Goal: Feedback & Contribution: Submit feedback/report problem

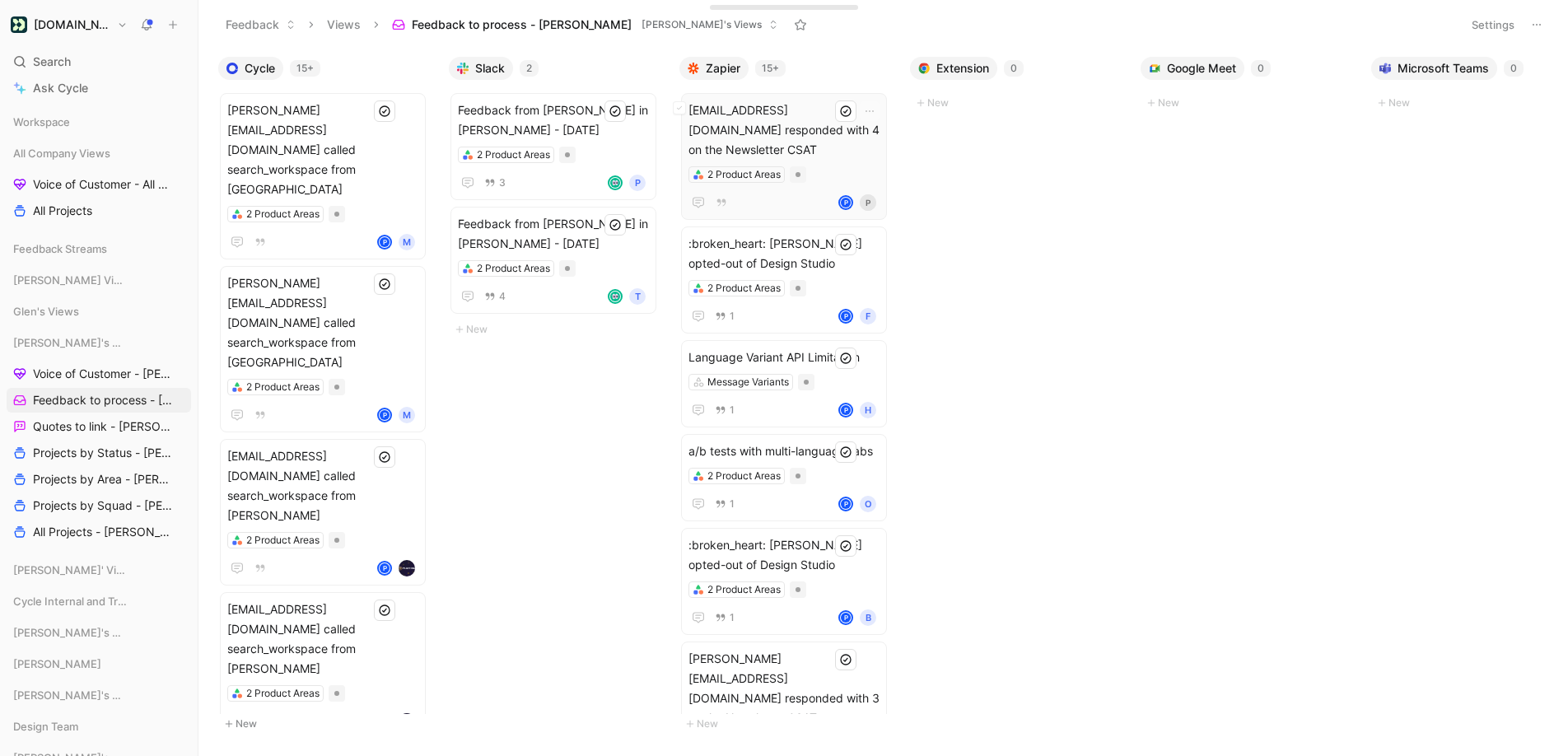
click at [791, 124] on span "papa@lemfi.com responded with 4 on the Newsletter CSAT" at bounding box center [784, 130] width 191 height 59
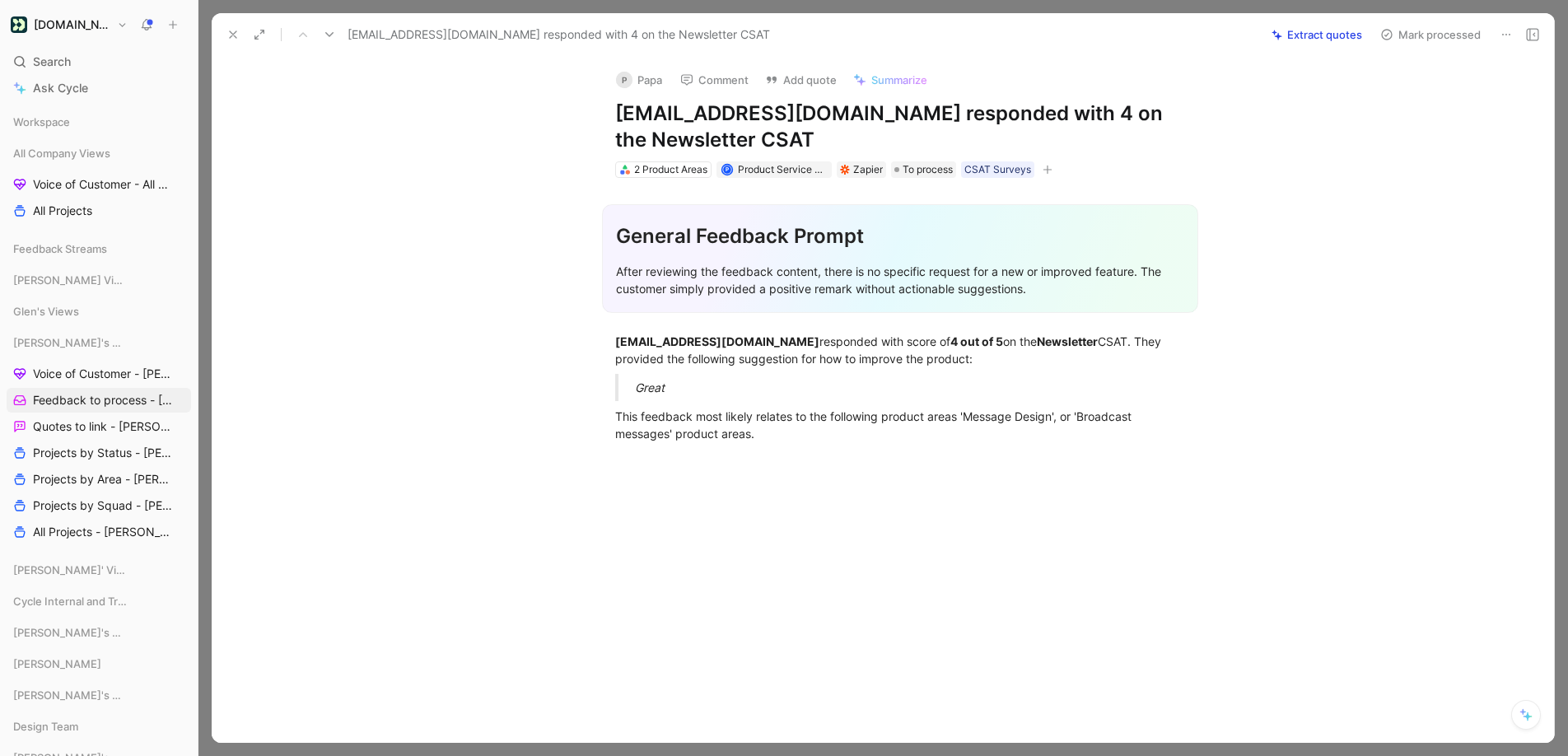
click at [1505, 37] on icon at bounding box center [1506, 34] width 13 height 13
click at [1438, 96] on div "Delete" at bounding box center [1435, 94] width 150 height 20
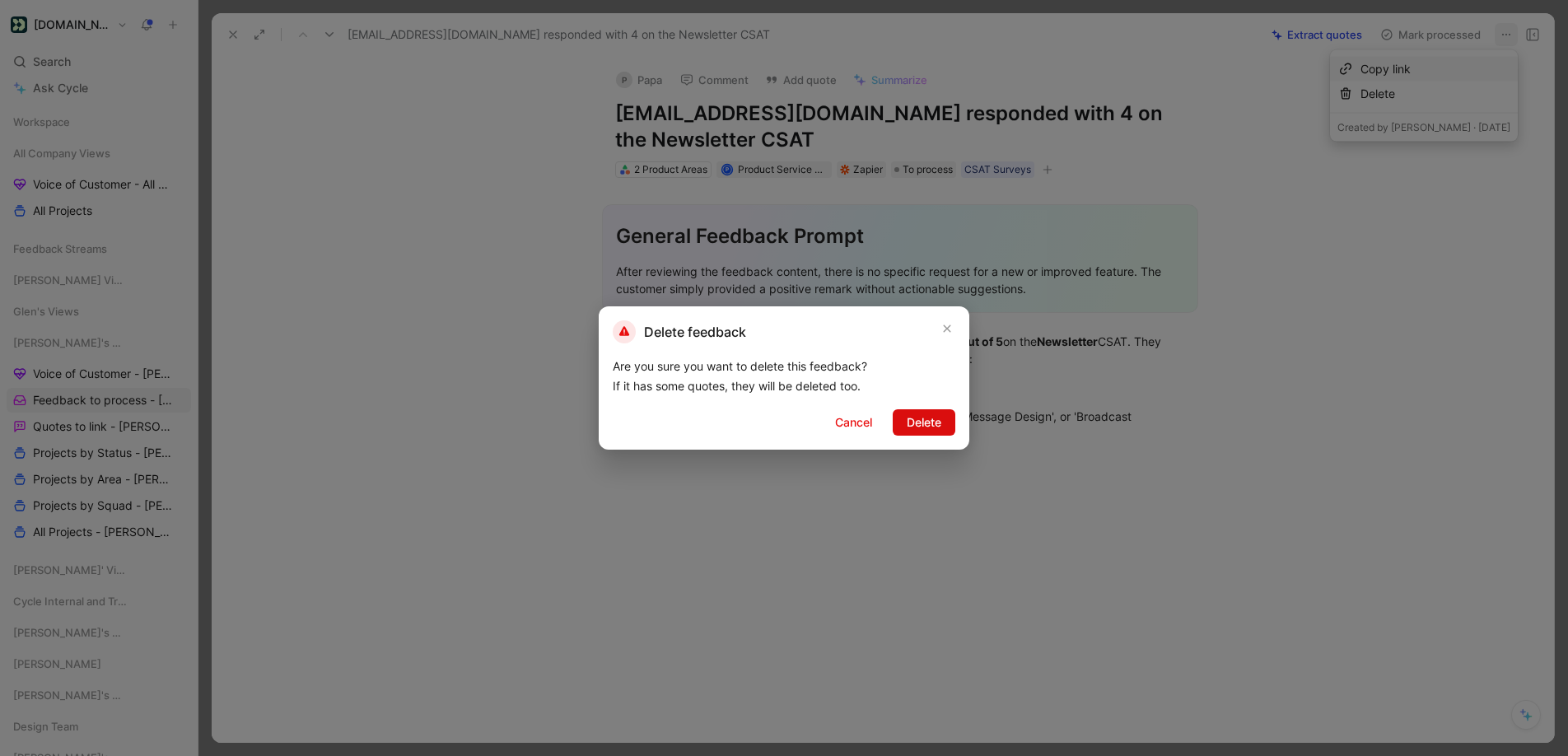
click at [928, 421] on span "Delete" at bounding box center [924, 422] width 34 height 20
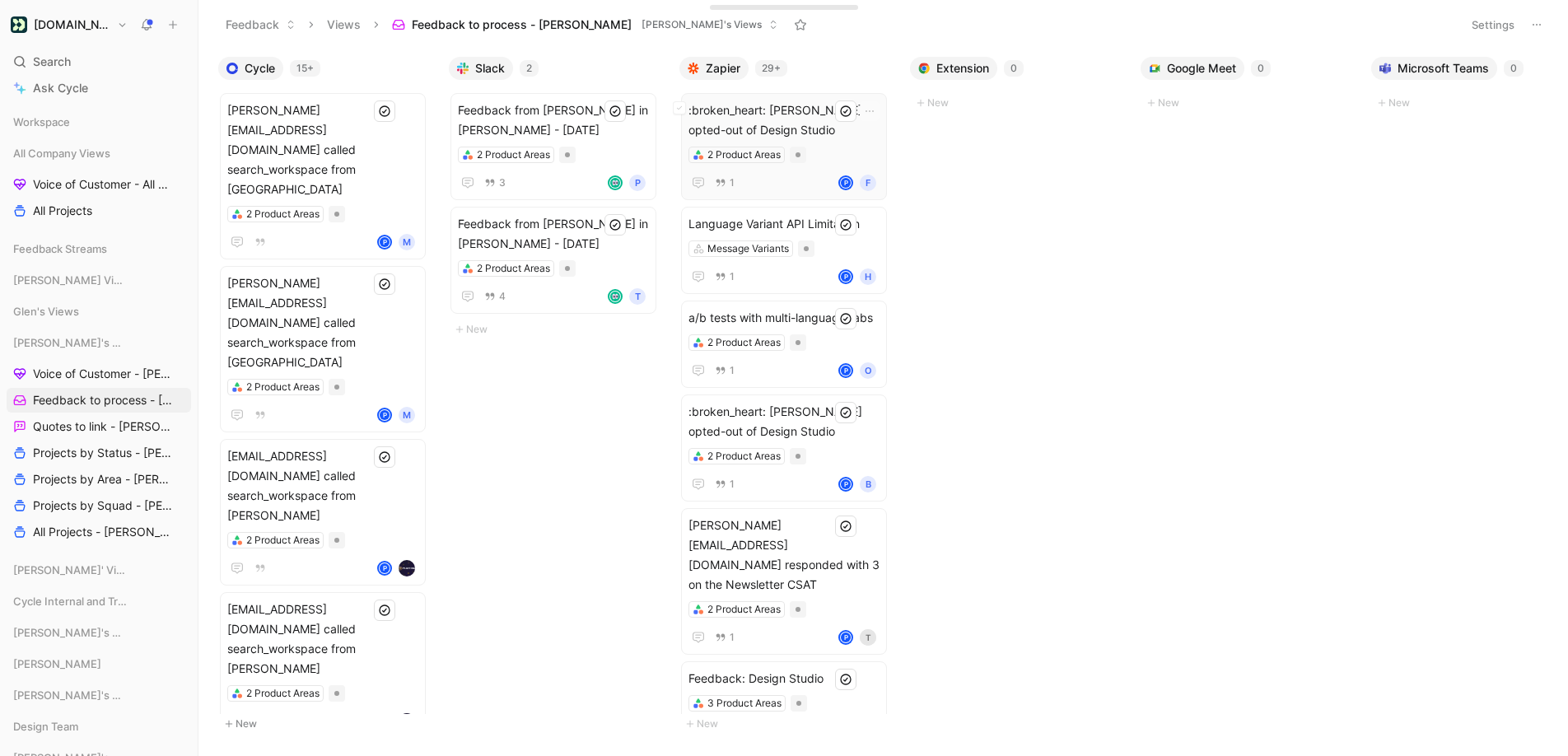
click at [821, 120] on span ":broken_heart: Crisstyna Ovalle opted-out of Design Studio" at bounding box center [784, 121] width 191 height 40
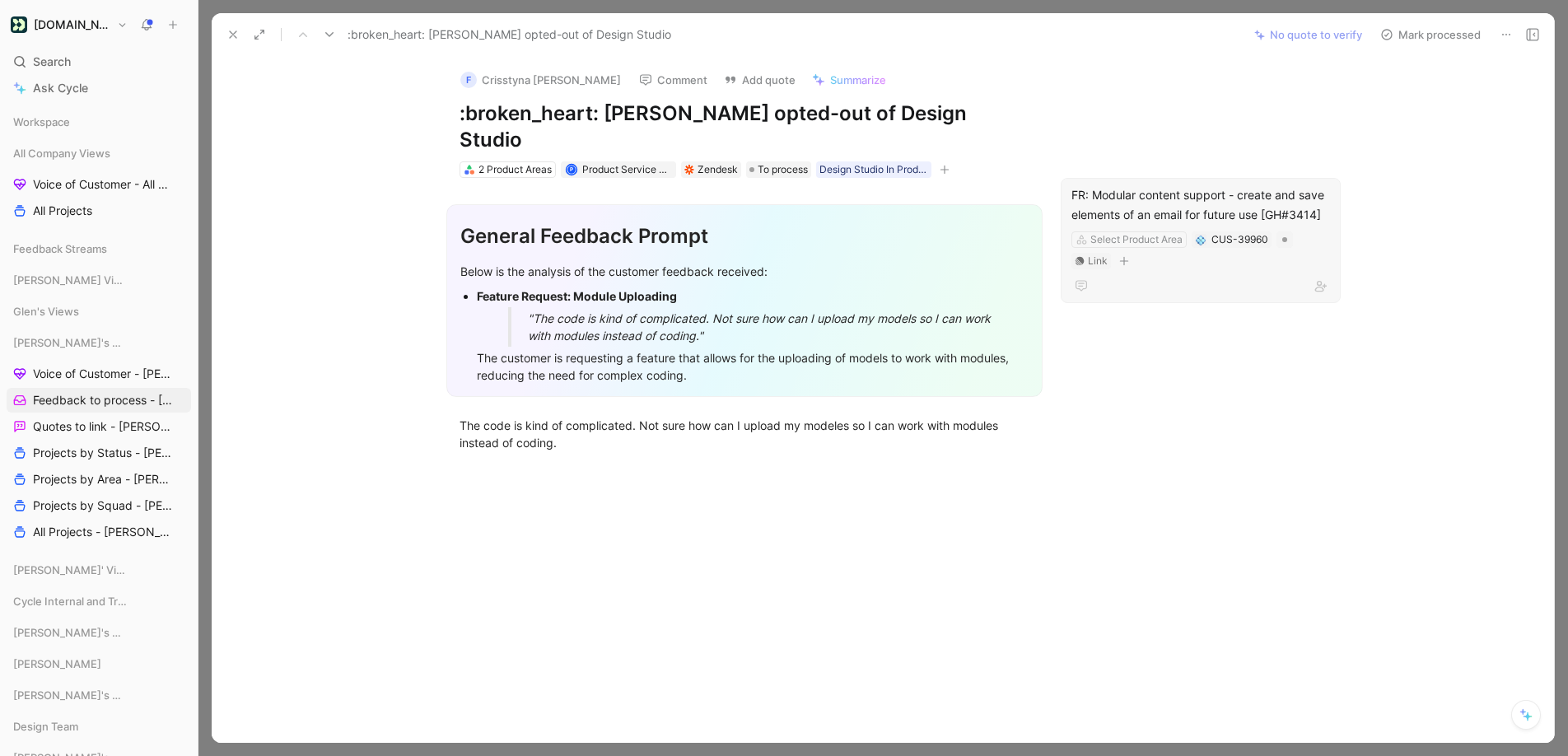
click at [330, 32] on icon at bounding box center [329, 34] width 13 height 13
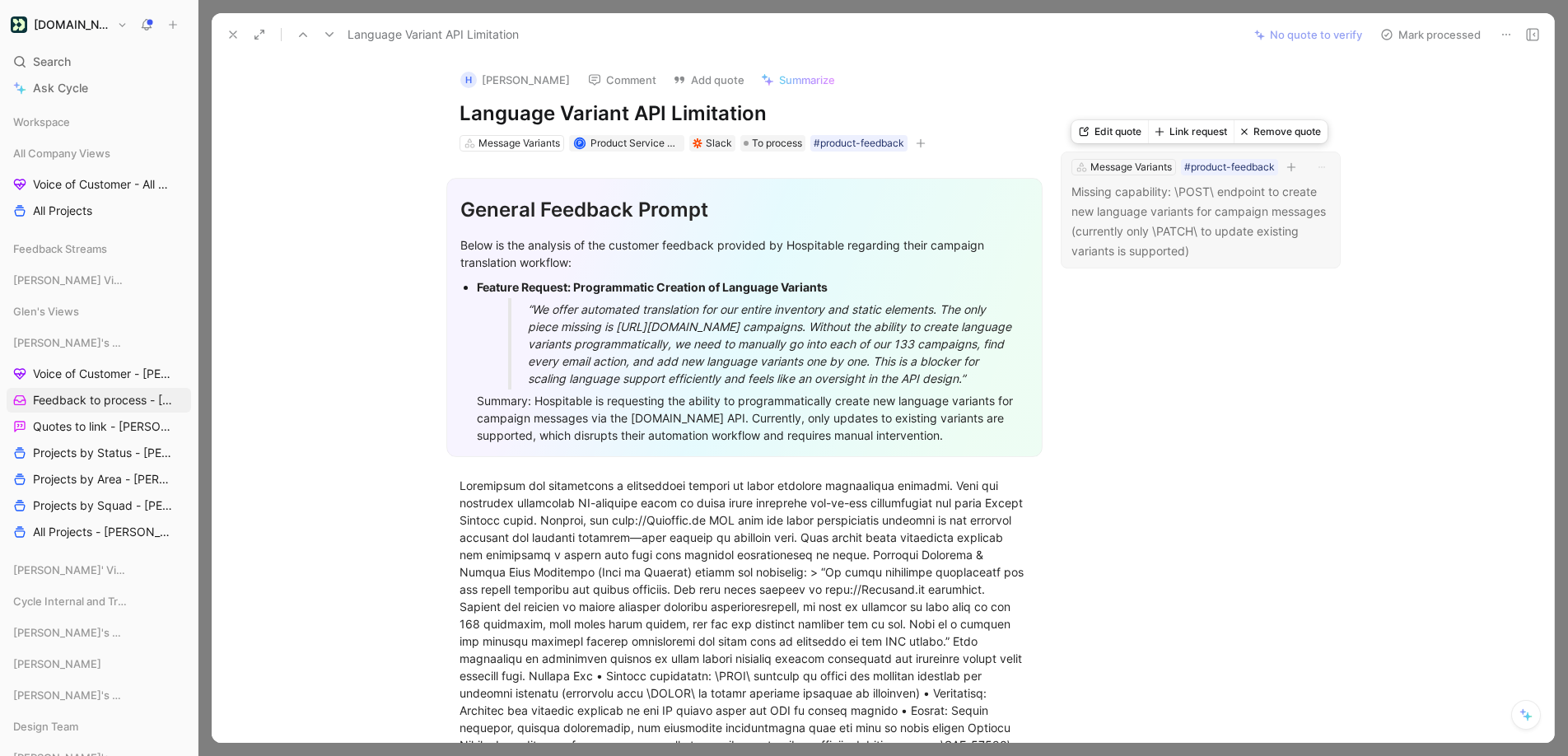
click at [1197, 131] on button "Link request" at bounding box center [1191, 132] width 86 height 23
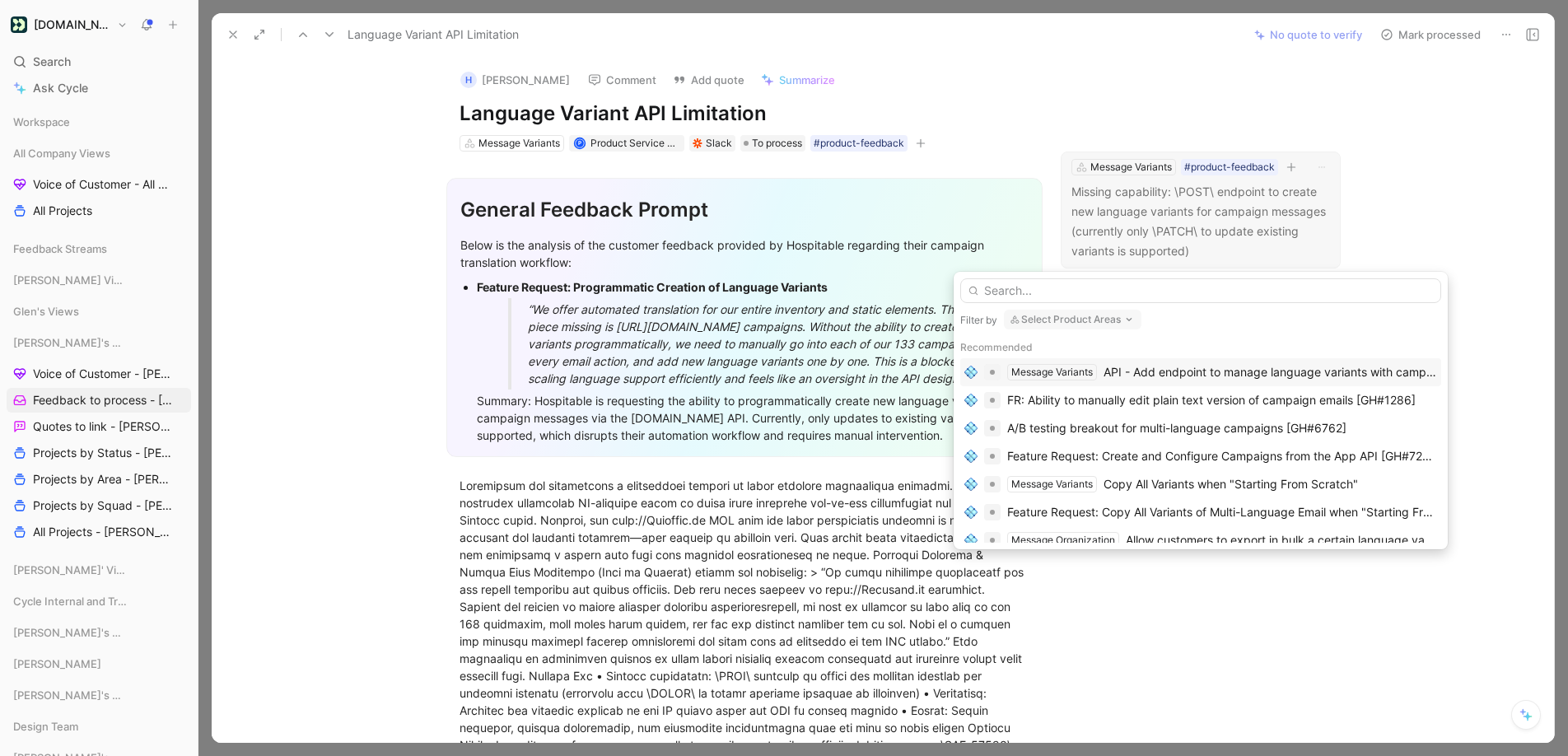
click at [1145, 375] on div "API - Add endpoint to manage language variants with campaign actions" at bounding box center [1270, 372] width 334 height 20
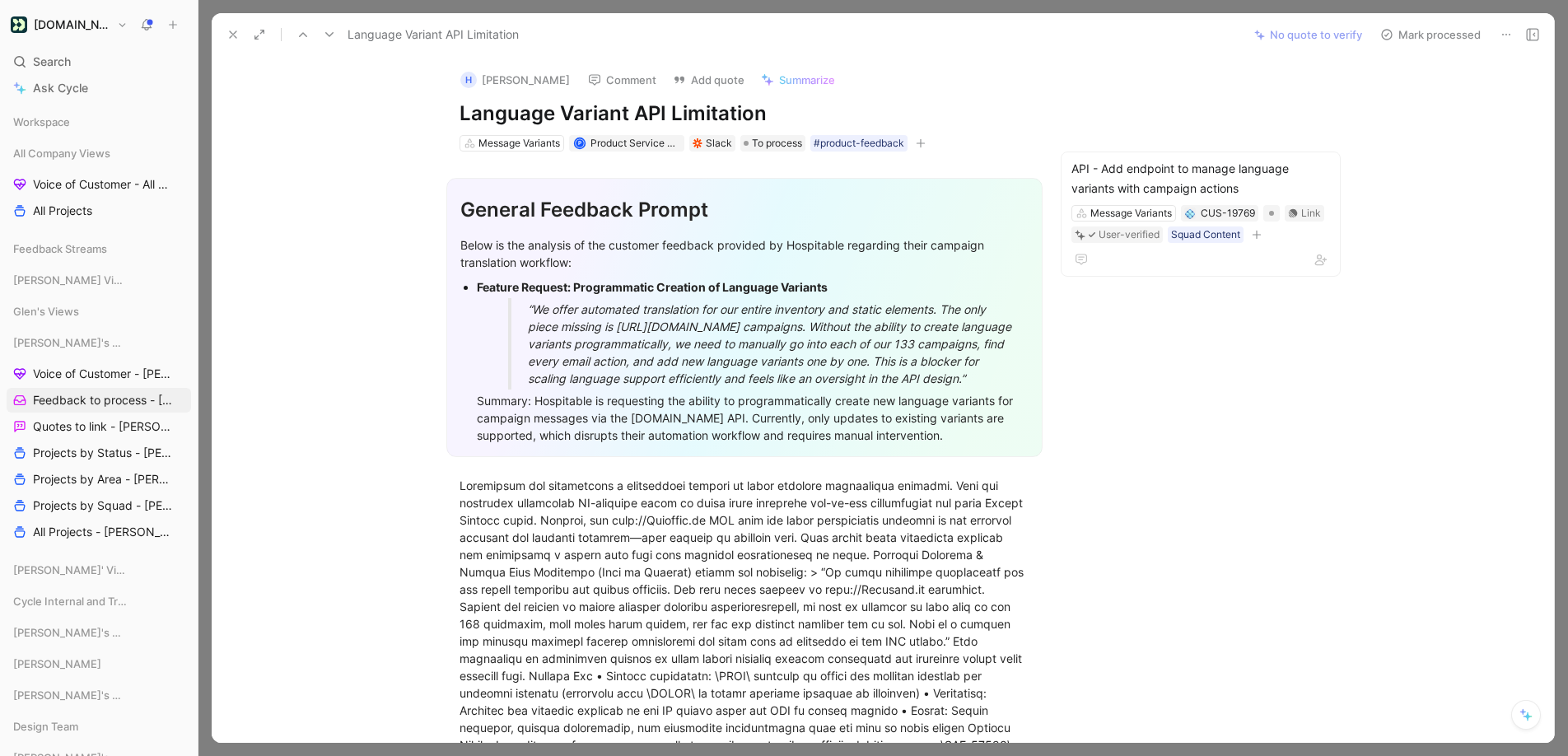
click at [1422, 35] on button "Mark processed" at bounding box center [1430, 34] width 115 height 23
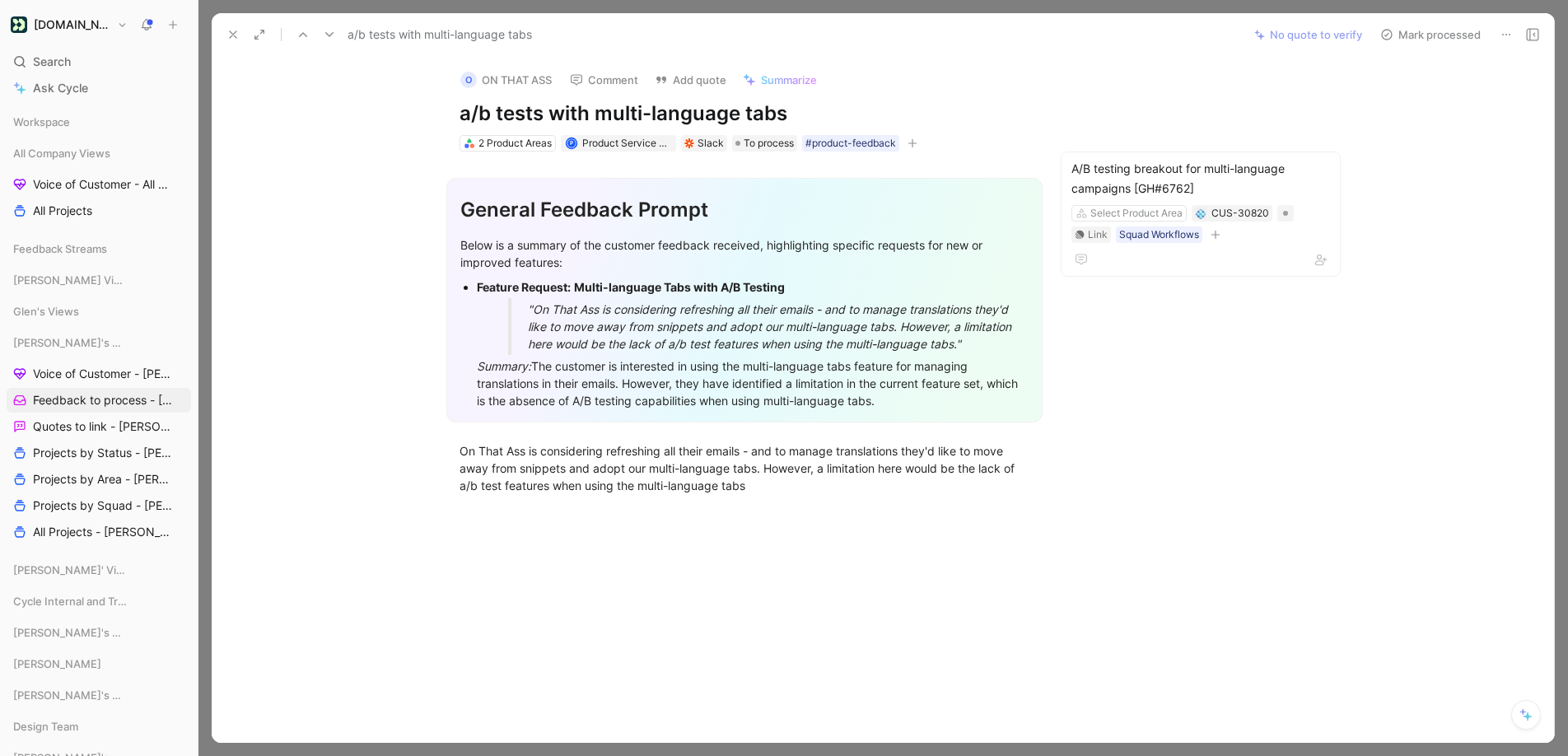
click at [1421, 34] on button "Mark processed" at bounding box center [1430, 34] width 115 height 23
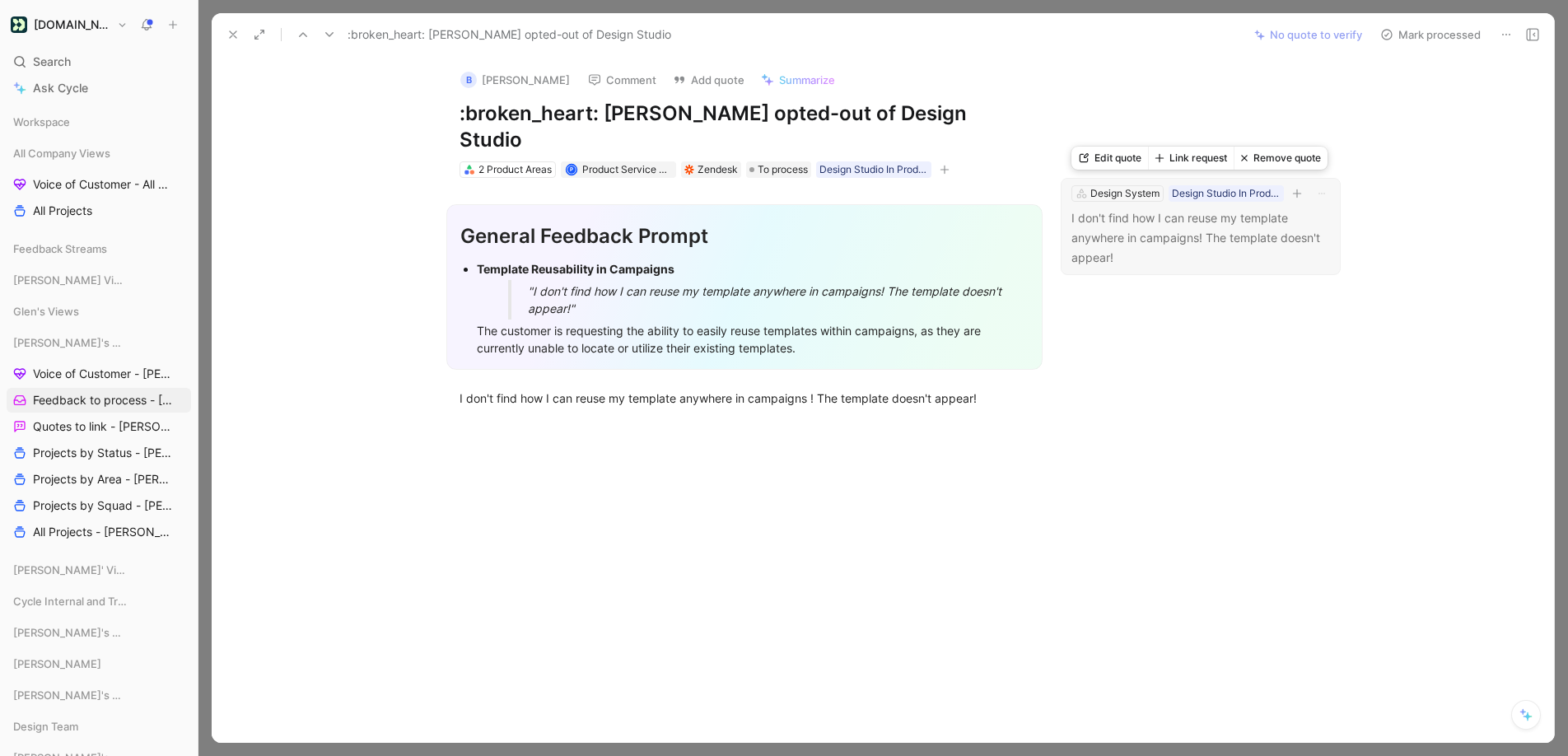
click at [1188, 155] on button "Link request" at bounding box center [1191, 158] width 86 height 23
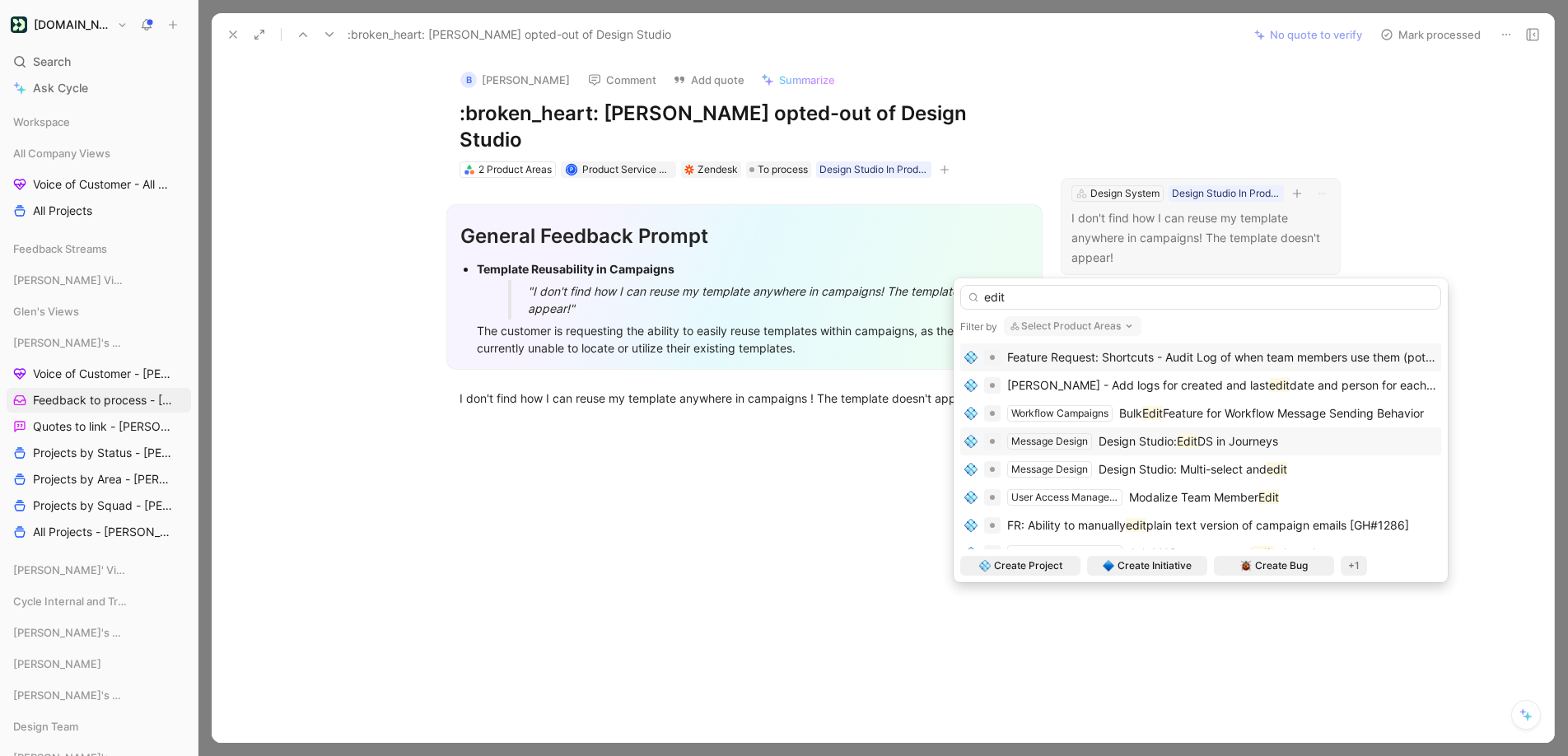
type input "edit"
click at [1147, 434] on span "Design Studio:" at bounding box center [1138, 441] width 78 height 14
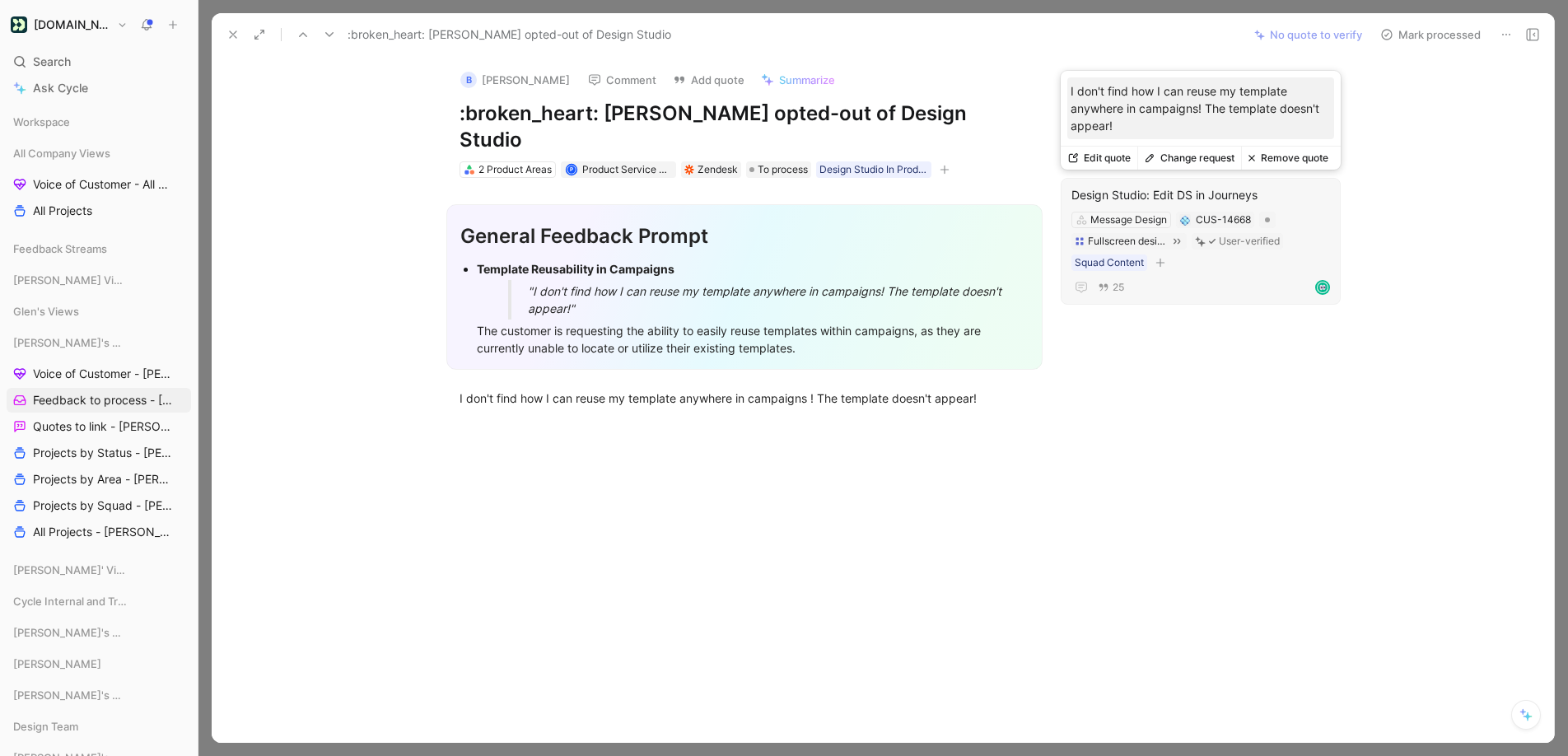
click at [1196, 158] on button "Change request" at bounding box center [1189, 158] width 104 height 23
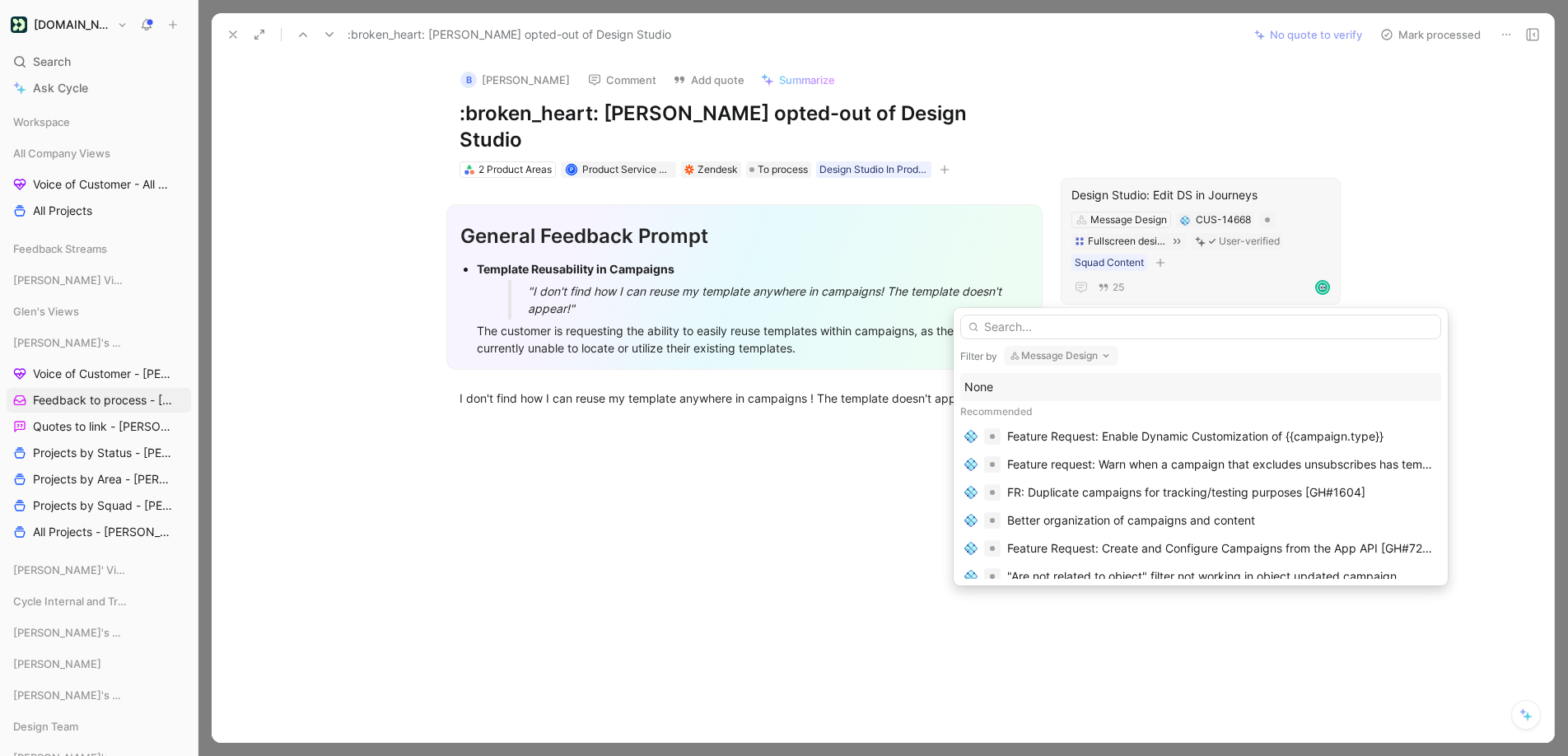
click at [1104, 320] on input "text" at bounding box center [1201, 327] width 481 height 25
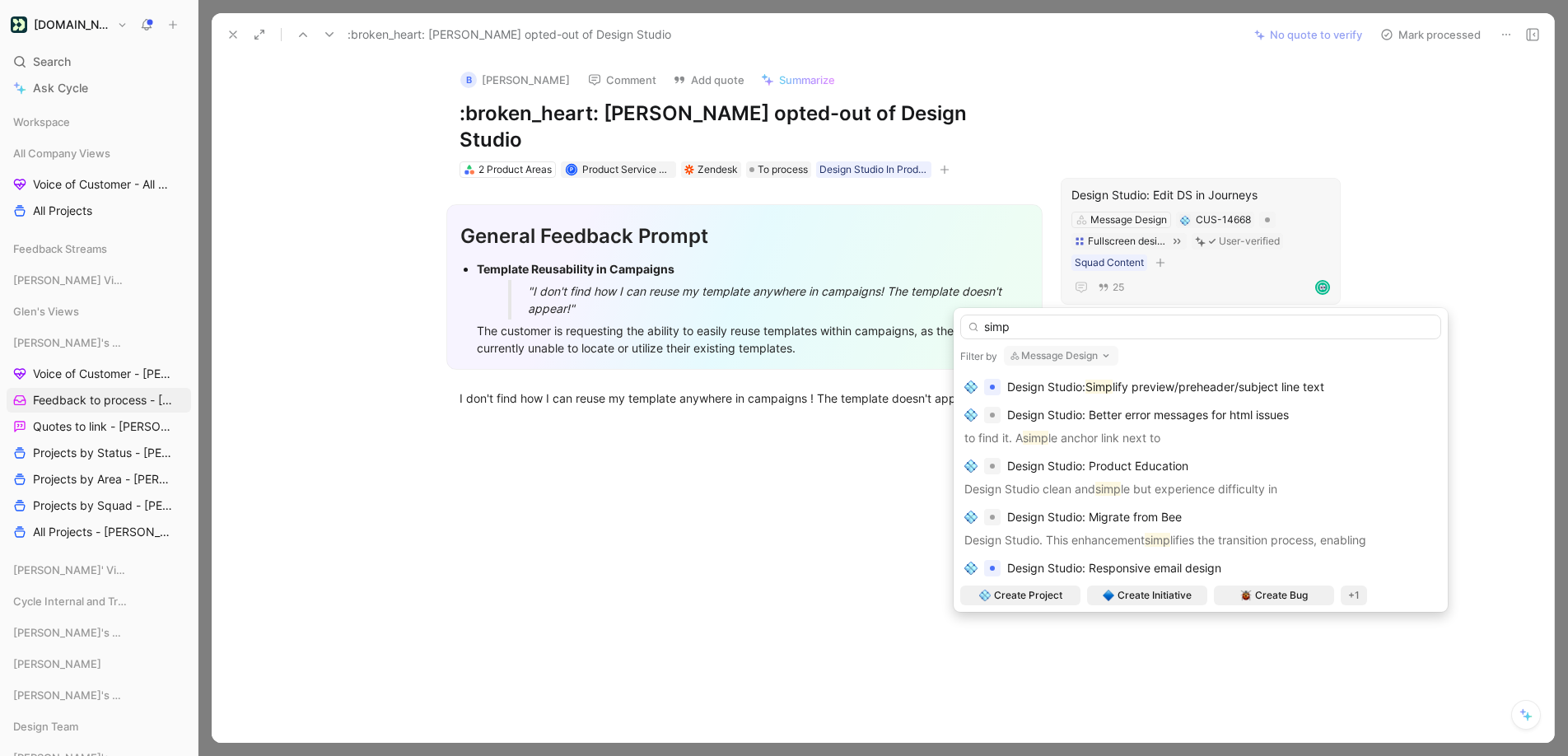
click at [1053, 325] on input "simp" at bounding box center [1201, 327] width 481 height 25
type input "simp"
click at [1060, 356] on button "Message Design" at bounding box center [1060, 356] width 114 height 20
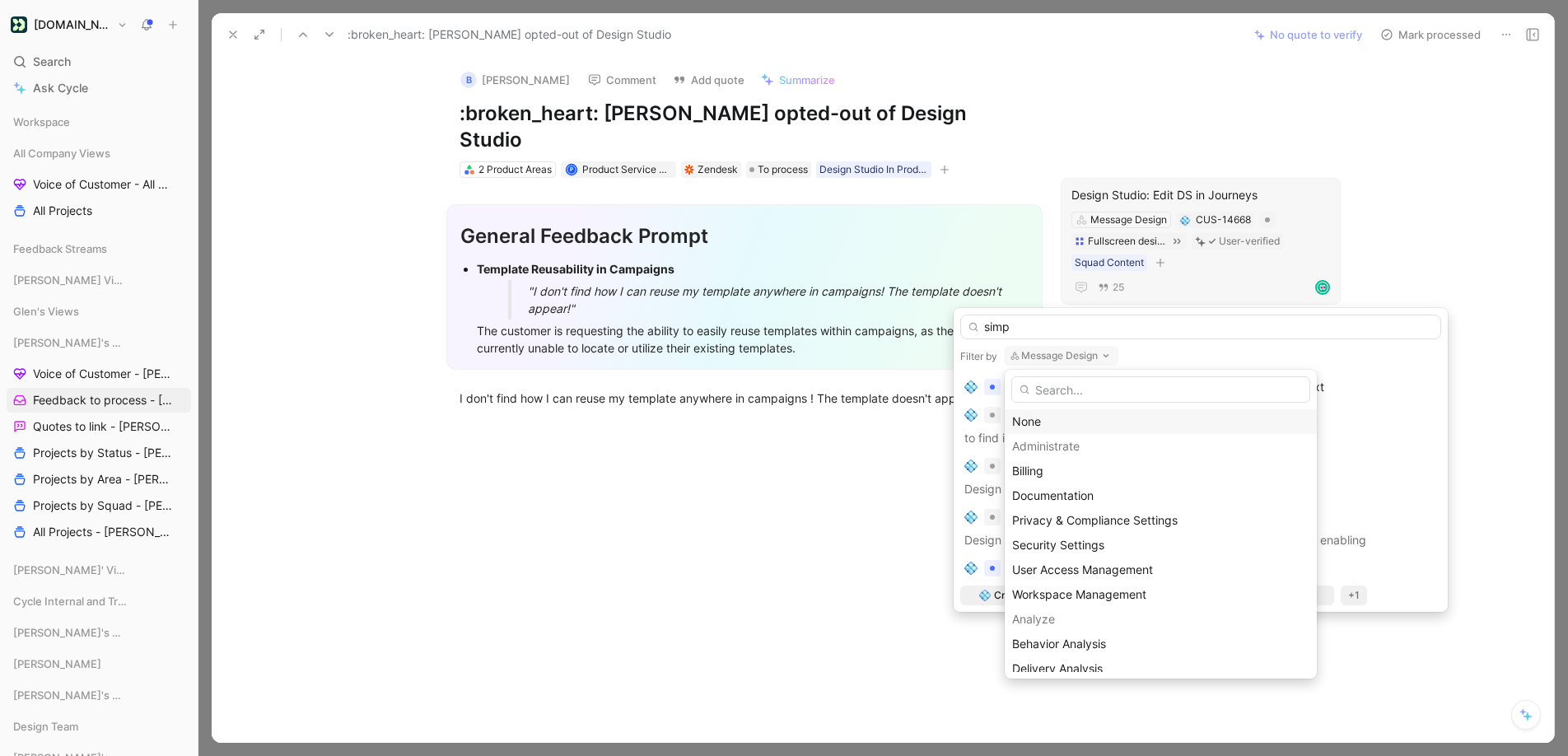
click at [1042, 415] on div "None" at bounding box center [1160, 421] width 297 height 20
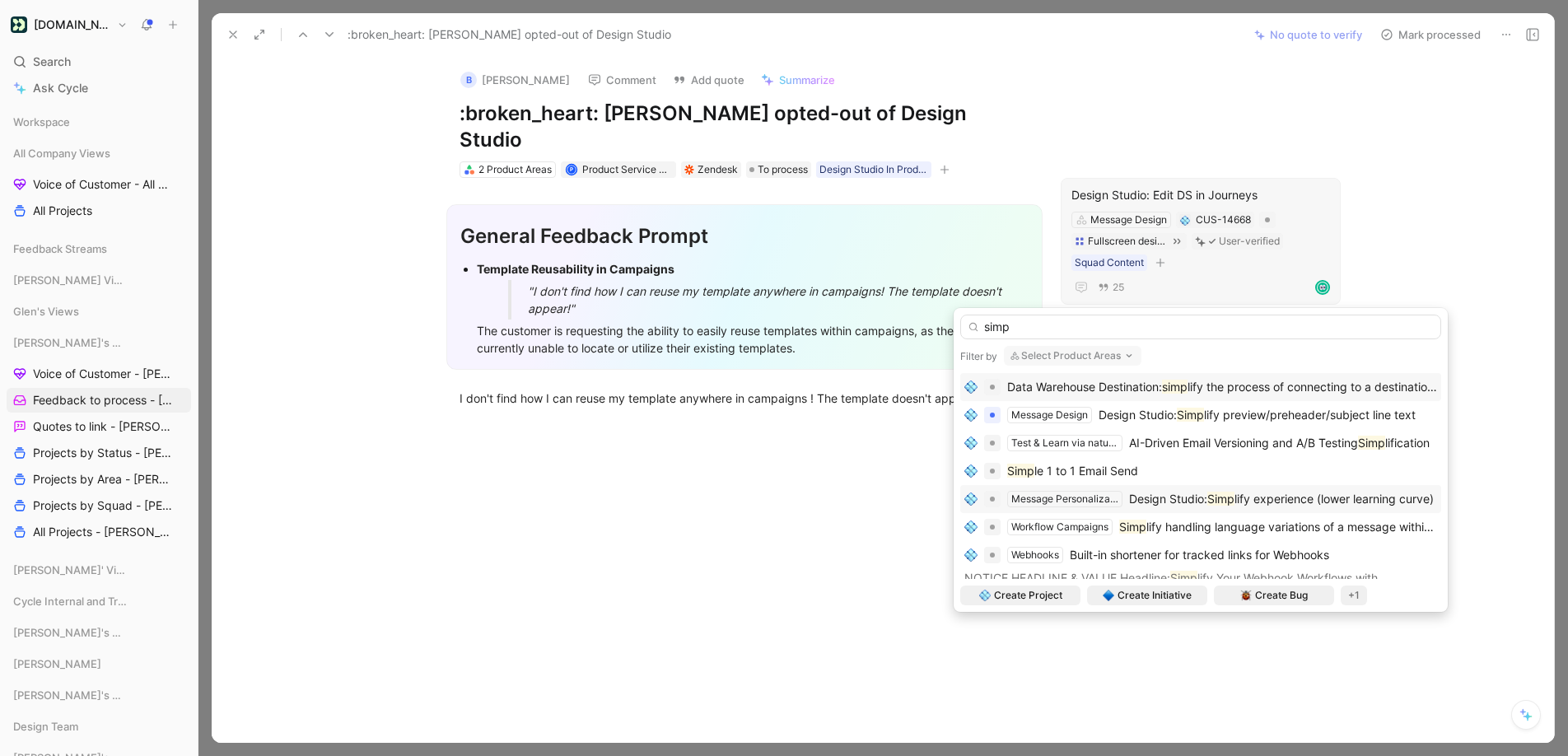
click at [1183, 504] on span "Design Studio:" at bounding box center [1168, 499] width 78 height 14
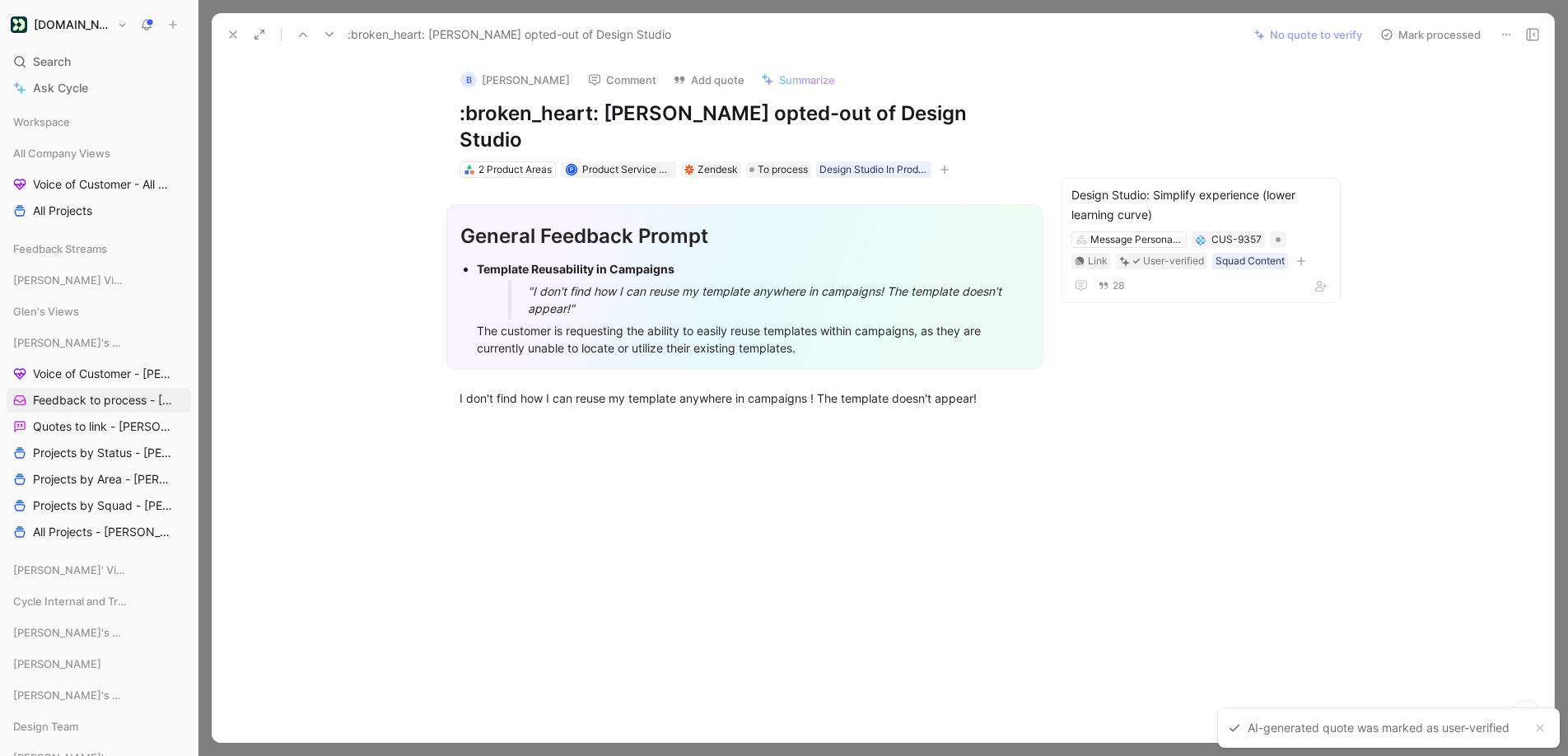
click at [1426, 37] on button "Mark processed" at bounding box center [1430, 34] width 115 height 23
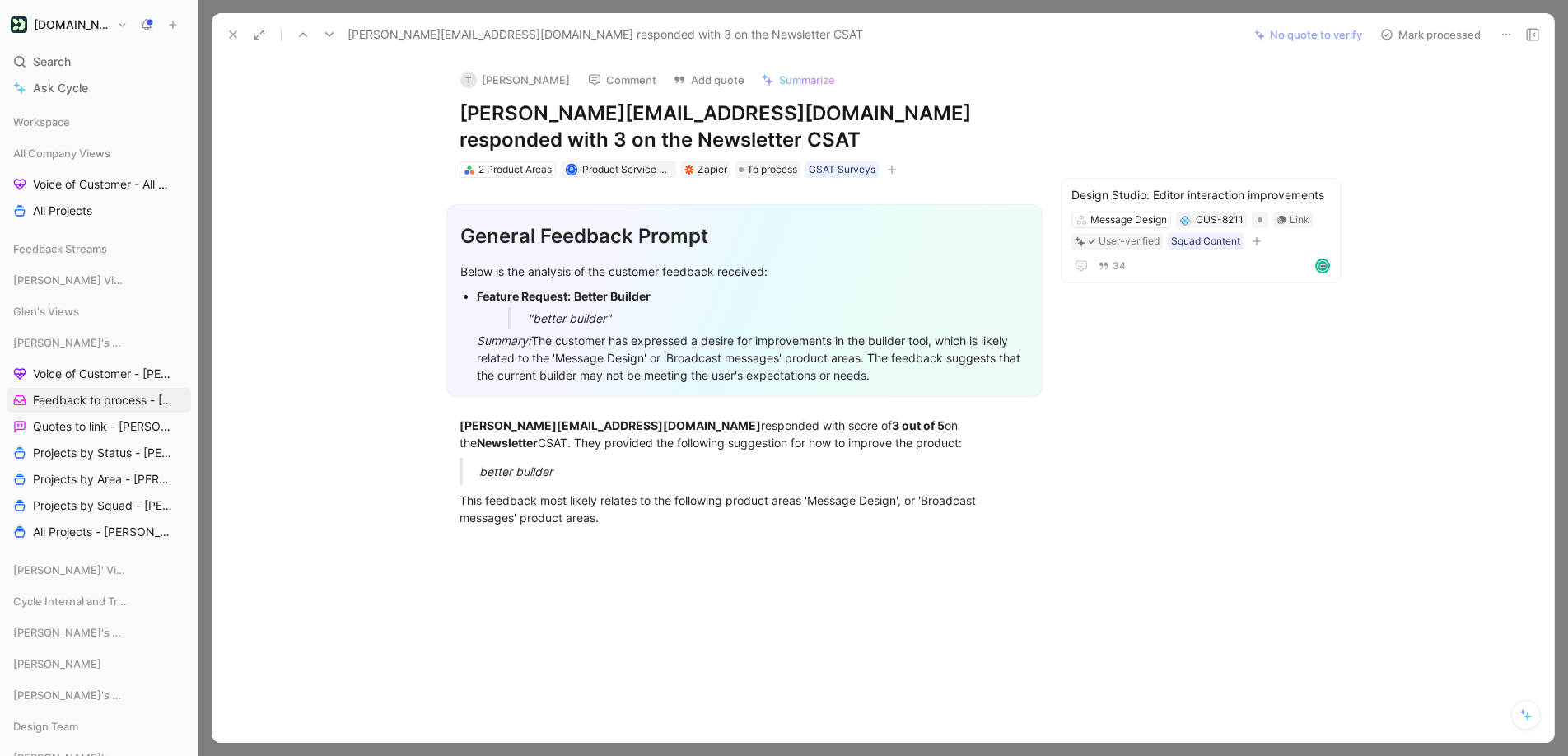
click at [1512, 35] on icon at bounding box center [1506, 34] width 13 height 13
click at [1446, 102] on div "Delete" at bounding box center [1435, 94] width 150 height 20
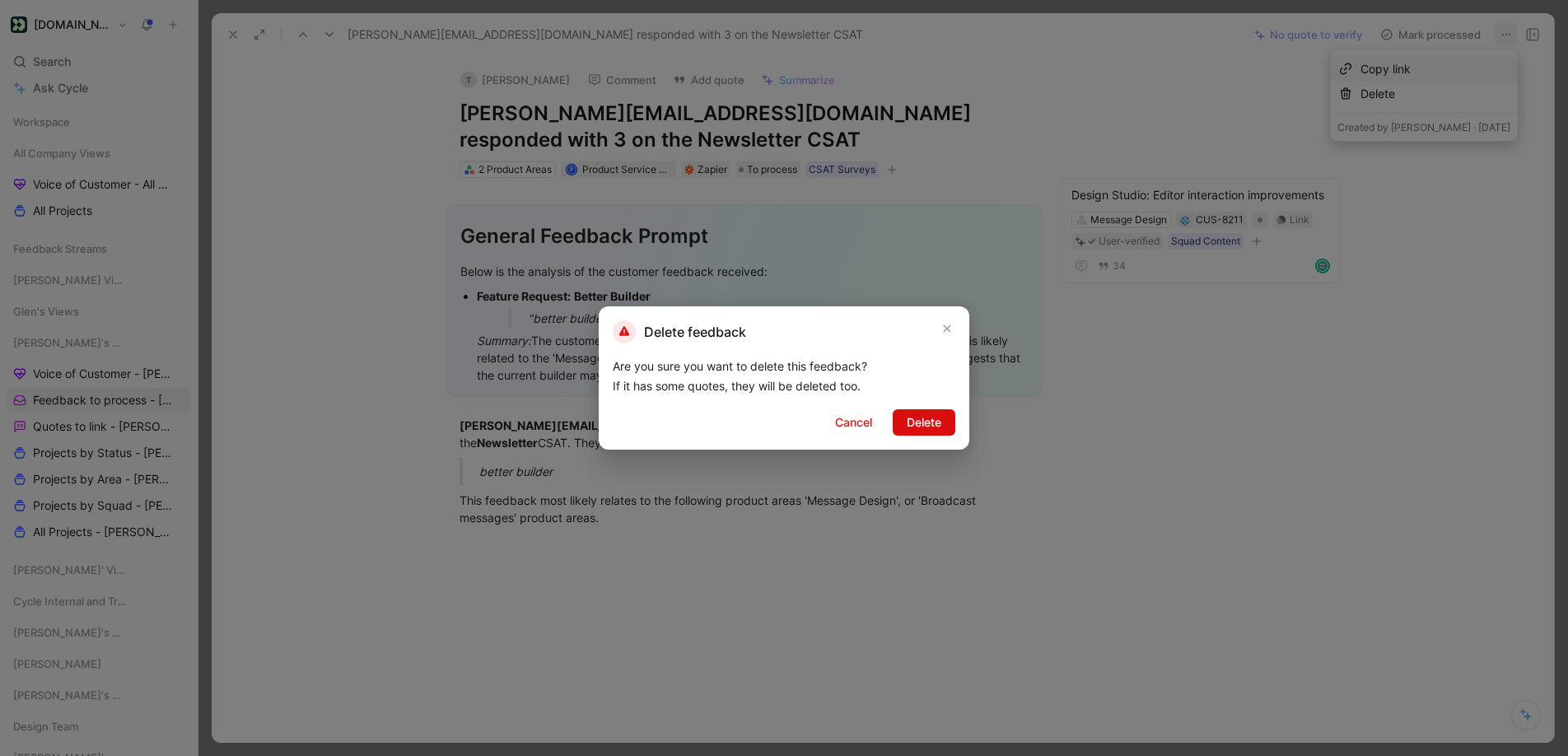
click at [939, 427] on span "Delete" at bounding box center [924, 422] width 34 height 20
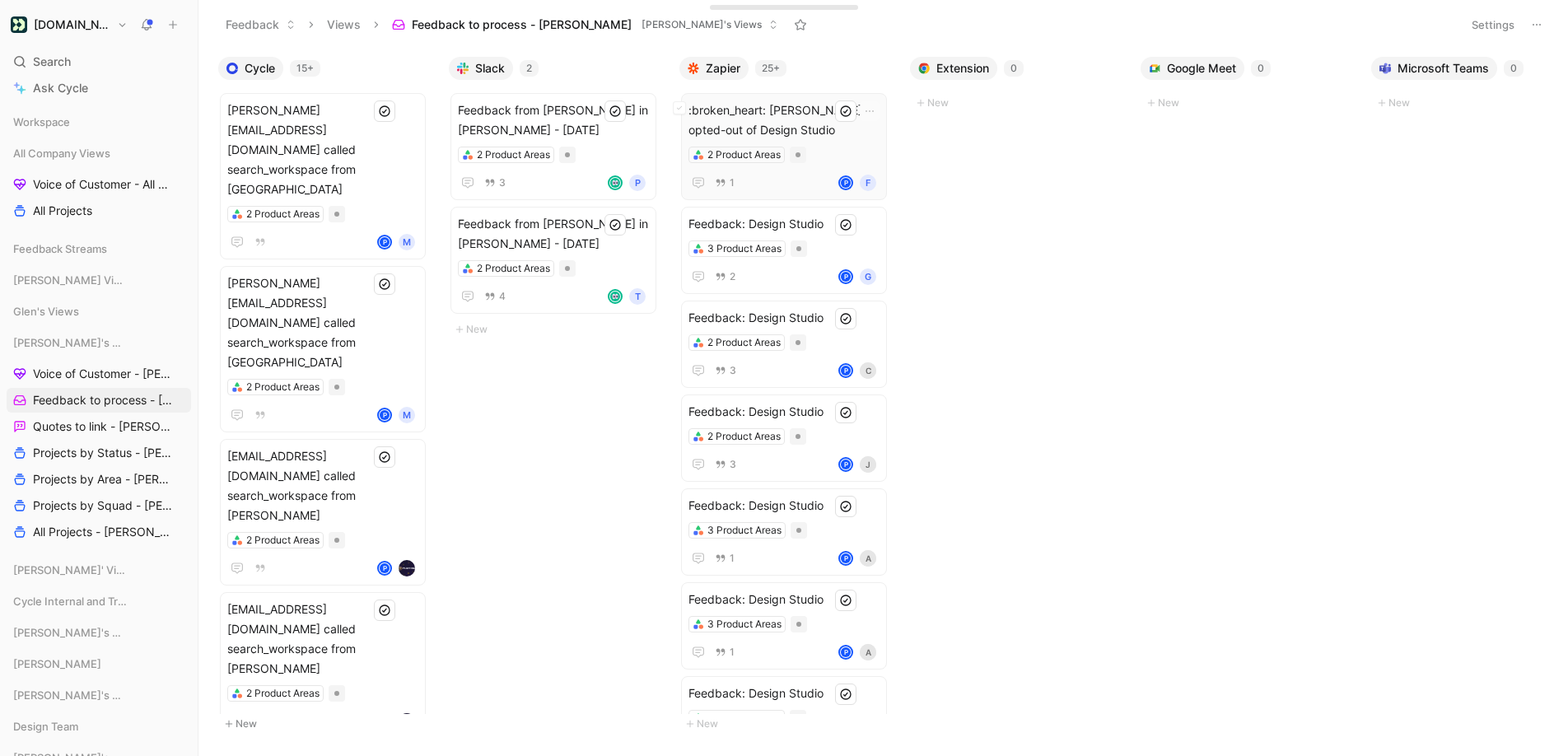
click at [791, 117] on span ":broken_heart: Crisstyna Ovalle opted-out of Design Studio" at bounding box center [784, 121] width 191 height 40
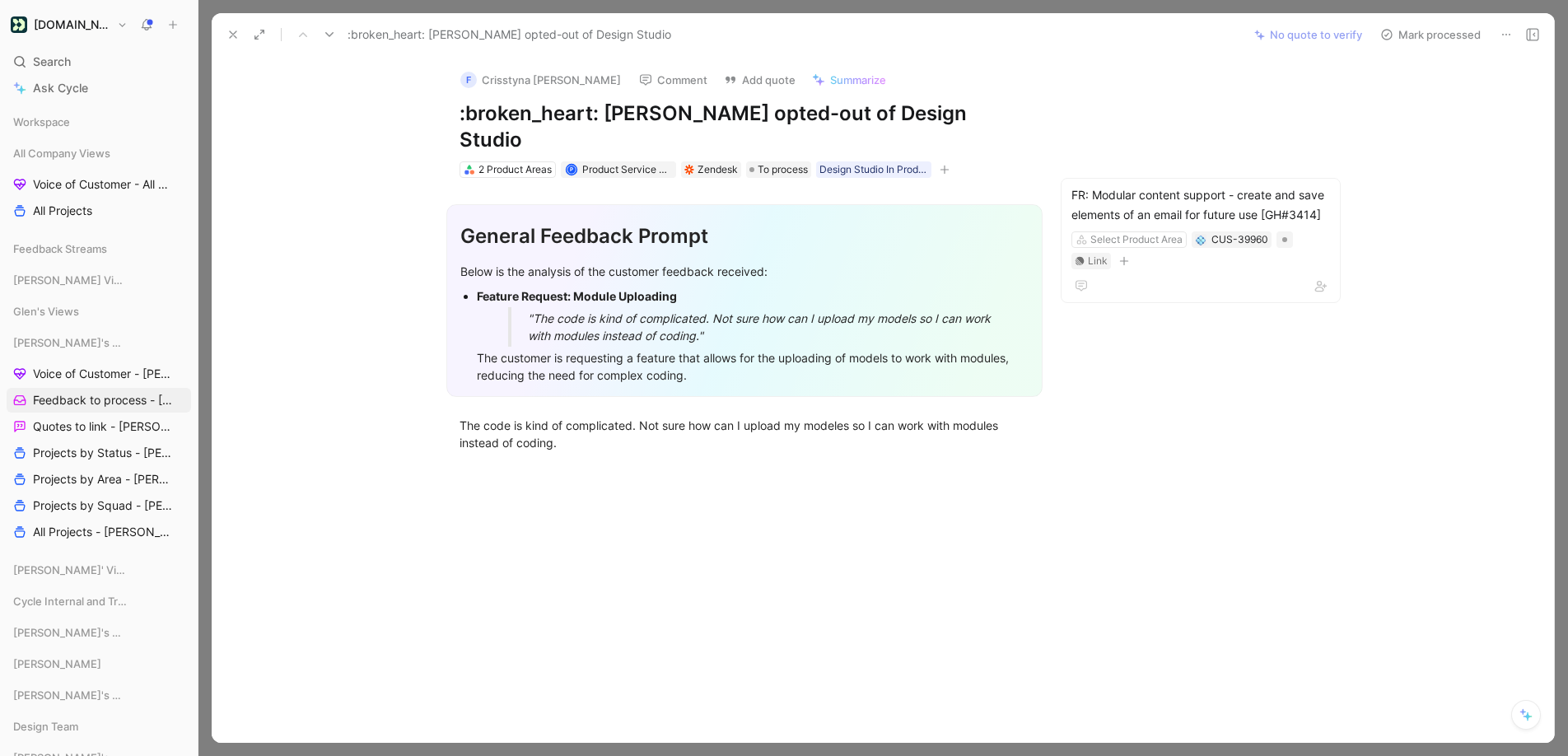
click at [327, 37] on icon at bounding box center [329, 34] width 13 height 13
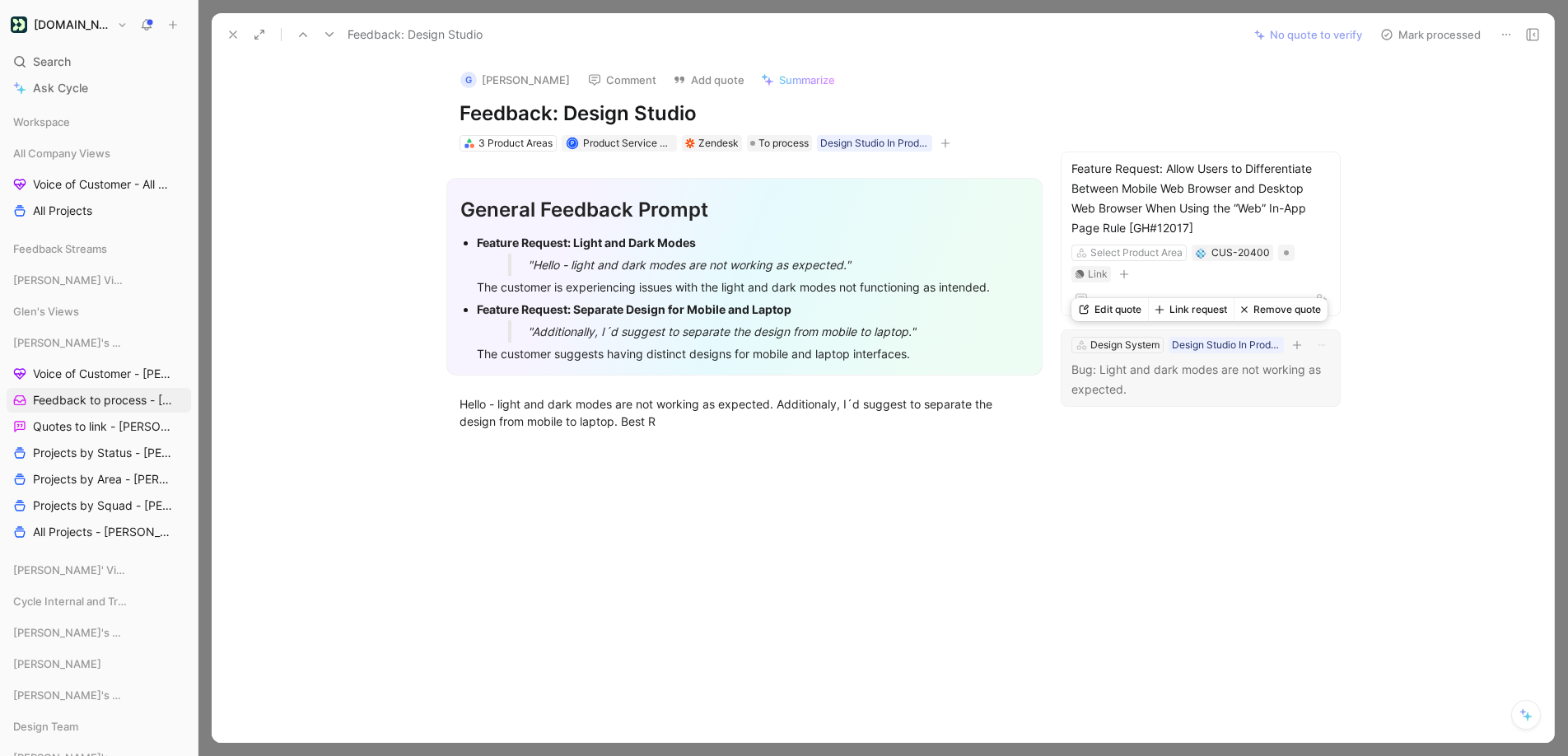
click at [1176, 312] on button "Link request" at bounding box center [1191, 309] width 86 height 23
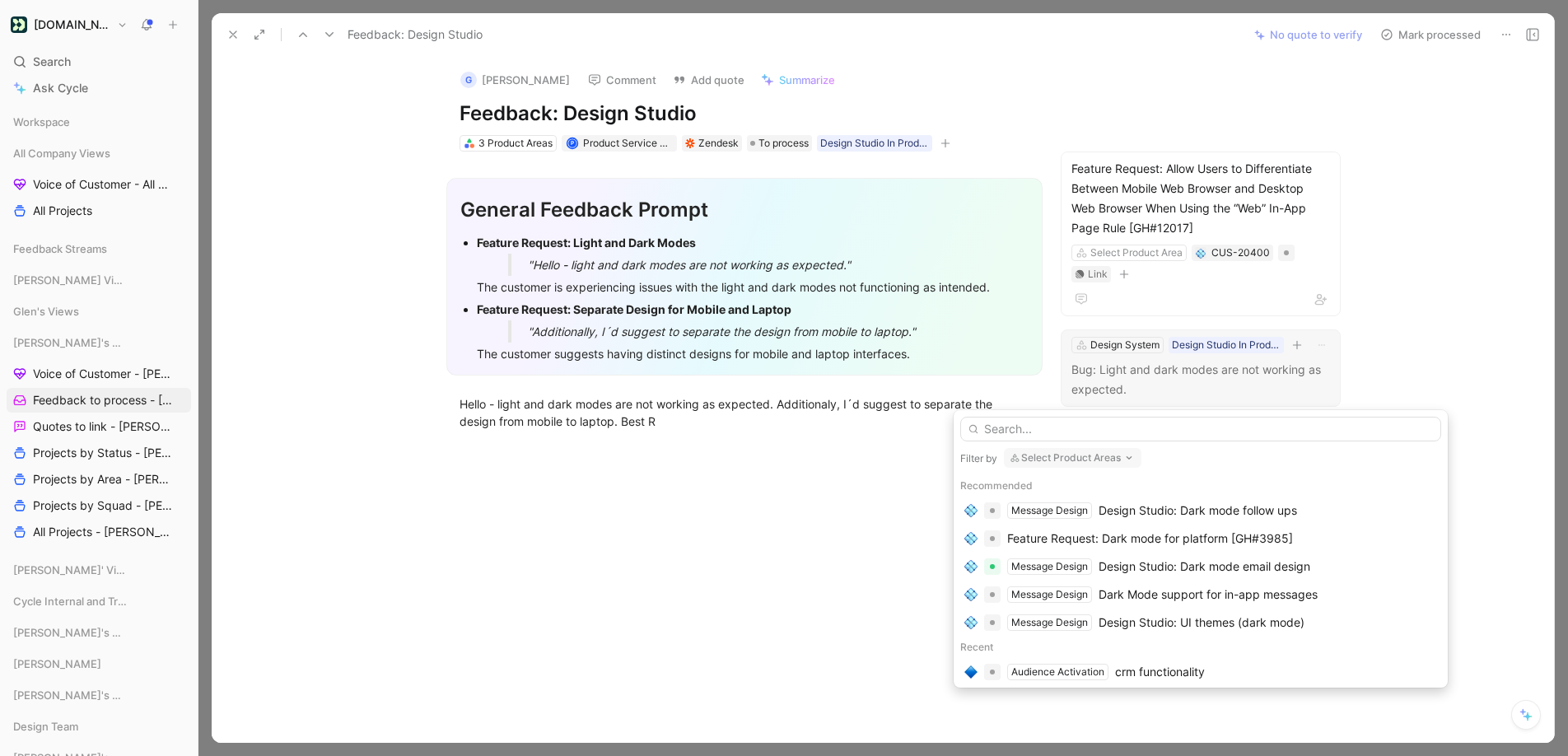
click at [1112, 434] on input "text" at bounding box center [1201, 429] width 481 height 25
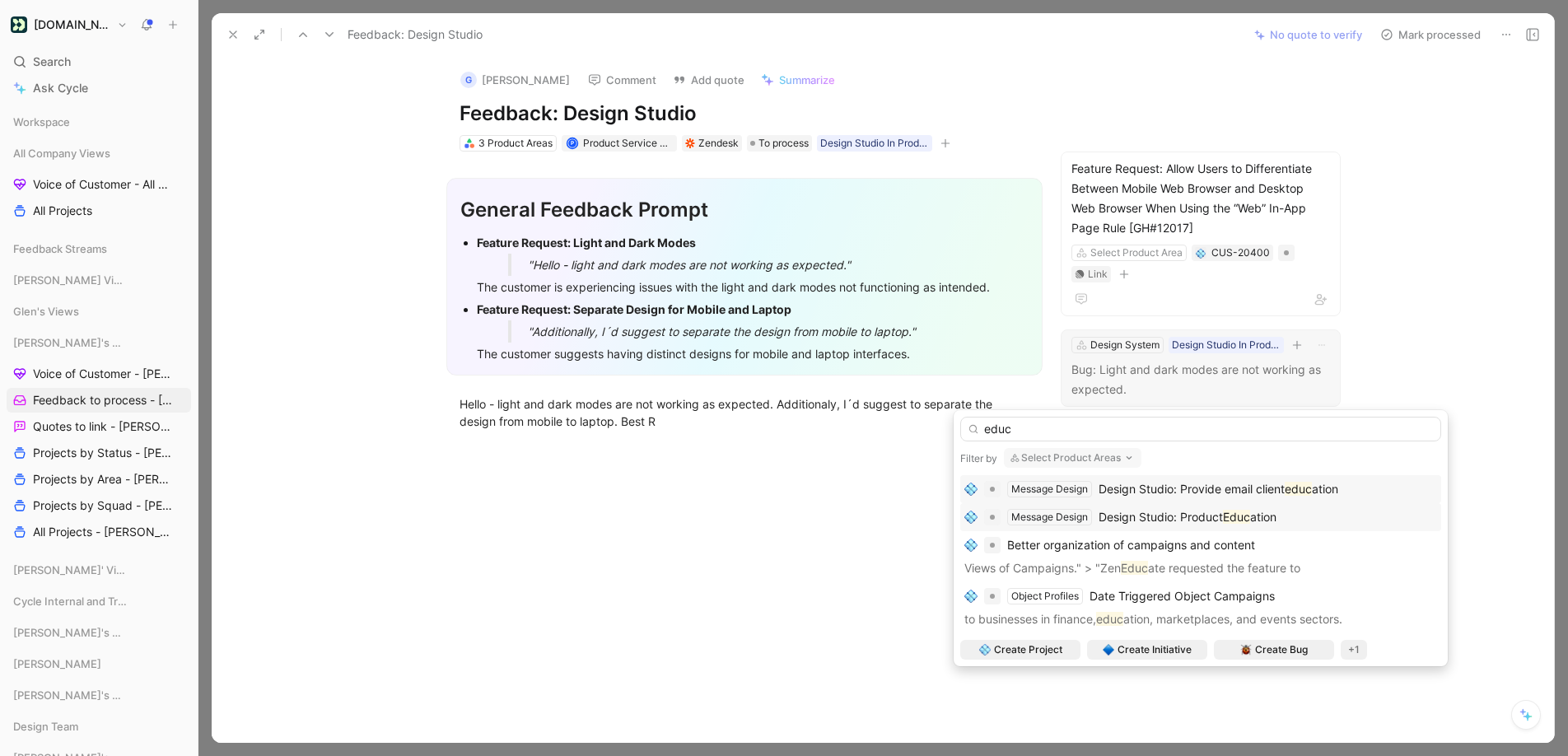
type input "educ"
click at [1170, 518] on span "Design Studio: Product" at bounding box center [1161, 517] width 124 height 14
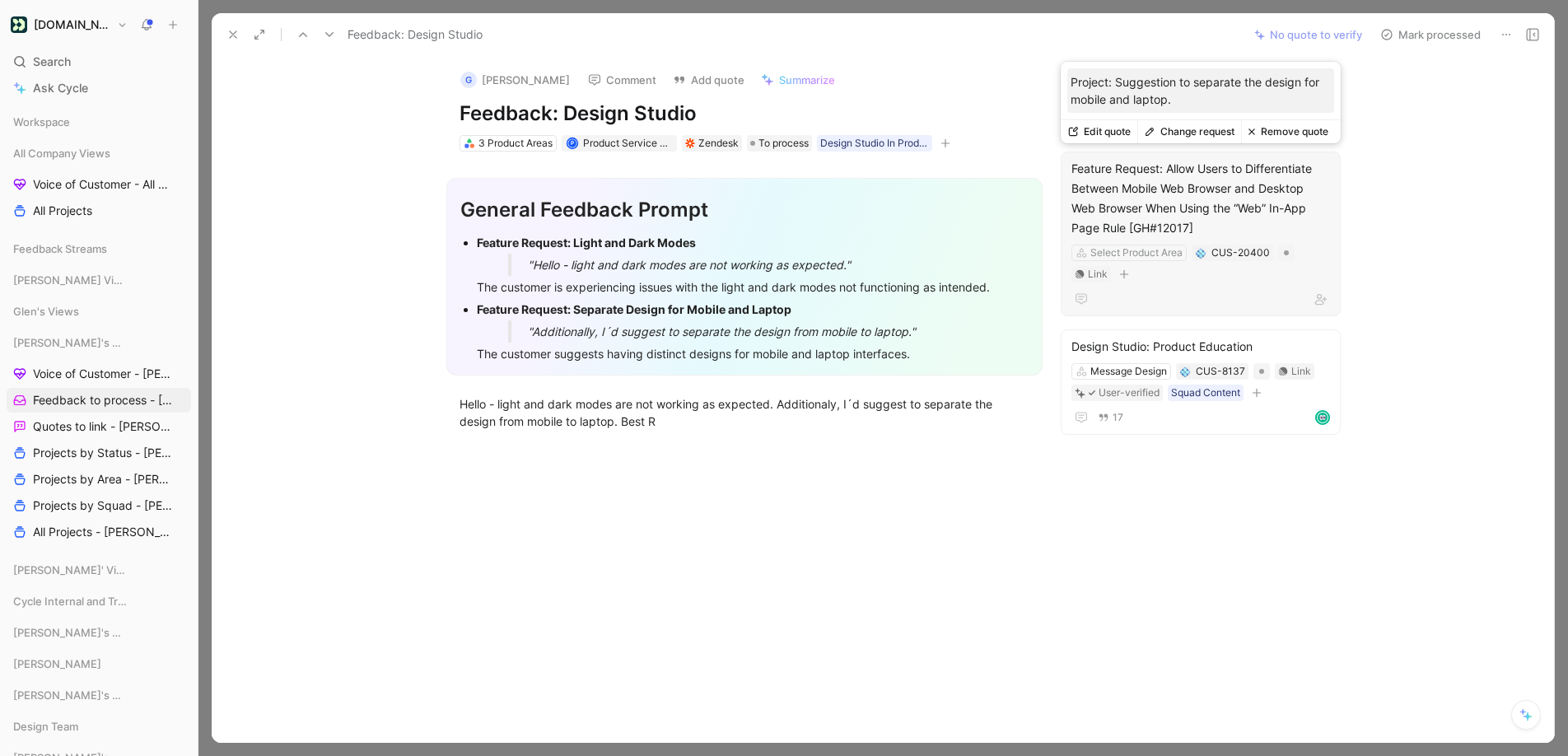
click at [1195, 133] on button "Change request" at bounding box center [1189, 132] width 104 height 23
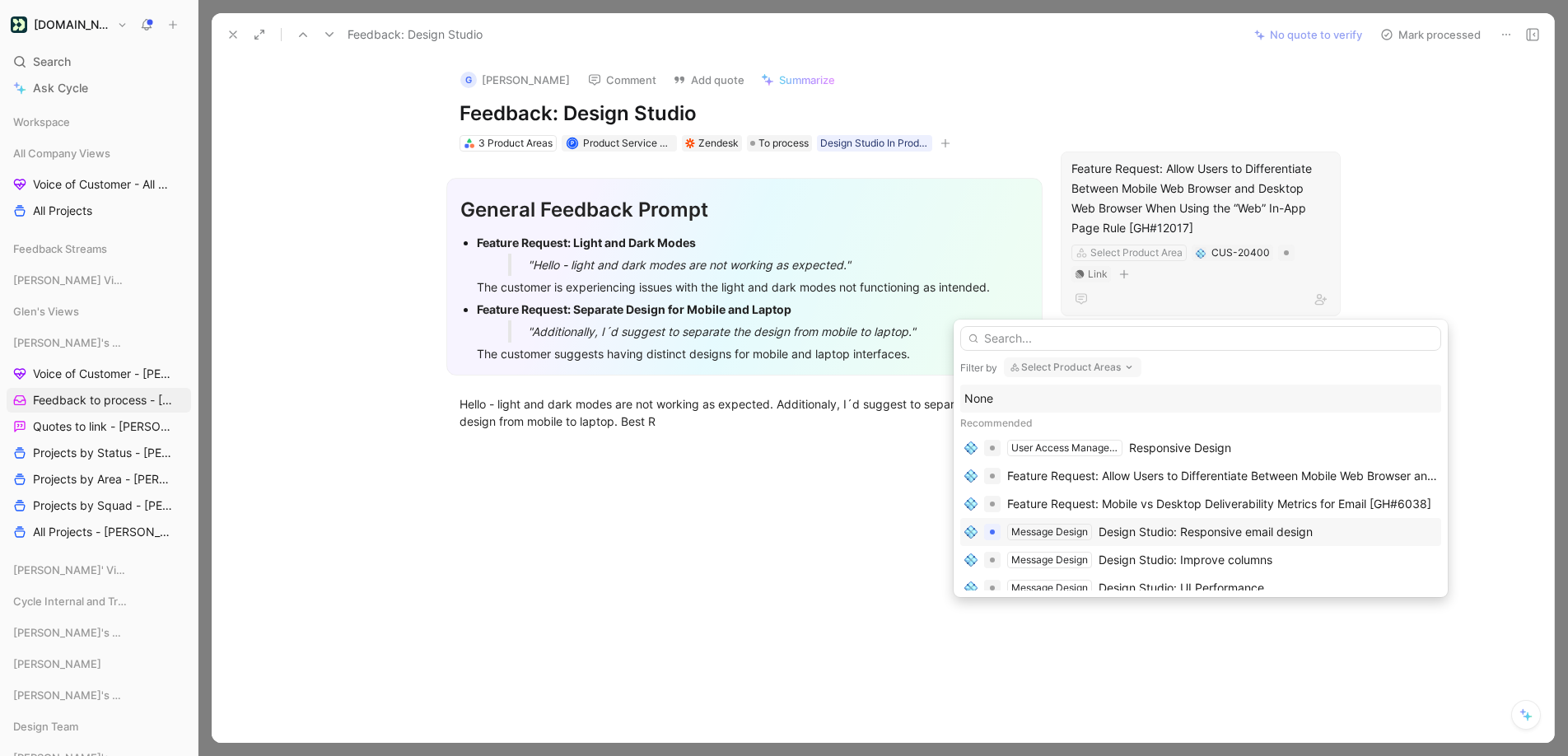
click at [1186, 530] on div "Design Studio: Responsive email design" at bounding box center [1206, 532] width 214 height 20
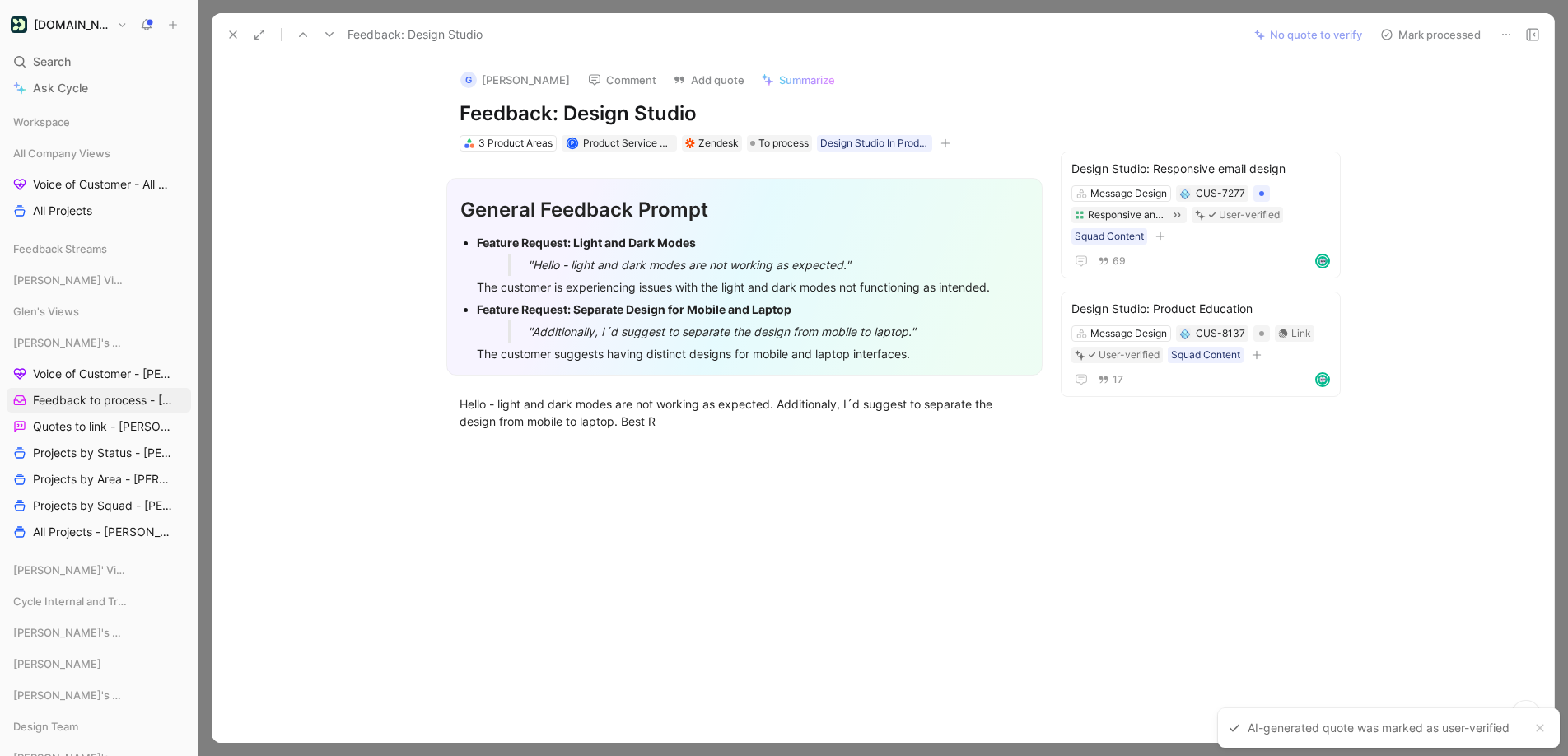
click at [1440, 34] on button "Mark processed" at bounding box center [1430, 34] width 115 height 23
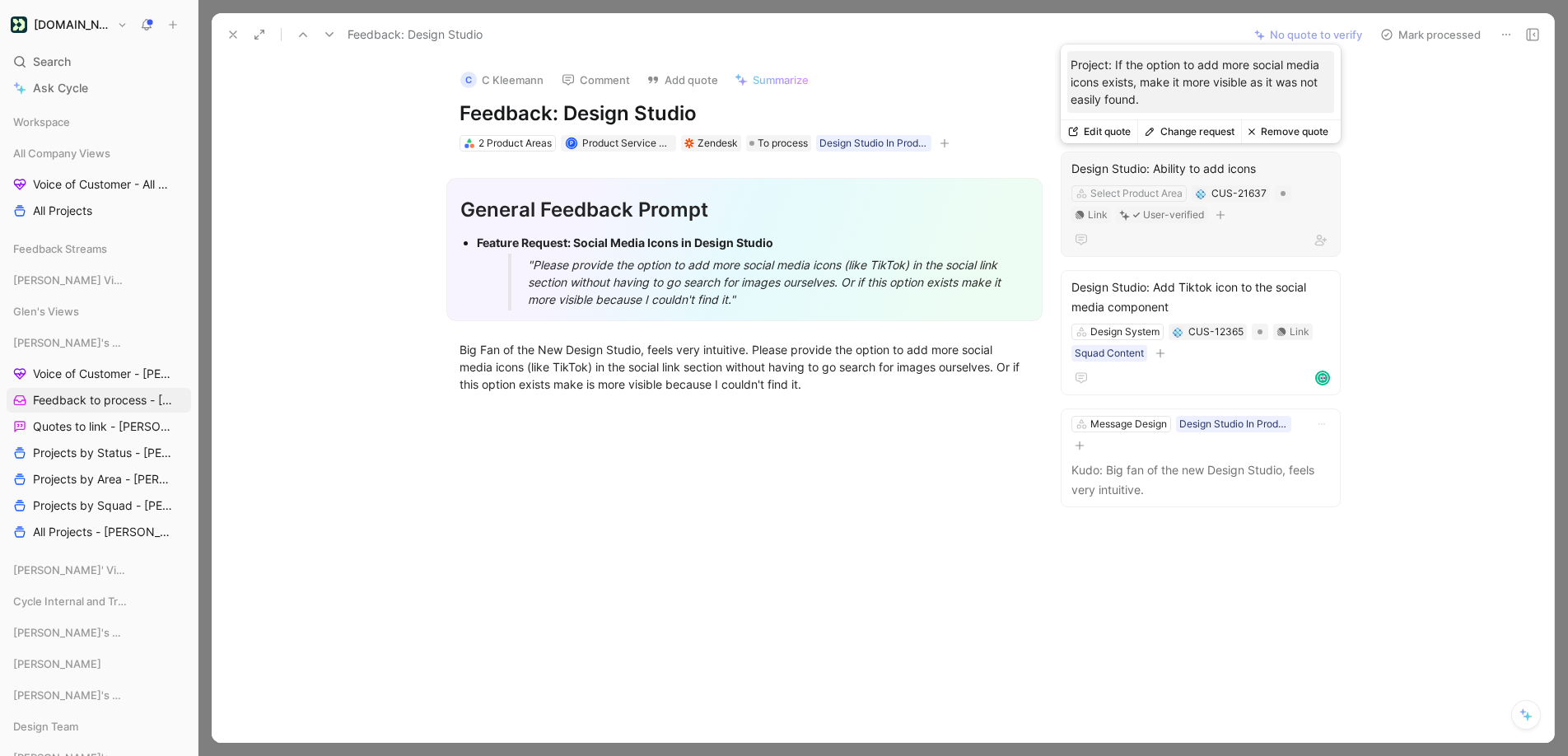
click at [1287, 128] on button "Remove quote" at bounding box center [1287, 132] width 94 height 23
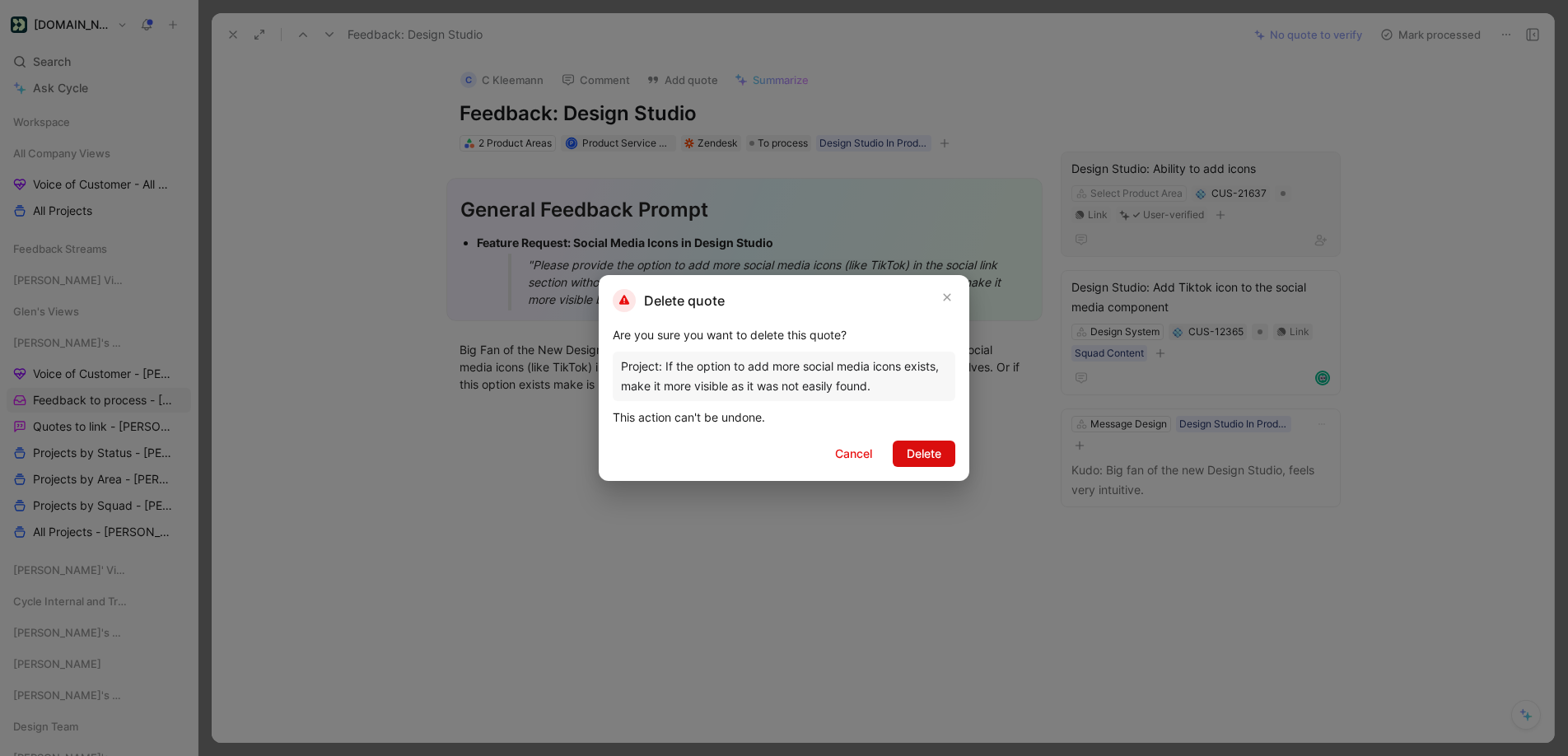
click at [925, 449] on span "Delete" at bounding box center [924, 454] width 34 height 20
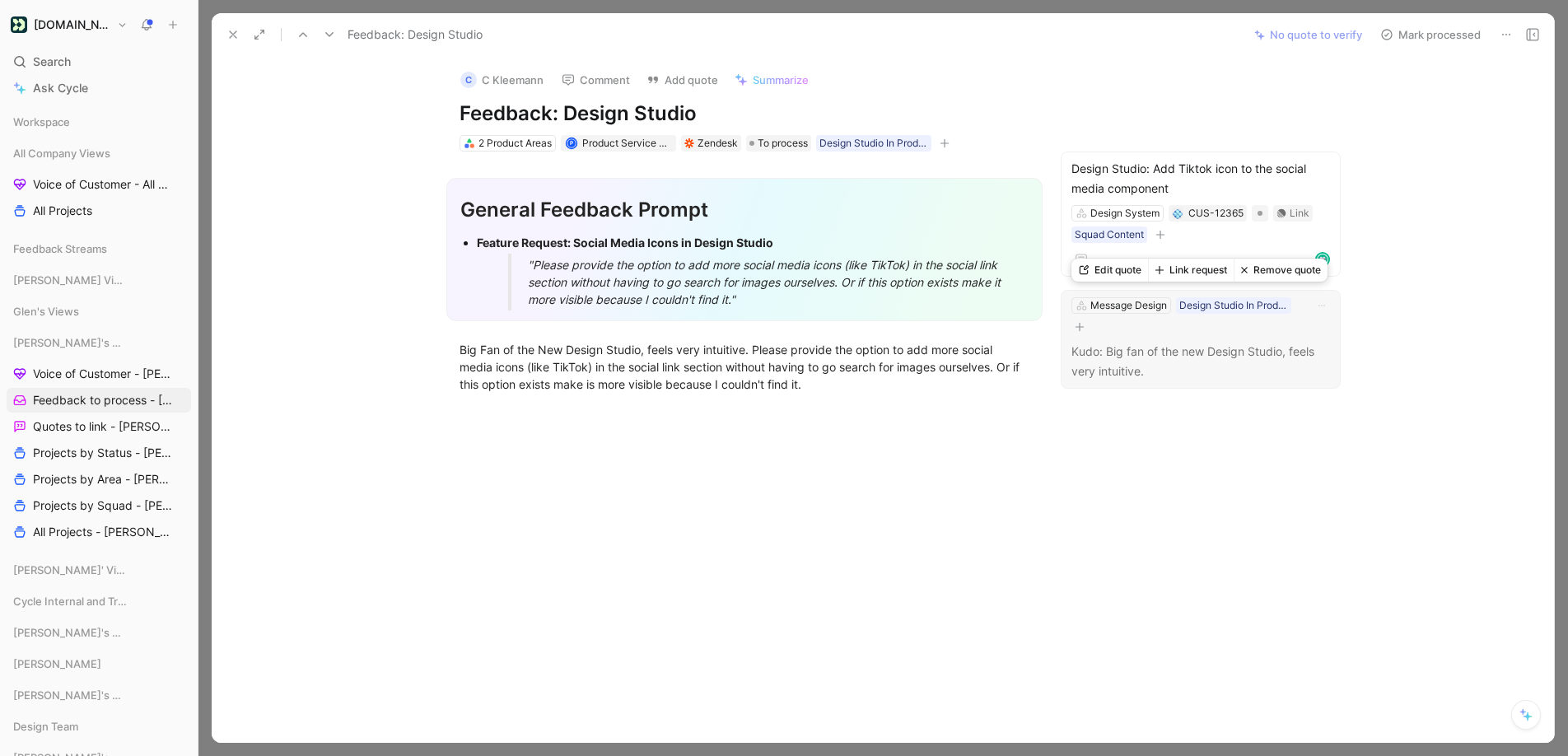
click at [1179, 276] on button "Link request" at bounding box center [1191, 270] width 86 height 23
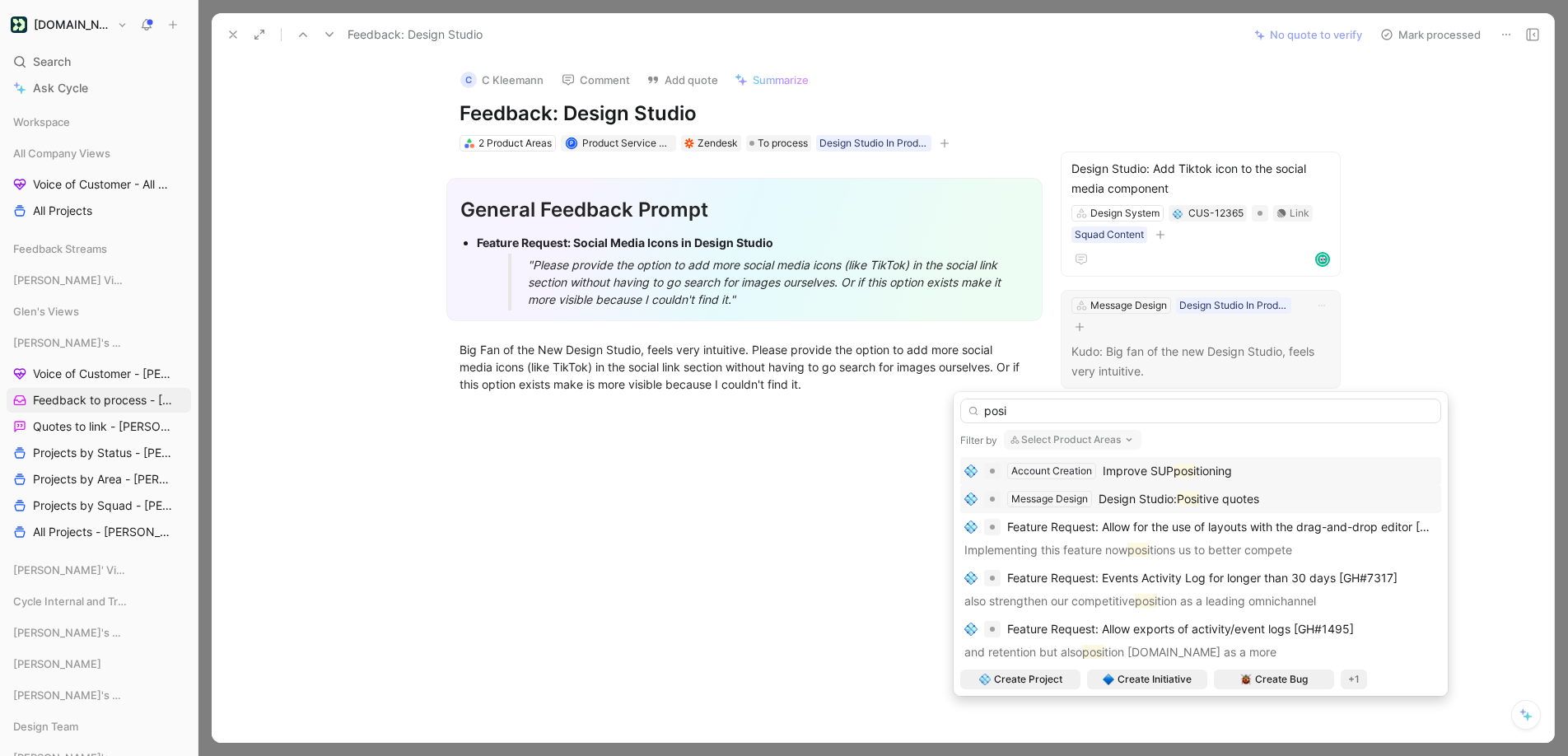
type input "posi"
click at [1160, 494] on span "Design Studio:" at bounding box center [1138, 499] width 78 height 14
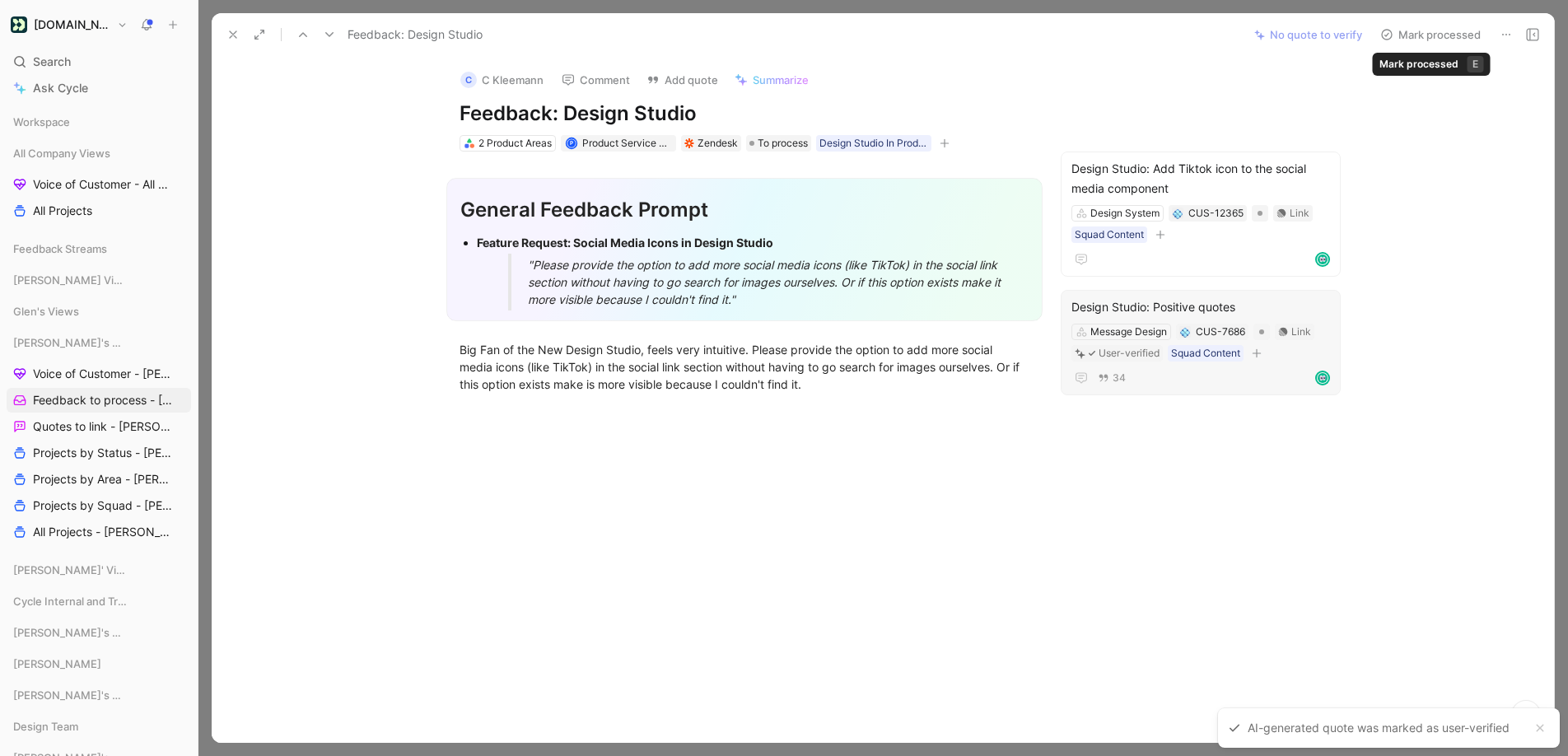
click at [1448, 34] on button "Mark processed" at bounding box center [1430, 34] width 115 height 23
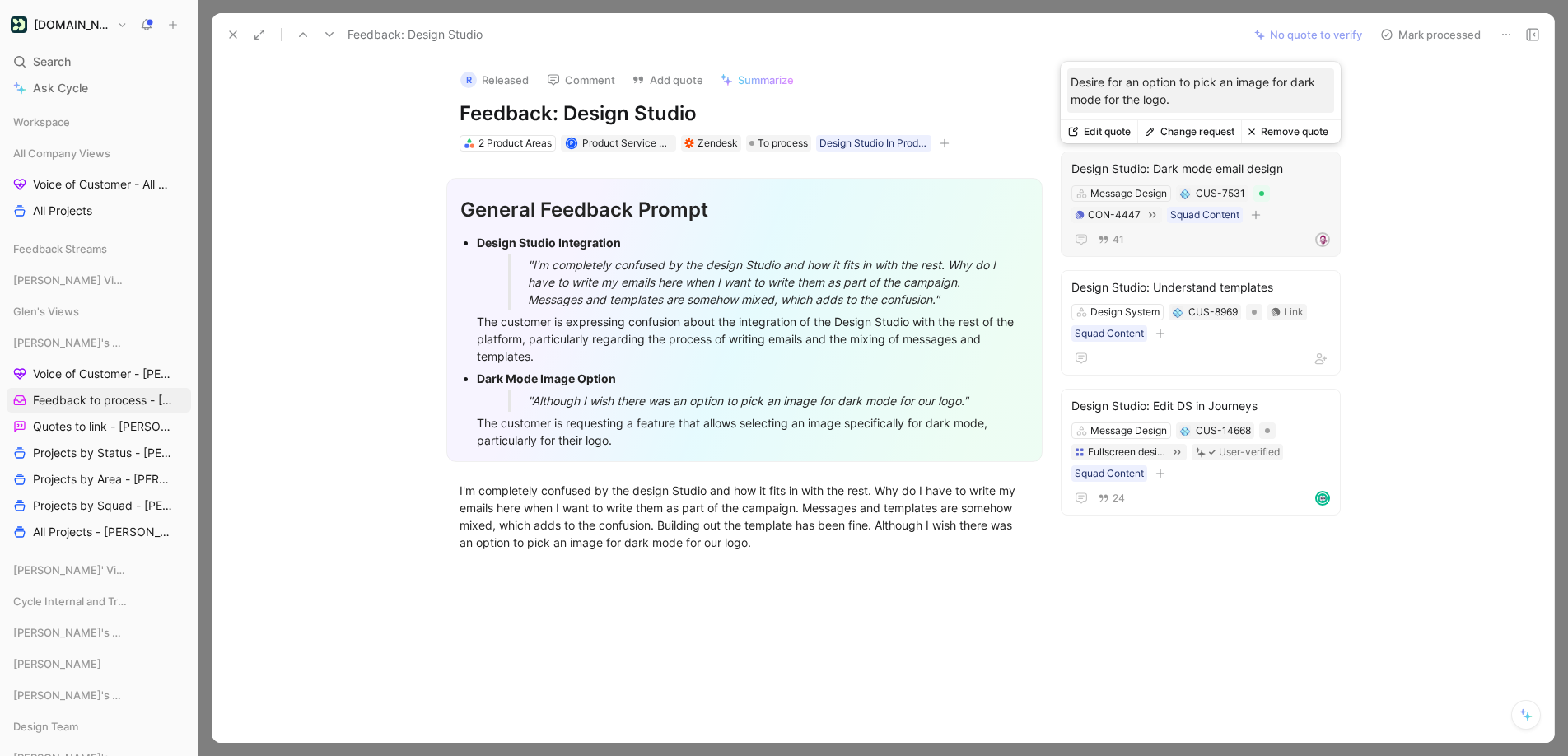
click at [1200, 127] on button "Change request" at bounding box center [1189, 132] width 104 height 23
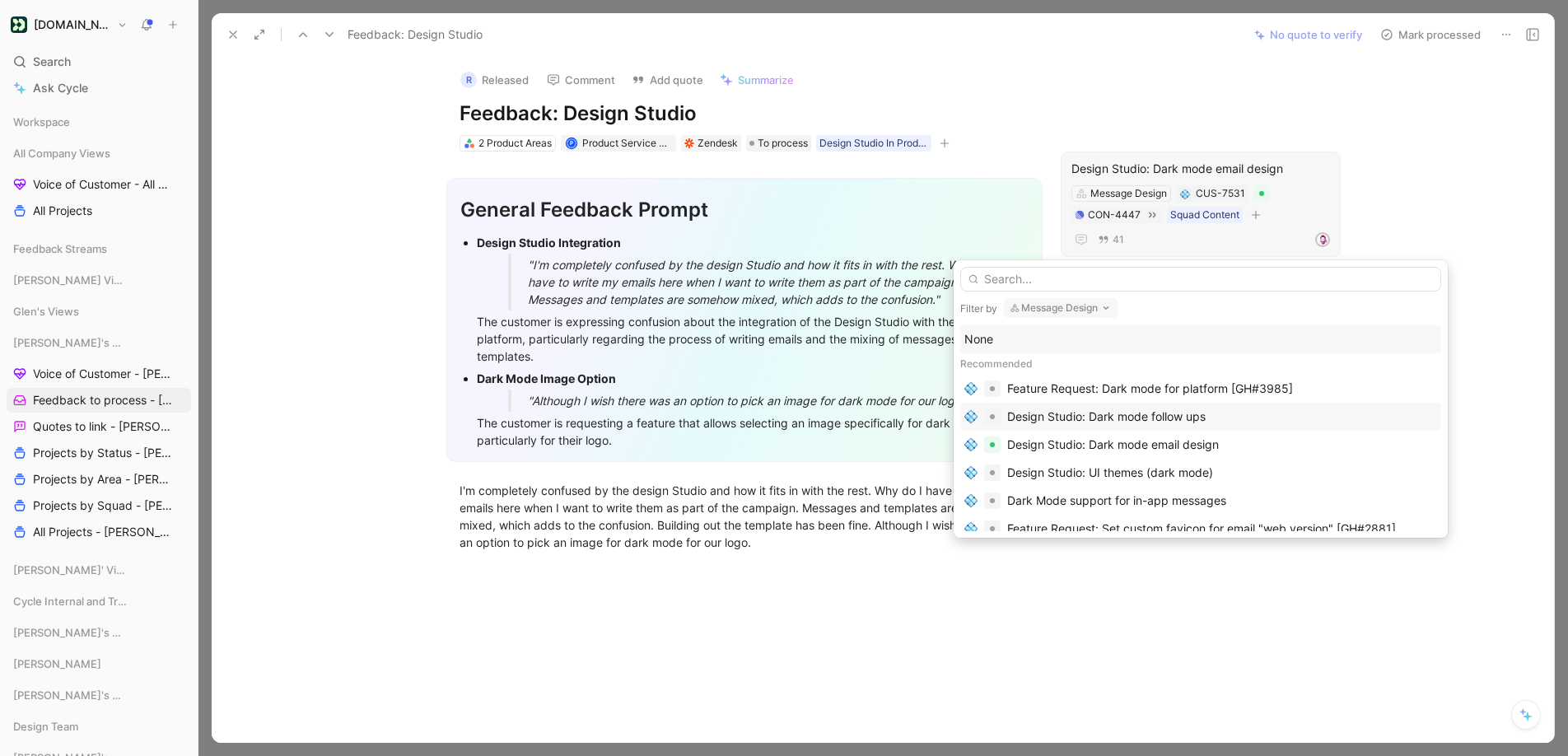
click at [1130, 419] on div "Design Studio: Dark mode follow ups" at bounding box center [1106, 417] width 199 height 20
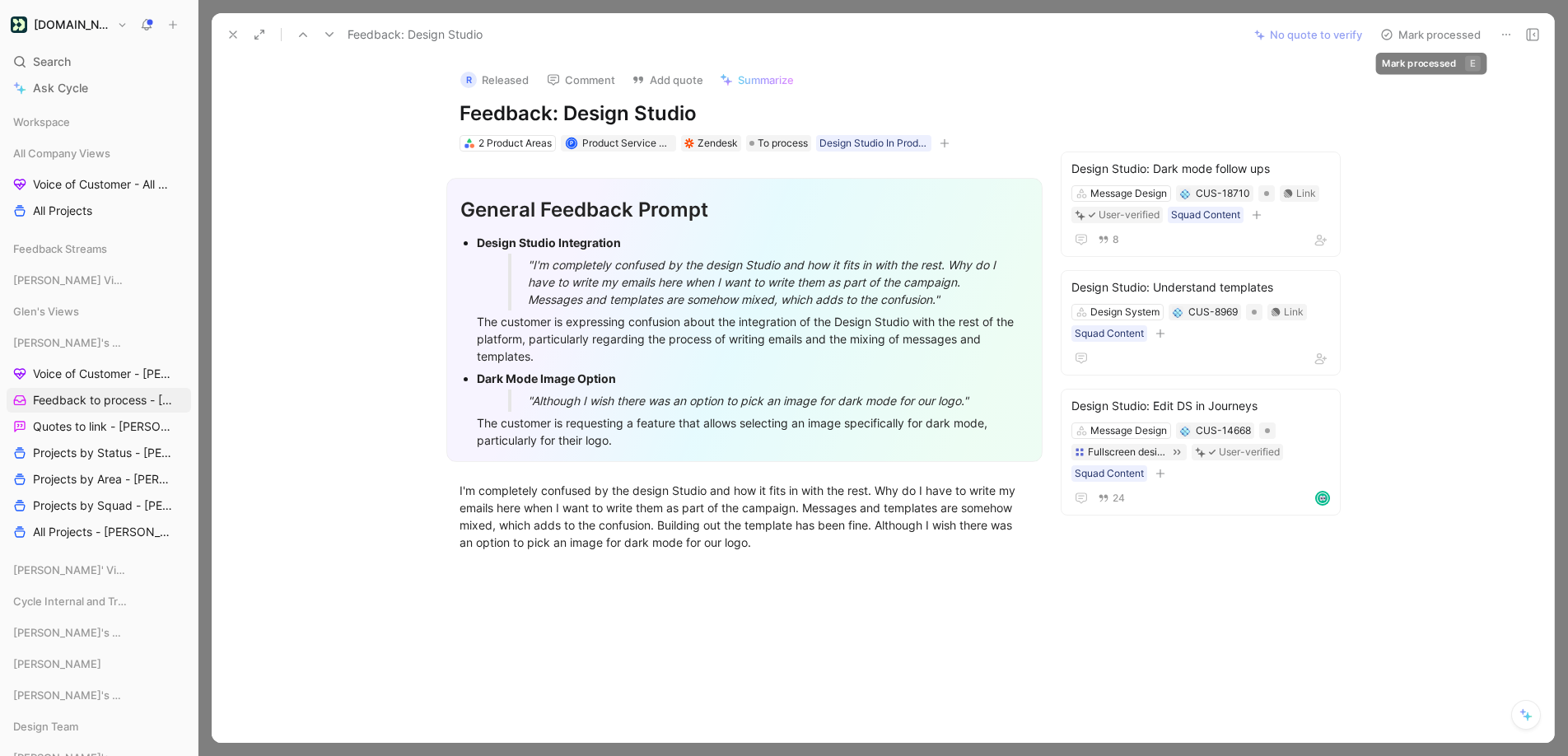
click at [1439, 33] on button "Mark processed" at bounding box center [1430, 34] width 115 height 23
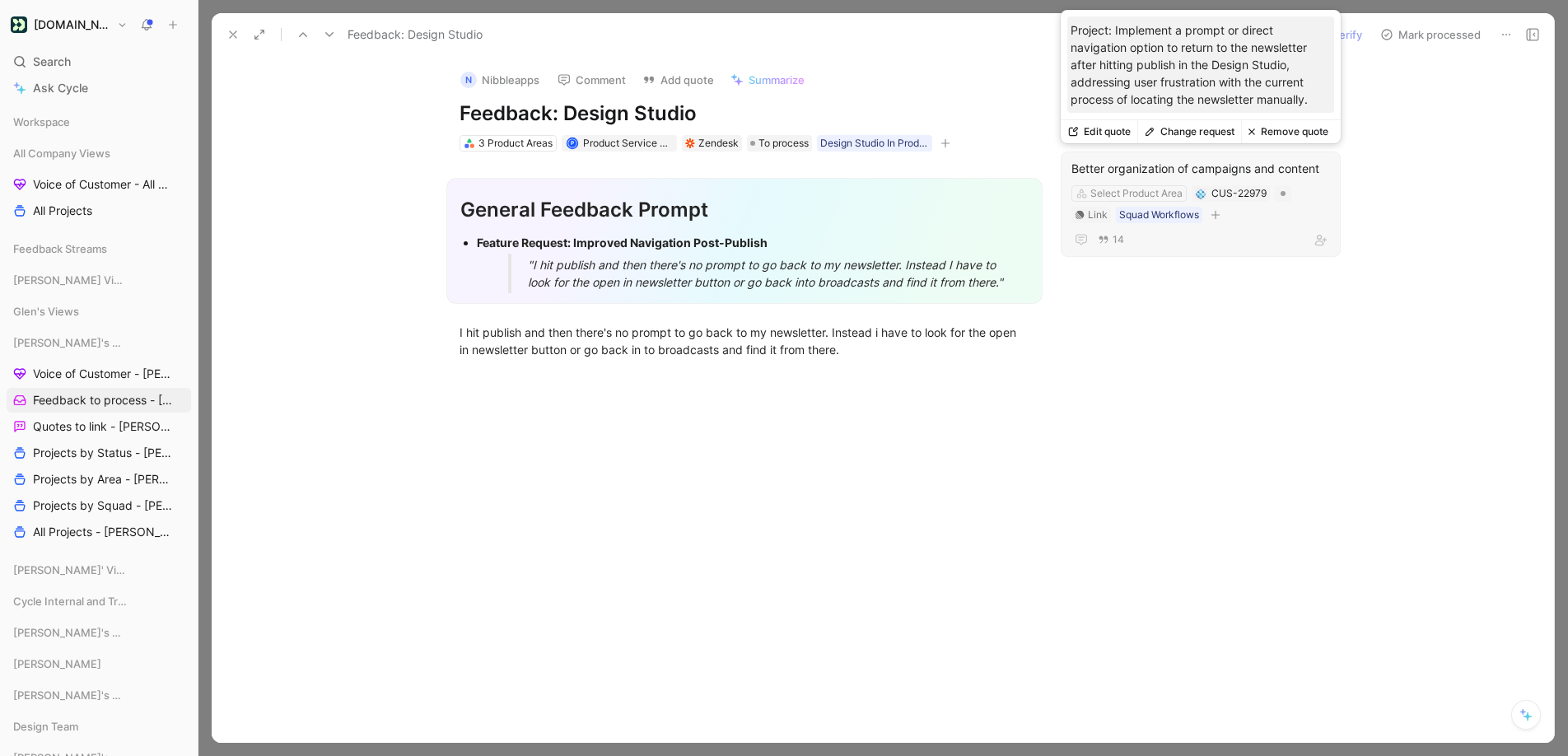
click at [1201, 131] on button "Change request" at bounding box center [1189, 132] width 104 height 23
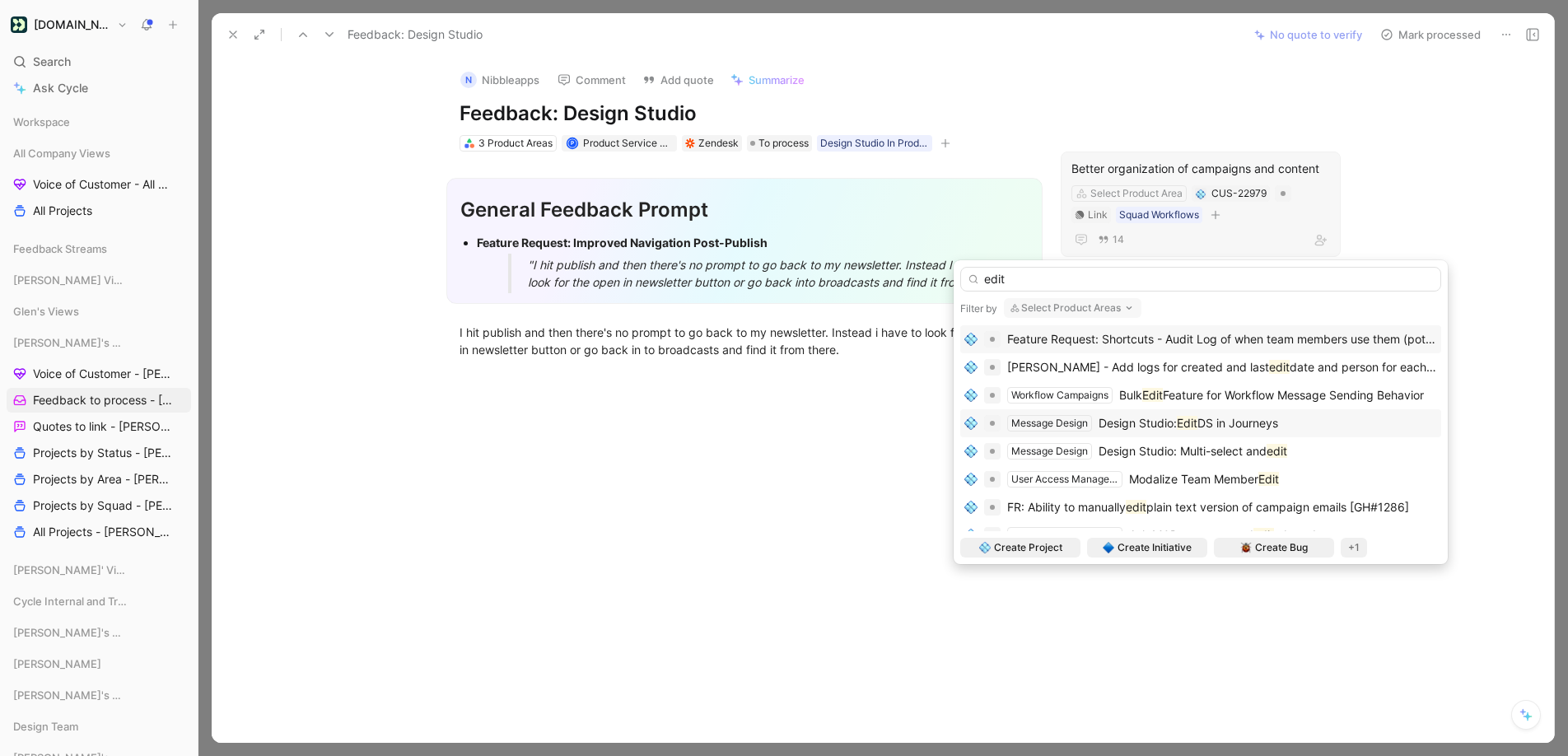
type input "edit"
click at [1143, 426] on span "Design Studio:" at bounding box center [1138, 423] width 78 height 14
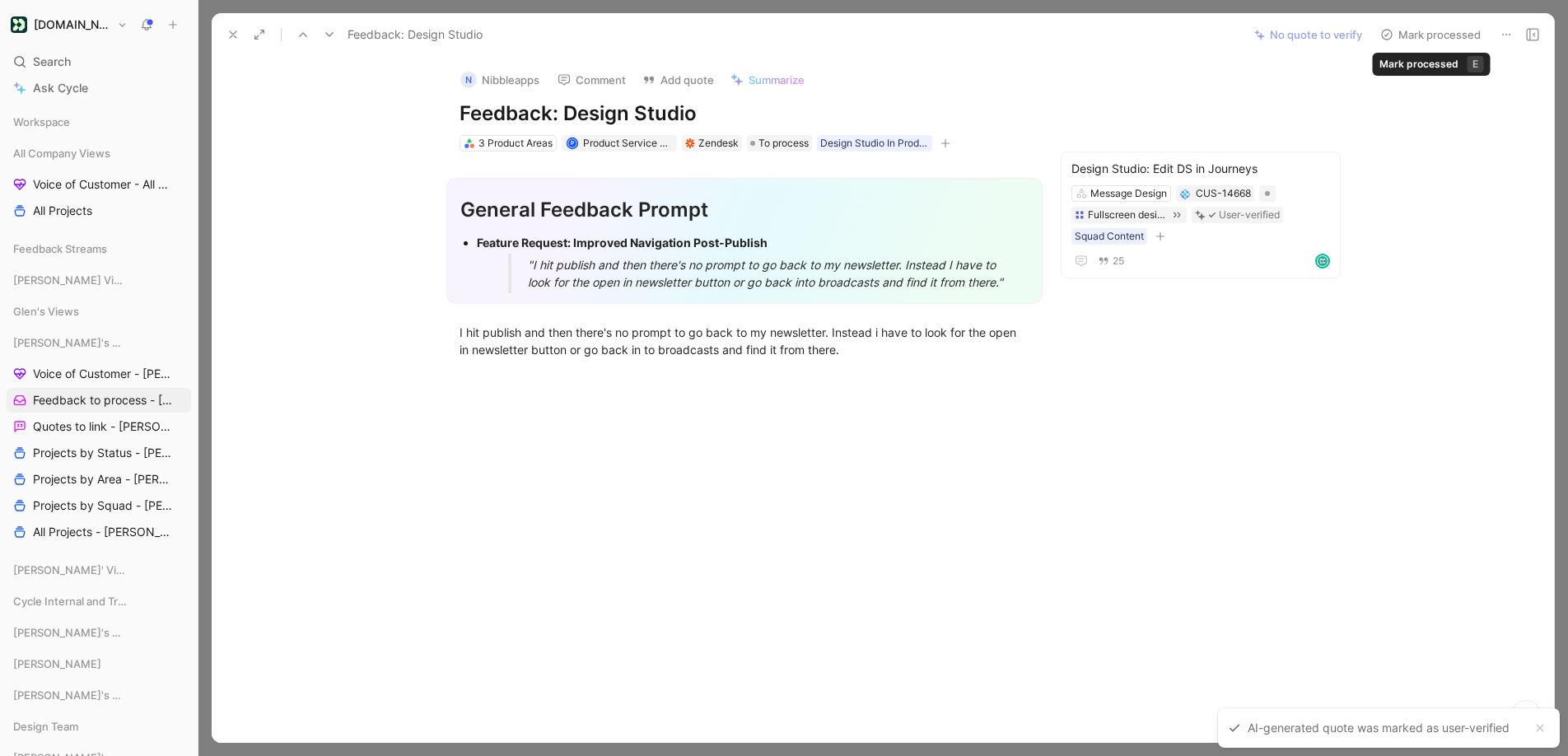
click at [1442, 30] on button "Mark processed" at bounding box center [1430, 34] width 115 height 23
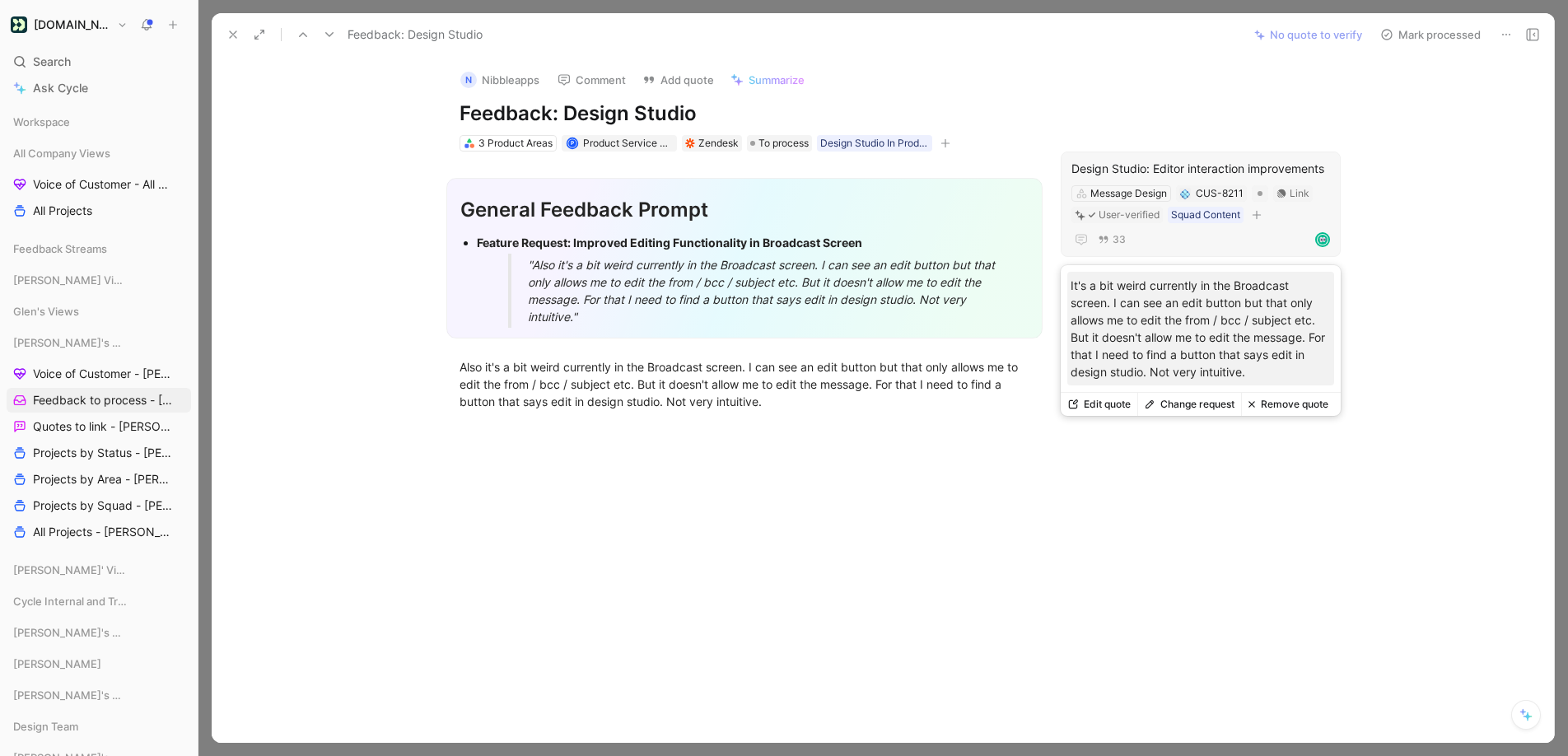
click at [1201, 400] on button "Change request" at bounding box center [1189, 404] width 104 height 23
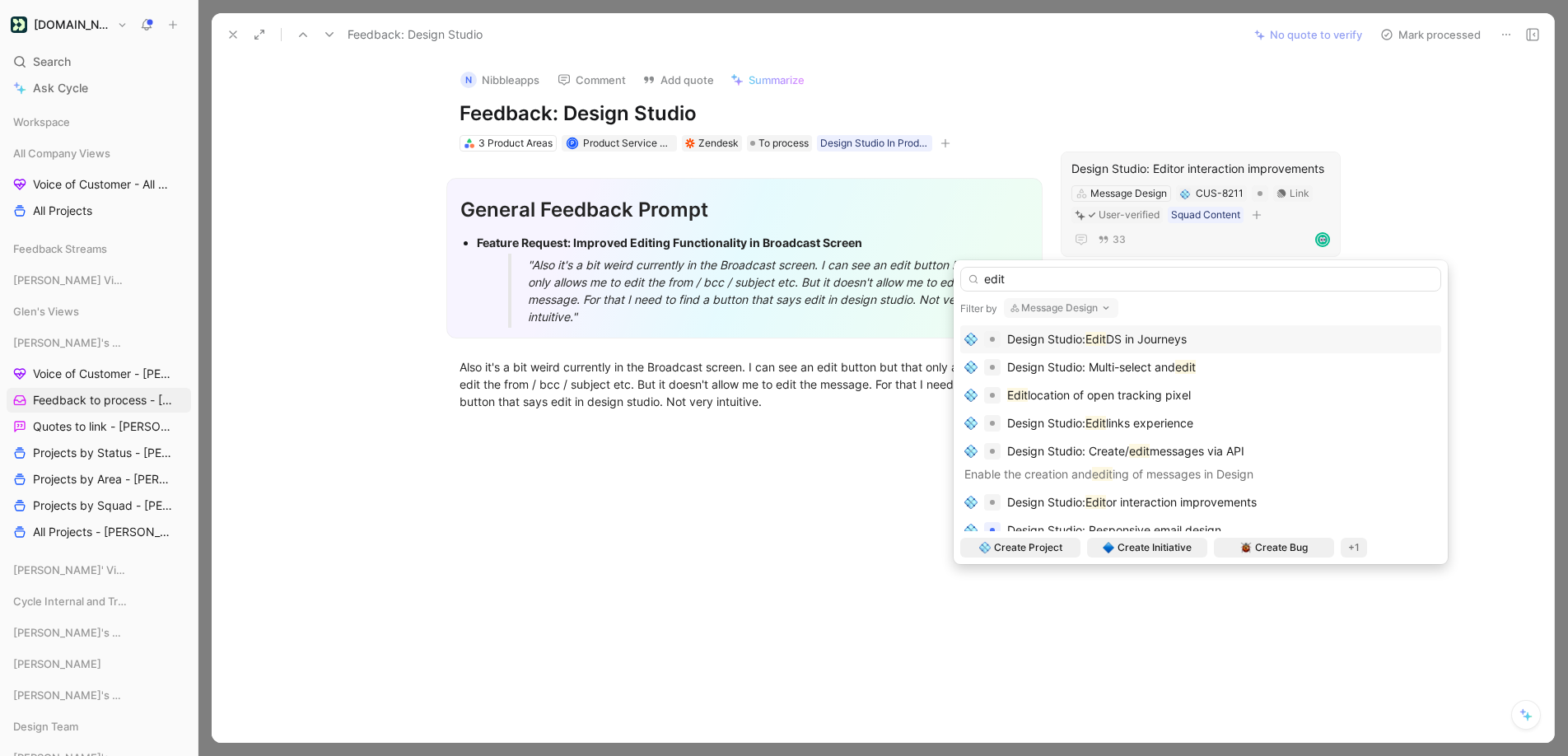
type input "edit"
click at [1132, 337] on span "DS in Journeys" at bounding box center [1146, 339] width 81 height 14
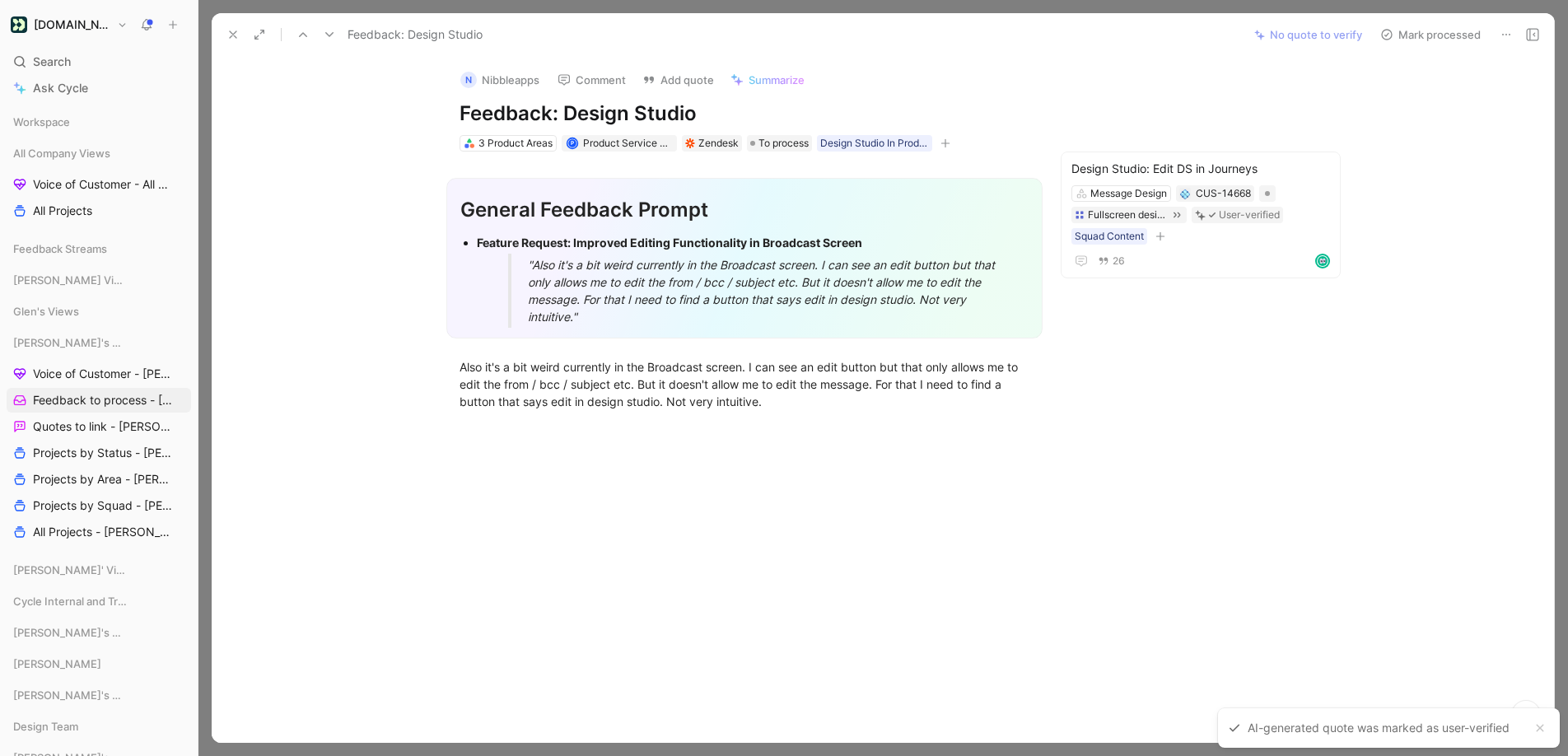
click at [1431, 34] on button "Mark processed" at bounding box center [1430, 34] width 115 height 23
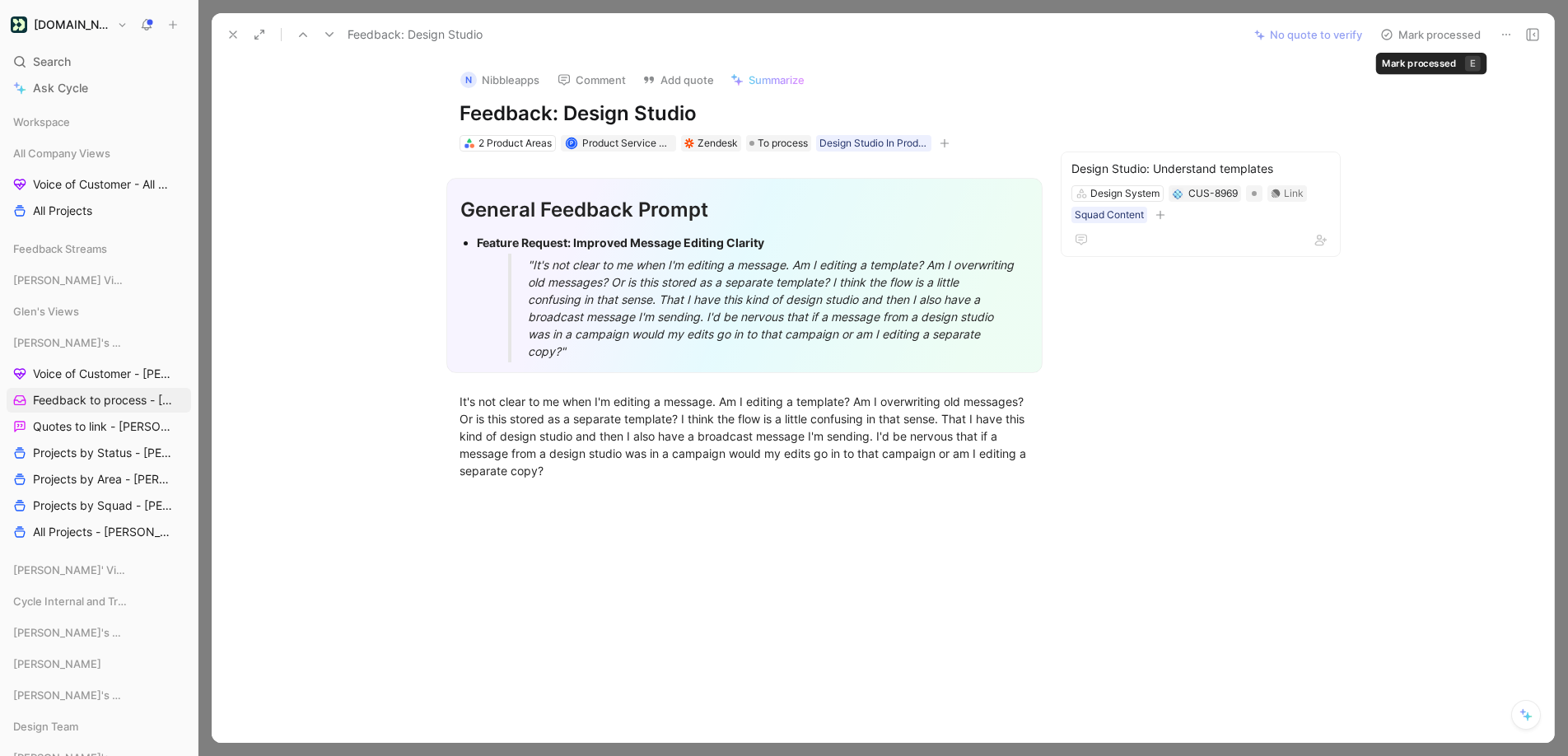
click at [1429, 32] on button "Mark processed" at bounding box center [1430, 34] width 115 height 23
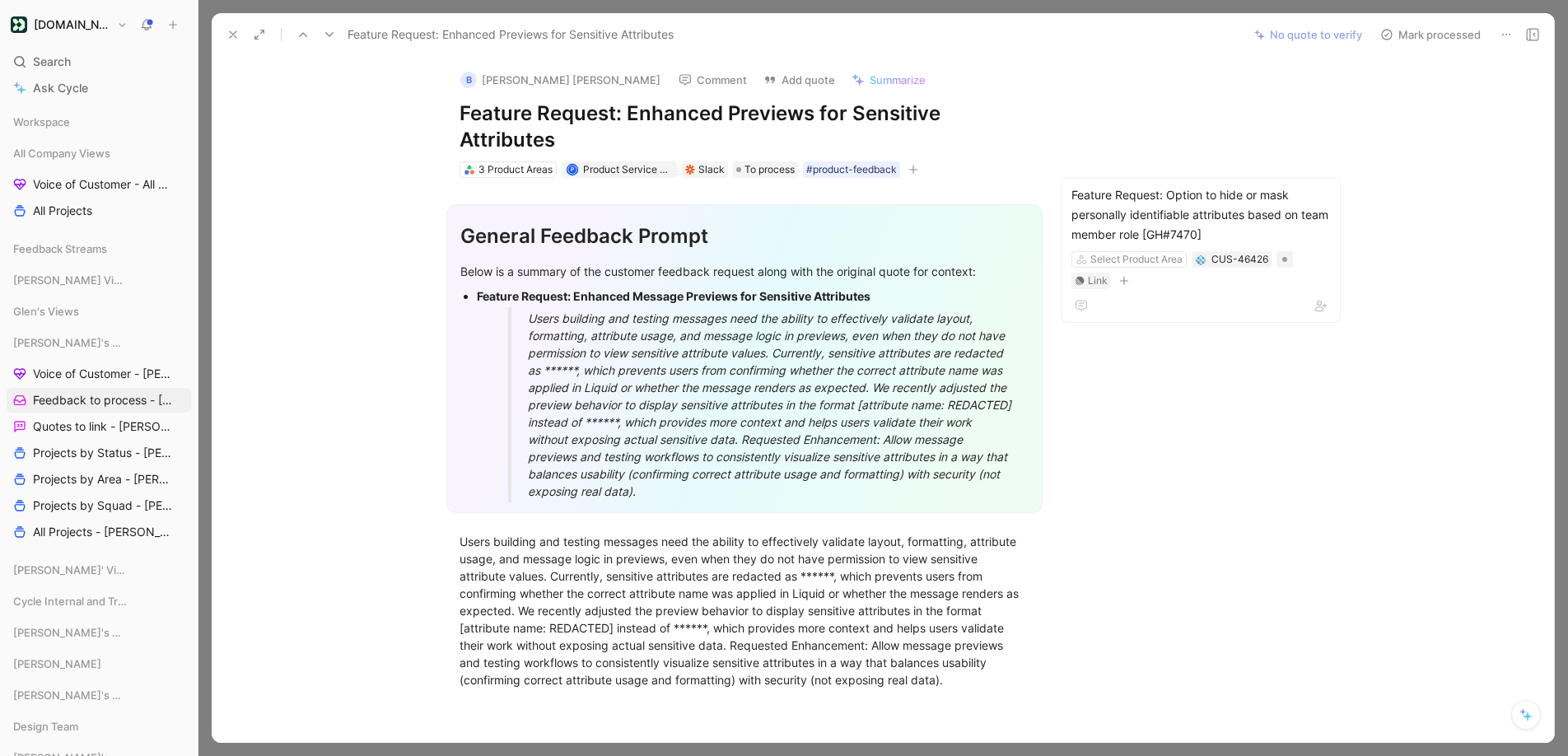
scroll to position [3, 0]
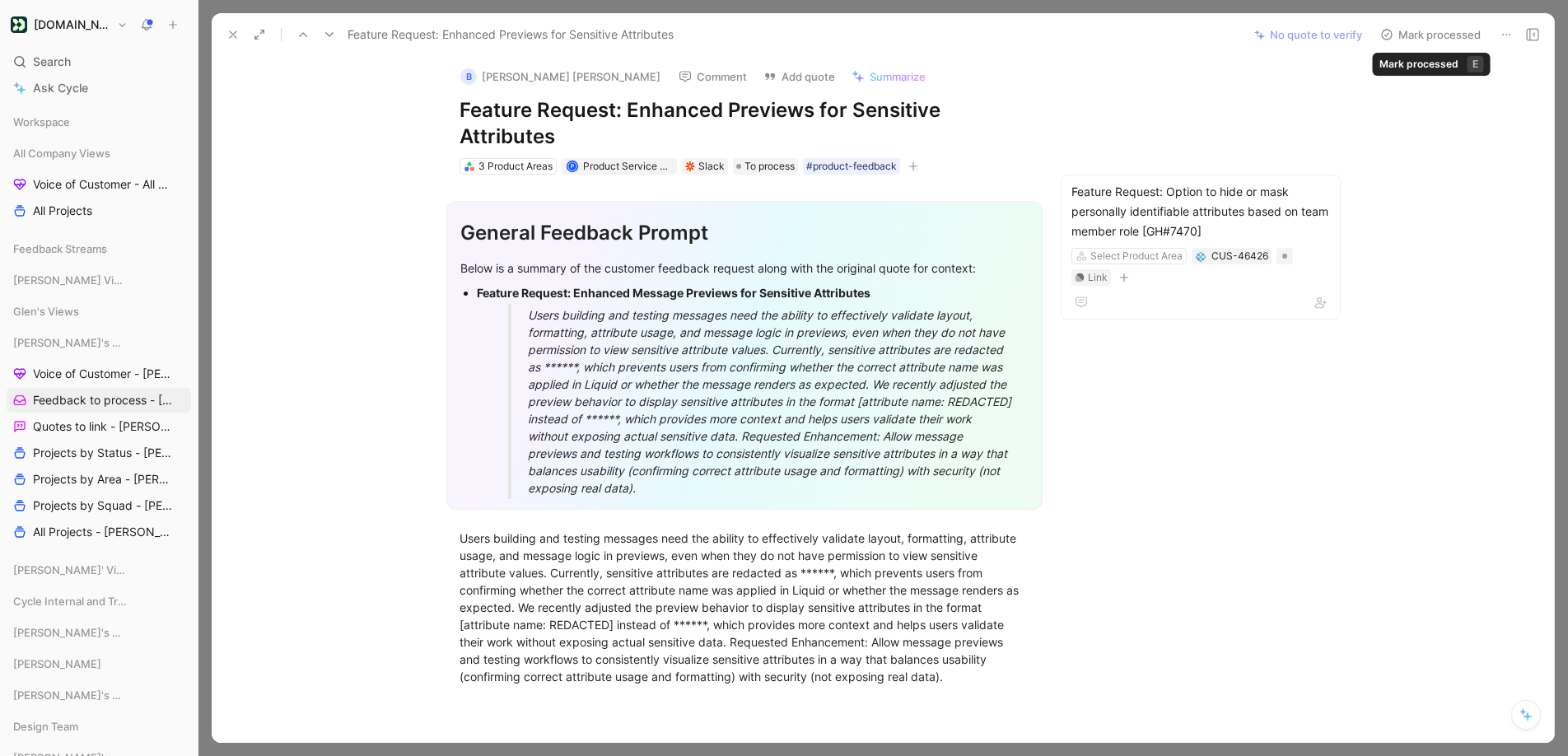
click at [1447, 34] on button "Mark processed" at bounding box center [1430, 34] width 115 height 23
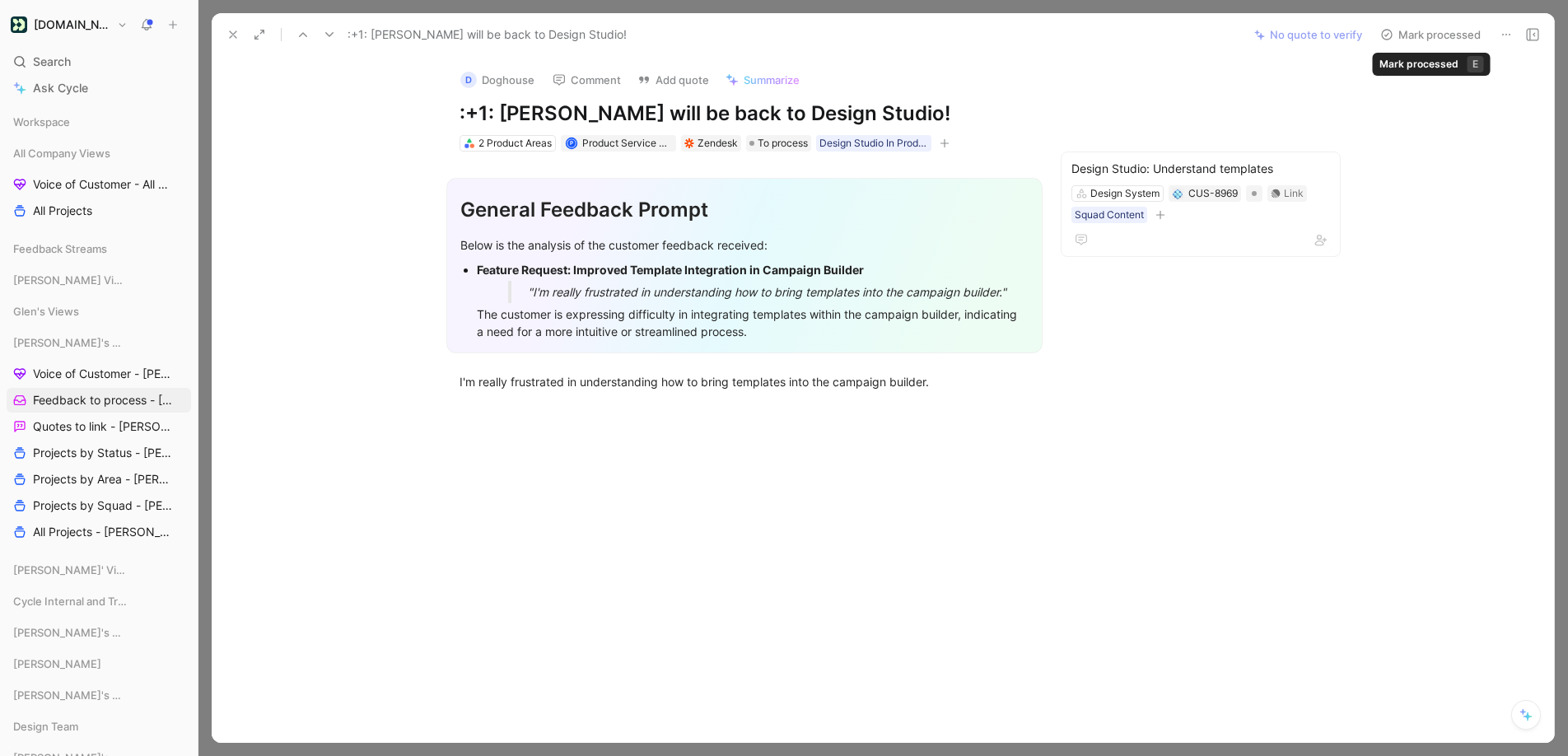
click at [1427, 33] on button "Mark processed" at bounding box center [1430, 34] width 115 height 23
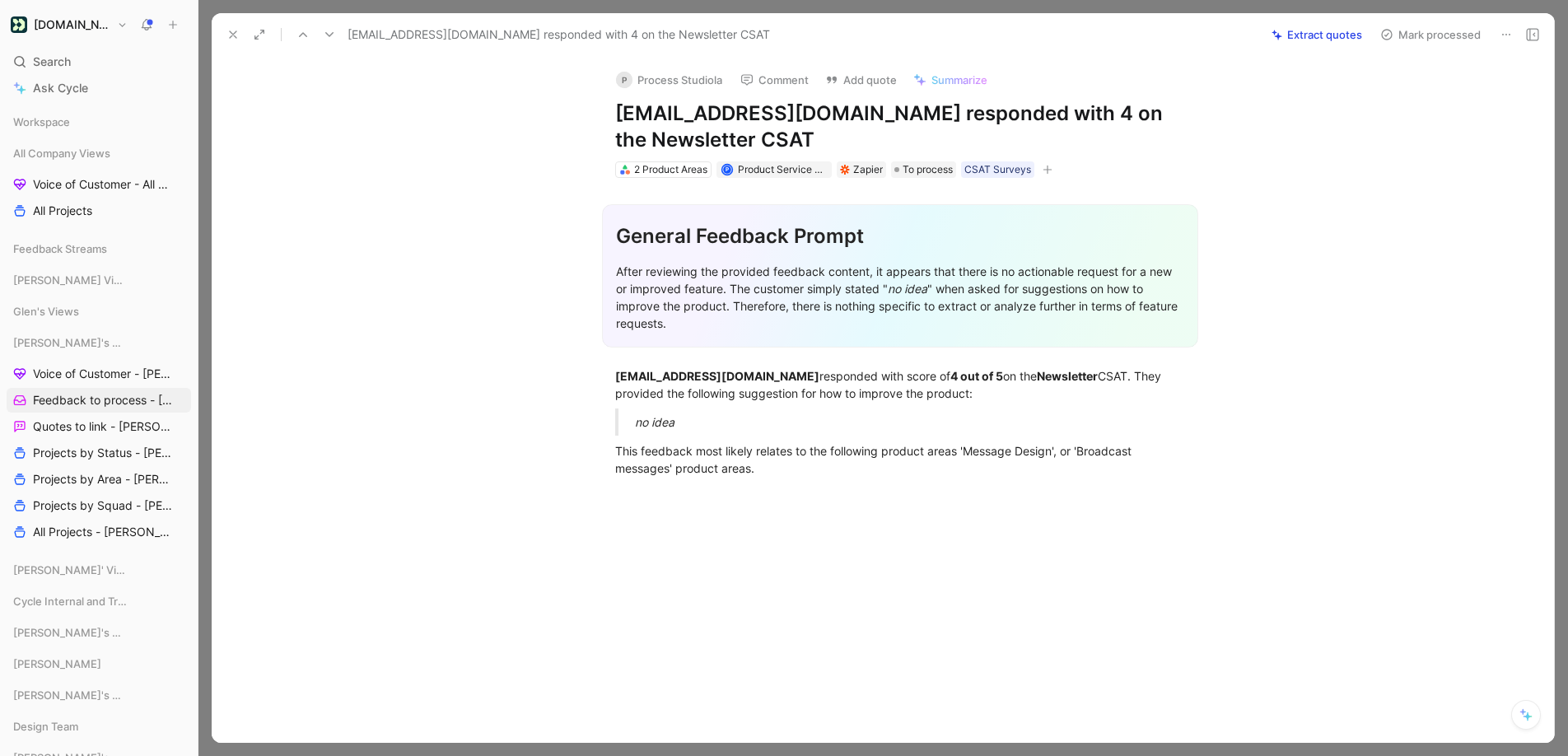
click at [1506, 36] on icon at bounding box center [1506, 34] width 13 height 13
click at [1455, 89] on div "Delete" at bounding box center [1435, 94] width 150 height 20
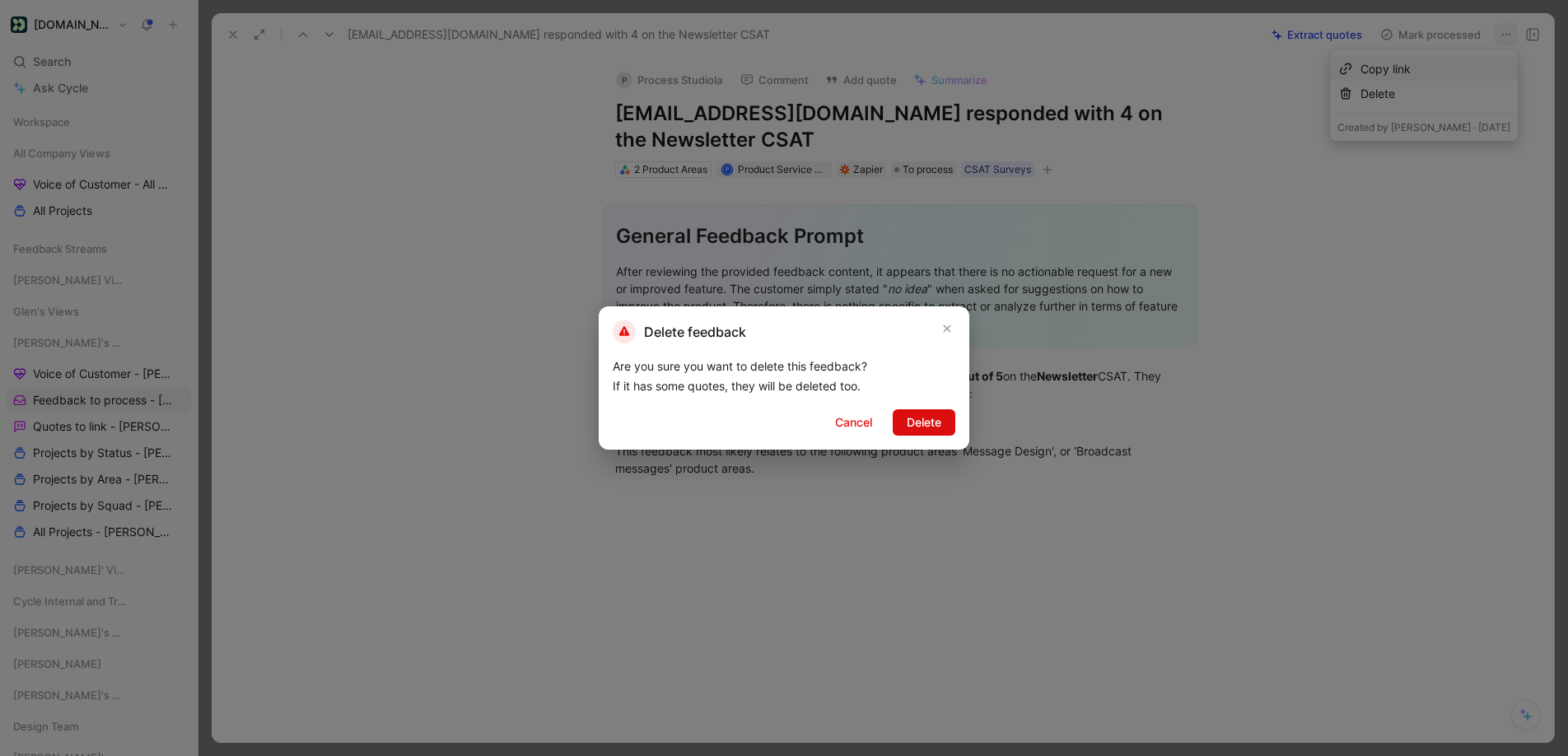
click at [937, 416] on span "Delete" at bounding box center [924, 422] width 34 height 20
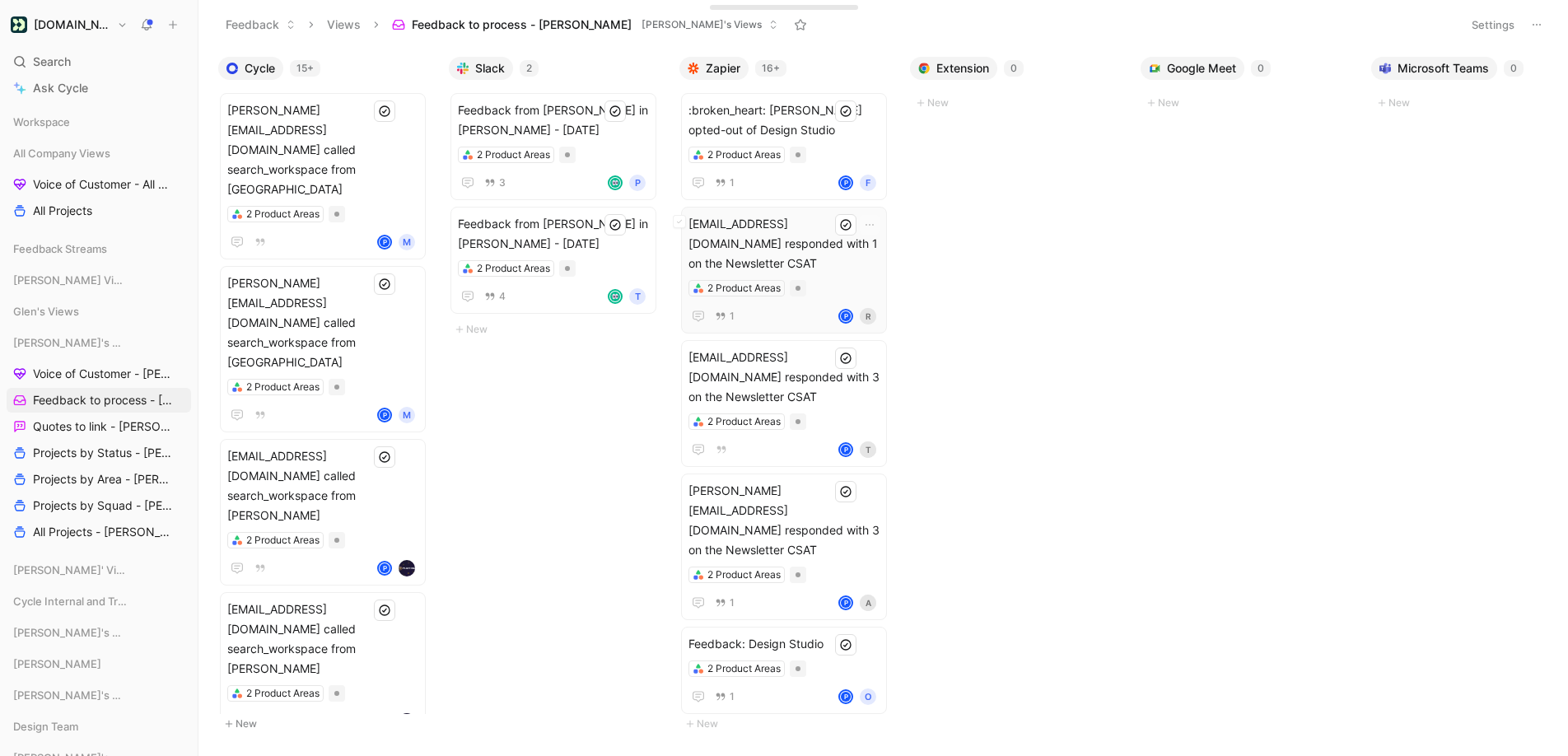
click at [825, 249] on span "rcook@ampion.net responded with 1 on the Newsletter CSAT" at bounding box center [784, 244] width 191 height 59
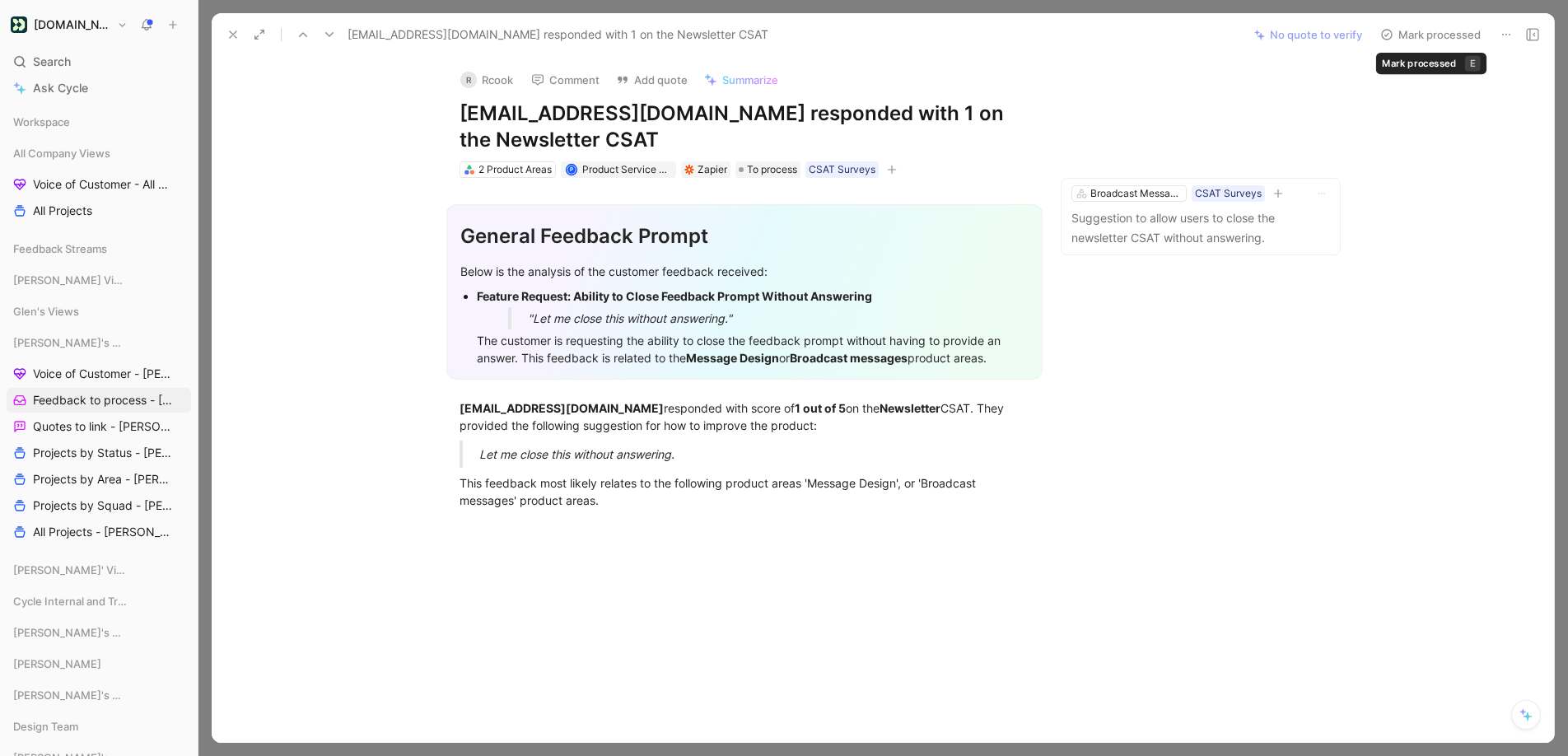
click at [1440, 31] on button "Mark processed" at bounding box center [1430, 34] width 115 height 23
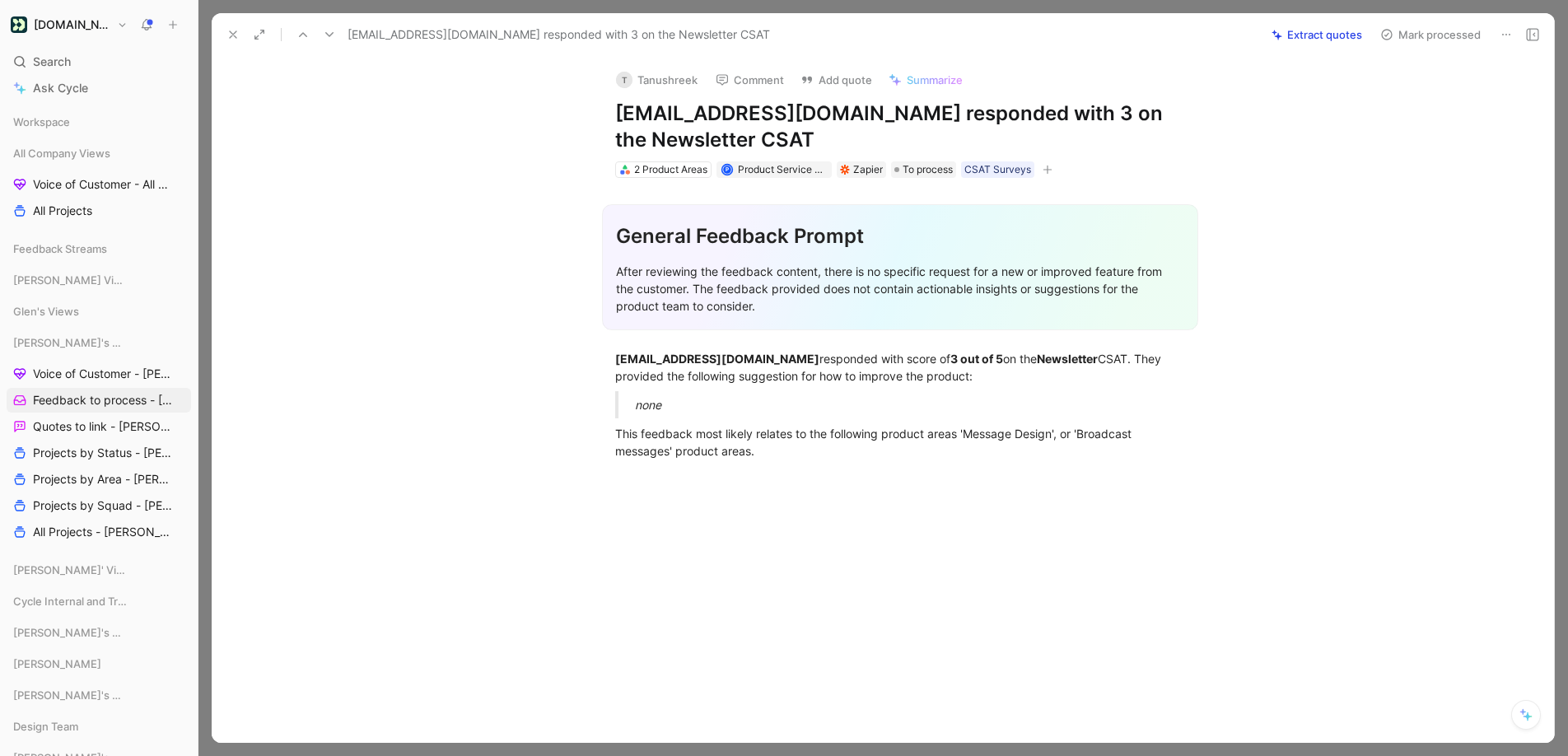
click at [678, 160] on div "2 Product Areas P Product Service Account Zapier To process CSAT Surveys" at bounding box center [900, 170] width 573 height 20
click at [672, 168] on div "2 Product Areas" at bounding box center [670, 170] width 73 height 16
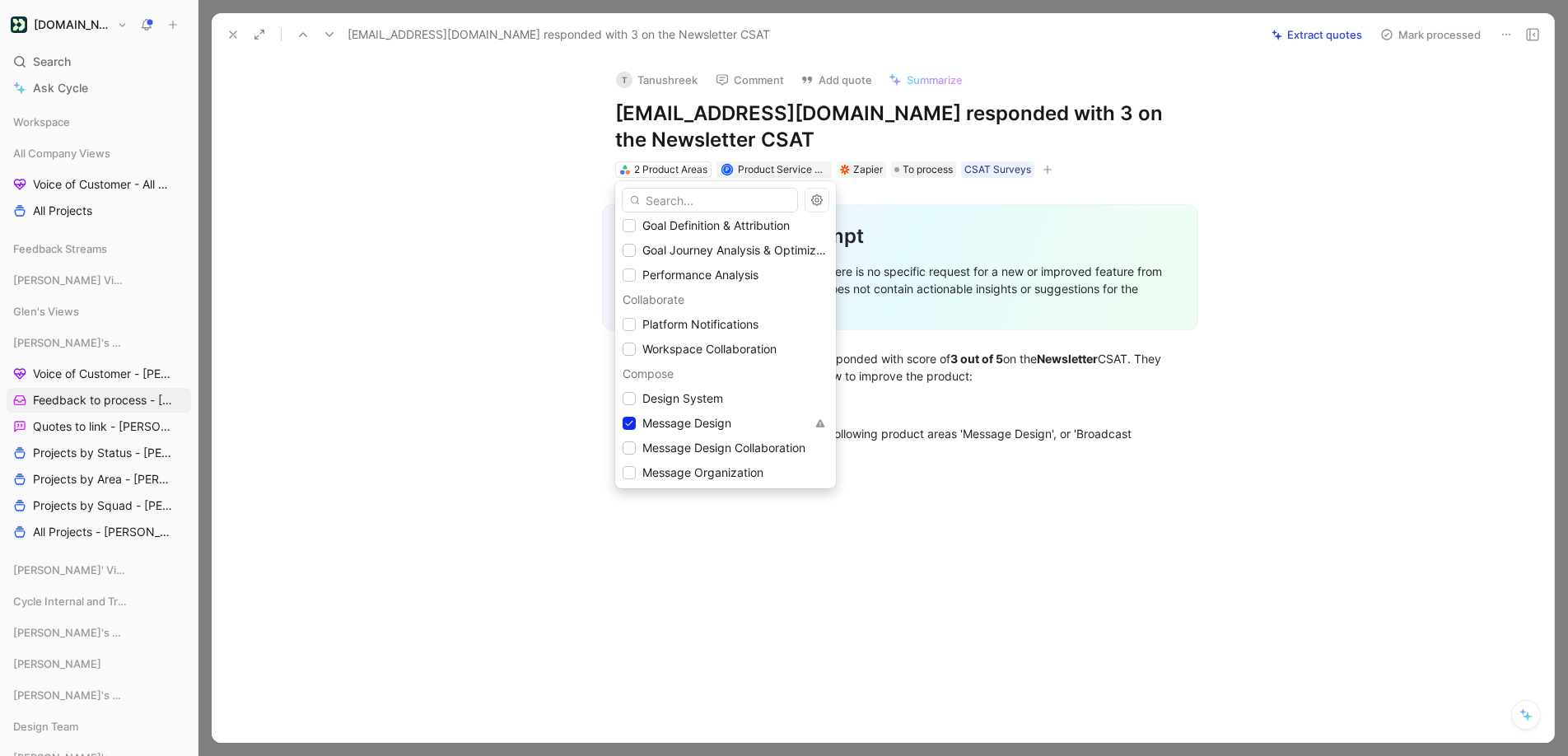
scroll to position [328, 0]
click at [630, 349] on icon at bounding box center [629, 349] width 8 height 6
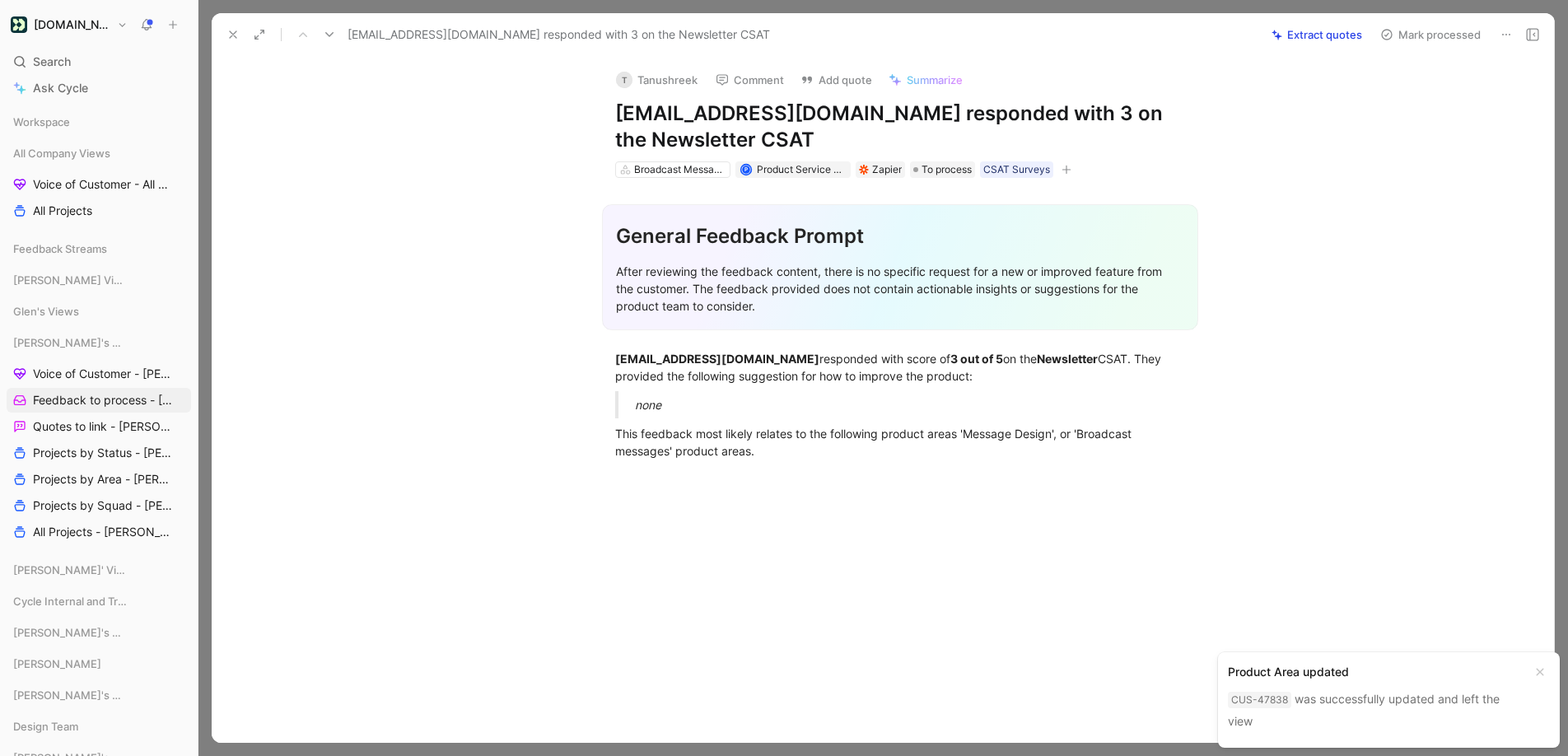
click at [330, 33] on icon at bounding box center [329, 34] width 13 height 13
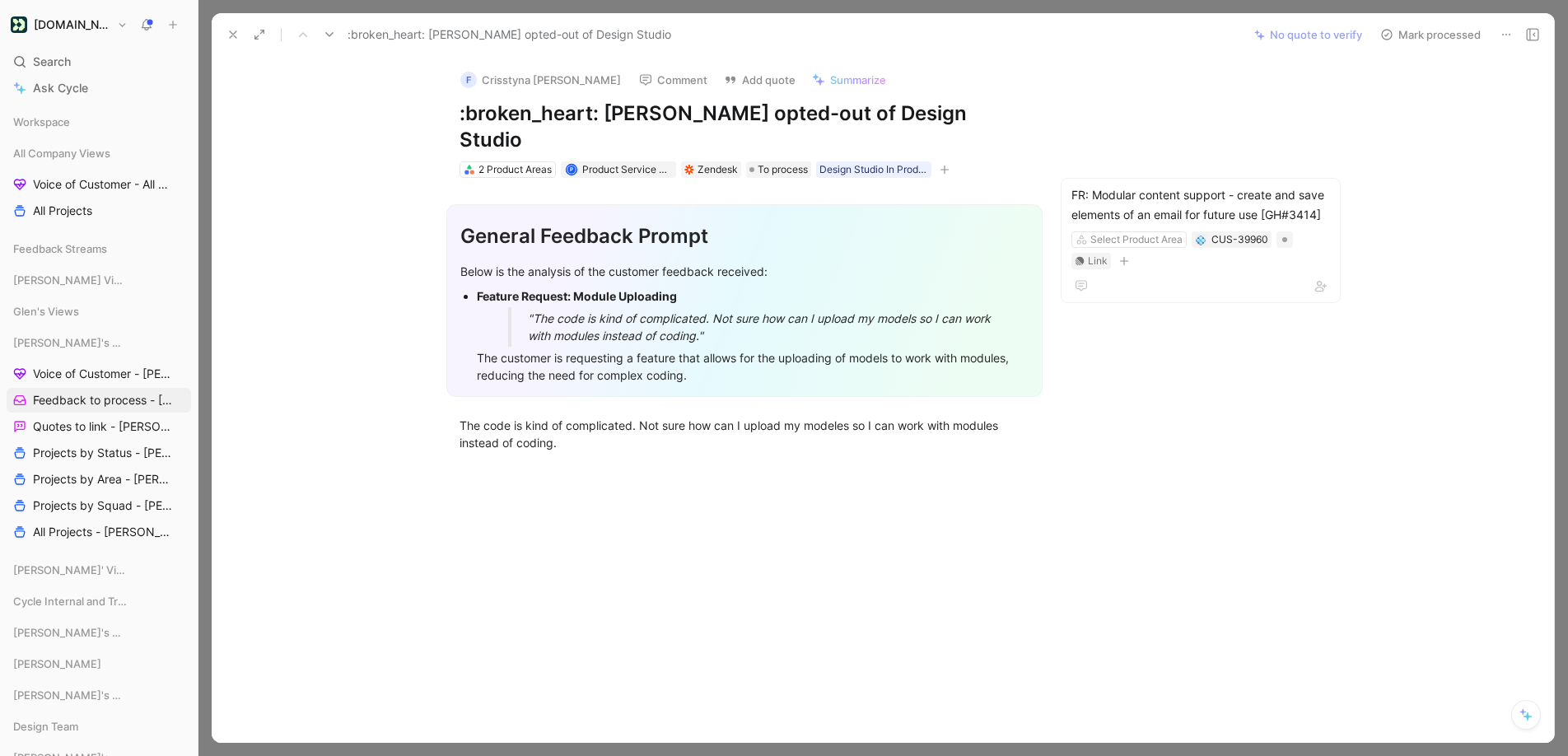
click at [336, 29] on button at bounding box center [329, 34] width 23 height 23
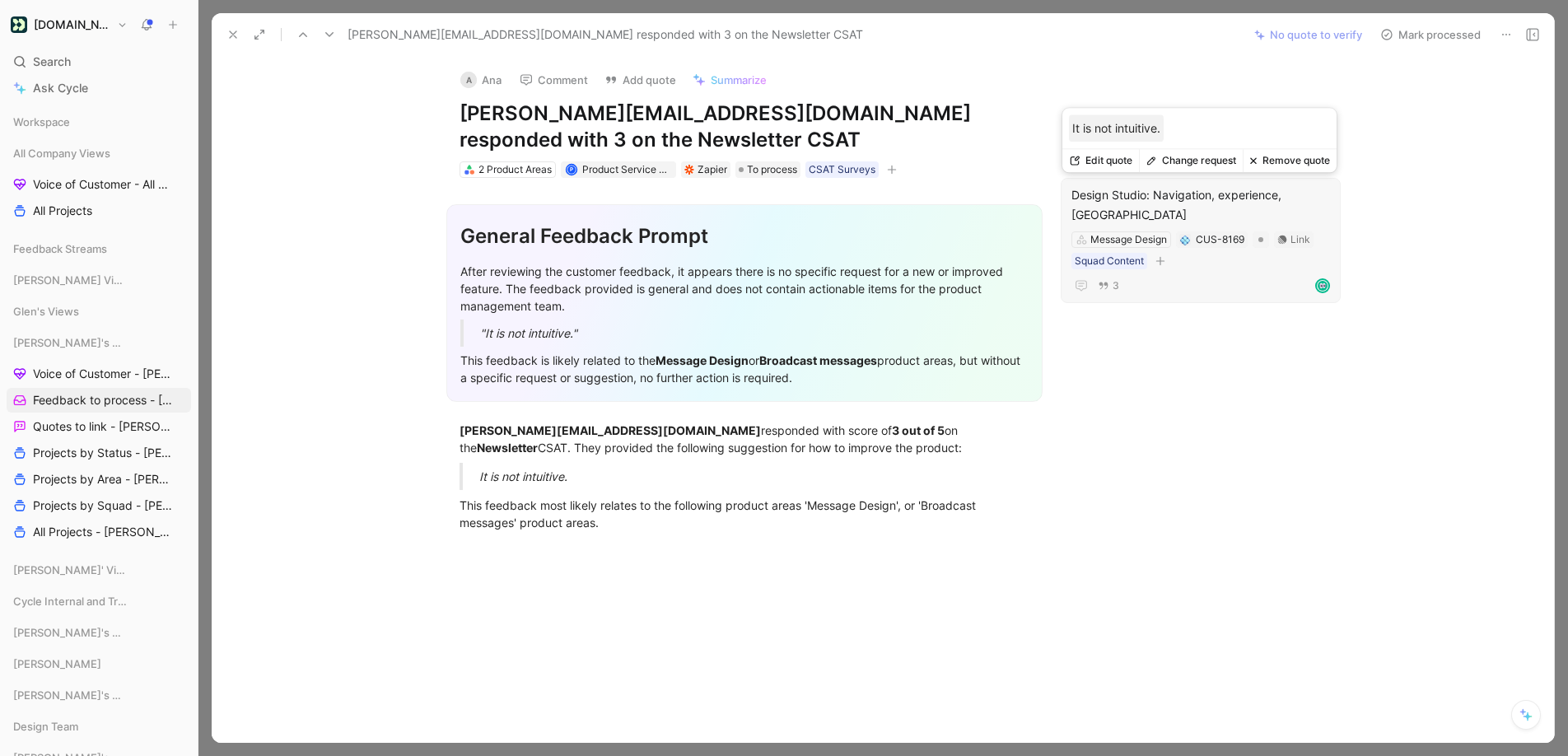
click at [1246, 190] on div "Design Studio: Navigation, experience, IA" at bounding box center [1201, 205] width 258 height 40
click at [1173, 163] on button "Change request" at bounding box center [1190, 158] width 104 height 23
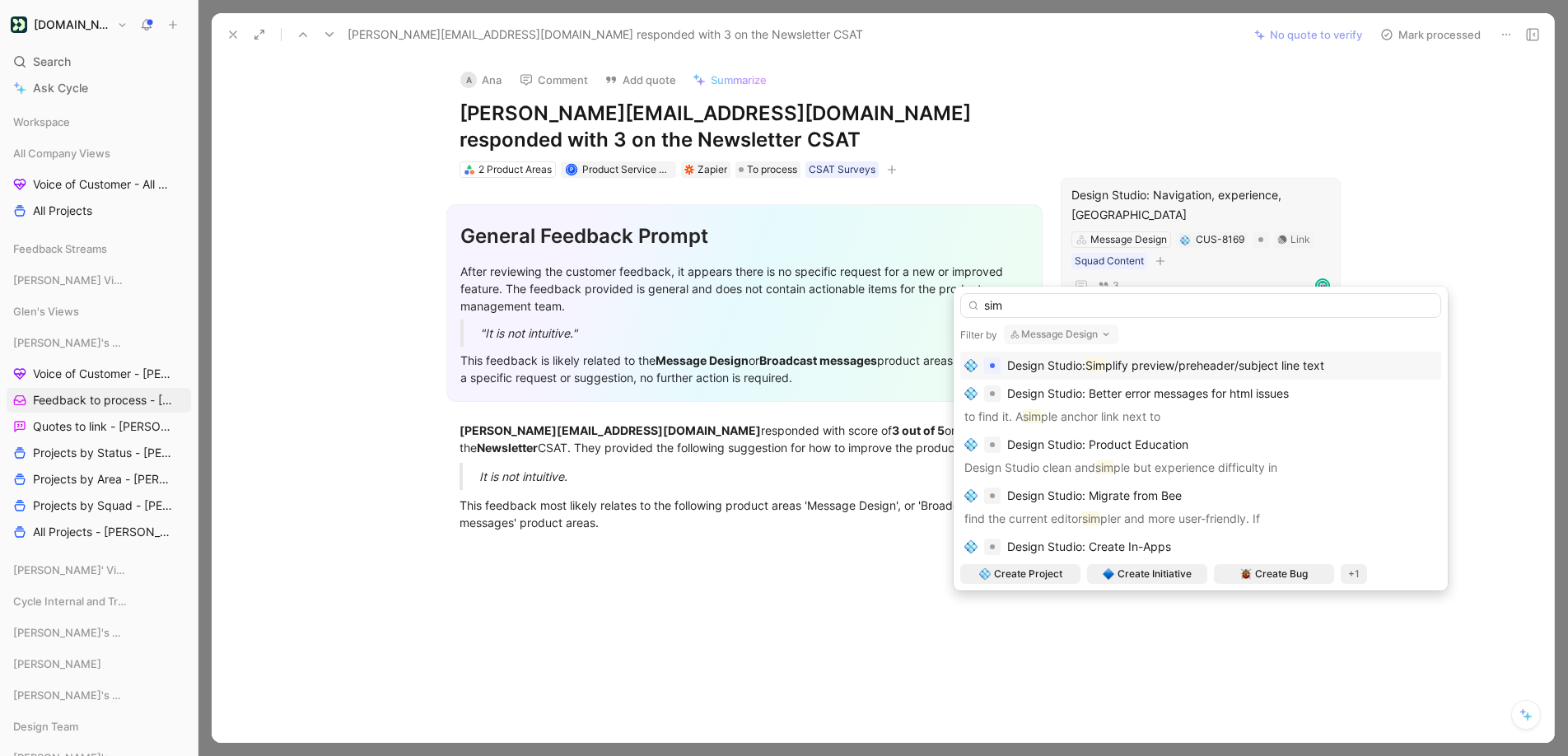
type input "sim"
click at [1087, 318] on div "sim Filter by Message Design Design Studio: Sim plify preview/preheader/subject…" at bounding box center [1201, 438] width 494 height 304
click at [1086, 332] on button "Message Design" at bounding box center [1060, 334] width 114 height 20
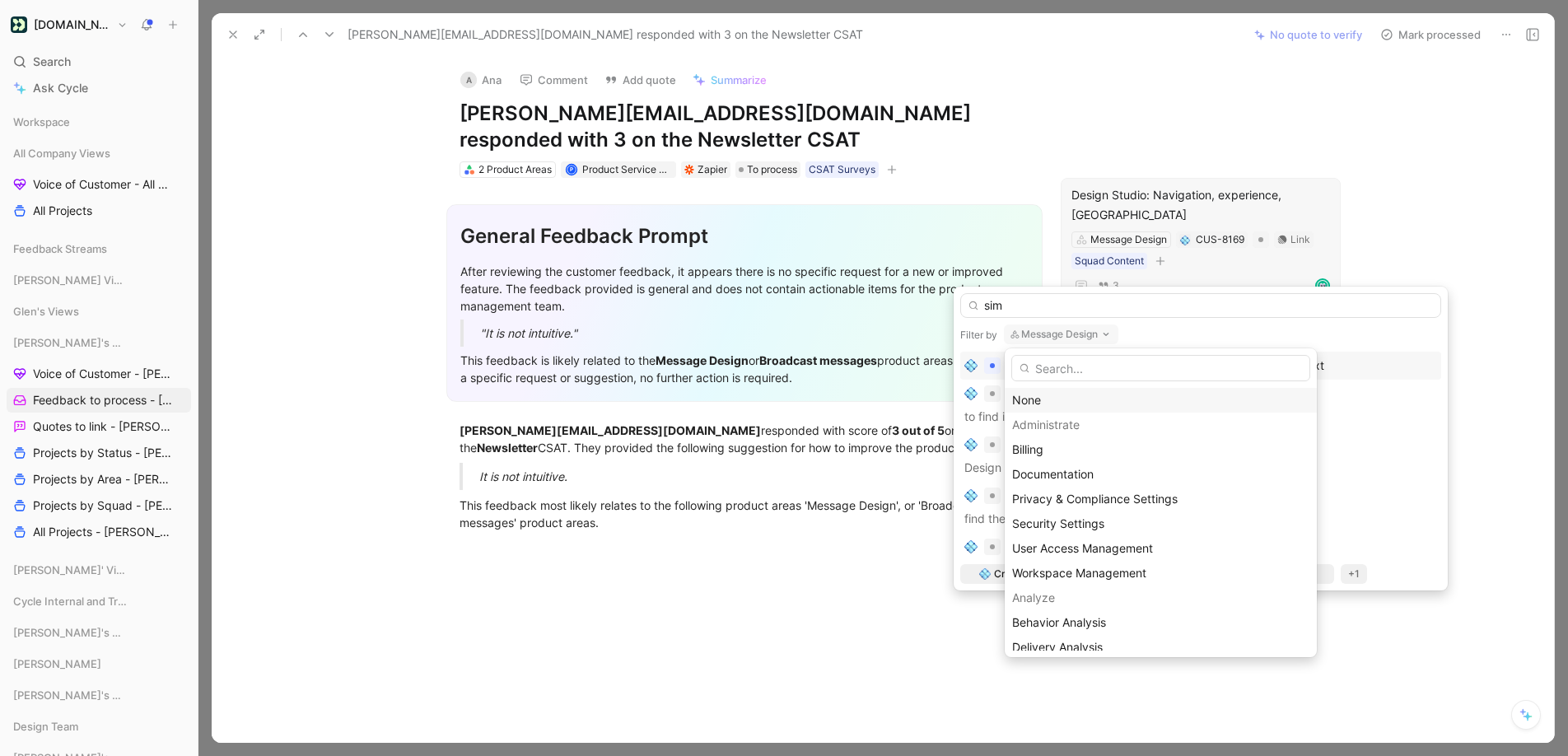
click at [1057, 396] on div "None" at bounding box center [1160, 400] width 297 height 20
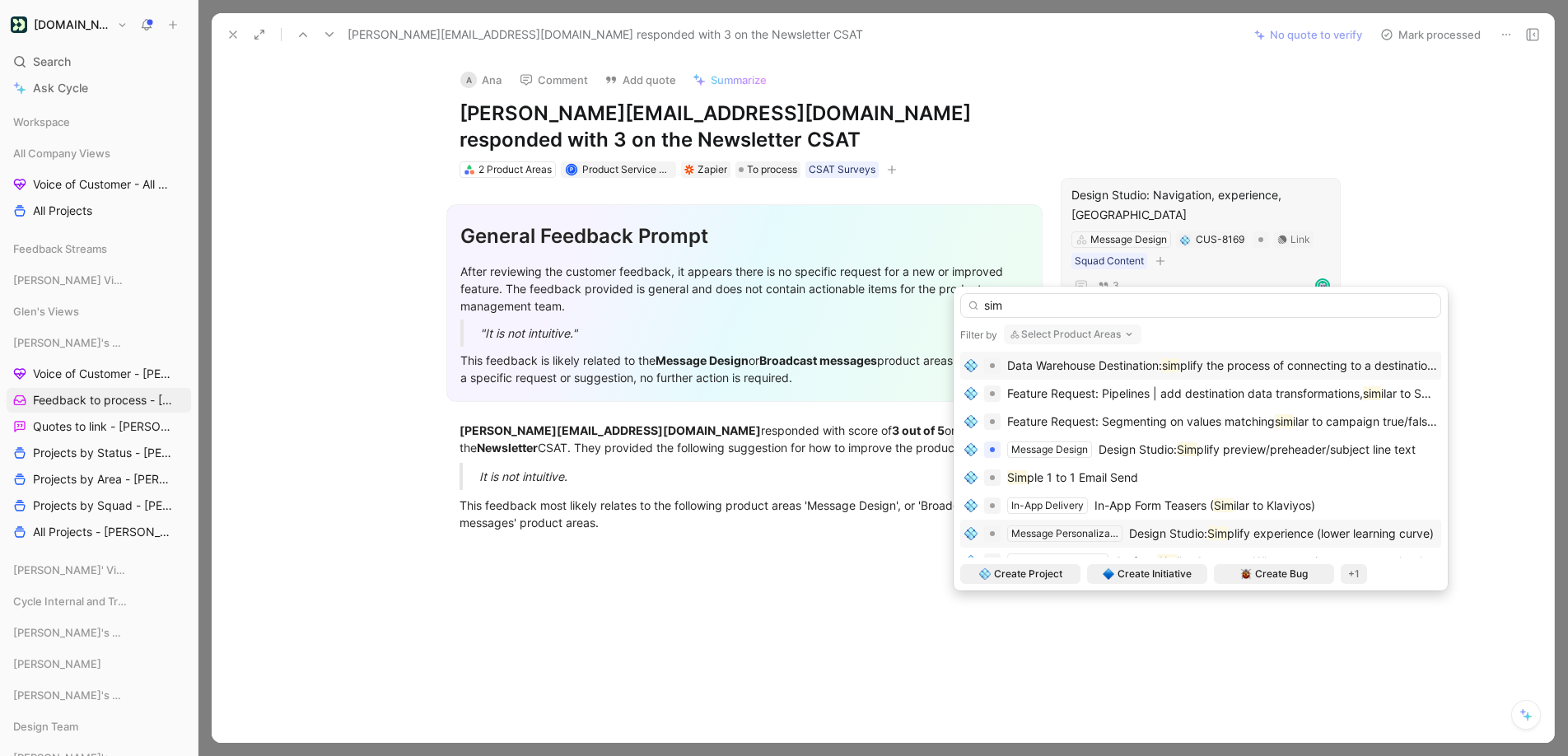
click at [1152, 530] on span "Design Studio:" at bounding box center [1168, 533] width 78 height 14
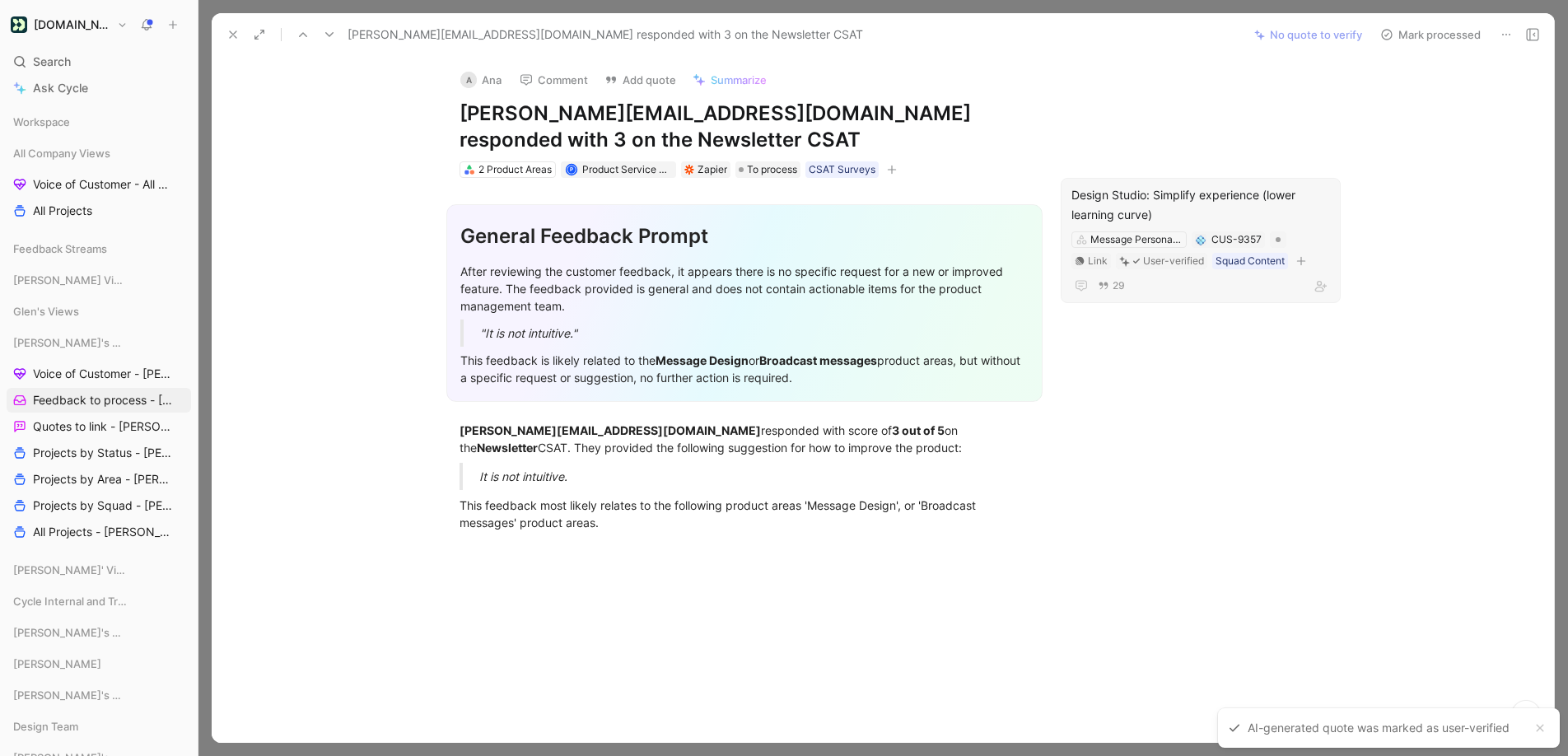
click at [1437, 34] on button "Mark processed" at bounding box center [1430, 34] width 115 height 23
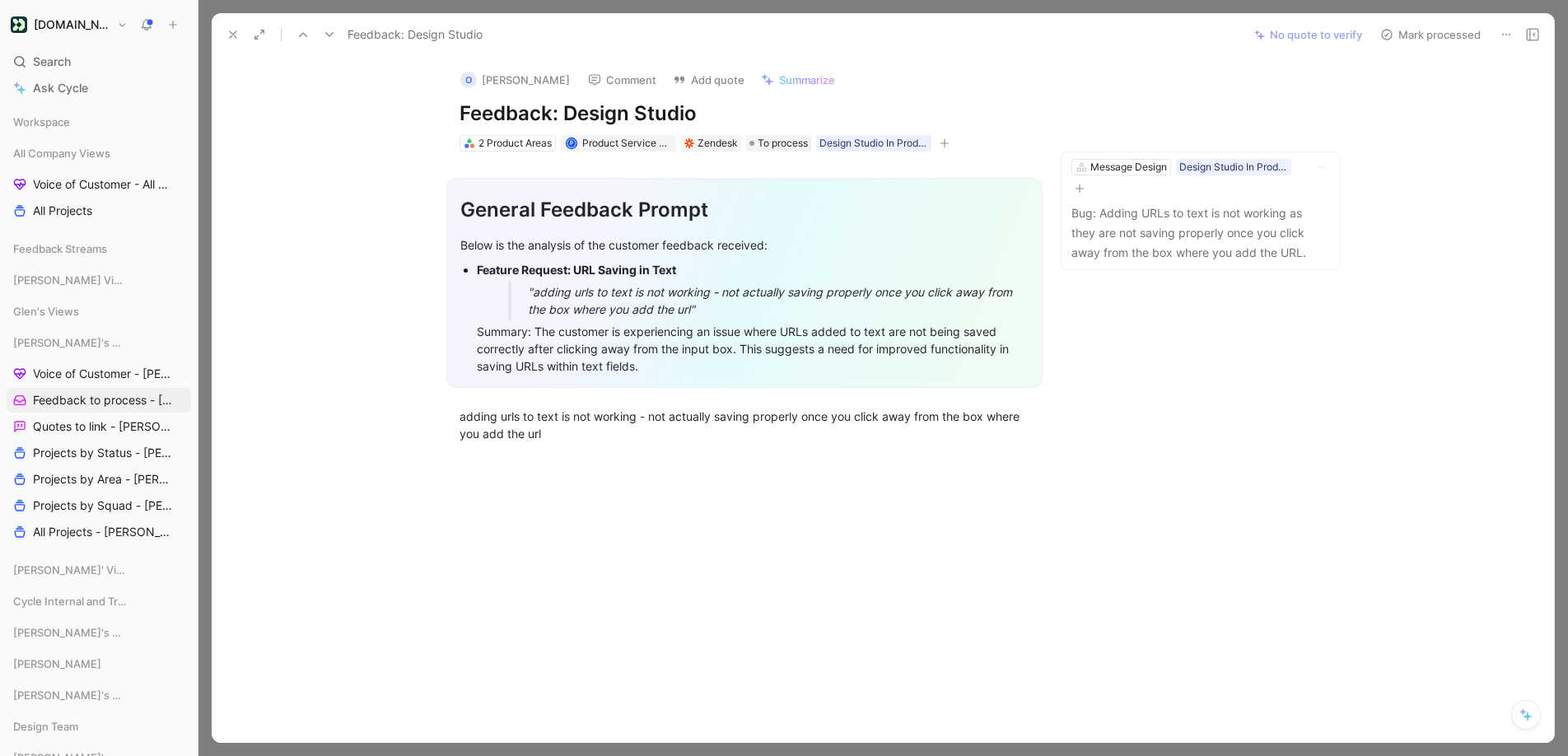
click at [1507, 32] on icon at bounding box center [1506, 34] width 13 height 13
click at [1444, 89] on div "Delete" at bounding box center [1460, 94] width 100 height 20
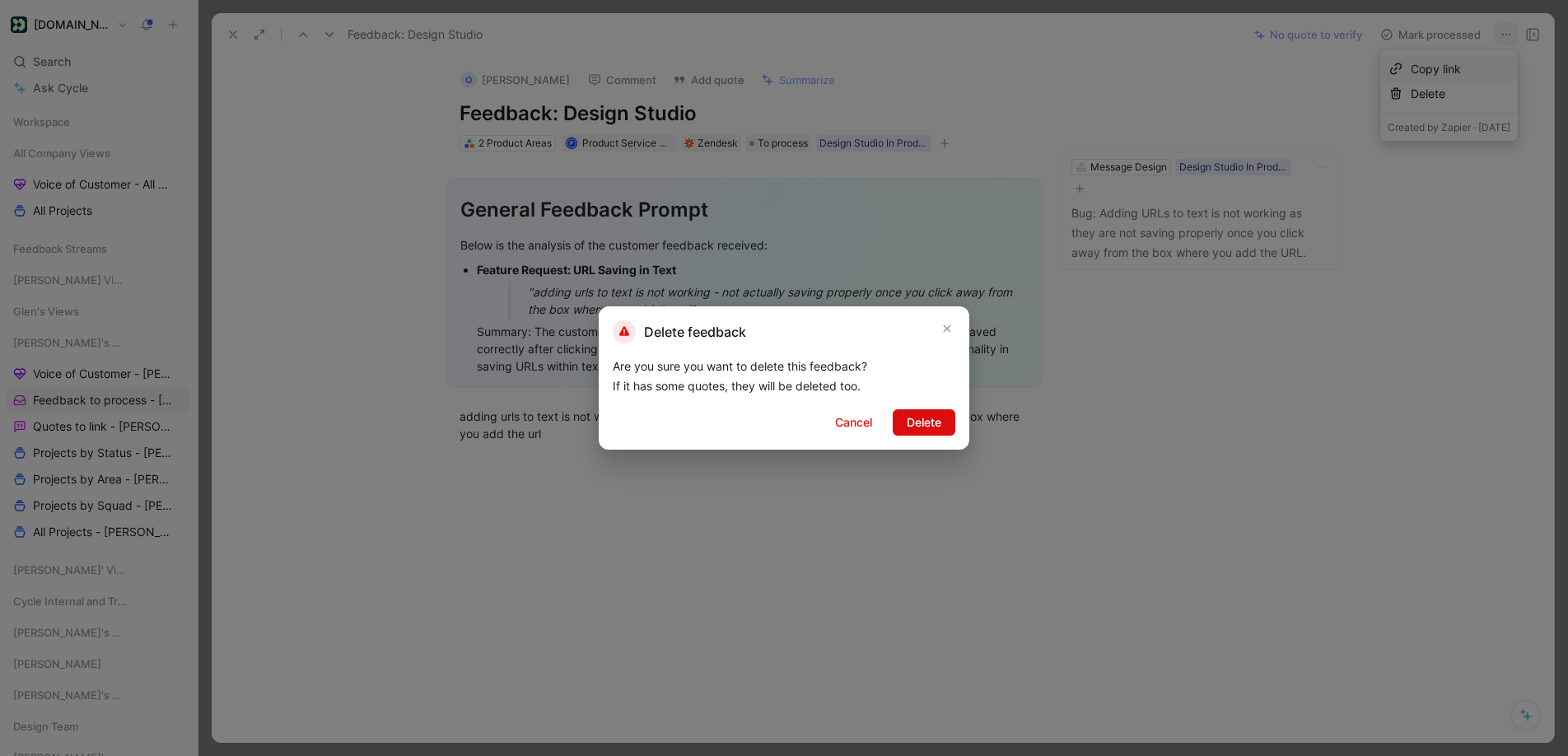
click at [929, 427] on span "Delete" at bounding box center [924, 422] width 34 height 20
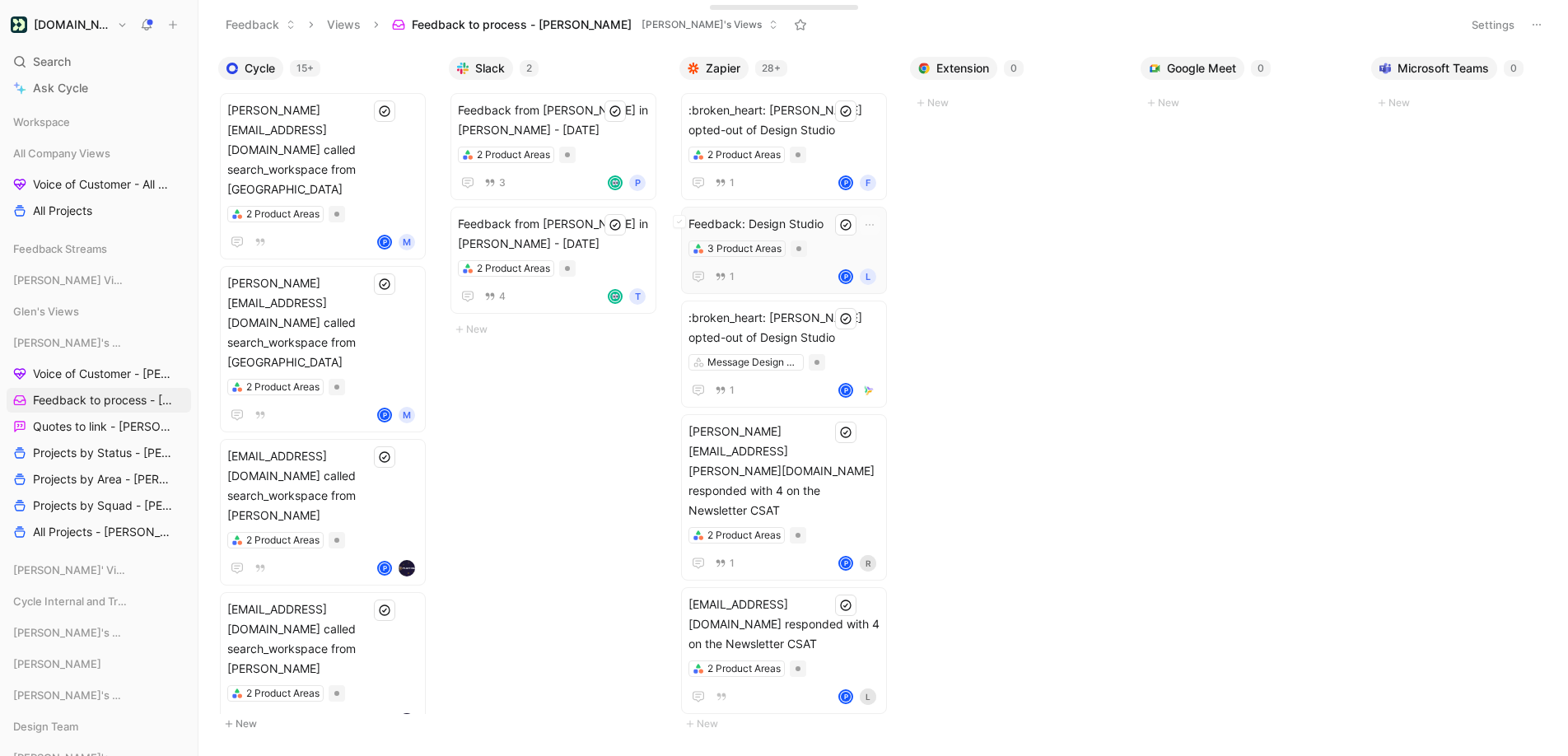
click at [830, 243] on div "3 Product Areas" at bounding box center [784, 248] width 191 height 16
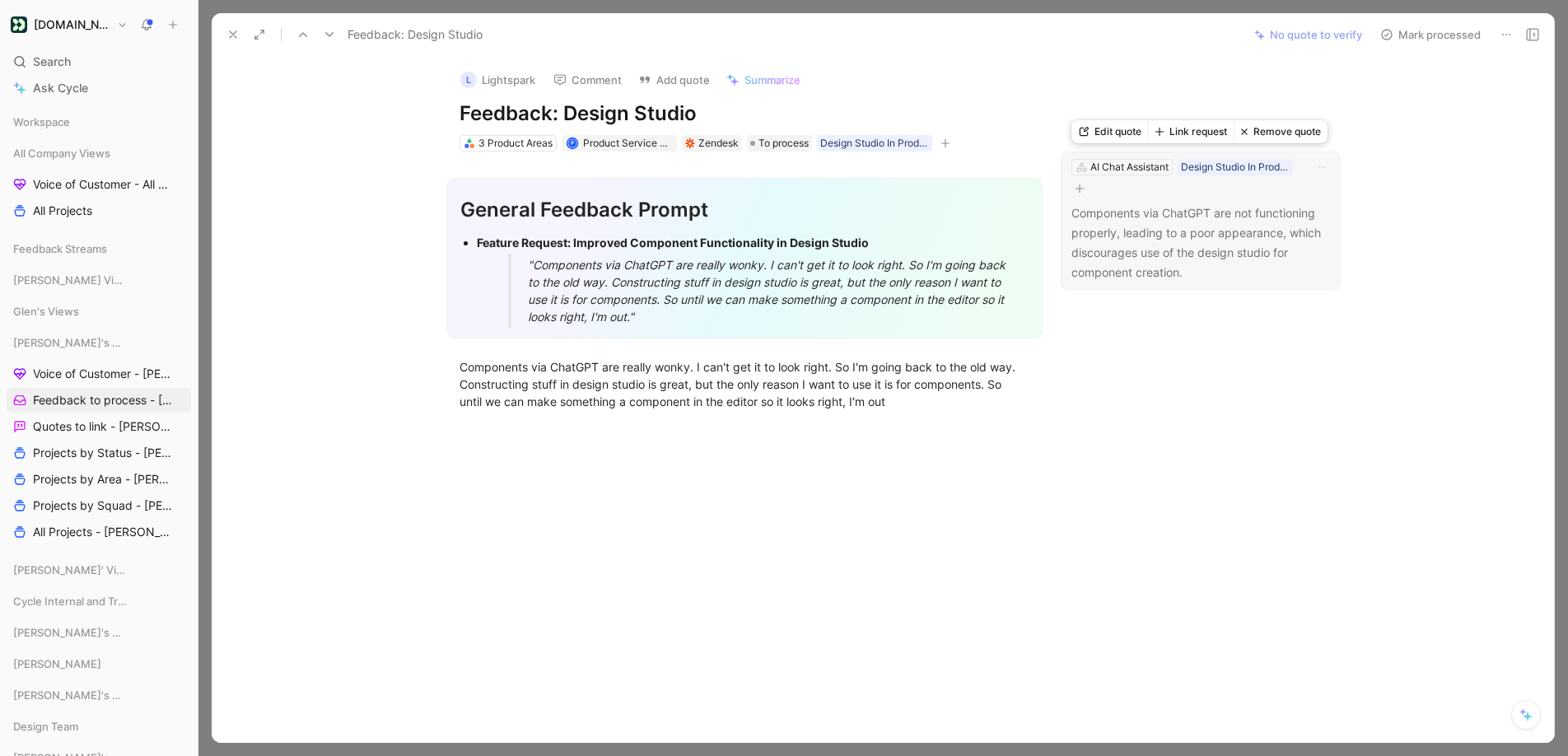
click at [1197, 133] on button "Link request" at bounding box center [1191, 132] width 86 height 23
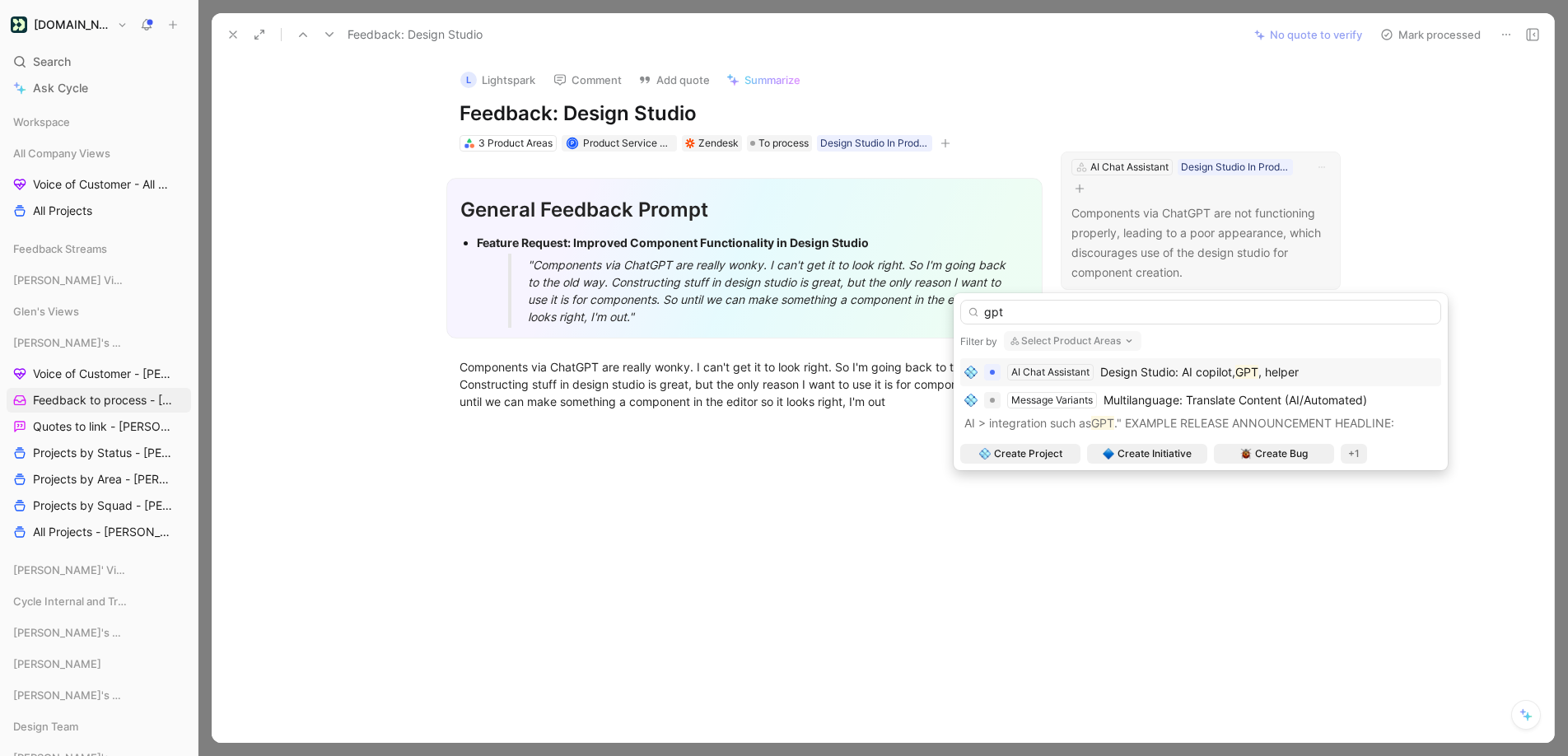
type input "gpt"
click at [1229, 374] on span "Design Studio: AI copilot," at bounding box center [1167, 372] width 135 height 14
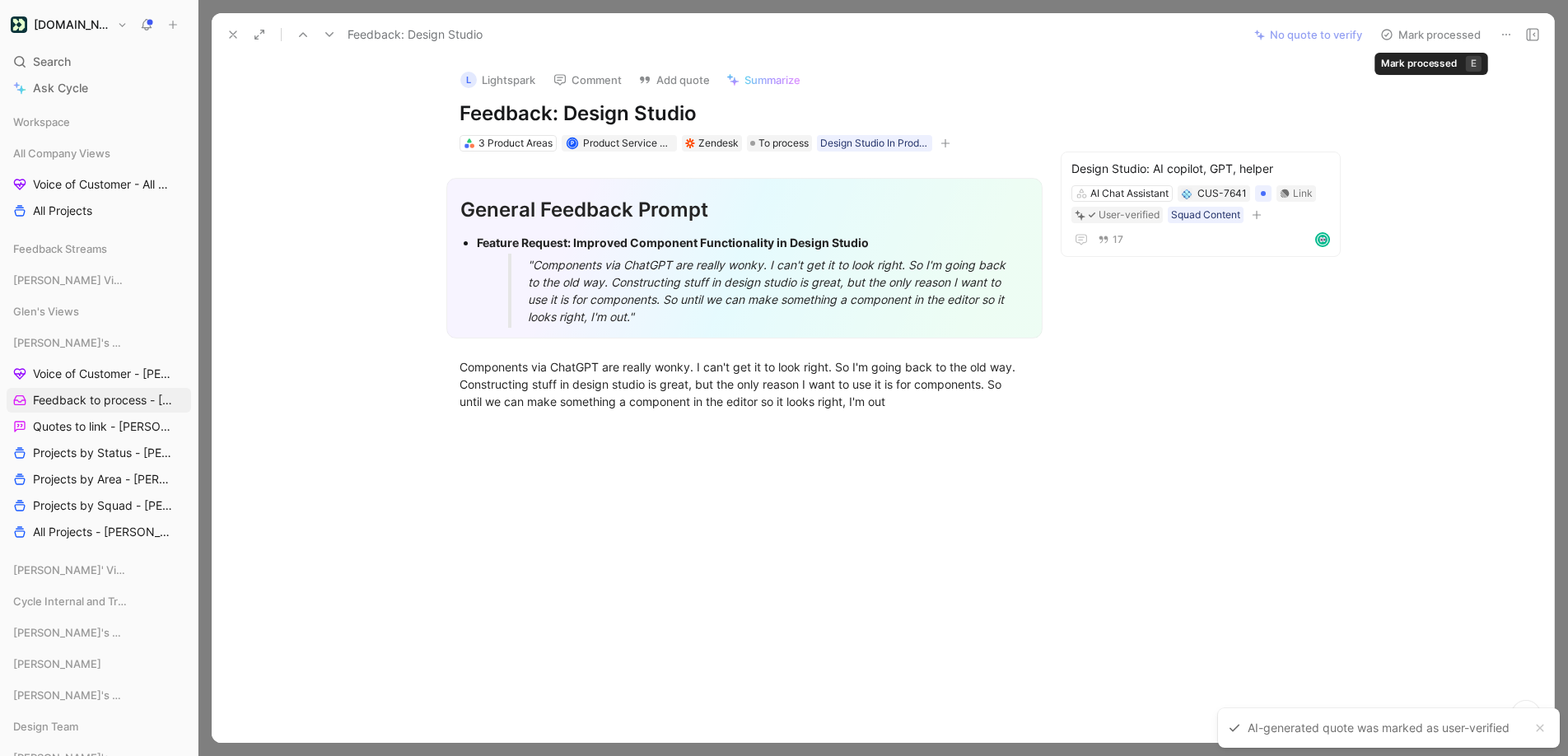
click at [1435, 33] on button "Mark processed" at bounding box center [1430, 34] width 115 height 23
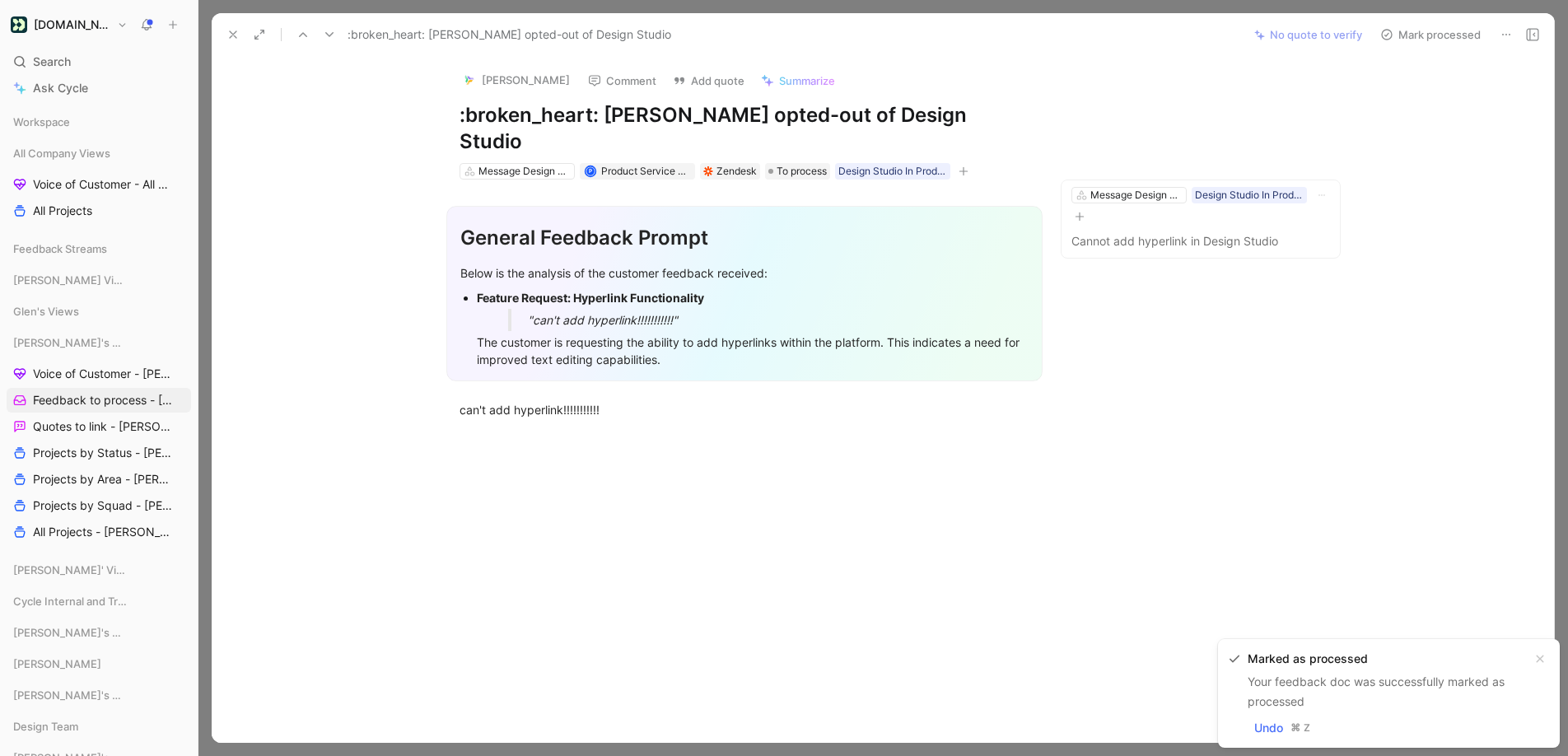
click at [1503, 37] on icon at bounding box center [1506, 34] width 13 height 13
click at [1457, 83] on div "Delete" at bounding box center [1449, 94] width 138 height 25
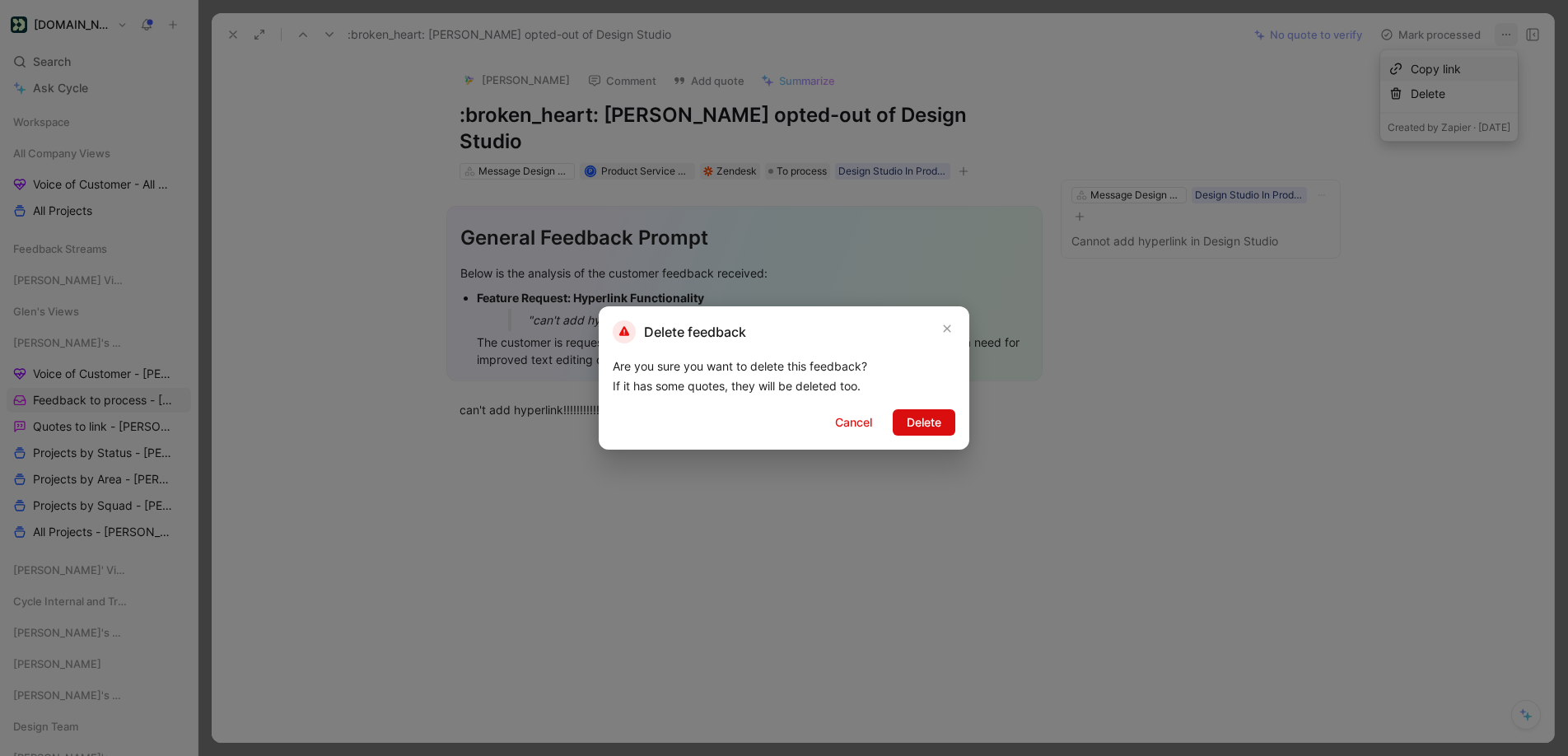
click at [939, 418] on span "Delete" at bounding box center [924, 422] width 34 height 20
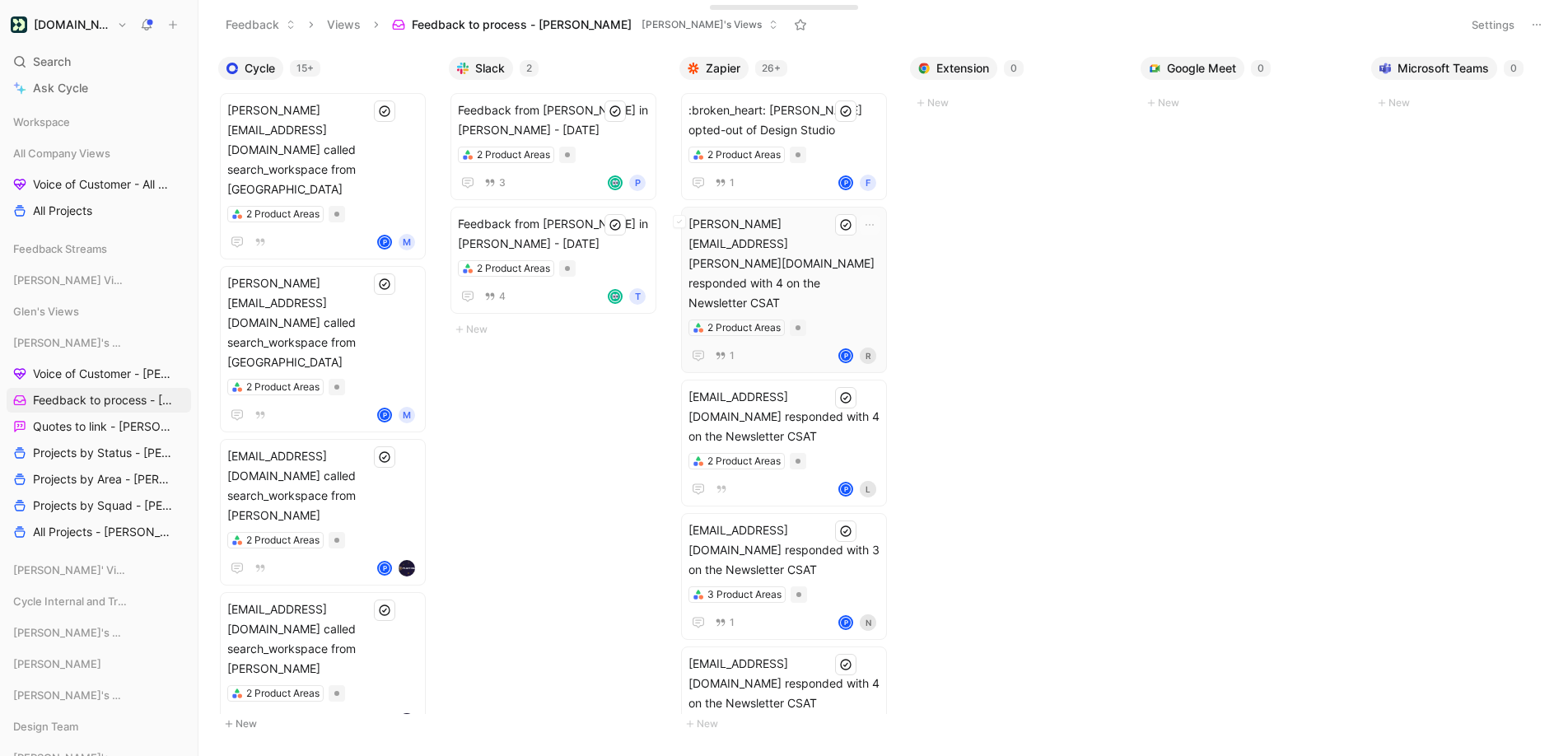
click at [813, 224] on span "rebecca.staker.bjornhage@pirr.me responded with 4 on the Newsletter CSAT" at bounding box center [784, 263] width 191 height 99
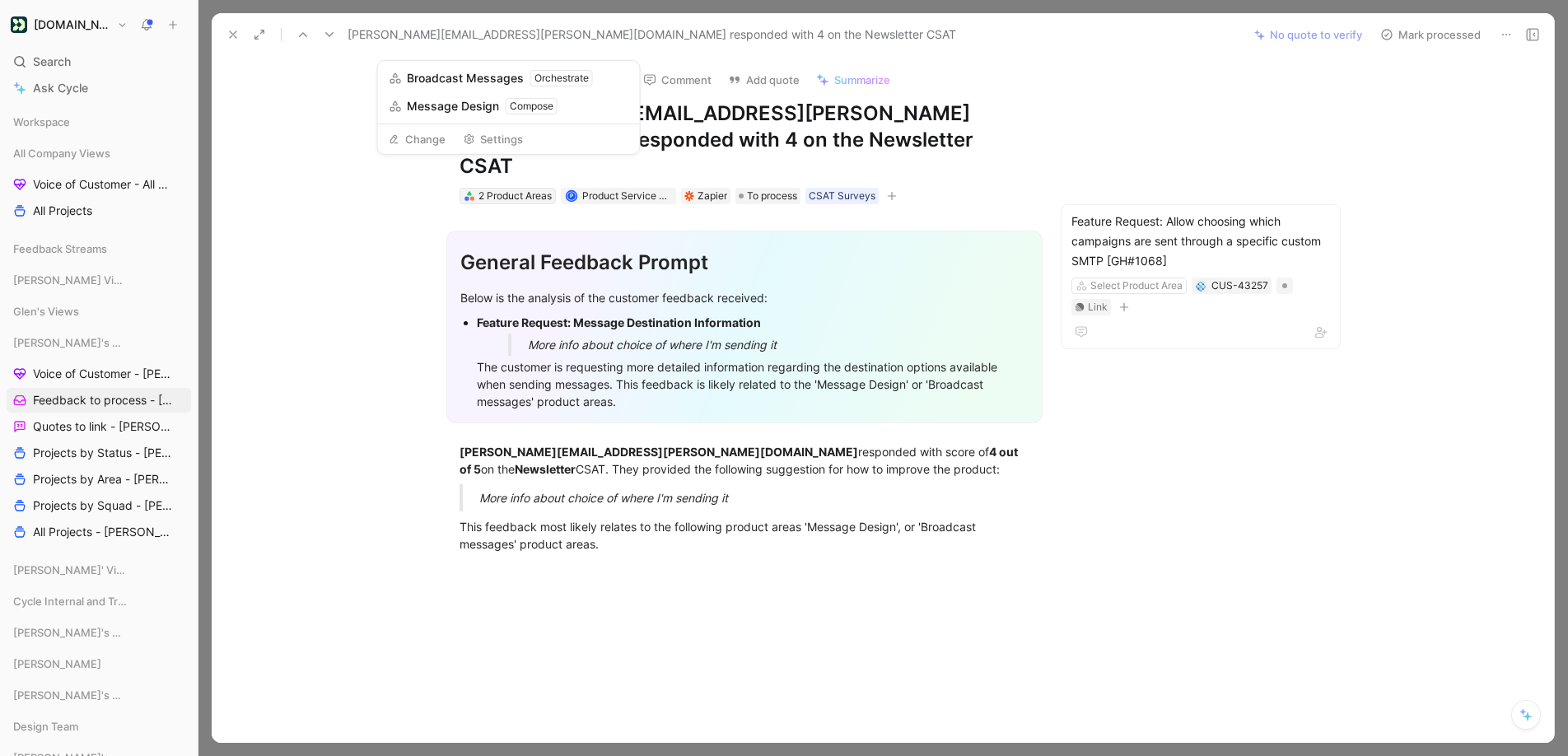
click at [525, 188] on div "2 Product Areas" at bounding box center [515, 195] width 73 height 16
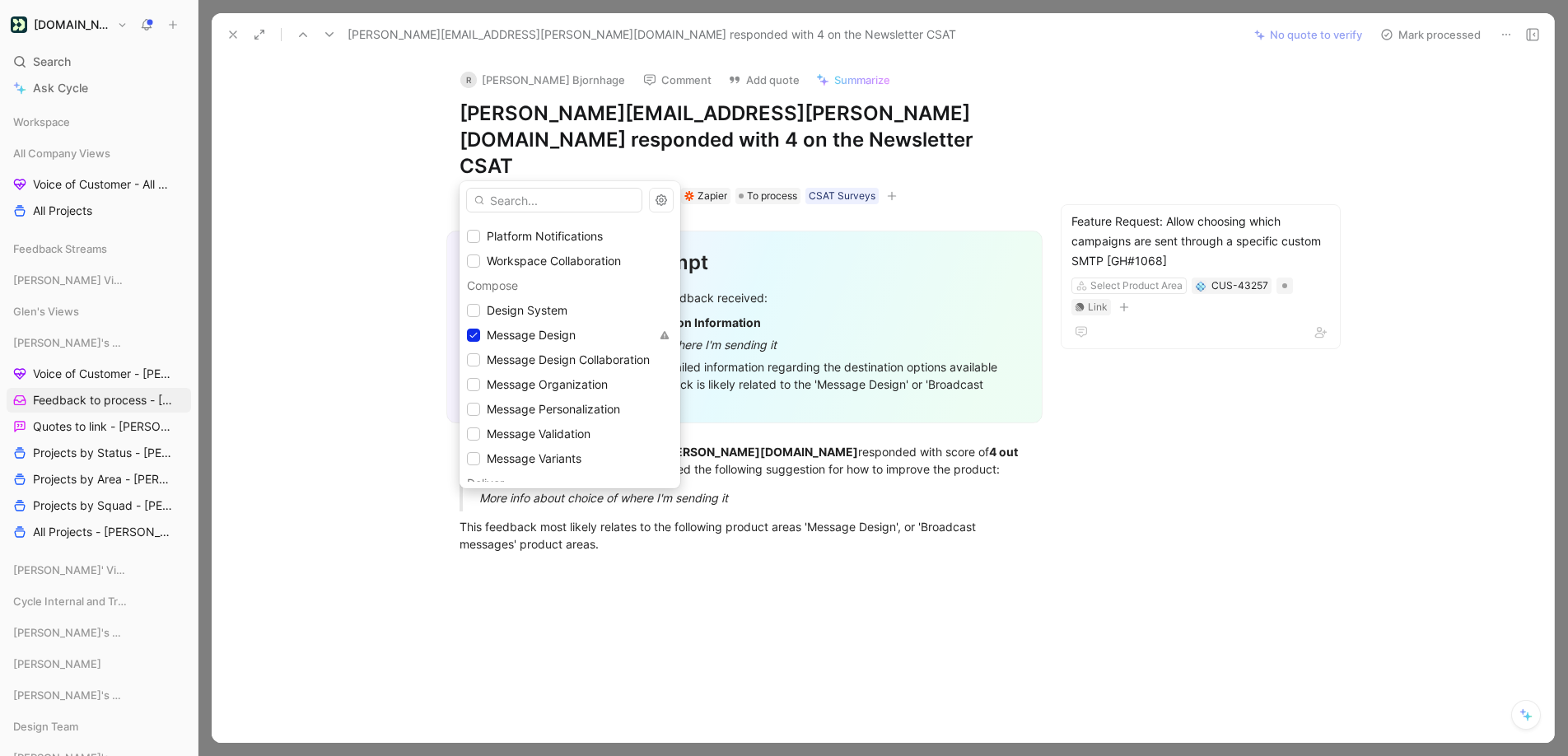
scroll to position [342, 0]
click at [472, 332] on icon at bounding box center [472, 334] width 9 height 9
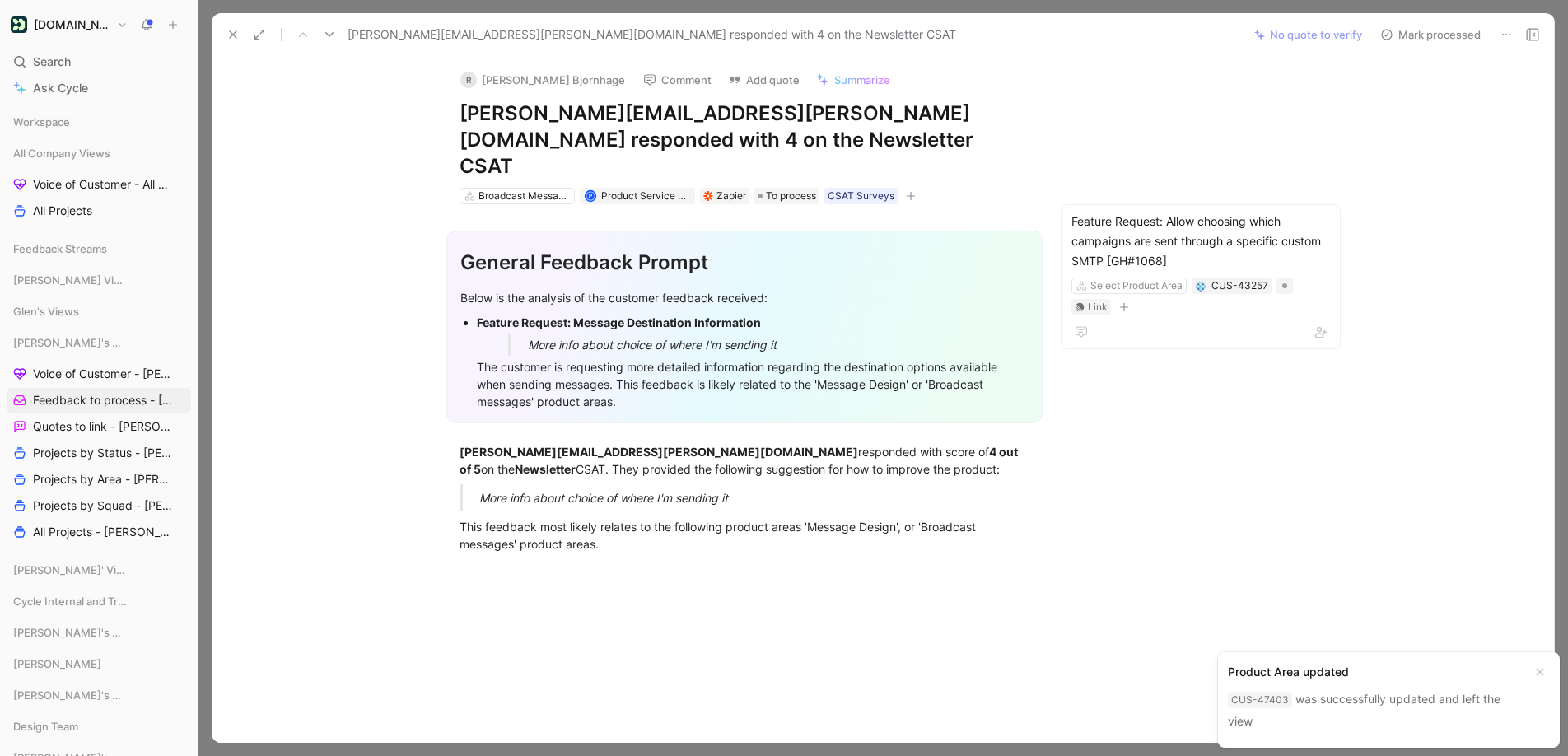
click at [331, 38] on icon at bounding box center [329, 34] width 13 height 13
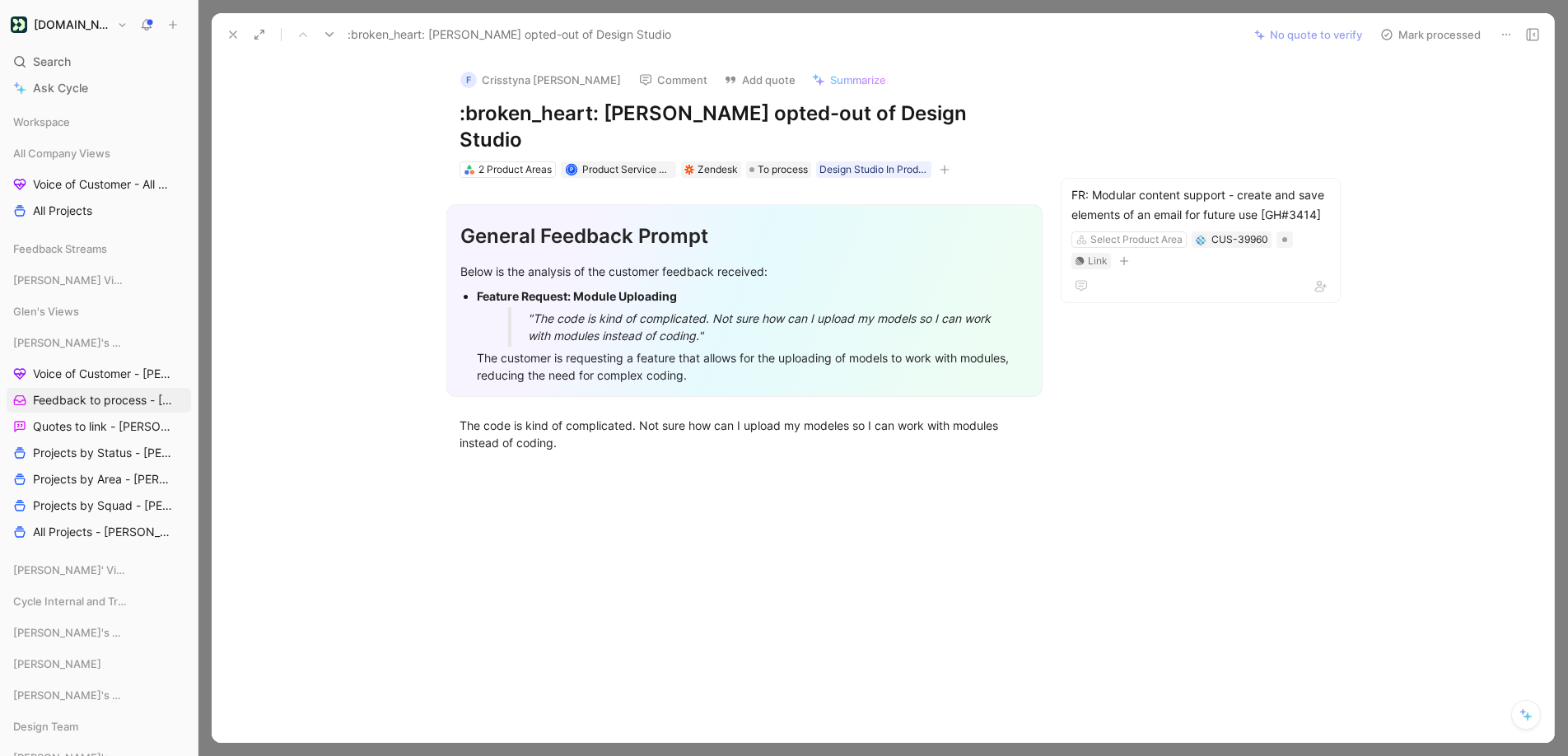
click at [330, 34] on use at bounding box center [330, 34] width 9 height 5
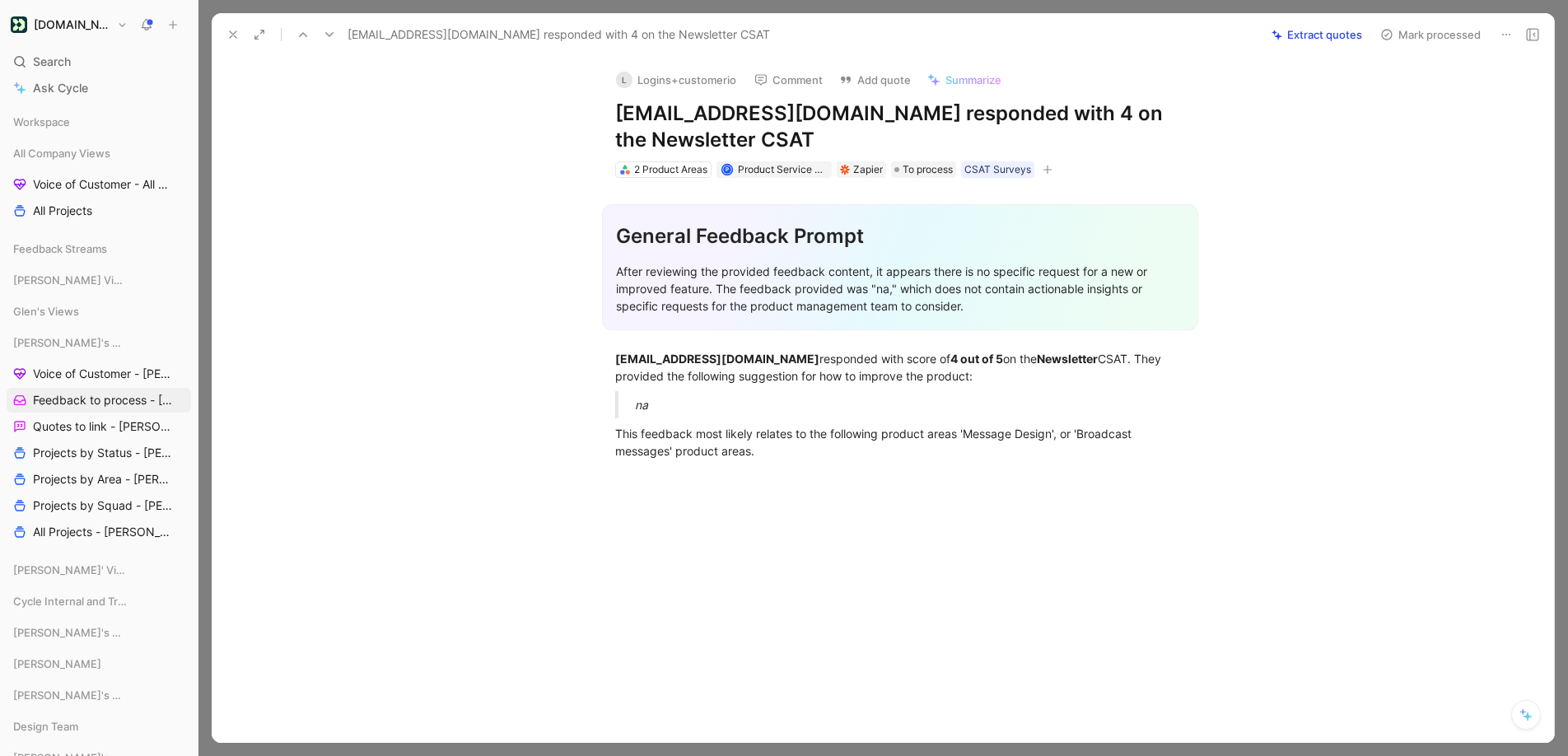
click at [1500, 34] on icon at bounding box center [1506, 34] width 13 height 13
click at [1435, 38] on button "Mark processed" at bounding box center [1430, 34] width 115 height 23
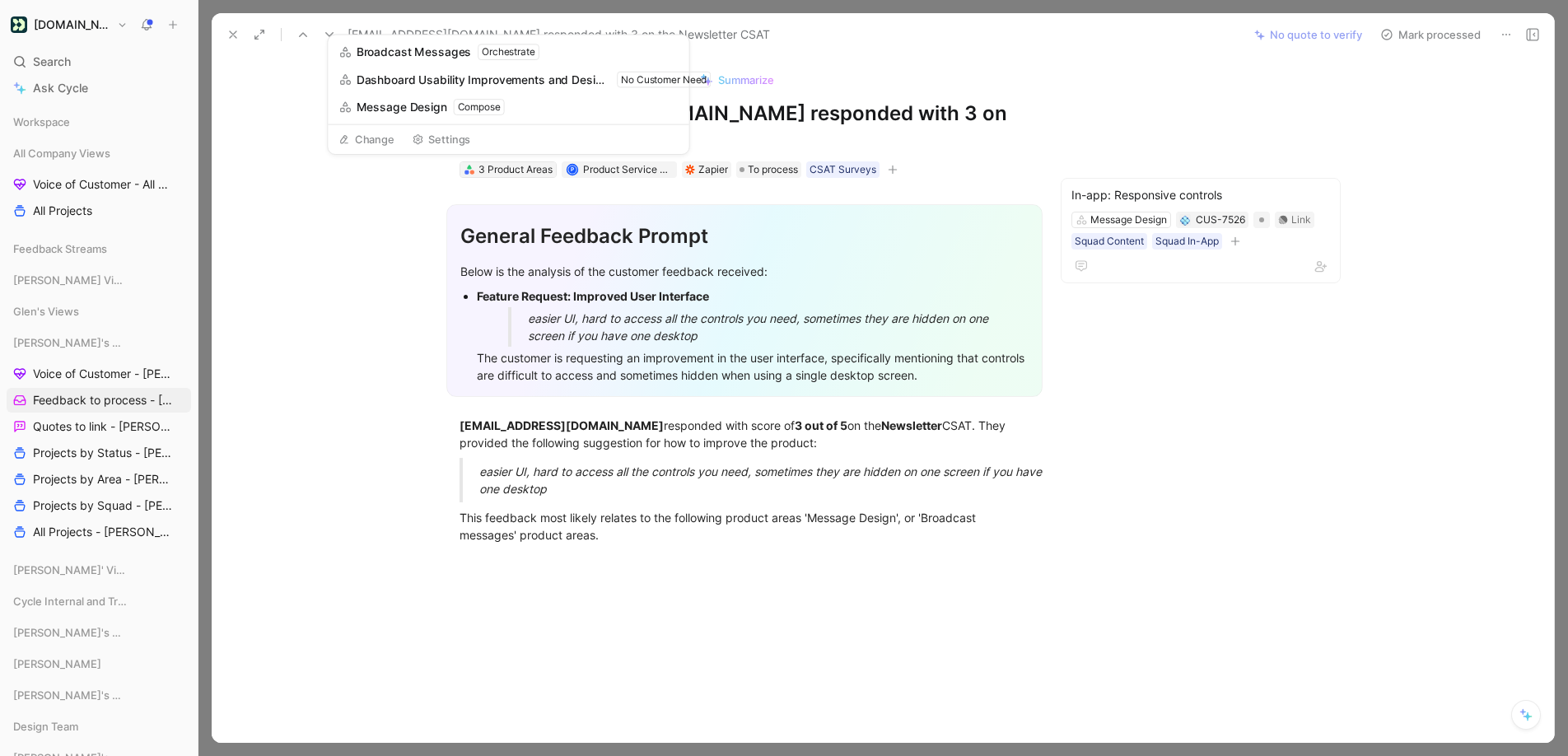
click at [517, 170] on div "3 Product Areas" at bounding box center [515, 170] width 74 height 16
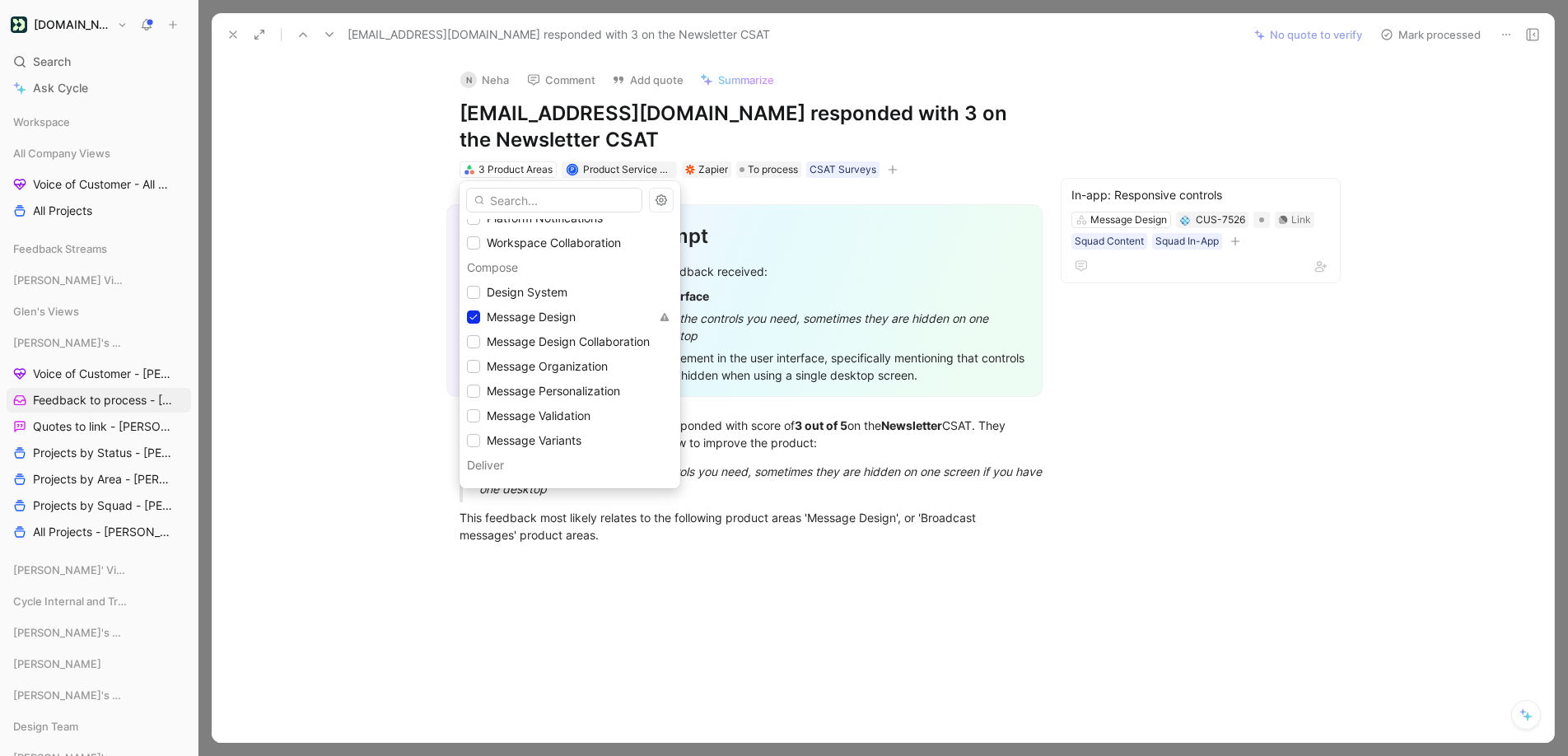
scroll to position [358, 0]
click at [474, 316] on icon at bounding box center [472, 318] width 9 height 9
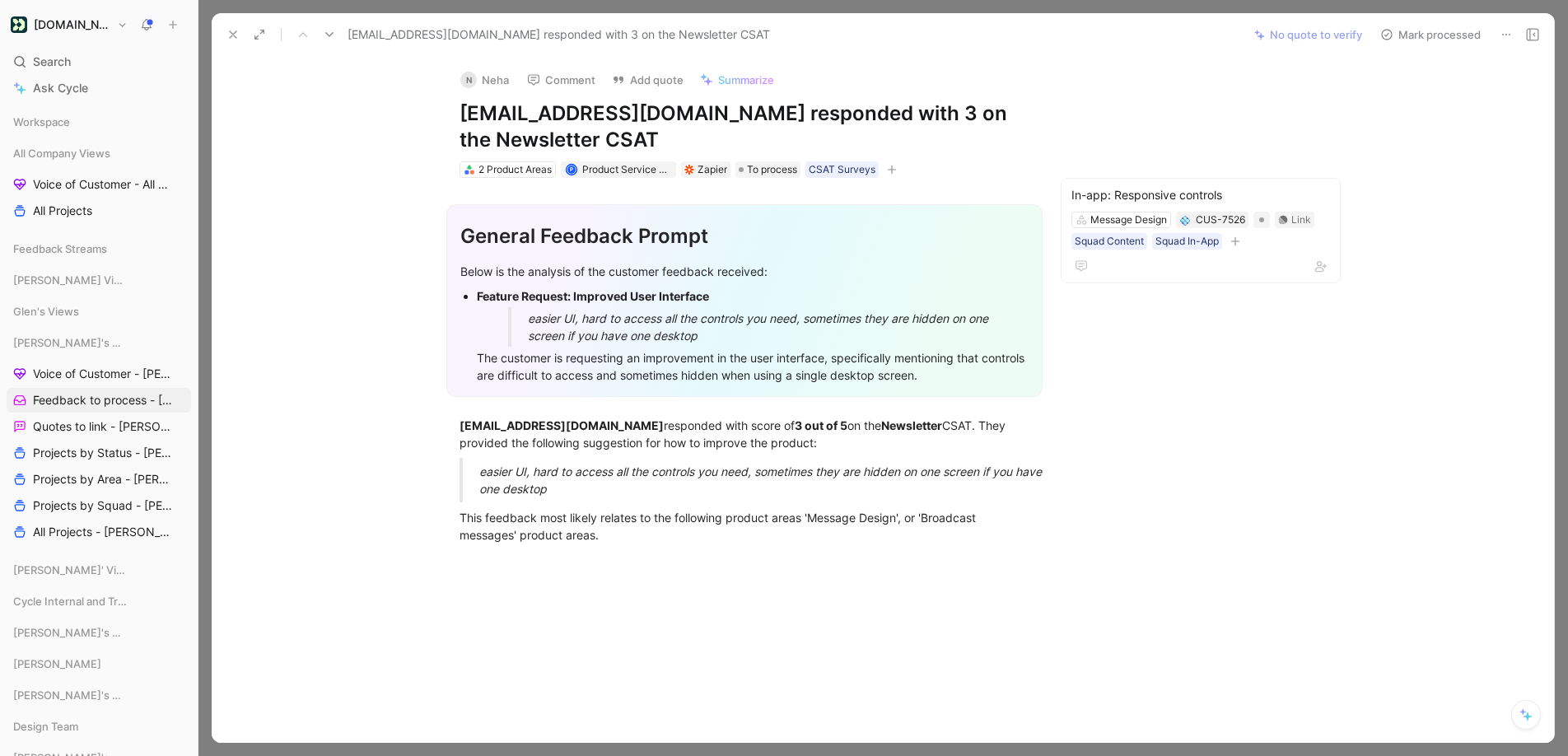
click at [334, 36] on icon at bounding box center [329, 34] width 13 height 13
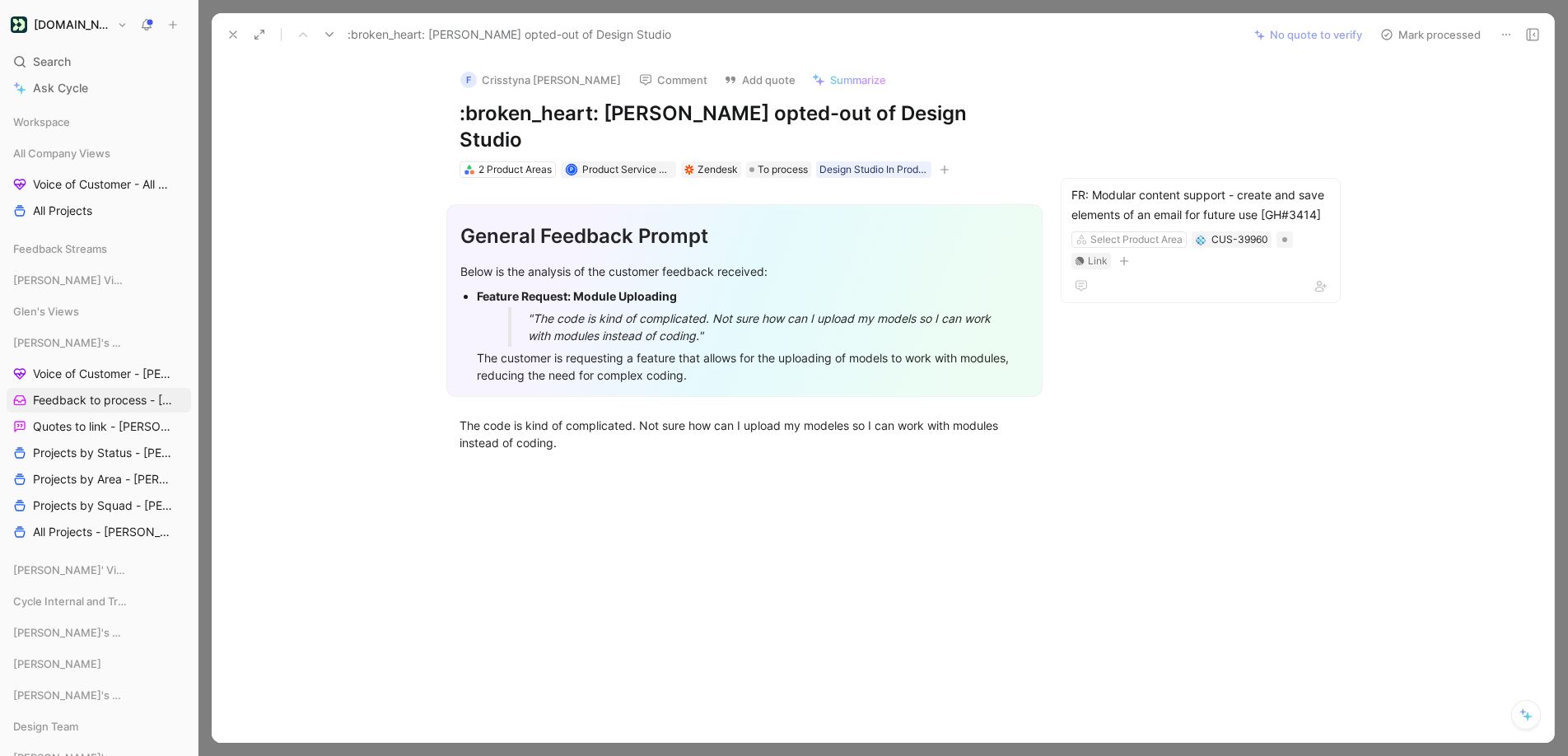
click at [336, 27] on button at bounding box center [329, 34] width 23 height 23
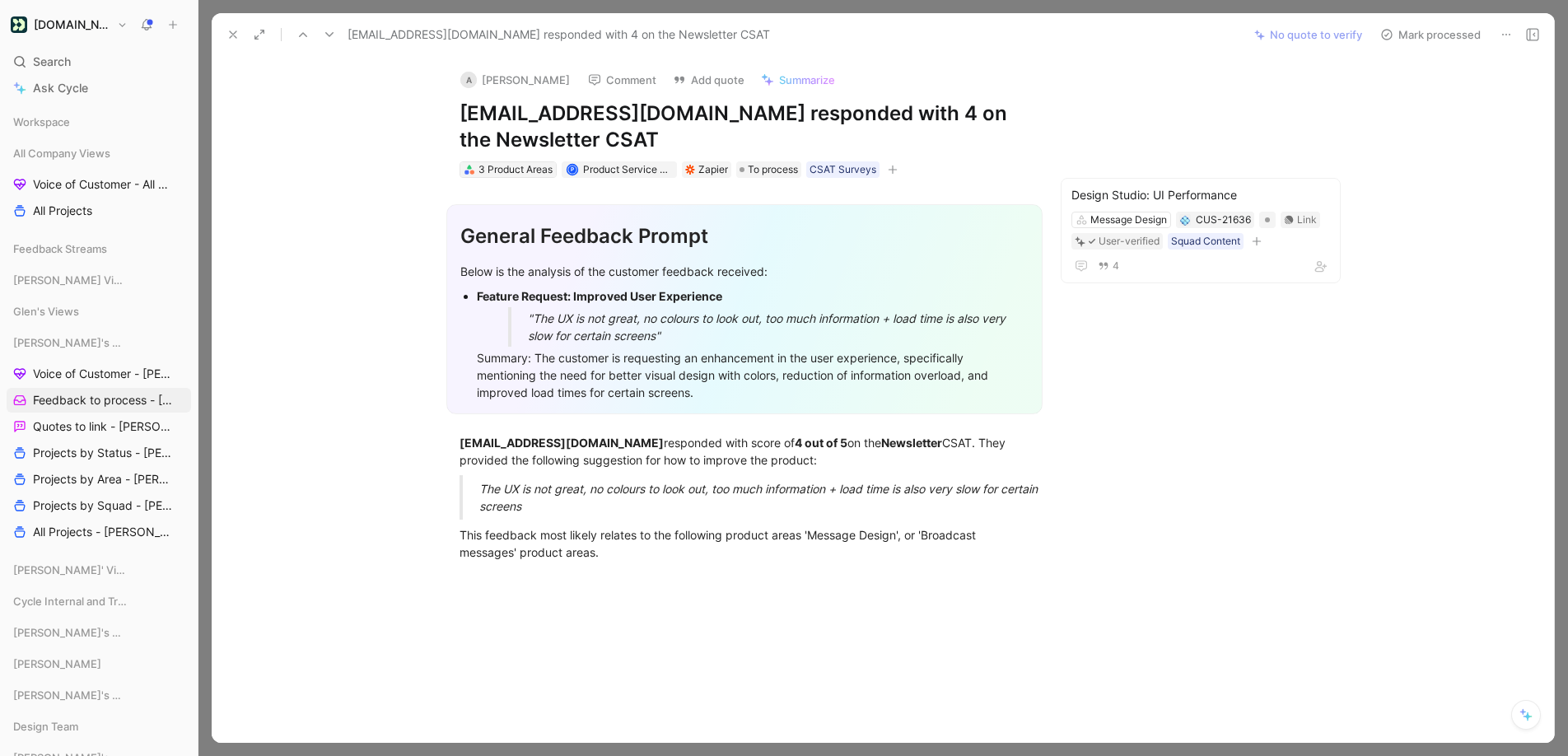
click at [531, 170] on div "3 Product Areas" at bounding box center [515, 170] width 74 height 16
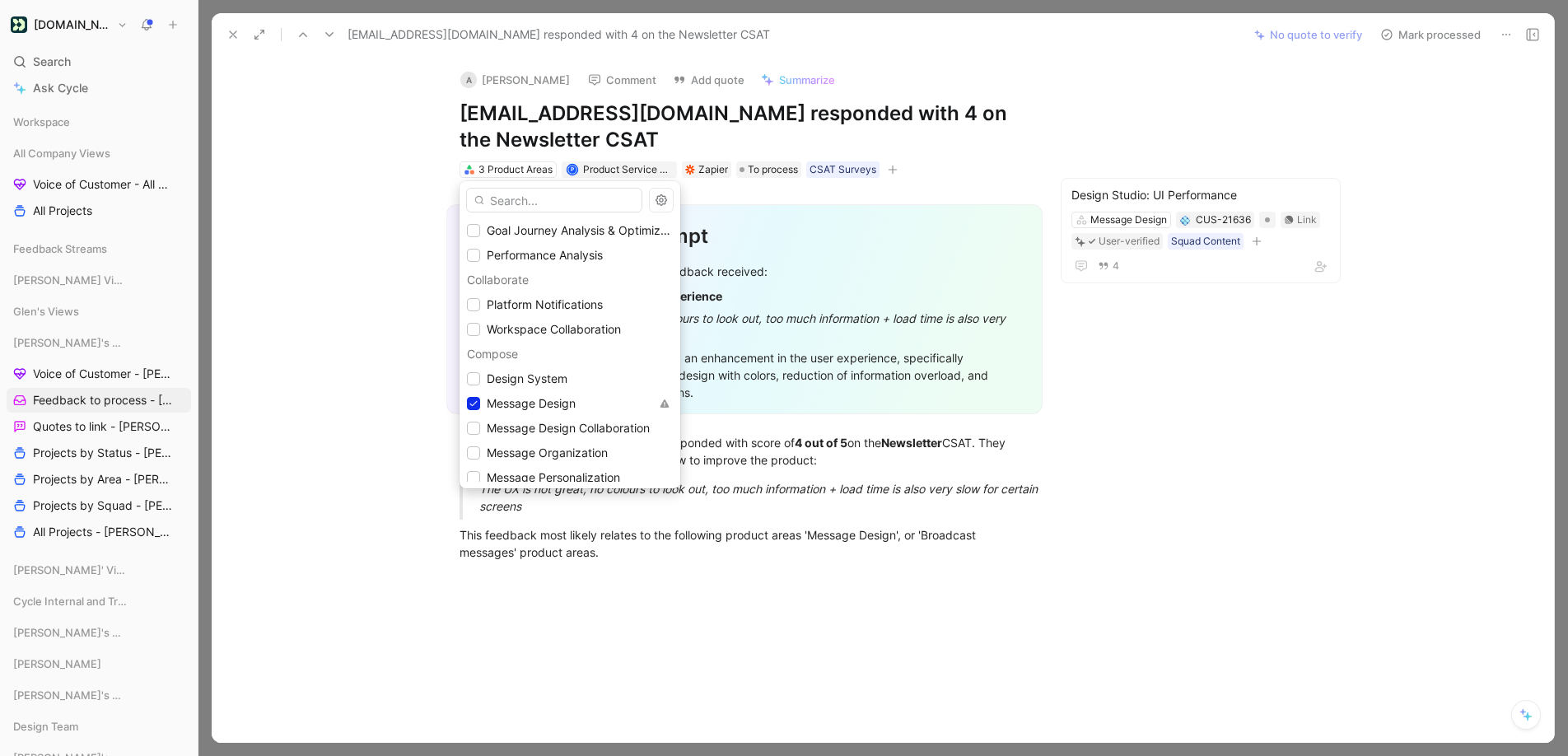
scroll to position [275, 0]
click at [470, 398] on icon at bounding box center [472, 401] width 9 height 9
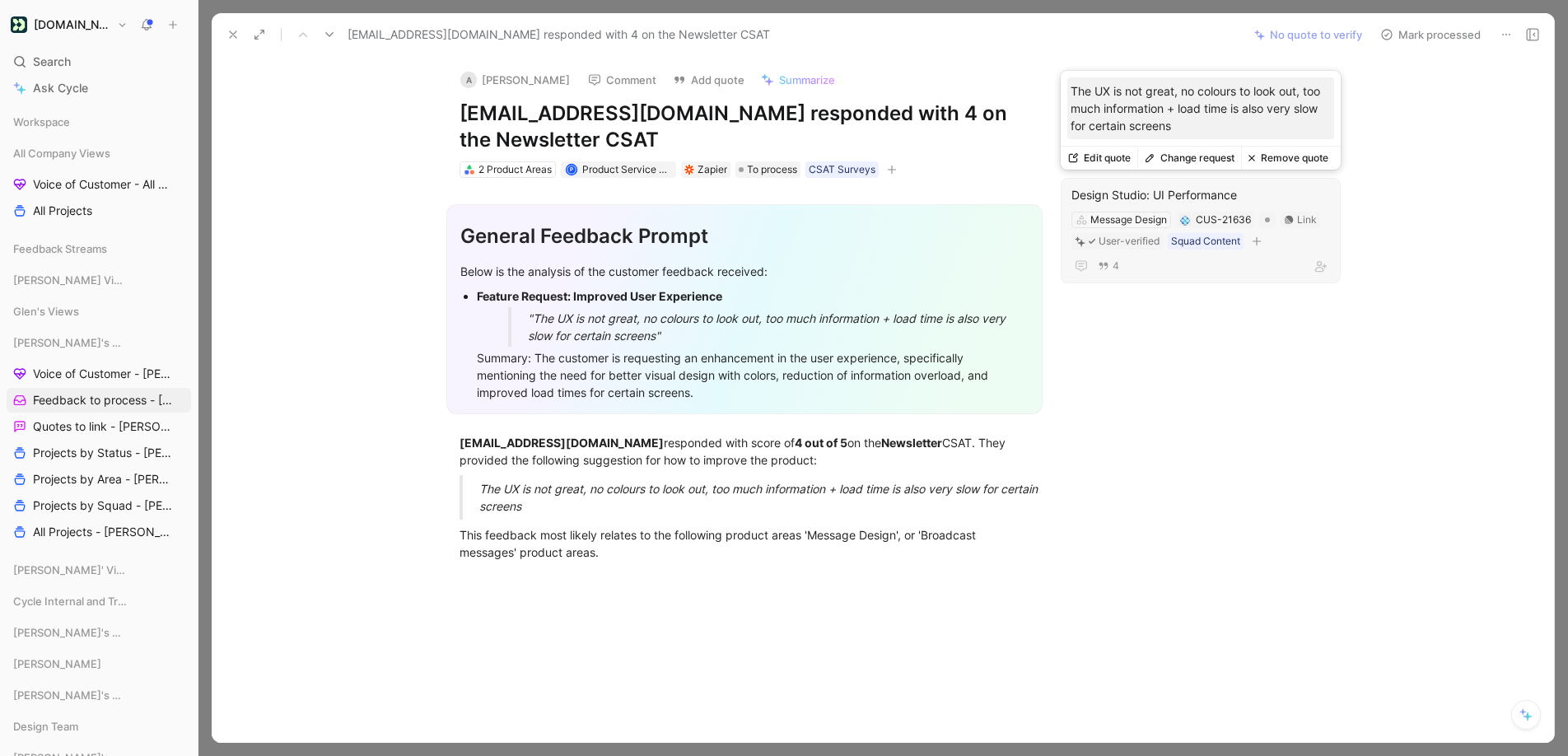
click at [1178, 158] on button "Change request" at bounding box center [1189, 158] width 104 height 23
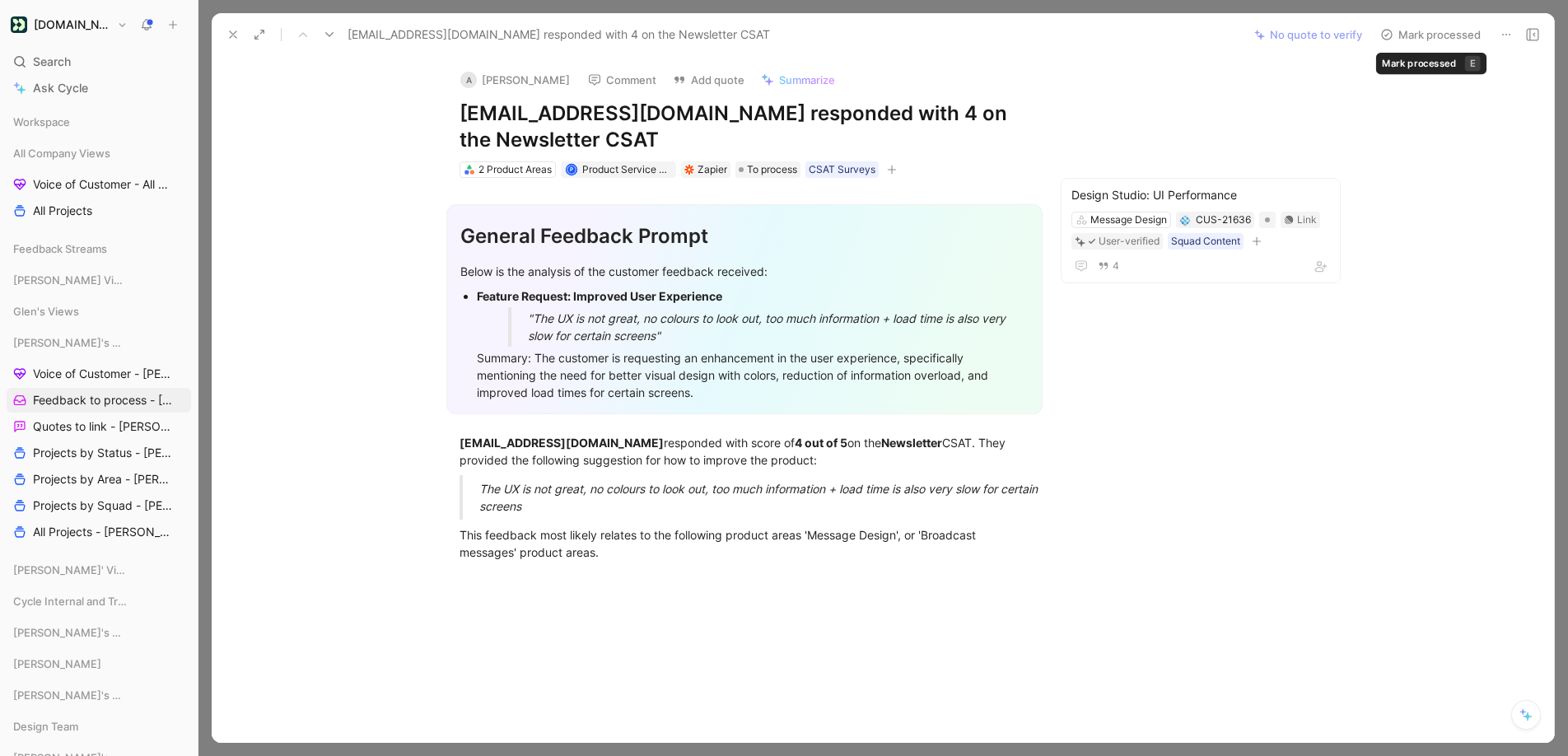
click at [1426, 32] on button "Mark processed" at bounding box center [1430, 34] width 115 height 23
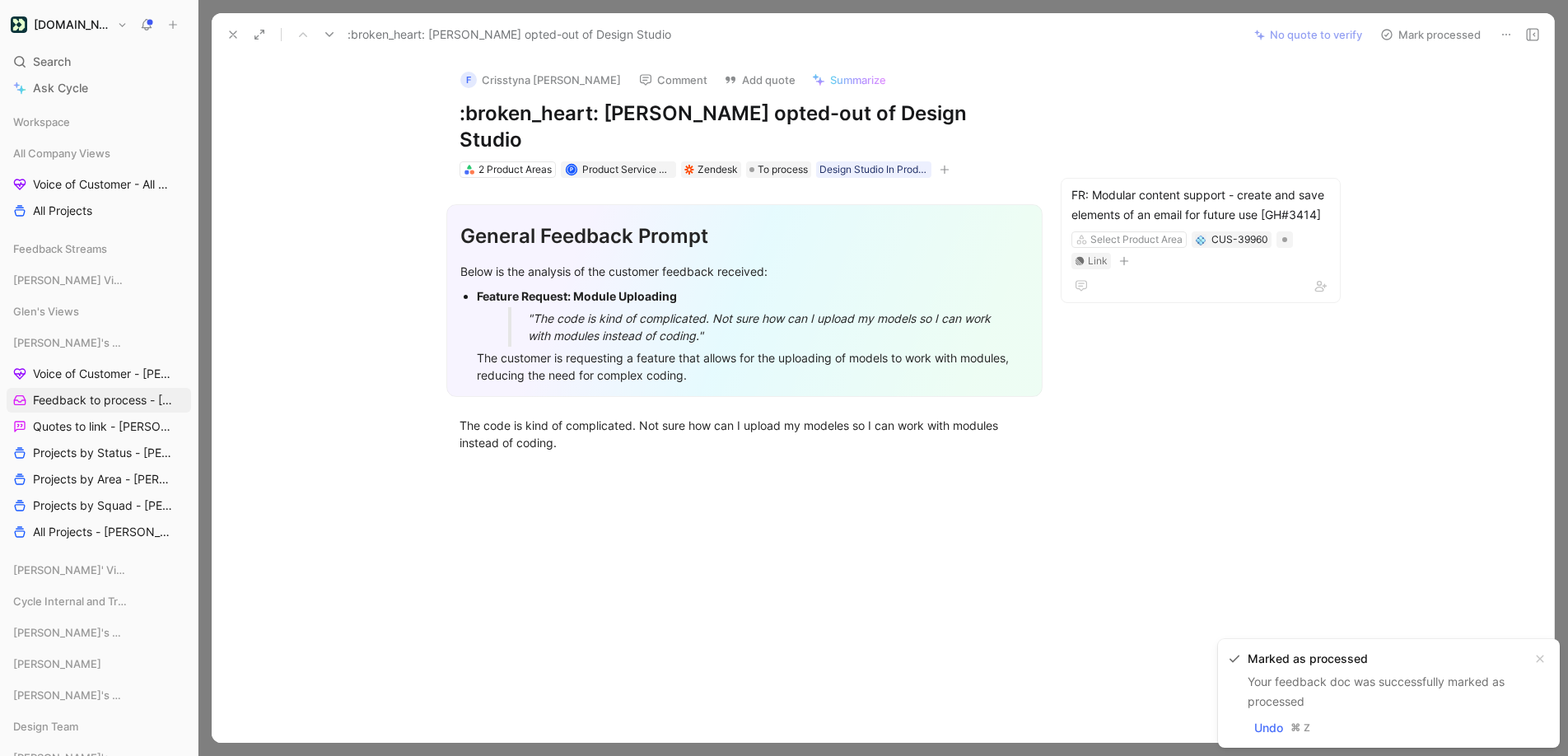
click at [327, 33] on use at bounding box center [330, 34] width 9 height 5
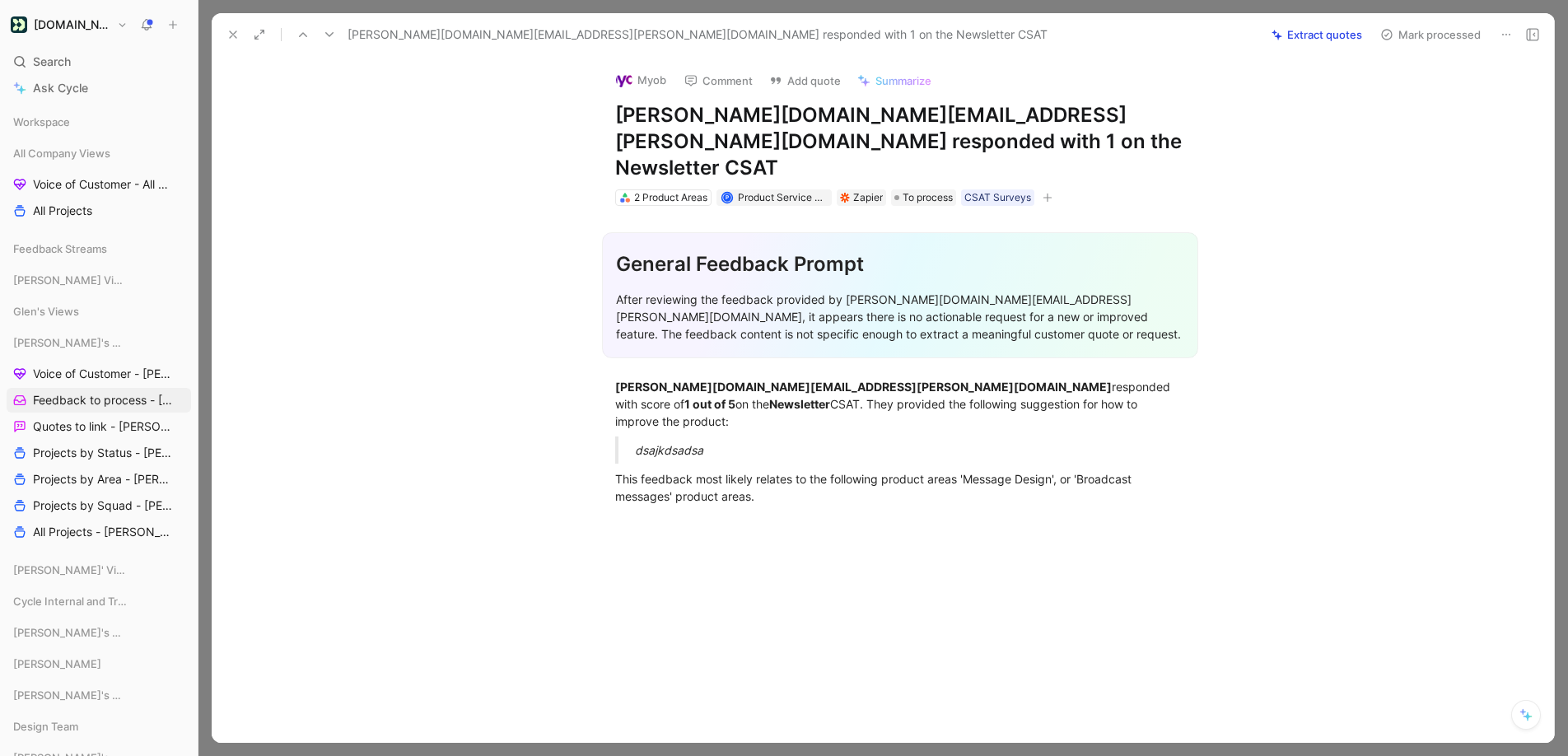
click at [1501, 34] on icon at bounding box center [1506, 34] width 13 height 13
click at [1421, 30] on button "Mark processed" at bounding box center [1430, 34] width 115 height 23
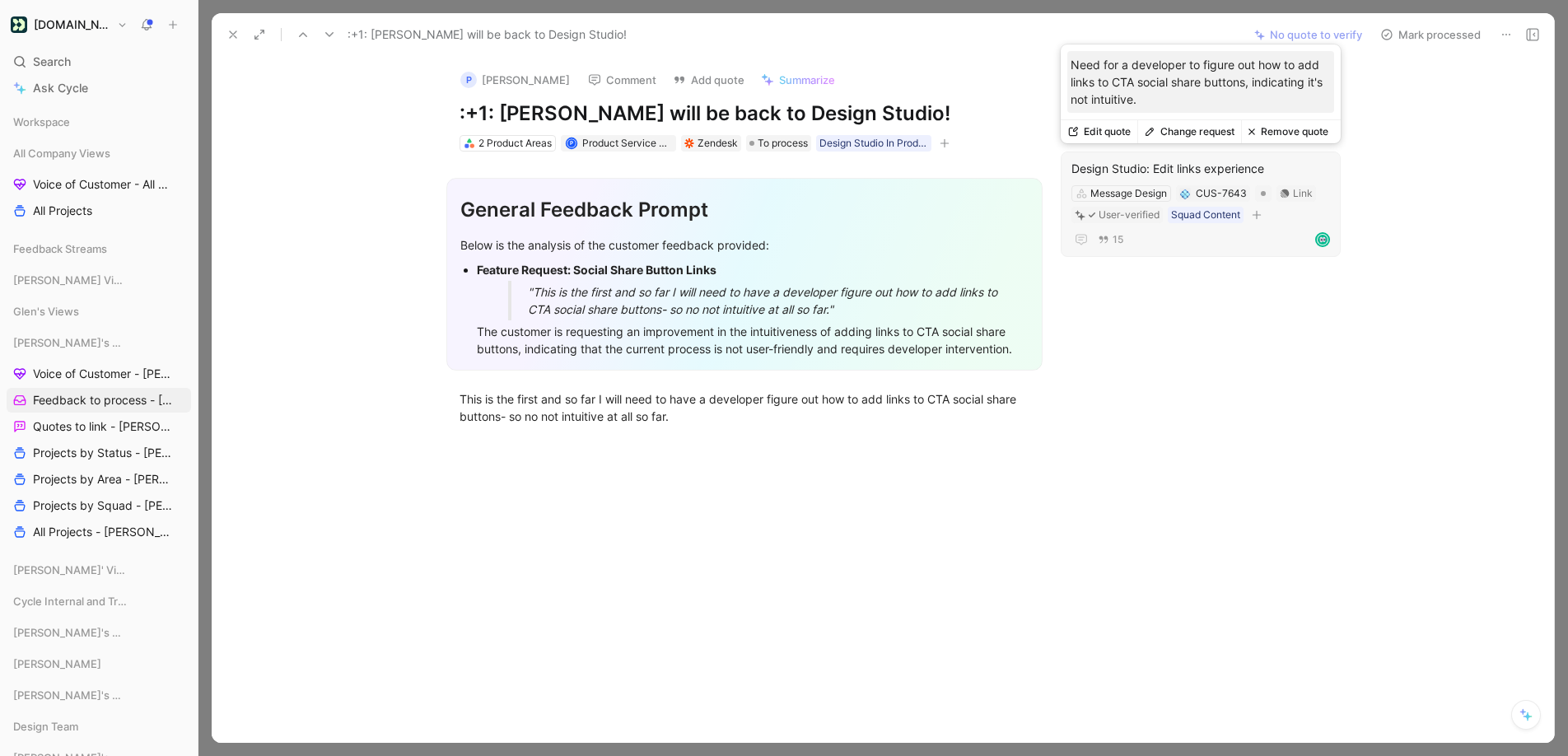
click at [1197, 126] on button "Change request" at bounding box center [1189, 132] width 104 height 23
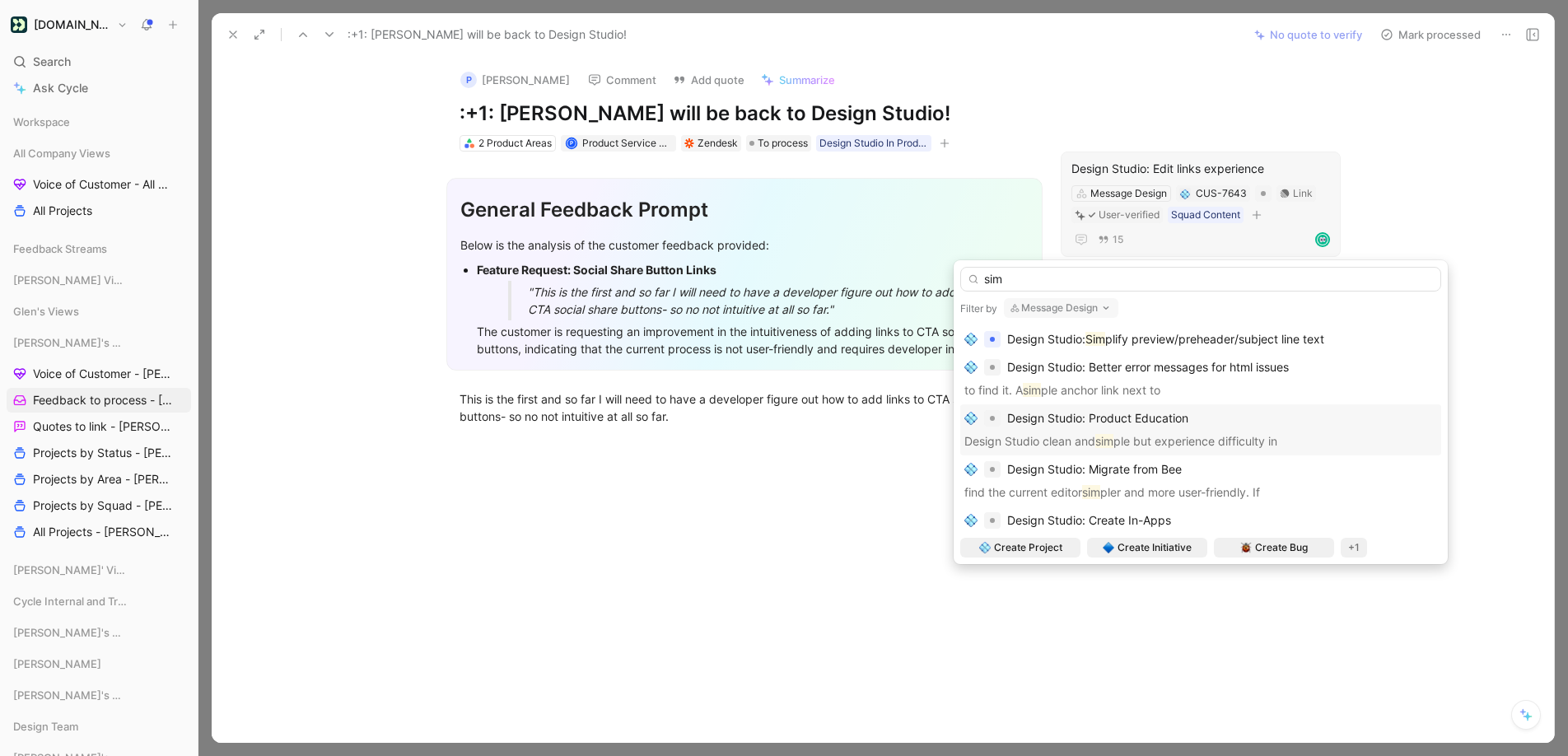
type input "sim"
click at [1166, 414] on span "Design Studio: Product Education" at bounding box center [1097, 418] width 182 height 14
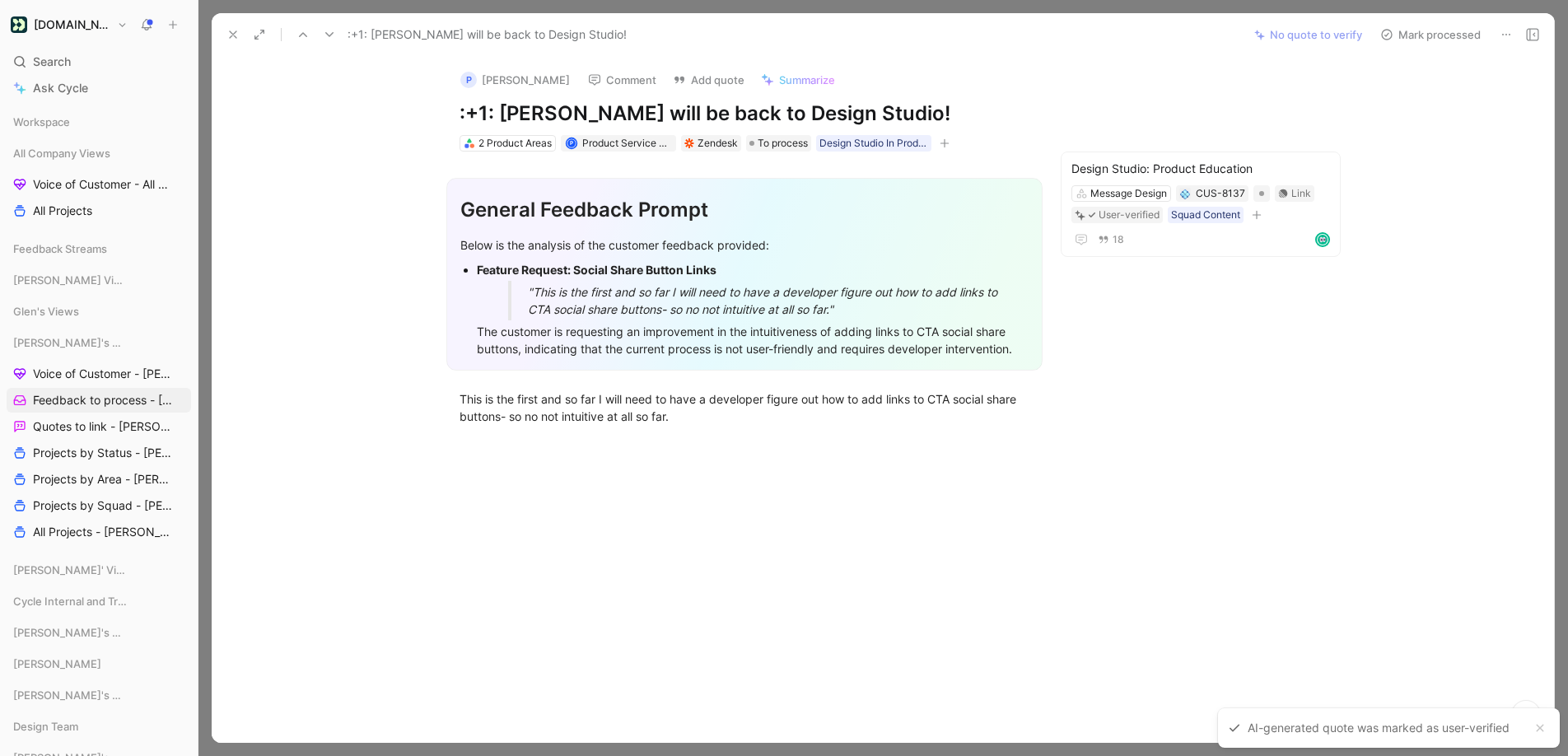
click at [1424, 33] on button "Mark processed" at bounding box center [1430, 34] width 115 height 23
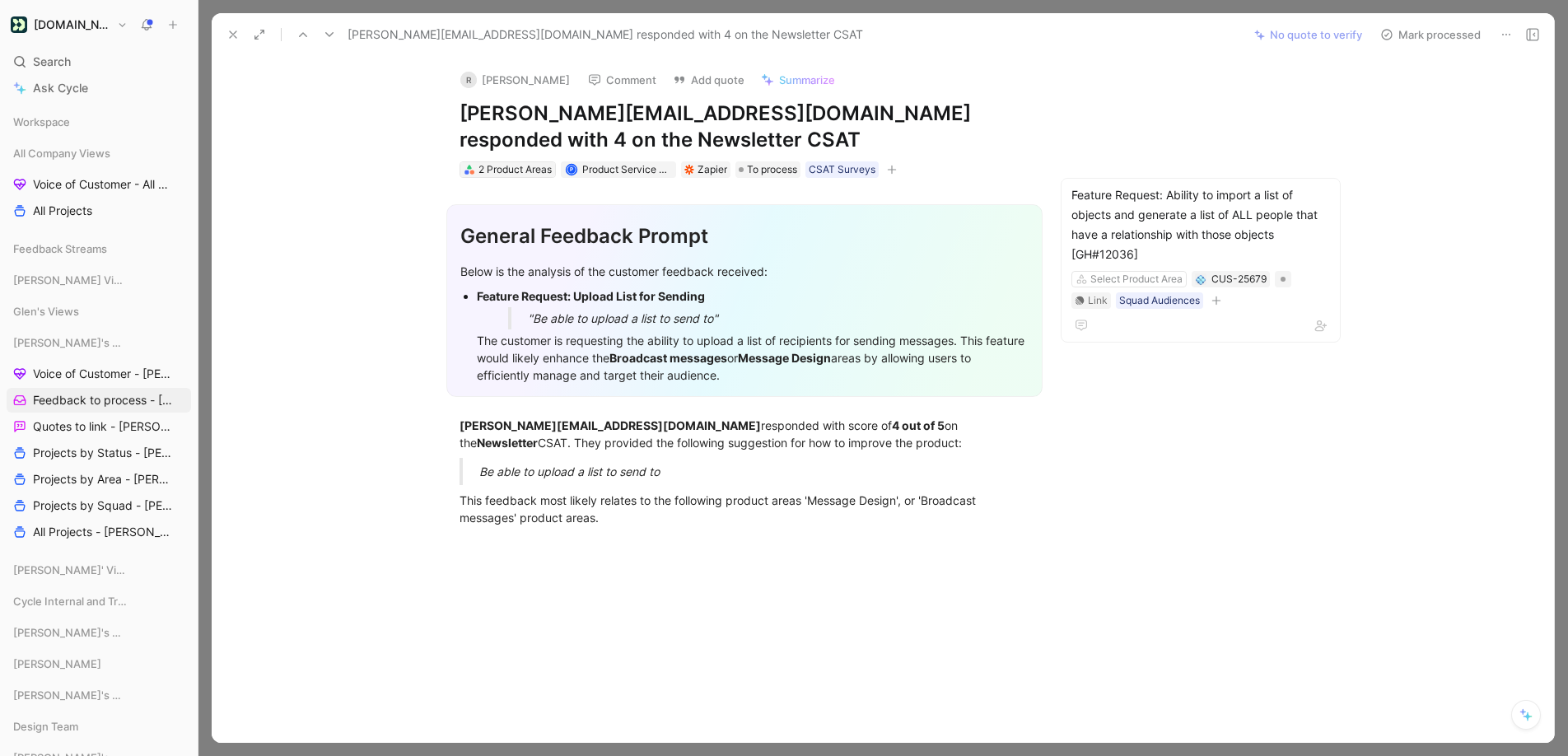
click at [509, 170] on div "2 Product Areas" at bounding box center [515, 170] width 73 height 16
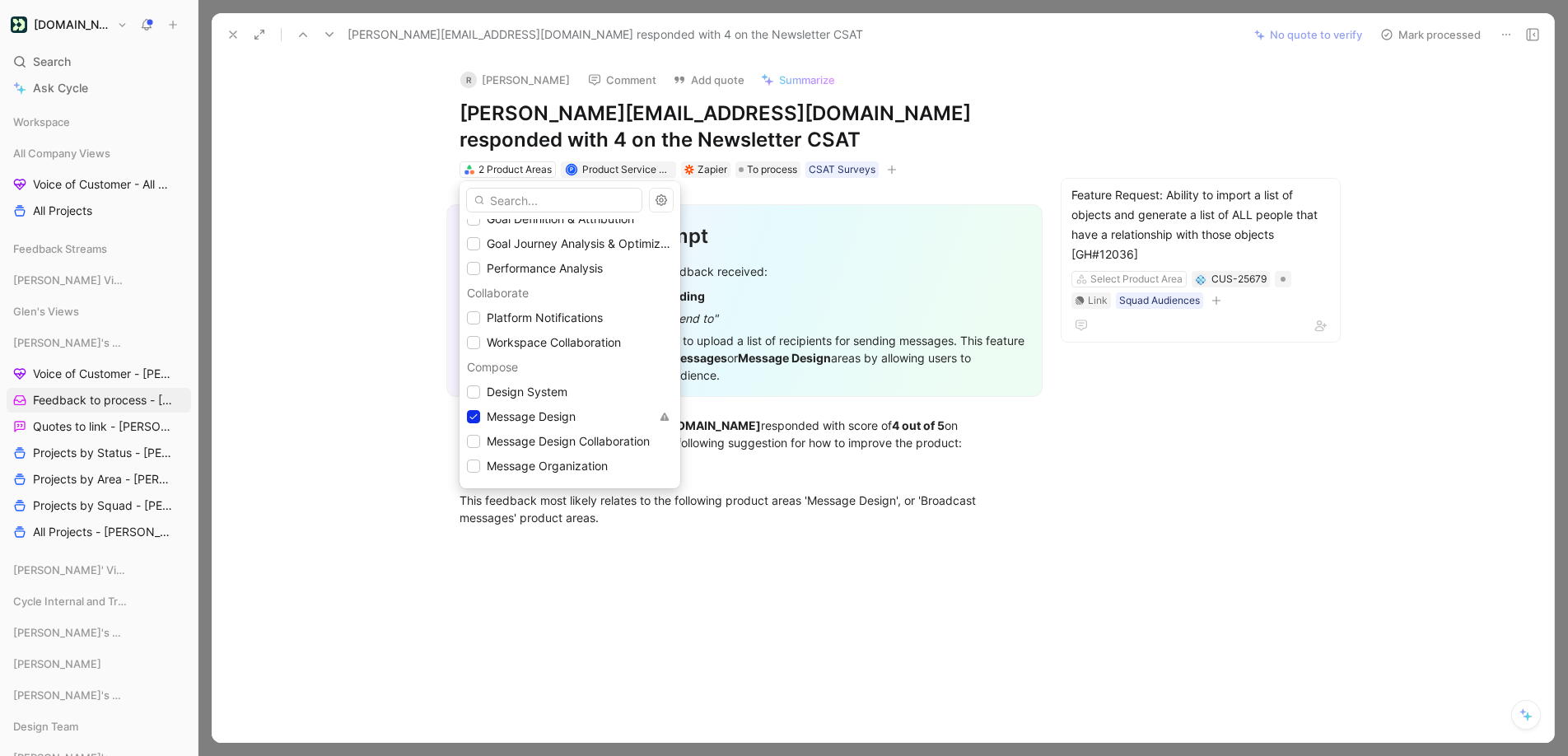
scroll to position [260, 0]
click at [474, 415] on icon at bounding box center [472, 416] width 9 height 9
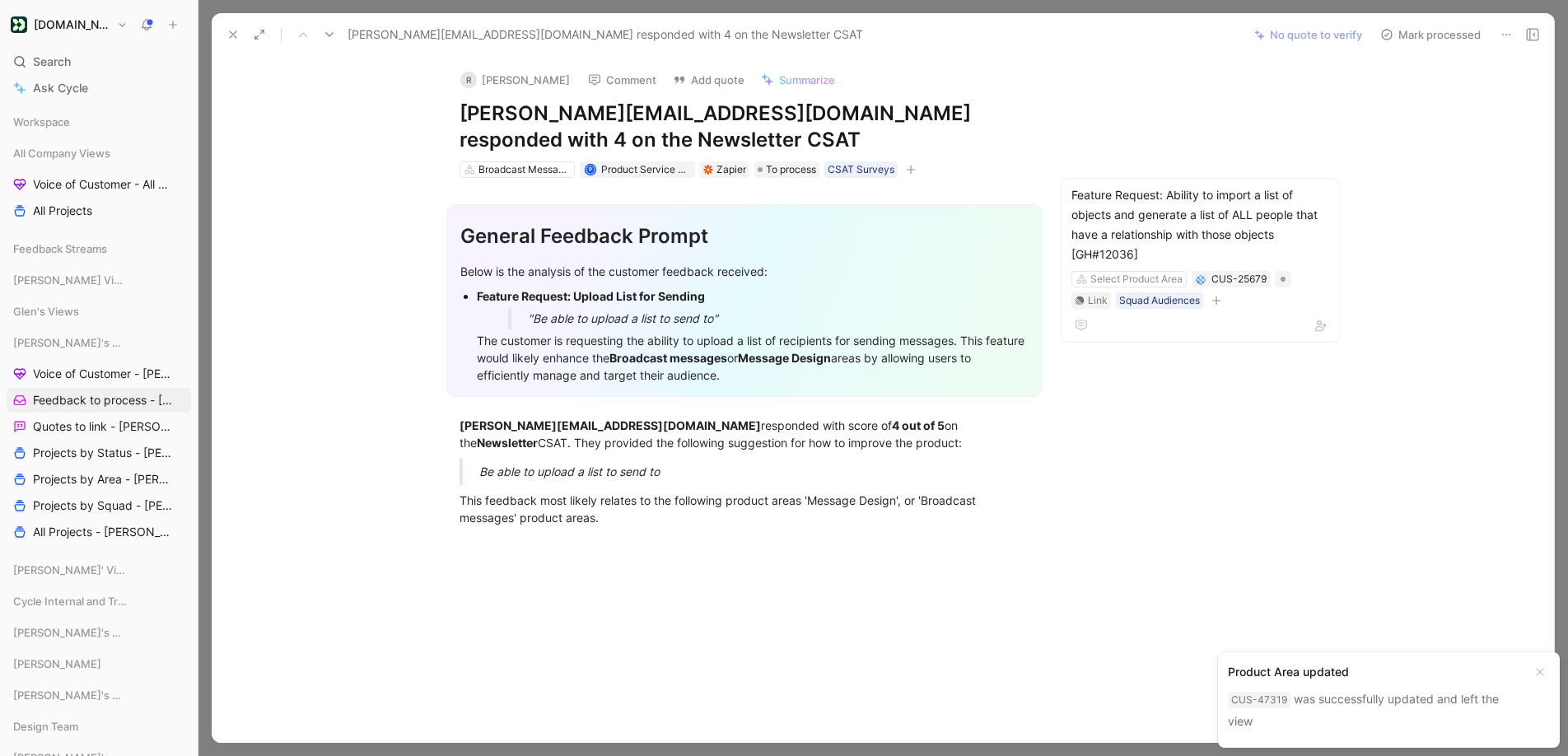
click at [332, 31] on icon at bounding box center [329, 34] width 13 height 13
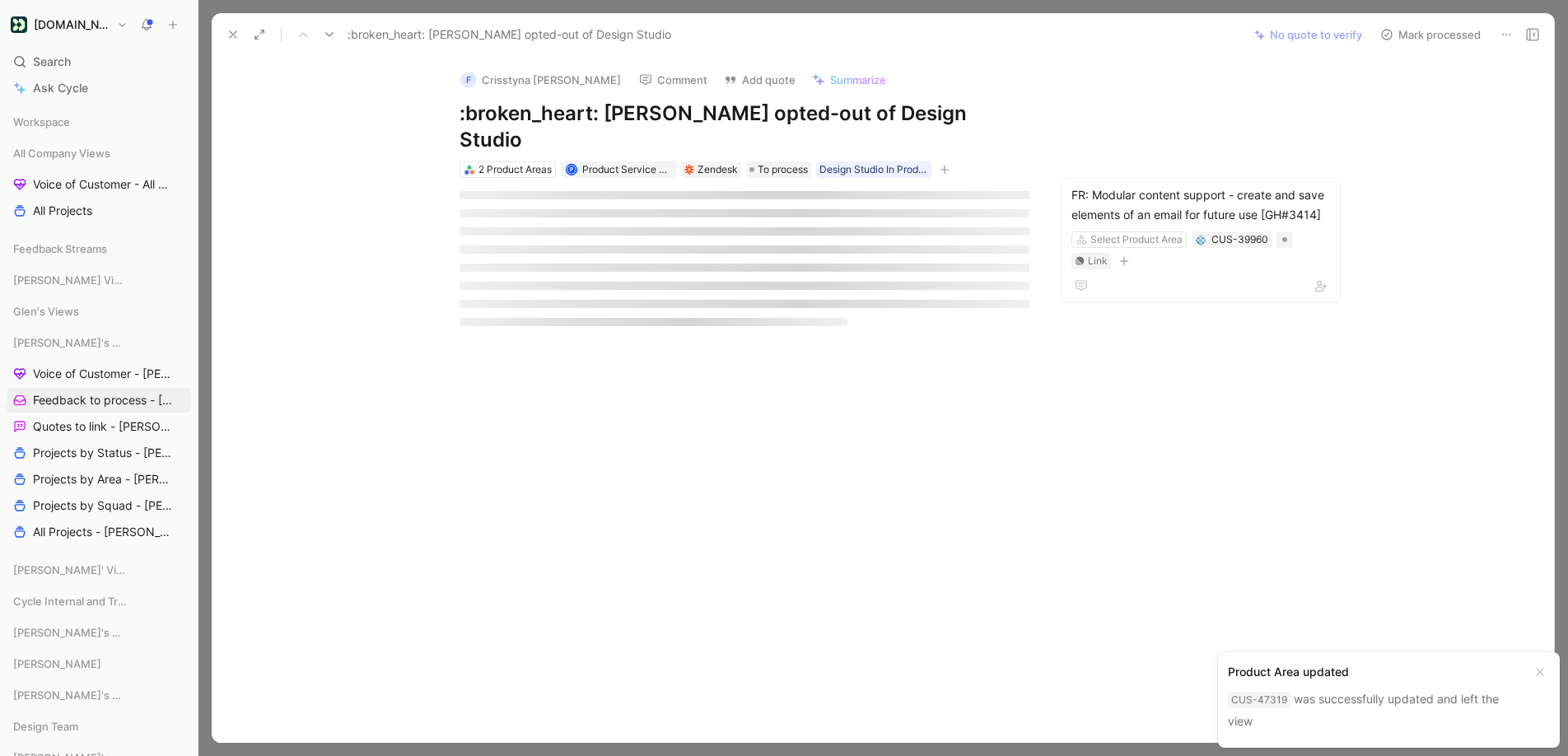
click at [332, 31] on icon at bounding box center [329, 34] width 13 height 13
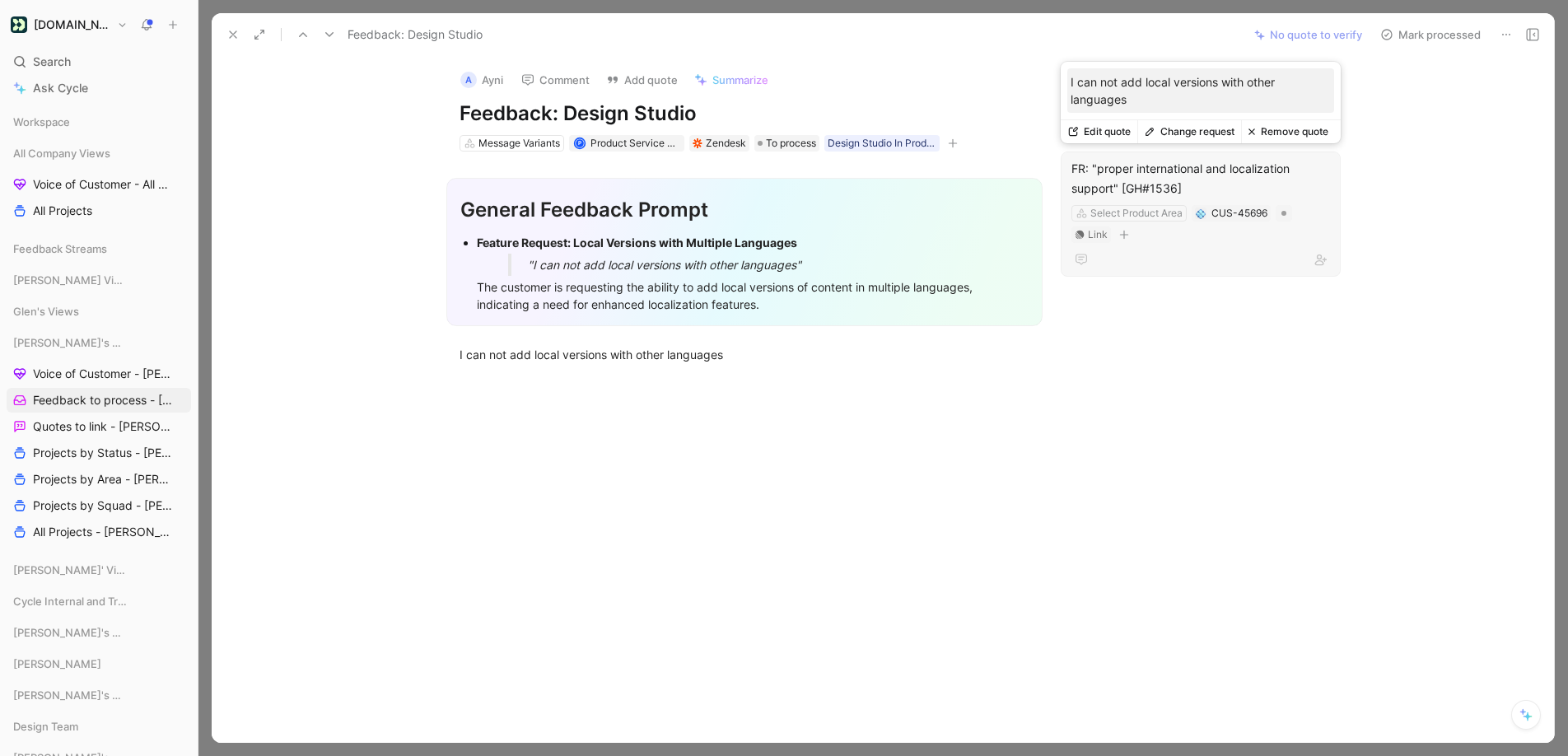
click at [1174, 132] on button "Change request" at bounding box center [1189, 132] width 104 height 23
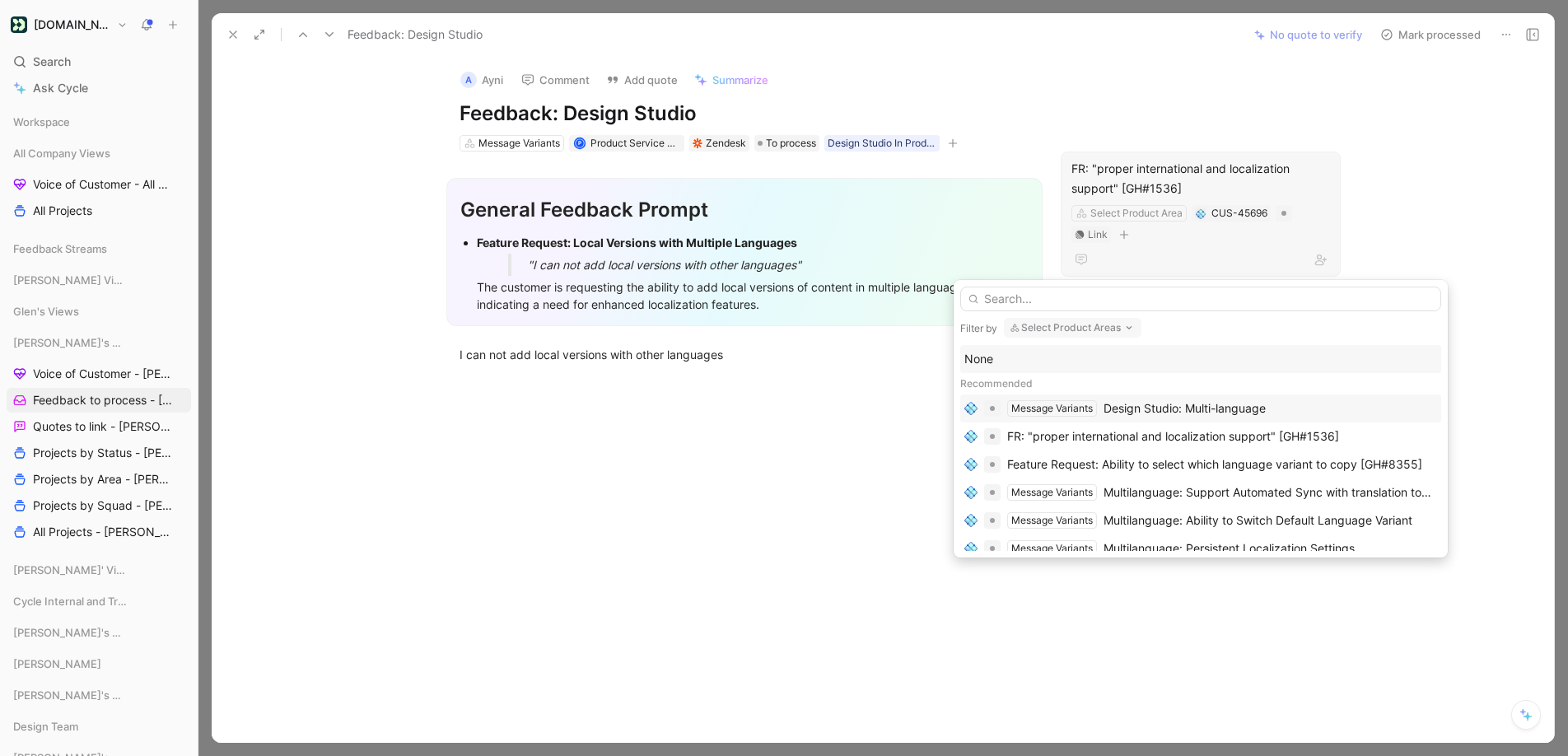
click at [1149, 411] on div "Design Studio: Multi-language" at bounding box center [1184, 408] width 163 height 20
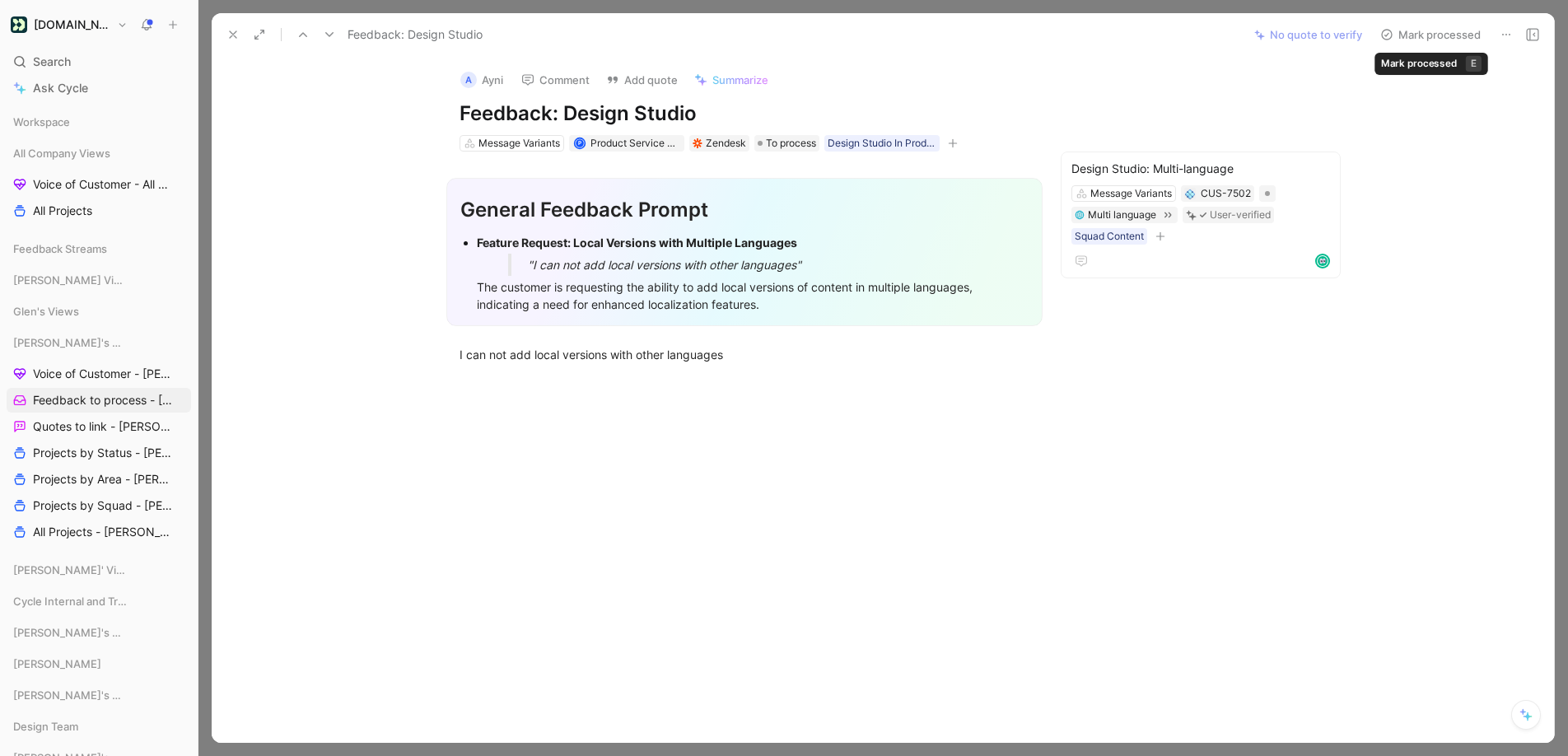
click at [1442, 32] on button "Mark processed" at bounding box center [1430, 34] width 115 height 23
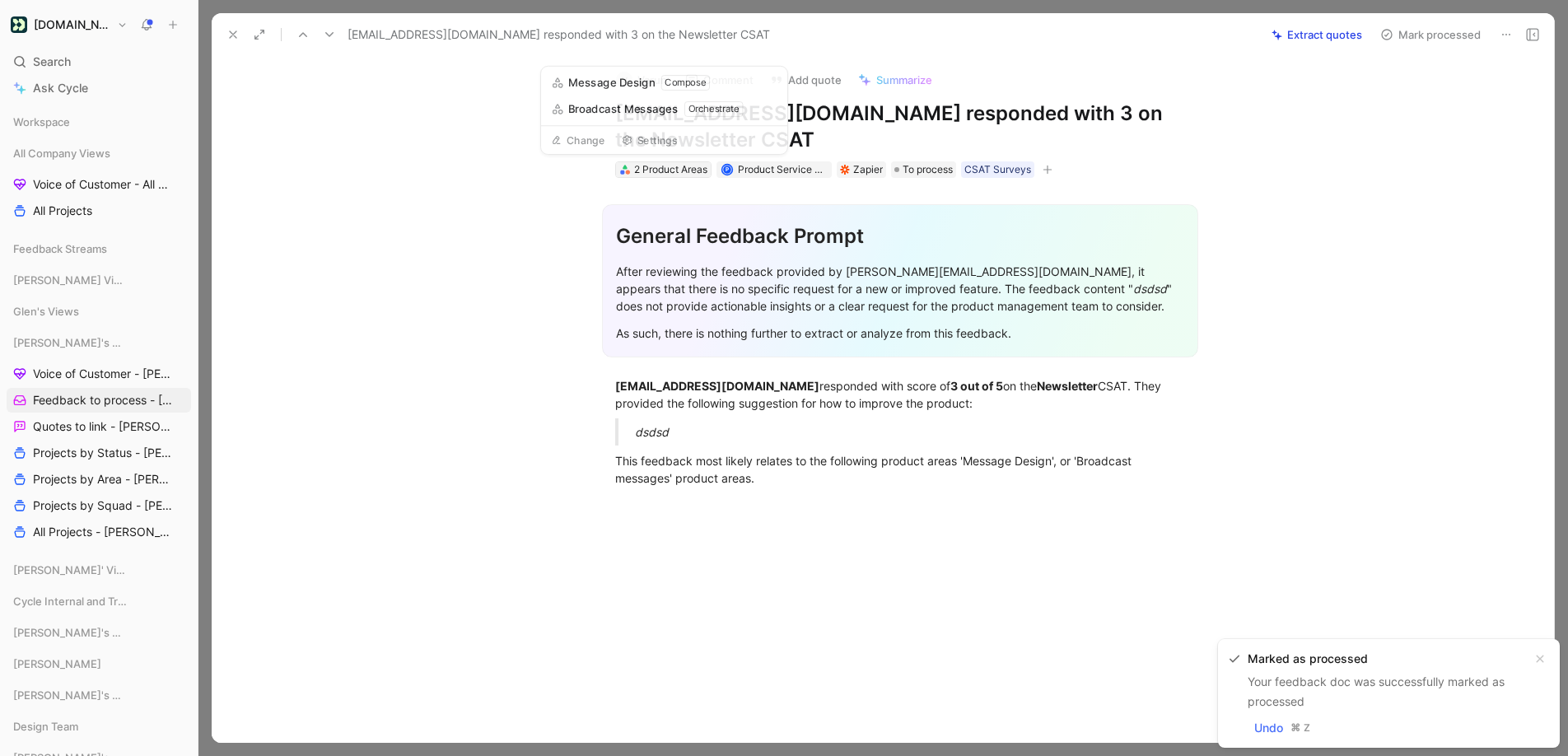
click at [683, 168] on div "2 Product Areas" at bounding box center [670, 170] width 73 height 16
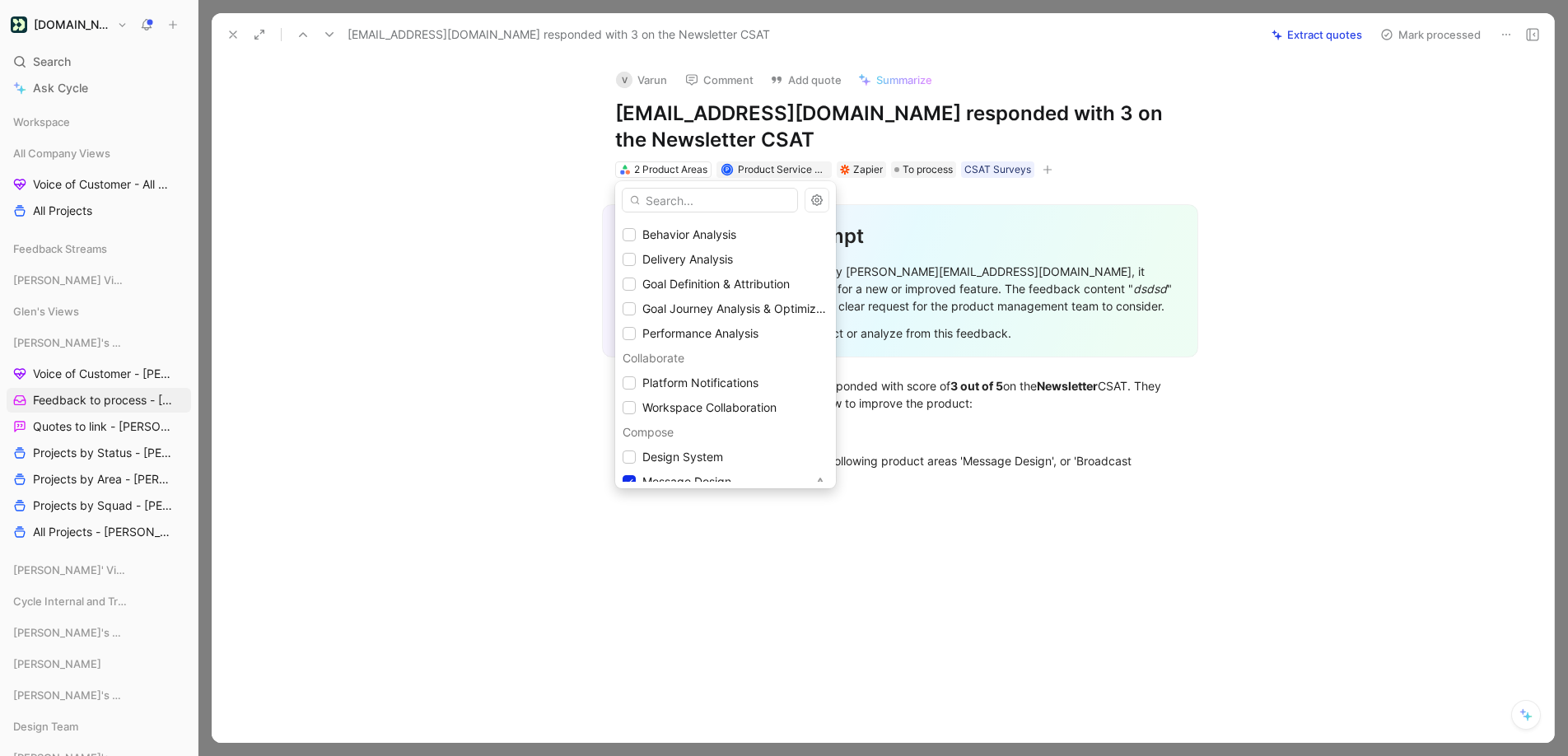
scroll to position [287, 0]
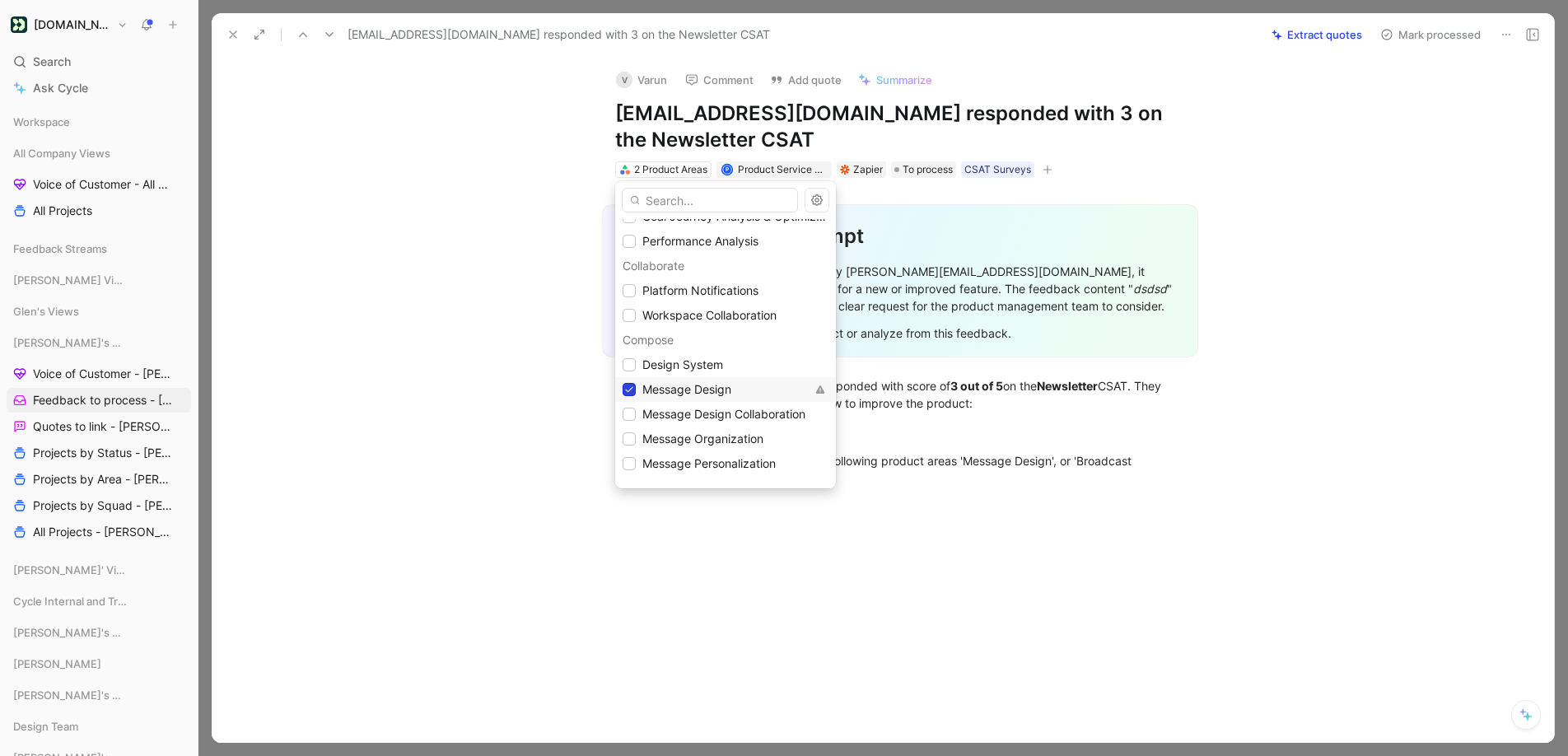
click at [632, 388] on icon at bounding box center [629, 390] width 8 height 6
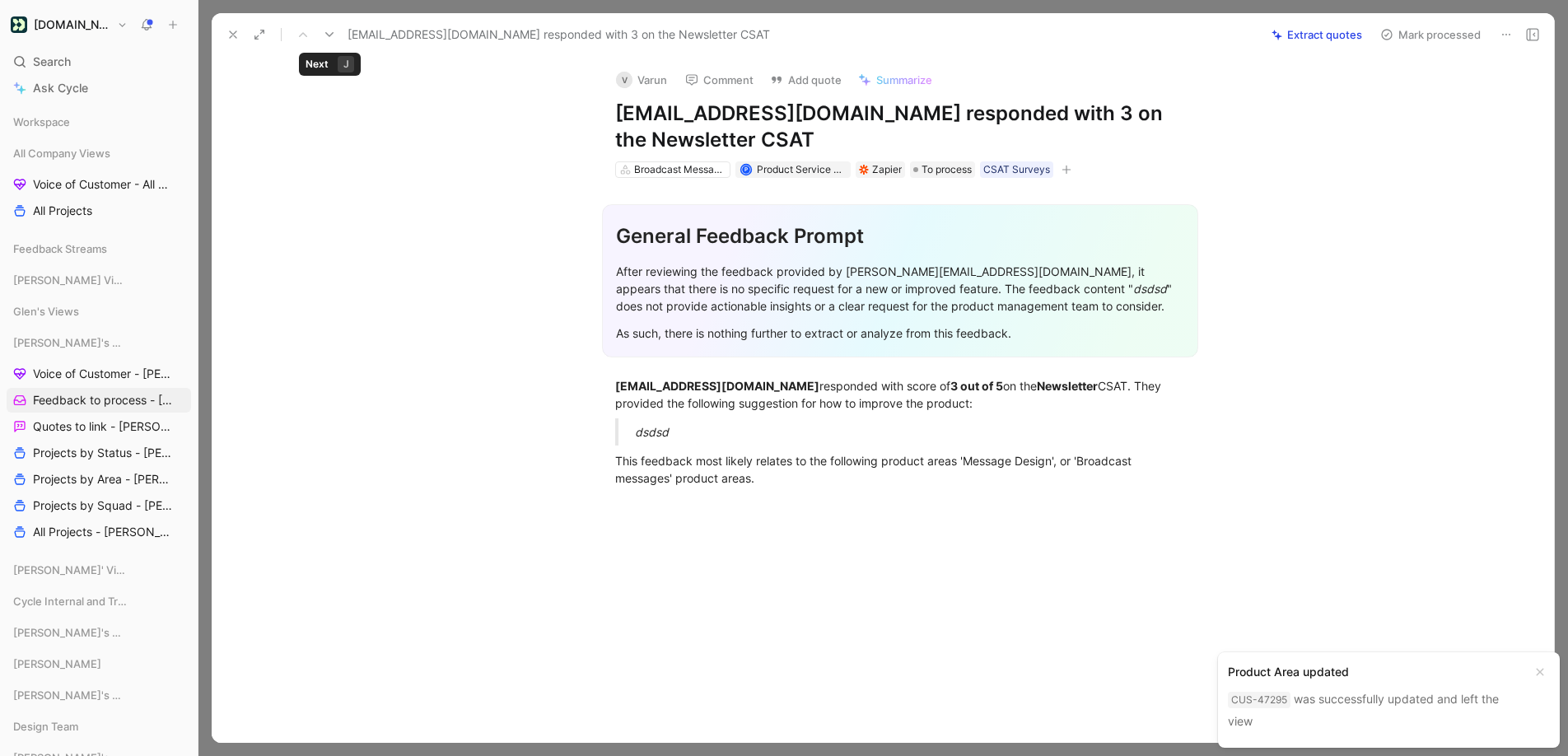
click at [330, 34] on icon at bounding box center [329, 34] width 13 height 13
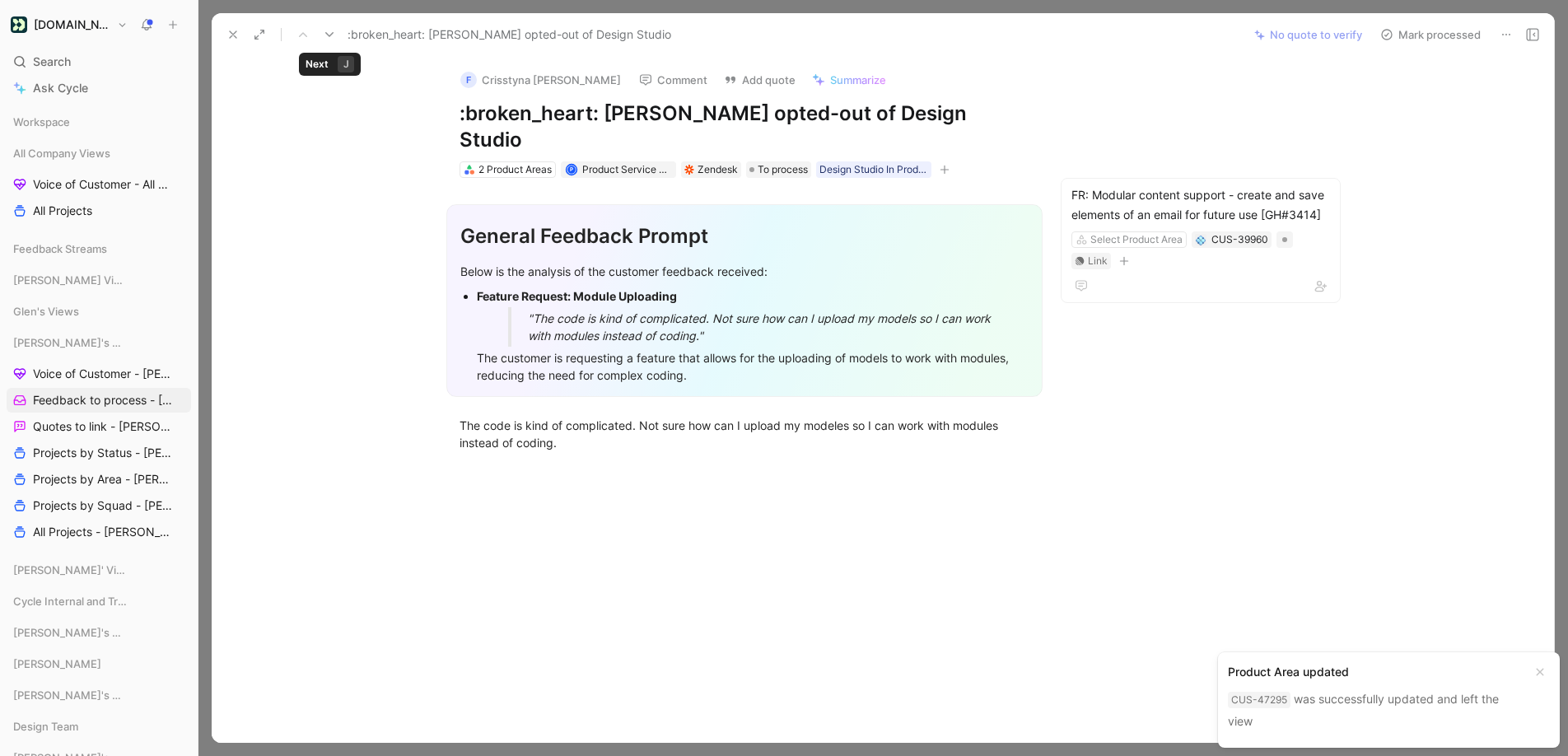
click at [330, 32] on icon at bounding box center [329, 34] width 13 height 13
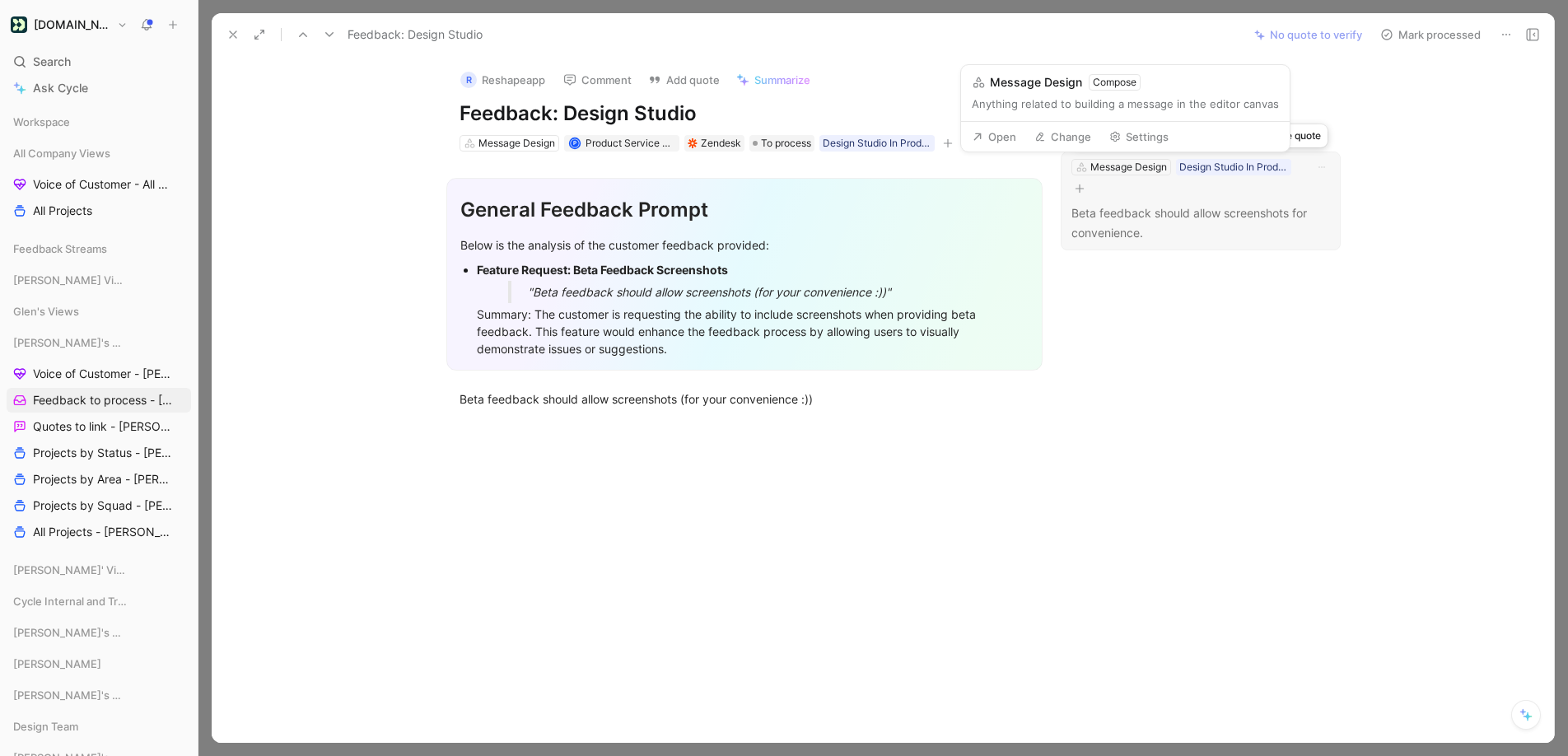
click at [1080, 134] on button "Change" at bounding box center [1062, 136] width 71 height 23
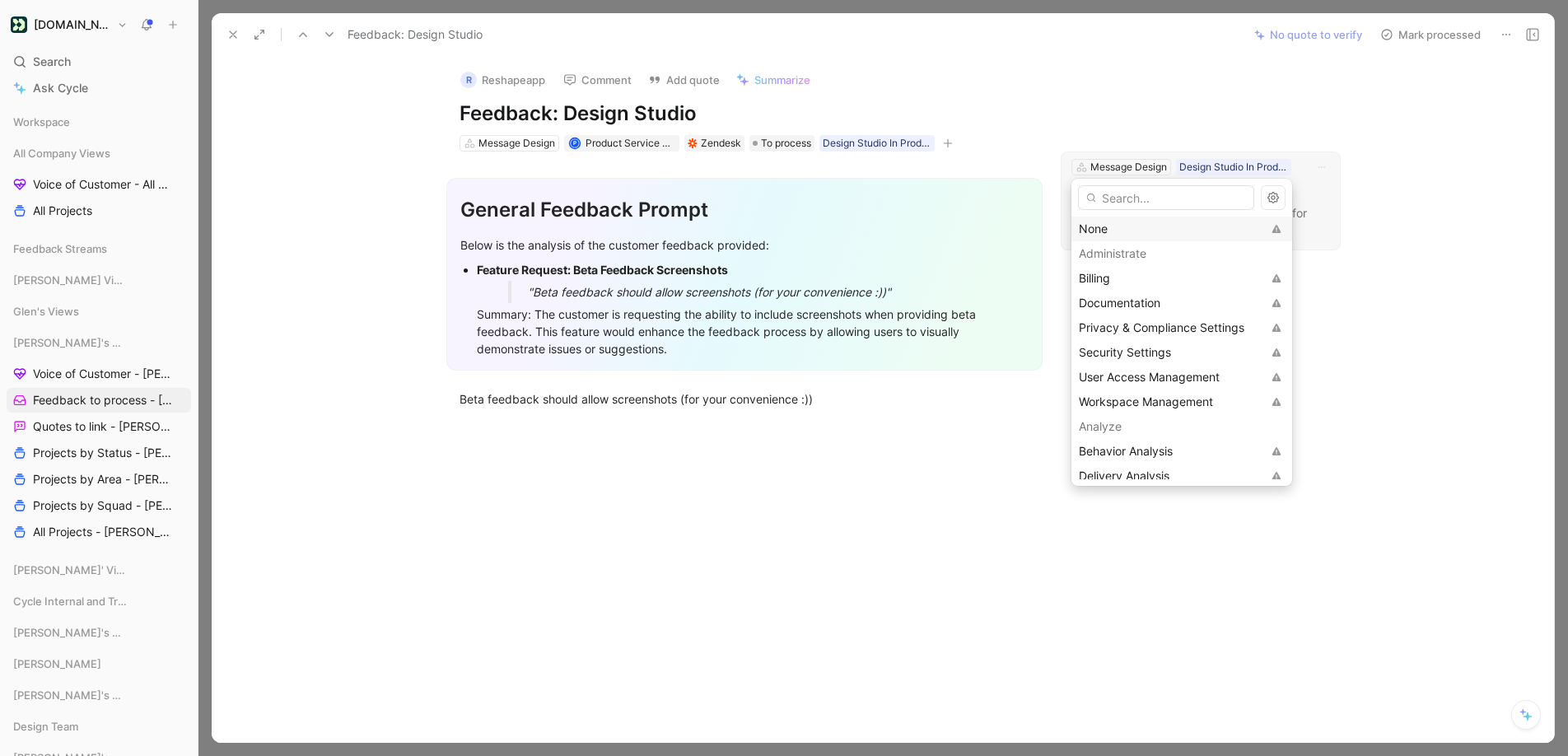
click at [1150, 228] on div "None" at bounding box center [1170, 229] width 182 height 20
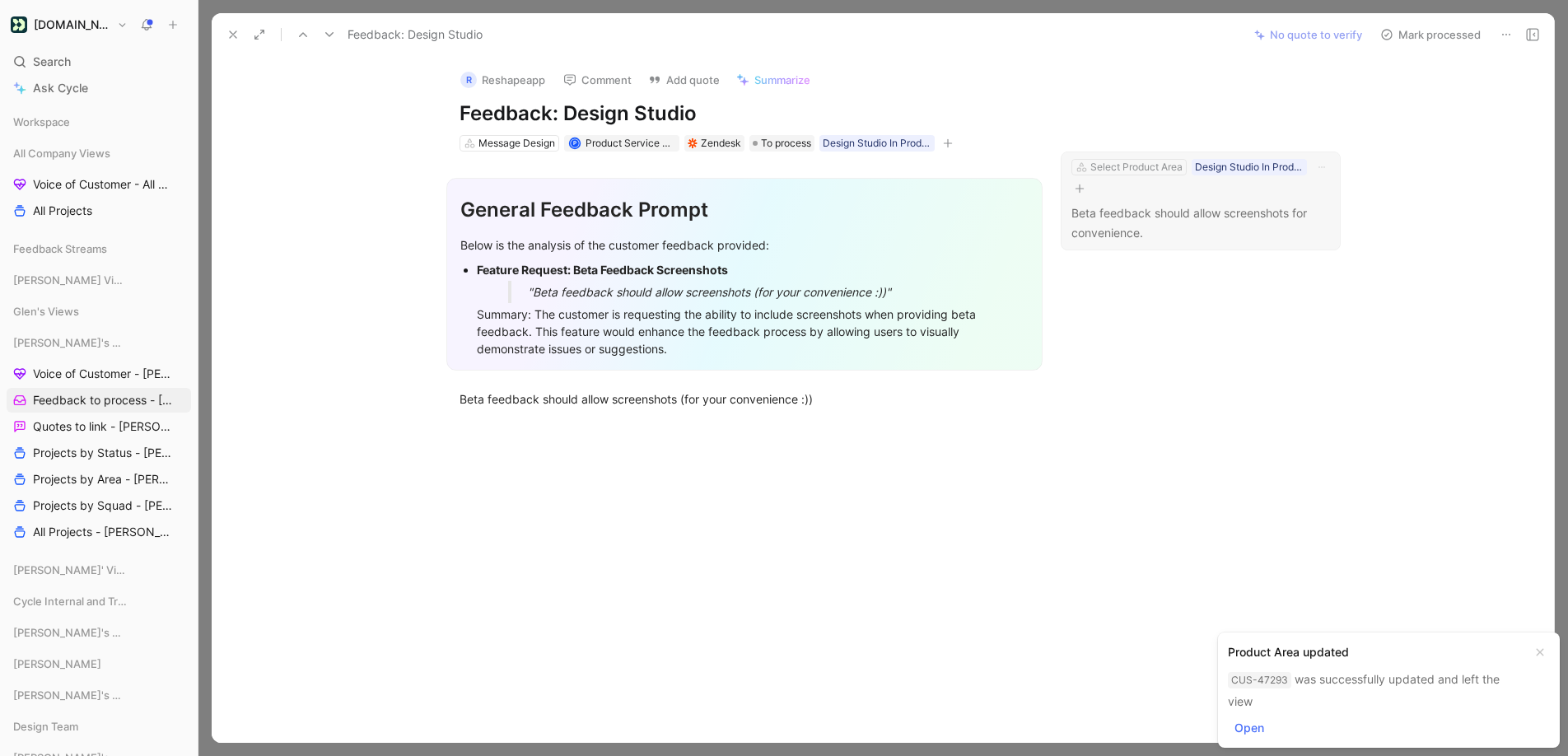
click at [1185, 193] on div "Select Product Area Design Studio In Product Feedback" at bounding box center [1189, 178] width 239 height 41
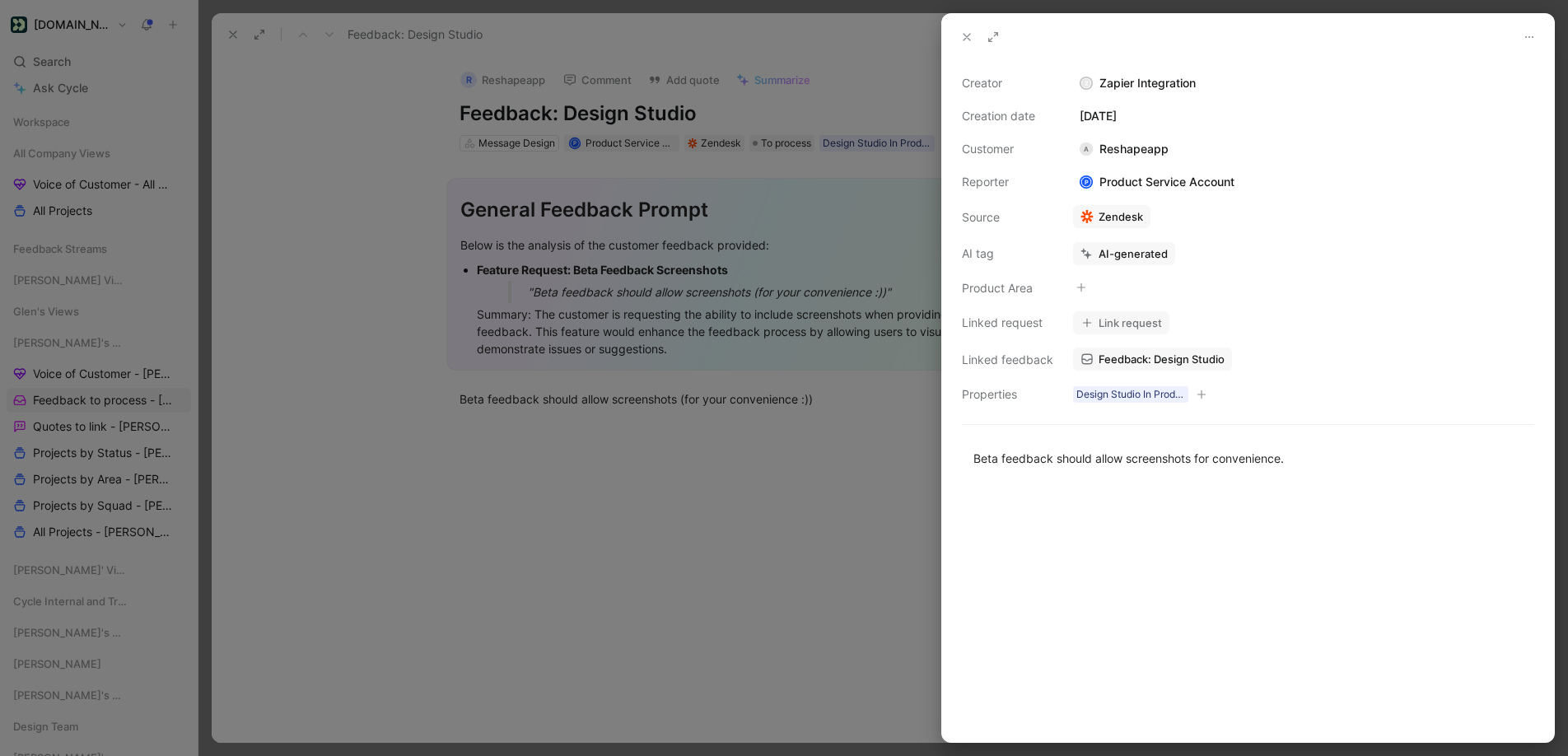
click at [1080, 289] on icon at bounding box center [1080, 288] width 1 height 9
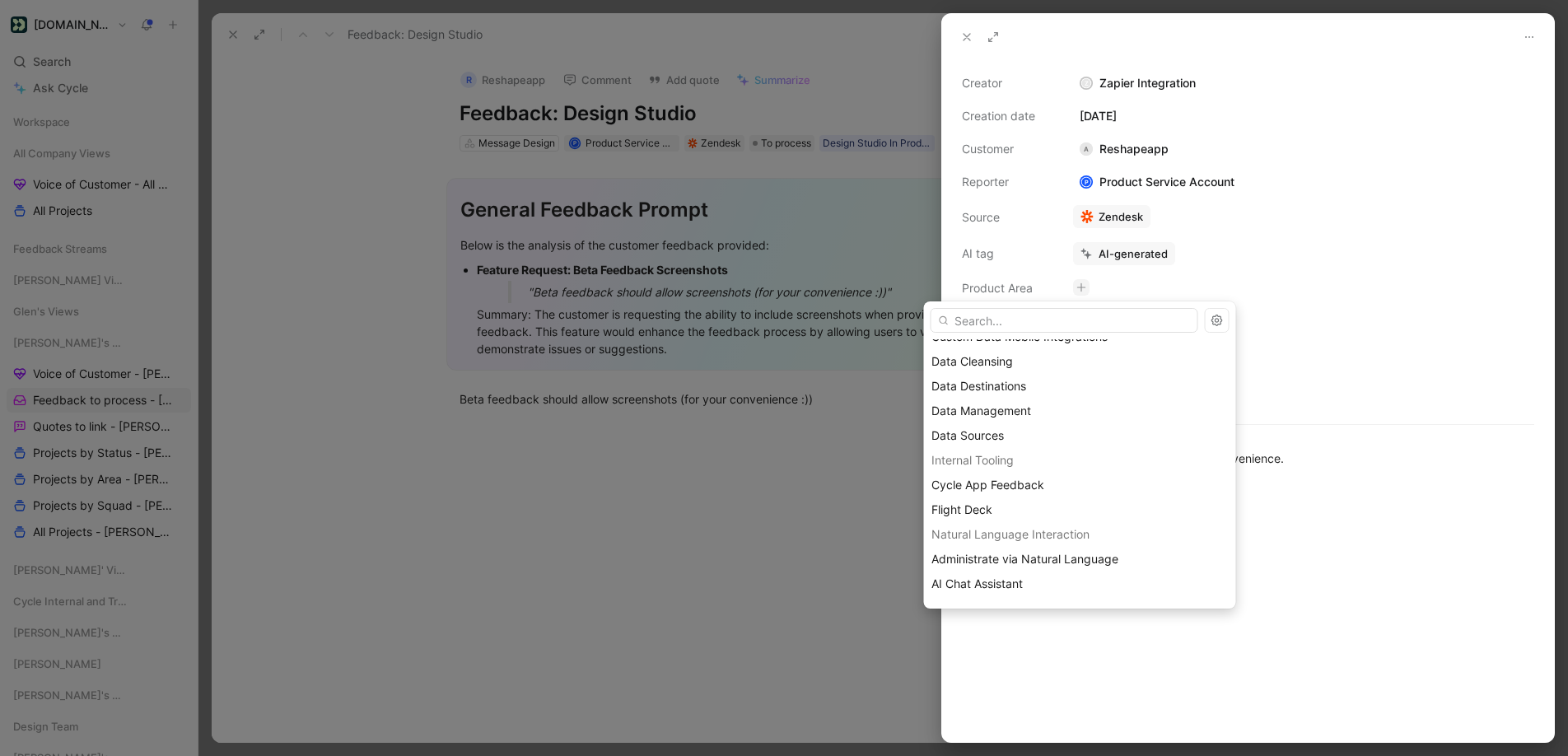
scroll to position [885, 0]
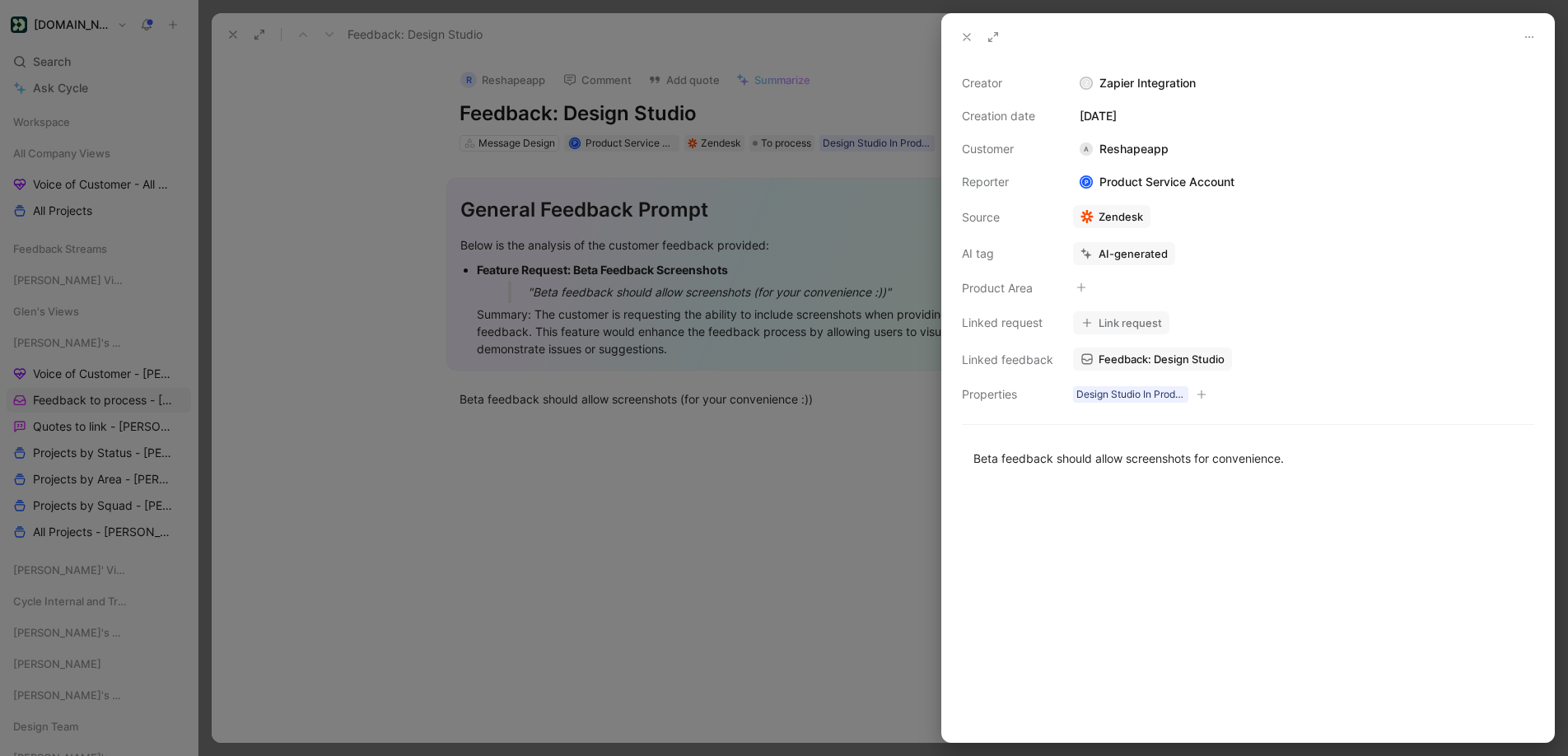
click at [972, 32] on icon at bounding box center [966, 36] width 13 height 13
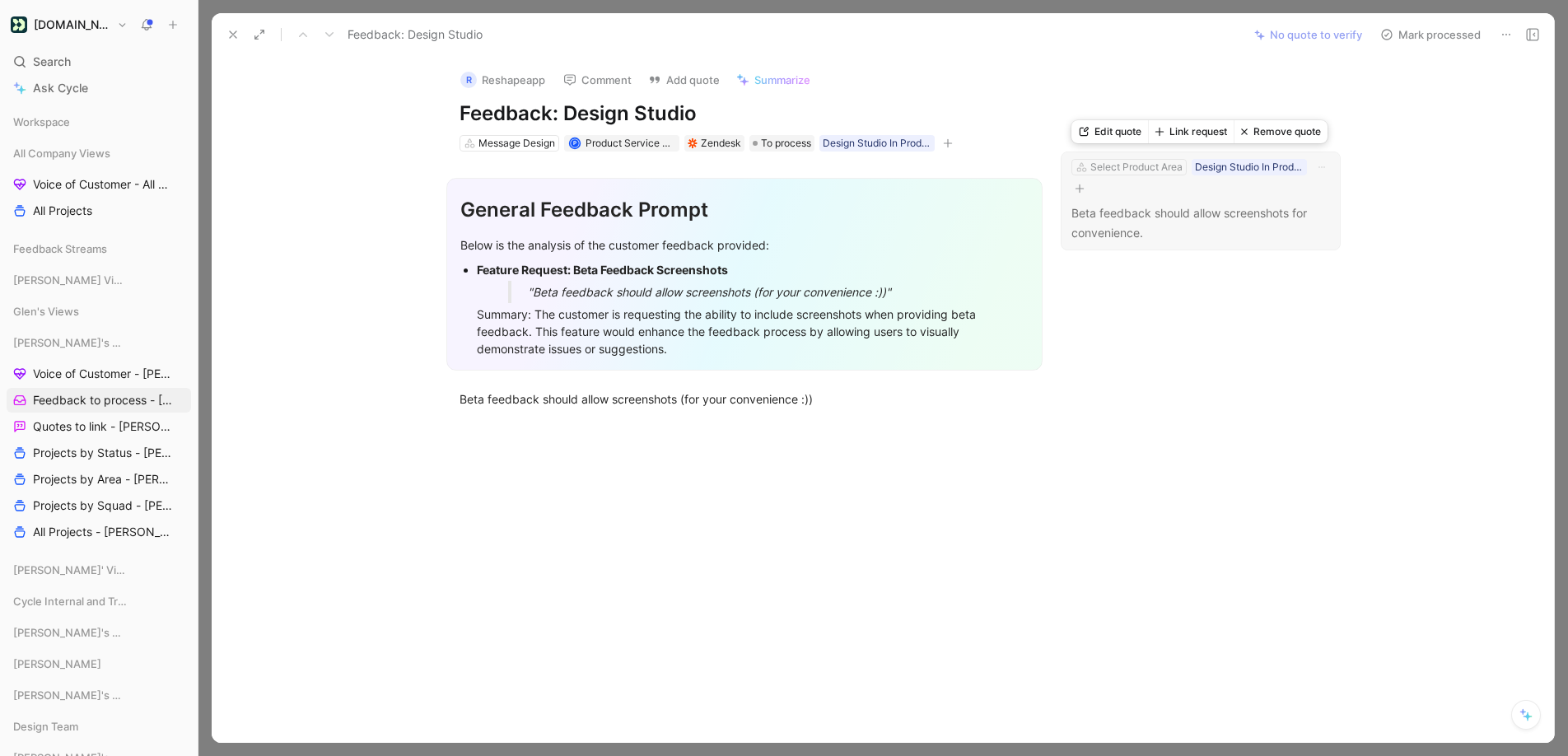
click at [1134, 129] on button "Edit quote" at bounding box center [1109, 132] width 77 height 23
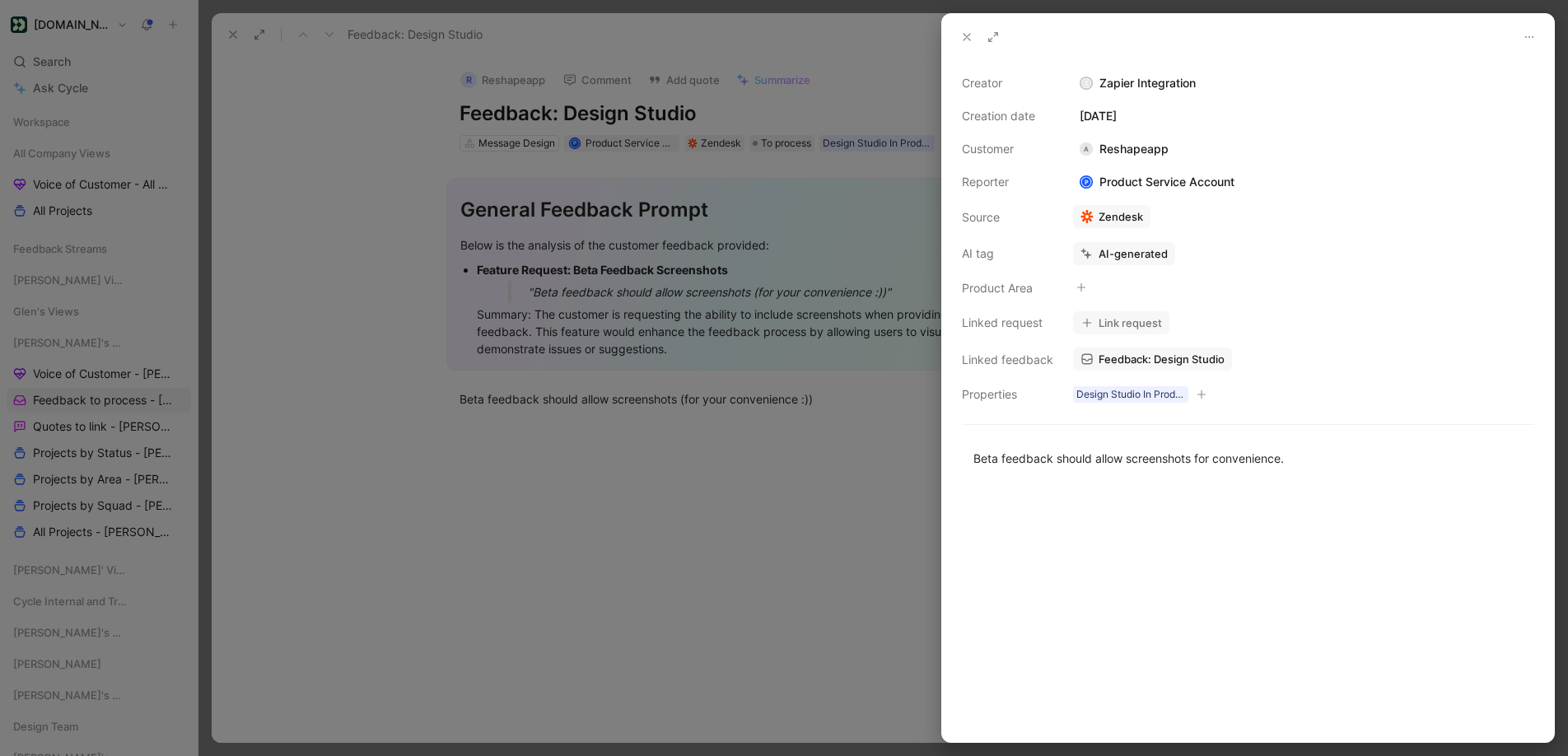
click at [966, 34] on icon at bounding box center [966, 36] width 13 height 13
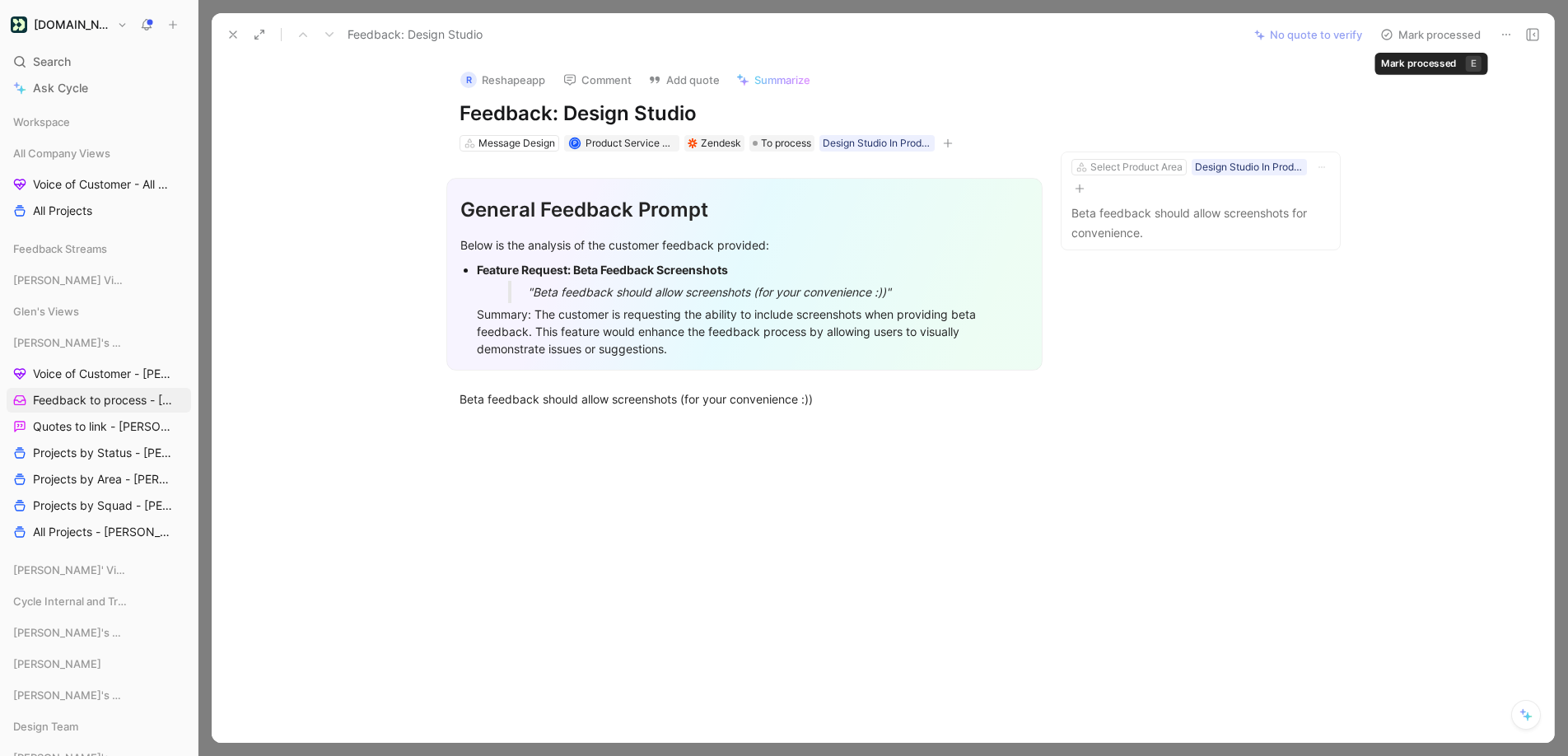
click at [1435, 30] on button "Mark processed" at bounding box center [1430, 34] width 115 height 23
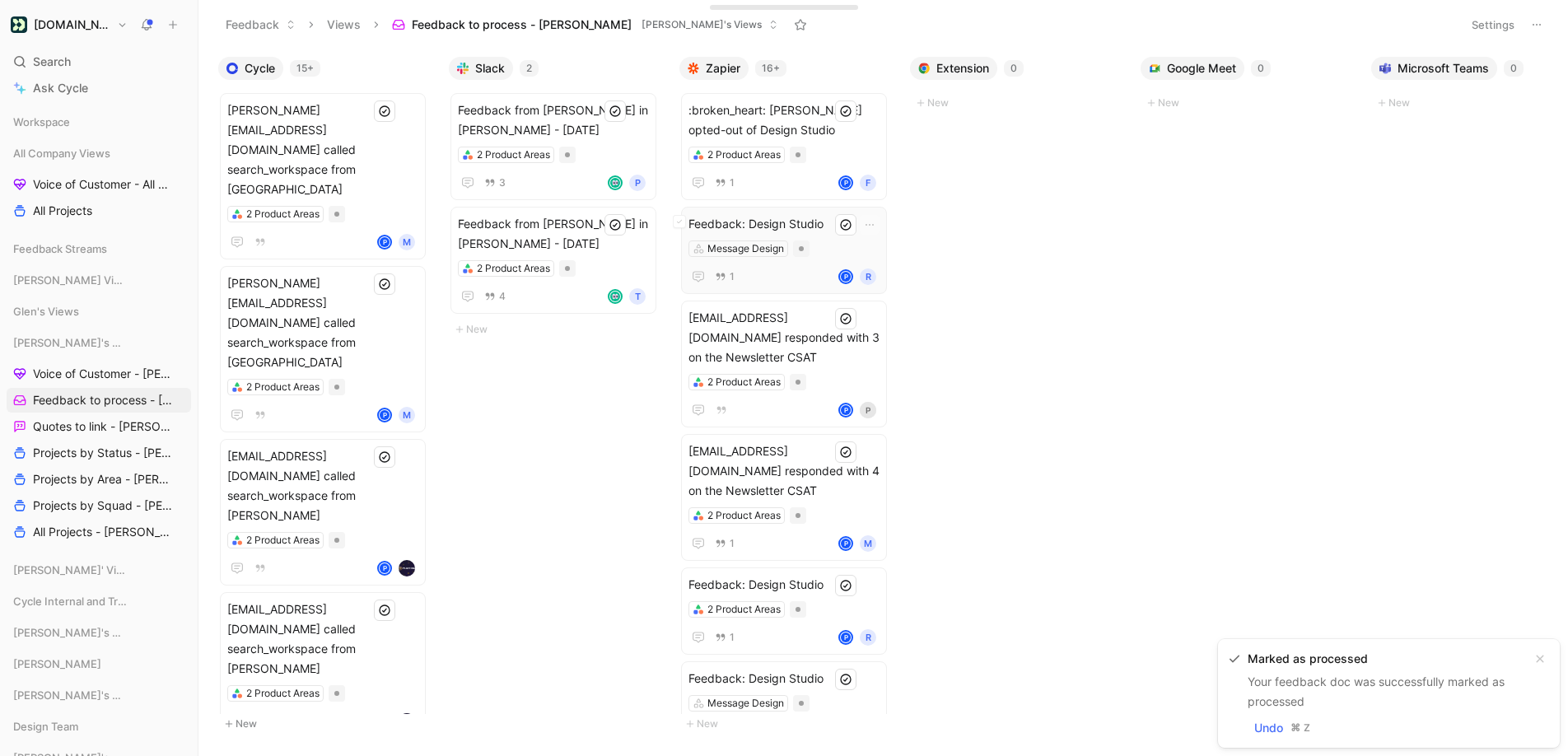
click at [806, 217] on span "Feedback: Design Studio" at bounding box center [784, 224] width 191 height 20
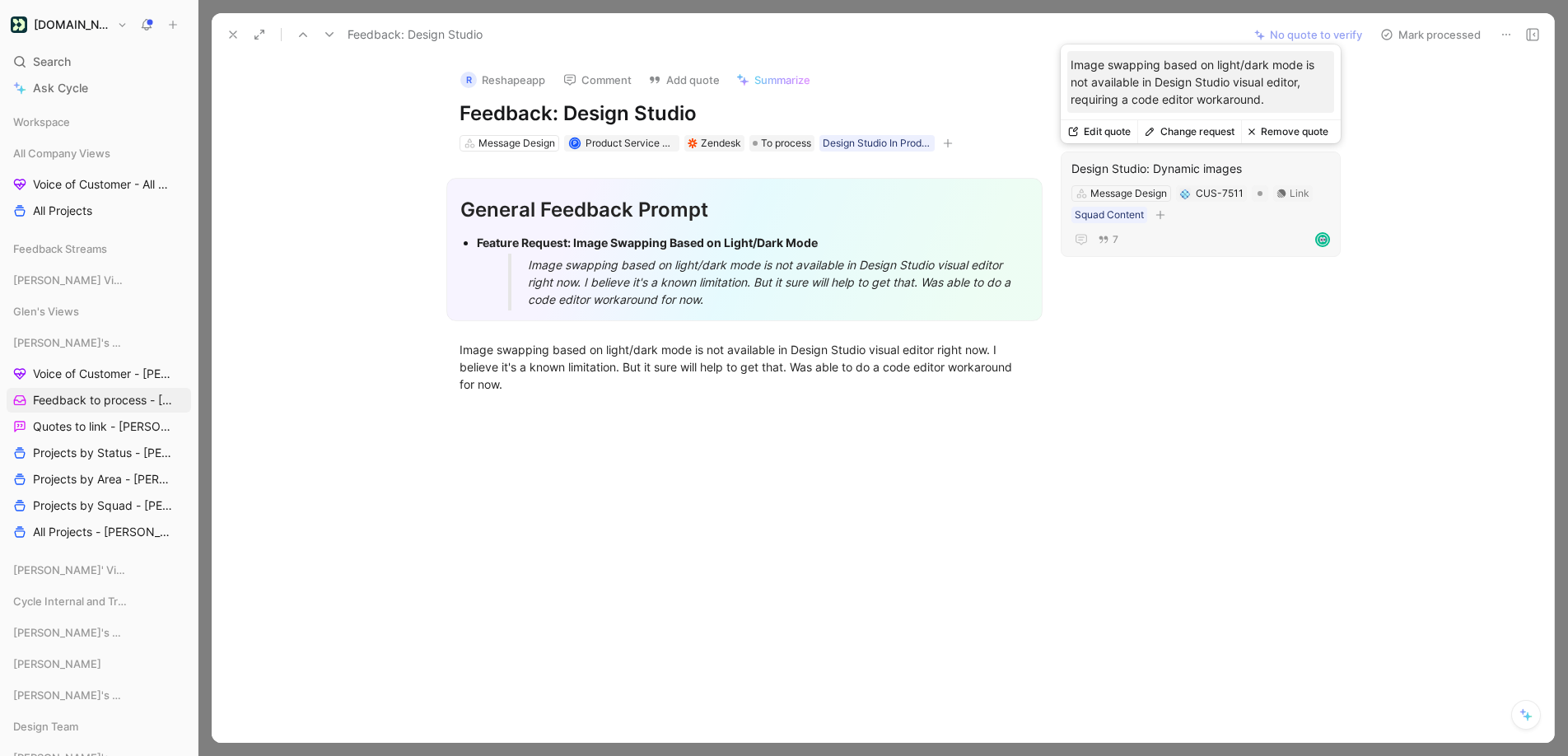
click at [1196, 132] on button "Change request" at bounding box center [1189, 132] width 104 height 23
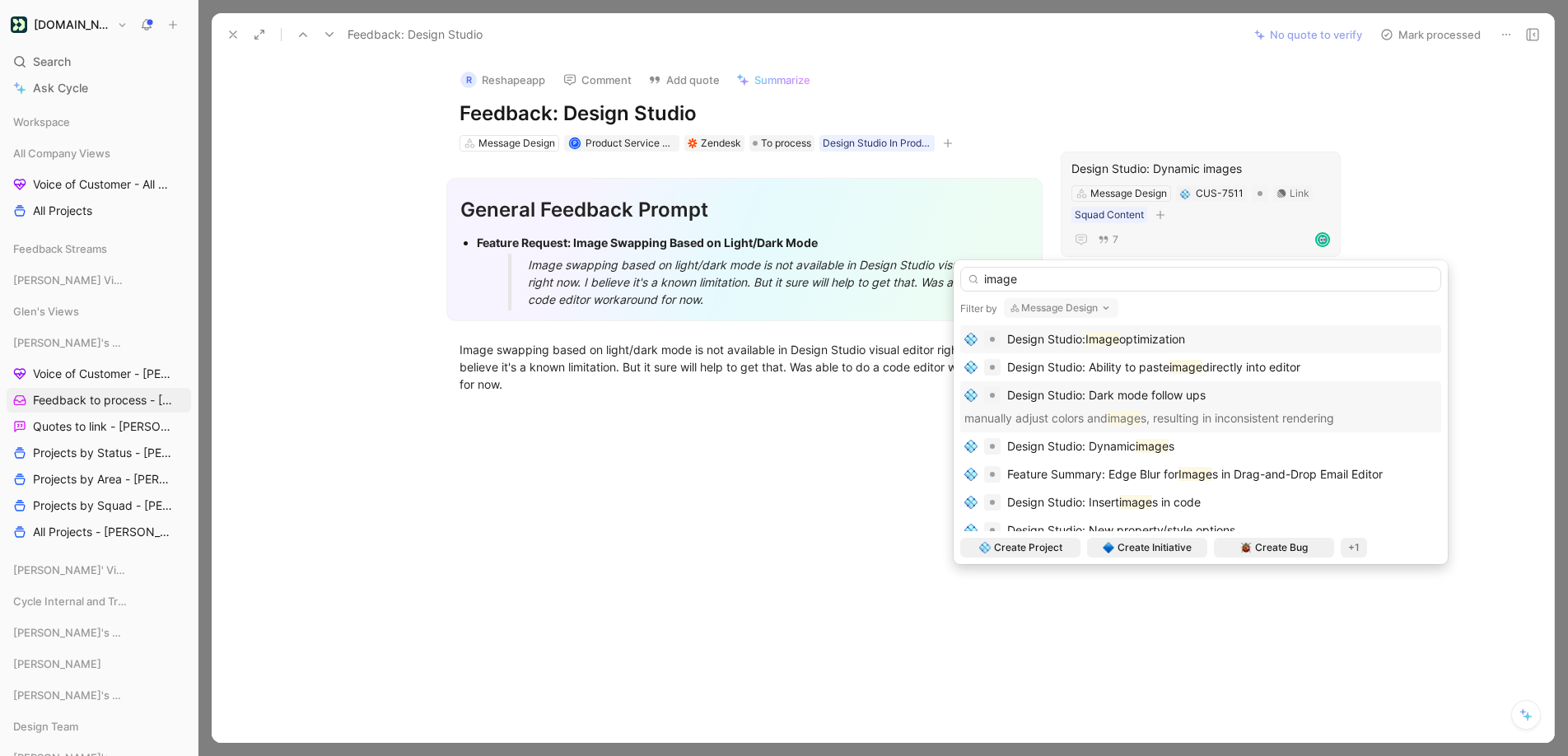
type input "image"
click at [1142, 393] on span "Design Studio: Dark mode follow ups" at bounding box center [1106, 395] width 199 height 14
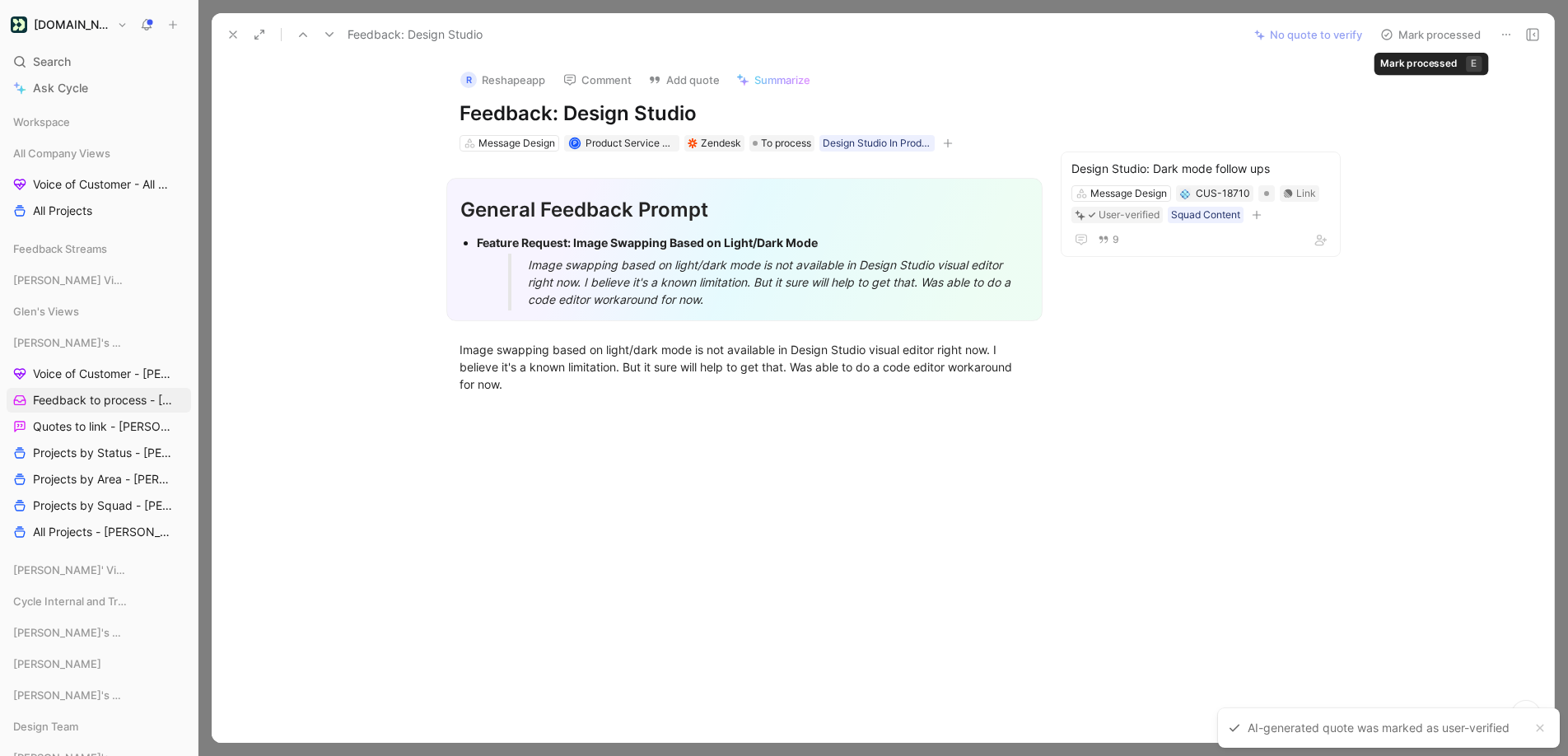
click at [1448, 35] on button "Mark processed" at bounding box center [1430, 34] width 115 height 23
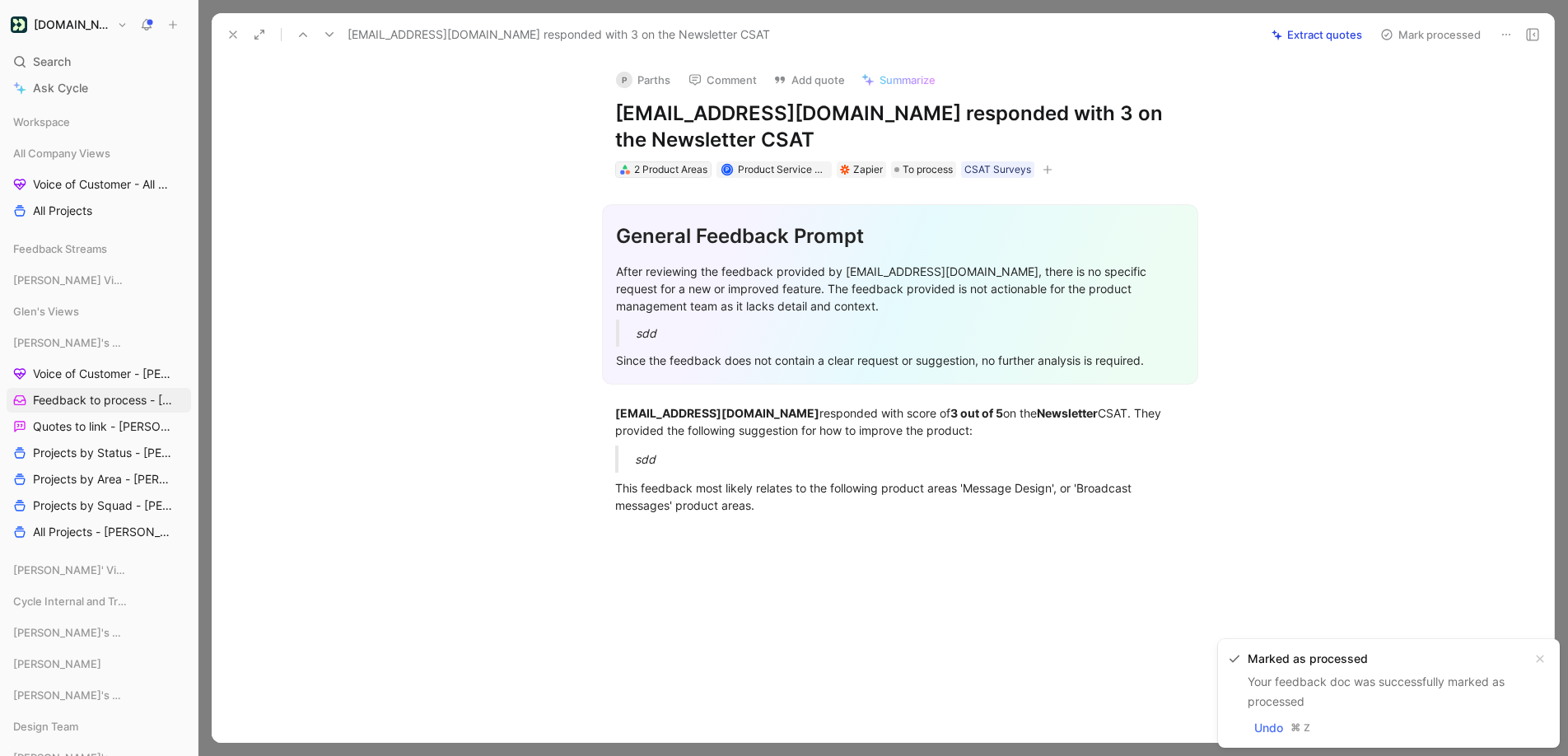
click at [643, 166] on div "2 Product Areas" at bounding box center [670, 170] width 73 height 16
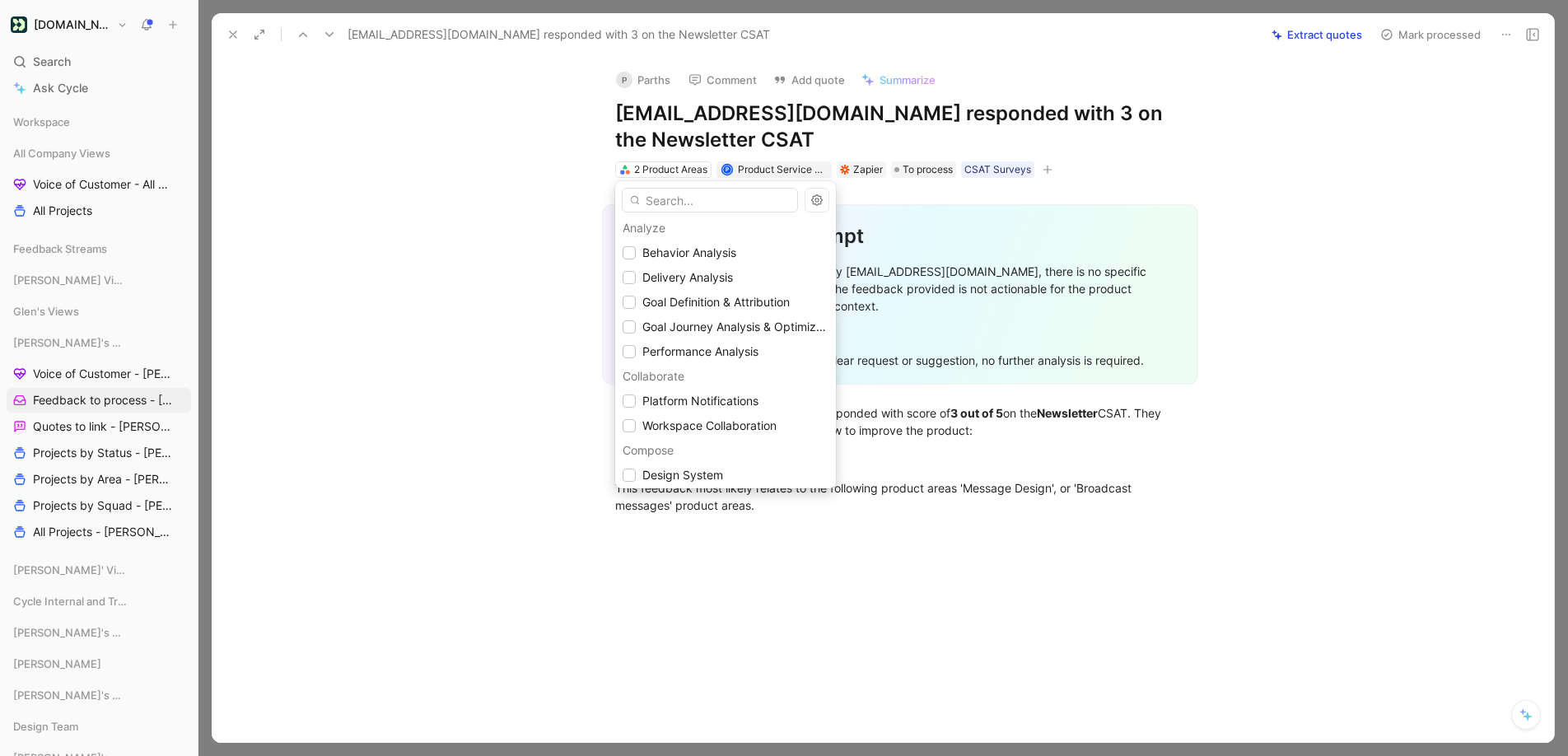
scroll to position [346, 0]
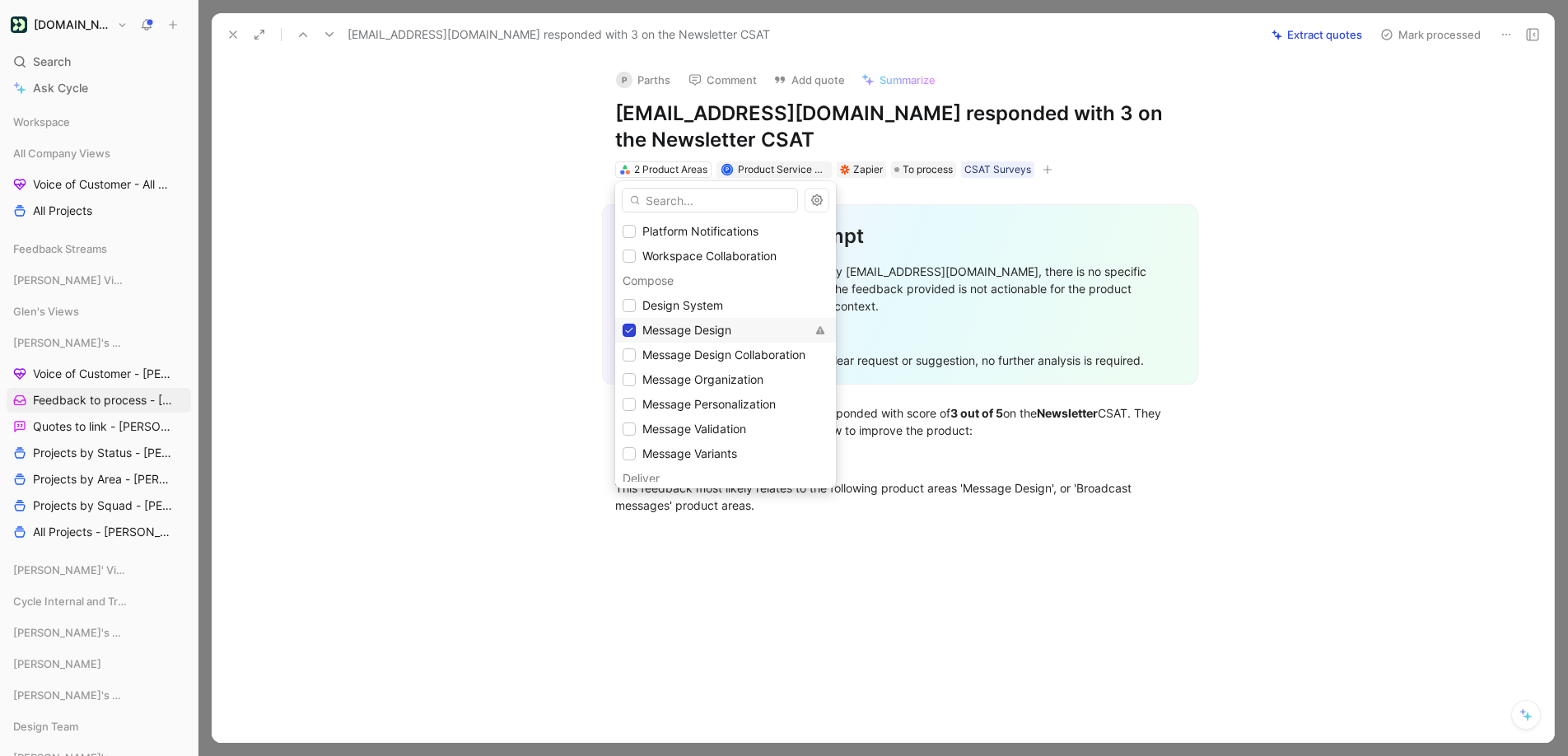
click at [629, 331] on icon at bounding box center [629, 331] width 8 height 6
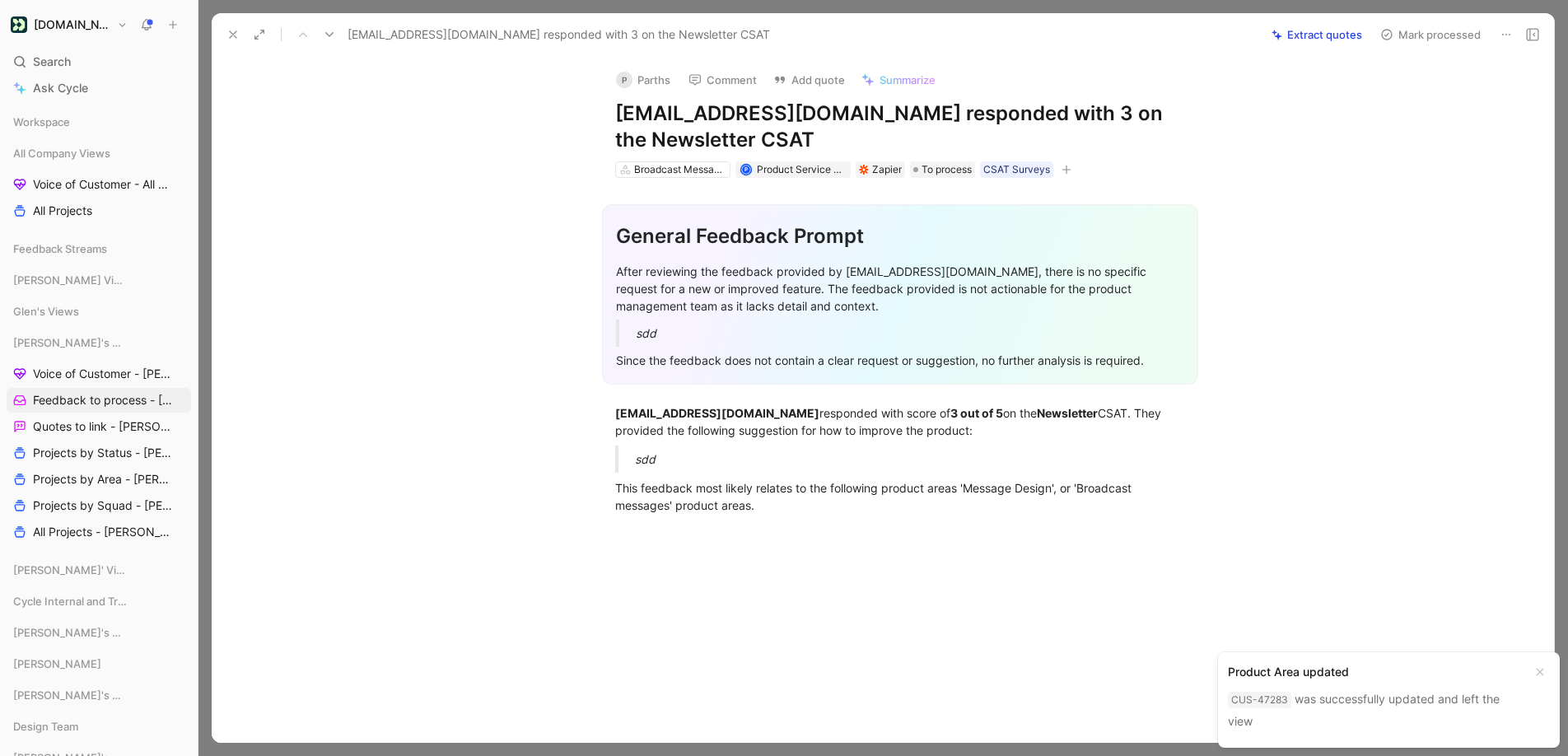
click at [329, 30] on icon at bounding box center [329, 34] width 13 height 13
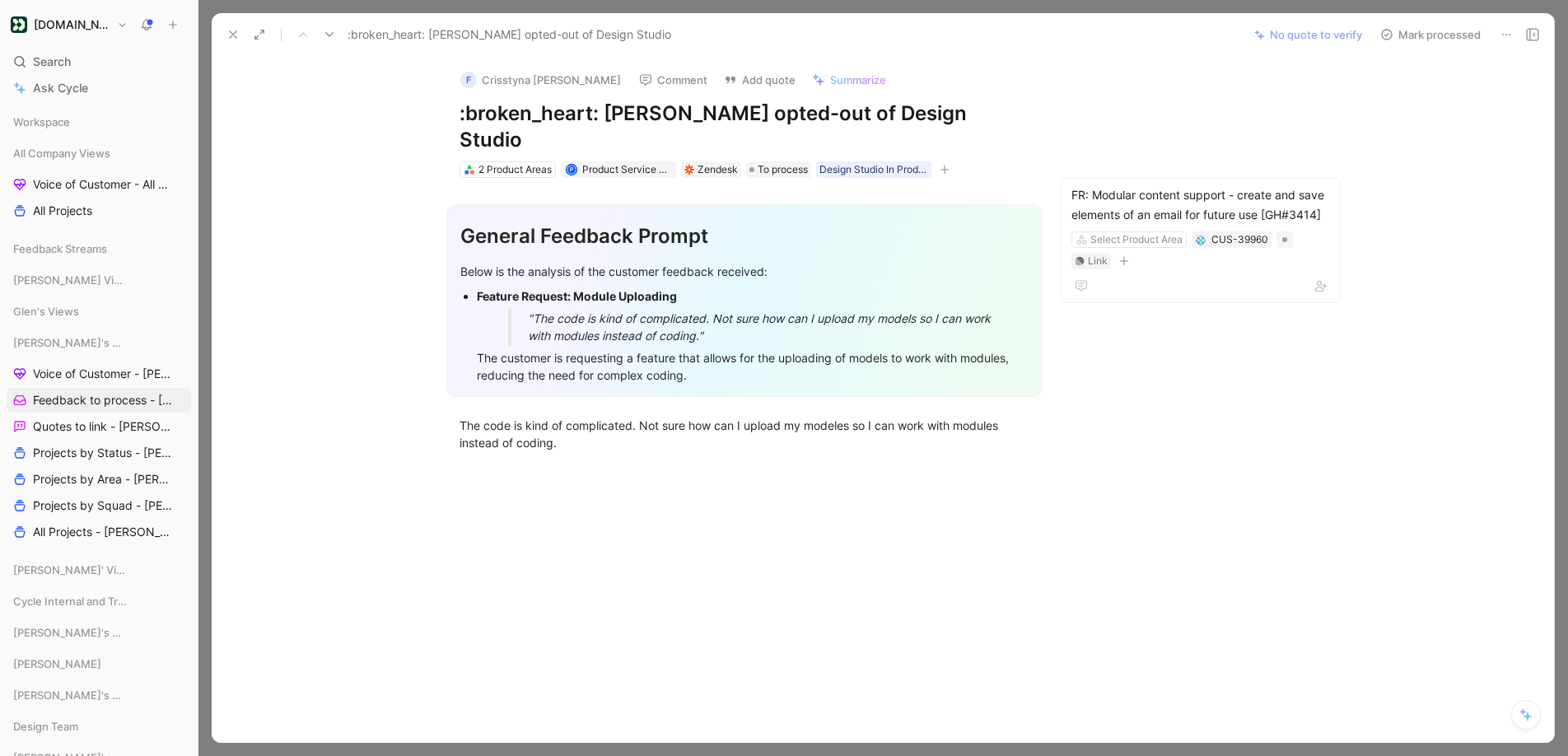
click at [332, 40] on icon at bounding box center [329, 34] width 13 height 13
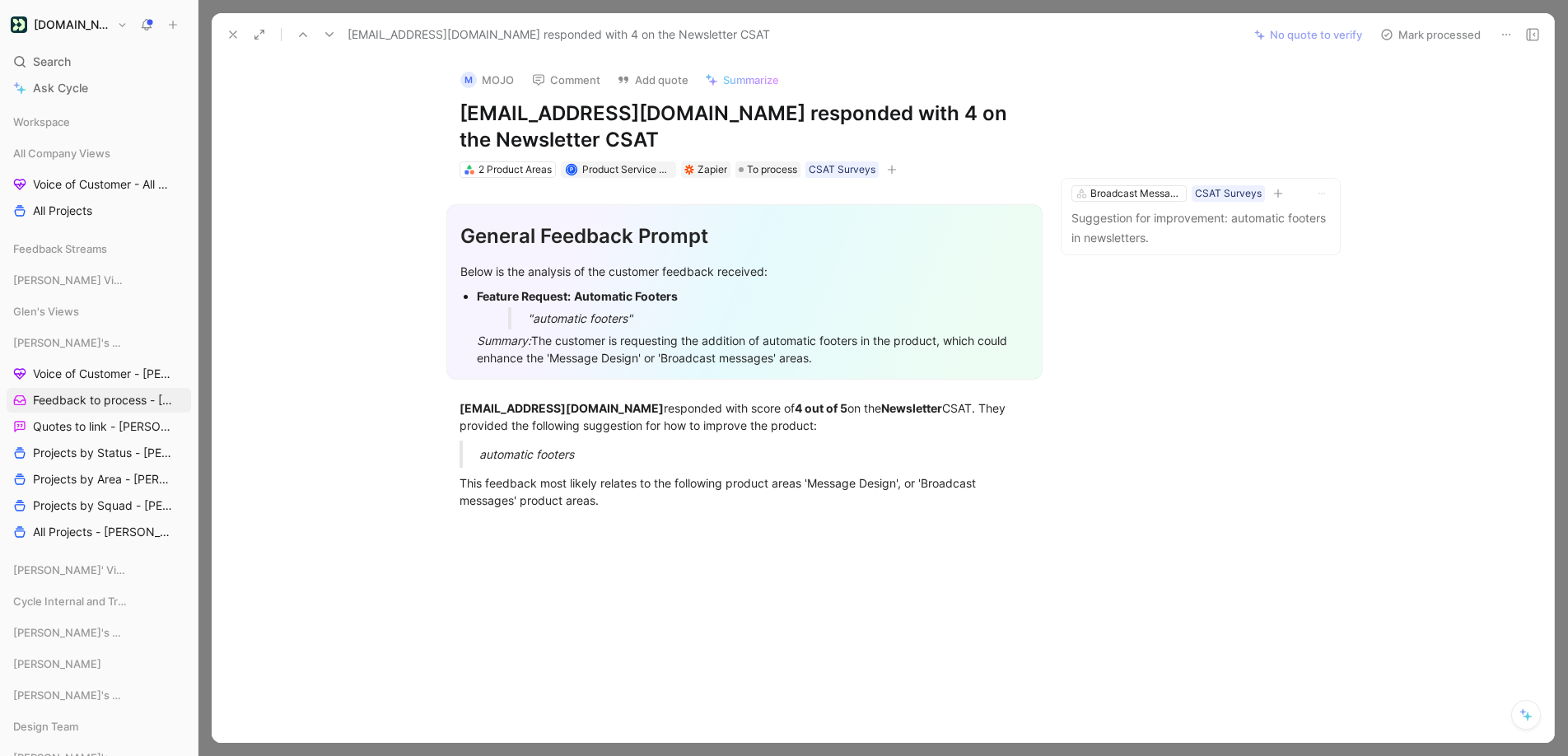
click at [234, 29] on icon at bounding box center [232, 34] width 13 height 13
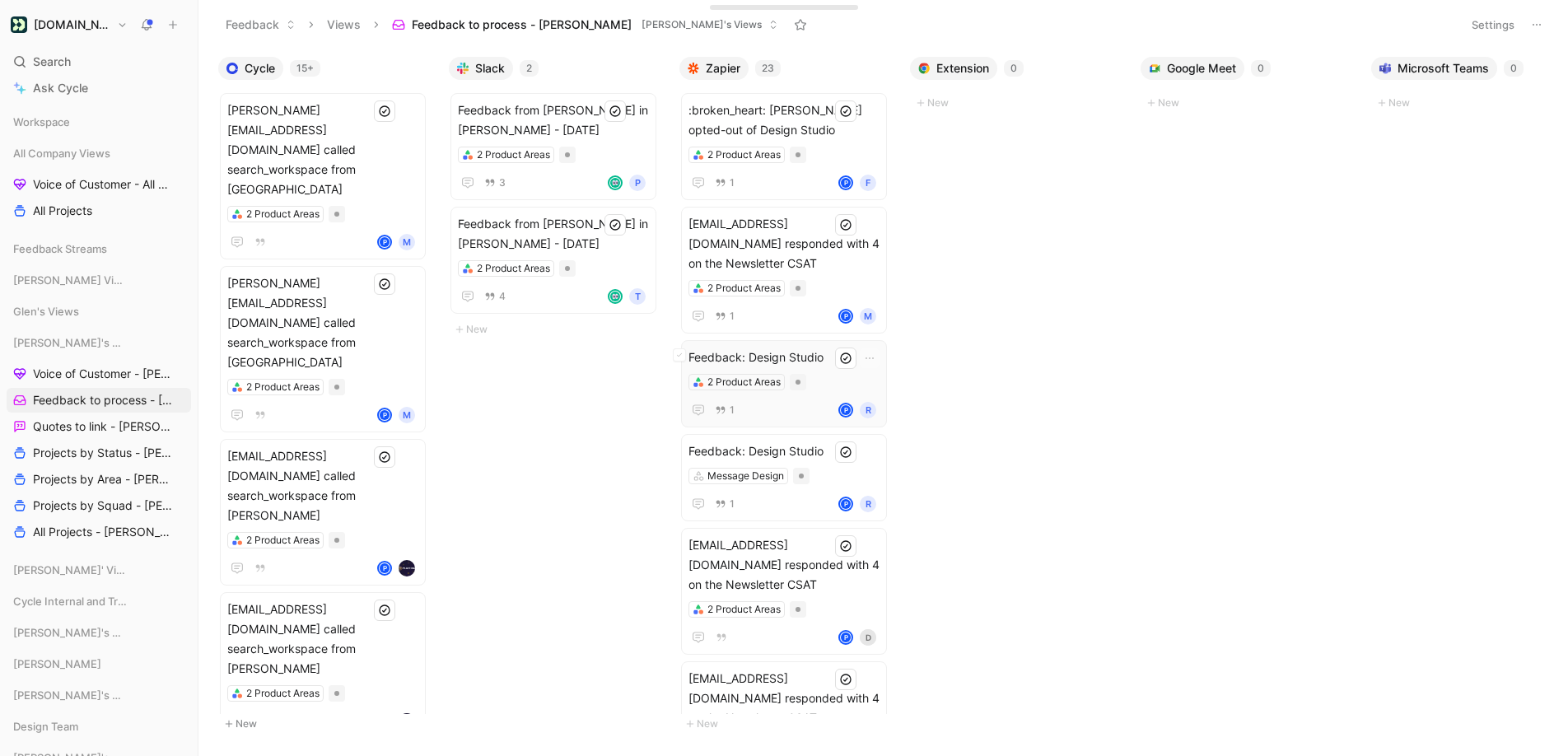
click at [780, 348] on span "Feedback: Design Studio" at bounding box center [784, 357] width 191 height 20
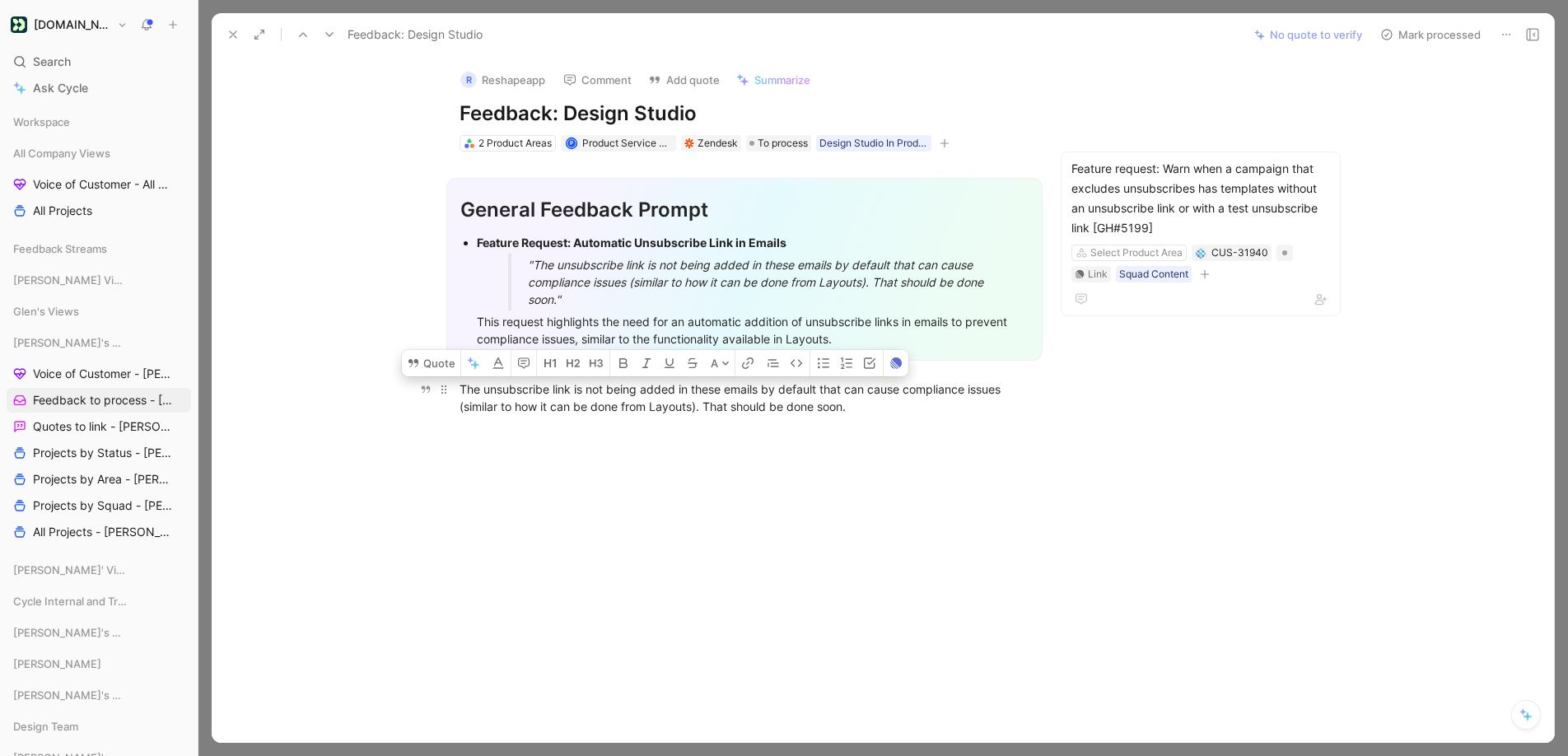
drag, startPoint x: 459, startPoint y: 386, endPoint x: 766, endPoint y: 415, distance: 308.4
click at [766, 415] on div "The unsubscribe link is not being added in these emails by default that can cau…" at bounding box center [744, 398] width 570 height 34
click at [853, 410] on div "The unsubscribe link is not being added in these emails by default that can cau…" at bounding box center [744, 398] width 570 height 34
click at [438, 363] on button "Quote" at bounding box center [431, 363] width 59 height 27
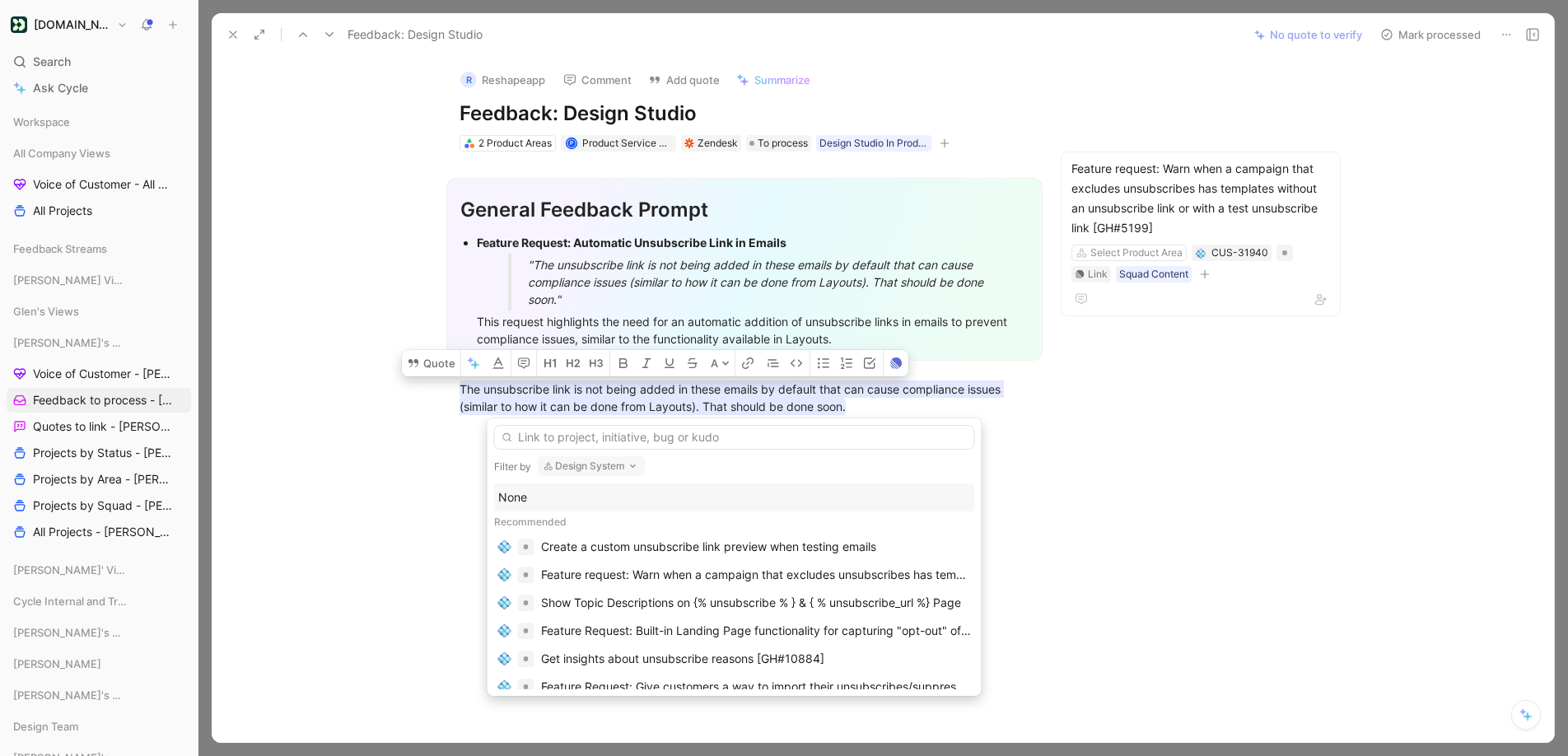
click at [590, 466] on button "Design System" at bounding box center [591, 466] width 108 height 20
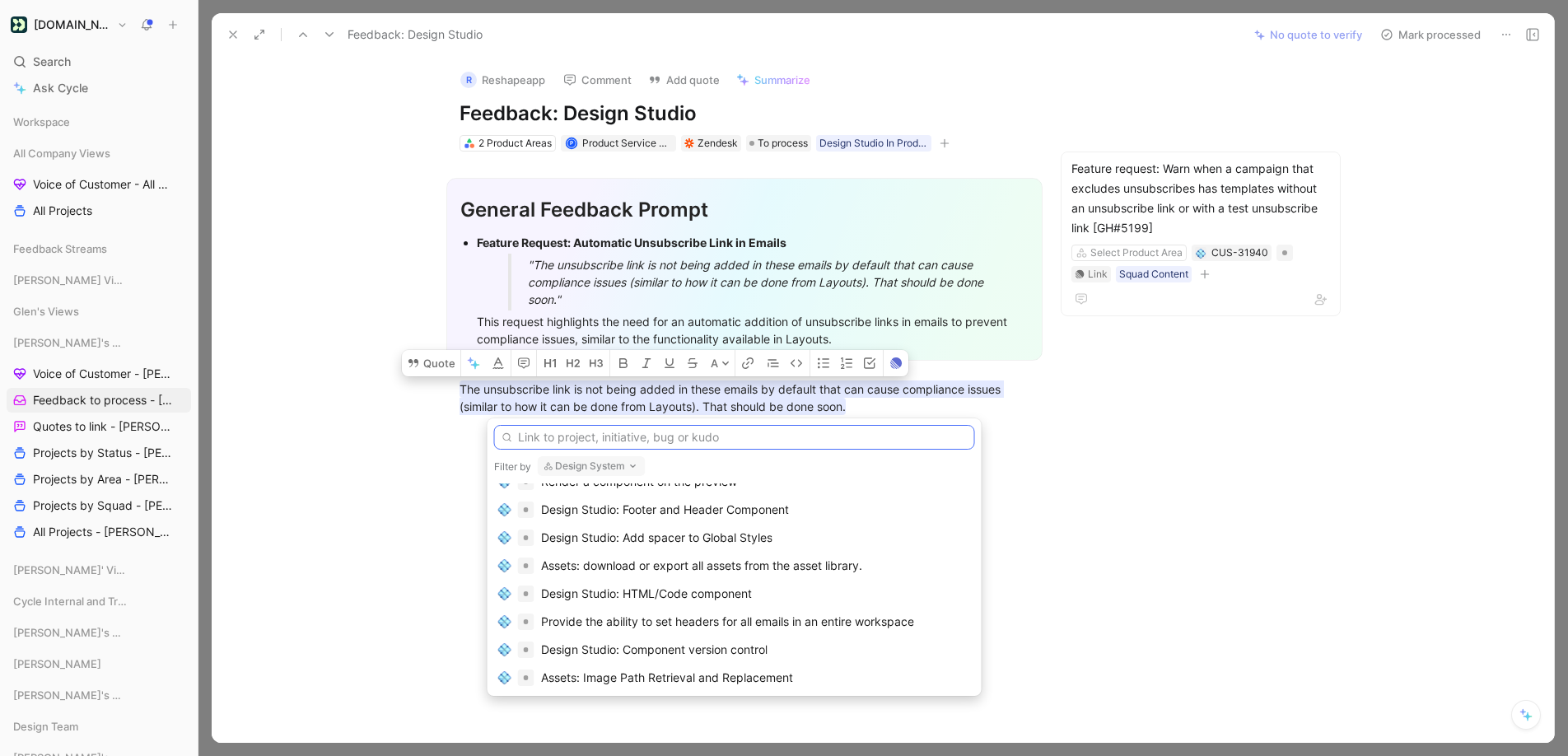
scroll to position [373, 0]
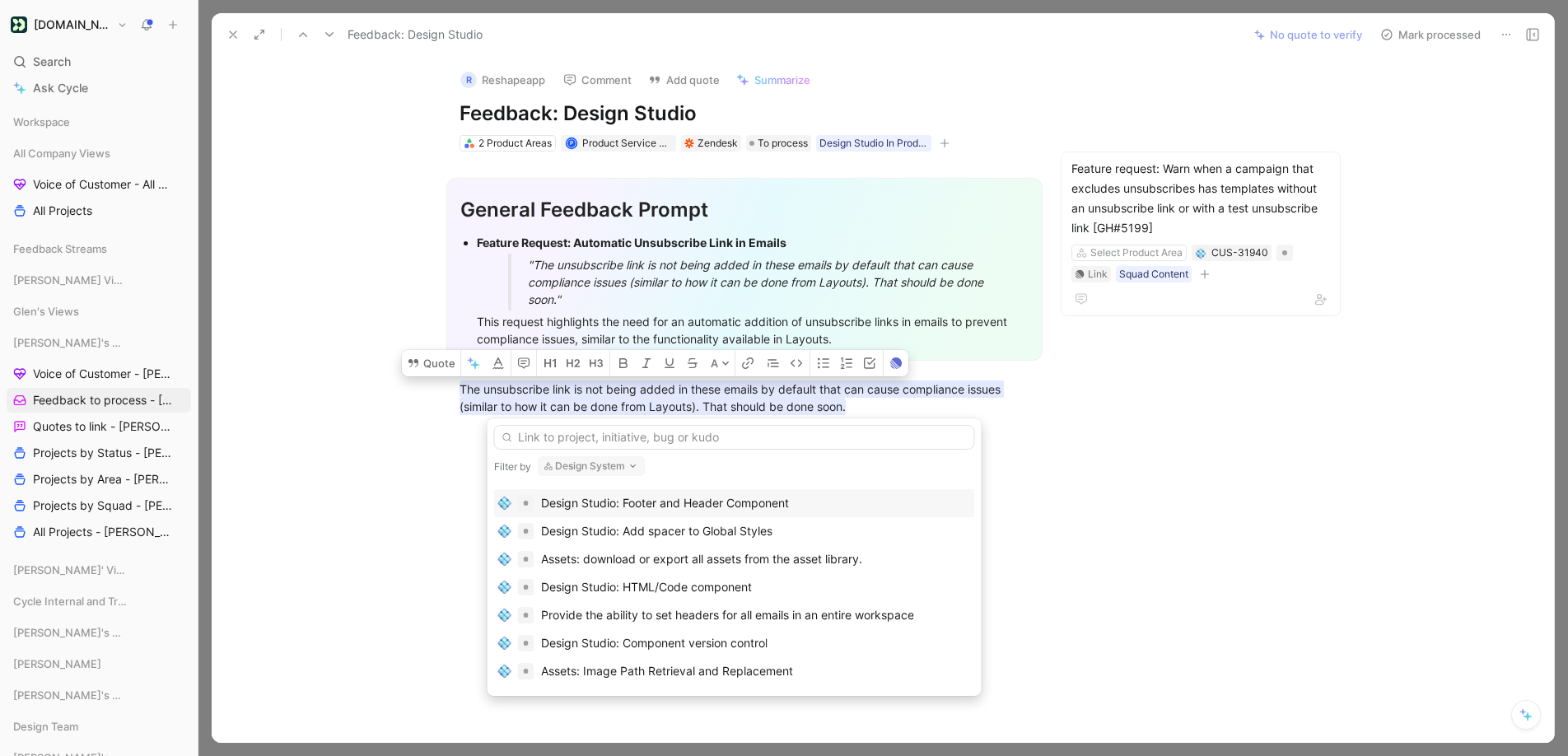
click at [713, 501] on div "Design Studio: Footer and Header Component" at bounding box center [665, 503] width 248 height 20
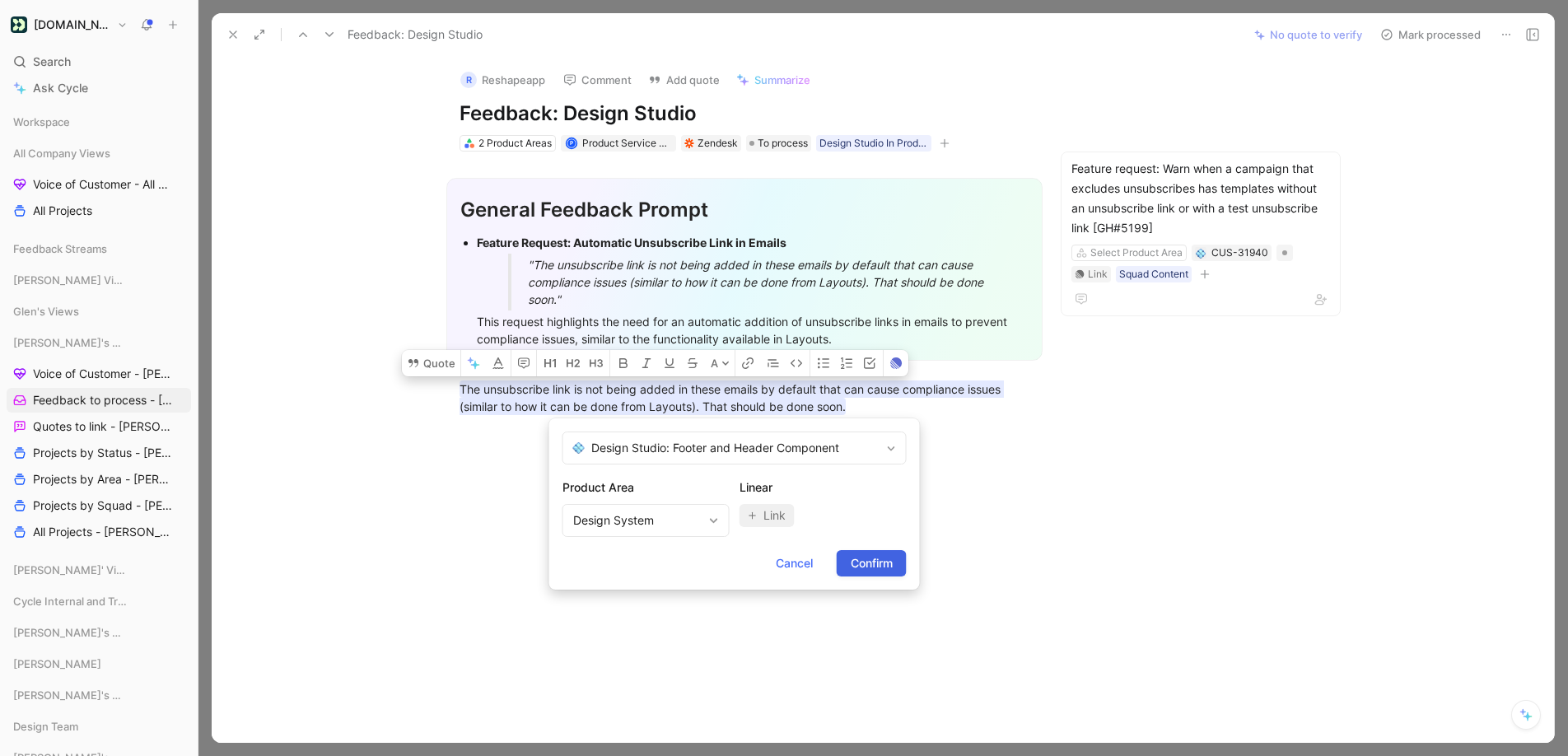
click at [878, 568] on span "Confirm" at bounding box center [872, 563] width 42 height 20
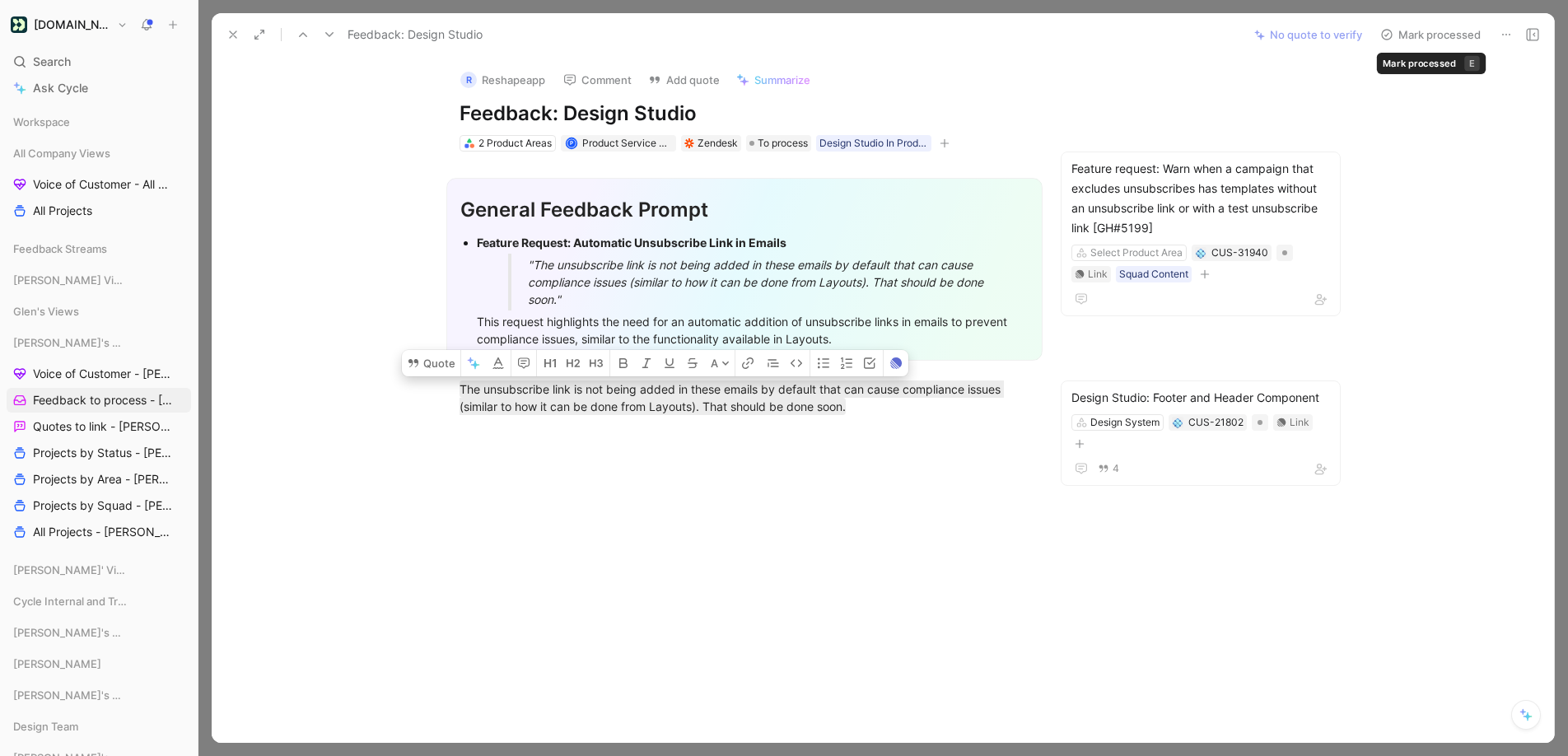
click at [1409, 33] on button "Mark processed" at bounding box center [1430, 34] width 115 height 23
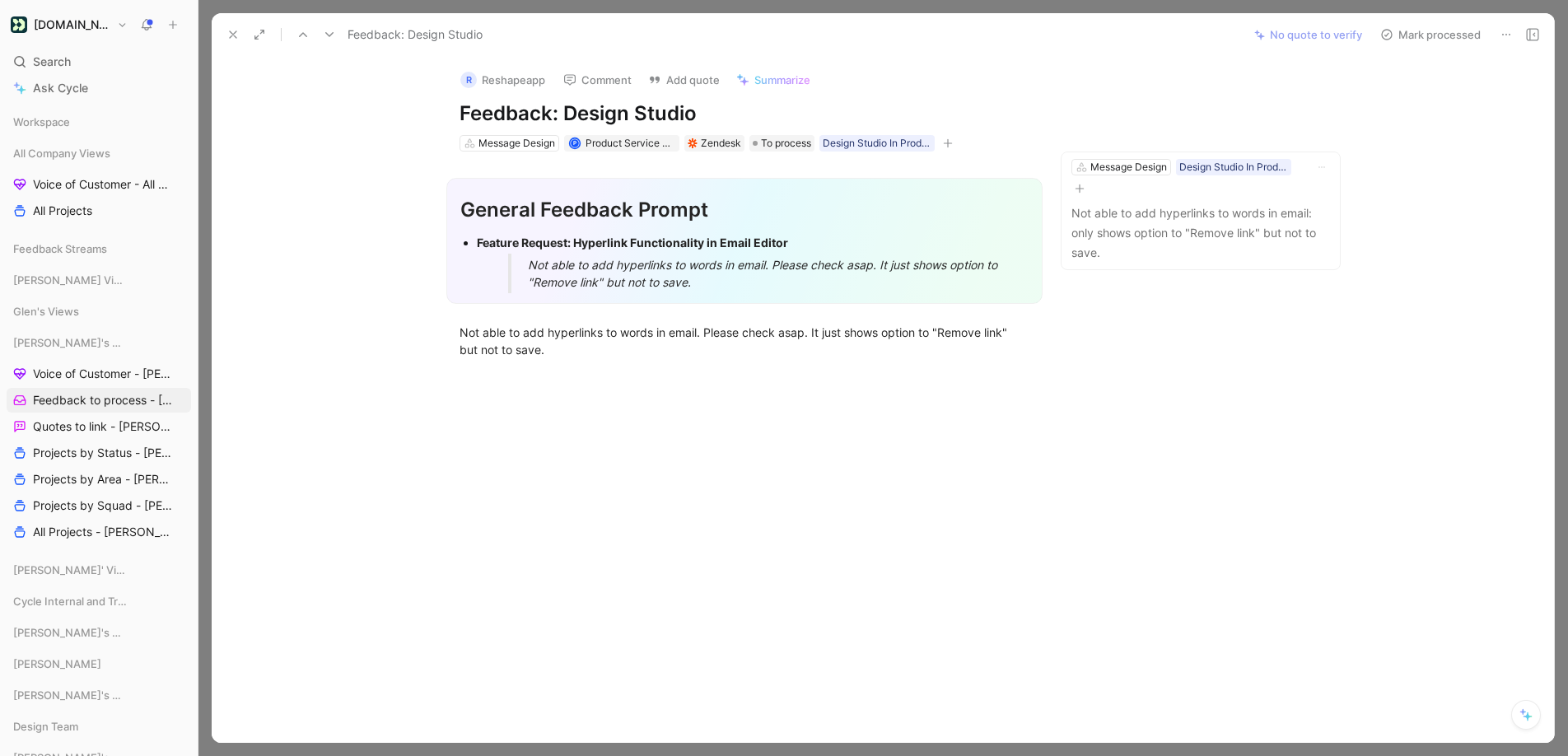
click at [1511, 34] on icon at bounding box center [1506, 34] width 13 height 13
click at [1480, 91] on div "Delete" at bounding box center [1460, 94] width 100 height 20
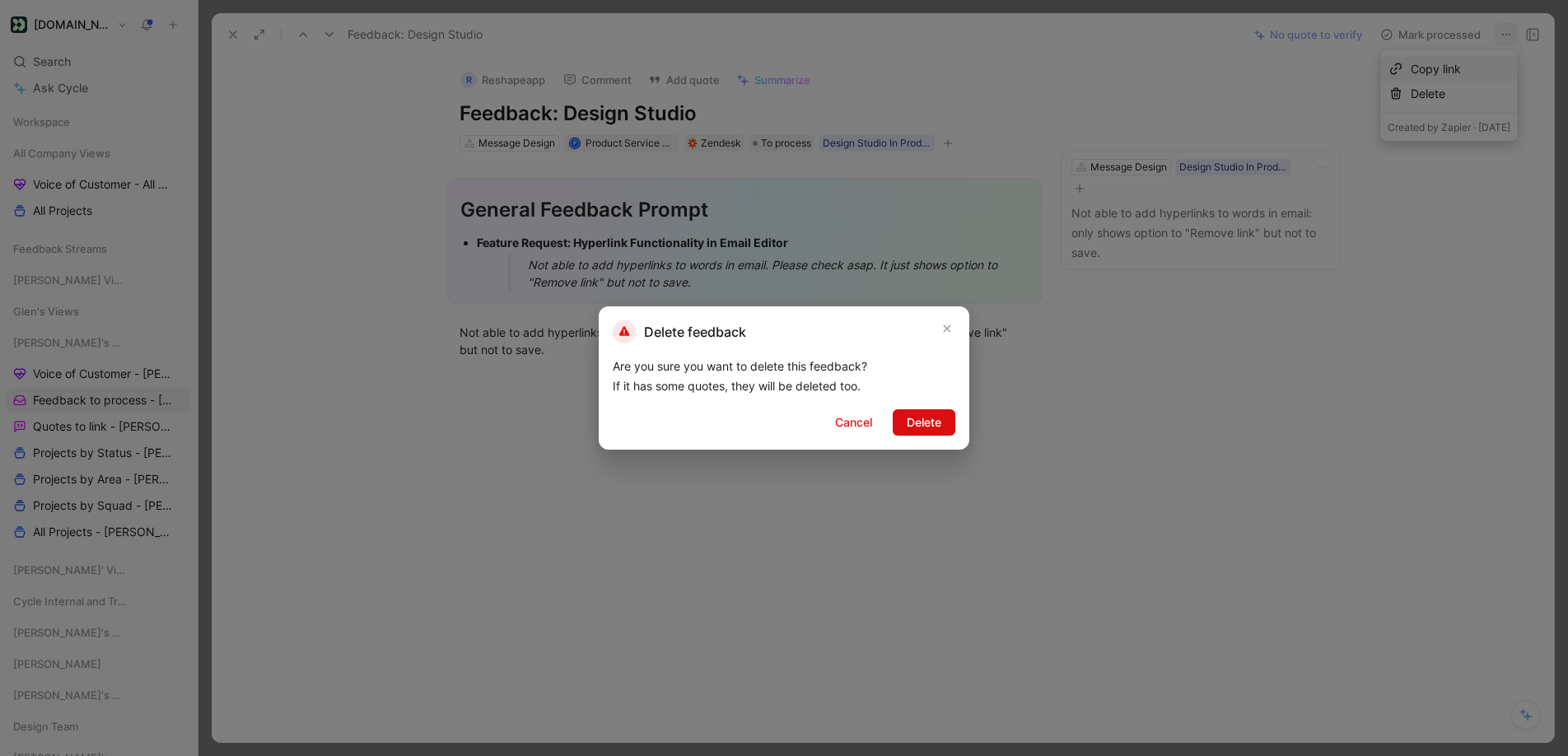
click at [909, 419] on span "Delete" at bounding box center [924, 422] width 34 height 20
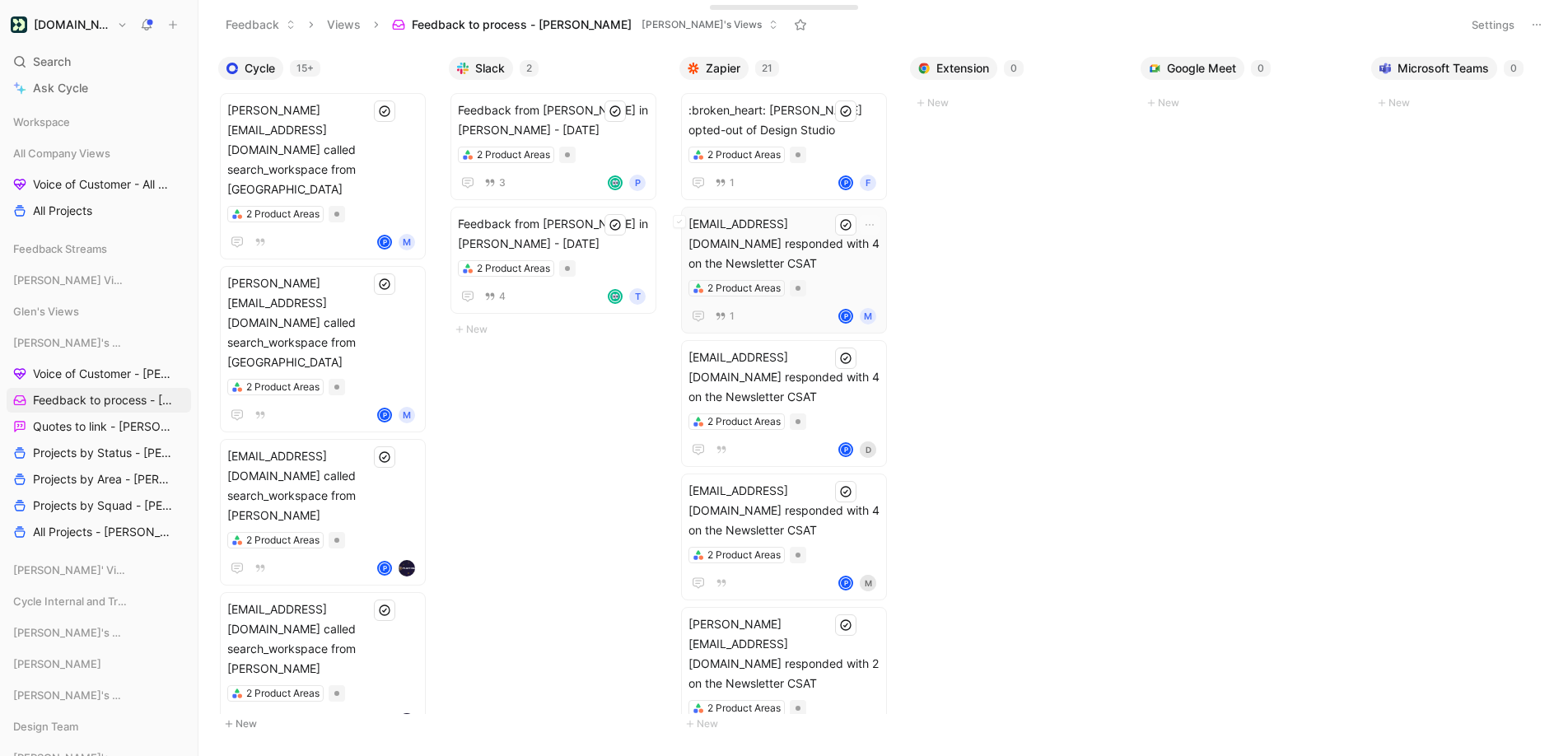
click at [847, 255] on div "ayda@redwood.so responded with 4 on the Newsletter CSAT 2 Product Areas 1 P M" at bounding box center [784, 270] width 191 height 112
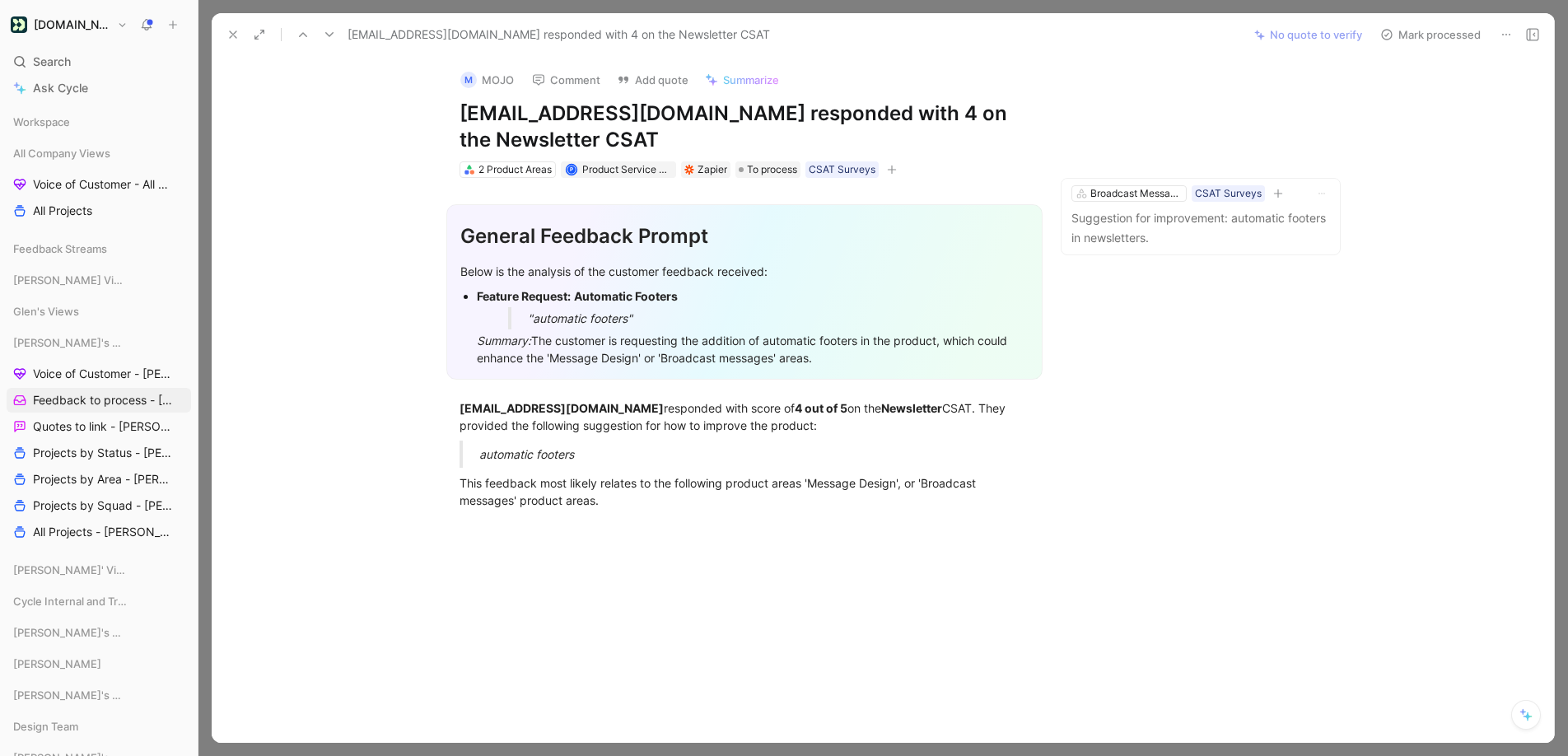
click at [330, 32] on icon at bounding box center [329, 34] width 13 height 13
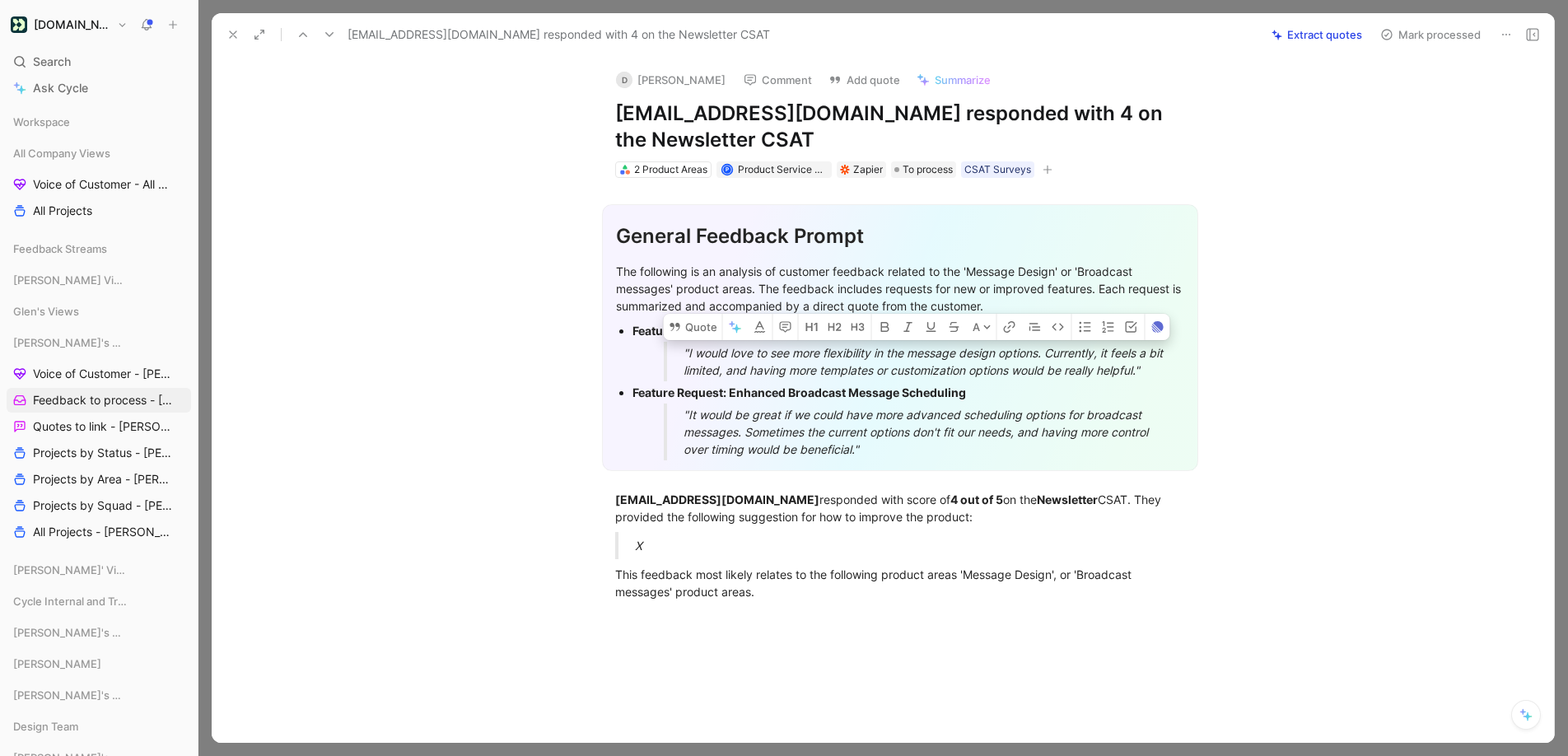
drag, startPoint x: 686, startPoint y: 354, endPoint x: 1152, endPoint y: 369, distance: 466.2
click at [1153, 369] on div ""I would love to see more flexibility in the message design options. Currently,…" at bounding box center [928, 362] width 489 height 34
click at [1300, 28] on button "Extract quotes" at bounding box center [1317, 34] width 105 height 23
click at [1041, 360] on div ""I would love to see more flexibility in the message design options. Currently,…" at bounding box center [928, 362] width 489 height 34
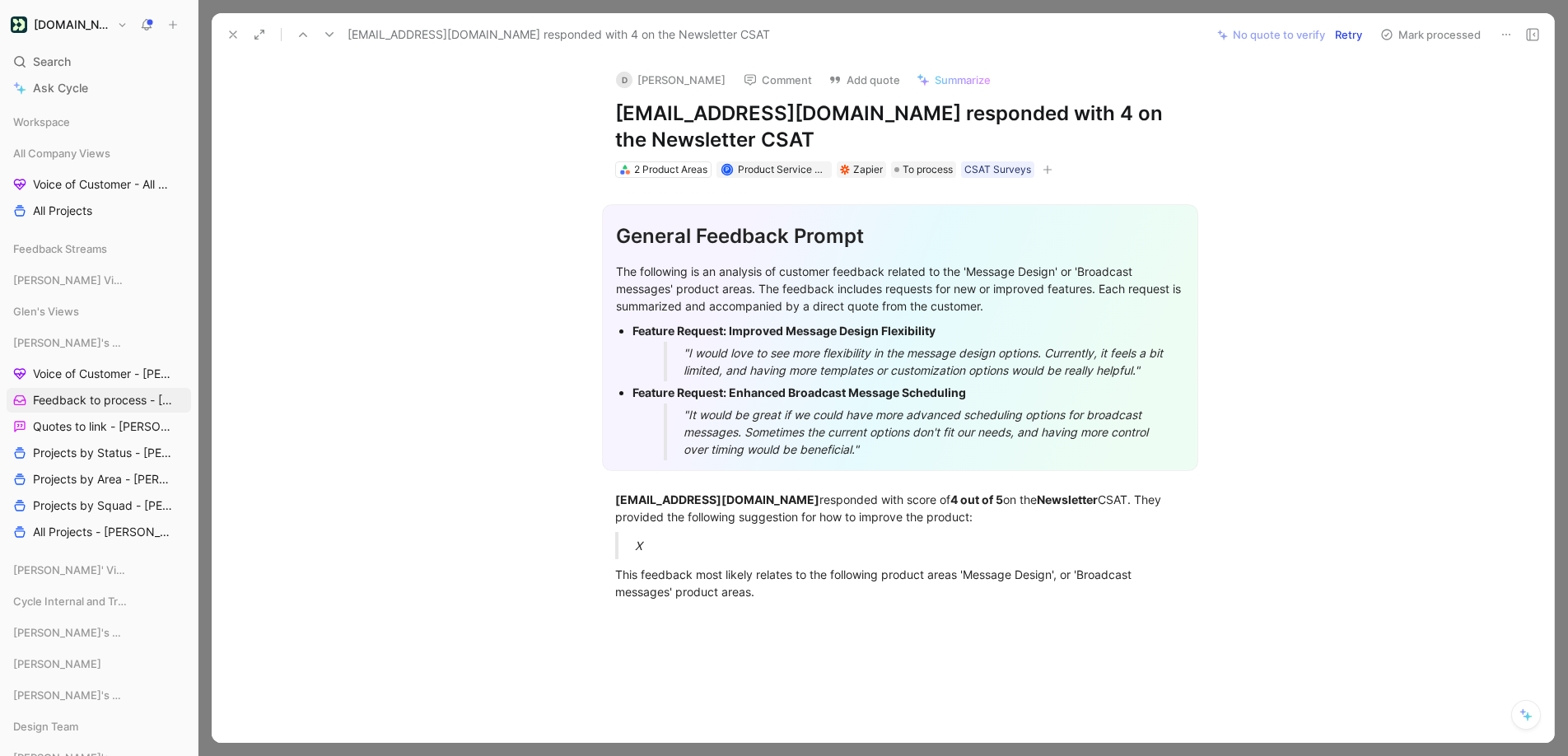
click at [1041, 360] on div ""I would love to see more flexibility in the message design options. Currently,…" at bounding box center [928, 362] width 489 height 34
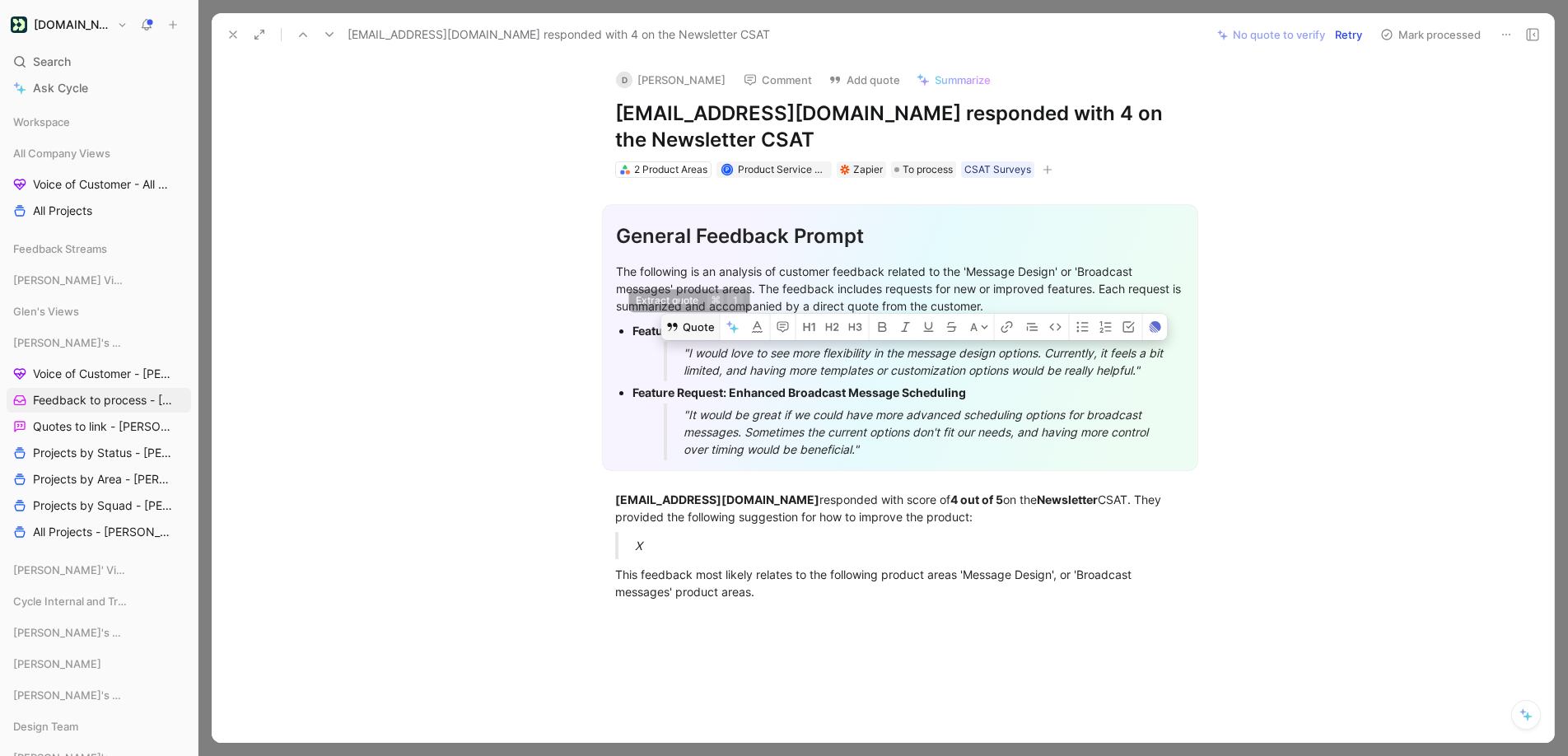
click at [689, 332] on button "Quote" at bounding box center [690, 327] width 59 height 27
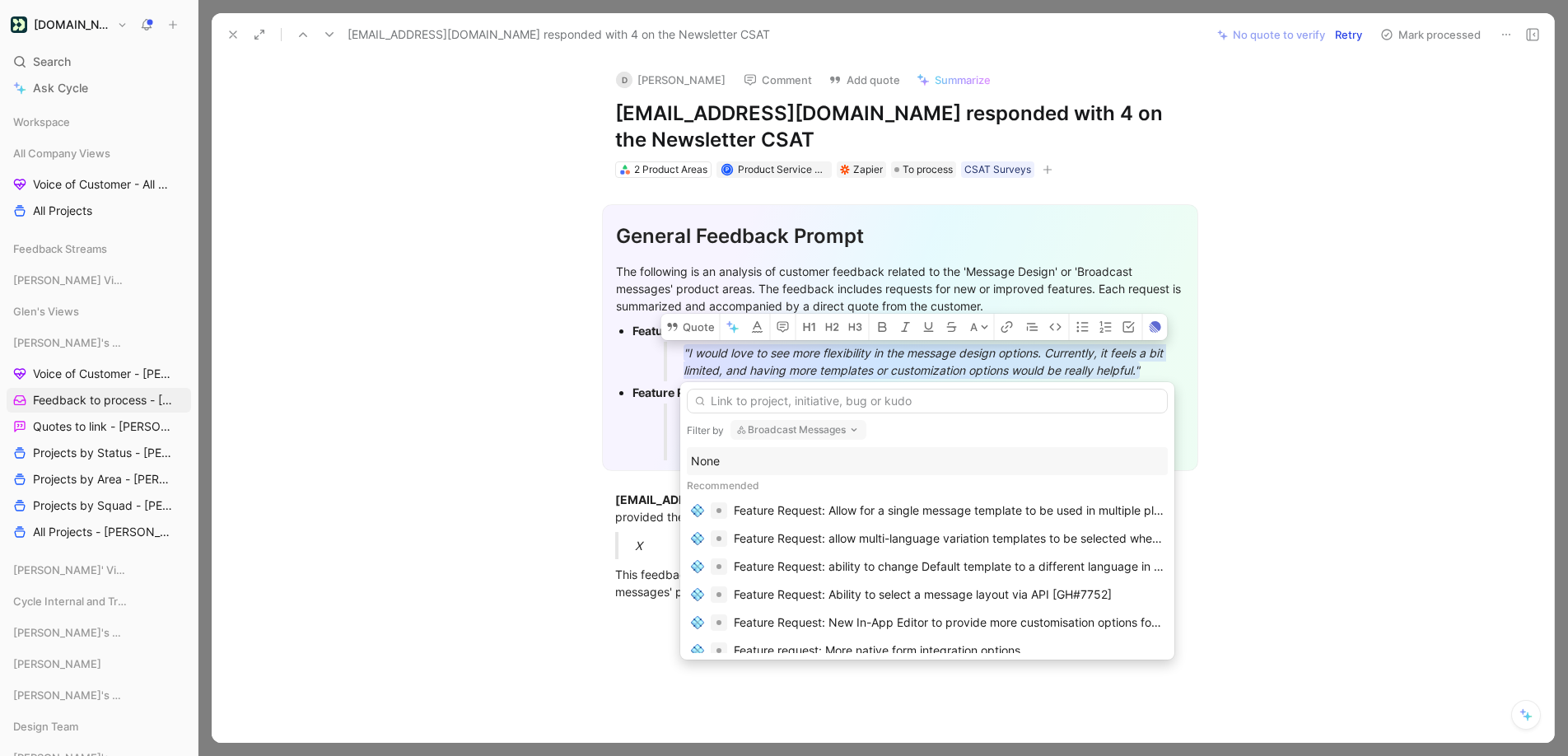
click at [774, 426] on button "Broadcast Messages" at bounding box center [799, 430] width 136 height 20
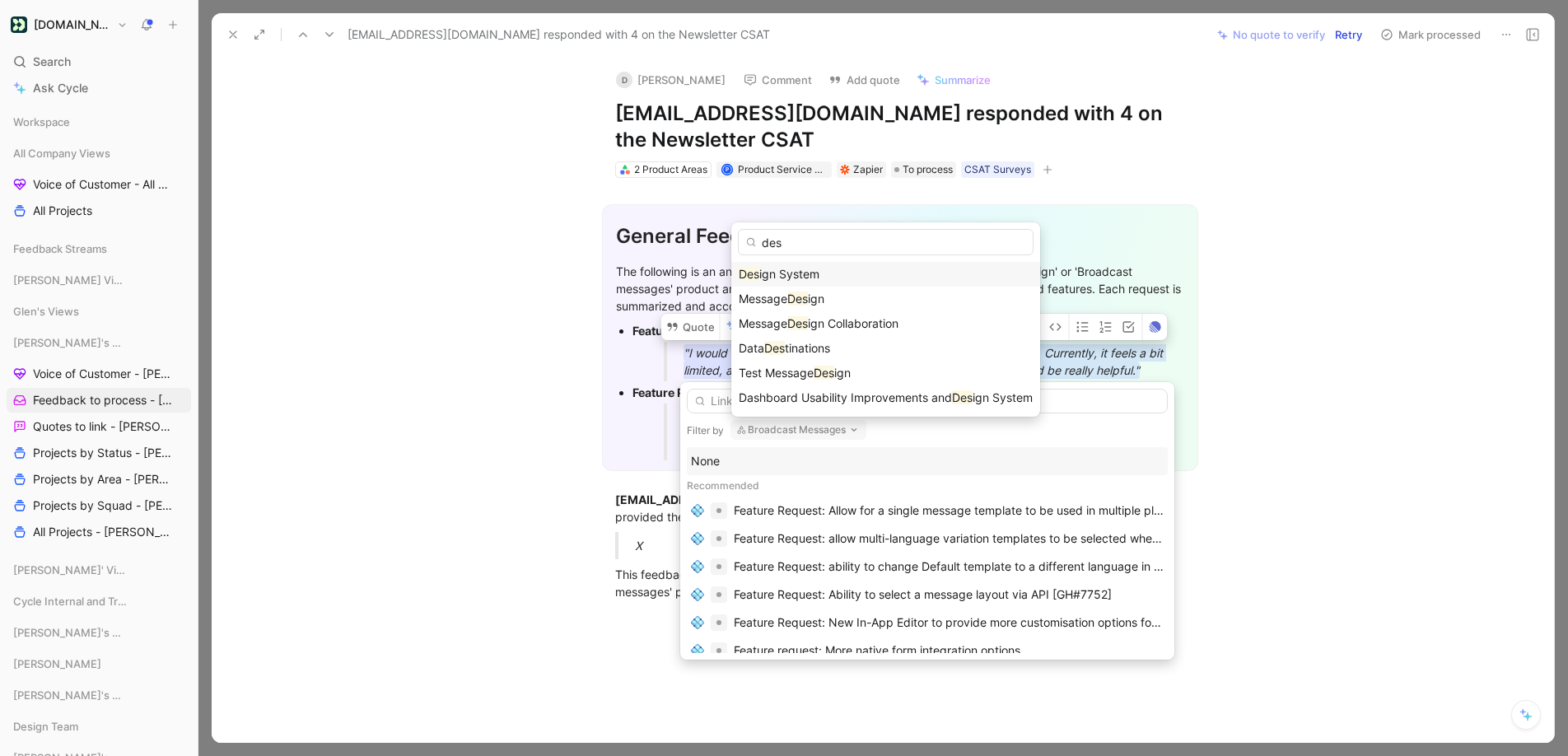
type input "des"
click at [793, 271] on span "ign System" at bounding box center [789, 274] width 60 height 14
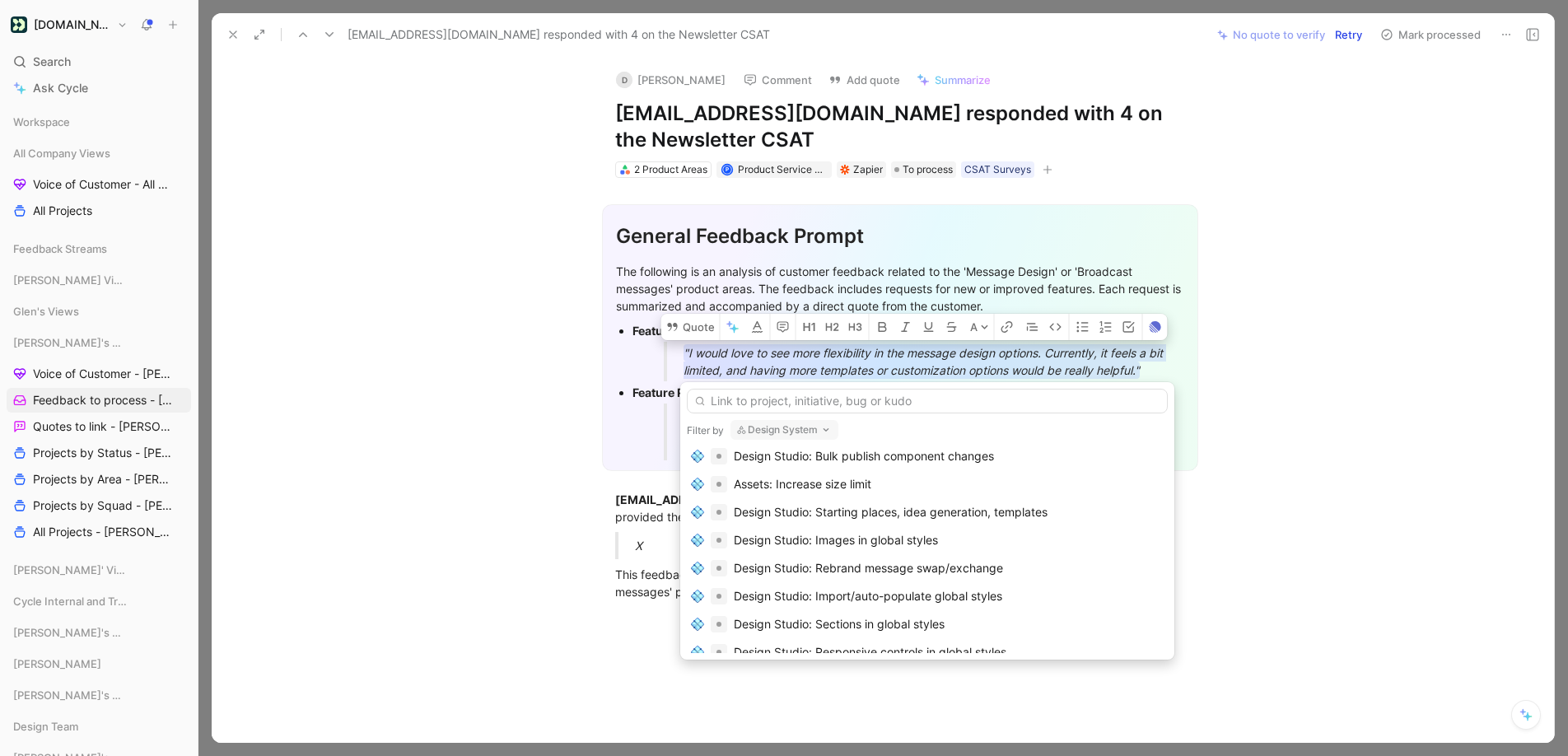
scroll to position [863, 0]
click at [817, 512] on div "Design Studio: Starting places, idea generation, templates" at bounding box center [891, 510] width 314 height 20
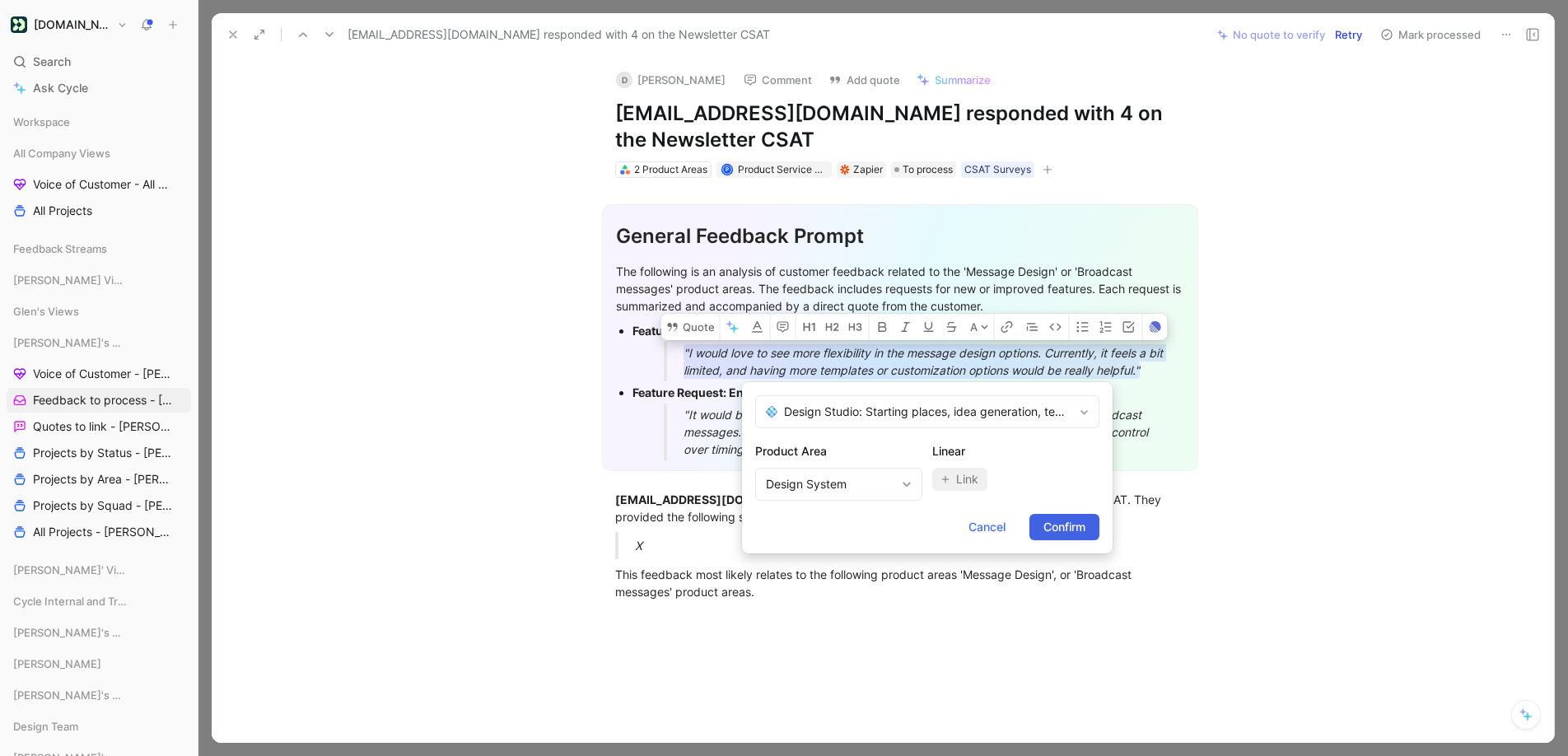
click at [1085, 526] on button "Confirm" at bounding box center [1064, 527] width 70 height 27
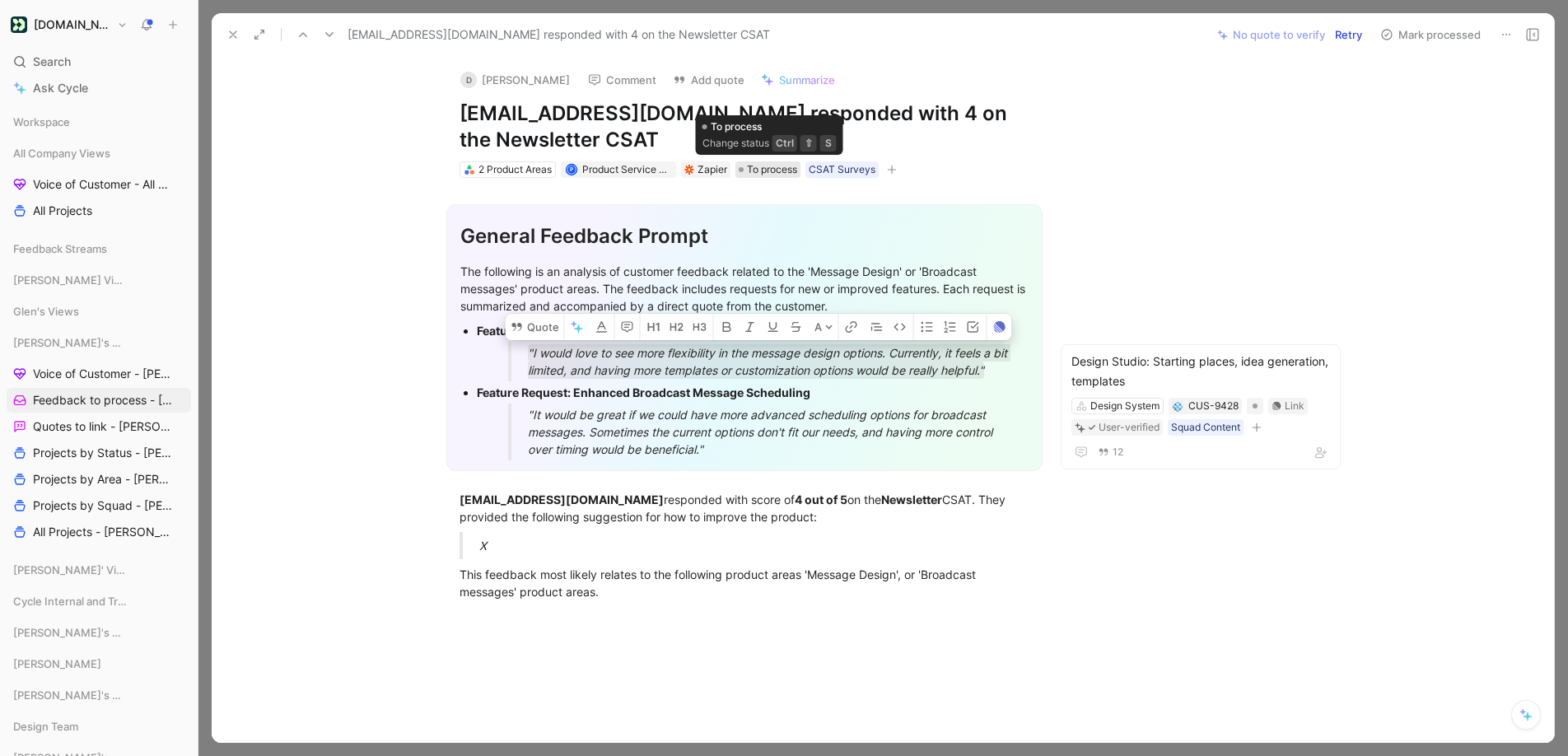
click at [781, 176] on span "To process" at bounding box center [772, 170] width 50 height 16
click at [892, 164] on icon "button" at bounding box center [892, 169] width 9 height 9
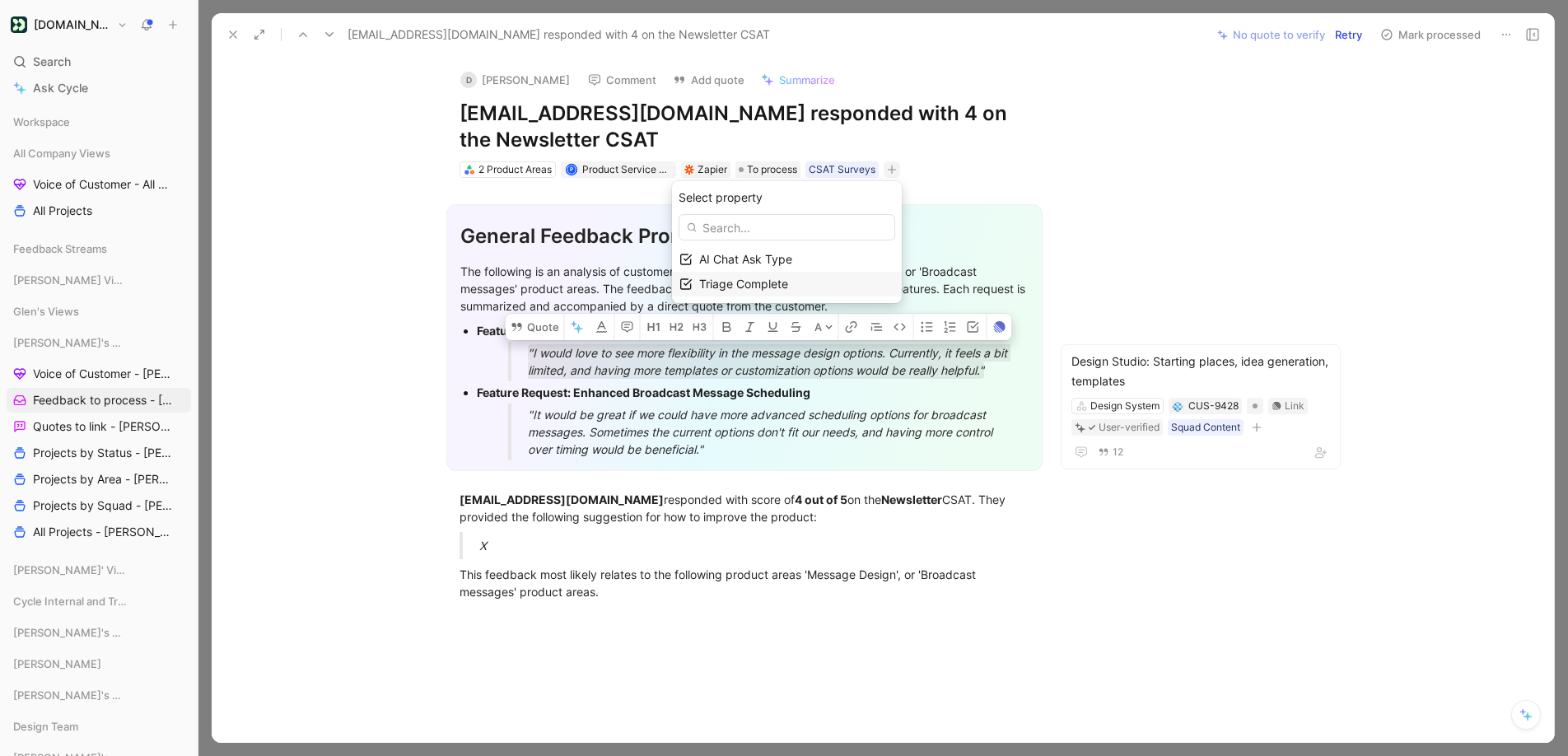
click at [775, 278] on span "Triage Complete" at bounding box center [743, 284] width 89 height 14
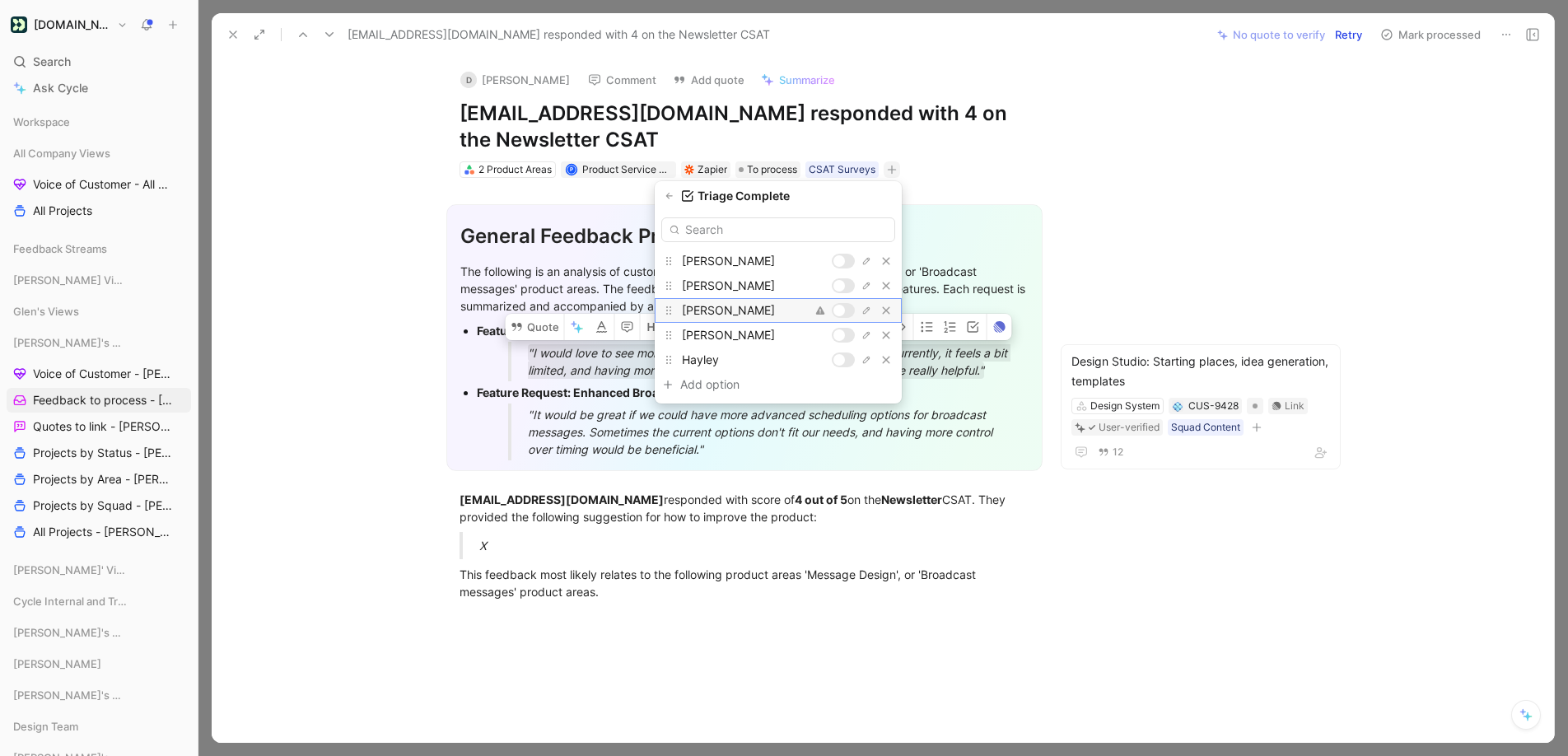
click at [847, 306] on div at bounding box center [843, 310] width 23 height 15
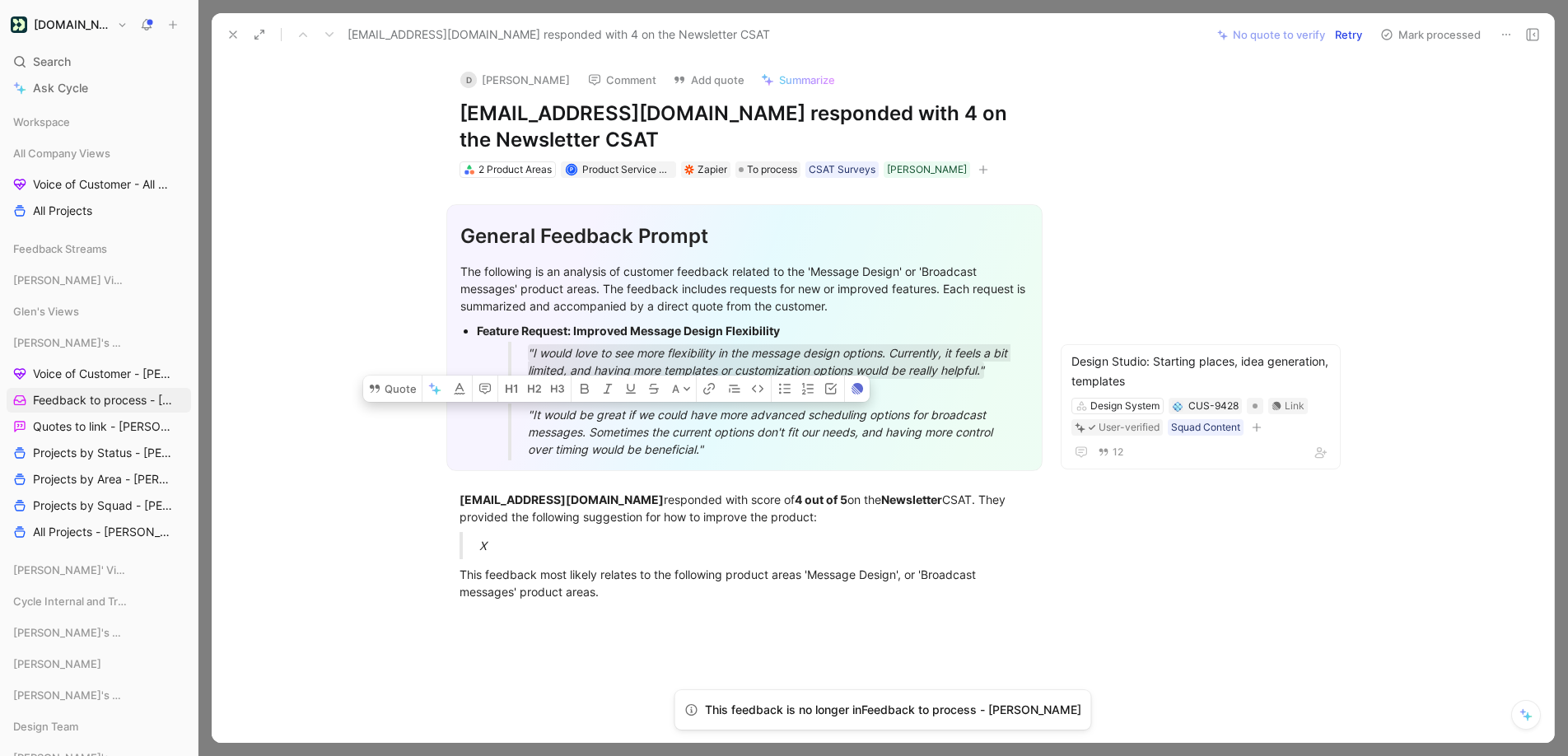
drag, startPoint x: 528, startPoint y: 410, endPoint x: 718, endPoint y: 461, distance: 196.7
click at [718, 461] on div "General Feedback Prompt The following is an analysis of customer feedback relat…" at bounding box center [744, 338] width 596 height 267
click at [399, 385] on button "Quote" at bounding box center [392, 388] width 59 height 27
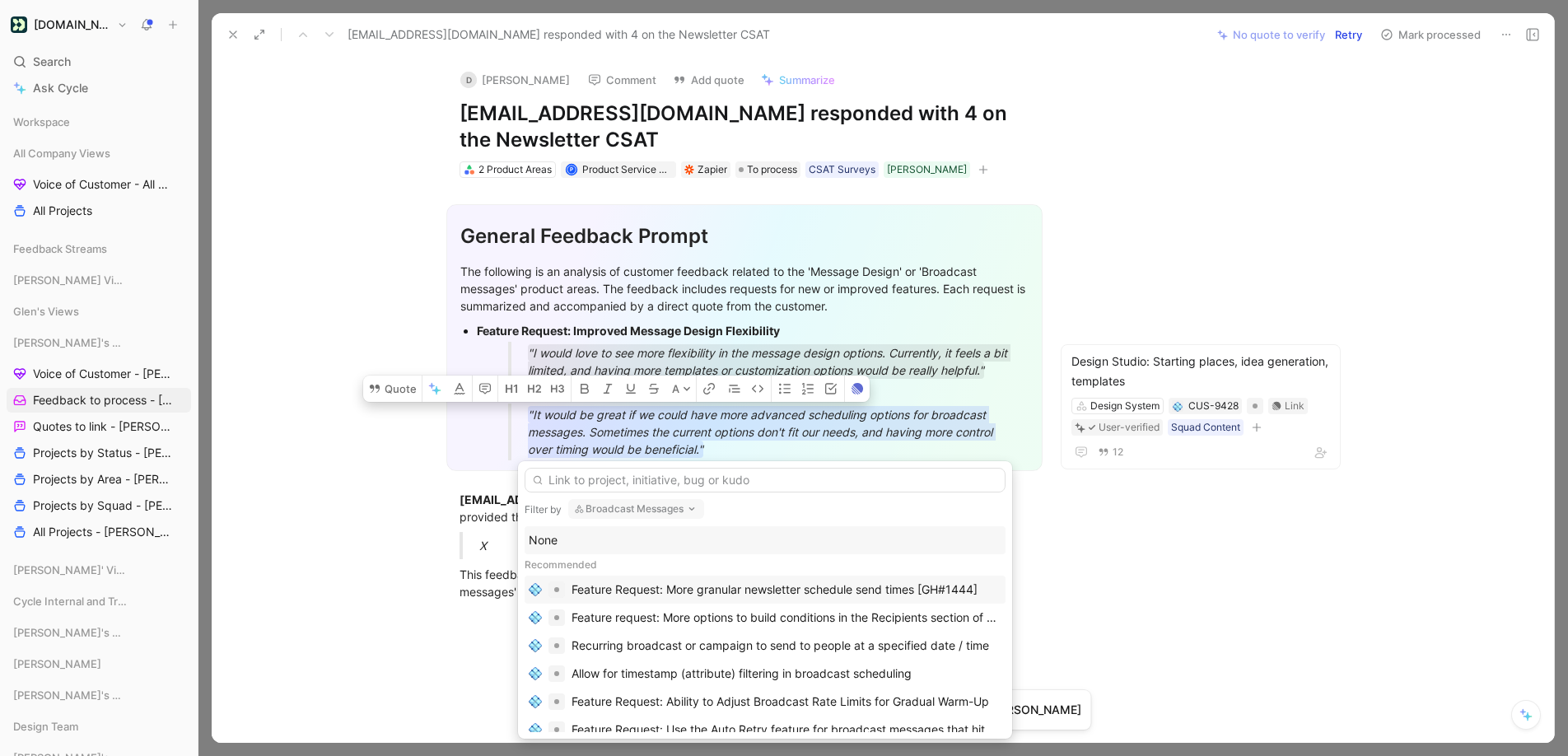
click at [763, 597] on div "Feature Request: More granular newsletter schedule send times [GH#1444]" at bounding box center [775, 590] width 406 height 20
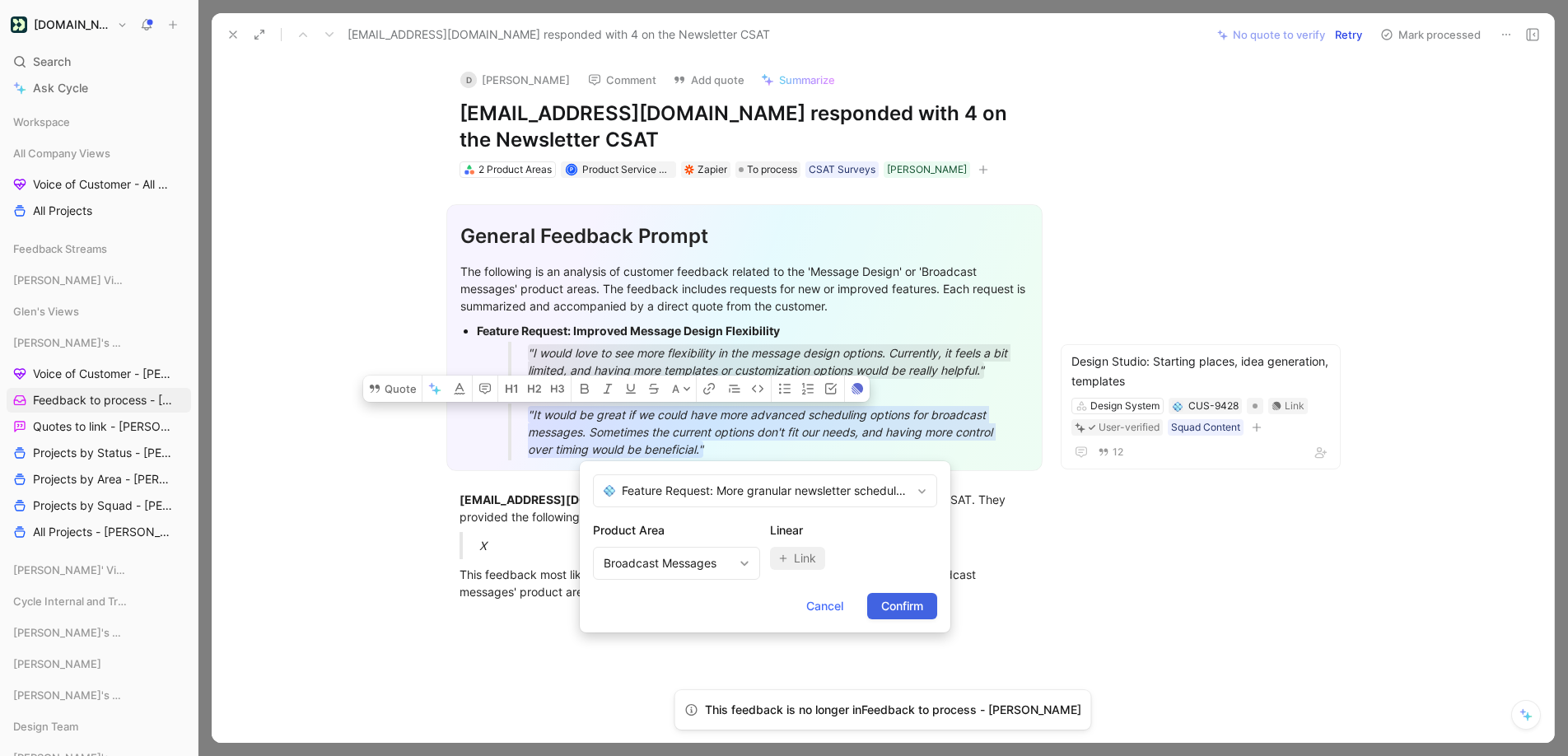
click at [897, 598] on span "Confirm" at bounding box center [902, 606] width 42 height 20
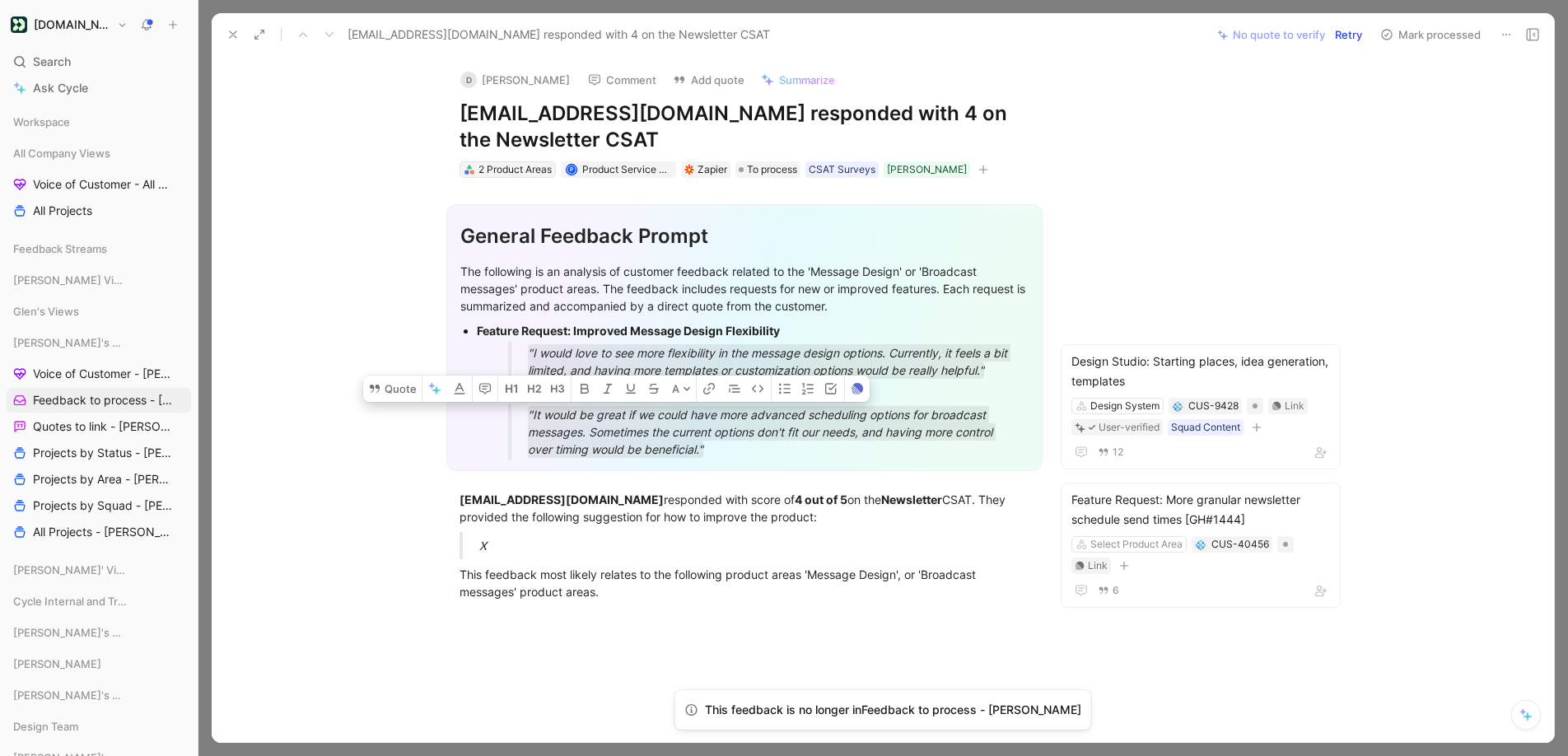
click at [501, 167] on div "2 Product Areas" at bounding box center [515, 170] width 73 height 16
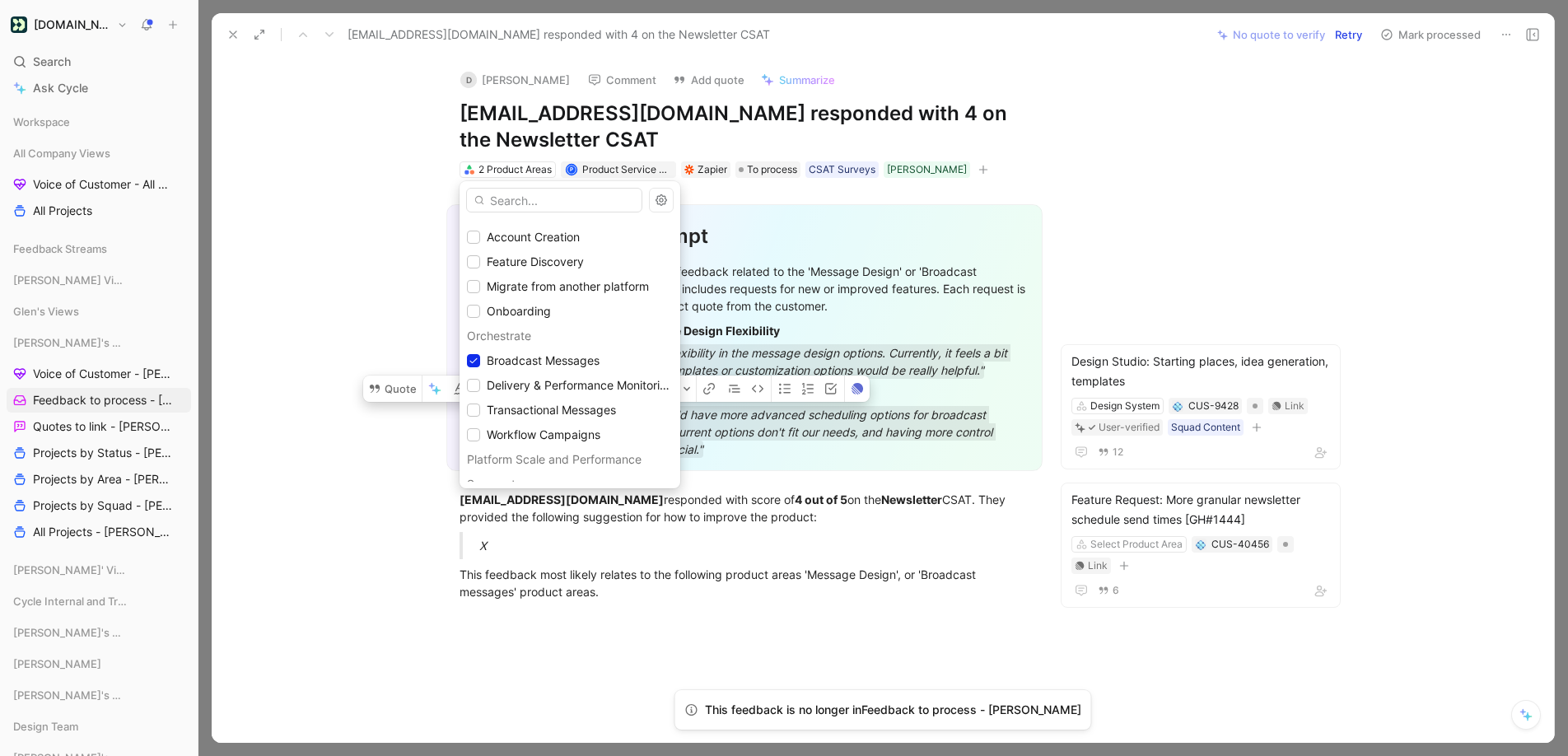
scroll to position [1305, 0]
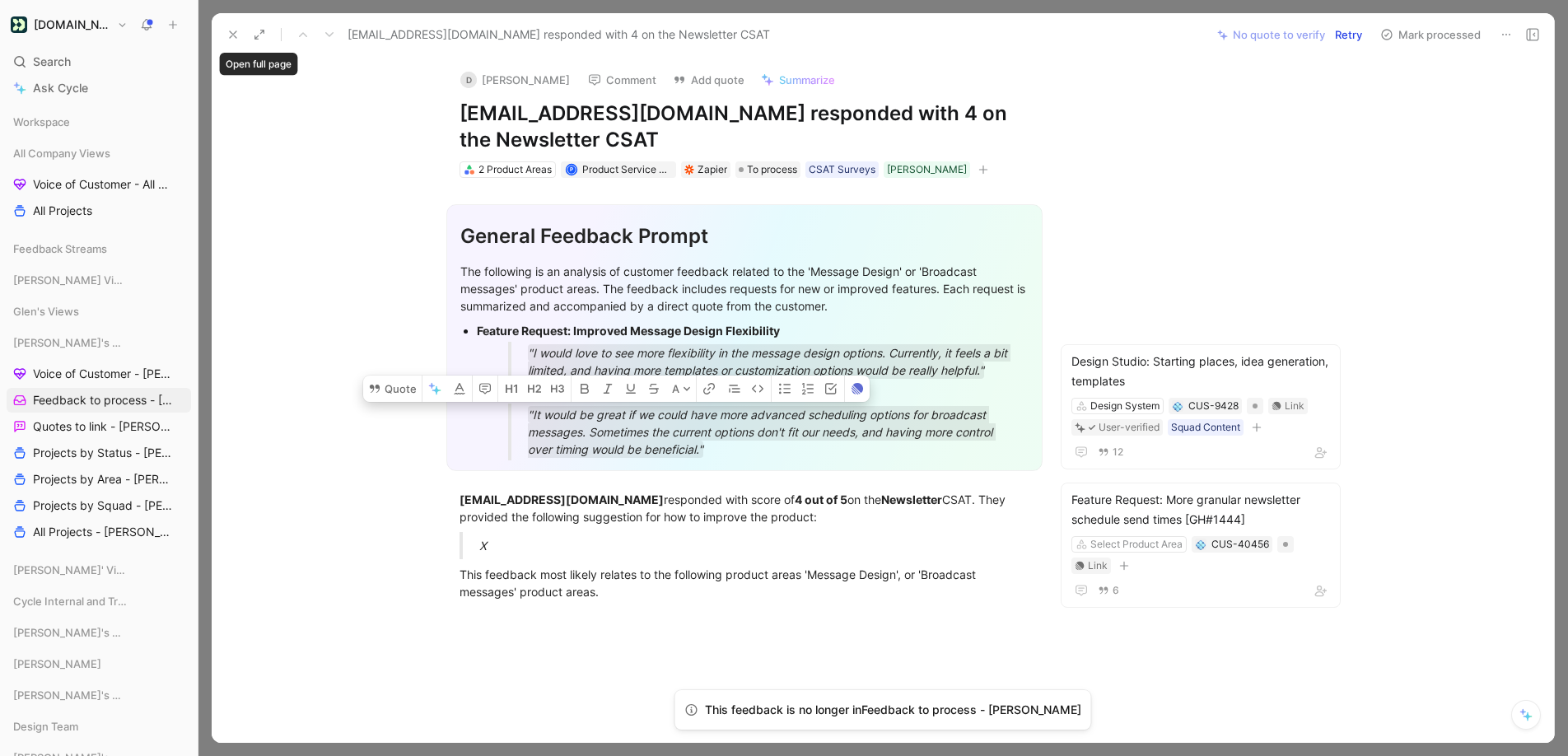
click at [234, 40] on icon at bounding box center [232, 34] width 13 height 13
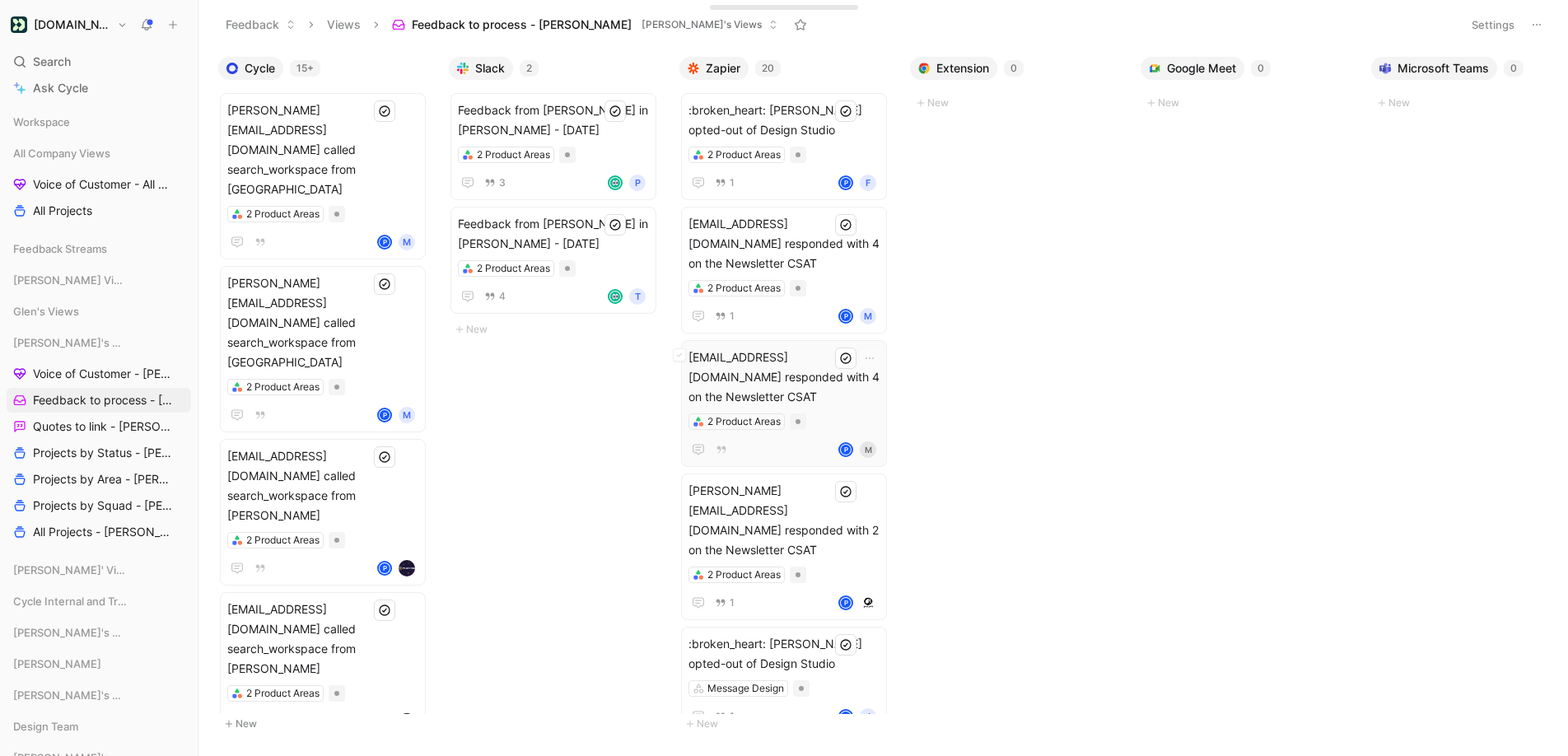
click at [813, 348] on span "maxr@egcgroup.com responded with 4 on the Newsletter CSAT" at bounding box center [784, 377] width 191 height 59
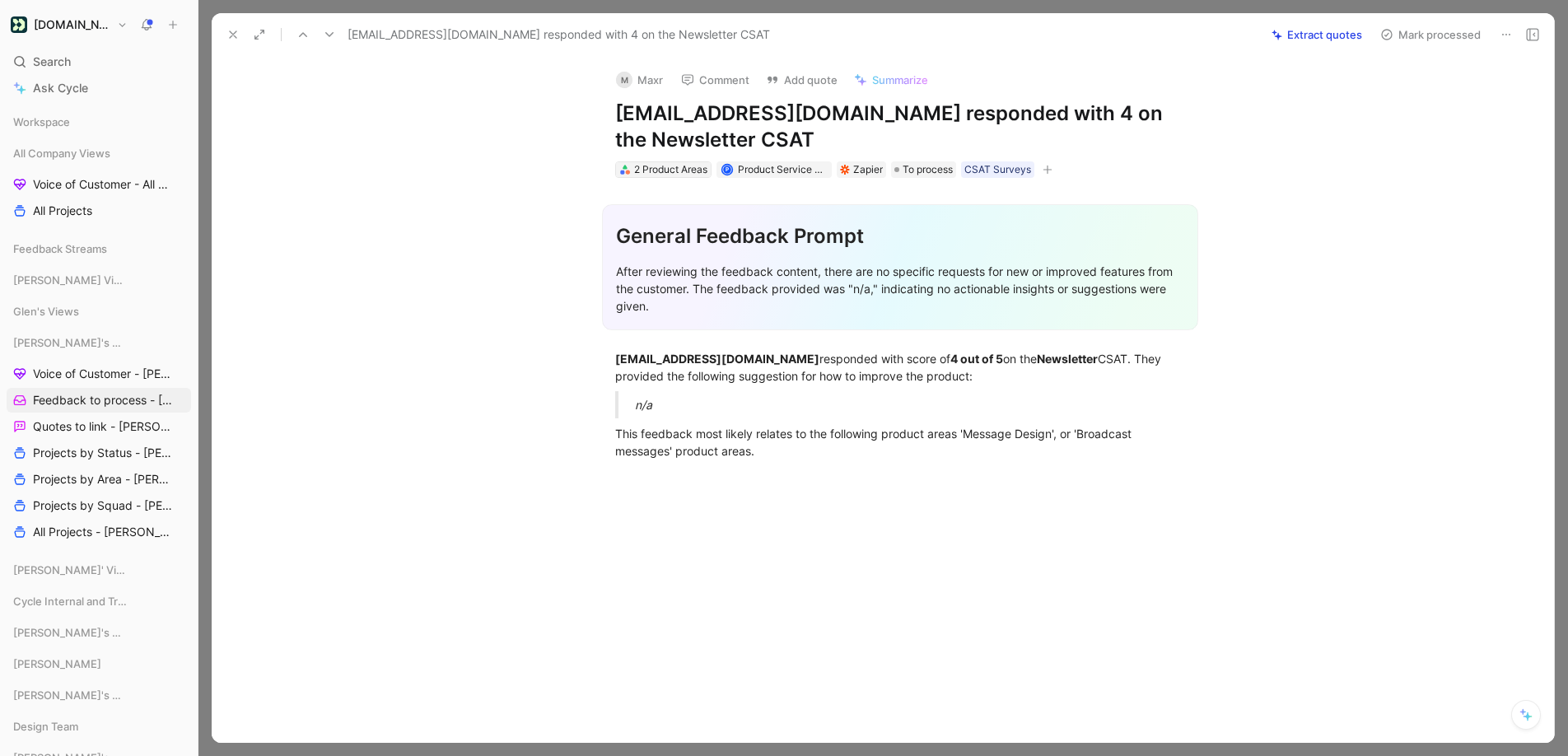
click at [682, 170] on div "2 Product Areas" at bounding box center [670, 170] width 73 height 16
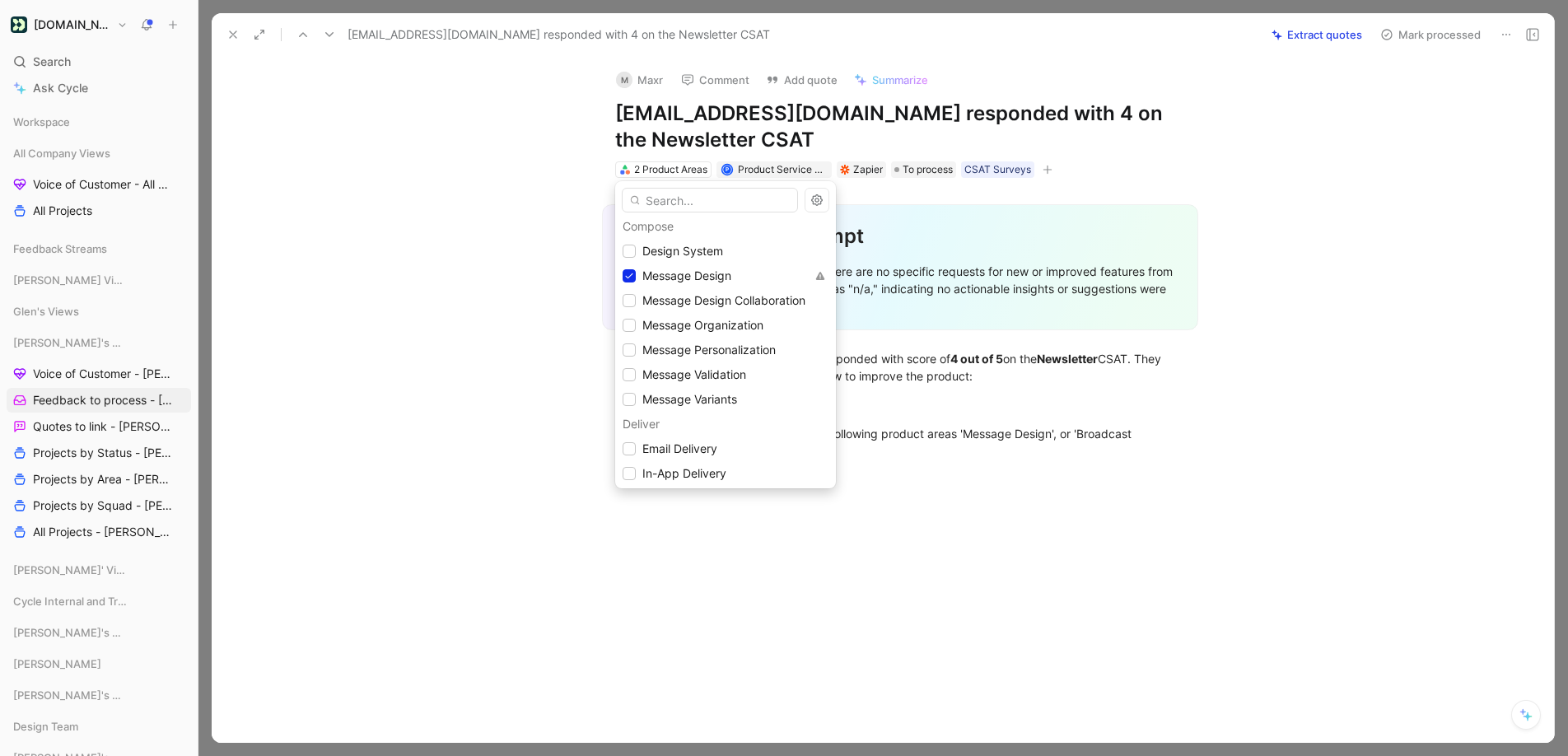
scroll to position [379, 0]
click at [631, 291] on div at bounding box center [628, 297] width 13 height 13
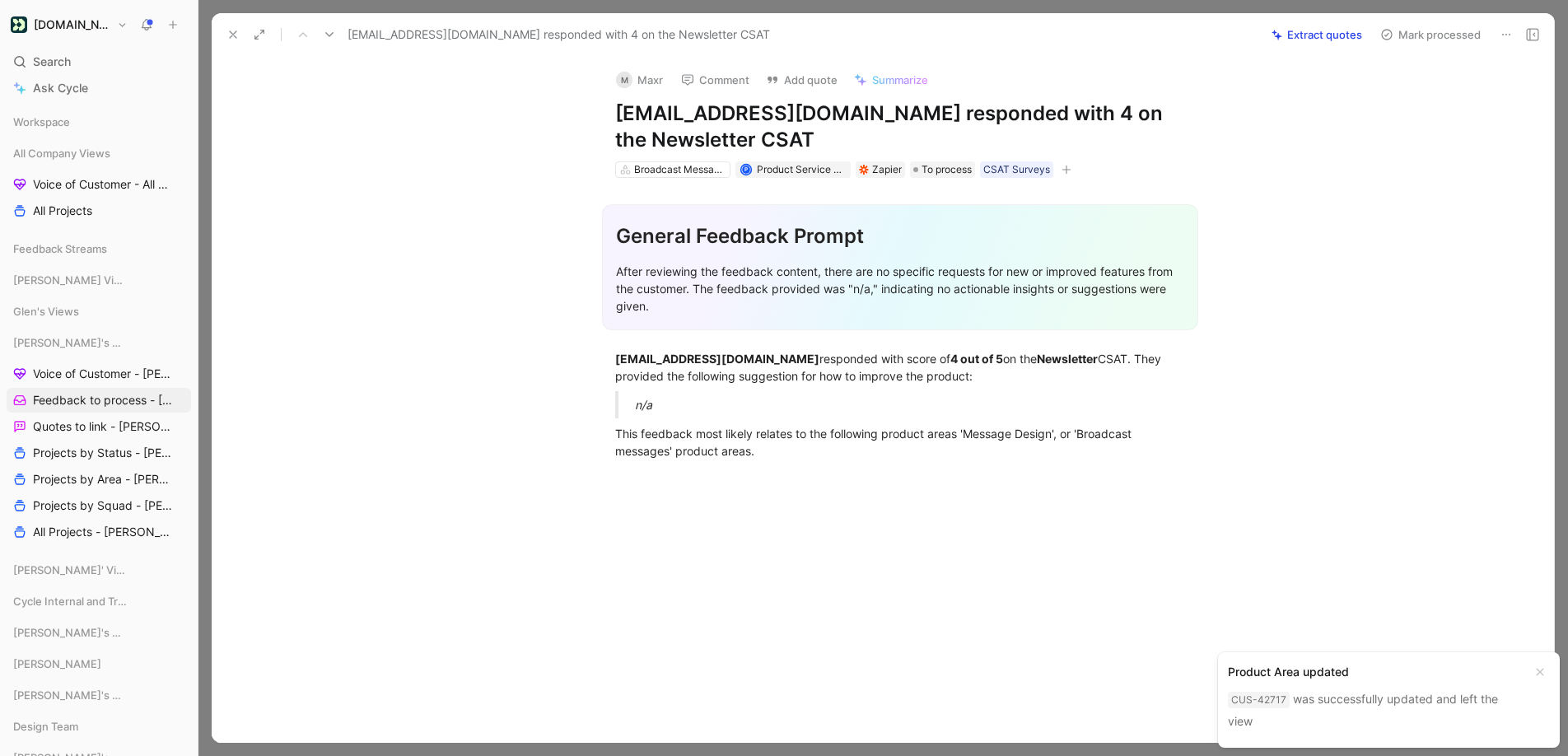
click at [229, 33] on icon at bounding box center [232, 34] width 13 height 13
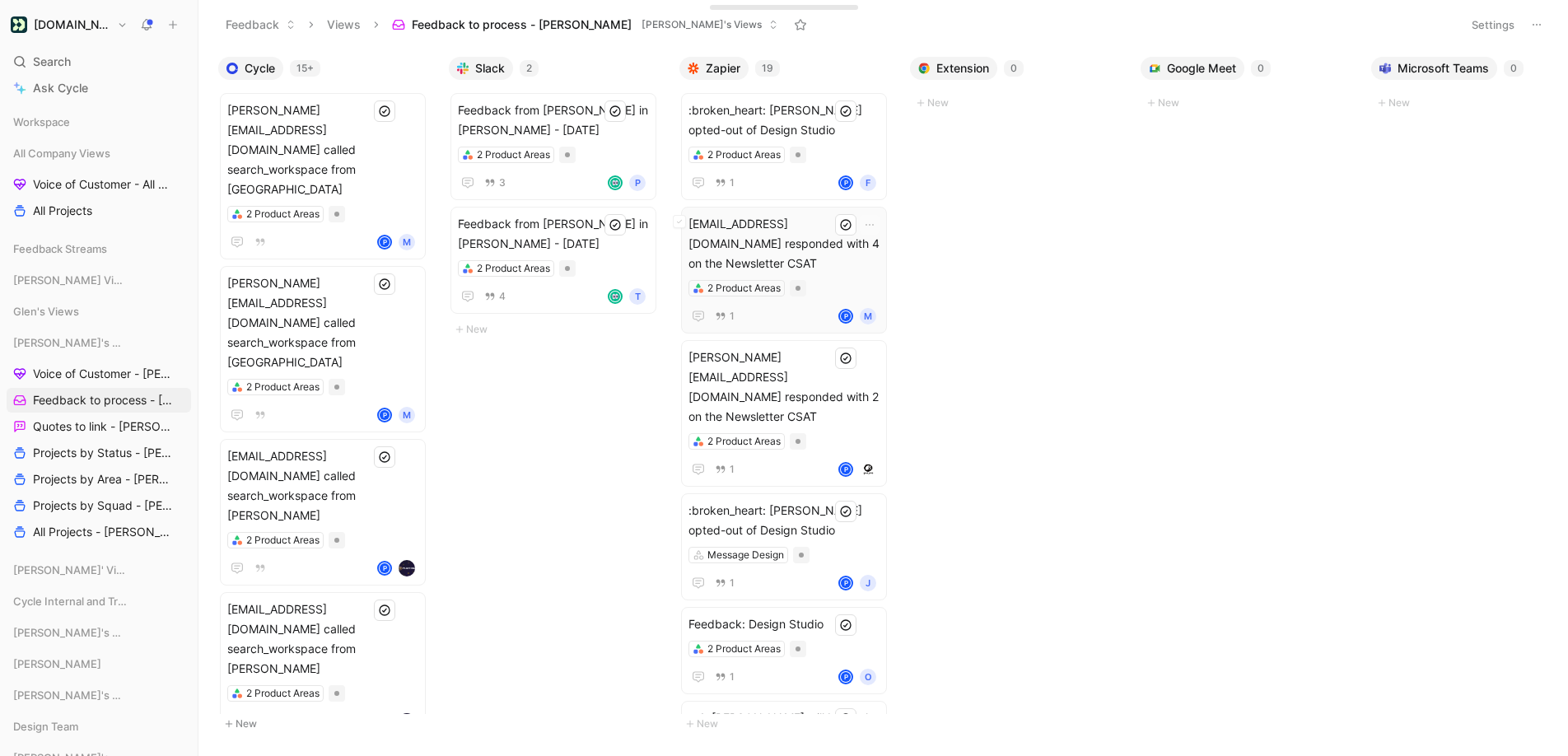
click at [781, 230] on span "ayda@redwood.so responded with 4 on the Newsletter CSAT" at bounding box center [784, 244] width 191 height 59
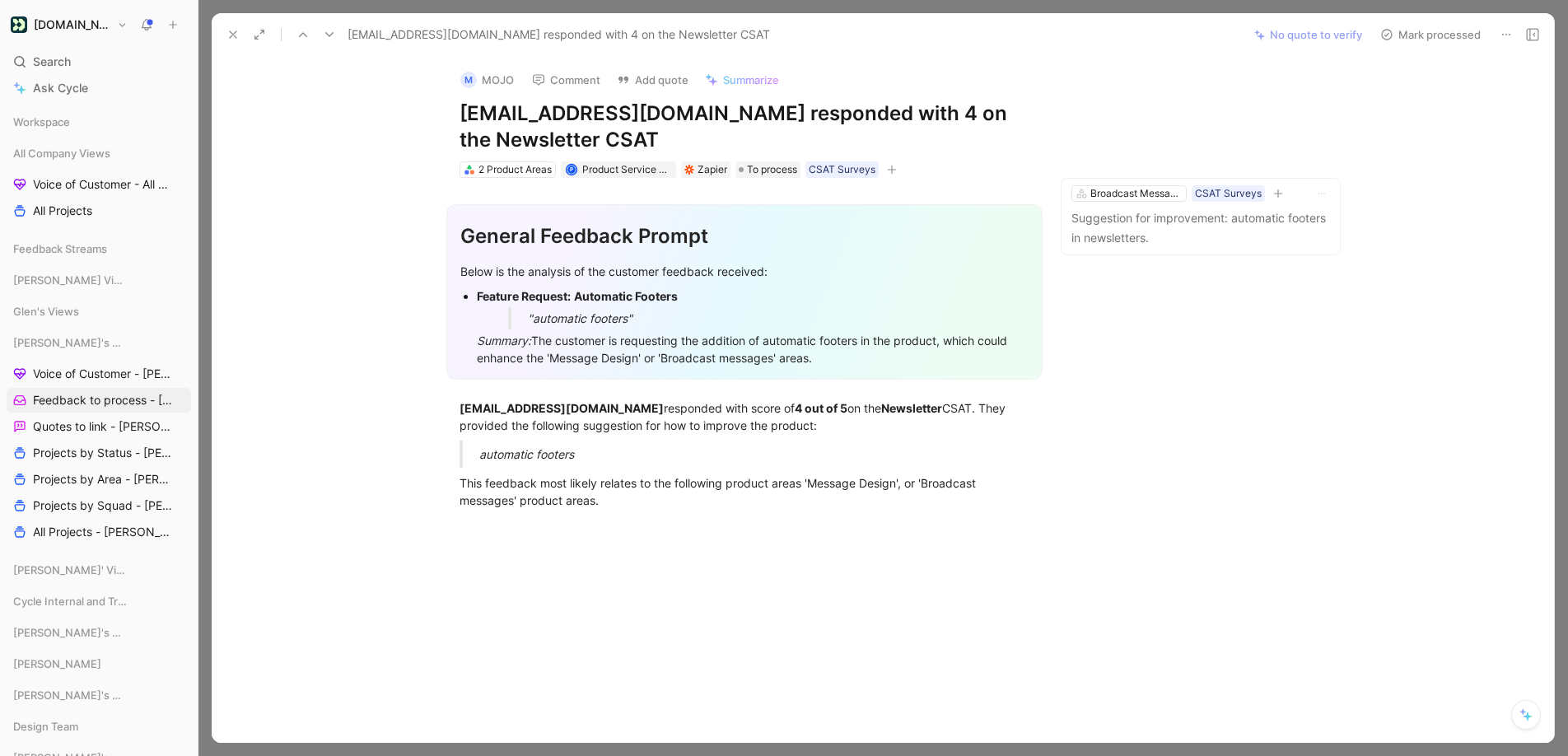
click at [334, 32] on icon at bounding box center [329, 34] width 13 height 13
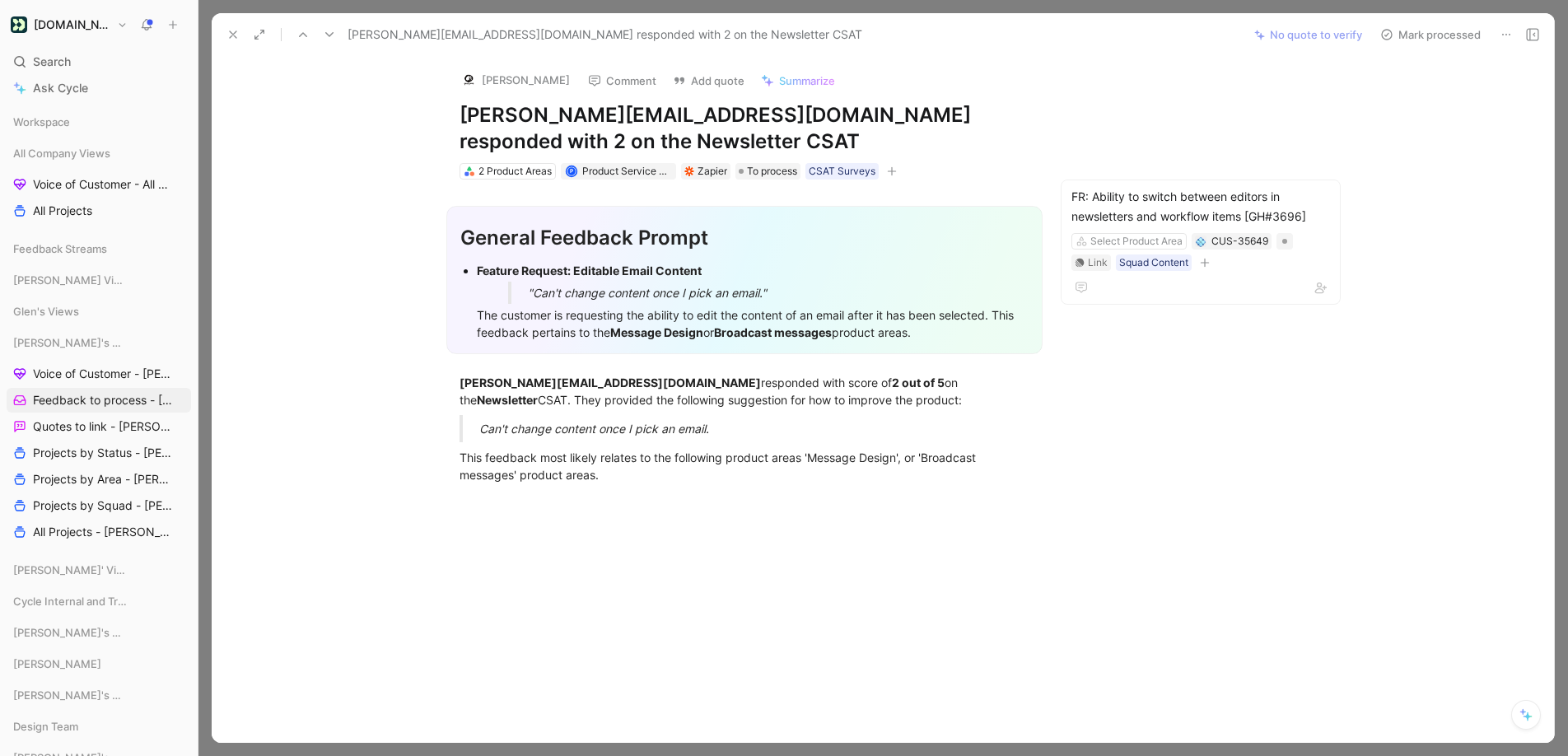
click at [1433, 31] on button "Mark processed" at bounding box center [1430, 34] width 115 height 23
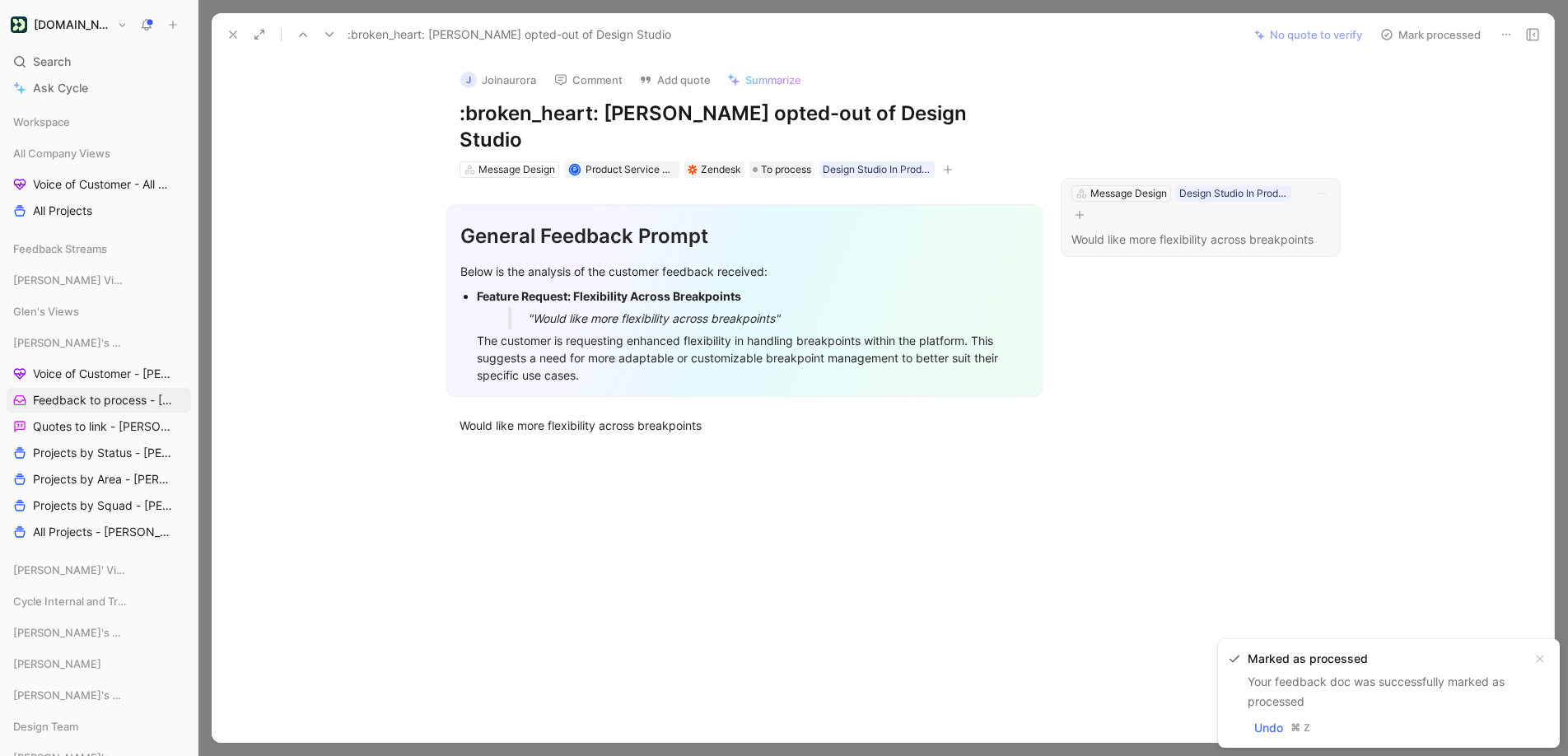
click at [1157, 203] on div "Message Design Design Studio In Product Feedback" at bounding box center [1189, 204] width 239 height 41
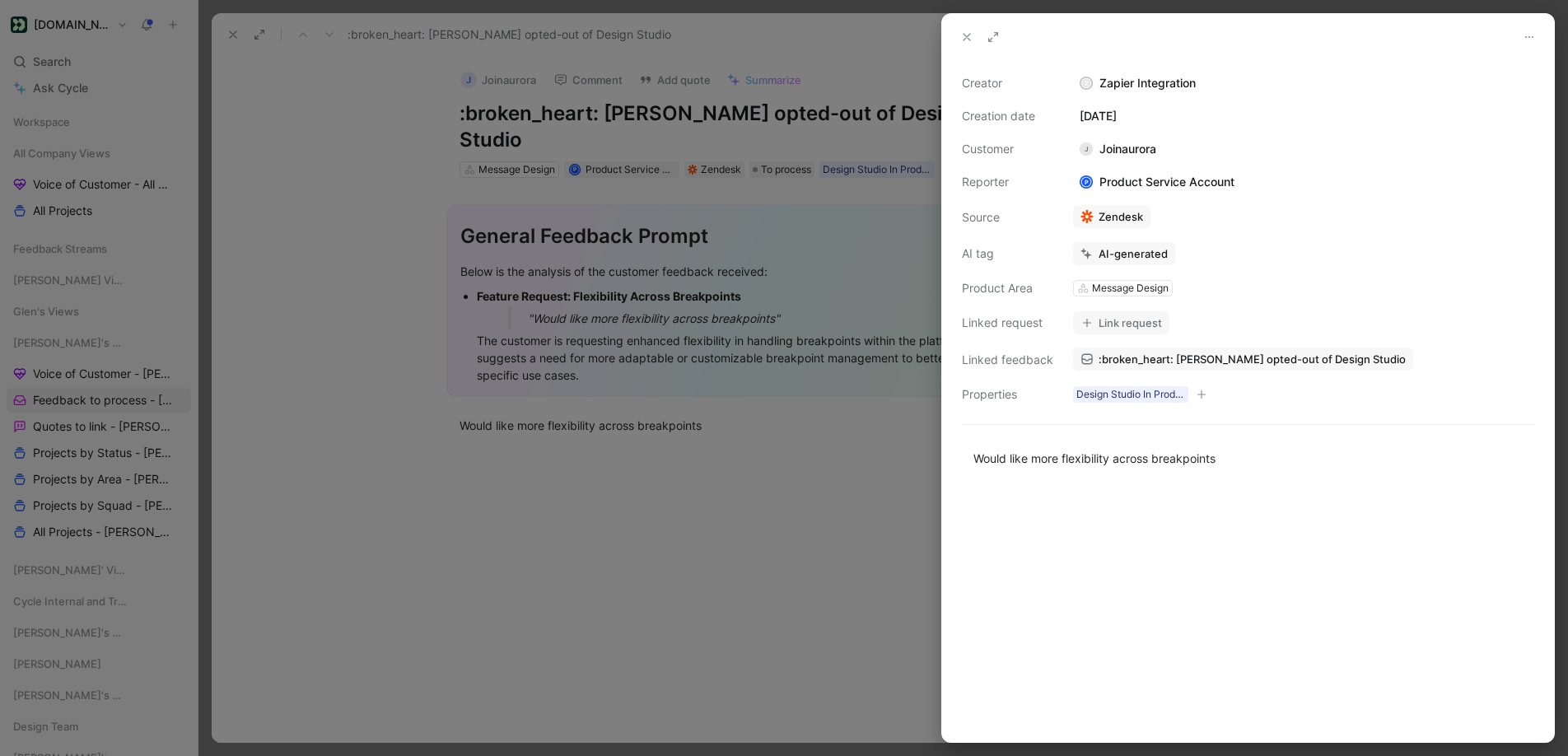
click at [965, 40] on icon at bounding box center [966, 36] width 13 height 13
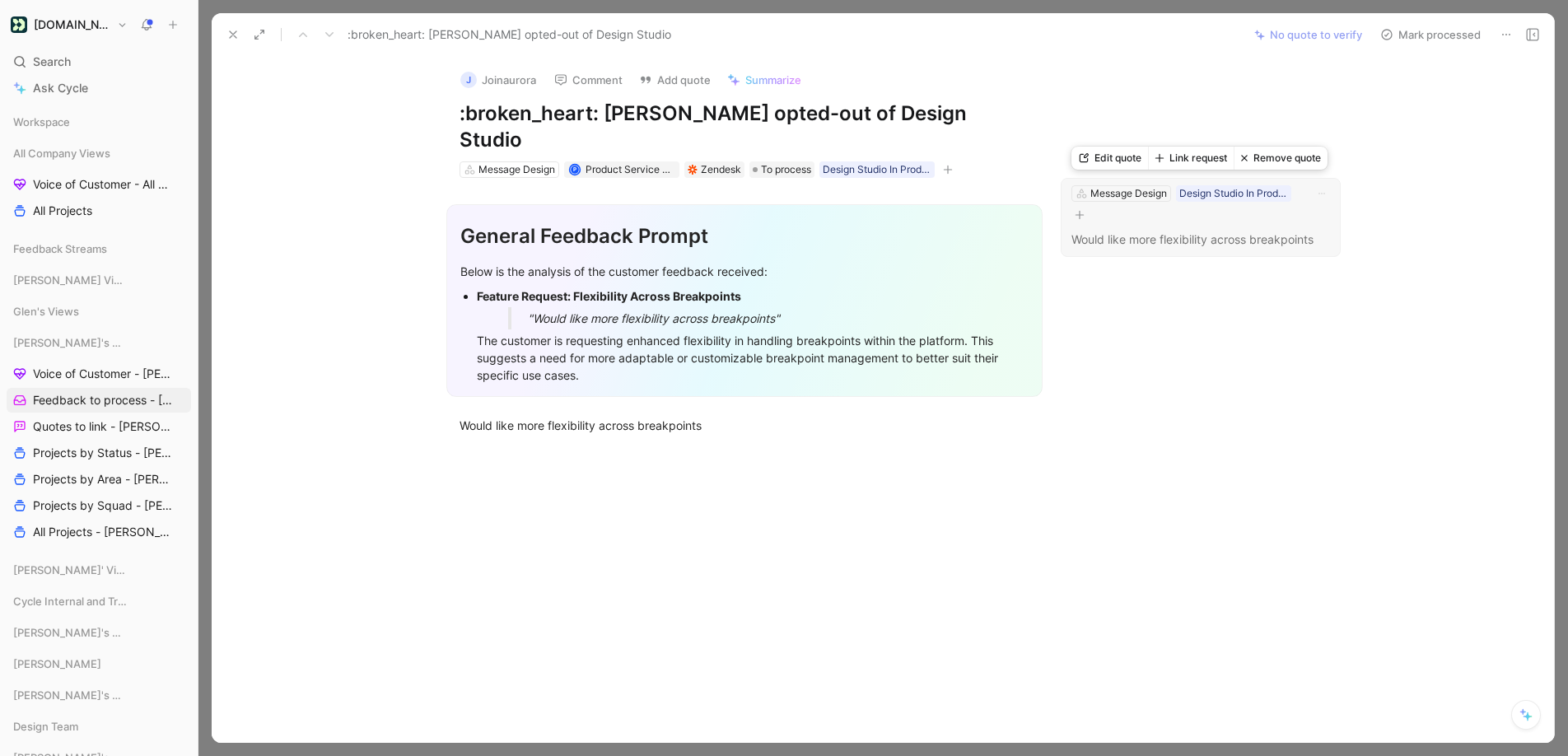
click at [1174, 158] on button "Link request" at bounding box center [1191, 158] width 86 height 23
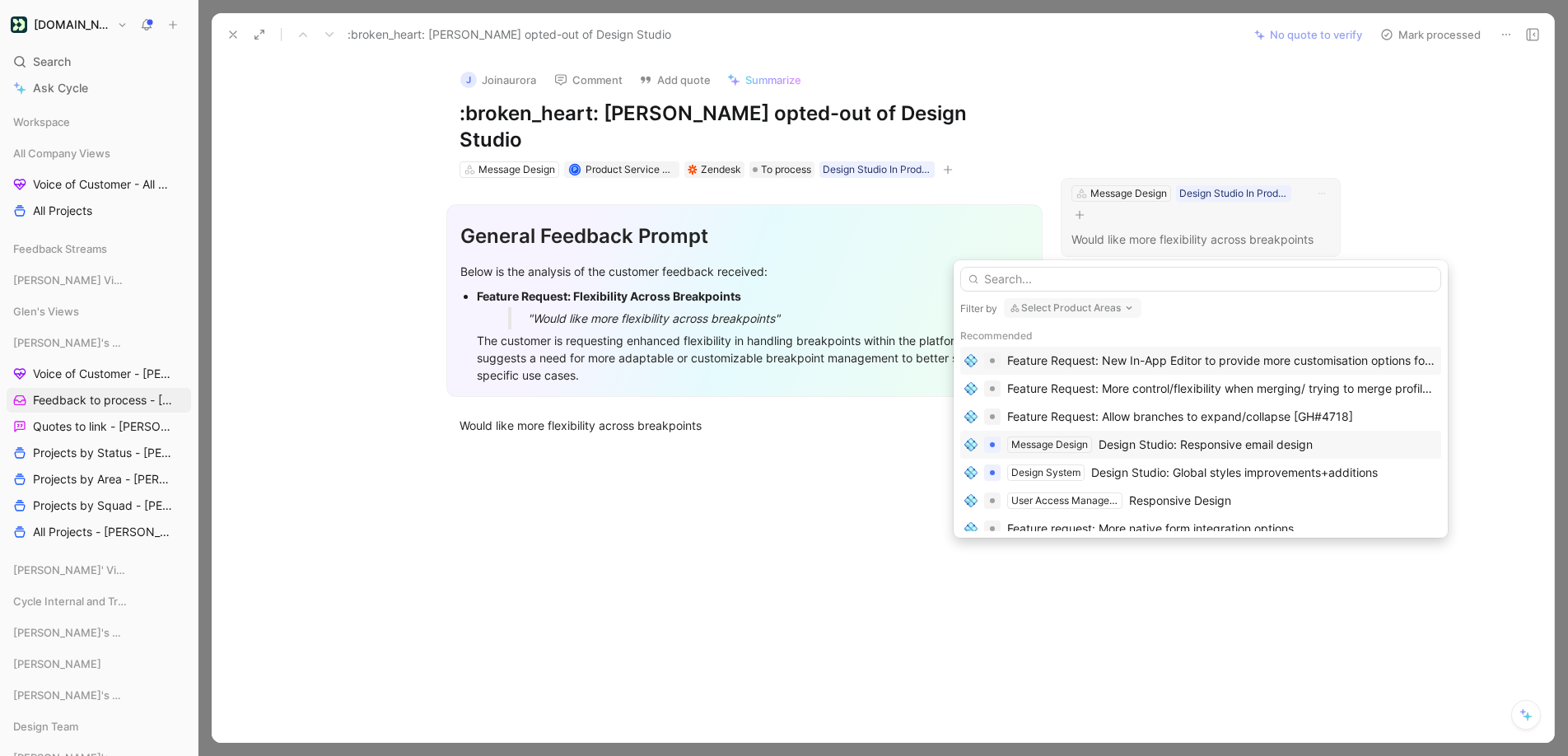
click at [1091, 442] on div "Message Design" at bounding box center [1049, 444] width 83 height 15
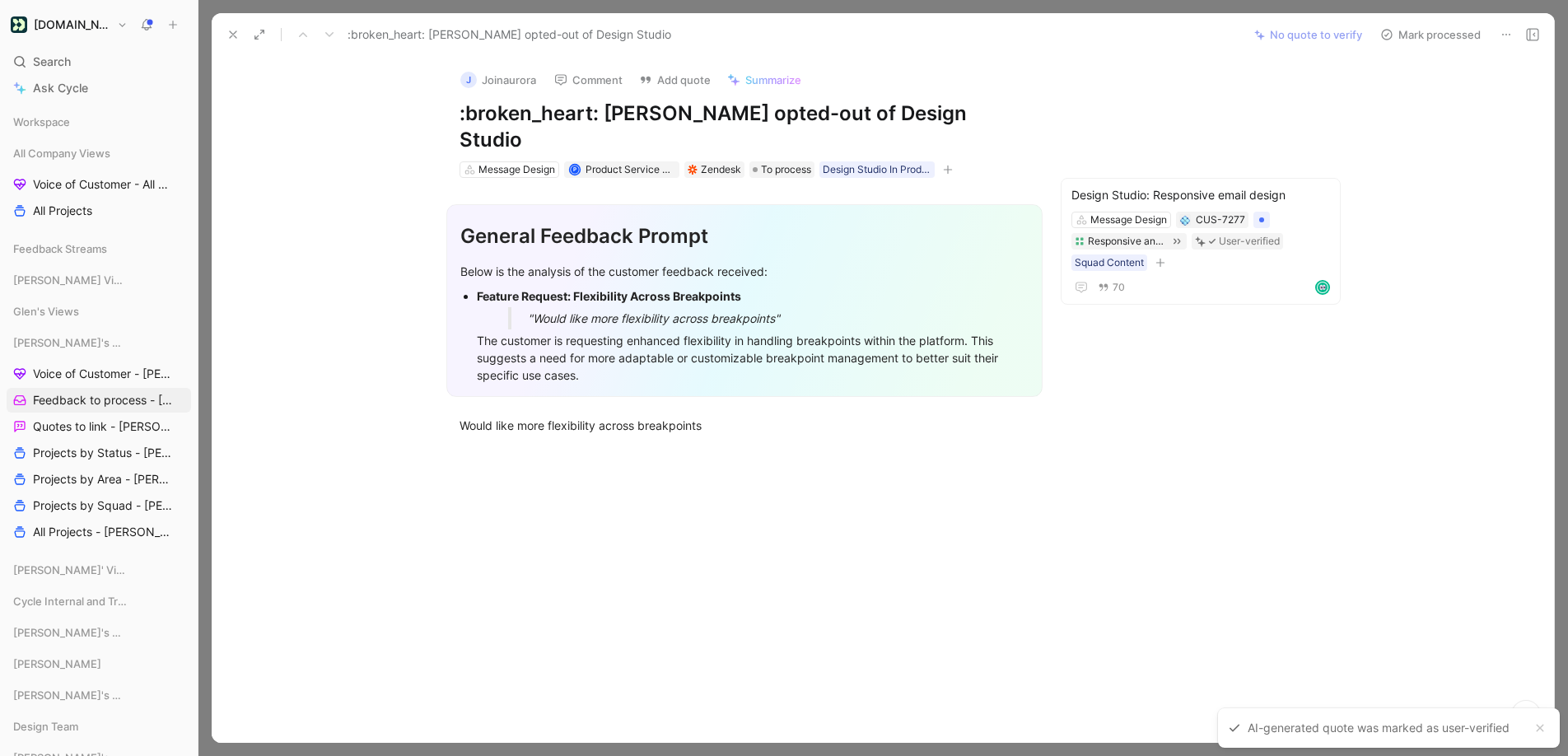
click at [1438, 33] on button "Mark processed" at bounding box center [1430, 34] width 115 height 23
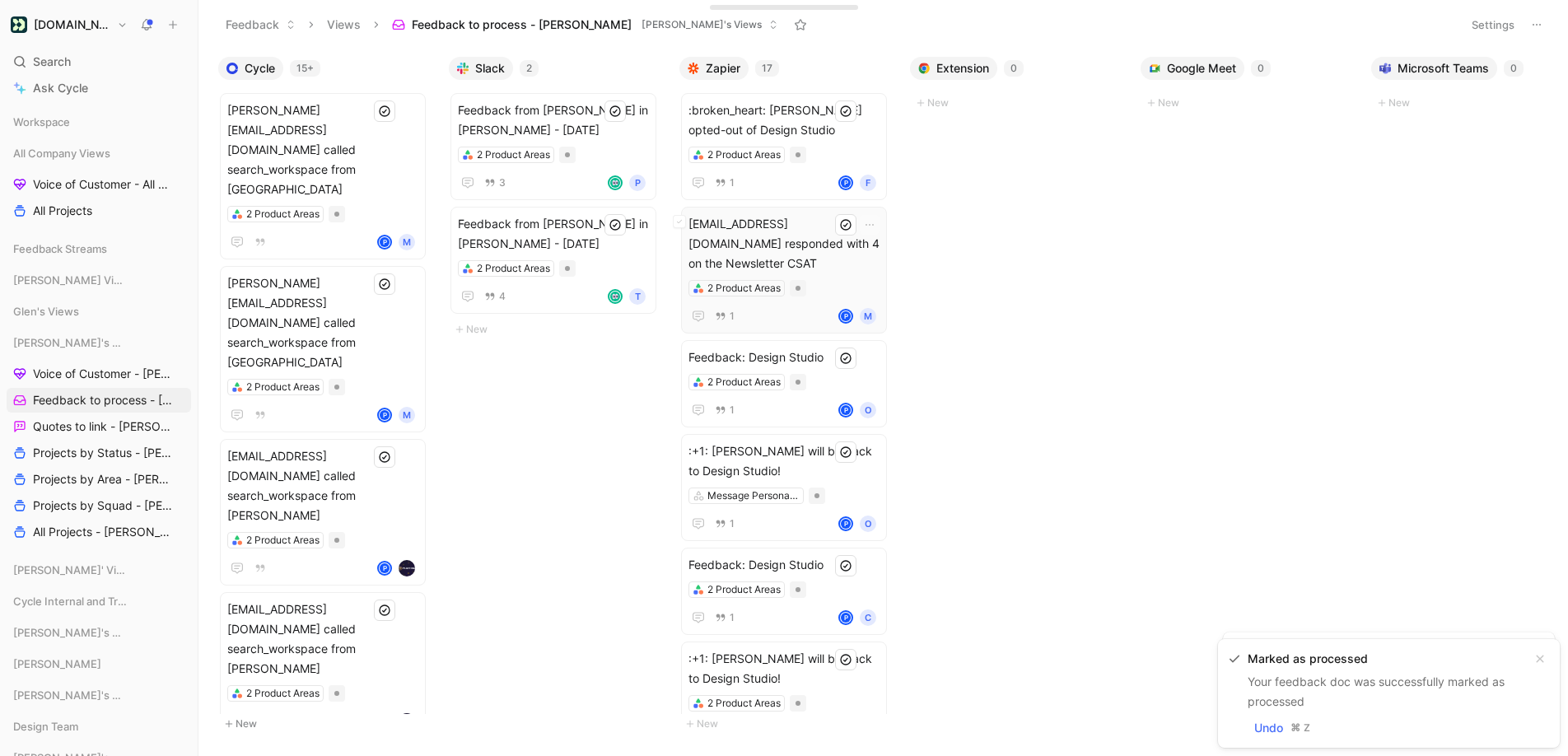
click at [800, 233] on span "ayda@redwood.so responded with 4 on the Newsletter CSAT" at bounding box center [784, 244] width 191 height 59
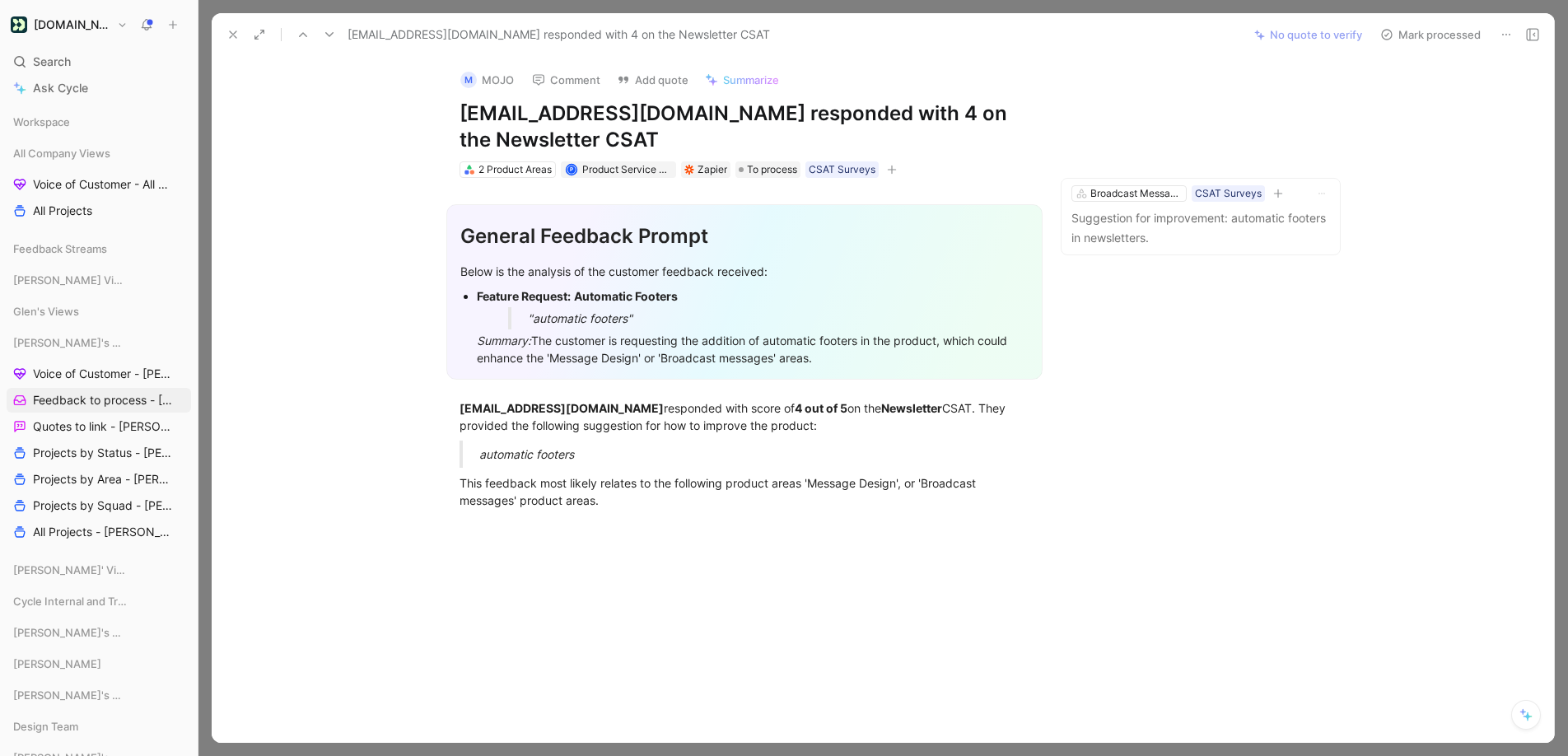
click at [331, 36] on icon at bounding box center [329, 34] width 13 height 13
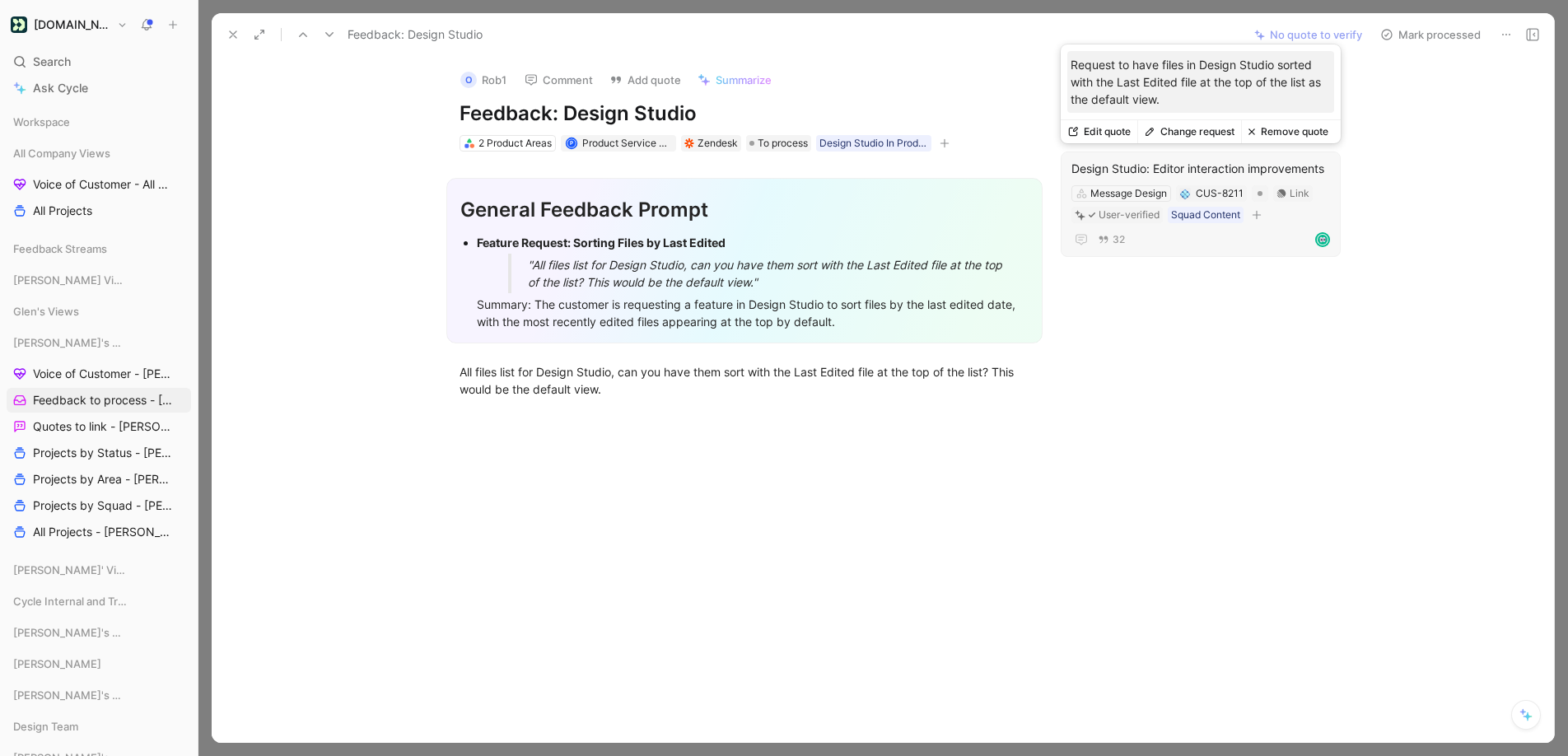
click at [1197, 136] on button "Change request" at bounding box center [1189, 132] width 104 height 23
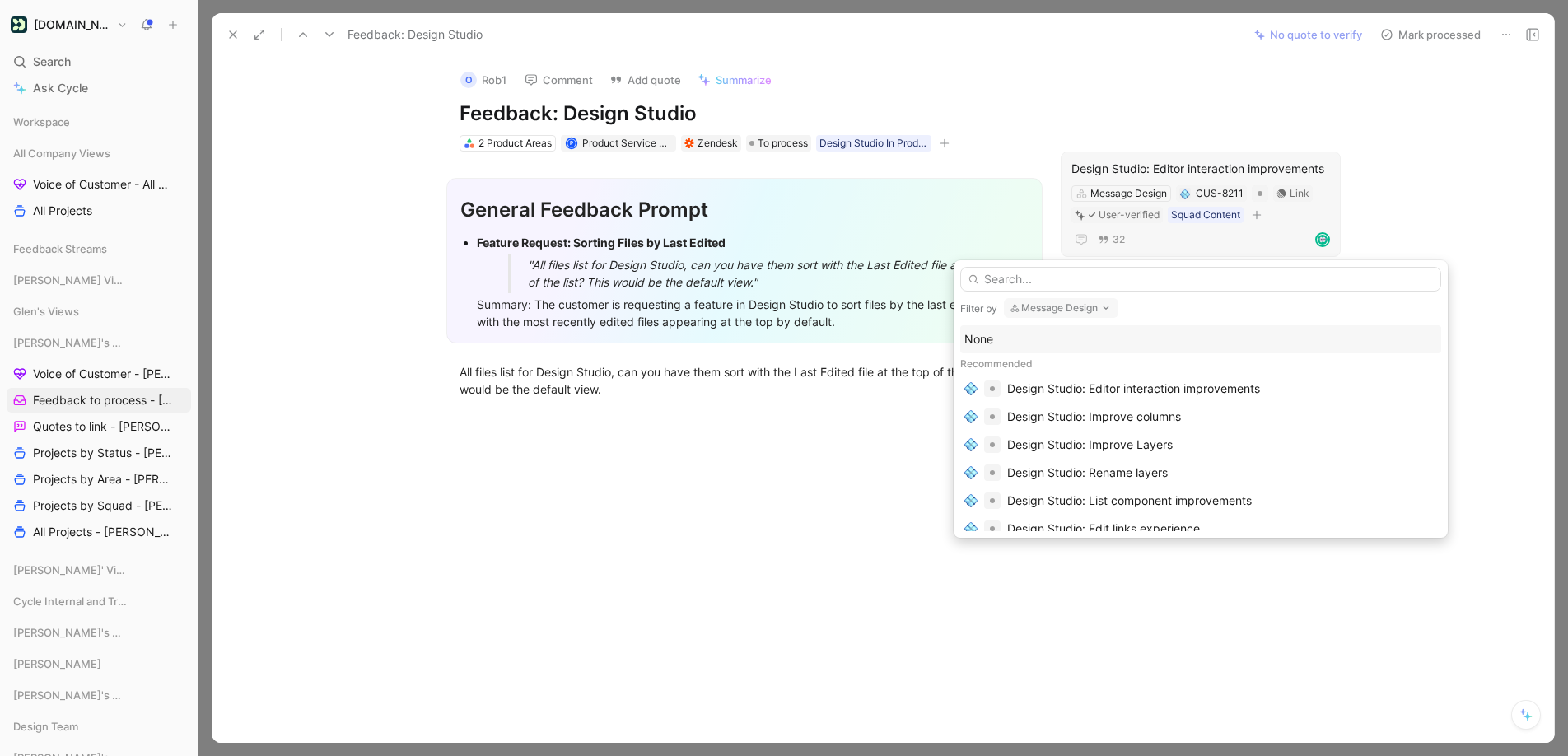
click at [1126, 276] on input "text" at bounding box center [1201, 279] width 481 height 25
click at [1068, 313] on button "Message Design" at bounding box center [1060, 307] width 114 height 20
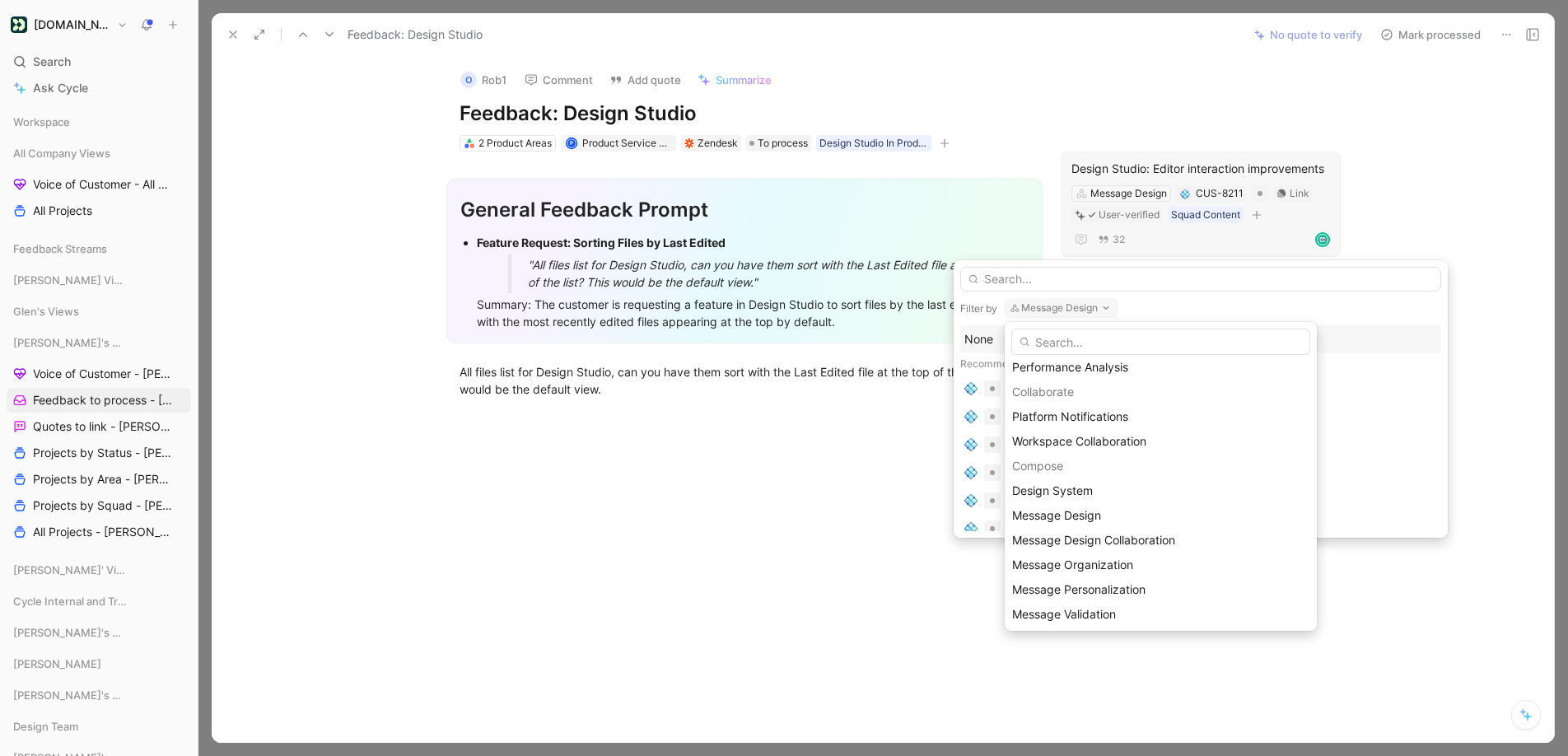
scroll to position [330, 0]
click at [1077, 561] on span "Message Organization" at bounding box center [1072, 563] width 121 height 14
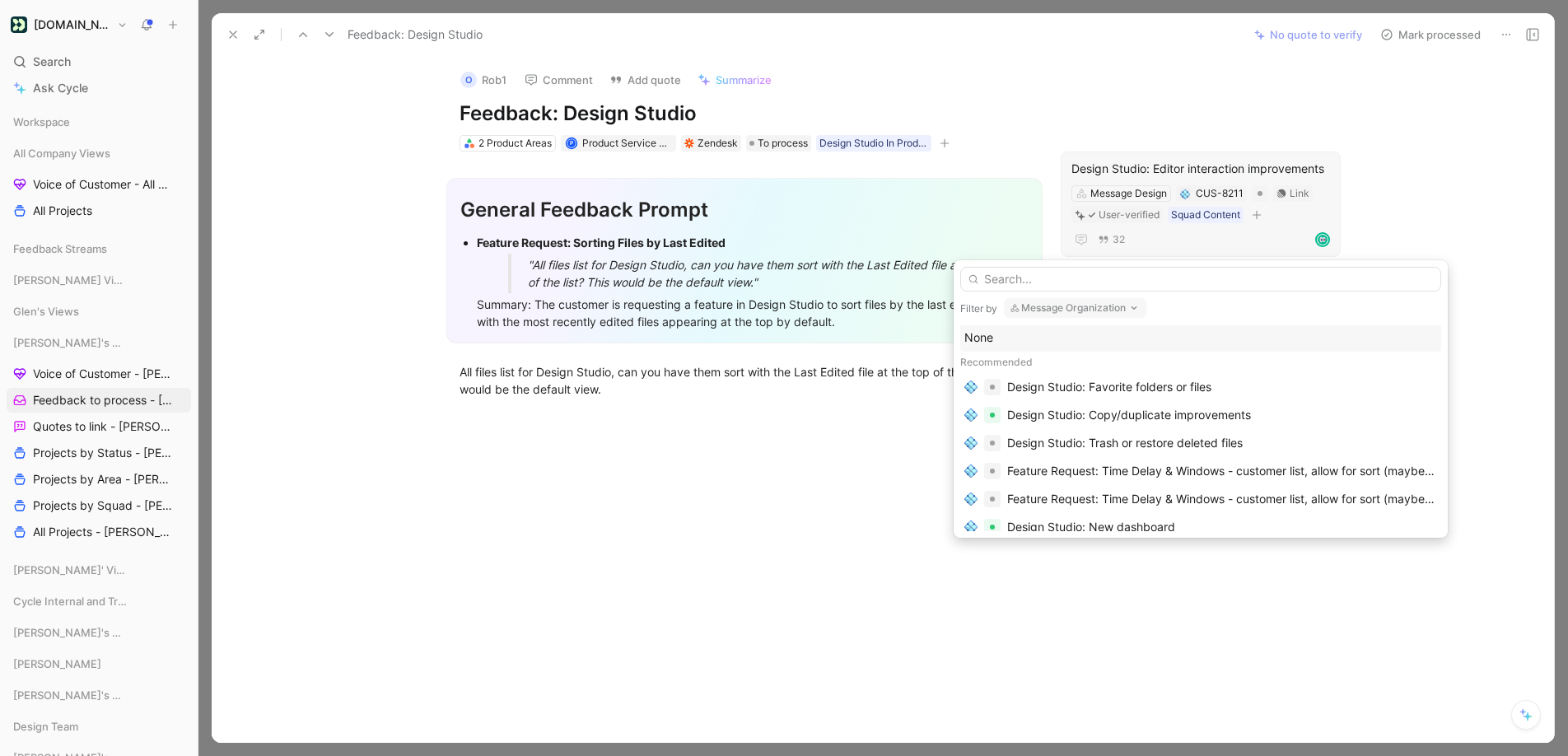
scroll to position [0, 0]
click at [1155, 273] on input "text" at bounding box center [1201, 279] width 481 height 25
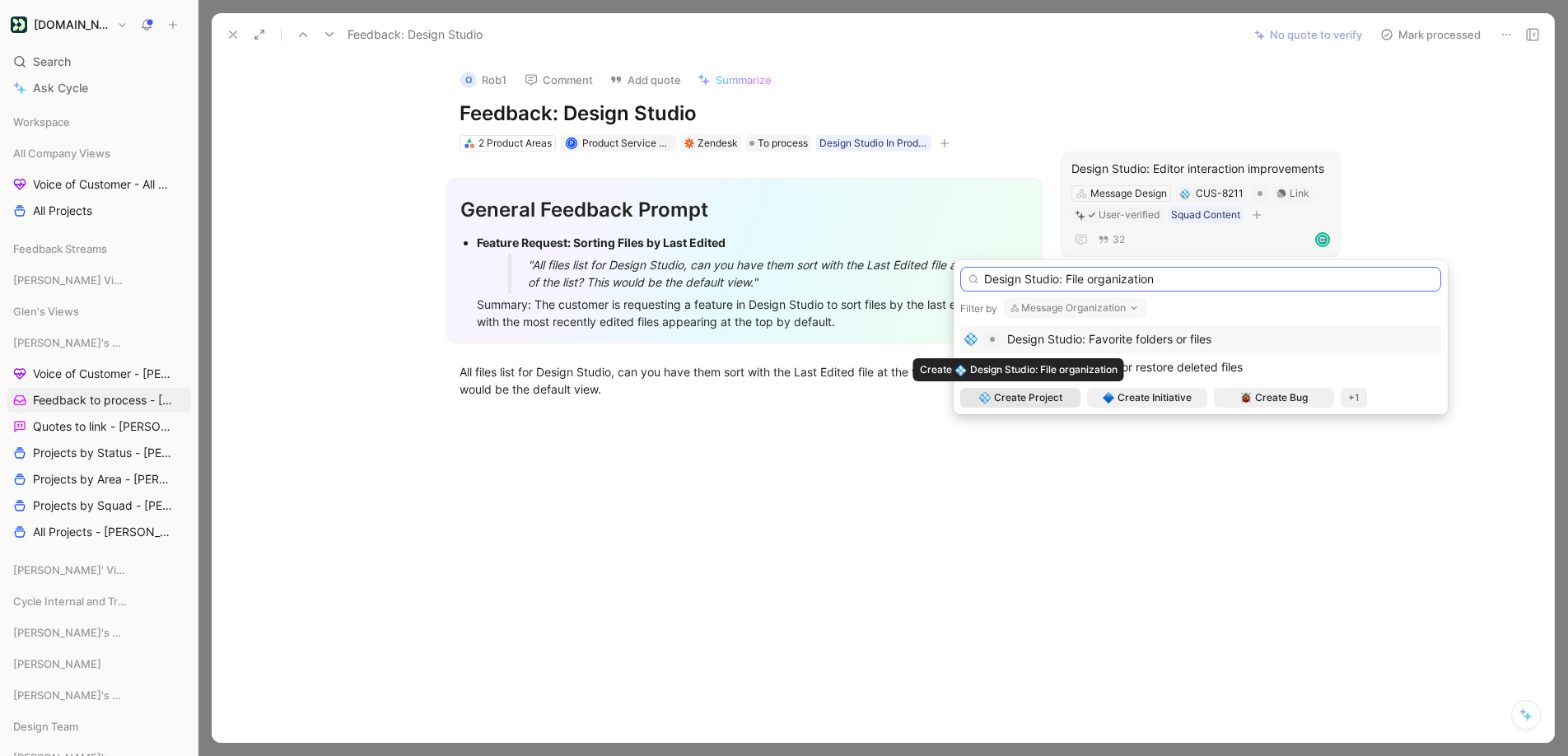
type input "Design Studio: File organization"
click at [1030, 392] on span "Create Project" at bounding box center [1028, 398] width 68 height 16
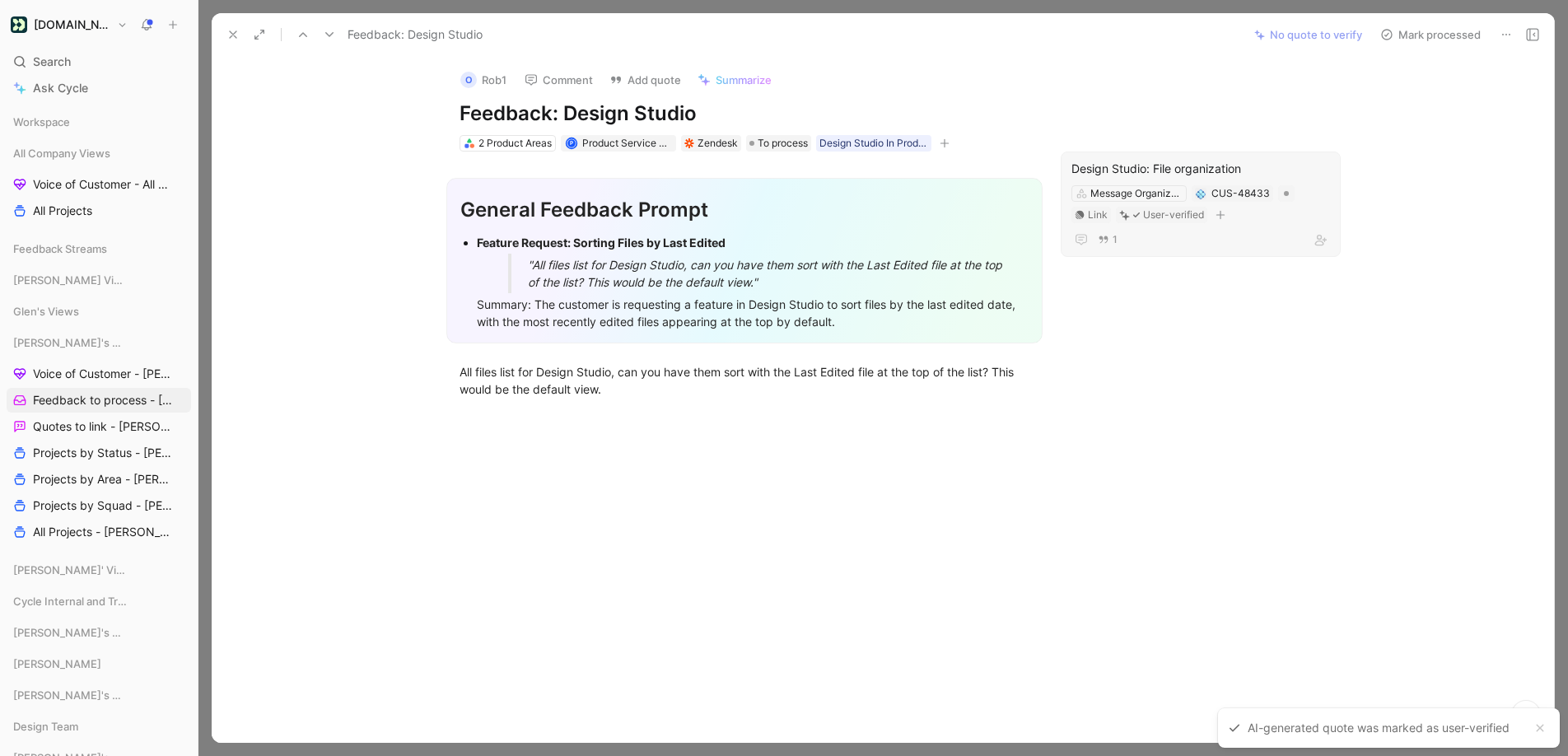
click at [1423, 31] on button "Mark processed" at bounding box center [1430, 34] width 115 height 23
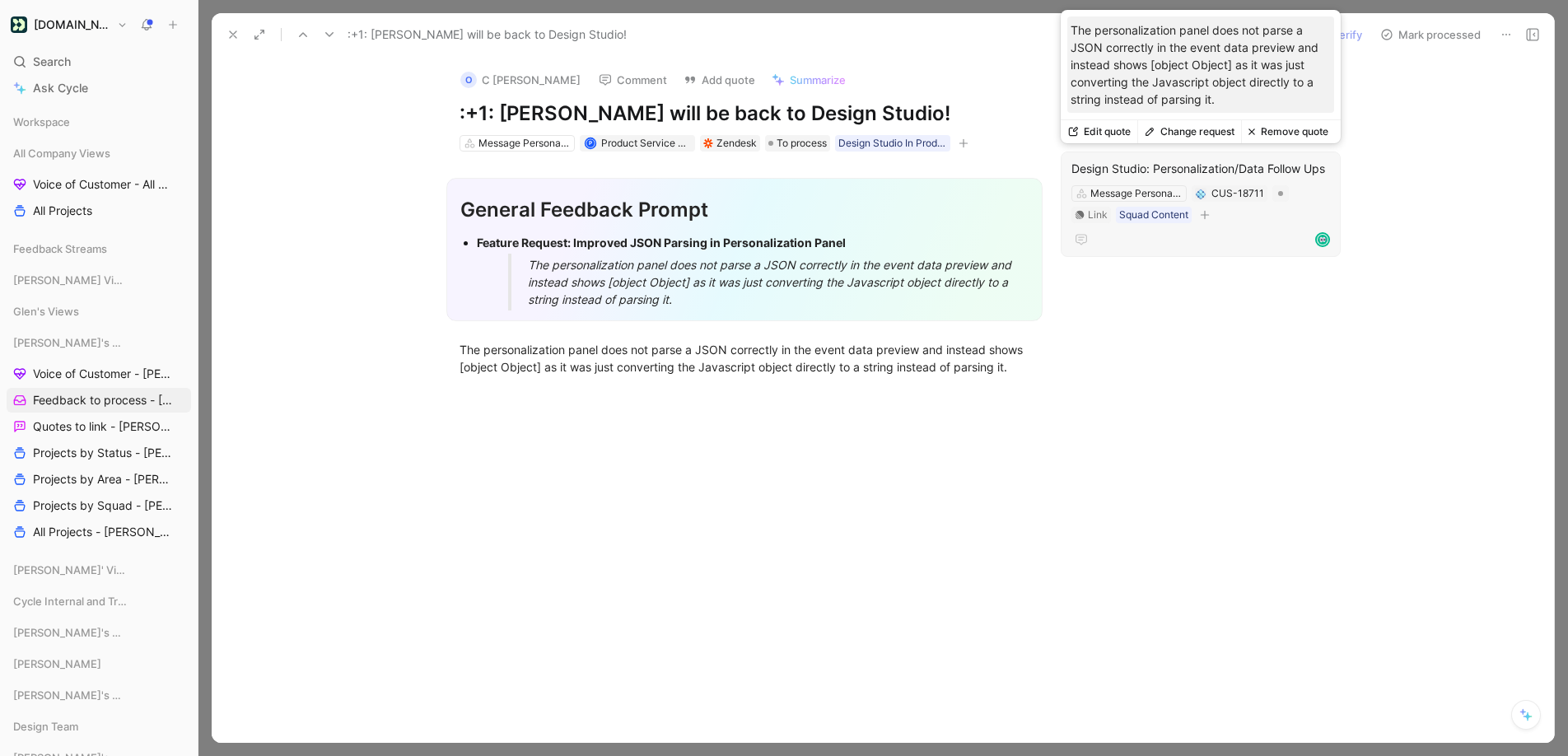
click at [1282, 128] on button "Remove quote" at bounding box center [1287, 132] width 94 height 23
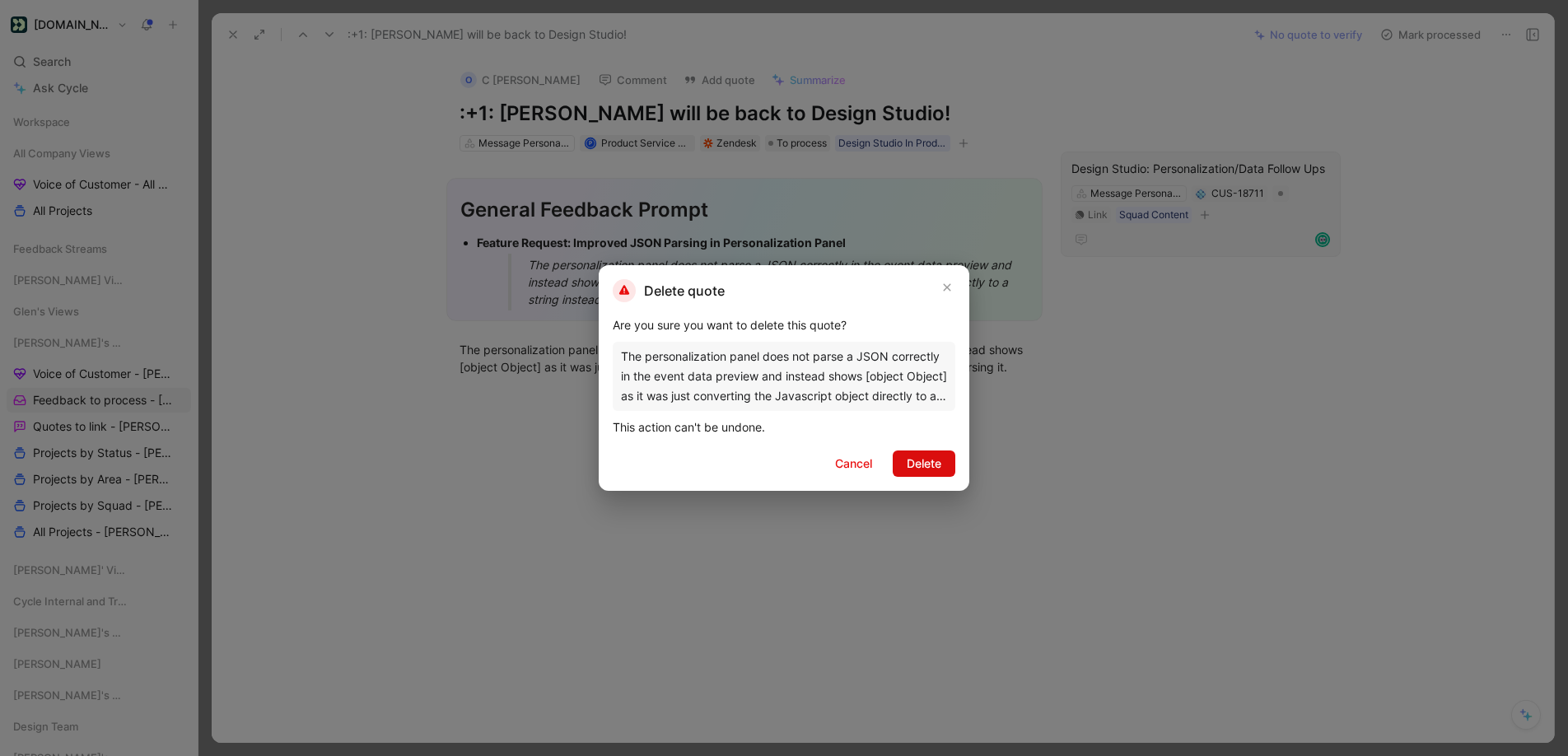
click at [927, 460] on span "Delete" at bounding box center [924, 463] width 34 height 20
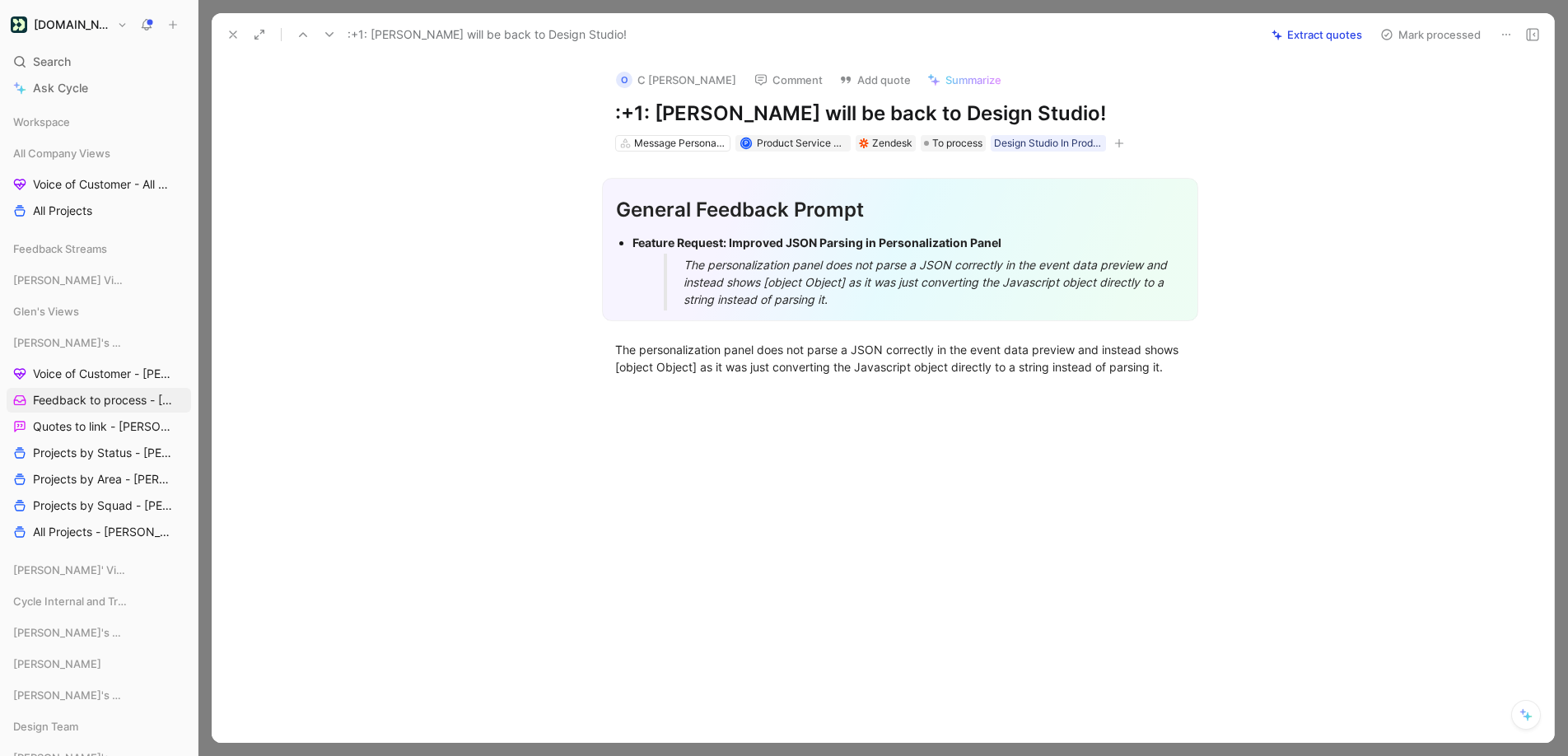
click at [1464, 24] on button "Mark processed" at bounding box center [1430, 34] width 115 height 23
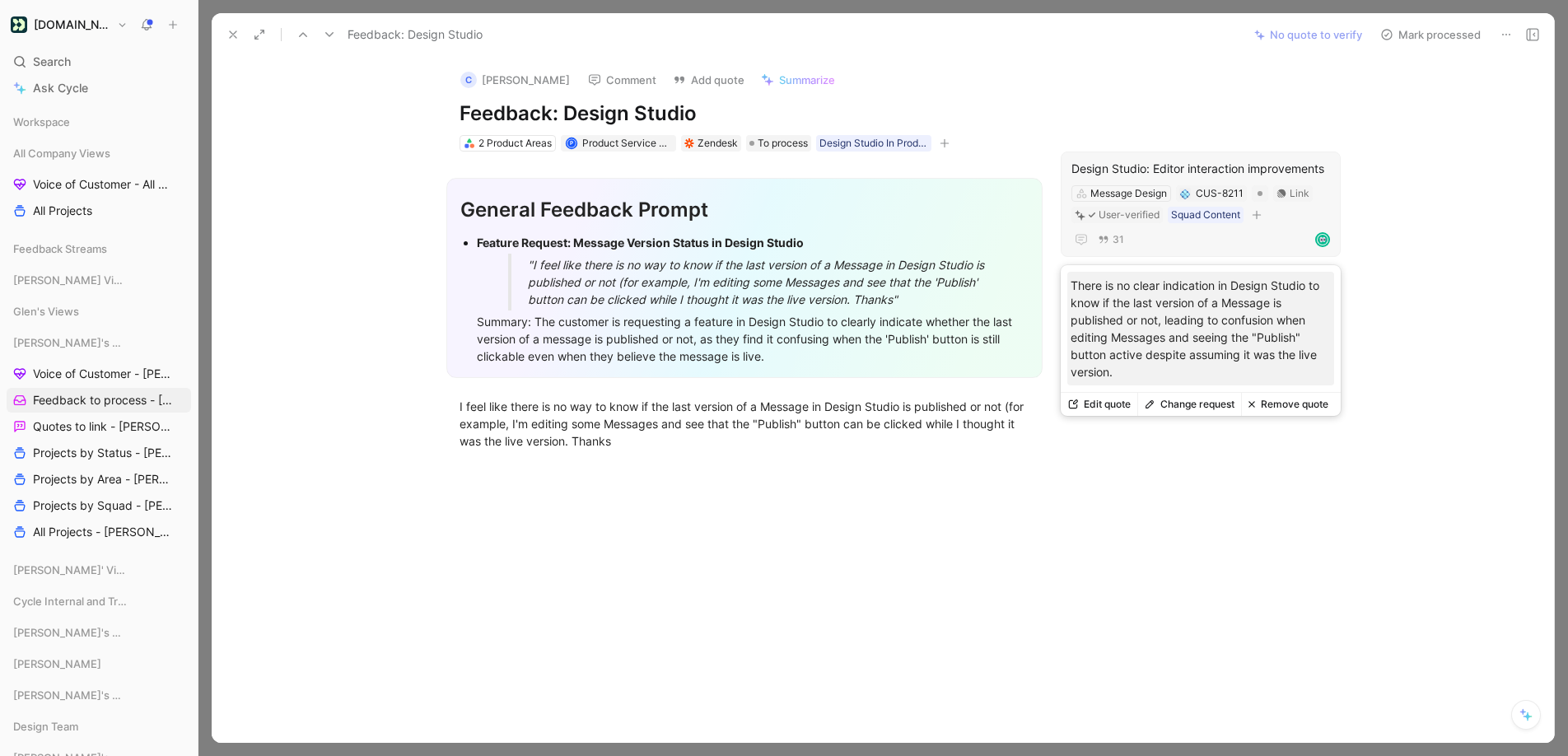
click at [1177, 410] on button "Change request" at bounding box center [1189, 404] width 104 height 23
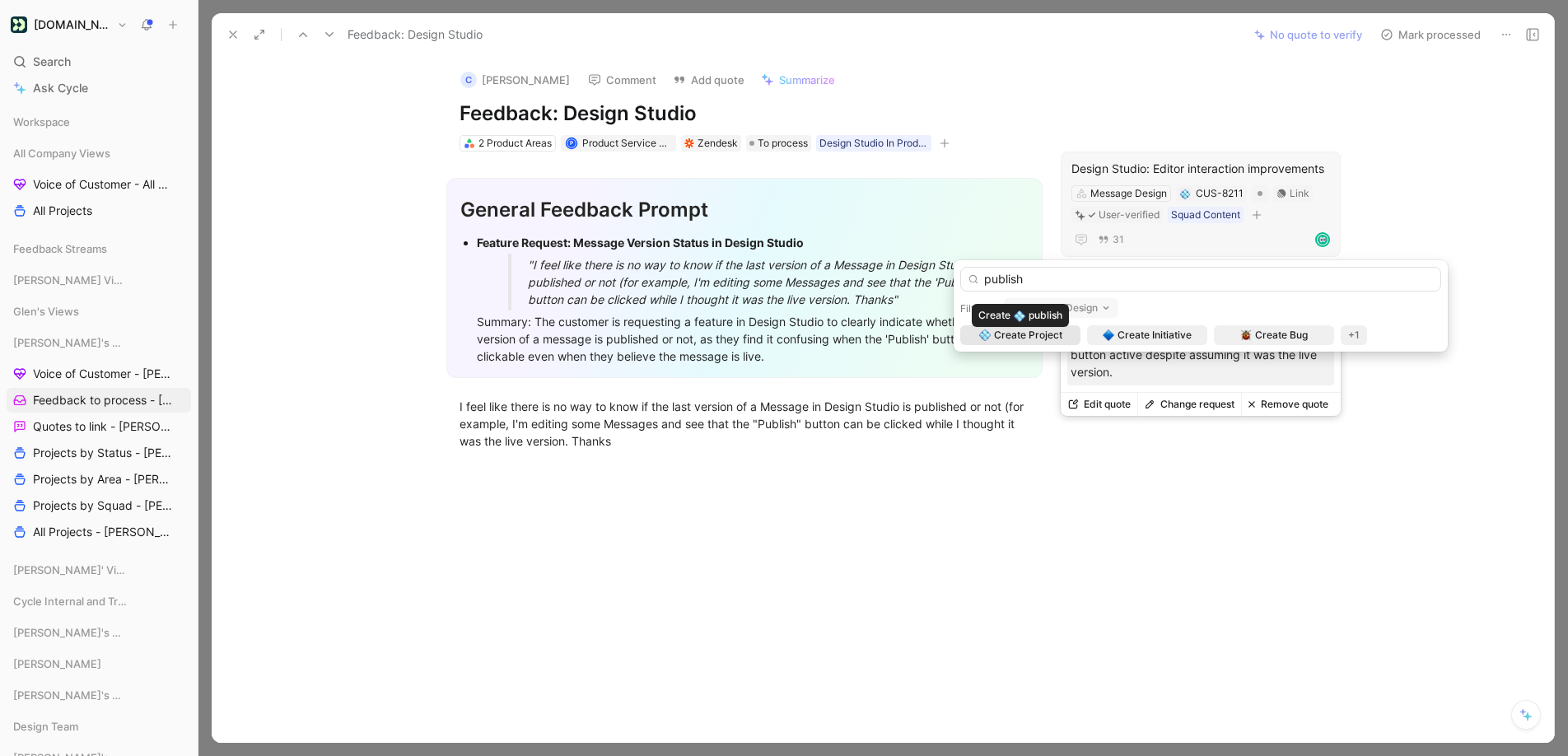
type input "publish"
click at [1061, 301] on button "Message Design" at bounding box center [1060, 307] width 114 height 20
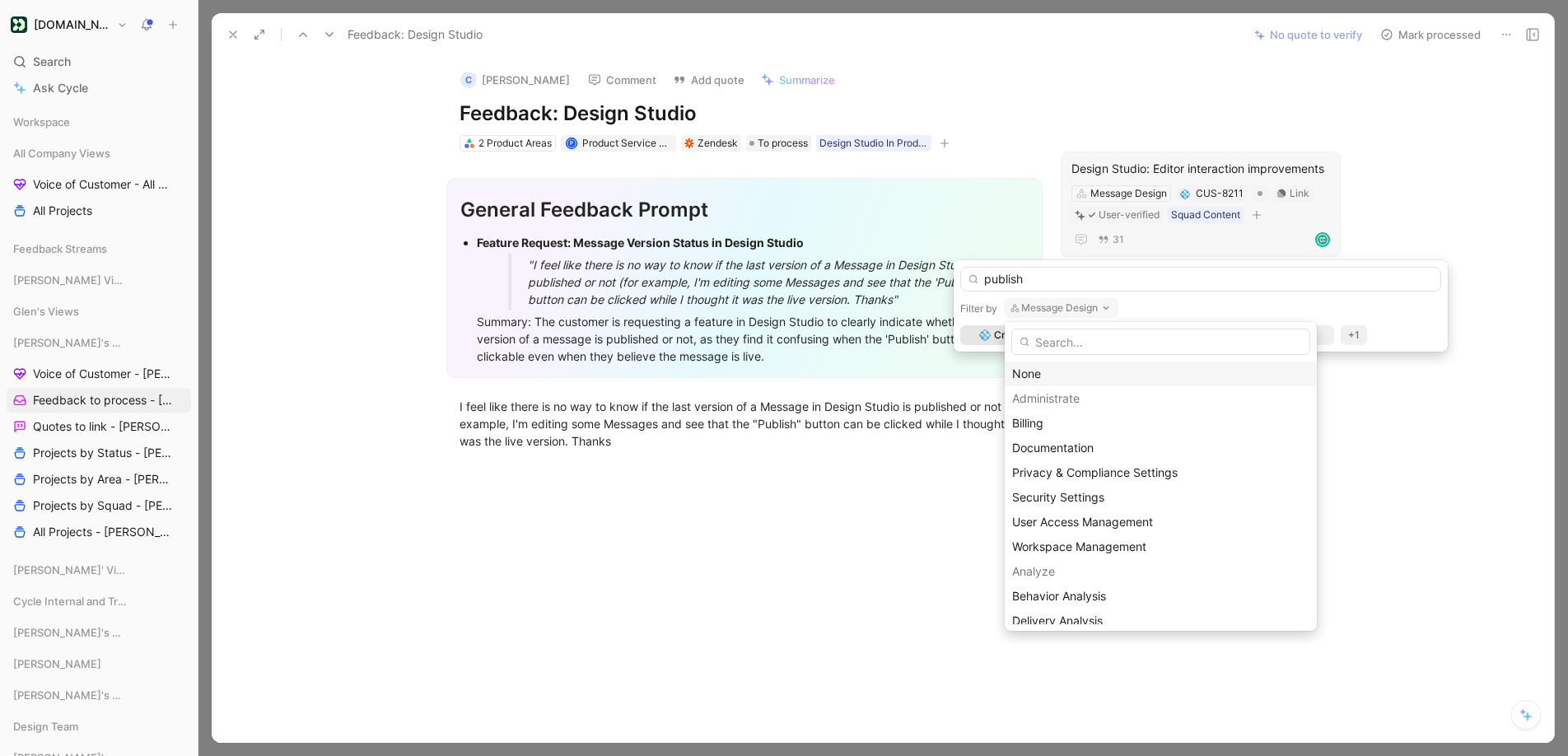
click at [1035, 375] on div "None" at bounding box center [1160, 374] width 297 height 20
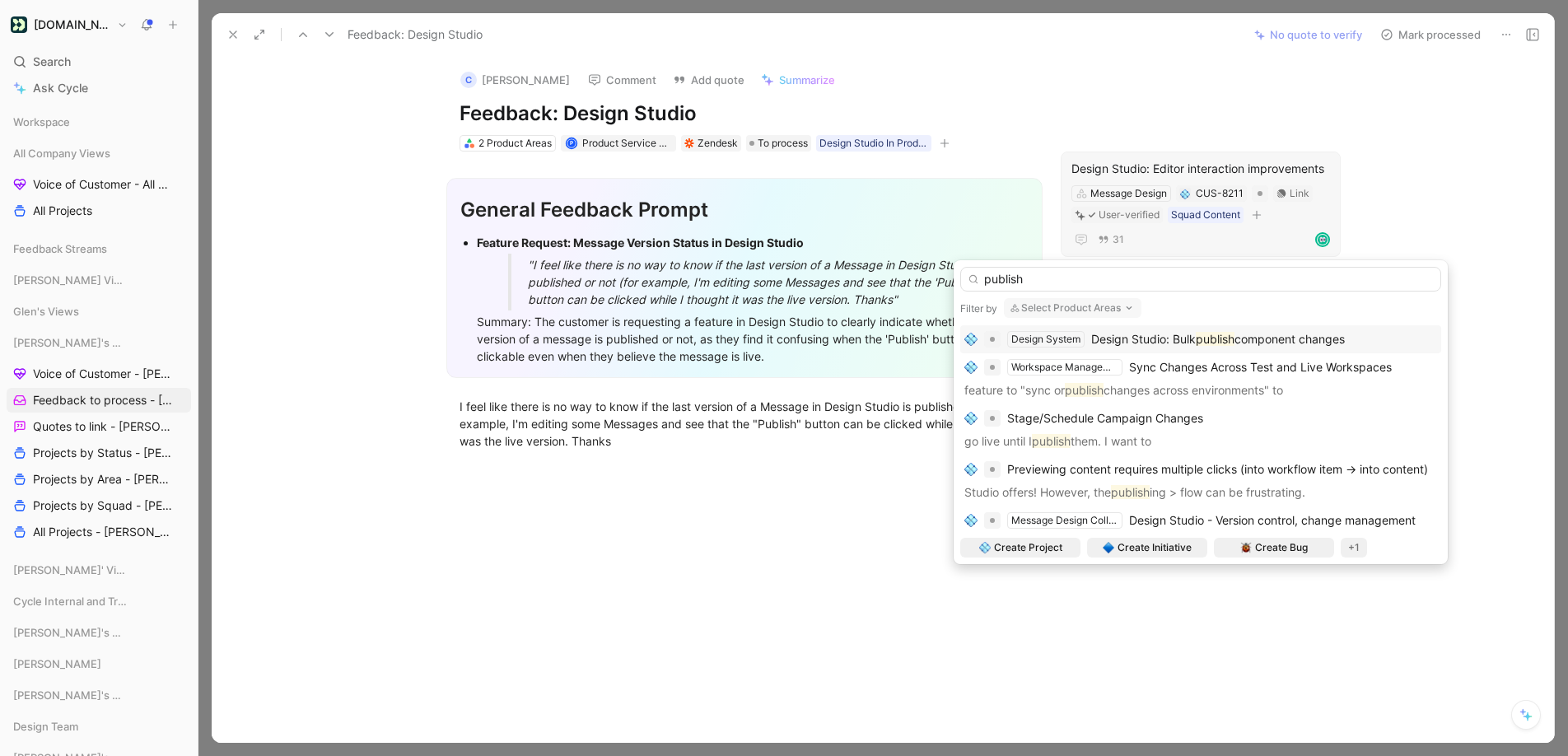
click at [1149, 332] on span "Design Studio: Bulk" at bounding box center [1144, 339] width 105 height 14
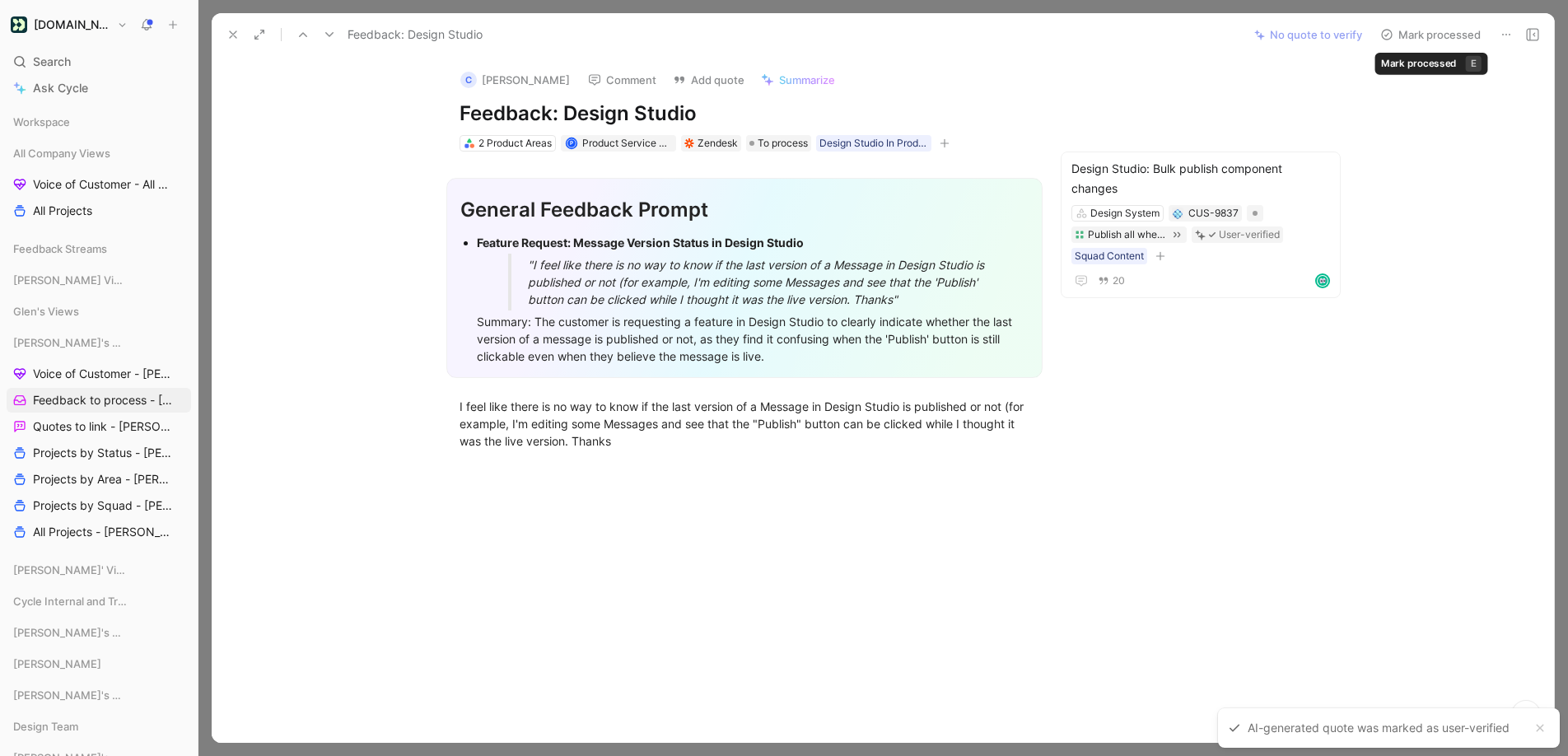
click at [1435, 34] on button "Mark processed" at bounding box center [1430, 34] width 115 height 23
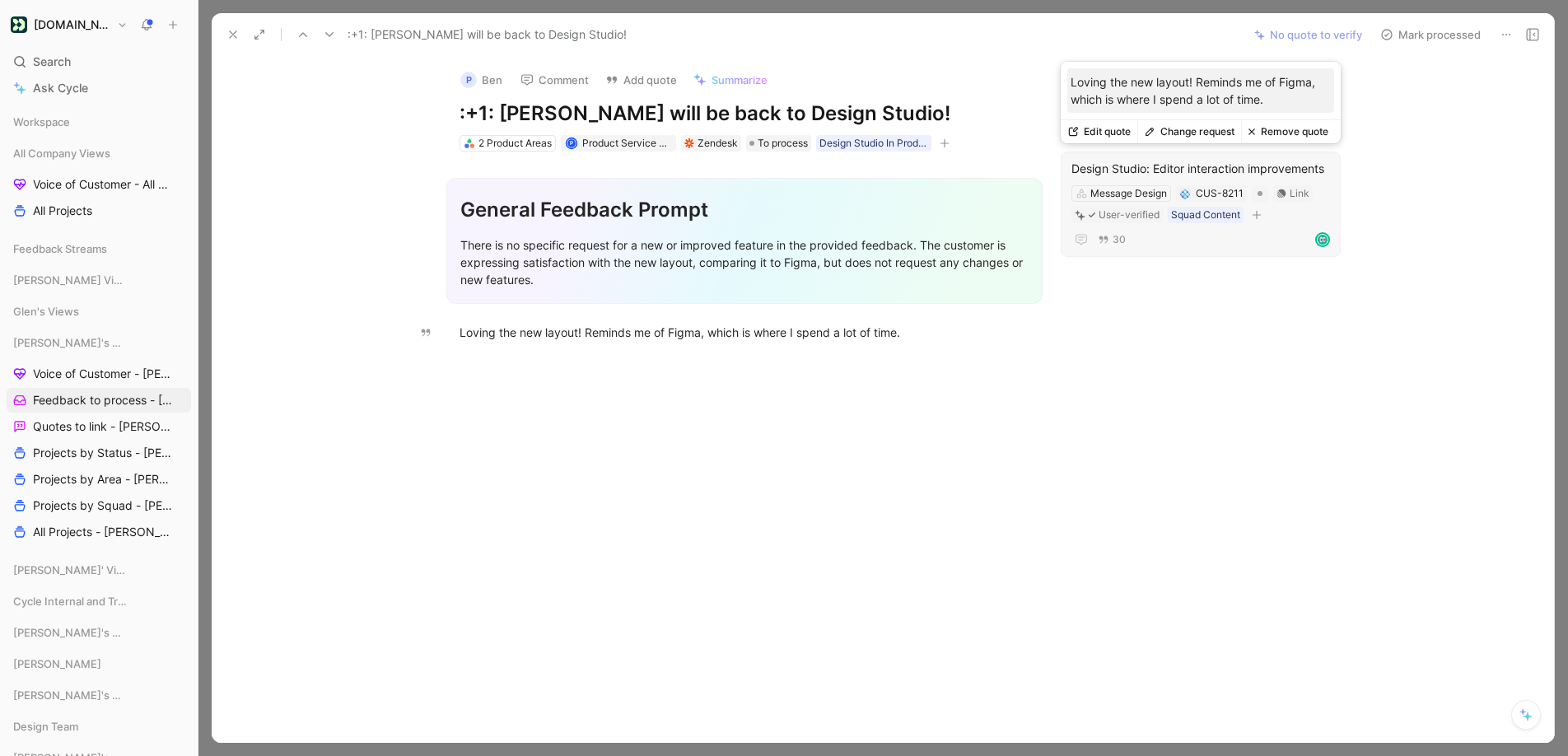
click at [1195, 127] on button "Change request" at bounding box center [1189, 132] width 104 height 23
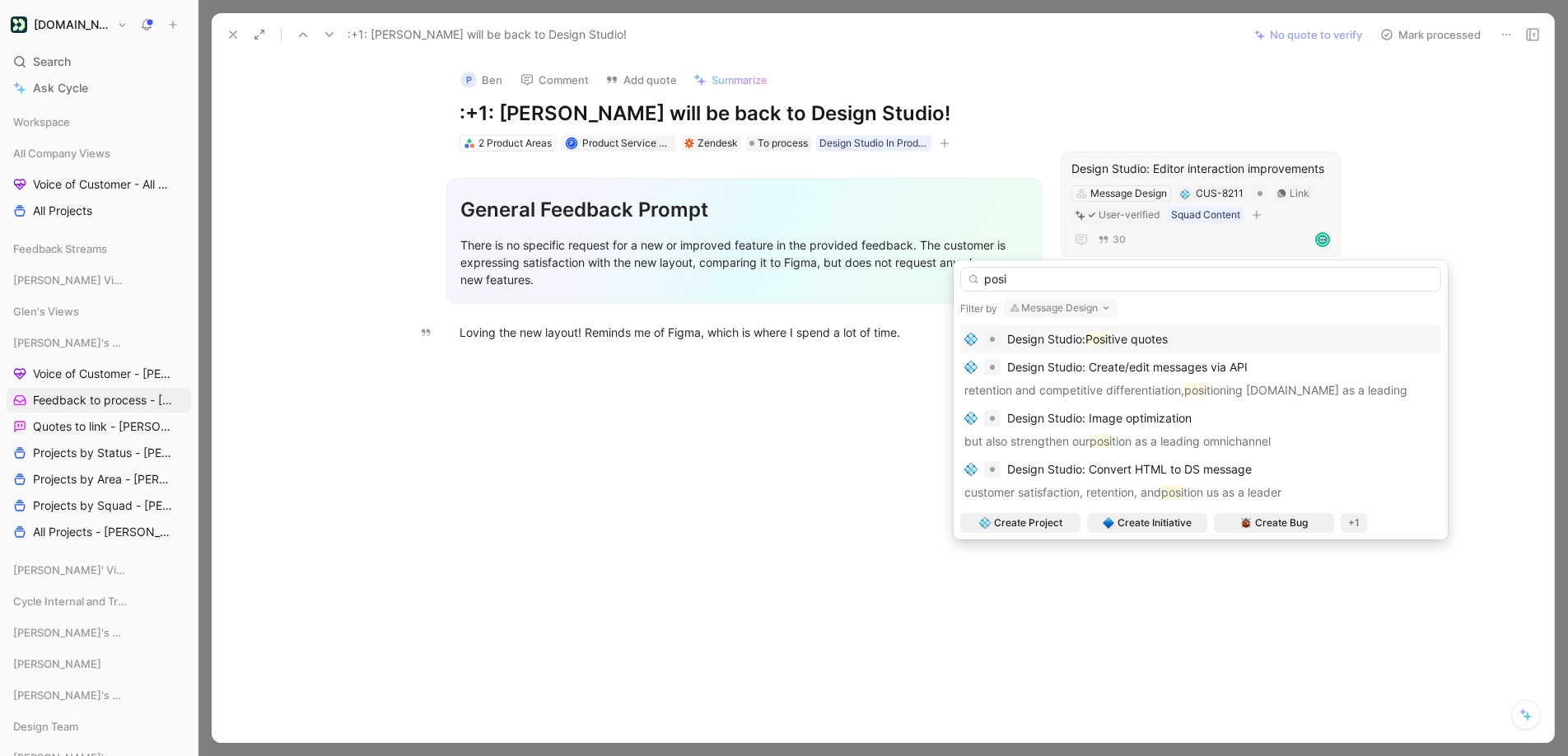
type input "posi"
click at [1168, 338] on span "tive quotes" at bounding box center [1138, 339] width 60 height 14
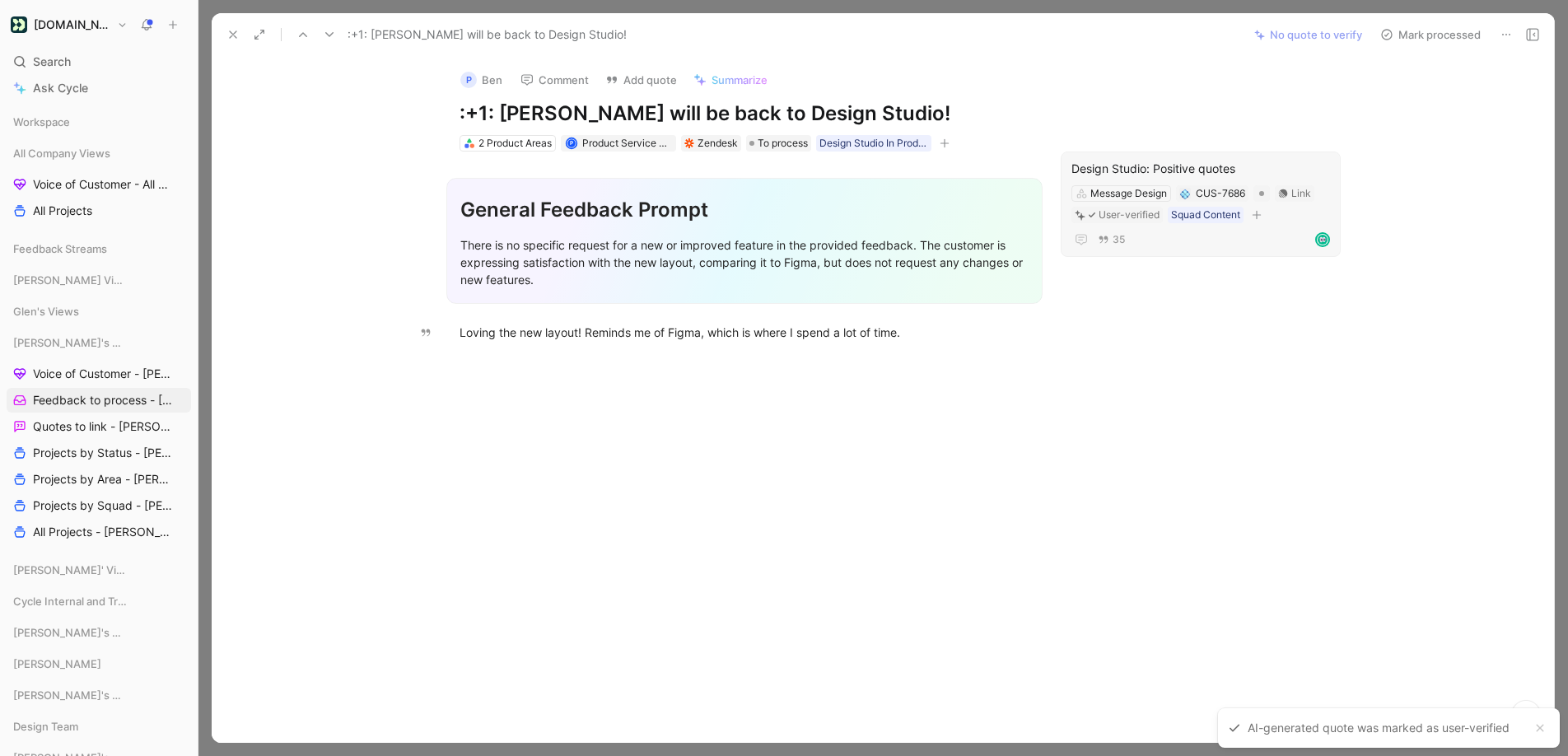
click at [1433, 31] on button "Mark processed" at bounding box center [1430, 34] width 115 height 23
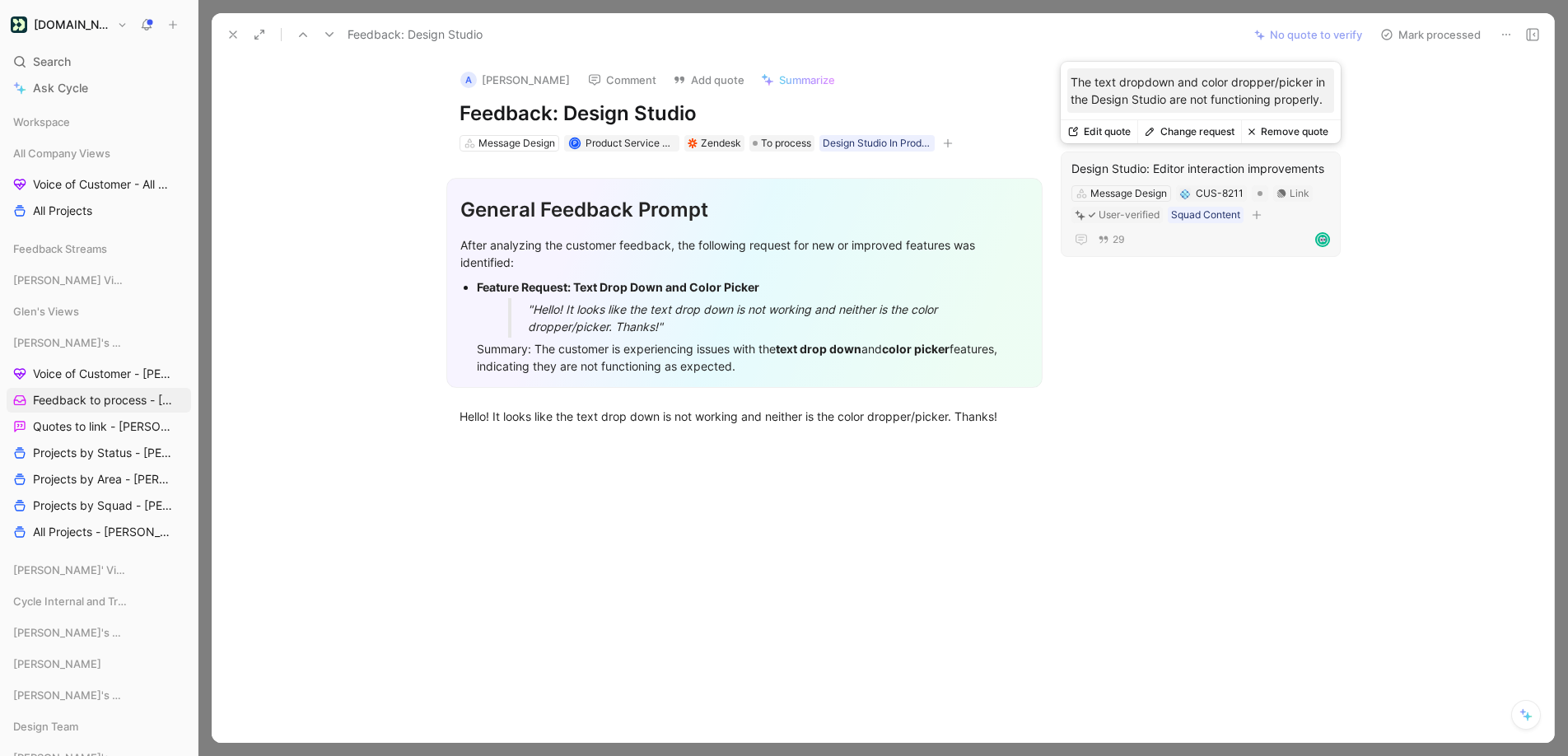
click at [1289, 131] on button "Remove quote" at bounding box center [1287, 132] width 94 height 23
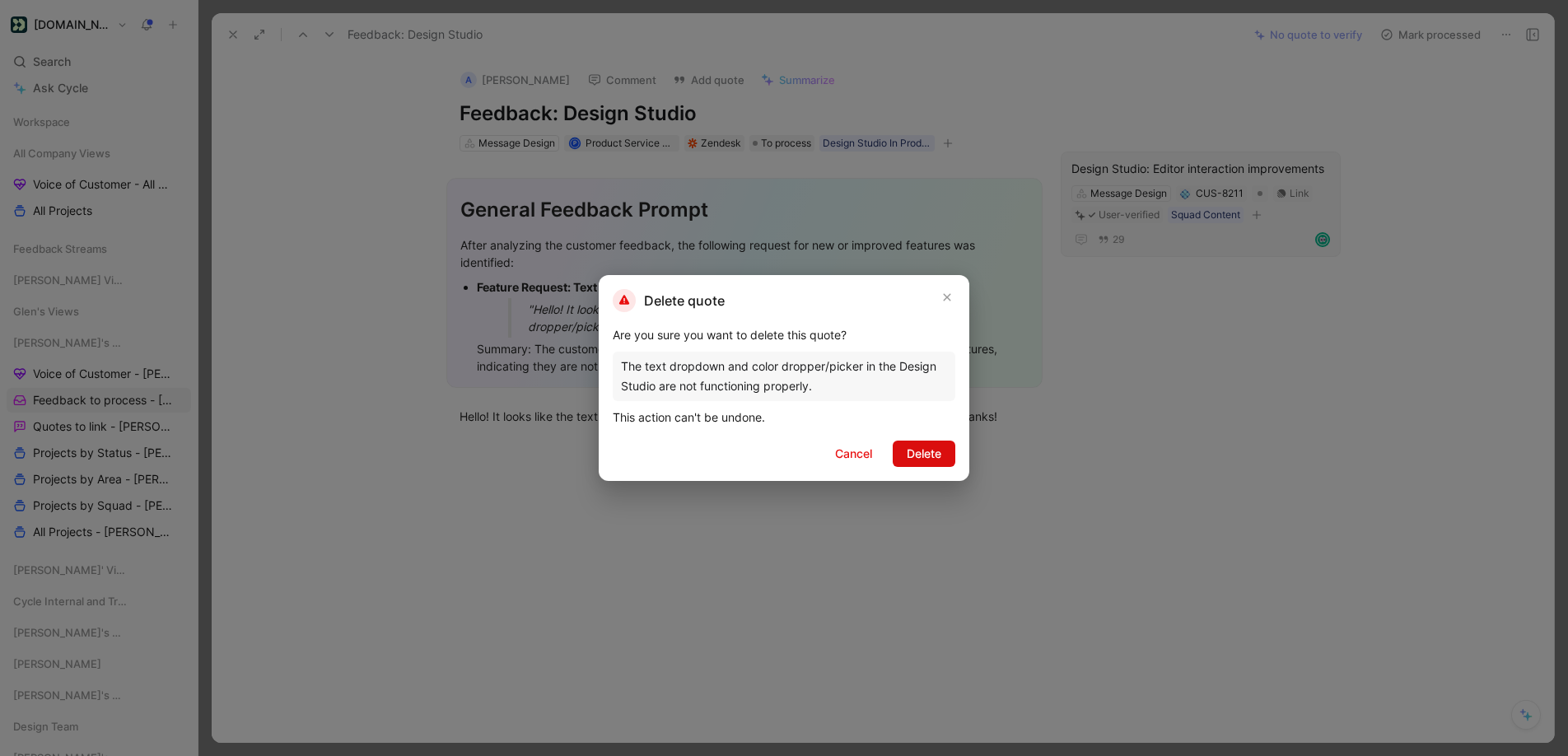
click at [924, 456] on span "Delete" at bounding box center [924, 454] width 34 height 20
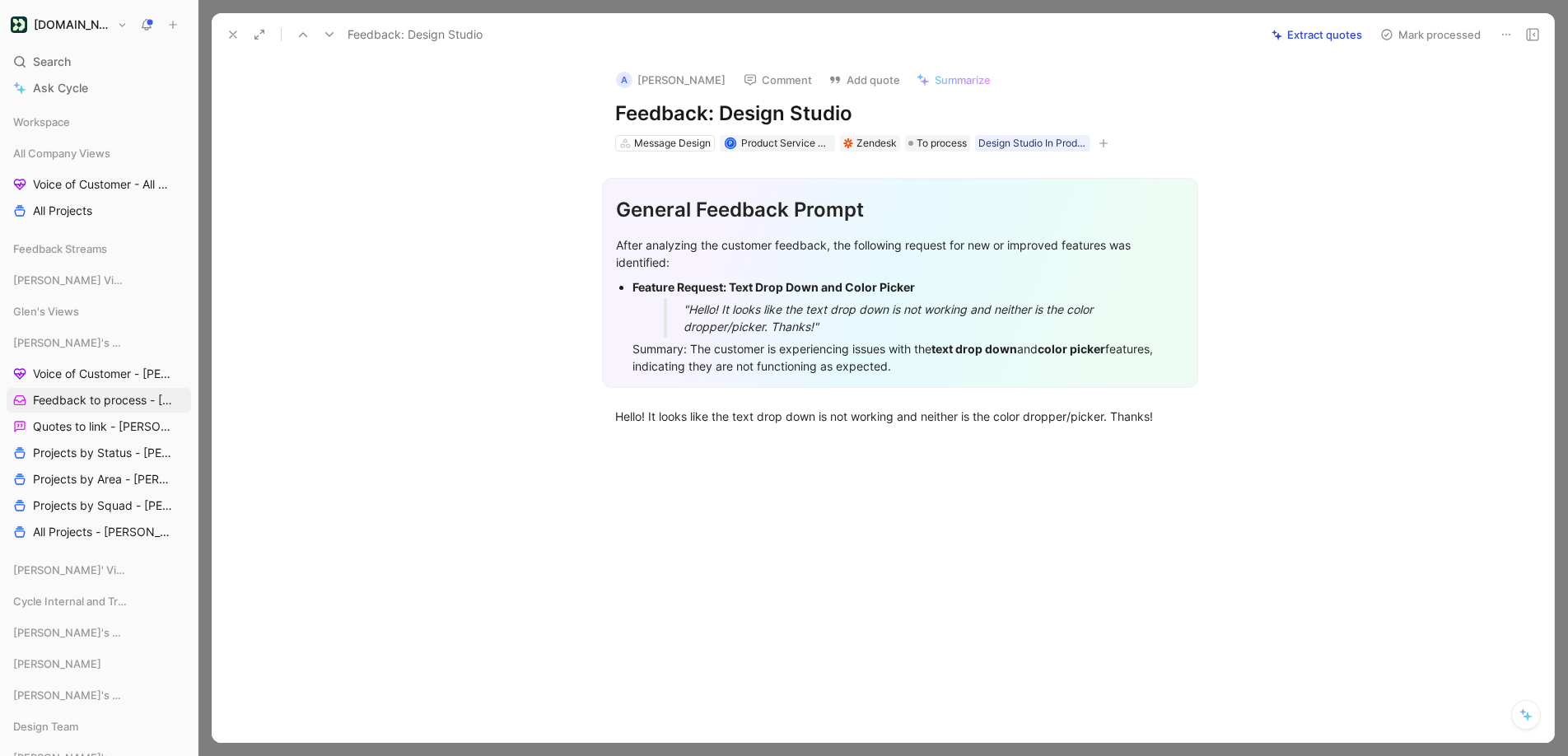
click at [1403, 34] on button "Mark processed" at bounding box center [1430, 34] width 115 height 23
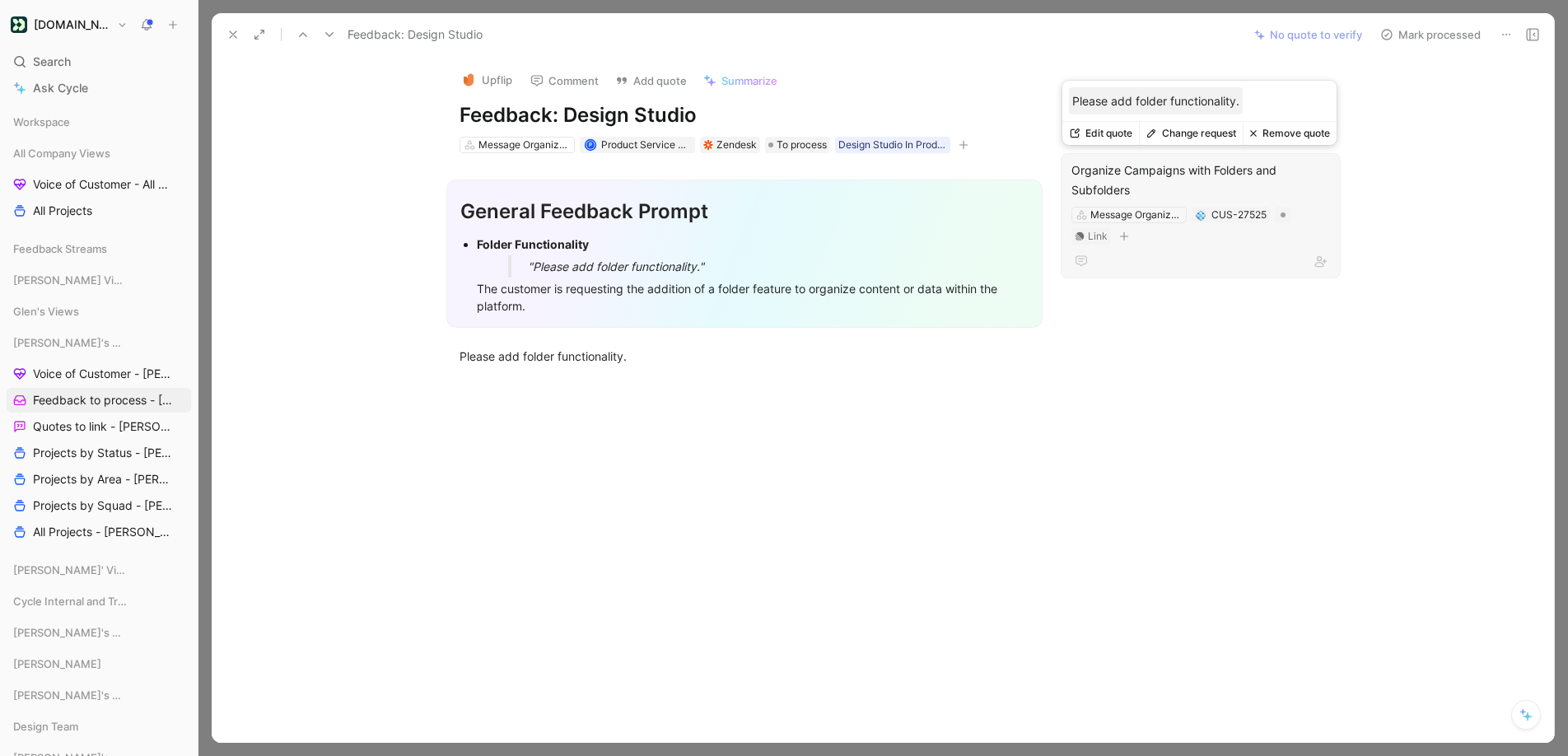
click at [1286, 130] on button "Remove quote" at bounding box center [1289, 133] width 94 height 23
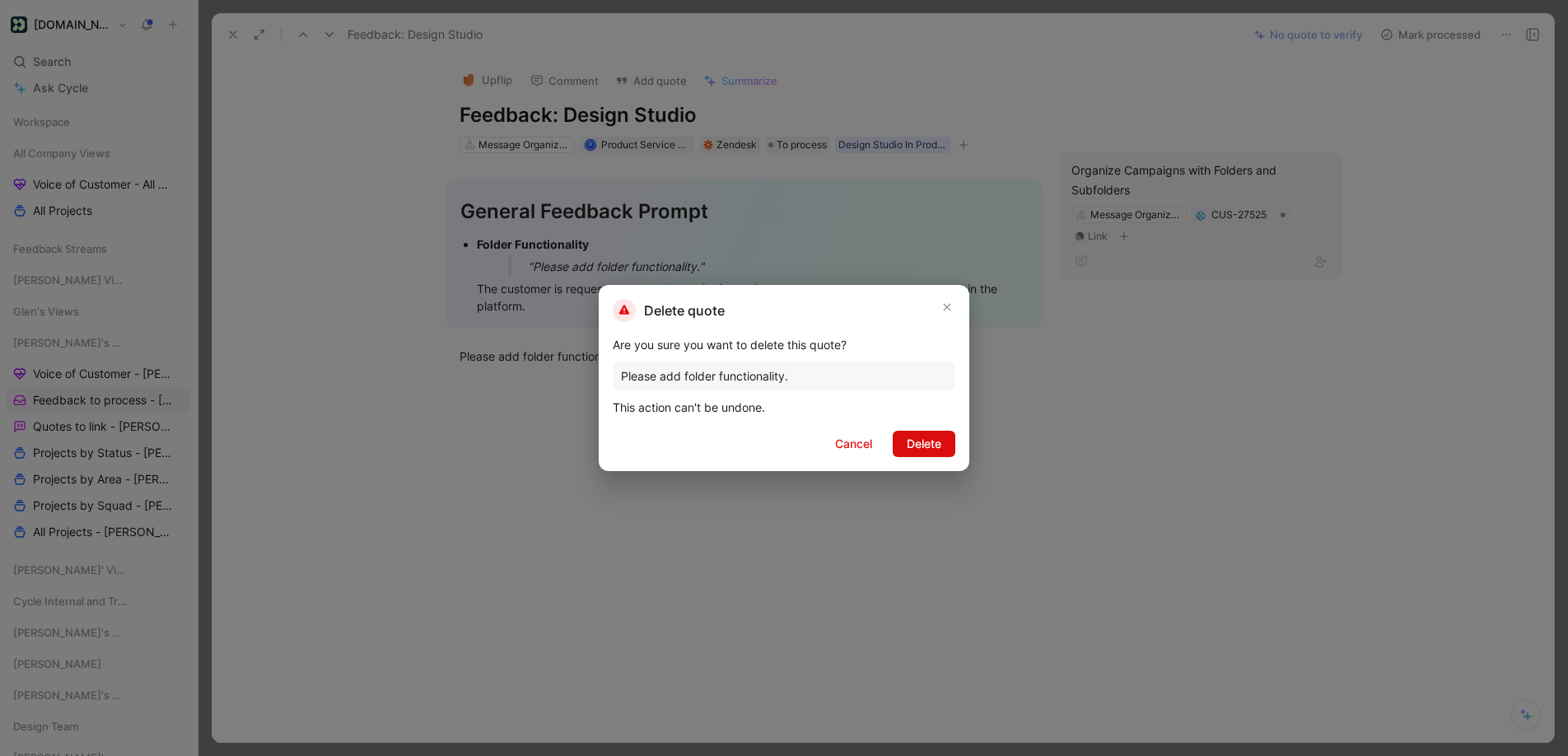
click at [941, 449] on button "Delete" at bounding box center [923, 443] width 63 height 27
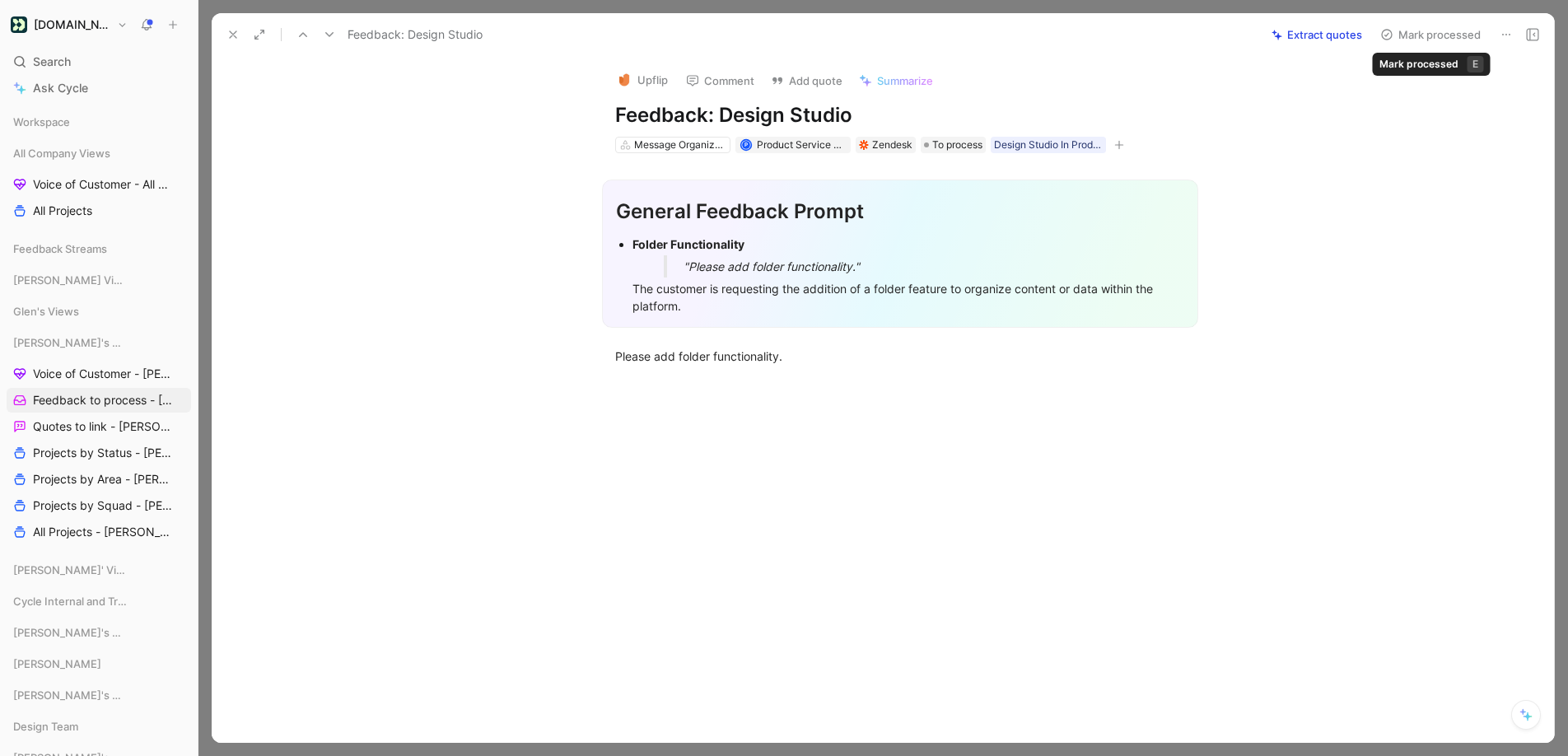
click at [1427, 32] on button "Mark processed" at bounding box center [1430, 34] width 115 height 23
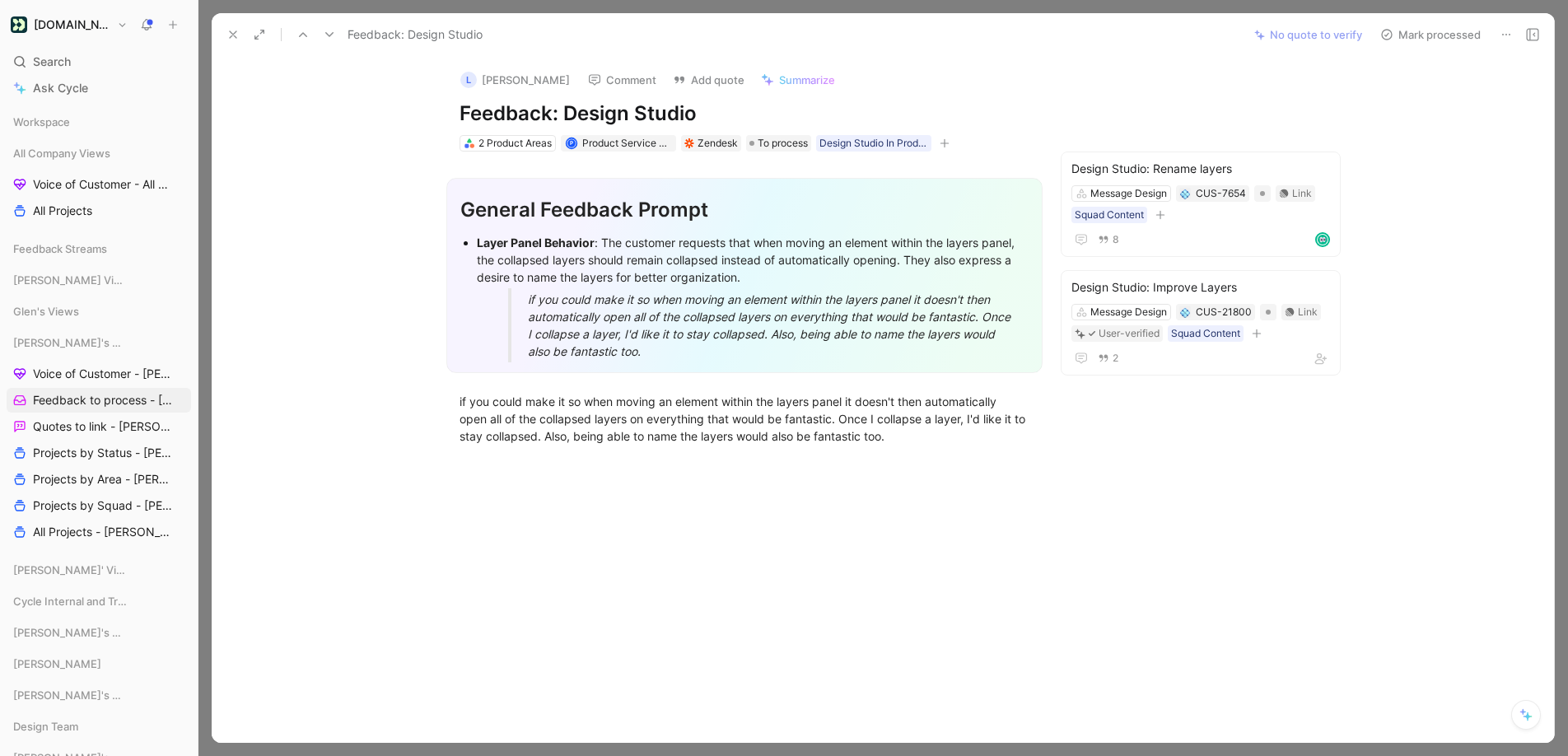
click at [1440, 41] on button "Mark processed" at bounding box center [1430, 34] width 115 height 23
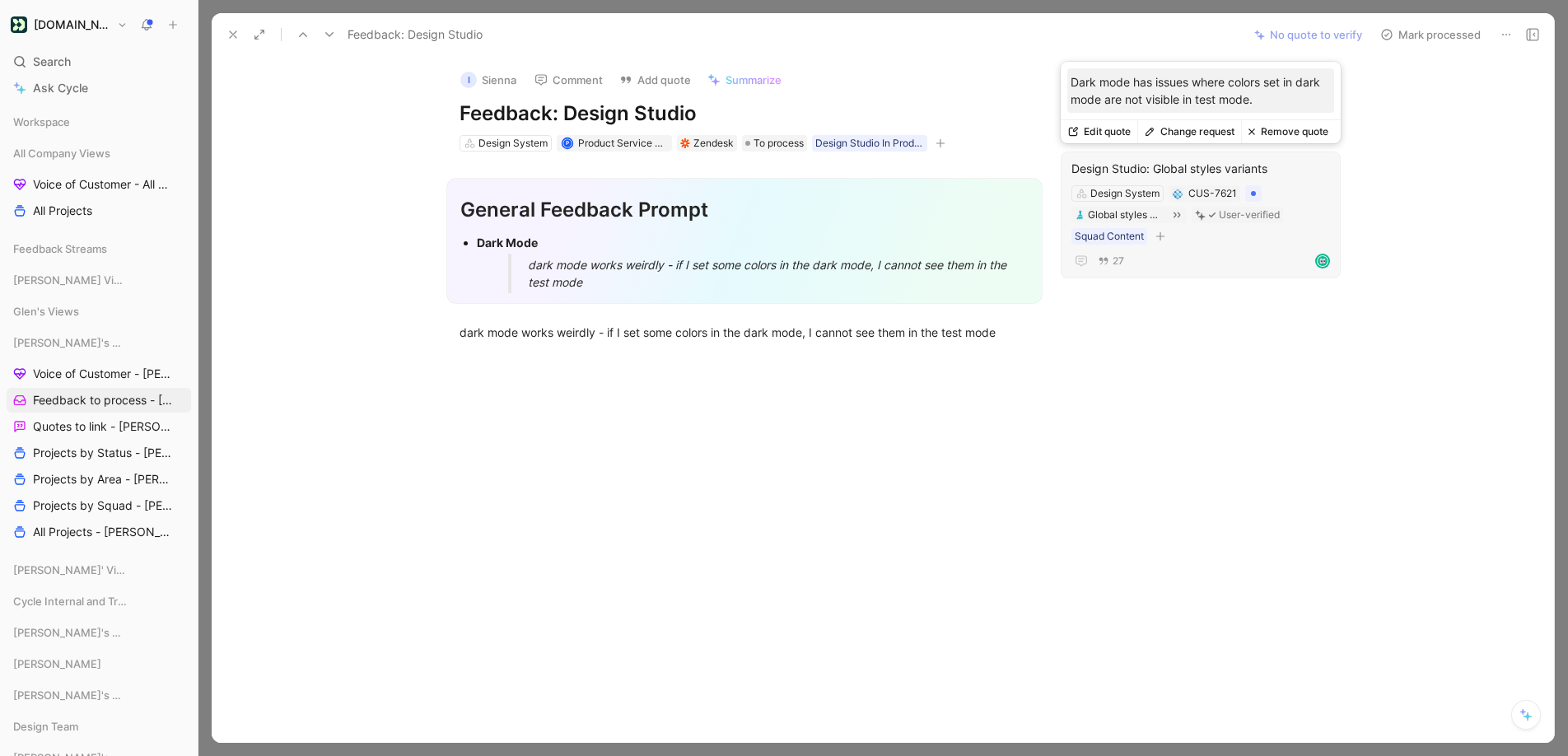
click at [1192, 134] on button "Change request" at bounding box center [1189, 132] width 104 height 23
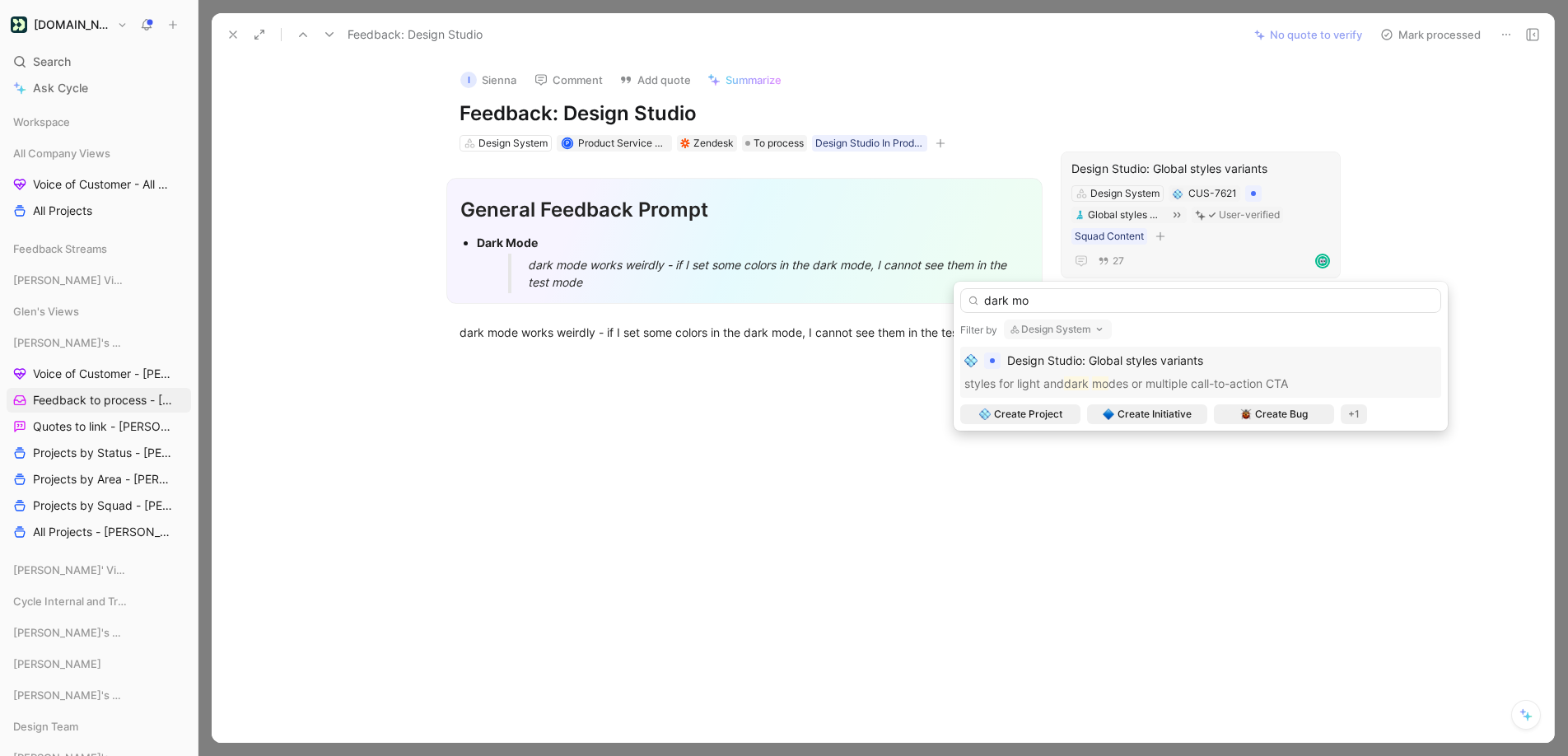
type input "dark mo"
click at [1061, 333] on button "Design System" at bounding box center [1057, 329] width 108 height 20
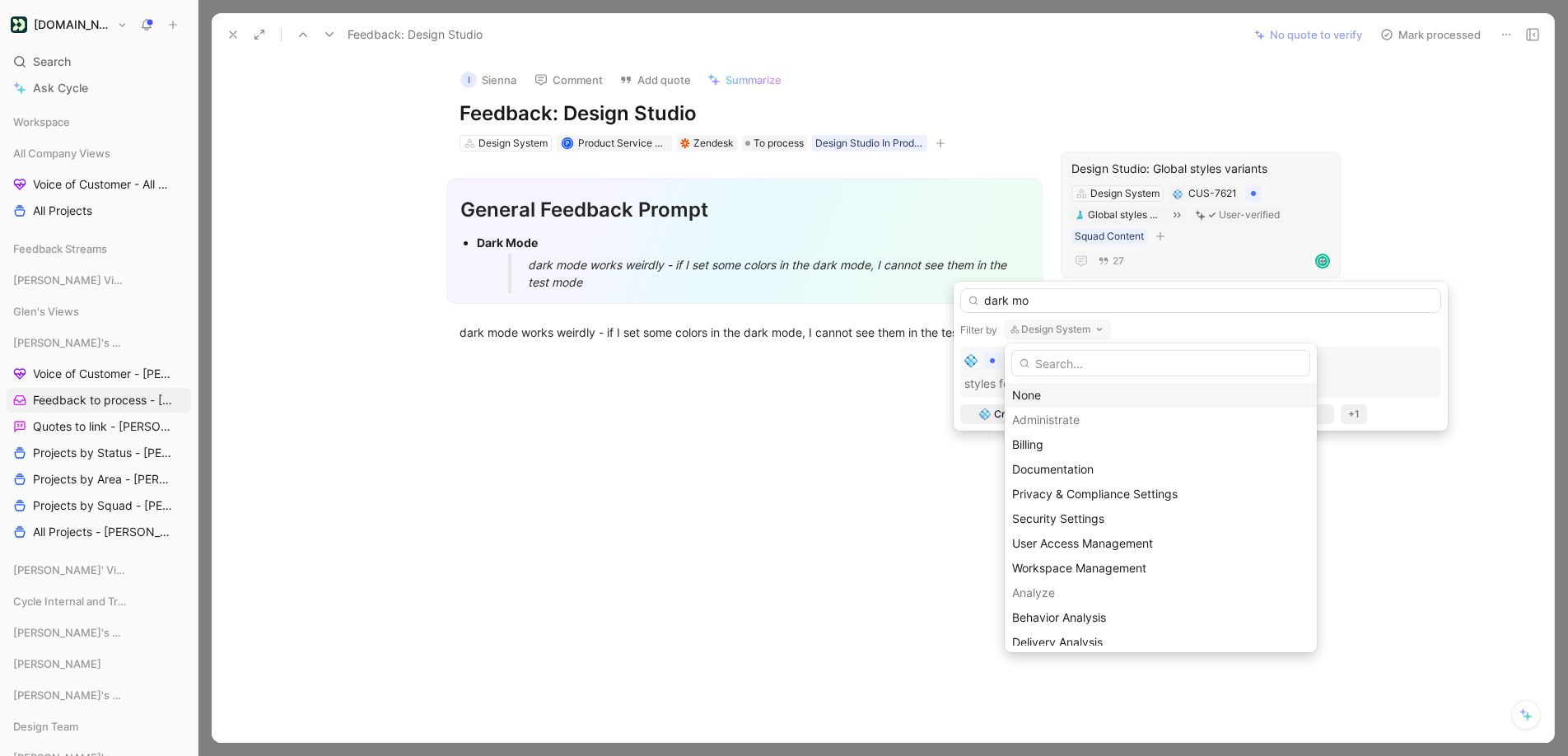
click at [1048, 399] on div "None" at bounding box center [1160, 395] width 297 height 20
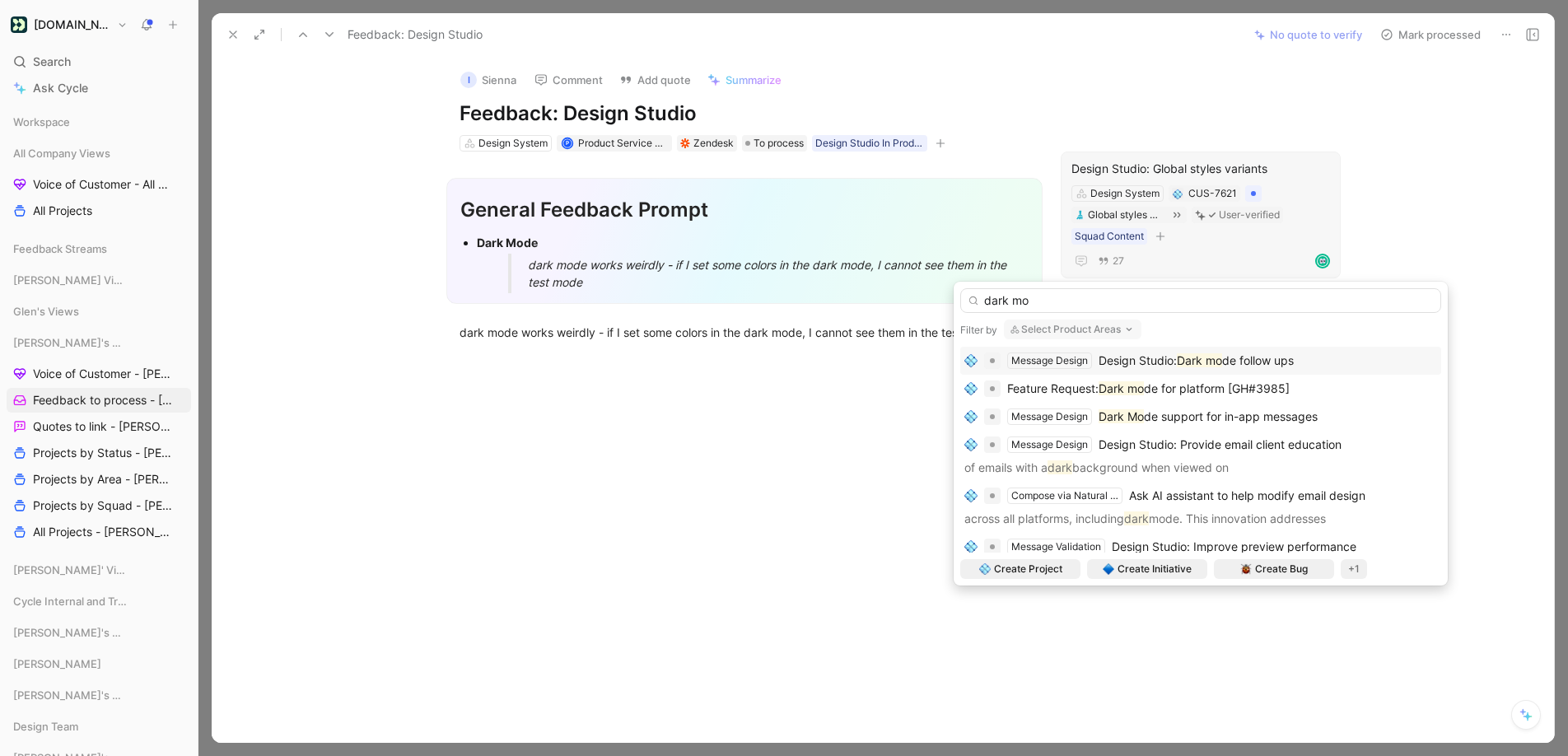
click at [1155, 363] on span "Design Studio:" at bounding box center [1138, 361] width 78 height 14
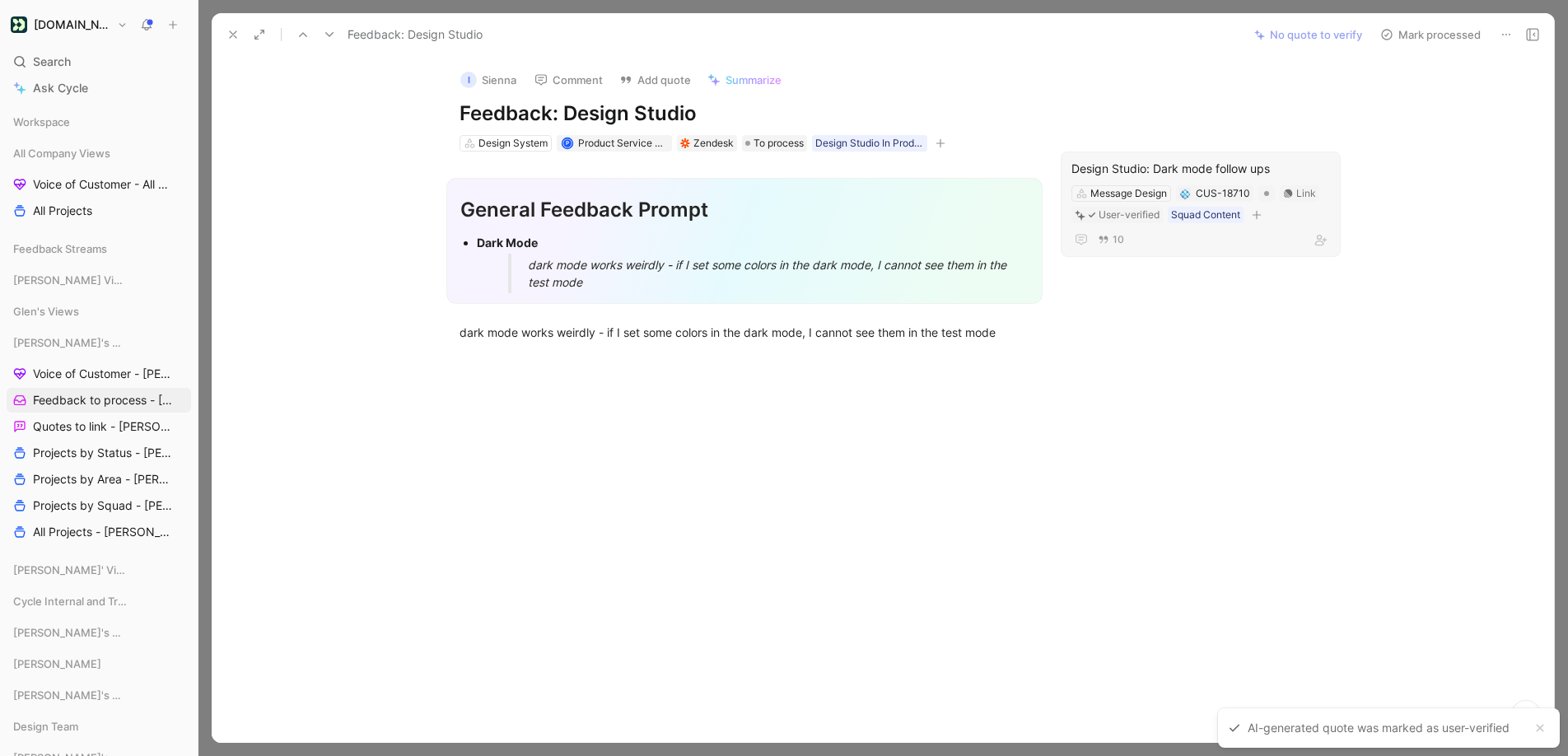
click at [1423, 30] on button "Mark processed" at bounding box center [1430, 34] width 115 height 23
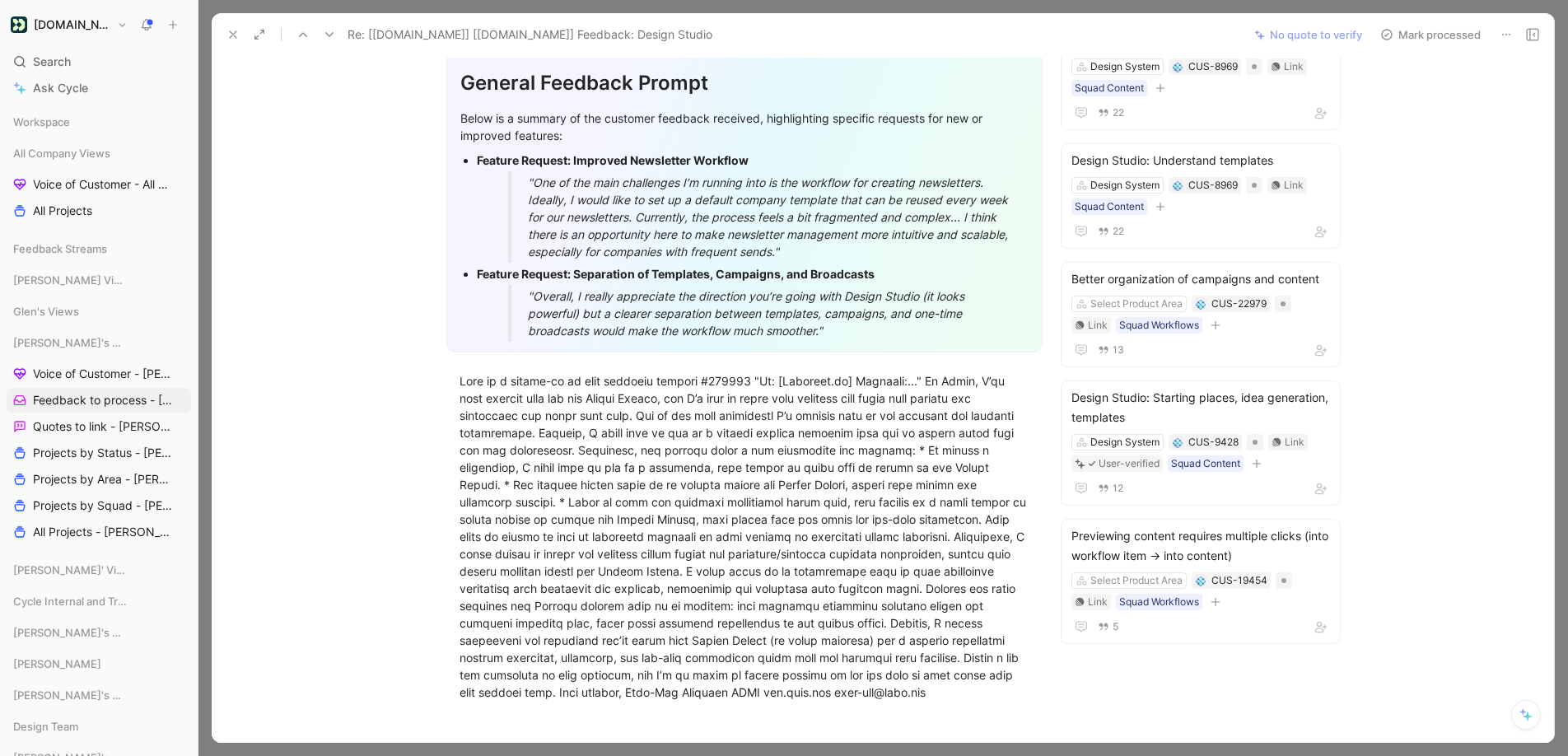
scroll to position [155, 0]
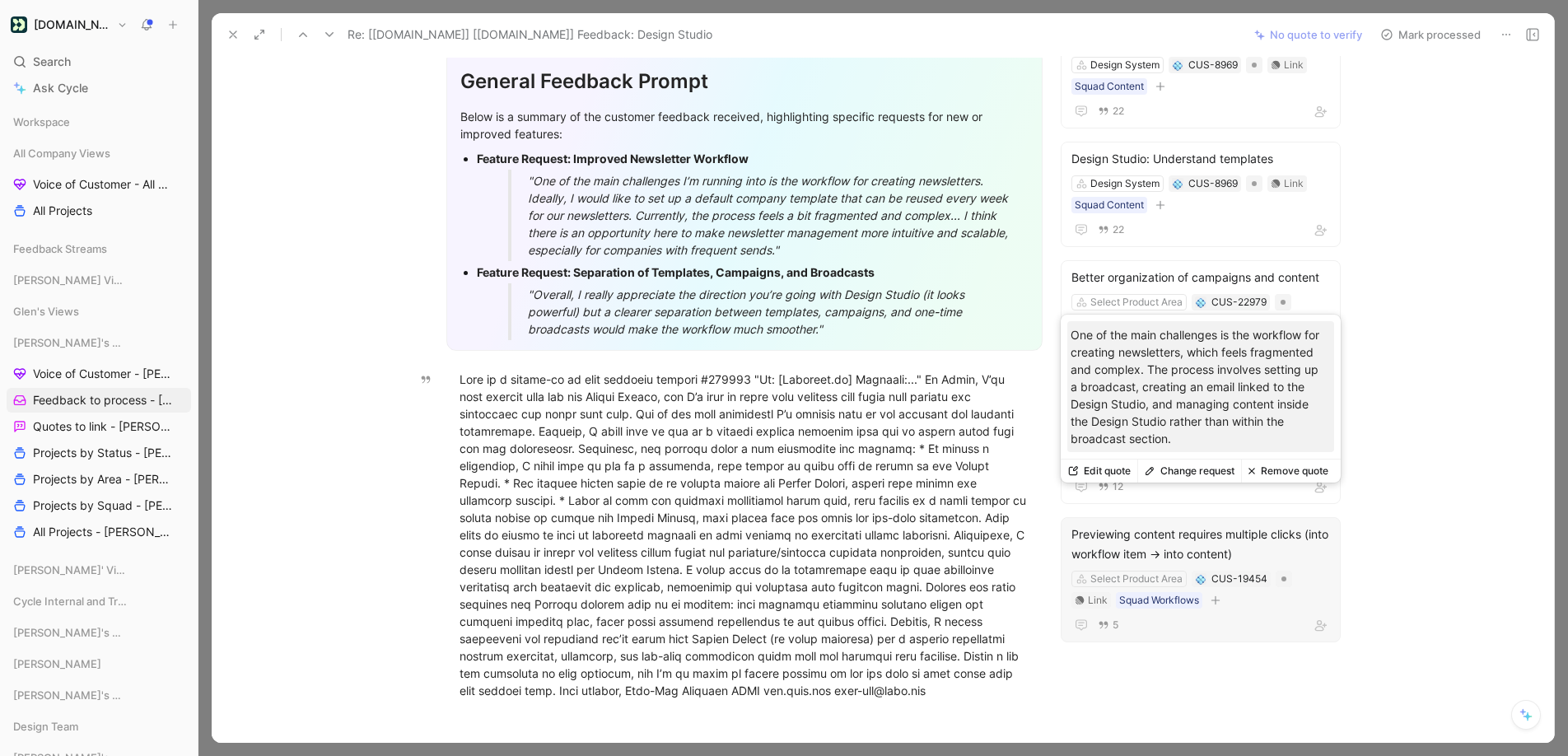
click at [1271, 473] on button "Remove quote" at bounding box center [1287, 471] width 94 height 23
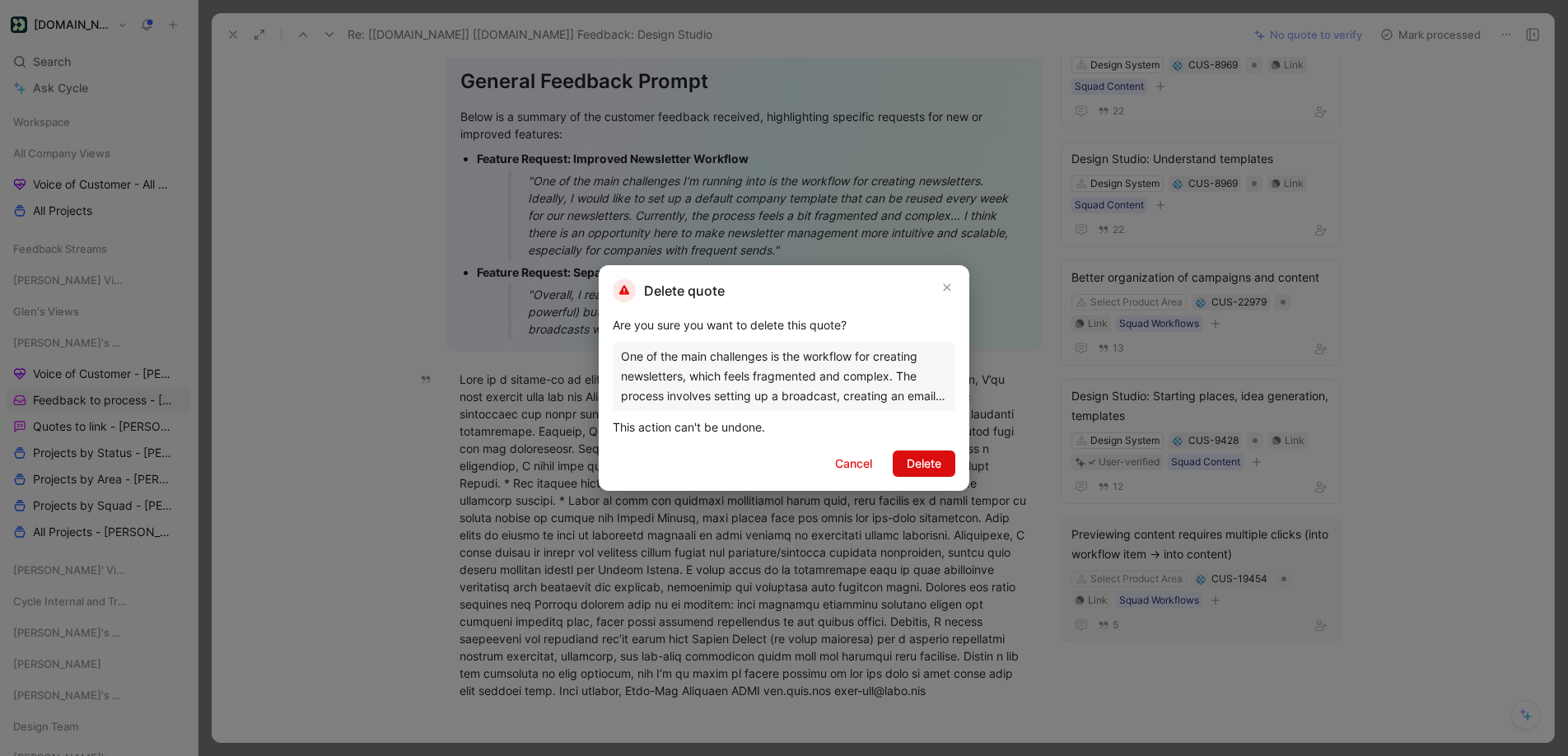
click at [944, 460] on button "Delete" at bounding box center [923, 463] width 63 height 27
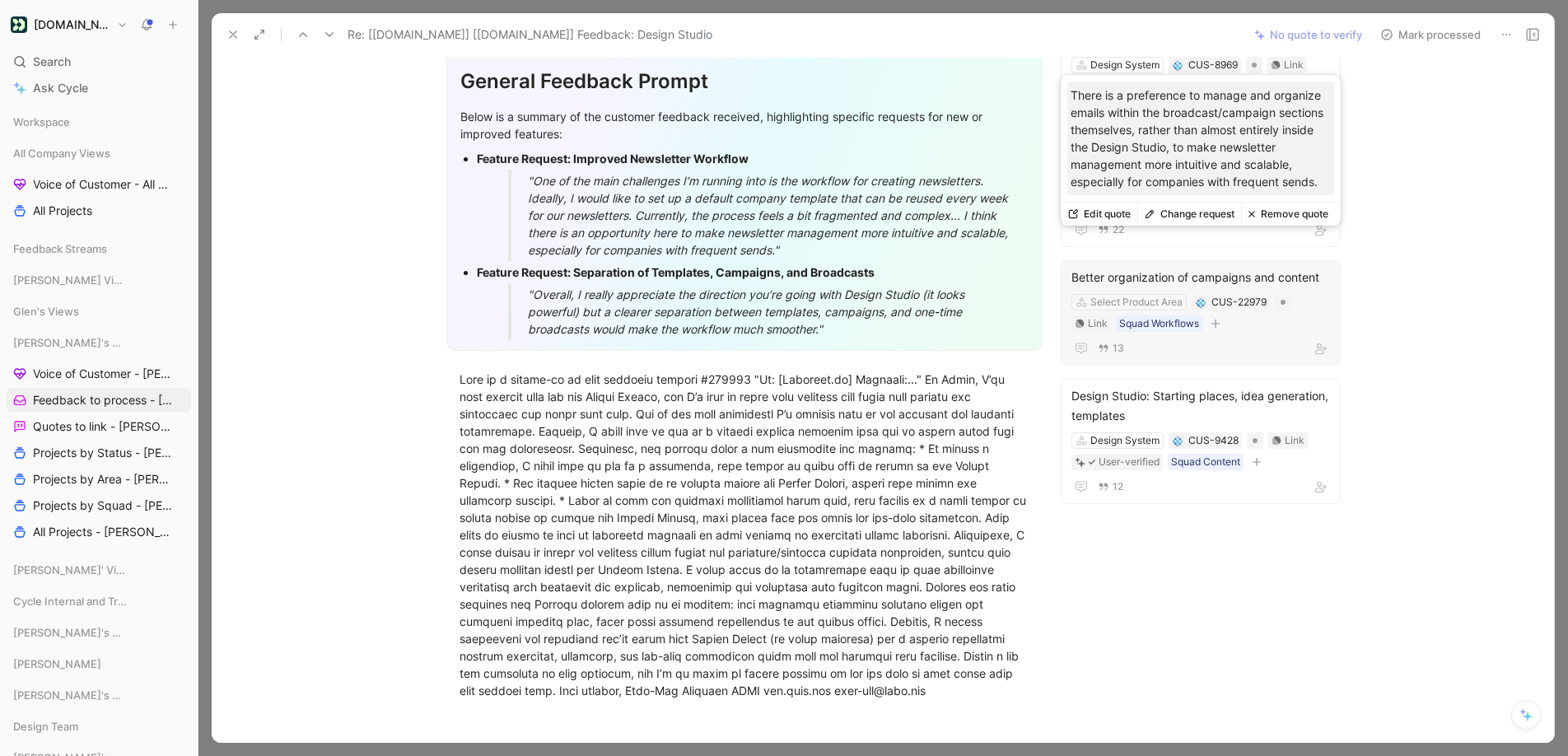
click at [1198, 216] on button "Change request" at bounding box center [1189, 214] width 104 height 23
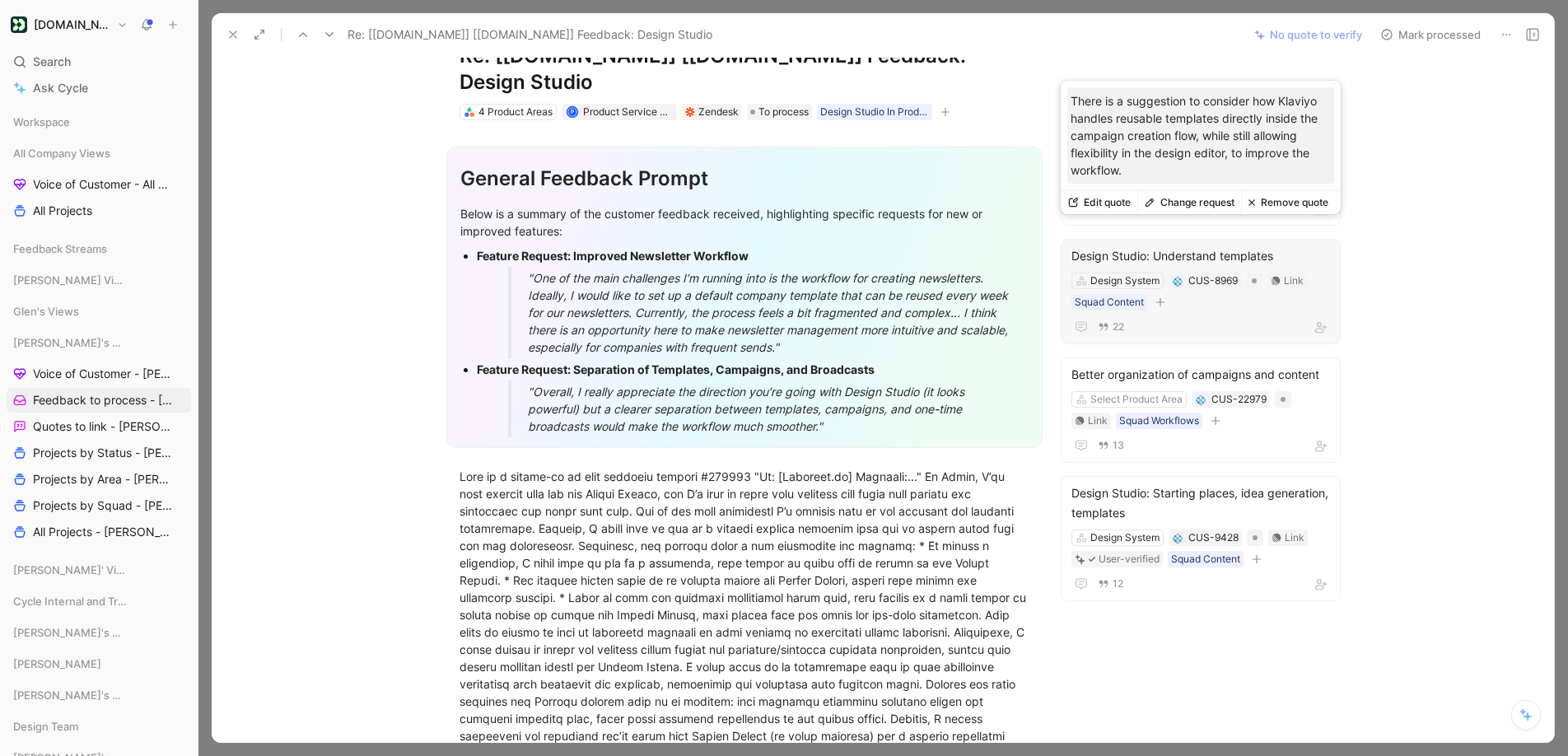
scroll to position [46, 0]
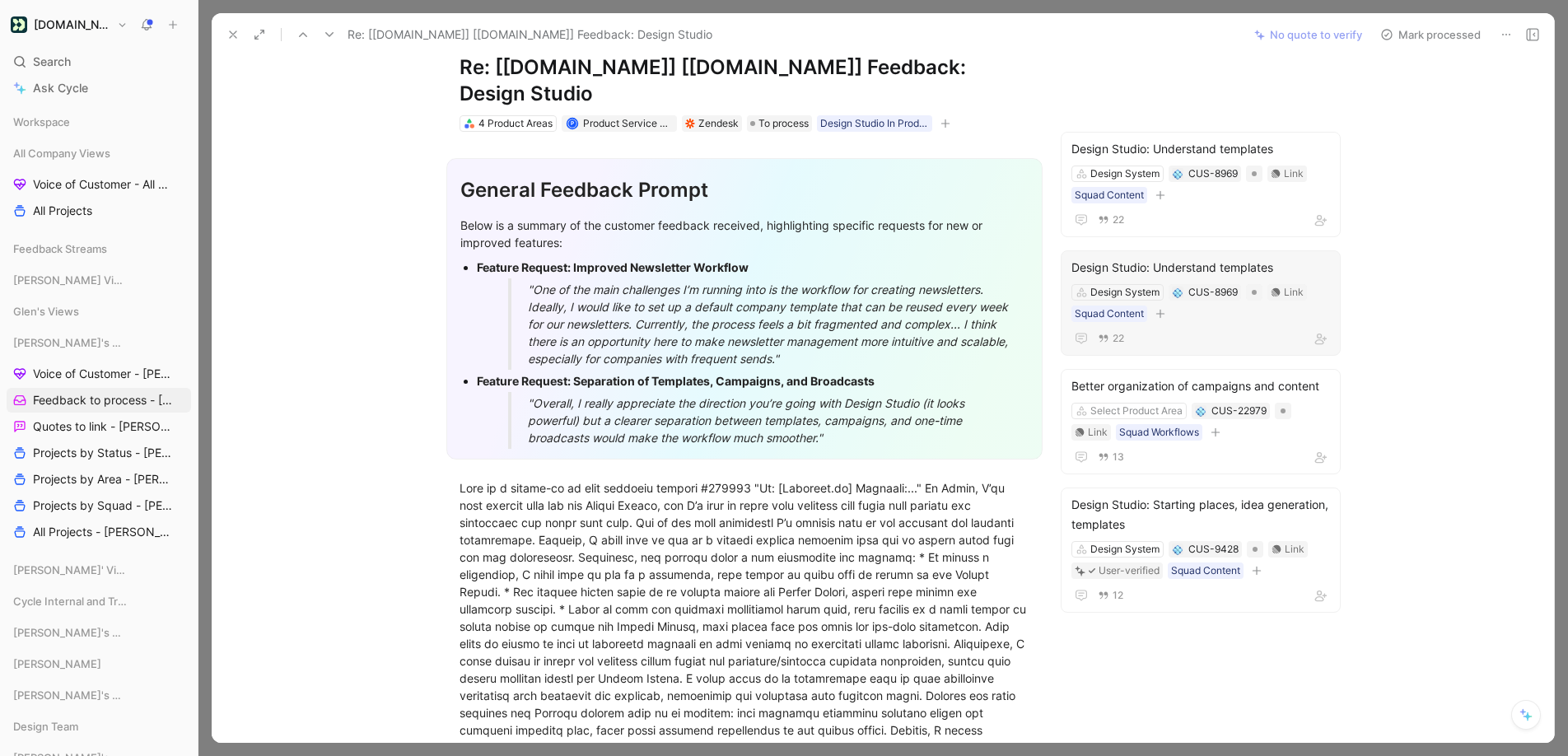
click at [1199, 258] on div "Design Studio: Understand templates" at bounding box center [1201, 268] width 258 height 20
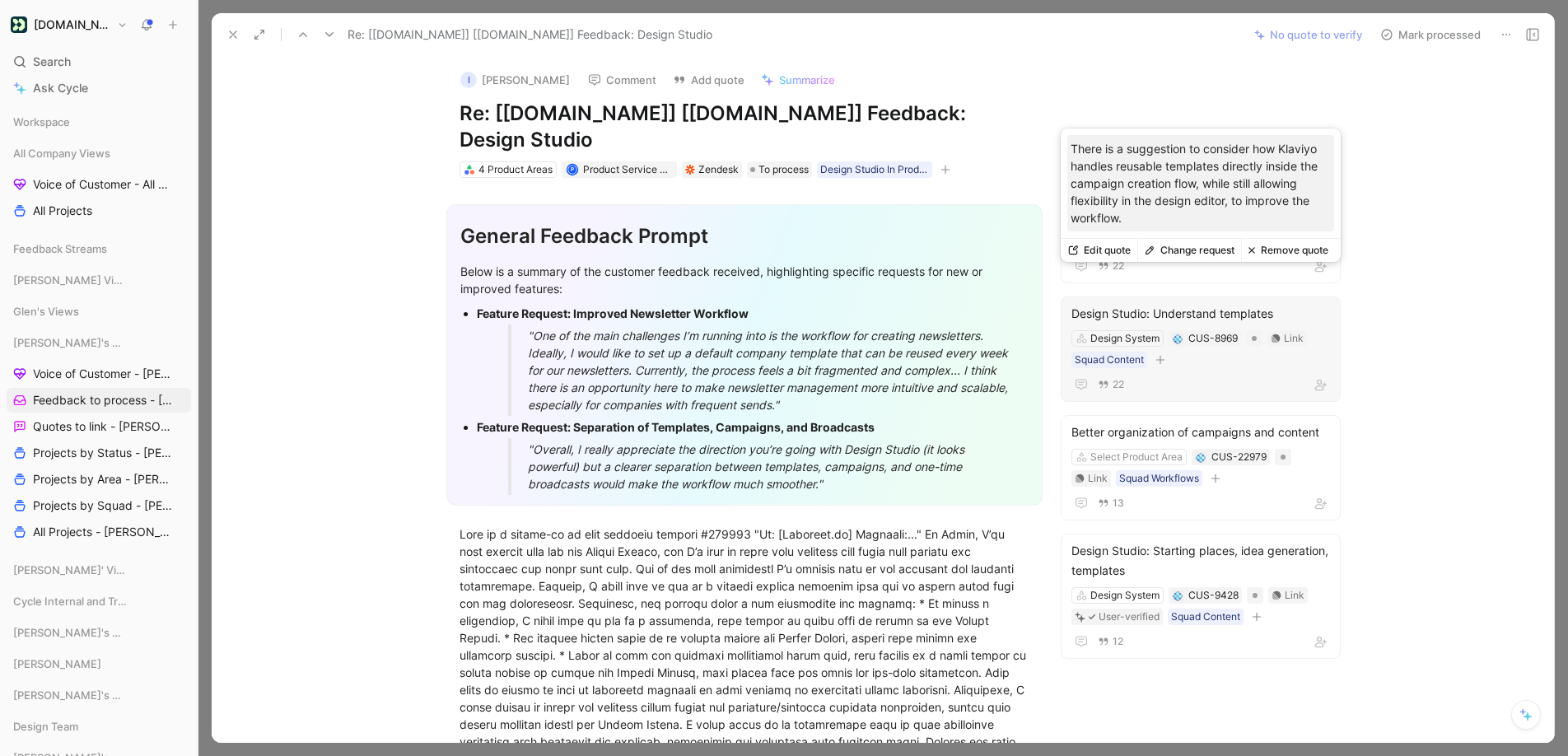
click at [1282, 247] on button "Remove quote" at bounding box center [1287, 251] width 94 height 23
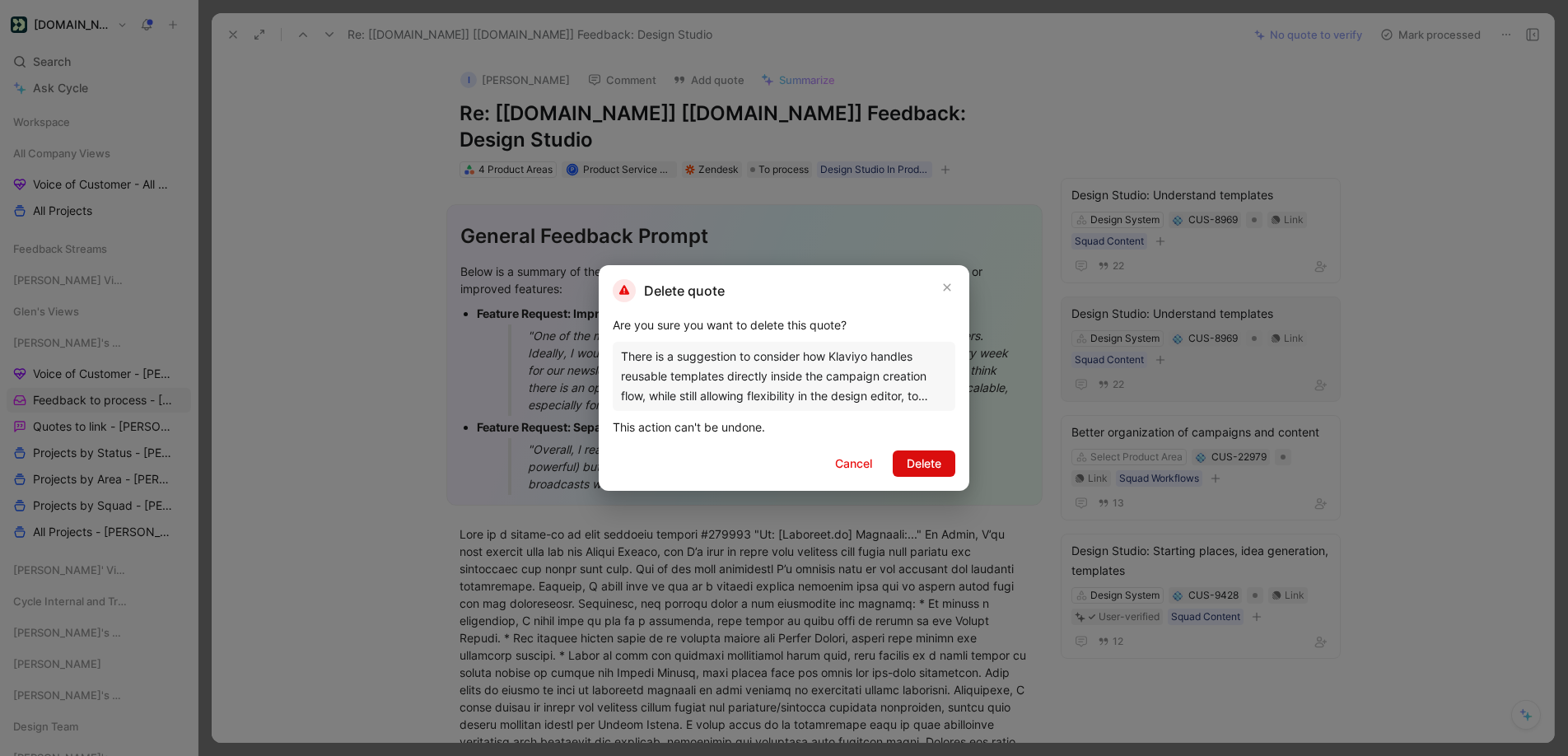
click at [929, 459] on span "Delete" at bounding box center [924, 463] width 34 height 20
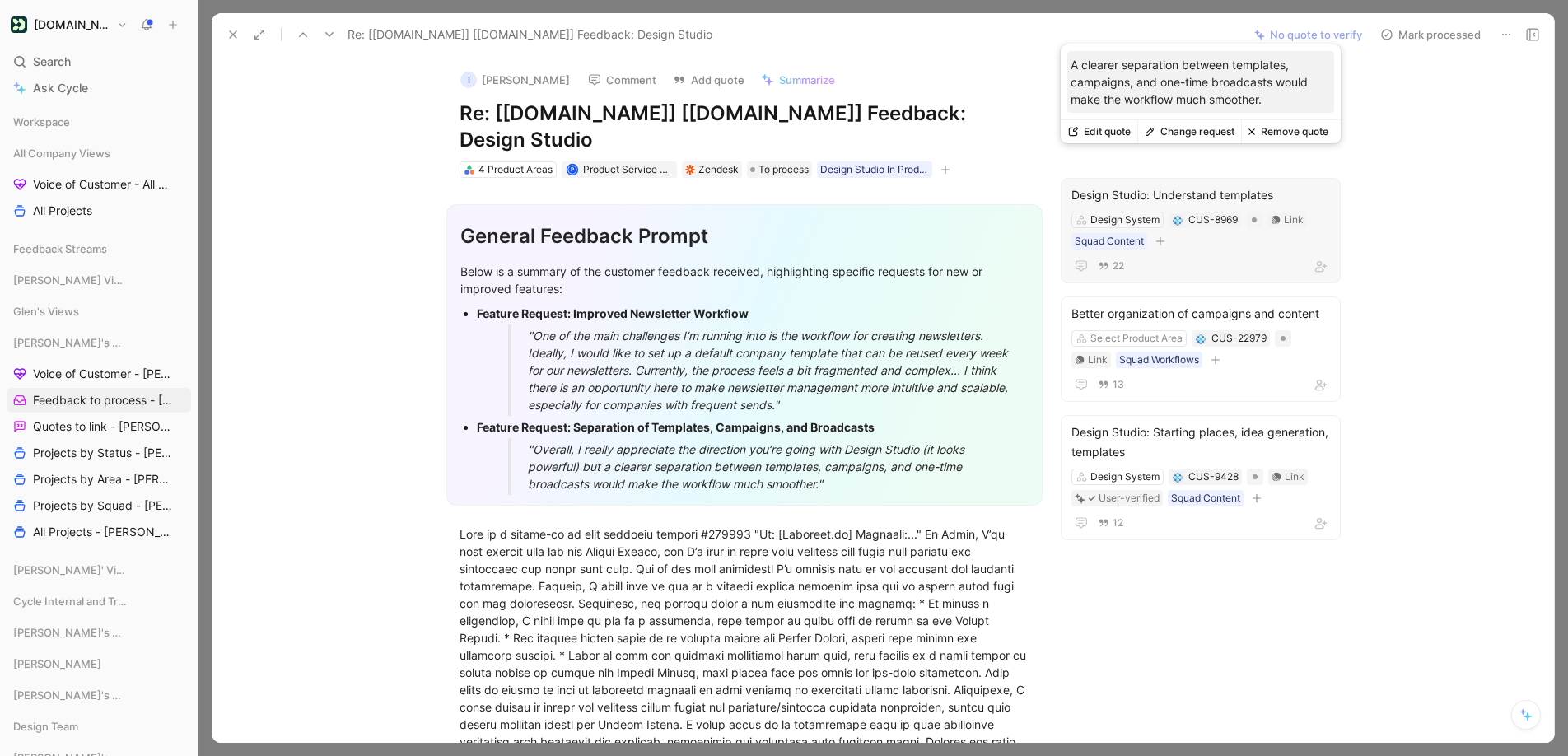
click at [1277, 137] on button "Remove quote" at bounding box center [1287, 132] width 94 height 23
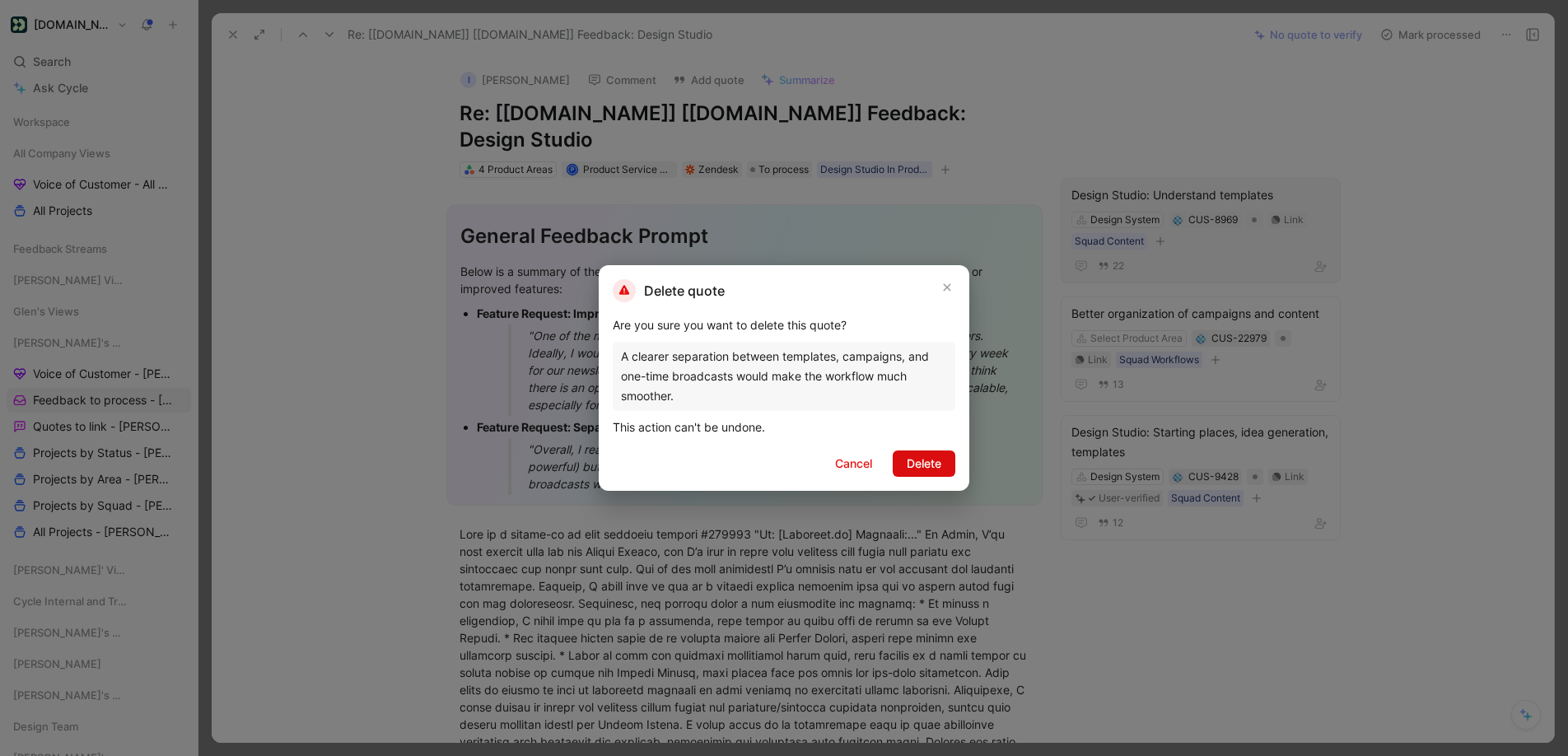
click at [945, 458] on button "Delete" at bounding box center [923, 463] width 63 height 27
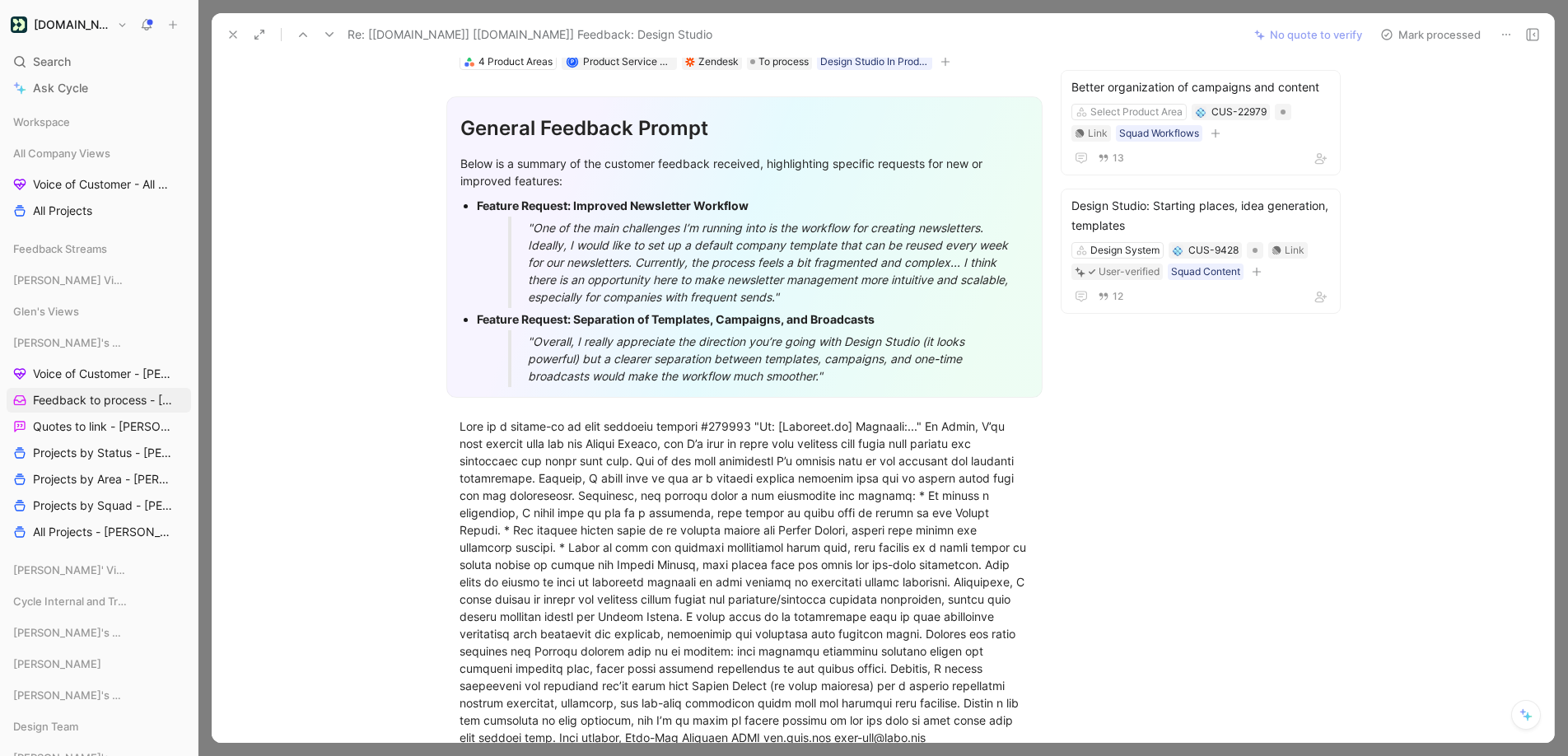
scroll to position [111, 0]
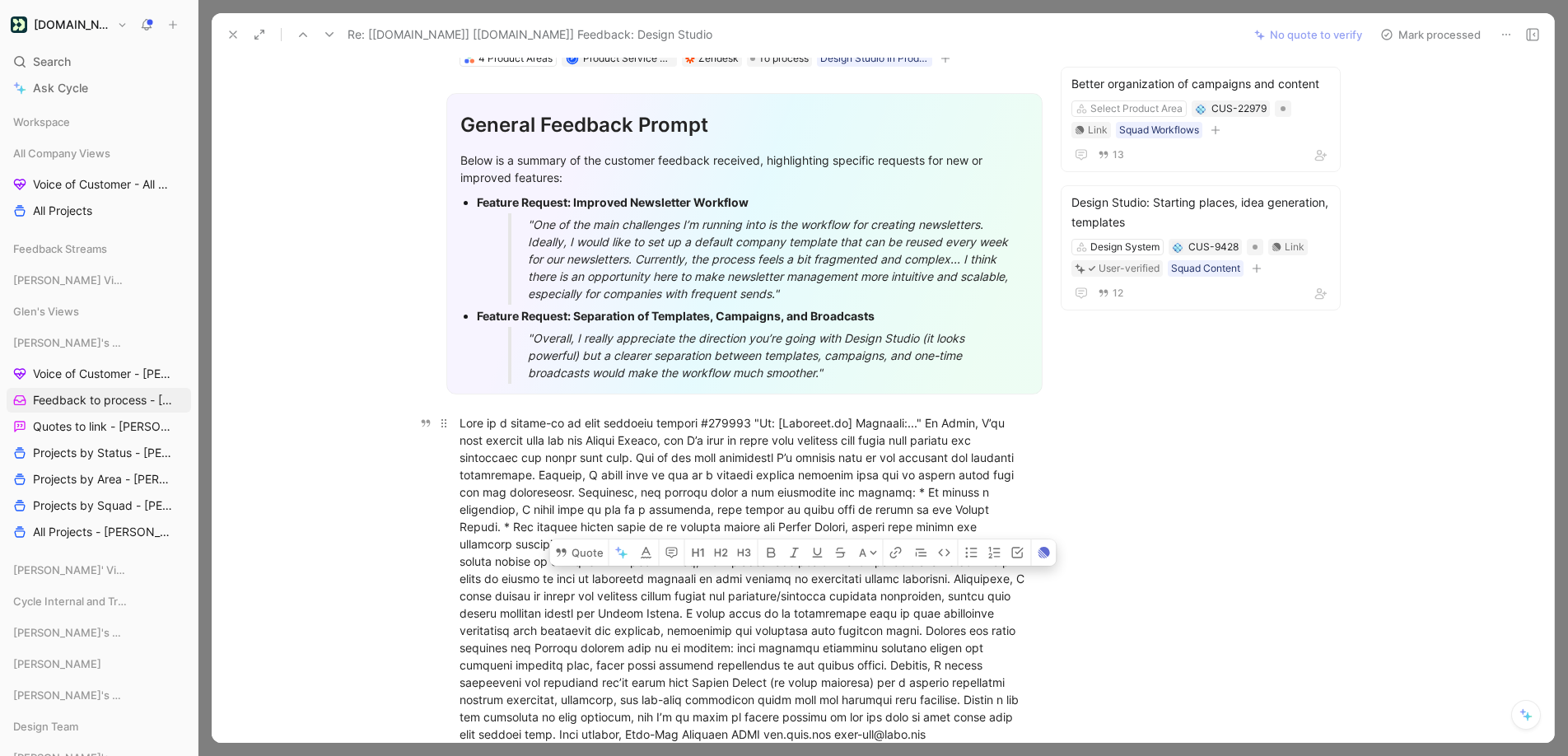
drag, startPoint x: 857, startPoint y: 554, endPoint x: 750, endPoint y: 637, distance: 135.4
click at [750, 637] on div at bounding box center [744, 579] width 570 height 329
click at [585, 540] on button "Quote" at bounding box center [579, 553] width 59 height 27
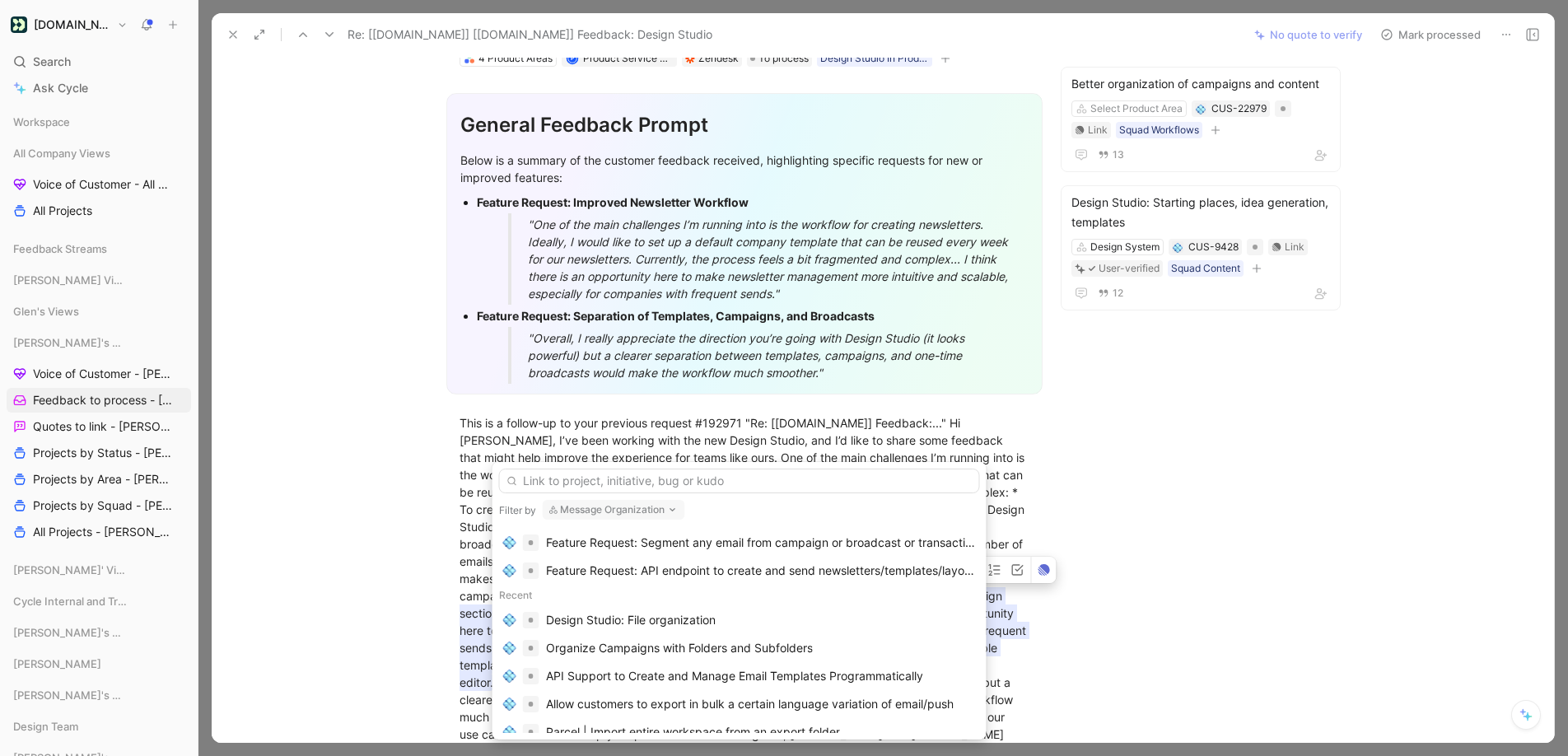
scroll to position [217, 0]
click at [676, 612] on div "Design Studio: File organization" at bounding box center [630, 619] width 170 height 20
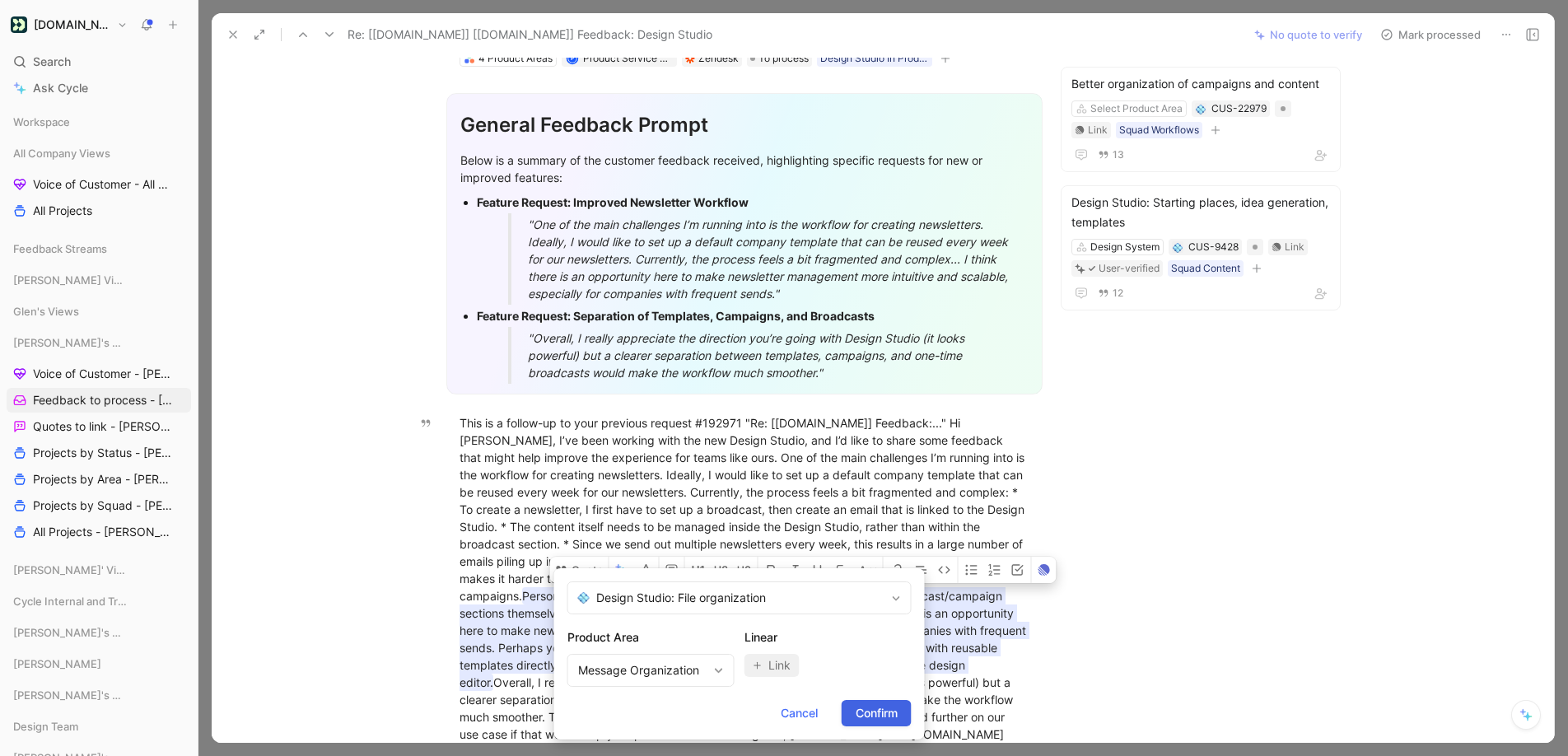
click at [874, 711] on span "Confirm" at bounding box center [876, 713] width 42 height 20
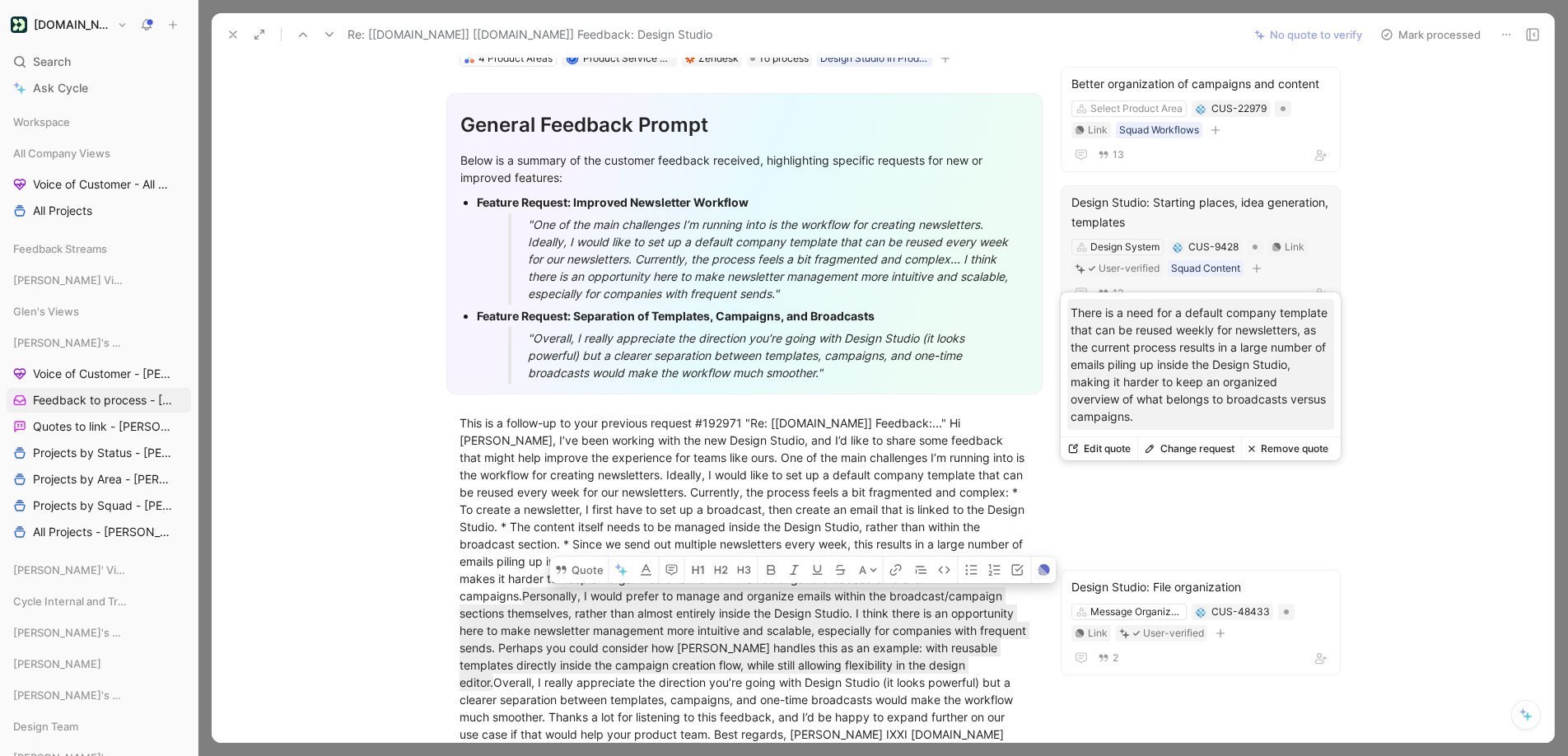
click at [1273, 453] on button "Remove quote" at bounding box center [1287, 449] width 94 height 23
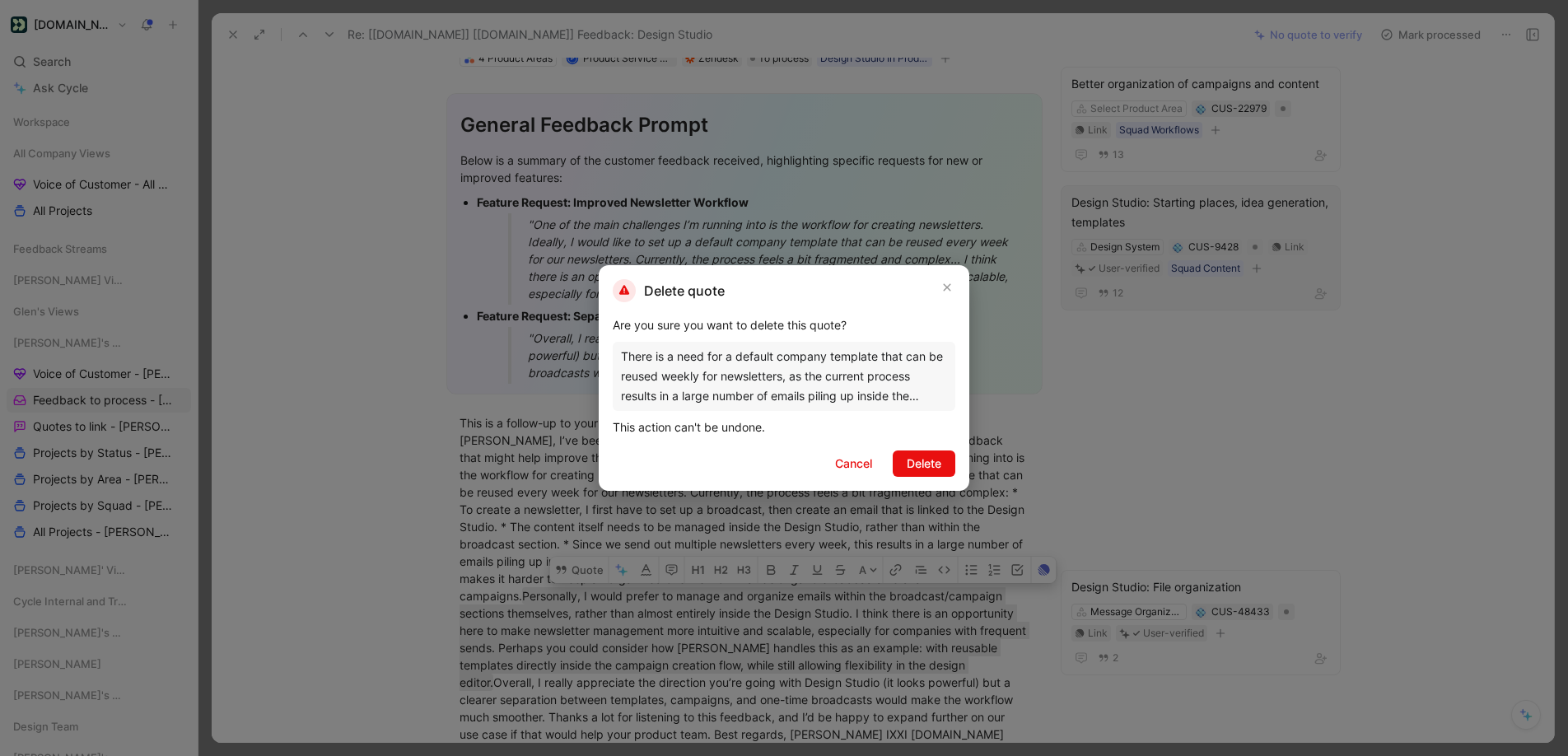
click at [924, 463] on span "Delete" at bounding box center [924, 463] width 34 height 20
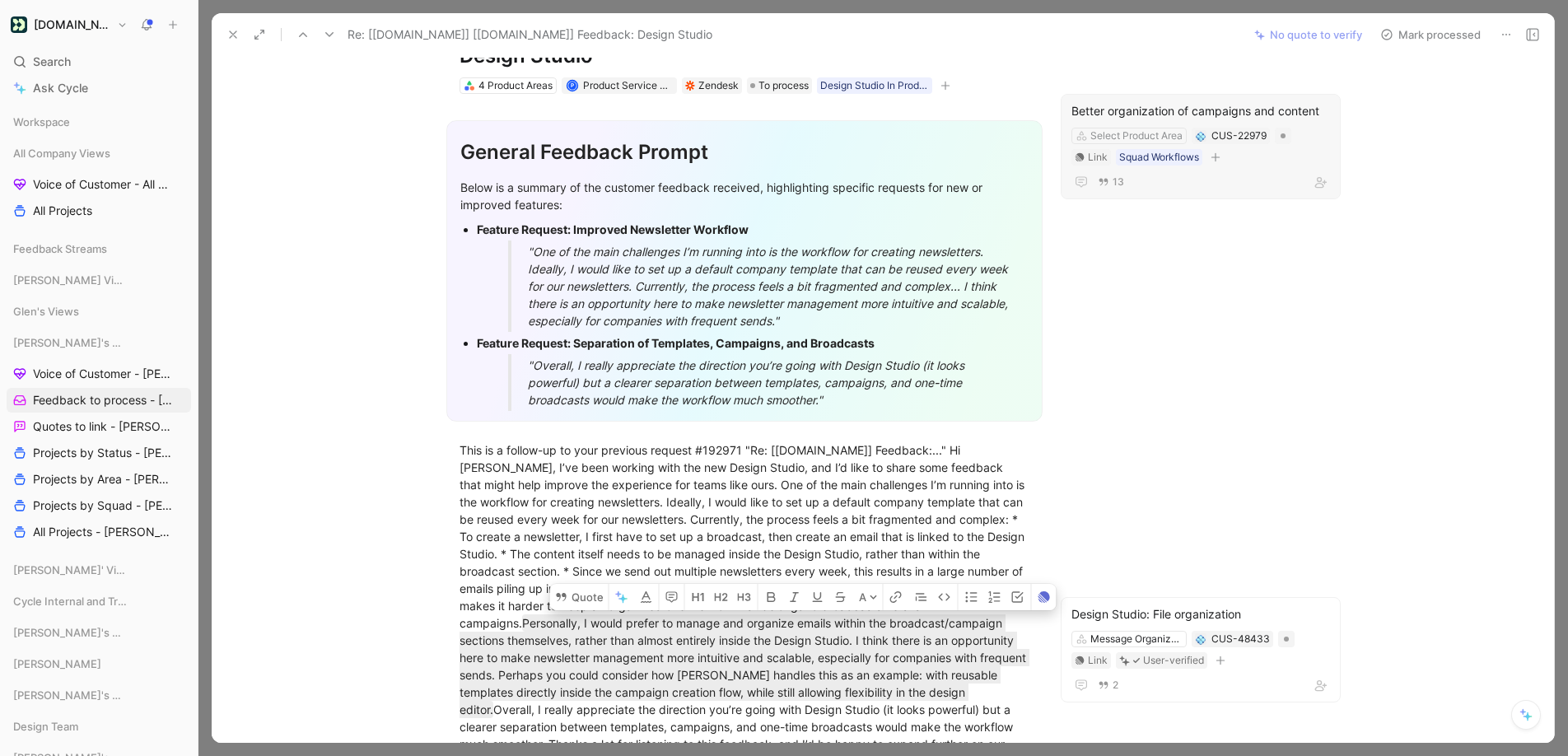
scroll to position [19, 0]
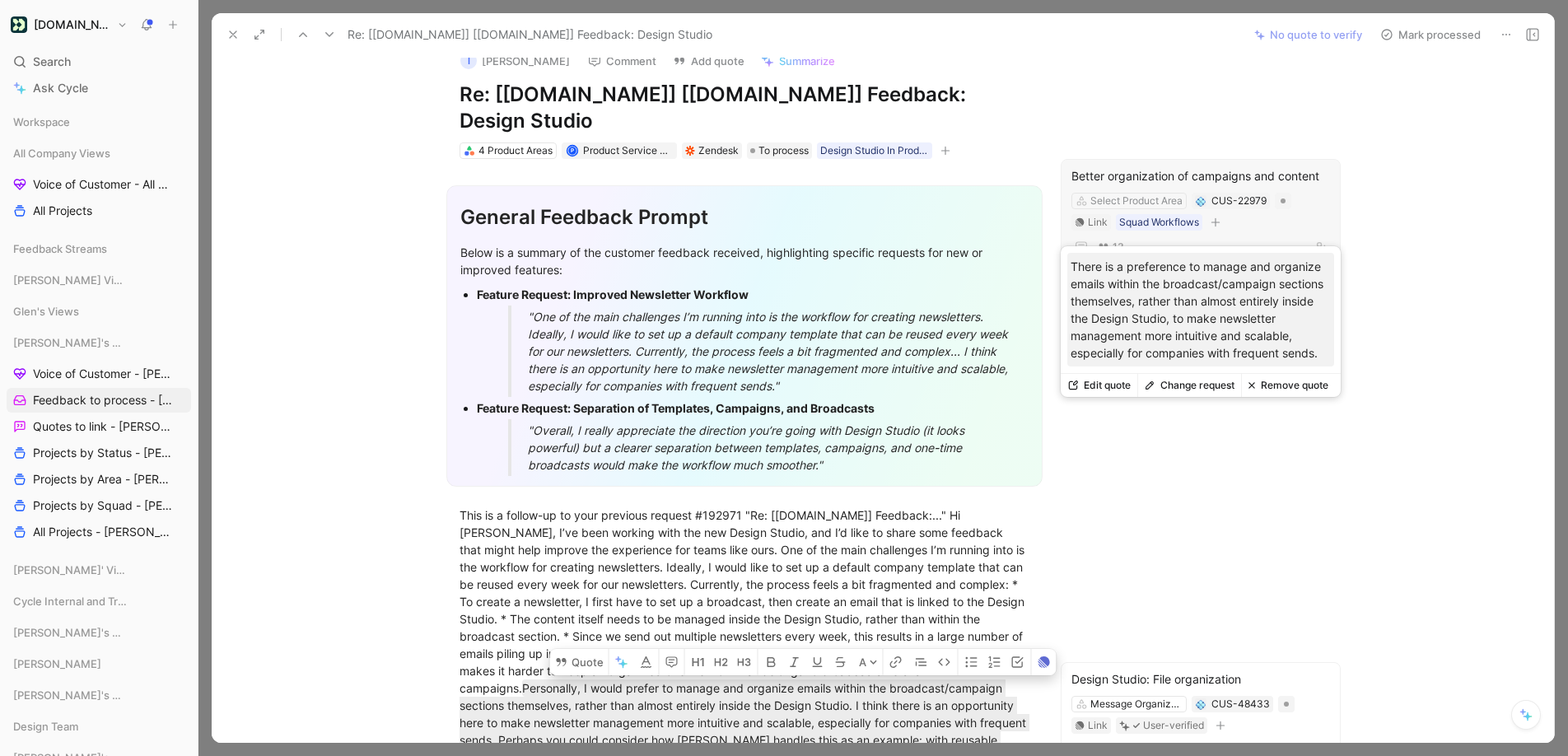
click at [1275, 389] on button "Remove quote" at bounding box center [1287, 385] width 94 height 23
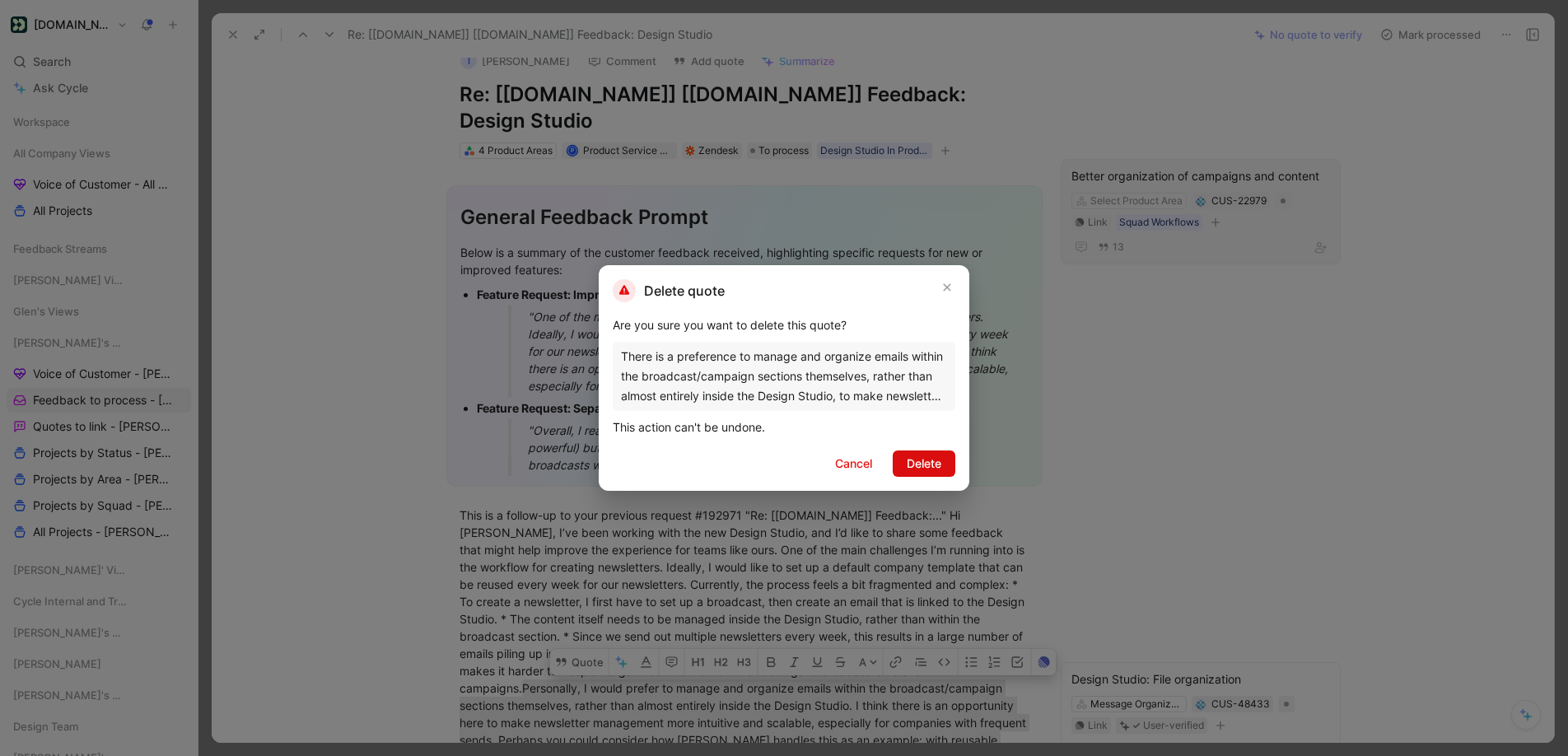
click at [945, 474] on button "Delete" at bounding box center [923, 463] width 63 height 27
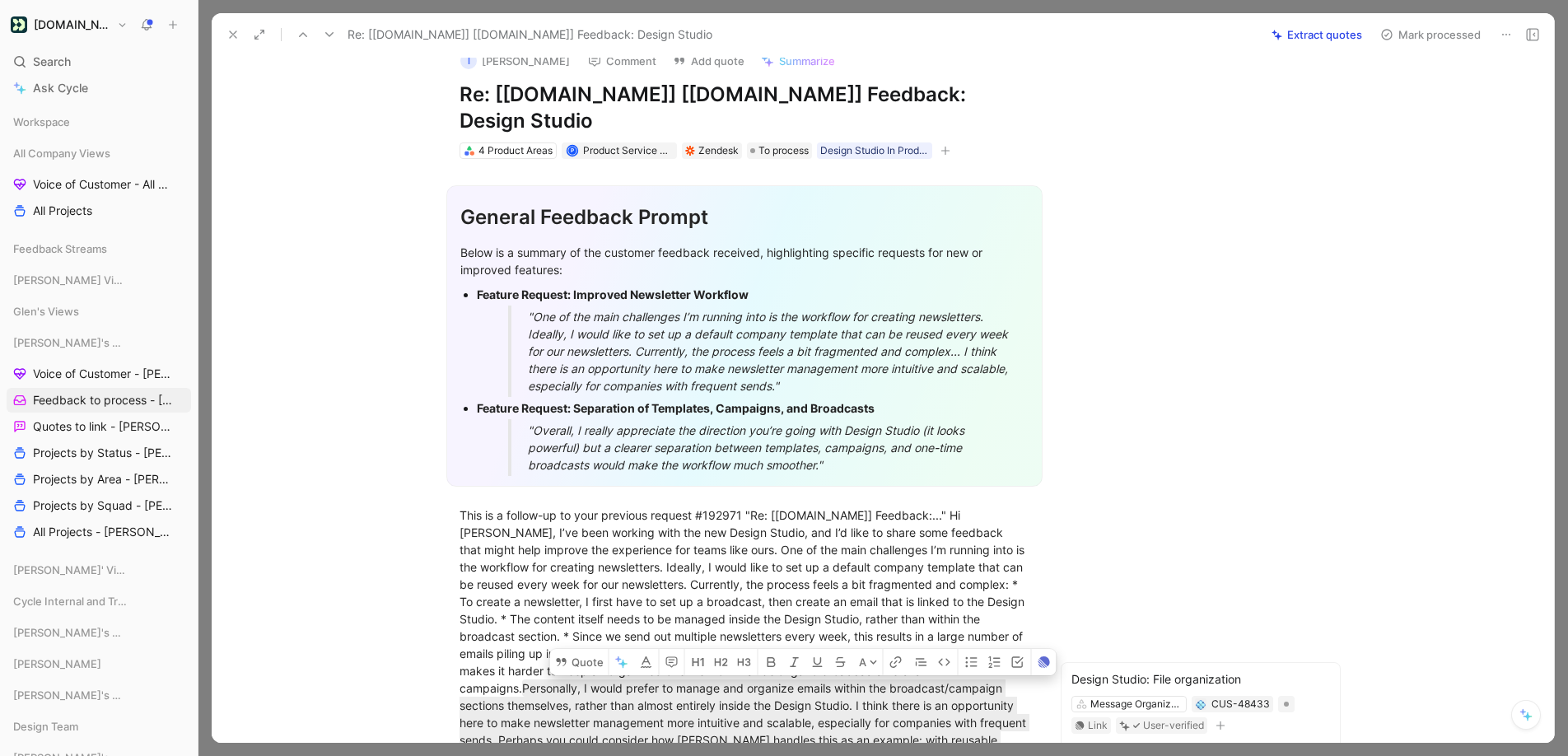
click at [1433, 36] on button "Mark processed" at bounding box center [1430, 34] width 115 height 23
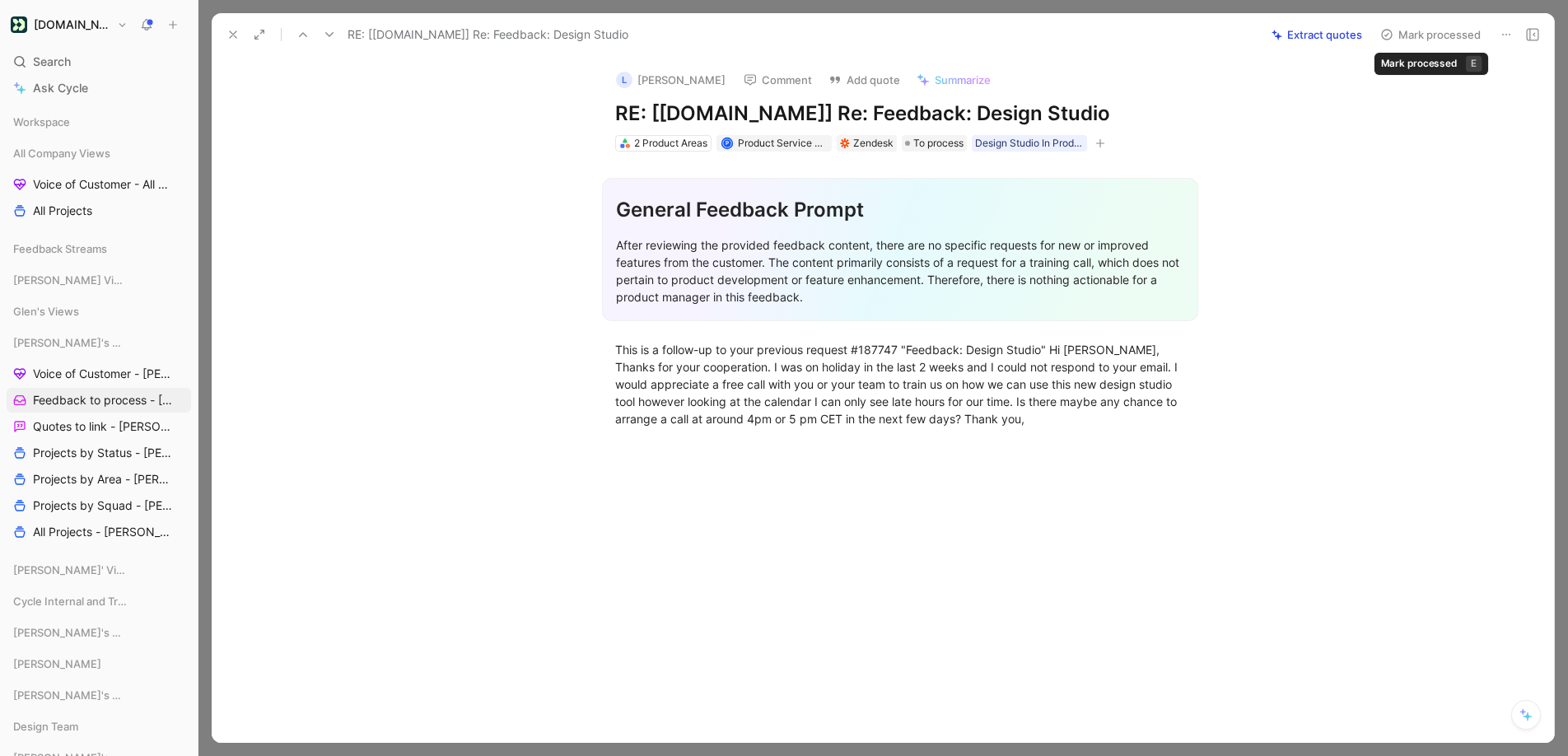
click at [1448, 29] on button "Mark processed" at bounding box center [1430, 34] width 115 height 23
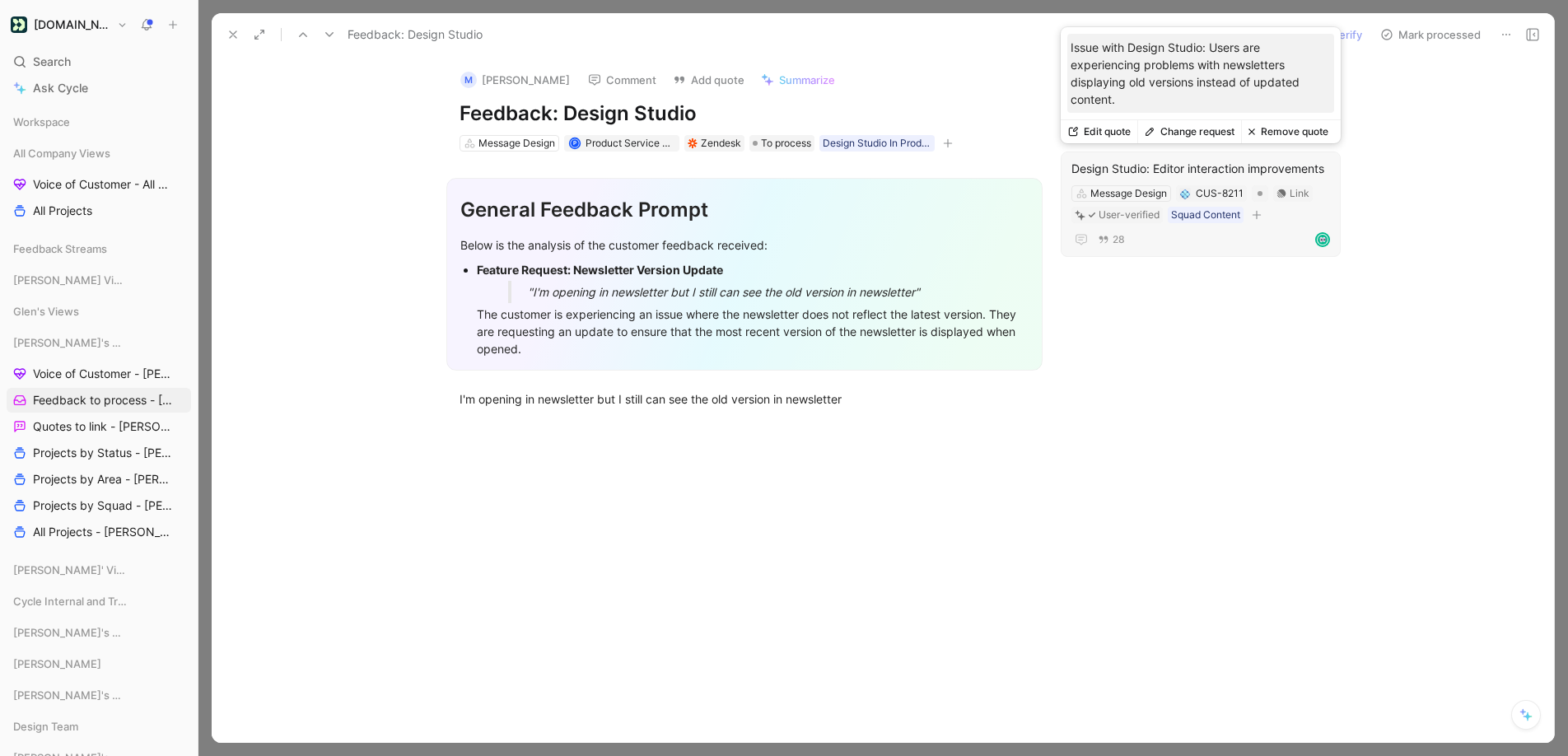
click at [1207, 127] on button "Change request" at bounding box center [1189, 132] width 104 height 23
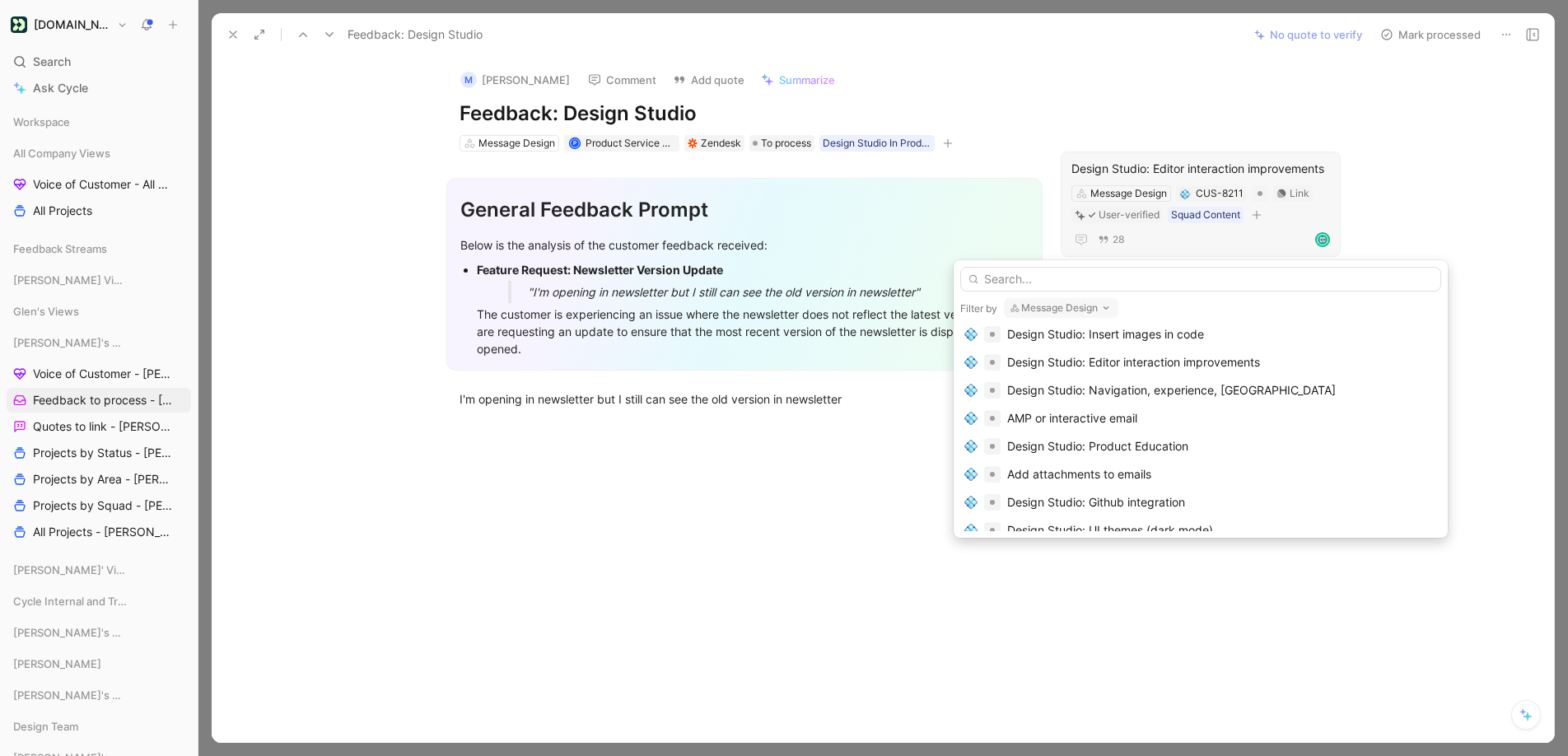
scroll to position [1029, 0]
click at [1119, 416] on div "Design Studio: Product Education" at bounding box center [1097, 418] width 182 height 20
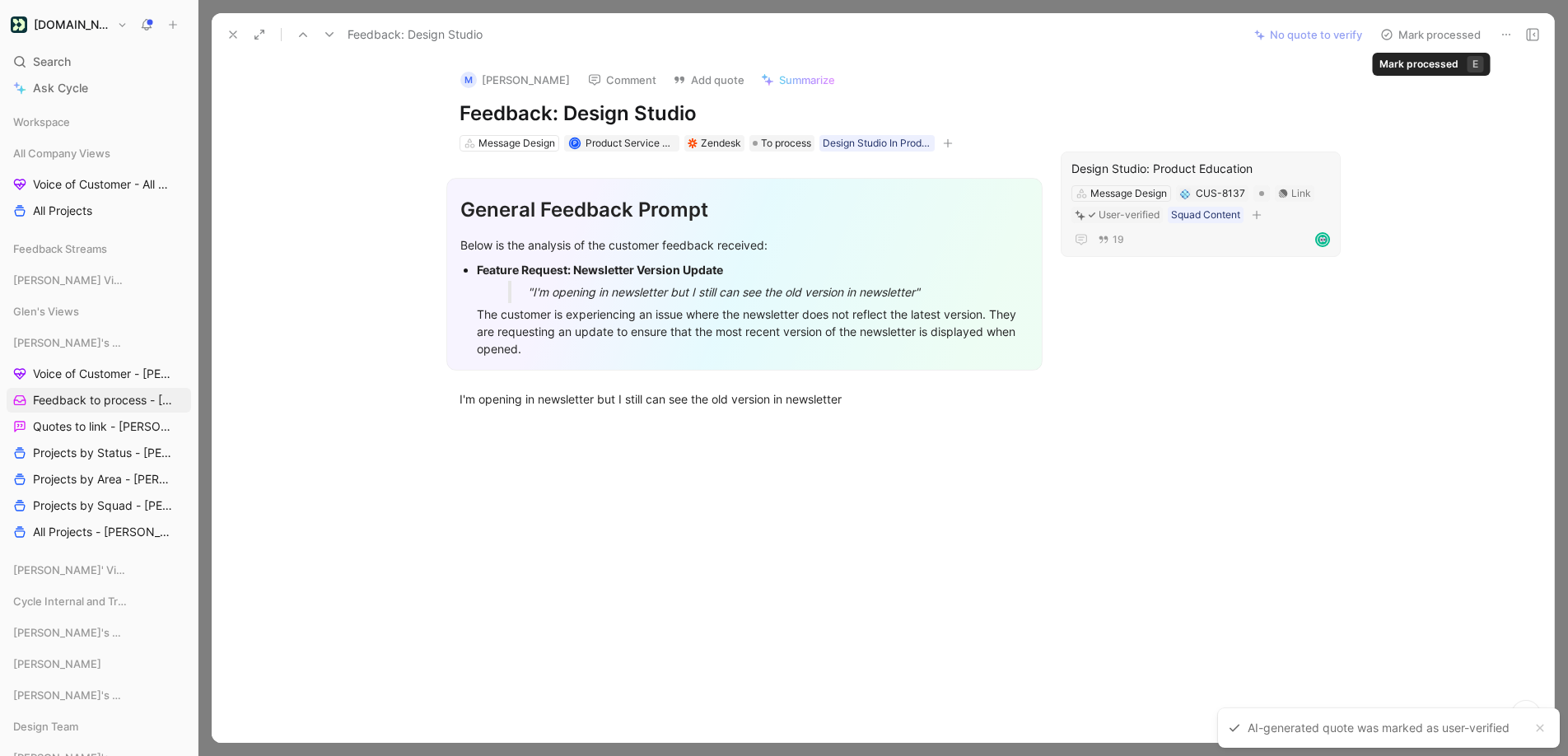
click at [1435, 28] on button "Mark processed" at bounding box center [1430, 34] width 115 height 23
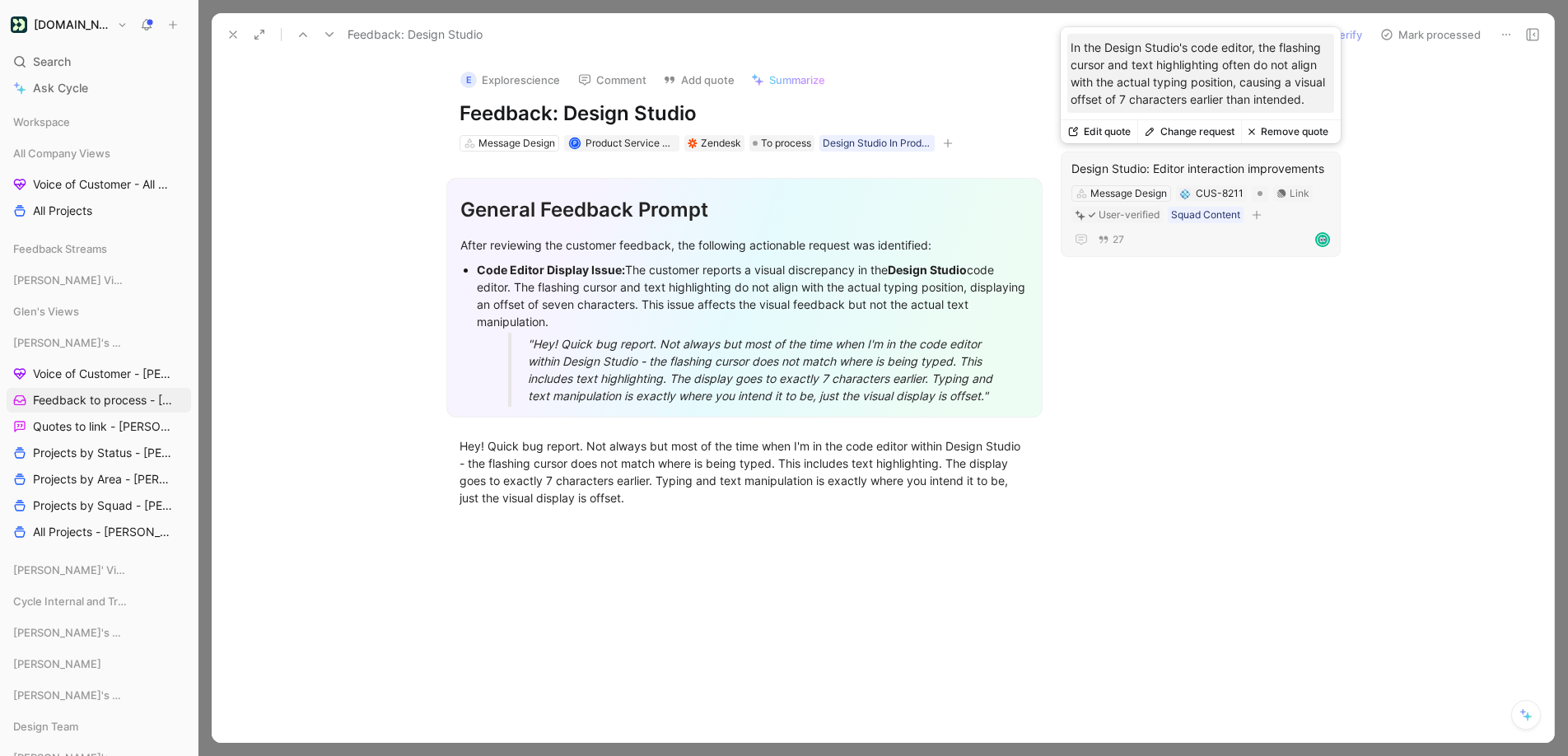
click at [1287, 136] on button "Remove quote" at bounding box center [1287, 132] width 94 height 23
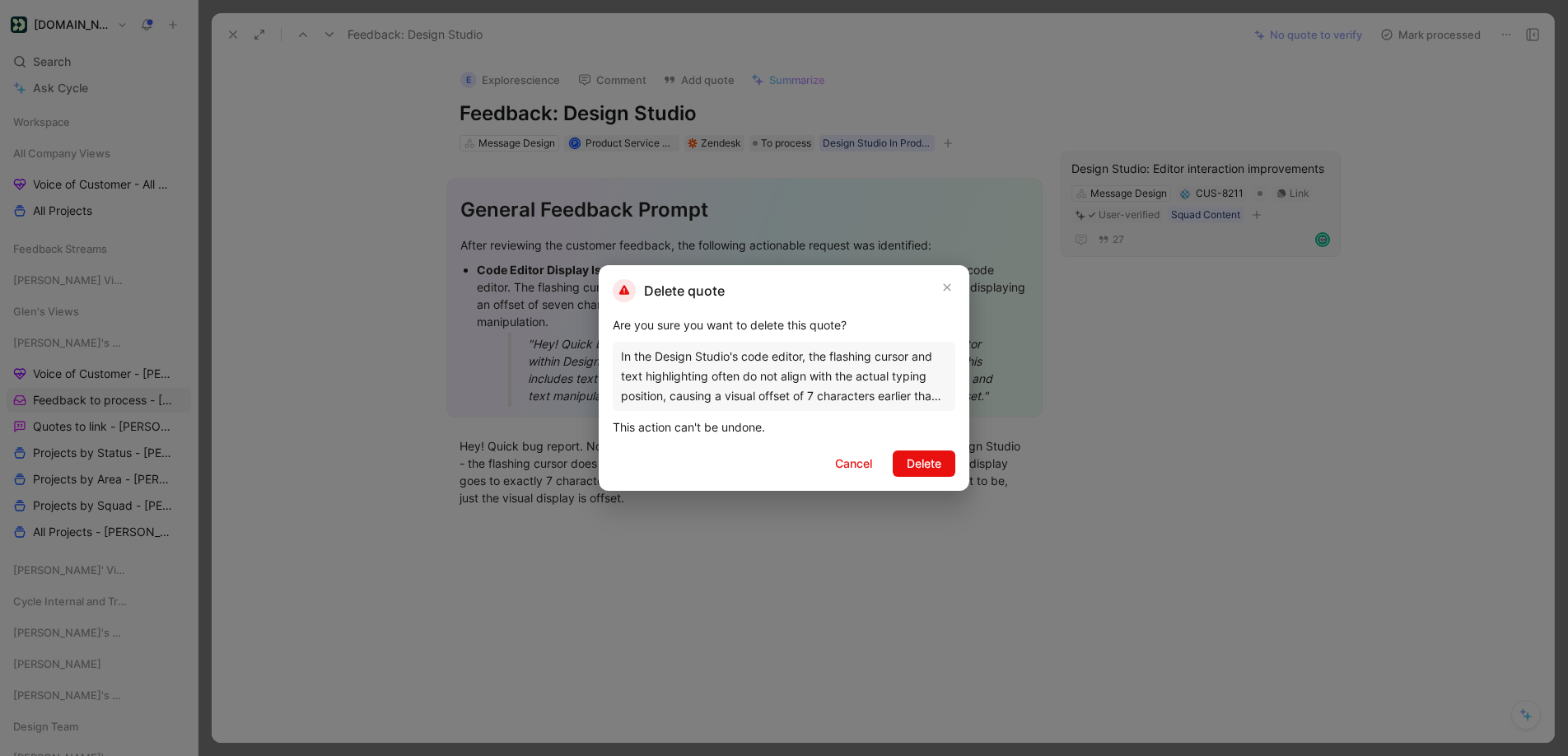
drag, startPoint x: 915, startPoint y: 462, endPoint x: 1080, endPoint y: 232, distance: 283.1
click at [915, 462] on span "Delete" at bounding box center [924, 463] width 34 height 20
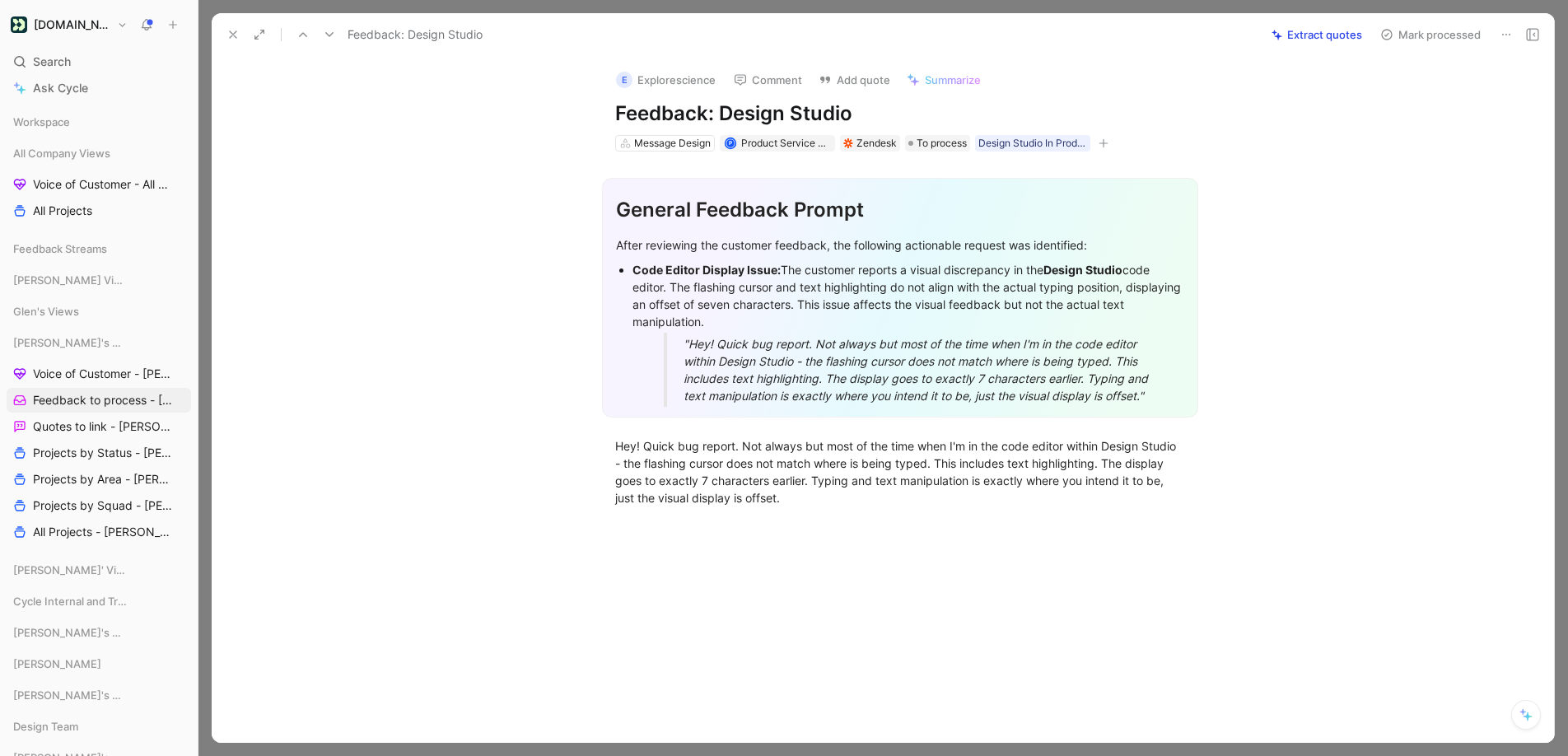
click at [1453, 31] on button "Mark processed" at bounding box center [1430, 34] width 115 height 23
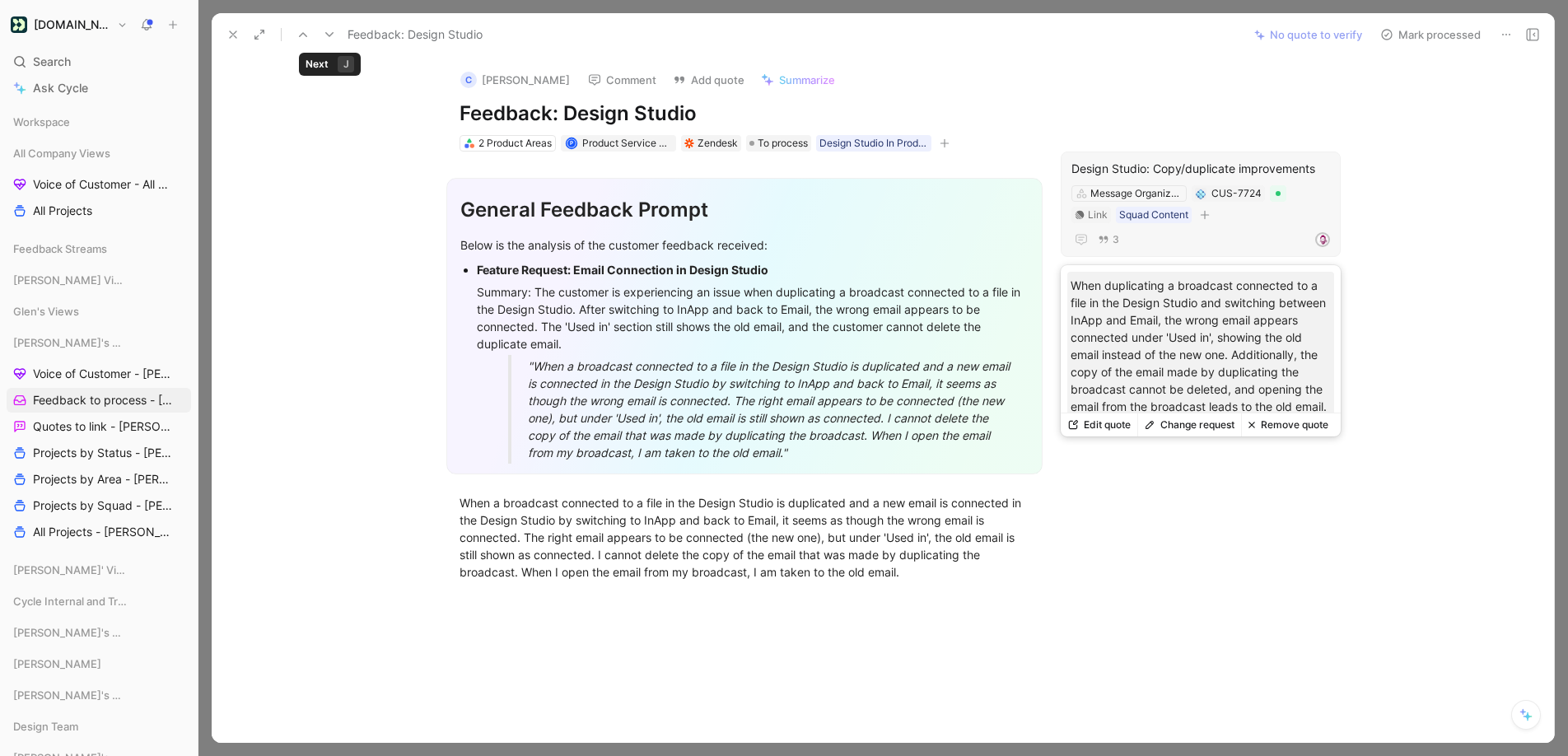
click at [1270, 424] on button "Remove quote" at bounding box center [1287, 424] width 94 height 23
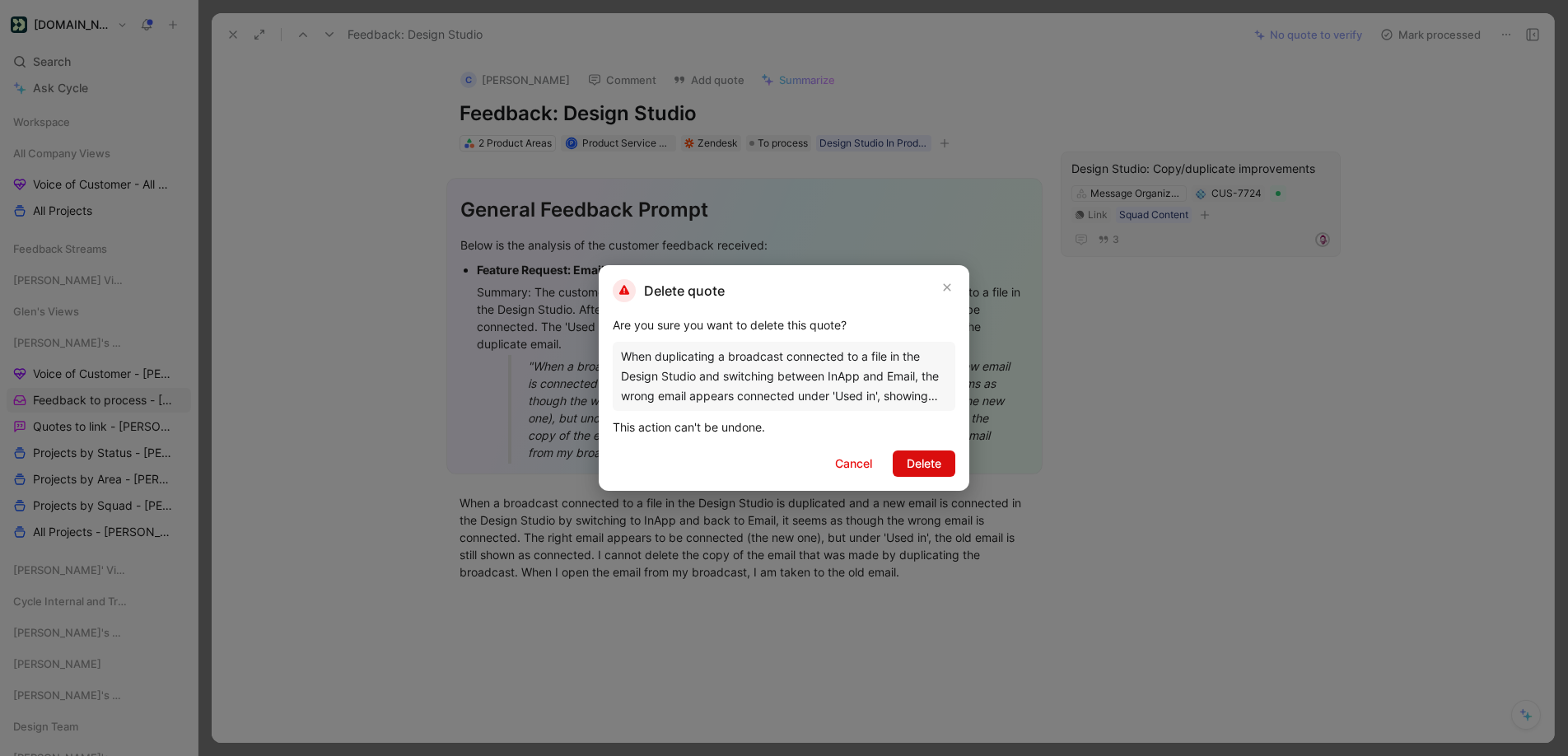
click at [925, 470] on span "Delete" at bounding box center [924, 463] width 34 height 20
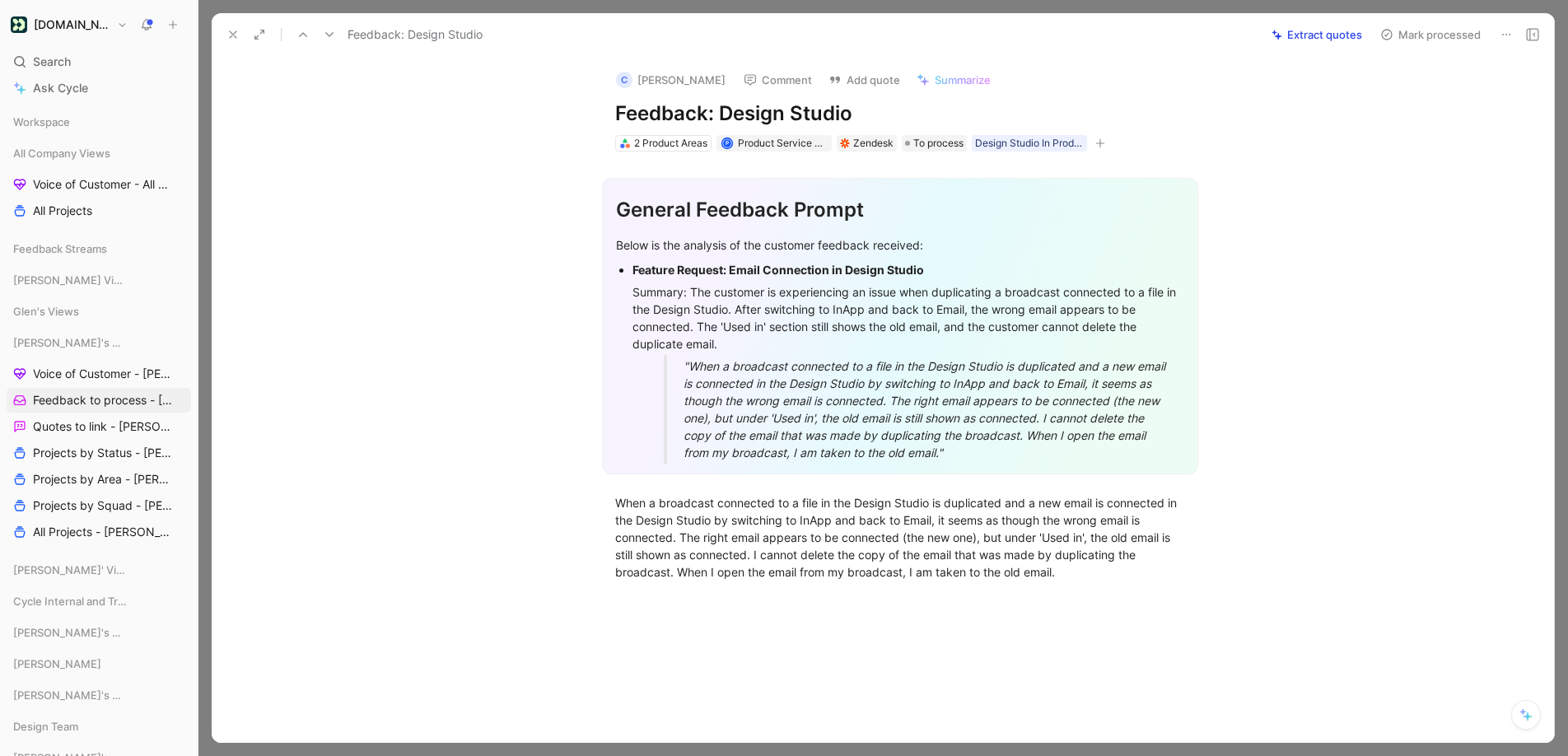
click at [1433, 34] on button "Mark processed" at bounding box center [1430, 34] width 115 height 23
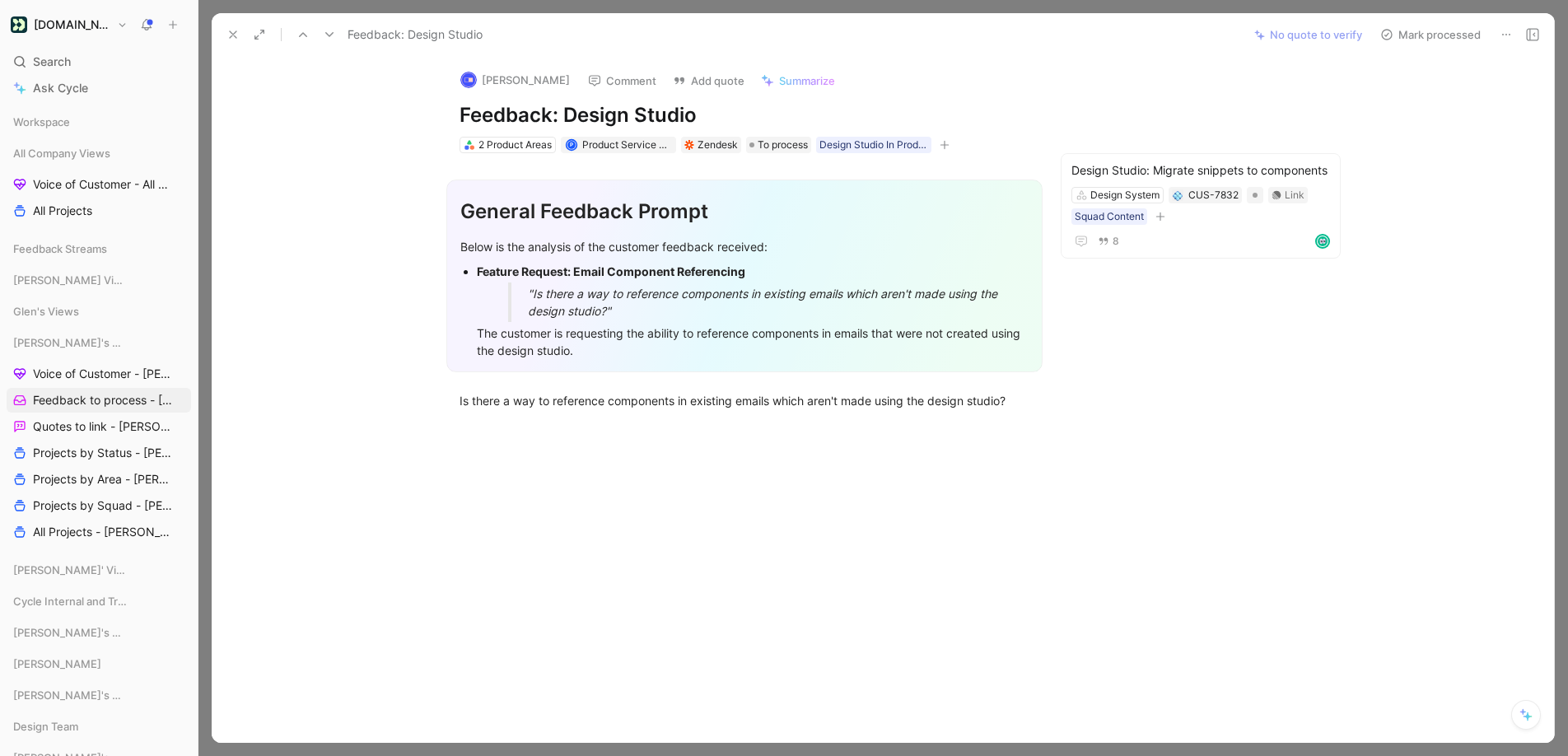
click at [240, 29] on button at bounding box center [232, 34] width 23 height 23
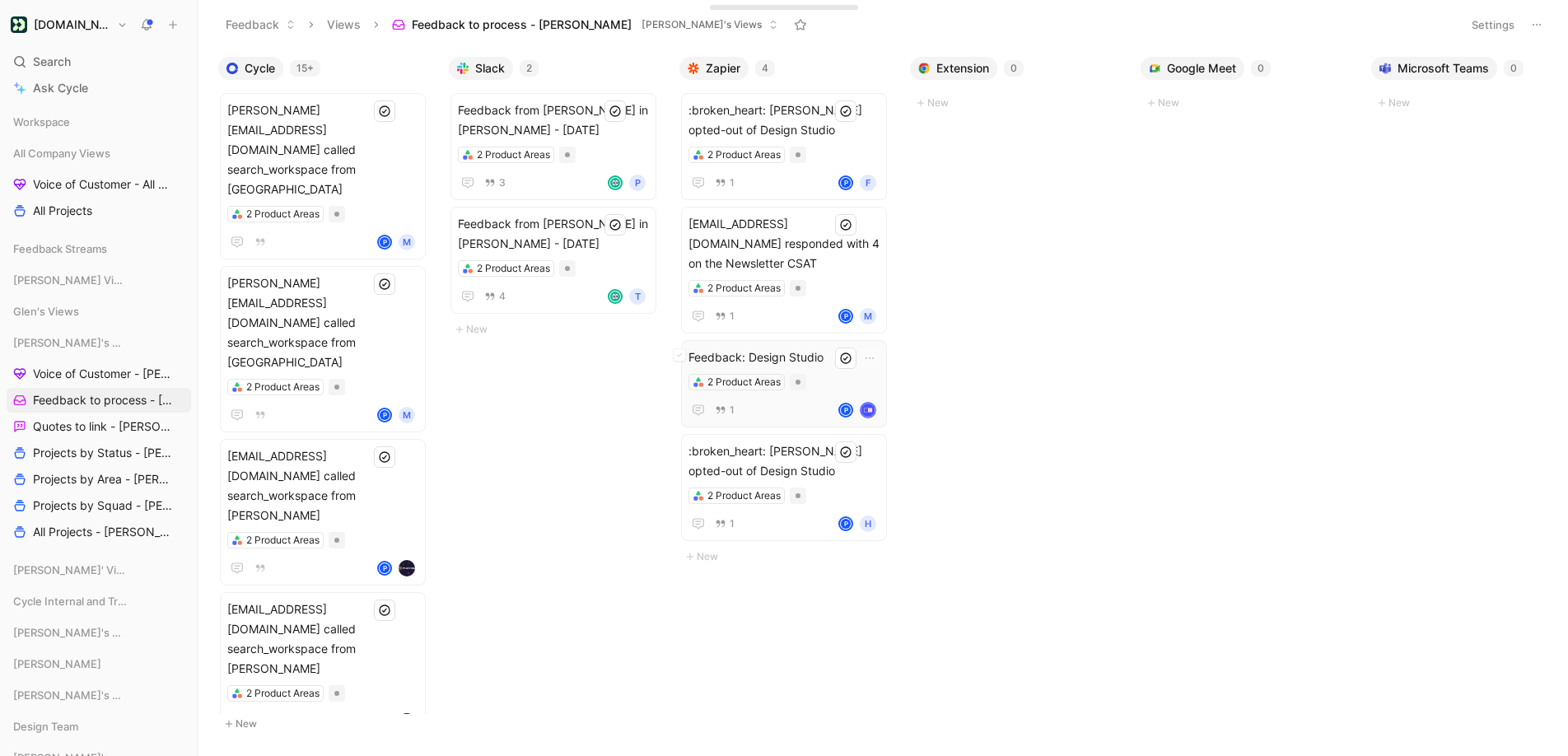
click at [758, 348] on span "Feedback: Design Studio" at bounding box center [784, 357] width 191 height 20
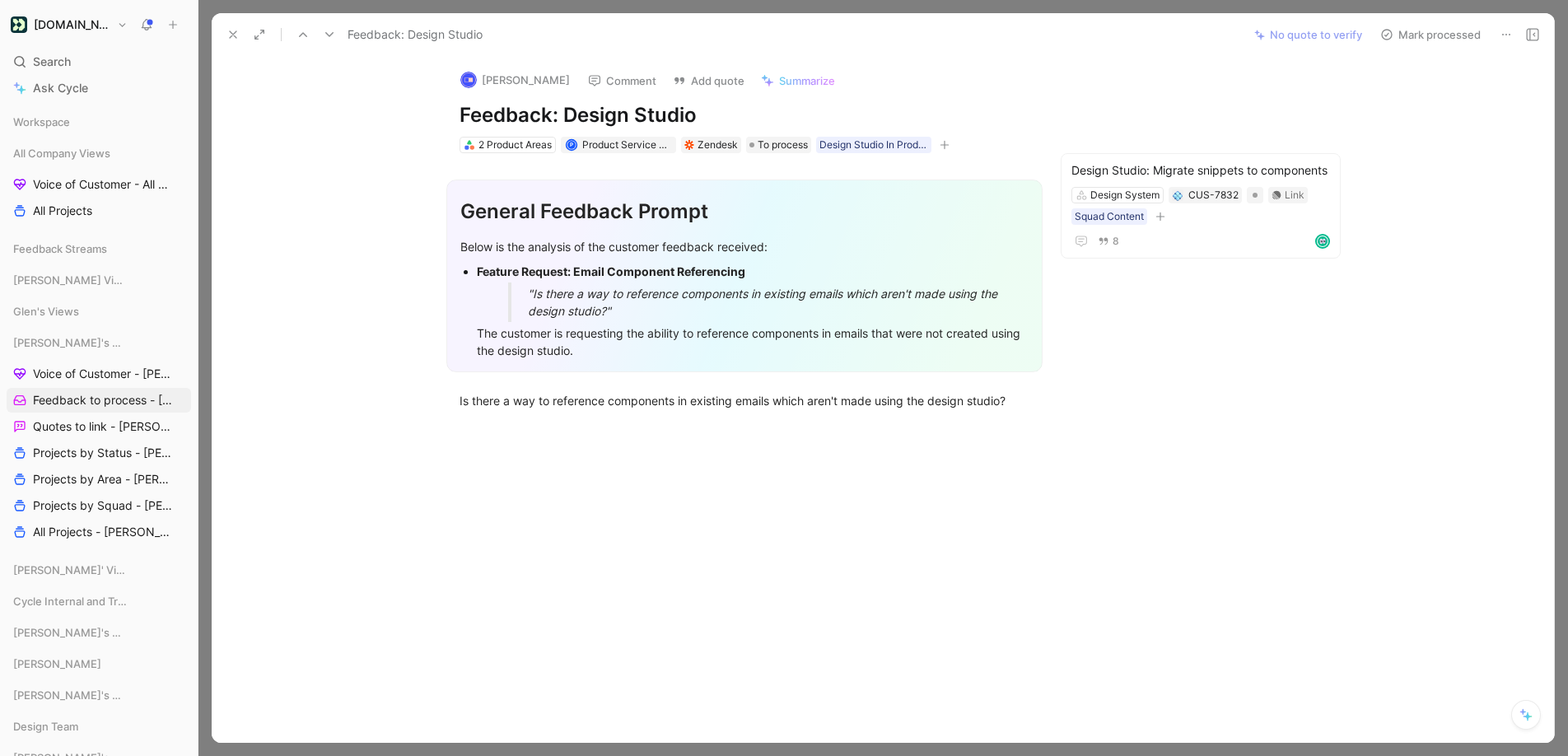
click at [326, 31] on icon at bounding box center [329, 34] width 13 height 13
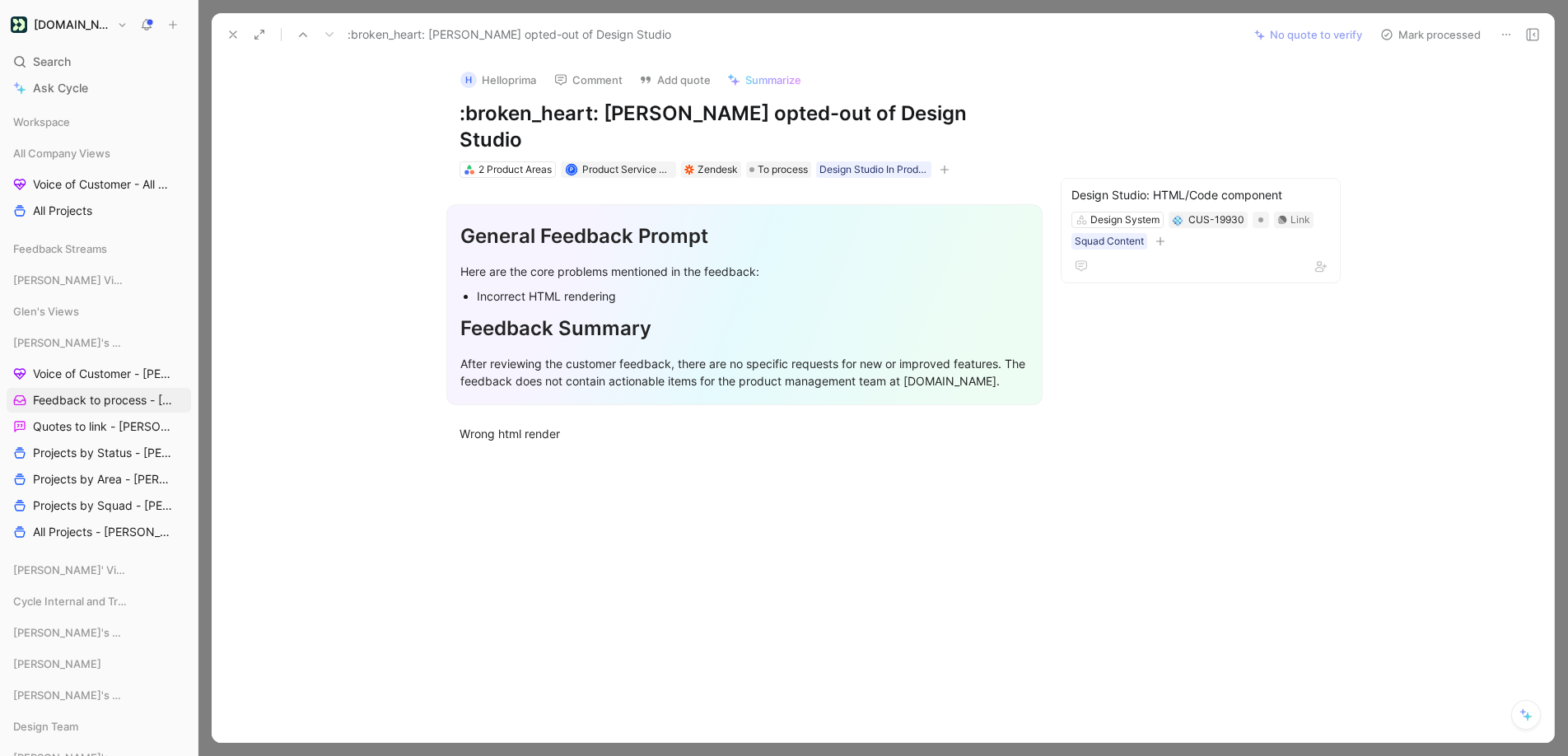
click at [237, 32] on icon at bounding box center [232, 34] width 13 height 13
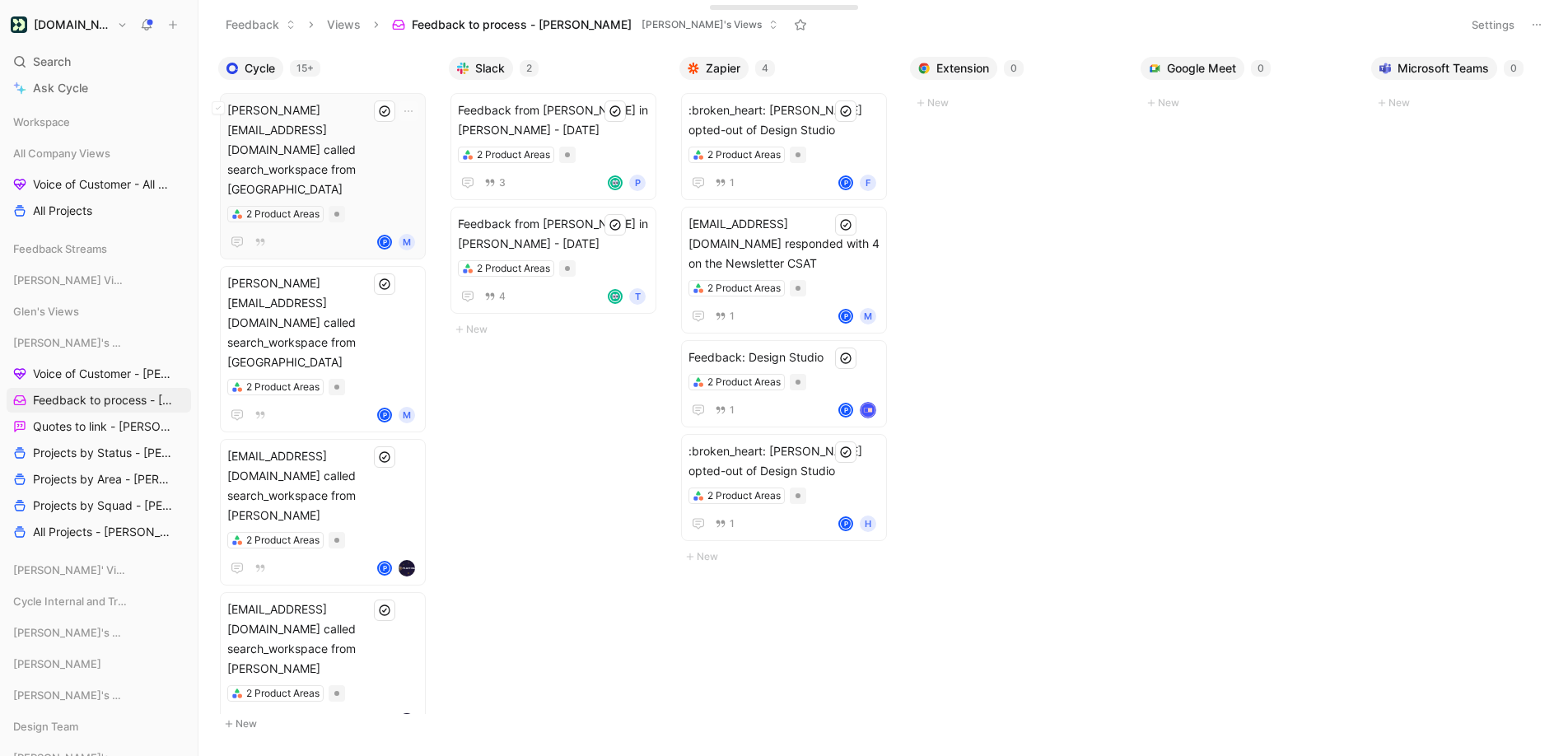
click at [342, 108] on span "dan@mlops.community called search_workspace from Cursor" at bounding box center [323, 150] width 191 height 99
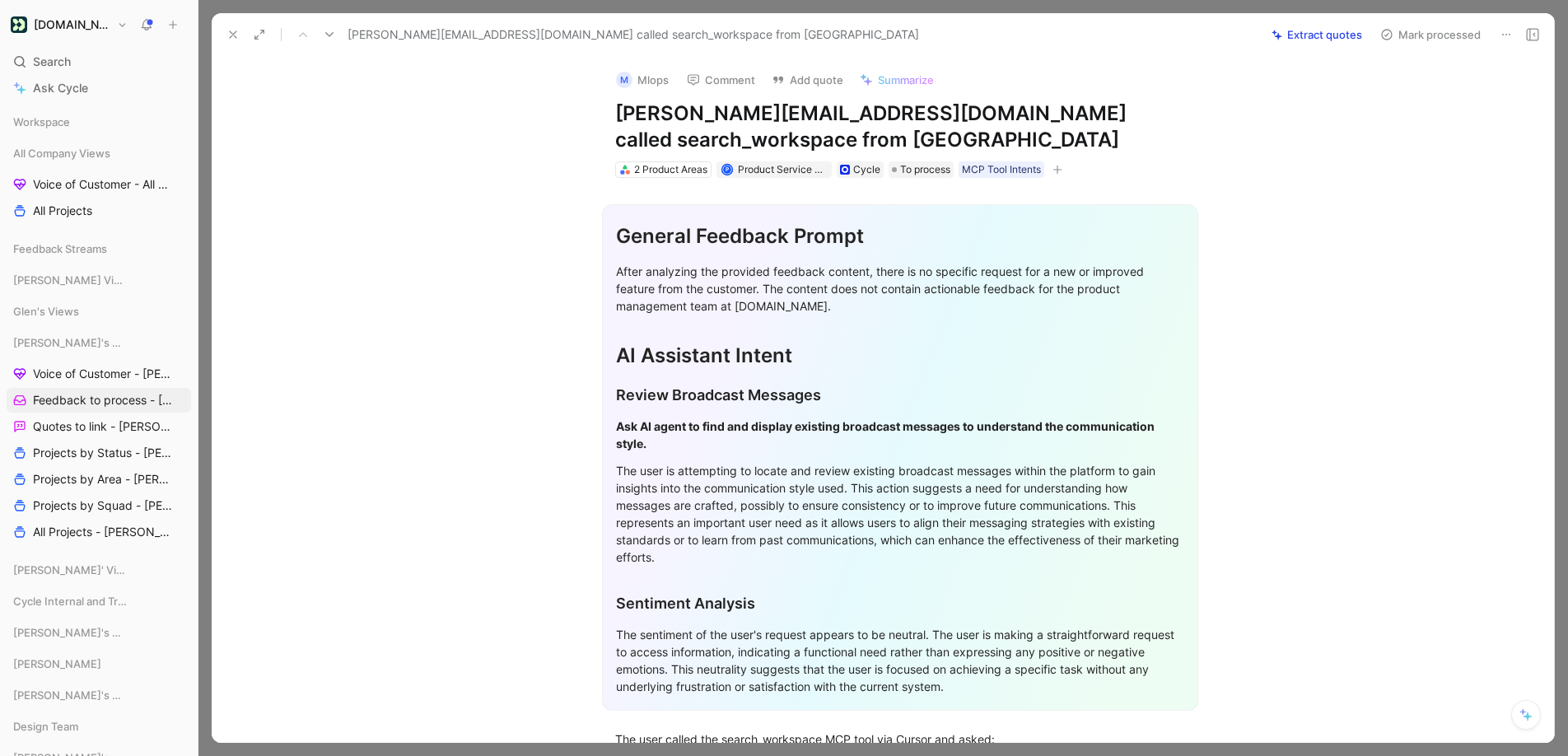
click at [234, 30] on icon at bounding box center [232, 34] width 13 height 13
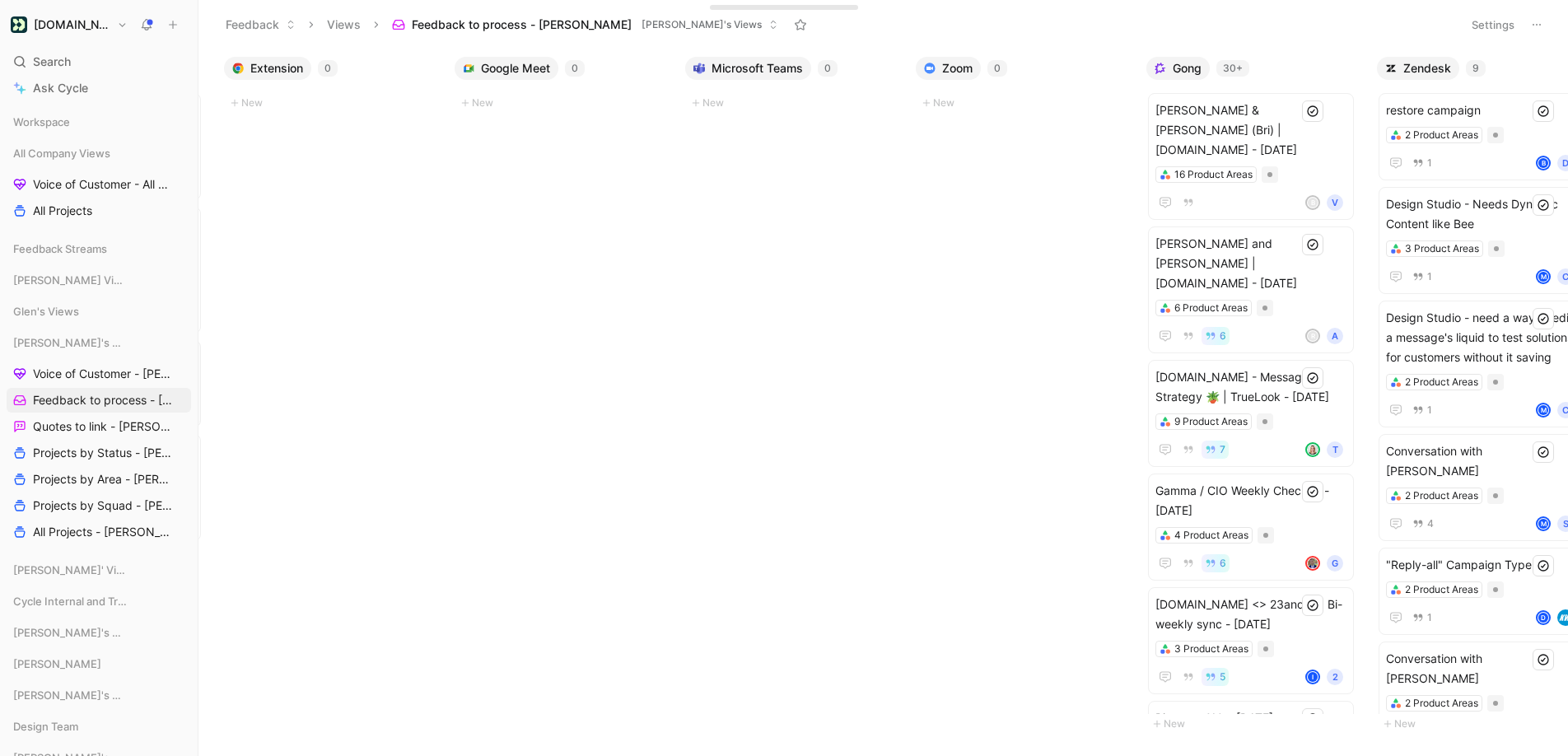
scroll to position [0, 732]
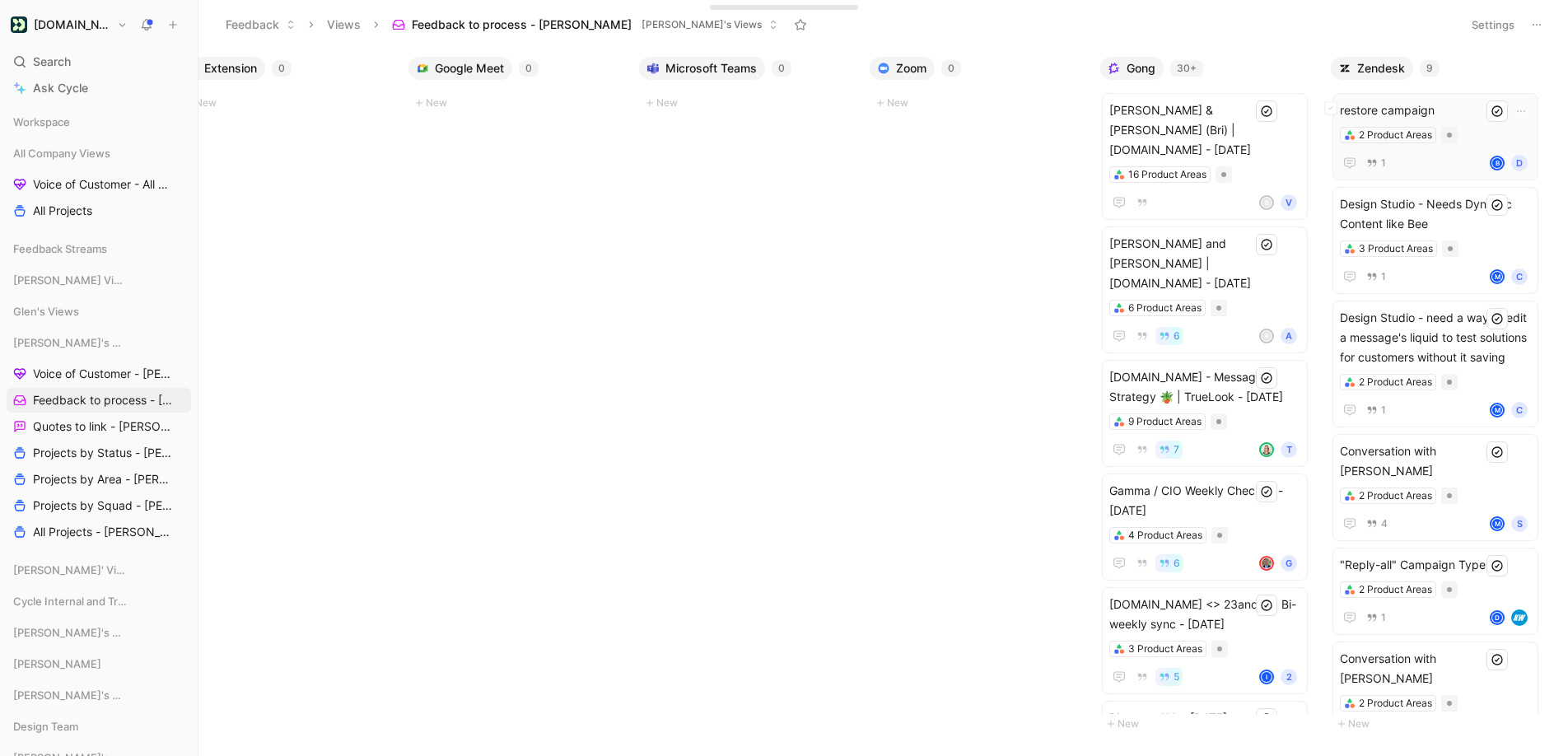
click at [1407, 105] on span "restore campaign" at bounding box center [1435, 110] width 191 height 20
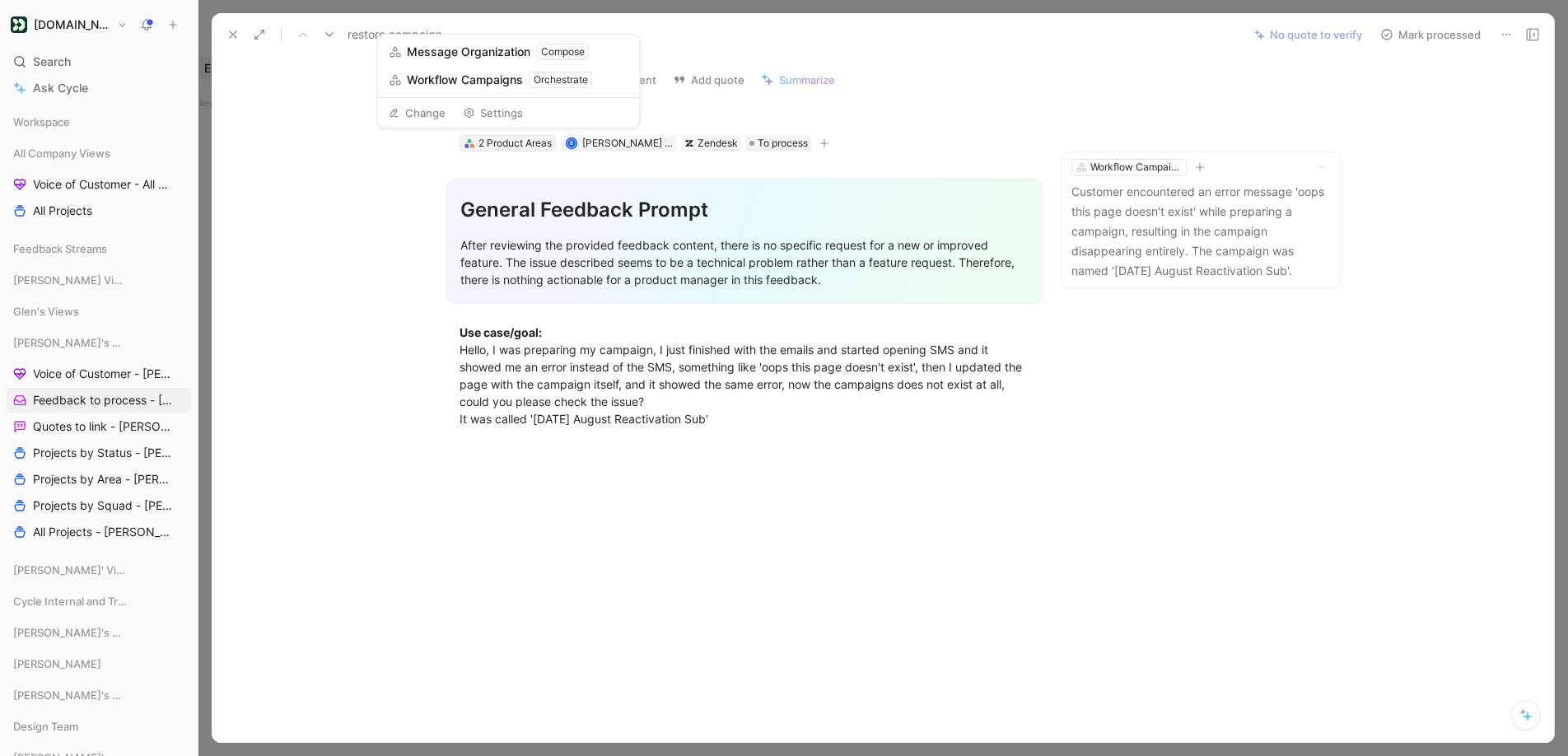
click at [527, 145] on div "2 Product Areas" at bounding box center [515, 143] width 73 height 16
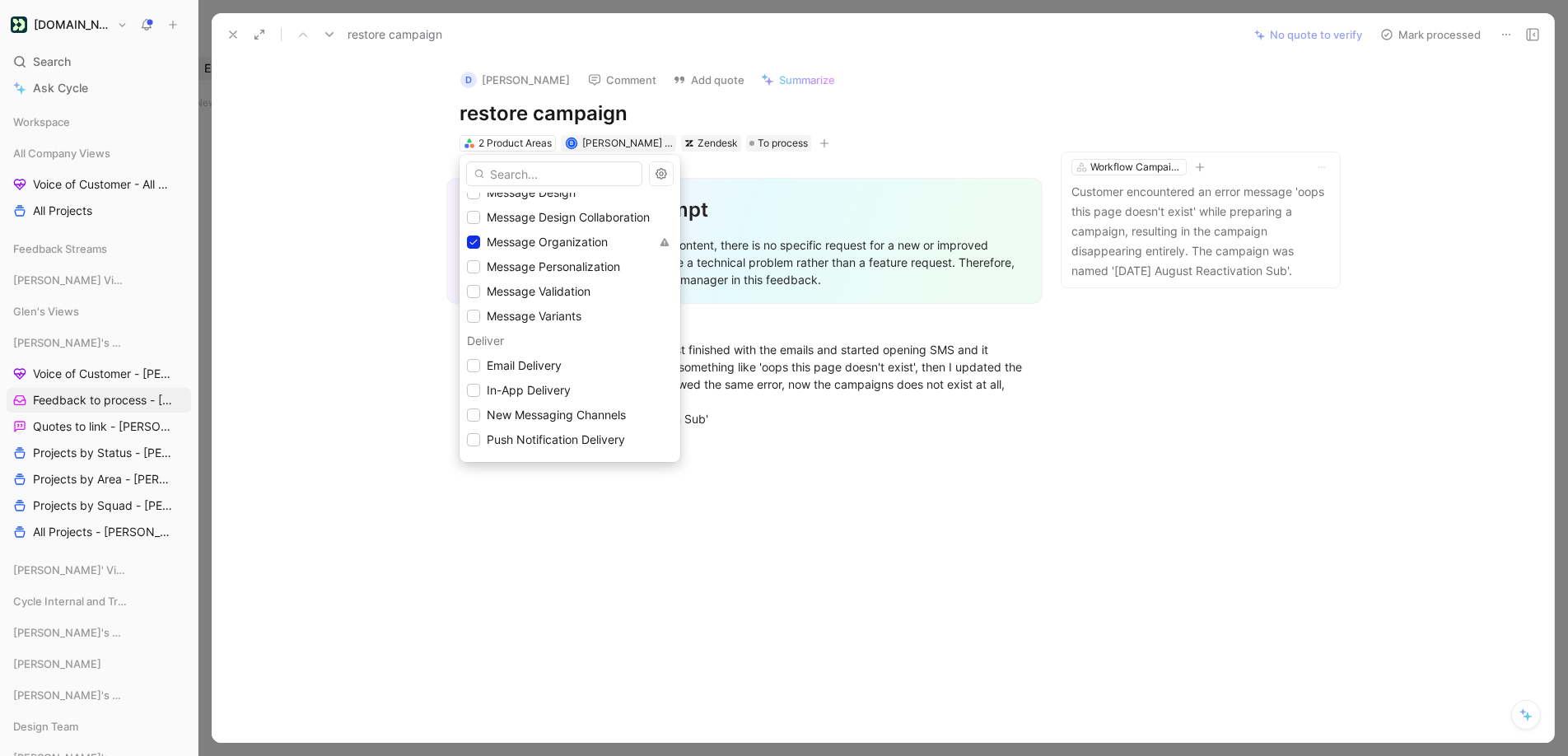
scroll to position [464, 0]
click at [468, 233] on icon at bounding box center [472, 235] width 9 height 9
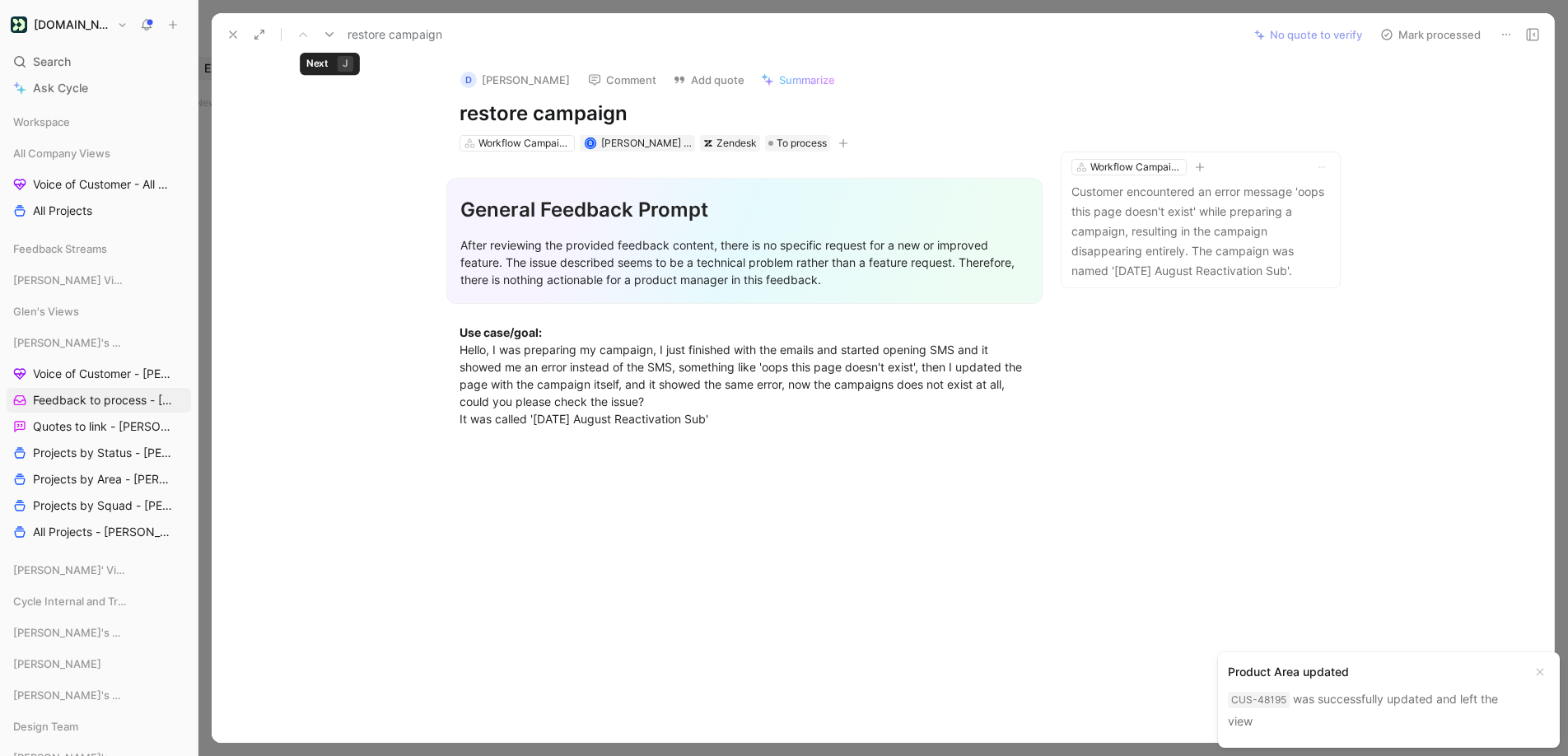
click at [330, 33] on icon at bounding box center [329, 34] width 13 height 13
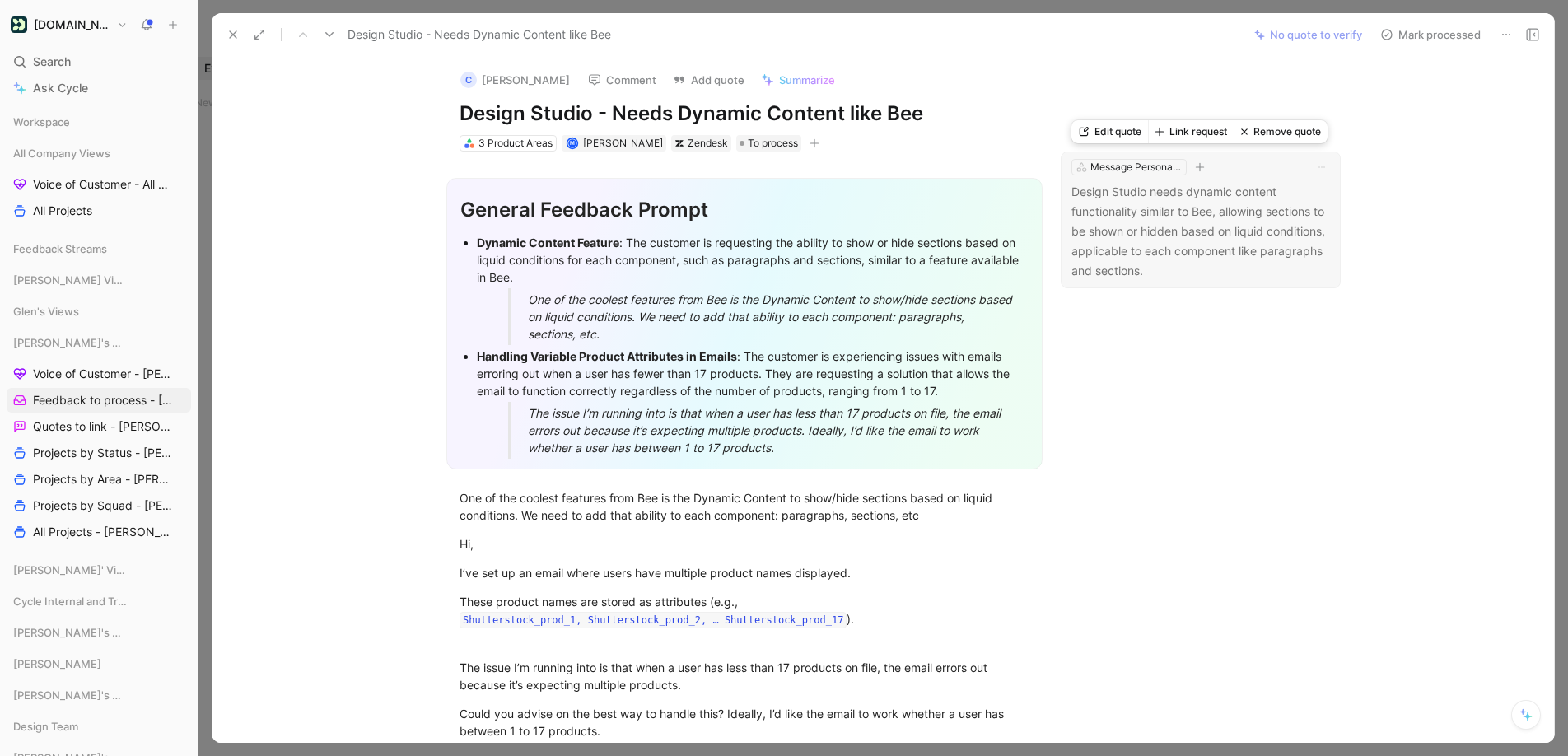
click at [1186, 132] on button "Link request" at bounding box center [1191, 132] width 86 height 23
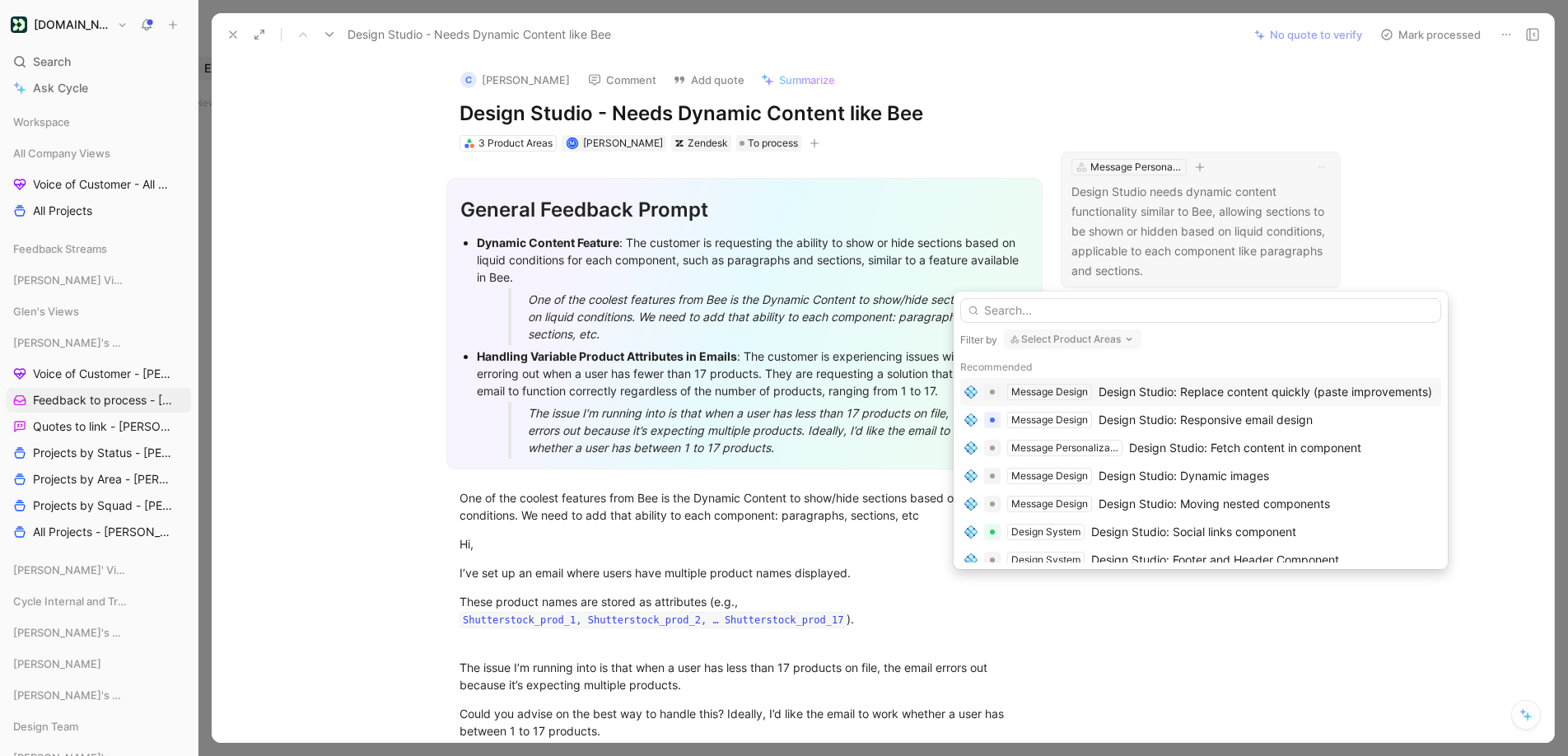
click at [1119, 303] on input "text" at bounding box center [1201, 310] width 481 height 25
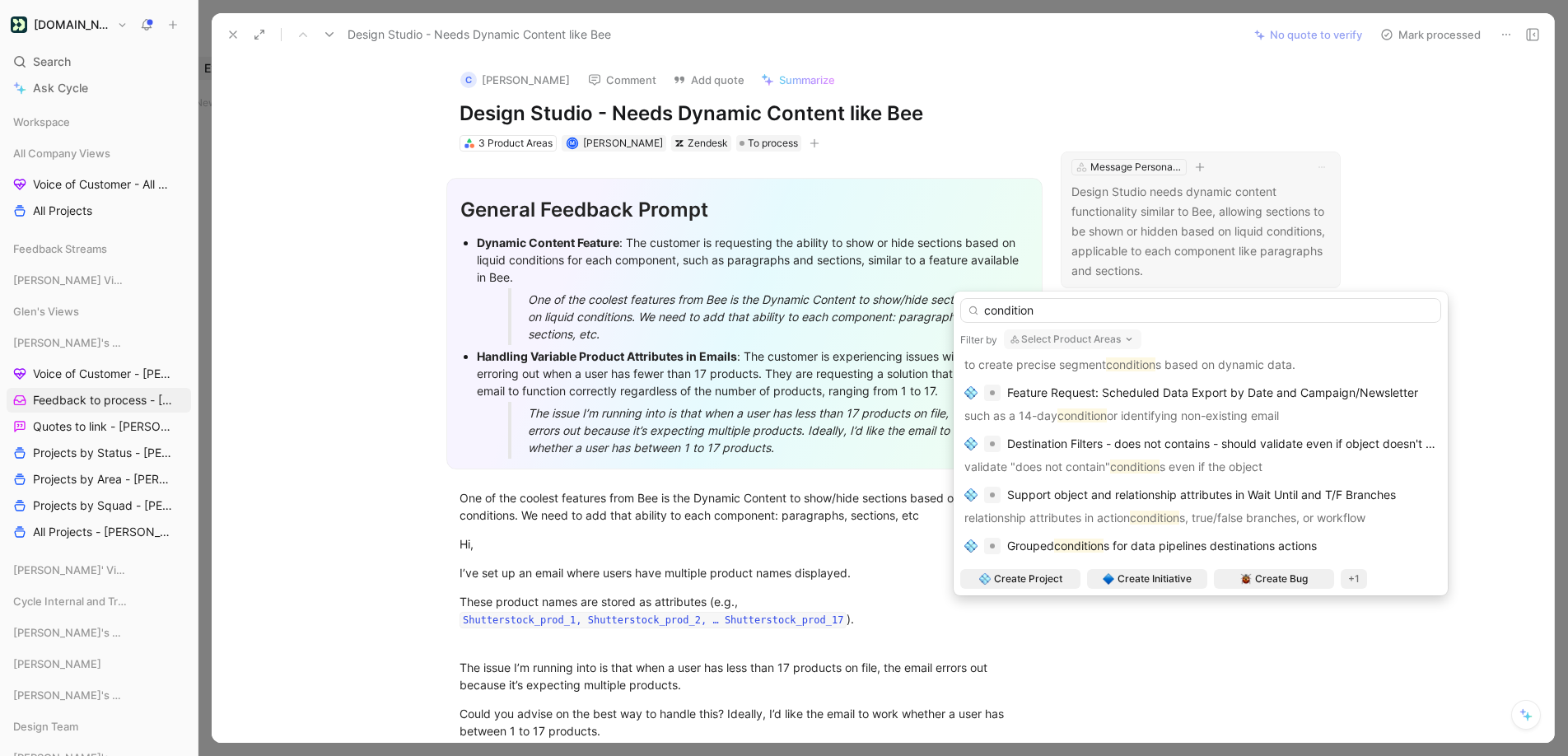
scroll to position [1173, 0]
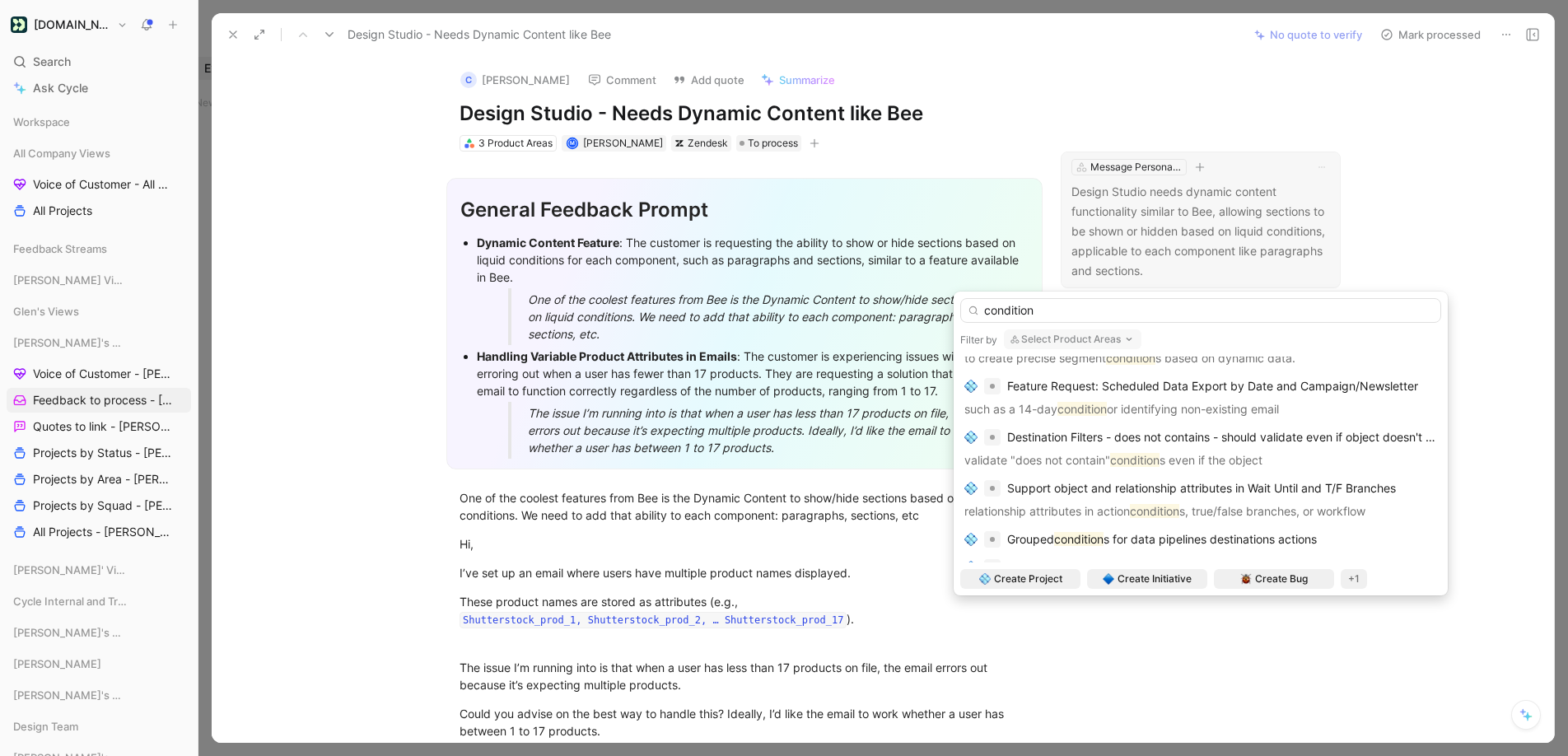
type input "condition"
click at [1083, 331] on button "Select Product Areas" at bounding box center [1072, 339] width 138 height 20
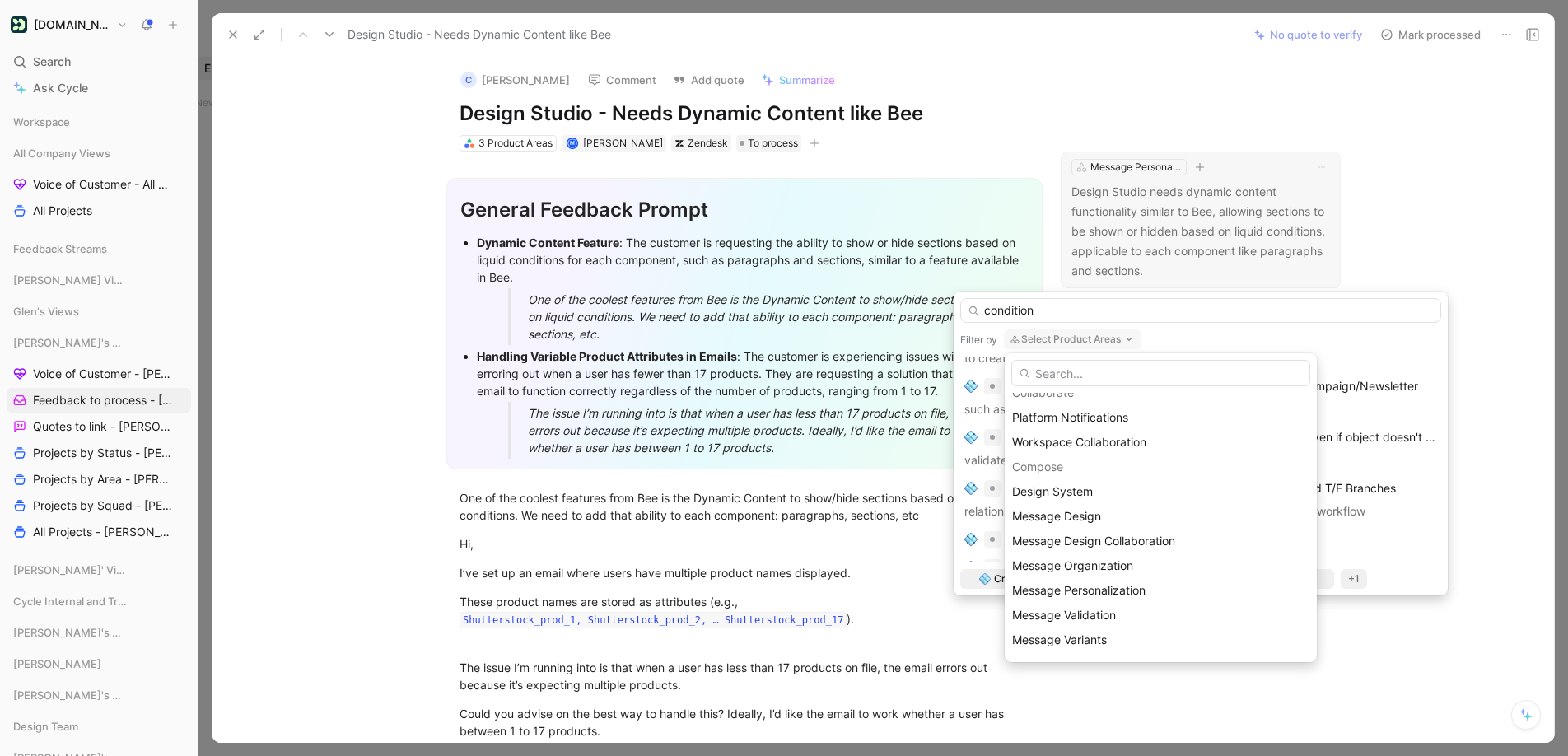
scroll to position [439, 0]
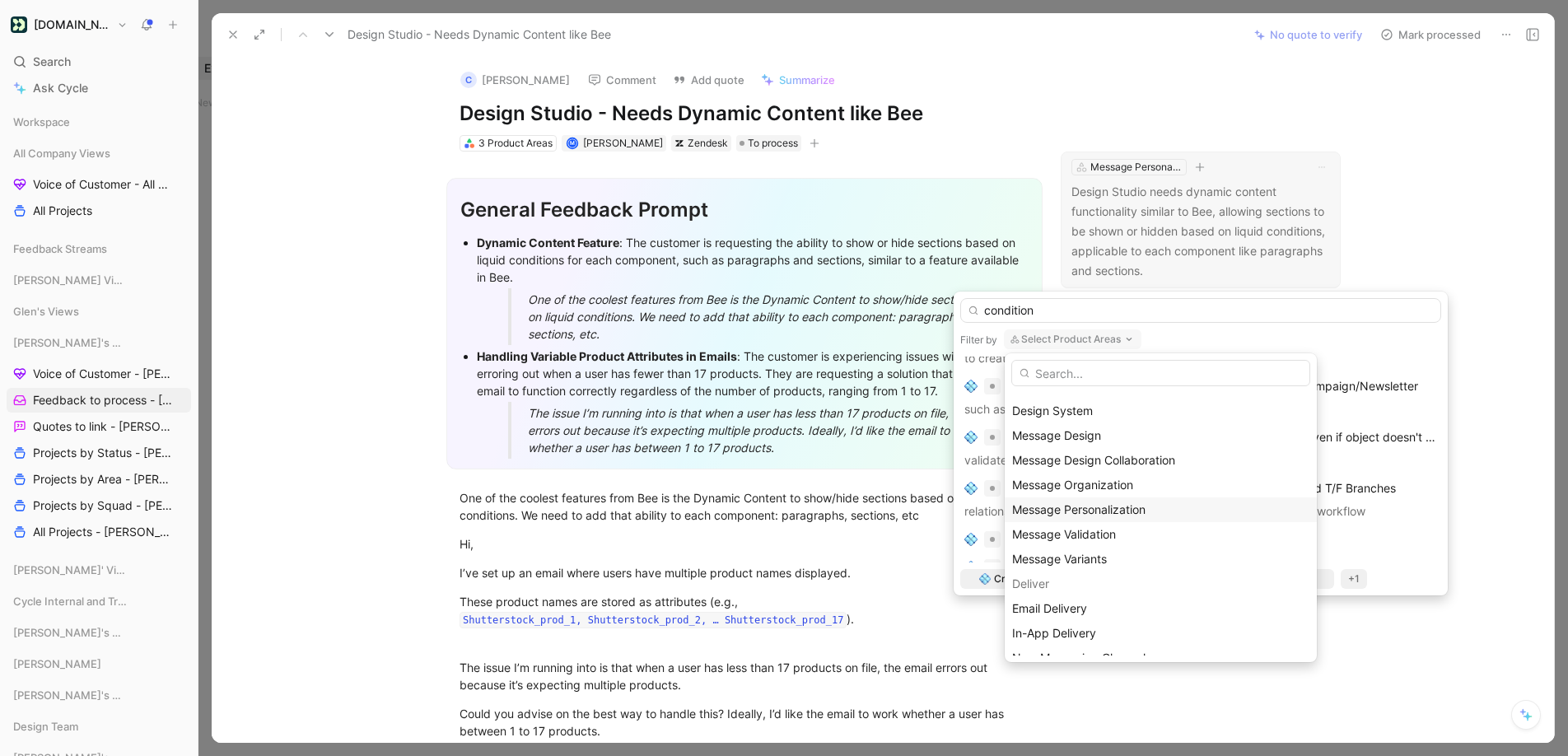
click at [1073, 508] on span "Message Personalization" at bounding box center [1078, 510] width 133 height 14
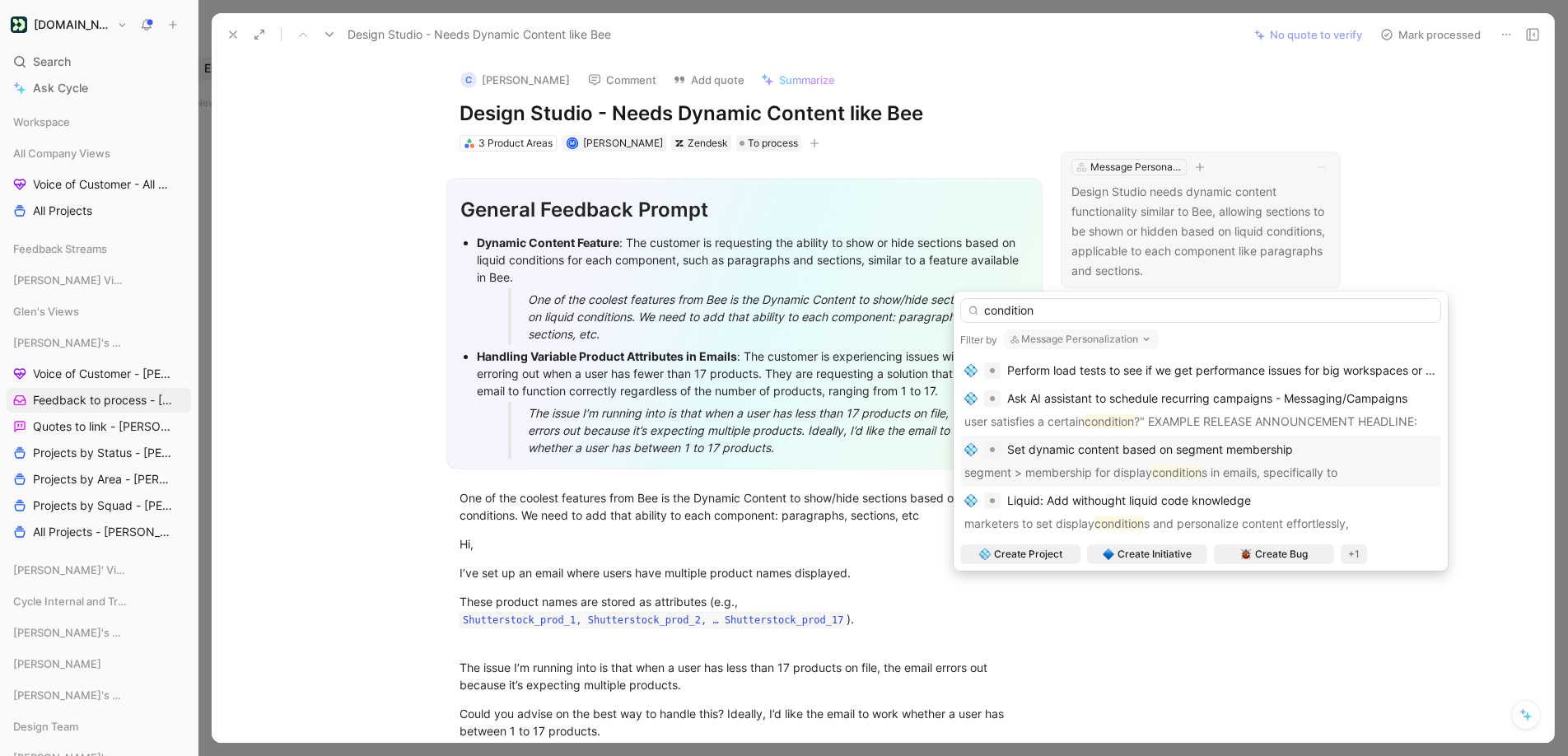
scroll to position [0, 0]
click at [1046, 511] on div "Liquid: Add withought liquid code knowledge marketers to set display condition …" at bounding box center [1201, 512] width 472 height 43
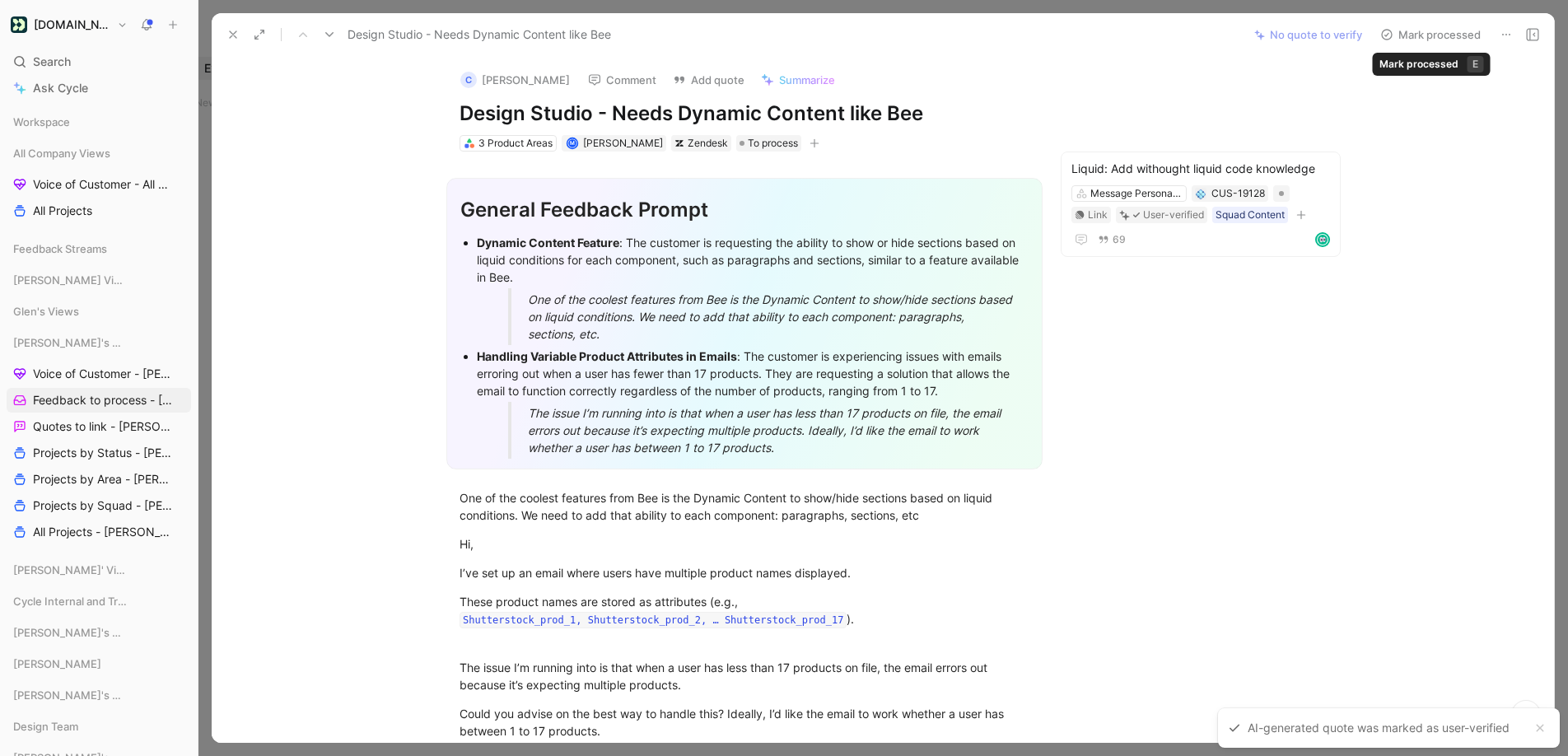
click at [1435, 28] on button "Mark processed" at bounding box center [1430, 34] width 115 height 23
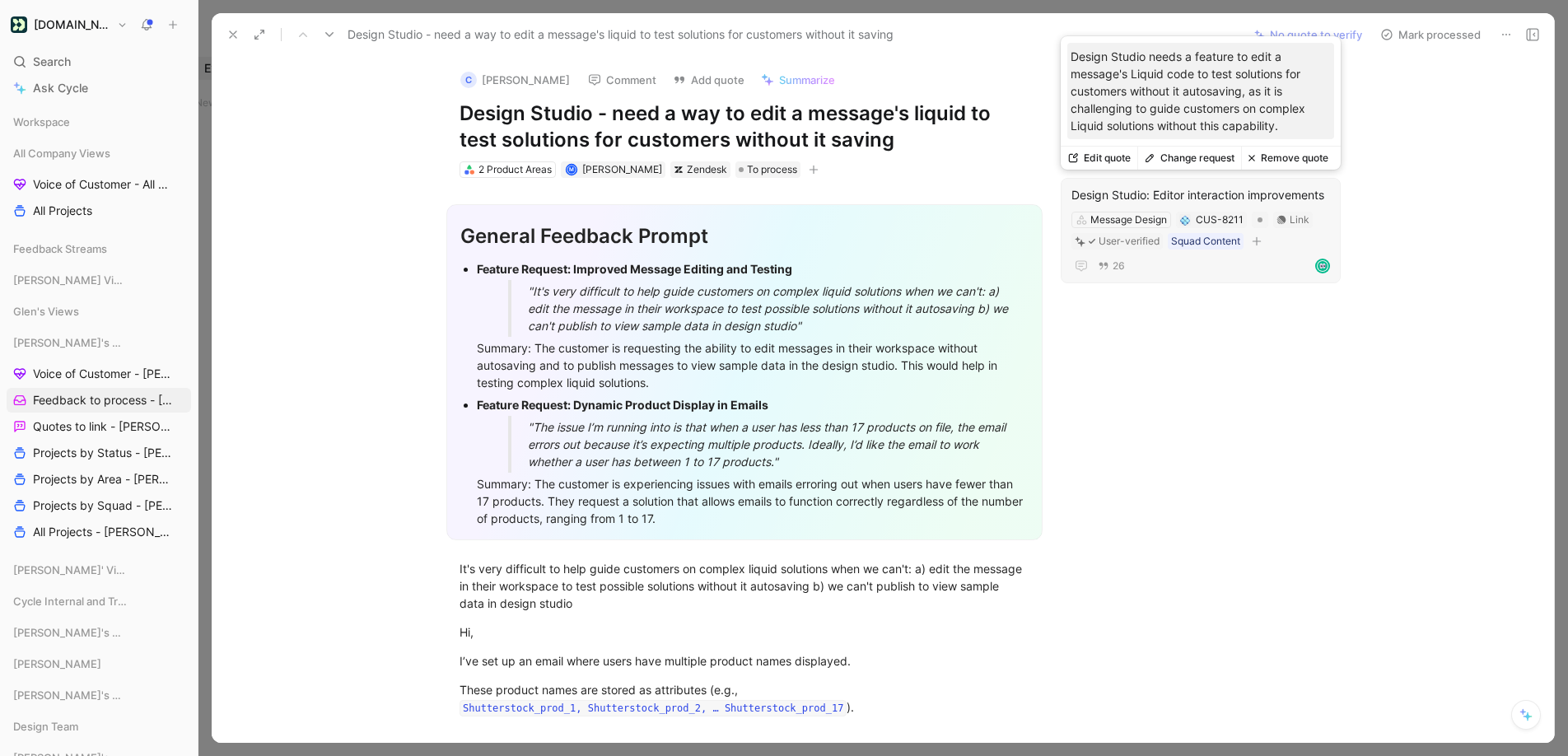
click at [1269, 158] on button "Remove quote" at bounding box center [1287, 158] width 94 height 23
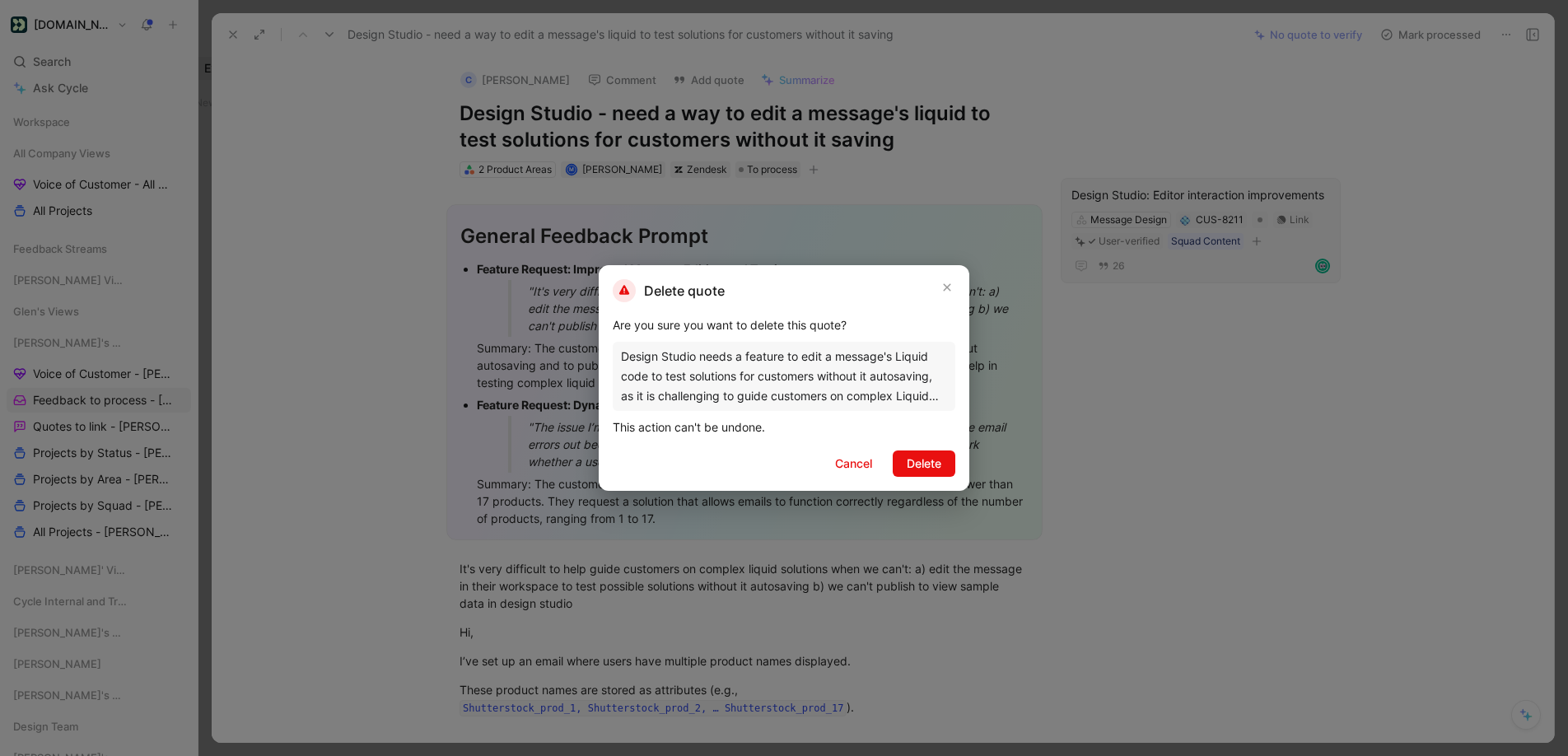
click at [927, 461] on span "Delete" at bounding box center [924, 463] width 34 height 20
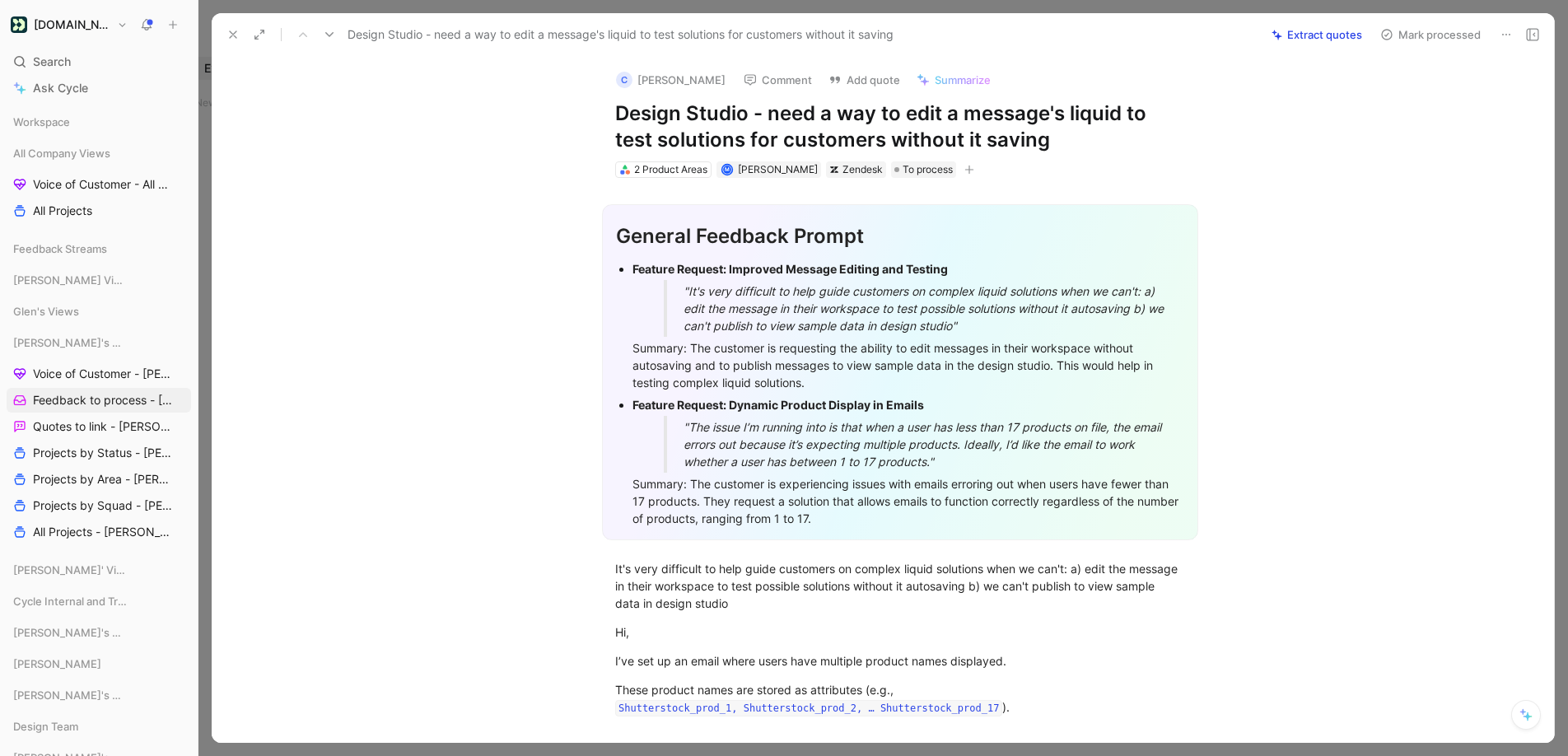
click at [1430, 34] on button "Mark processed" at bounding box center [1430, 34] width 115 height 23
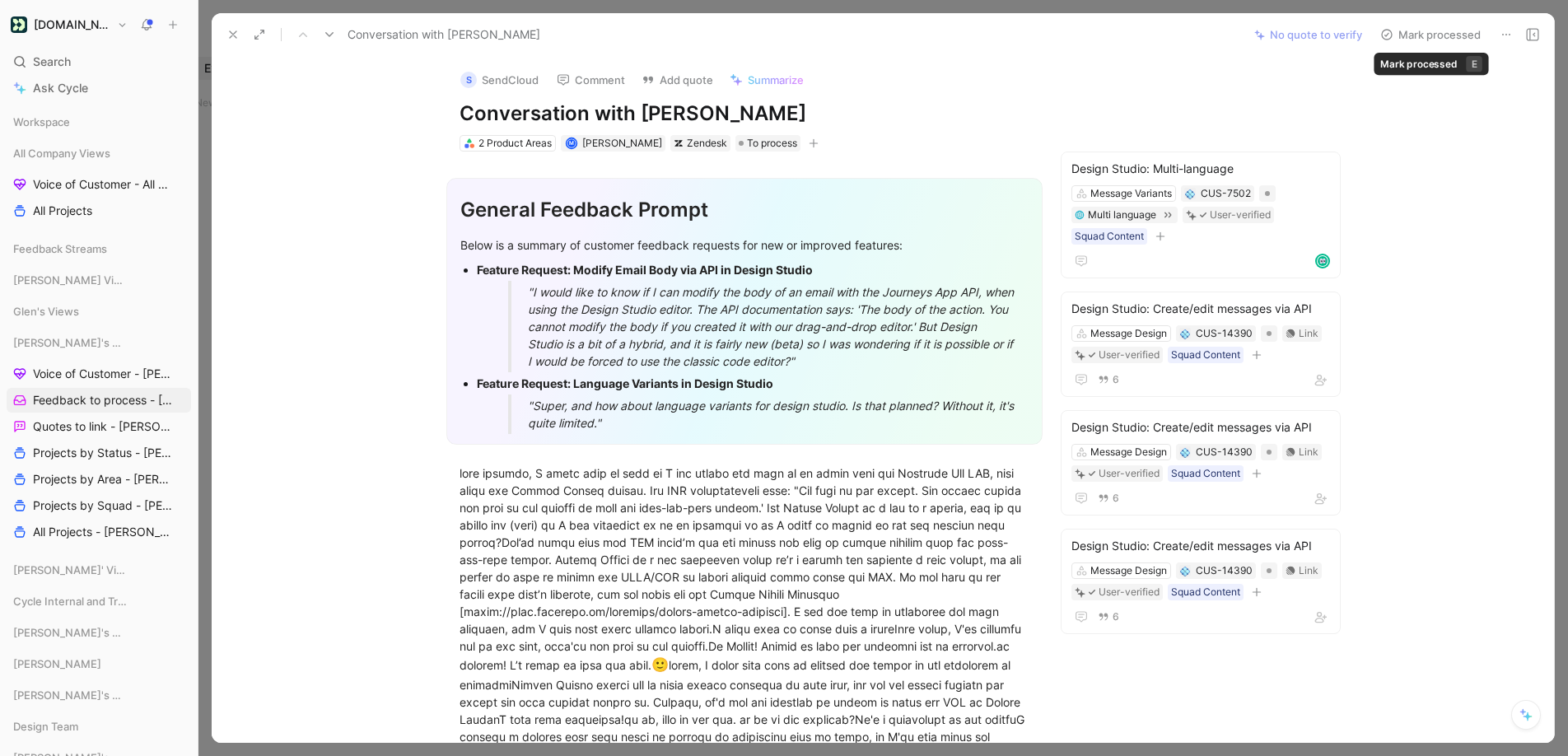
click at [1424, 37] on button "Mark processed" at bounding box center [1430, 34] width 115 height 23
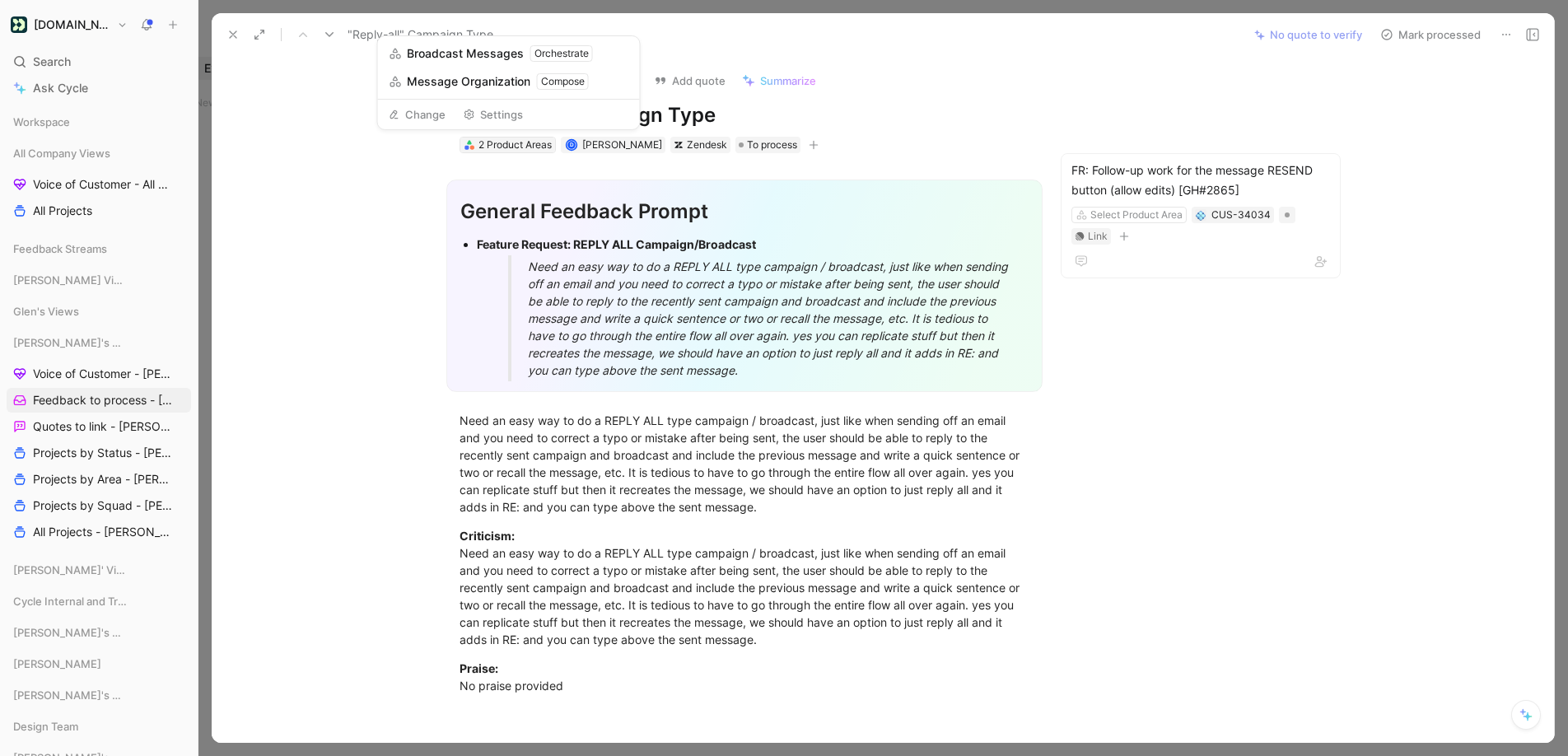
click at [503, 143] on div "2 Product Areas" at bounding box center [515, 145] width 73 height 16
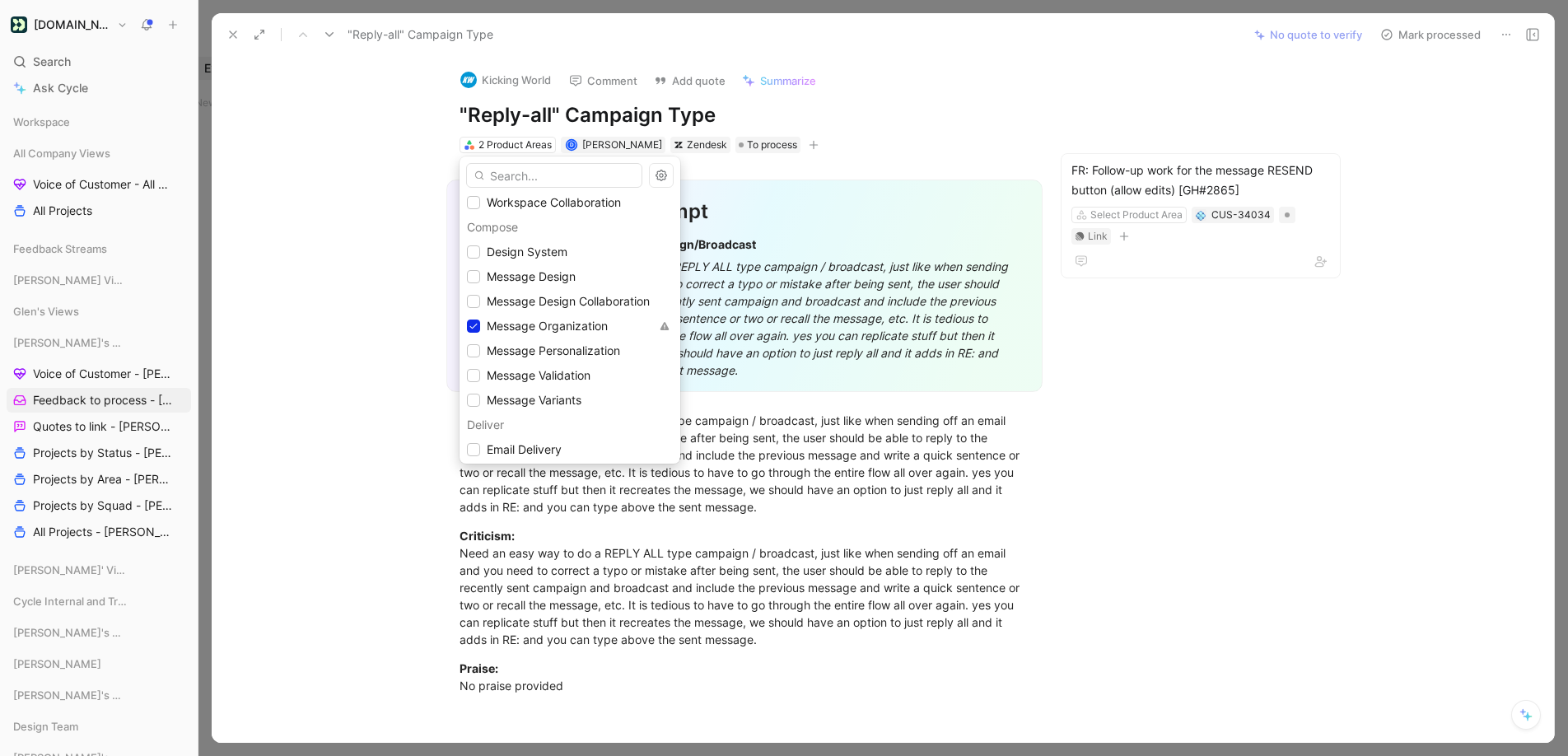
scroll to position [393, 0]
click at [472, 306] on icon at bounding box center [472, 307] width 9 height 9
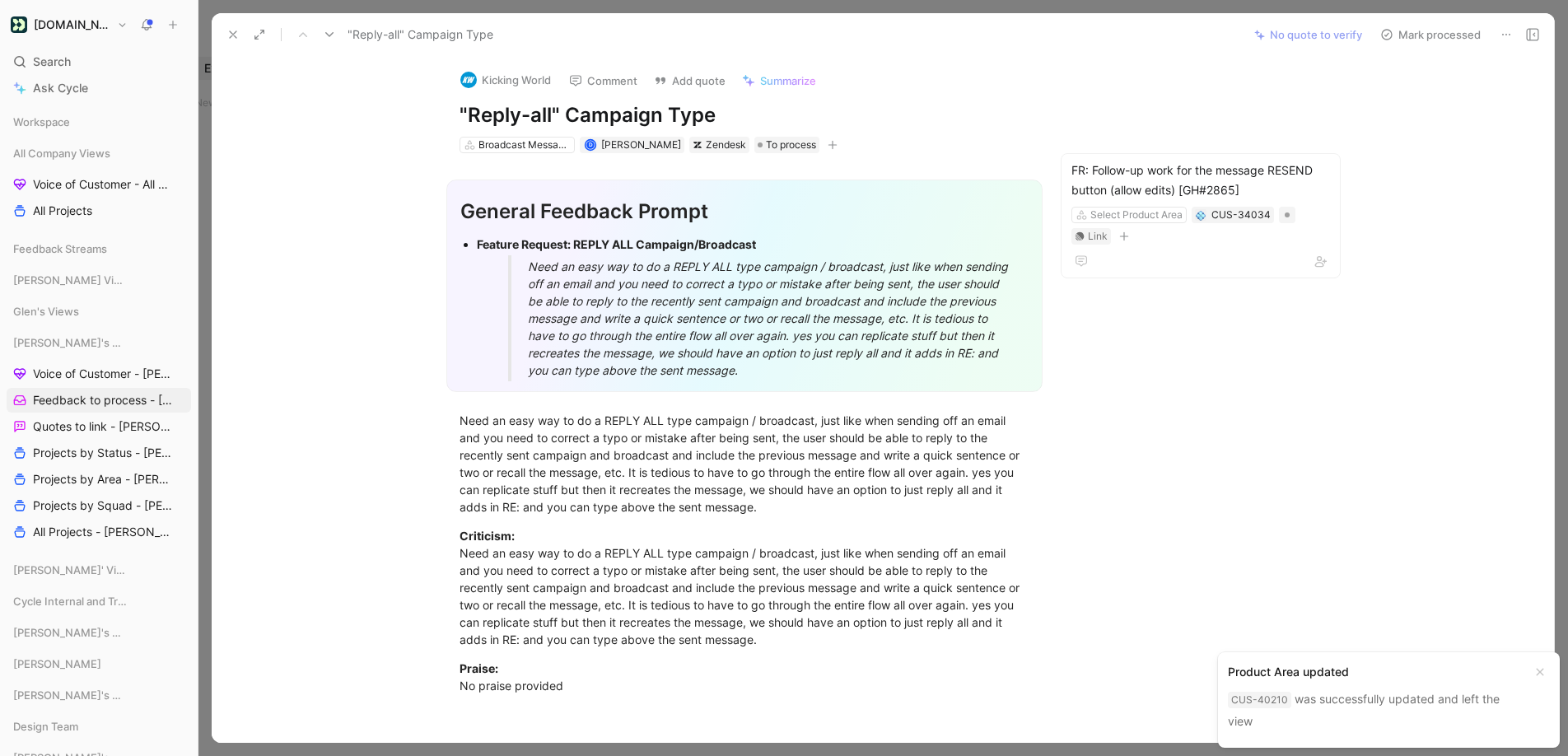
click at [331, 37] on icon at bounding box center [329, 34] width 13 height 13
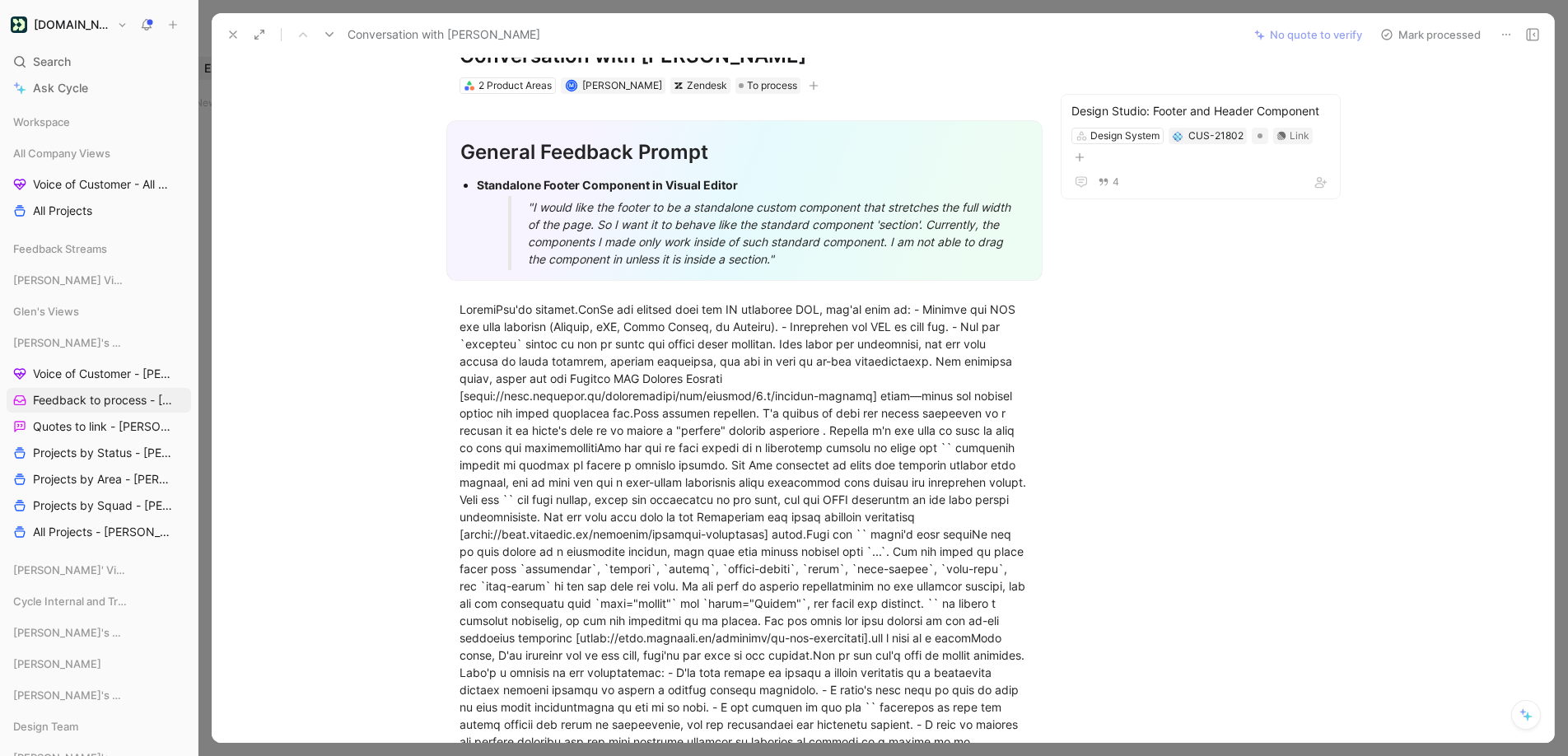
scroll to position [49, 0]
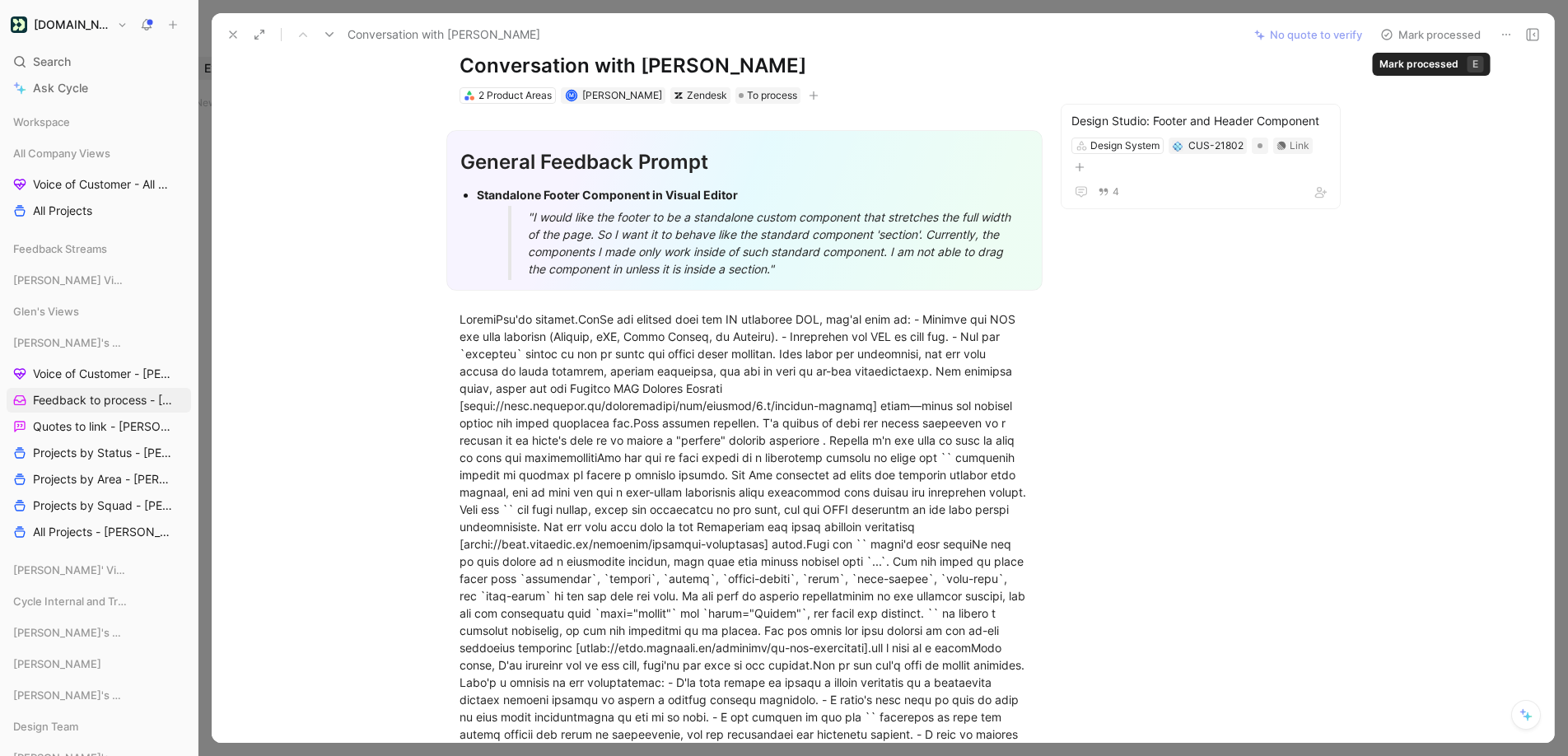
click at [1416, 33] on button "Mark processed" at bounding box center [1430, 34] width 115 height 23
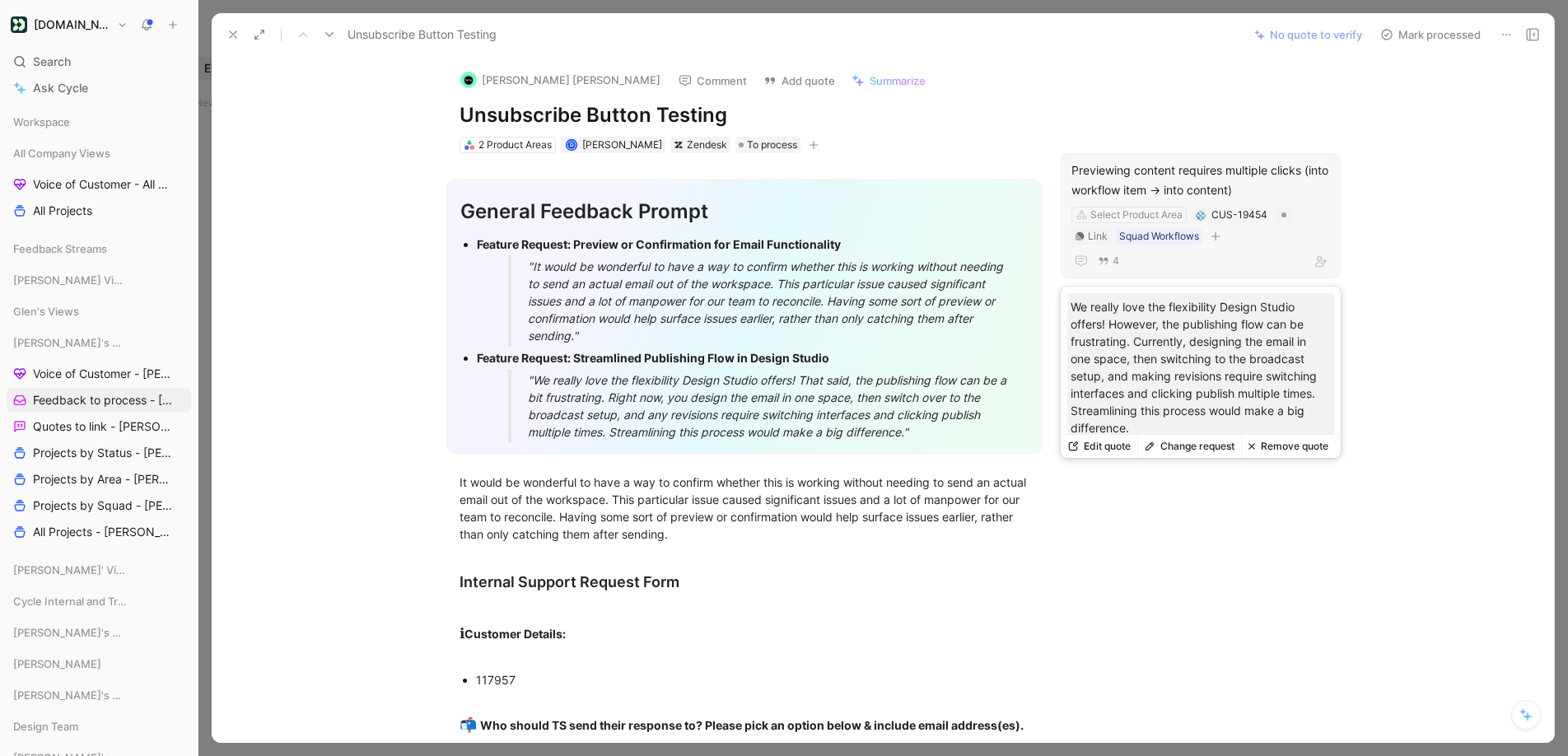
click at [1188, 448] on button "Change request" at bounding box center [1189, 446] width 104 height 23
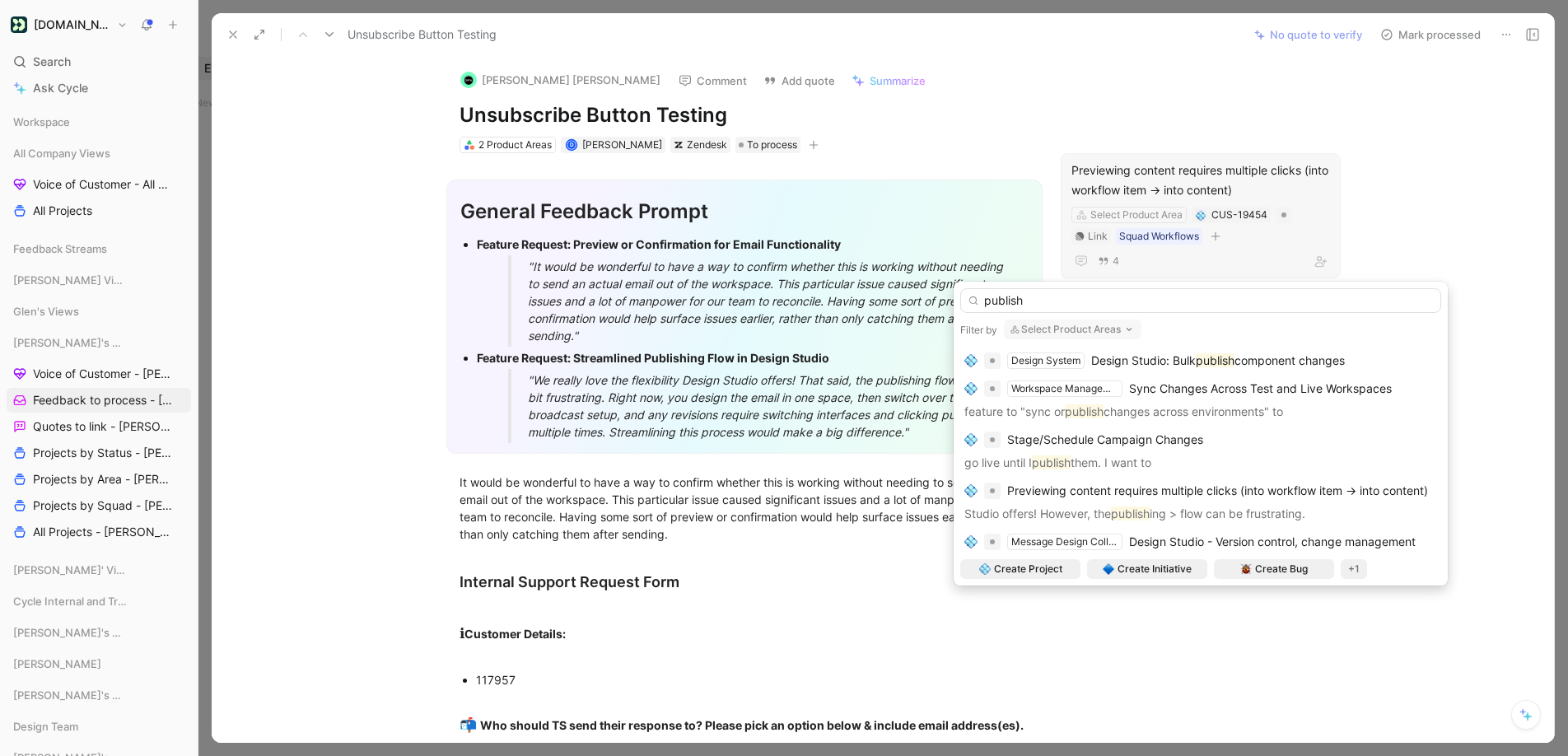
click at [1006, 301] on input "publish" at bounding box center [1201, 301] width 481 height 25
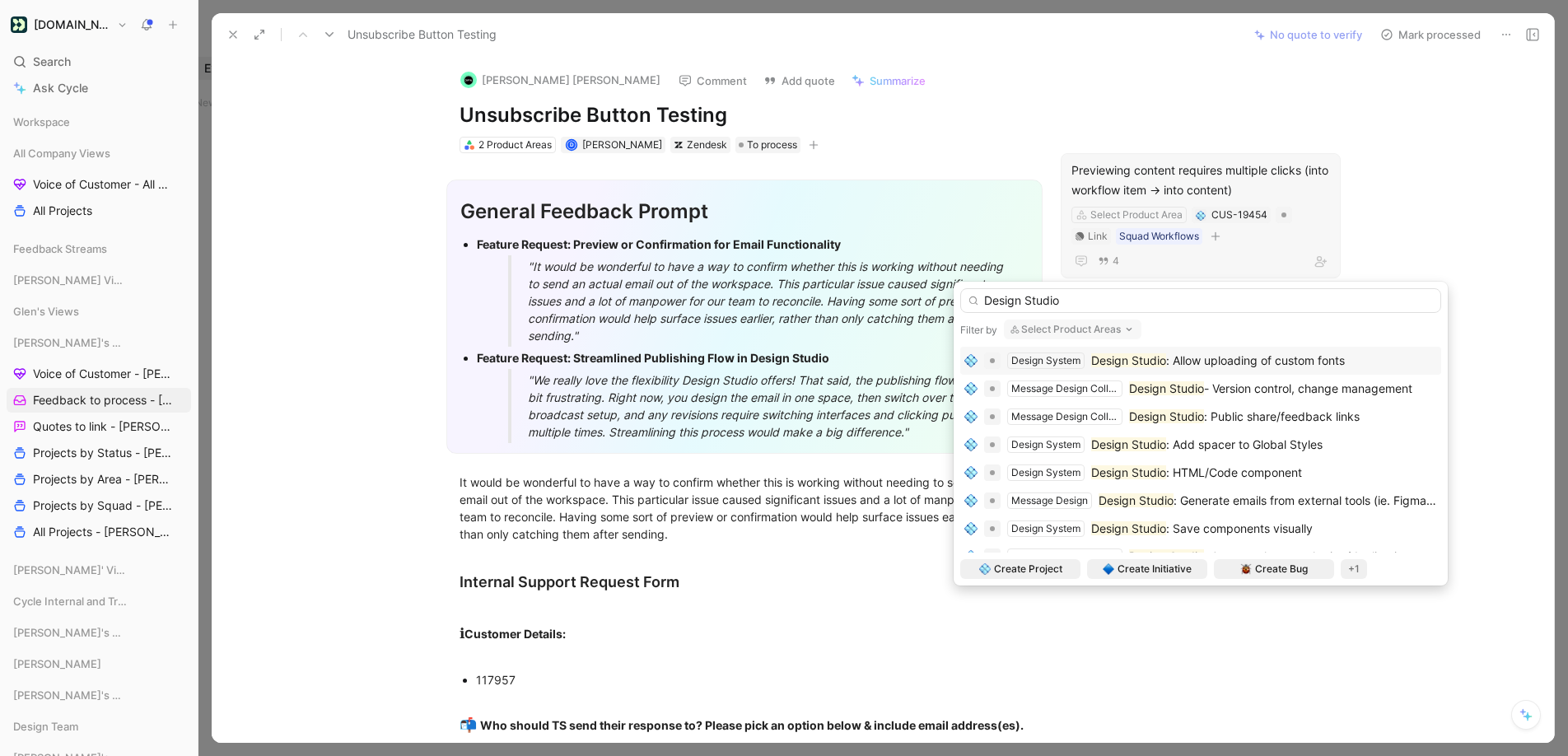
click at [1071, 329] on button "Select Product Areas" at bounding box center [1072, 329] width 138 height 20
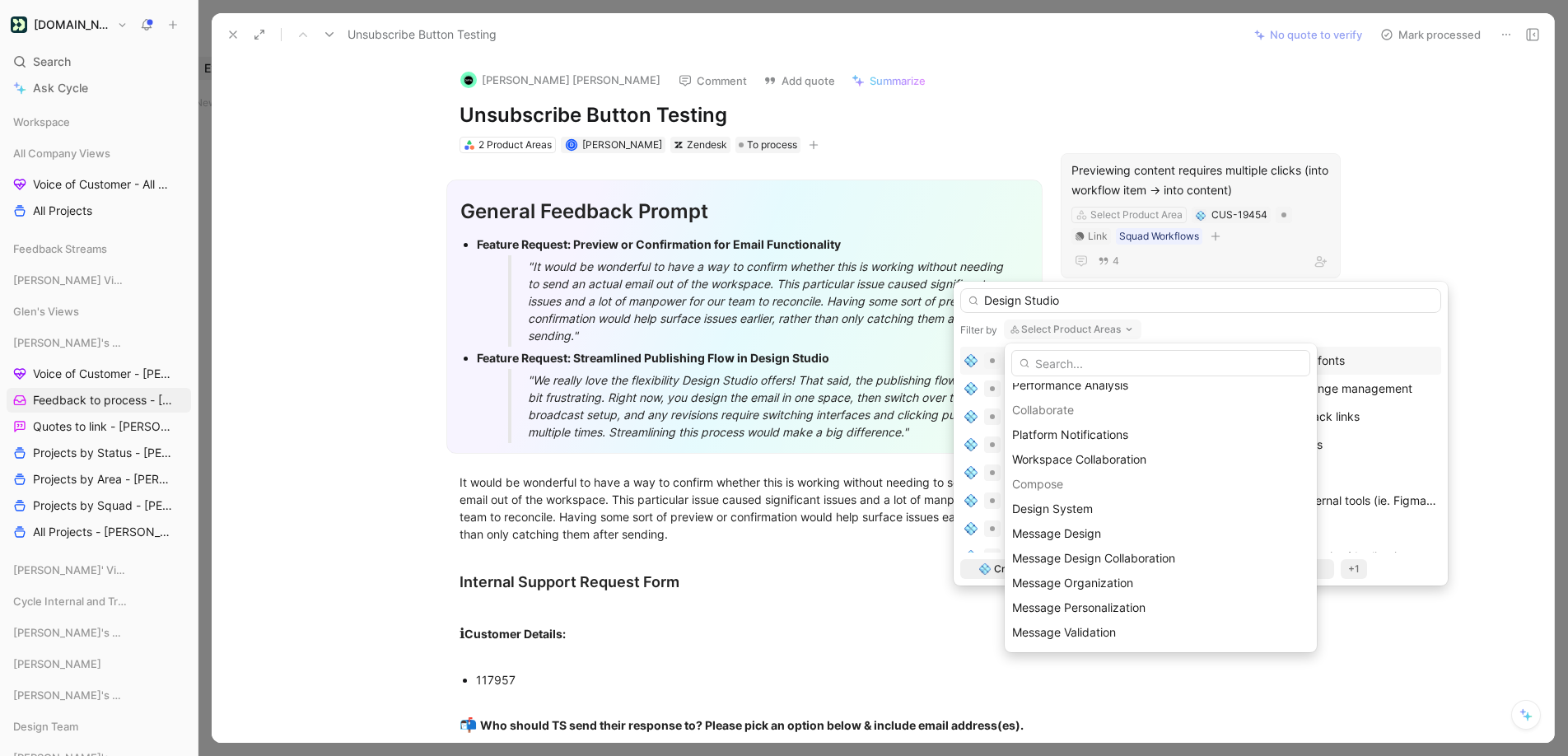
scroll to position [332, 0]
click at [1076, 532] on span "Message Design" at bounding box center [1056, 533] width 89 height 14
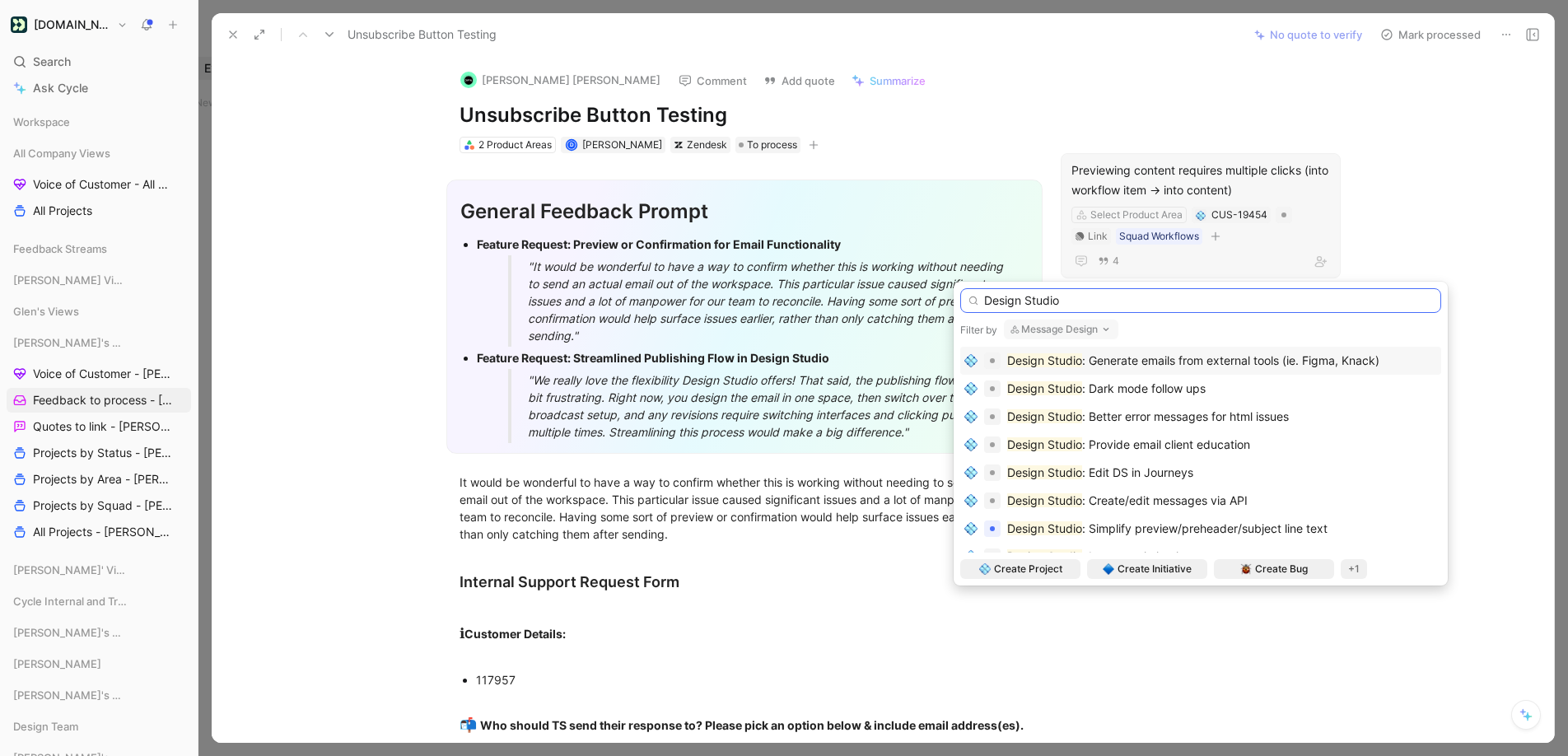
click at [1072, 301] on input "Design Studio" at bounding box center [1201, 301] width 481 height 25
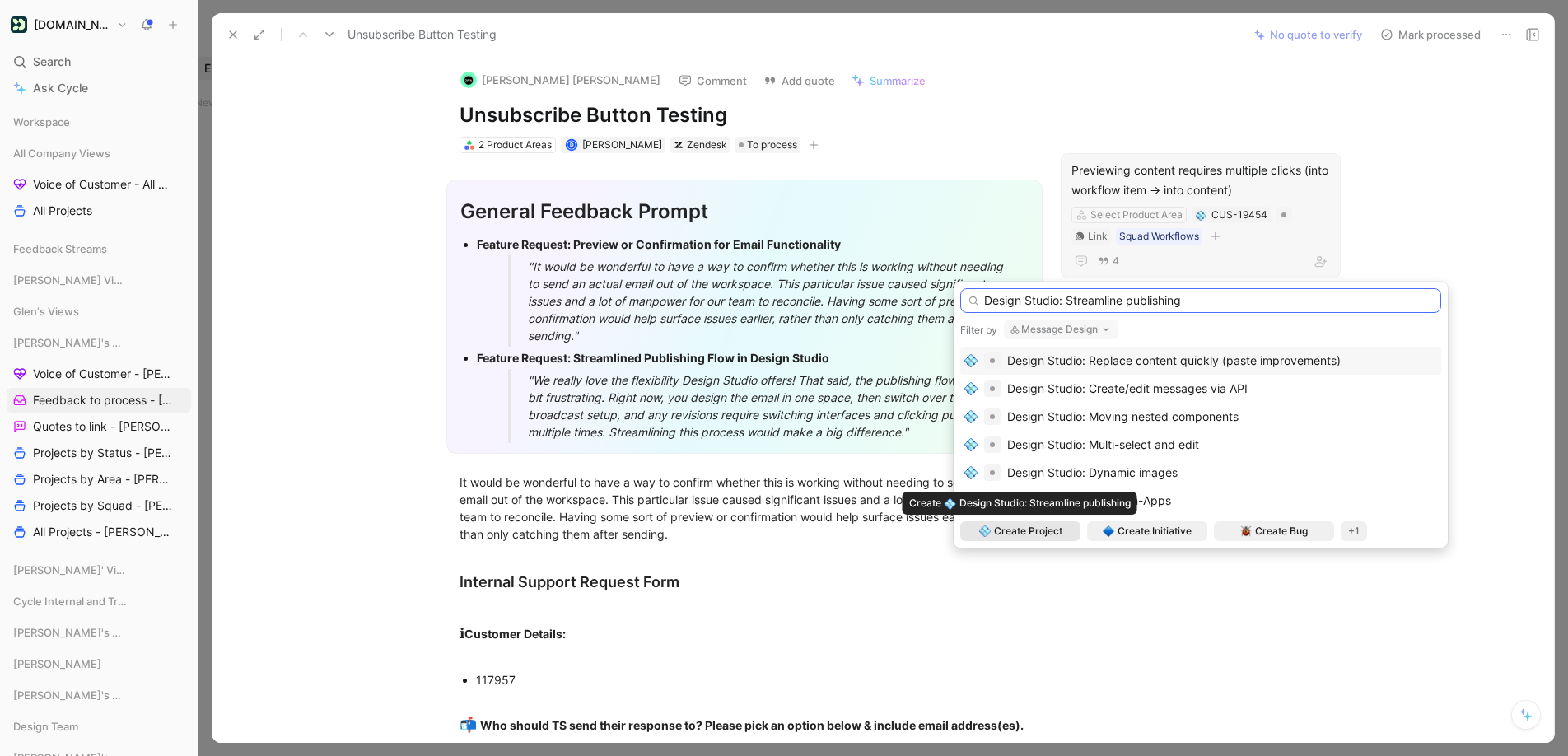
type input "Design Studio: Streamline publishing"
click at [1025, 531] on span "Create Project" at bounding box center [1028, 531] width 68 height 16
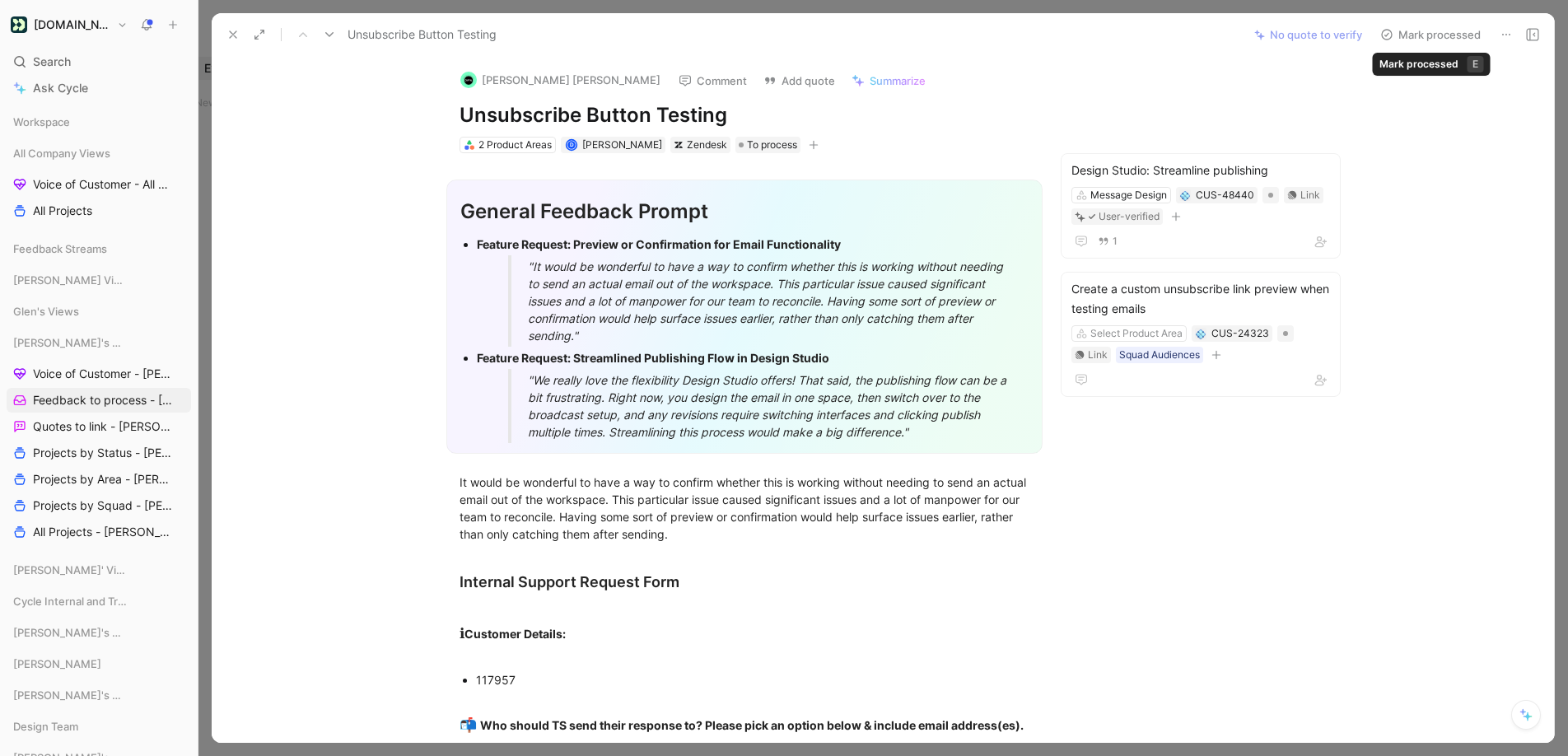
click at [1435, 30] on button "Mark processed" at bounding box center [1430, 34] width 115 height 23
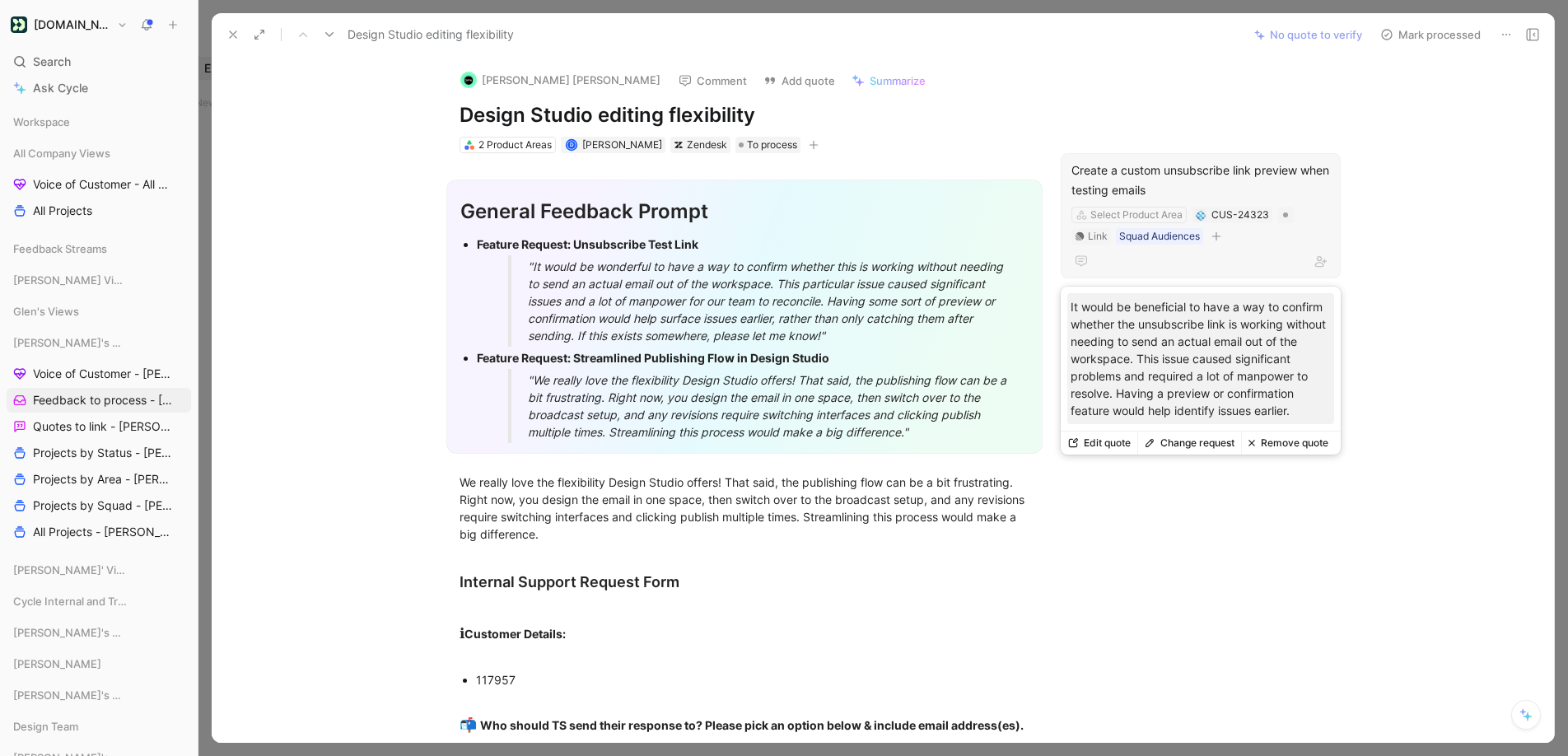
click at [1289, 437] on button "Remove quote" at bounding box center [1287, 443] width 94 height 23
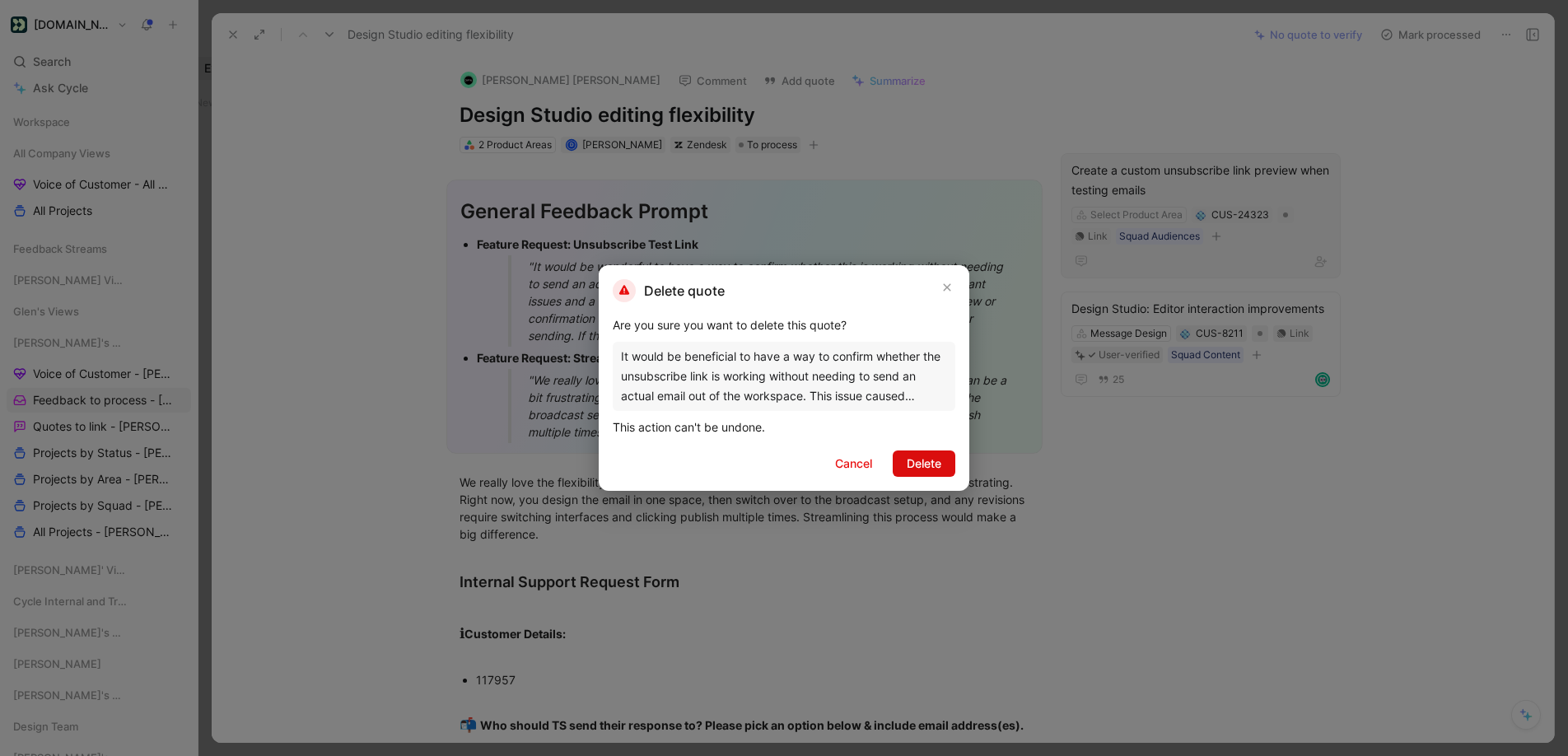
click at [934, 467] on span "Delete" at bounding box center [924, 463] width 34 height 20
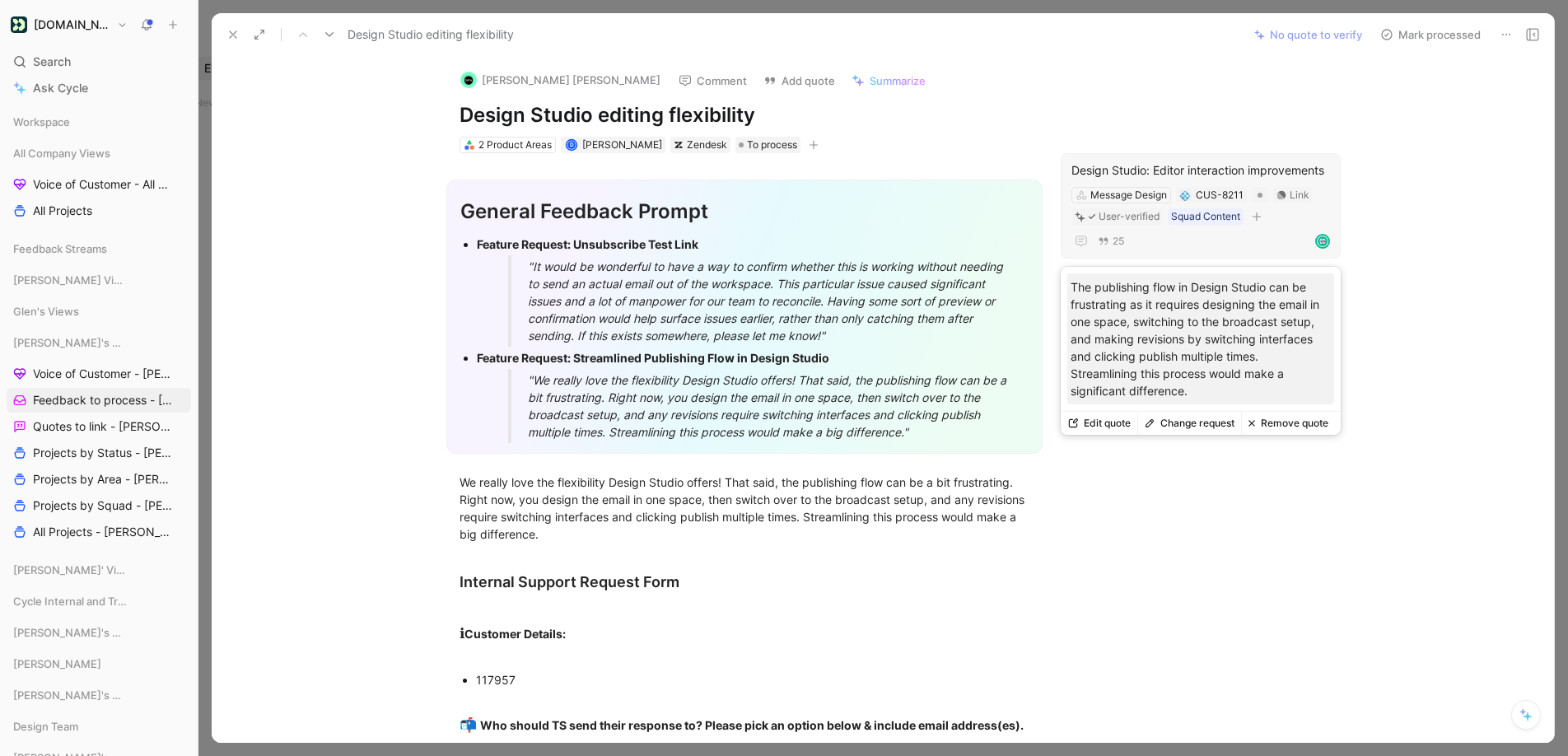
click at [1281, 431] on button "Remove quote" at bounding box center [1287, 423] width 94 height 23
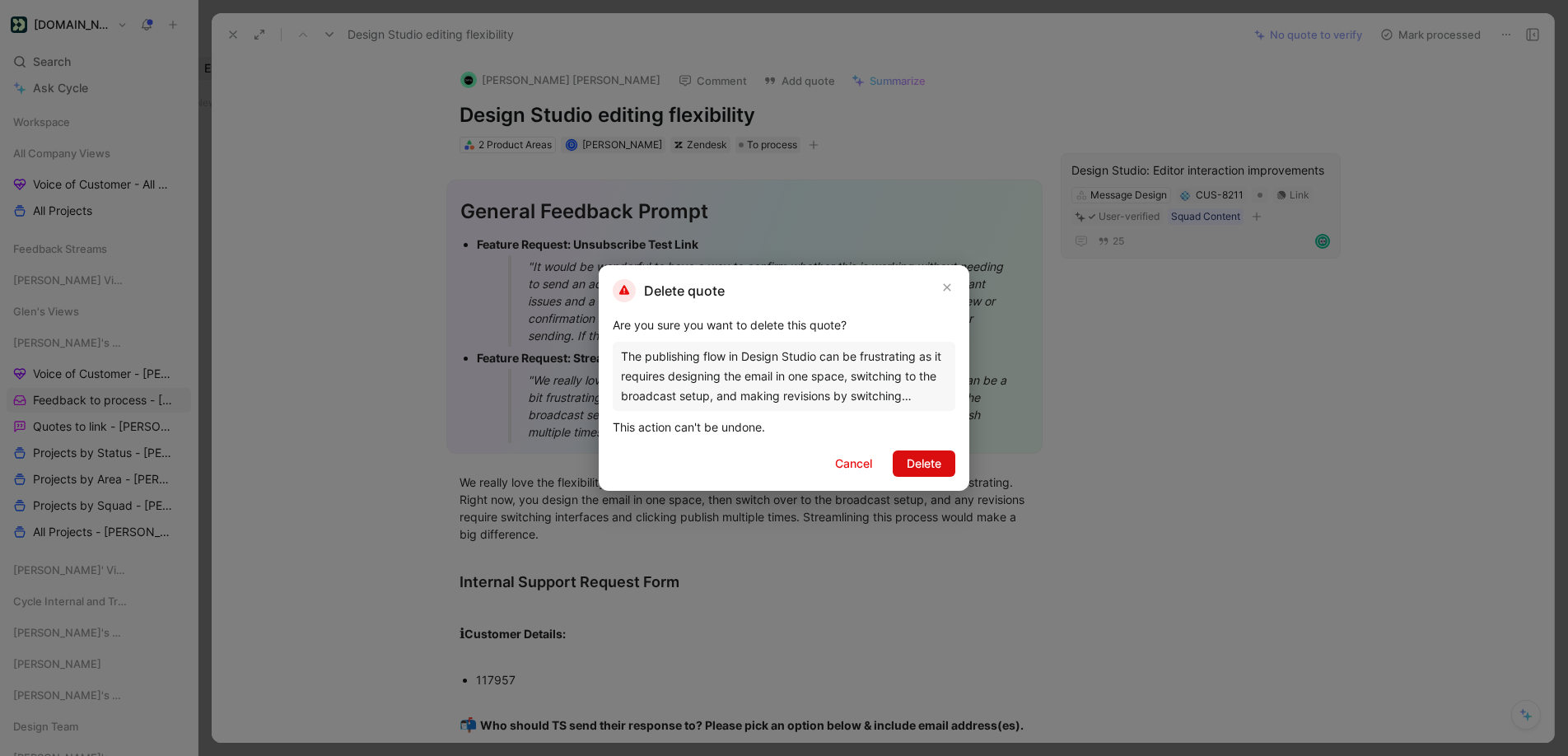
click at [922, 471] on span "Delete" at bounding box center [924, 463] width 34 height 20
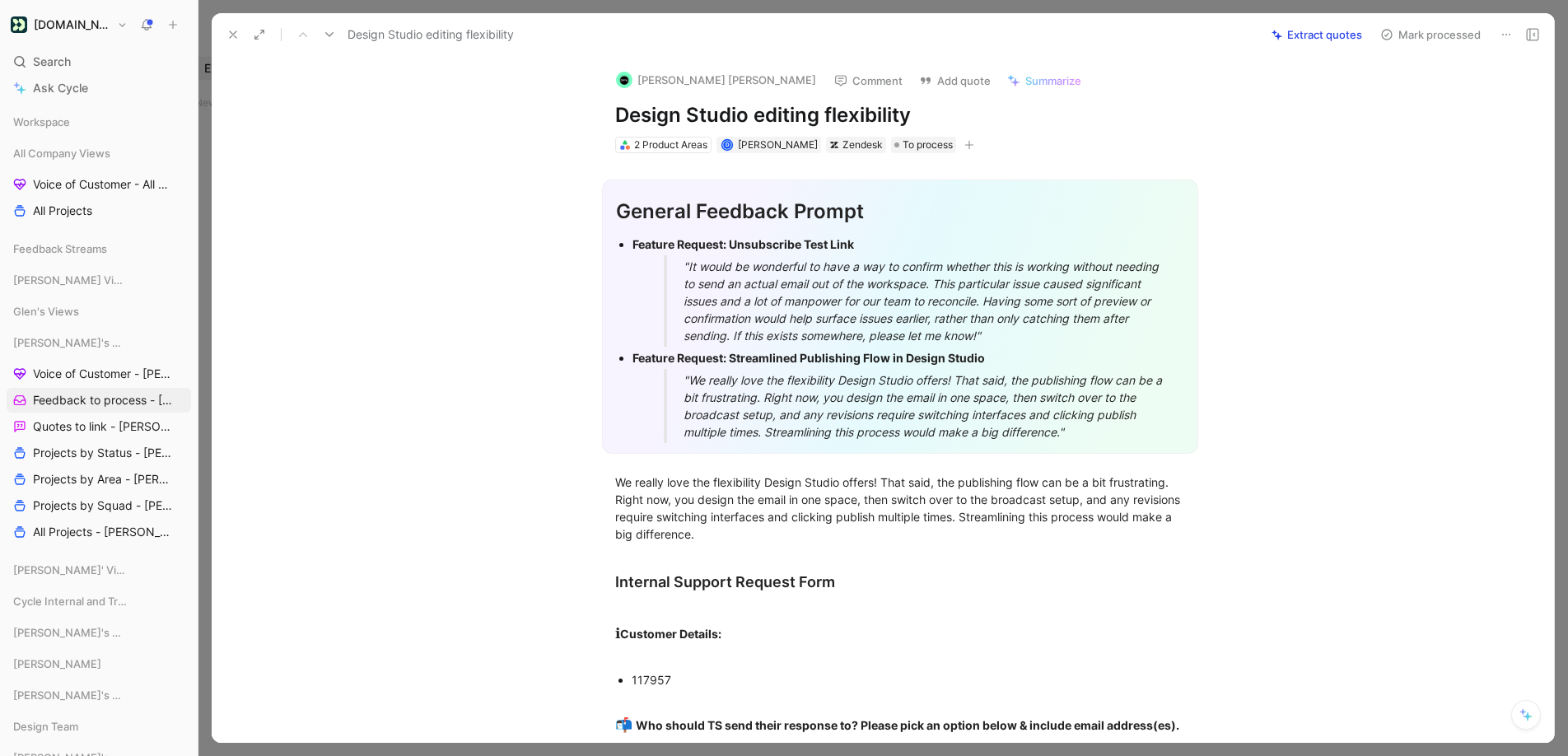
click at [1437, 24] on button "Mark processed" at bounding box center [1430, 34] width 115 height 23
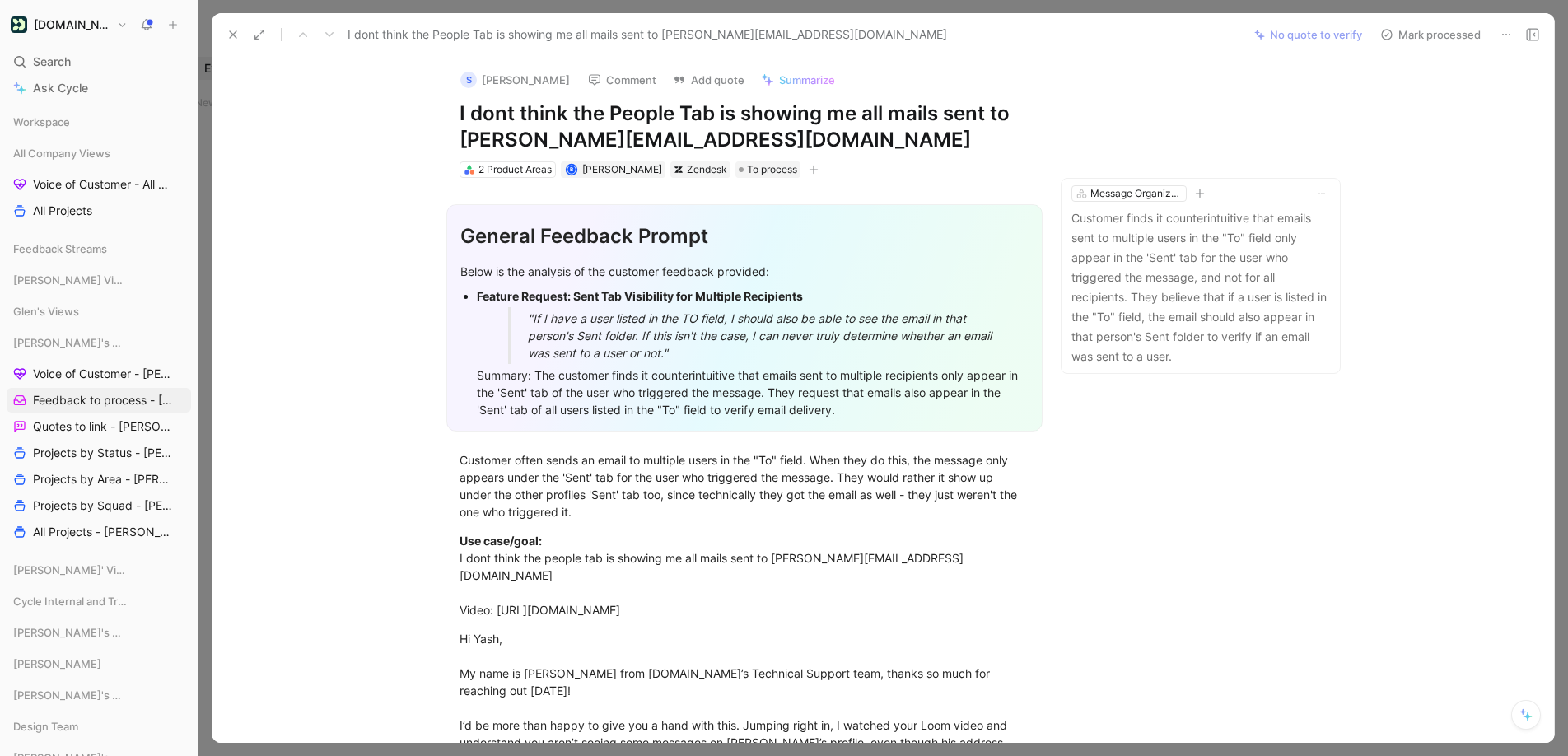
click at [233, 33] on use at bounding box center [233, 34] width 7 height 7
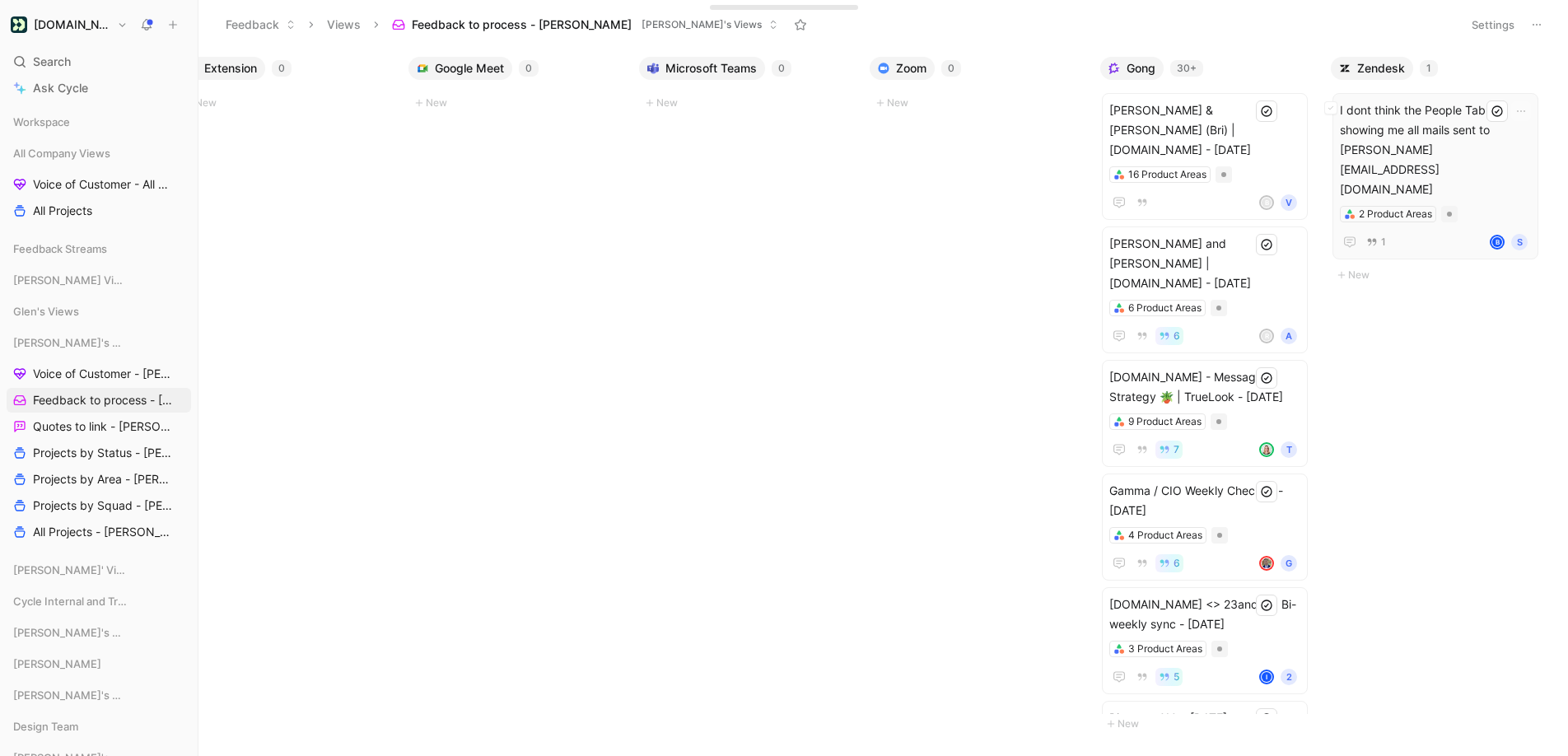
click at [1434, 115] on span "I dont think the People Tab is showing me all mails sent to richard.verity@peac…" at bounding box center [1435, 150] width 191 height 99
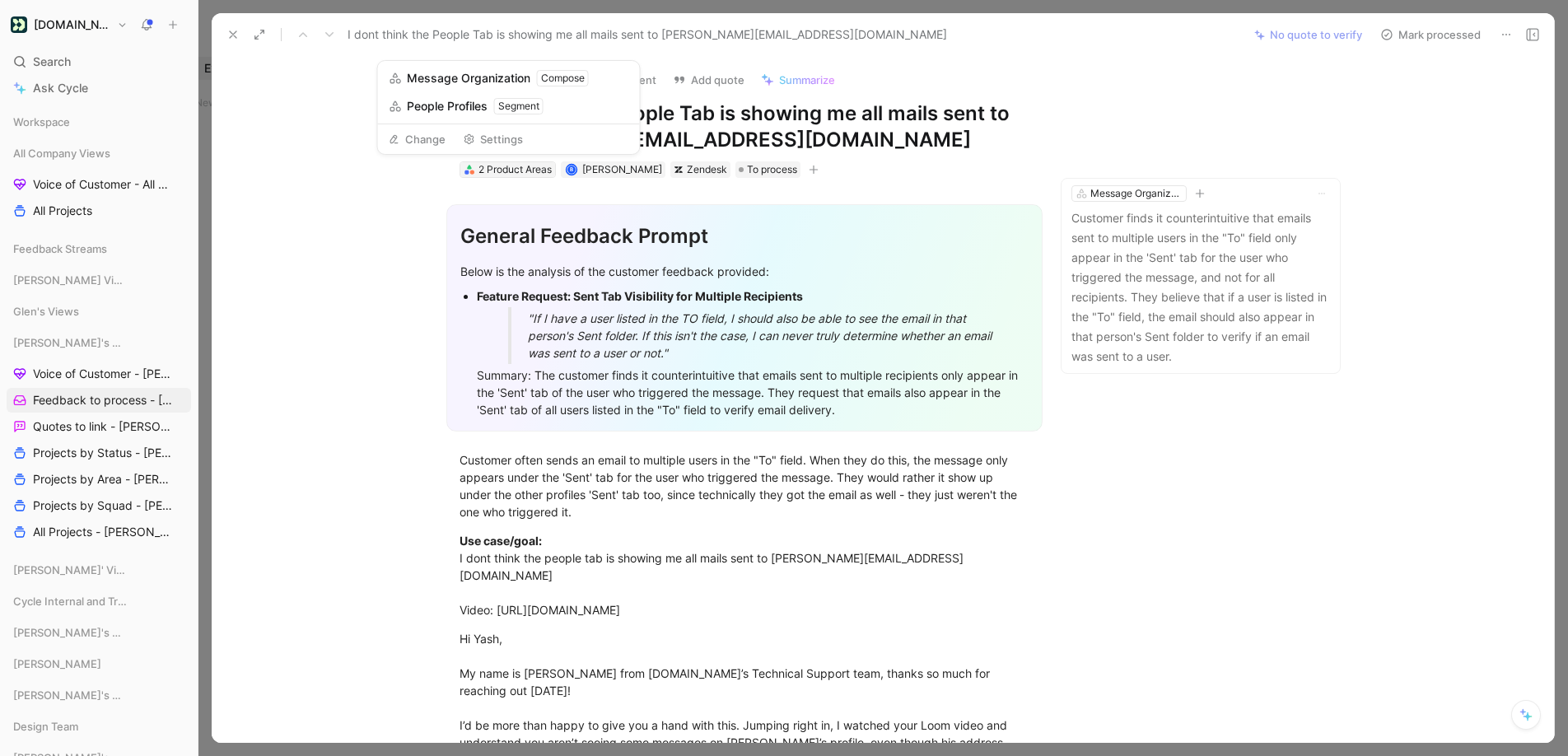
click at [525, 164] on div "2 Product Areas" at bounding box center [515, 170] width 73 height 16
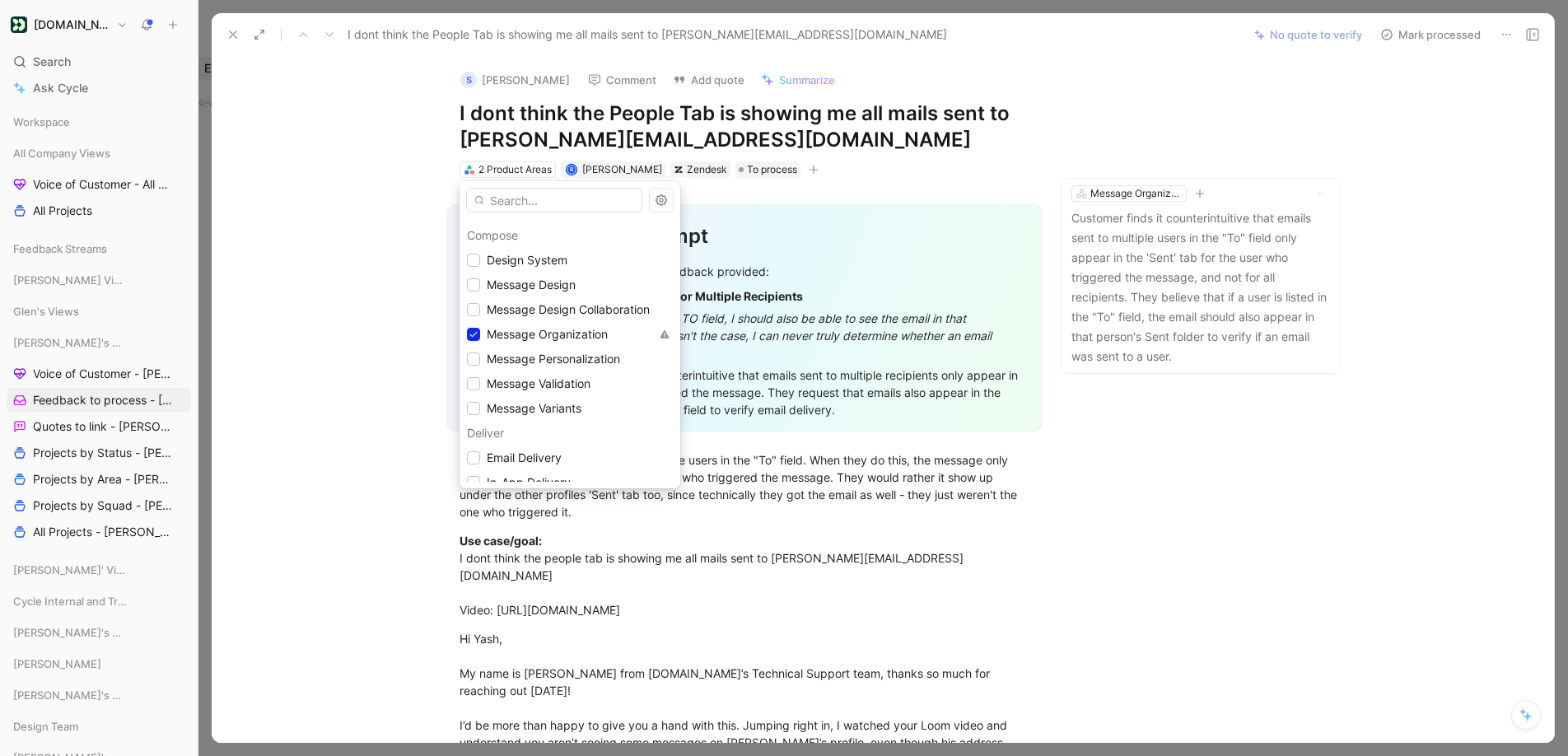
scroll to position [397, 0]
click at [478, 326] on div at bounding box center [473, 328] width 13 height 13
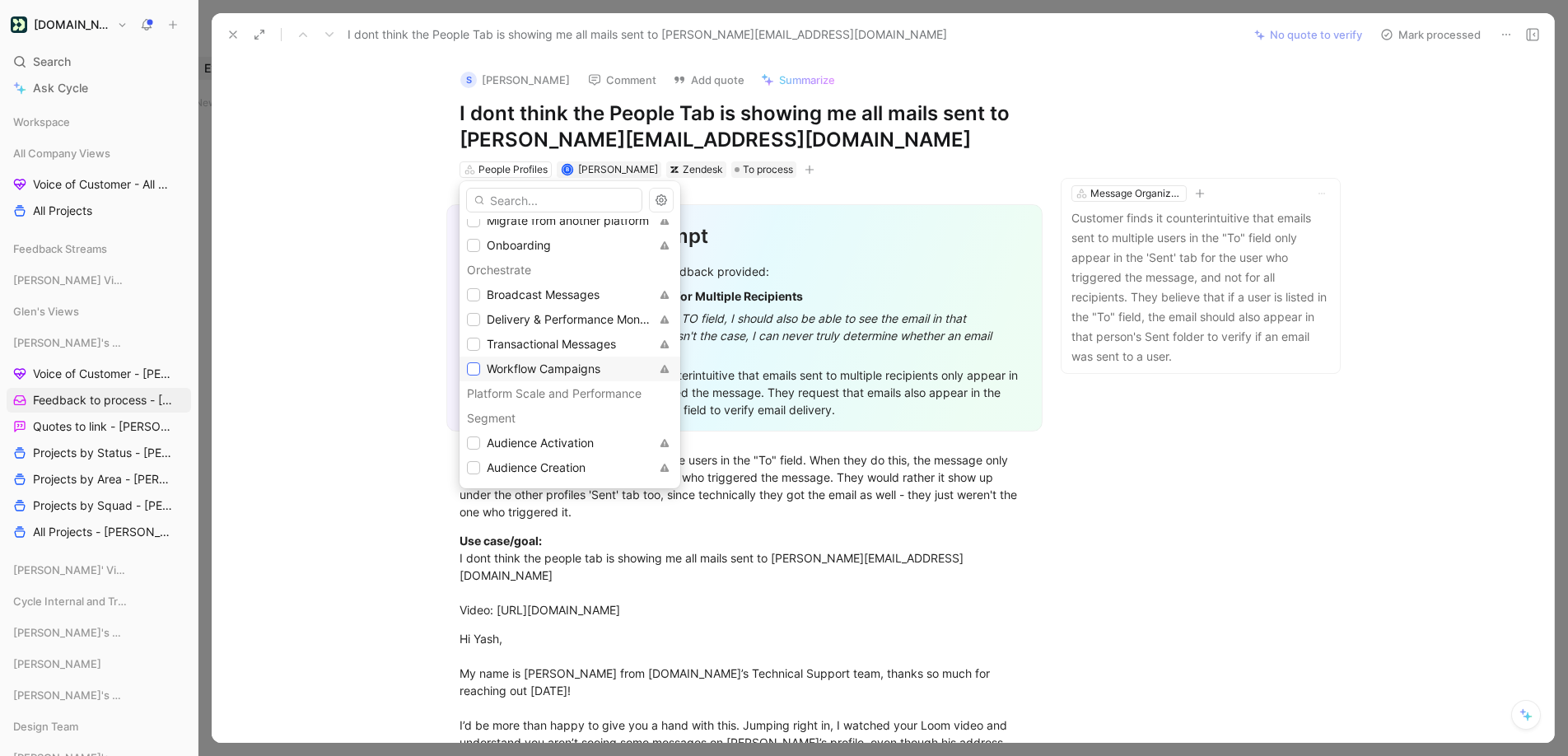
click at [471, 367] on icon at bounding box center [472, 369] width 9 height 9
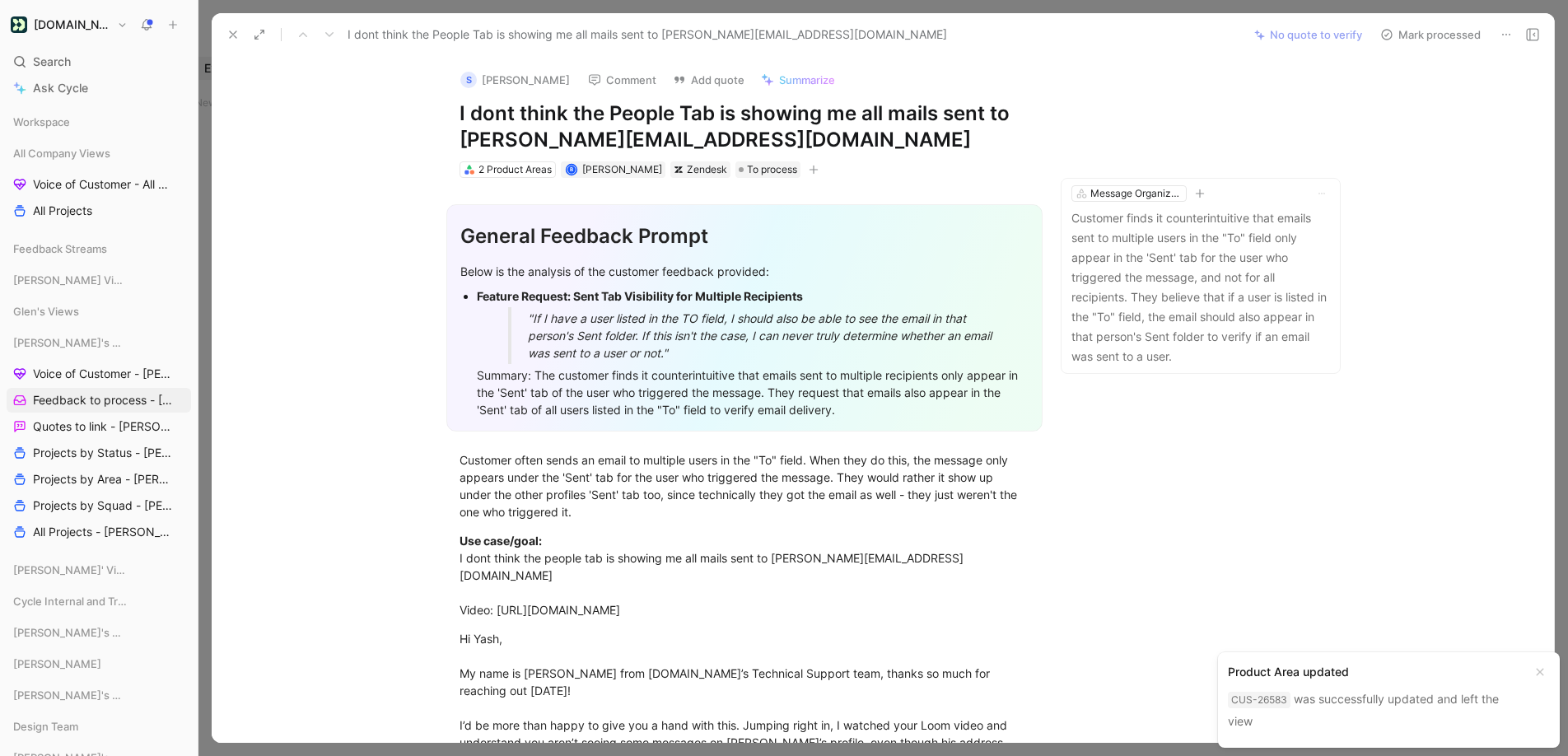
click at [231, 30] on icon at bounding box center [232, 34] width 13 height 13
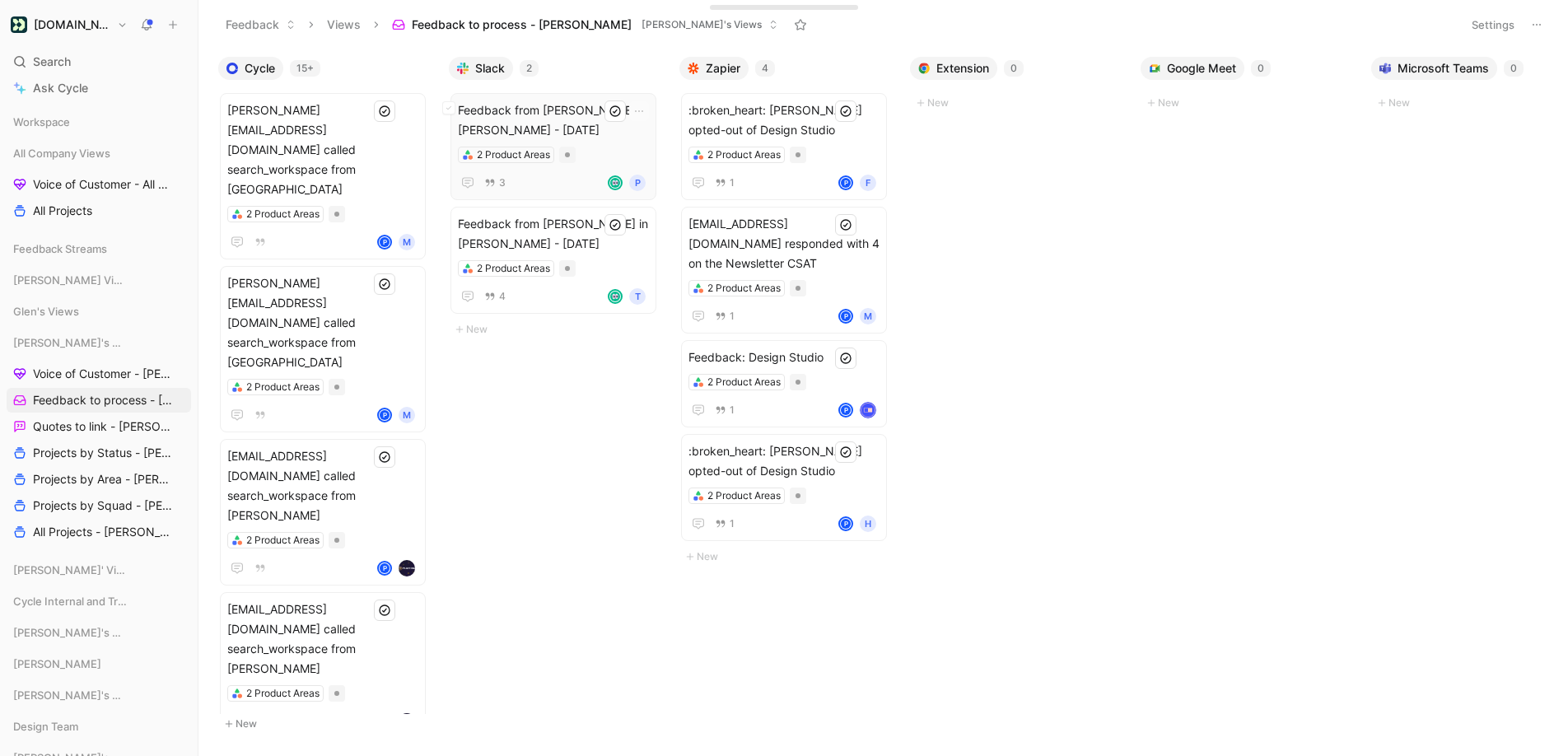
click at [575, 118] on span "Feedback from Leah Thompson in Slack - 8/26/2025" at bounding box center [553, 121] width 191 height 40
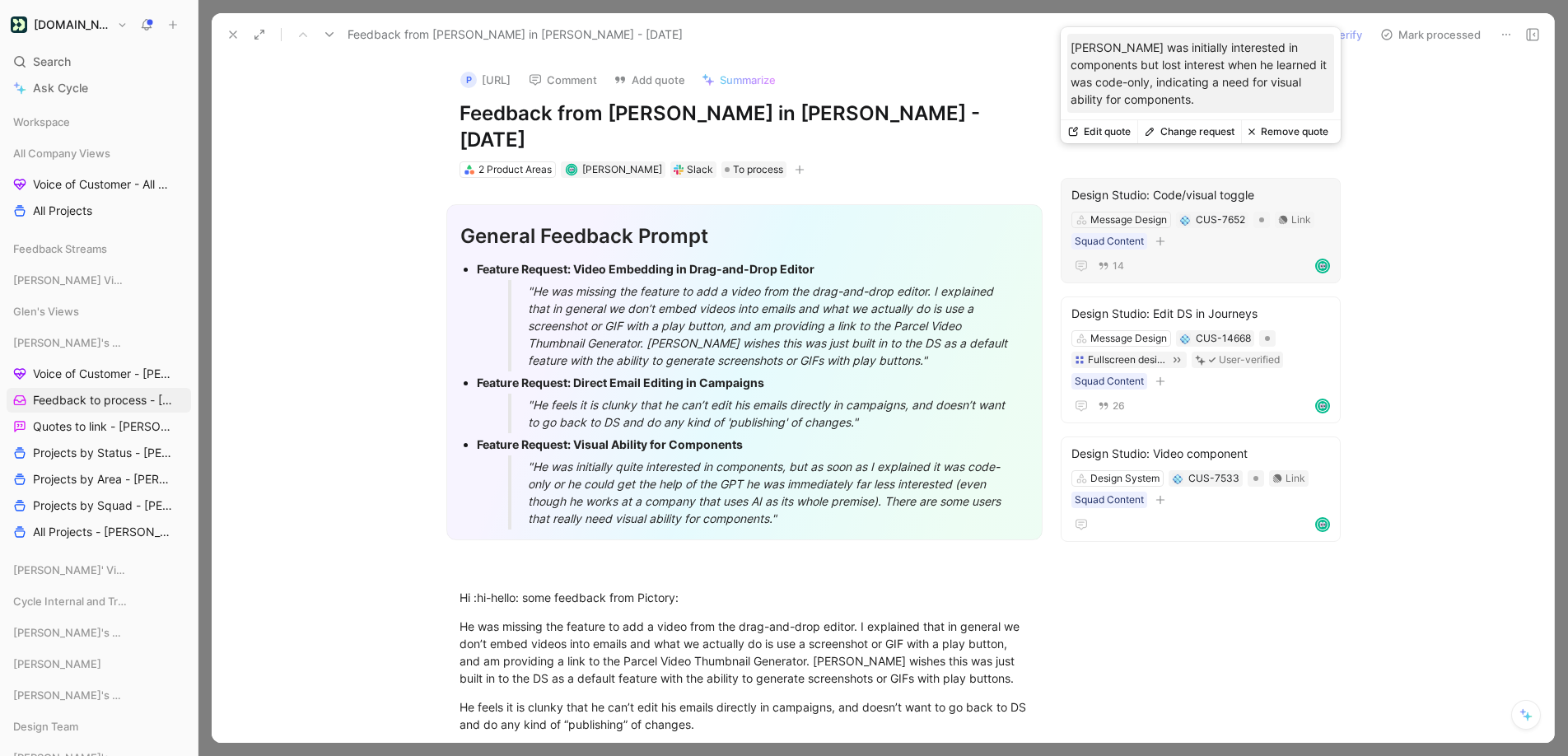
click at [1189, 131] on button "Change request" at bounding box center [1189, 132] width 104 height 23
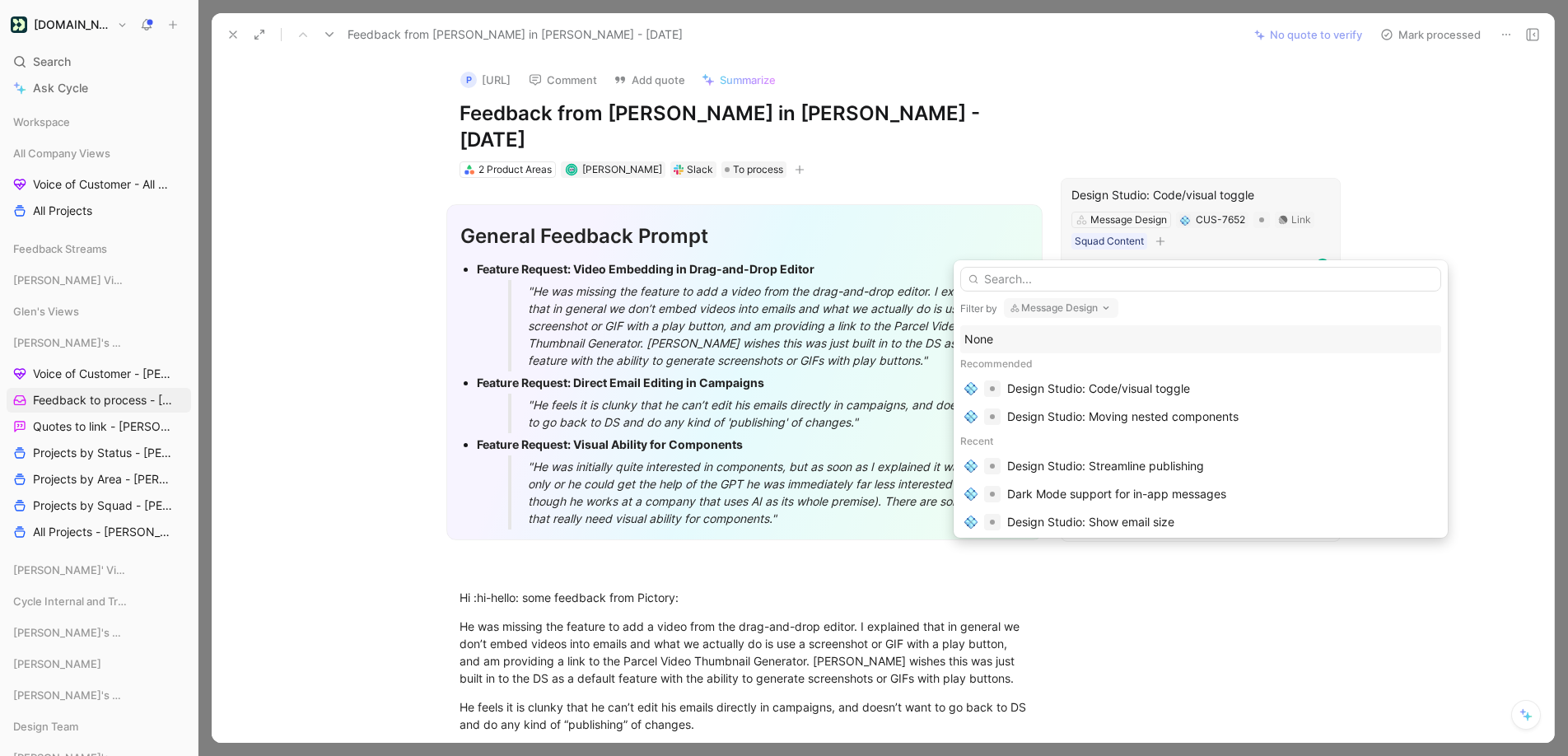
click at [1095, 301] on button "Message Design" at bounding box center [1060, 307] width 114 height 20
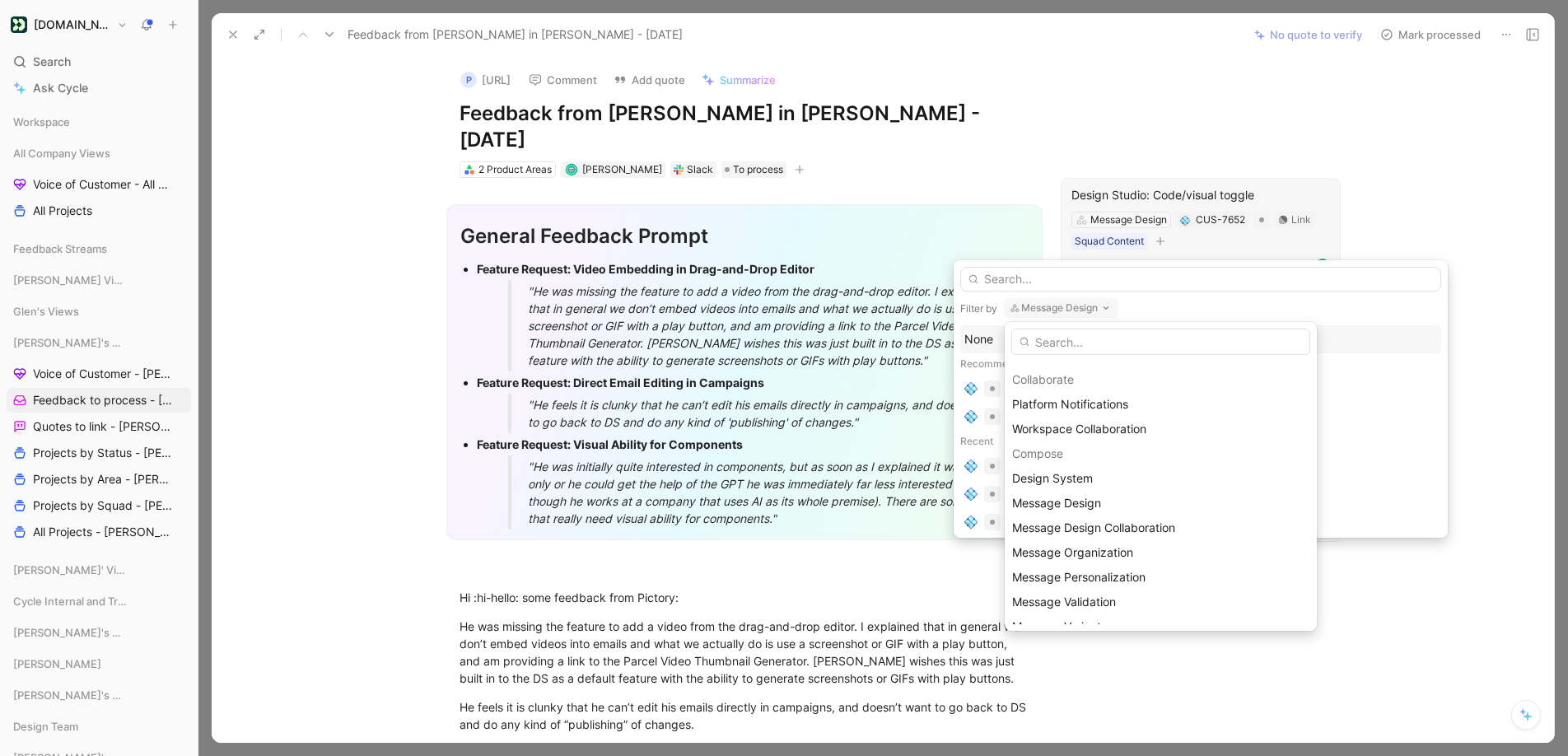
scroll to position [393, 0]
click at [1091, 418] on div "Design System" at bounding box center [1160, 425] width 297 height 20
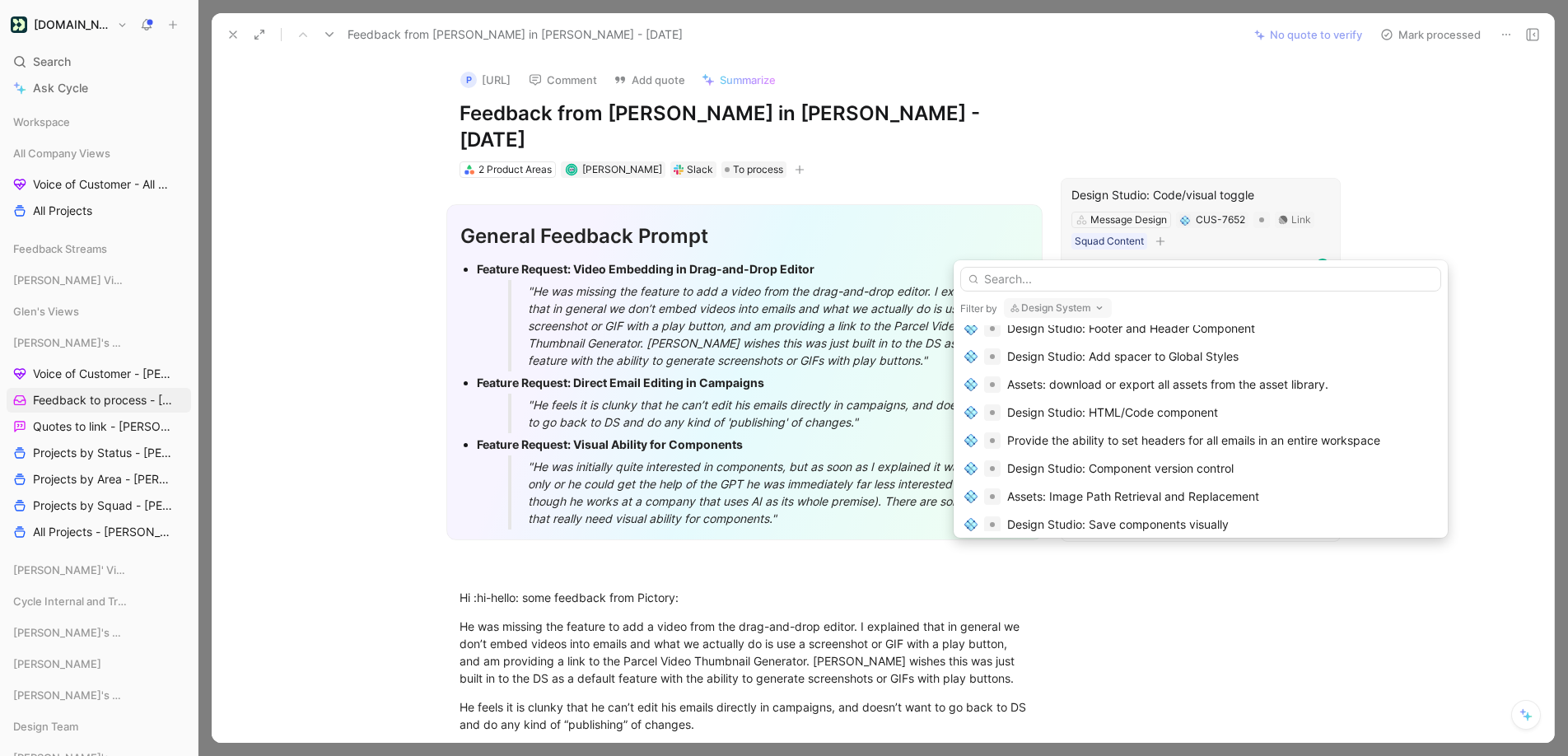
scroll to position [300, 0]
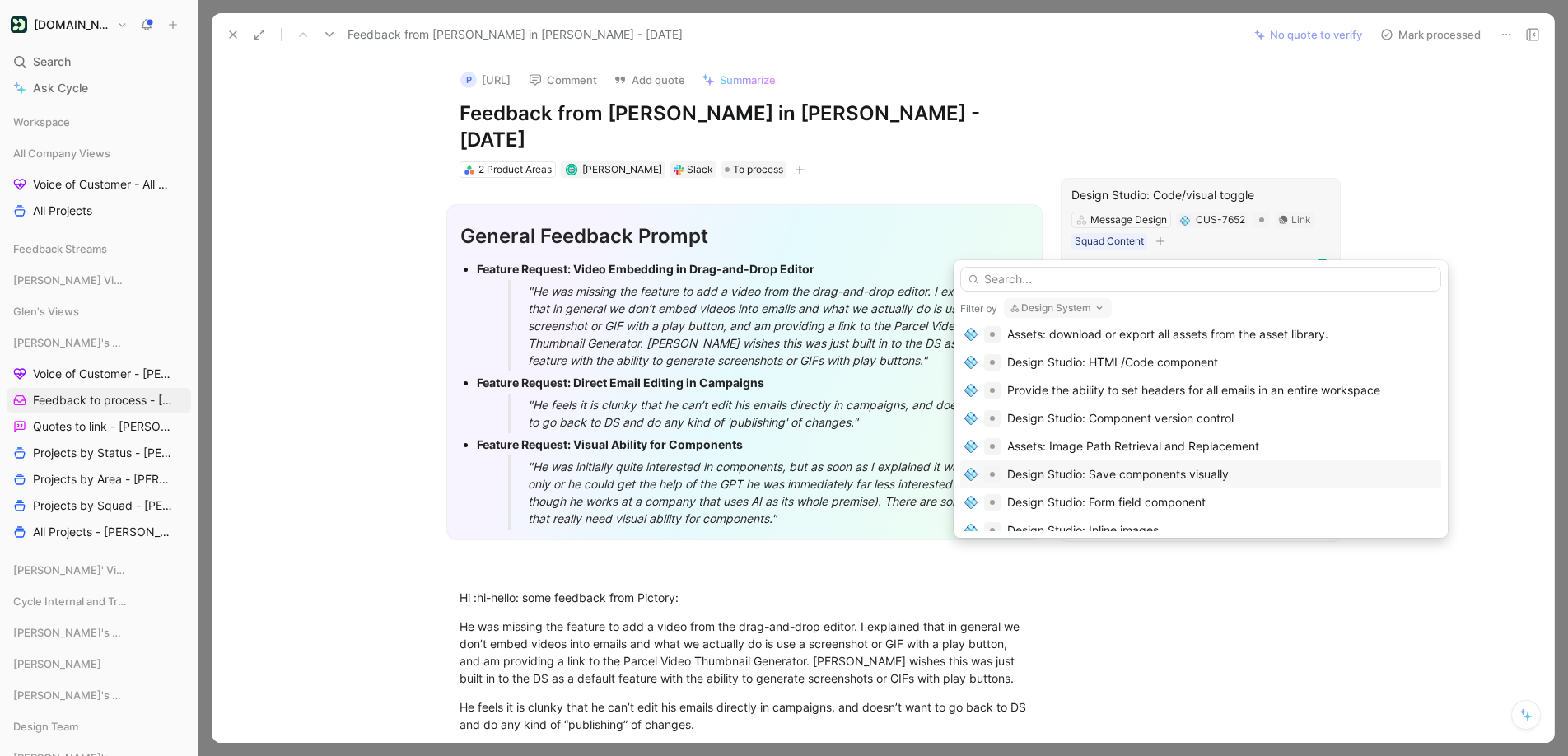
click at [1119, 466] on div "Design Studio: Save components visually" at bounding box center [1117, 474] width 221 height 20
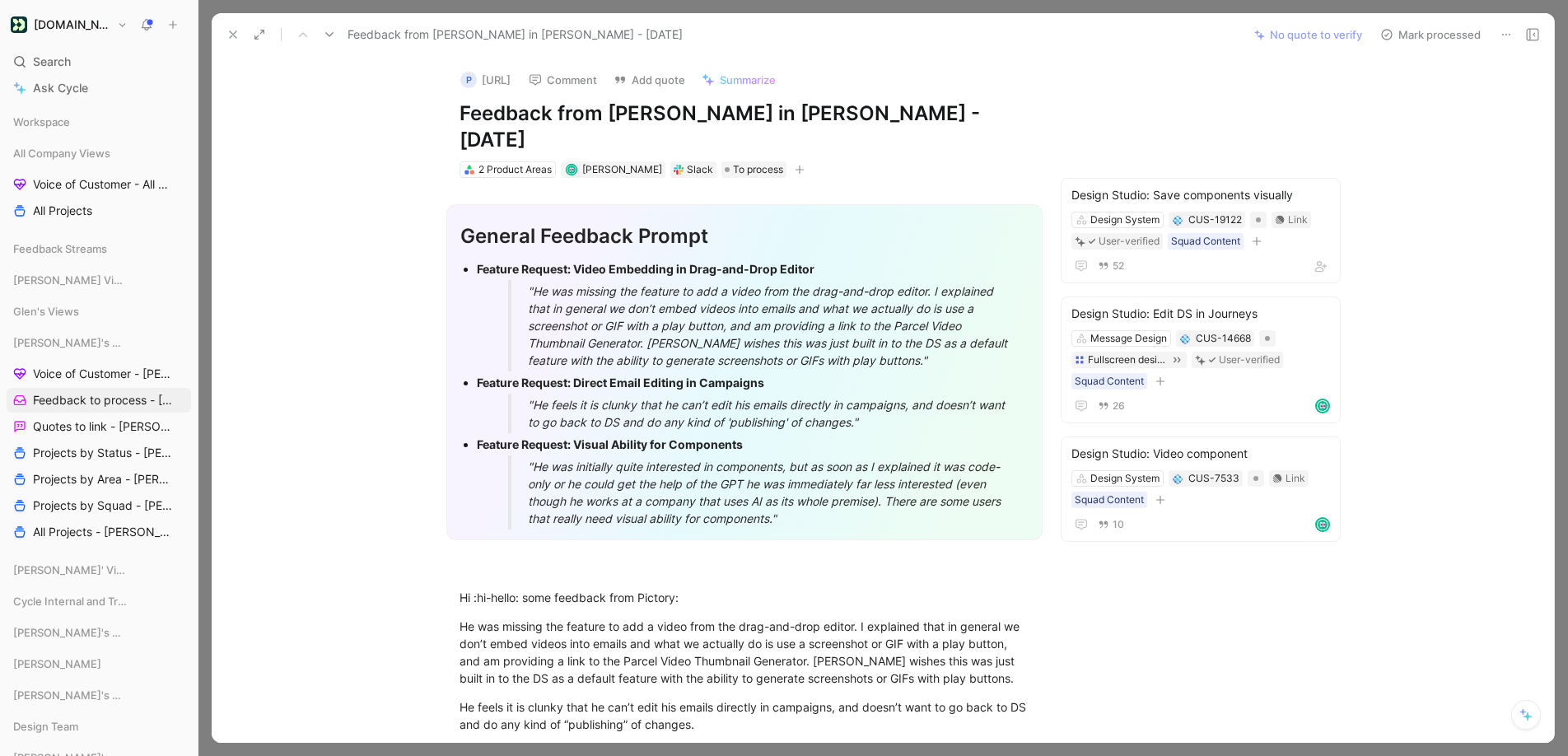
click at [1444, 32] on button "Mark processed" at bounding box center [1430, 34] width 115 height 23
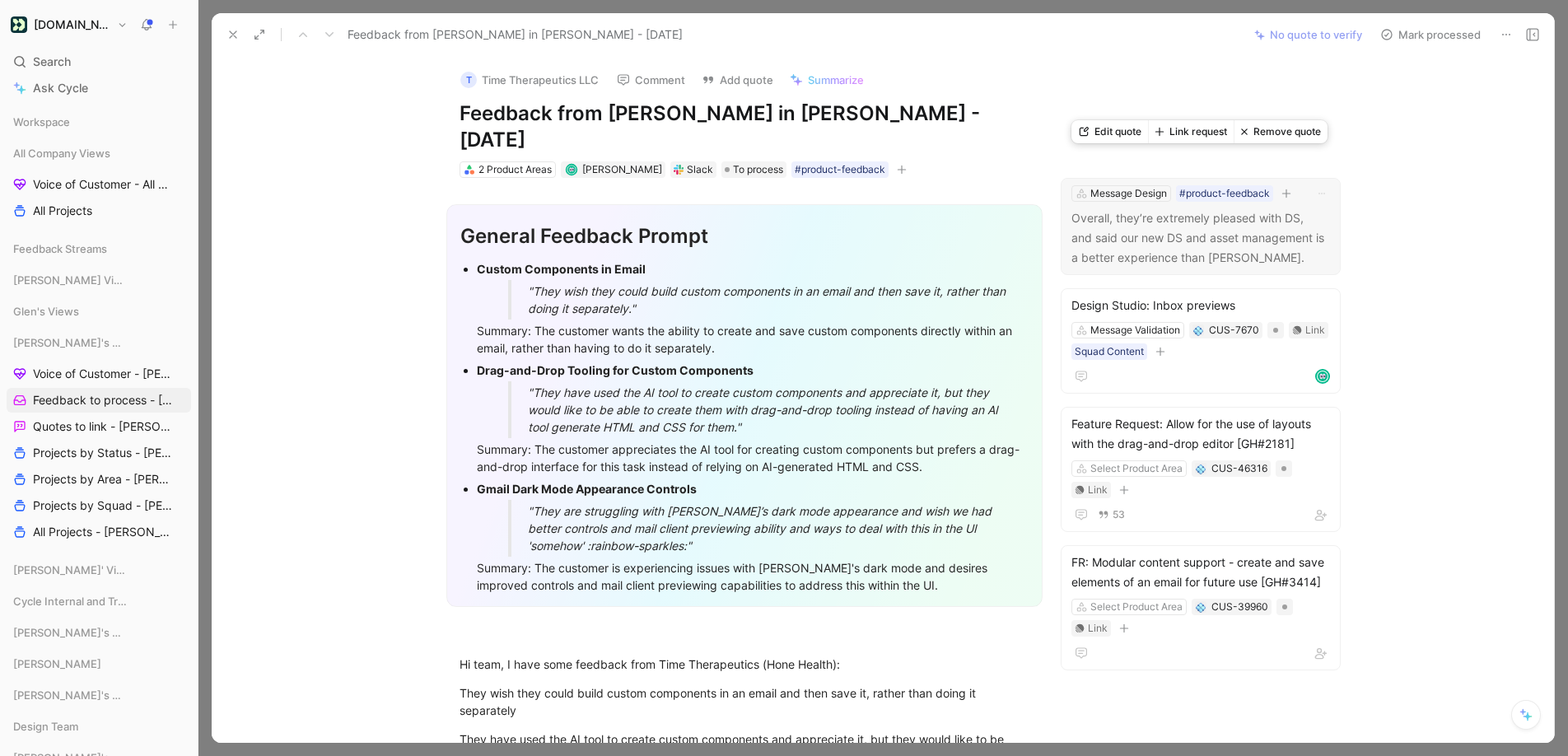
click at [1192, 133] on button "Link request" at bounding box center [1191, 132] width 86 height 23
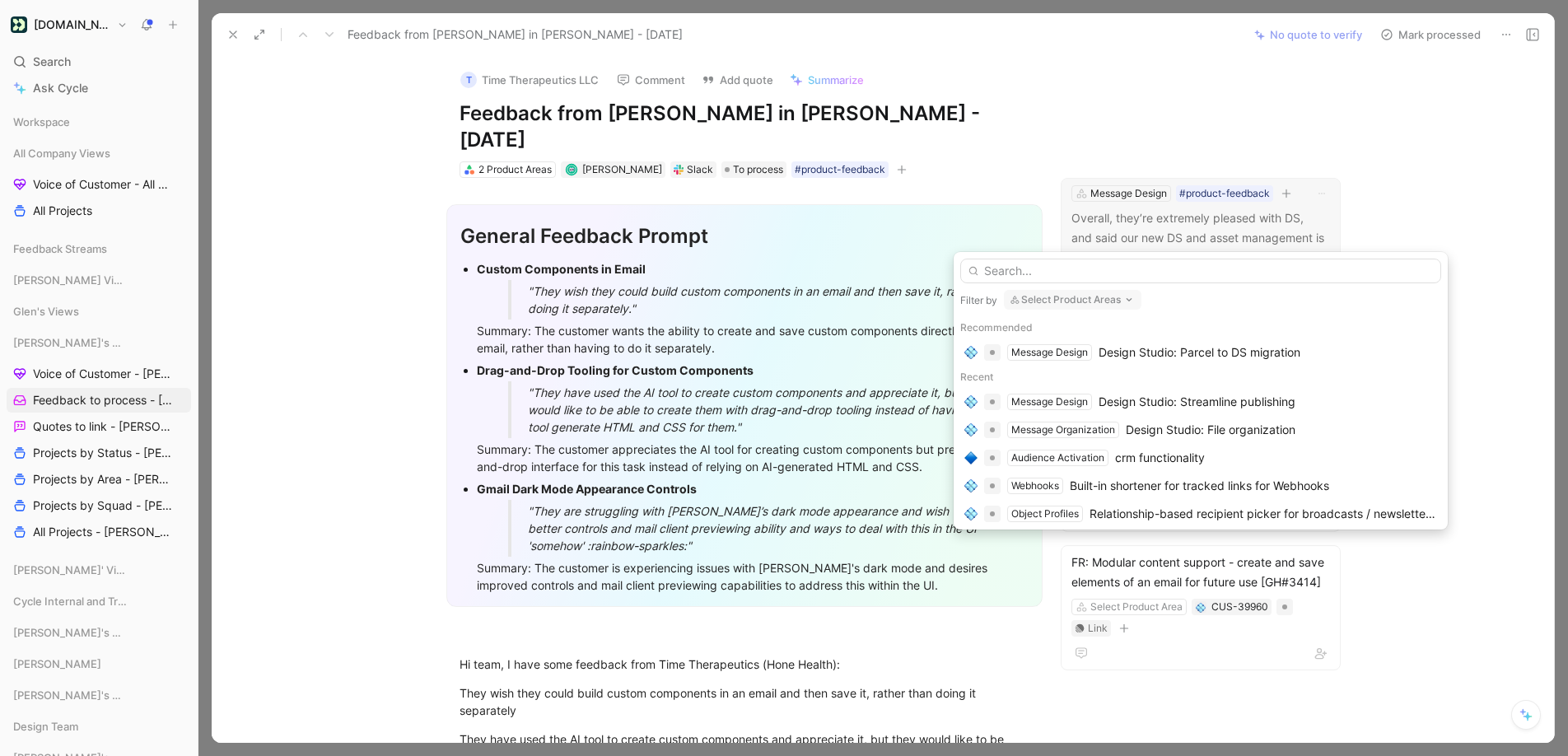
click at [1081, 272] on input "text" at bounding box center [1201, 270] width 481 height 25
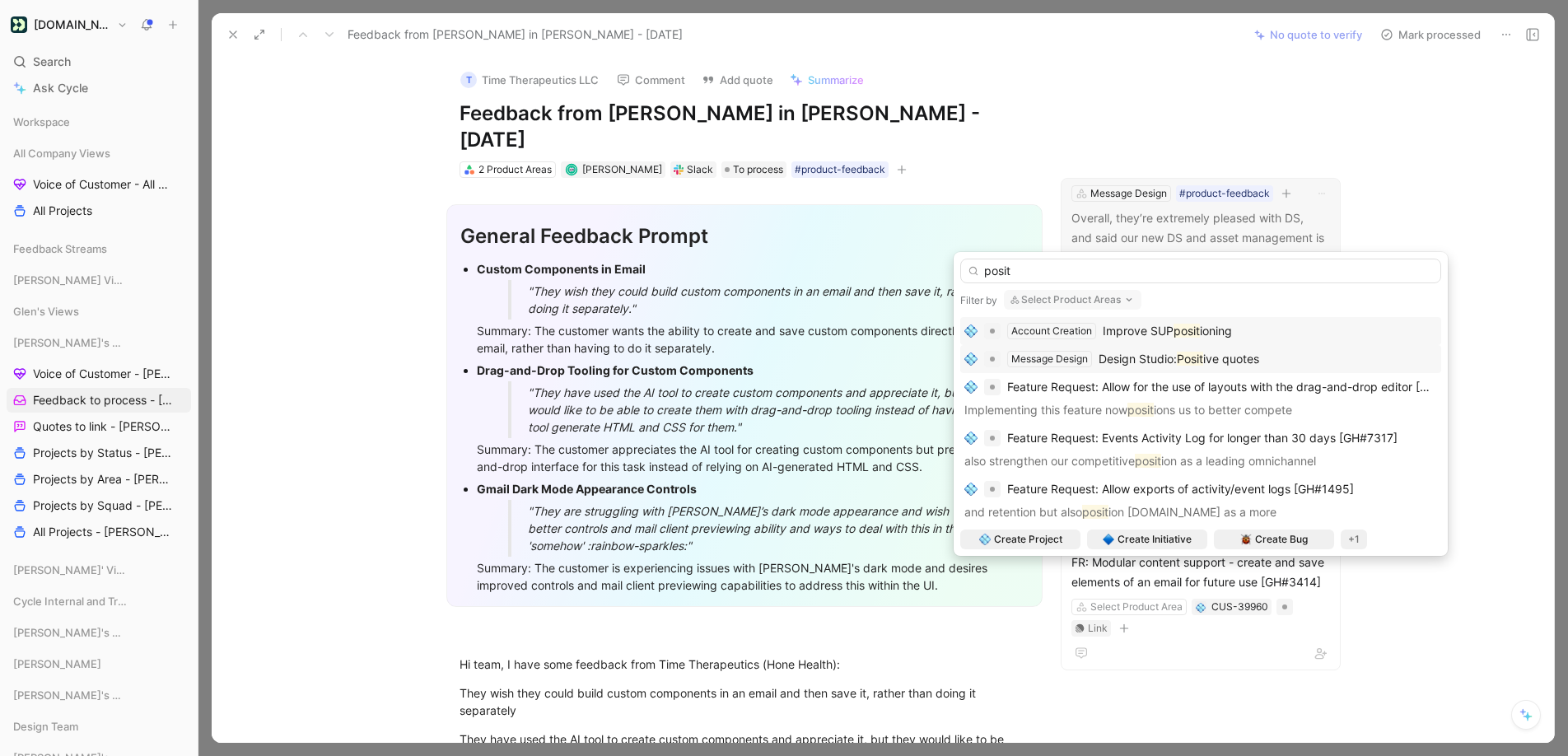
type input "posit"
click at [1125, 360] on span "Design Studio:" at bounding box center [1138, 359] width 78 height 14
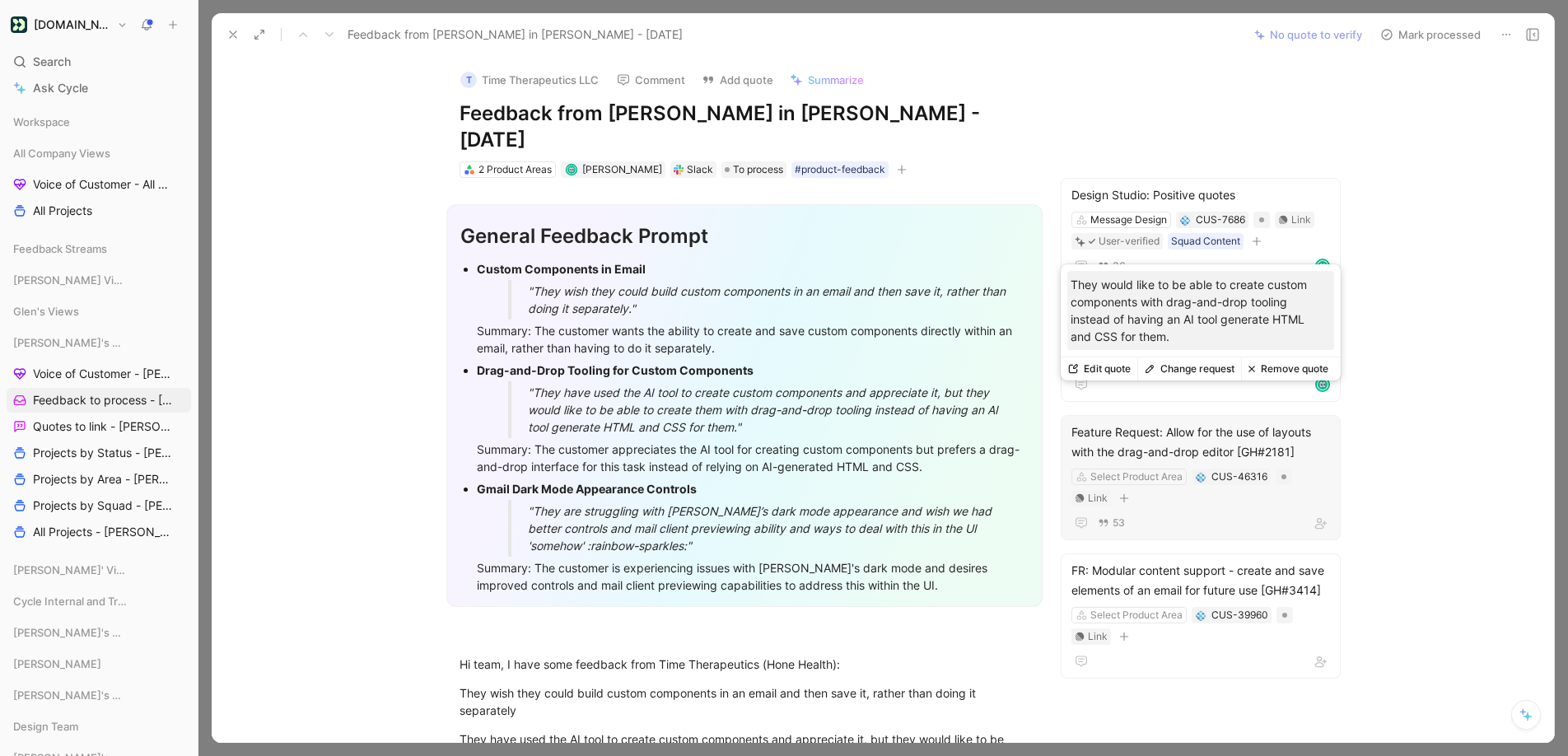
click at [1200, 367] on button "Change request" at bounding box center [1189, 369] width 104 height 23
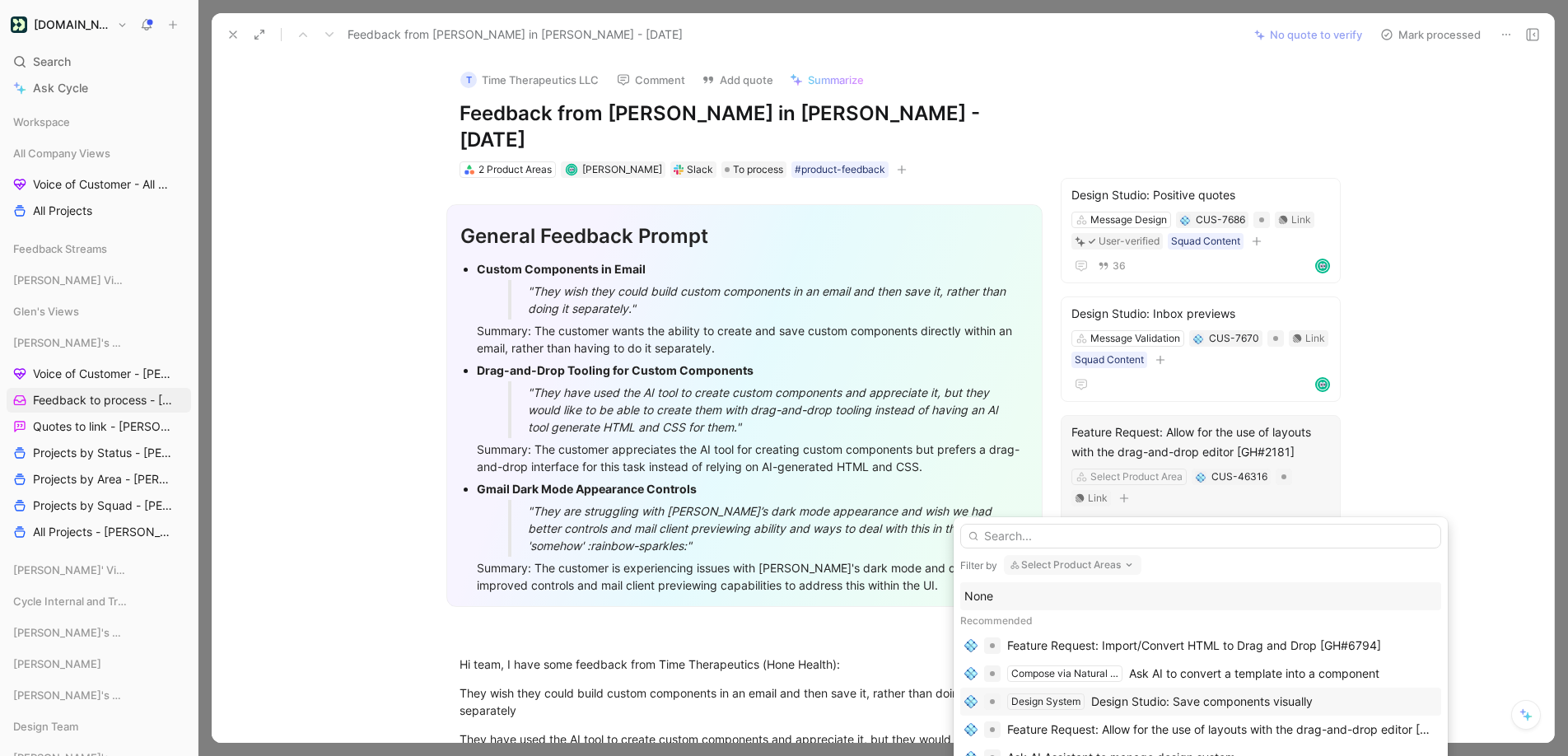
click at [1096, 701] on div "Design Studio: Save components visually" at bounding box center [1201, 702] width 221 height 20
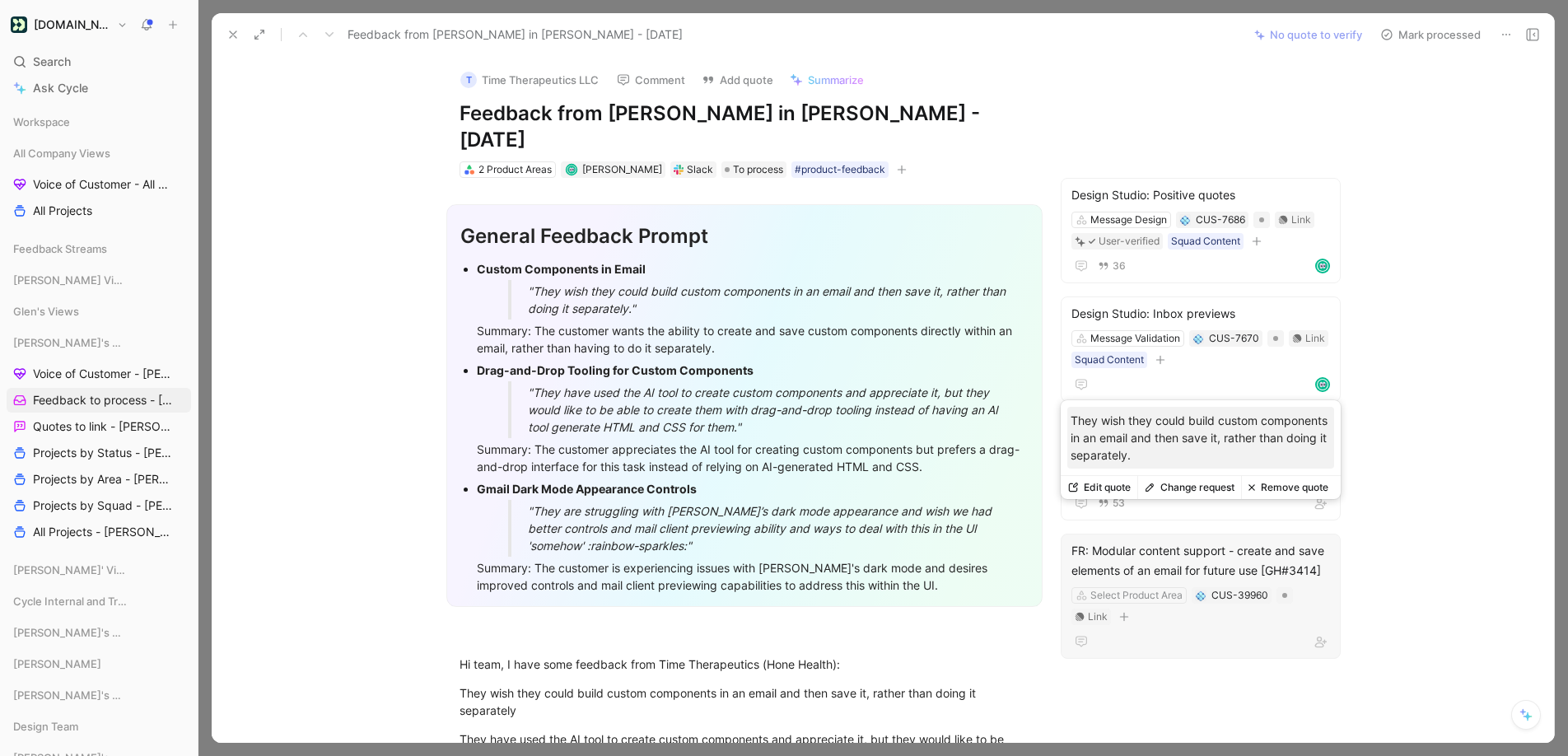
click at [1300, 481] on button "Remove quote" at bounding box center [1287, 487] width 94 height 23
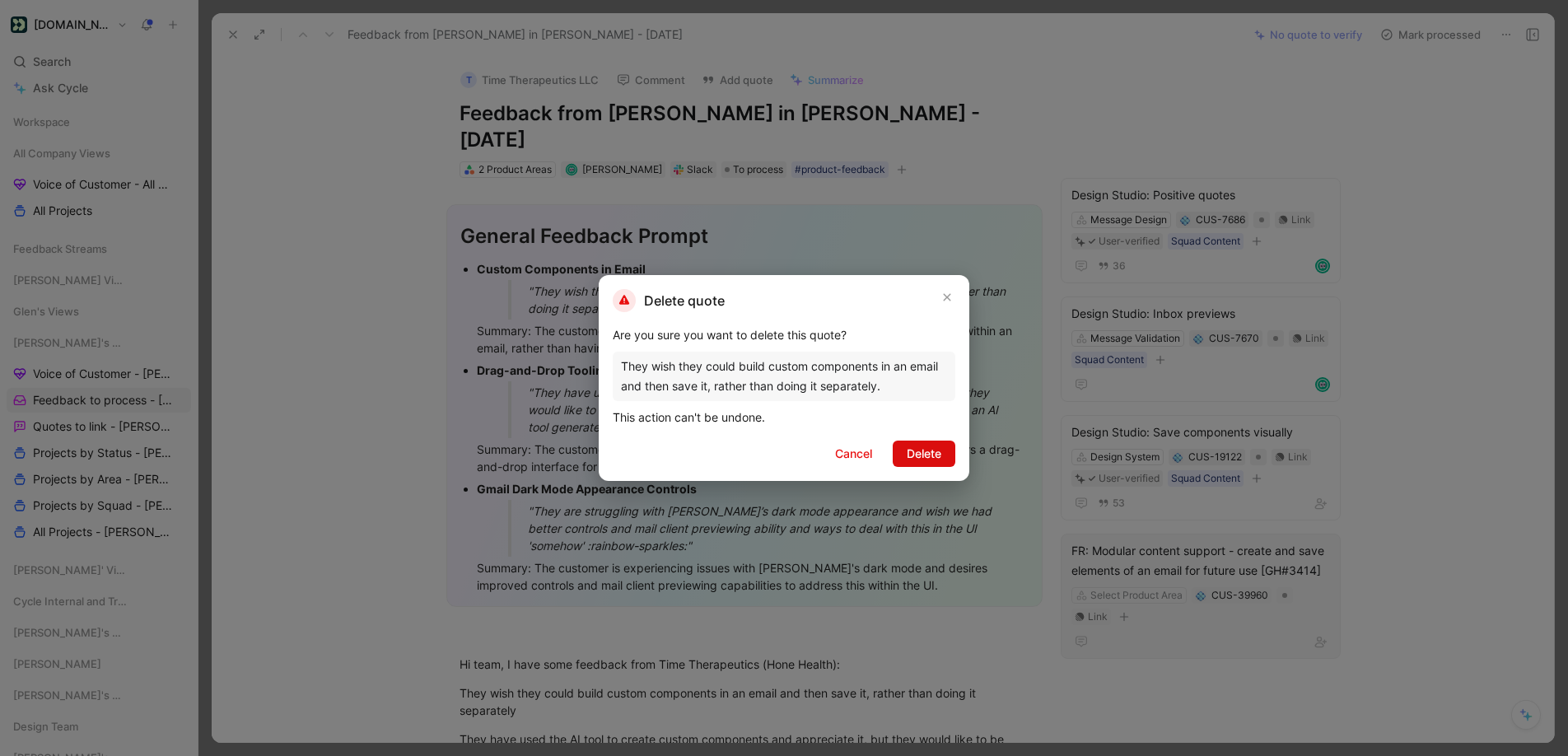
click at [920, 444] on span "Delete" at bounding box center [924, 454] width 34 height 20
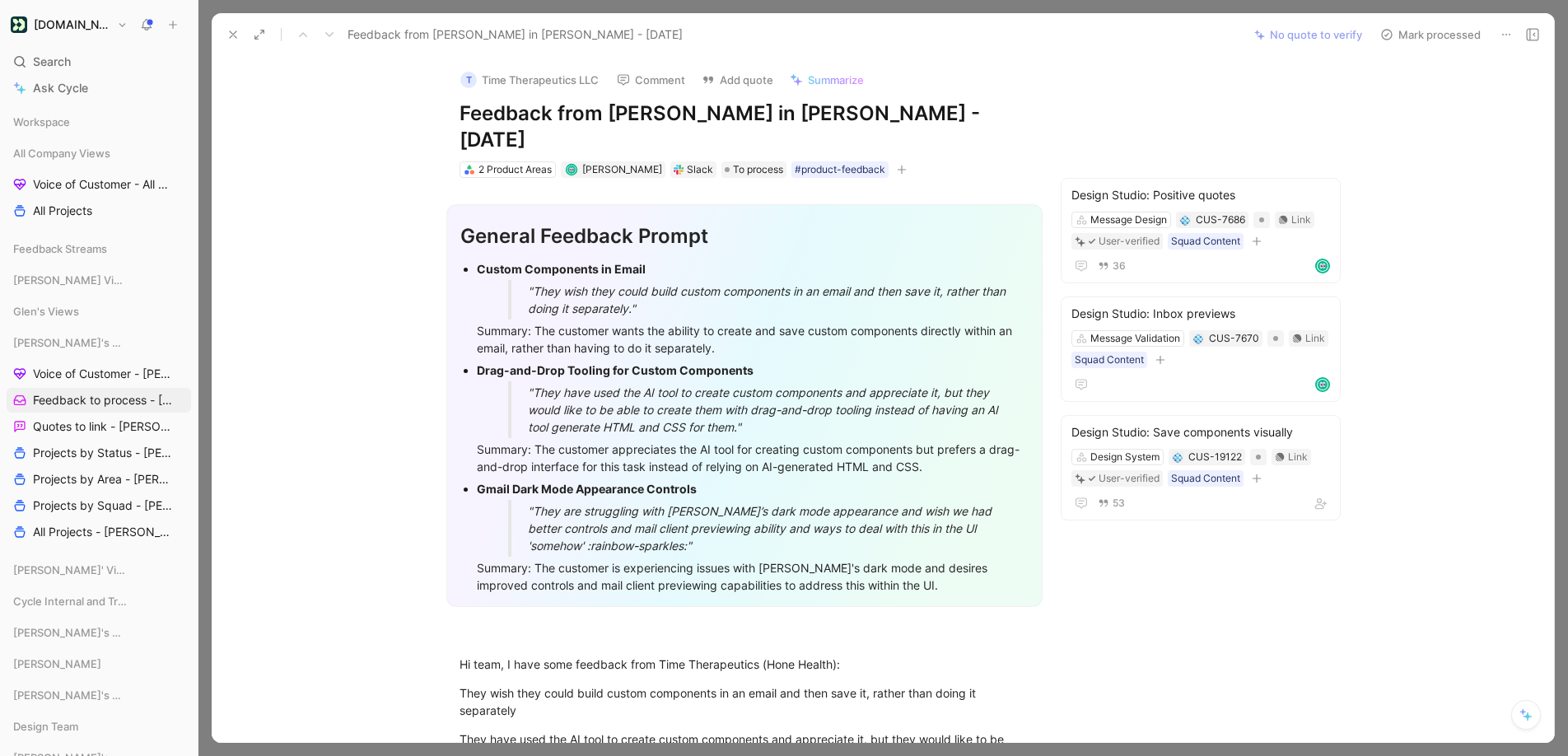
click at [1434, 36] on button "Mark processed" at bounding box center [1430, 34] width 115 height 23
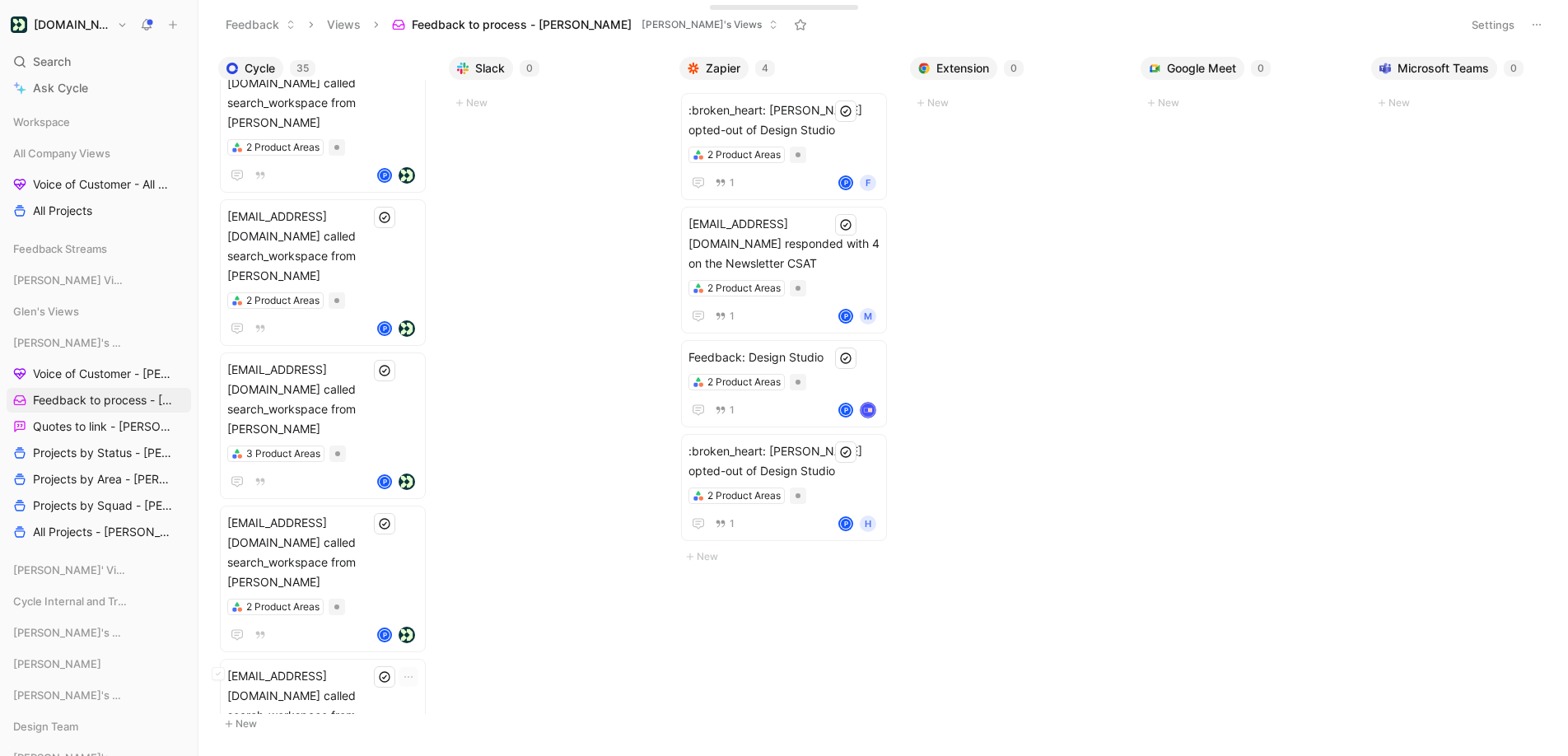
scroll to position [3103, 0]
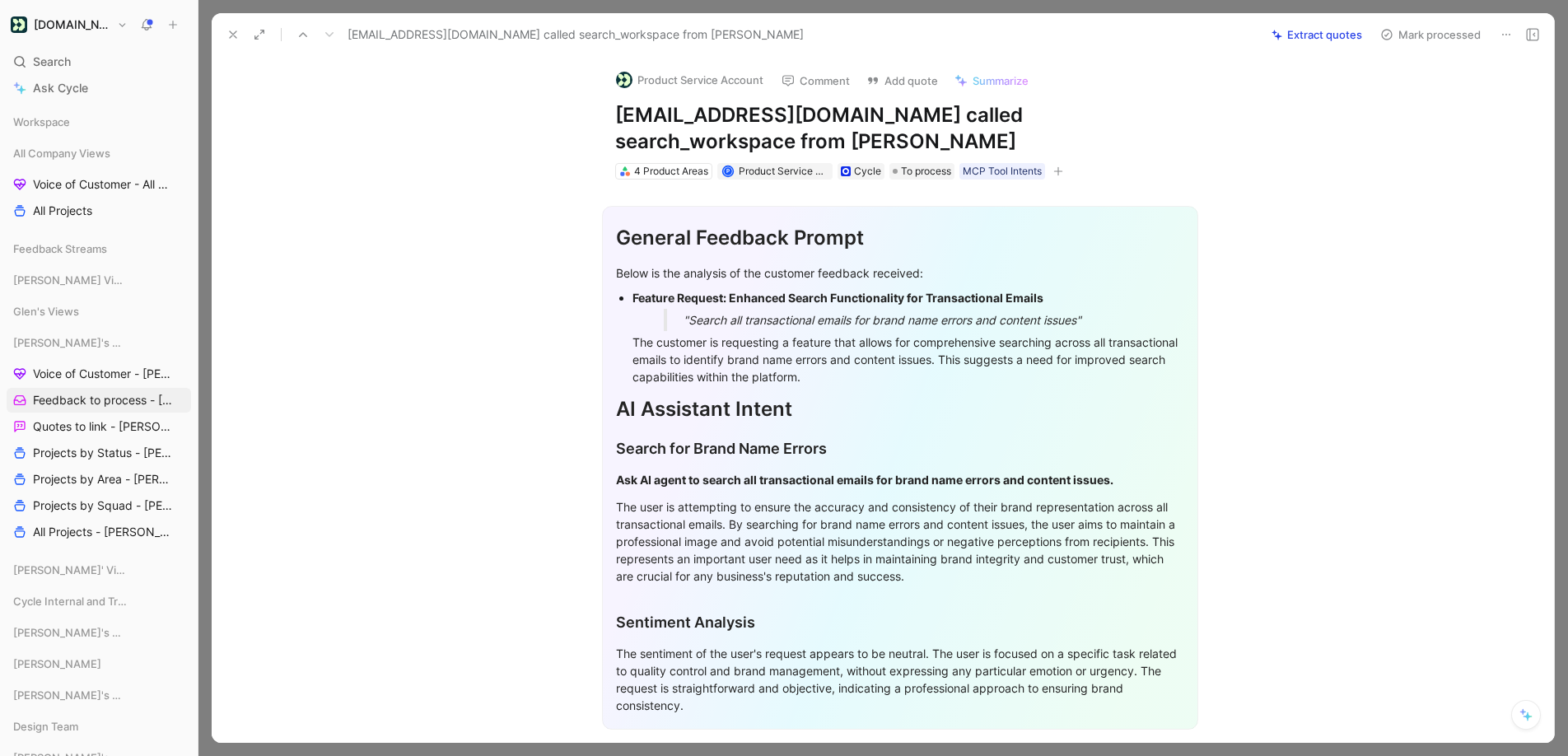
click at [231, 32] on use at bounding box center [233, 34] width 7 height 7
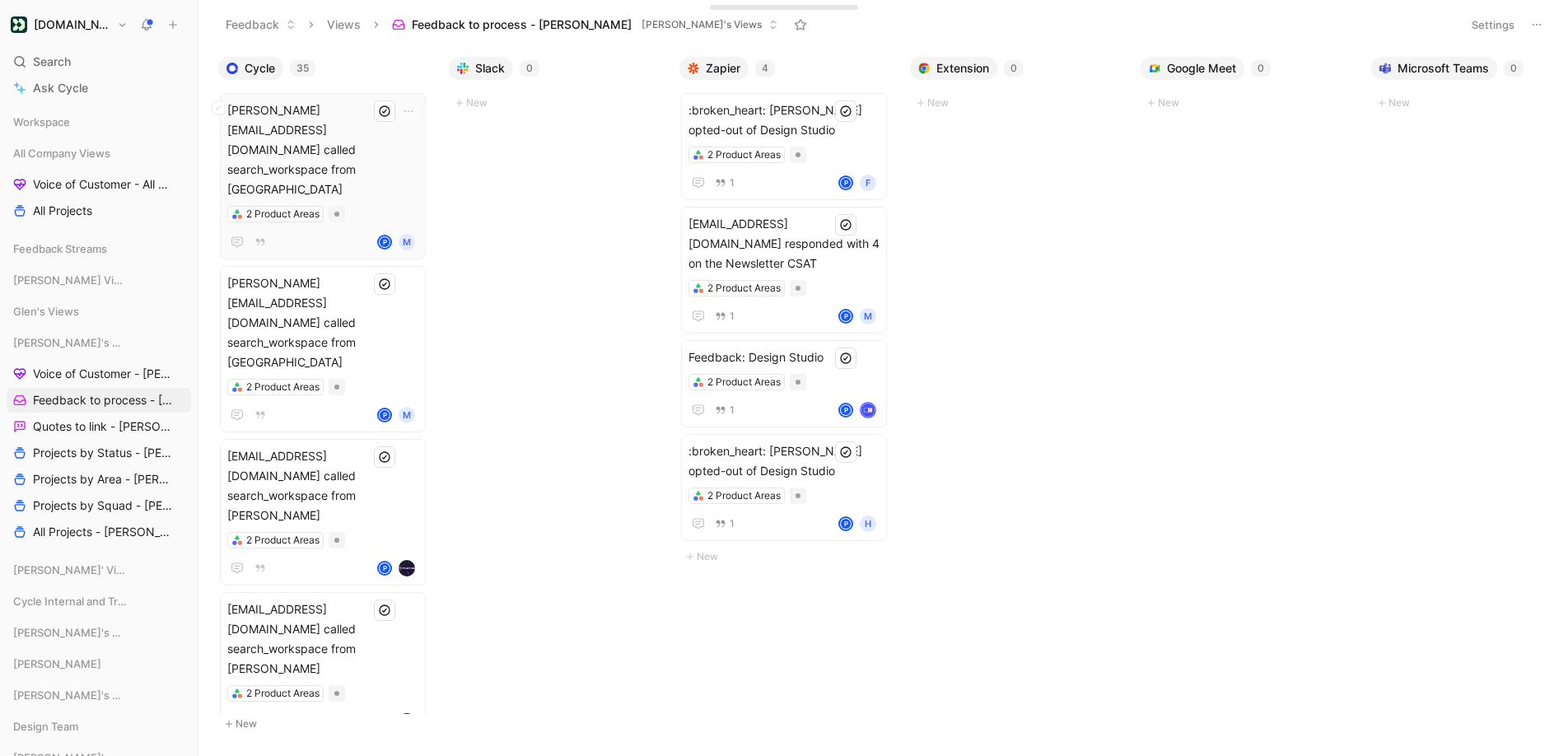
click at [350, 115] on span "dan@mlops.community called search_workspace from Cursor" at bounding box center [323, 150] width 191 height 99
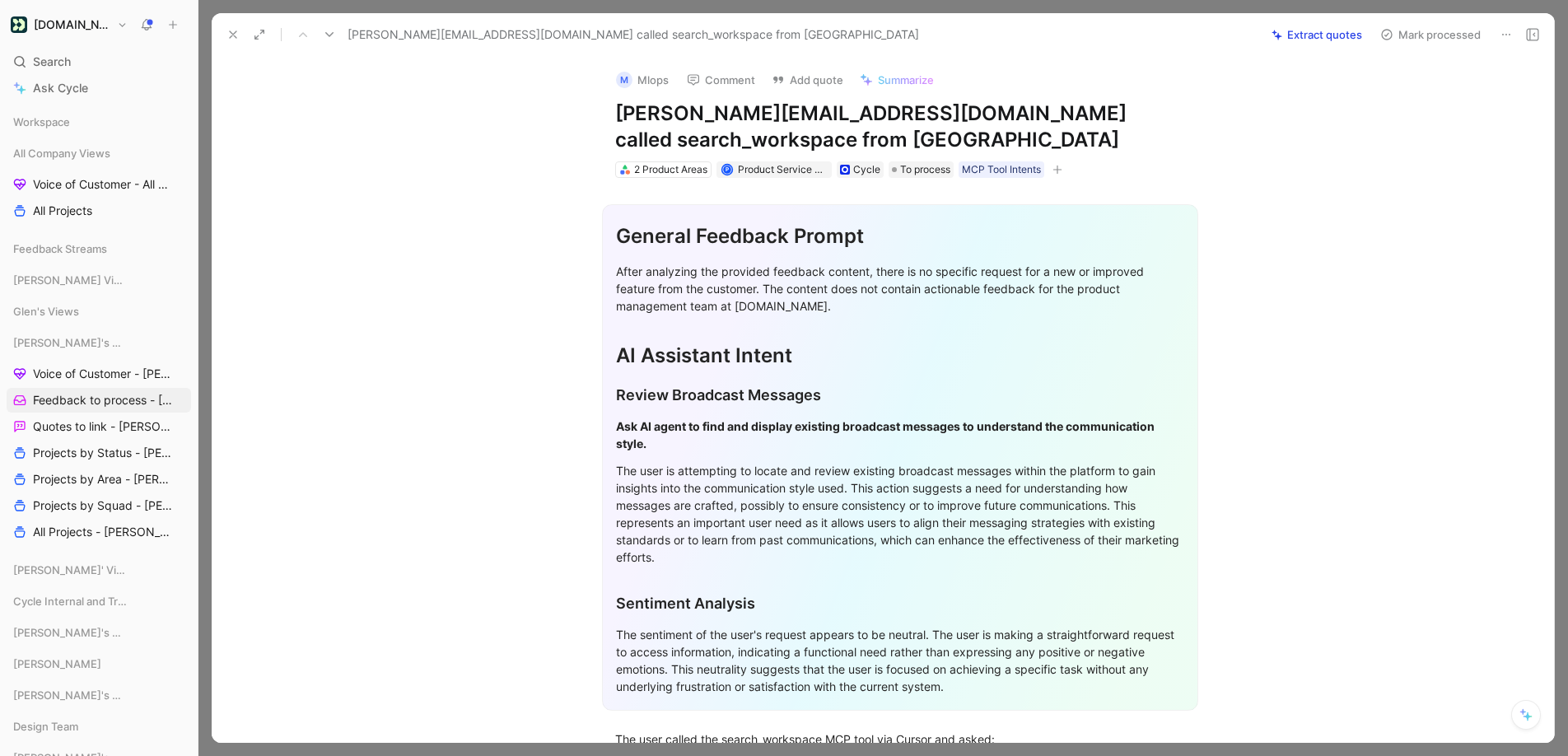
click at [231, 30] on icon at bounding box center [232, 34] width 13 height 13
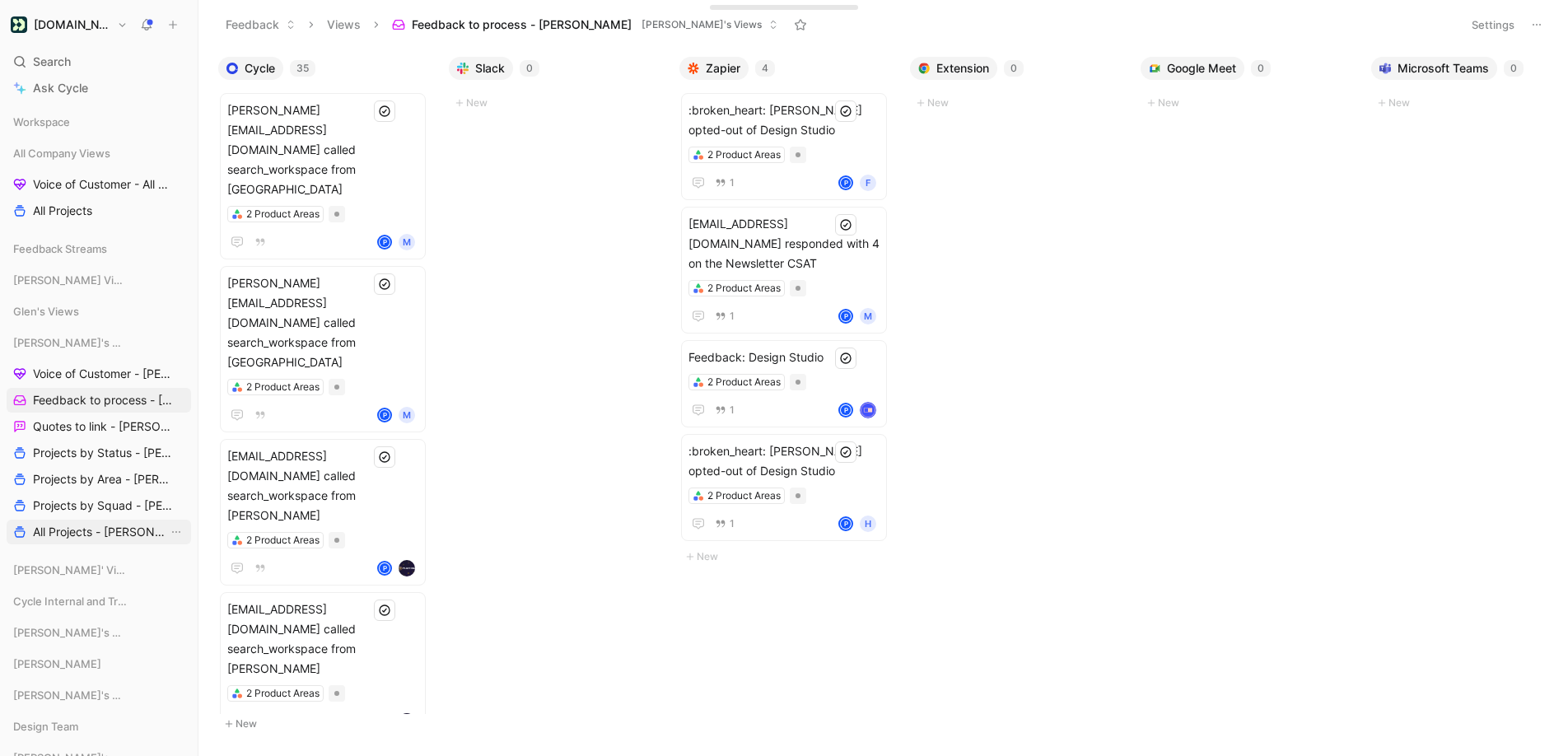
click at [89, 526] on span "All Projects - [PERSON_NAME]" at bounding box center [100, 532] width 135 height 16
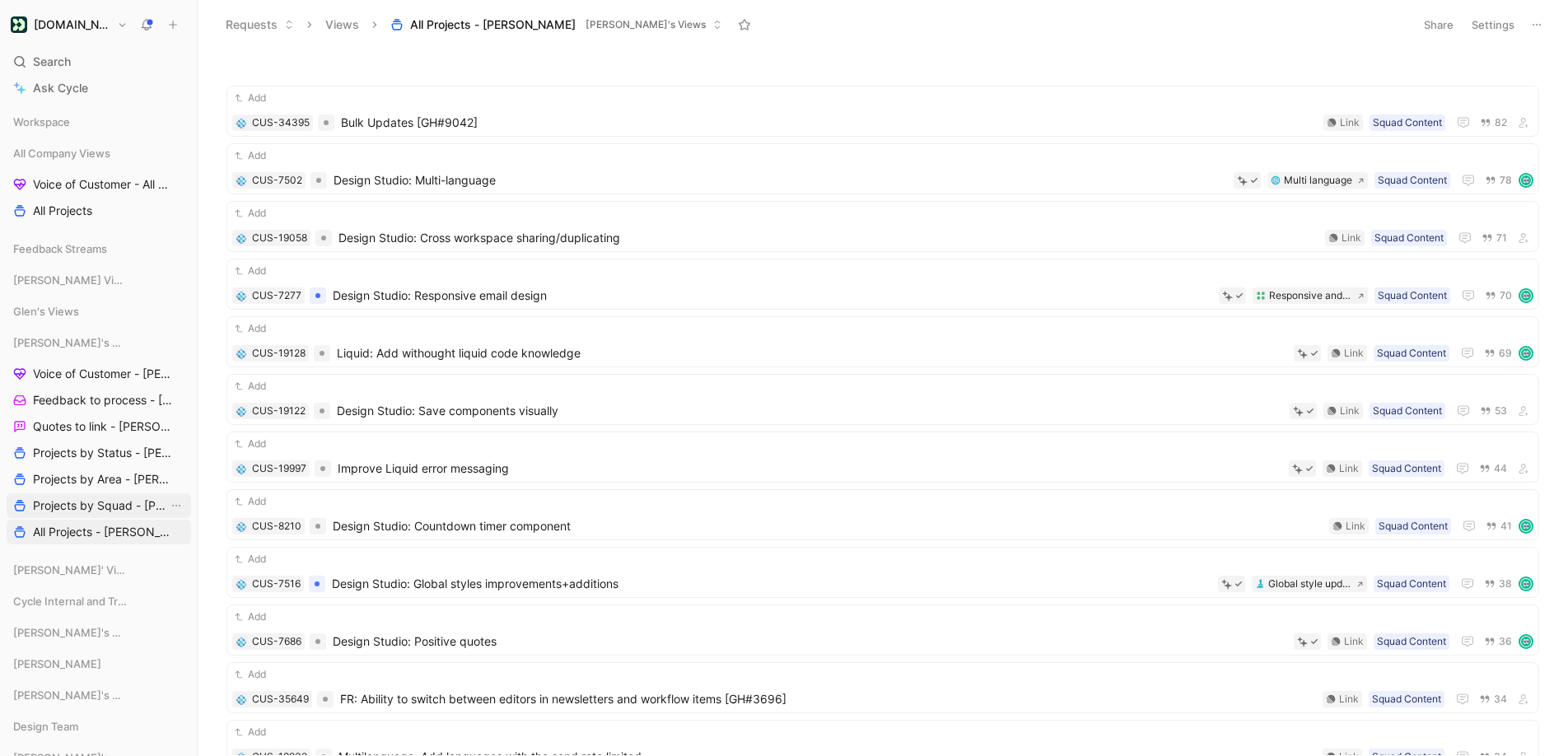
click at [94, 499] on span "Projects by Squad - [PERSON_NAME]" at bounding box center [100, 505] width 135 height 16
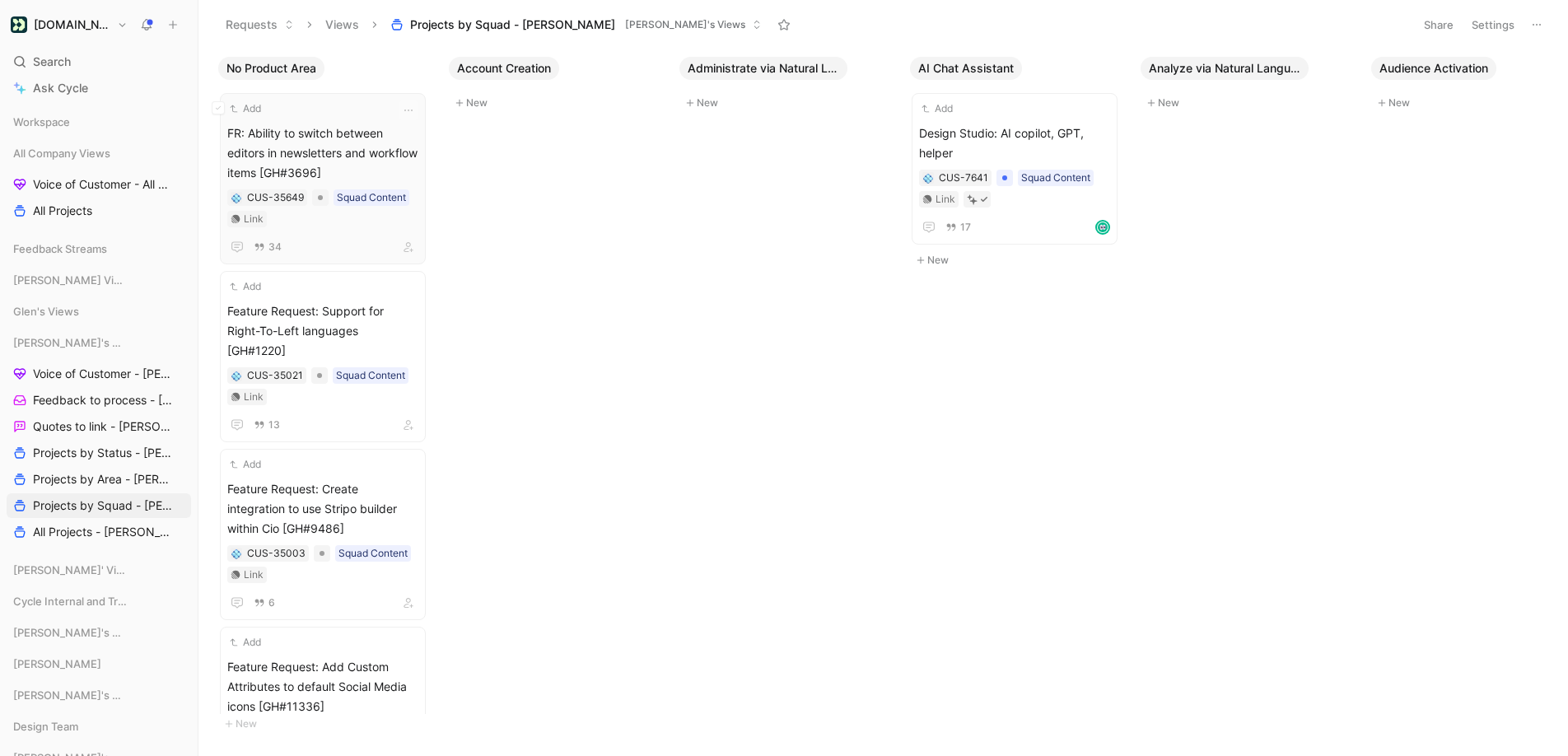
click at [324, 130] on span "FR: Ability to switch between editors in newsletters and workflow items [GH#369…" at bounding box center [323, 153] width 191 height 59
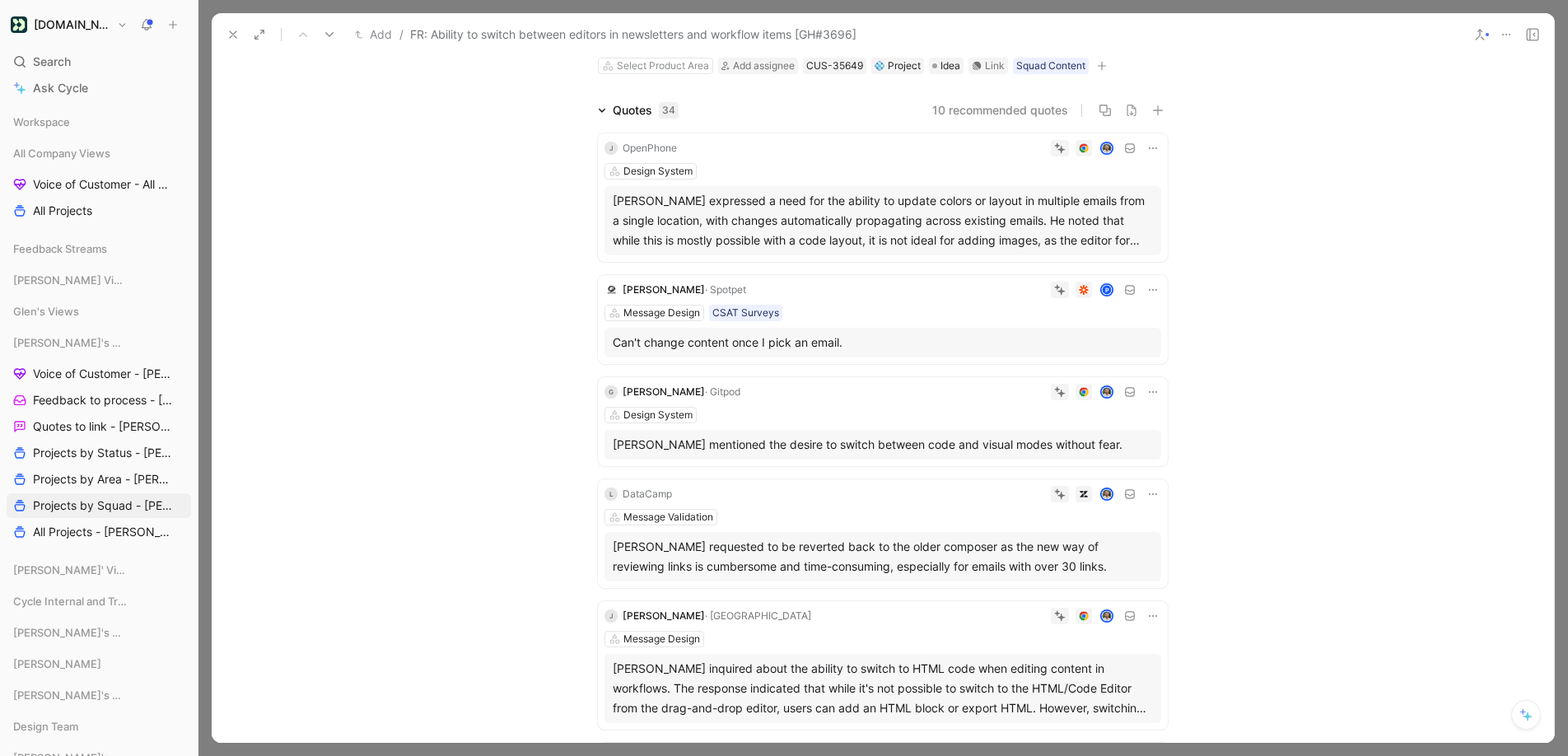
scroll to position [98, 0]
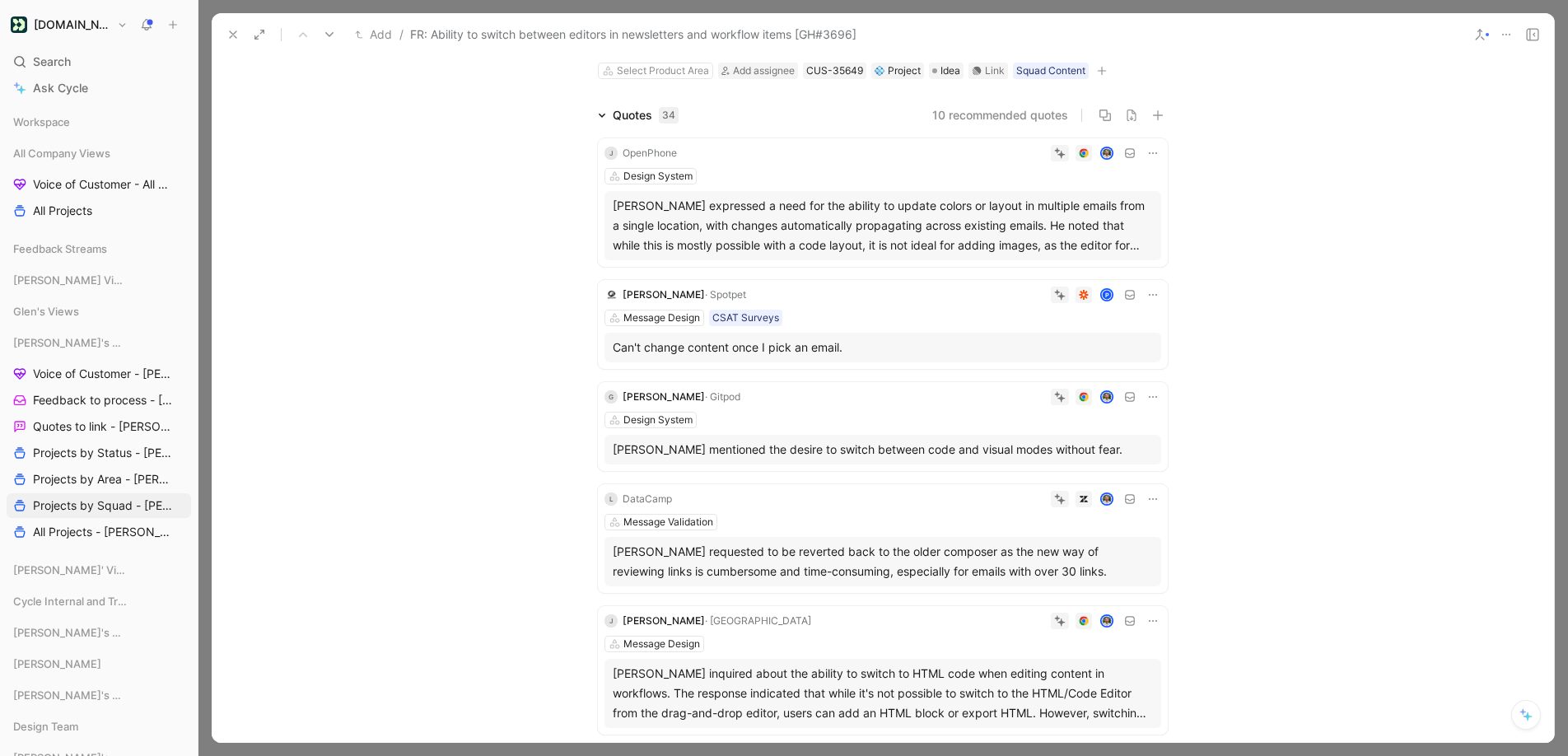
click at [881, 401] on div at bounding box center [954, 397] width 414 height 16
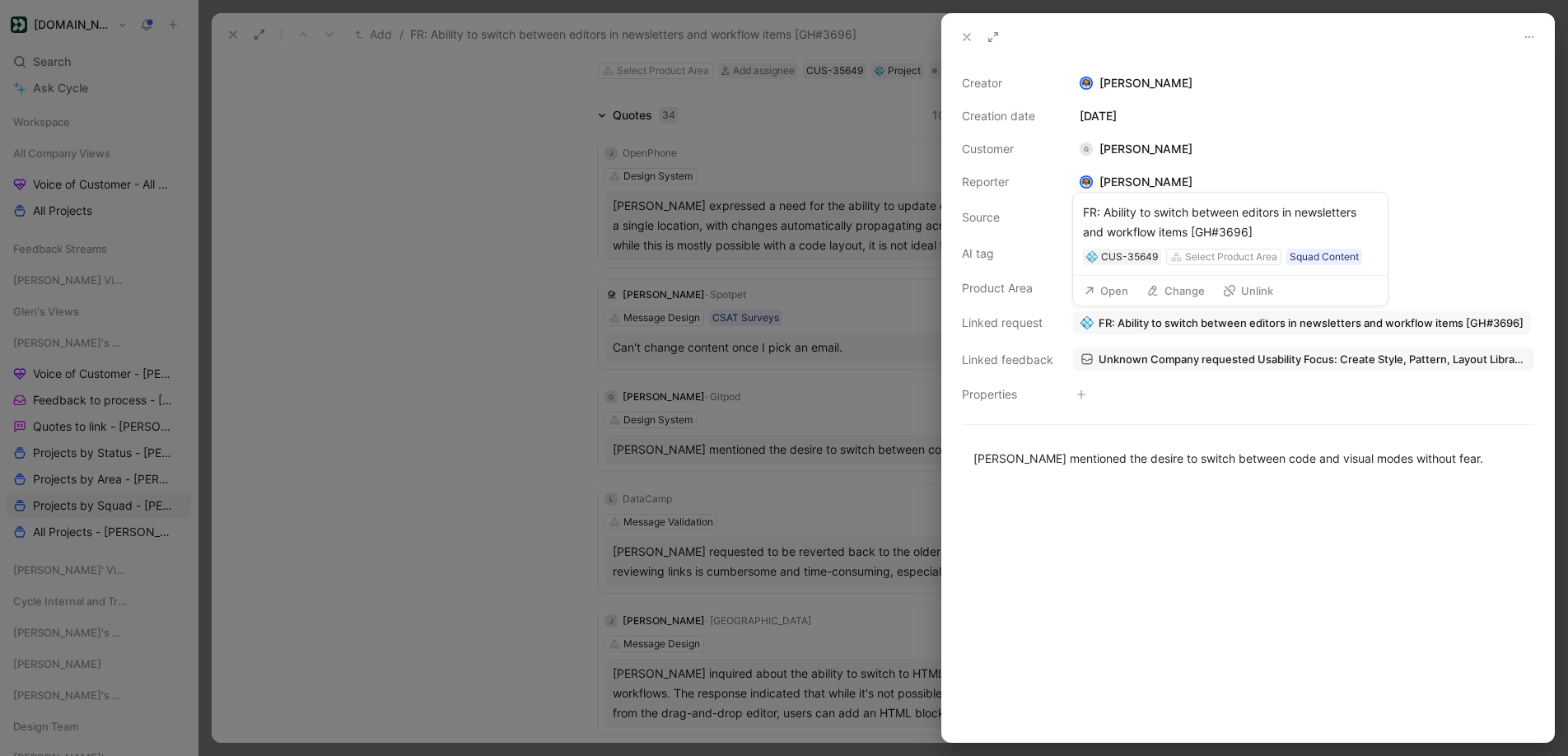
click at [1148, 318] on span "FR: Ability to switch between editors in newsletters and workflow items [GH#369…" at bounding box center [1312, 323] width 425 height 15
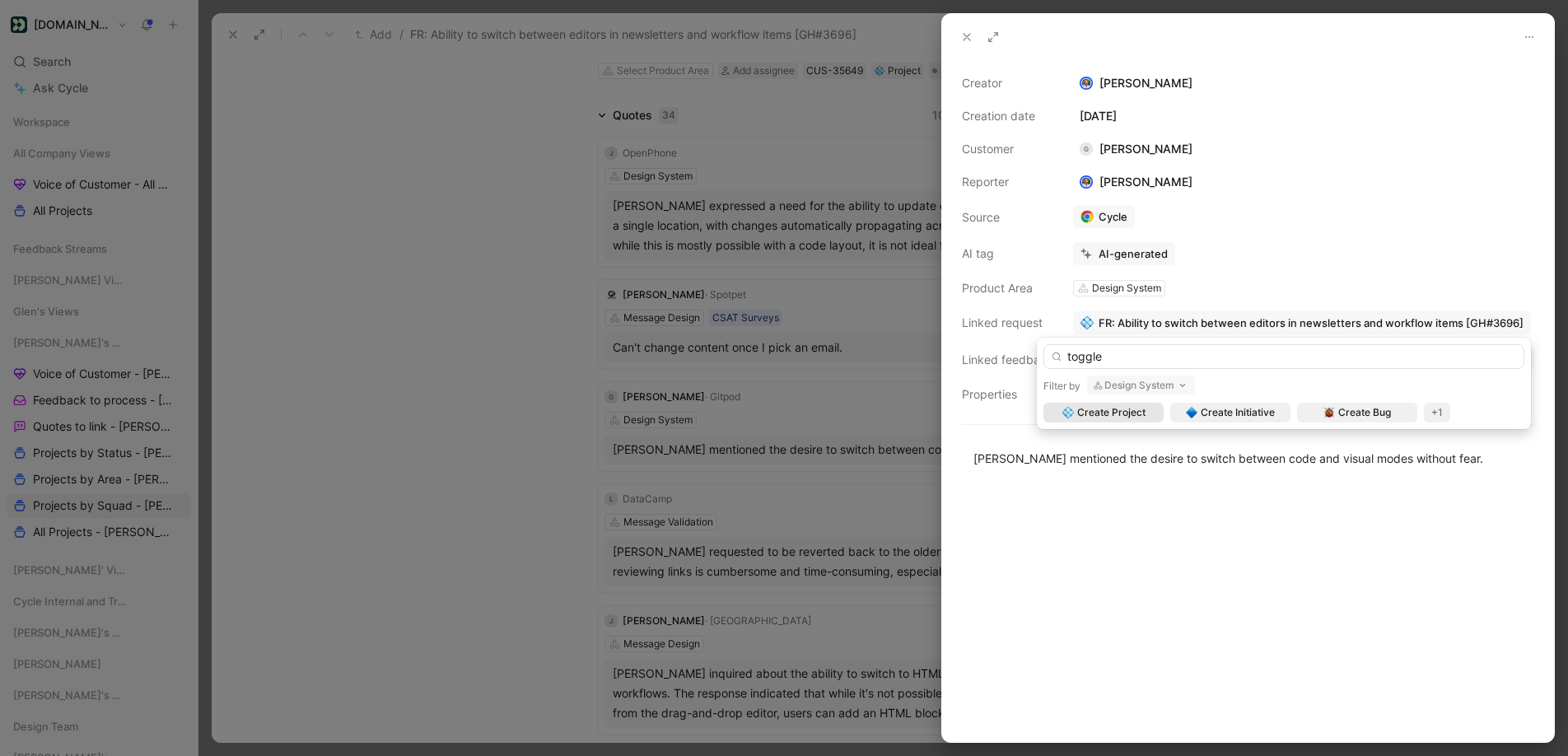
click at [1100, 355] on input "toggle" at bounding box center [1283, 356] width 481 height 25
type input "toggle"
click at [1173, 392] on button "Design System" at bounding box center [1140, 385] width 108 height 20
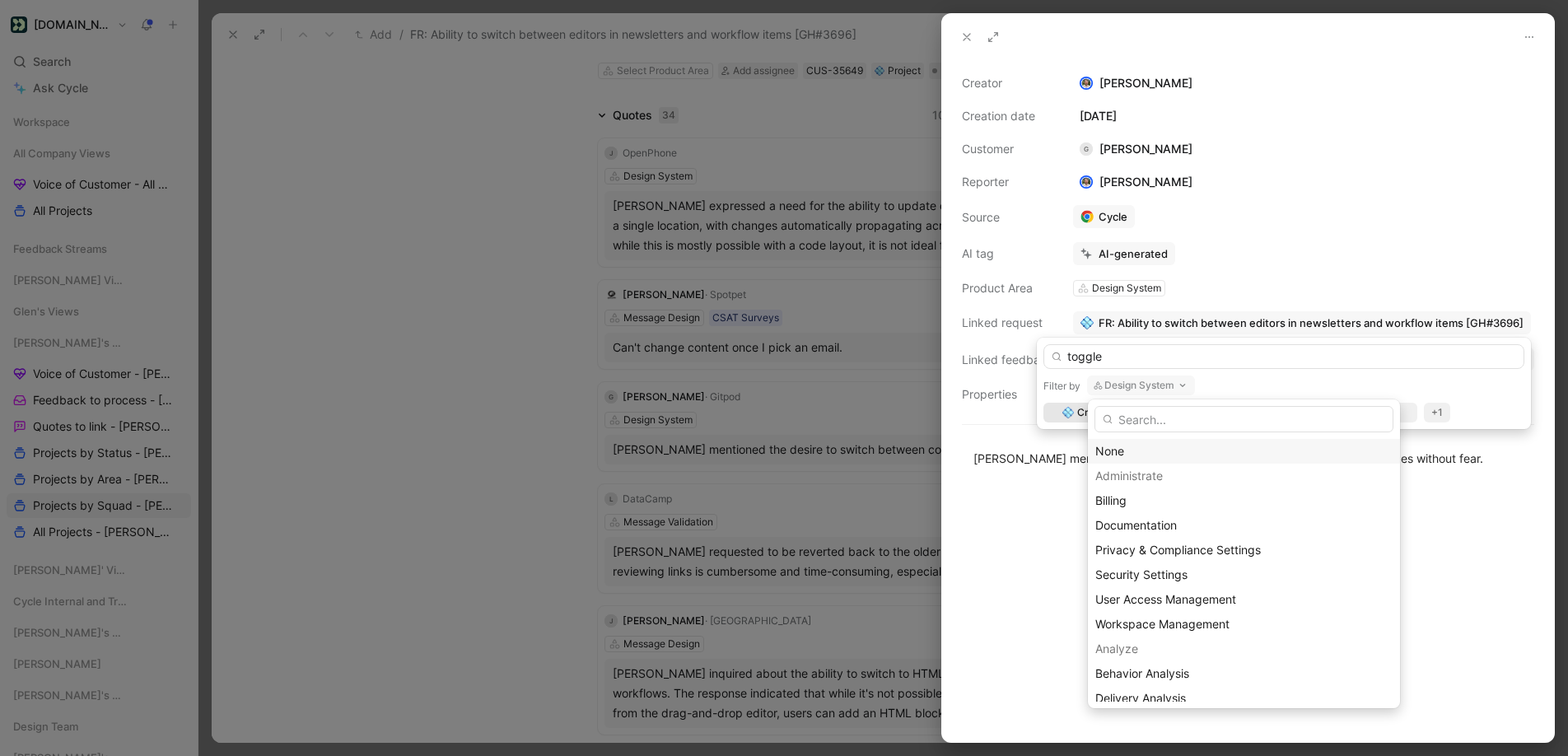
click at [1137, 449] on div "None" at bounding box center [1244, 451] width 297 height 20
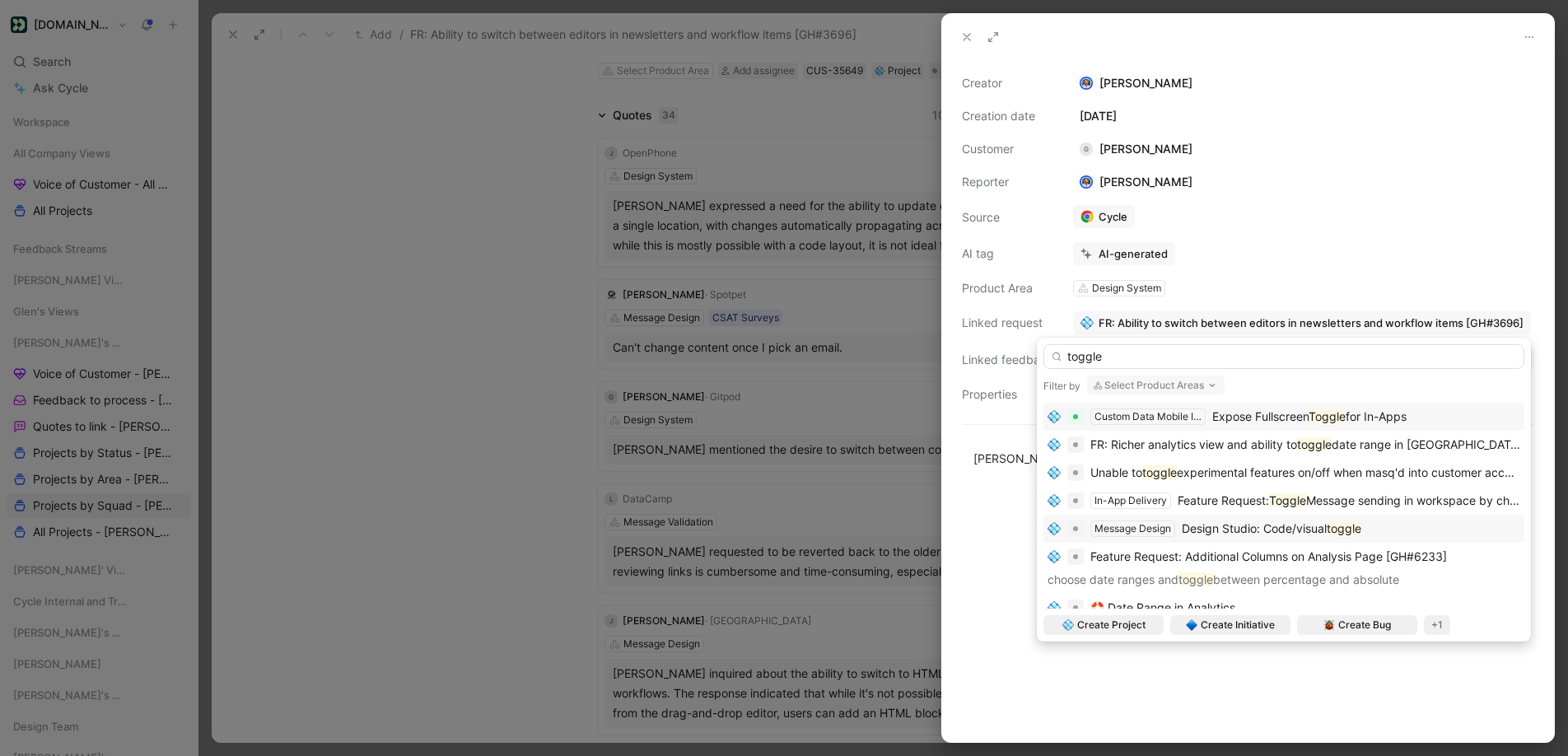
click at [1240, 526] on span "Design Studio: Code/visual" at bounding box center [1254, 529] width 145 height 14
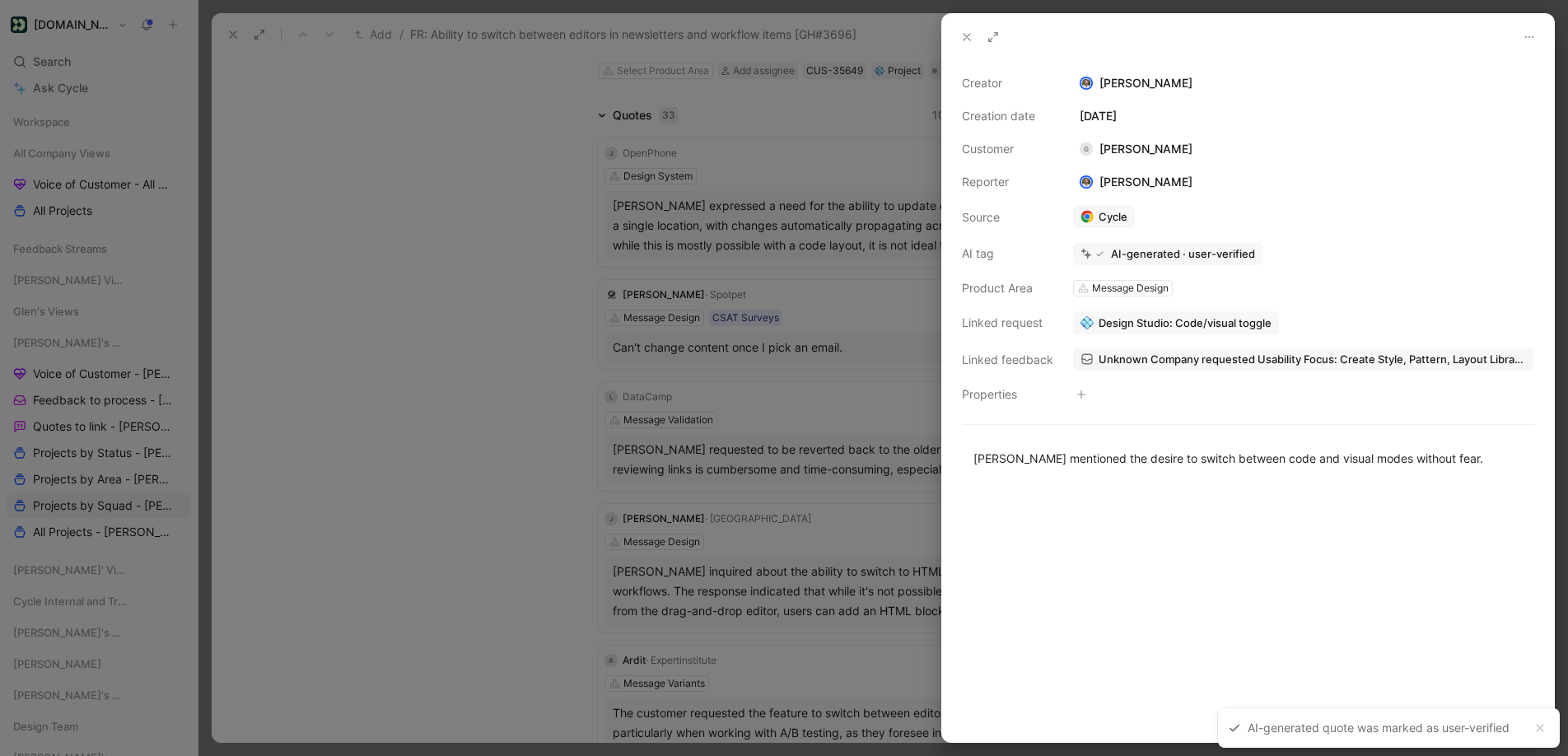
click at [967, 32] on icon at bounding box center [966, 36] width 13 height 13
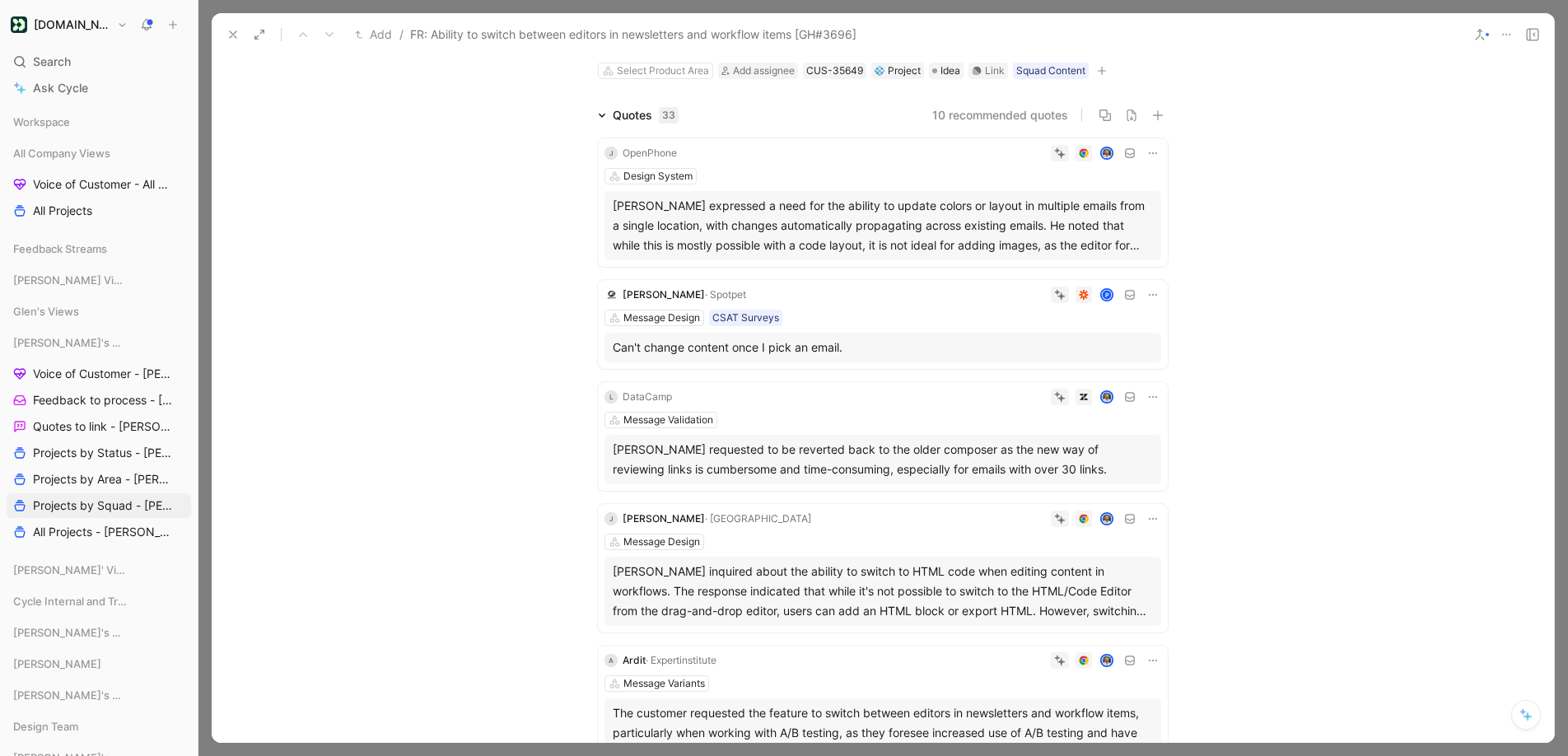
click at [830, 230] on div "John MacGaffey expressed a need for the ability to update colors or layout in m…" at bounding box center [883, 226] width 540 height 59
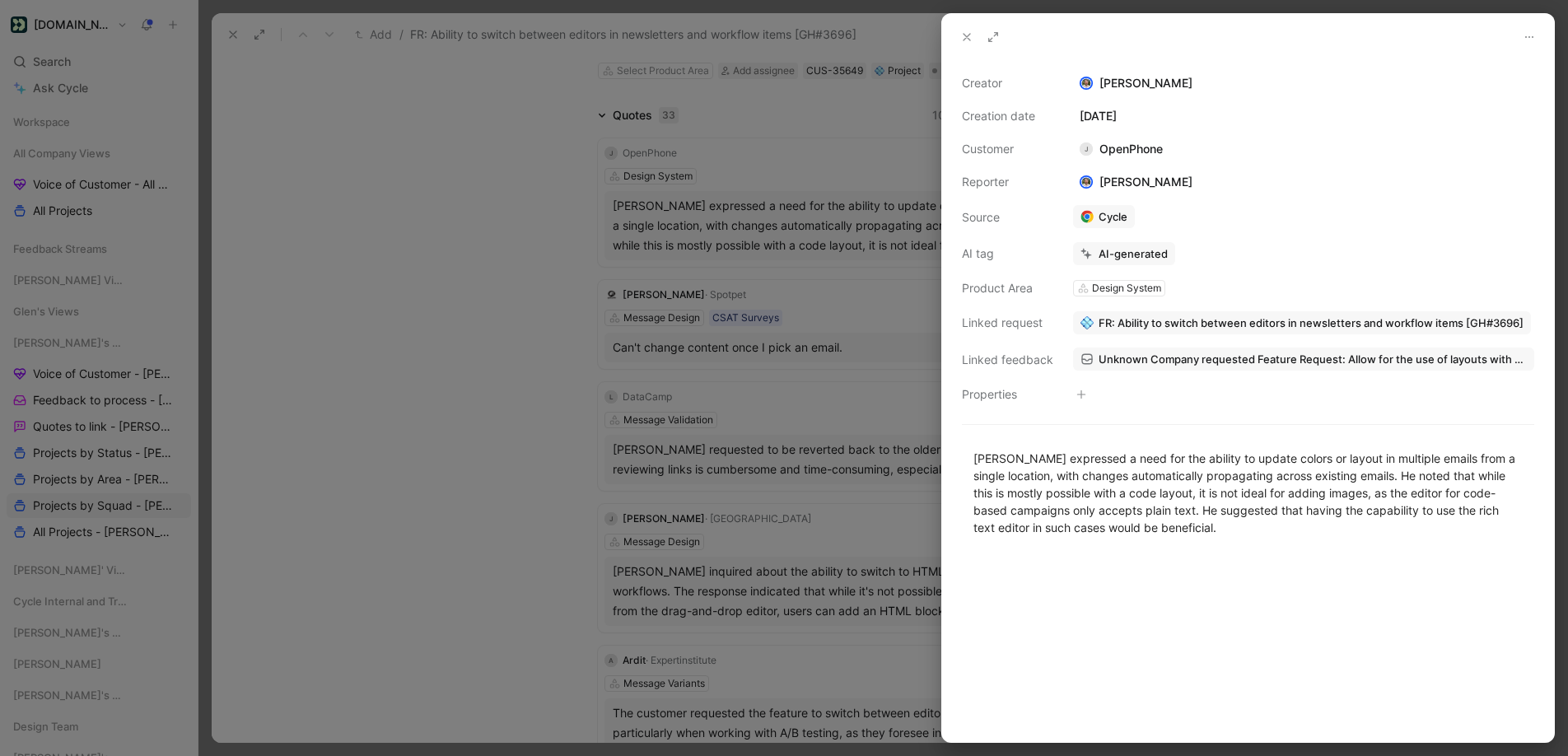
click at [966, 38] on use at bounding box center [967, 37] width 7 height 7
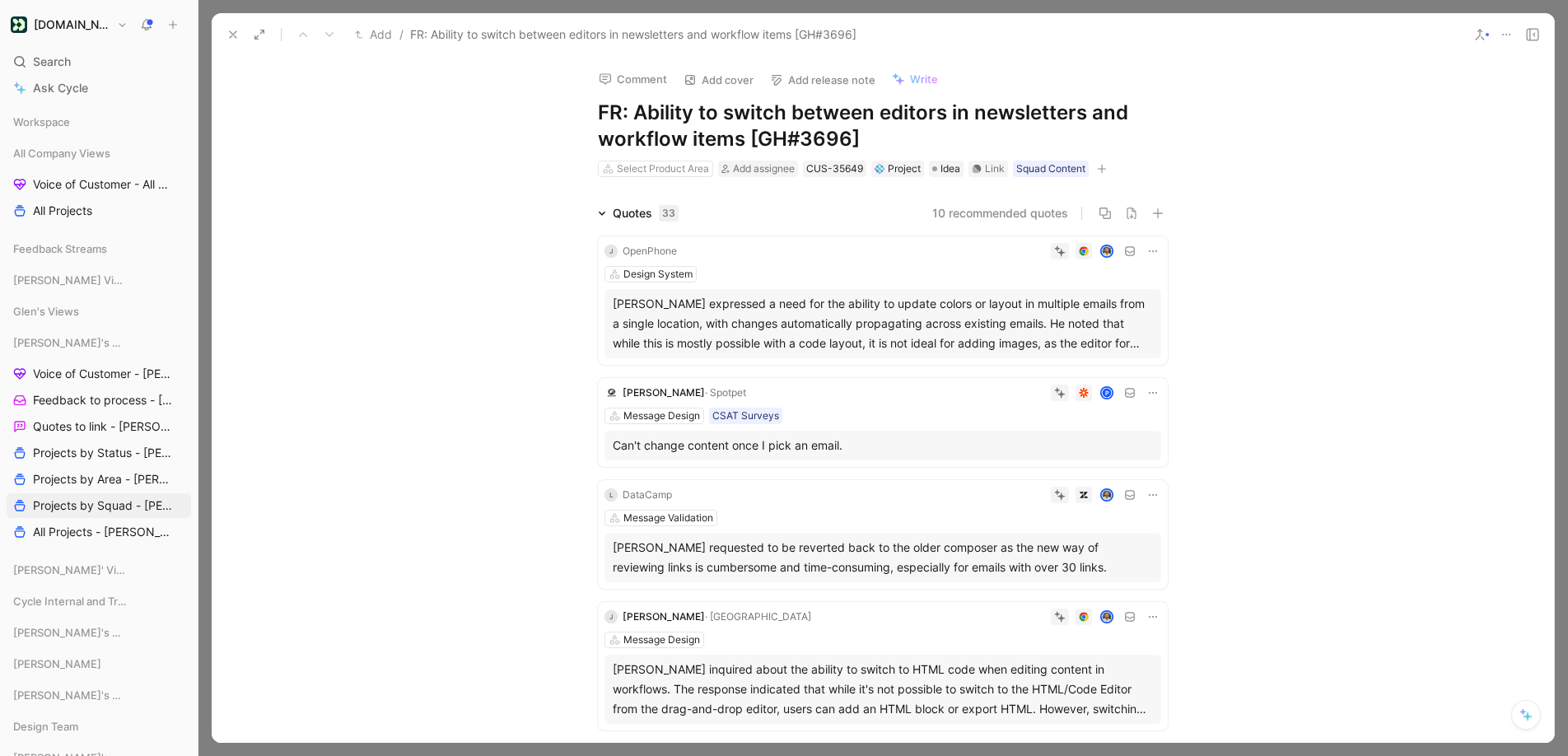
click at [1469, 31] on button at bounding box center [1479, 34] width 23 height 23
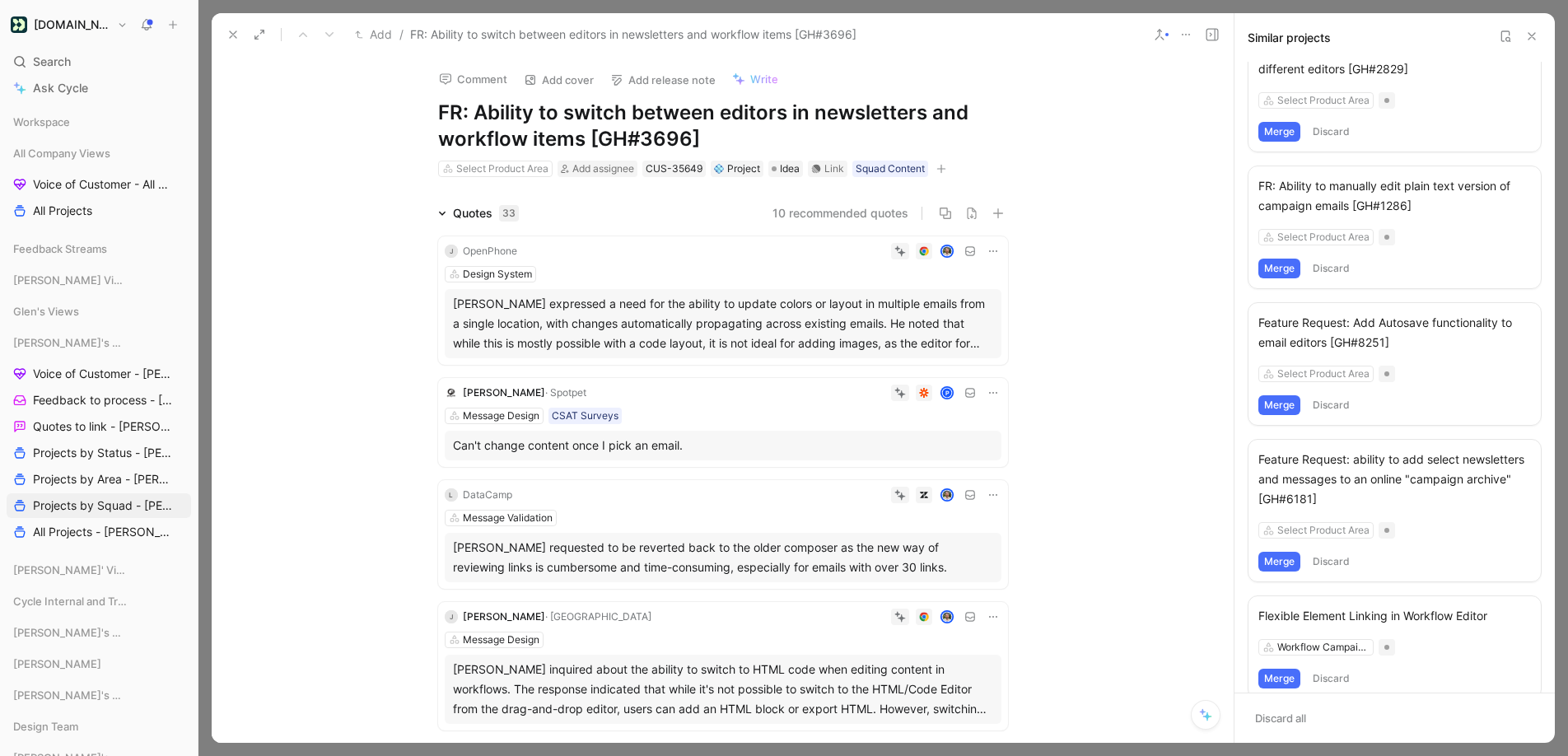
scroll to position [246, 0]
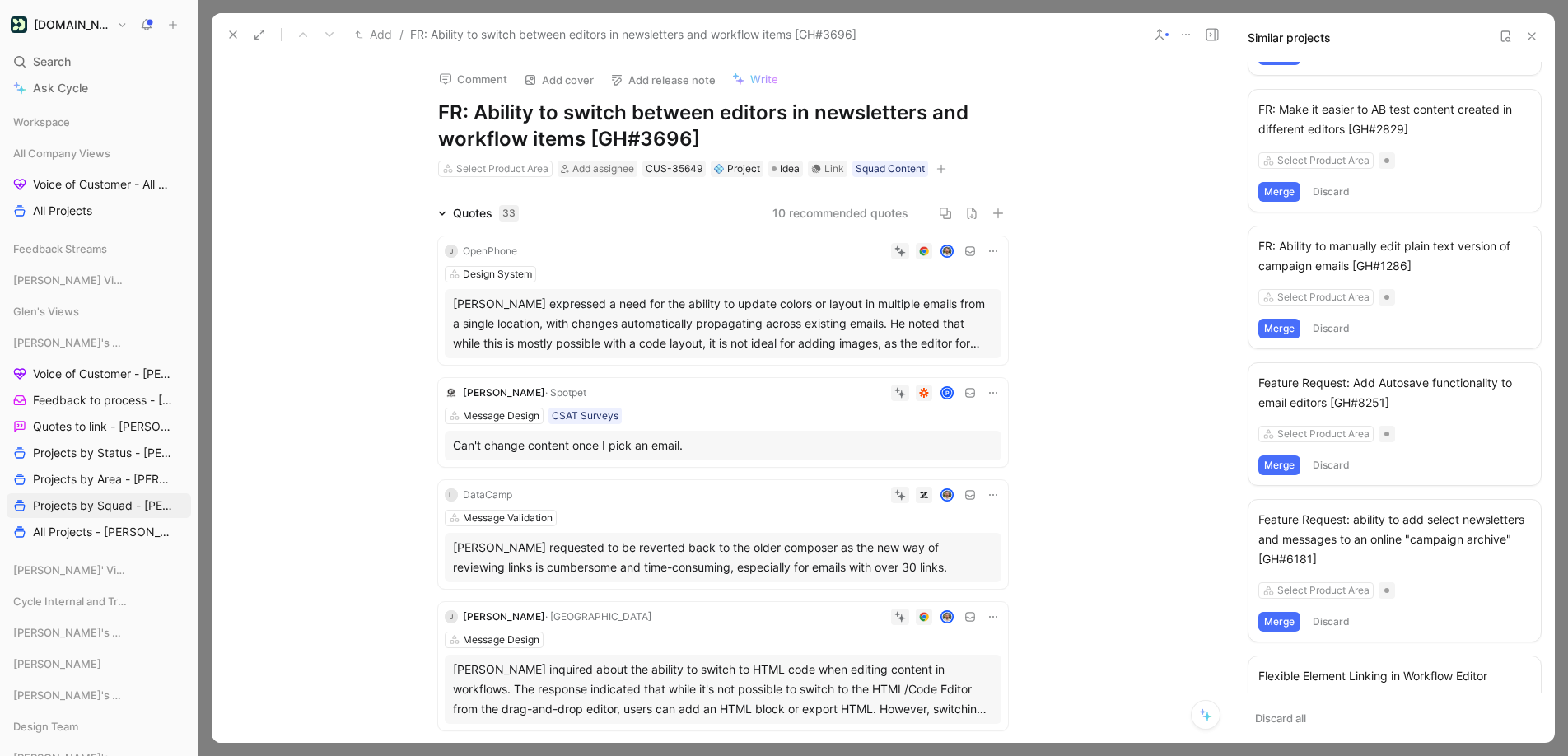
click at [1539, 34] on button at bounding box center [1531, 36] width 20 height 20
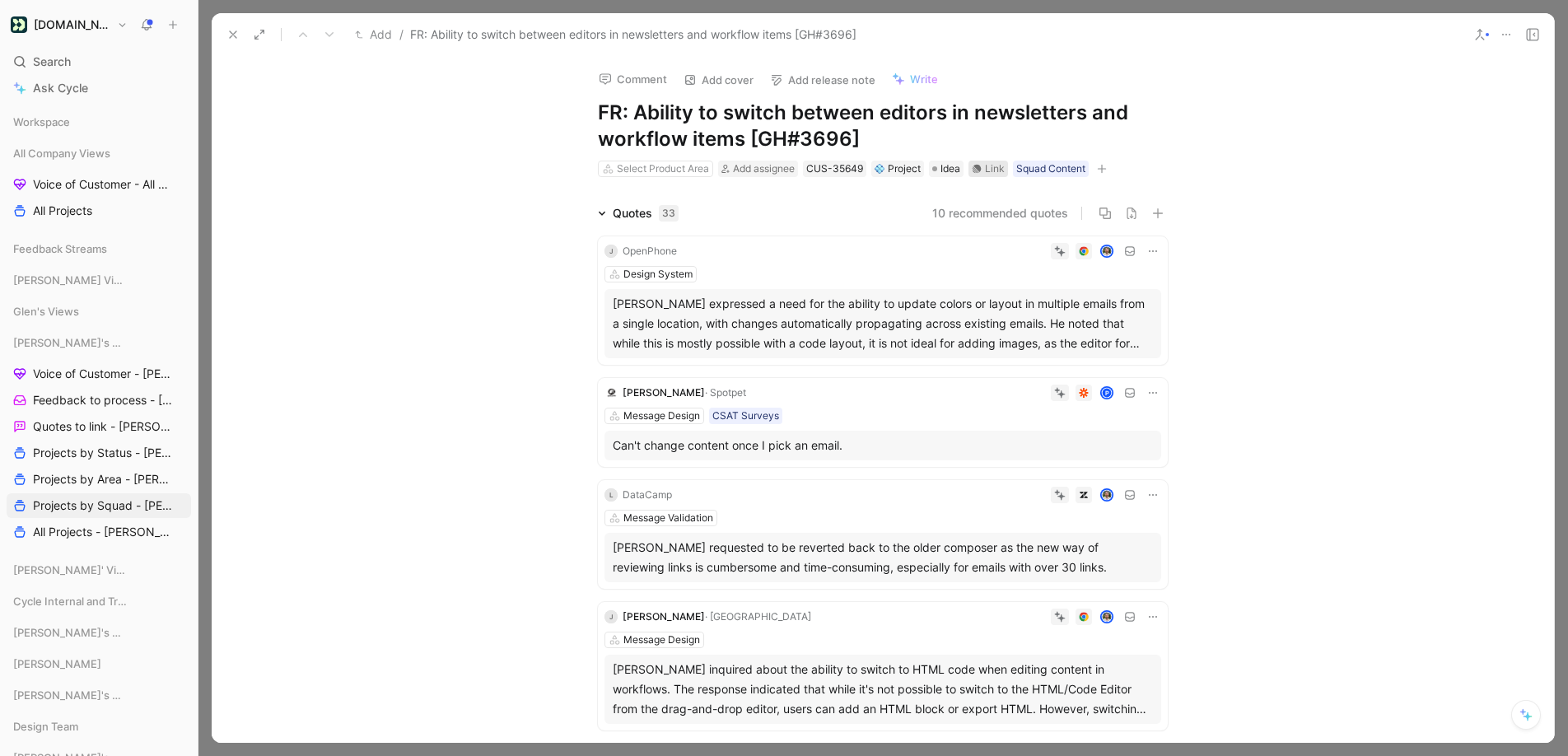
click at [997, 164] on div "Link" at bounding box center [994, 169] width 20 height 16
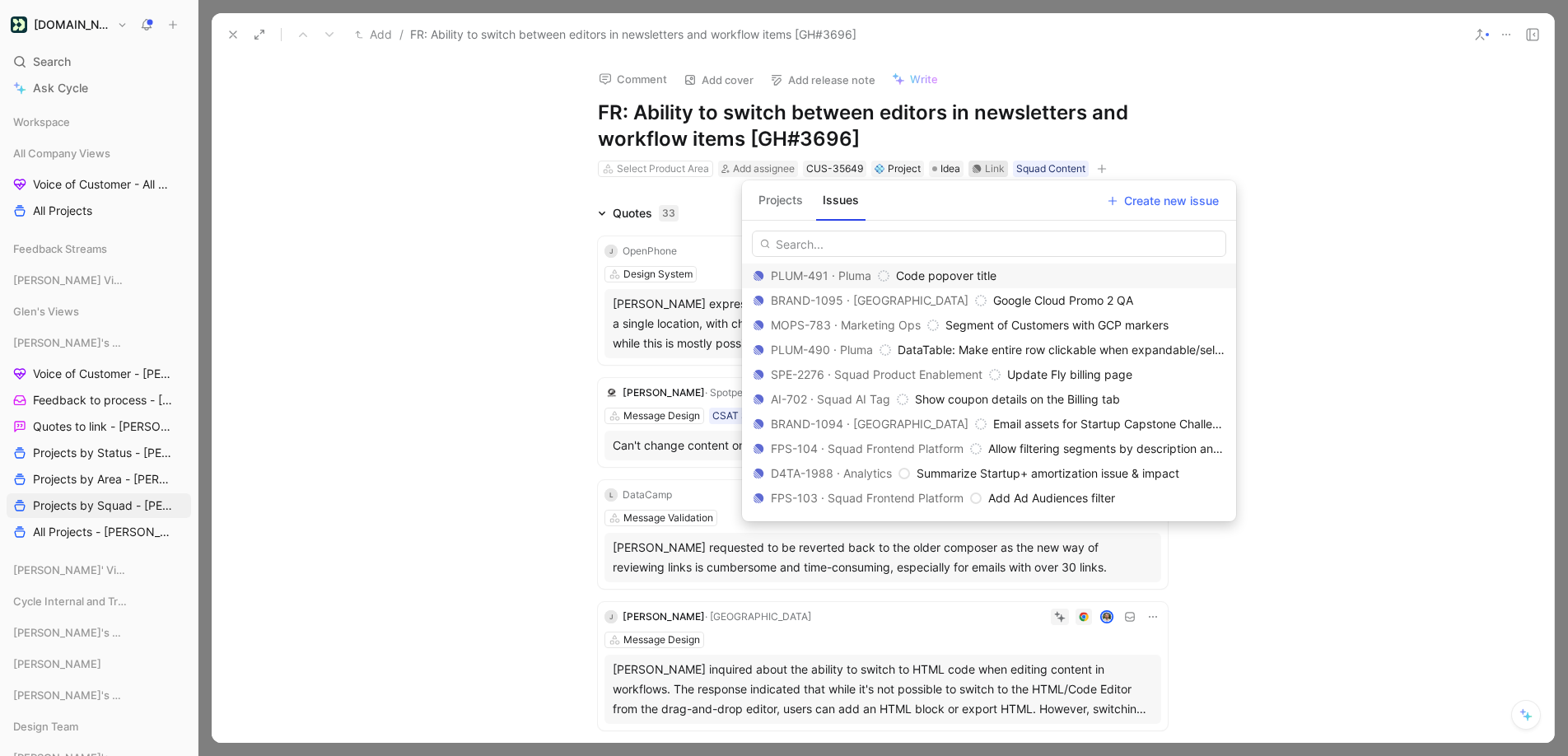
click at [877, 232] on input "text" at bounding box center [989, 244] width 474 height 27
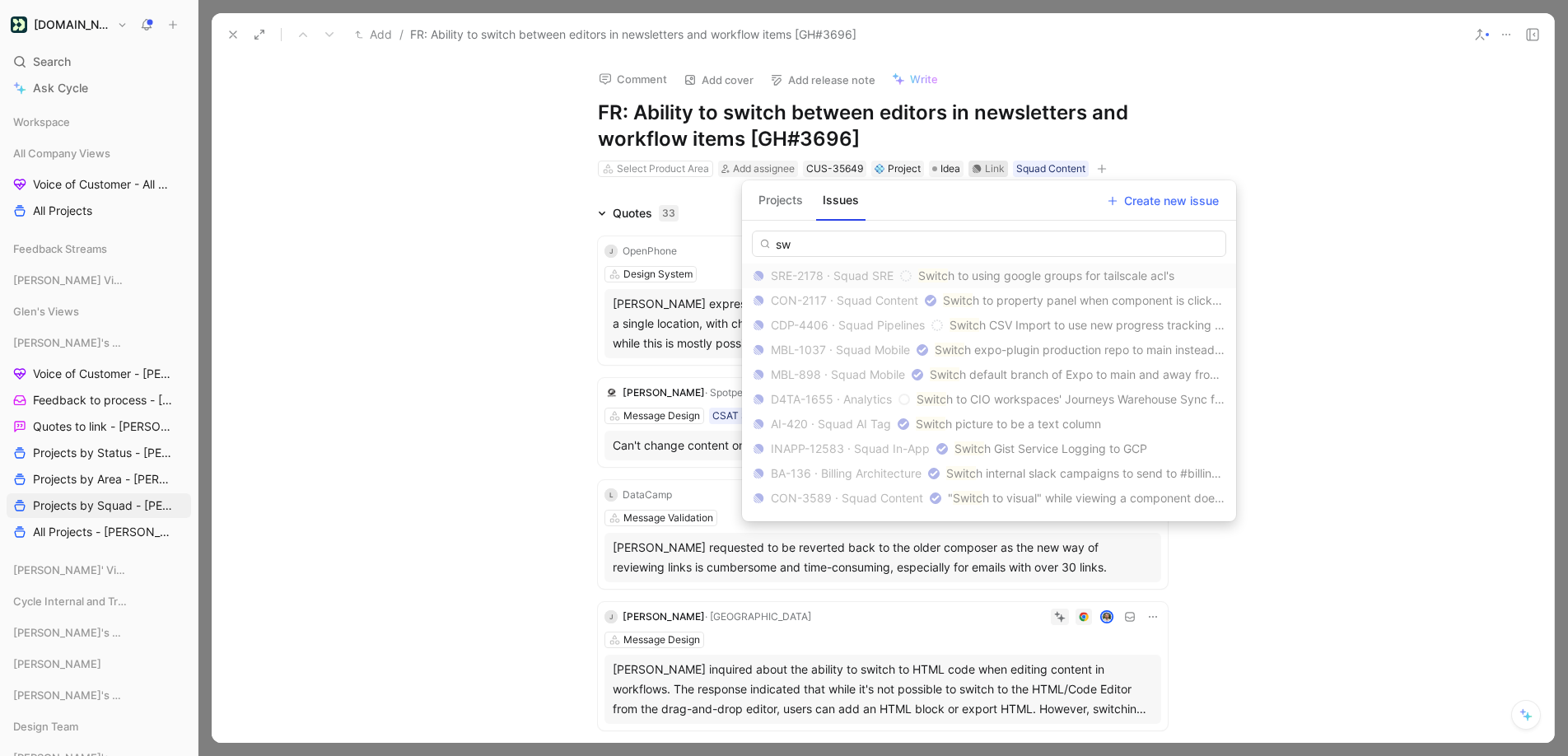
type input "s"
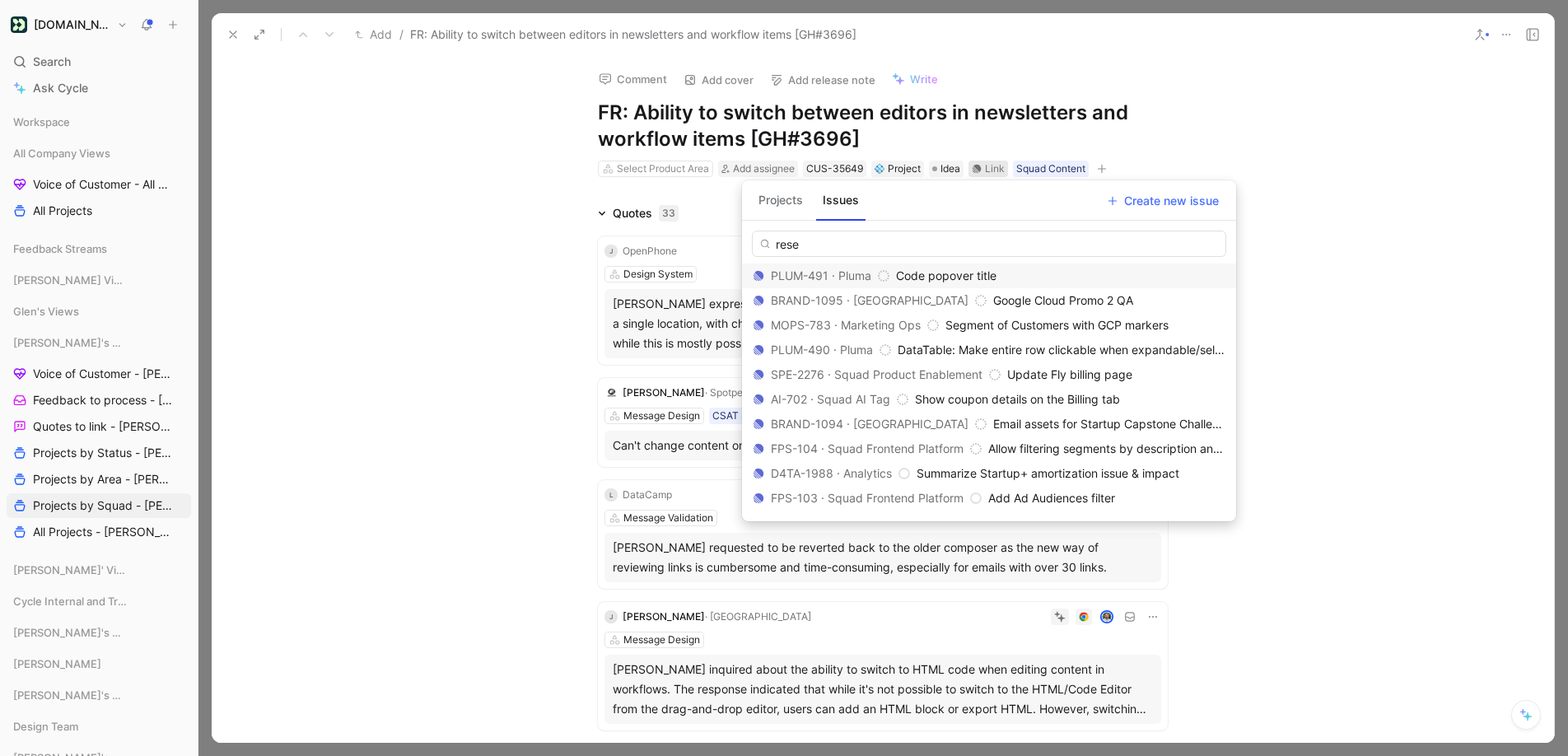
type input "reset"
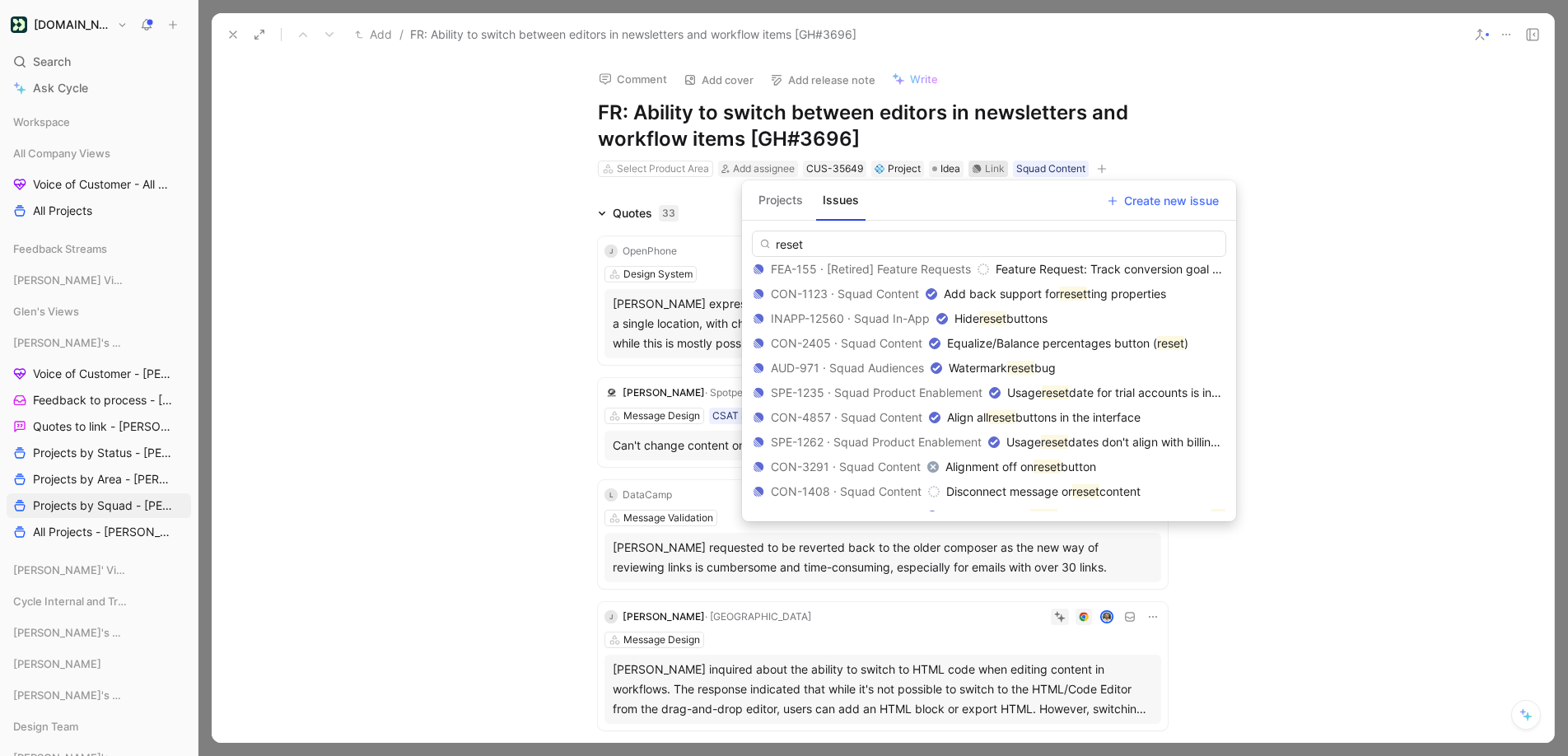
scroll to position [414, 0]
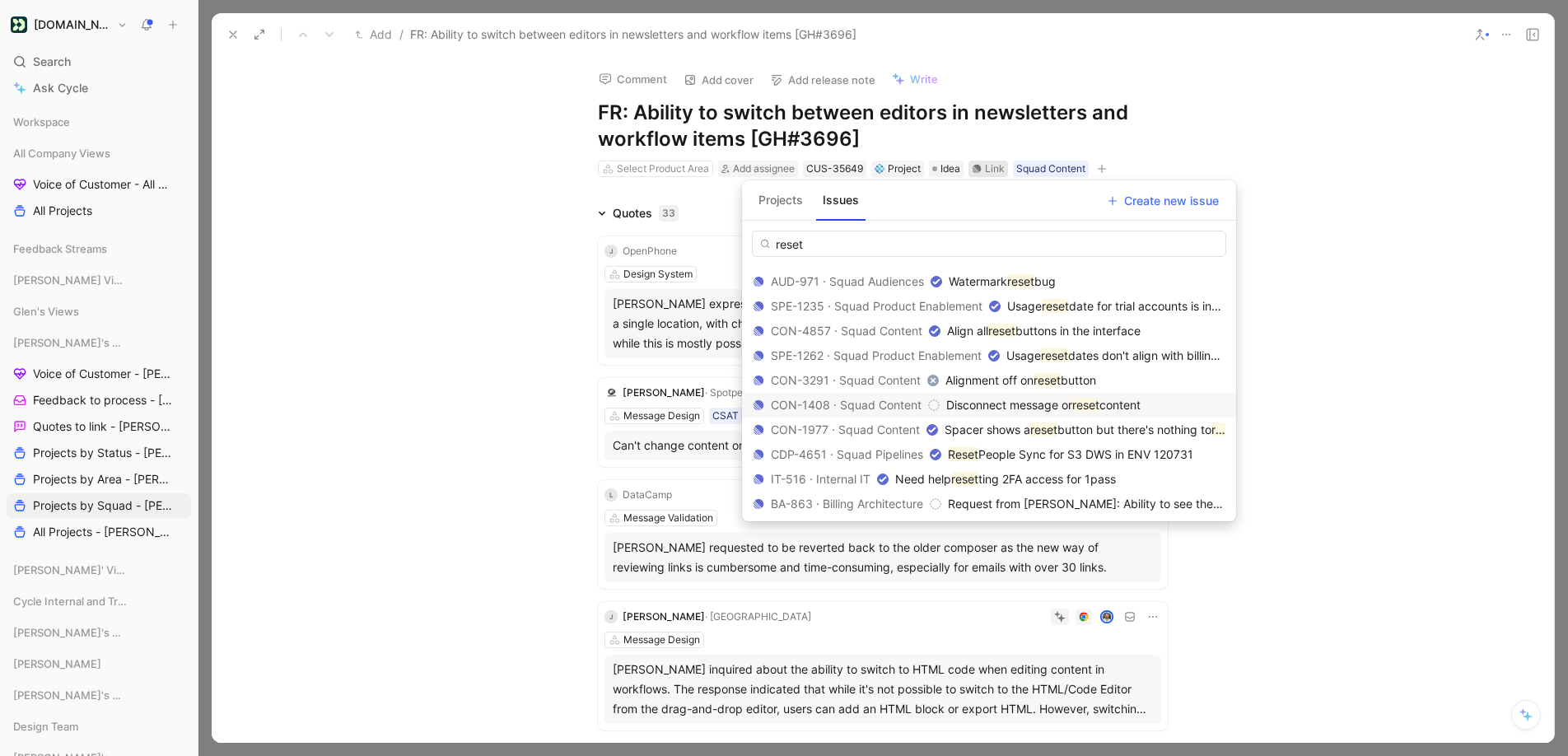
type input "reset"
click at [1093, 400] on mark "reset" at bounding box center [1086, 405] width 28 height 14
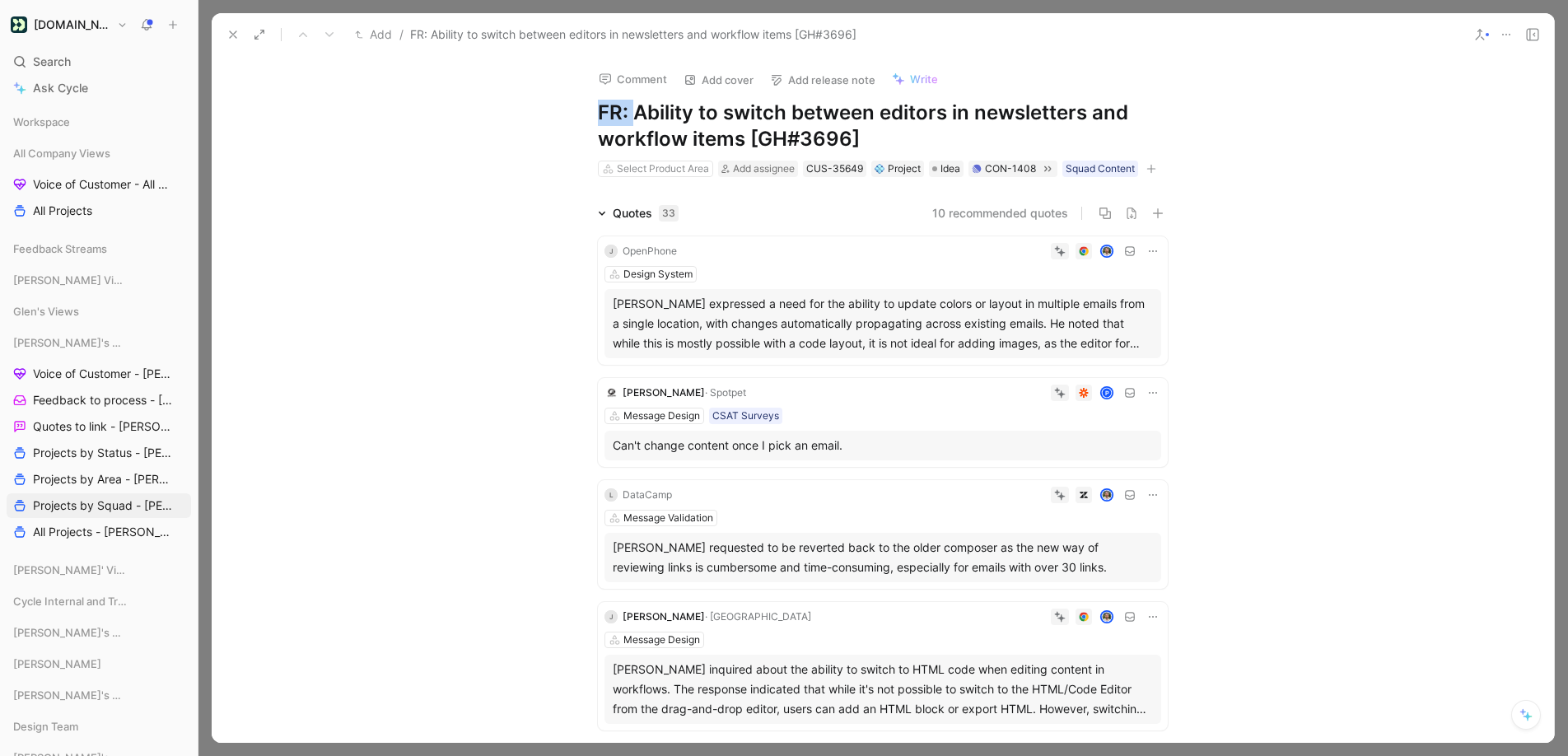
drag, startPoint x: 639, startPoint y: 107, endPoint x: 583, endPoint y: 102, distance: 56.2
click at [583, 102] on div "Comment Add cover Add release note Write FR: Ability to switch between editors …" at bounding box center [882, 117] width 633 height 123
click at [230, 31] on use at bounding box center [233, 34] width 7 height 7
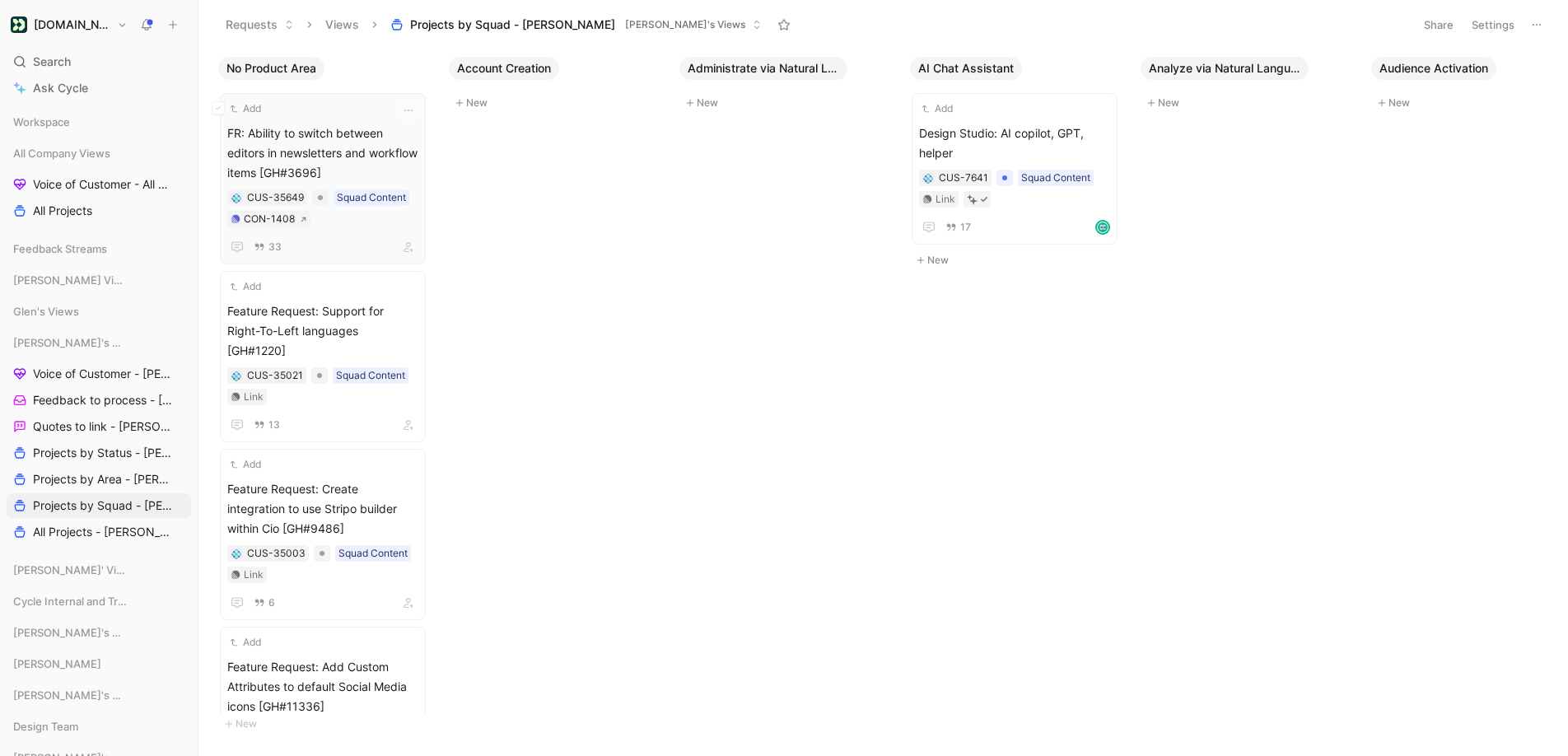
click at [321, 147] on span "FR: Ability to switch between editors in newsletters and workflow items [GH#369…" at bounding box center [323, 153] width 191 height 59
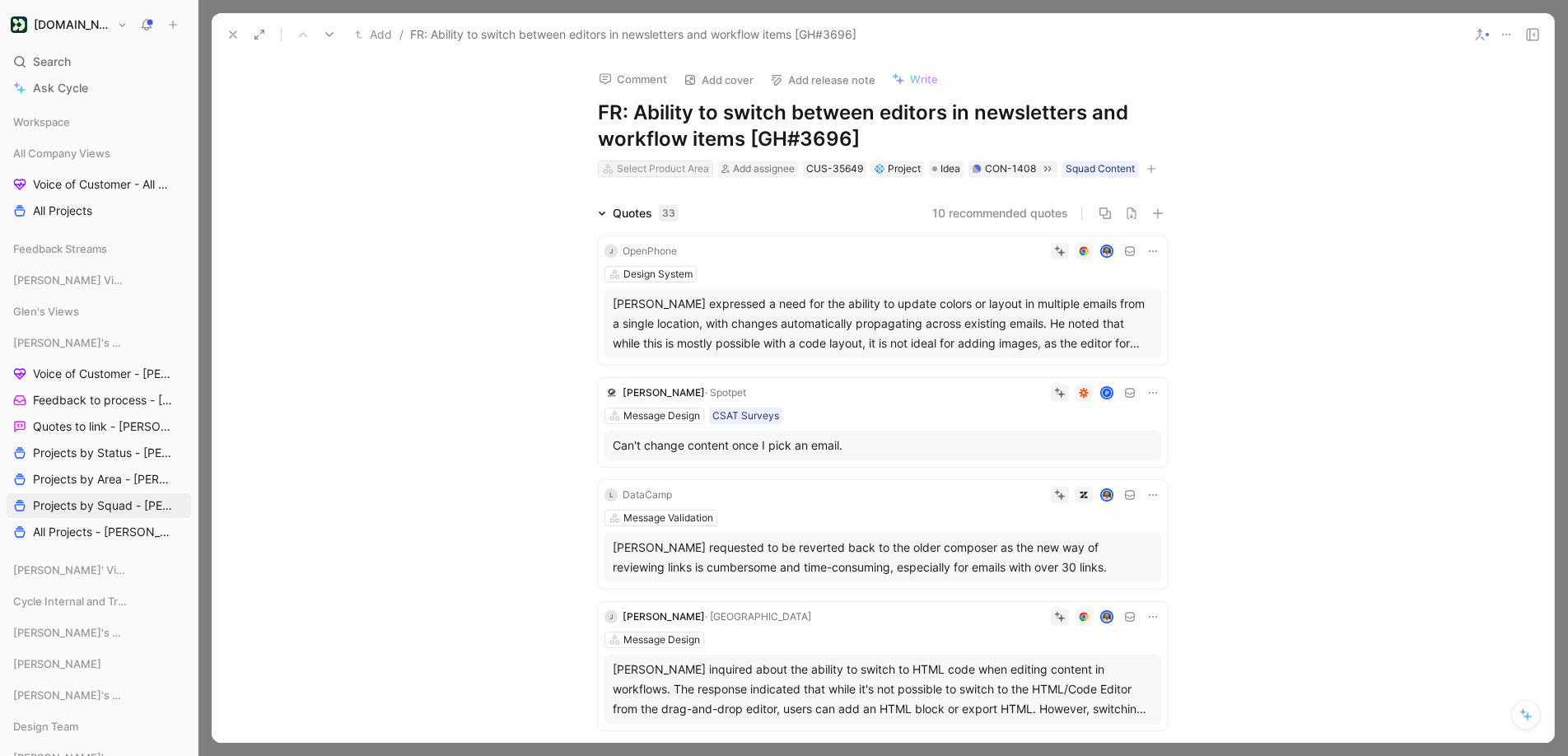
click at [688, 171] on div "Select Product Area" at bounding box center [663, 169] width 92 height 16
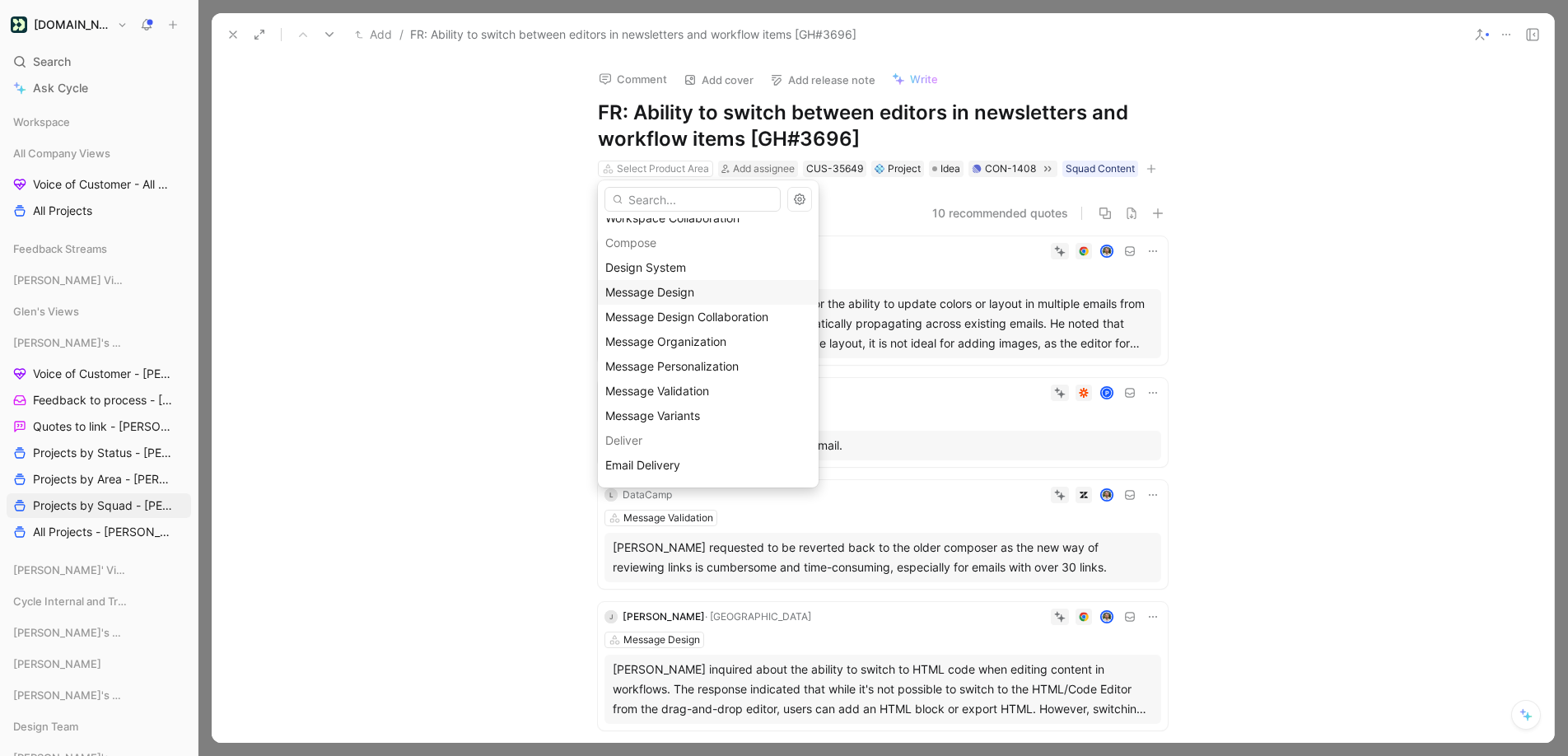
scroll to position [392, 0]
click at [669, 300] on div "Message Design" at bounding box center [707, 307] width 206 height 20
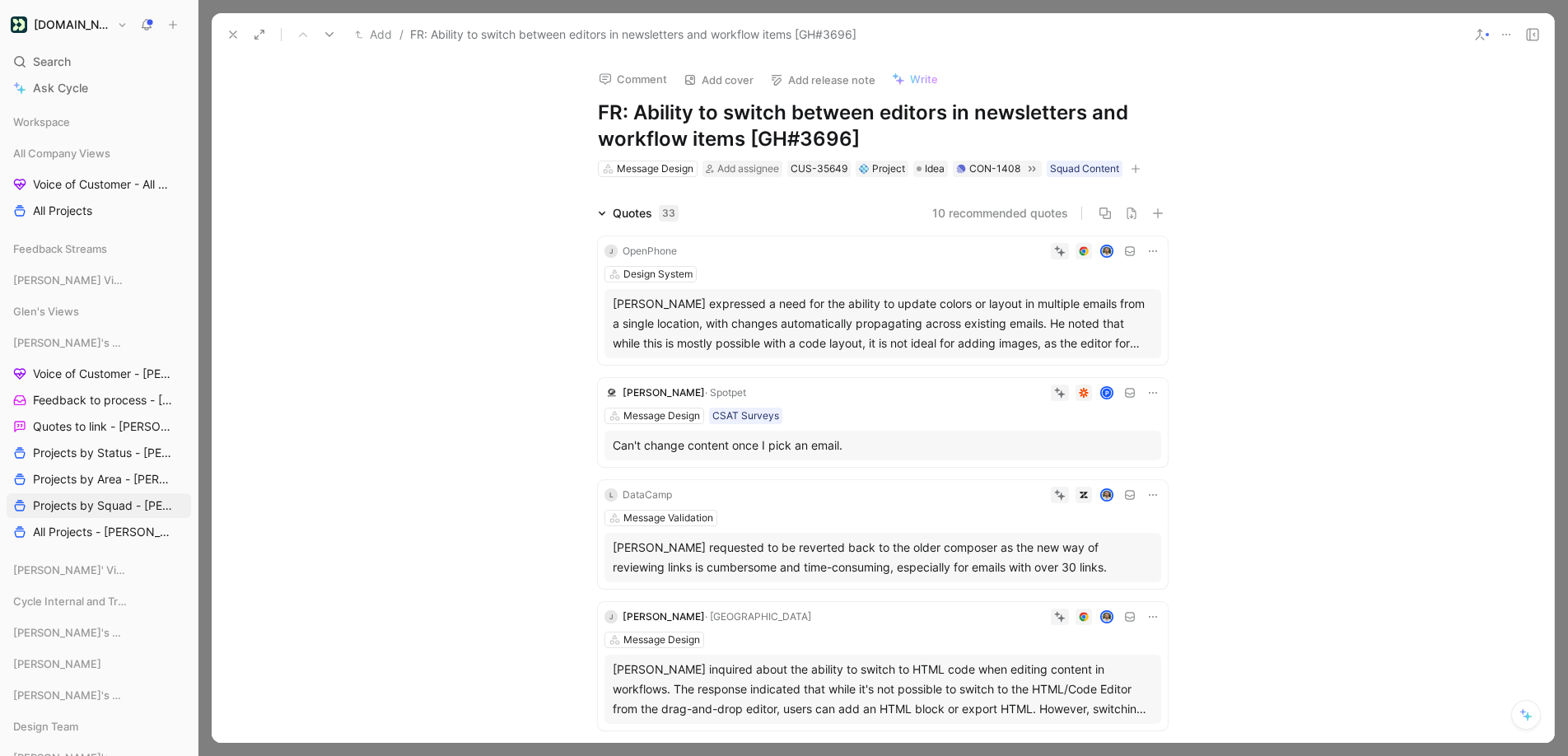
click at [237, 32] on icon at bounding box center [232, 34] width 13 height 13
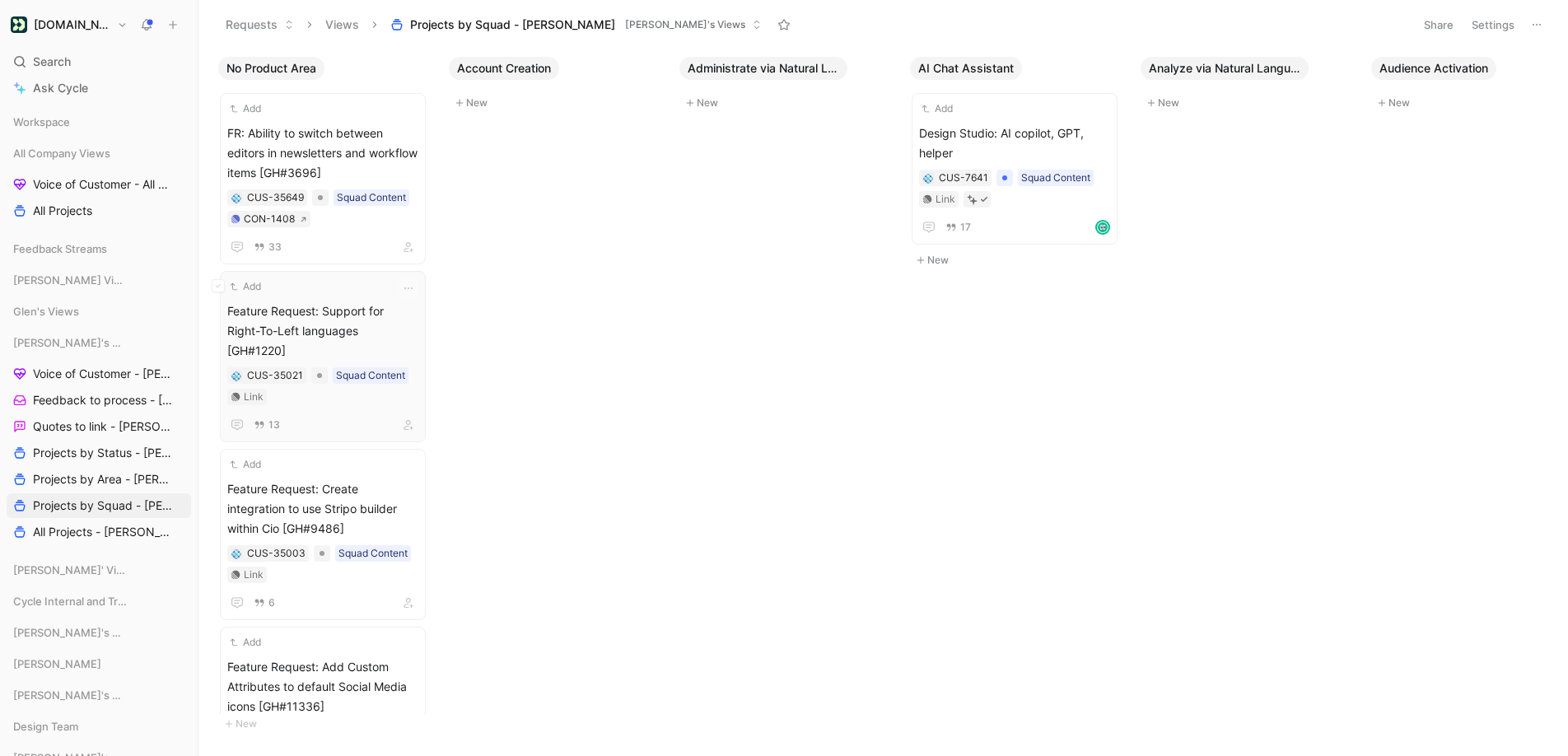
click at [325, 295] on div "Add Feature Request: Support for Right-To-Left languages [GH#1220] CUS-35021 Sq…" at bounding box center [323, 356] width 191 height 157
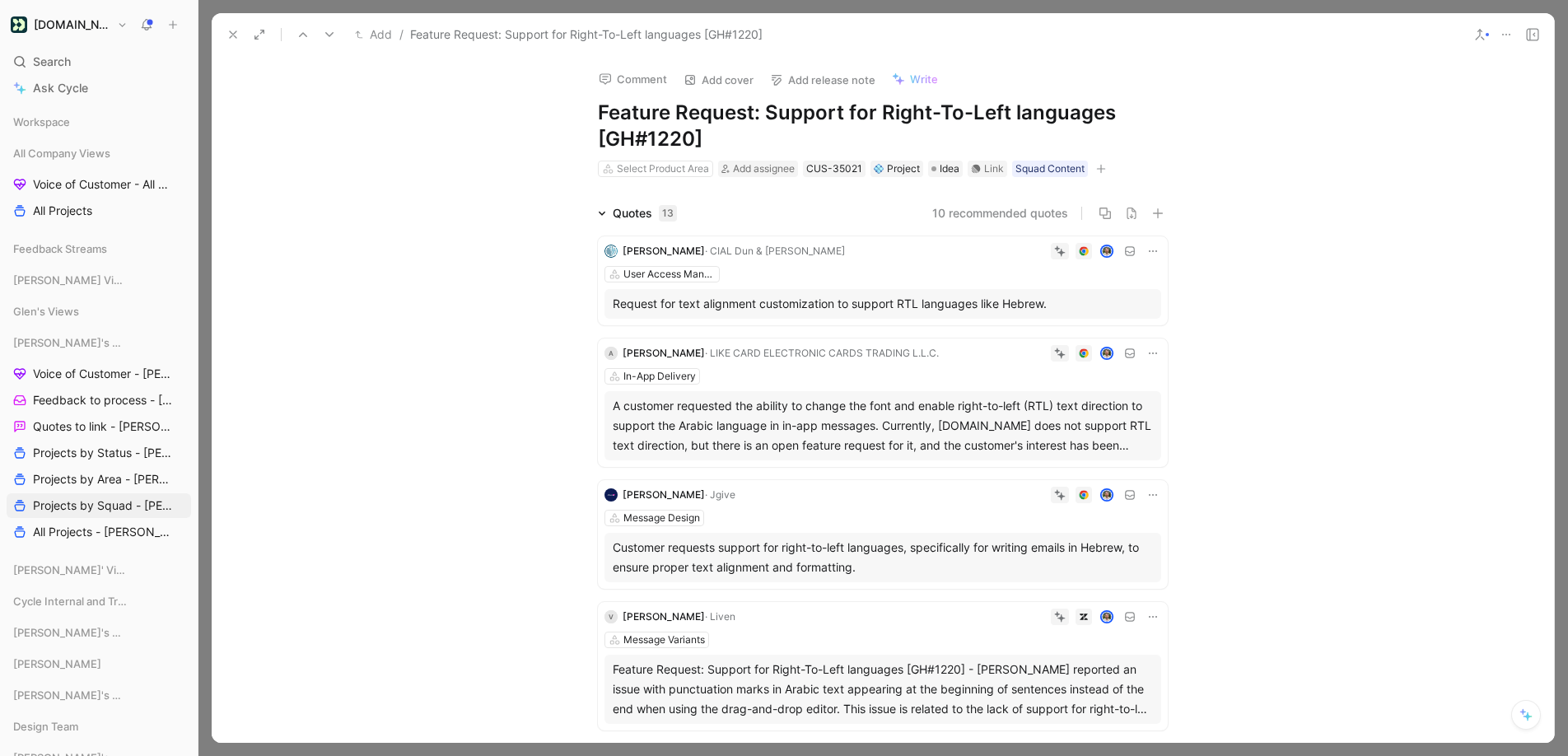
click at [793, 278] on div "User Access Management" at bounding box center [882, 274] width 557 height 16
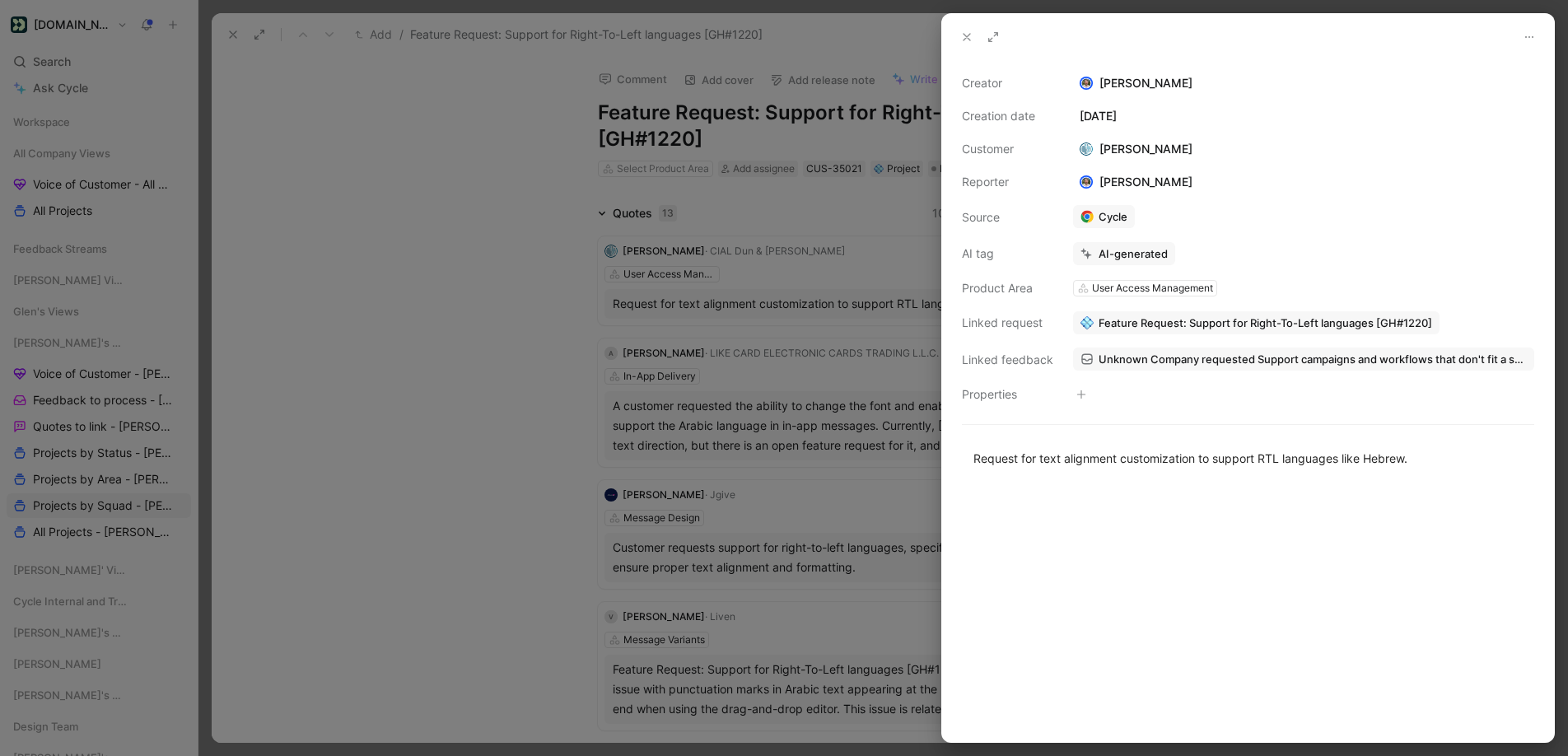
click at [571, 357] on div at bounding box center [784, 378] width 1568 height 756
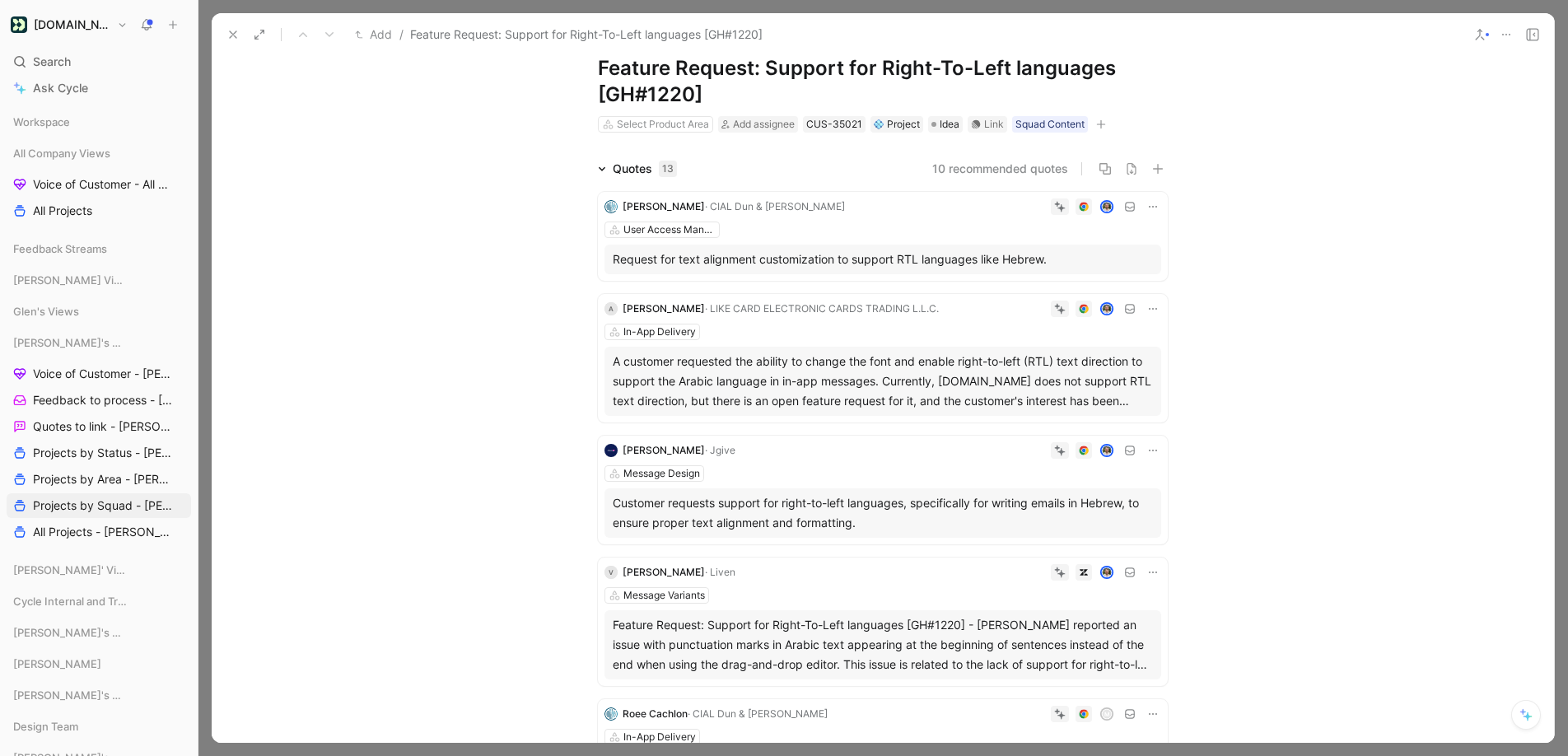
scroll to position [59, 0]
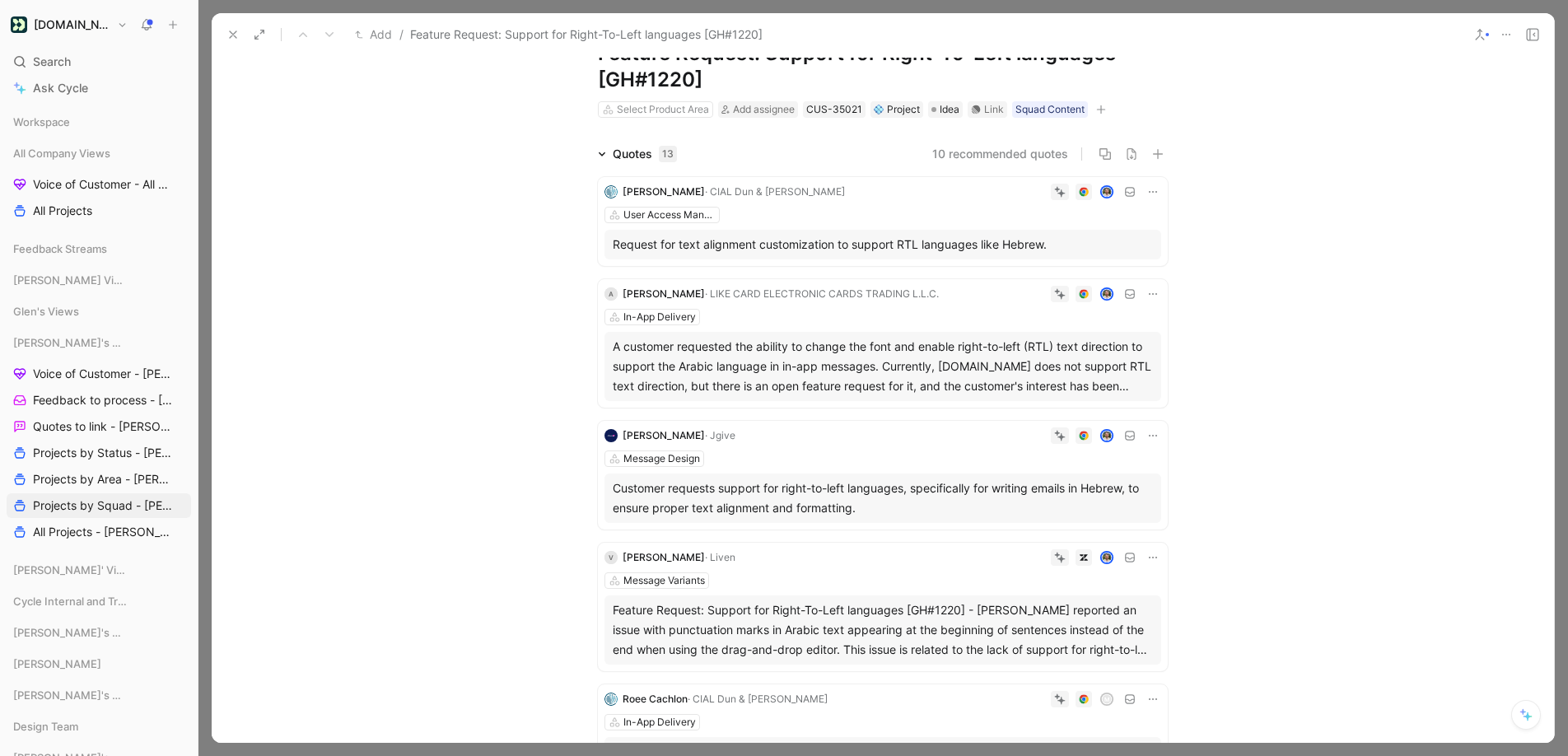
click at [796, 373] on div "A customer requested the ability to change the font and enable right-to-left (R…" at bounding box center [883, 366] width 540 height 59
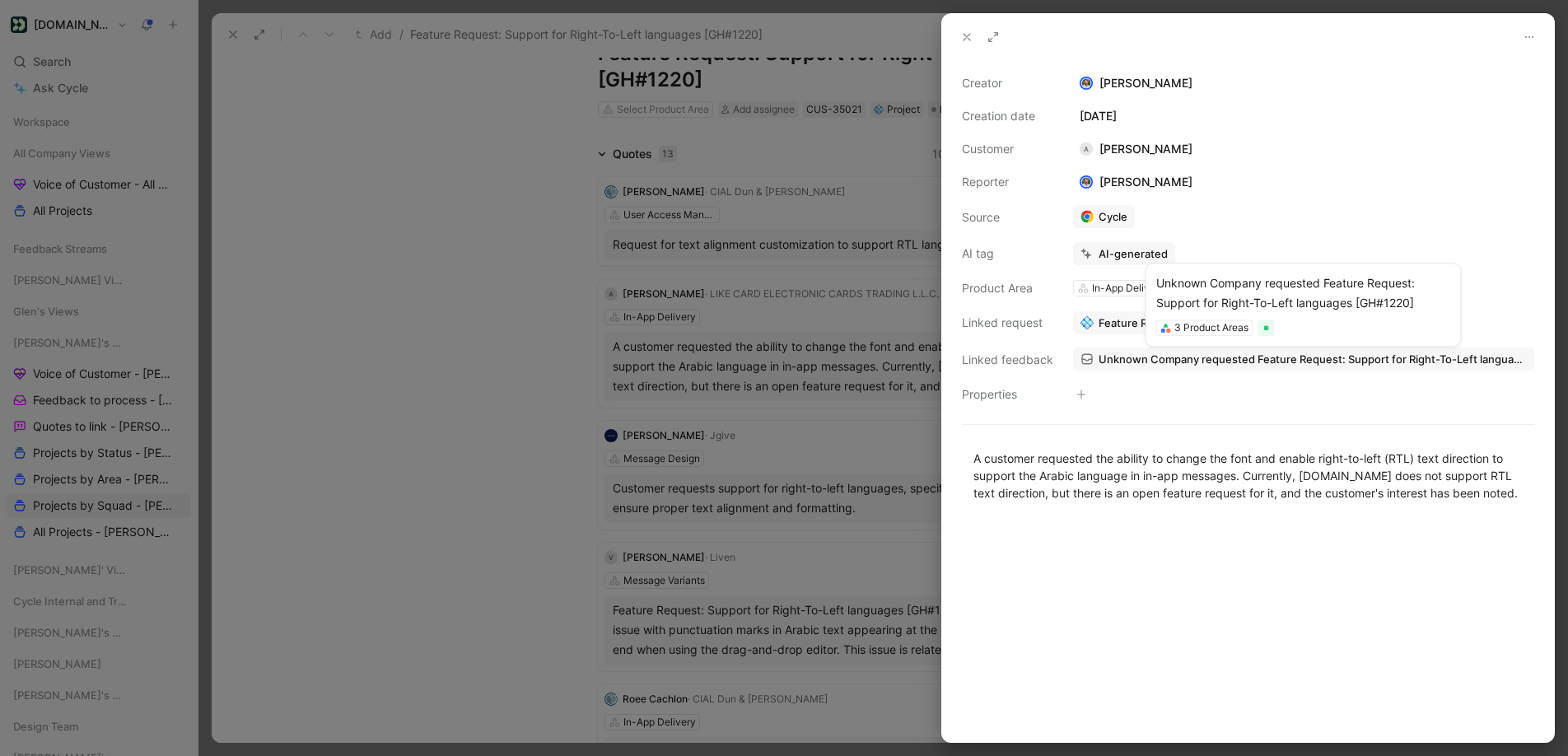
click at [1176, 354] on span "Unknown Company requested Feature Request: Support for Right-To-Left languages …" at bounding box center [1313, 359] width 429 height 15
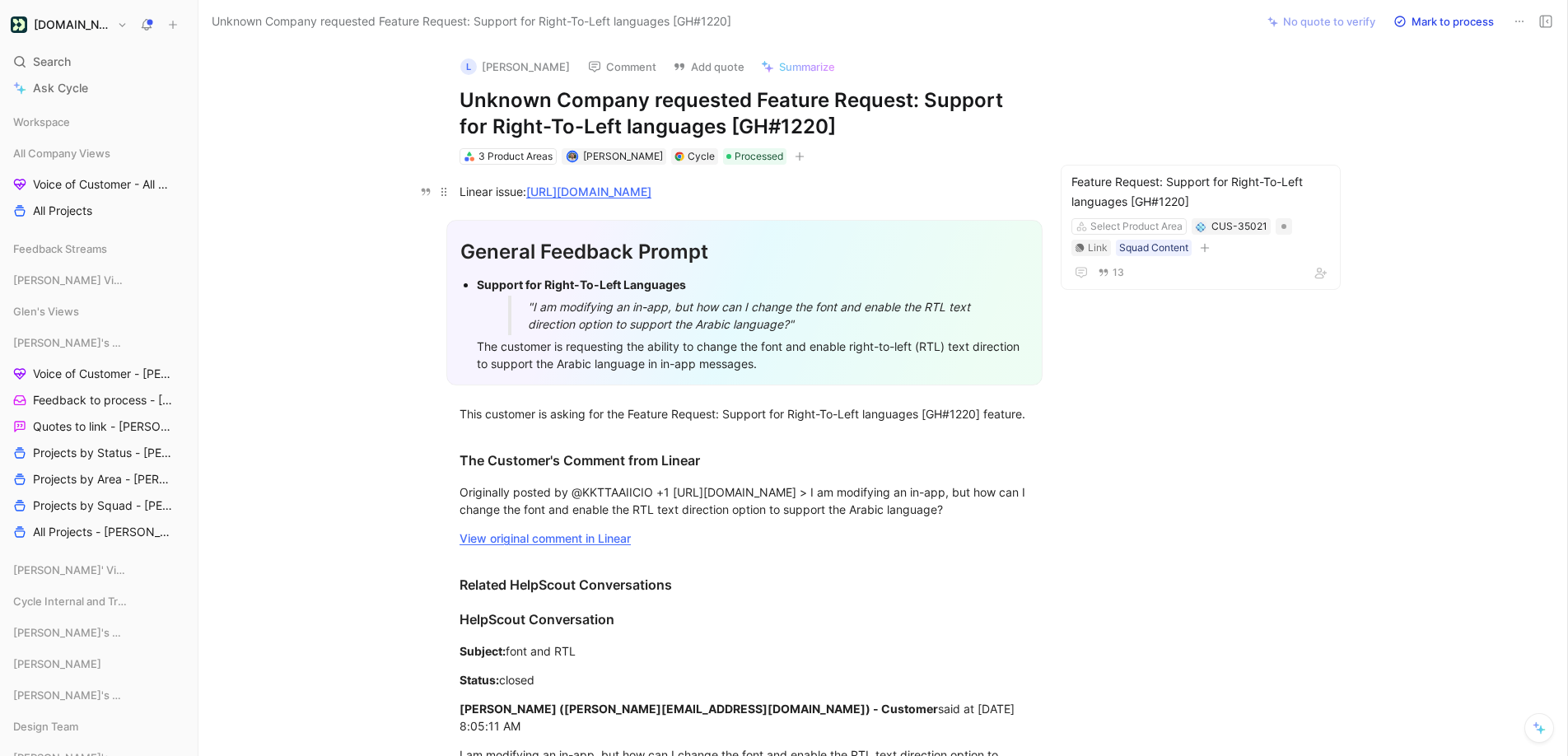
click at [641, 199] on link "https://linear.app/customerio/issue/CON-1907/feature-request-support-for-right-…" at bounding box center [588, 191] width 125 height 14
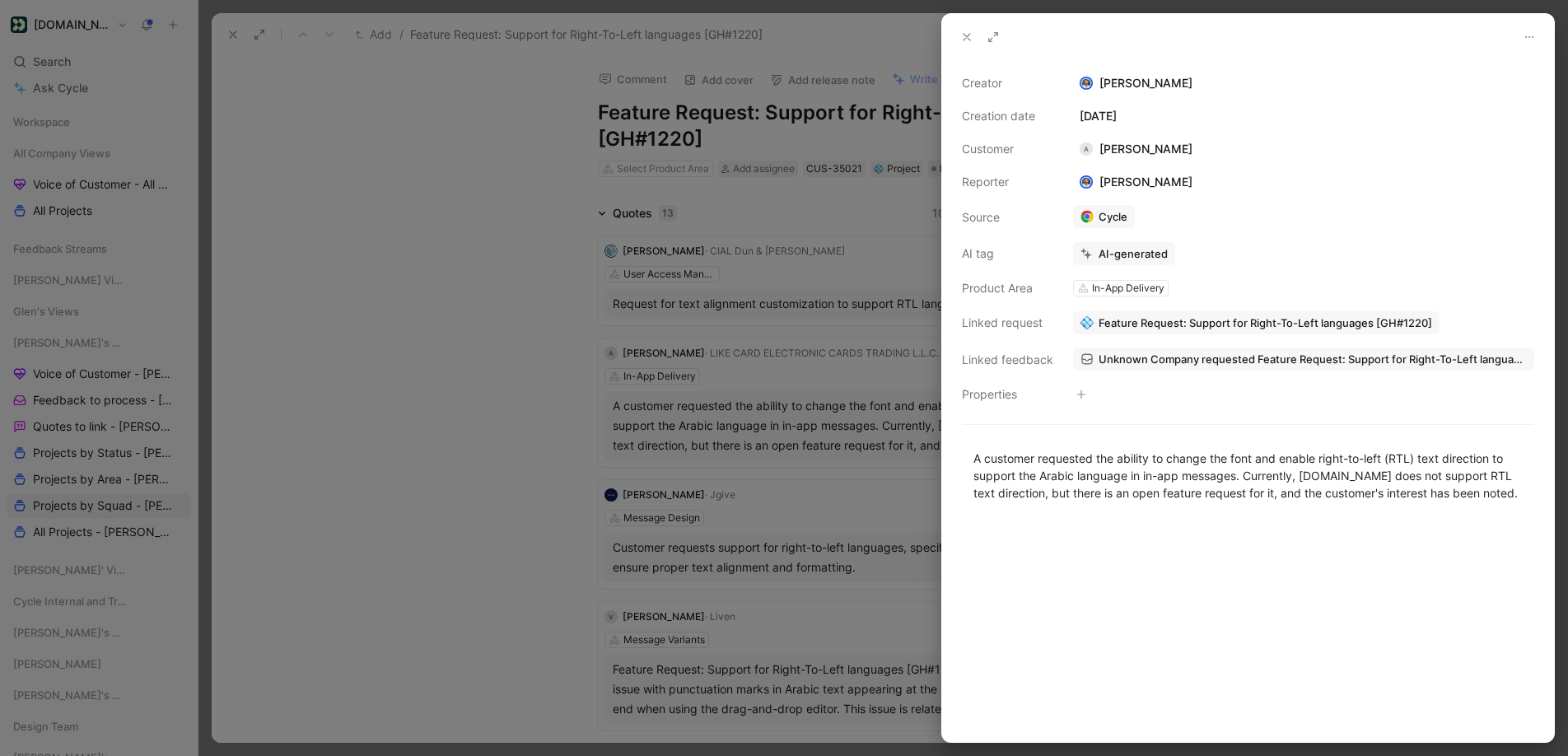
click at [495, 220] on div at bounding box center [784, 378] width 1568 height 756
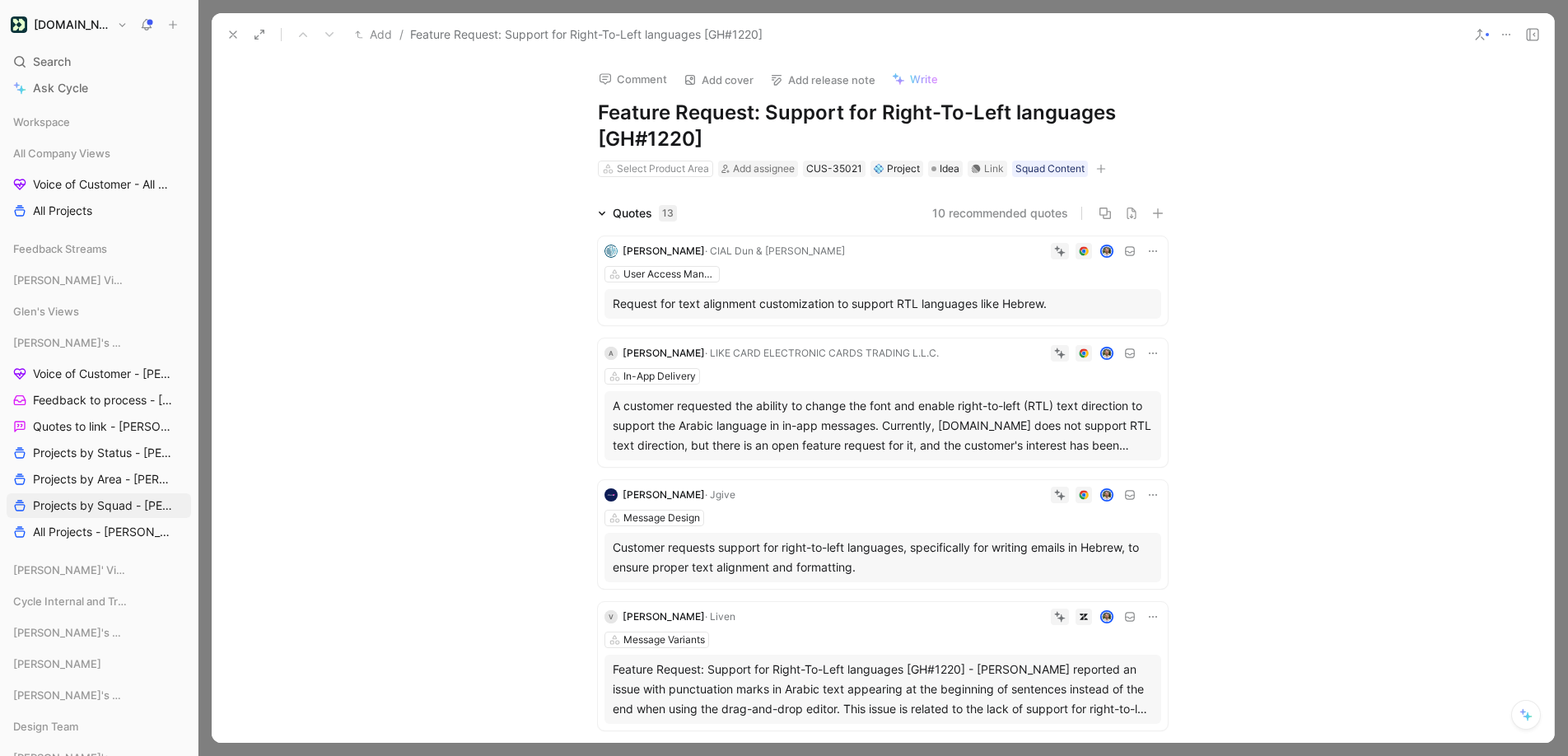
click at [230, 33] on icon at bounding box center [232, 34] width 13 height 13
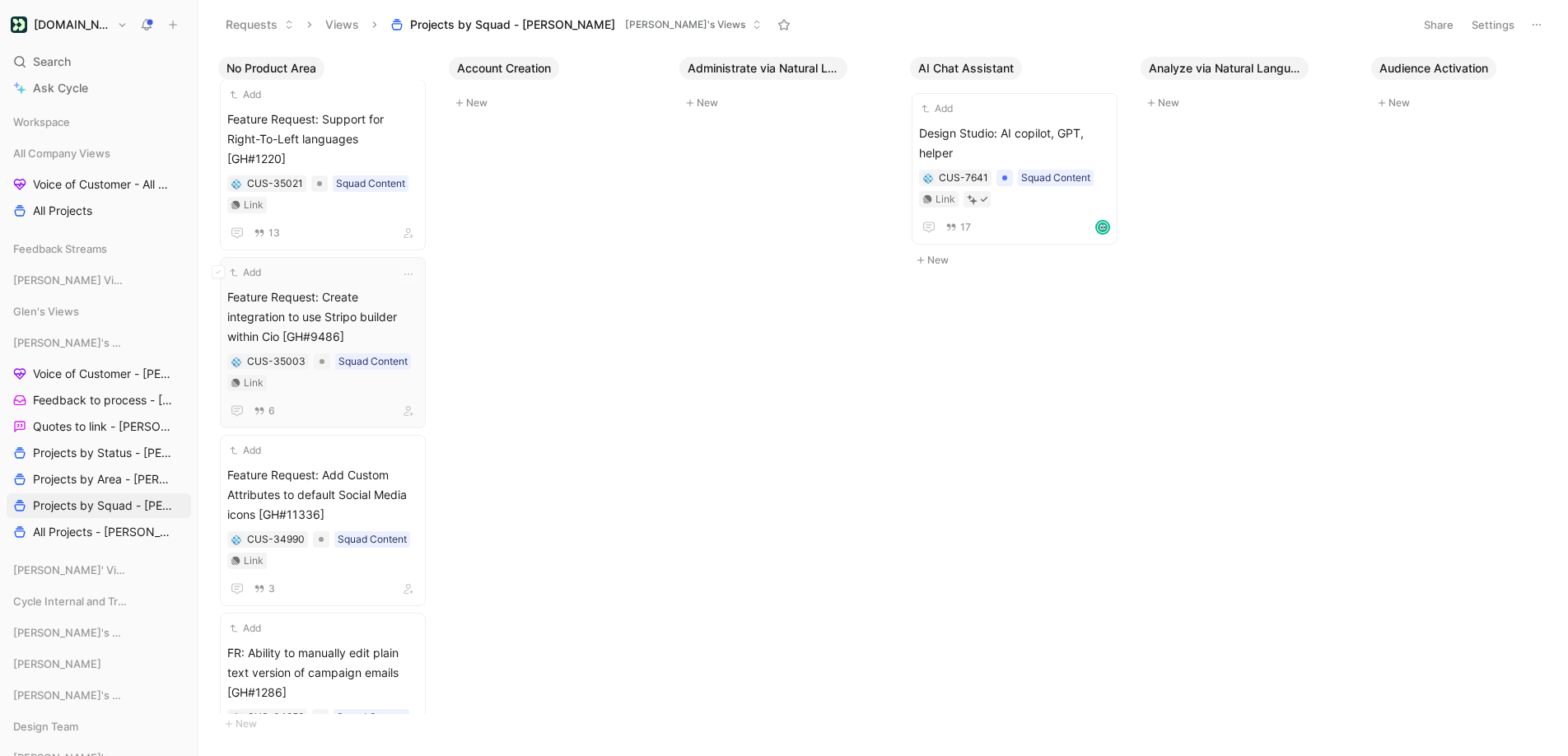
scroll to position [11, 0]
click at [315, 290] on span "Feature Request: Create integration to use Stripo builder within Cio [GH#9486]" at bounding box center [323, 319] width 191 height 59
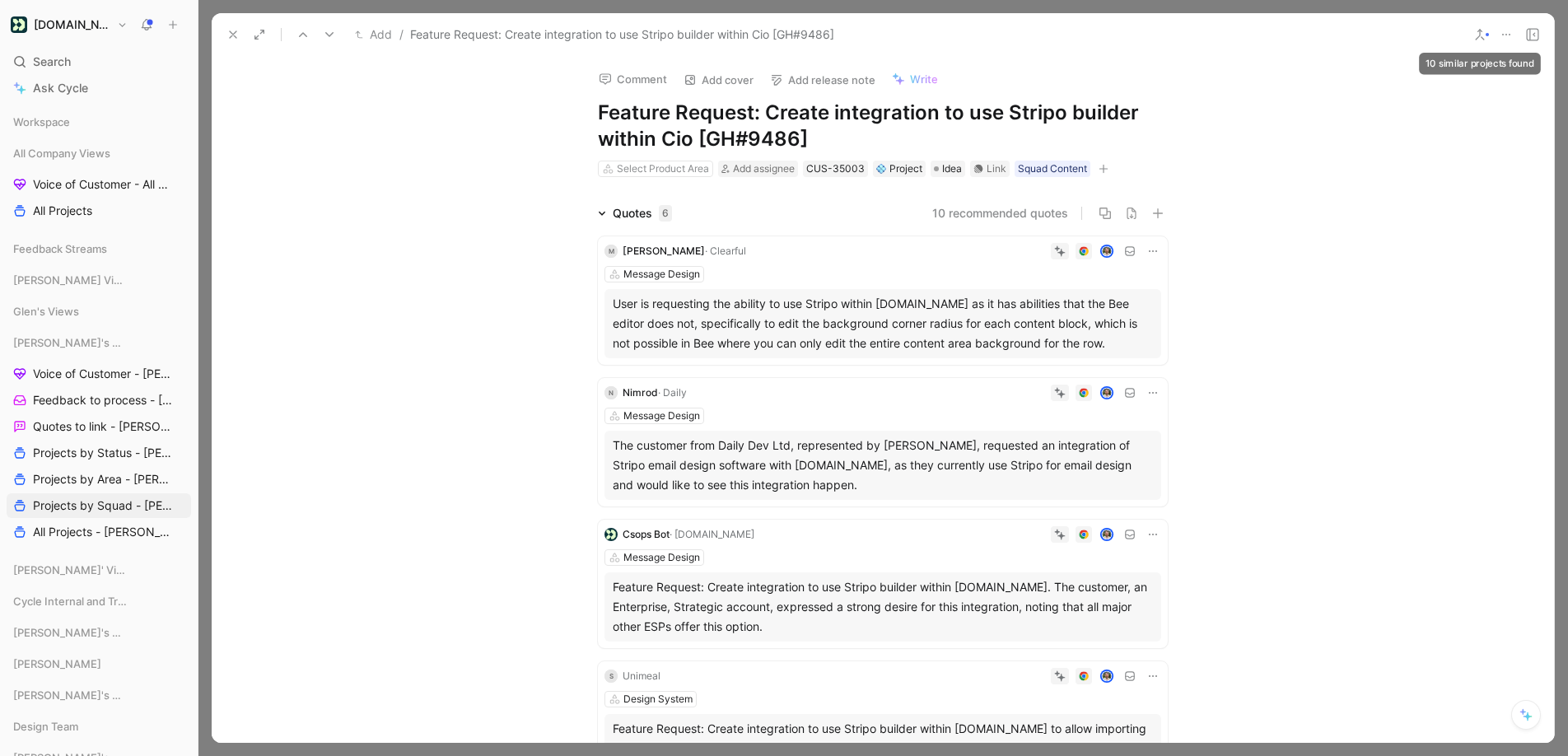
click at [1474, 29] on icon at bounding box center [1479, 34] width 13 height 13
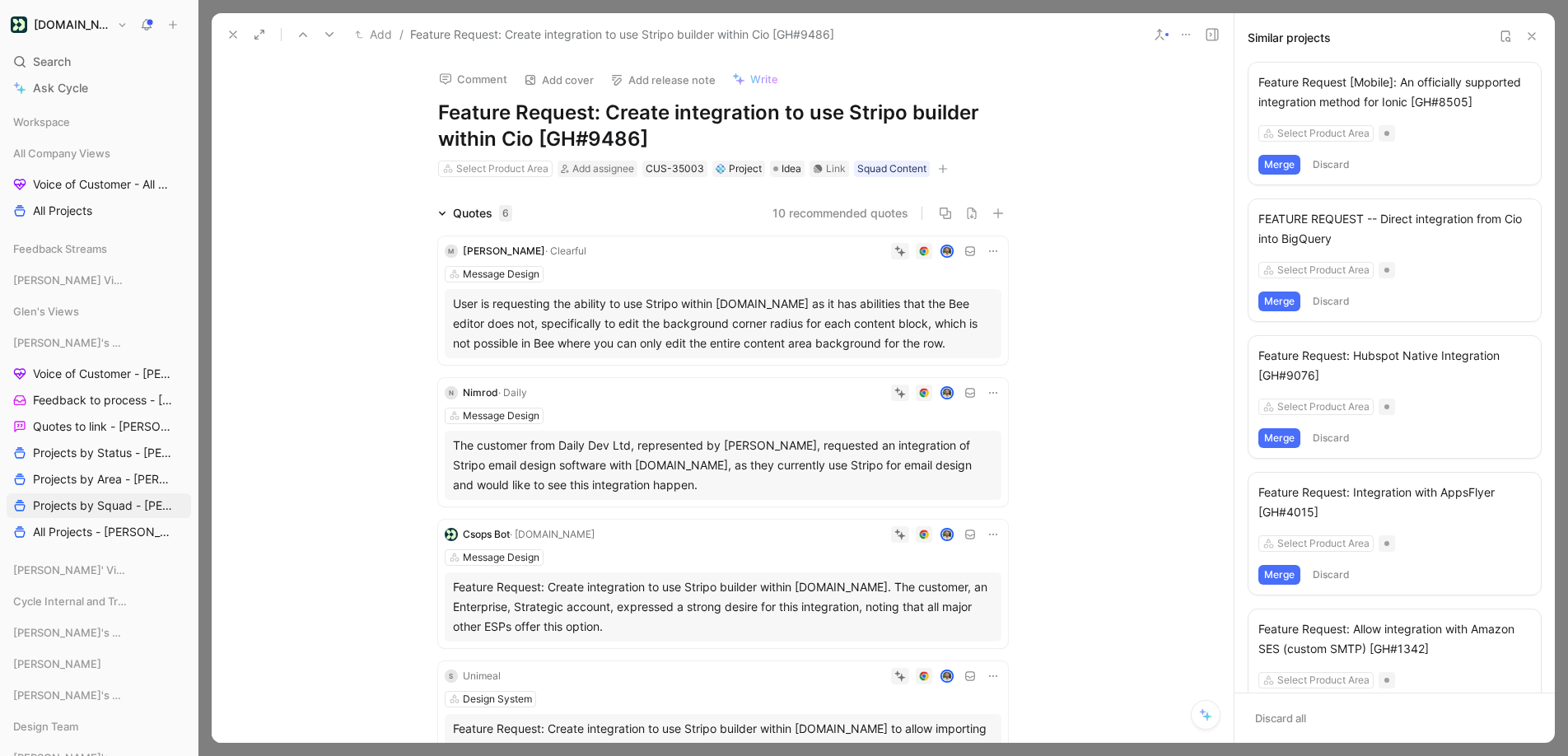
click at [233, 35] on icon at bounding box center [232, 34] width 13 height 13
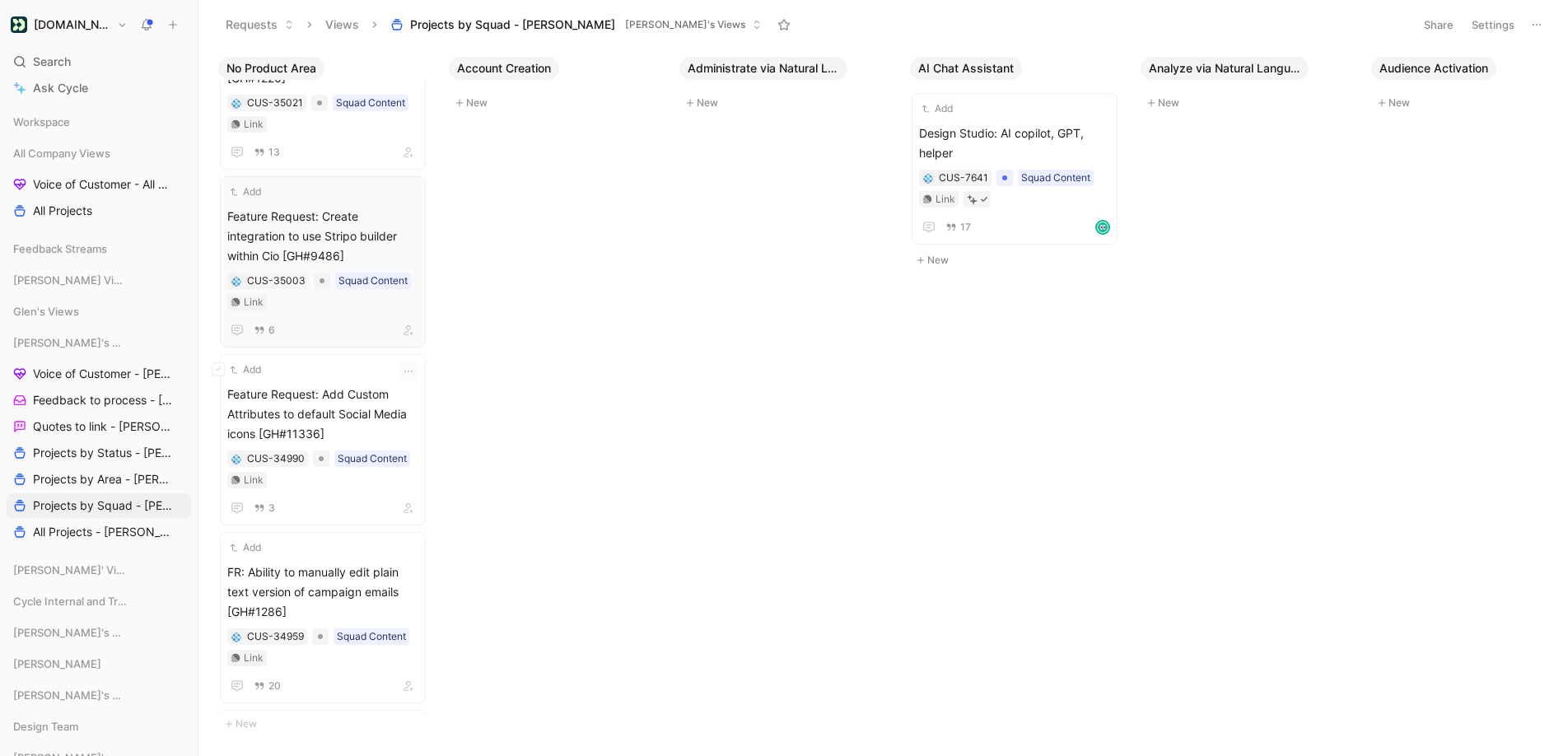
scroll to position [96, 0]
click at [365, 383] on span "Feature Request: Add Custom Attributes to default Social Media icons [GH#11336]" at bounding box center [323, 412] width 191 height 59
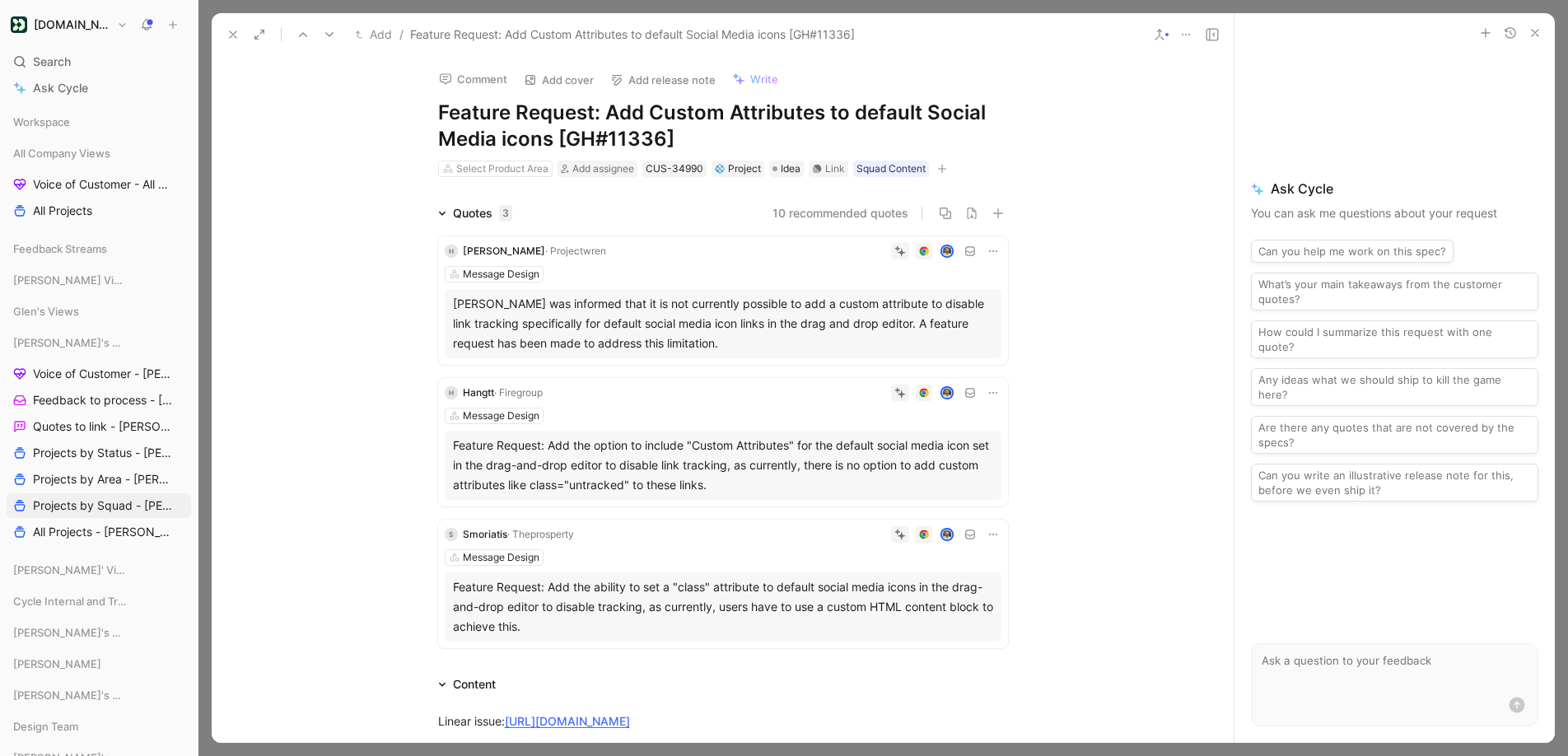
click at [225, 40] on button at bounding box center [232, 34] width 23 height 23
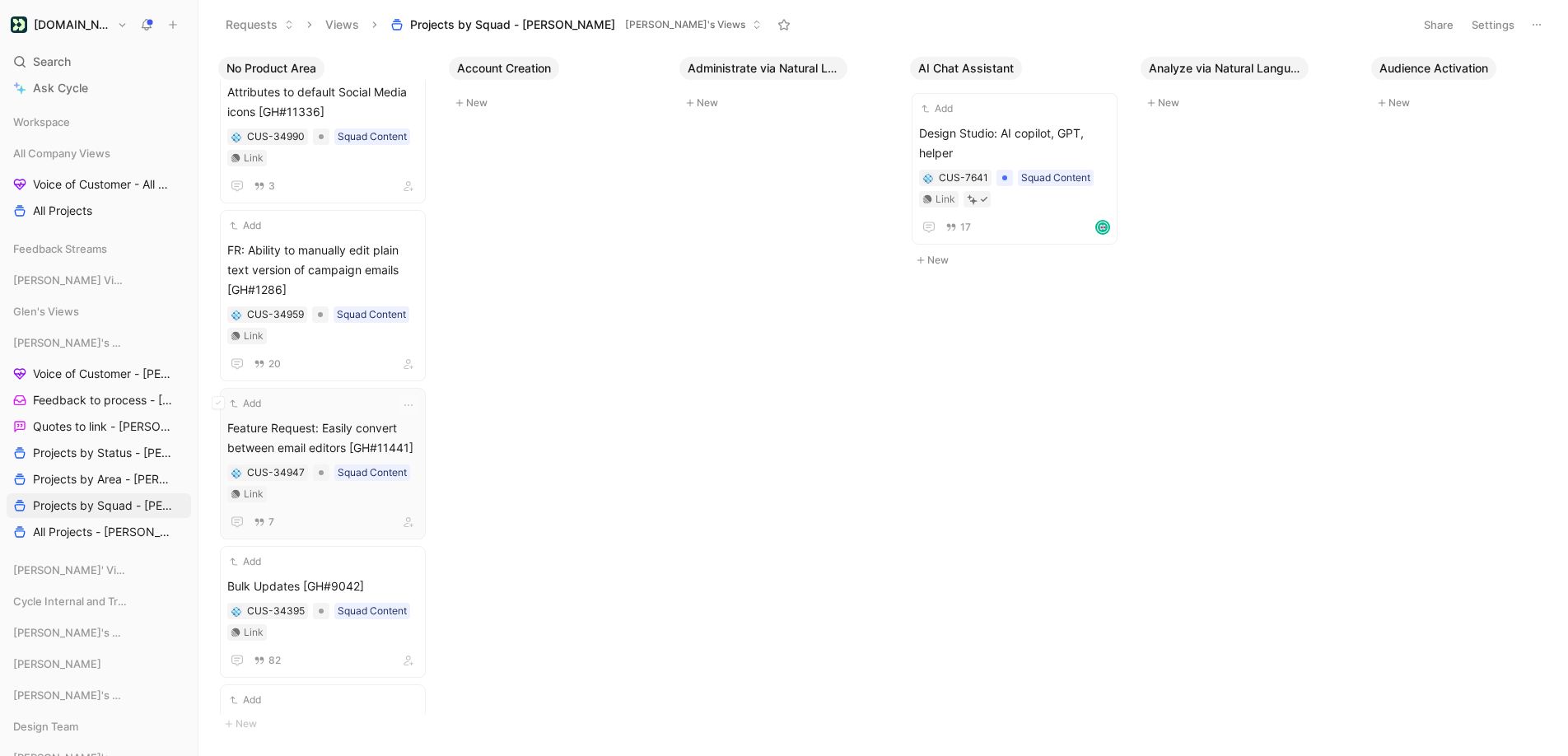
scroll to position [418, 0]
click at [340, 393] on div "Add Feature Request: Easily convert between email editors [GH#11441] CUS-34947 …" at bounding box center [323, 462] width 191 height 137
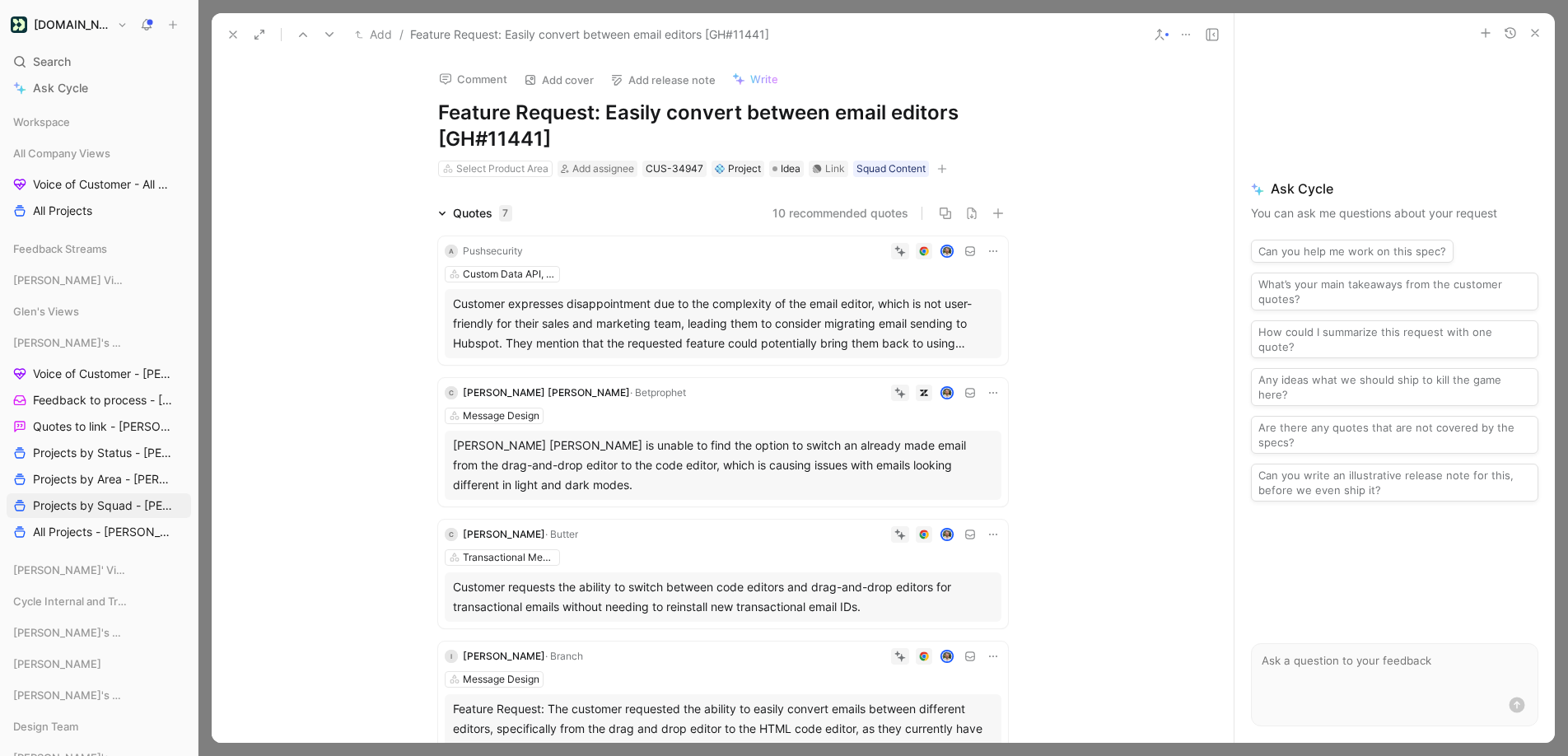
click at [1157, 32] on icon at bounding box center [1159, 34] width 13 height 13
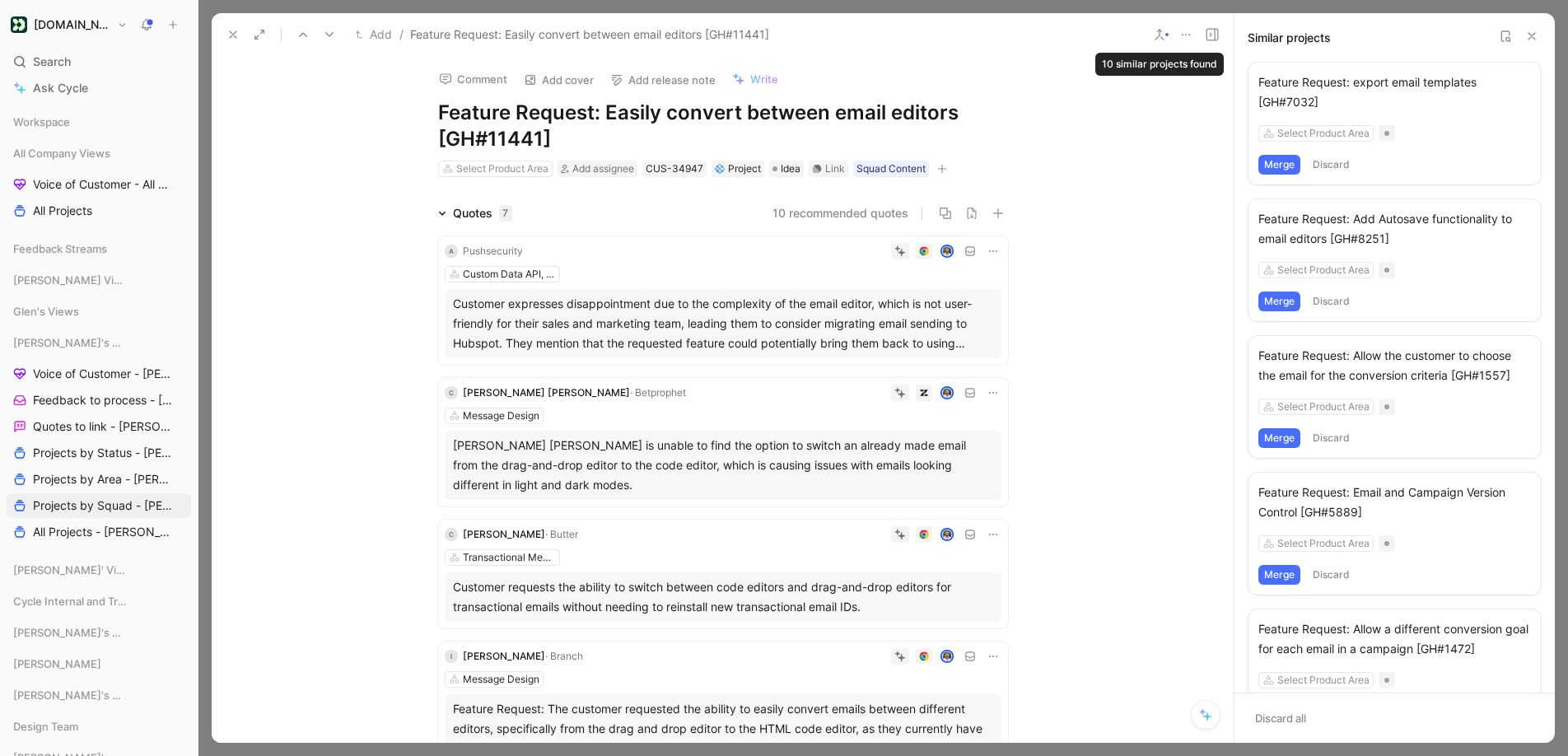
click at [1169, 38] on button at bounding box center [1159, 34] width 23 height 23
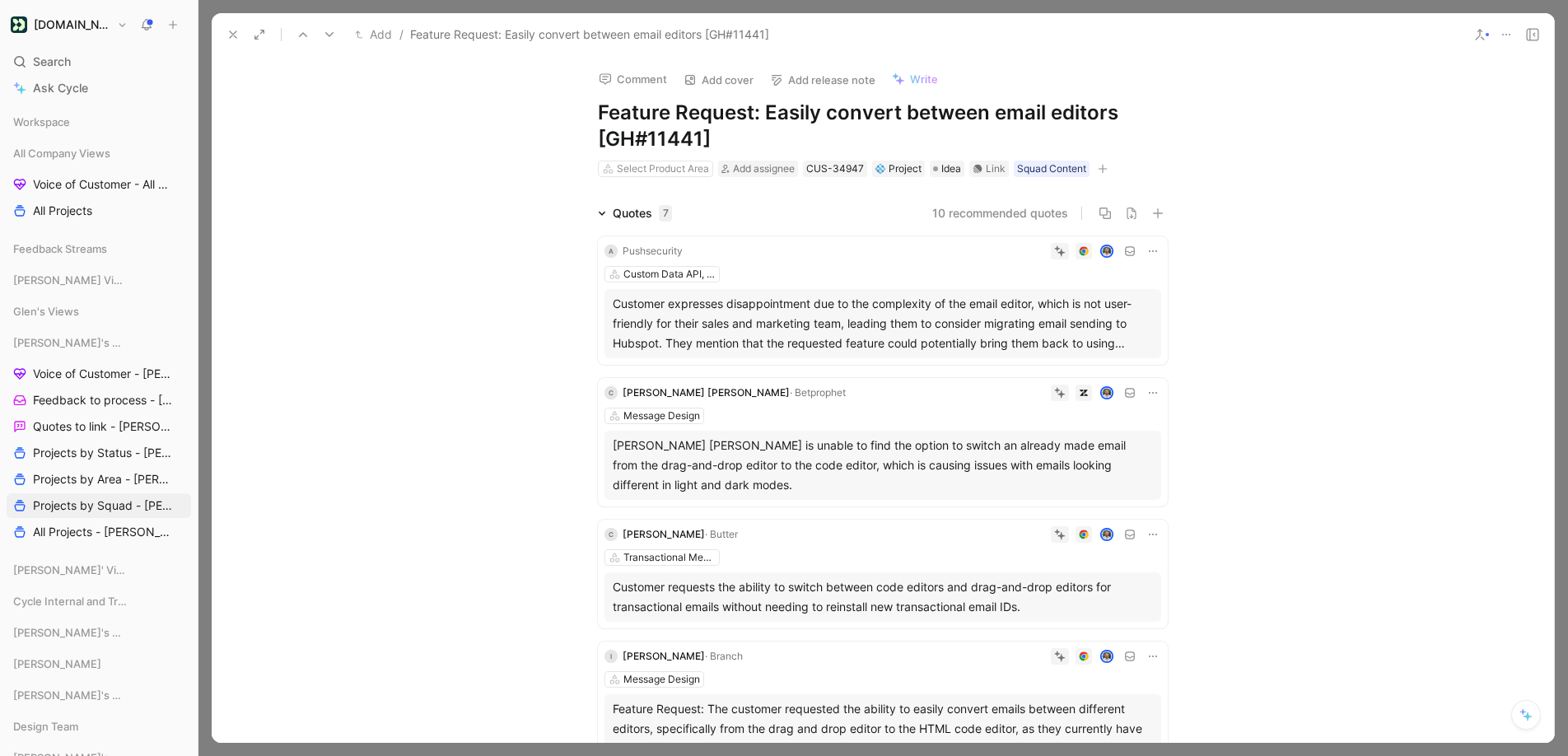
click at [1478, 33] on icon at bounding box center [1479, 34] width 13 height 13
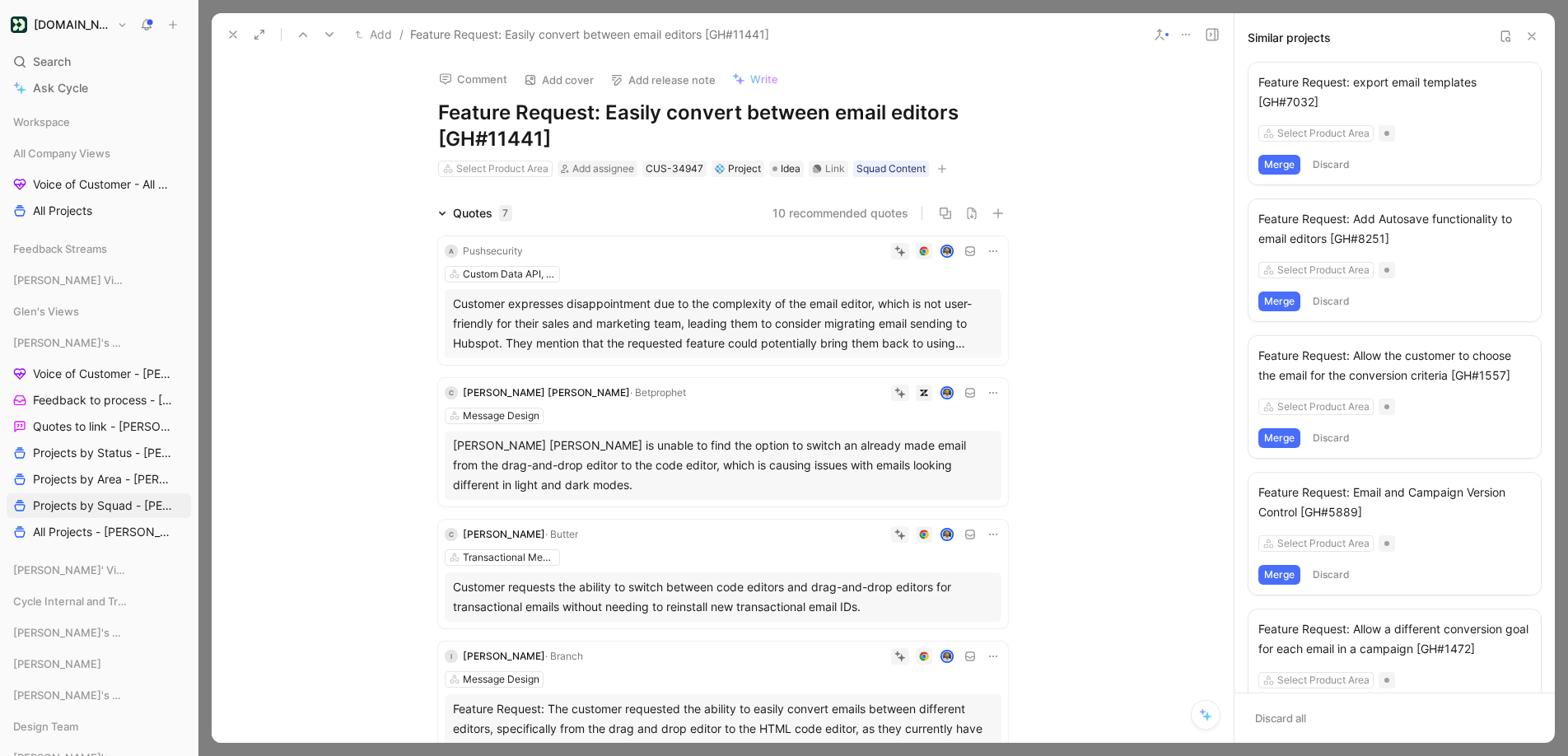
click at [1504, 36] on icon at bounding box center [1505, 35] width 13 height 13
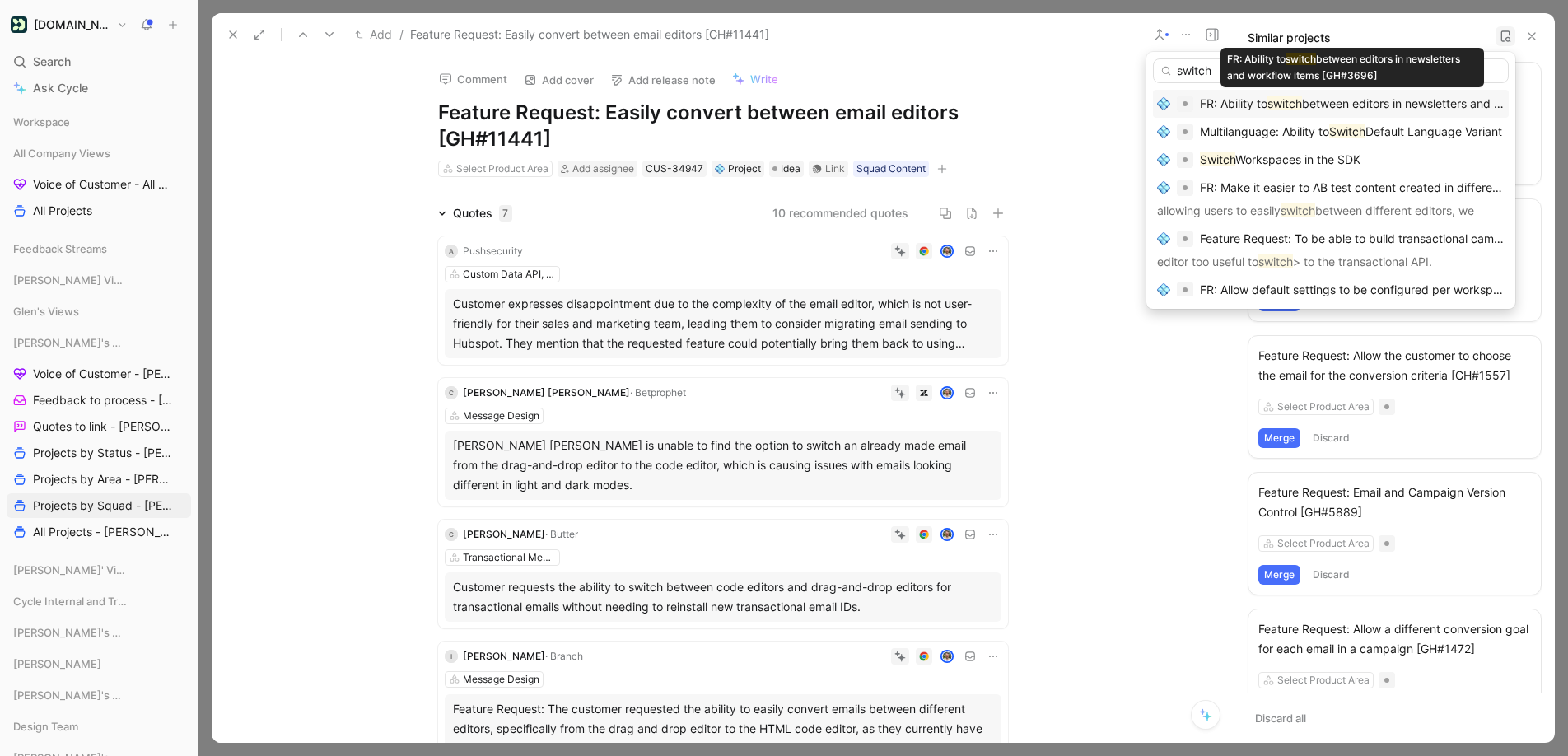
type input "switch"
click at [1423, 98] on span "between editors in newsletters and workflow items [GH#3696]" at bounding box center [1471, 103] width 337 height 14
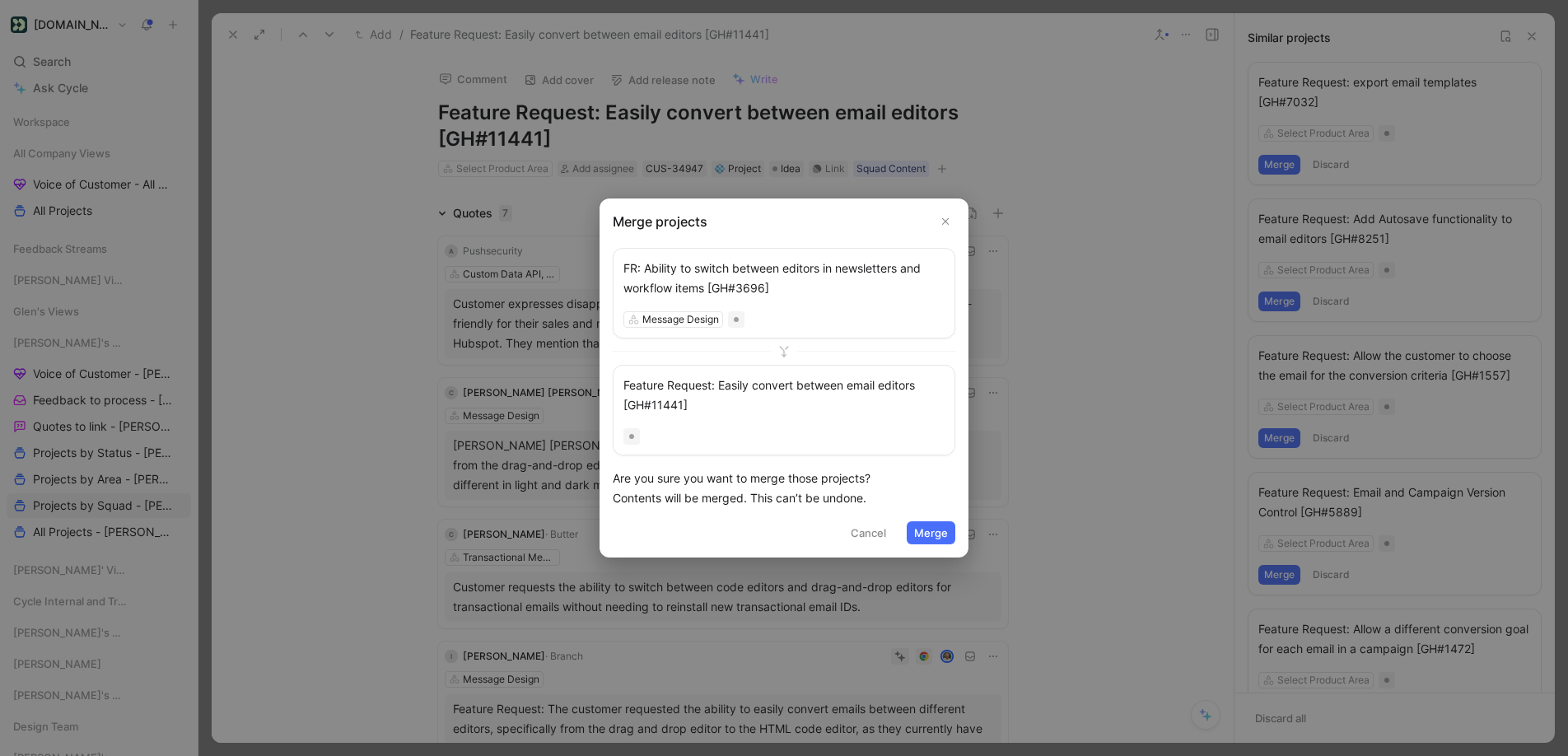
click at [870, 533] on button "Cancel" at bounding box center [868, 533] width 50 height 23
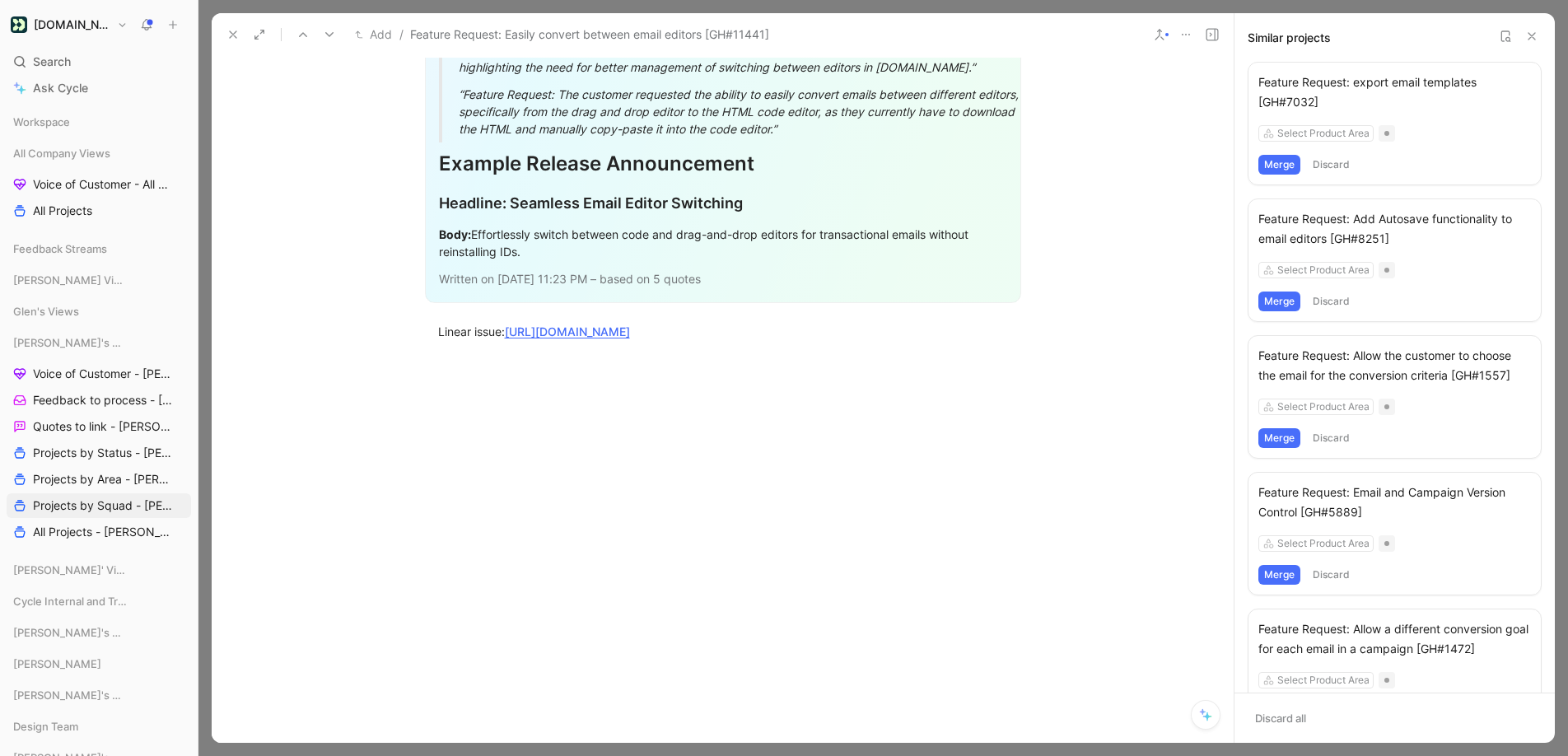
scroll to position [2353, 0]
click at [630, 339] on link "https://linear.app/customerio/issue/CON-2723/feature-request-easily-convert-bet…" at bounding box center [567, 332] width 125 height 14
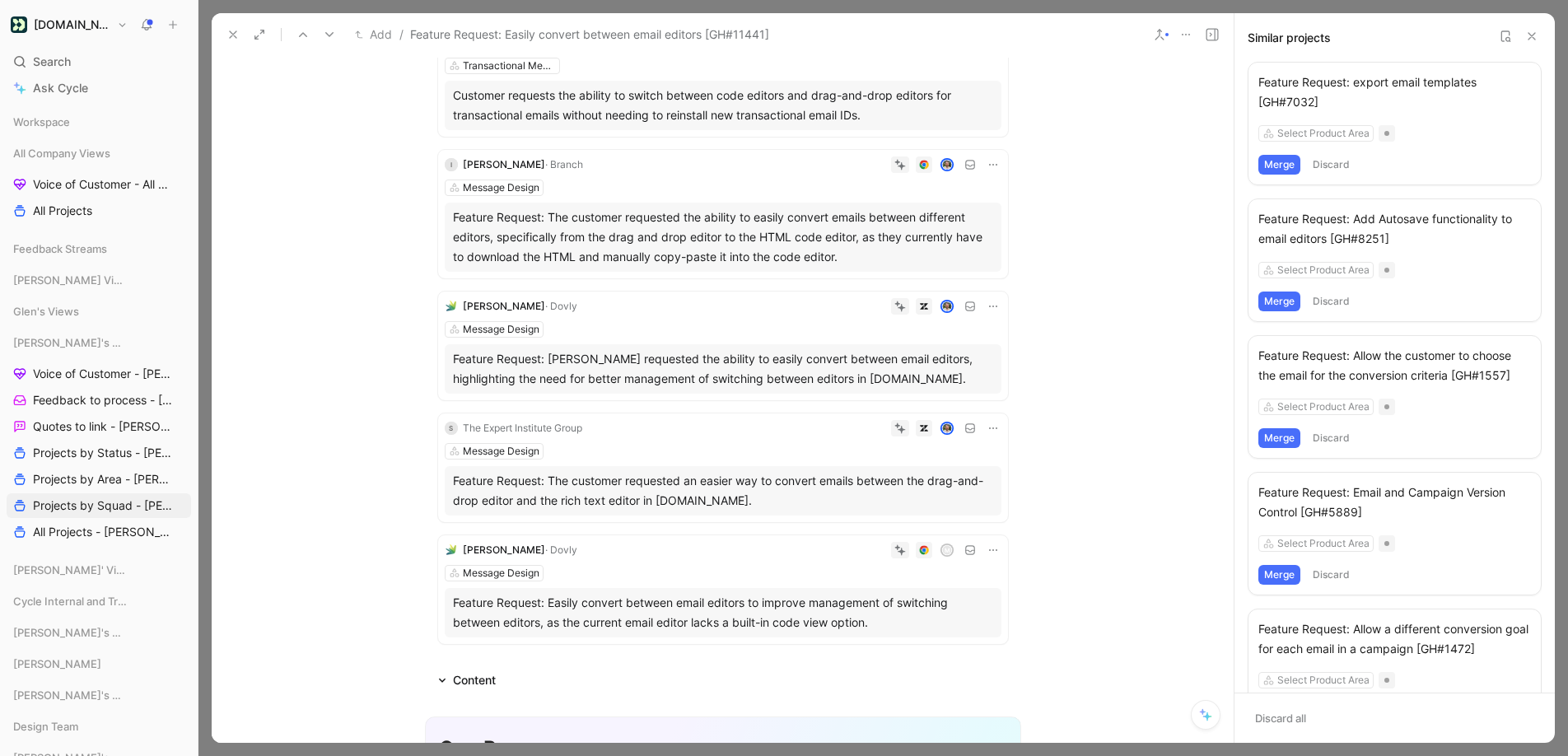
scroll to position [453, 0]
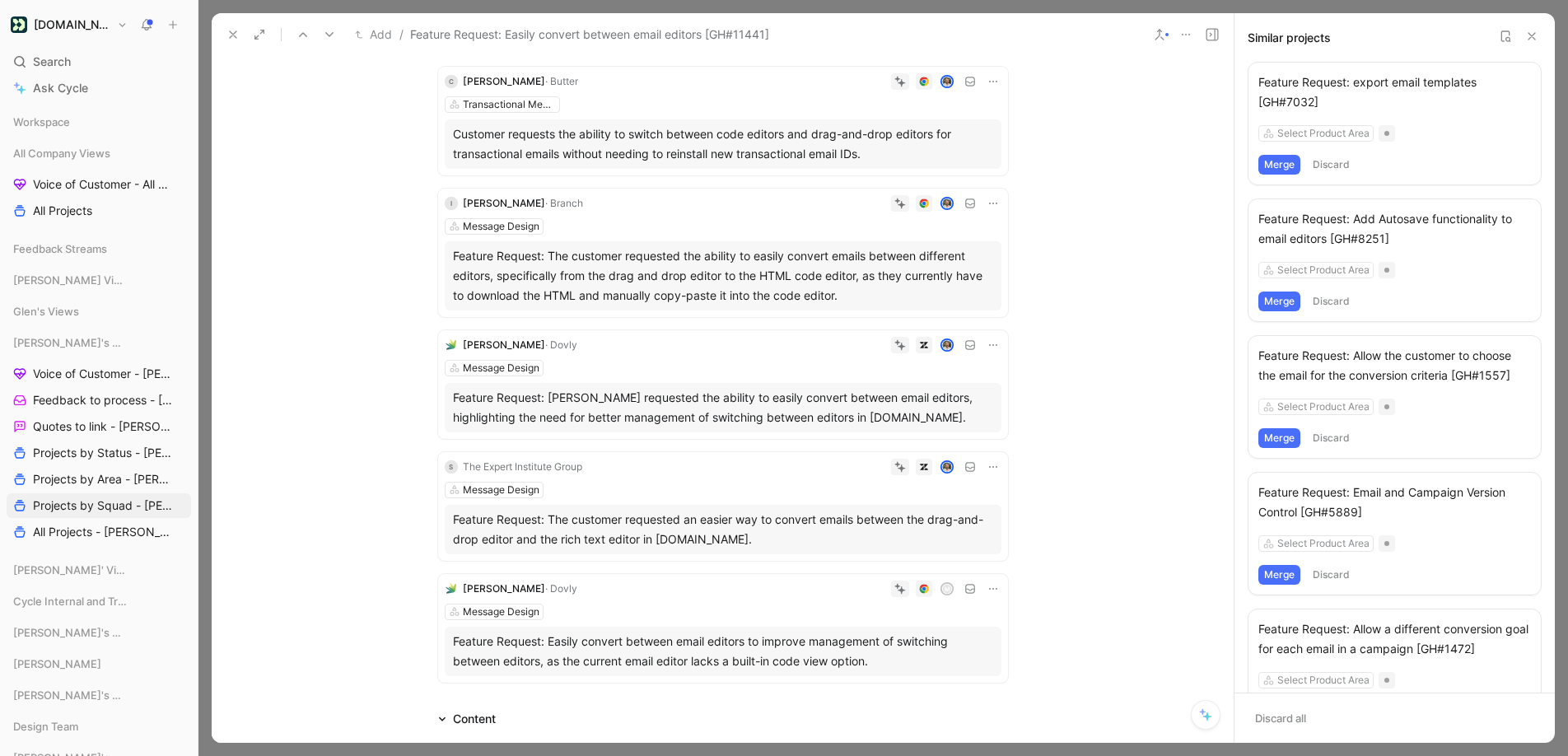
click at [1166, 33] on div at bounding box center [1167, 34] width 3 height 3
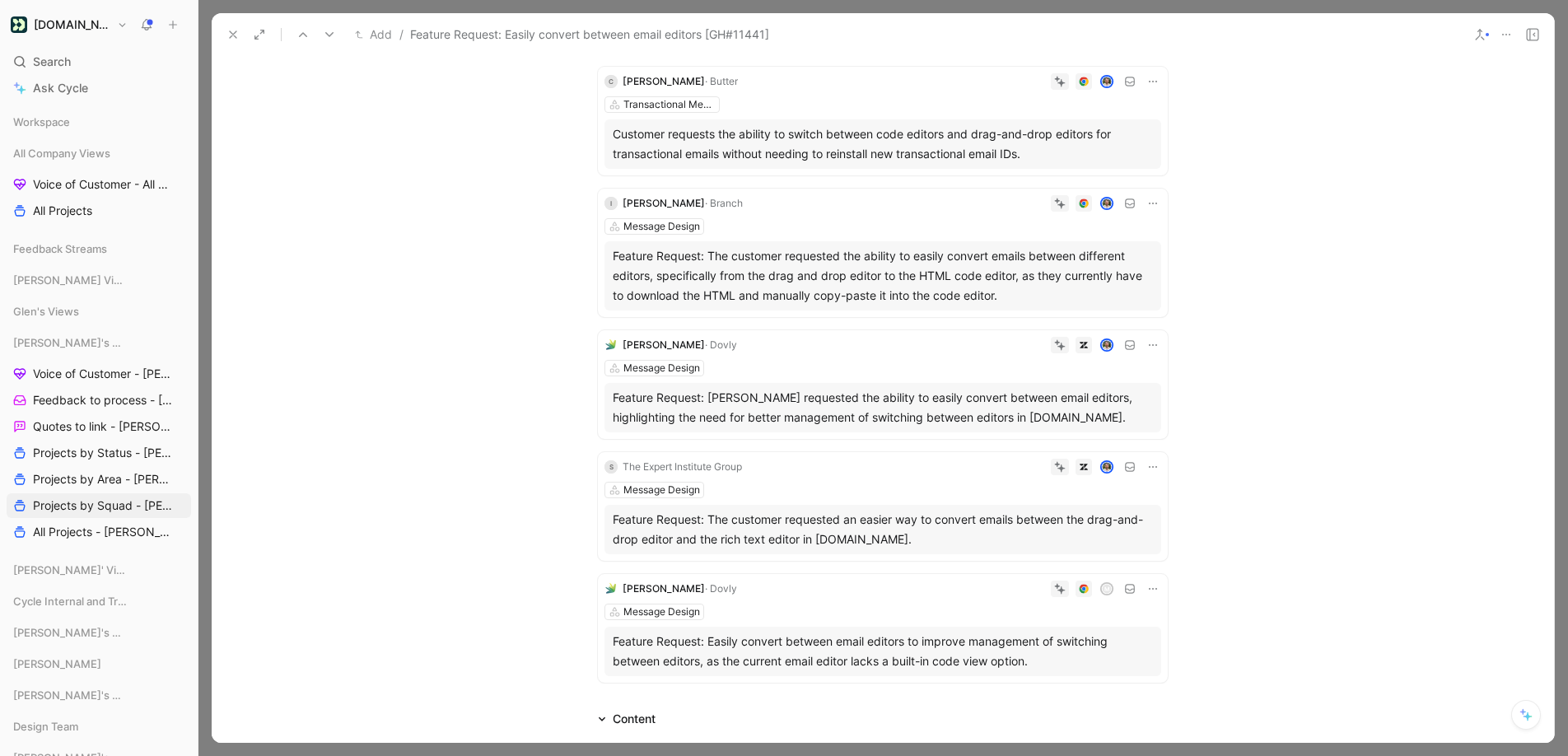
click at [1491, 31] on div at bounding box center [1506, 34] width 76 height 23
click at [1478, 33] on icon at bounding box center [1479, 34] width 13 height 13
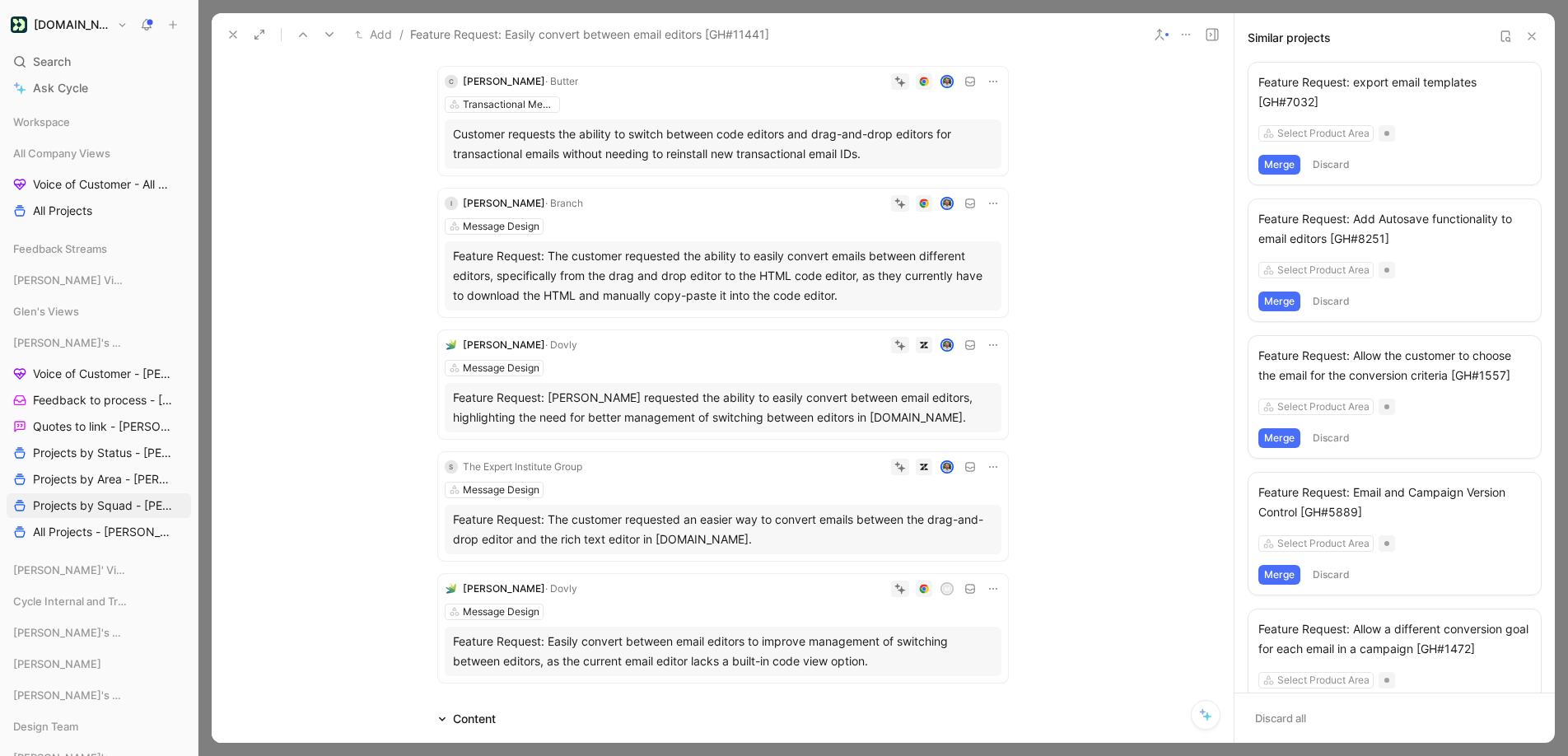
click at [1501, 35] on use at bounding box center [1505, 35] width 9 height 9
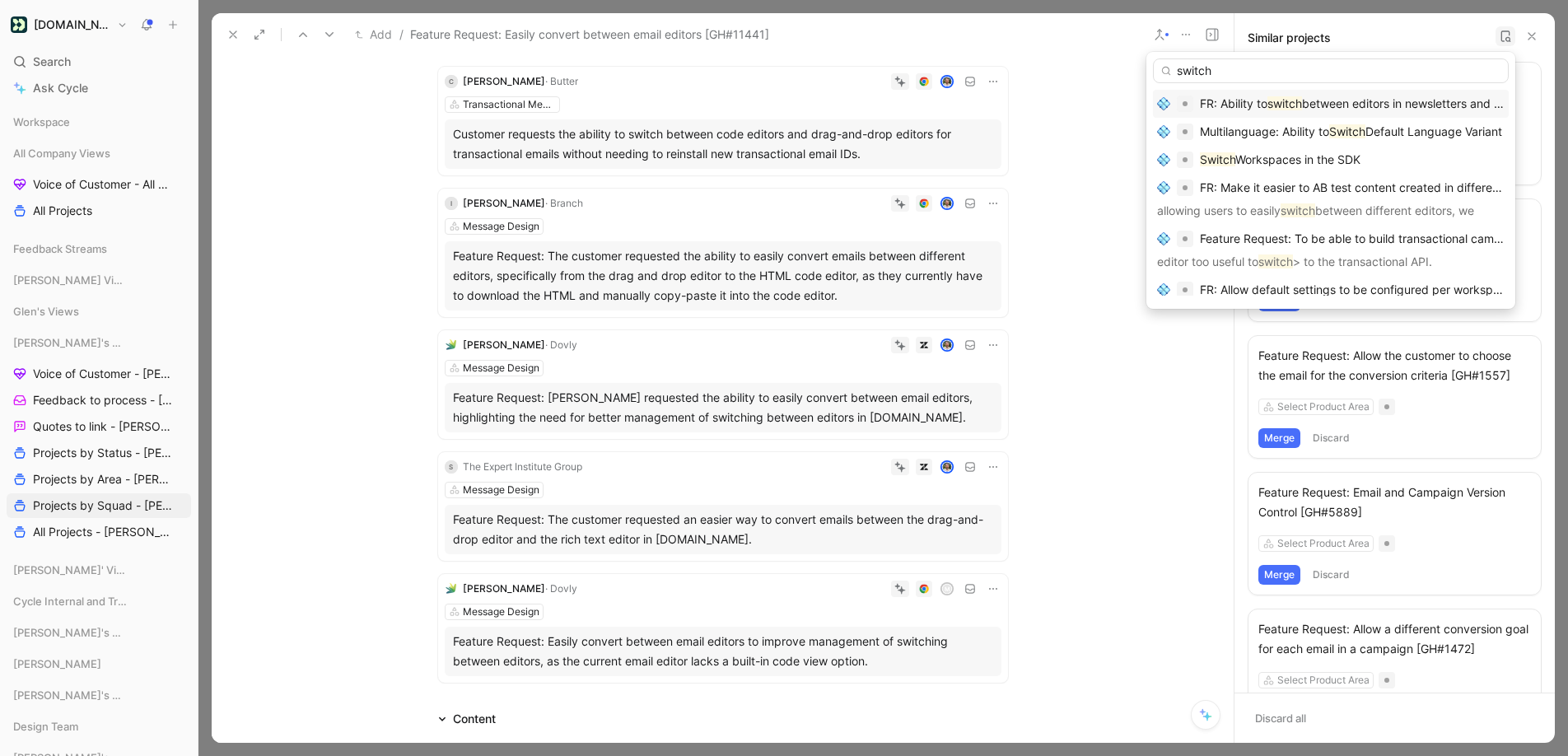
type input "switch"
click at [1359, 103] on span "between editors in newsletters and workflow items [GH#3696]" at bounding box center [1471, 103] width 337 height 14
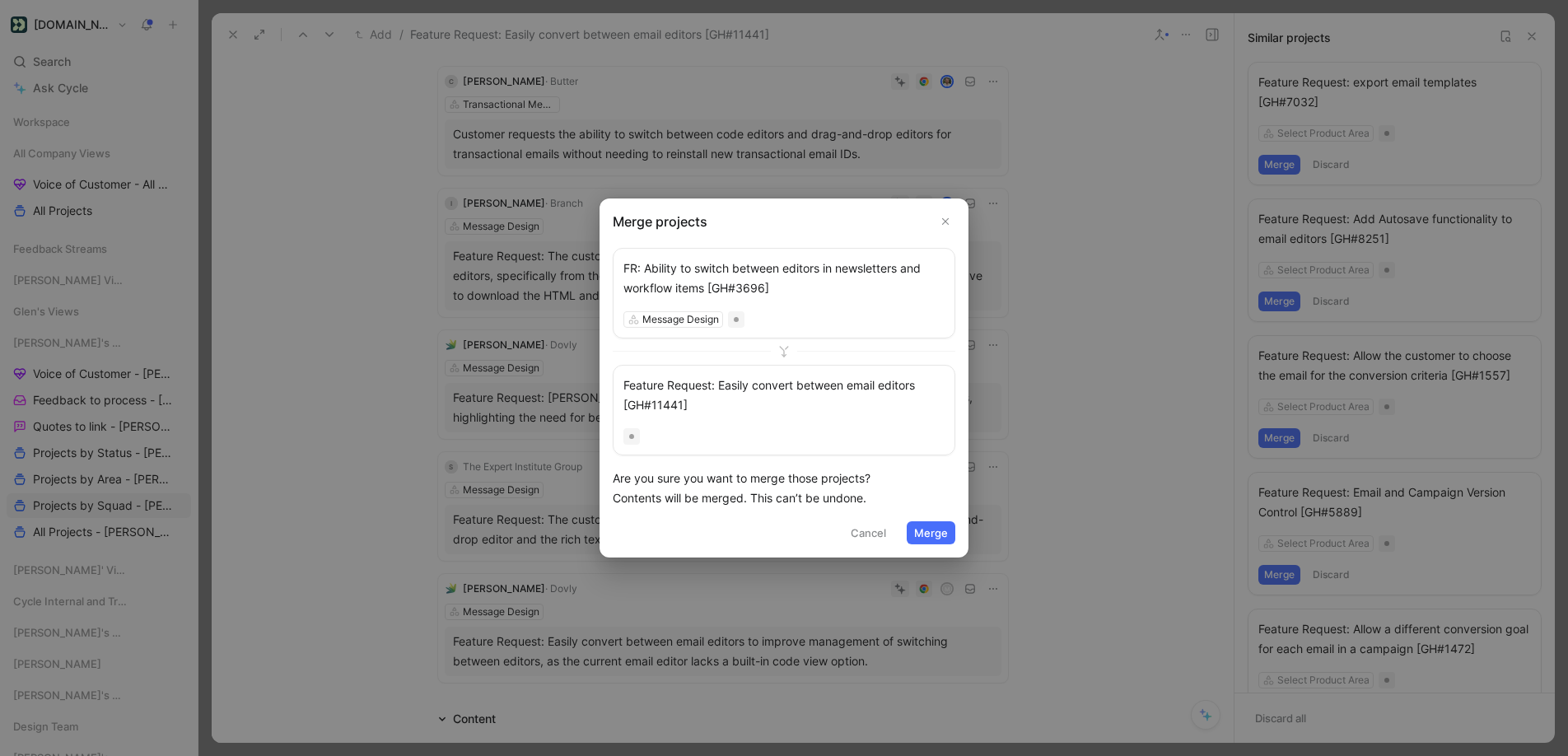
click at [817, 288] on div "FR: Ability to switch between editors in newsletters and workflow items [GH#369…" at bounding box center [783, 278] width 321 height 40
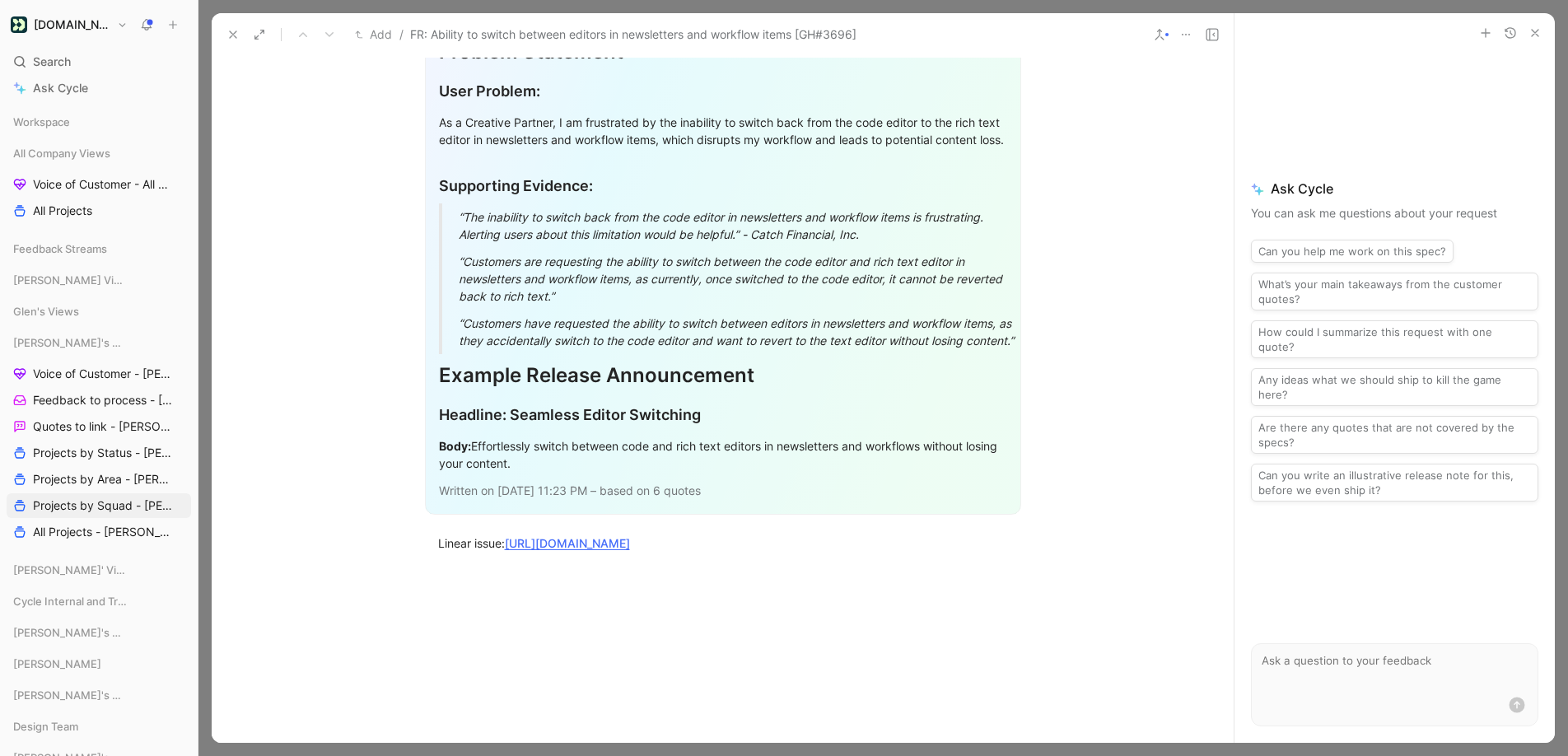
scroll to position [2305, 0]
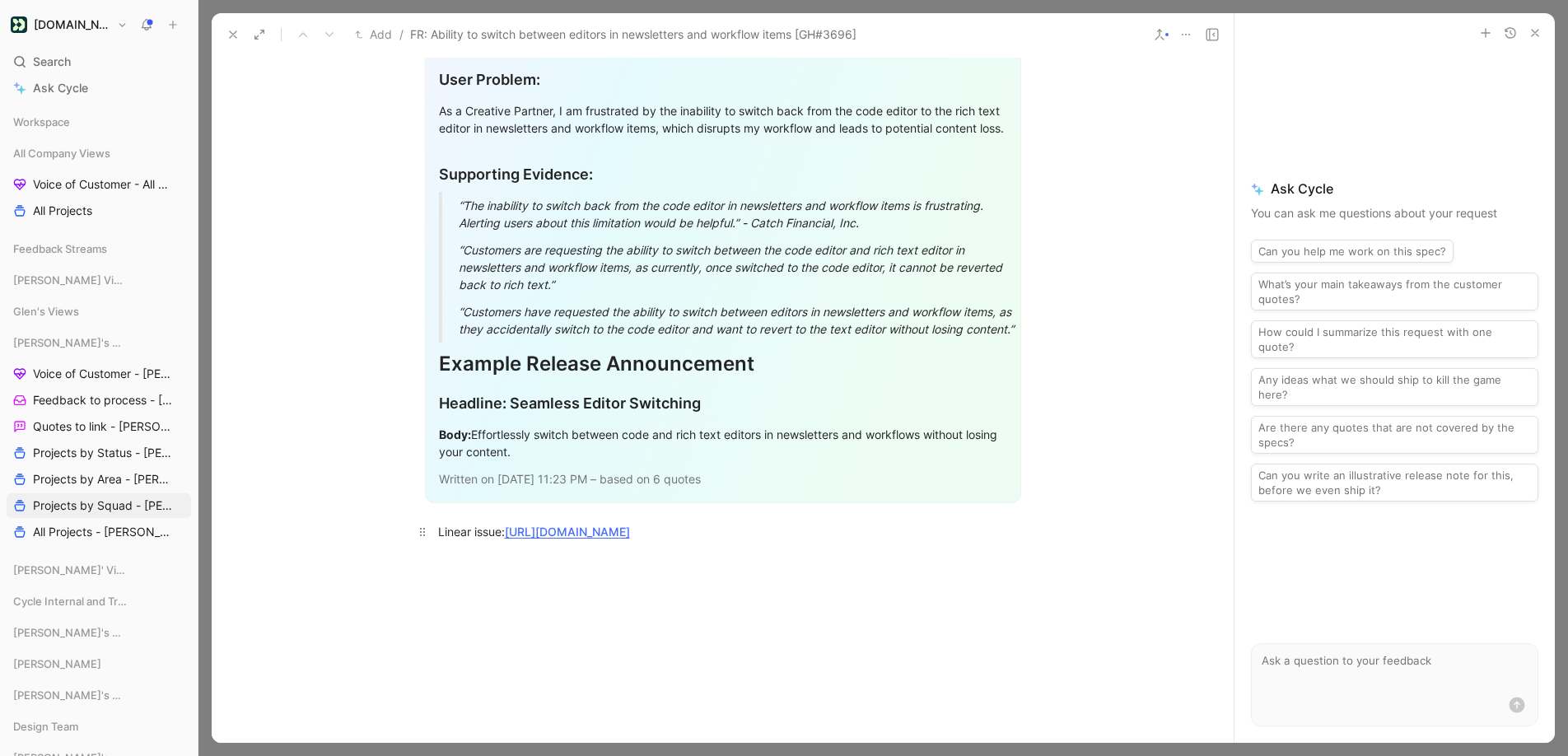
click at [681, 541] on div "Linear issue: https://linear.app/customerio/issue/CON-3116/fr-ability-to-switch…" at bounding box center [723, 532] width 570 height 17
click at [630, 539] on link "https://linear.app/customerio/issue/CON-3116/fr-ability-to-switch-between-edito…" at bounding box center [567, 532] width 125 height 14
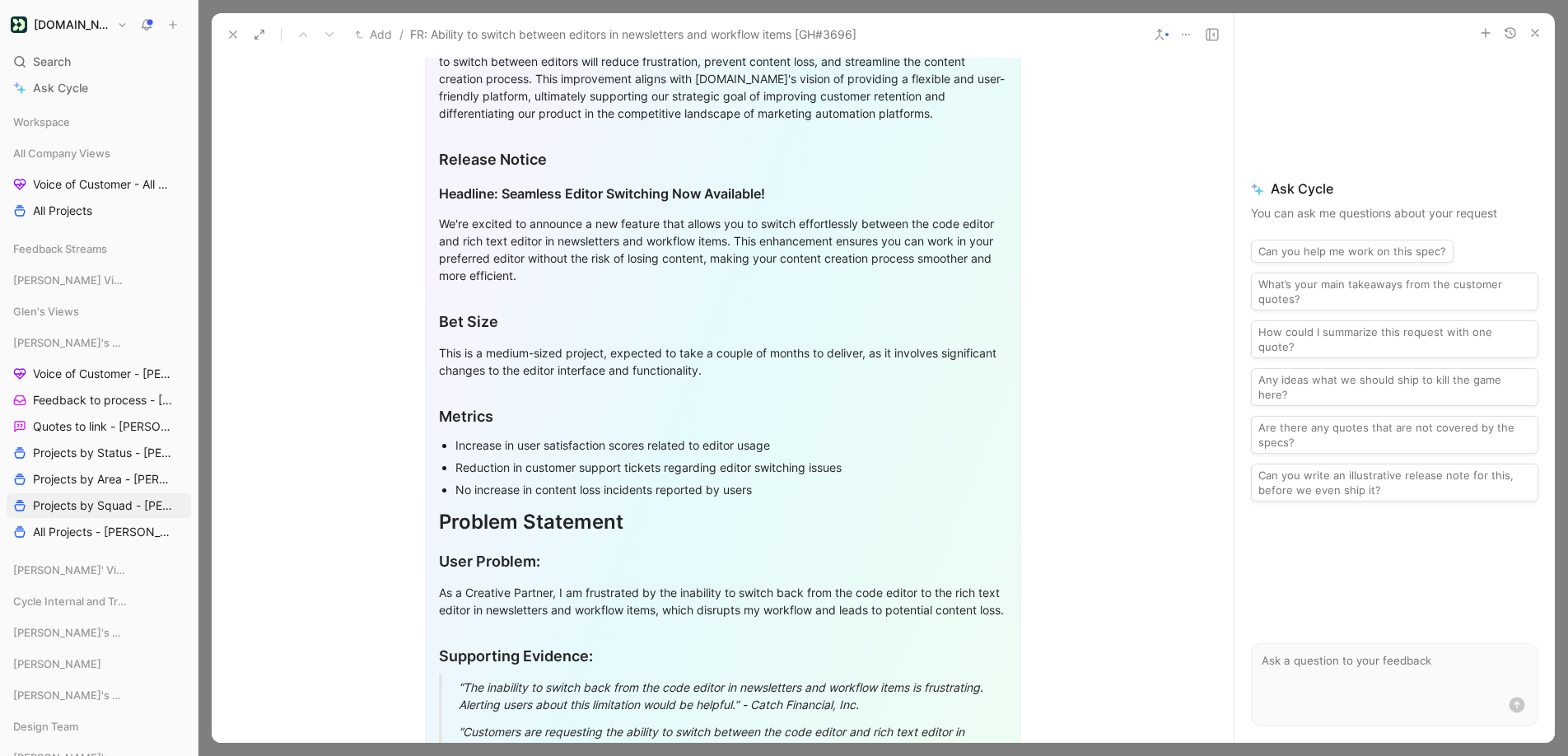
scroll to position [1431, 0]
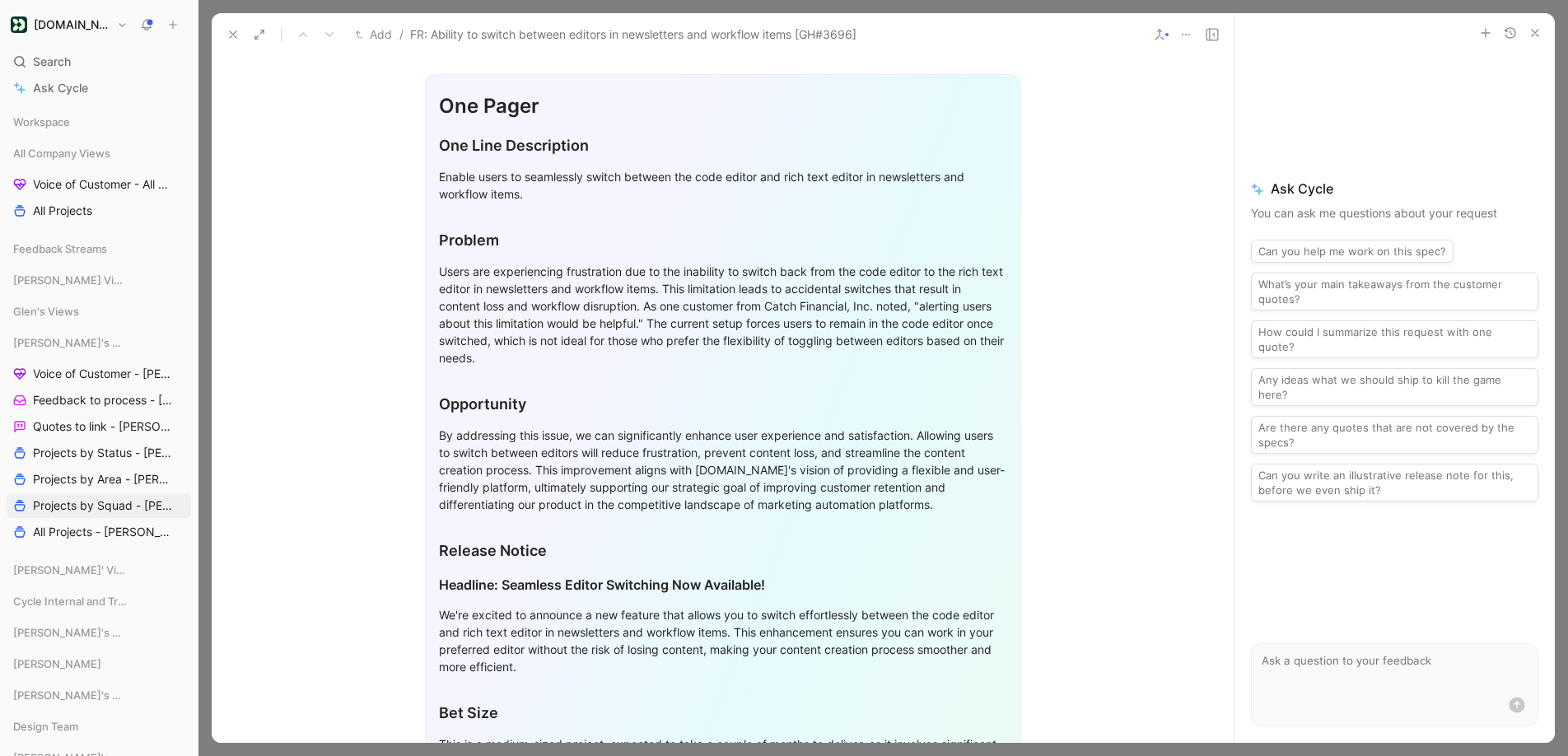
click at [236, 28] on icon at bounding box center [232, 34] width 13 height 13
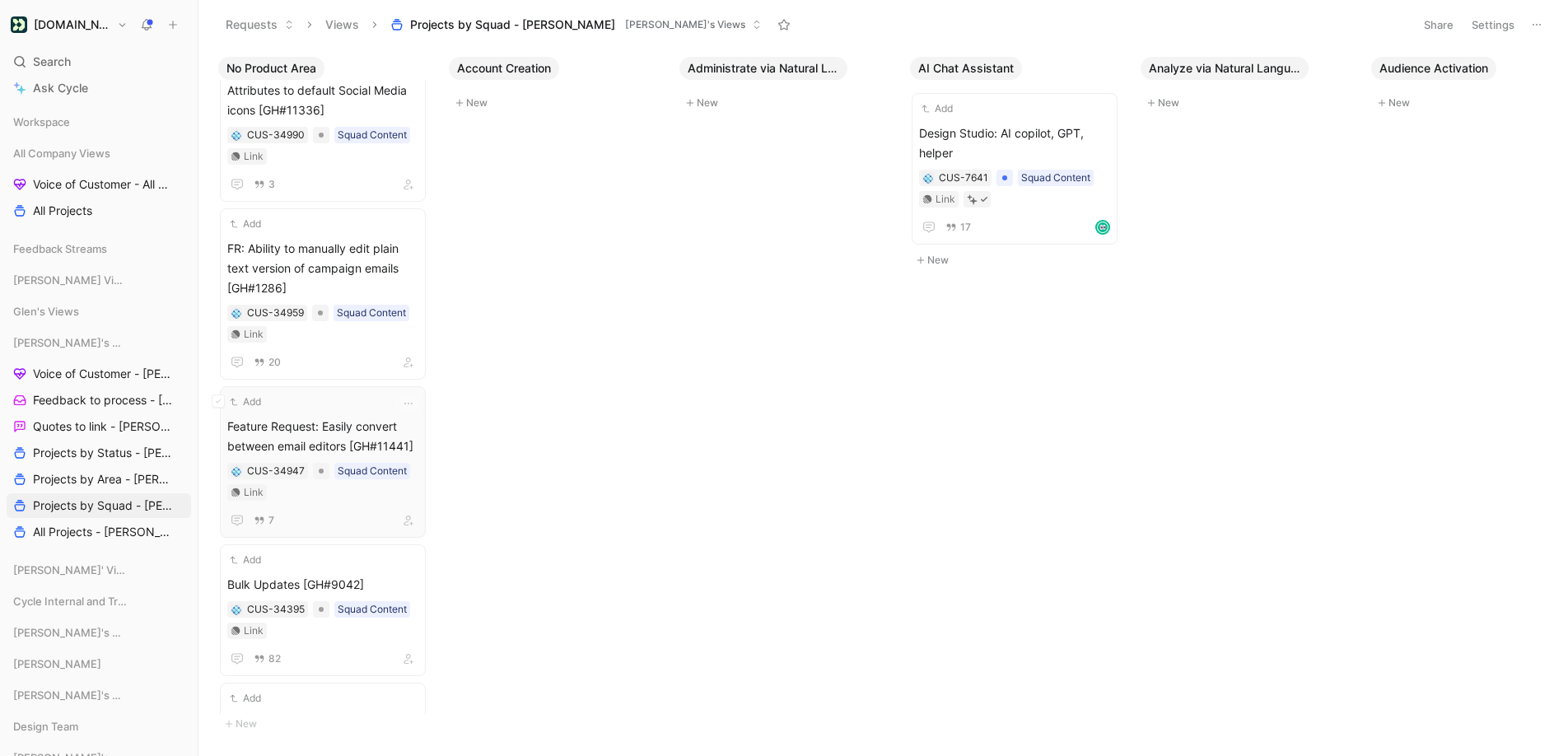
click at [321, 393] on div "Add" at bounding box center [312, 401] width 170 height 16
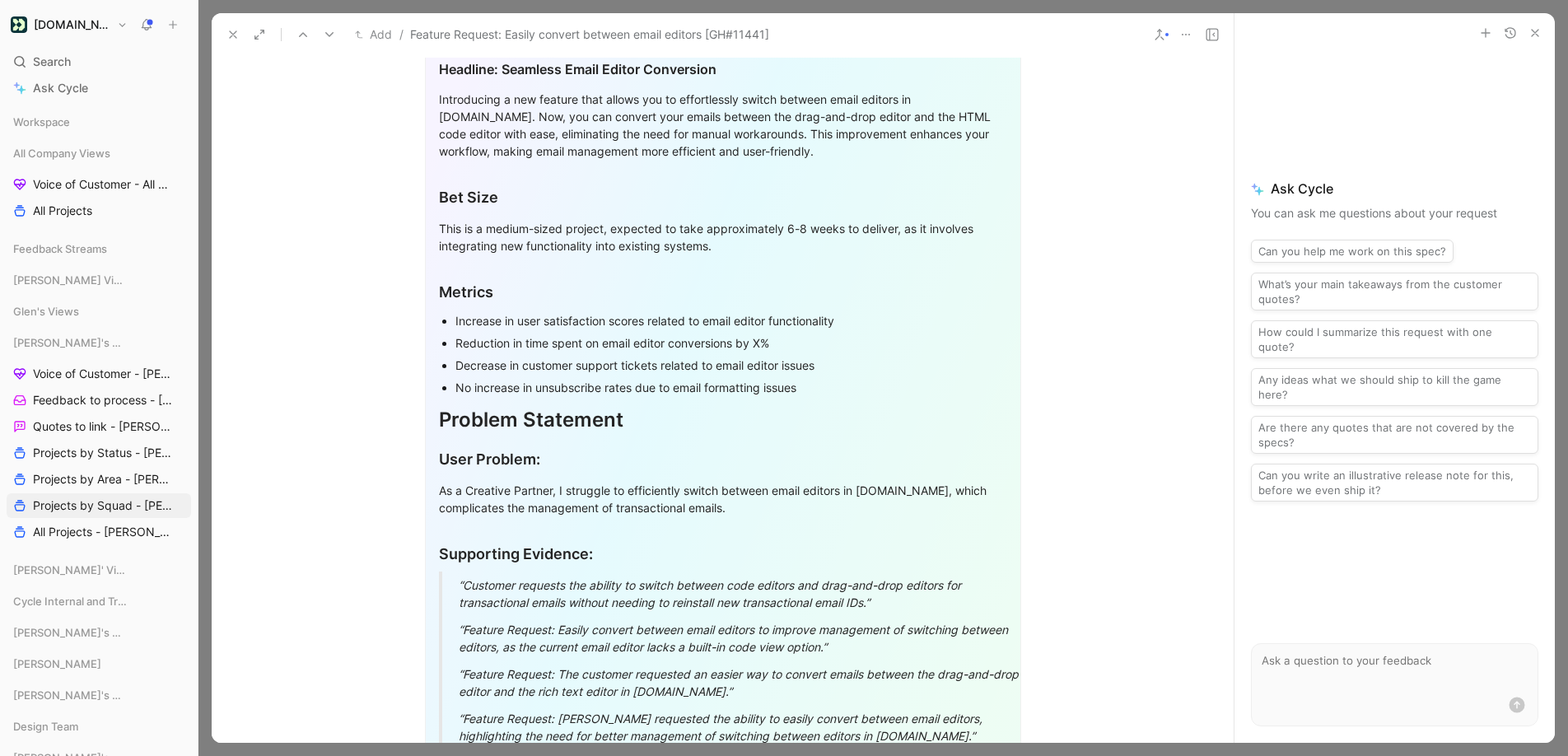
scroll to position [2371, 0]
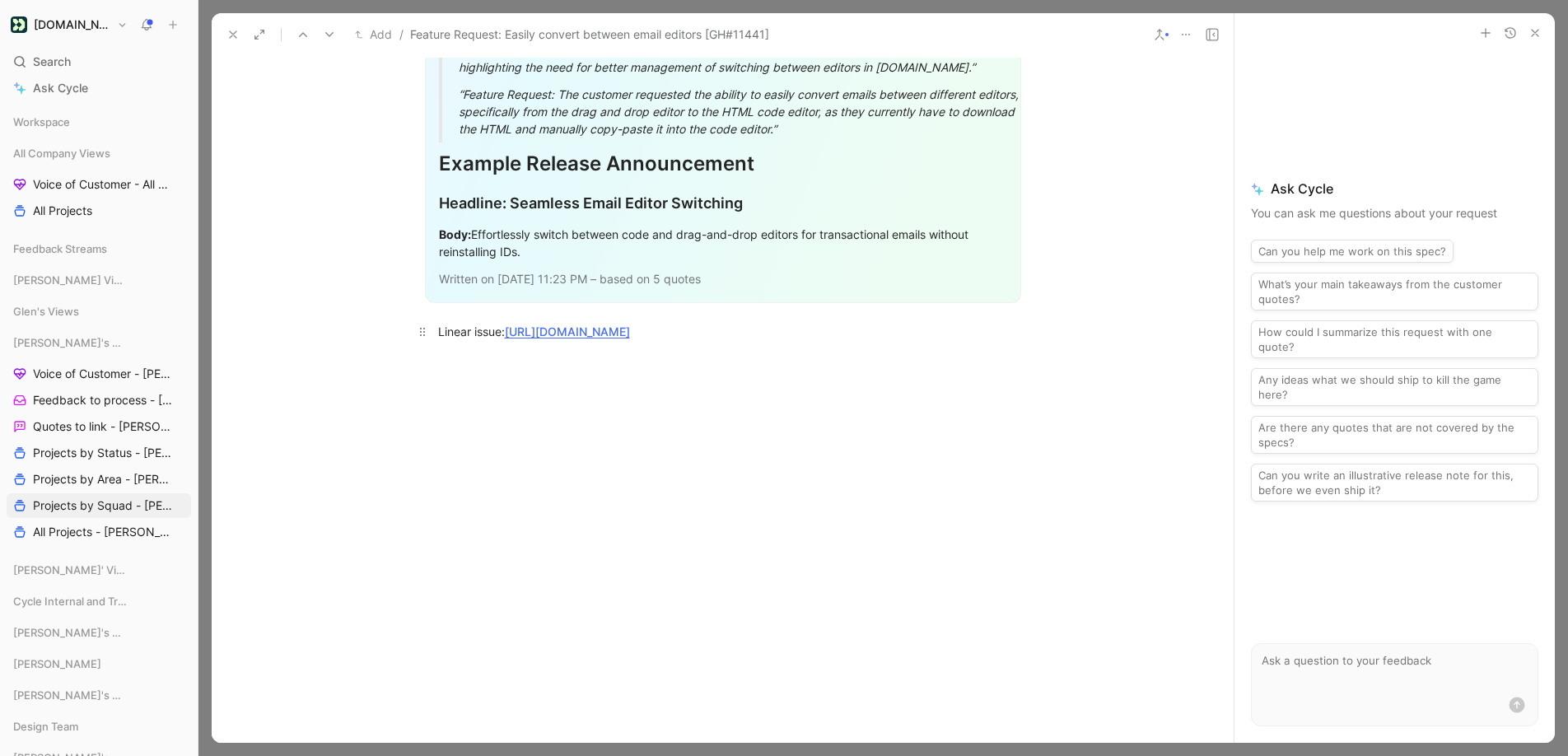
click at [630, 331] on link "https://linear.app/customerio/issue/CON-2723/feature-request-easily-convert-bet…" at bounding box center [567, 332] width 125 height 14
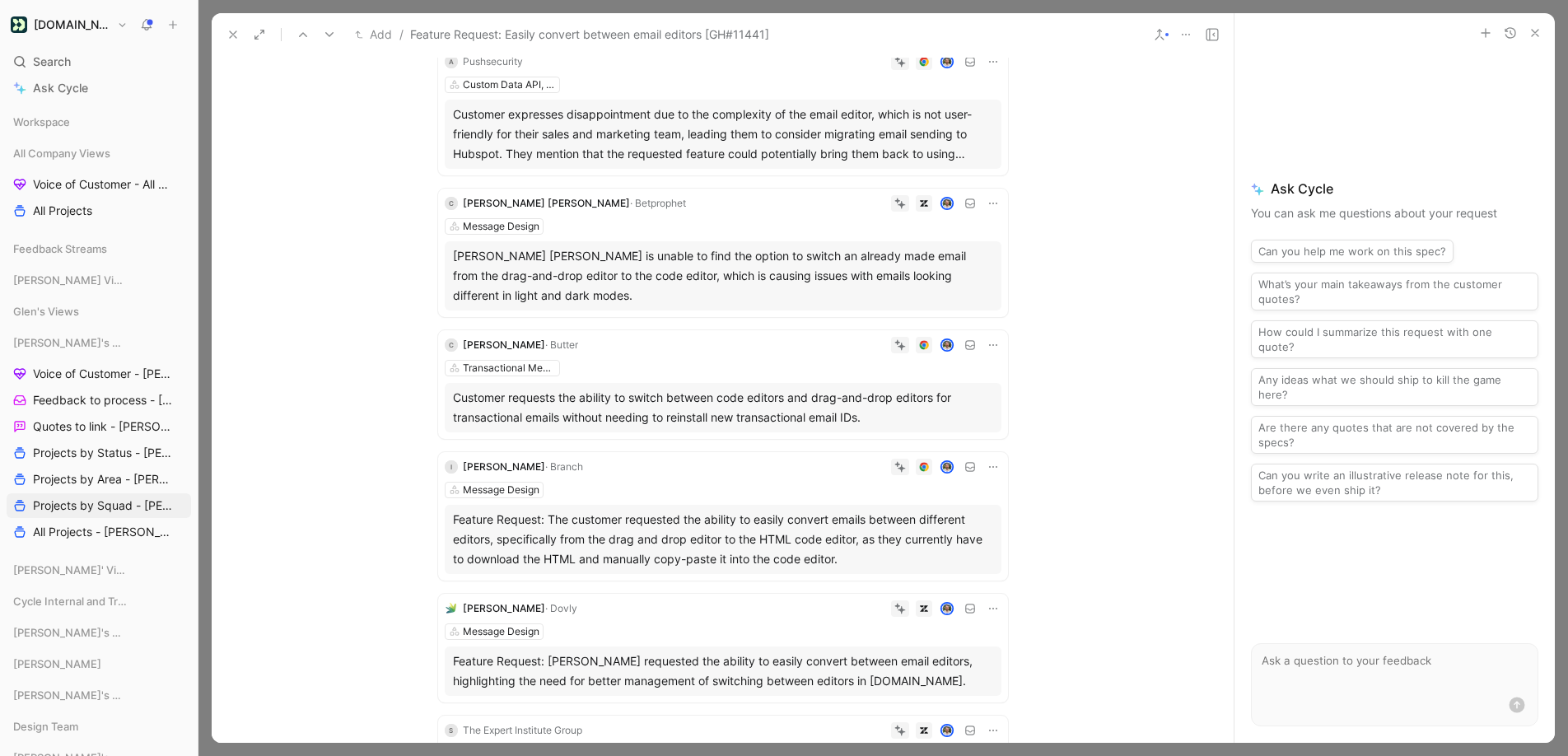
scroll to position [0, 0]
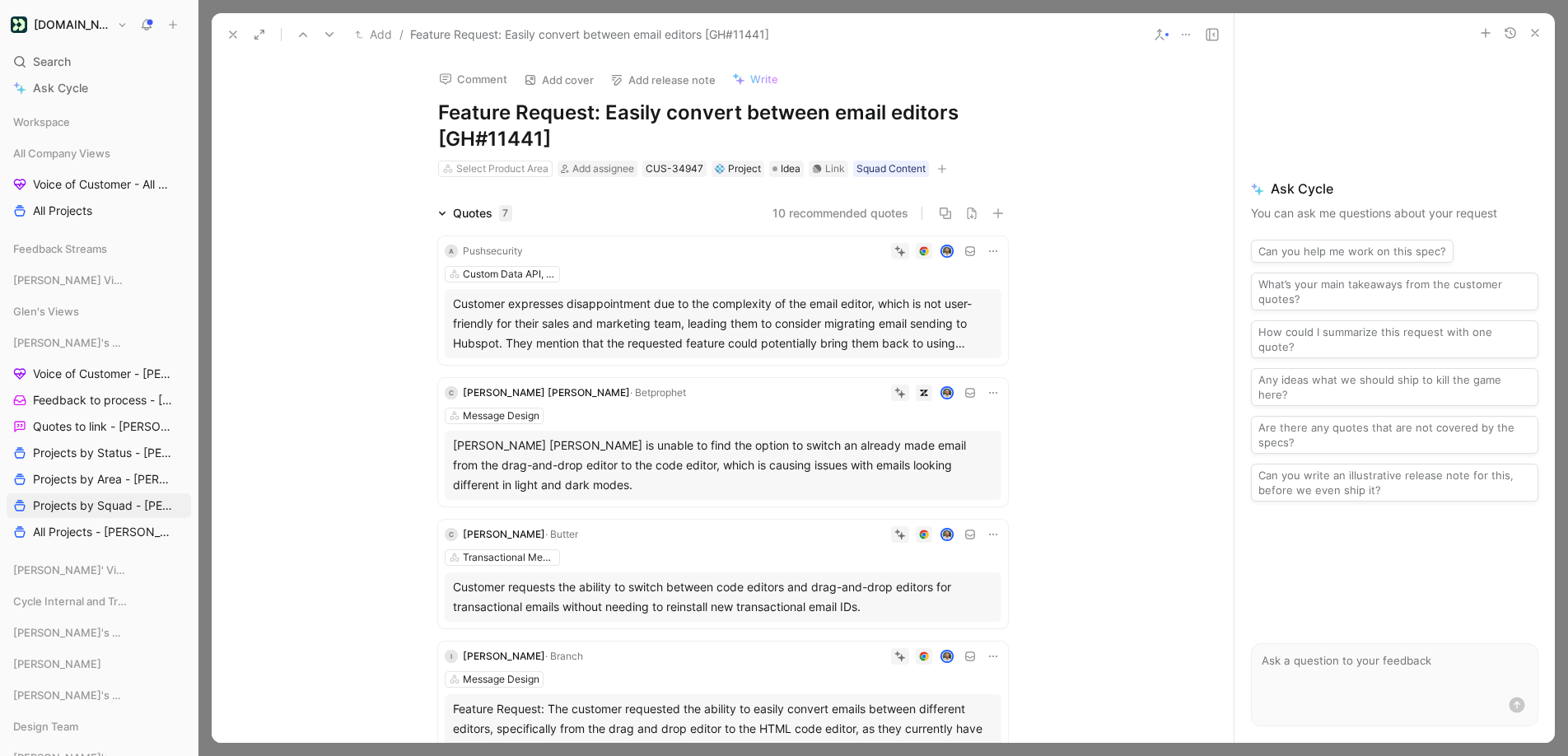
click at [1158, 30] on use at bounding box center [1160, 34] width 9 height 9
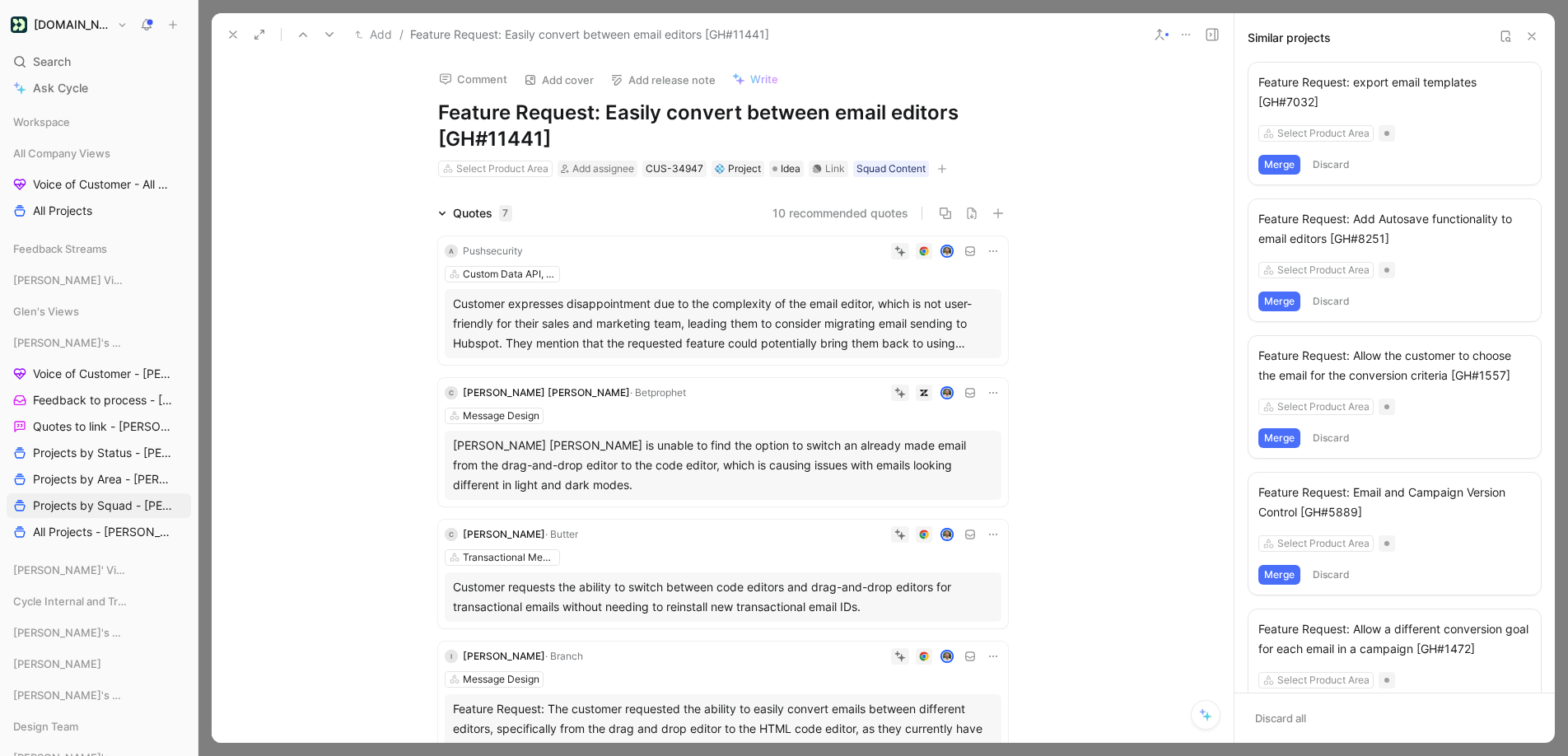
click at [1499, 39] on icon at bounding box center [1505, 35] width 13 height 13
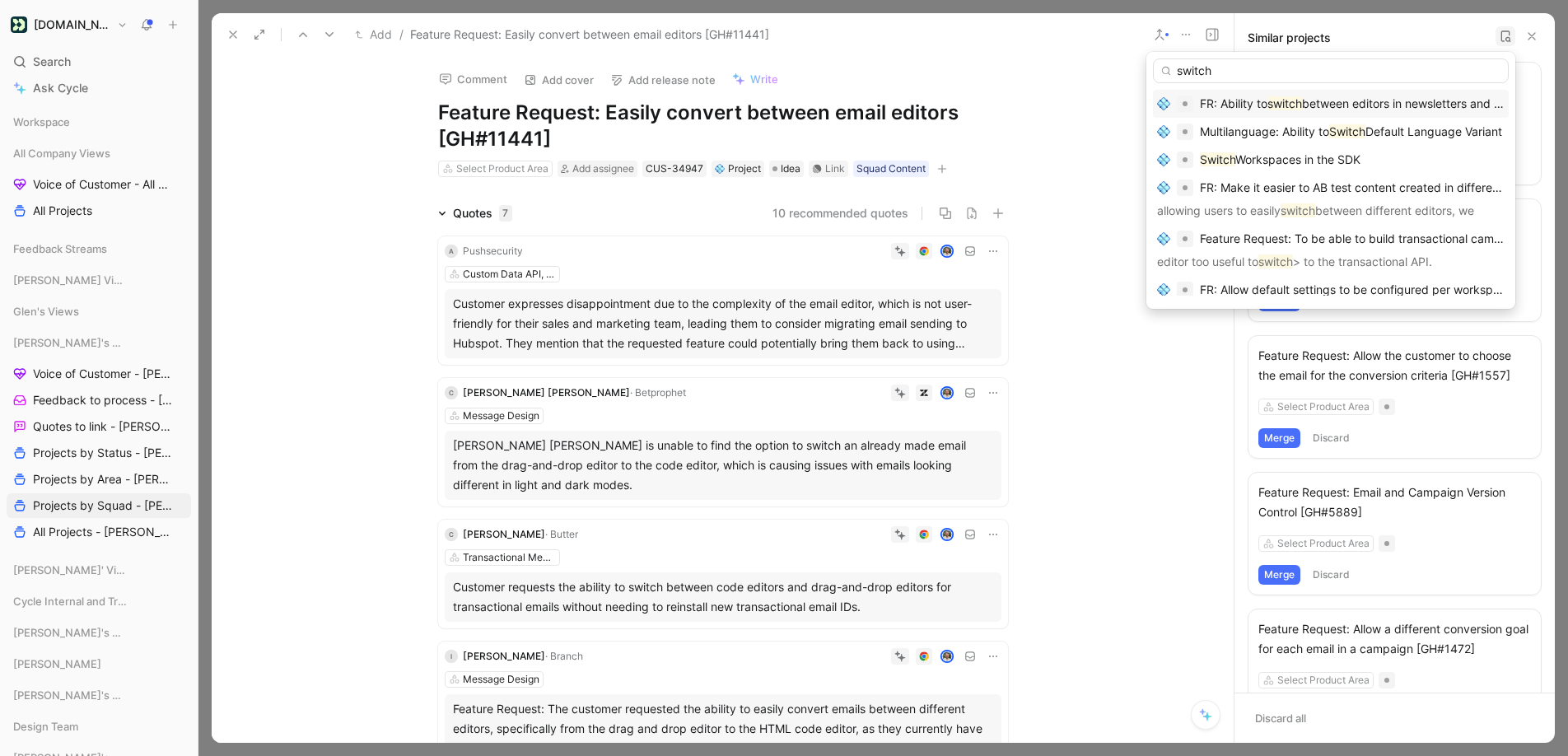
type input "switch"
click at [1368, 102] on span "between editors in newsletters and workflow items [GH#3696]" at bounding box center [1471, 103] width 337 height 14
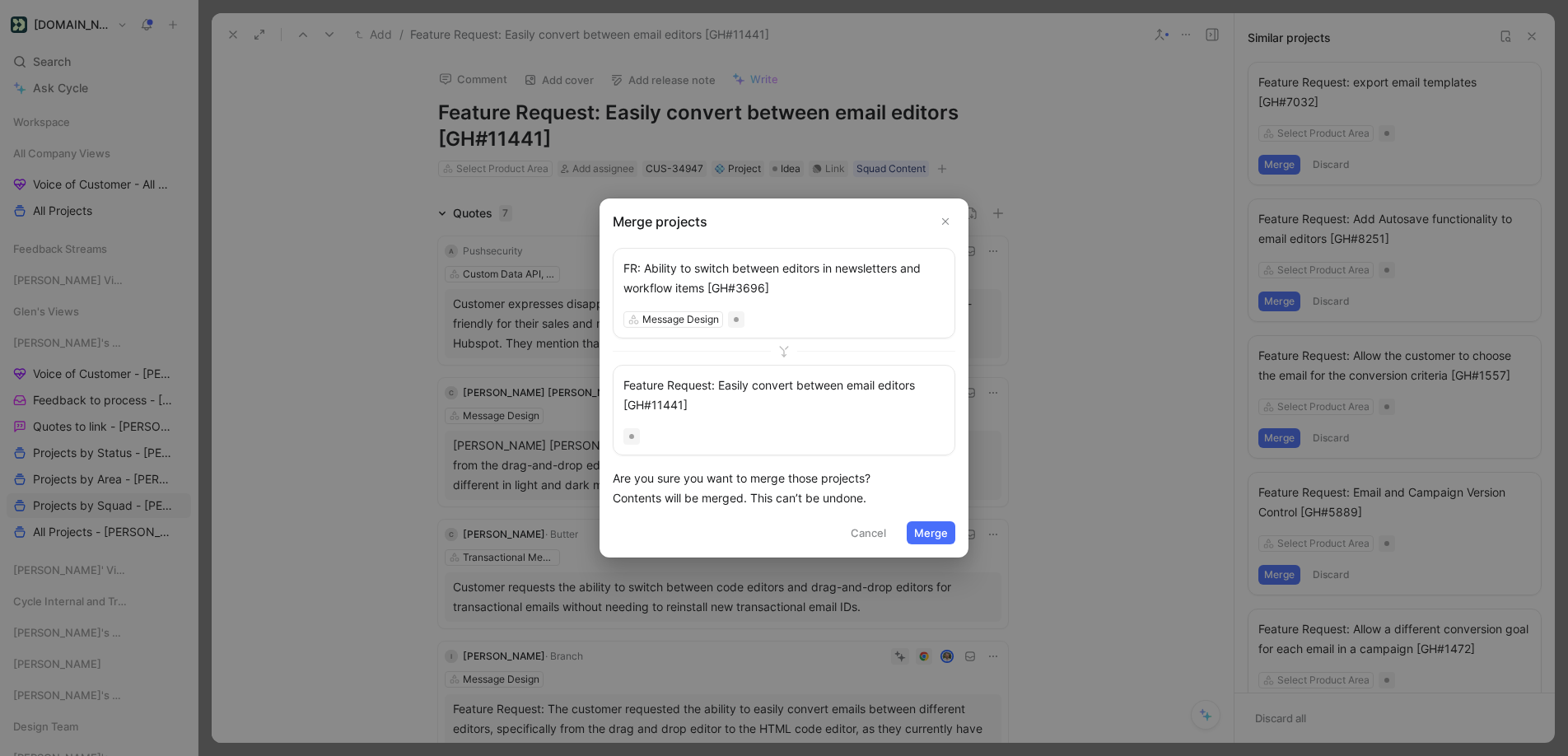
click at [801, 295] on div "FR: Ability to switch between editors in newsletters and workflow items [GH#369…" at bounding box center [783, 278] width 321 height 40
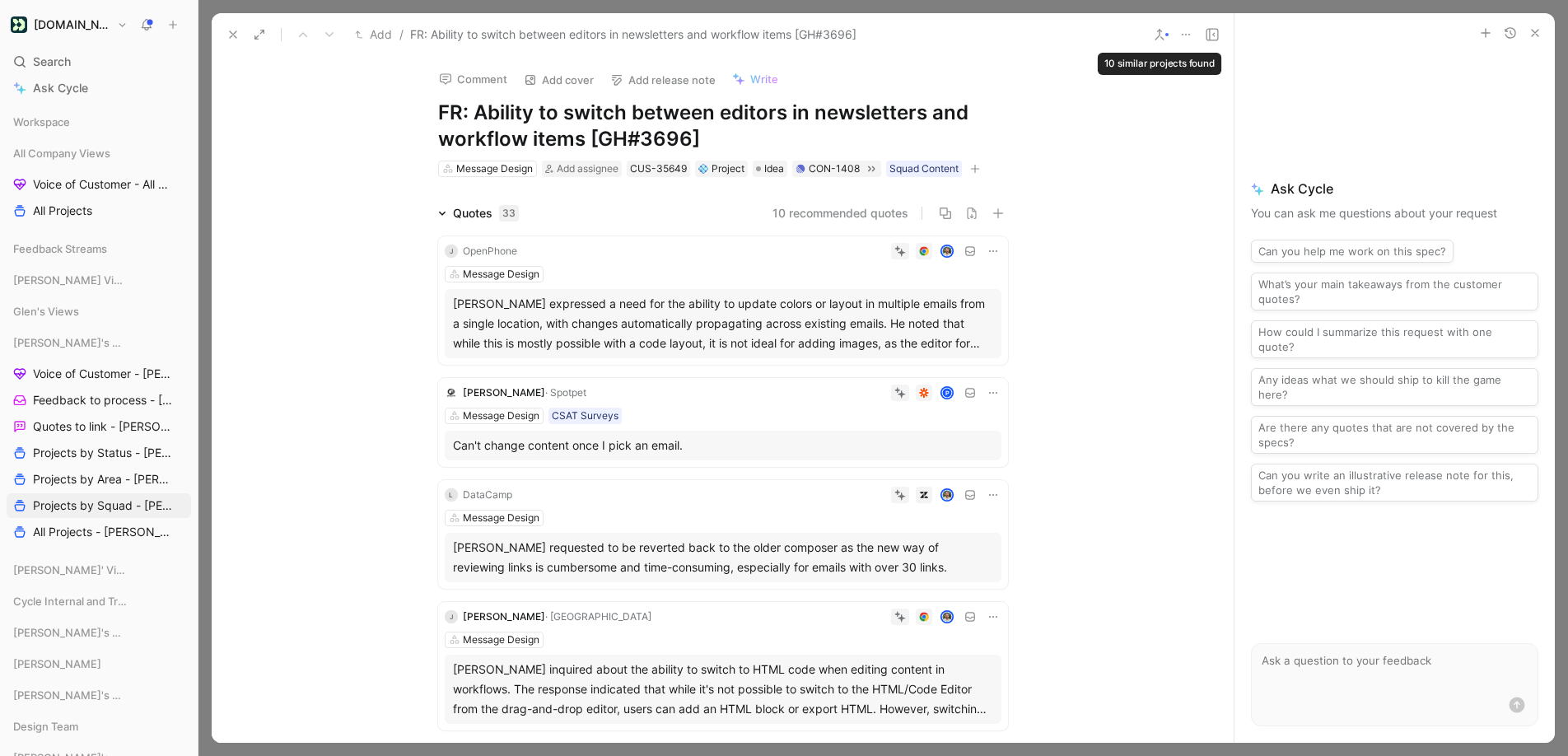
click at [1164, 28] on button at bounding box center [1159, 34] width 23 height 23
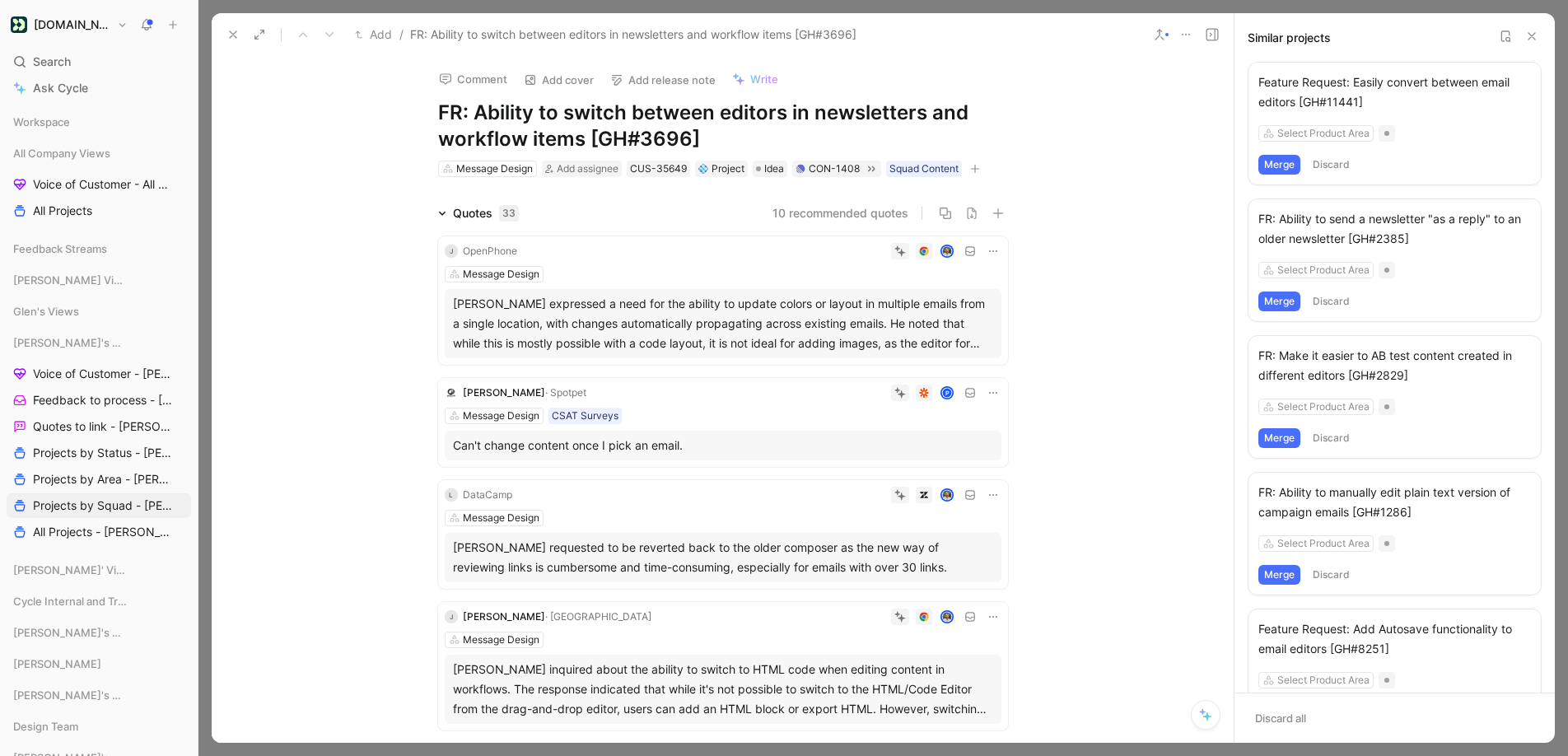
click at [1282, 164] on button "Merge" at bounding box center [1279, 164] width 42 height 20
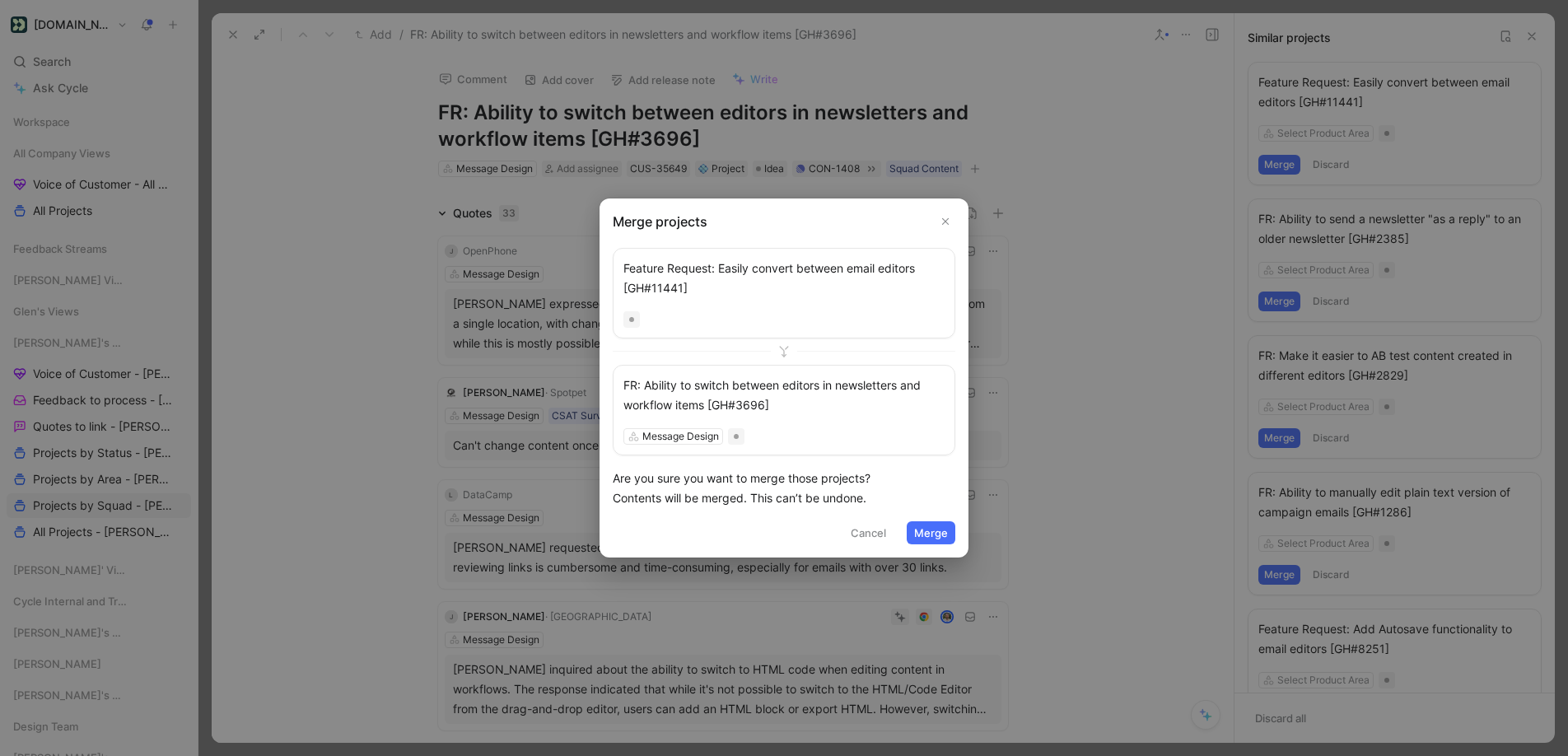
click at [935, 532] on button "Merge" at bounding box center [931, 533] width 48 height 23
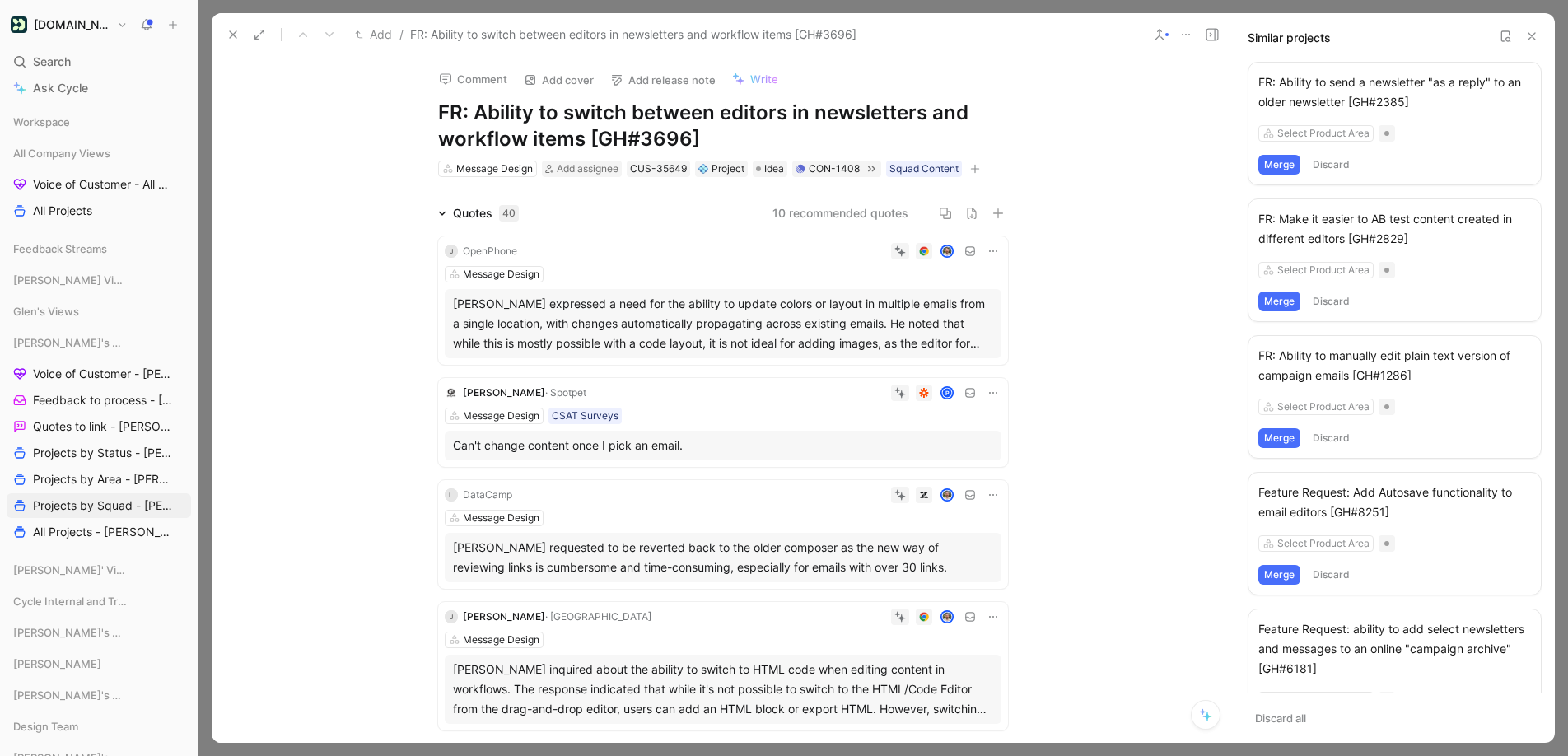
click at [1191, 32] on icon at bounding box center [1185, 34] width 13 height 13
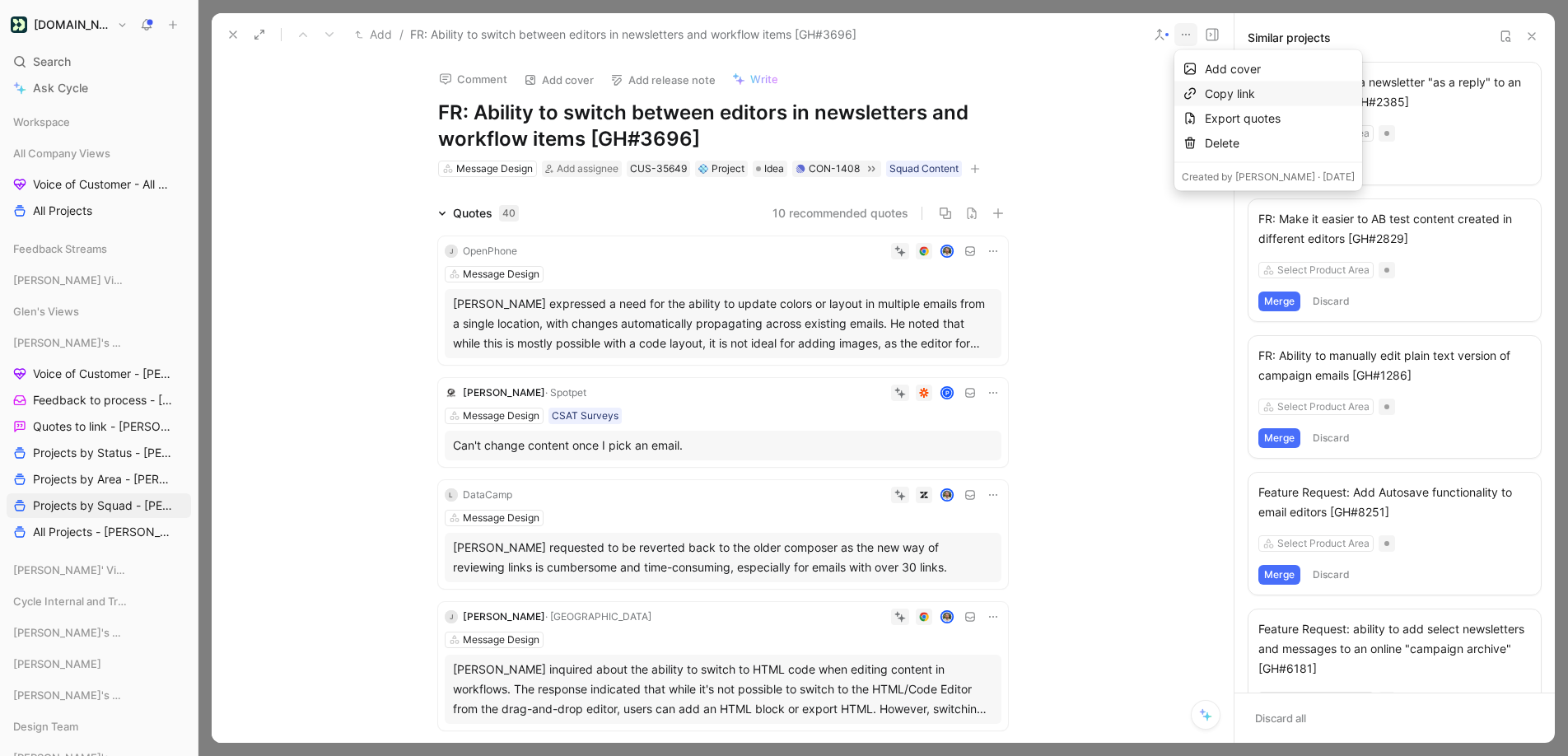
click at [1215, 85] on div "Copy link" at bounding box center [1280, 94] width 150 height 20
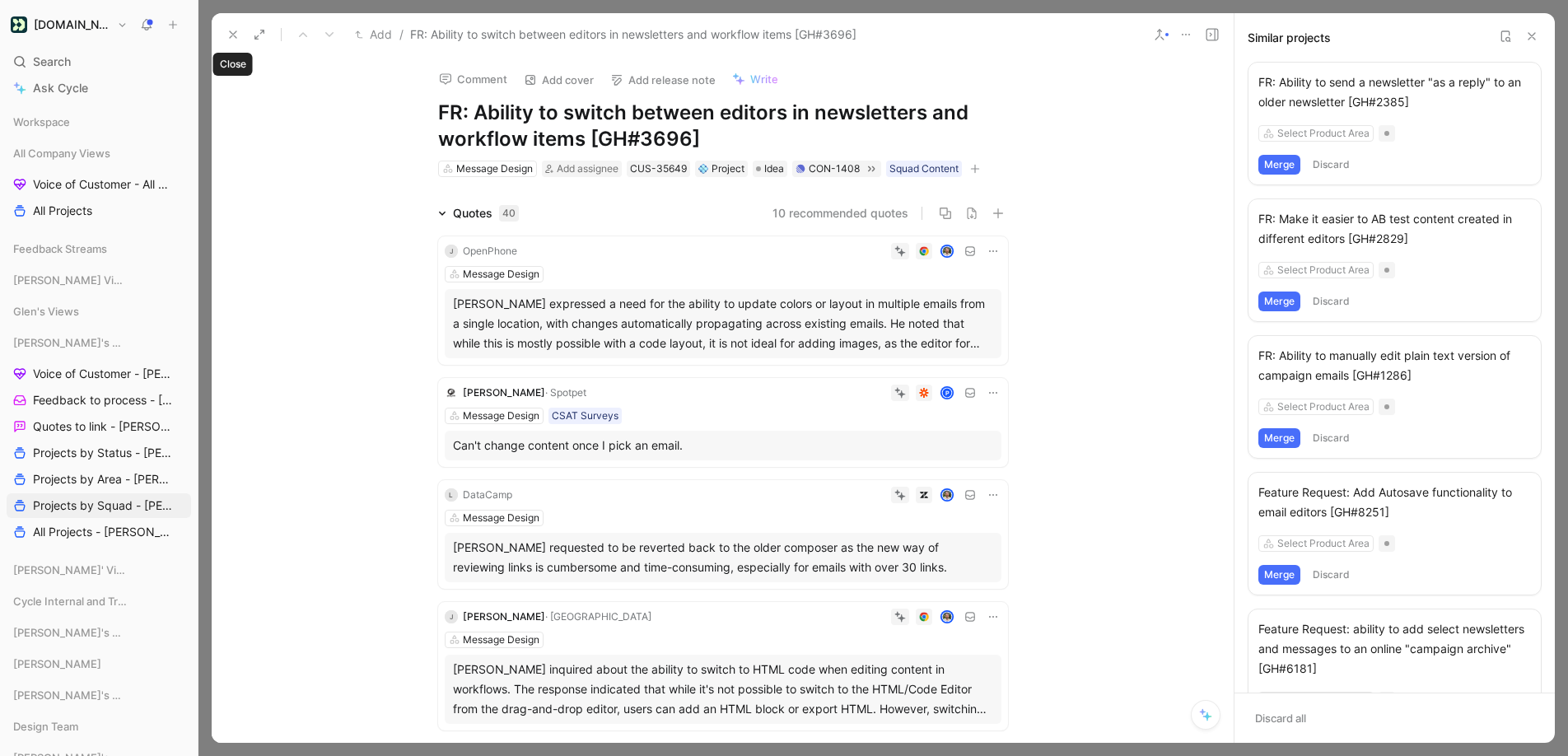
click at [233, 35] on use at bounding box center [233, 34] width 7 height 7
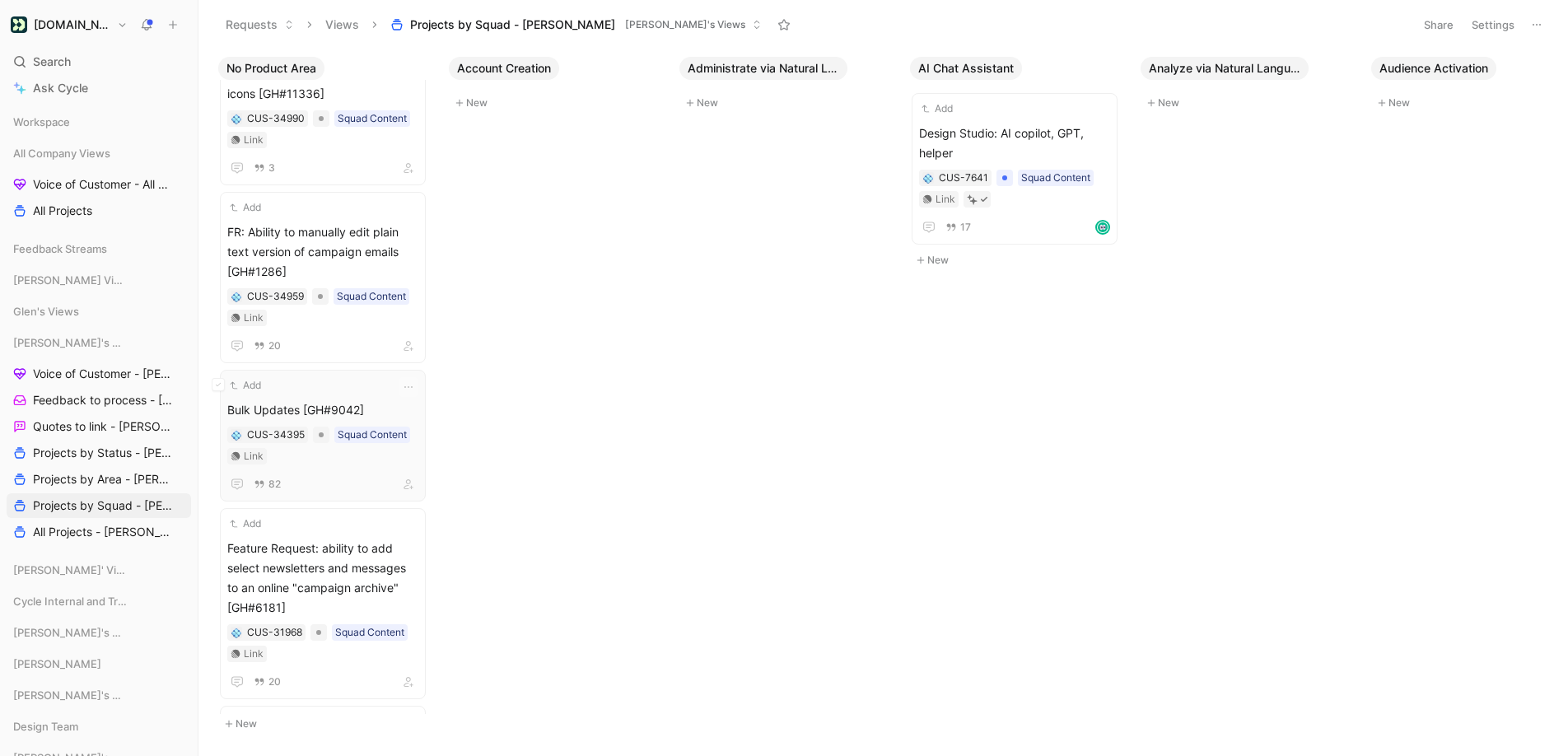
scroll to position [436, 0]
click at [324, 376] on div "Add Bulk Updates [GH#9042] CUS-34395 Squad Content Link 82" at bounding box center [323, 435] width 191 height 117
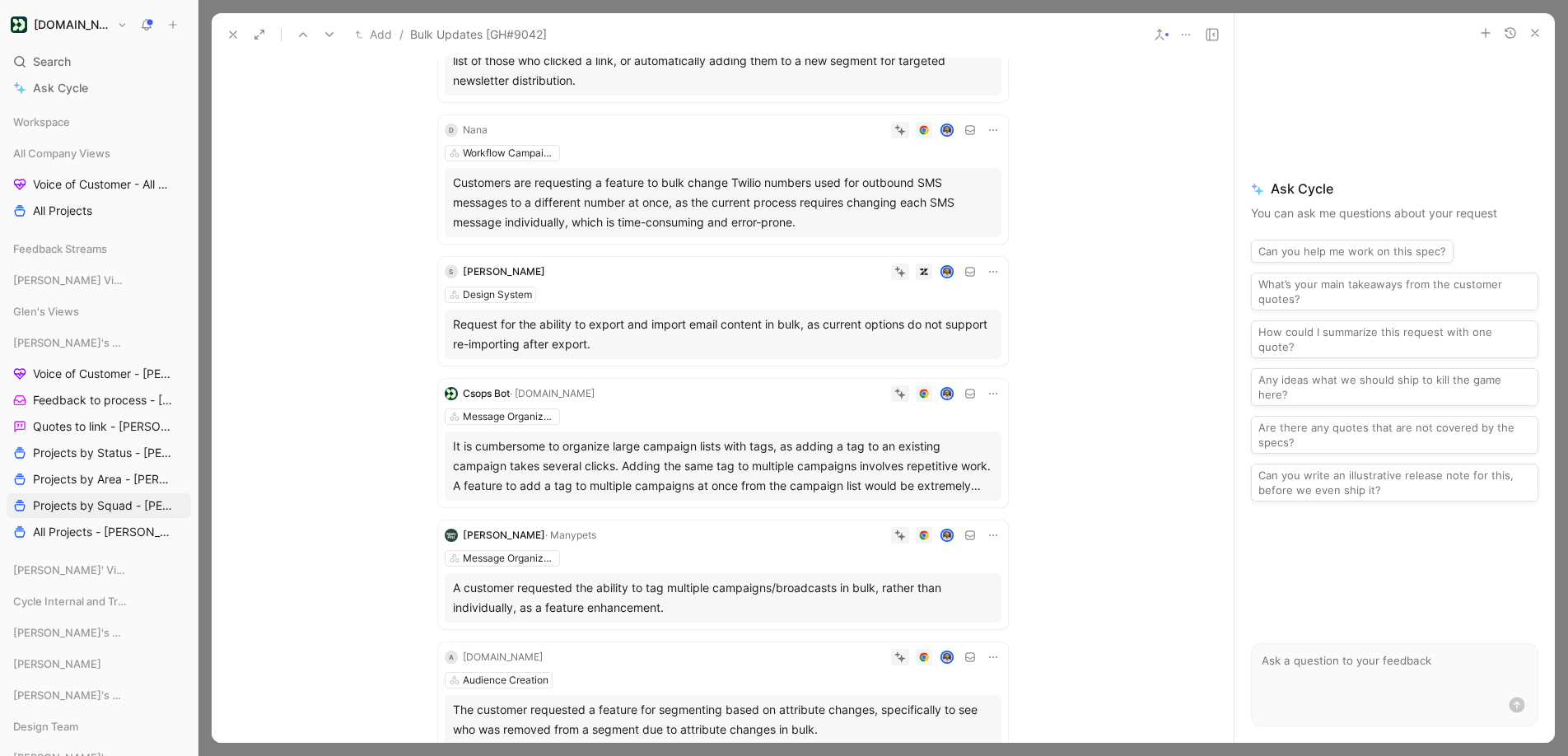
scroll to position [263, 0]
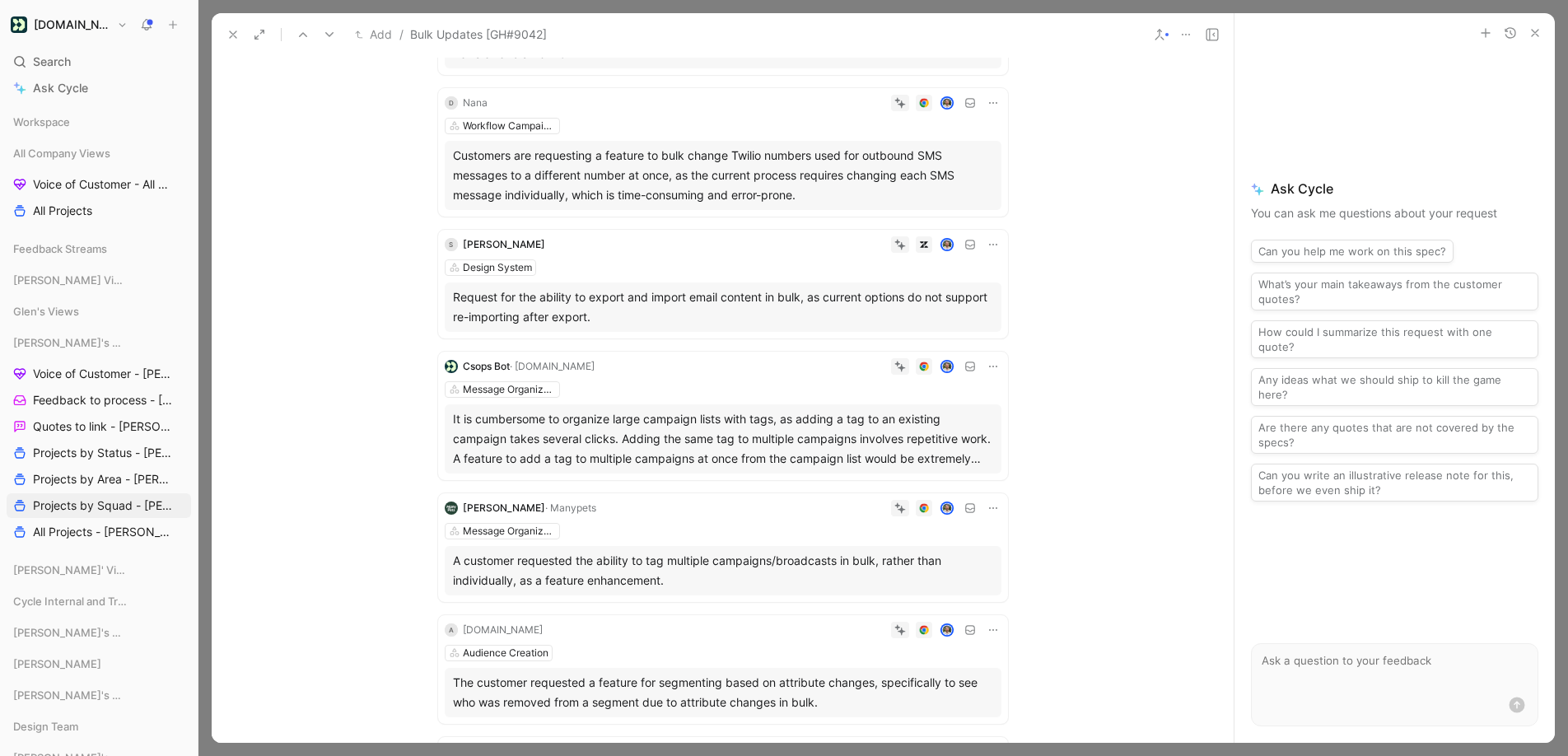
click at [221, 27] on button at bounding box center [232, 34] width 23 height 23
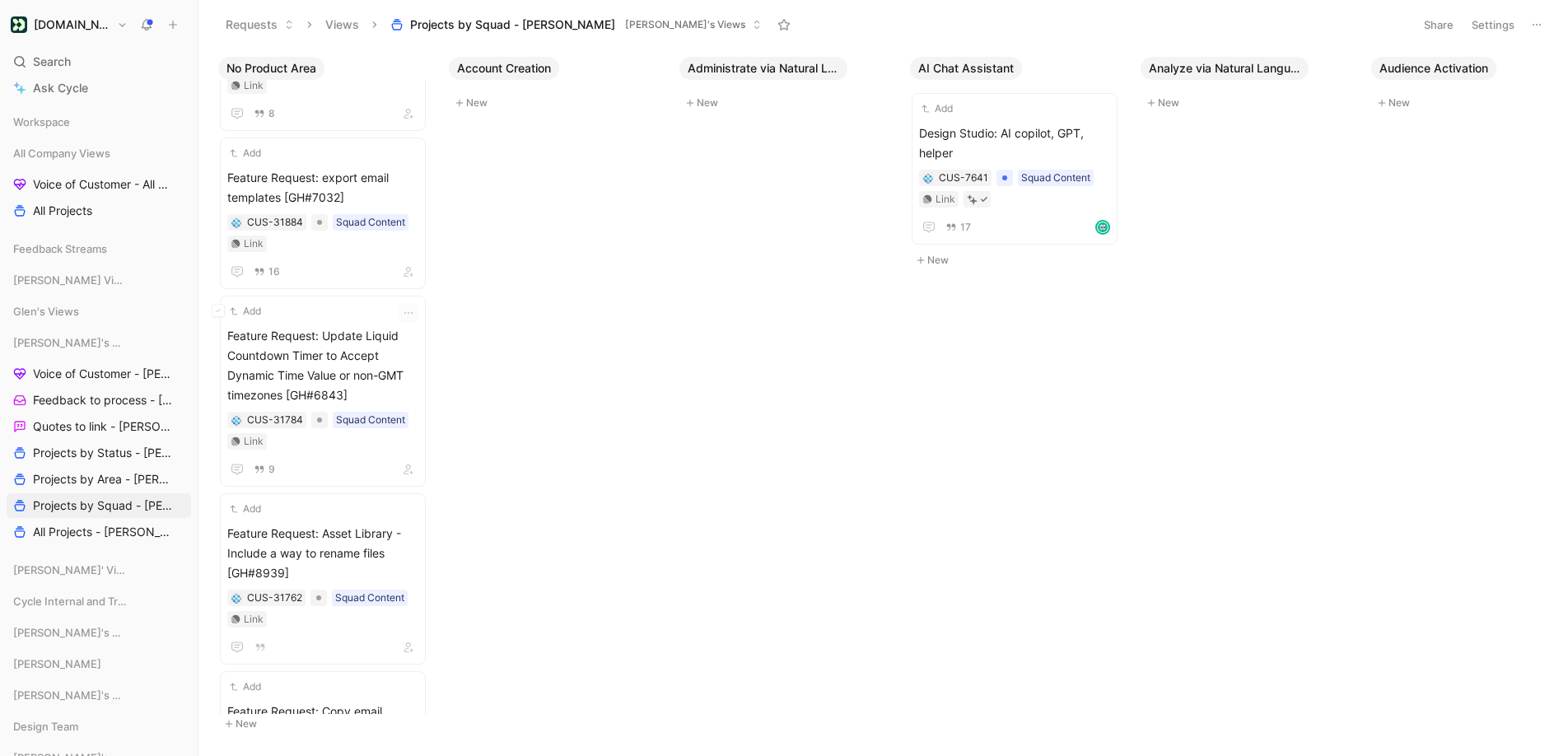
scroll to position [1207, 0]
click at [335, 331] on span "Feature Request: Update Liquid Countdown Timer to Accept Dynamic Time Value or …" at bounding box center [323, 360] width 191 height 79
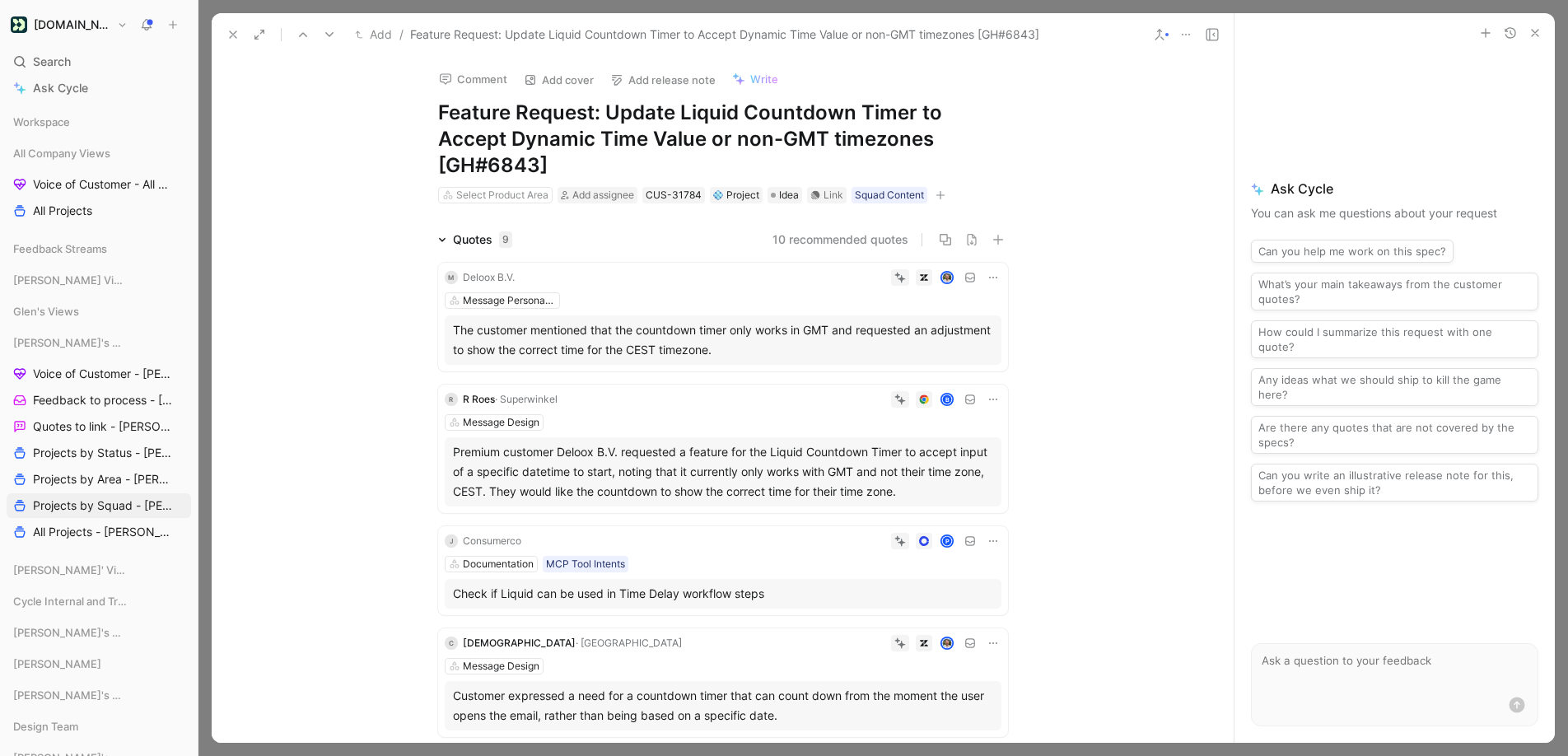
click at [1159, 36] on icon at bounding box center [1159, 34] width 13 height 13
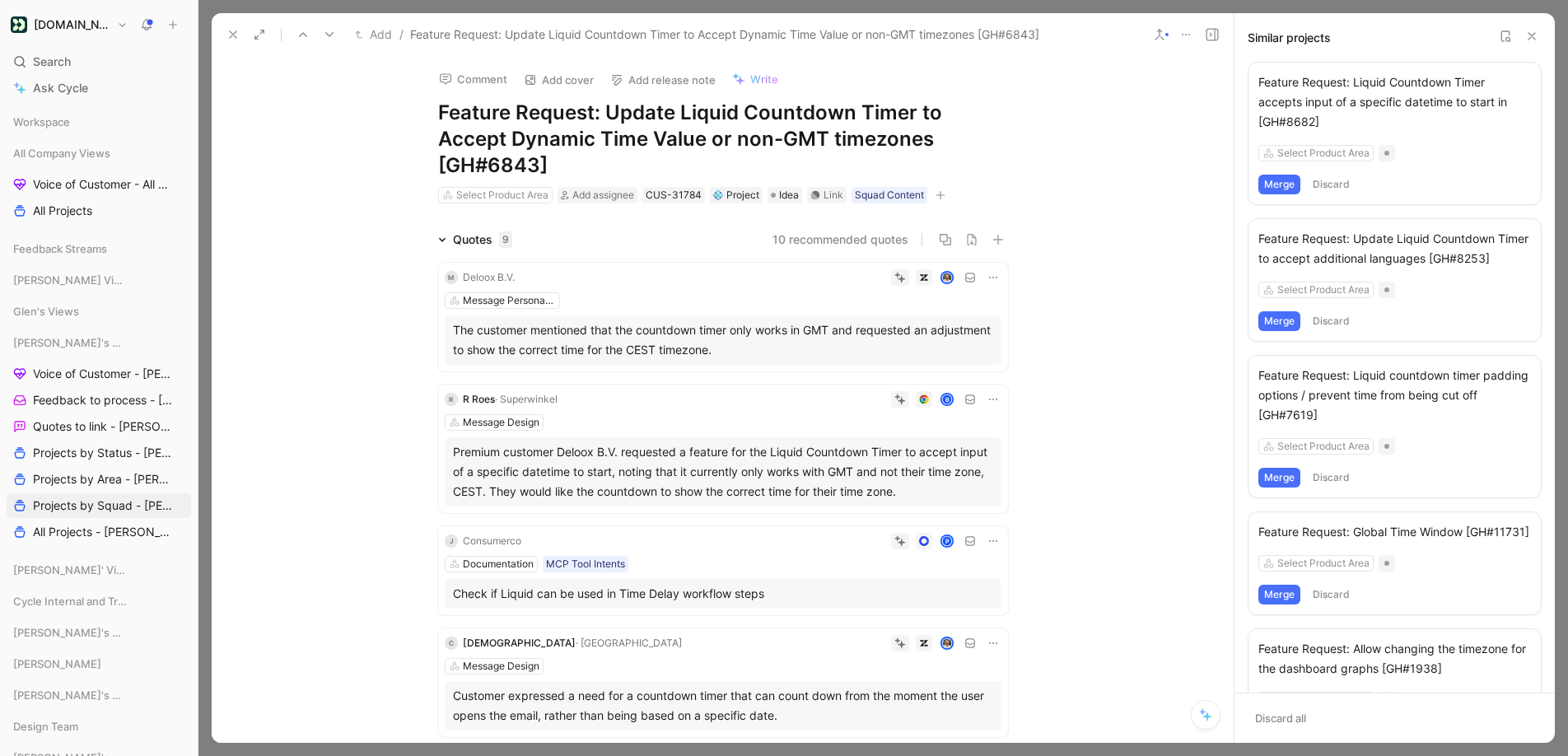
click at [226, 32] on icon at bounding box center [232, 34] width 13 height 13
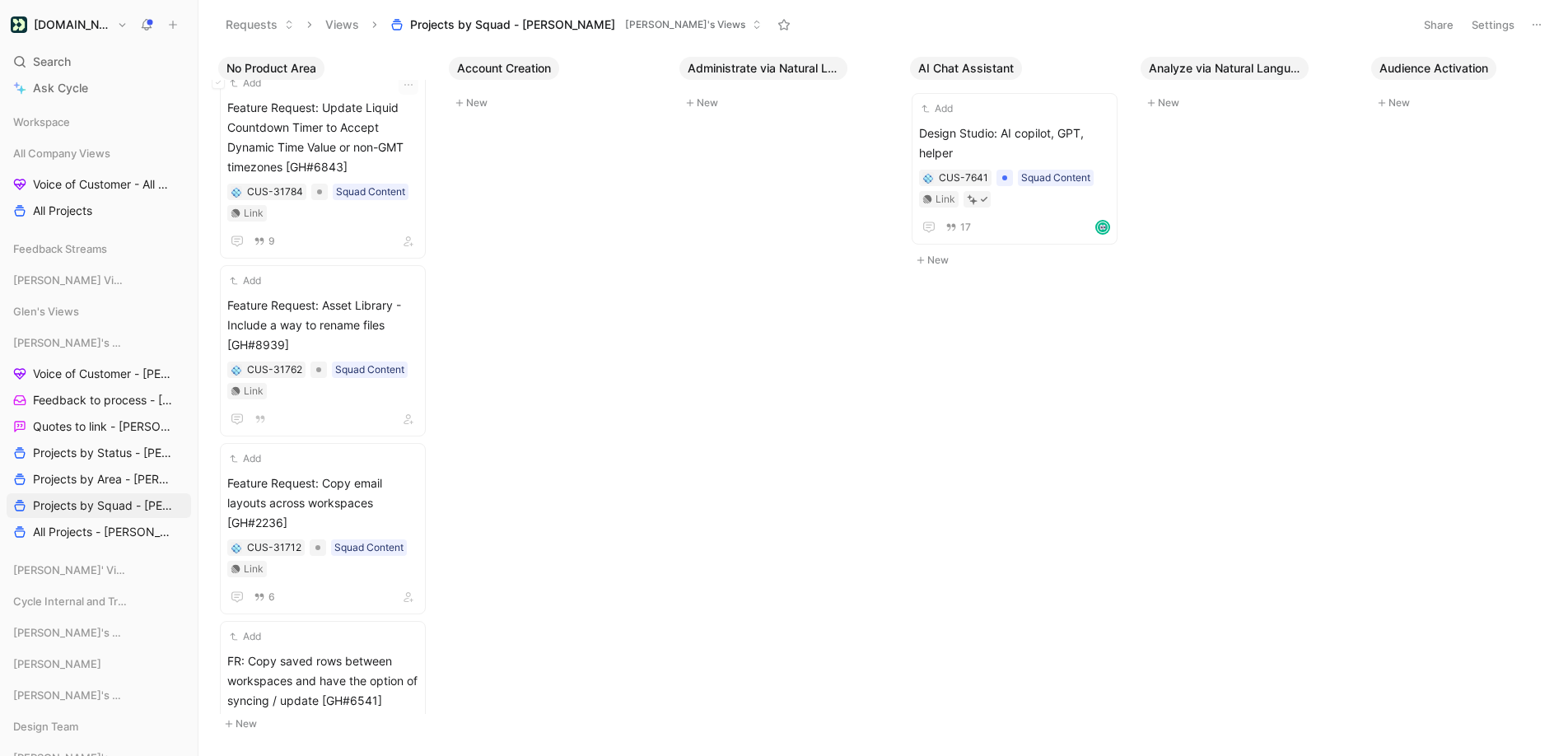
scroll to position [1430, 0]
click at [325, 295] on span "Feature Request: Asset Library - Include a way to rename files [GH#8939]" at bounding box center [323, 325] width 191 height 59
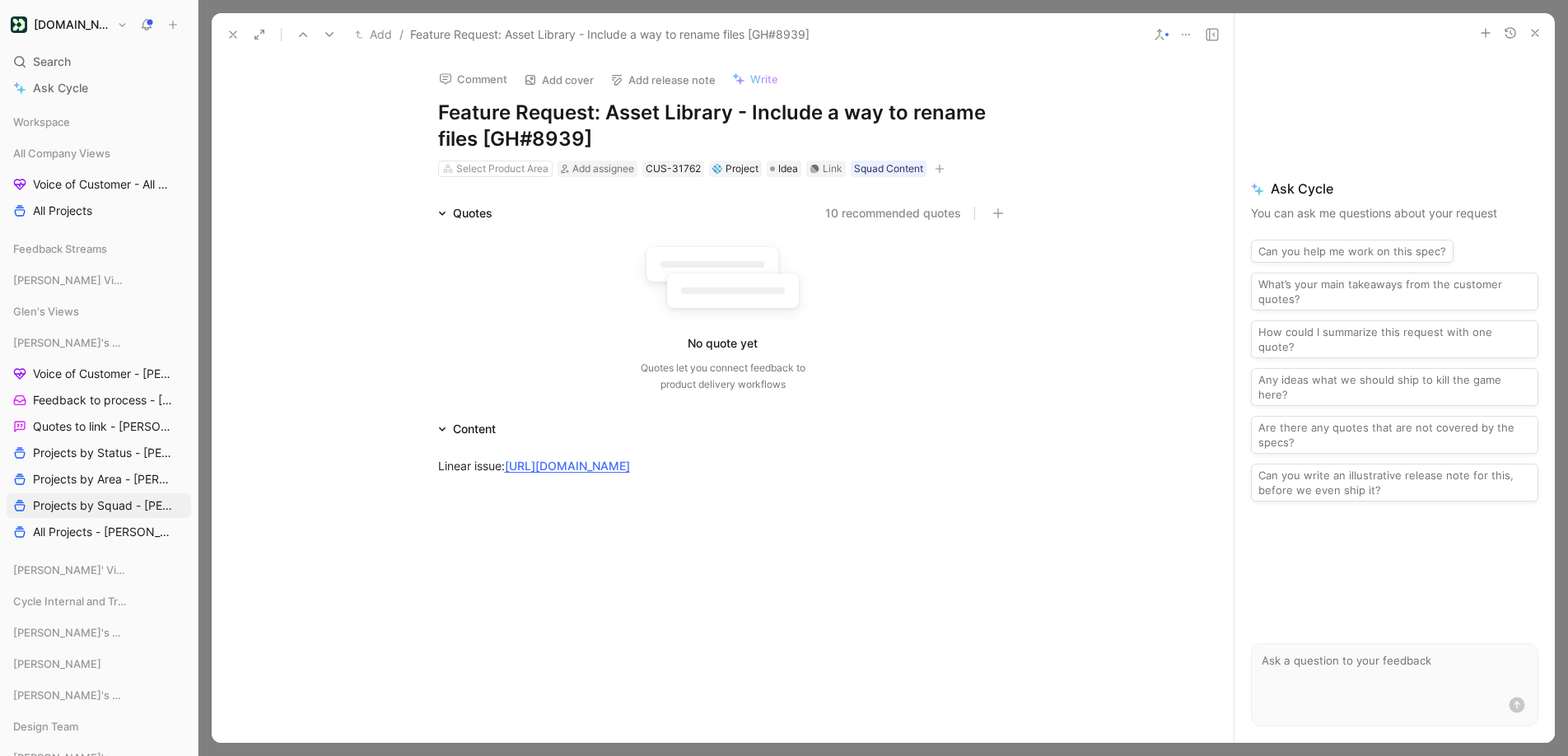
click at [1167, 24] on button at bounding box center [1159, 34] width 23 height 23
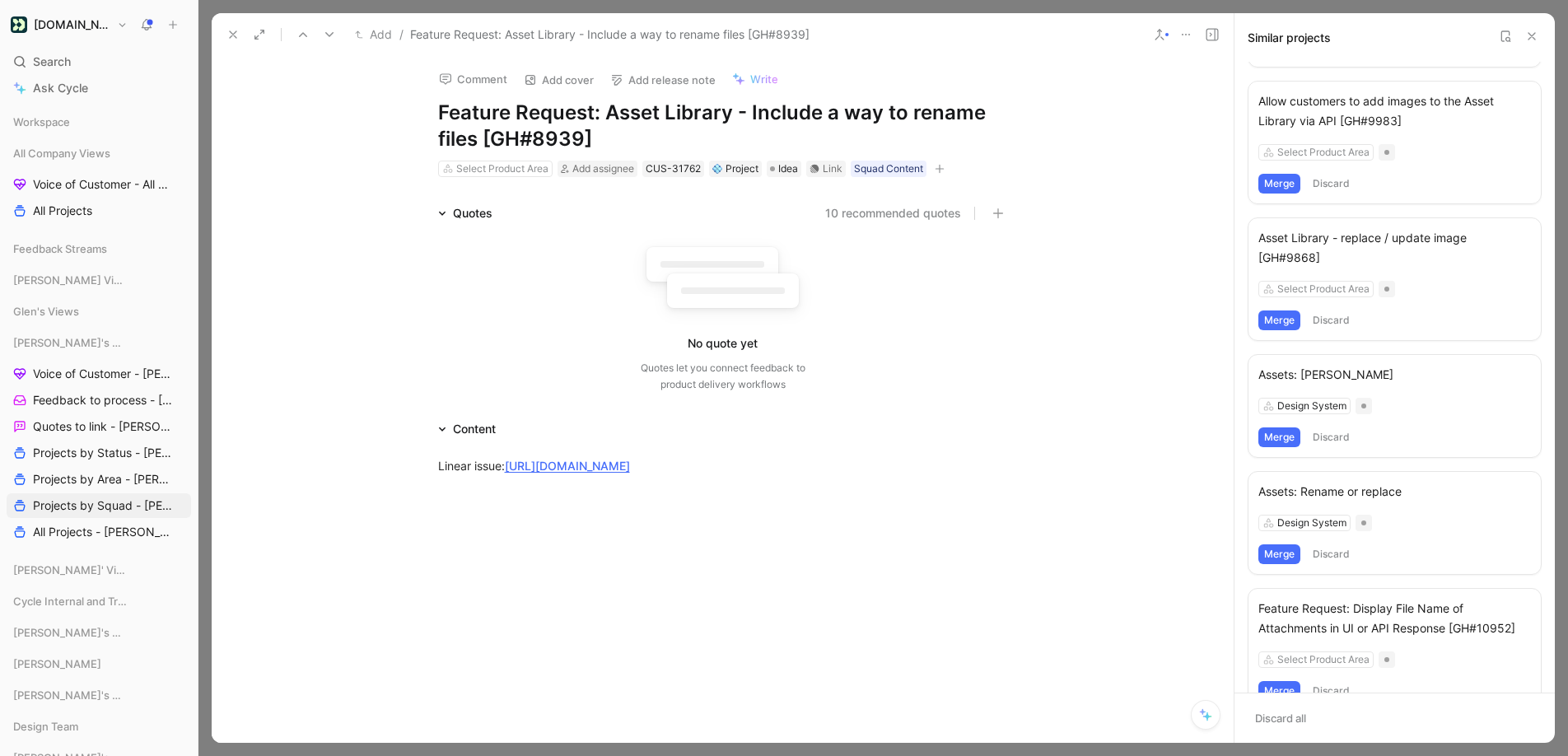
scroll to position [646, 0]
click at [1281, 546] on button "Merge" at bounding box center [1279, 554] width 42 height 20
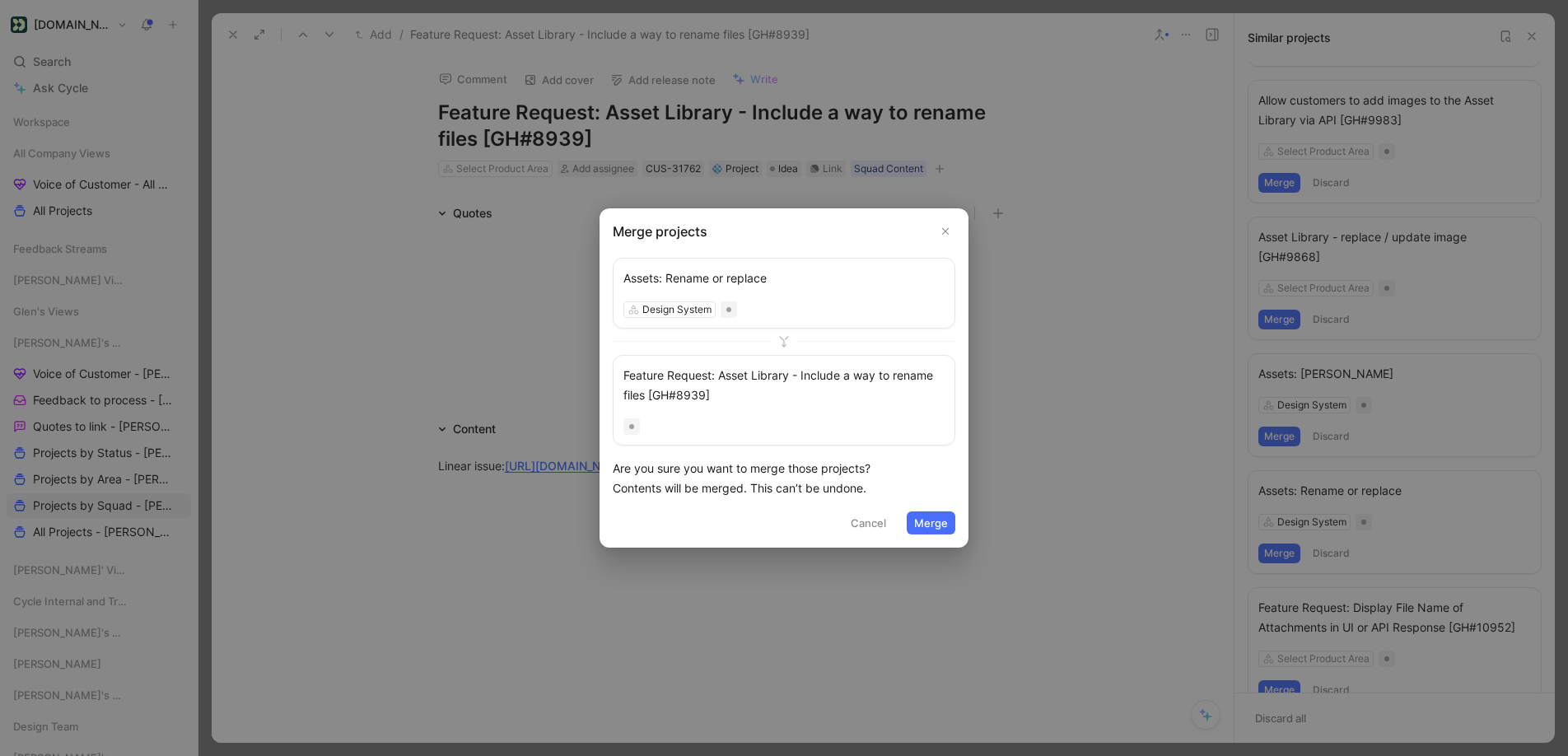
click at [935, 524] on button "Merge" at bounding box center [931, 523] width 48 height 23
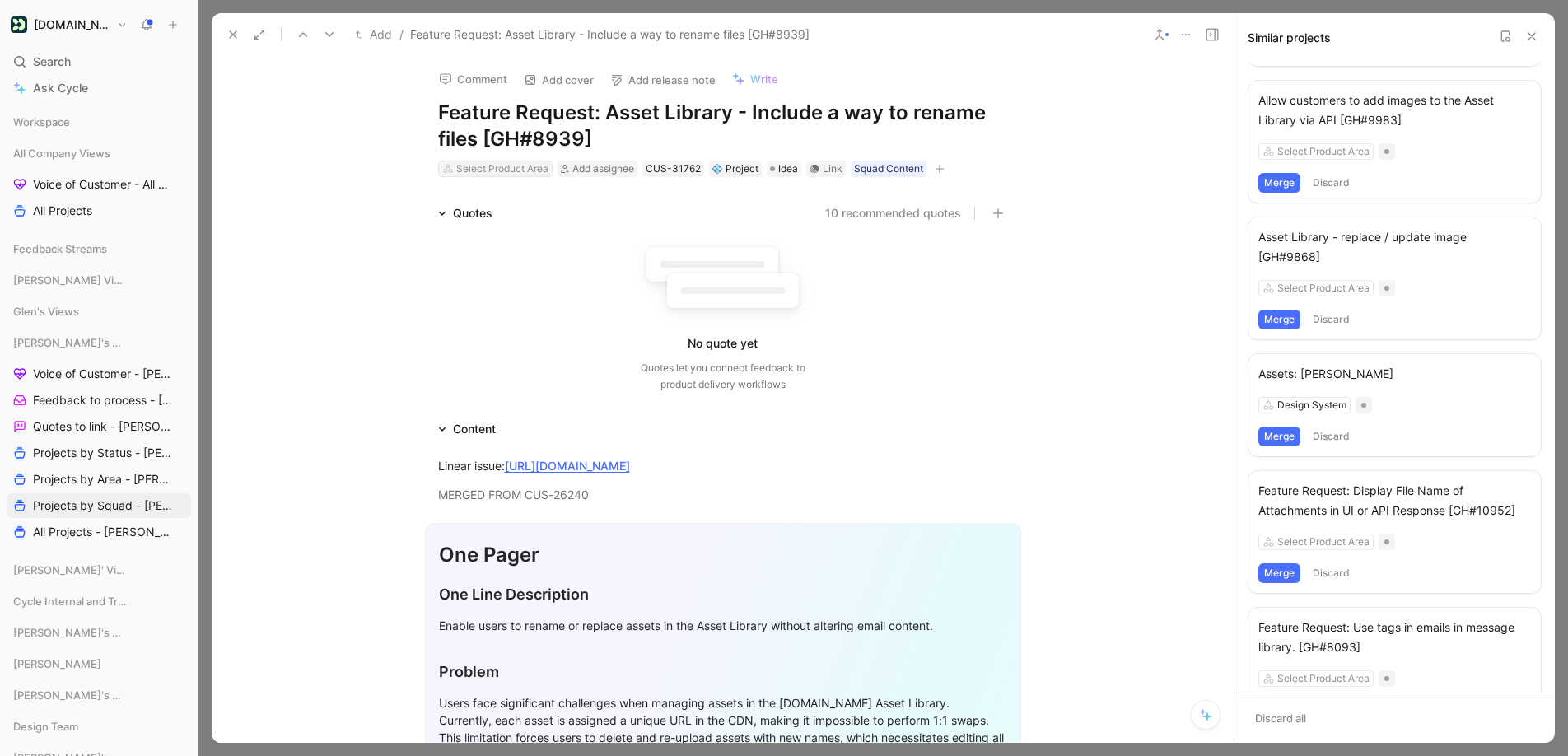
click at [518, 167] on div "Select Product Area" at bounding box center [502, 169] width 92 height 16
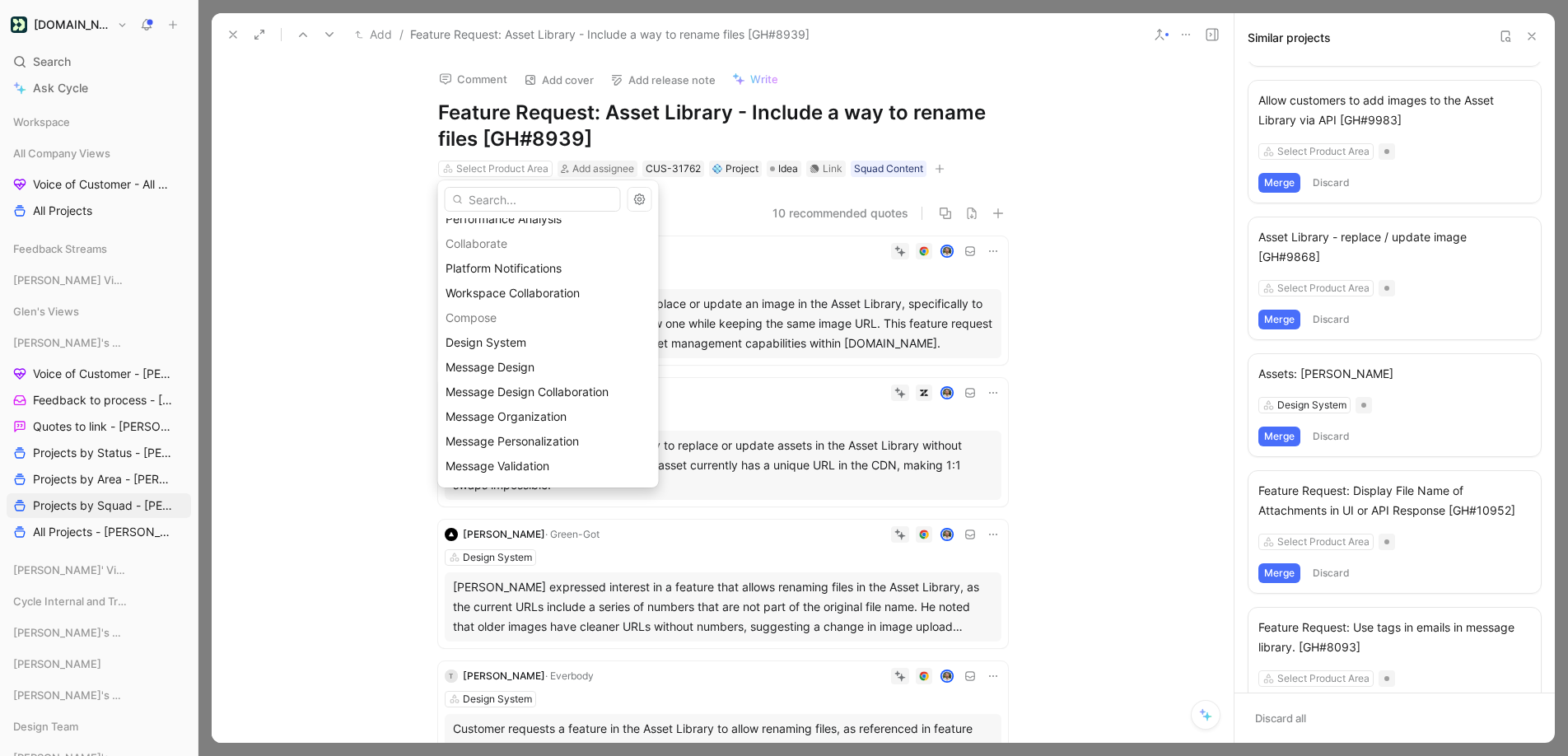
scroll to position [334, 0]
click at [513, 343] on span "Design System" at bounding box center [486, 342] width 81 height 14
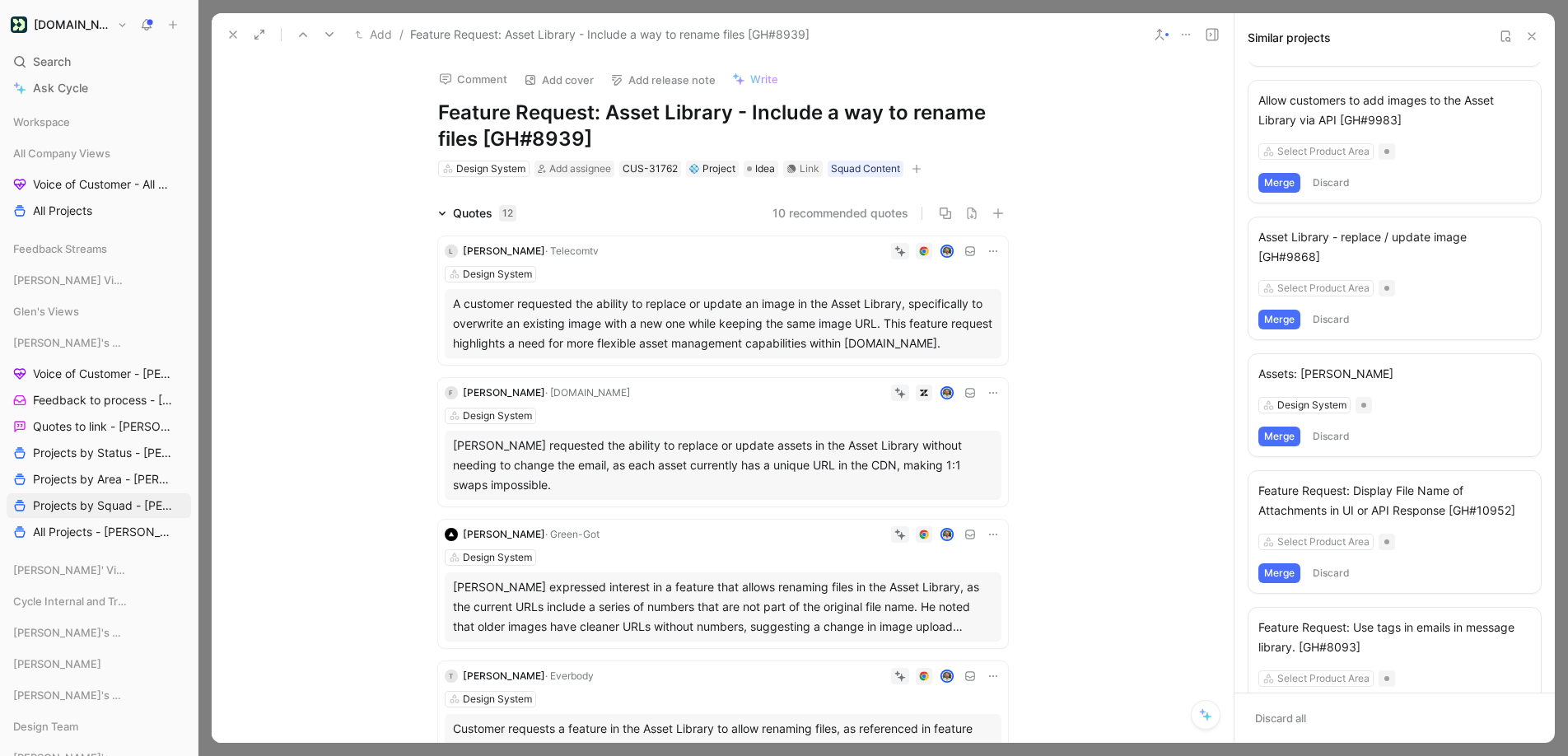
drag, startPoint x: 608, startPoint y: 107, endPoint x: 401, endPoint y: 108, distance: 207.0
click at [401, 107] on div "Comment Add cover Add release note Write Feature Request: Asset Library - Inclu…" at bounding box center [723, 400] width 1022 height 687
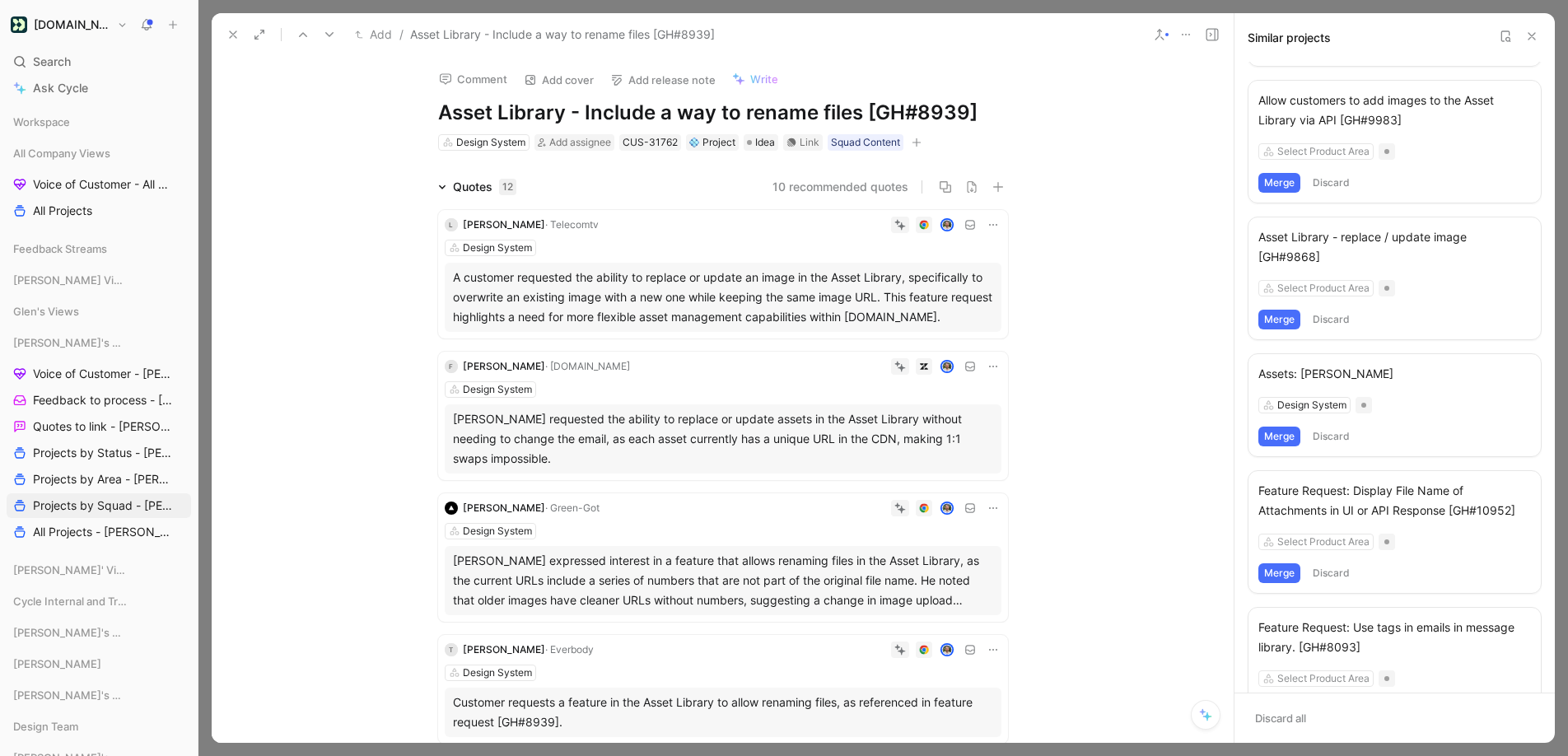
drag, startPoint x: 855, startPoint y: 109, endPoint x: 1032, endPoint y: 125, distance: 177.7
click at [1032, 124] on div "Comment Add cover Add release note Write Asset Library - Include a way to renam…" at bounding box center [723, 104] width 633 height 96
drag, startPoint x: 745, startPoint y: 106, endPoint x: 581, endPoint y: 105, distance: 164.0
click at [581, 105] on h1 "Asset Library - Include a way to rename files" at bounding box center [723, 113] width 570 height 27
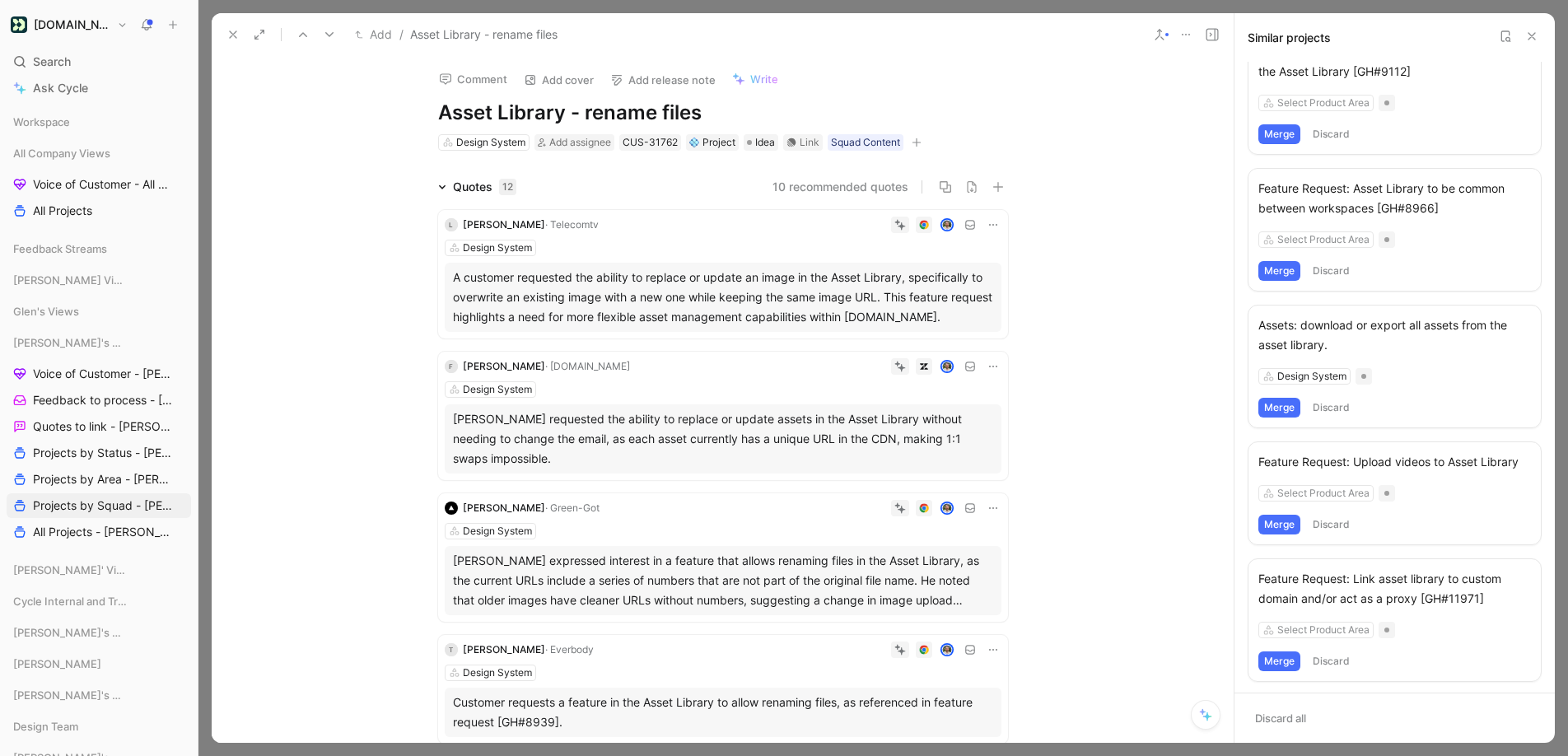
scroll to position [0, 0]
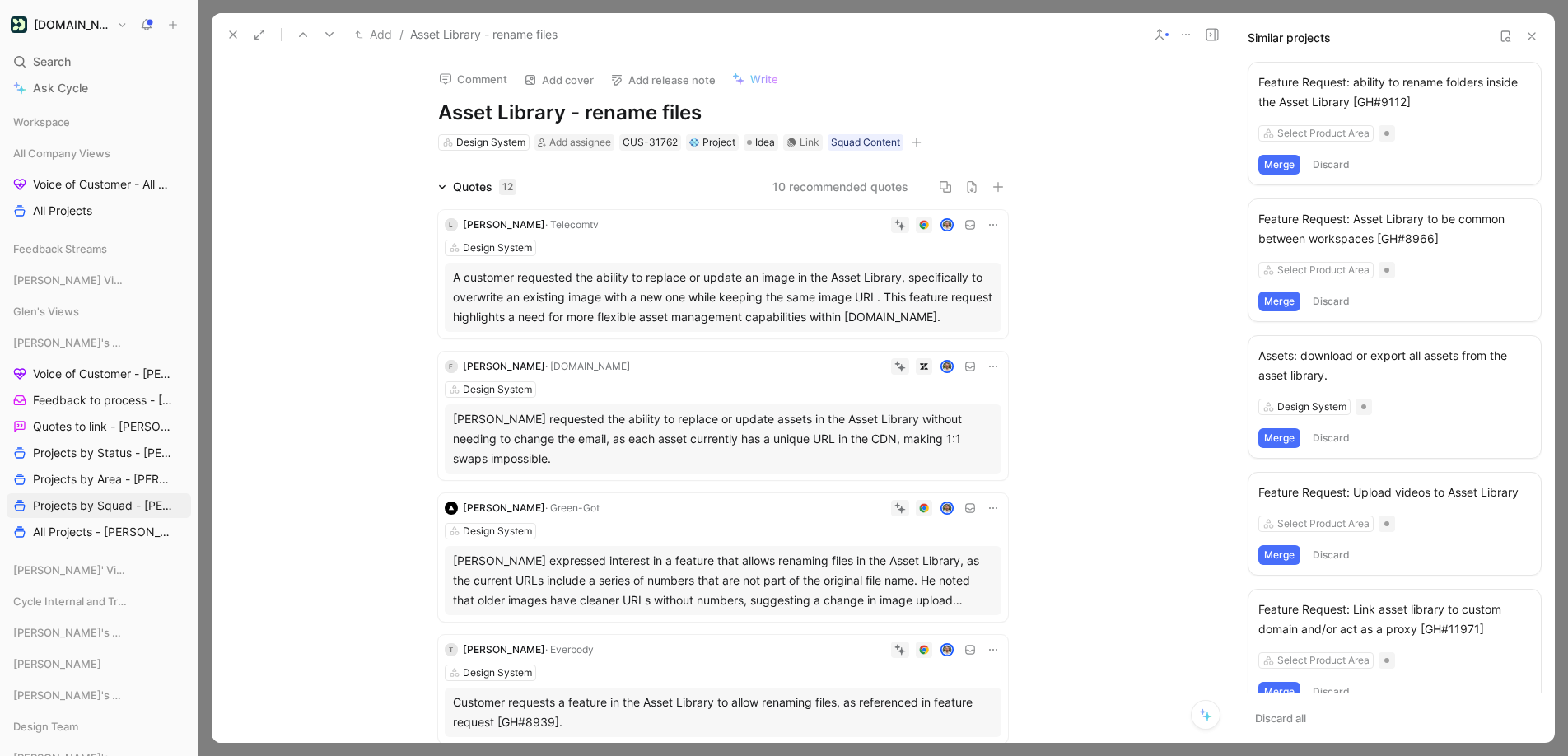
click at [230, 34] on icon at bounding box center [232, 34] width 13 height 13
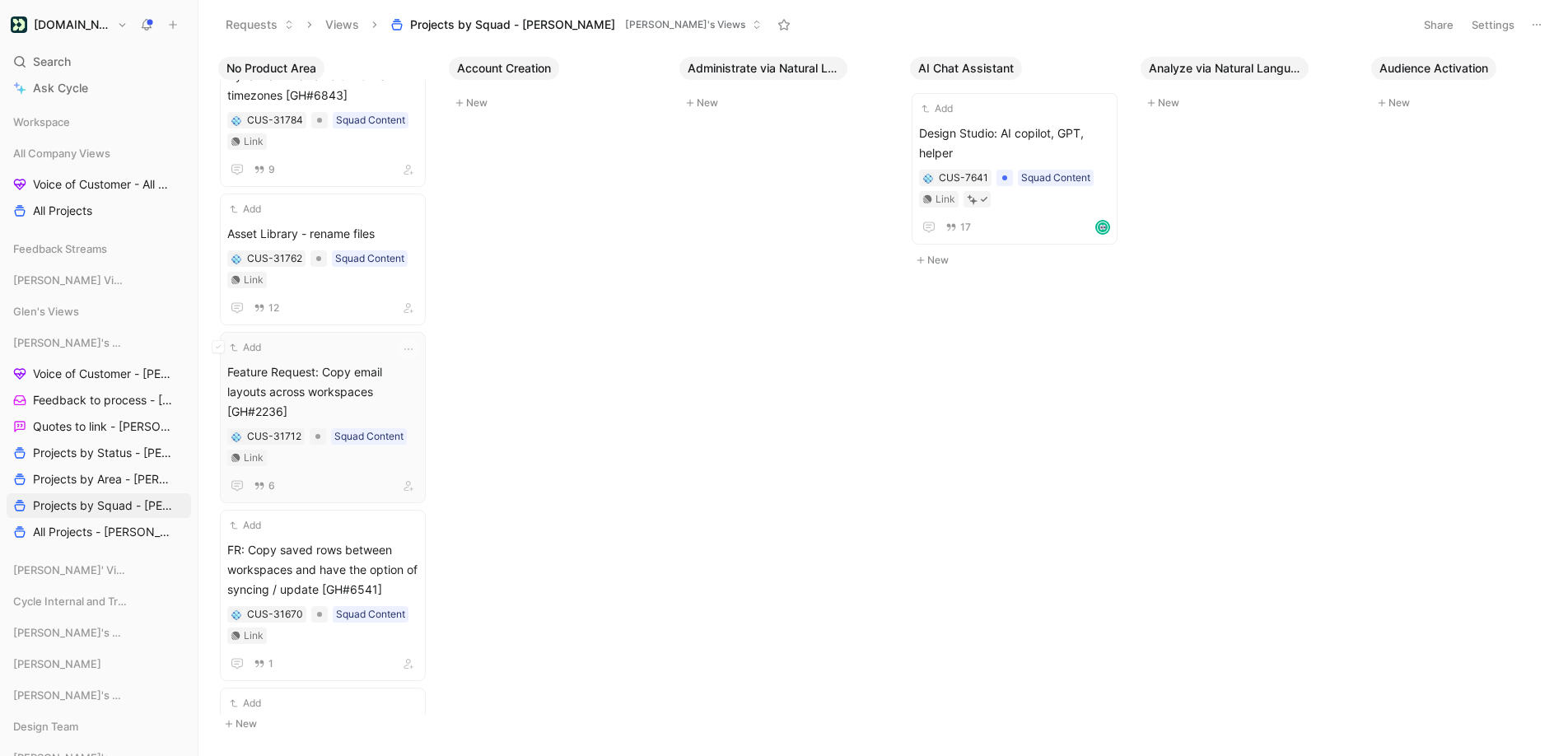
scroll to position [1502, 0]
click at [307, 225] on span "Asset Library - rename files" at bounding box center [323, 232] width 191 height 20
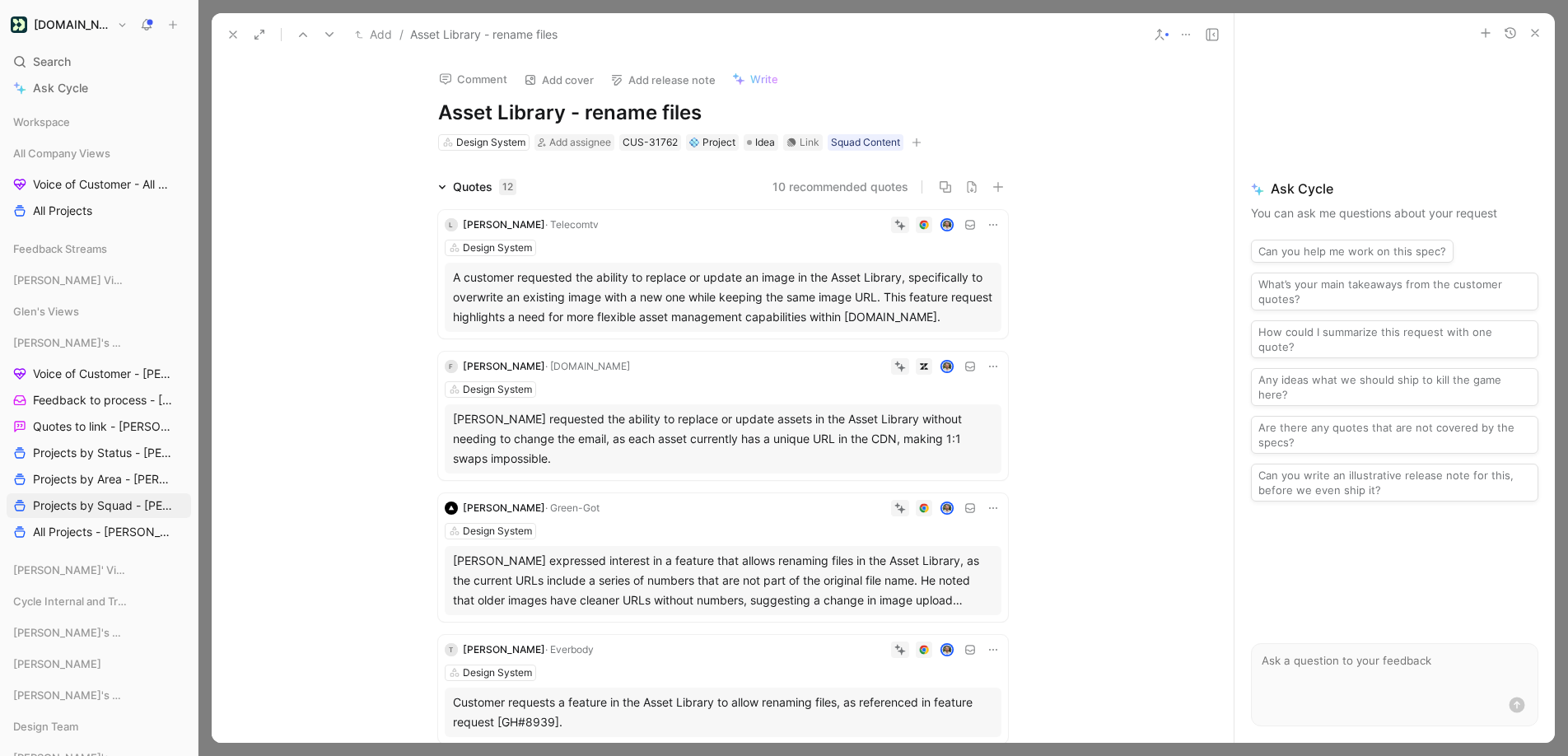
click at [231, 30] on icon at bounding box center [232, 34] width 13 height 13
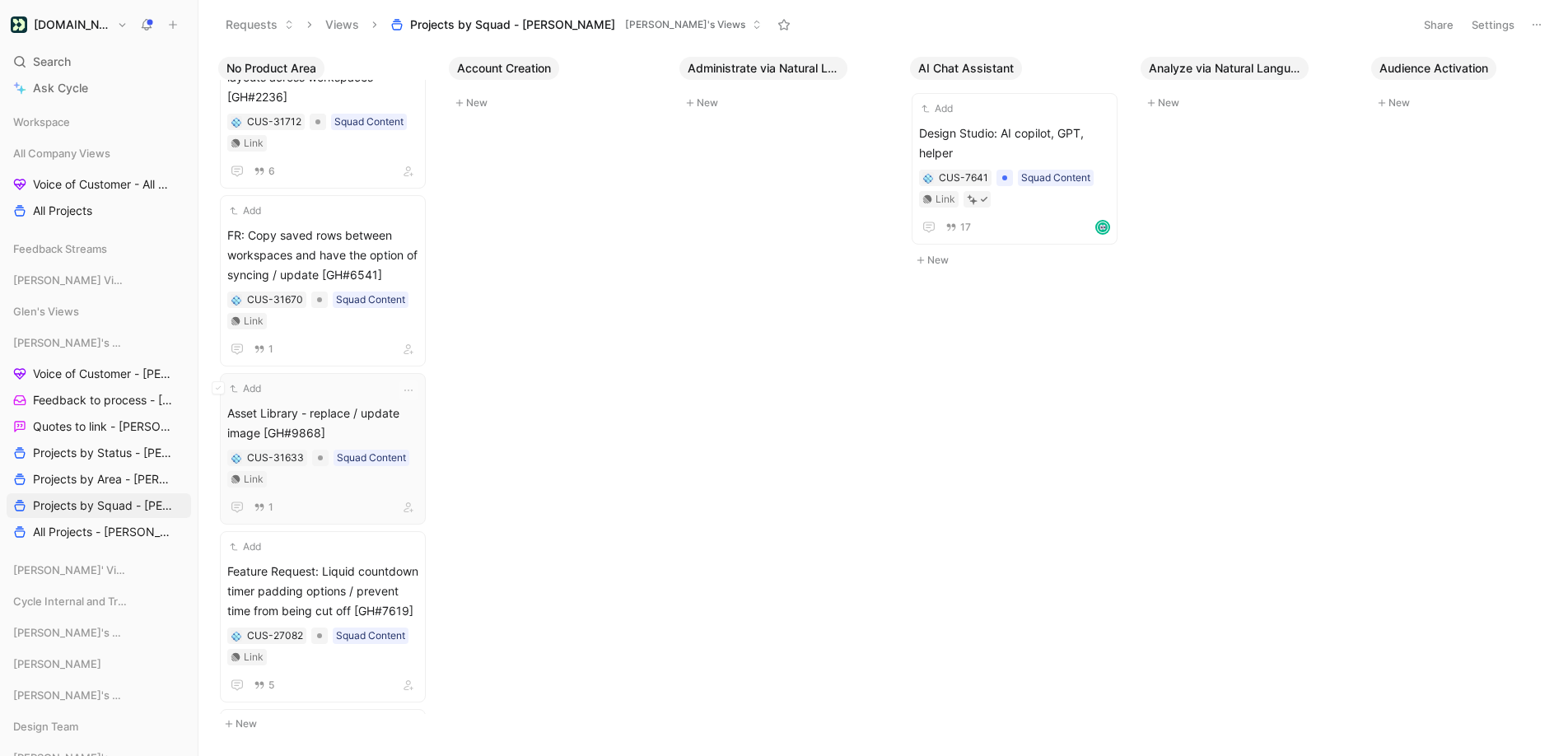
scroll to position [1711, 0]
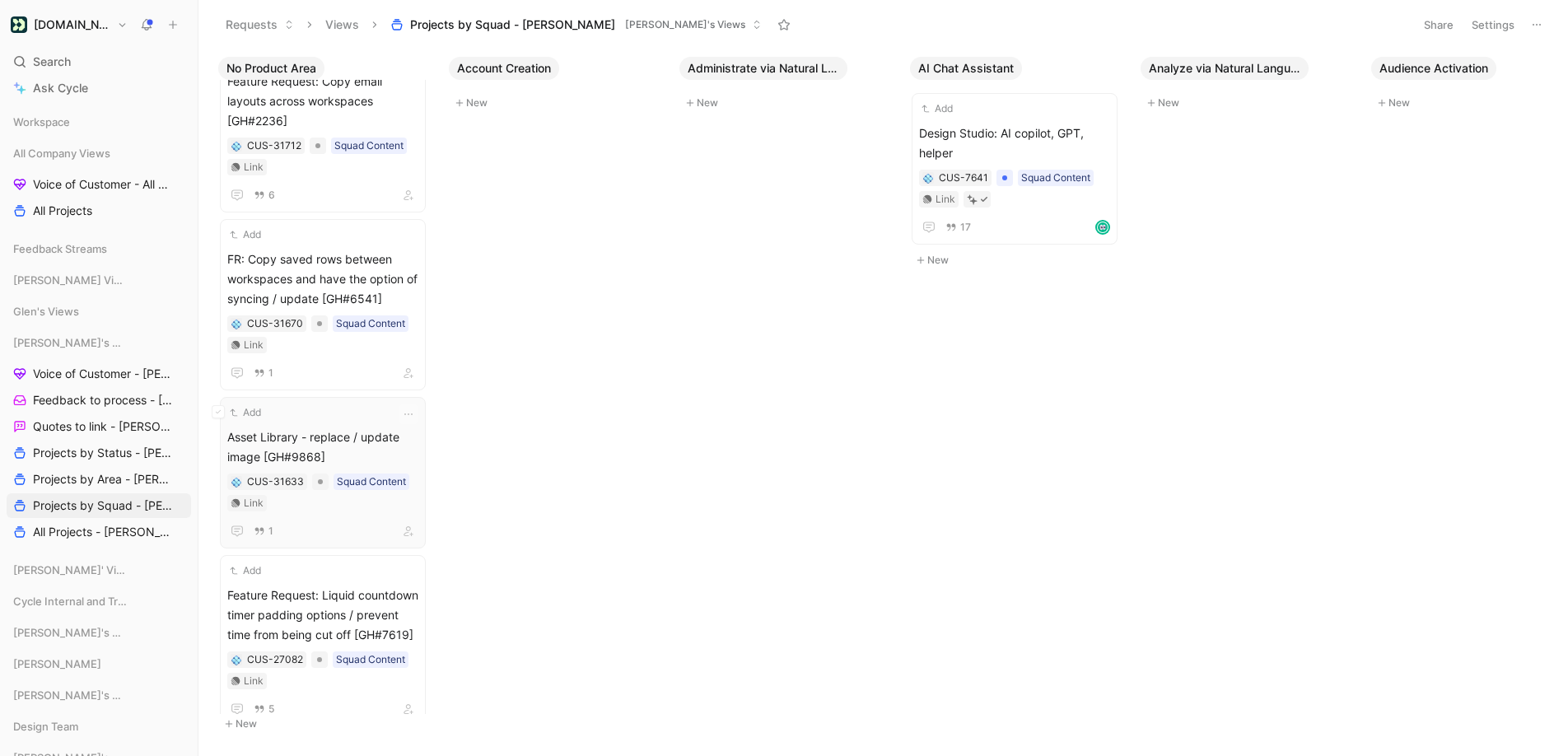
click at [334, 405] on div "Add" at bounding box center [312, 412] width 170 height 16
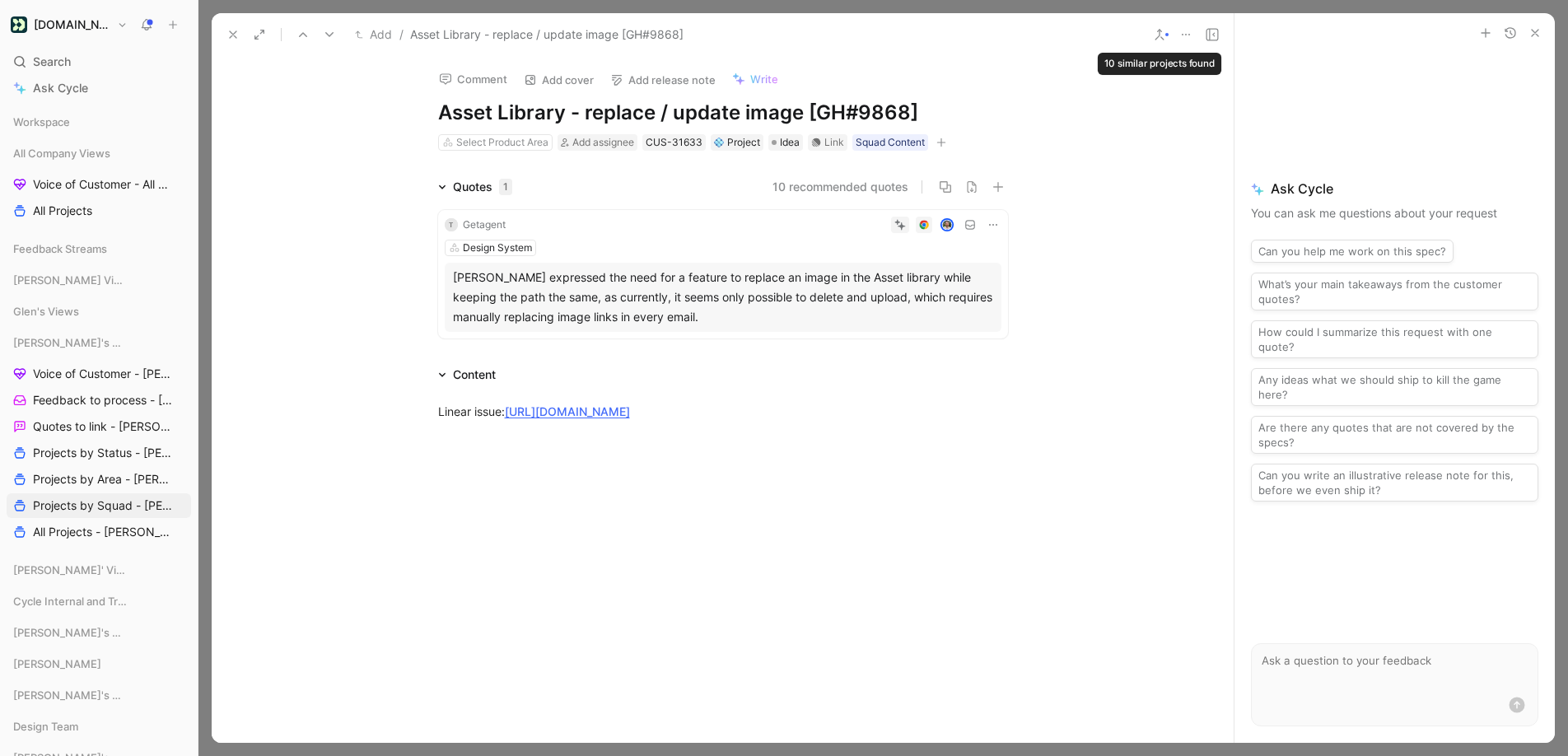
click at [1162, 38] on use at bounding box center [1160, 34] width 9 height 9
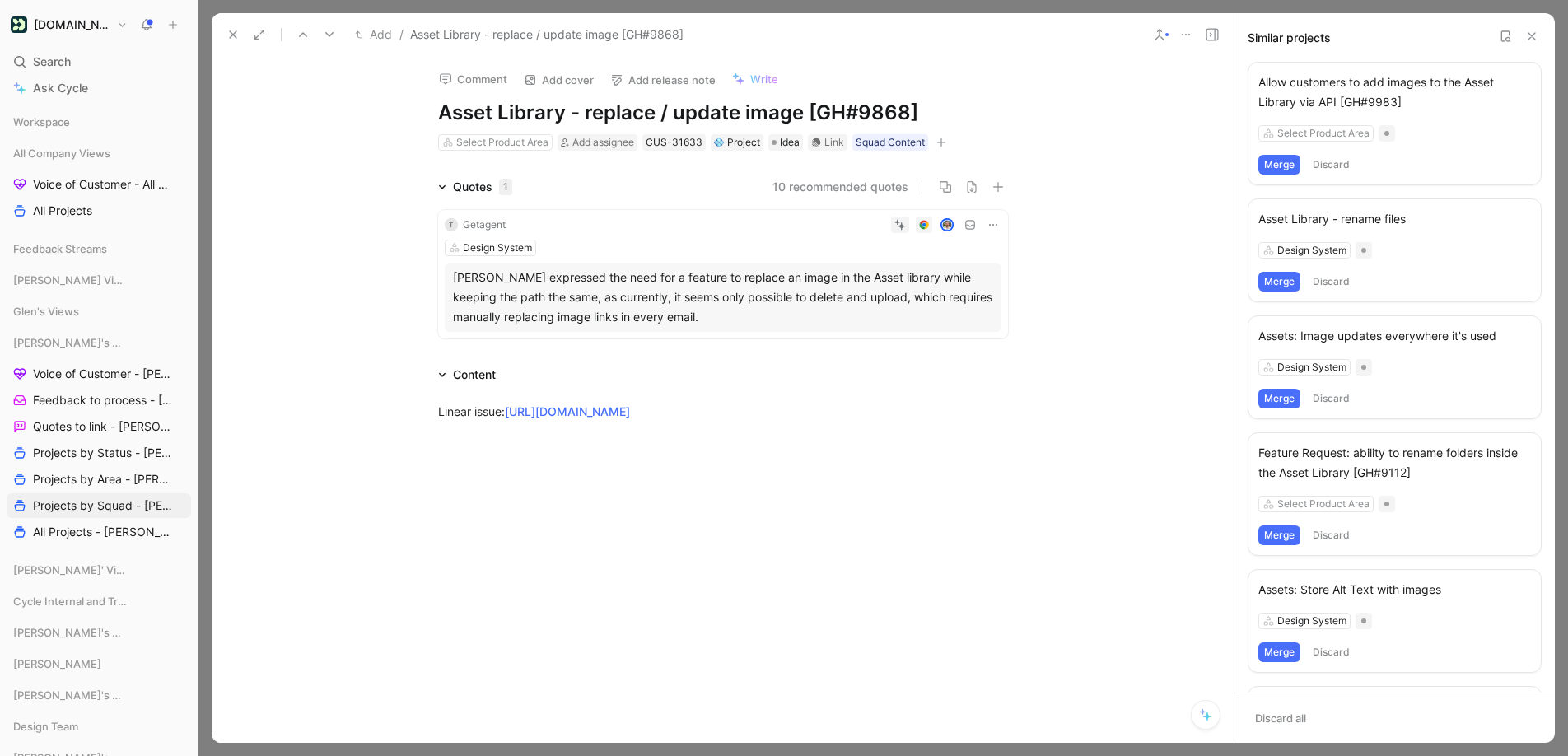
click at [1507, 39] on icon at bounding box center [1505, 35] width 13 height 13
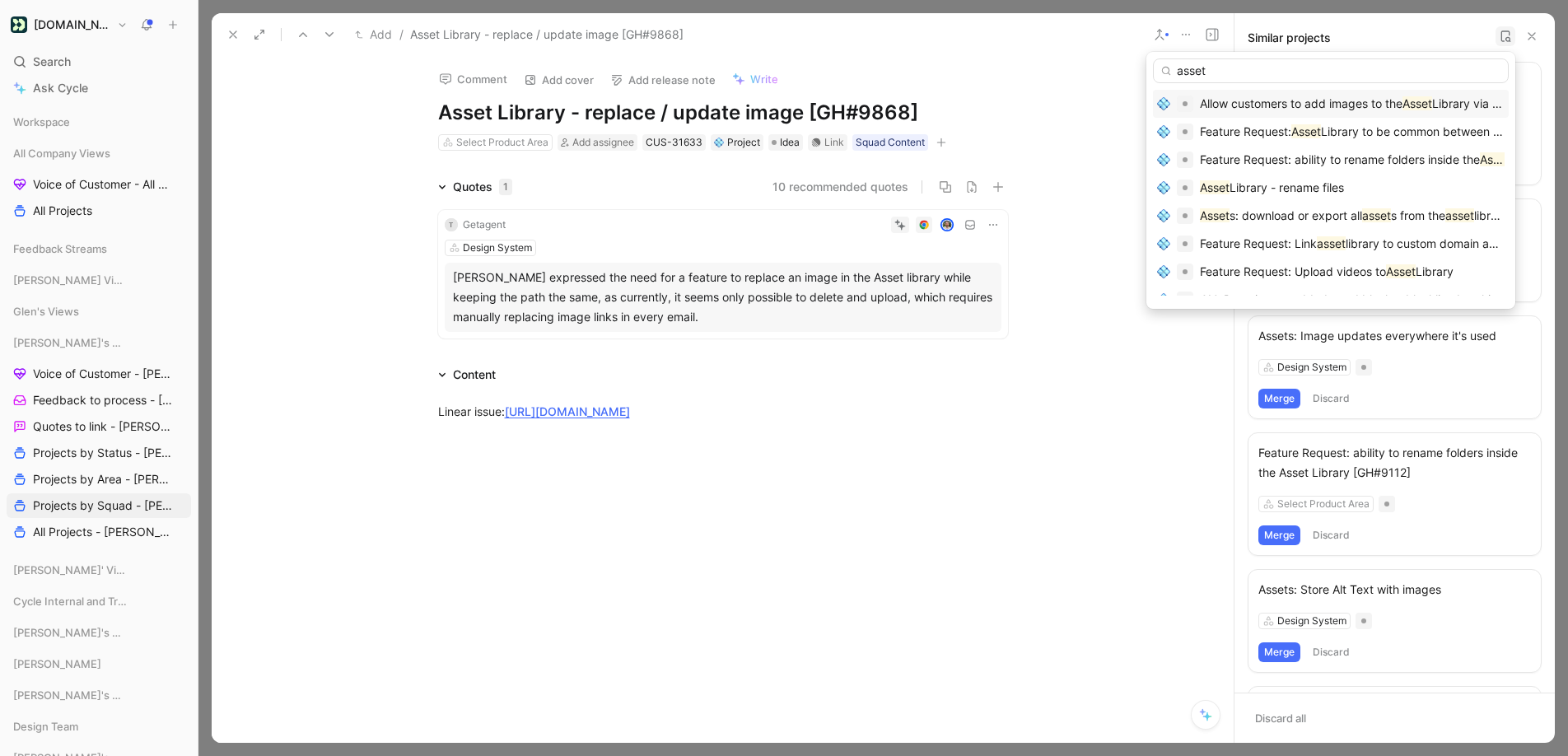
click at [1201, 69] on input "asset" at bounding box center [1330, 71] width 355 height 25
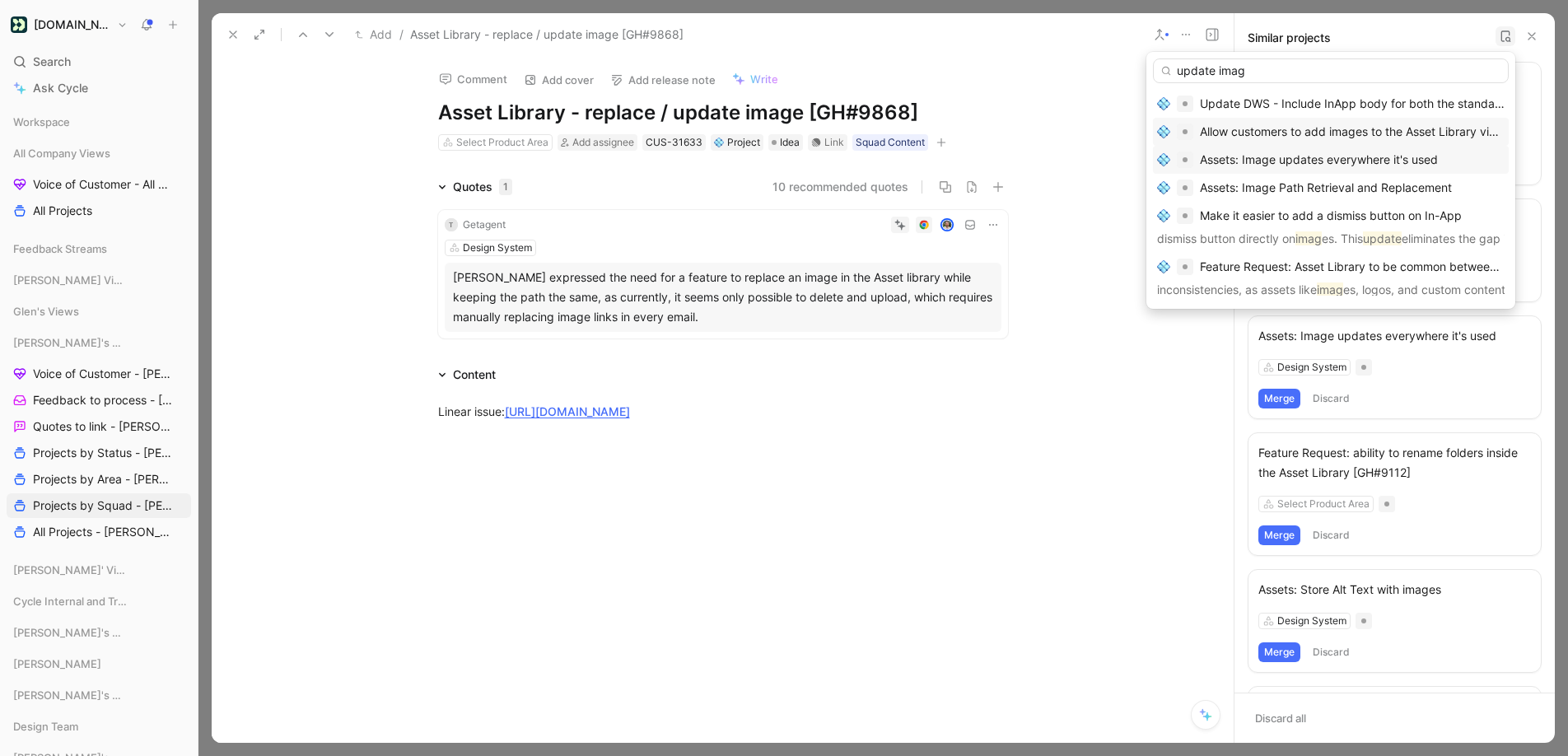
type input "update imag"
click at [1335, 161] on span "Assets: Image updates everywhere it's used" at bounding box center [1318, 159] width 238 height 14
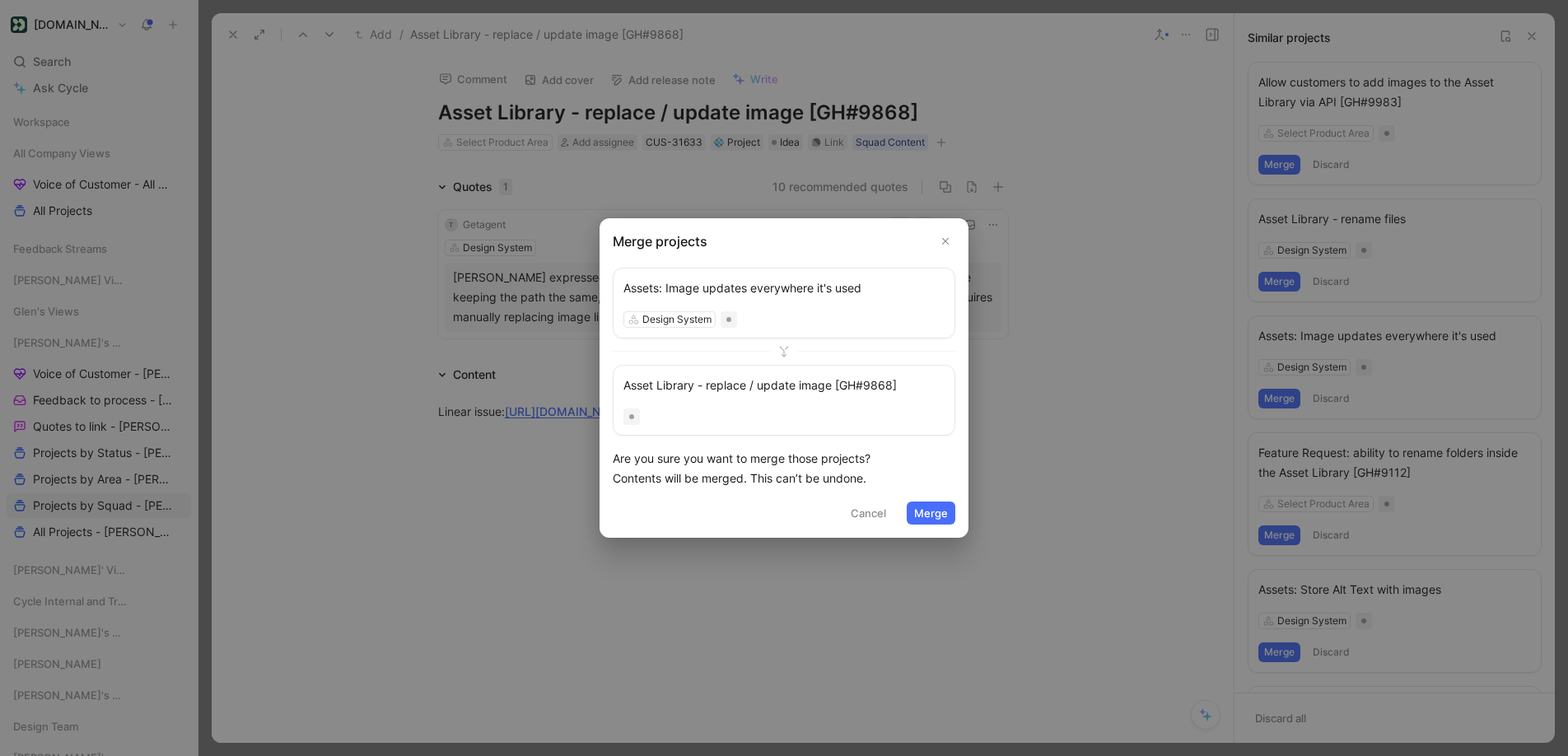
click at [940, 511] on button "Merge" at bounding box center [931, 513] width 48 height 23
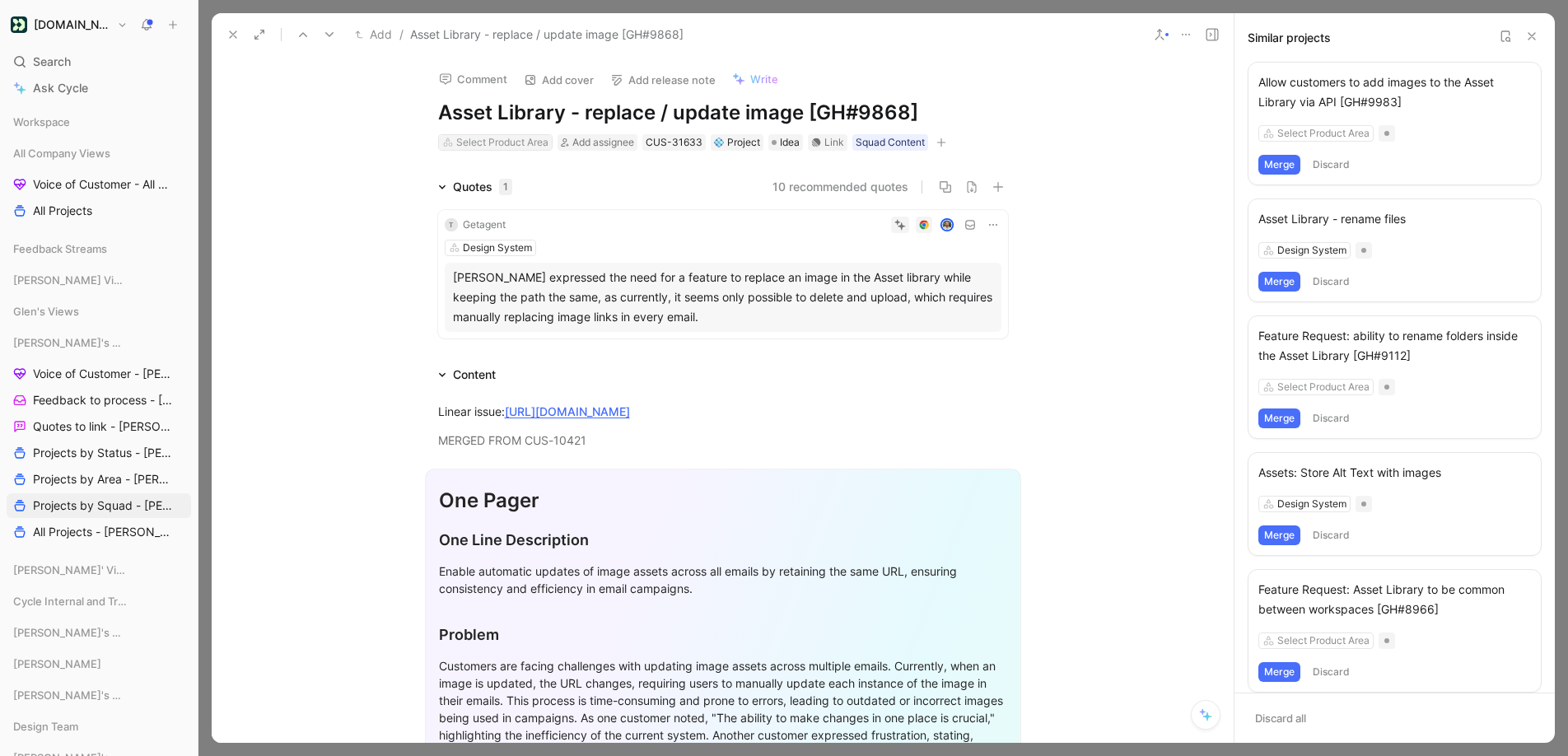
click at [522, 144] on div "Select Product Area" at bounding box center [502, 142] width 92 height 16
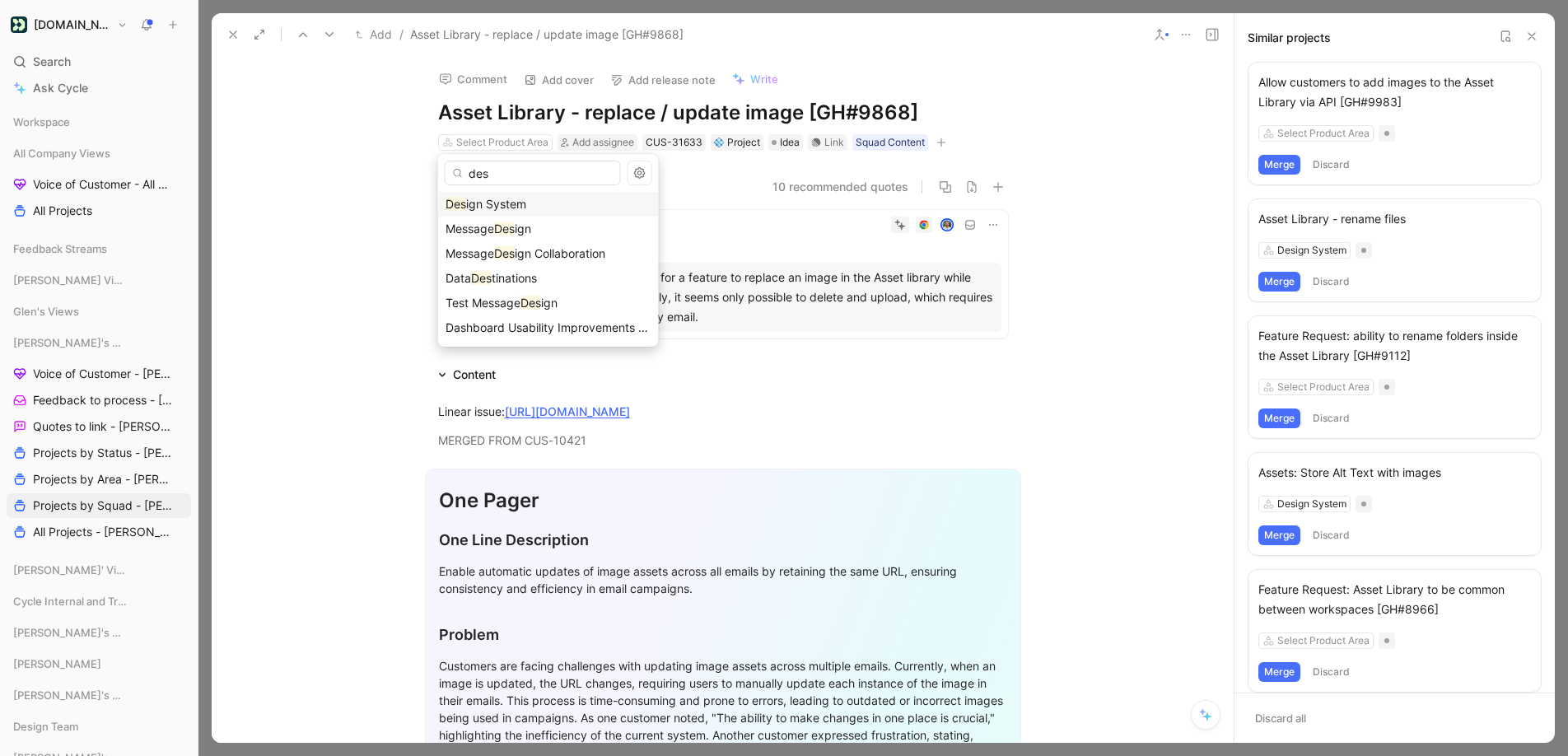
type input "des"
click at [516, 201] on span "ign System" at bounding box center [497, 204] width 60 height 14
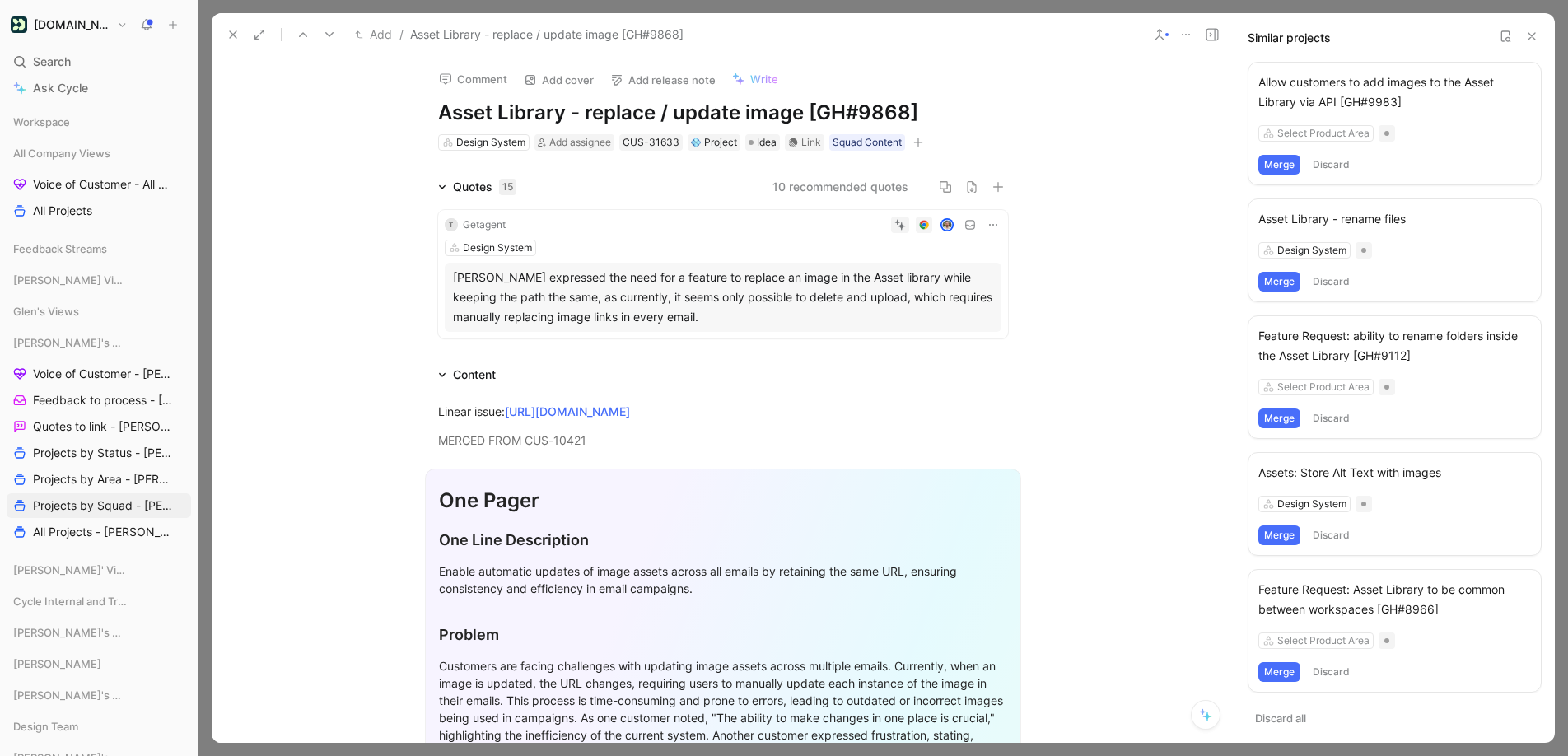
drag, startPoint x: 935, startPoint y: 102, endPoint x: 805, endPoint y: 104, distance: 130.0
click at [805, 104] on h1 "Asset Library - replace / update image [GH#9868]" at bounding box center [723, 113] width 570 height 27
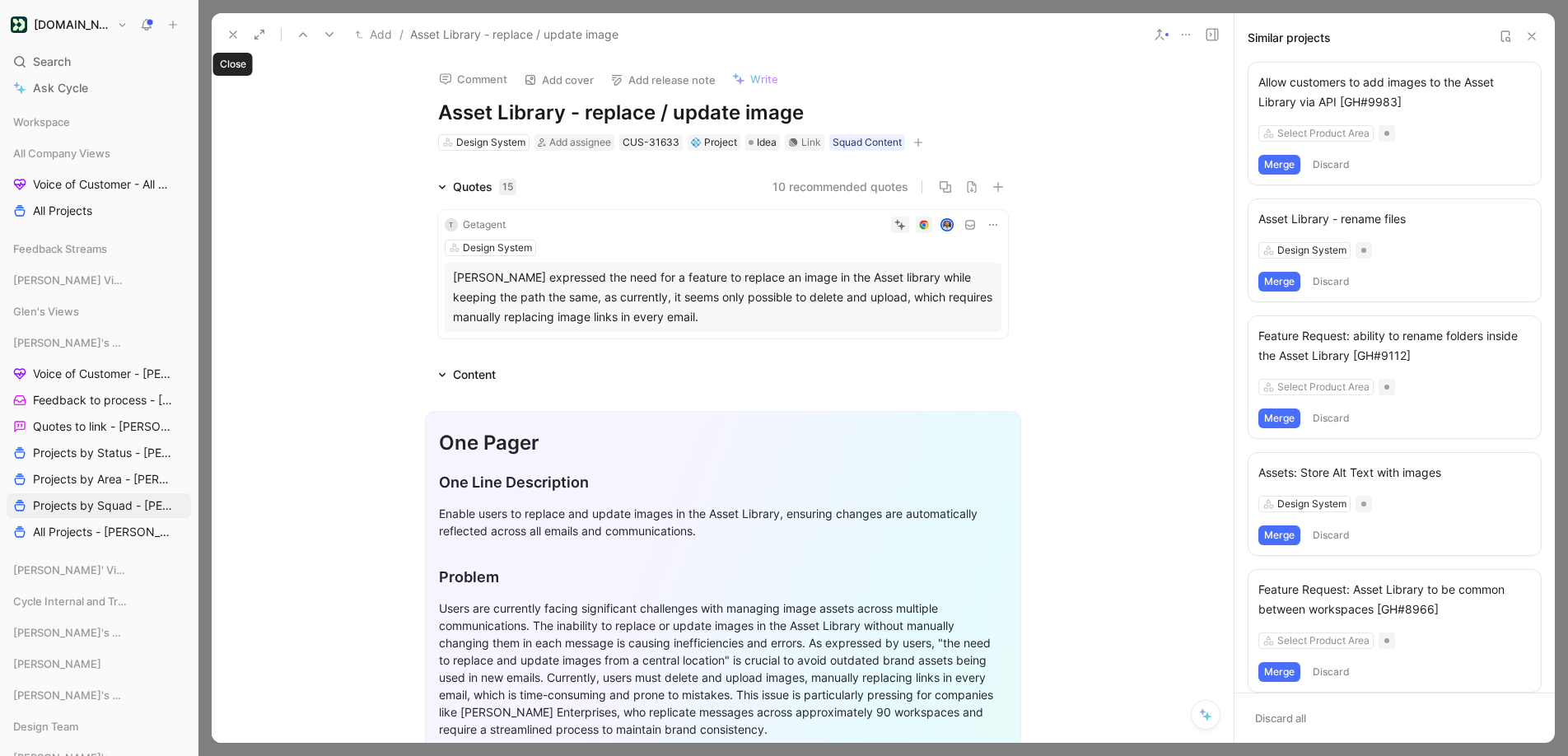
click at [237, 34] on icon at bounding box center [232, 34] width 13 height 13
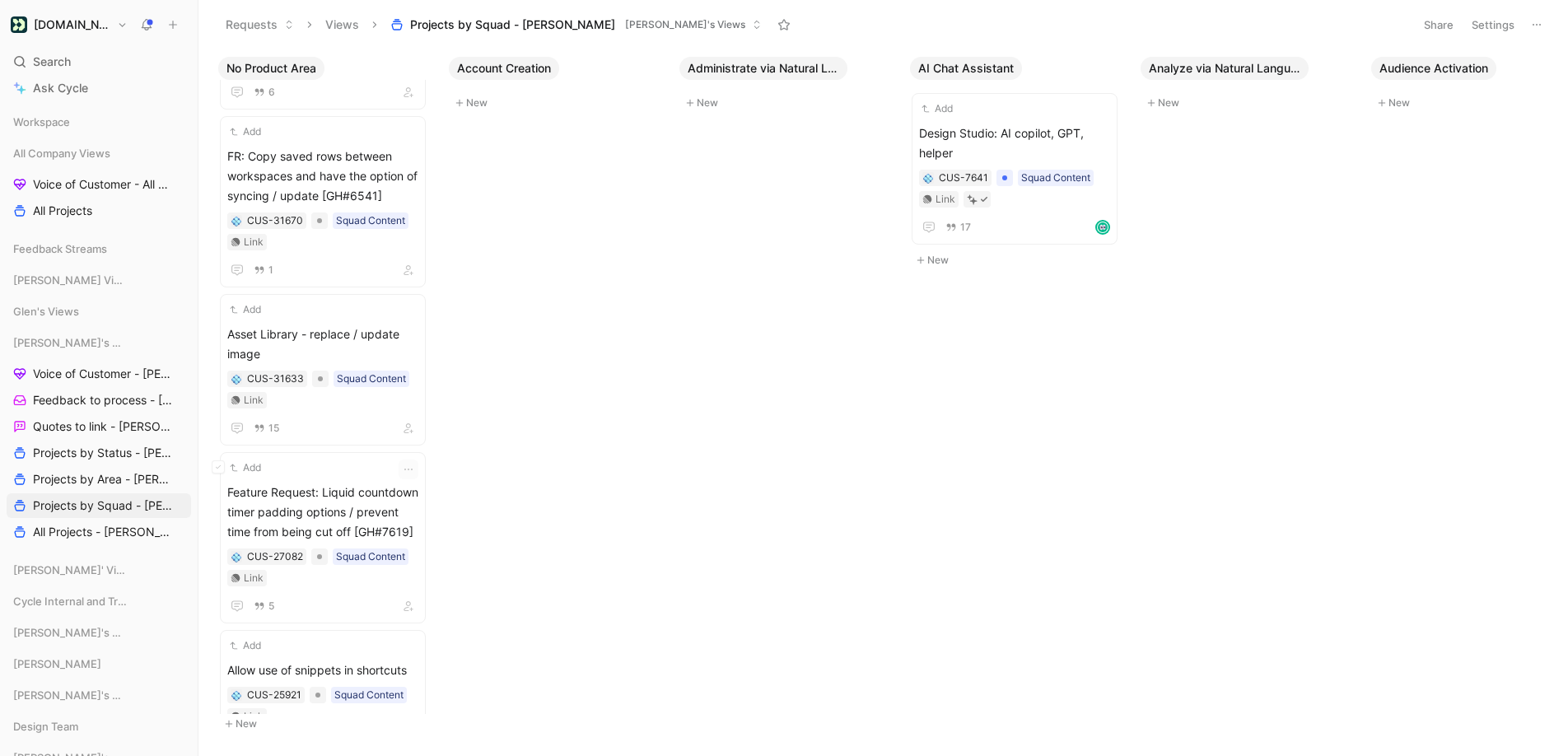
scroll to position [1809, 0]
click at [315, 487] on span "Feature Request: Liquid countdown timer padding options / prevent time from bei…" at bounding box center [323, 517] width 191 height 59
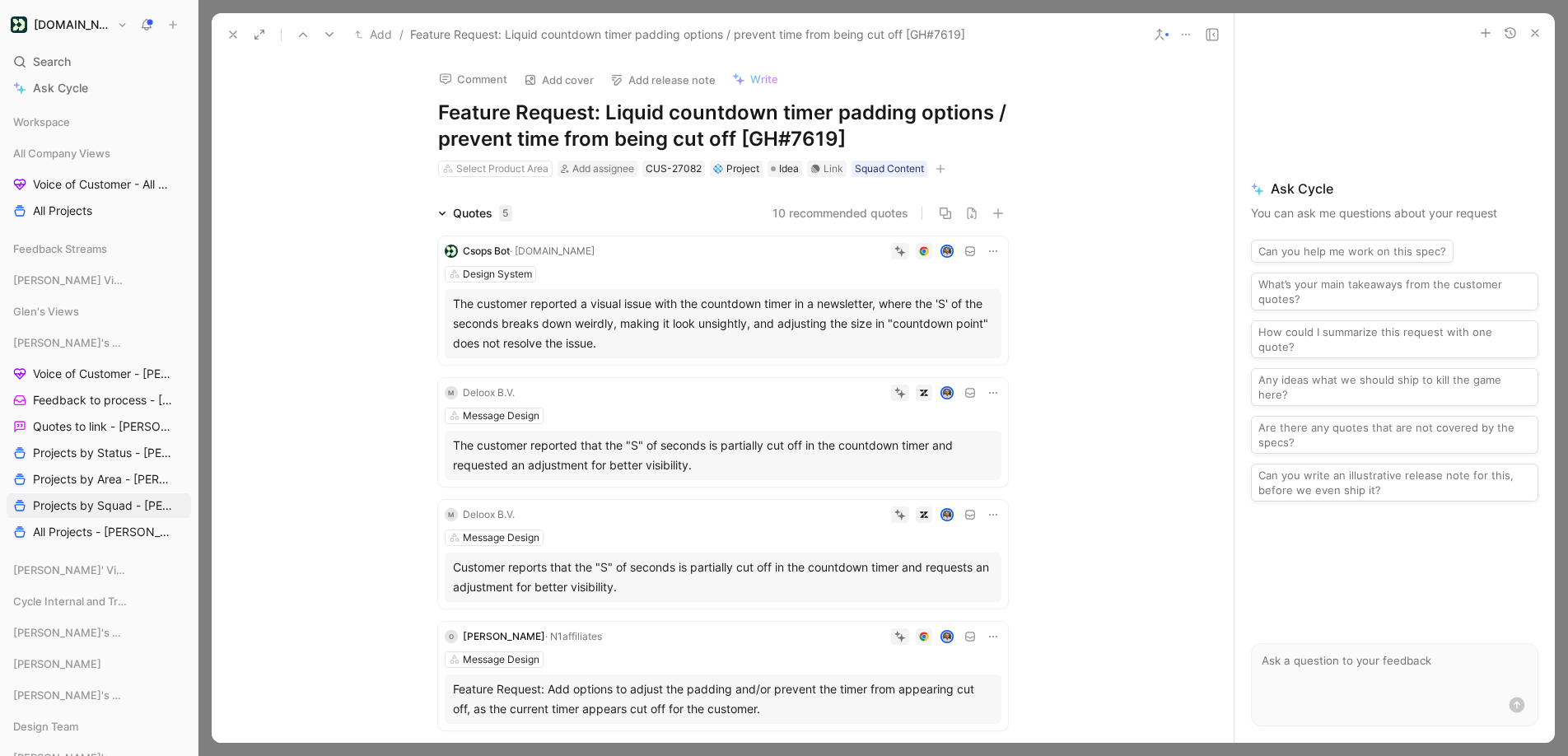
click at [1163, 32] on icon at bounding box center [1159, 34] width 13 height 13
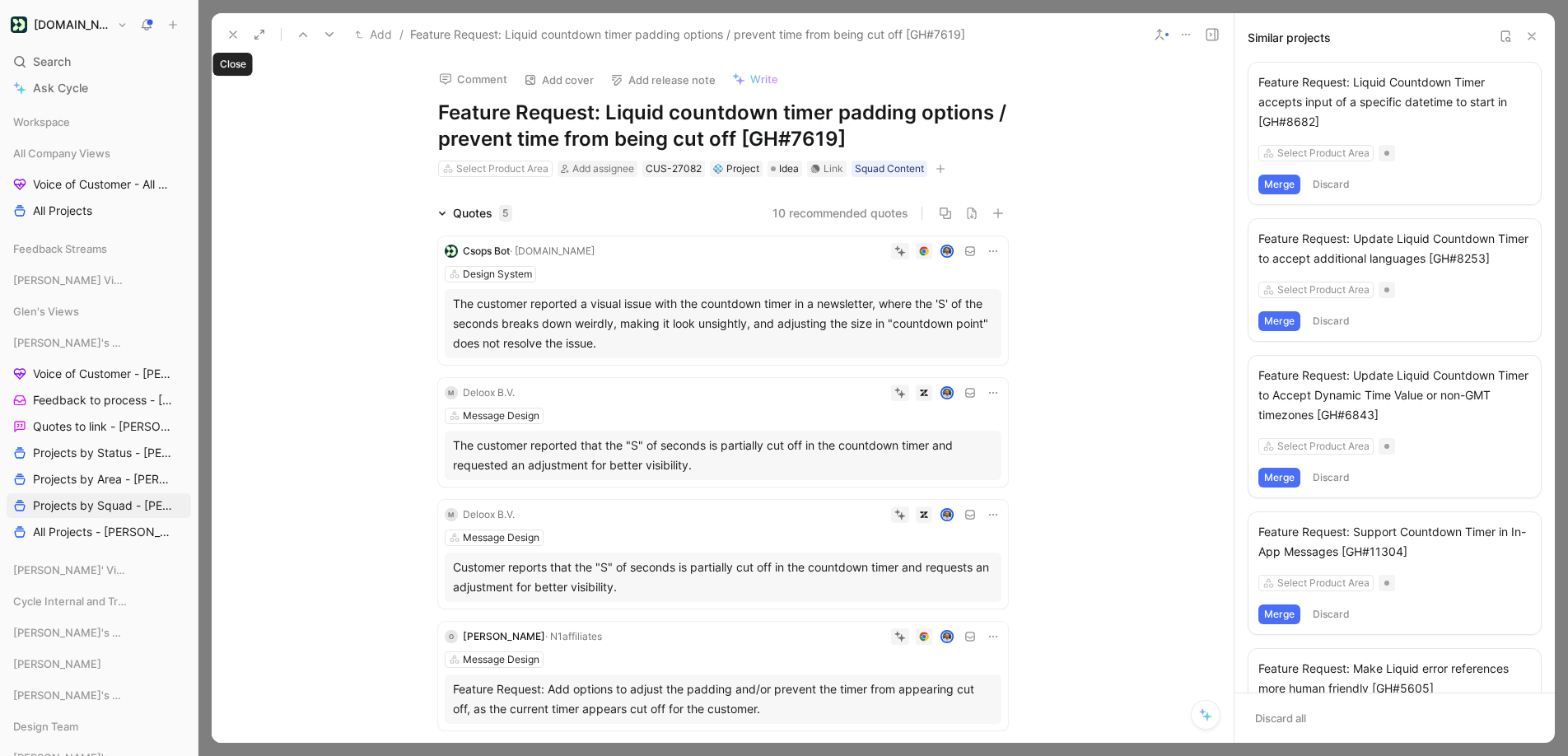
click at [233, 33] on use at bounding box center [233, 34] width 7 height 7
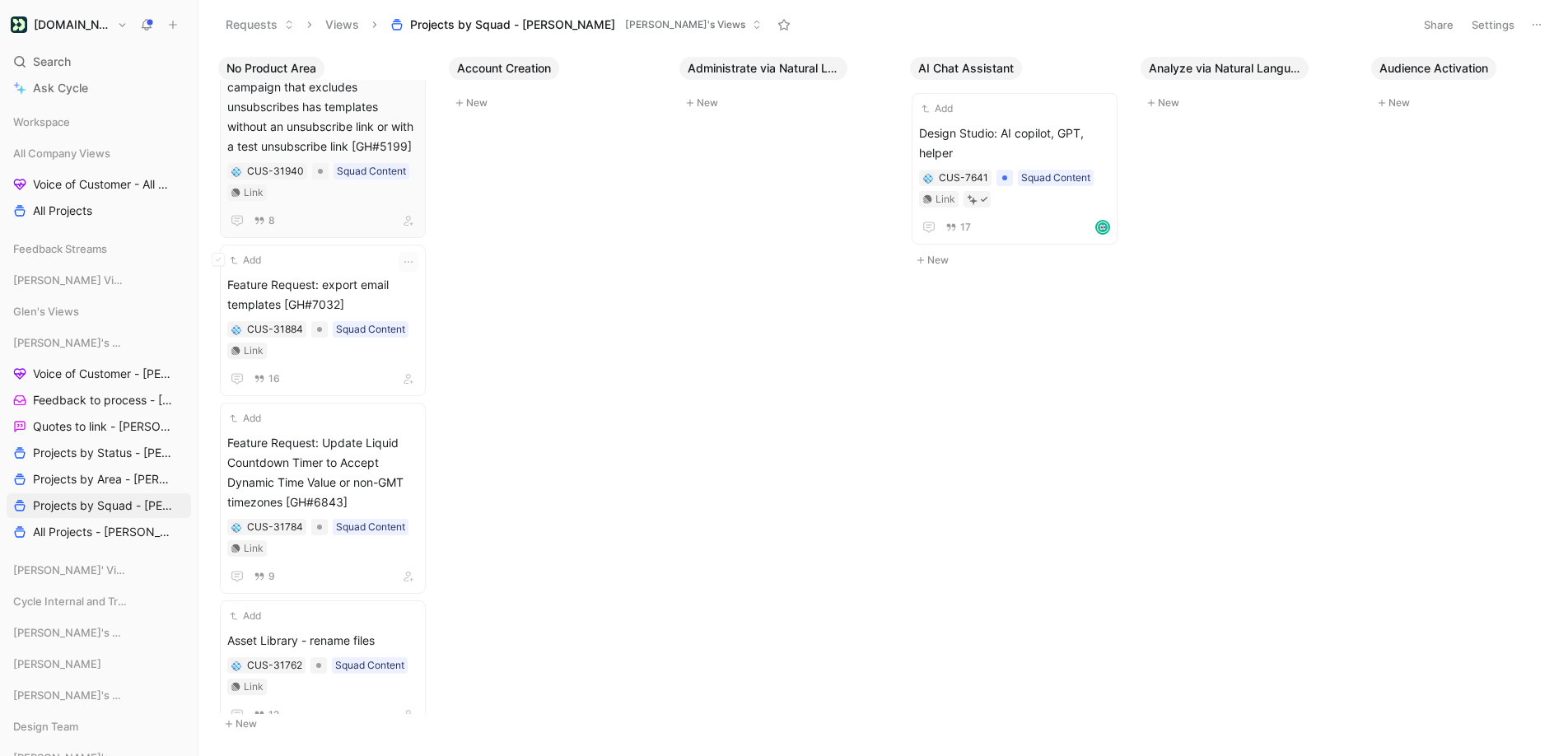
scroll to position [1095, 0]
click at [343, 441] on span "Feature Request: Update Liquid Countdown Timer to Accept Dynamic Time Value or …" at bounding box center [323, 472] width 191 height 79
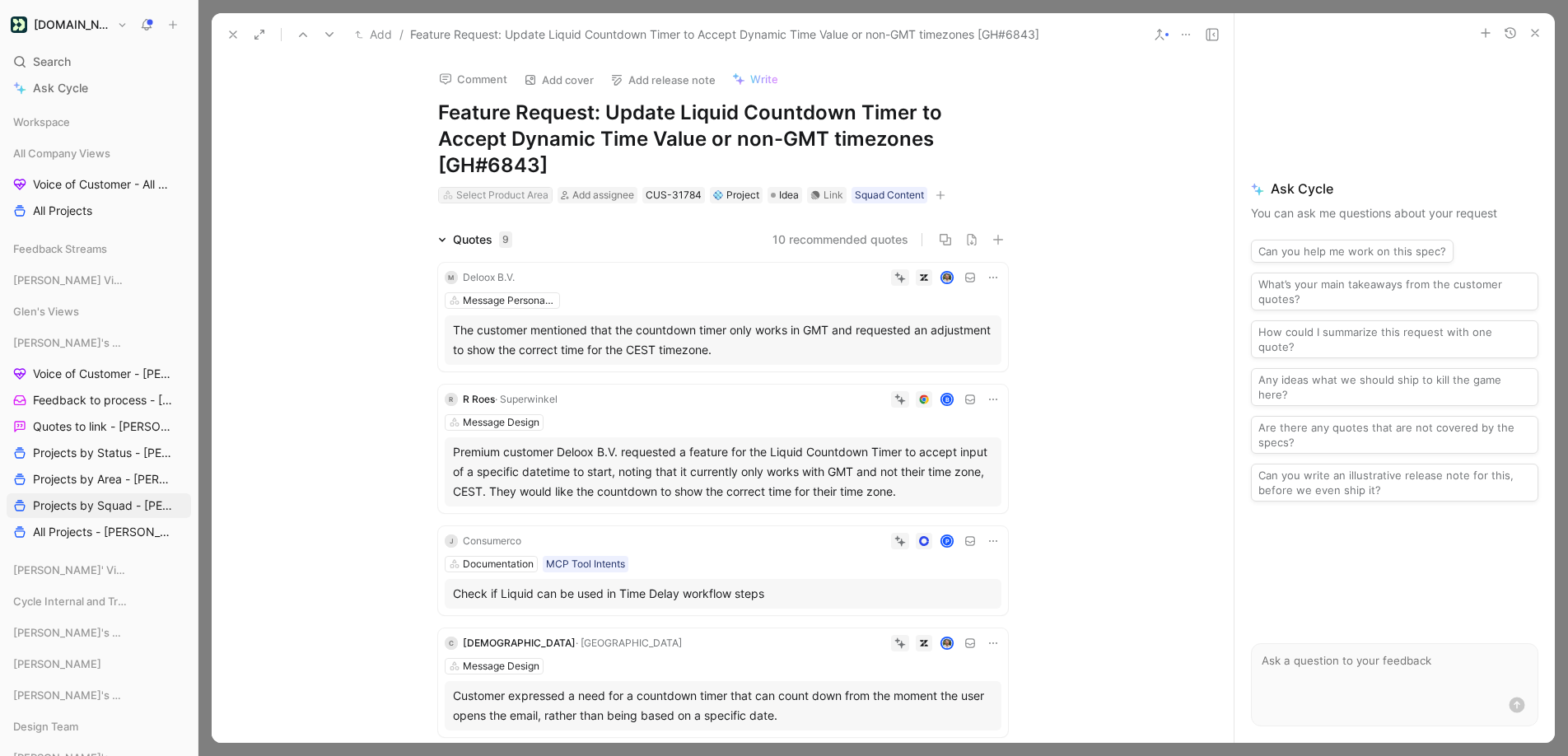
click at [494, 195] on div "Select Product Area" at bounding box center [502, 195] width 92 height 16
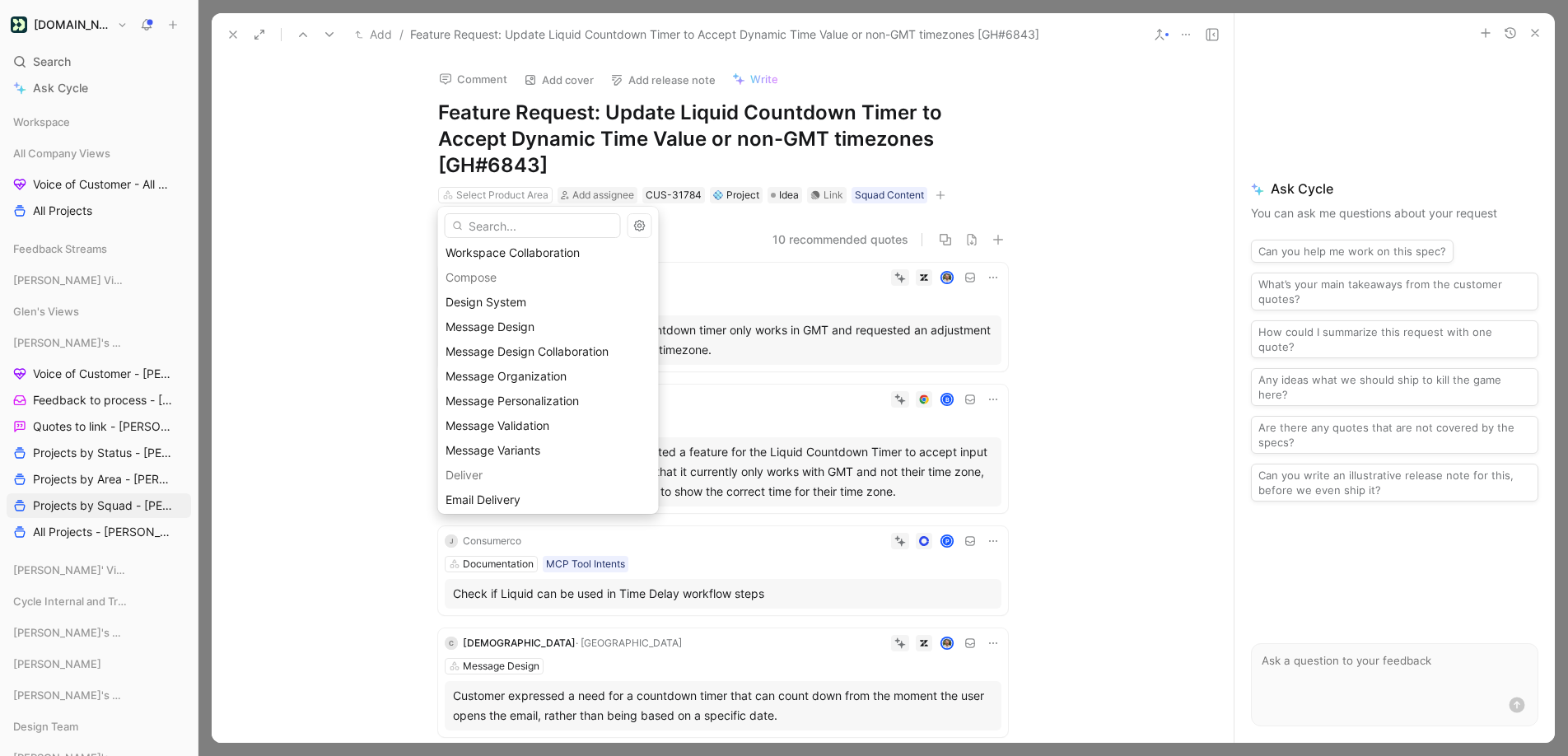
scroll to position [408, 0]
click at [499, 389] on span "Message Personalization" at bounding box center [512, 393] width 133 height 14
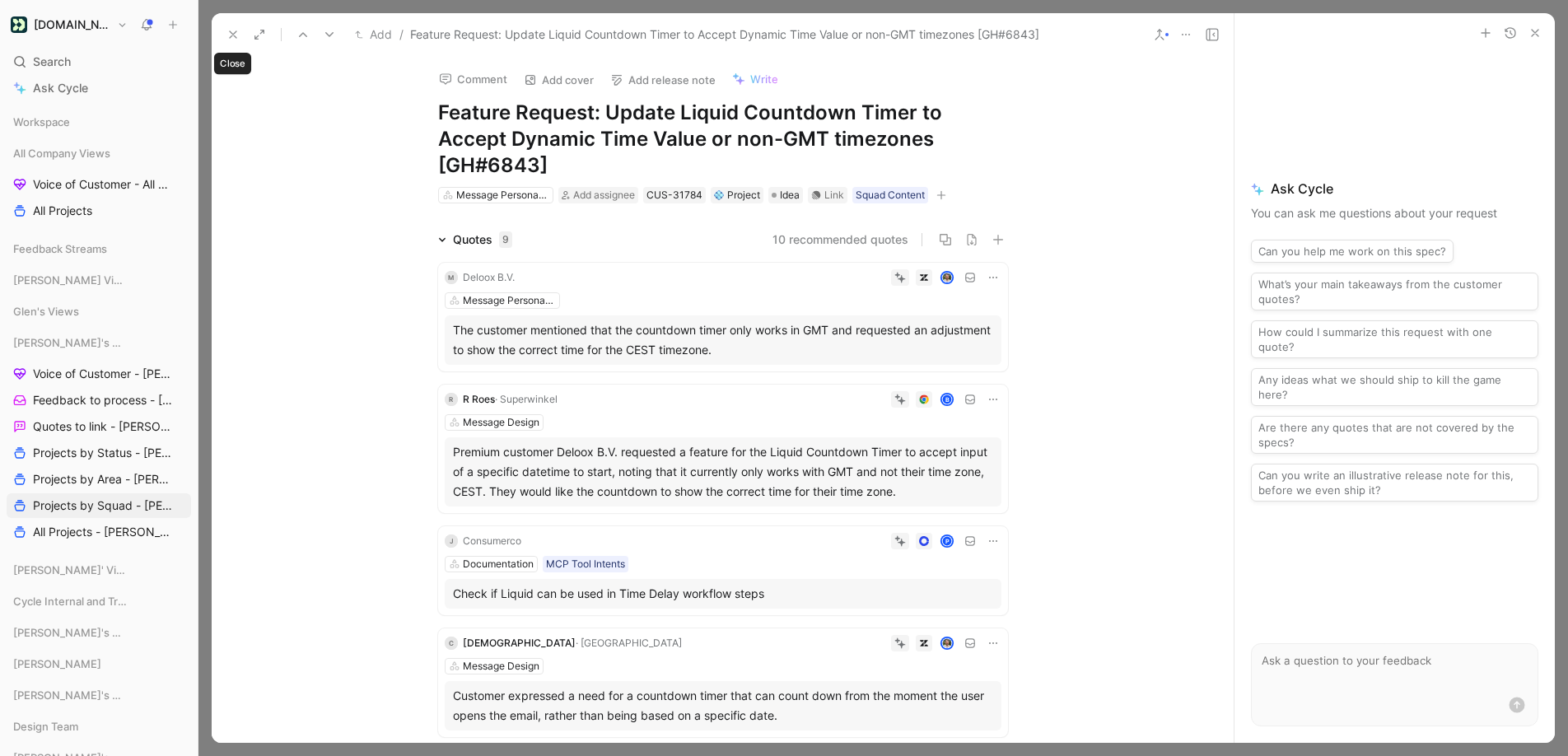
click at [231, 30] on icon at bounding box center [232, 34] width 13 height 13
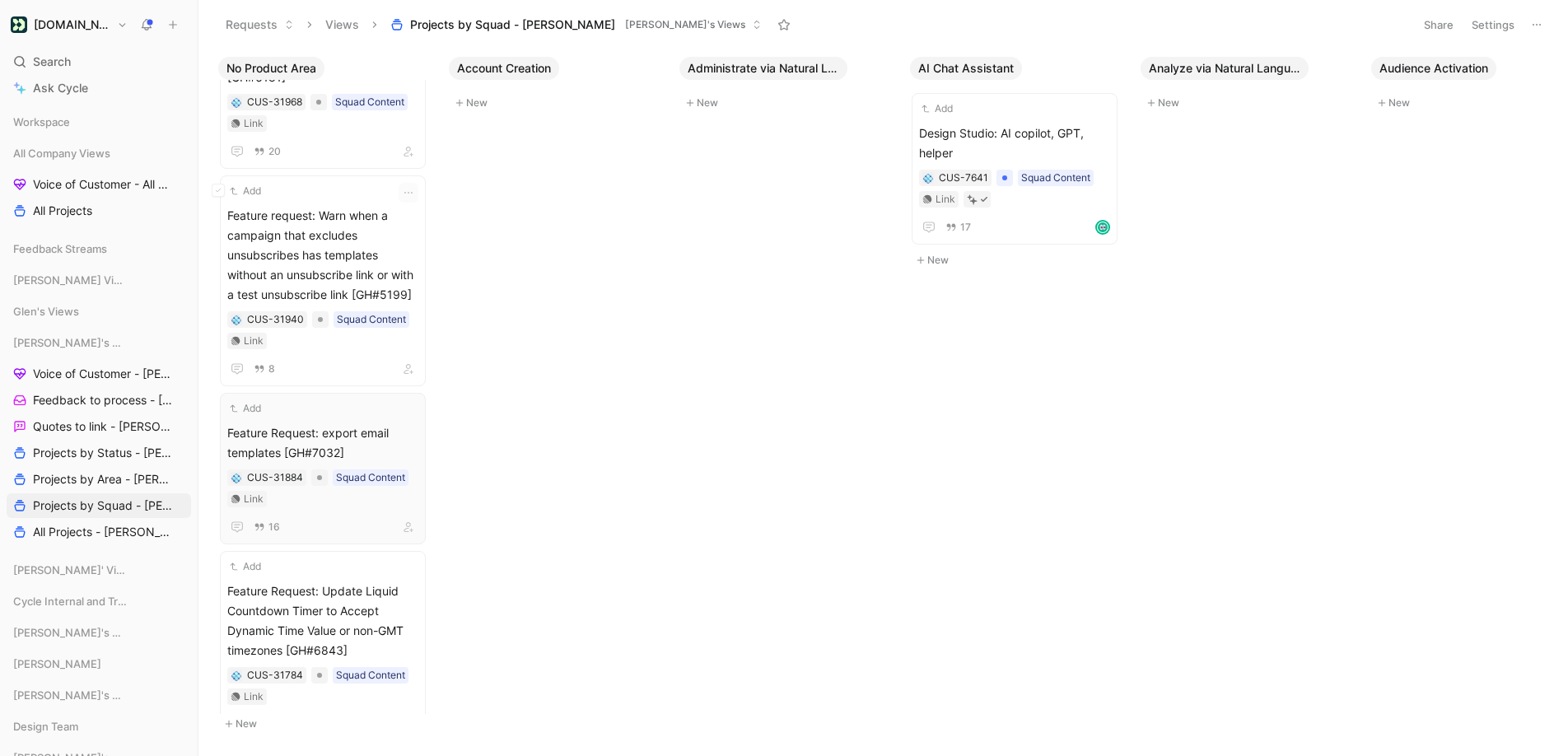
scroll to position [945, 0]
click at [324, 240] on span "Feature request: Warn when a campaign that excludes unsubscribes has templates …" at bounding box center [323, 256] width 191 height 99
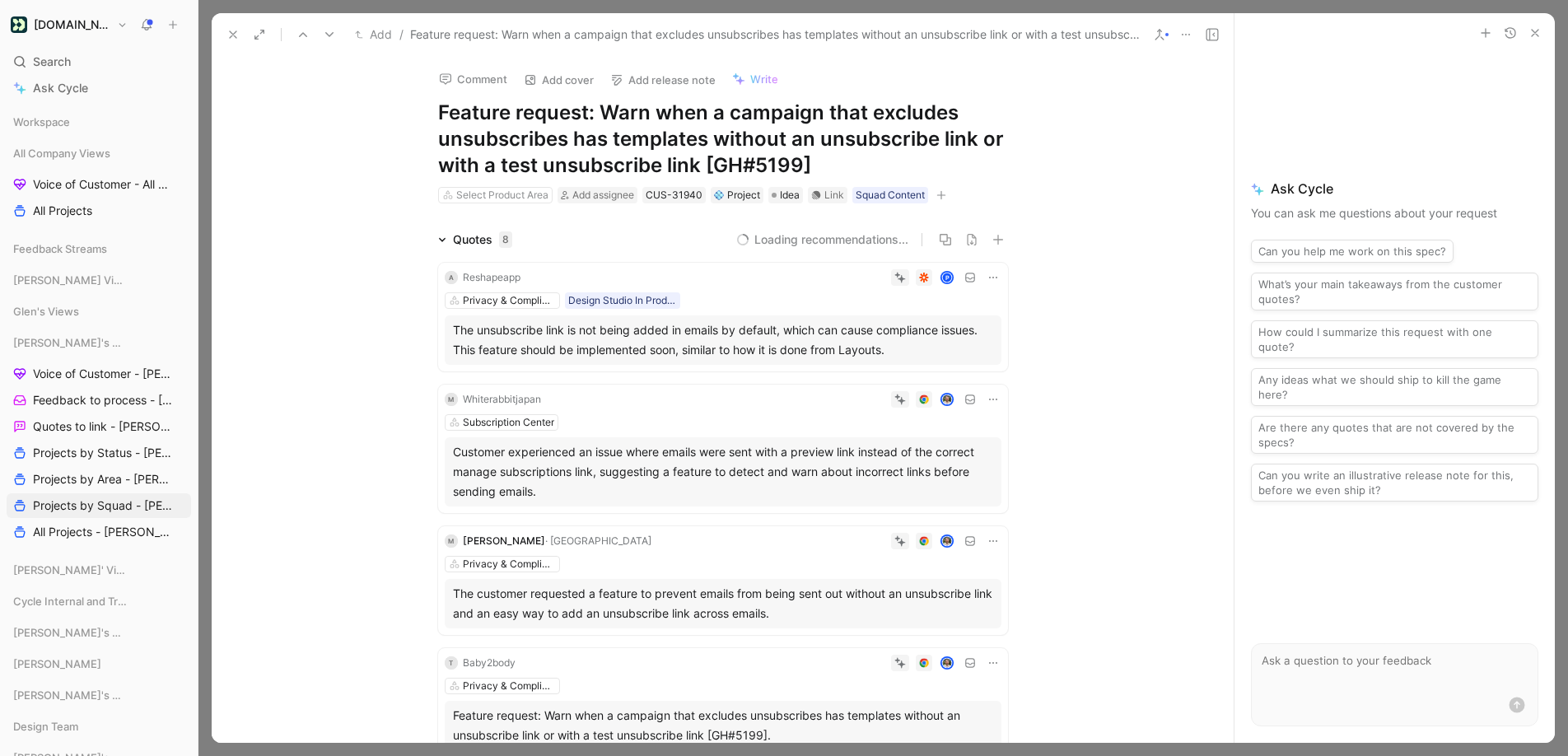
click at [534, 185] on div "Select Product Area Add assignee CUS-31940 Project Idea Link Squad Content" at bounding box center [723, 195] width 573 height 20
click at [519, 193] on div "Select Product Area" at bounding box center [502, 195] width 92 height 16
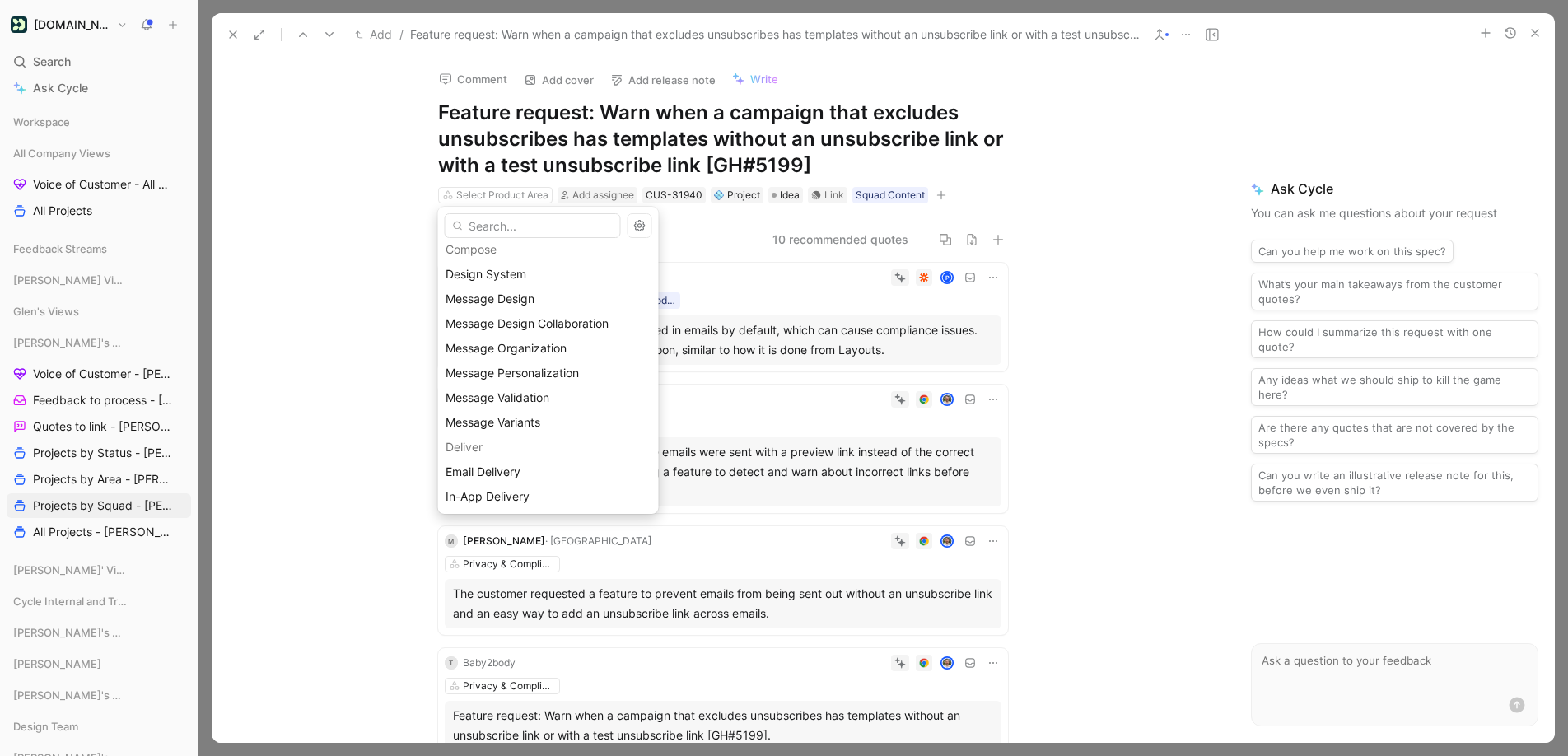
scroll to position [430, 0]
click at [506, 394] on span "Message Validation" at bounding box center [497, 396] width 104 height 14
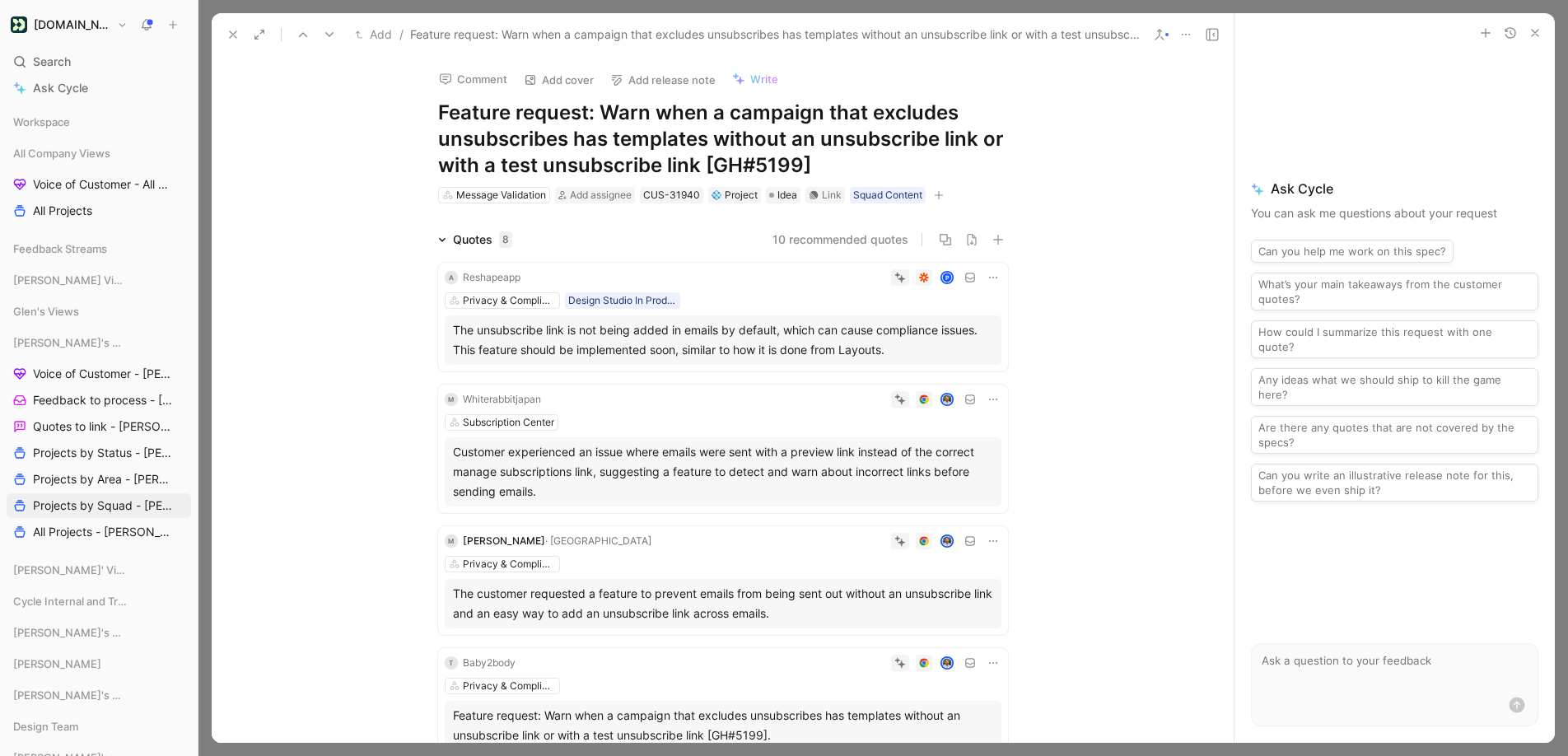
click at [232, 32] on icon at bounding box center [232, 34] width 13 height 13
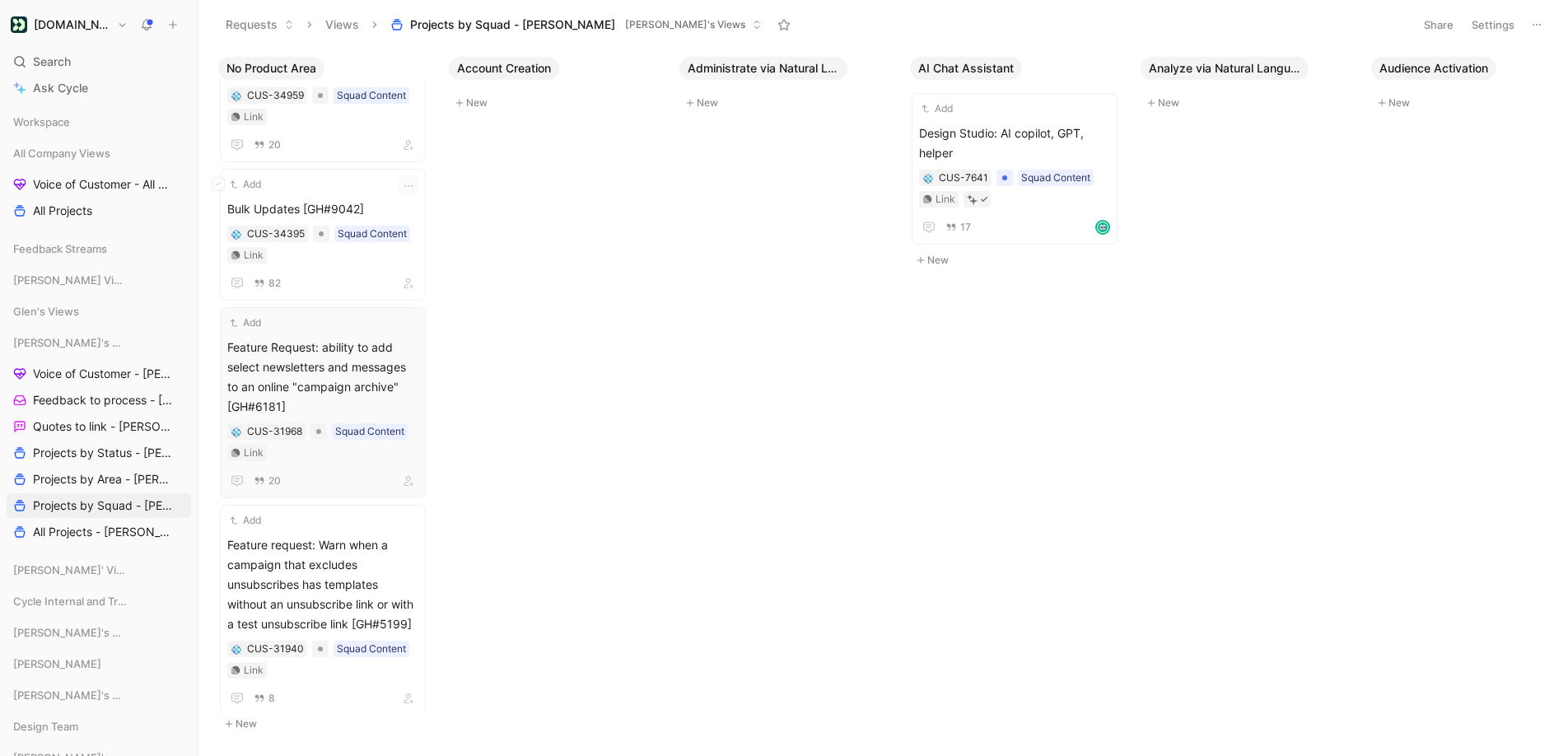
scroll to position [616, 0]
click at [386, 209] on span "Bulk Updates [GH#9042]" at bounding box center [323, 210] width 191 height 20
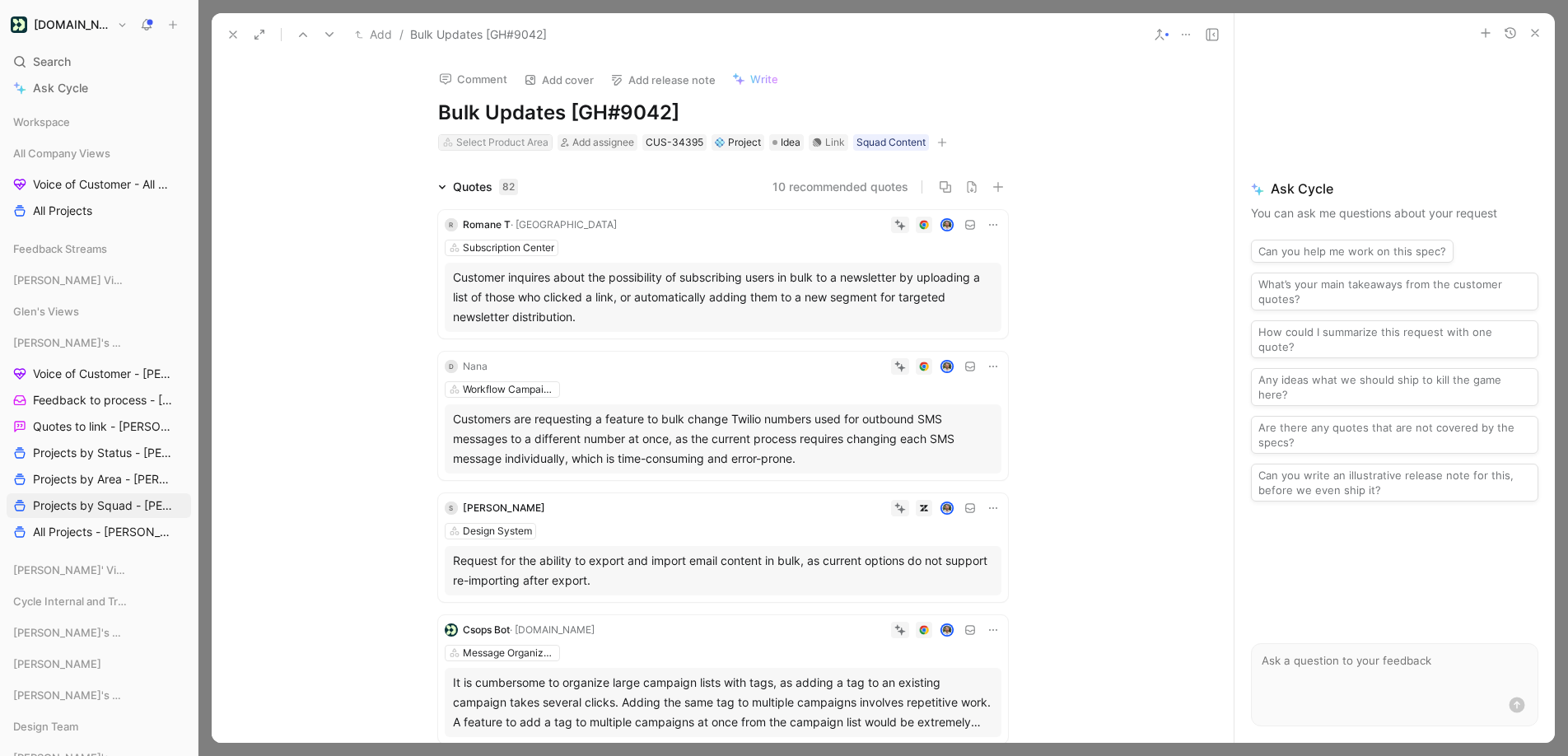
click at [486, 143] on div "Select Product Area" at bounding box center [502, 142] width 92 height 16
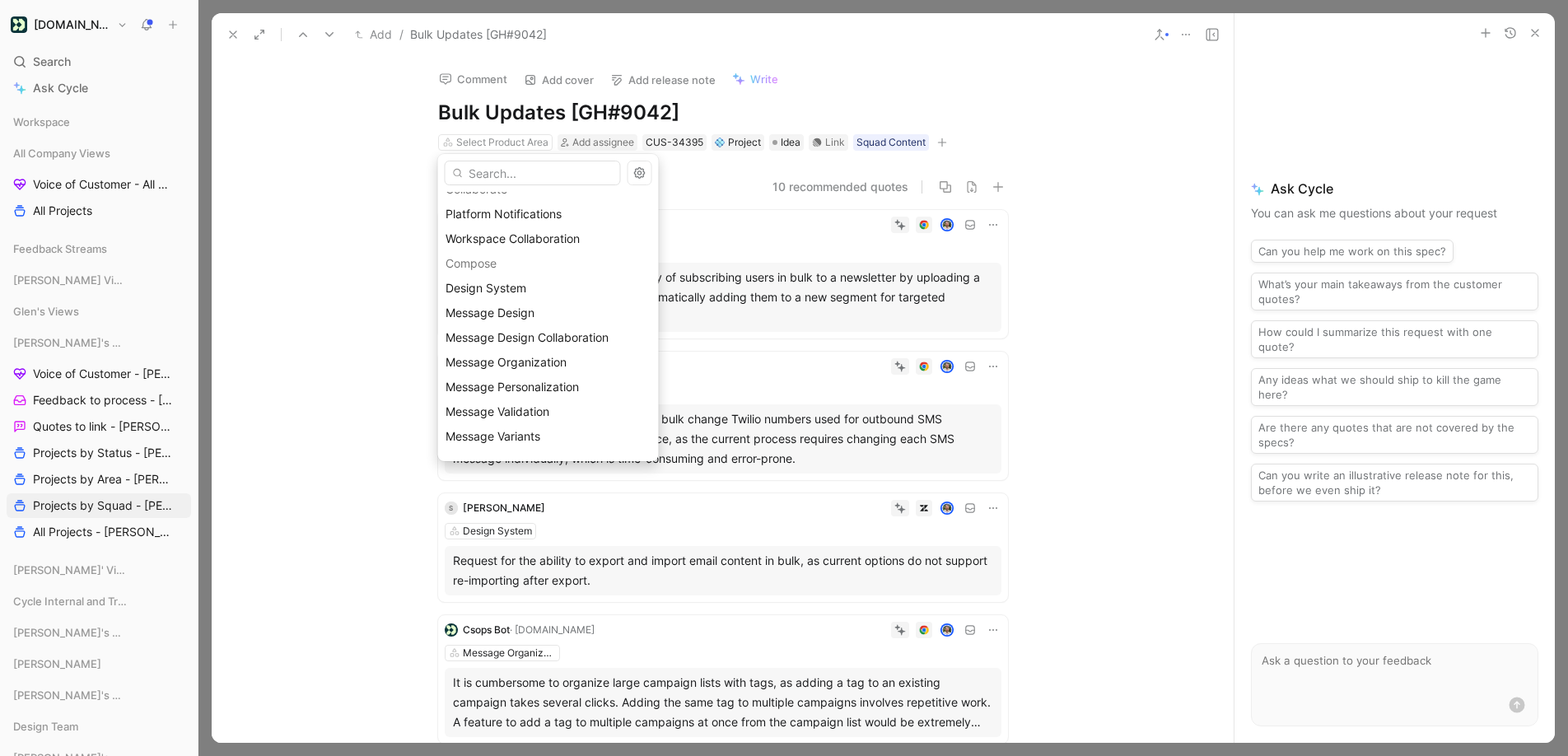
scroll to position [363, 0]
click at [466, 355] on span "Message Organization" at bounding box center [506, 361] width 121 height 14
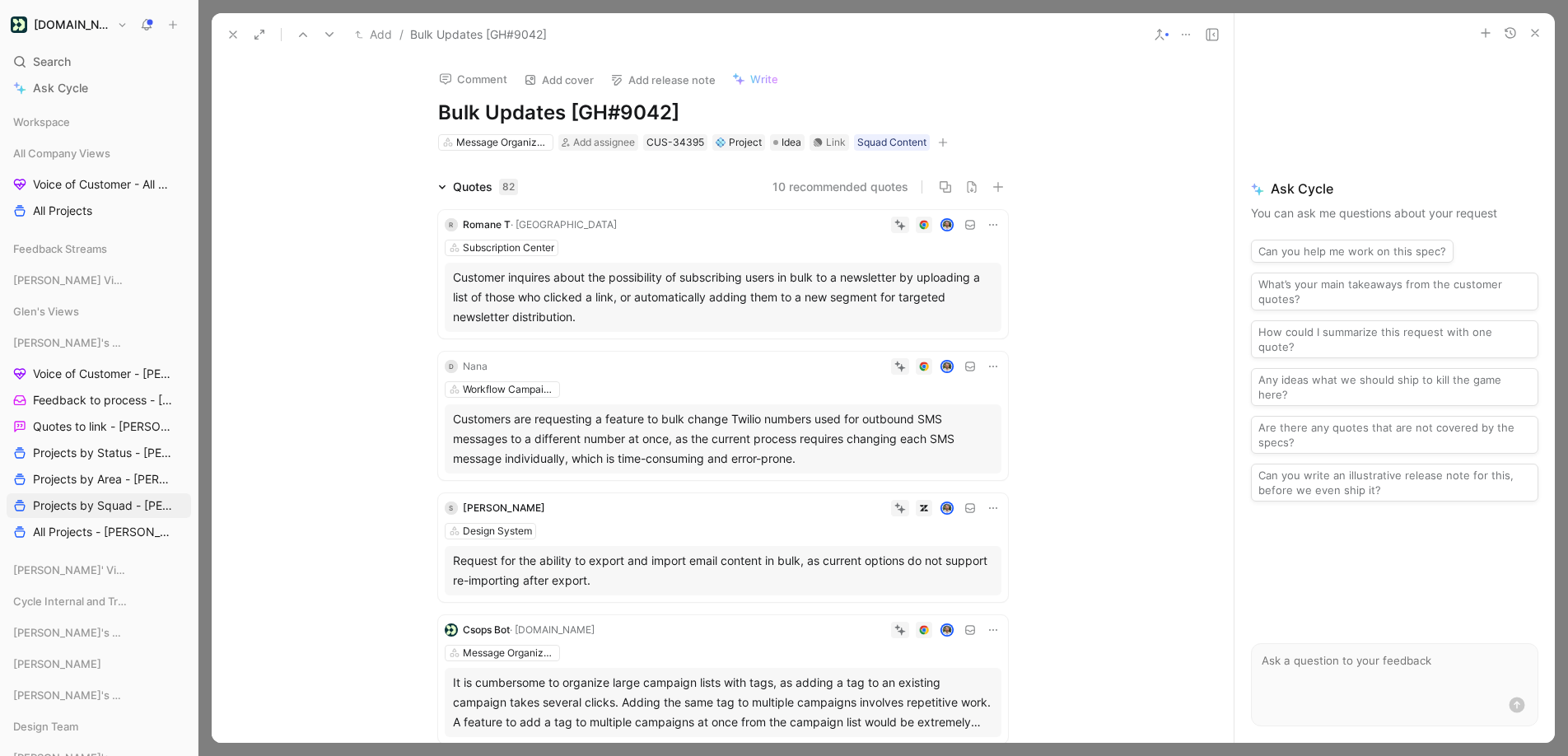
click at [1149, 32] on button at bounding box center [1159, 34] width 23 height 23
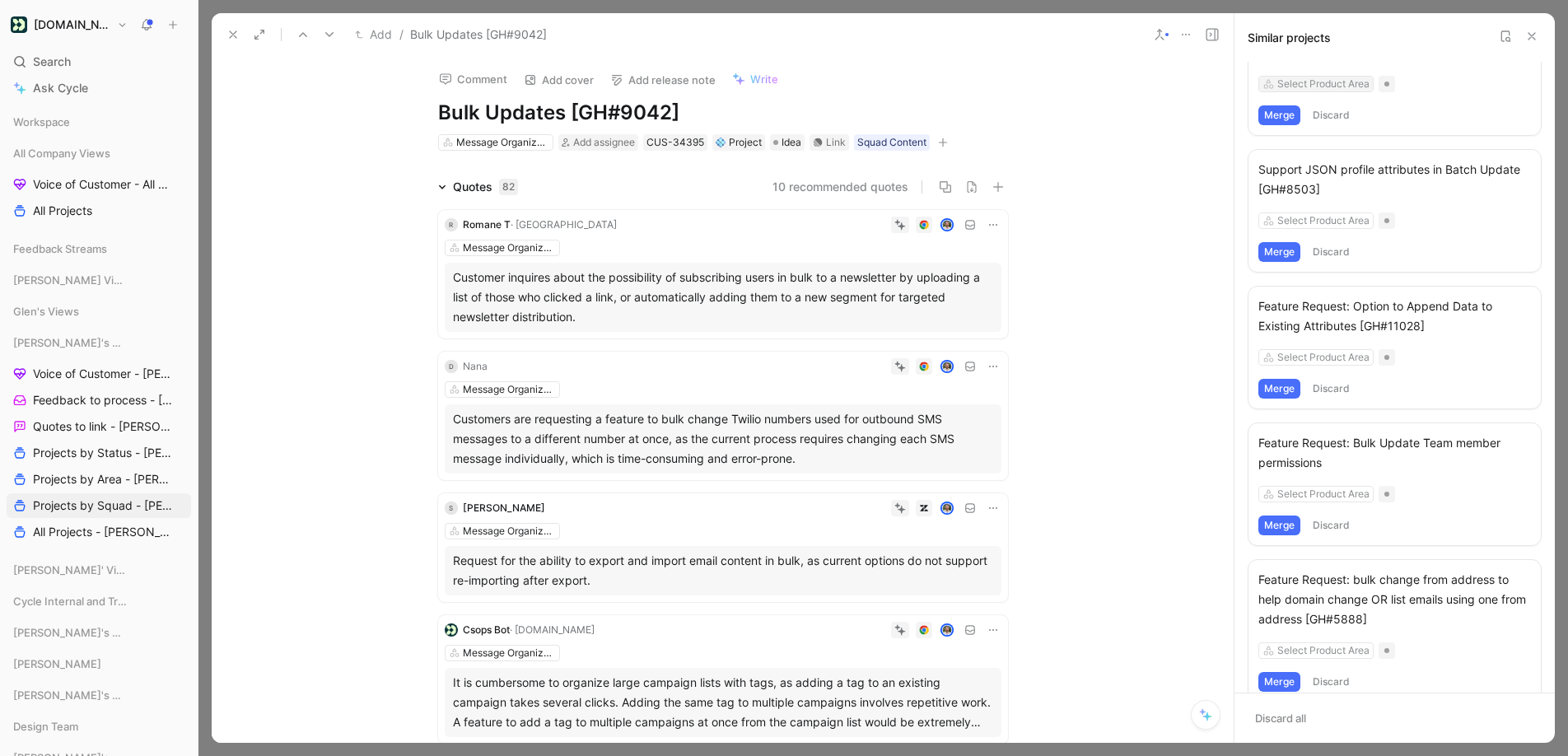
scroll to position [483, 0]
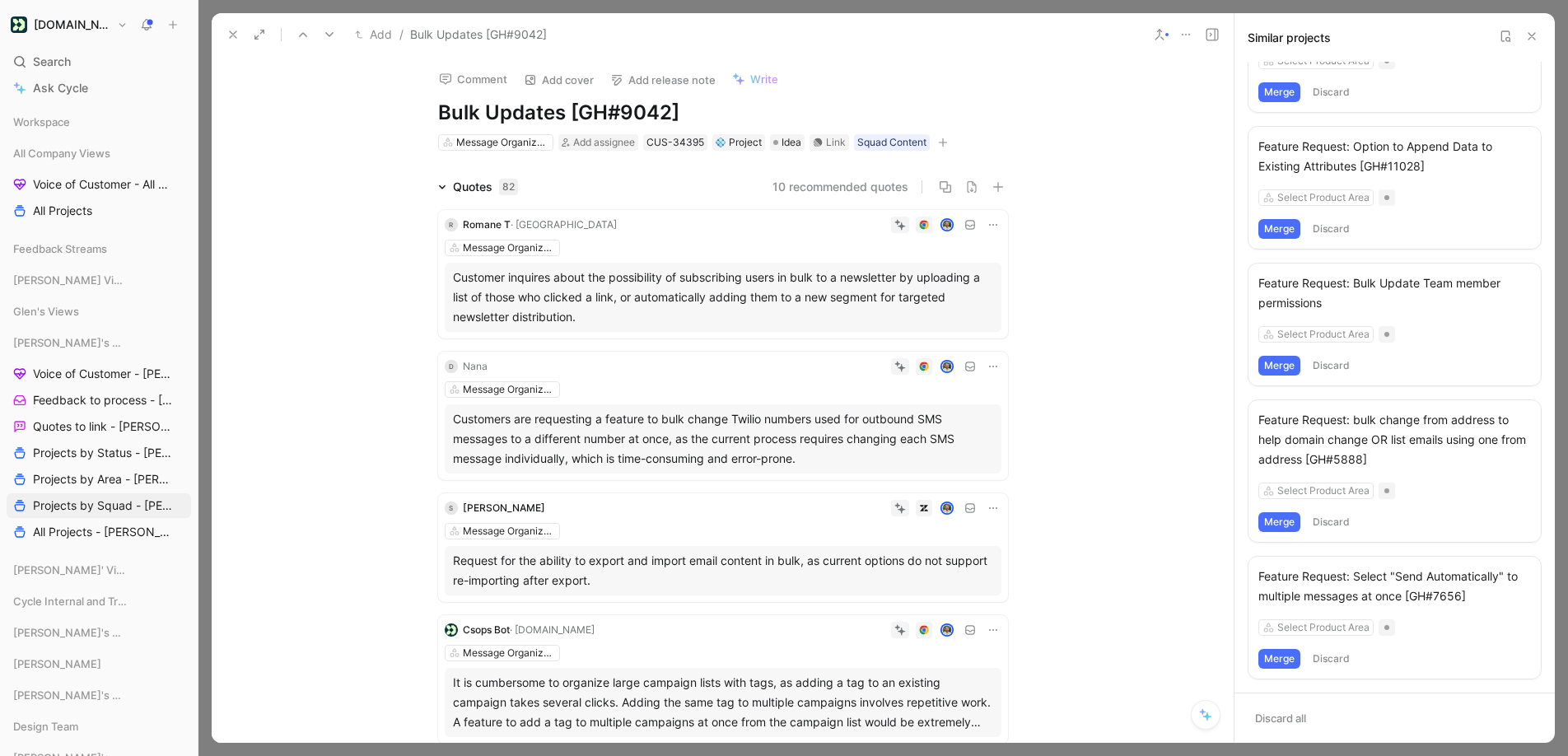
click at [231, 32] on use at bounding box center [233, 34] width 7 height 7
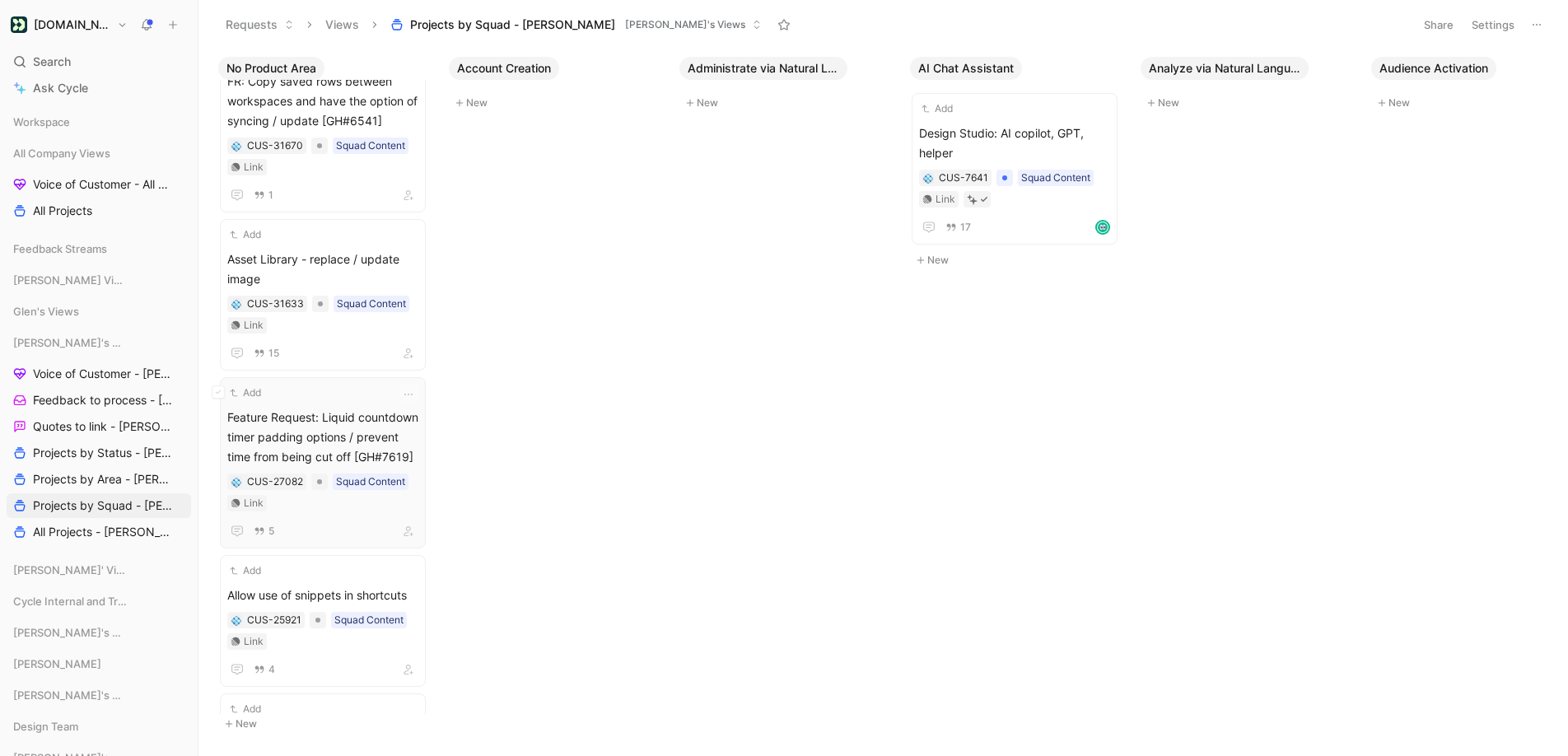
scroll to position [1794, 0]
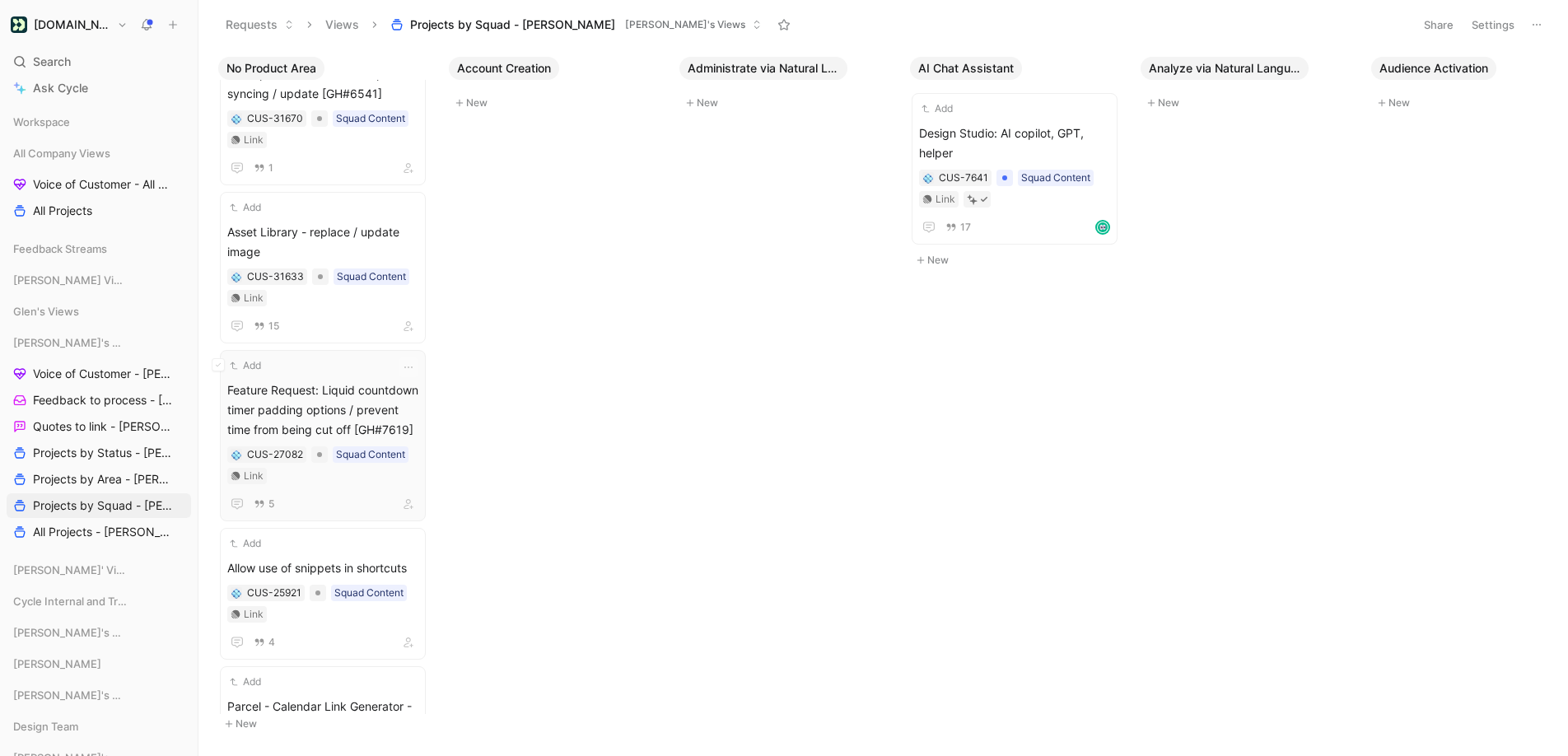
click at [323, 392] on span "Feature Request: Liquid countdown timer padding options / prevent time from bei…" at bounding box center [323, 410] width 191 height 59
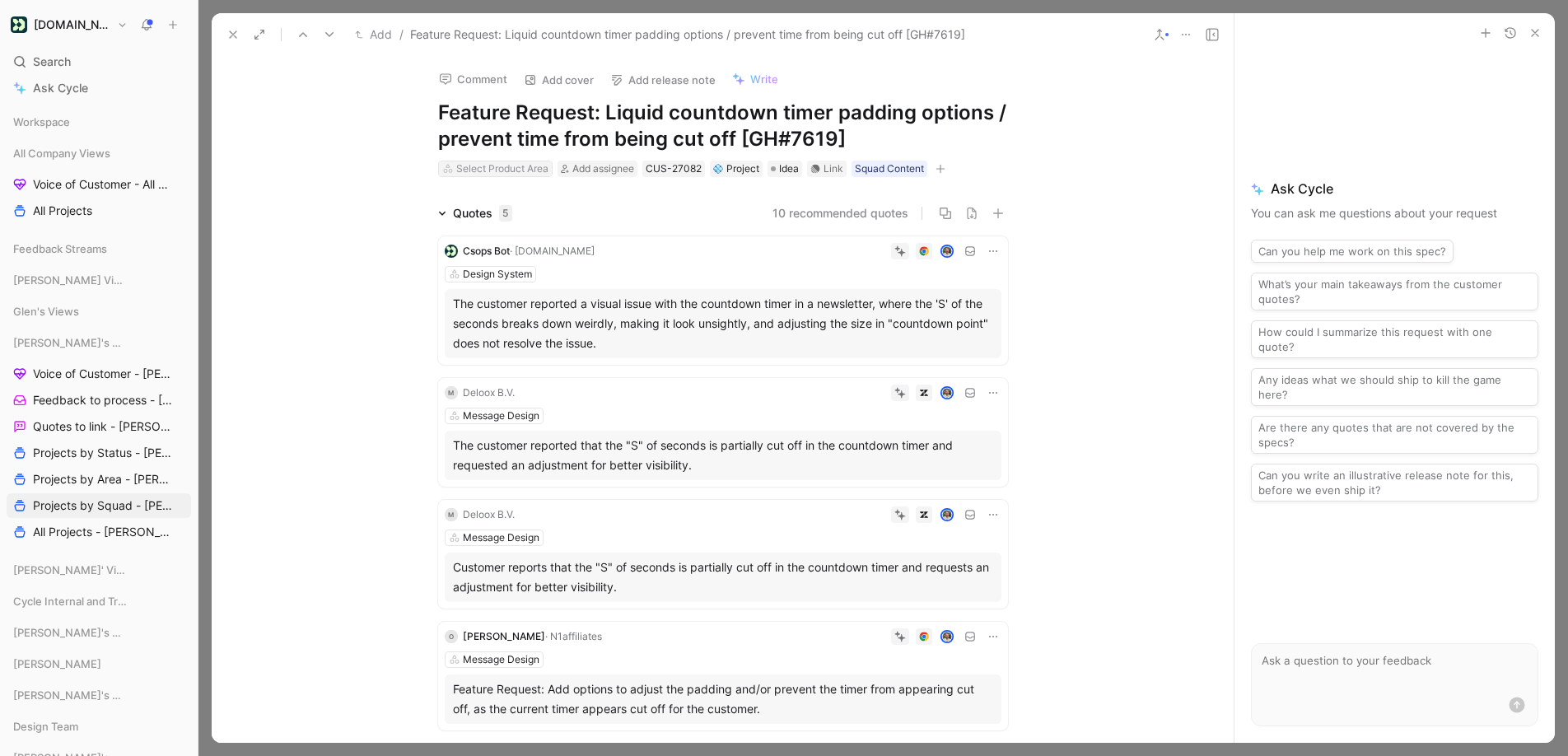
click at [506, 168] on div "Select Product Area" at bounding box center [502, 169] width 92 height 16
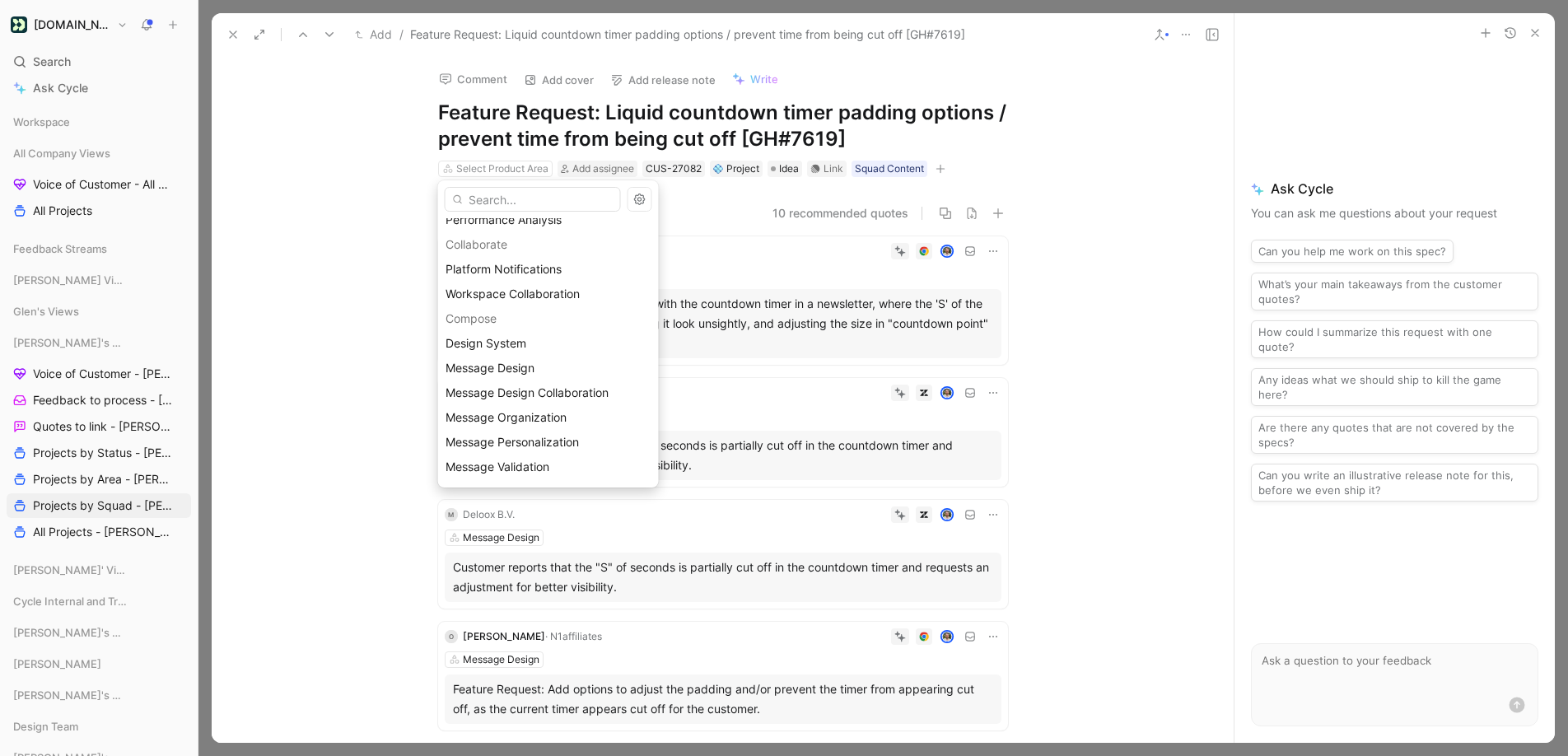
scroll to position [418, 0]
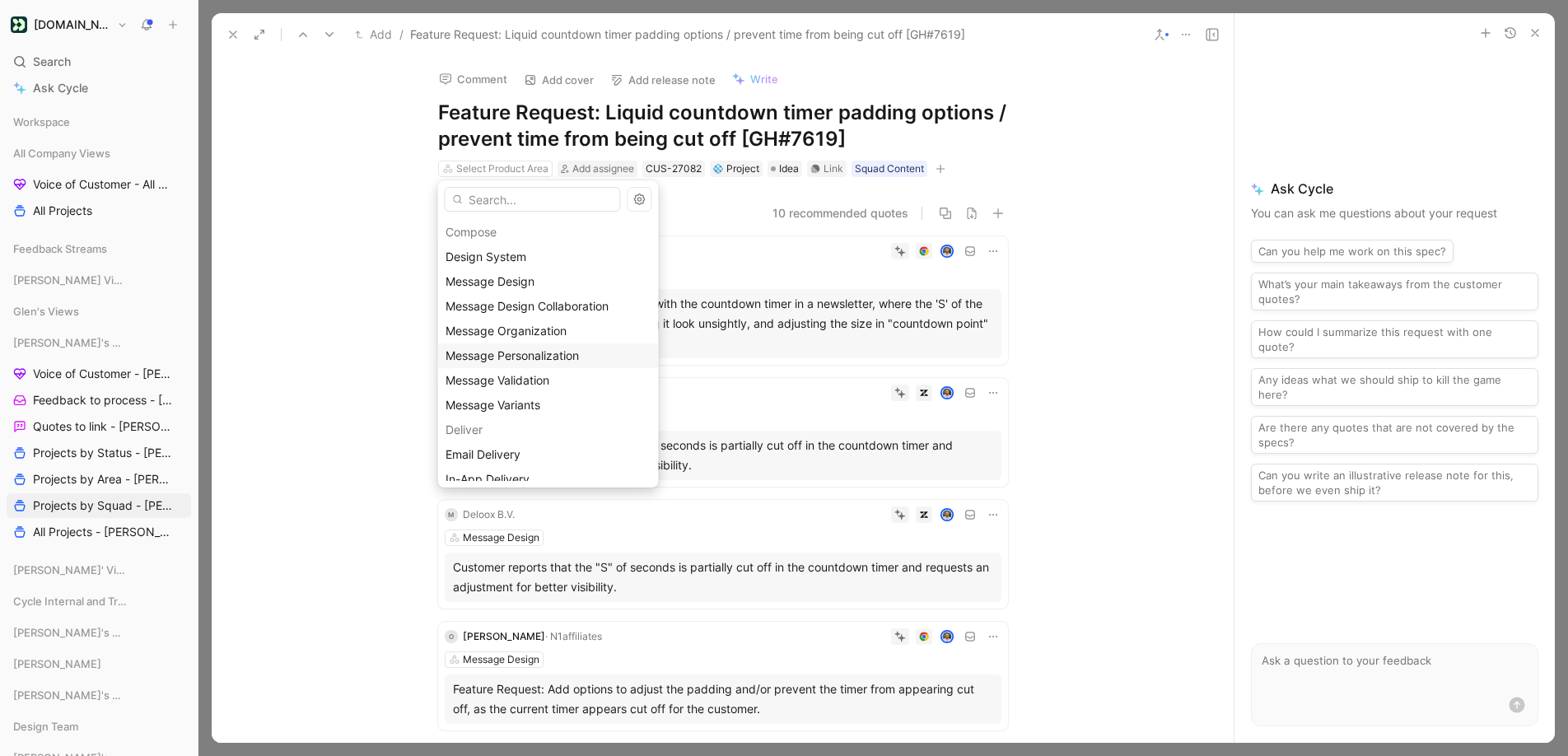
click at [478, 354] on span "Message Personalization" at bounding box center [512, 356] width 133 height 14
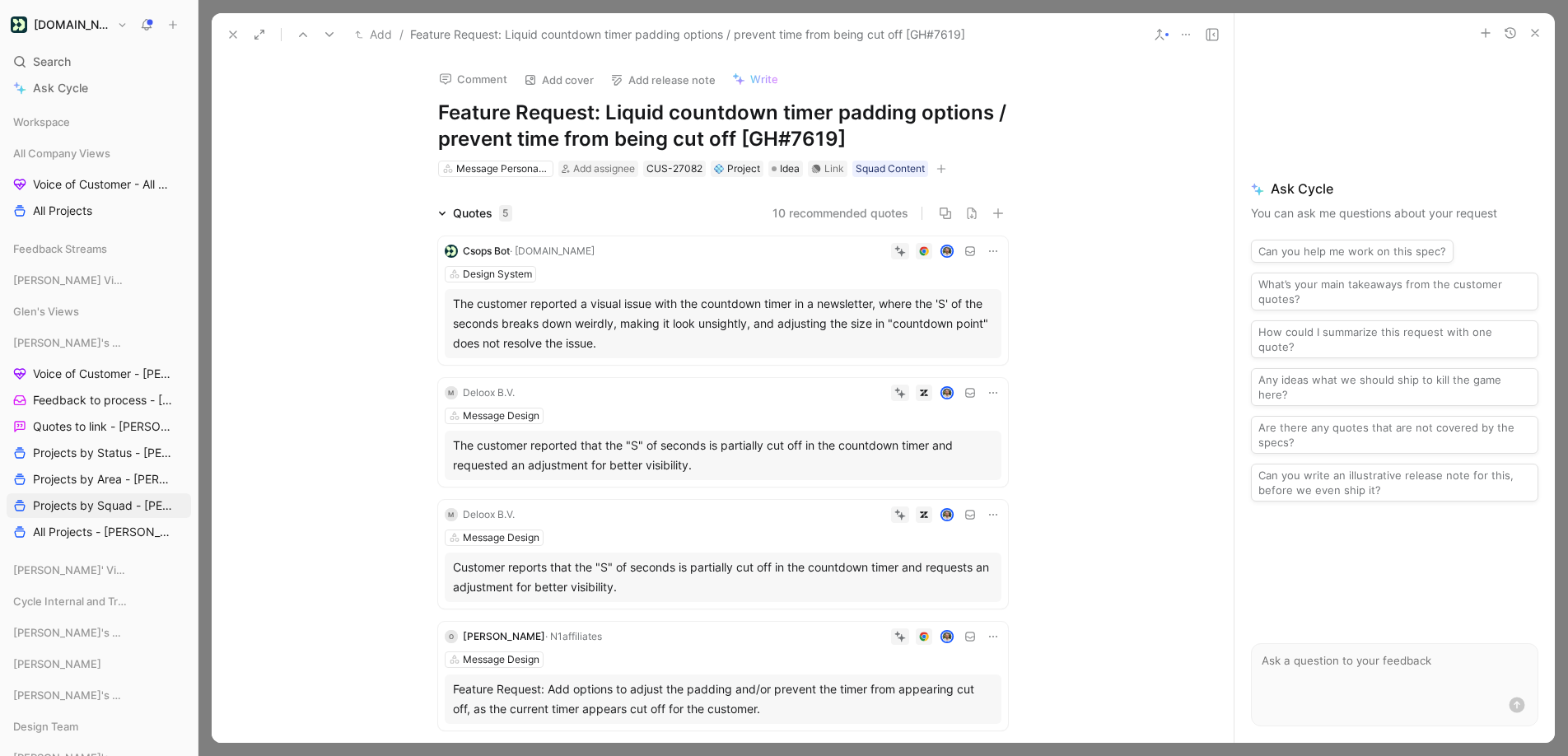
click at [232, 28] on icon at bounding box center [232, 34] width 13 height 13
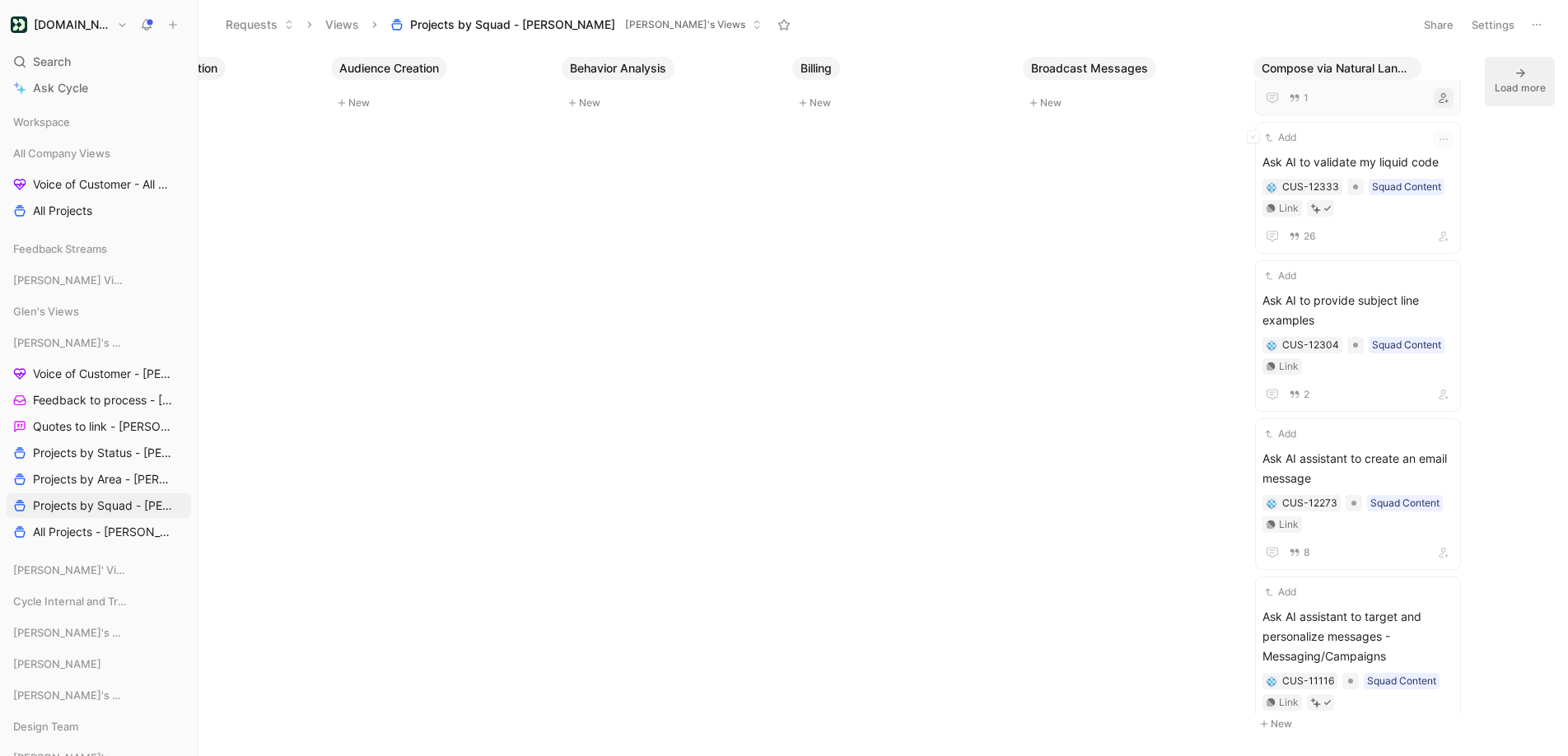
scroll to position [821, 0]
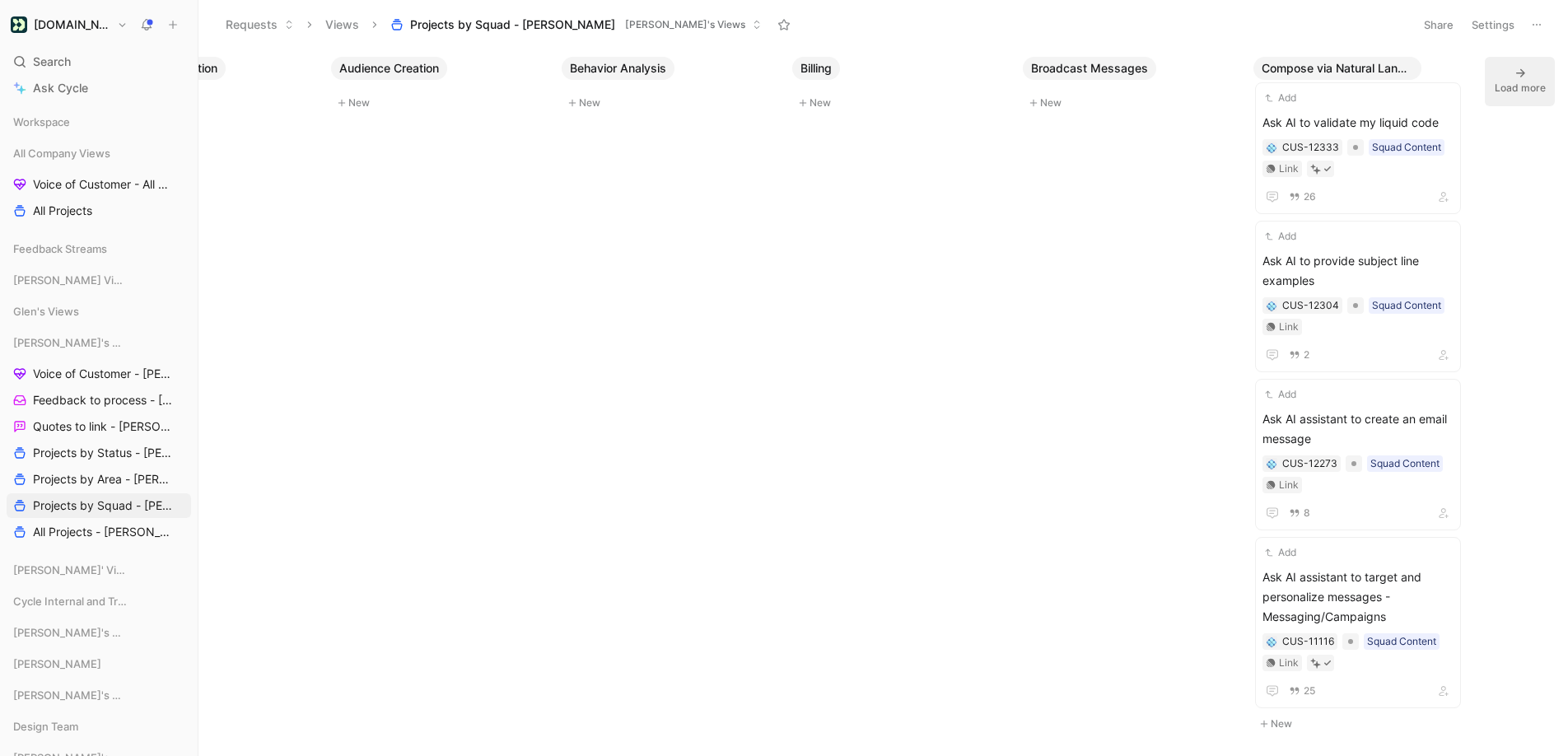
click at [1533, 77] on button "Load more" at bounding box center [1519, 81] width 70 height 49
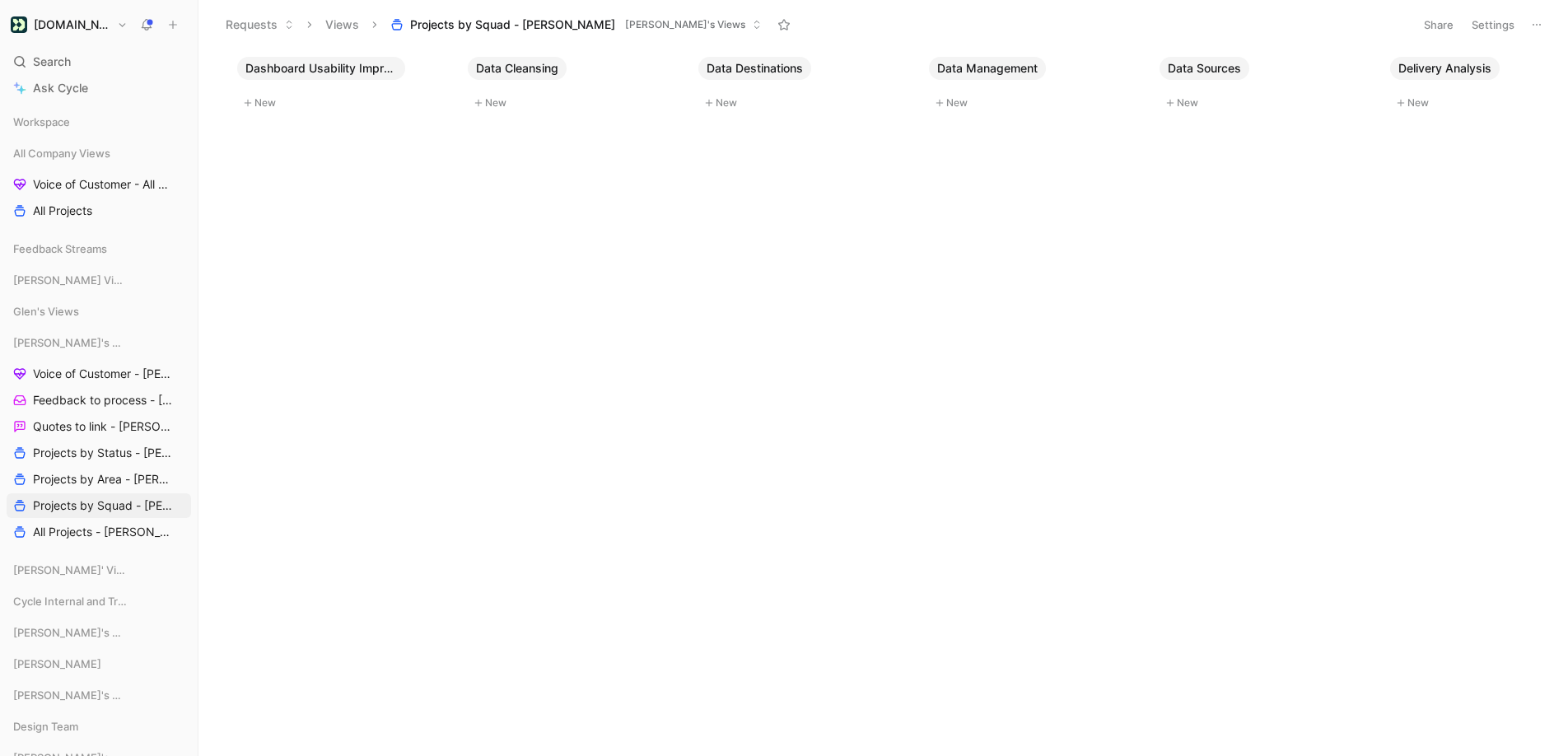
scroll to position [332, 0]
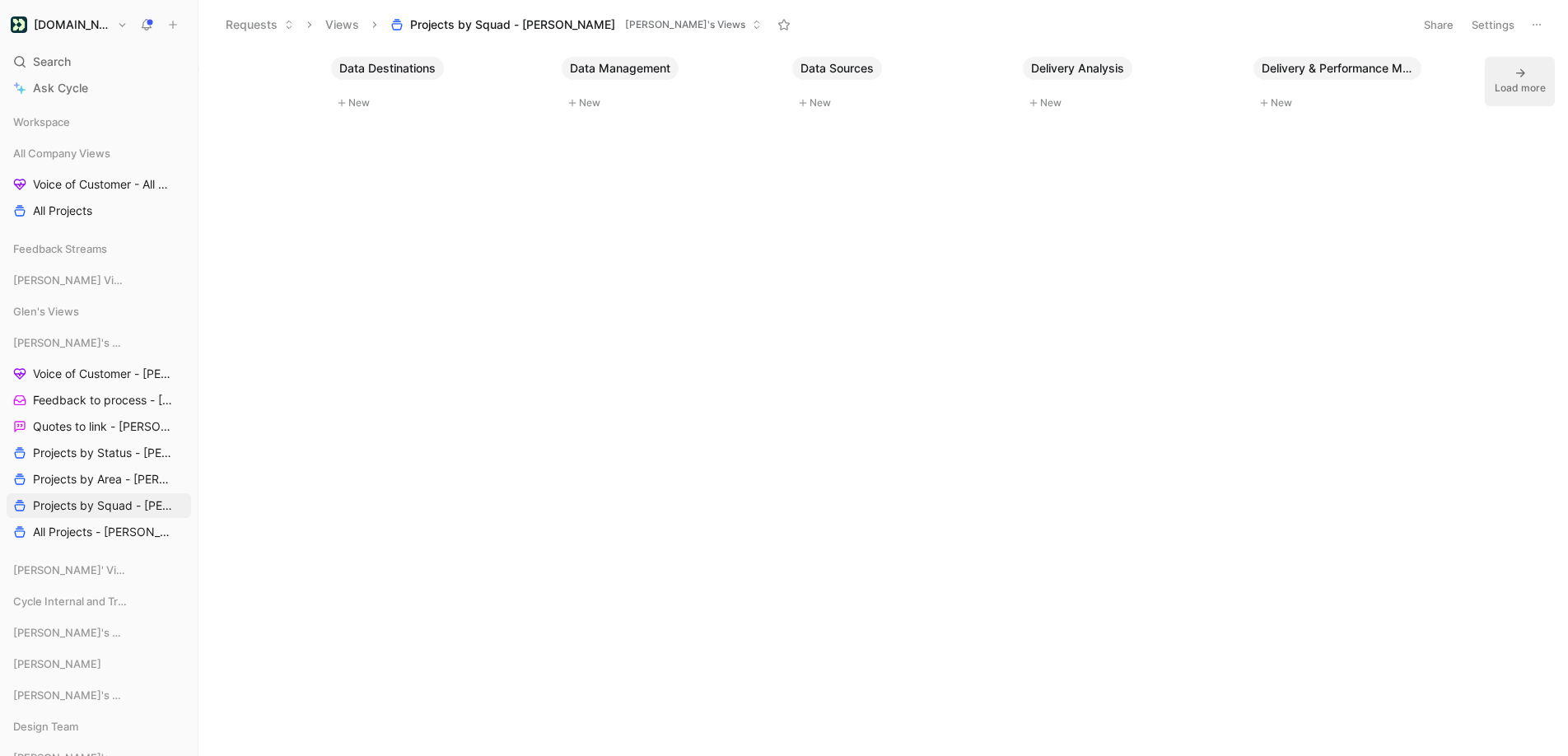
click at [1530, 90] on div "Load more" at bounding box center [1520, 88] width 51 height 16
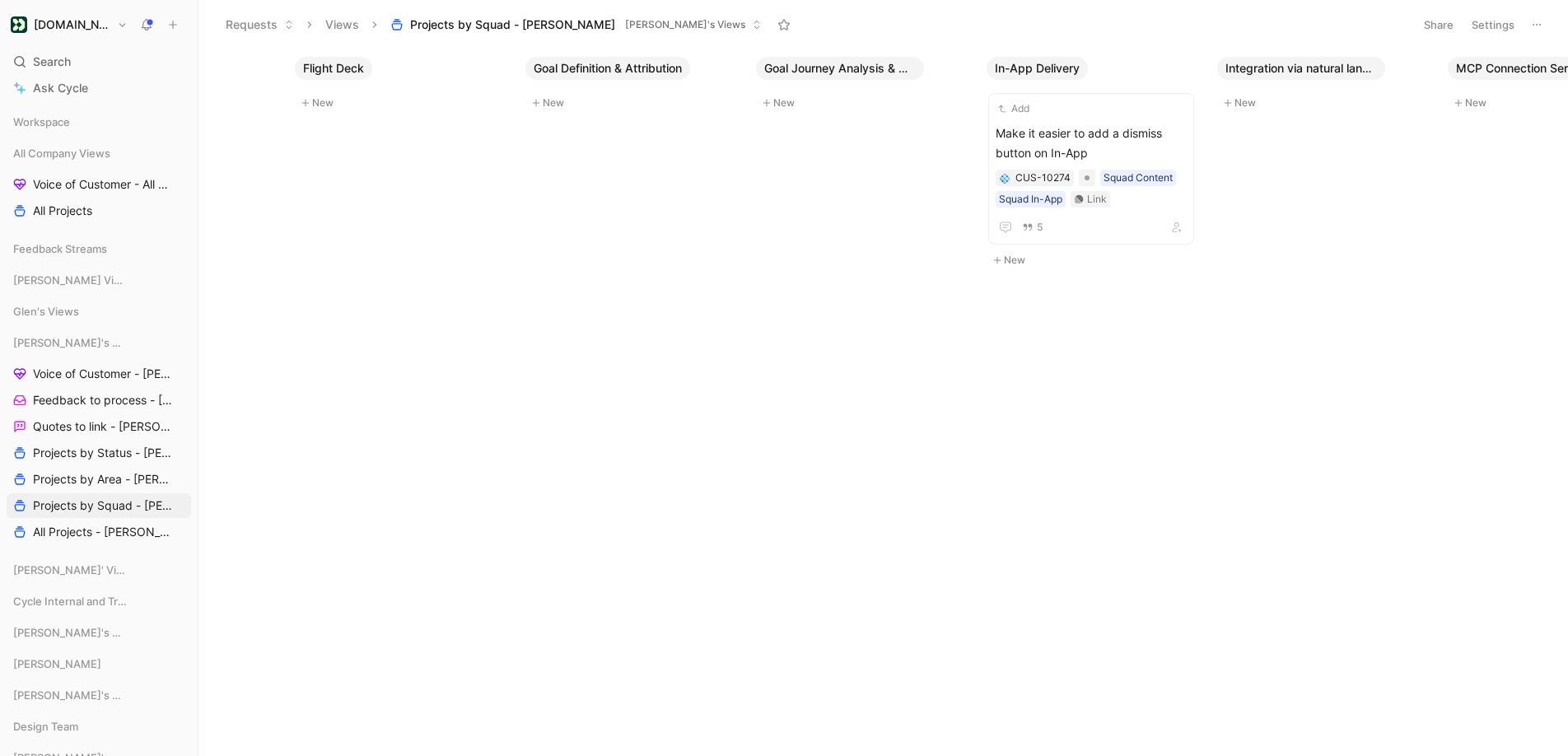
scroll to position [0, 5882]
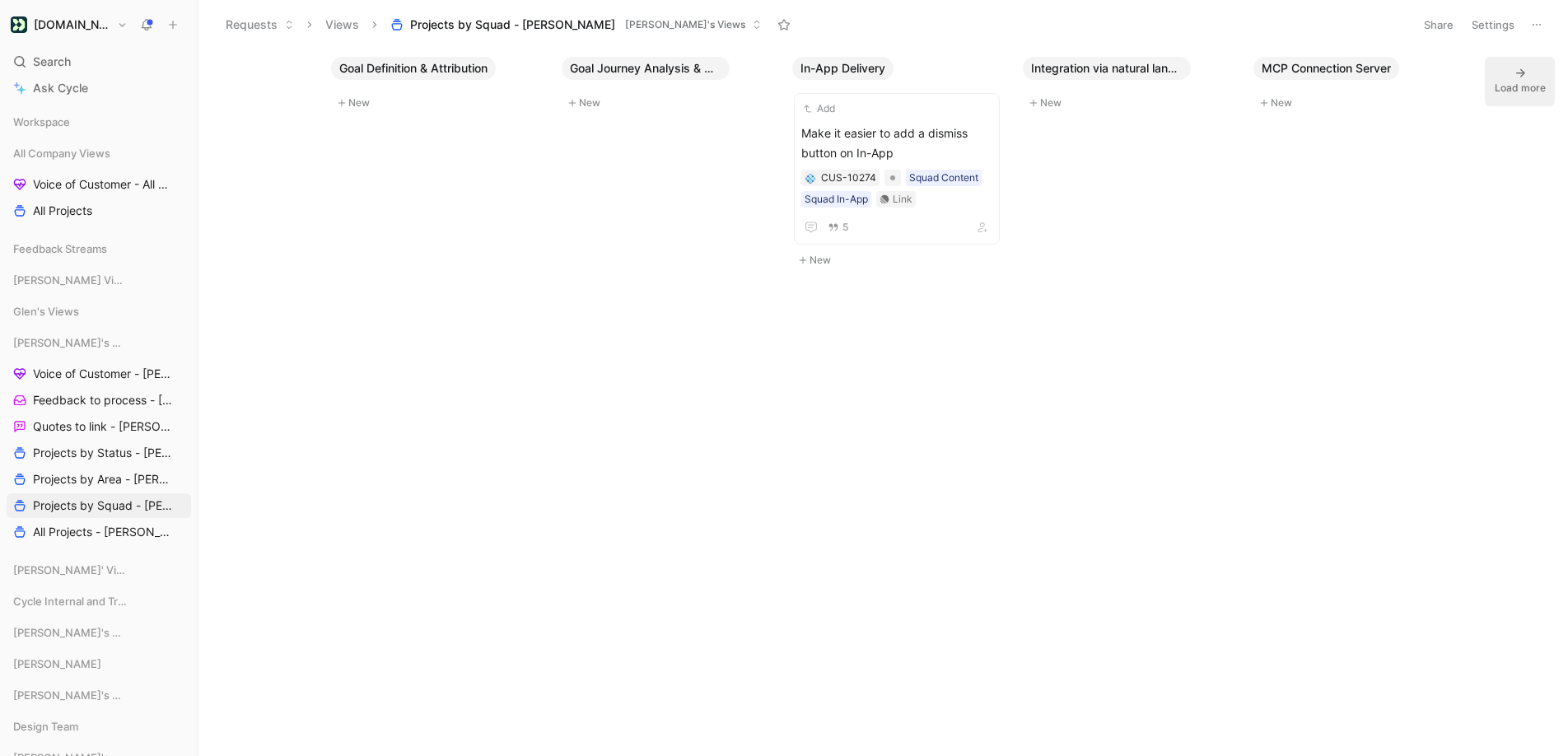
click at [1504, 83] on div "Load more" at bounding box center [1520, 88] width 51 height 16
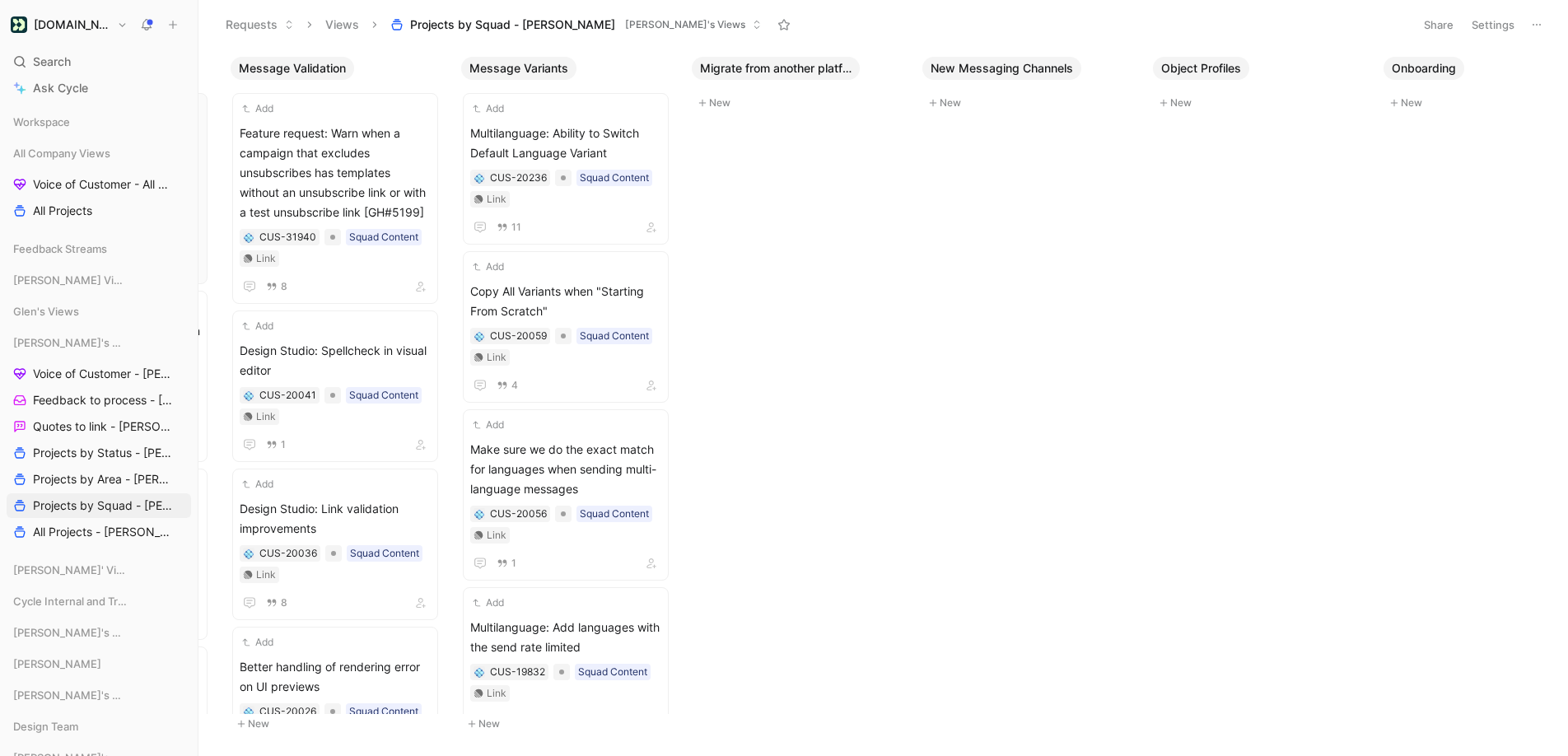
scroll to position [0, 8189]
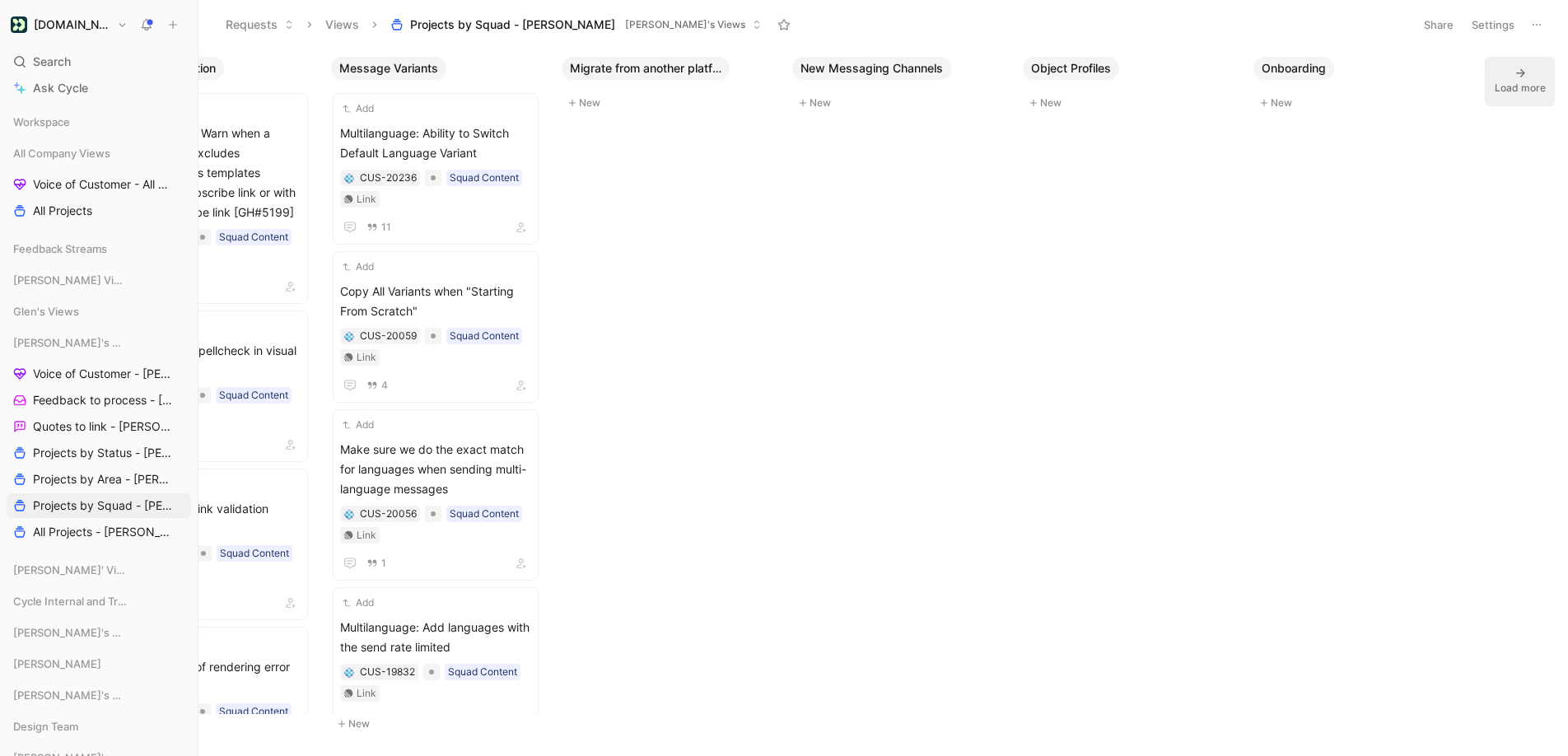
click at [1520, 80] on div "Load more" at bounding box center [1520, 88] width 51 height 16
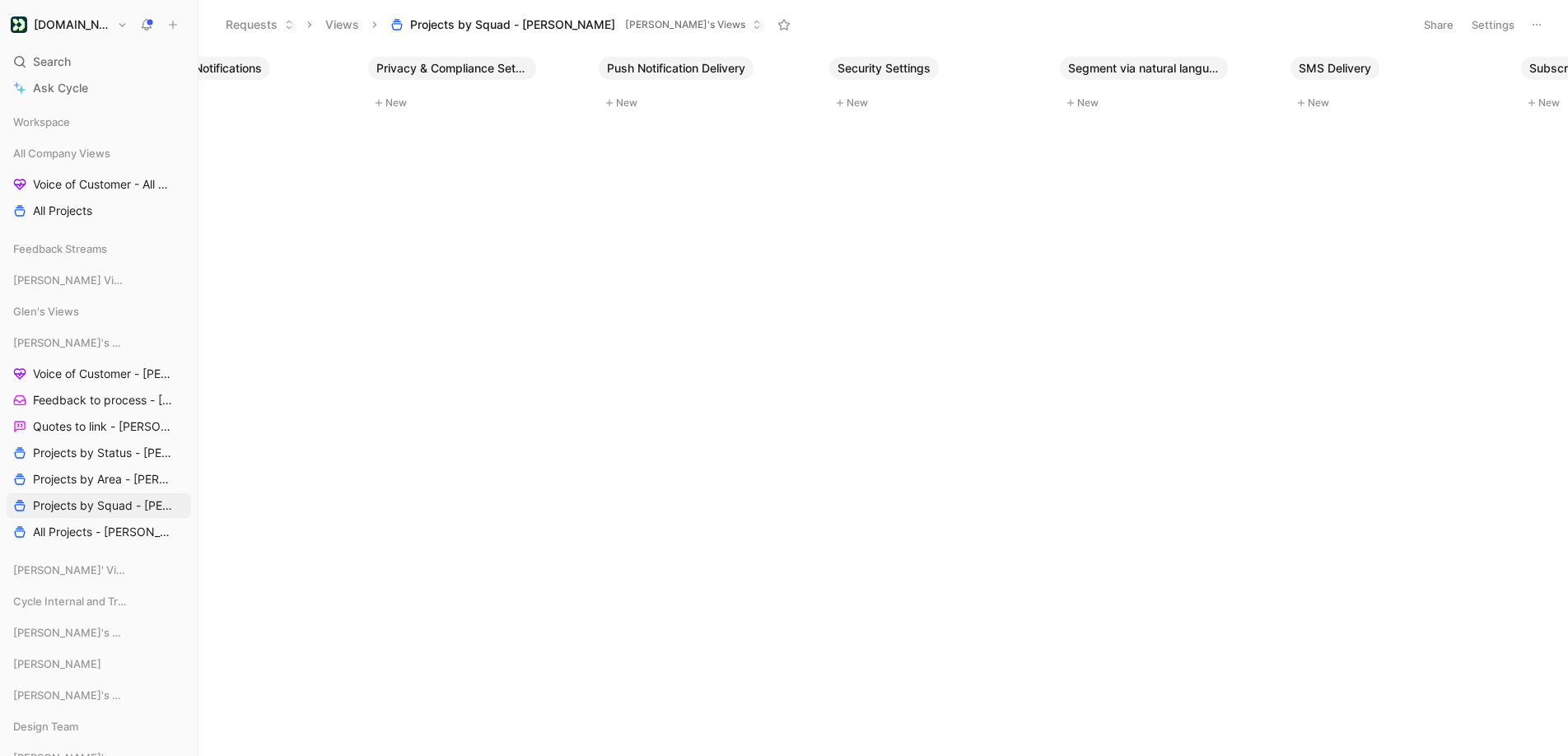
scroll to position [0, 10494]
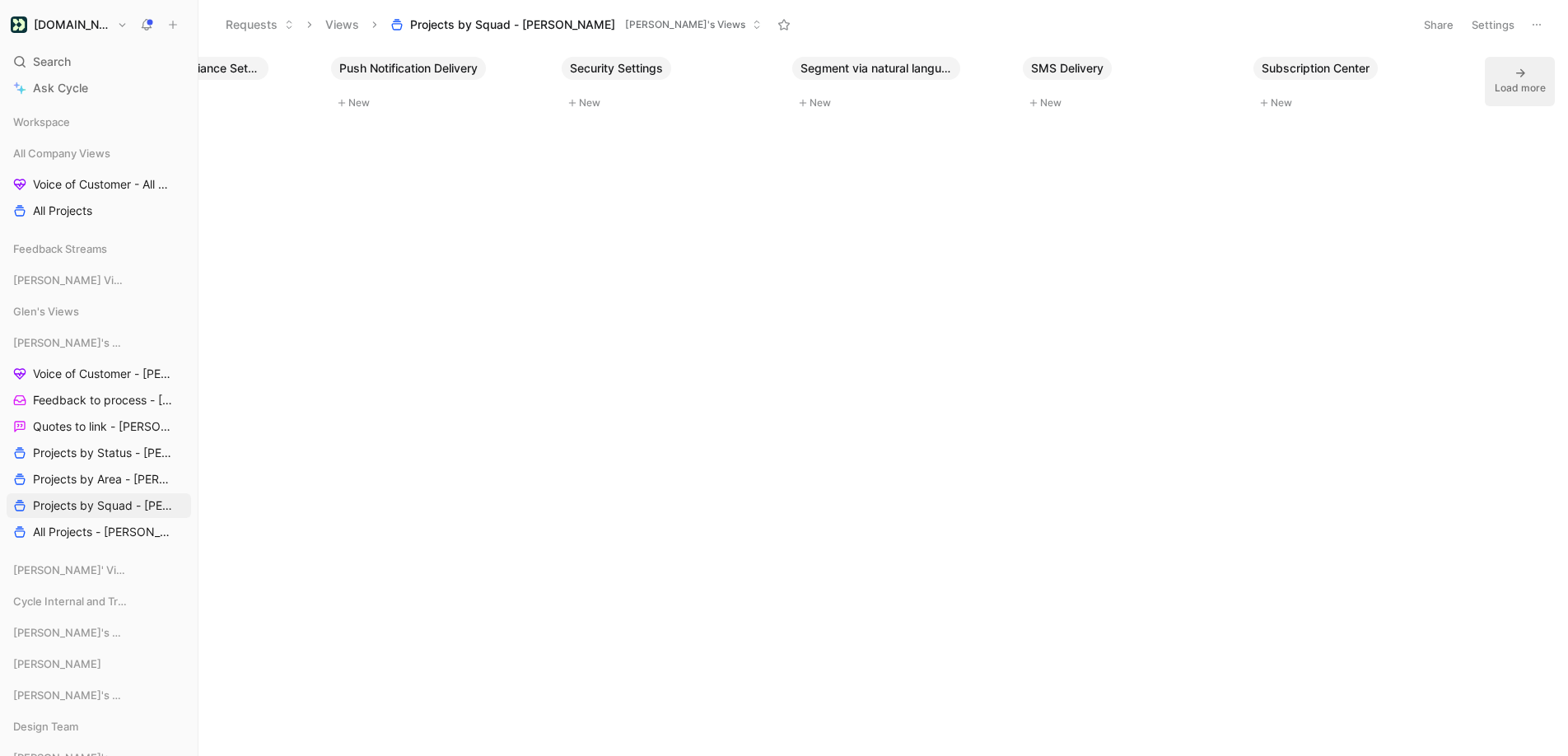
click at [1523, 67] on icon at bounding box center [1520, 73] width 13 height 13
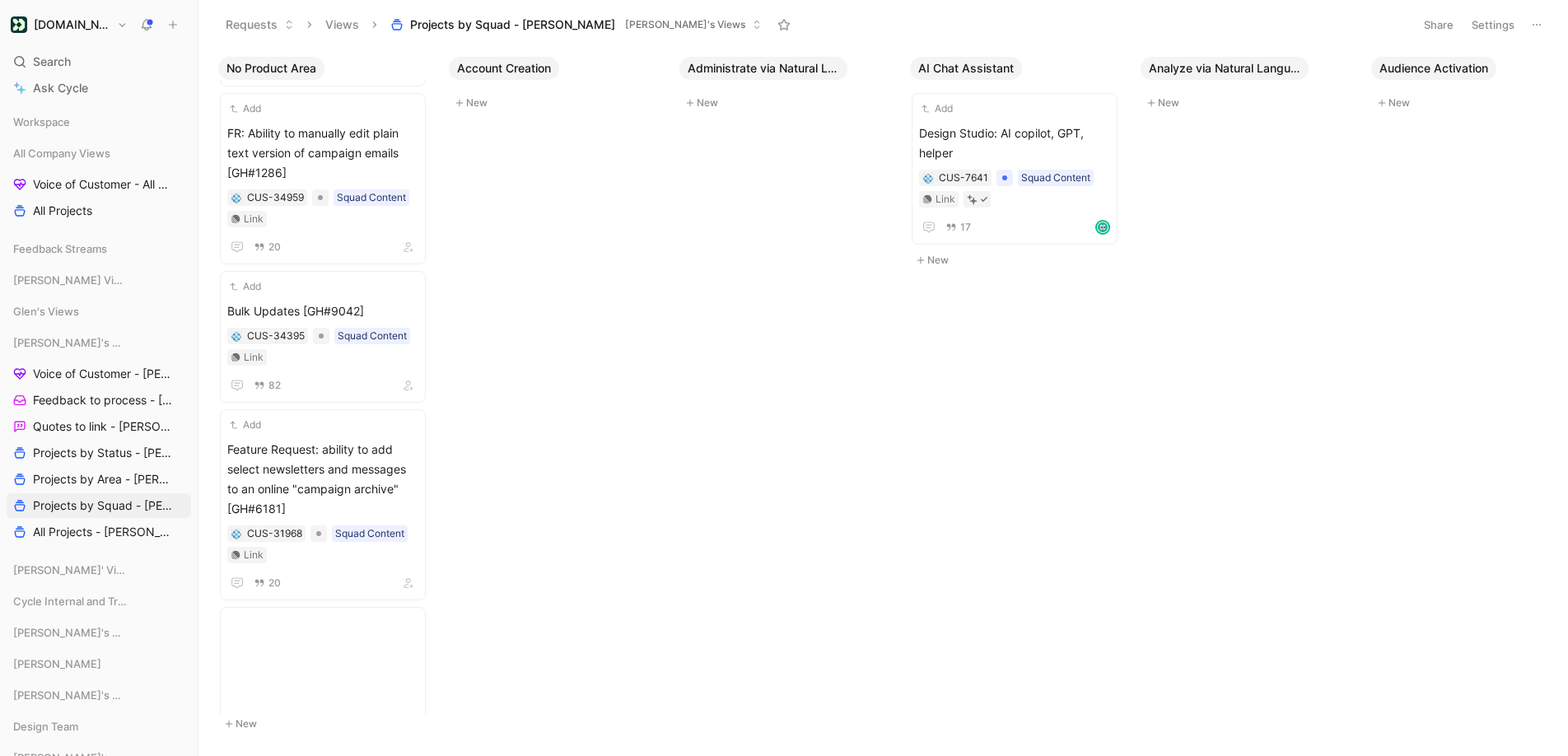
scroll to position [0, 0]
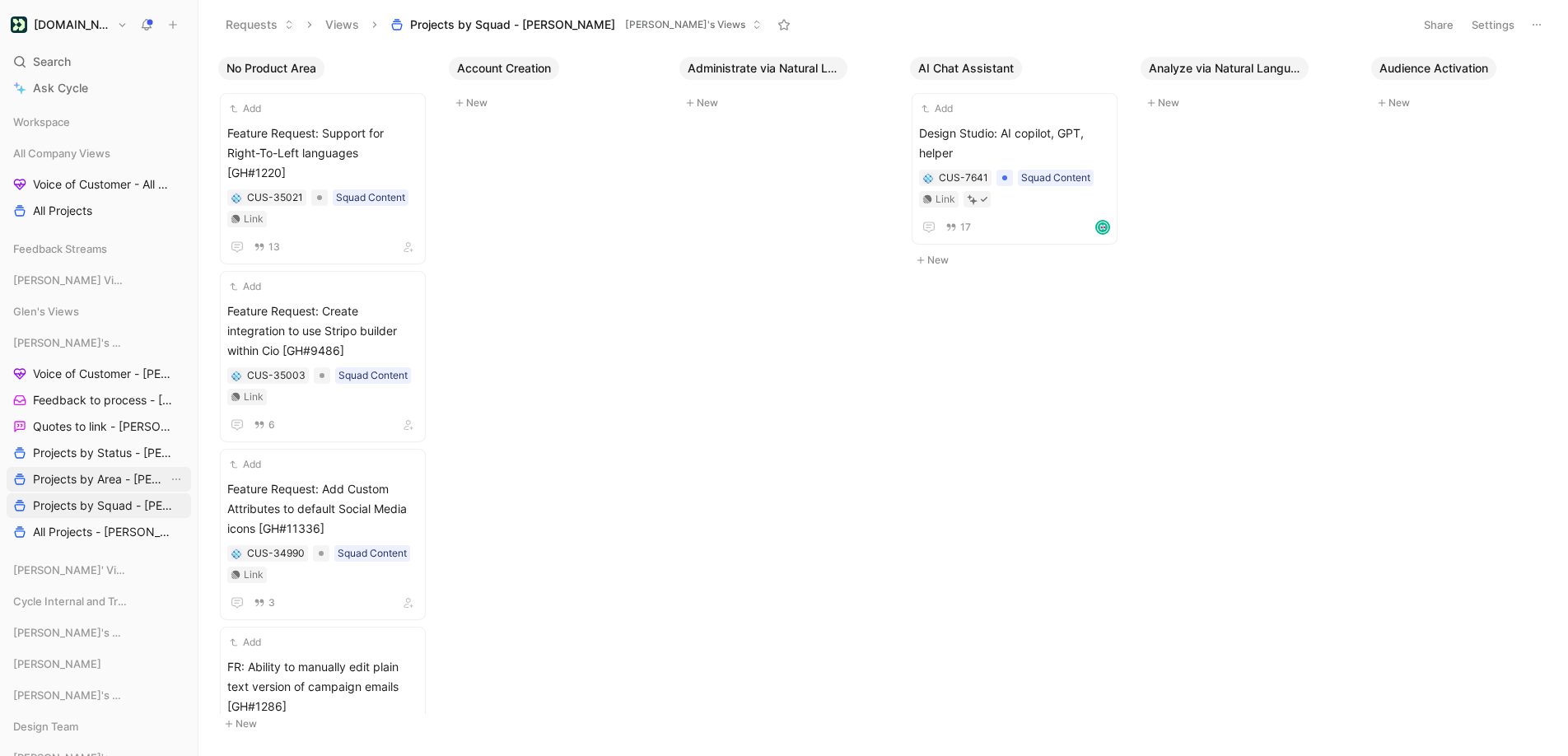
click at [78, 484] on span "Projects by Area - [PERSON_NAME]" at bounding box center [100, 479] width 135 height 16
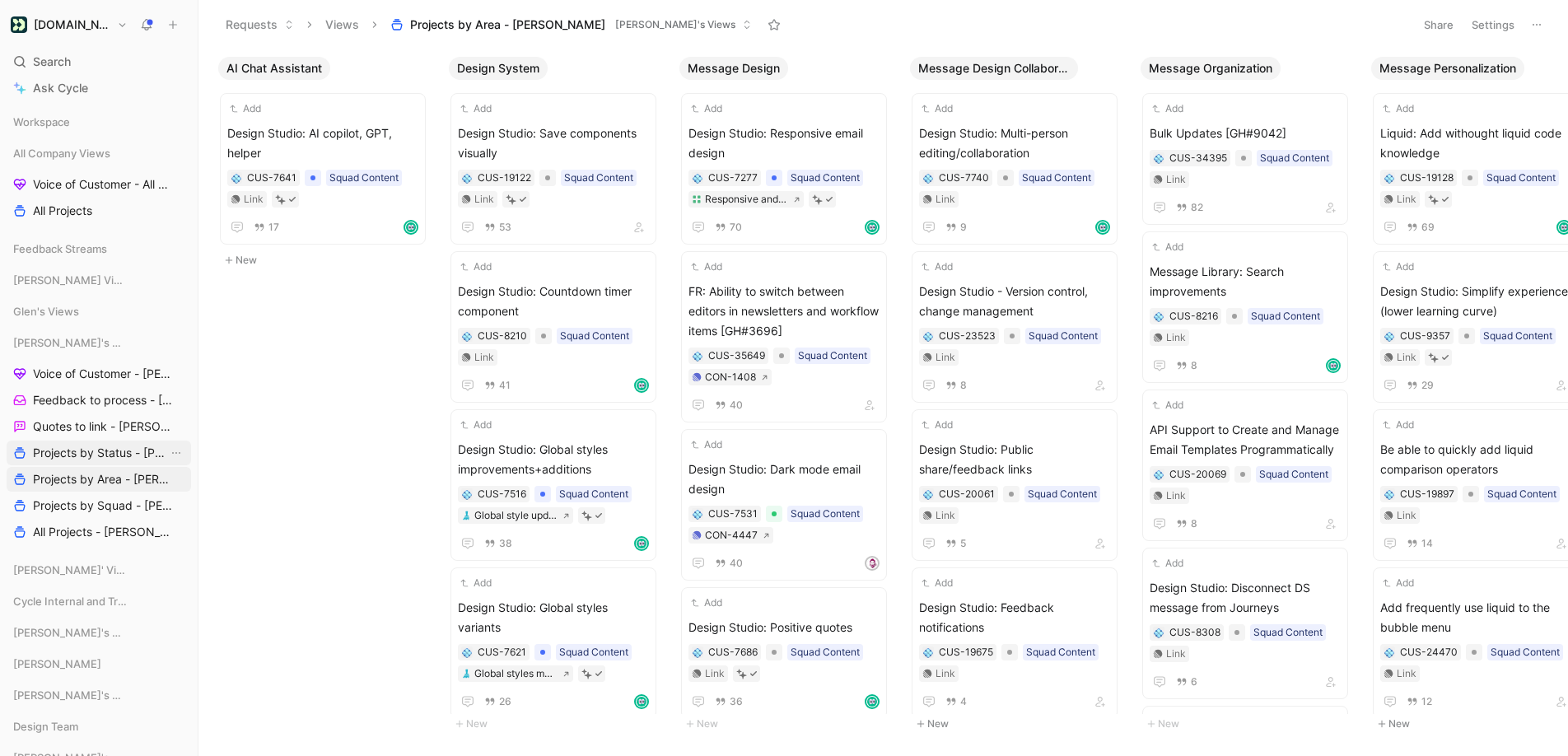
click at [103, 449] on span "Projects by Status - [PERSON_NAME]" at bounding box center [100, 453] width 135 height 16
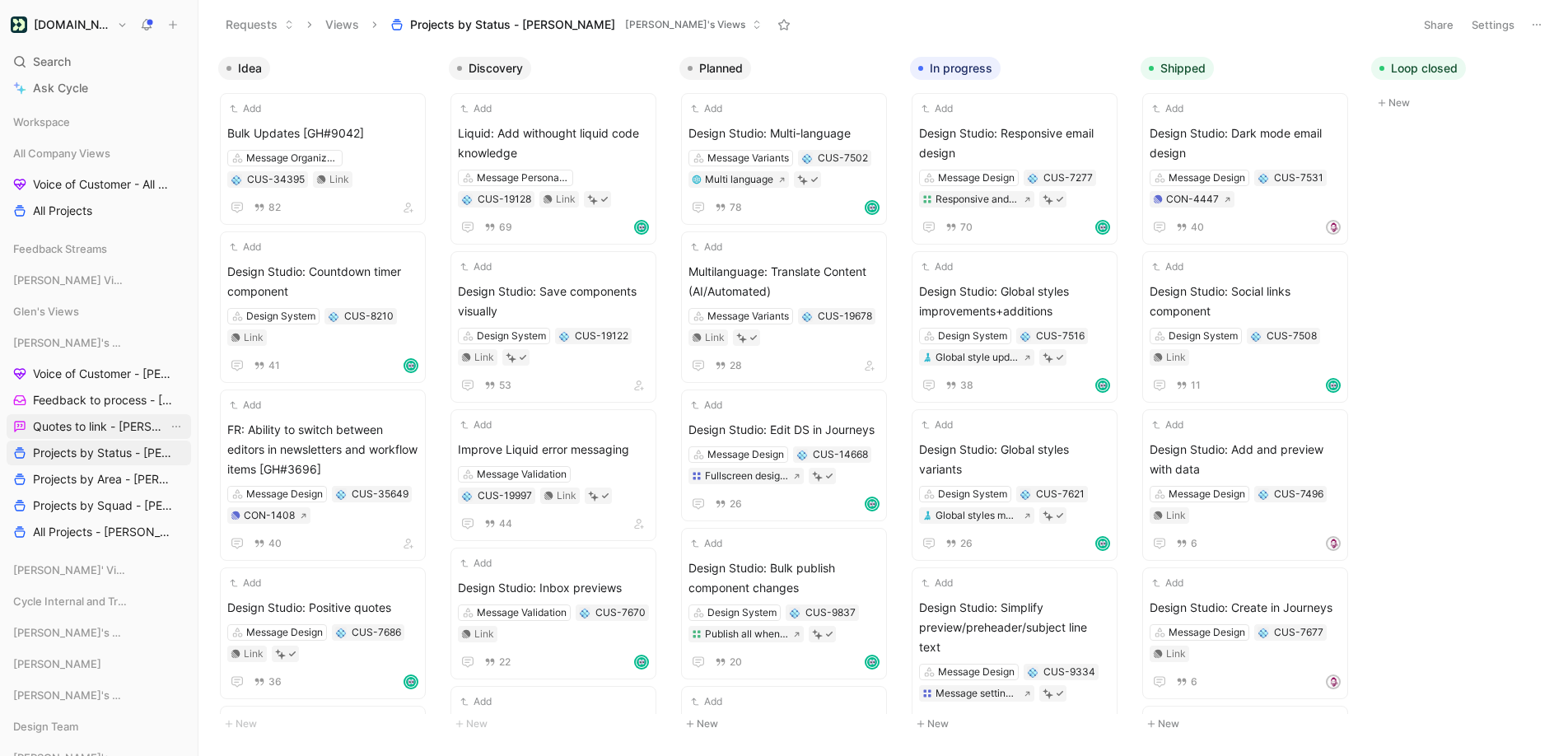
click at [115, 431] on span "Quotes to link - [PERSON_NAME]" at bounding box center [100, 426] width 135 height 16
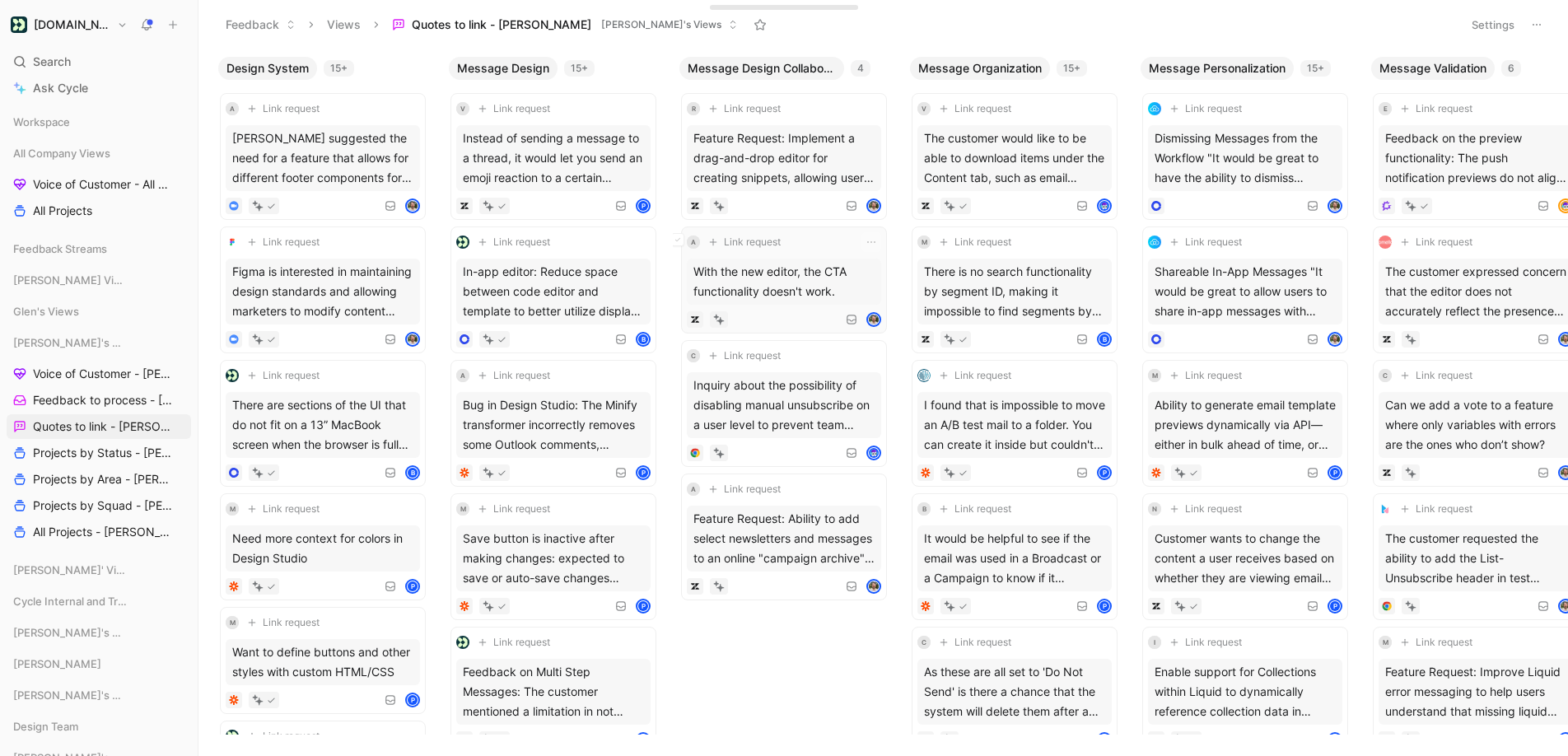
click at [781, 271] on div "With the new editor, the CTA functionality doesn't work." at bounding box center [784, 282] width 194 height 46
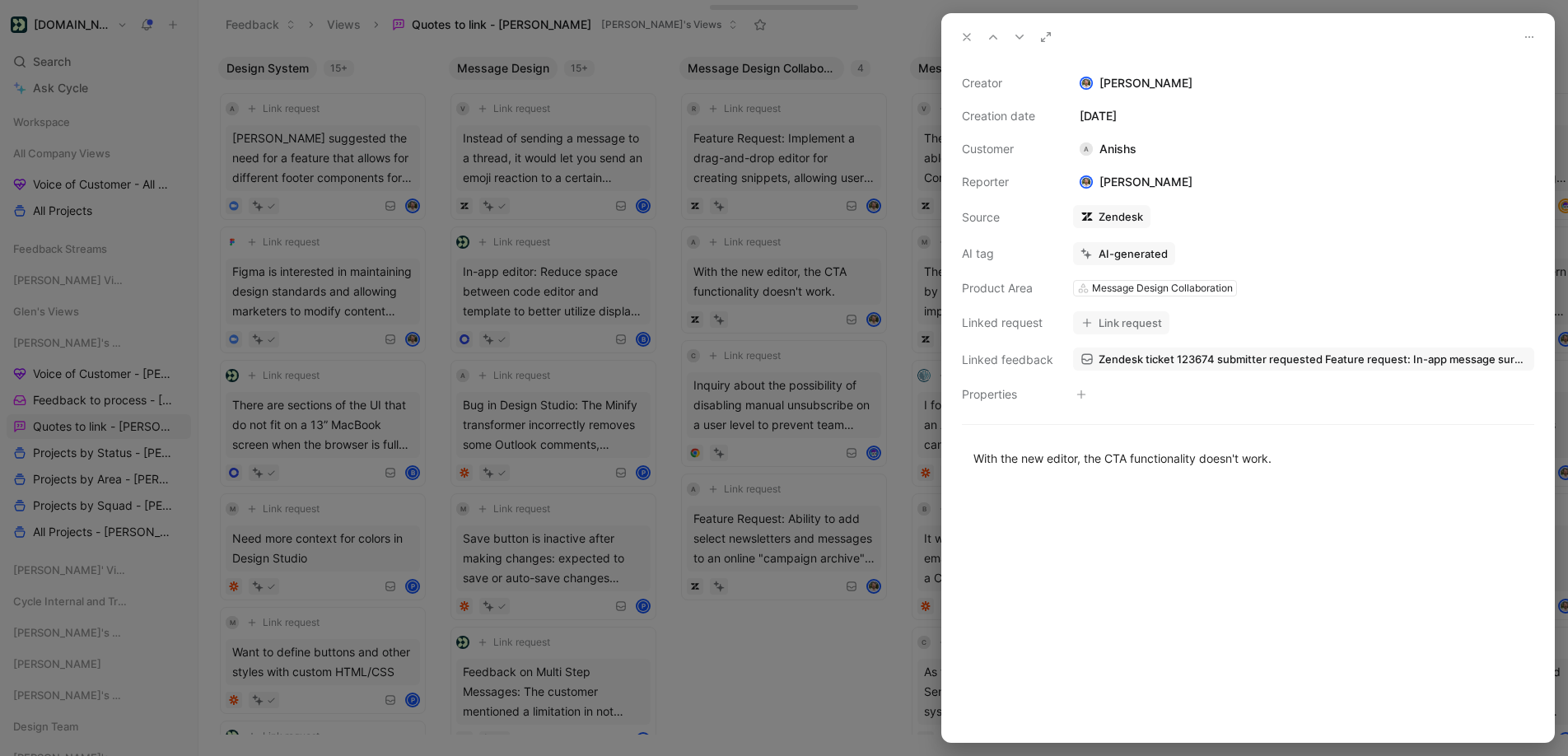
click at [969, 27] on button at bounding box center [966, 37] width 23 height 23
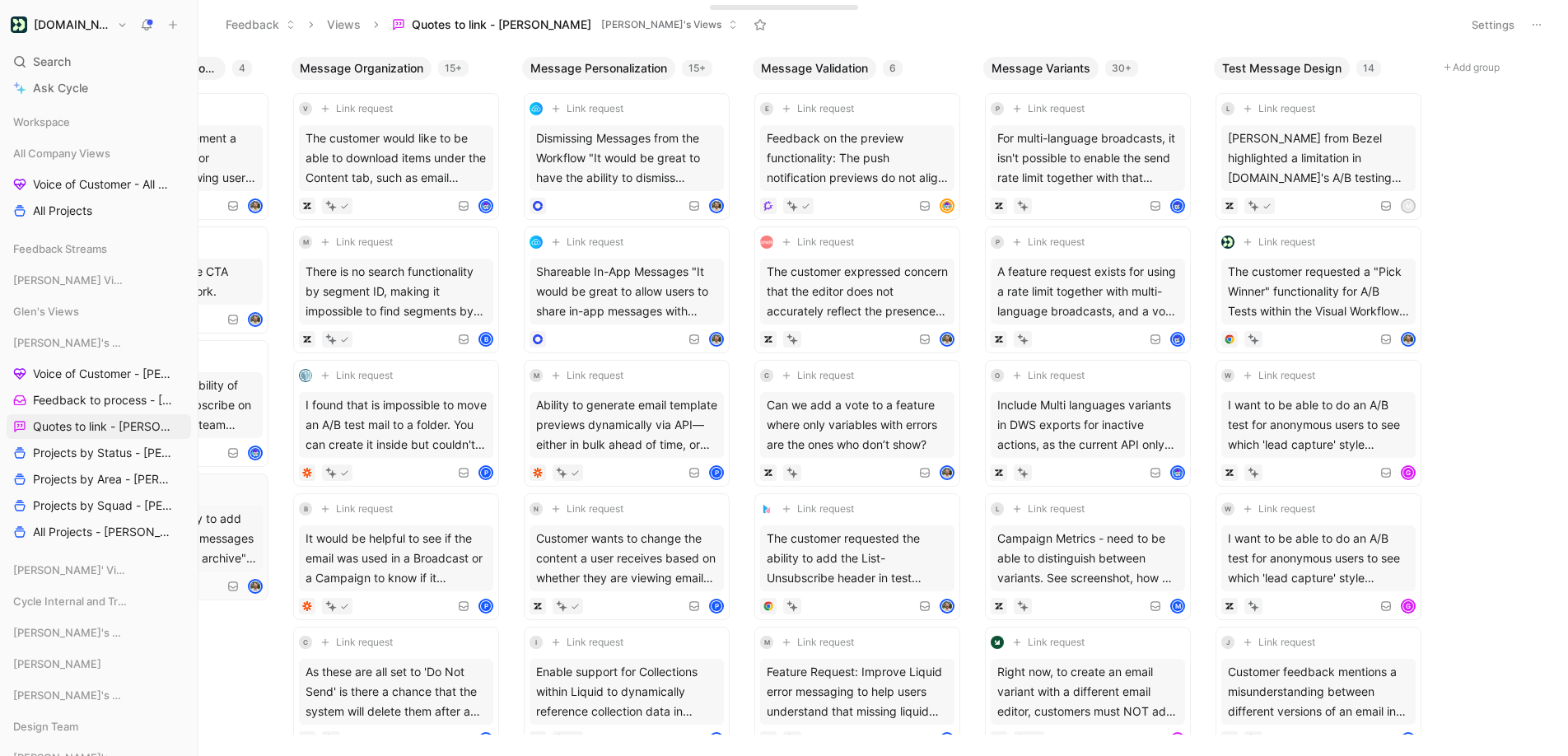
scroll to position [0, 616]
click at [1090, 300] on div "A feature request exists for using a rate limit together with multi-language br…" at bounding box center [1090, 291] width 194 height 66
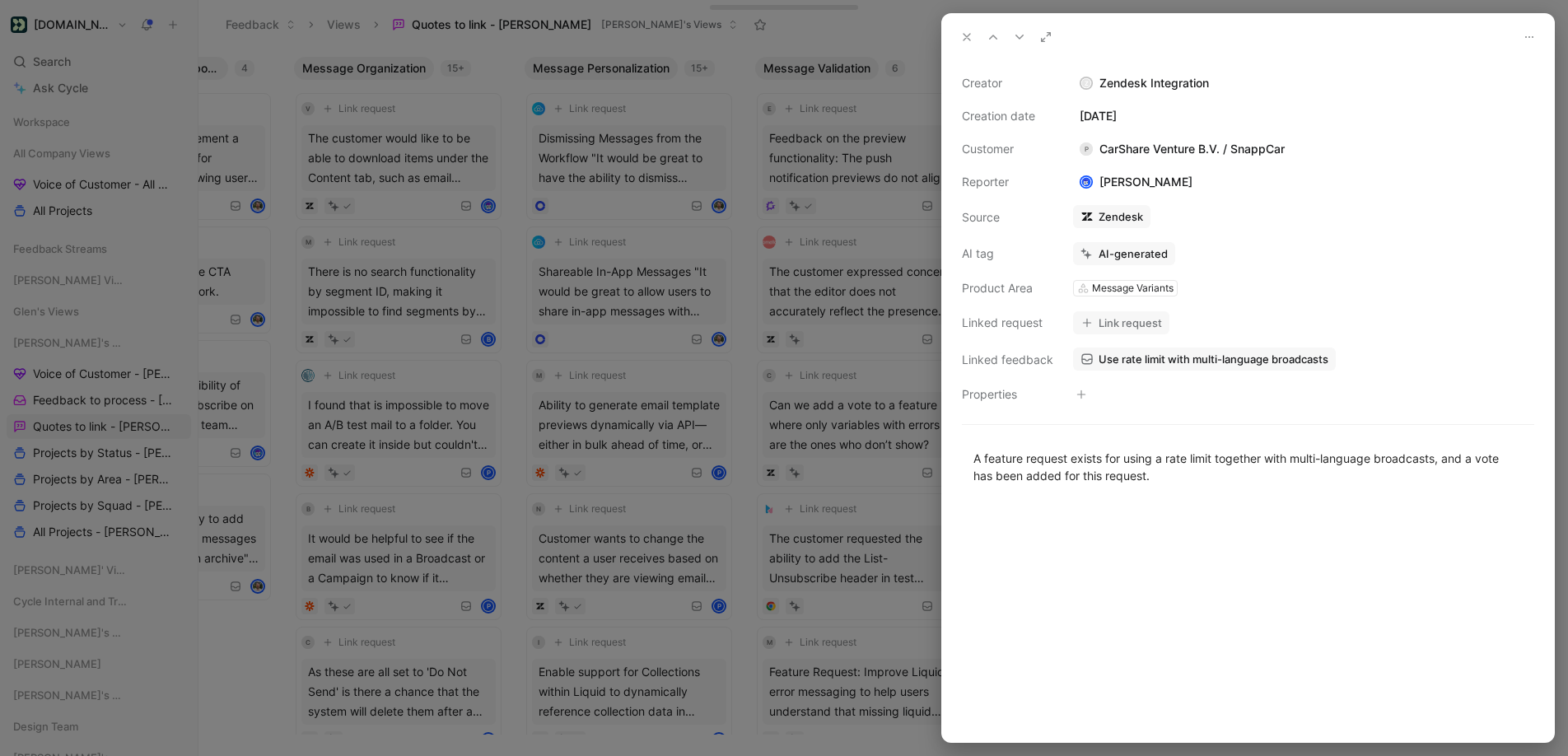
click at [1117, 325] on button "Link request" at bounding box center [1121, 323] width 96 height 23
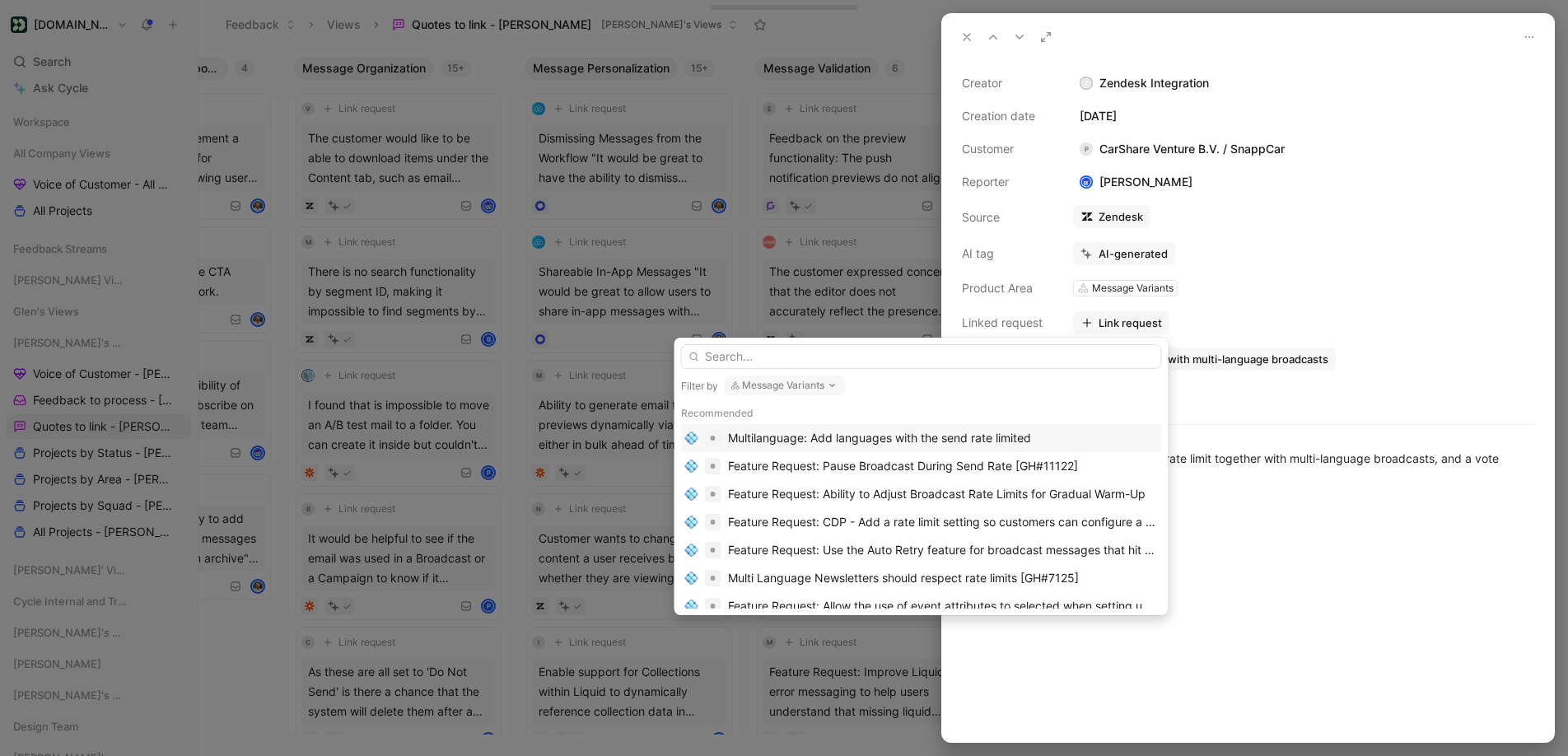
click at [976, 439] on div "Multilanguage: Add languages with the send rate limited" at bounding box center [880, 438] width 303 height 20
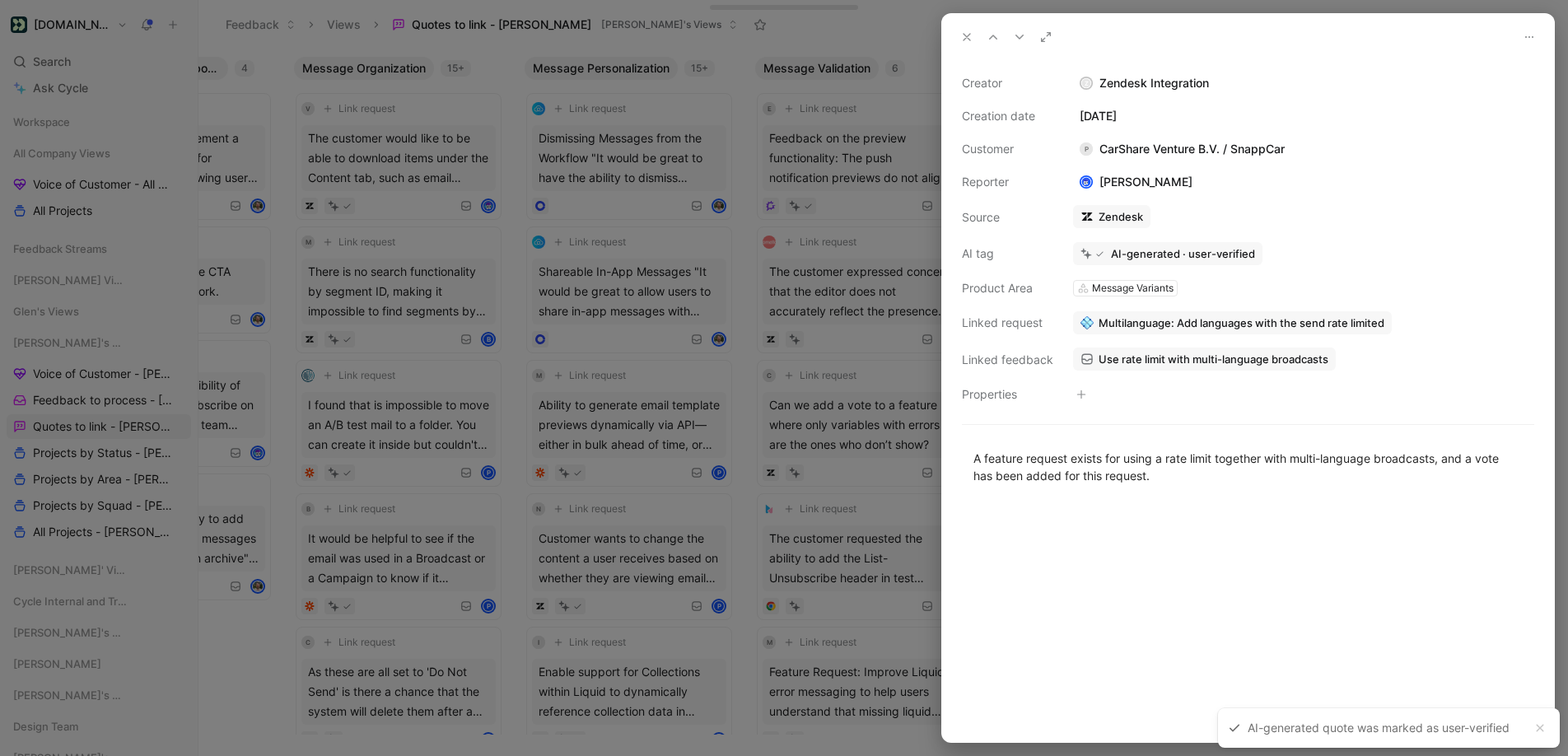
click at [966, 37] on use at bounding box center [967, 37] width 7 height 7
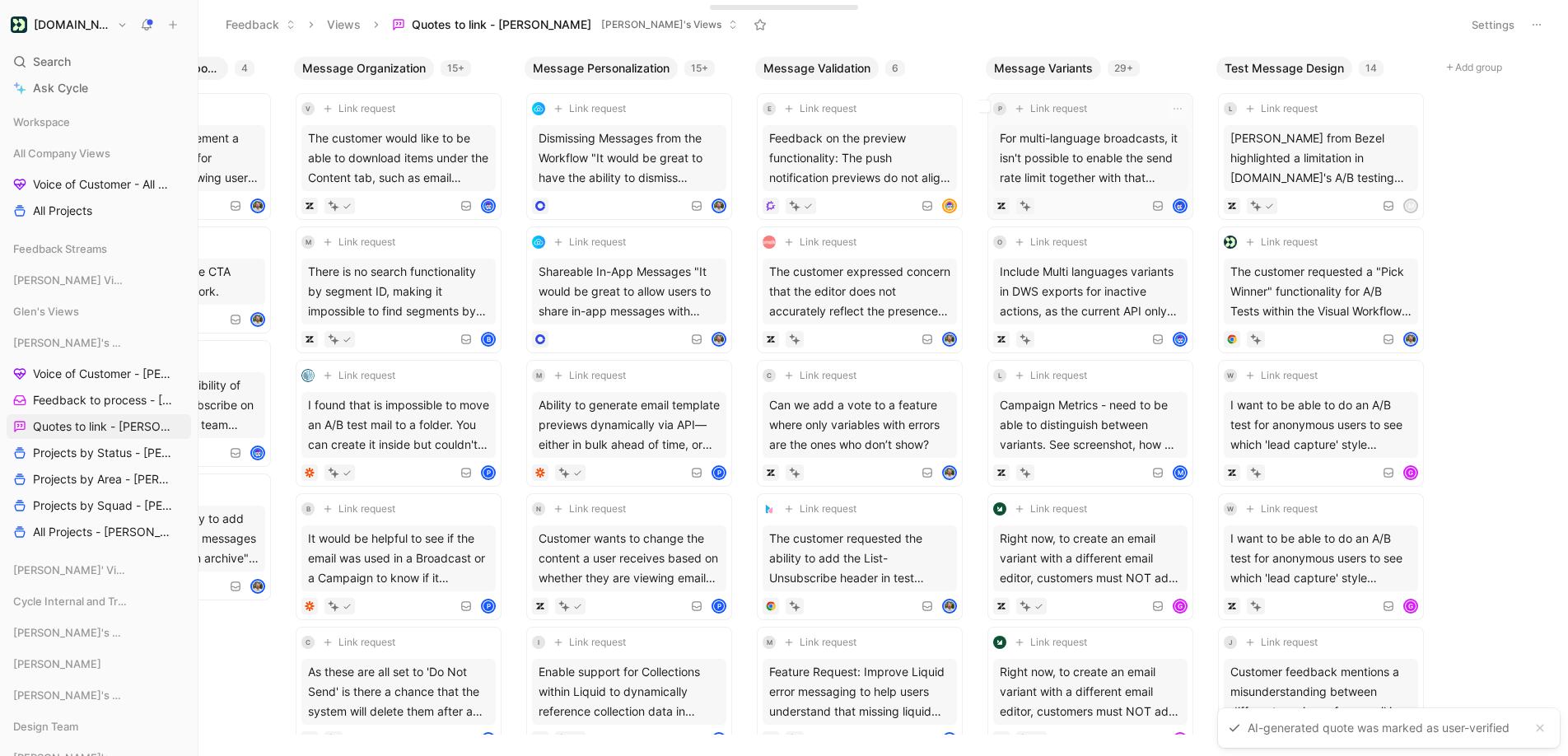
click at [1104, 156] on div "For multi-language broadcasts, it isn't possible to enable the send rate limit …" at bounding box center [1090, 158] width 194 height 66
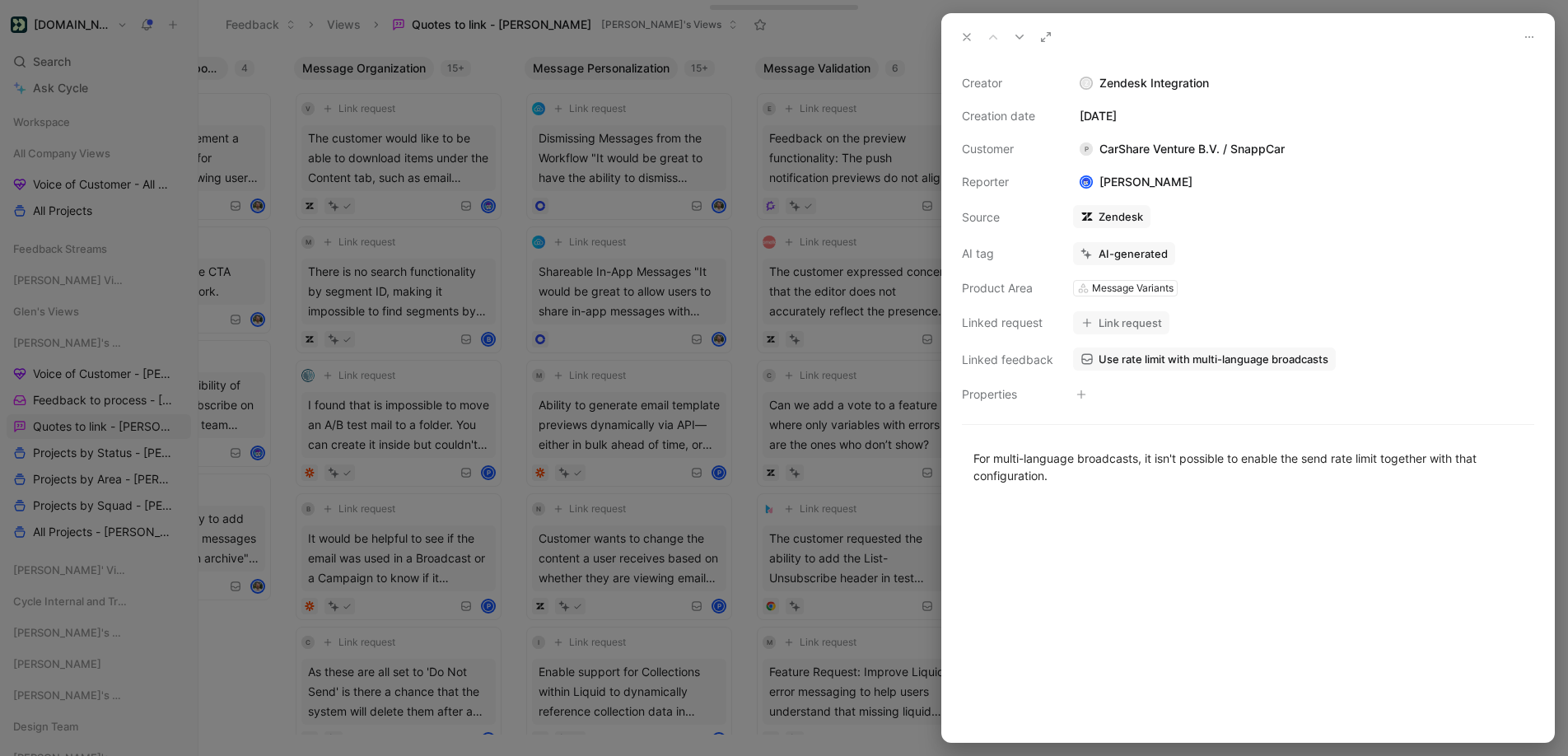
click at [1127, 323] on button "Link request" at bounding box center [1121, 323] width 96 height 23
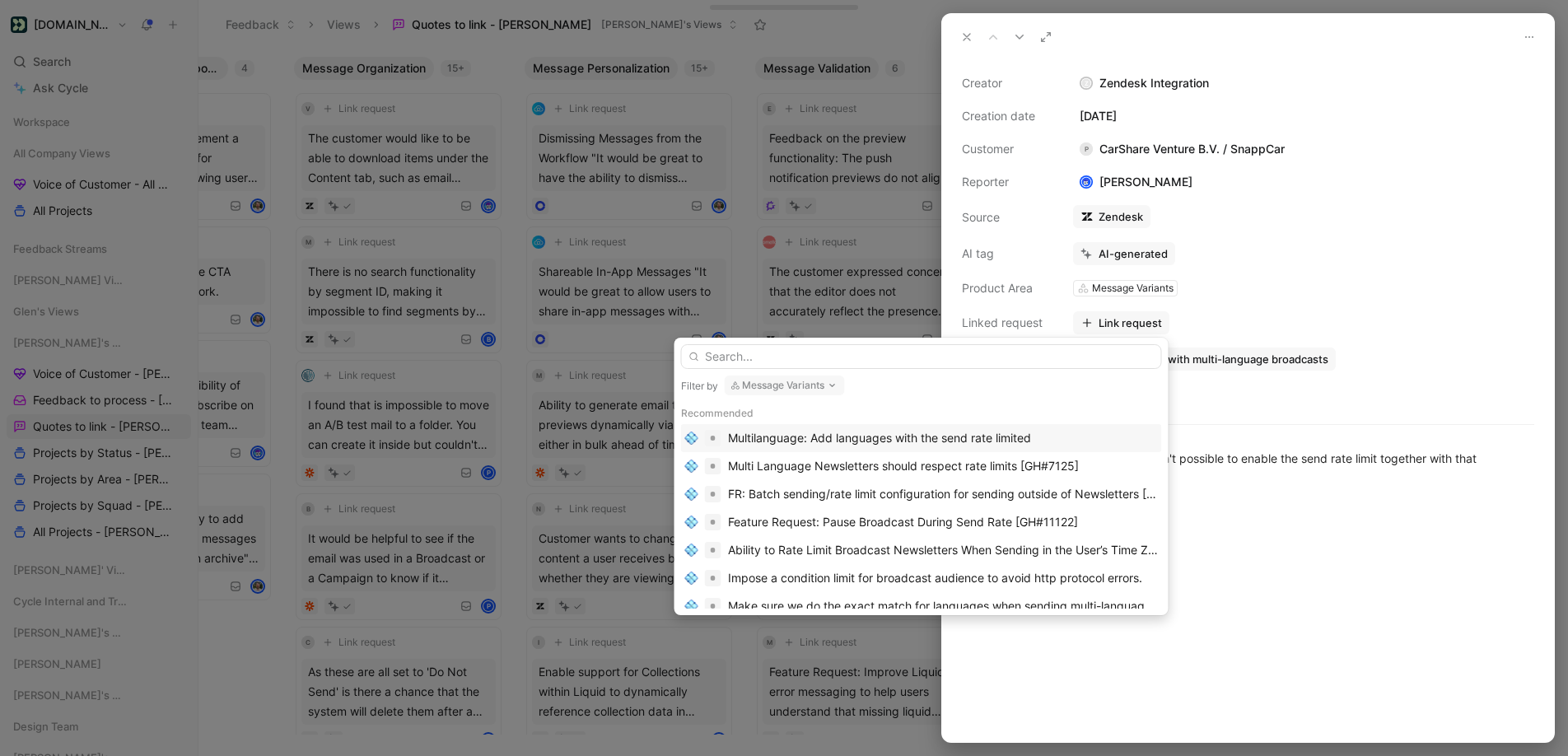
click at [980, 439] on div "Multilanguage: Add languages with the send rate limited" at bounding box center [880, 438] width 303 height 20
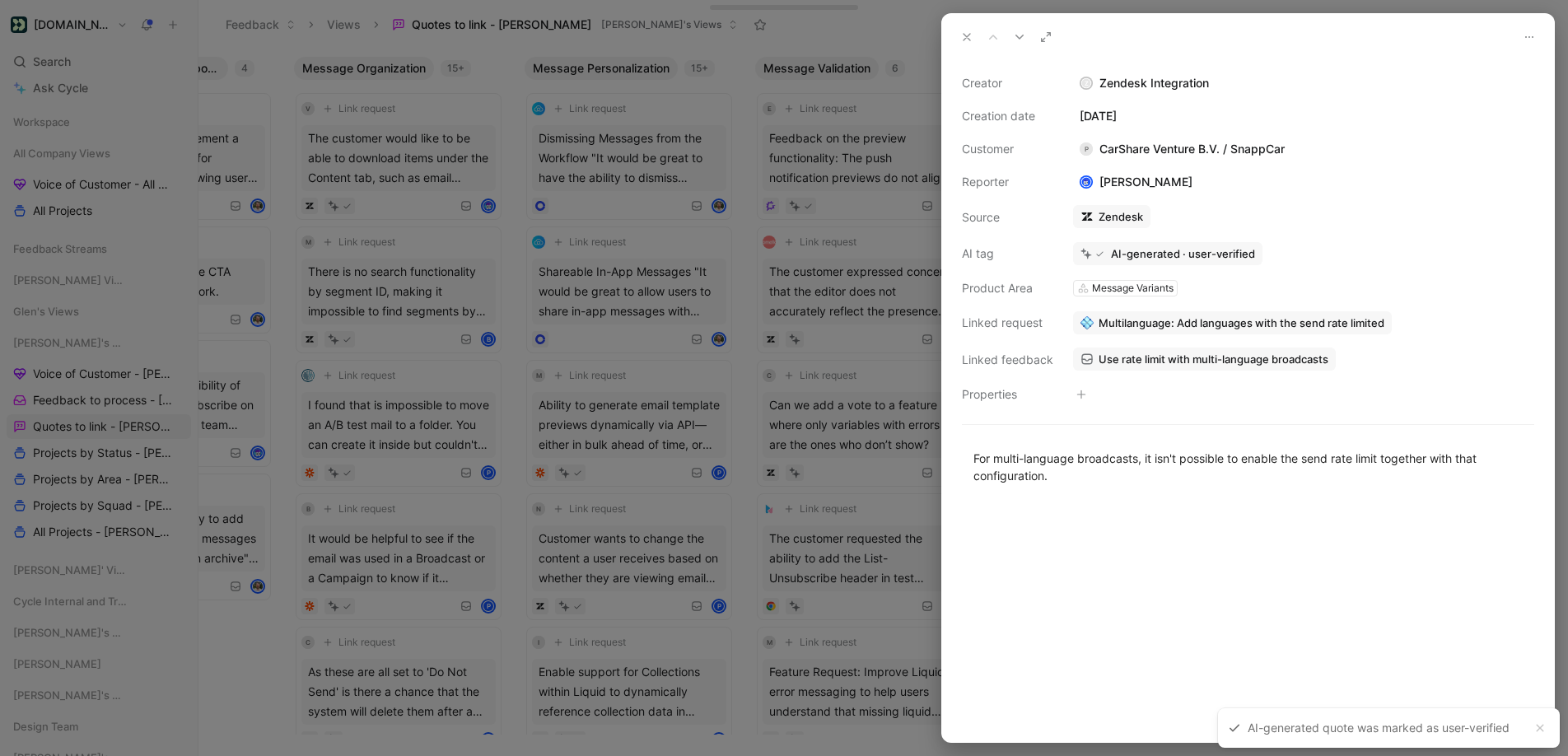
click at [967, 30] on icon at bounding box center [966, 36] width 13 height 13
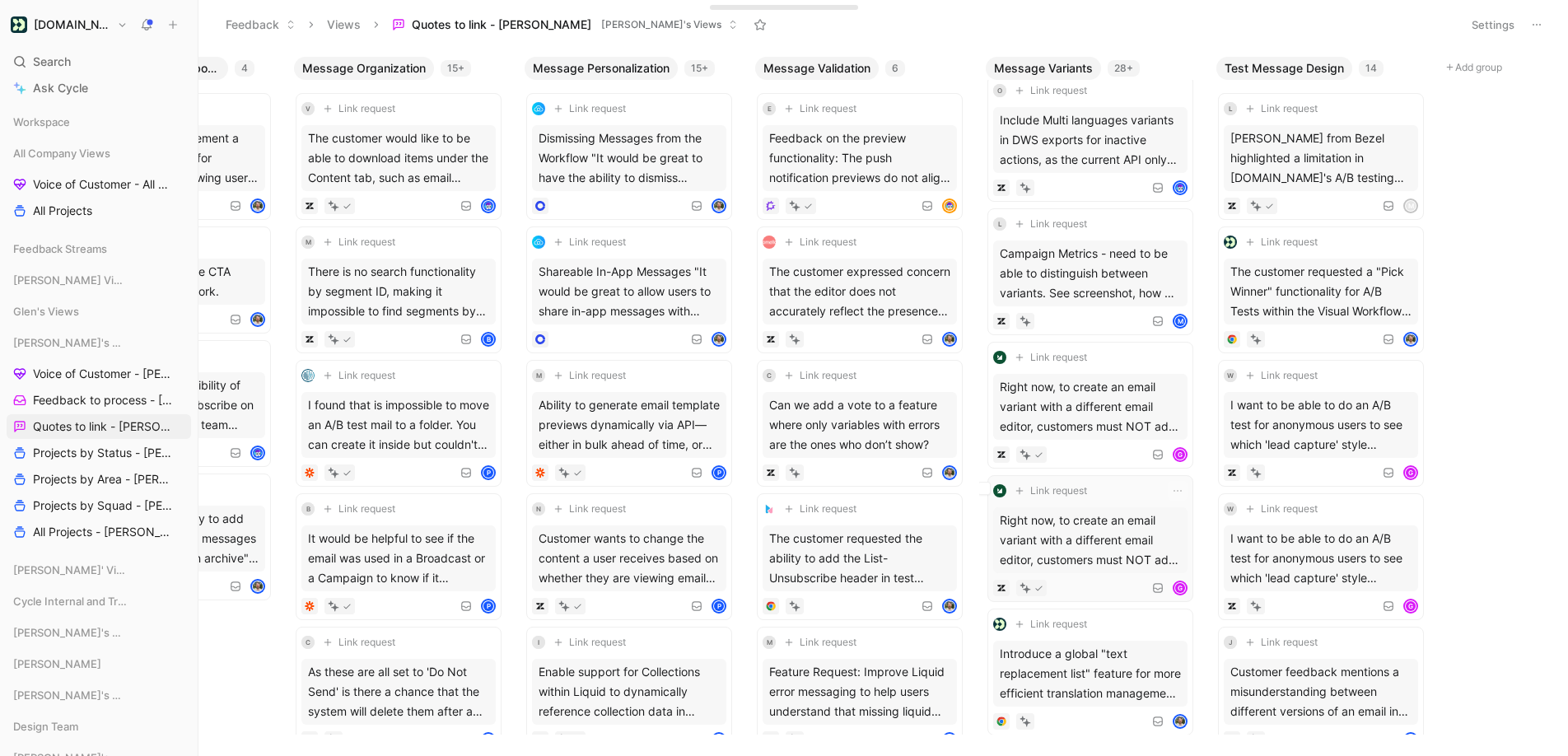
scroll to position [13, 0]
click at [1092, 411] on div "Right now, to create an email variant with a different email editor, customers …" at bounding box center [1090, 412] width 194 height 66
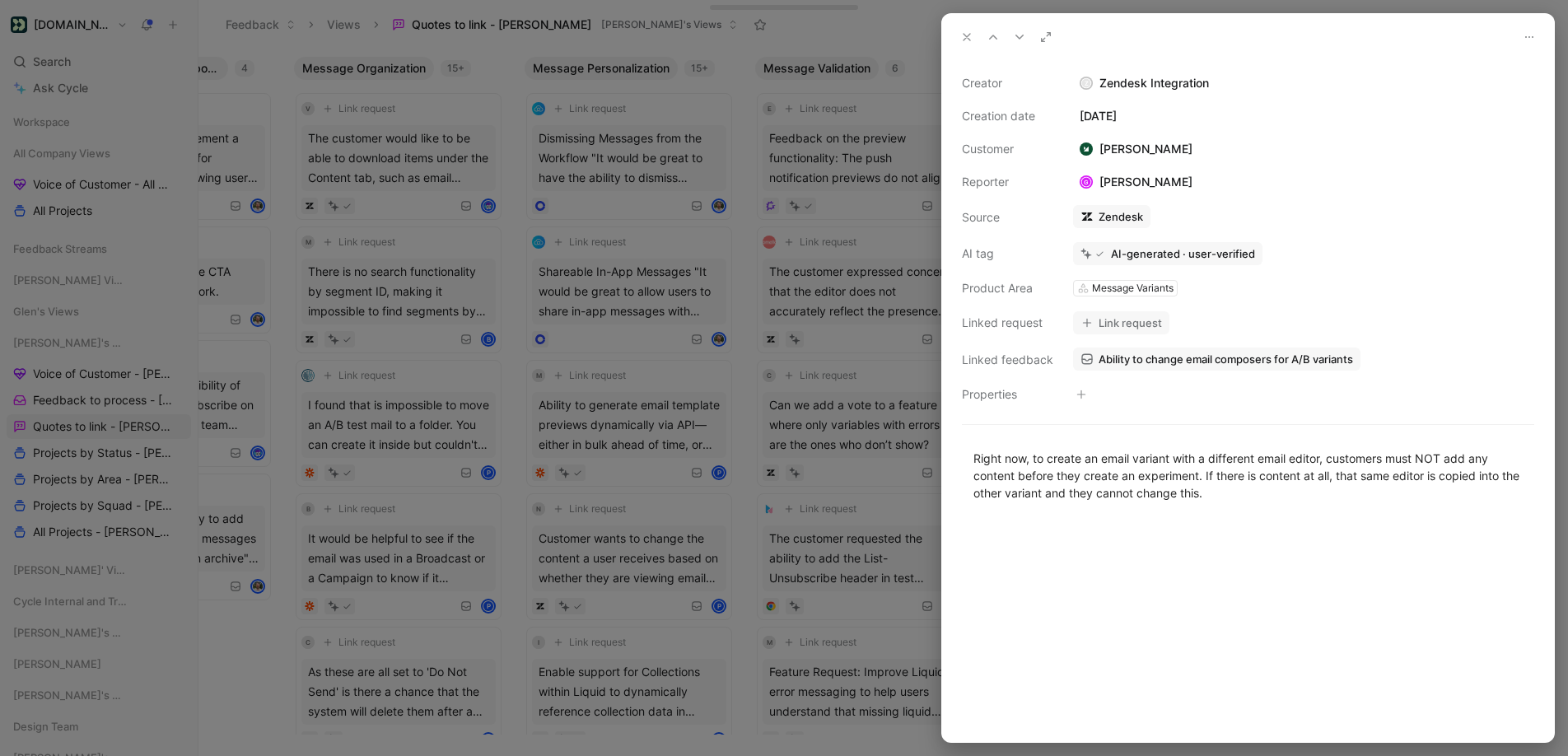
click at [907, 375] on div at bounding box center [784, 378] width 1568 height 756
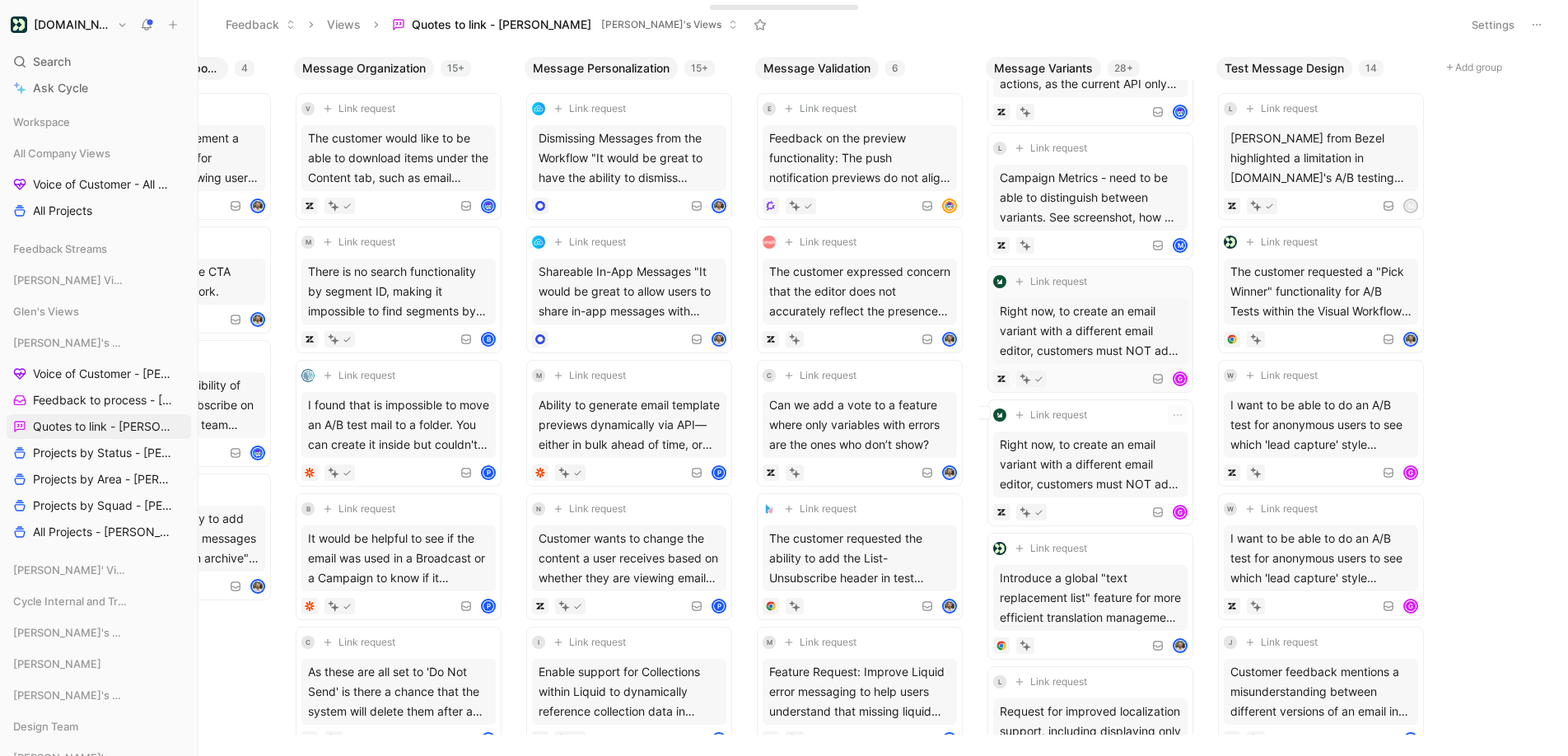
scroll to position [214, 0]
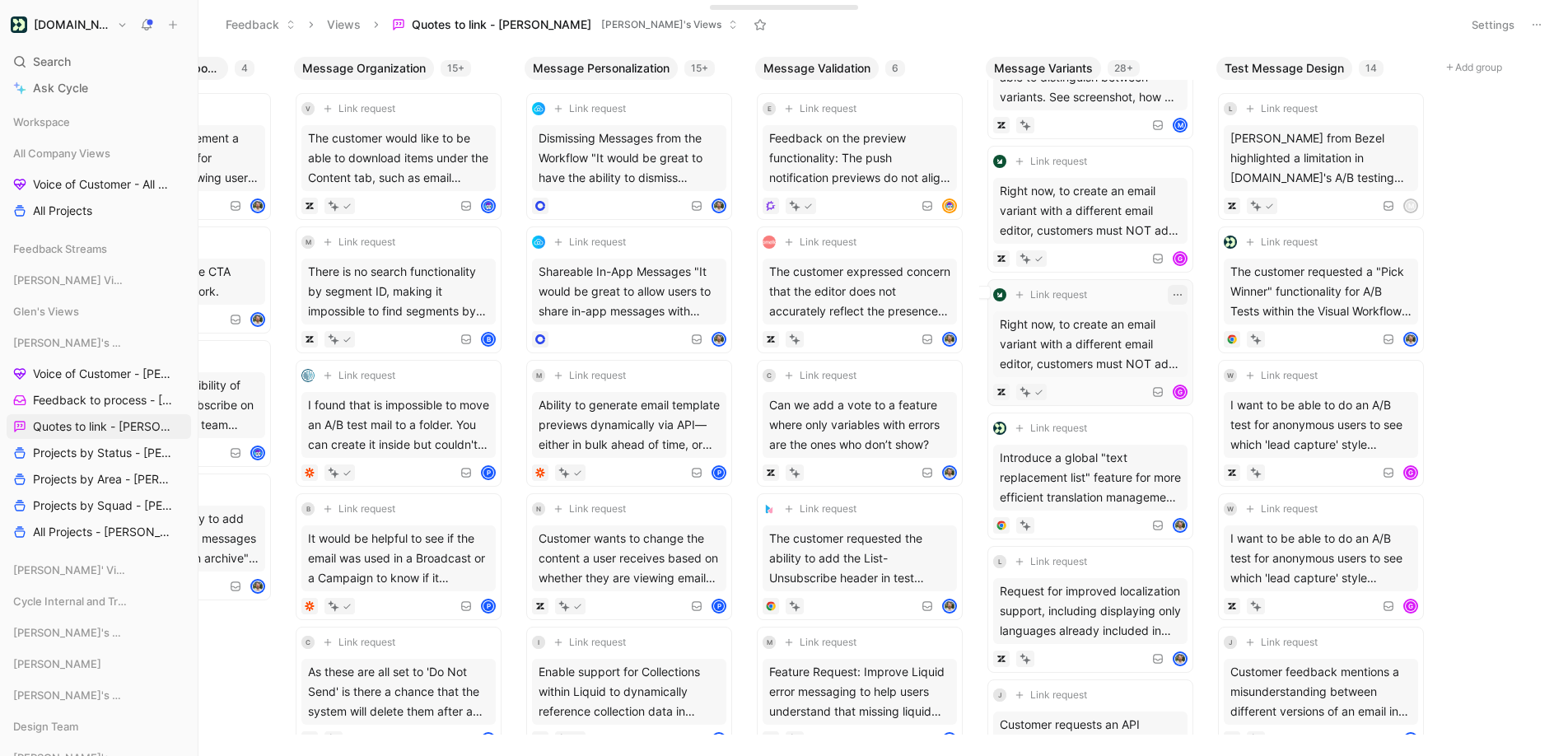
click at [1182, 295] on icon "button" at bounding box center [1178, 295] width 9 height 2
click at [1192, 391] on div "Delete" at bounding box center [1266, 401] width 181 height 25
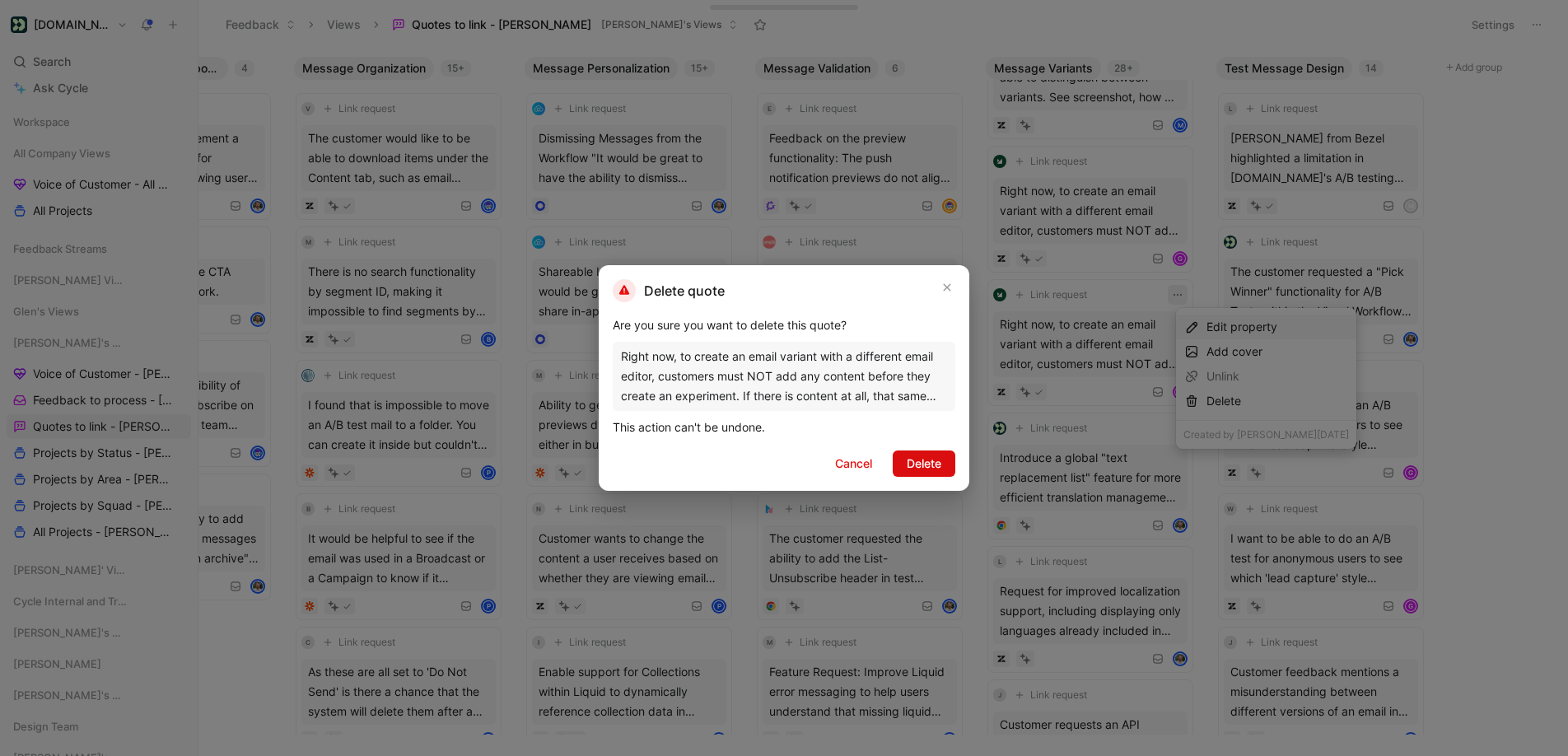
click at [928, 462] on span "Delete" at bounding box center [924, 463] width 34 height 20
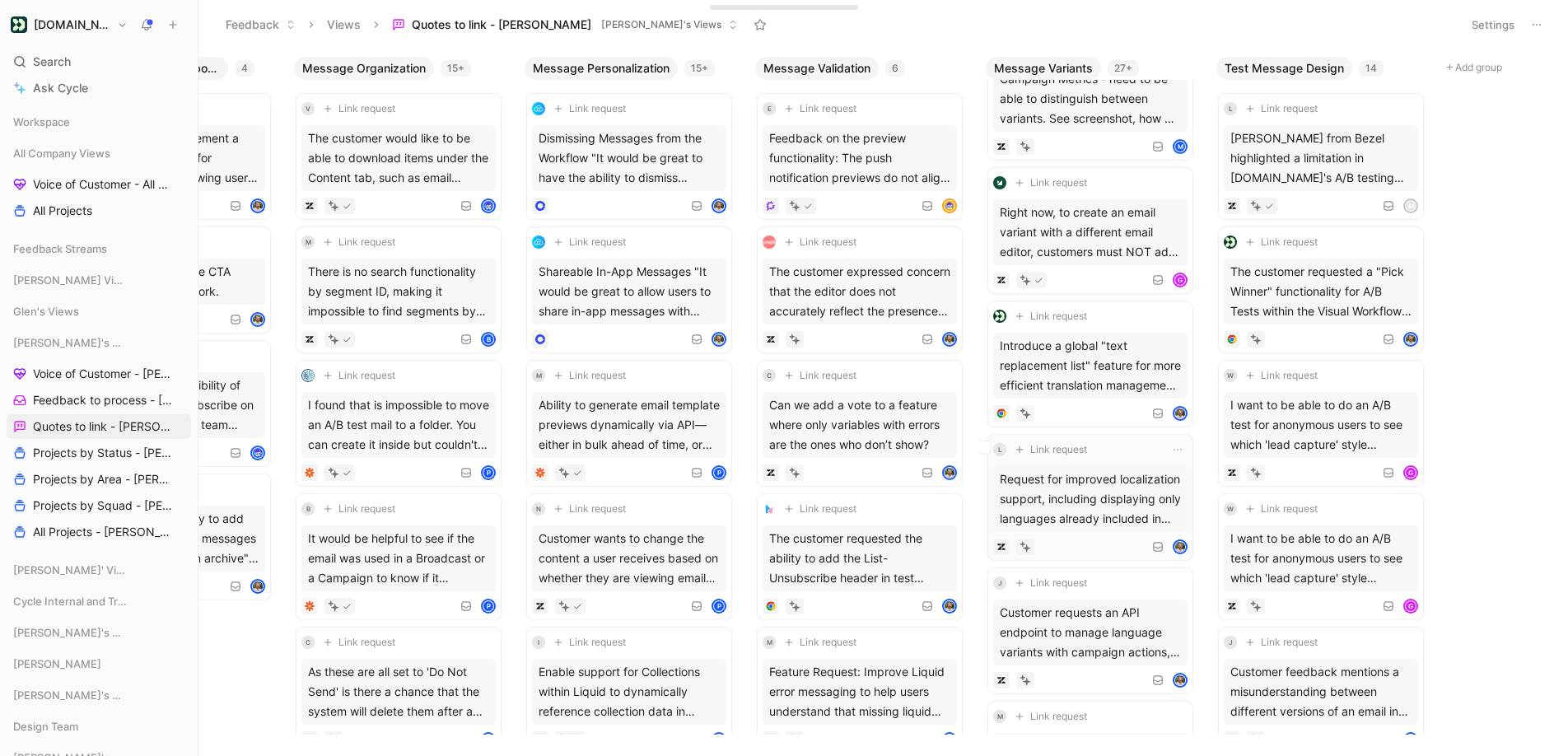
scroll to position [201, 0]
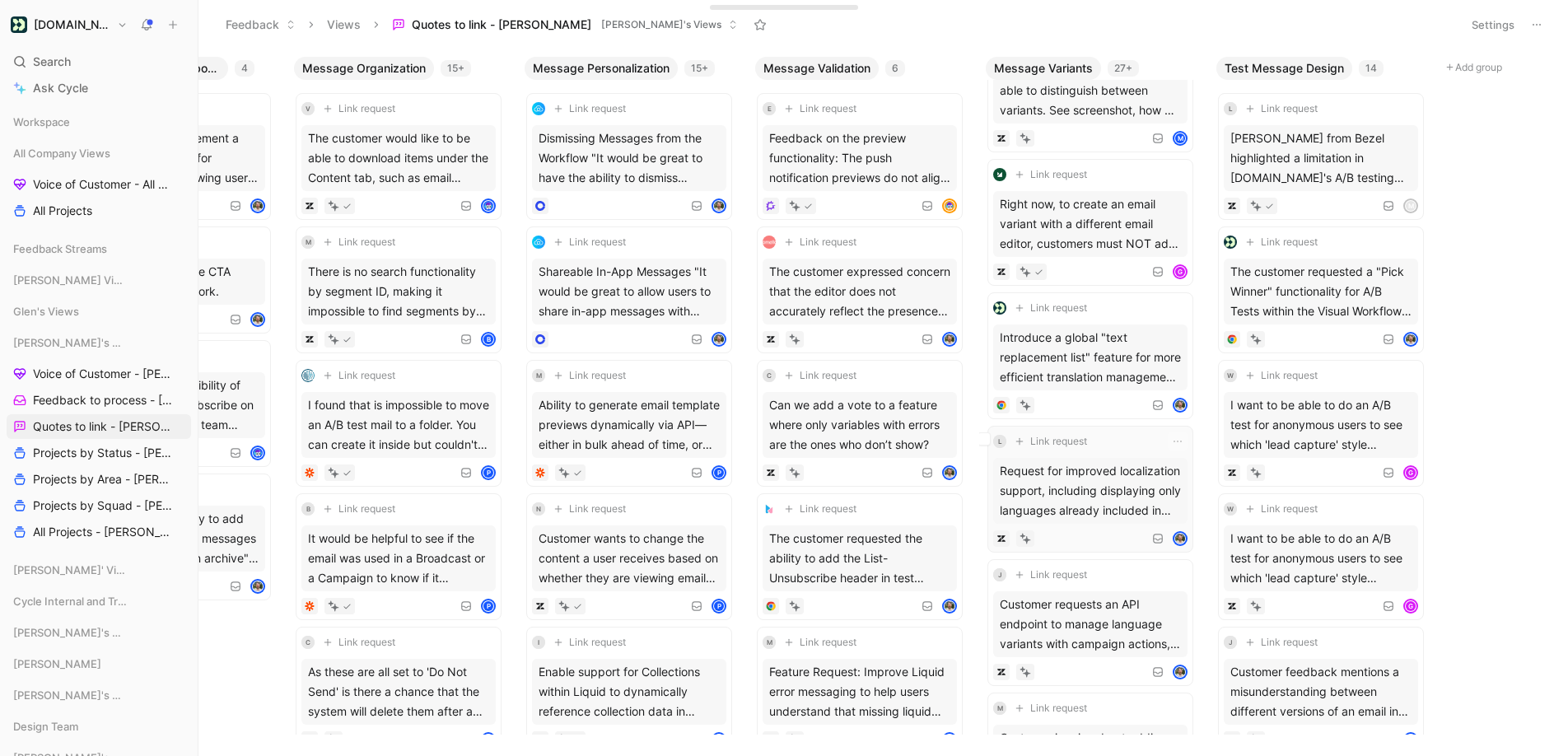
click at [1087, 482] on div "Request for improved localization support, including displaying only languages …" at bounding box center [1090, 491] width 194 height 66
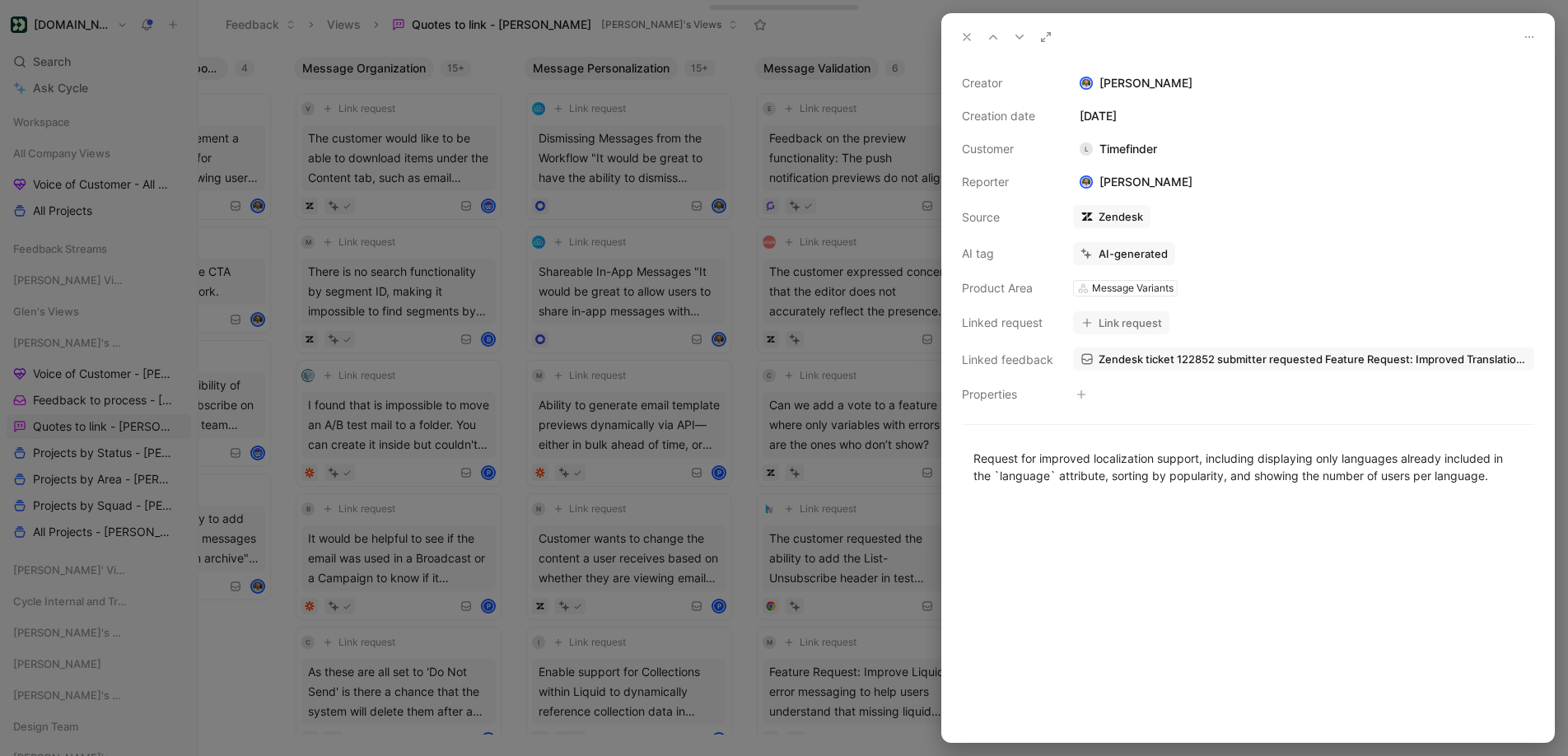
click at [964, 28] on button at bounding box center [966, 37] width 23 height 23
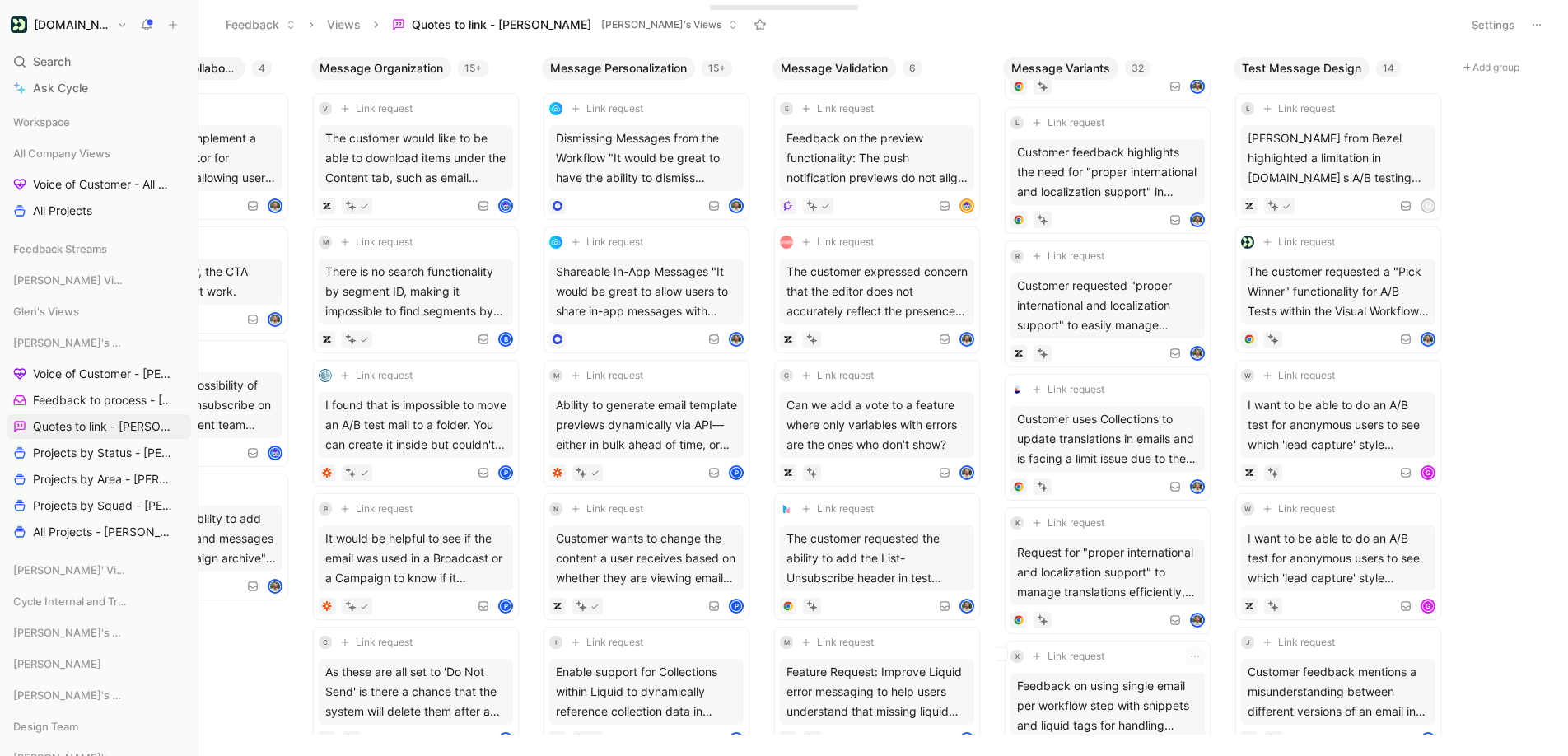
scroll to position [2549, 0]
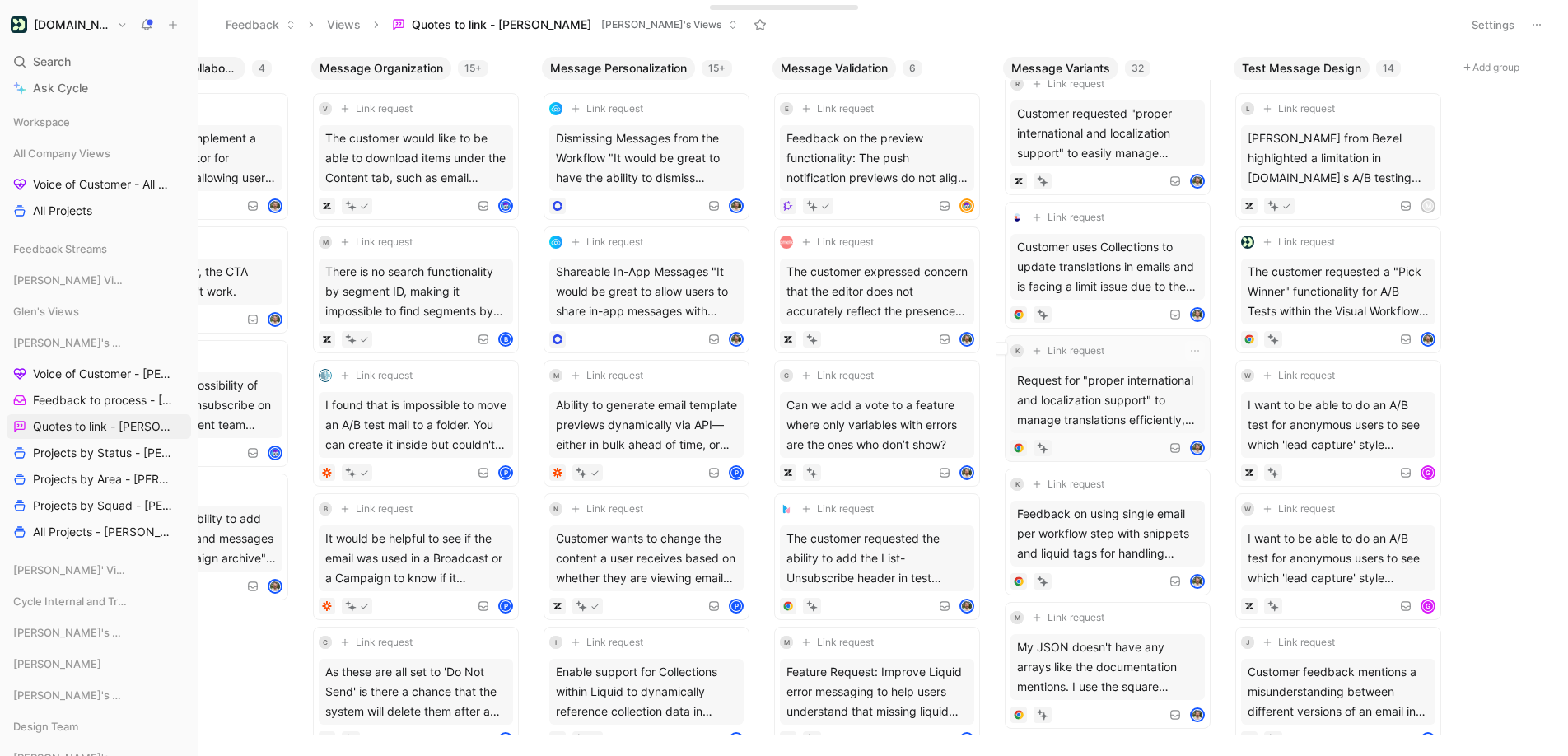
click at [1133, 396] on div "Request for "proper international and localization support" to manage translati…" at bounding box center [1108, 400] width 194 height 66
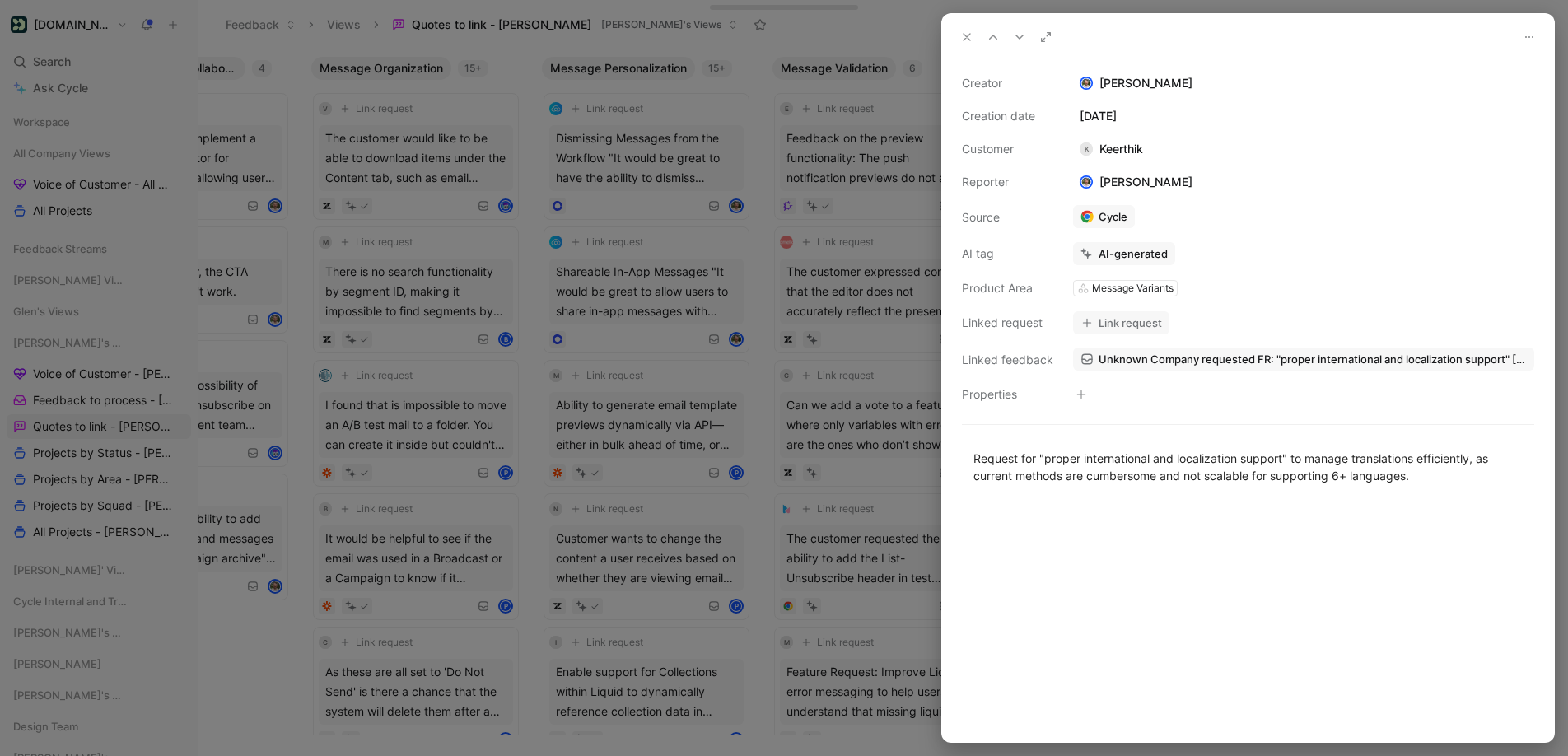
click at [1139, 317] on button "Link request" at bounding box center [1121, 323] width 96 height 23
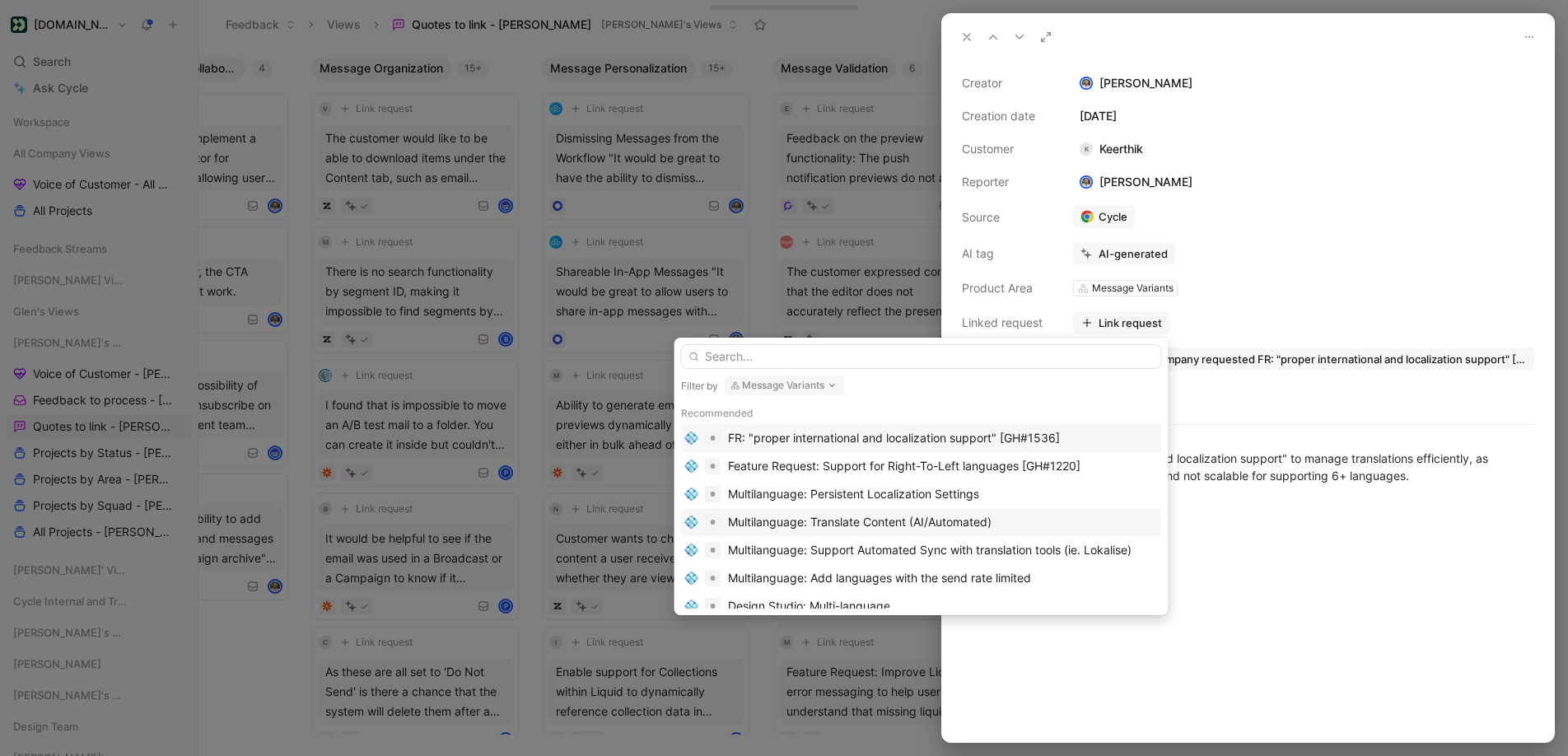
click at [874, 522] on div "Multilanguage: Translate Content (AI/Automated)" at bounding box center [860, 522] width 263 height 20
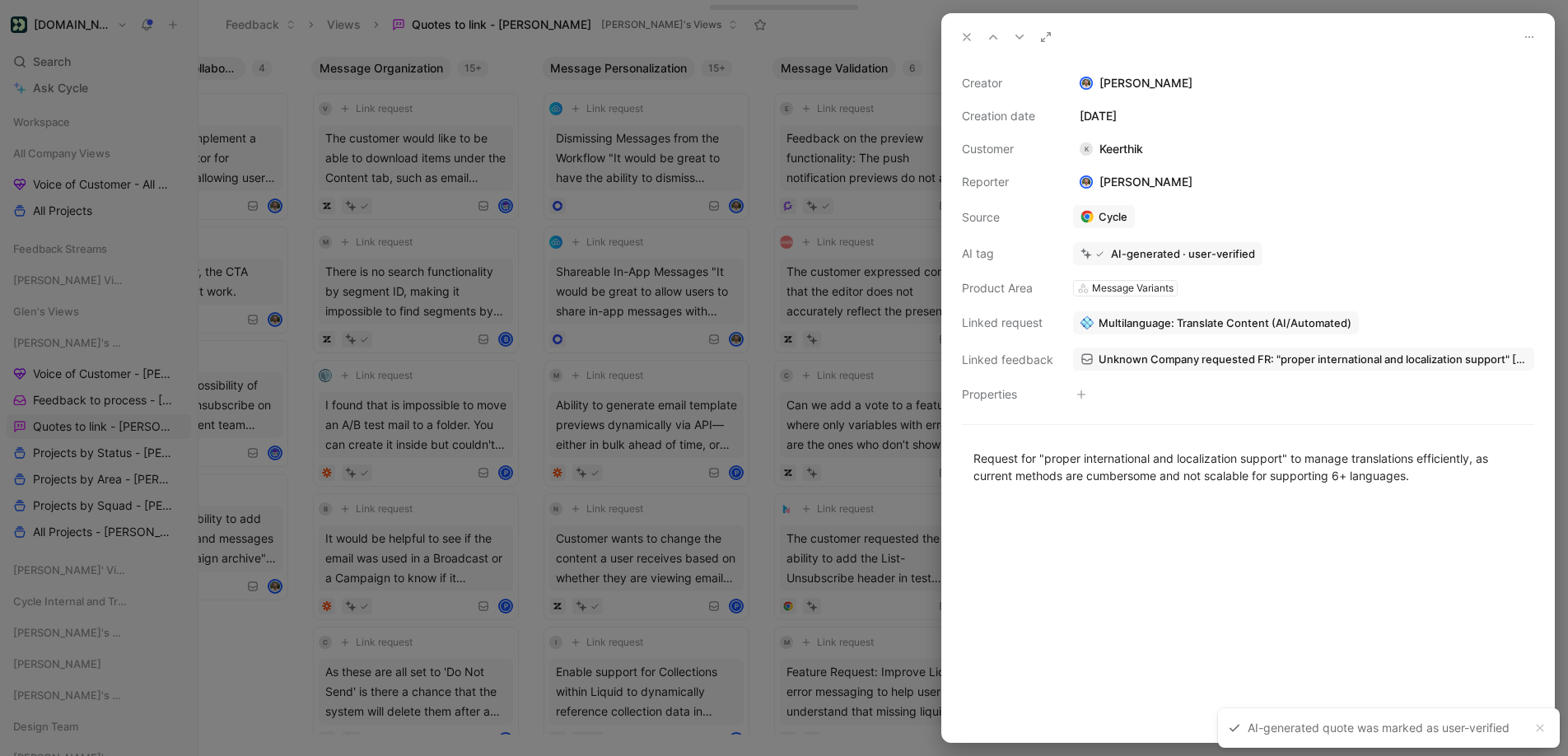
scroll to position [2472, 0]
click at [966, 33] on icon at bounding box center [966, 36] width 13 height 13
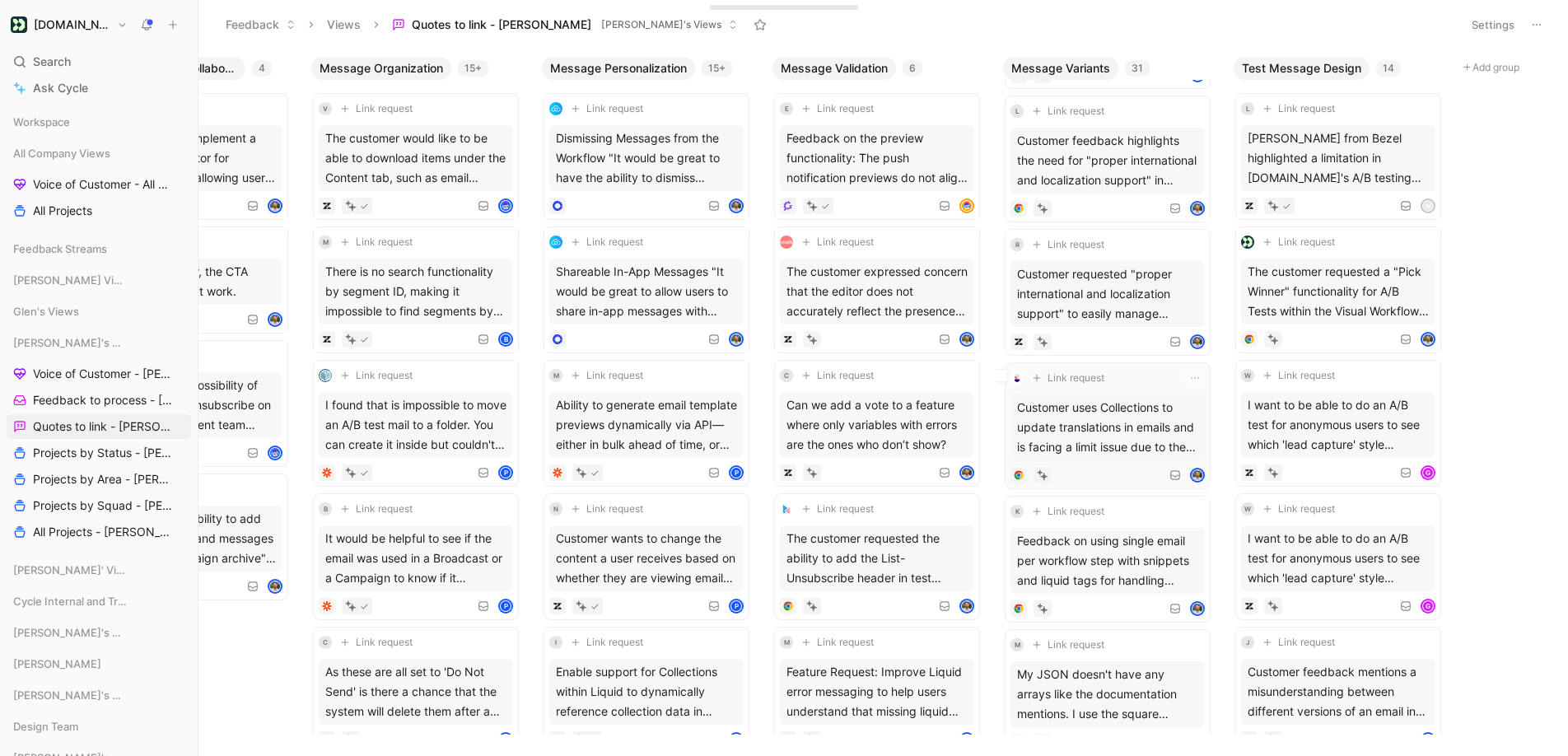
scroll to position [2442, 0]
click at [1126, 280] on div "Customer requested "proper international and localization support" to easily ma…" at bounding box center [1108, 296] width 194 height 66
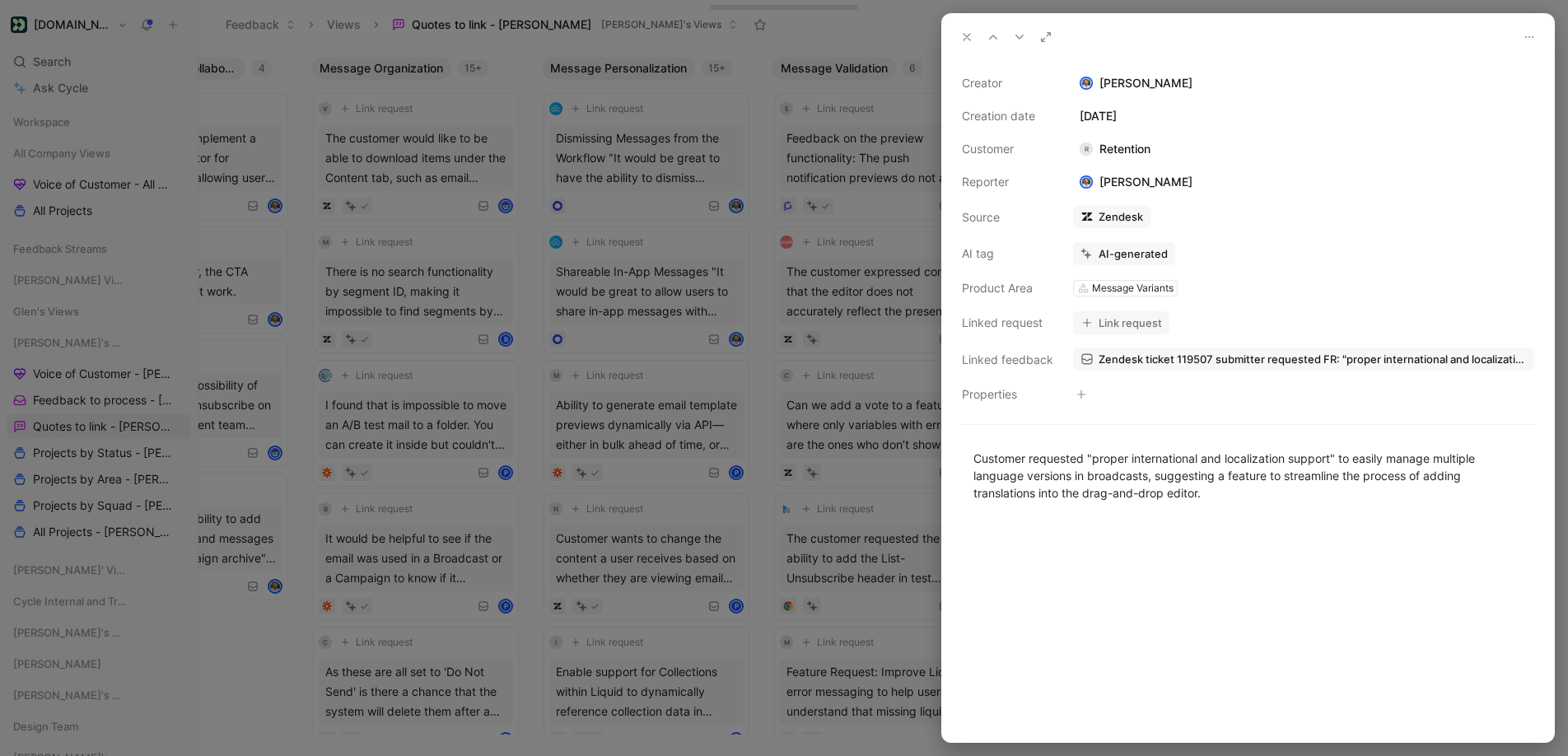
click at [1127, 318] on button "Link request" at bounding box center [1121, 323] width 96 height 23
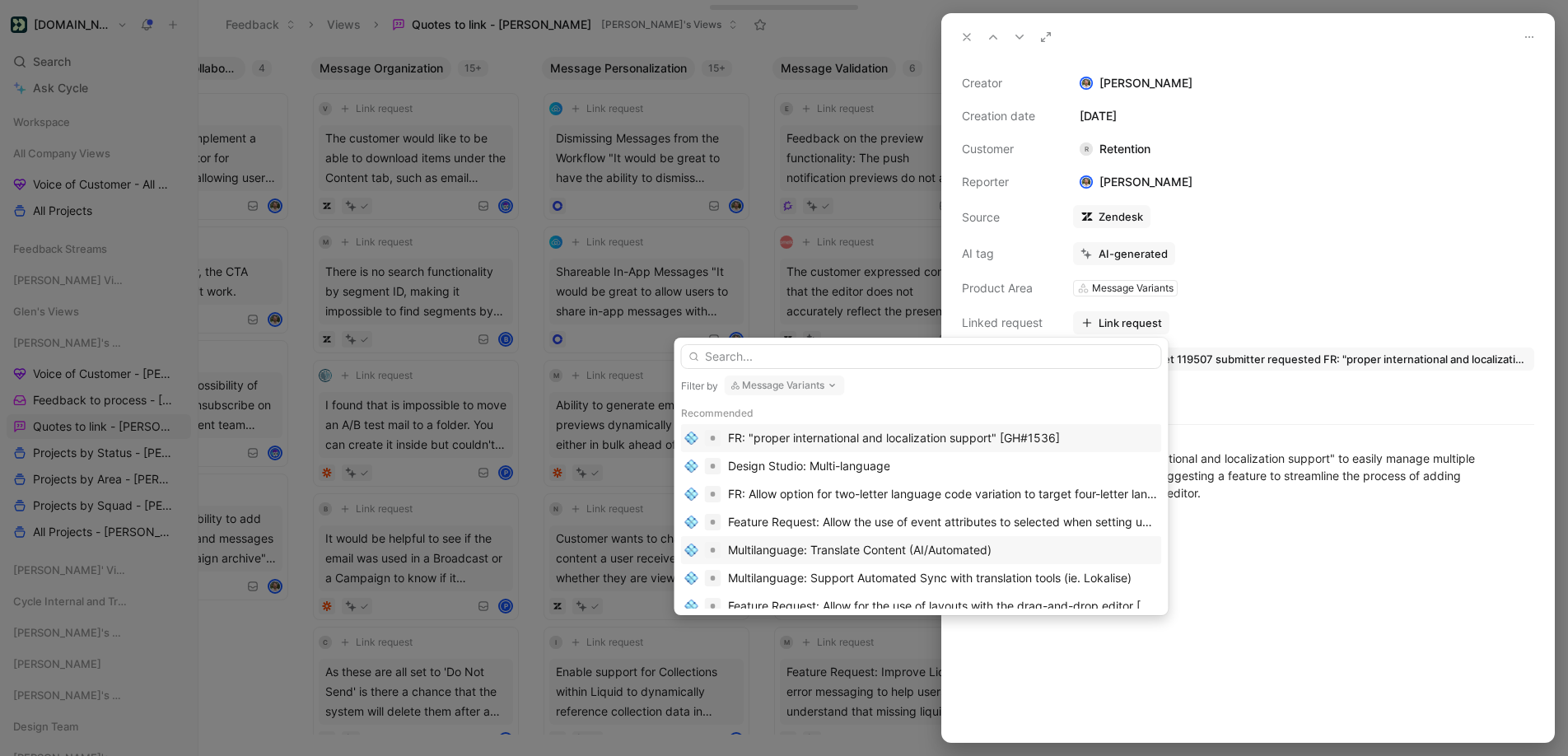
click at [879, 554] on div "Multilanguage: Translate Content (AI/Automated)" at bounding box center [860, 550] width 263 height 20
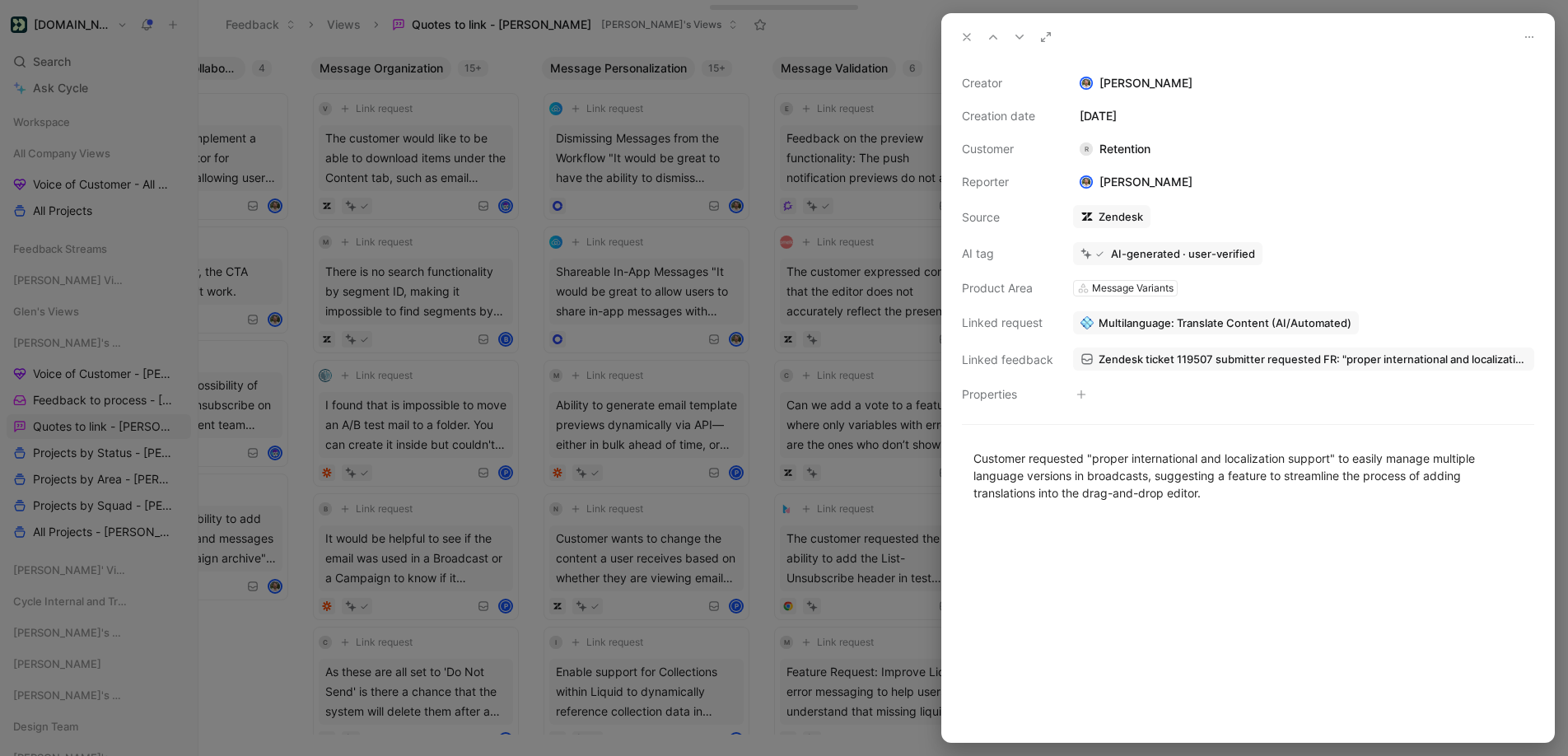
scroll to position [2395, 0]
click at [966, 34] on icon at bounding box center [966, 36] width 13 height 13
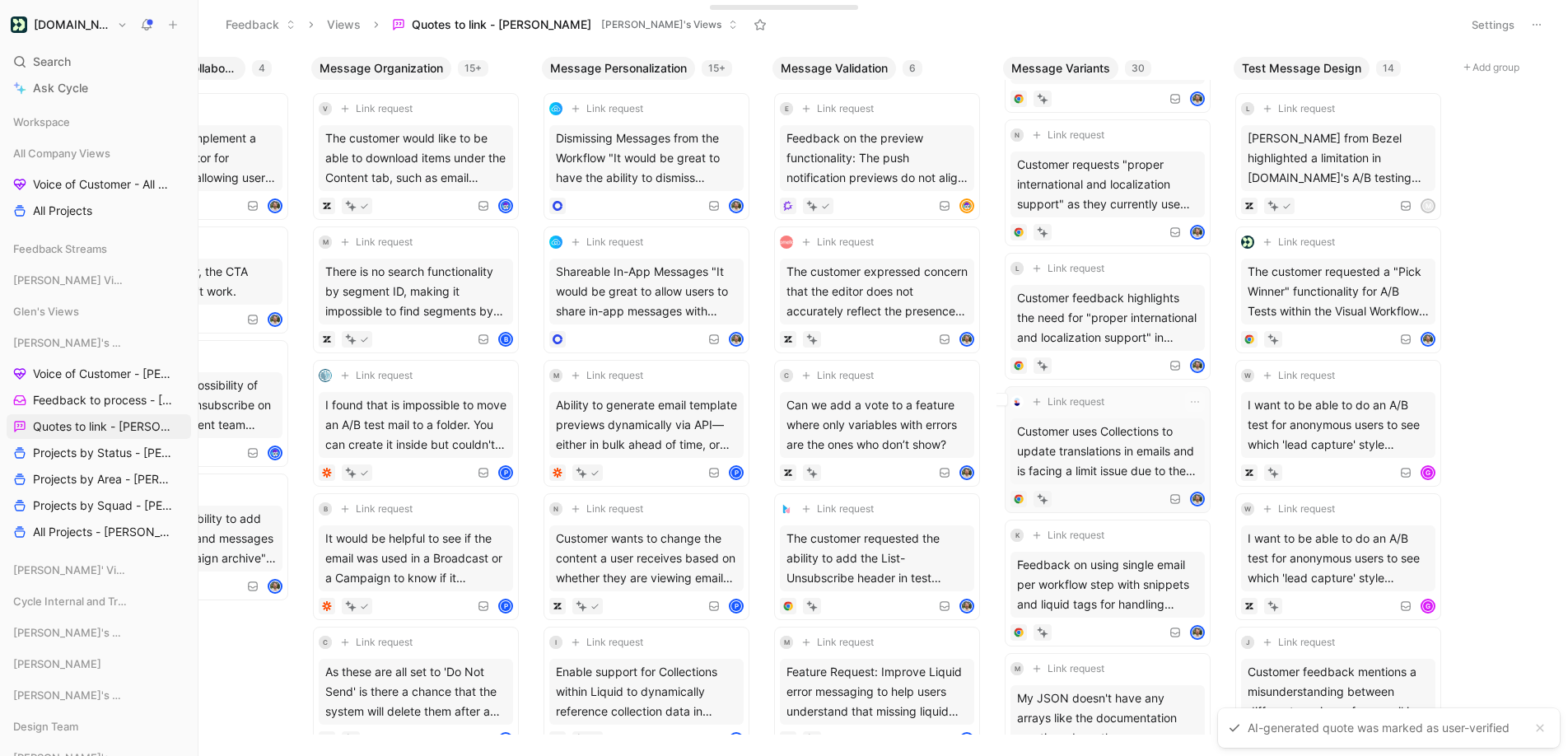
scroll to position [2341, 0]
click at [1102, 313] on div "Customer feedback highlights the need for "proper international and localizatio…" at bounding box center [1108, 321] width 194 height 66
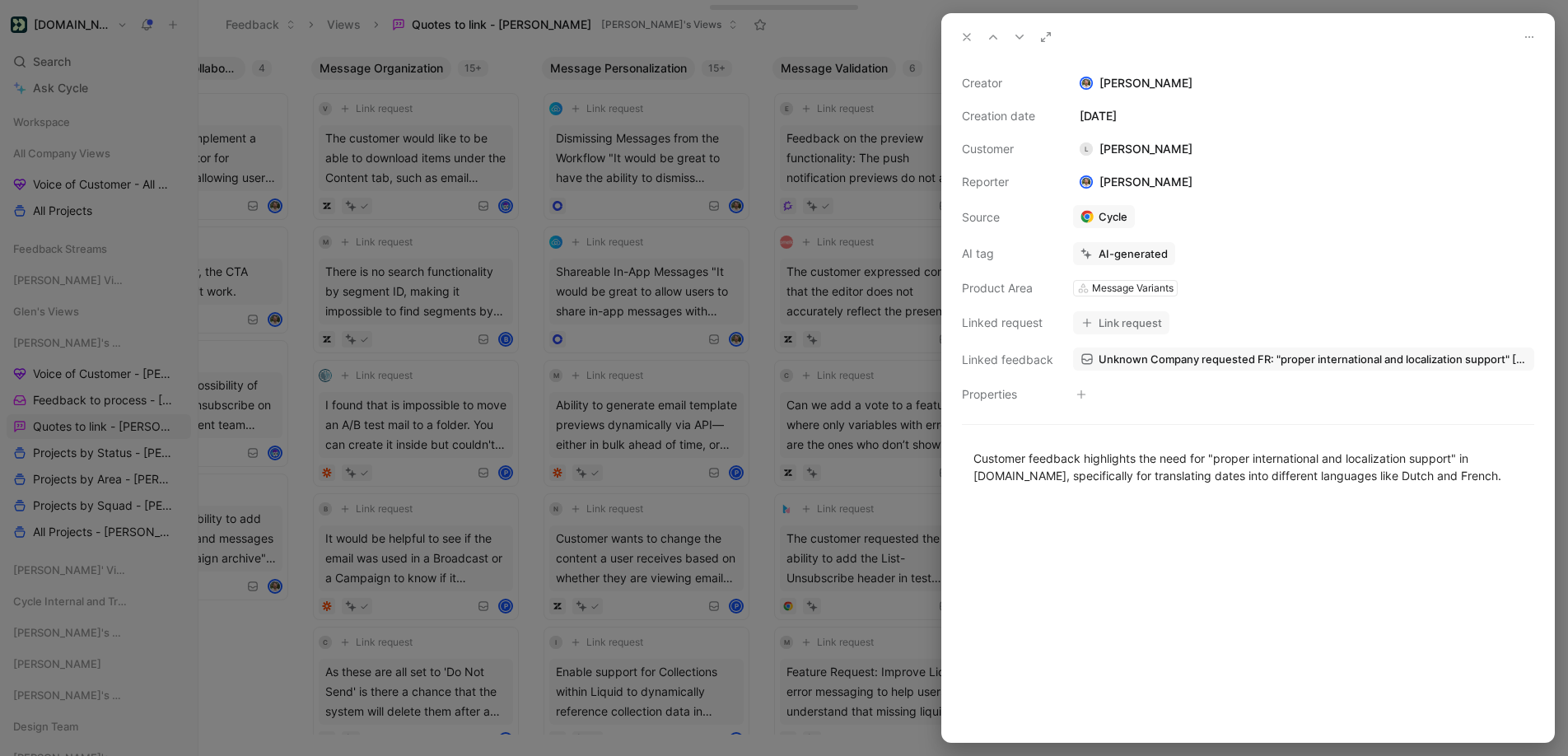
click at [1113, 319] on button "Link request" at bounding box center [1121, 323] width 96 height 23
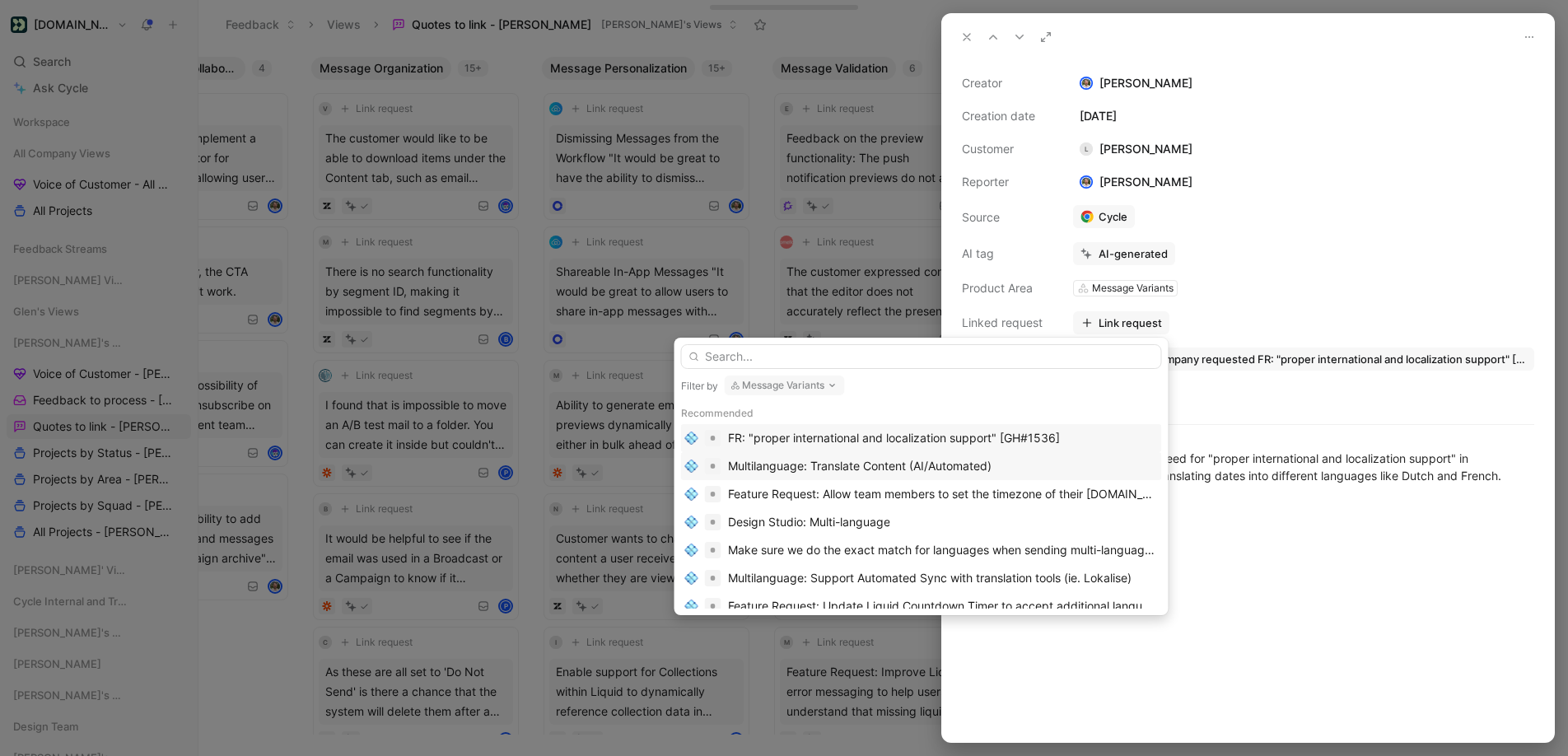
click at [886, 462] on div "Multilanguage: Translate Content (AI/Automated)" at bounding box center [860, 466] width 263 height 20
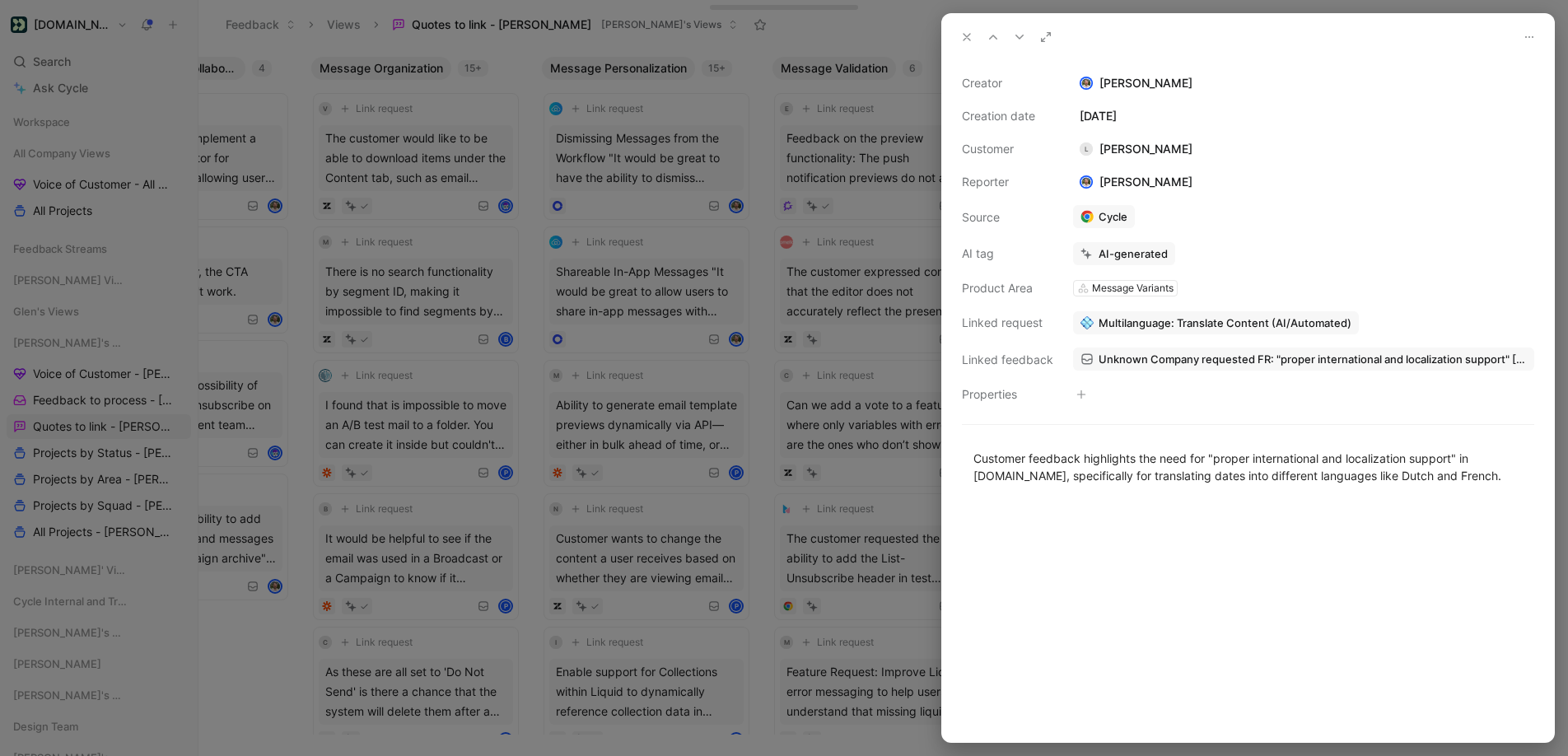
scroll to position [2319, 0]
click at [966, 33] on icon at bounding box center [966, 36] width 13 height 13
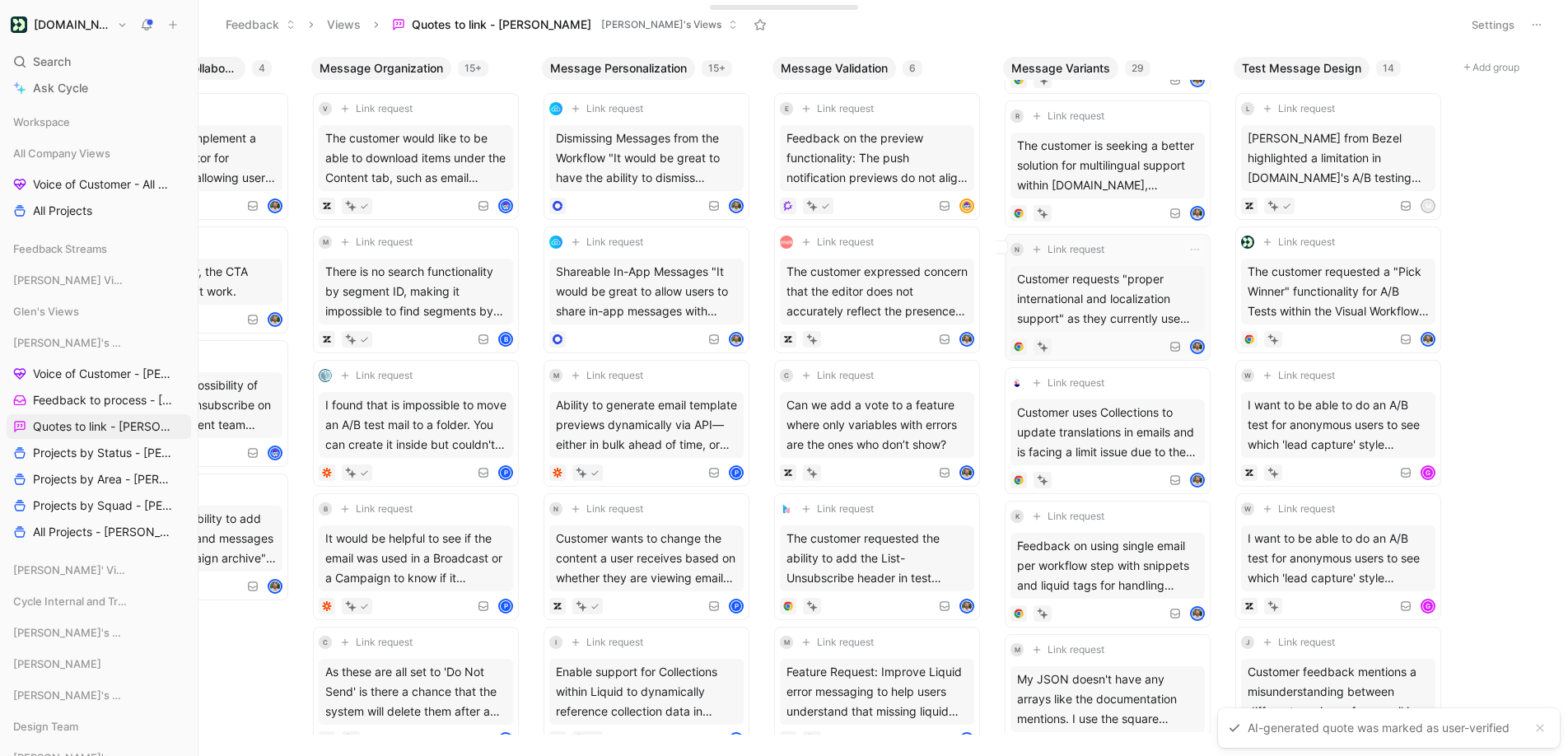
scroll to position [2284, 0]
click at [1104, 295] on div "Customer requests "proper international and localization support" as they curre…" at bounding box center [1108, 301] width 194 height 66
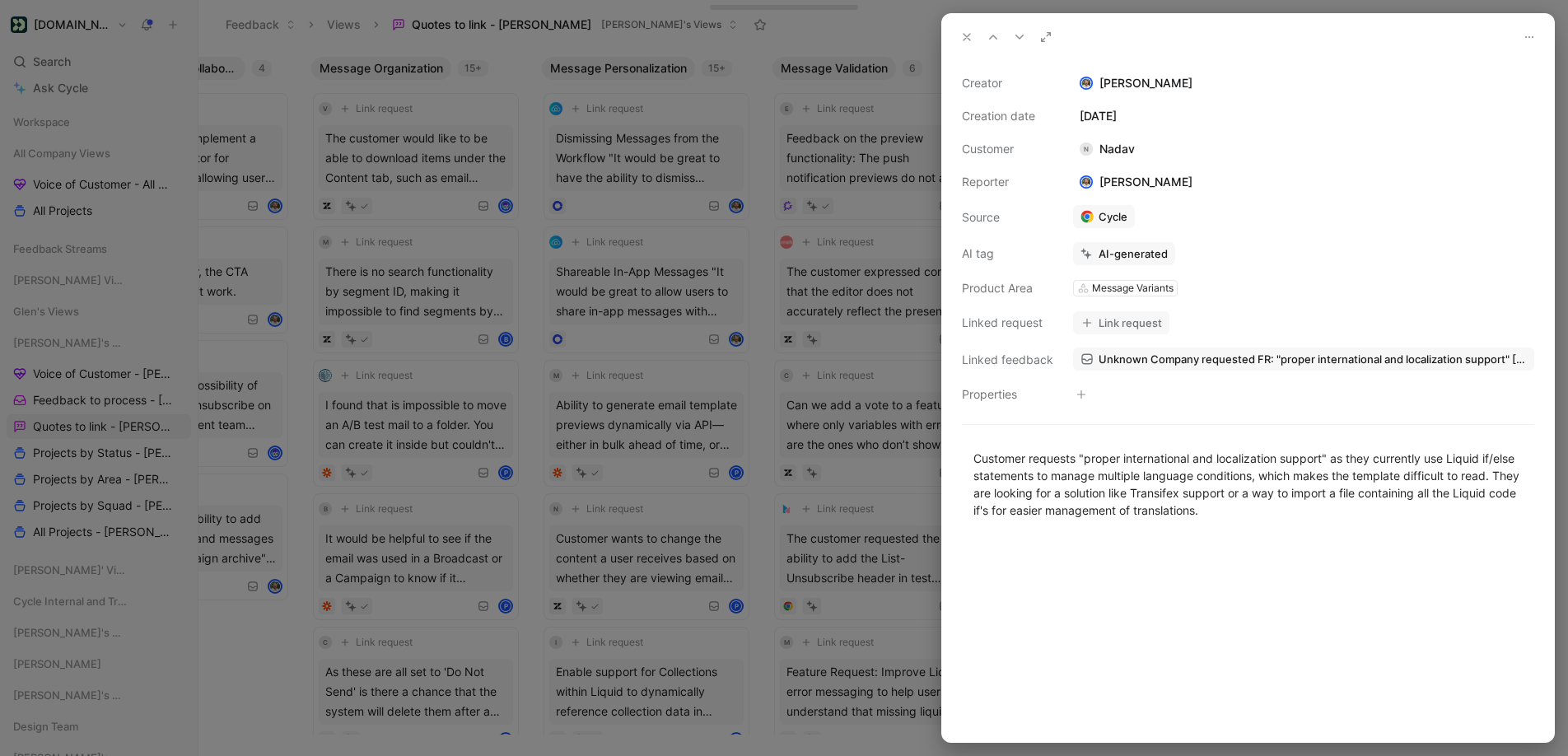
click at [1125, 320] on button "Link request" at bounding box center [1121, 323] width 96 height 23
click at [1132, 320] on button "Link request" at bounding box center [1121, 323] width 96 height 23
click at [960, 38] on icon at bounding box center [966, 36] width 13 height 13
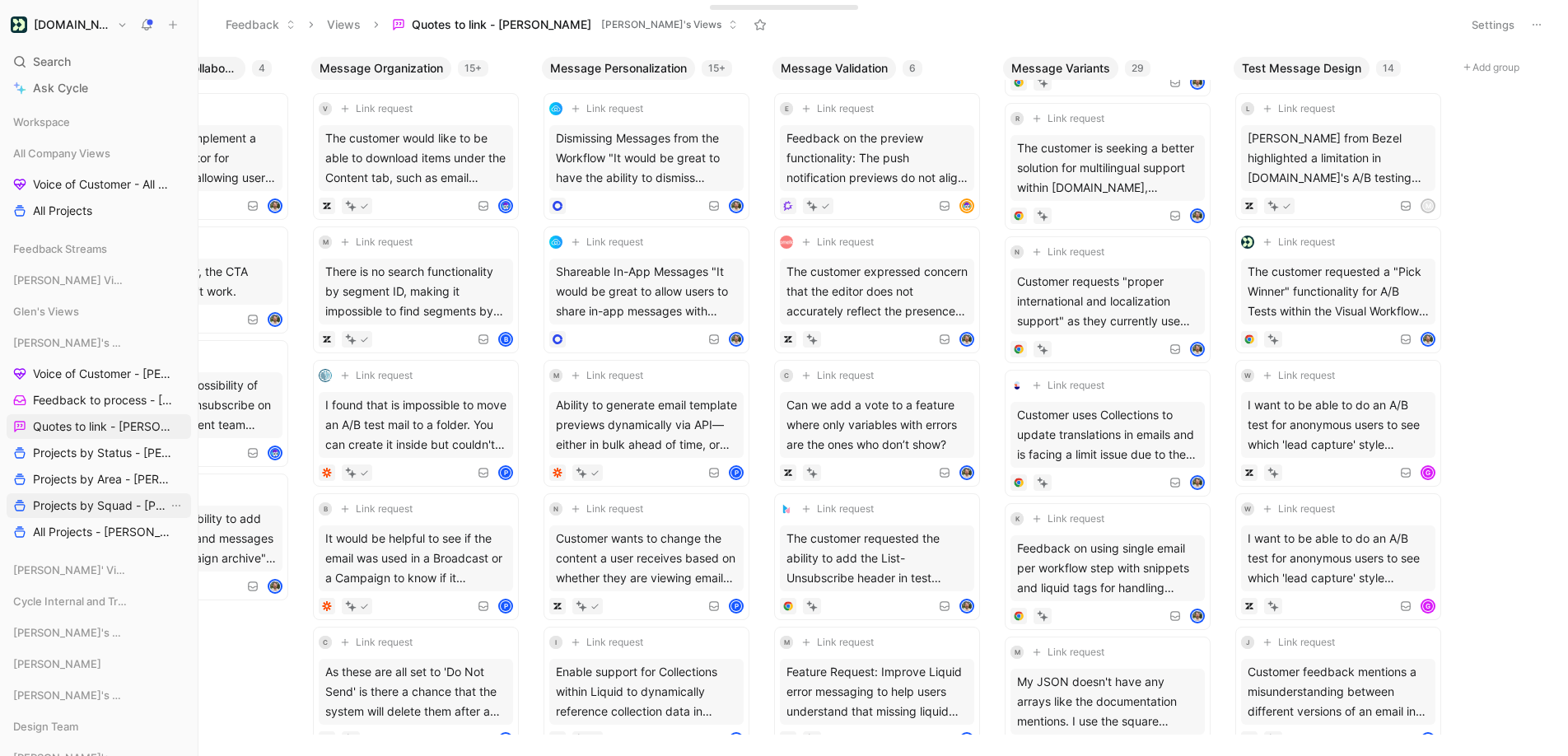
click at [91, 503] on span "Projects by Squad - [PERSON_NAME]" at bounding box center [100, 505] width 135 height 16
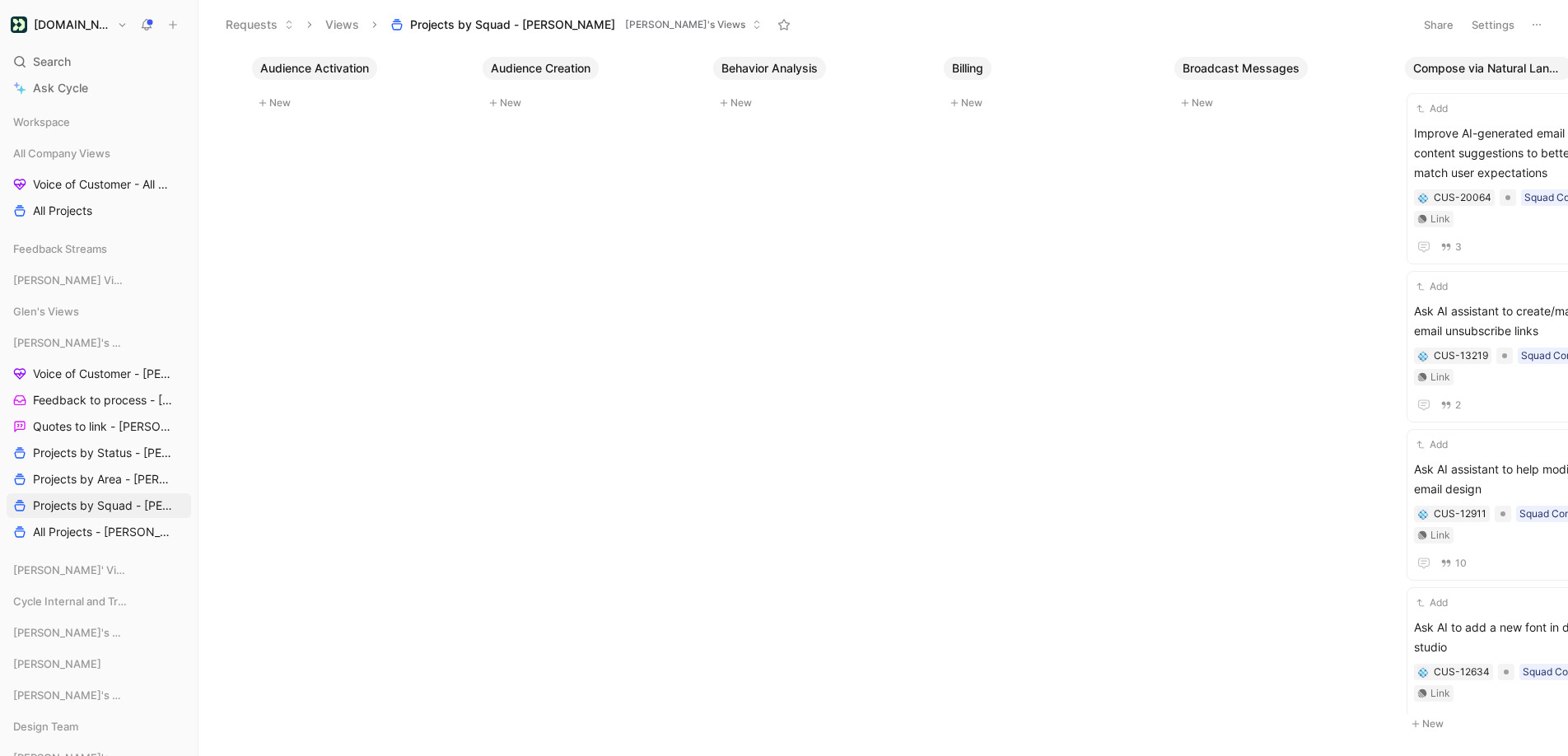
scroll to position [0, 1271]
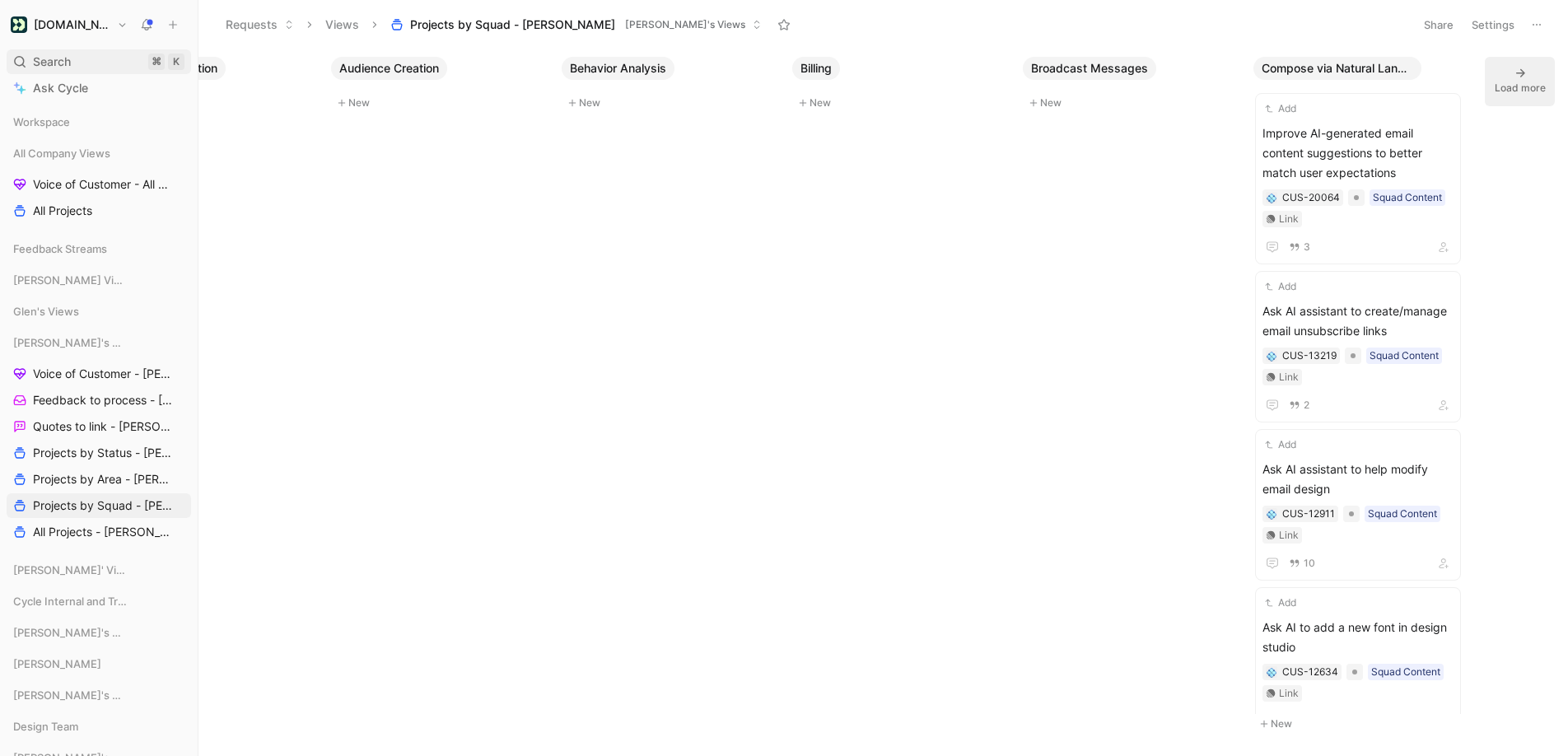
click at [70, 70] on span "Search" at bounding box center [52, 61] width 38 height 20
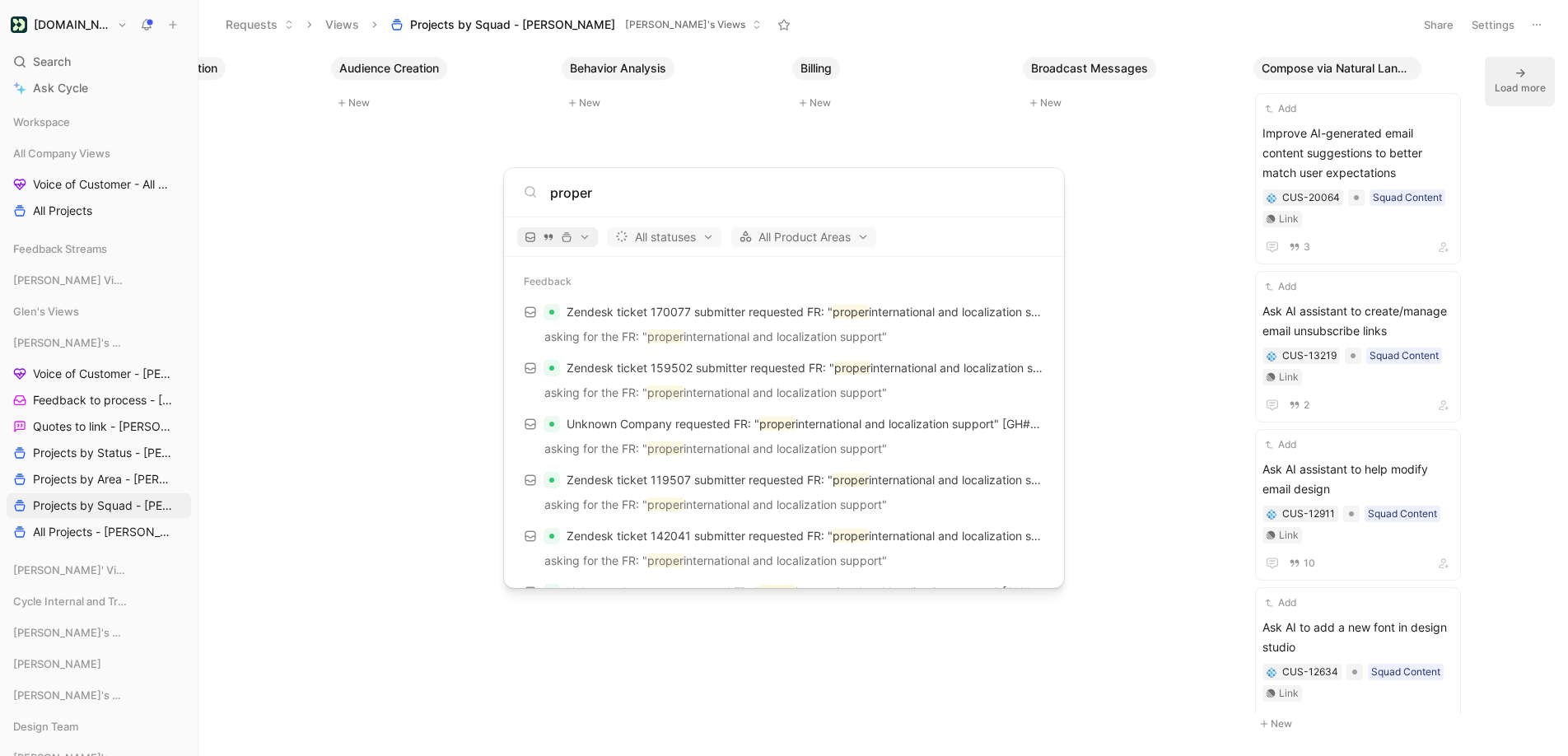
type input "proper"
click at [594, 239] on button "button" at bounding box center [558, 237] width 81 height 20
click at [647, 187] on div at bounding box center [784, 378] width 1568 height 756
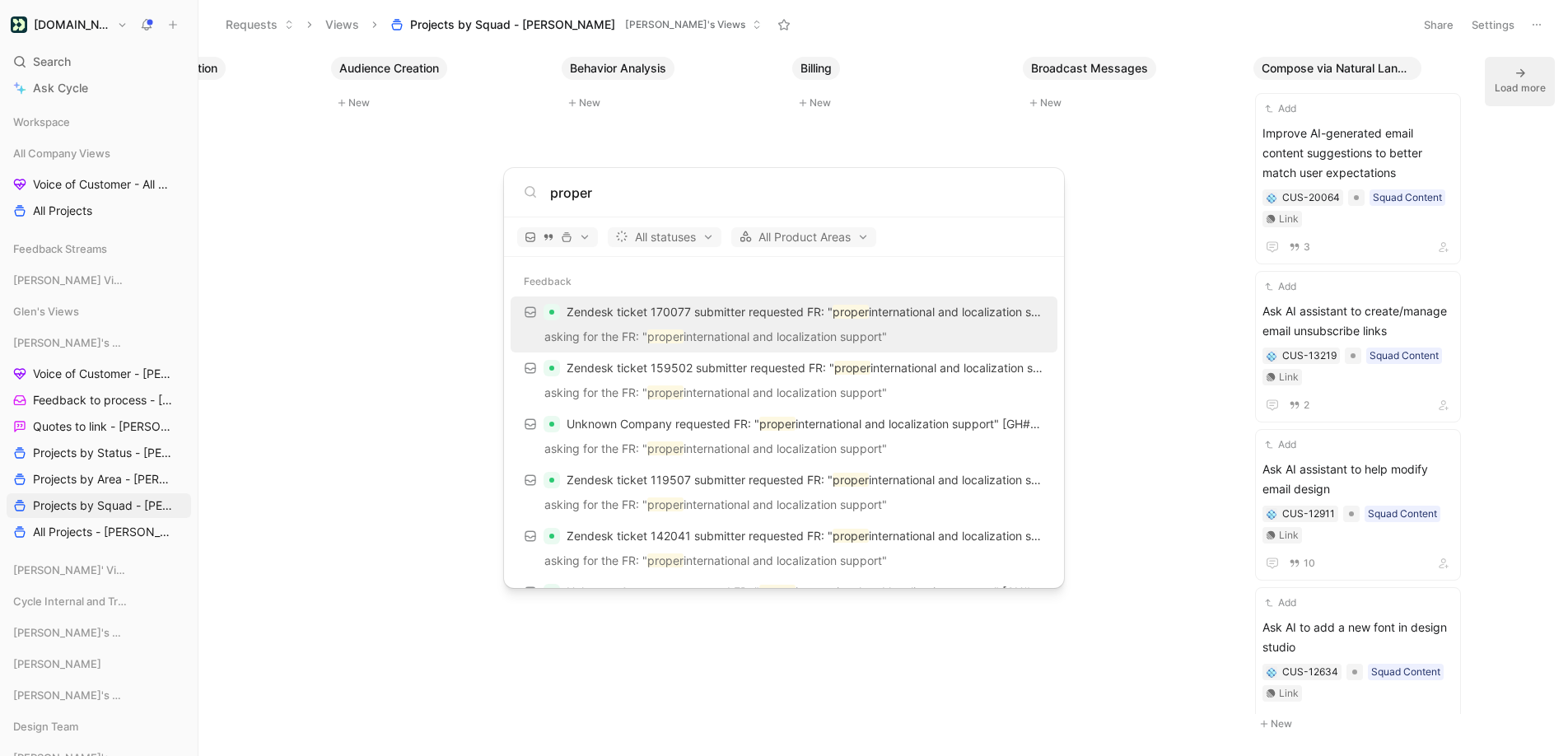
click at [85, 500] on body "Customer.io Search ⌘ K Ask Cycle Workspace All Company Views Voice of Customer …" at bounding box center [784, 378] width 1568 height 756
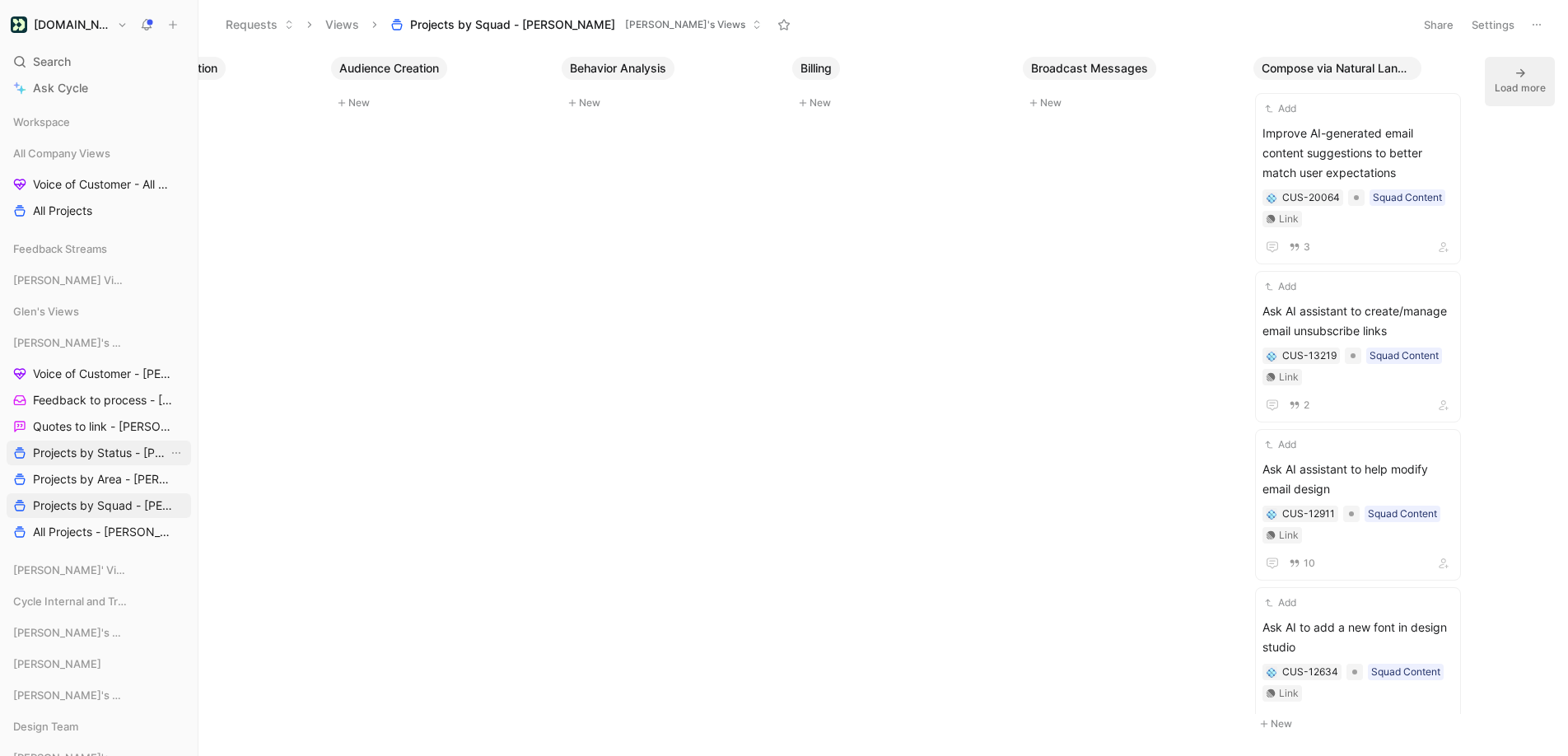
click at [86, 450] on span "Projects by Status - [PERSON_NAME]" at bounding box center [100, 453] width 135 height 16
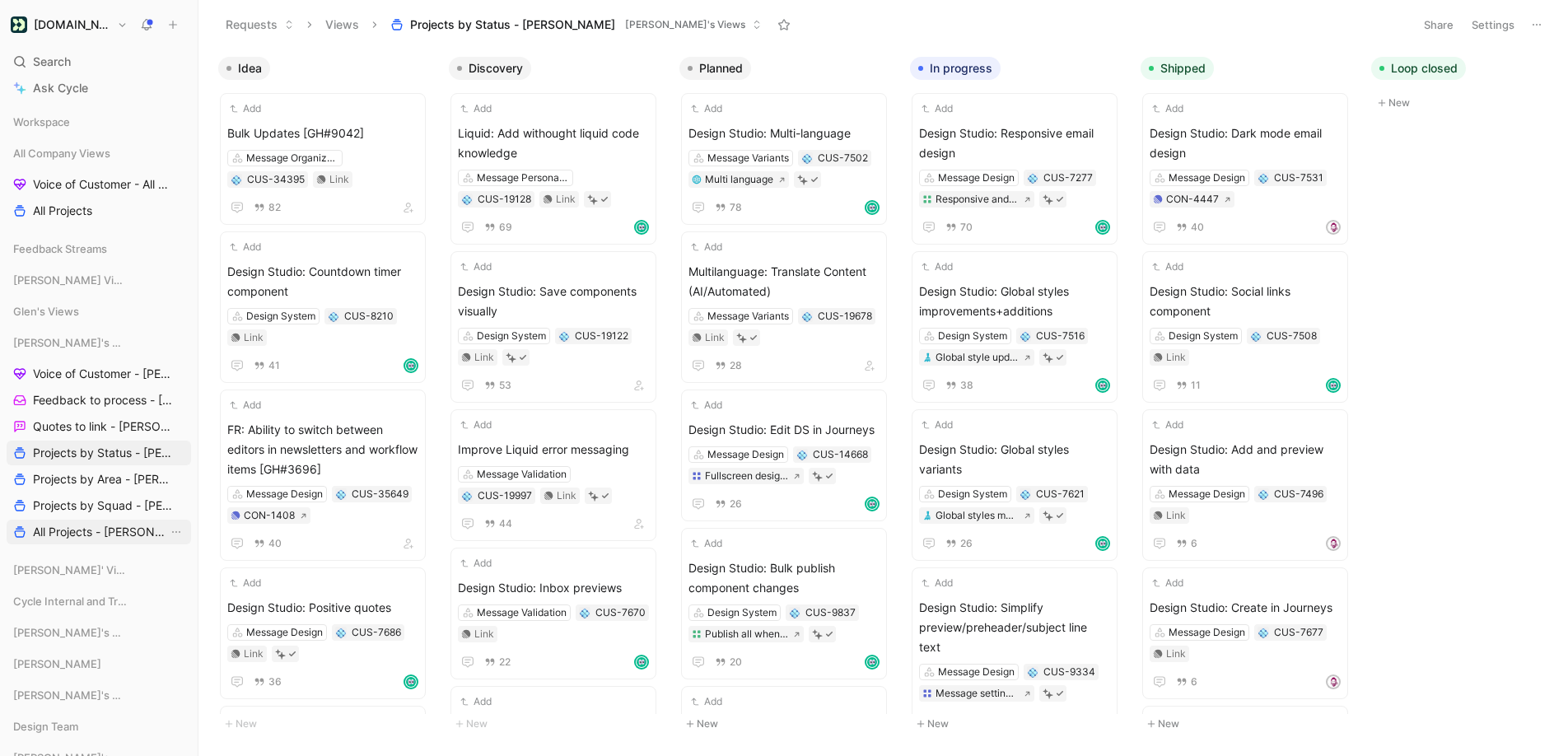
click at [78, 526] on span "All Projects - [PERSON_NAME]" at bounding box center [100, 532] width 135 height 16
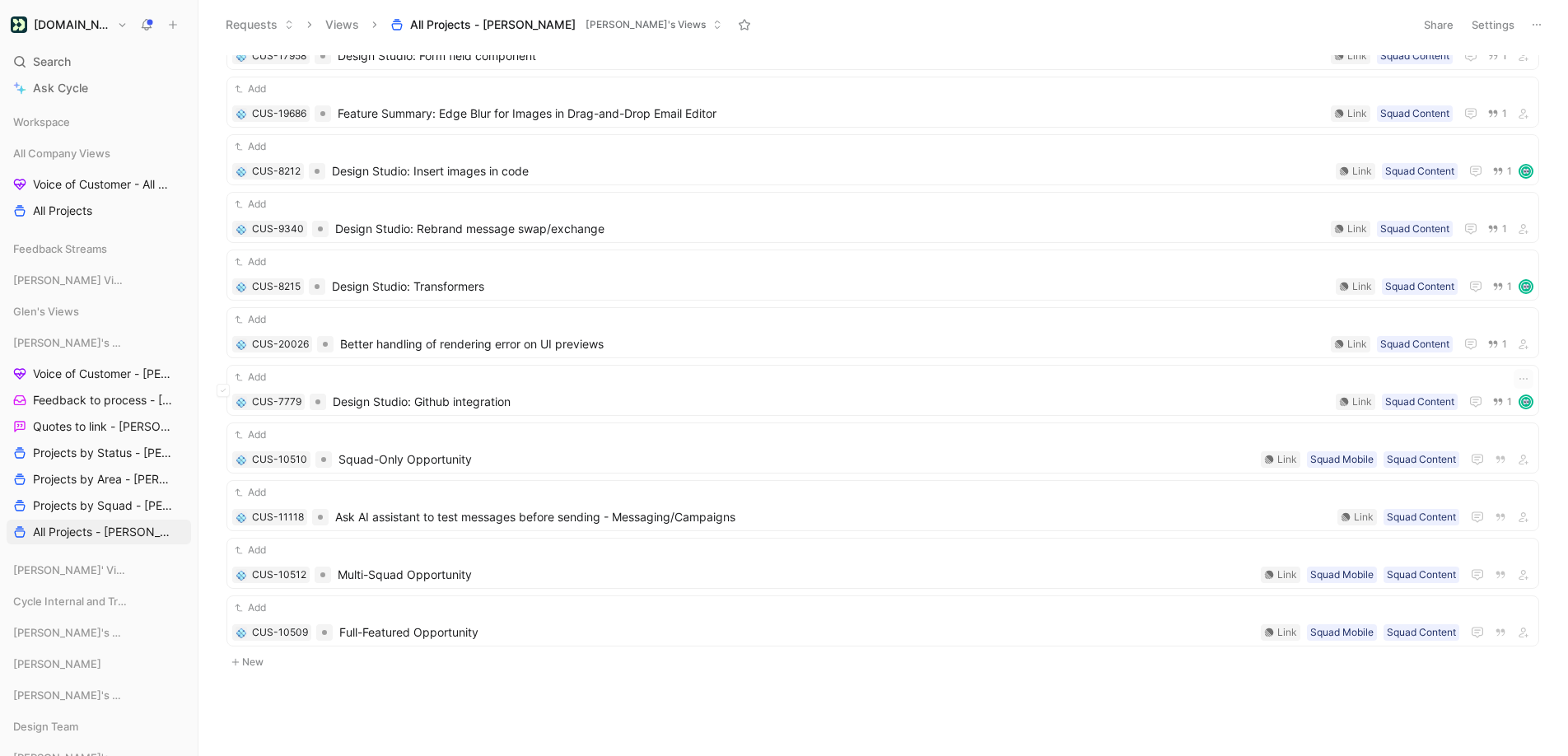
scroll to position [6060, 0]
click at [63, 209] on span "All Projects" at bounding box center [62, 210] width 59 height 16
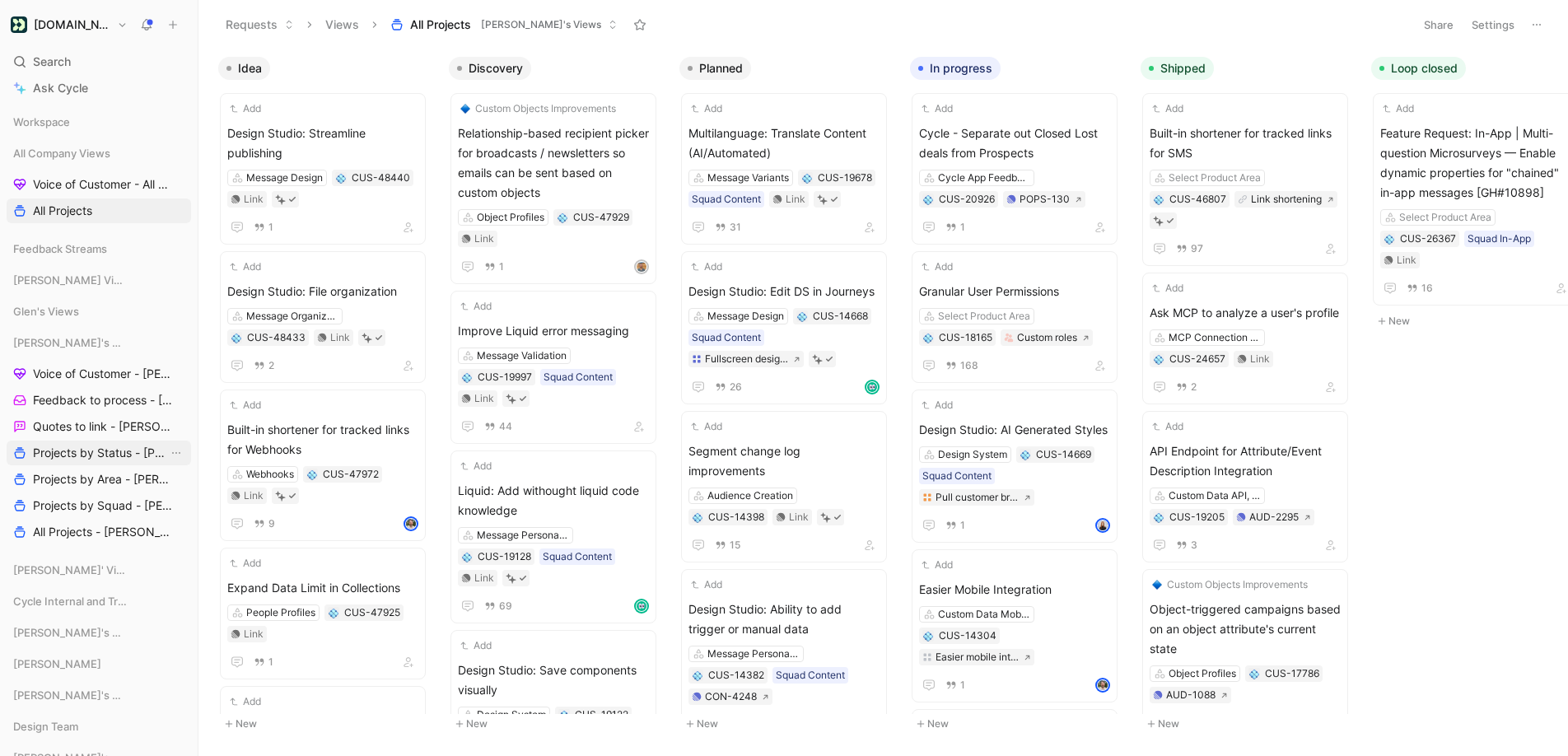
click at [88, 450] on span "Projects by Status - [PERSON_NAME]" at bounding box center [100, 453] width 135 height 16
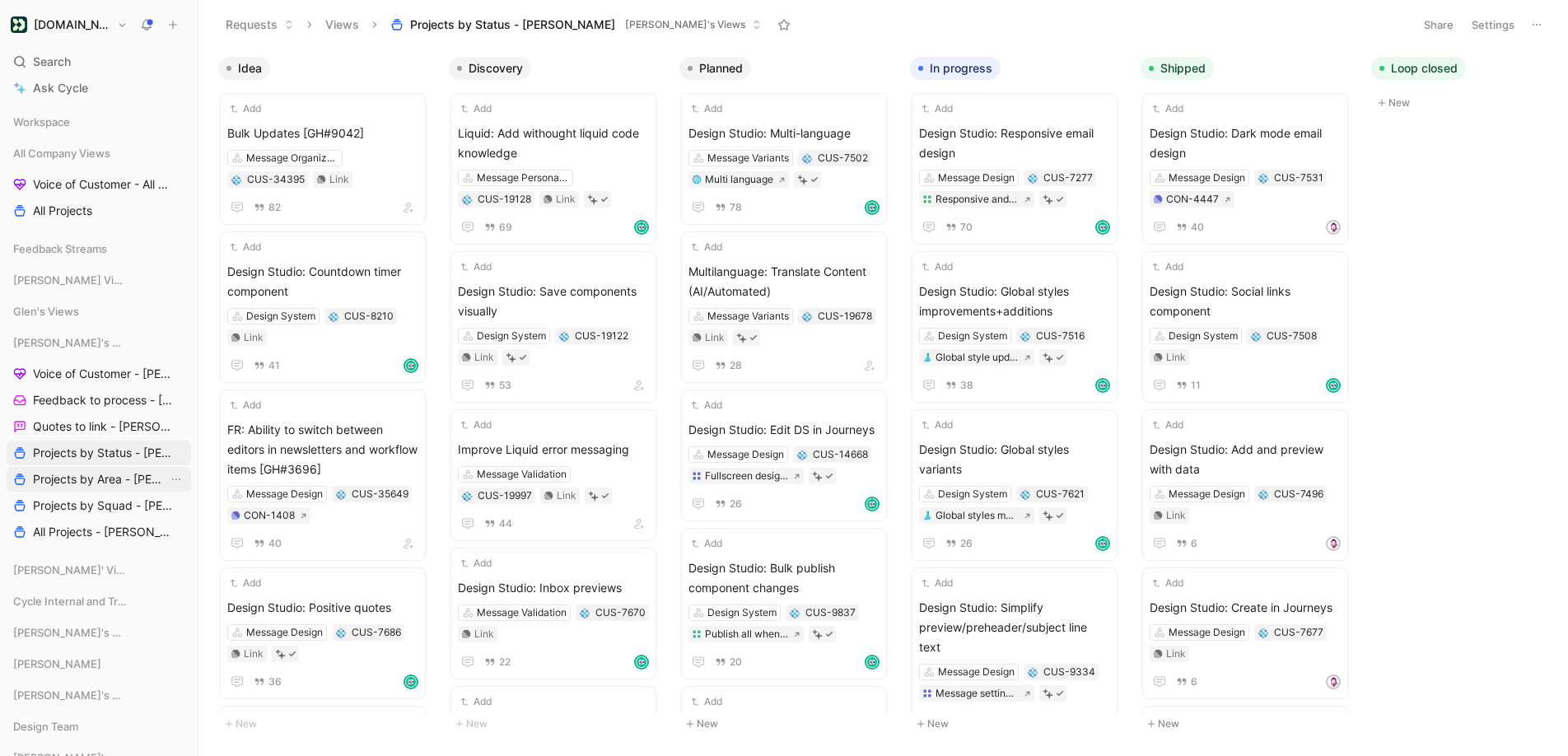
click at [84, 483] on span "Projects by Area - [PERSON_NAME]" at bounding box center [100, 479] width 135 height 16
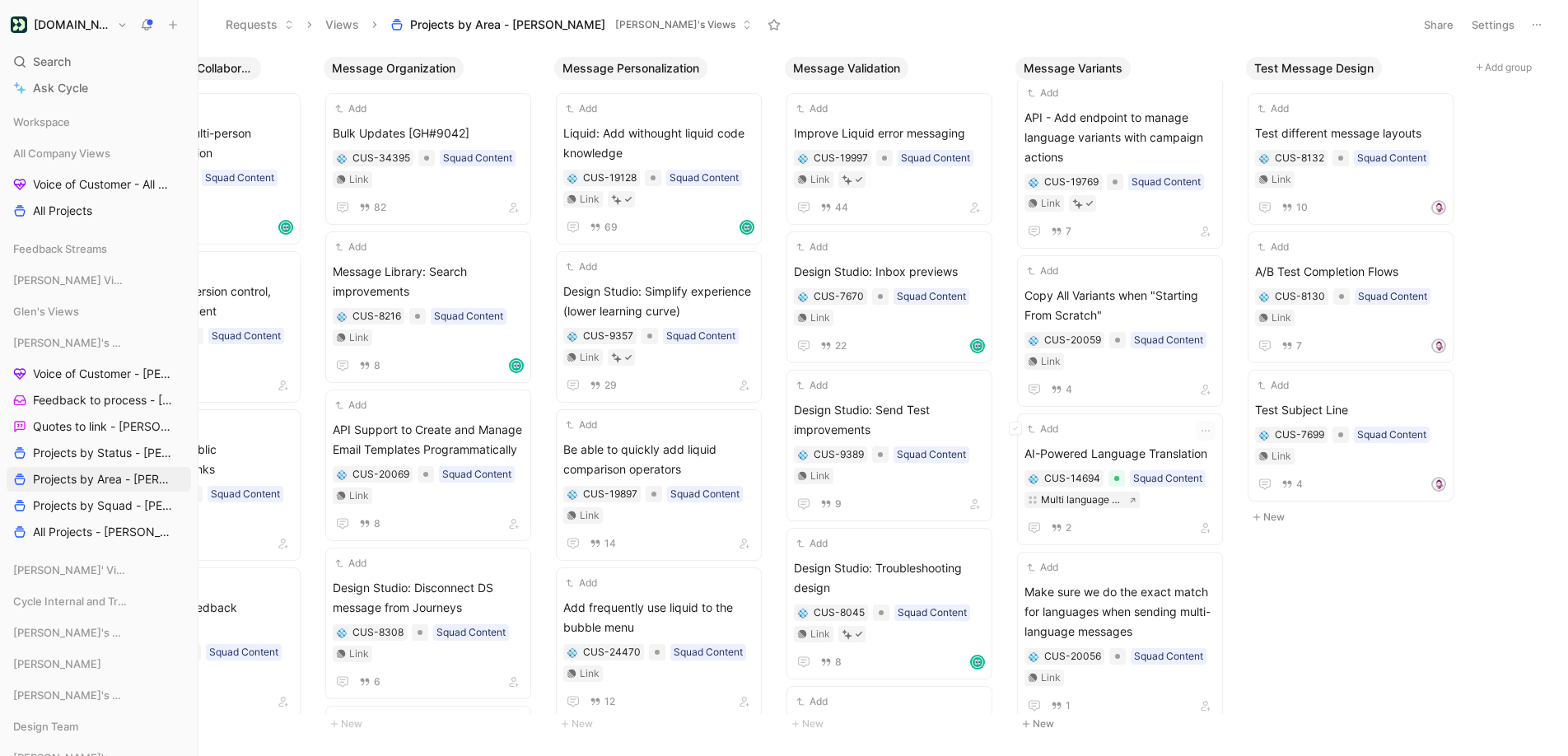
scroll to position [1138, 0]
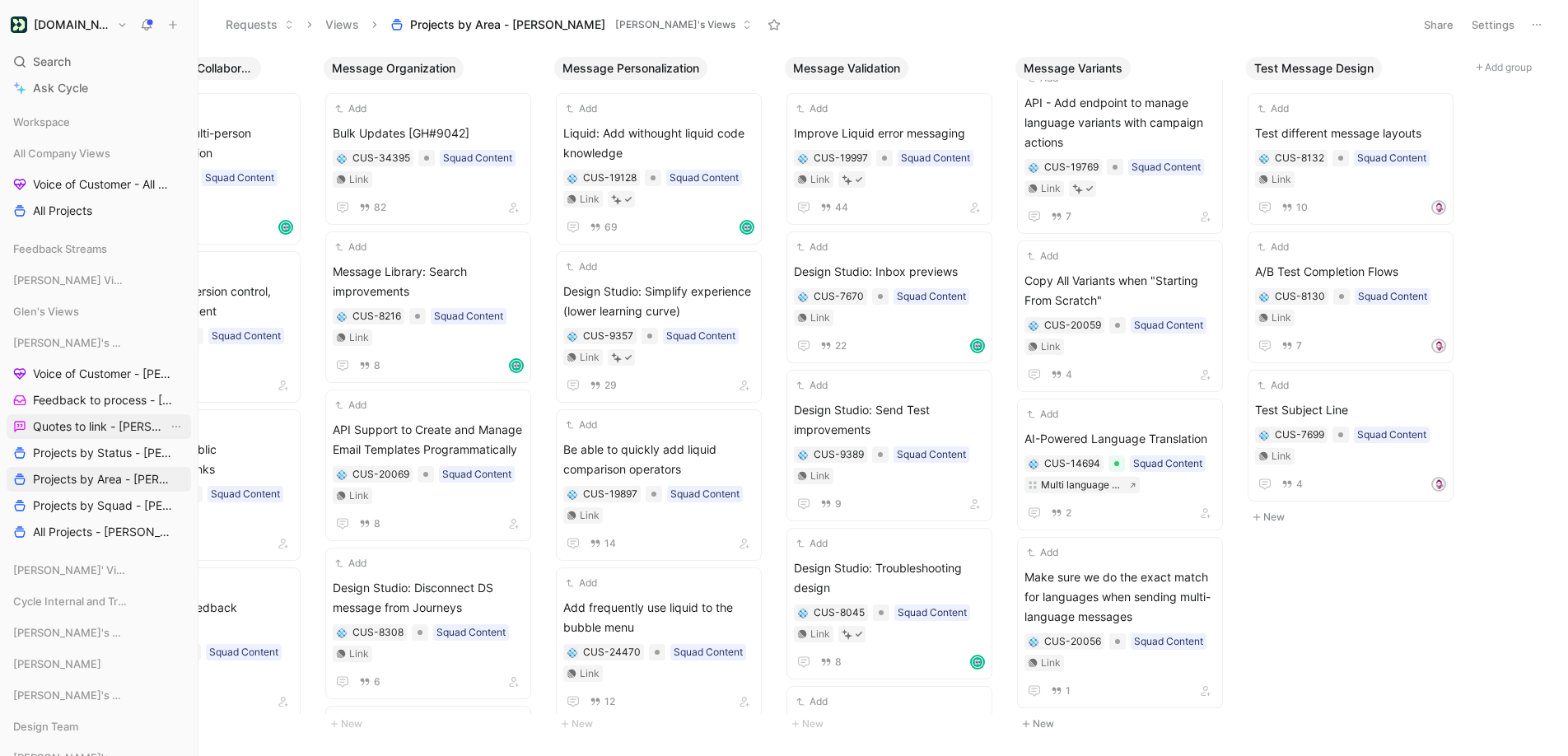
click at [81, 422] on span "Quotes to link - [PERSON_NAME]" at bounding box center [100, 426] width 135 height 16
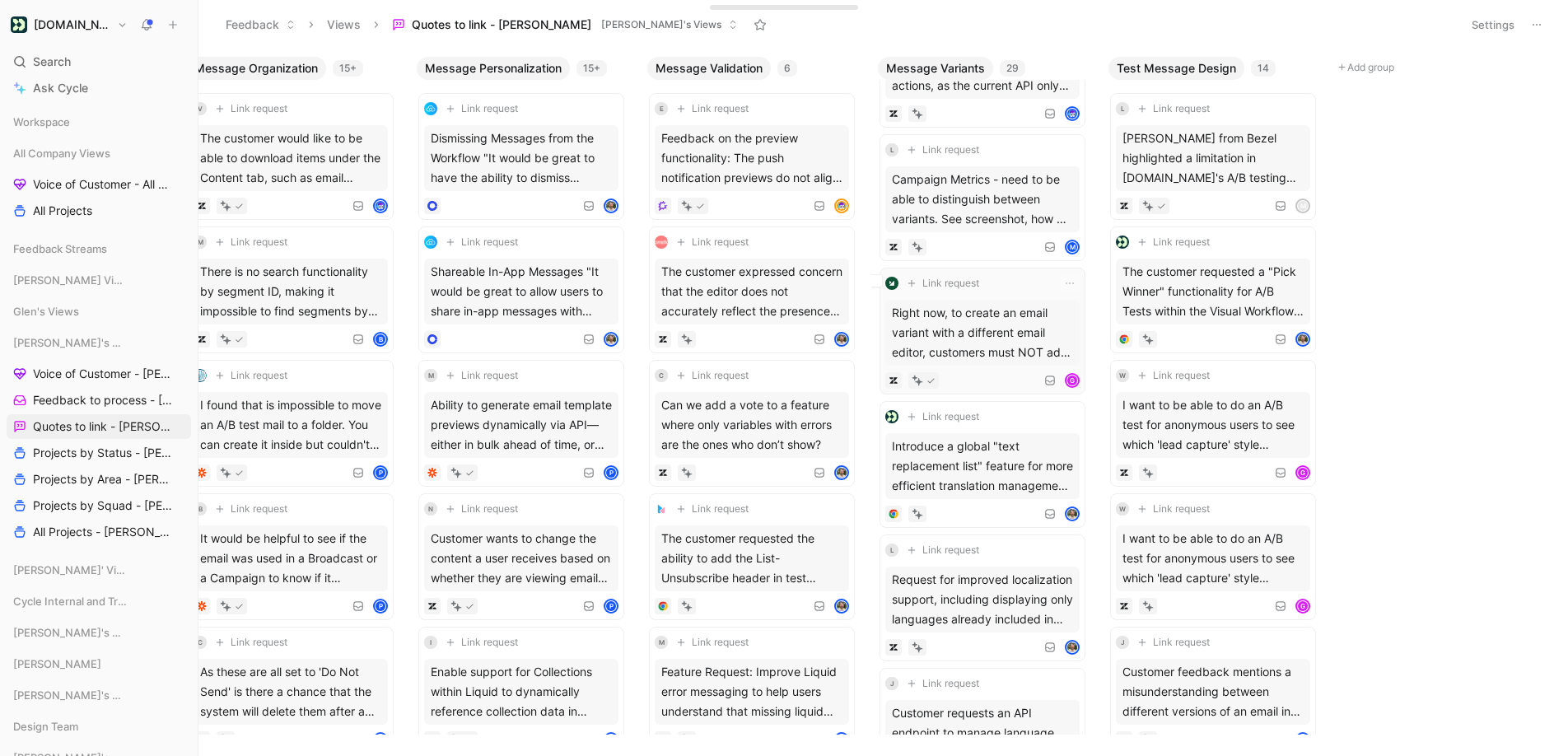
scroll to position [96, 0]
click at [1015, 459] on div "Introduce a global "text replacement list" feature for more efficient translati…" at bounding box center [983, 463] width 194 height 66
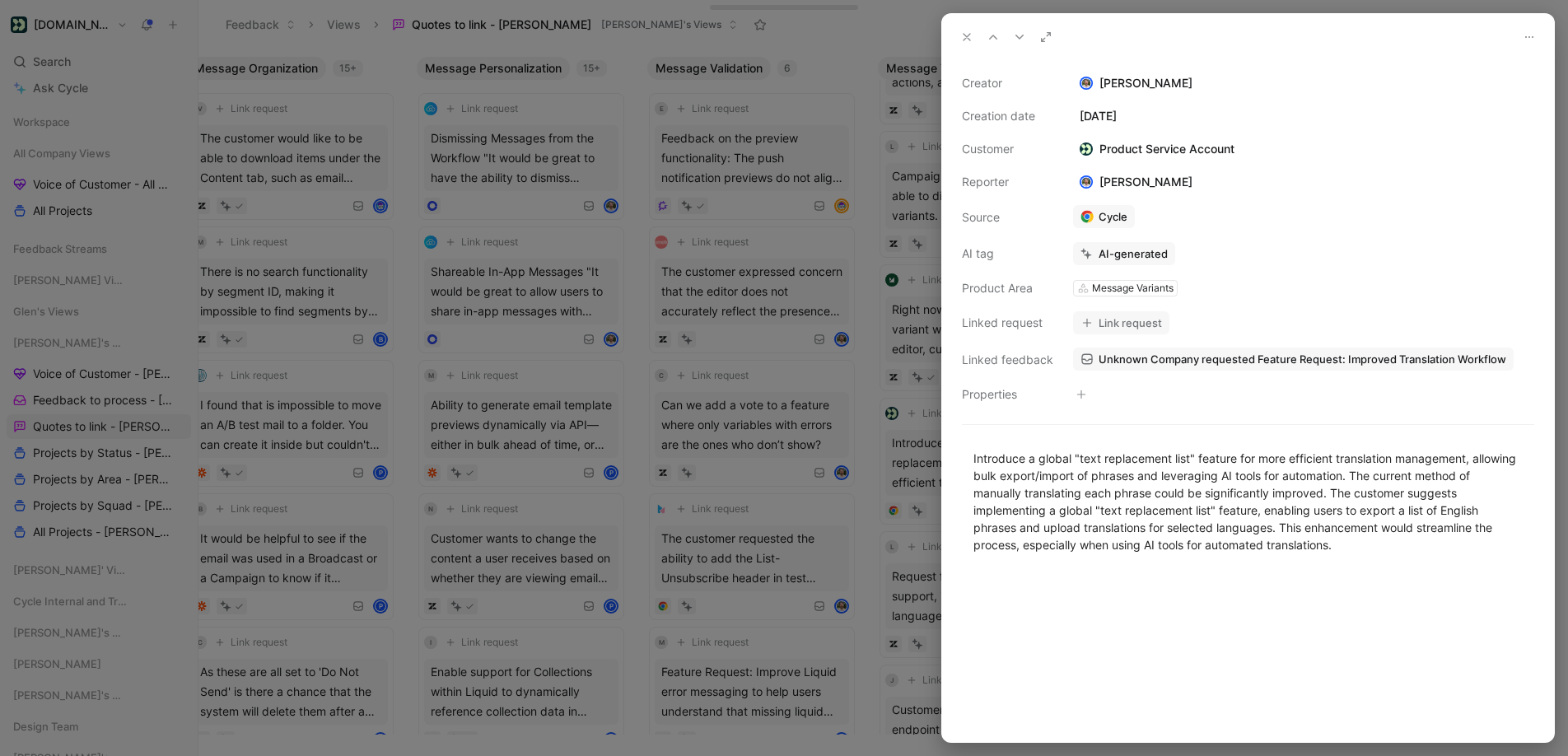
click at [1104, 319] on button "Link request" at bounding box center [1121, 323] width 96 height 23
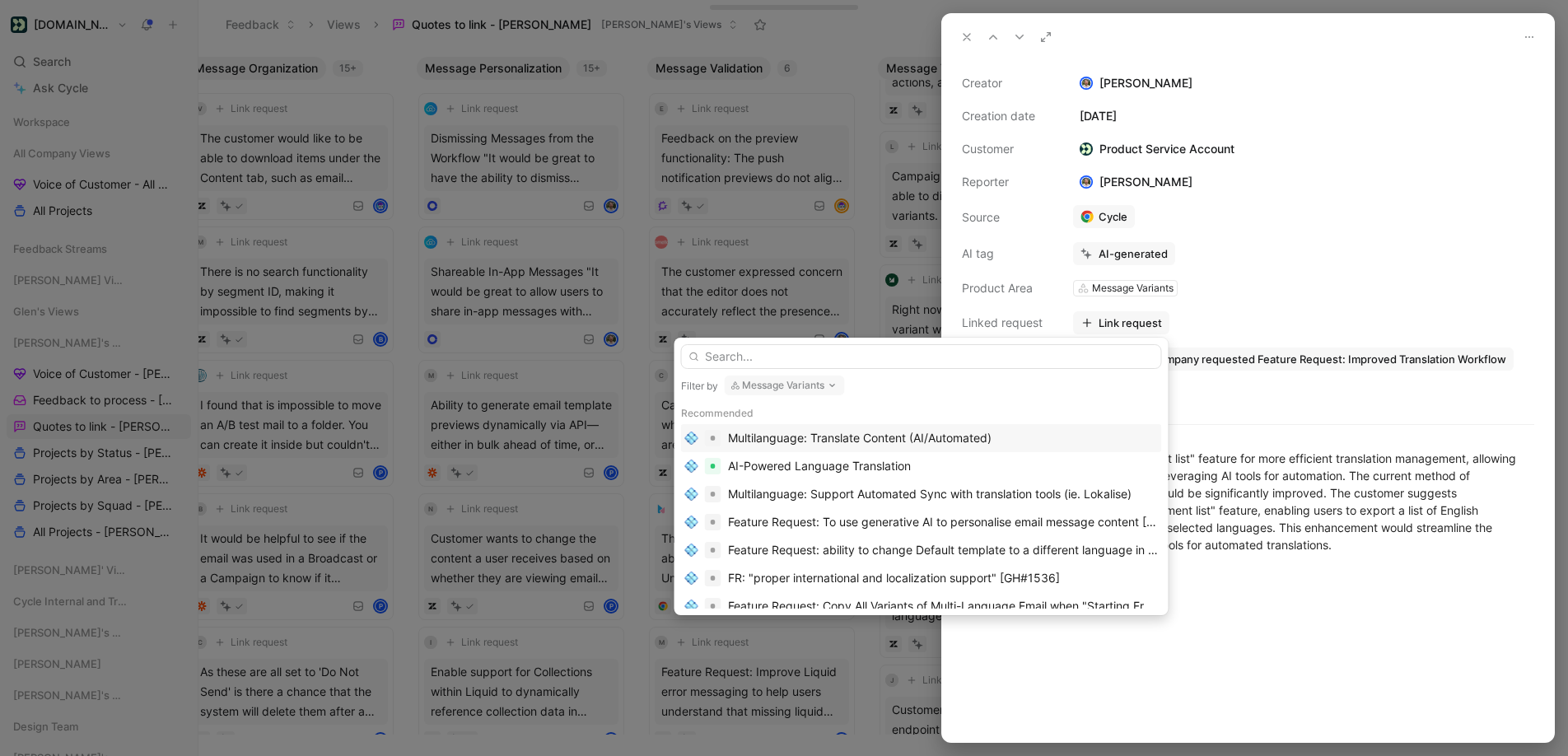
click at [879, 437] on div "Multilanguage: Translate Content (AI/Automated)" at bounding box center [860, 438] width 263 height 20
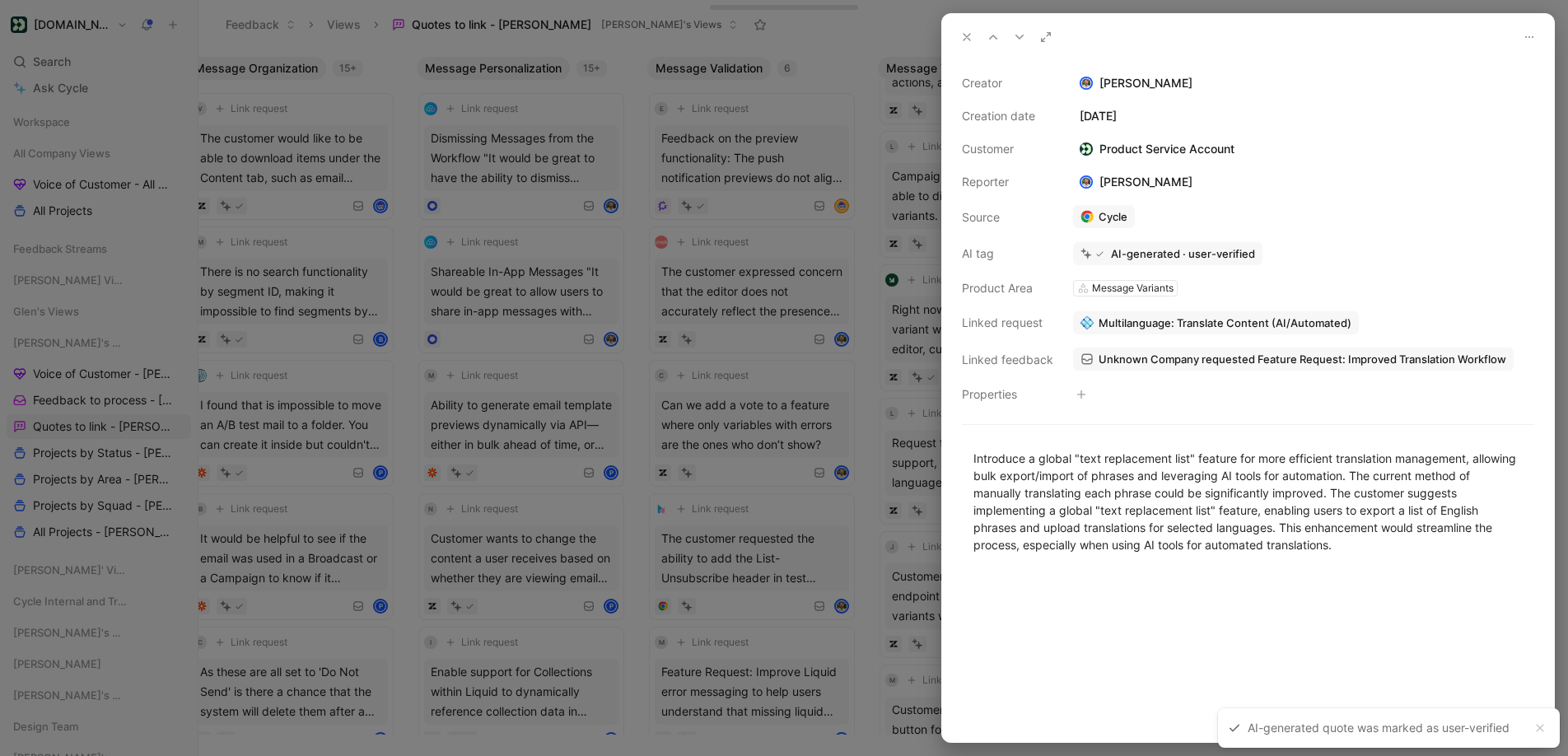
click at [967, 34] on icon at bounding box center [966, 36] width 13 height 13
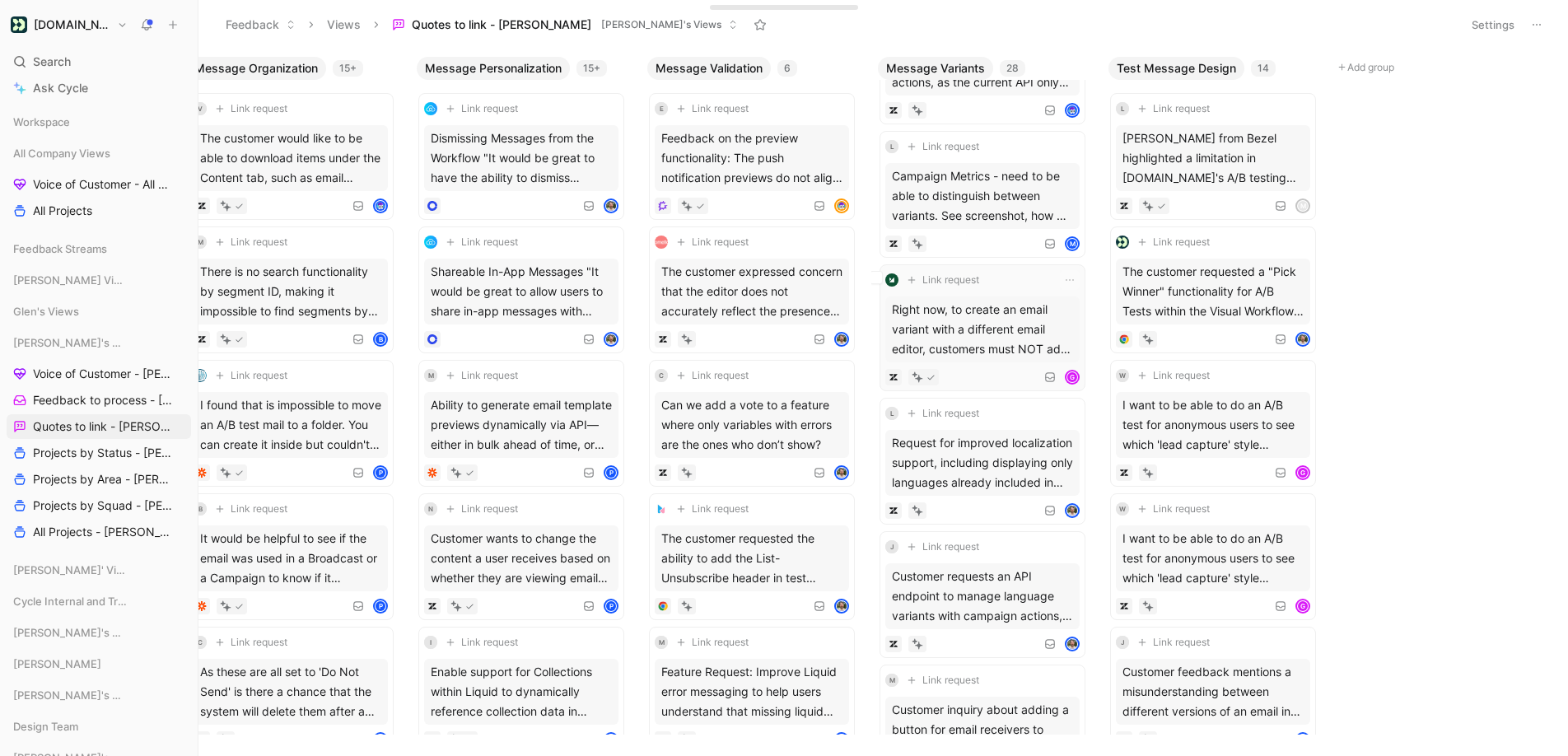
click at [992, 323] on div "Right now, to create an email variant with a different email editor, customers …" at bounding box center [983, 329] width 194 height 66
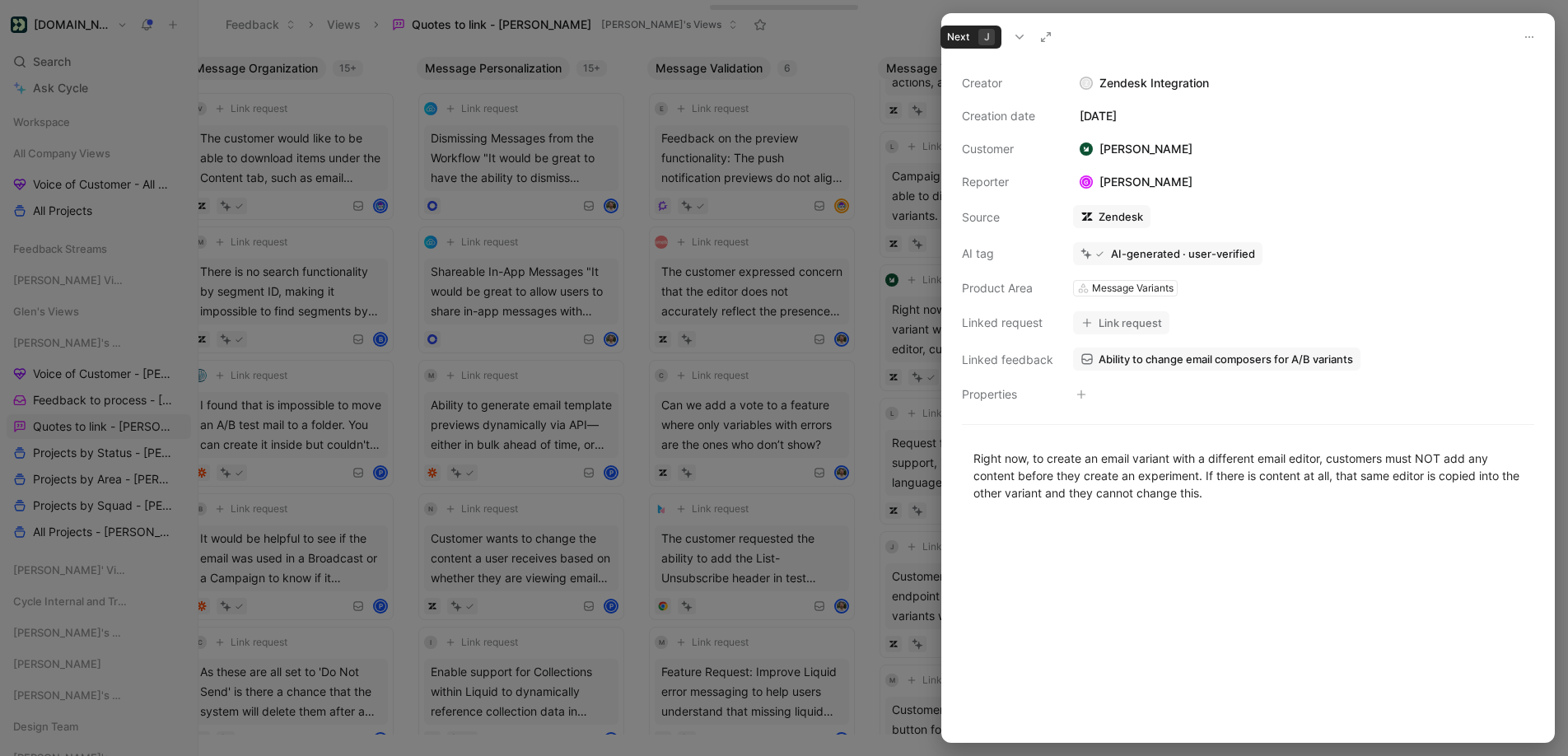
click at [1022, 33] on icon at bounding box center [1019, 36] width 13 height 13
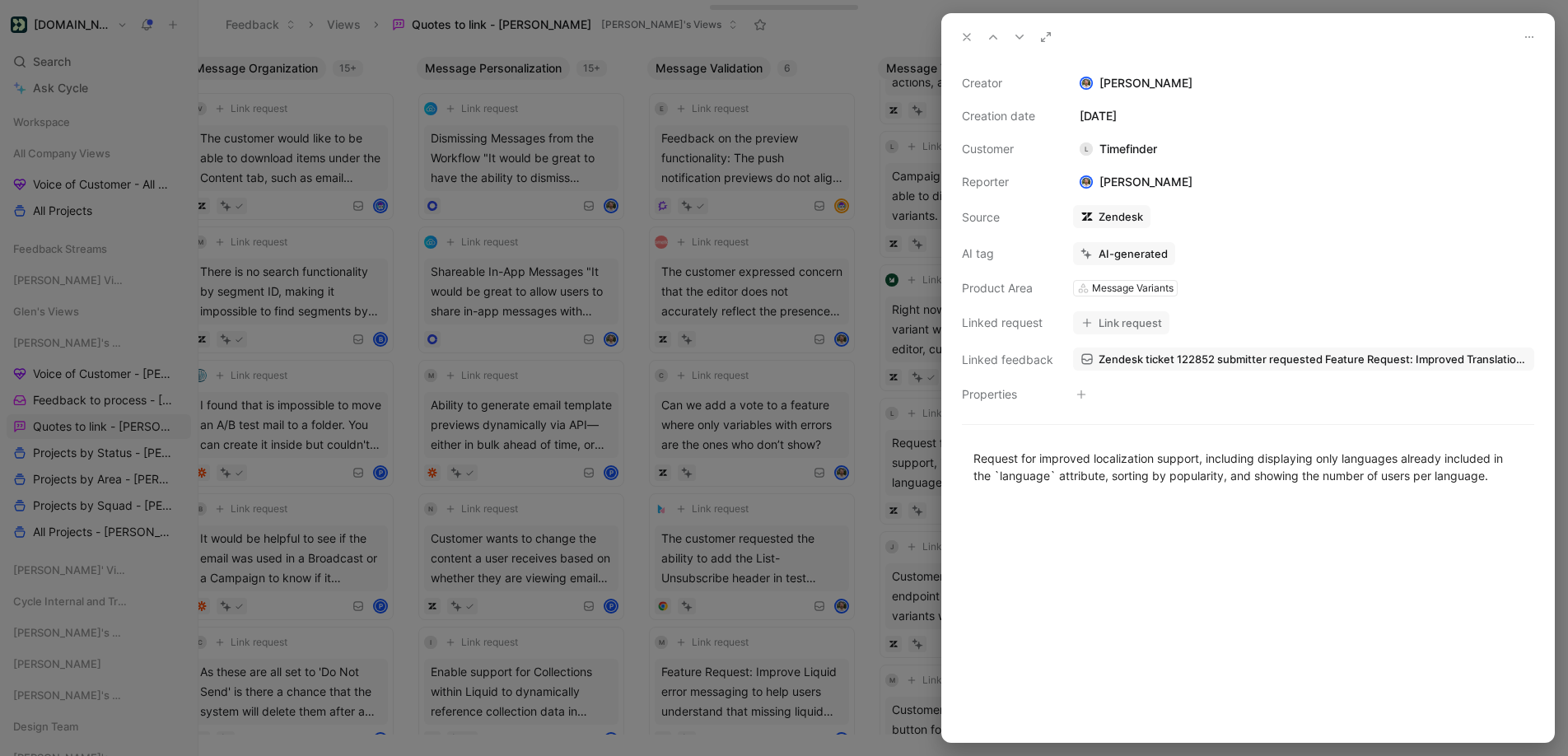
click at [1023, 34] on icon at bounding box center [1019, 36] width 13 height 13
click at [1111, 331] on button "Link request" at bounding box center [1121, 323] width 96 height 23
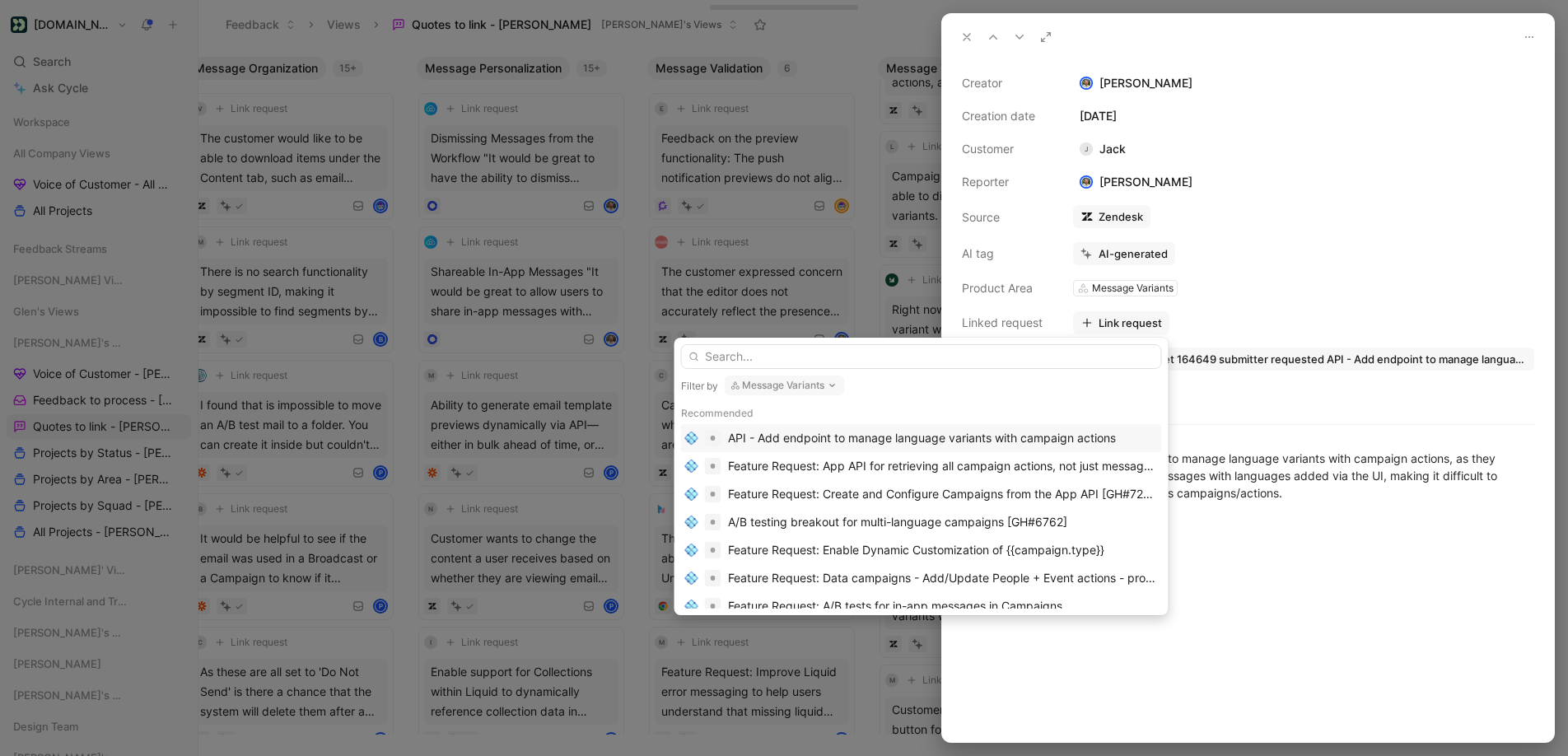
click at [910, 434] on div "API - Add endpoint to manage language variants with campaign actions" at bounding box center [922, 438] width 388 height 20
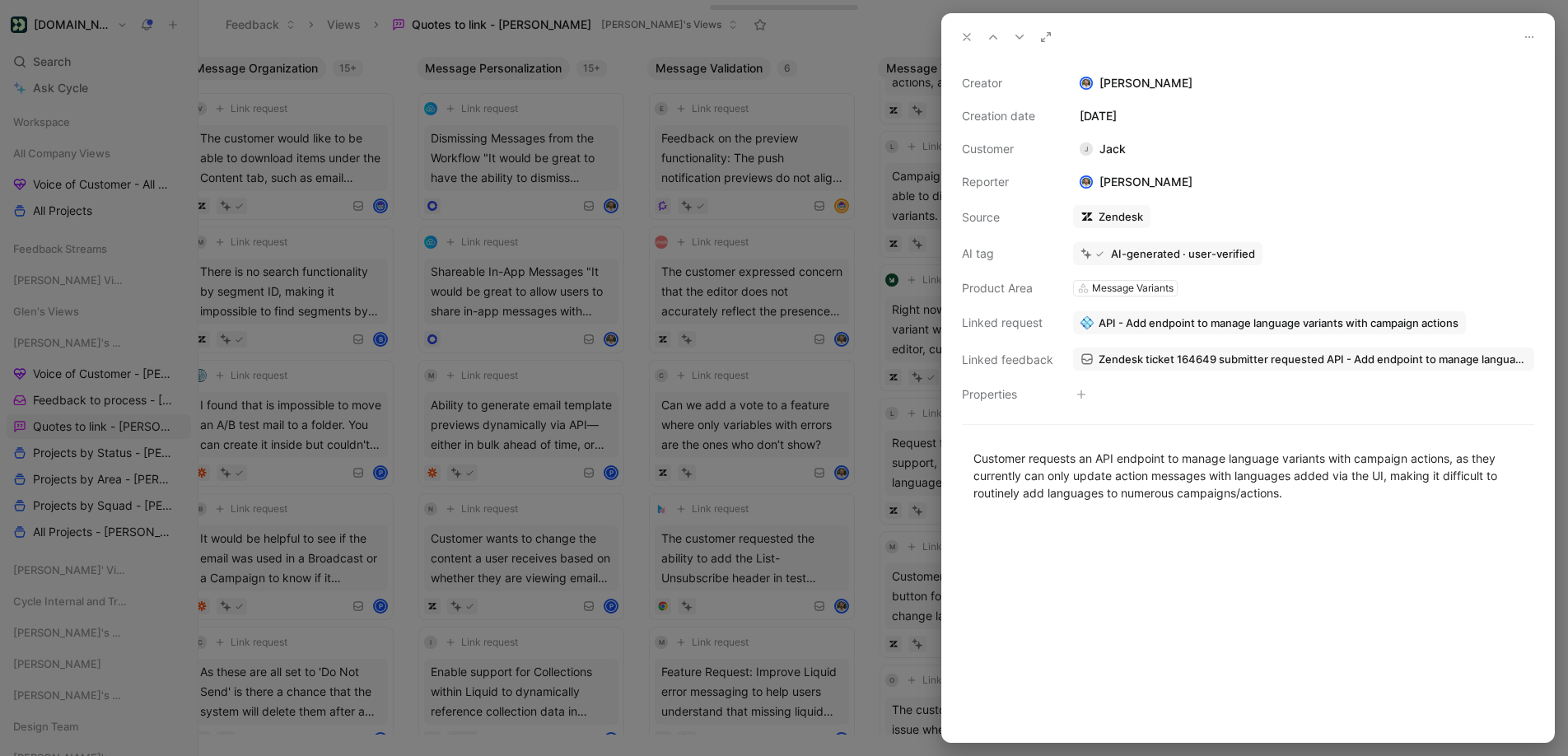
click at [1022, 28] on button at bounding box center [1019, 37] width 23 height 23
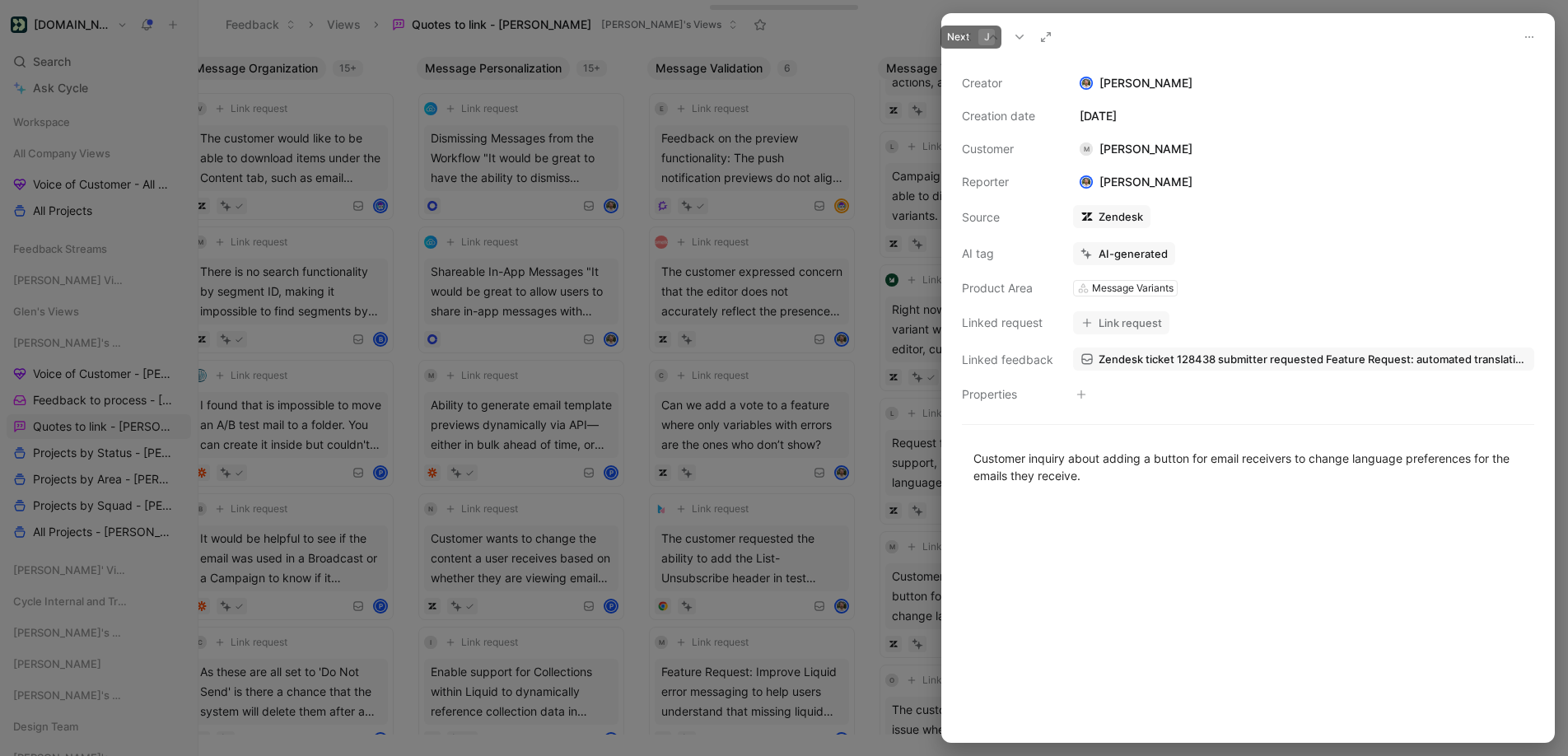
click at [1022, 34] on icon at bounding box center [1019, 36] width 13 height 13
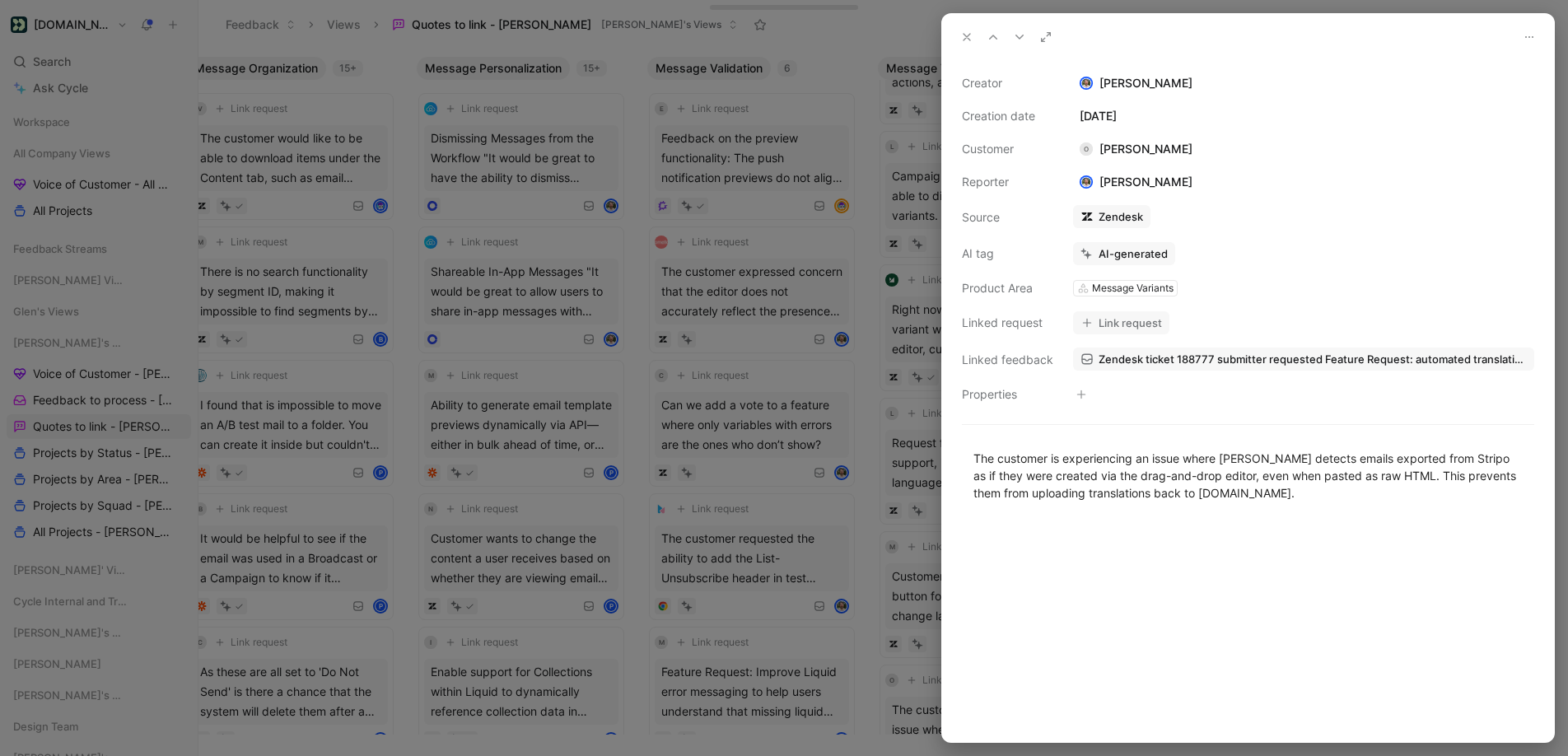
click at [1022, 34] on icon at bounding box center [1019, 36] width 13 height 13
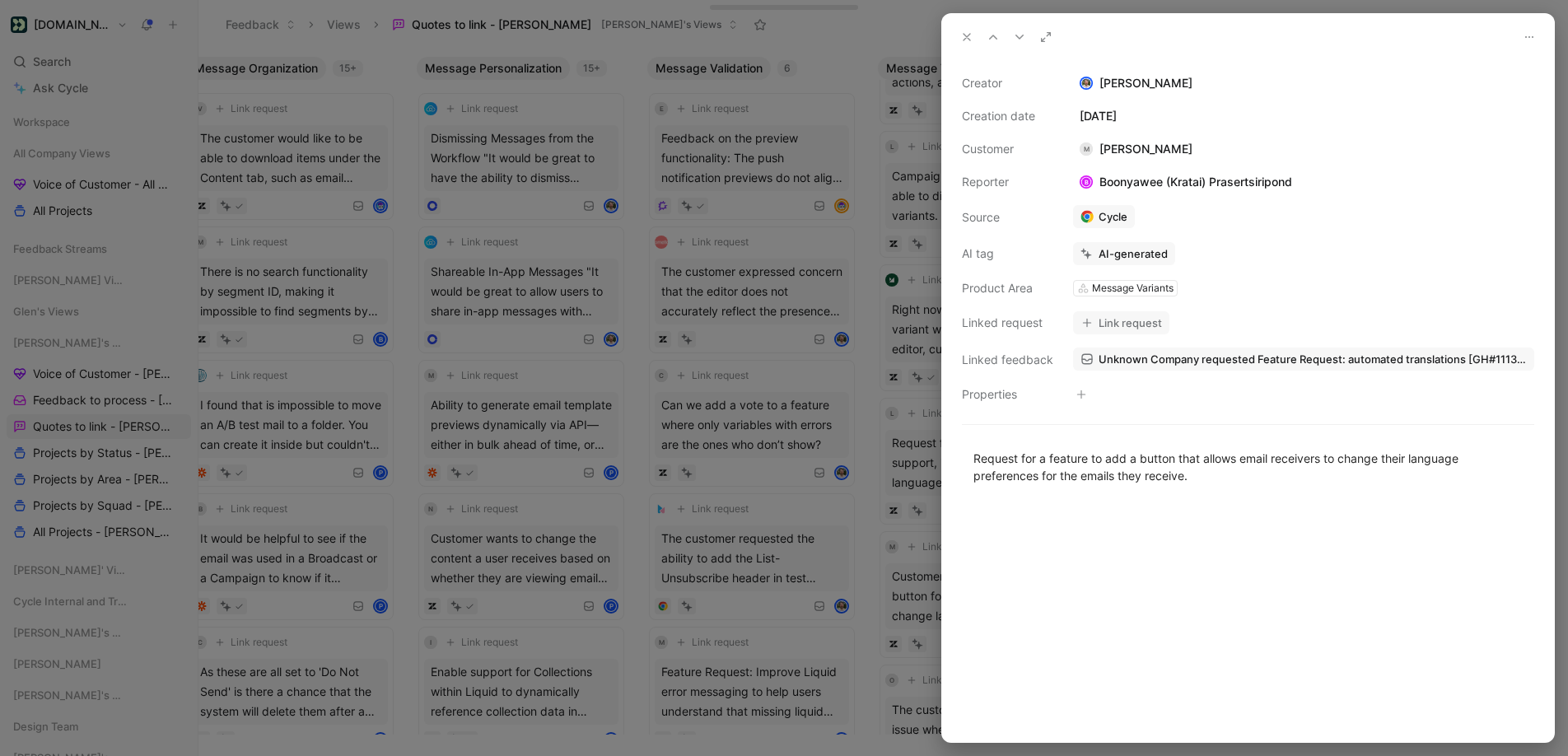
click at [1022, 34] on icon at bounding box center [1019, 36] width 13 height 13
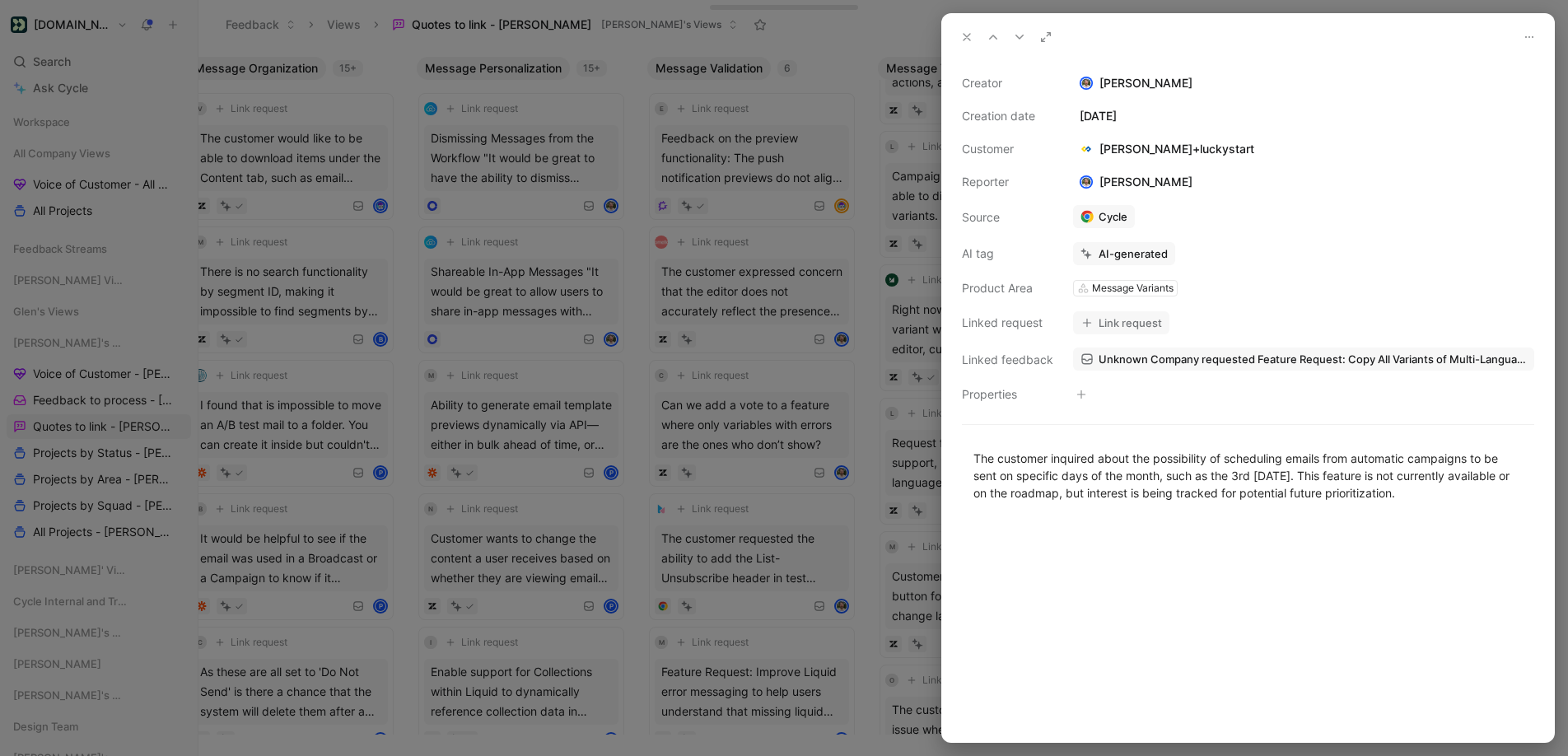
click at [1107, 322] on button "Link request" at bounding box center [1121, 323] width 96 height 23
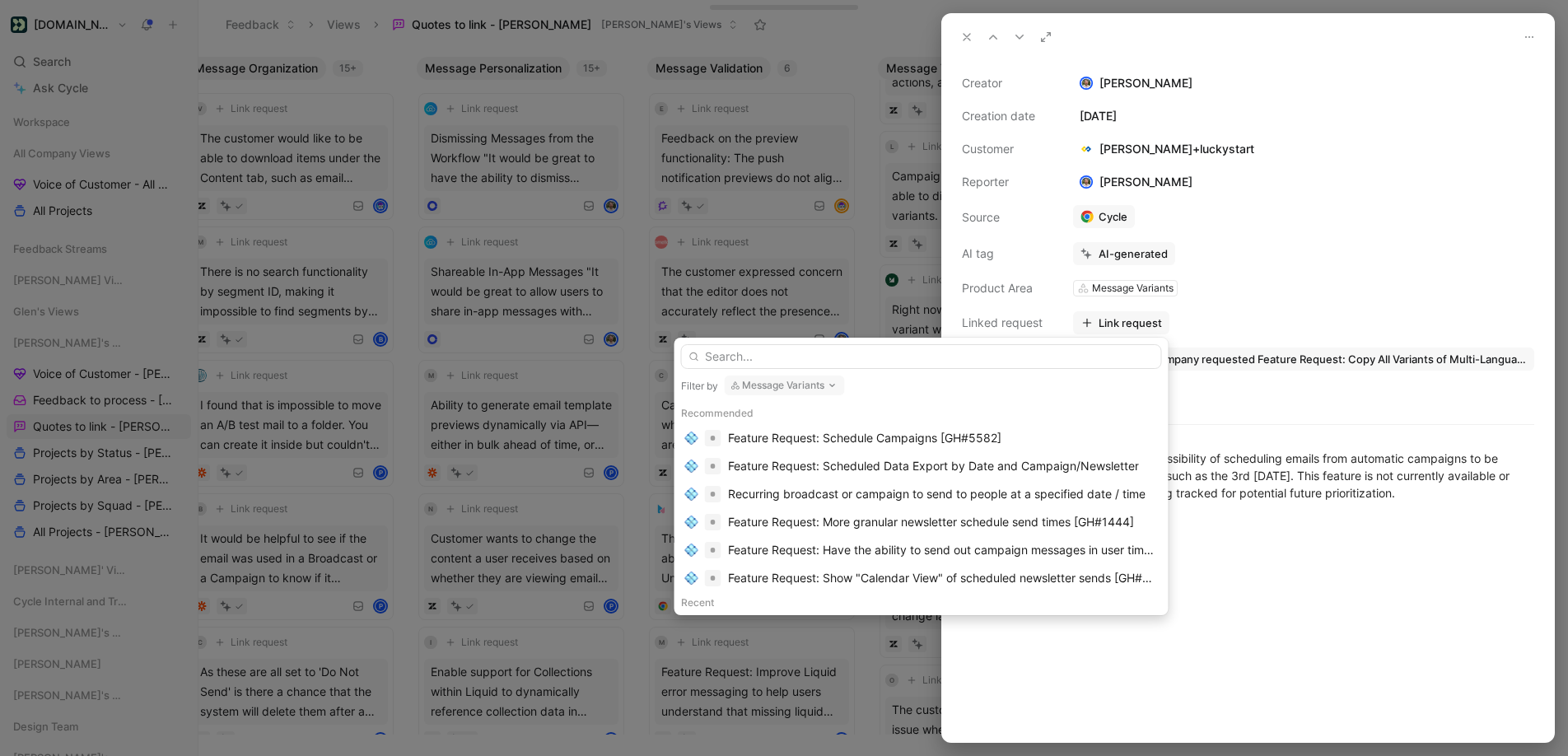
click at [800, 383] on button "Message Variants" at bounding box center [785, 385] width 120 height 20
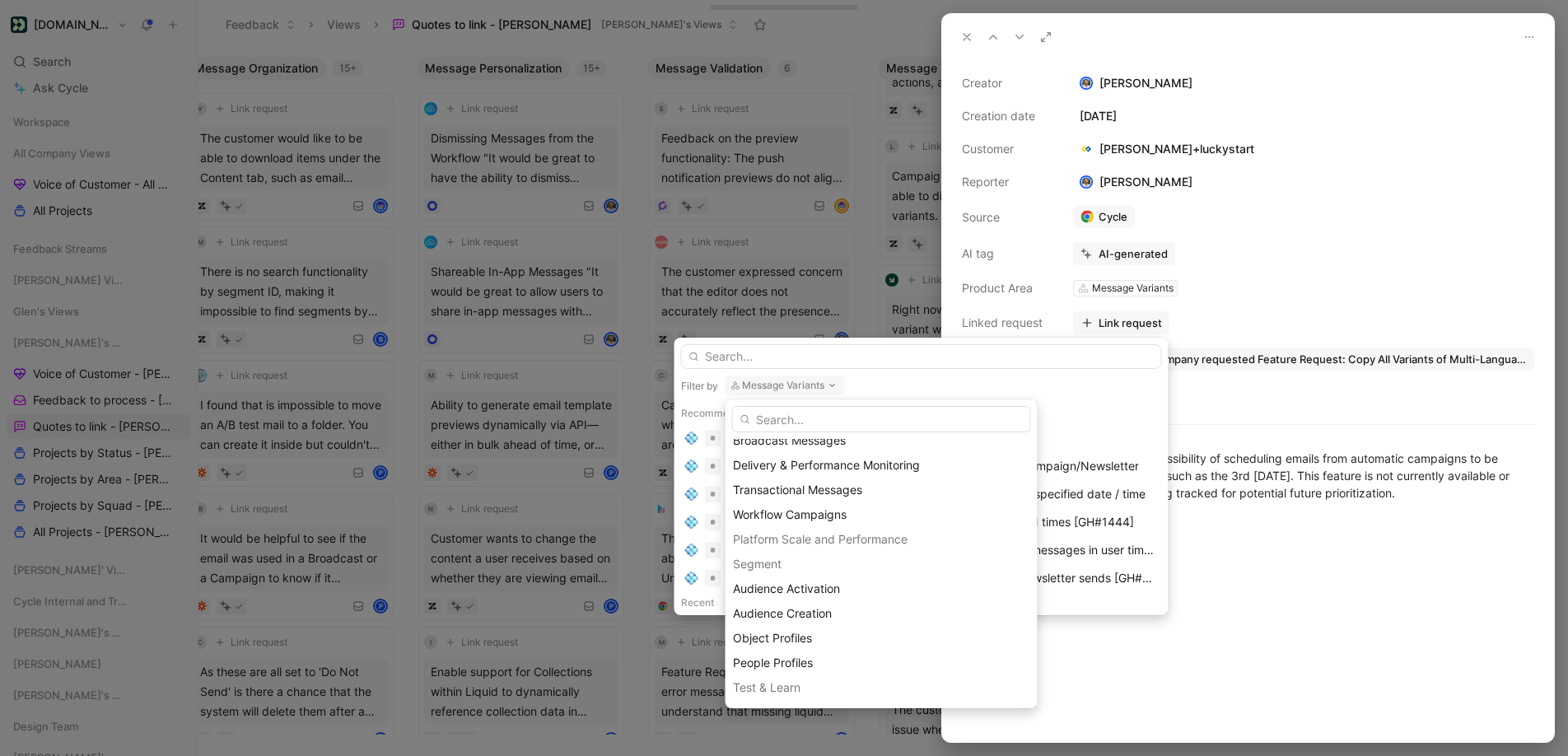
scroll to position [1471, 0]
click at [785, 517] on span "Workflow Campaigns" at bounding box center [790, 513] width 114 height 14
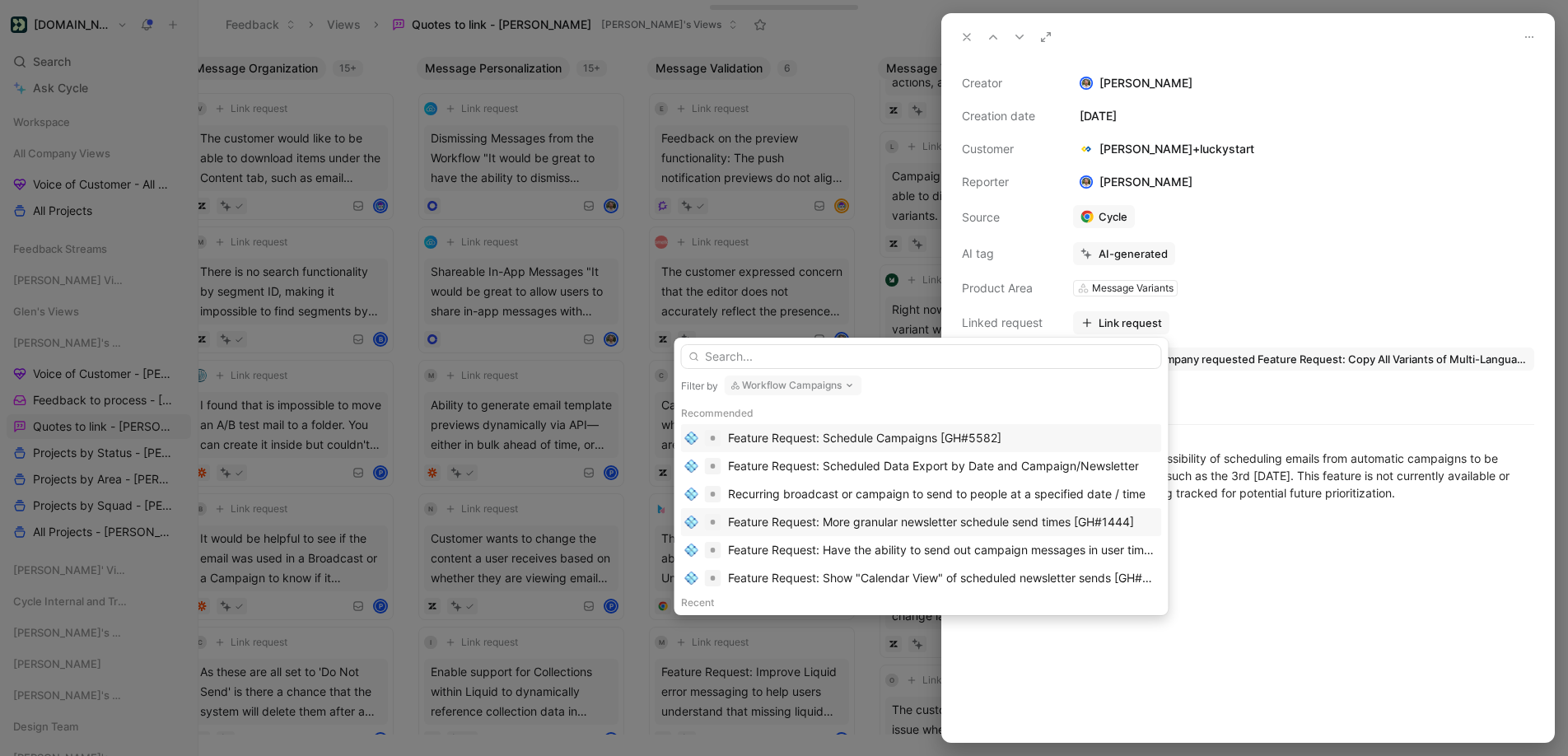
click at [820, 515] on div "Feature Request: More granular newsletter schedule send times [GH#1444]" at bounding box center [931, 522] width 406 height 20
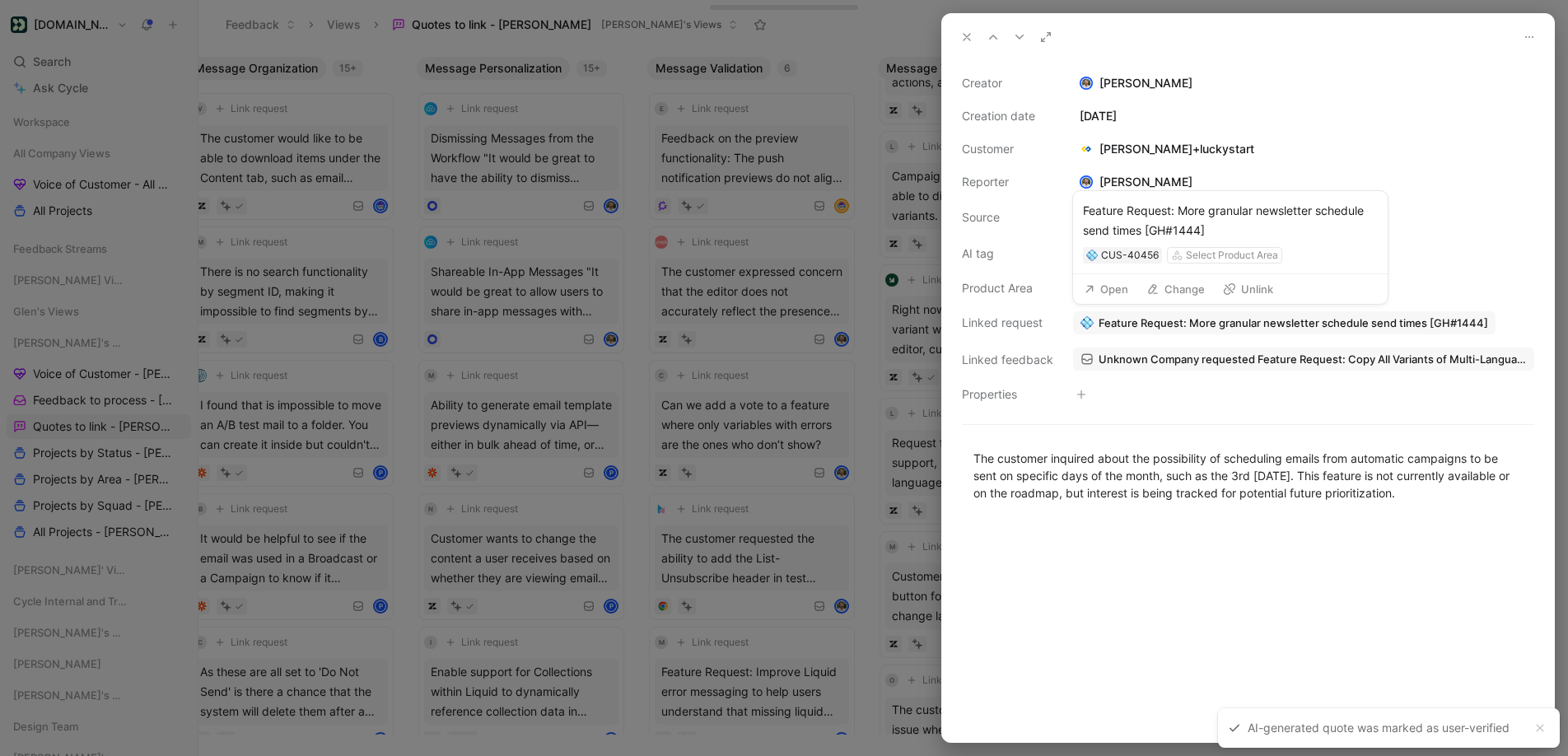
click at [1152, 325] on span "Feature Request: More granular newsletter schedule send times [GH#1444]" at bounding box center [1293, 323] width 390 height 15
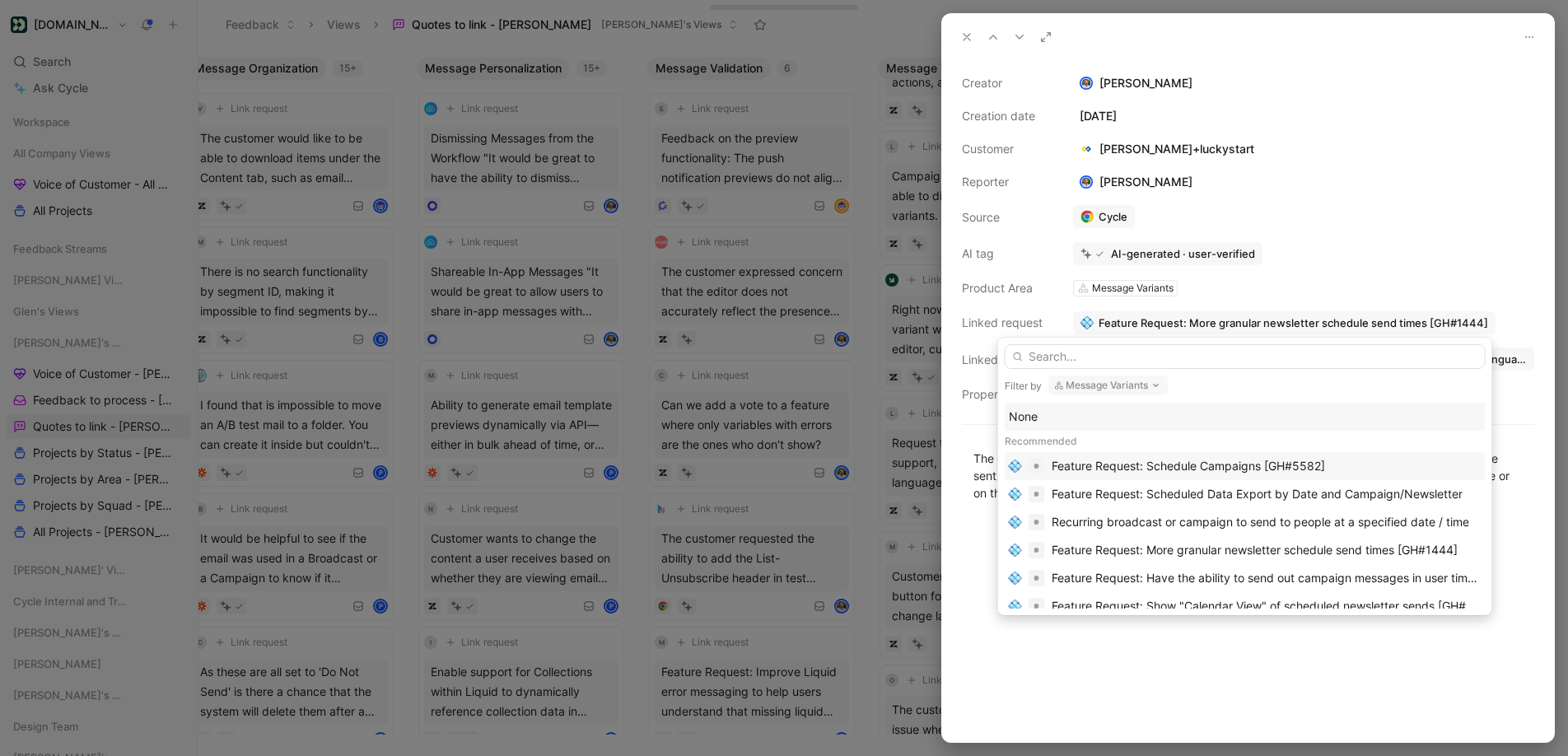
click at [1120, 462] on div "Feature Request: Schedule Campaigns [GH#5582]" at bounding box center [1188, 466] width 274 height 20
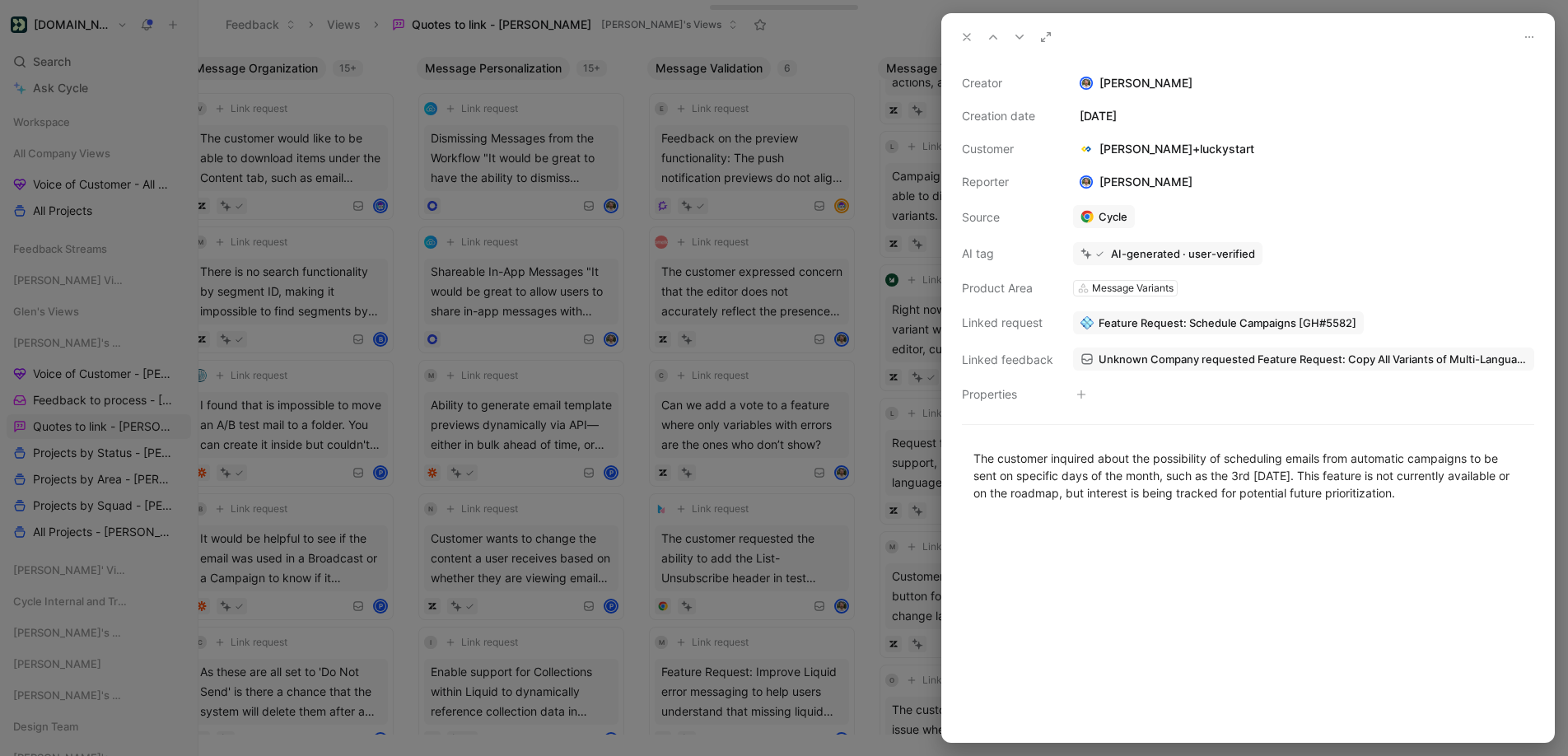
click at [1102, 292] on div "Message Variants" at bounding box center [1133, 288] width 82 height 16
click at [1092, 251] on button "Settings" at bounding box center [1072, 257] width 74 height 23
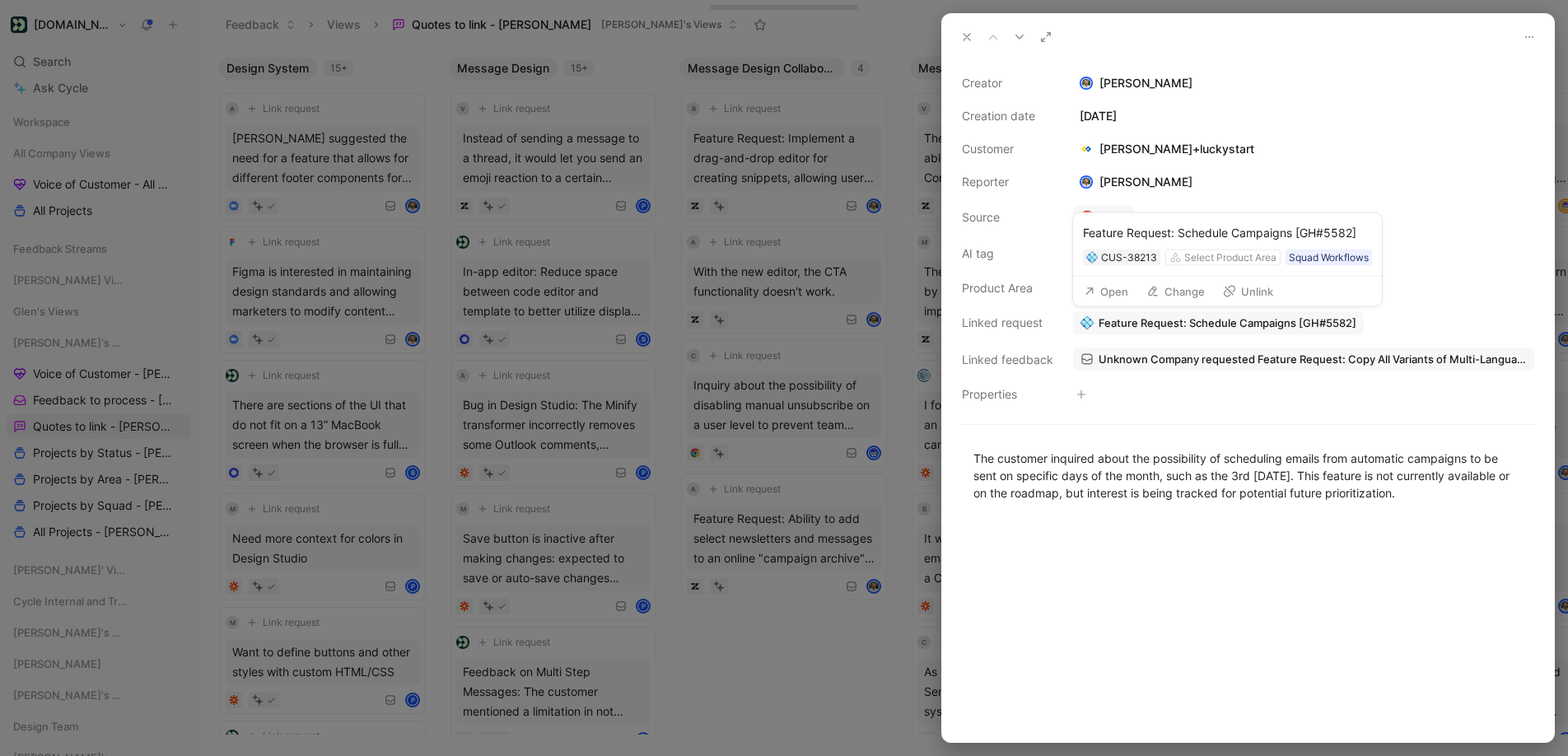
click at [1133, 321] on span "Feature Request: Schedule Campaigns [GH#5582]" at bounding box center [1228, 323] width 258 height 15
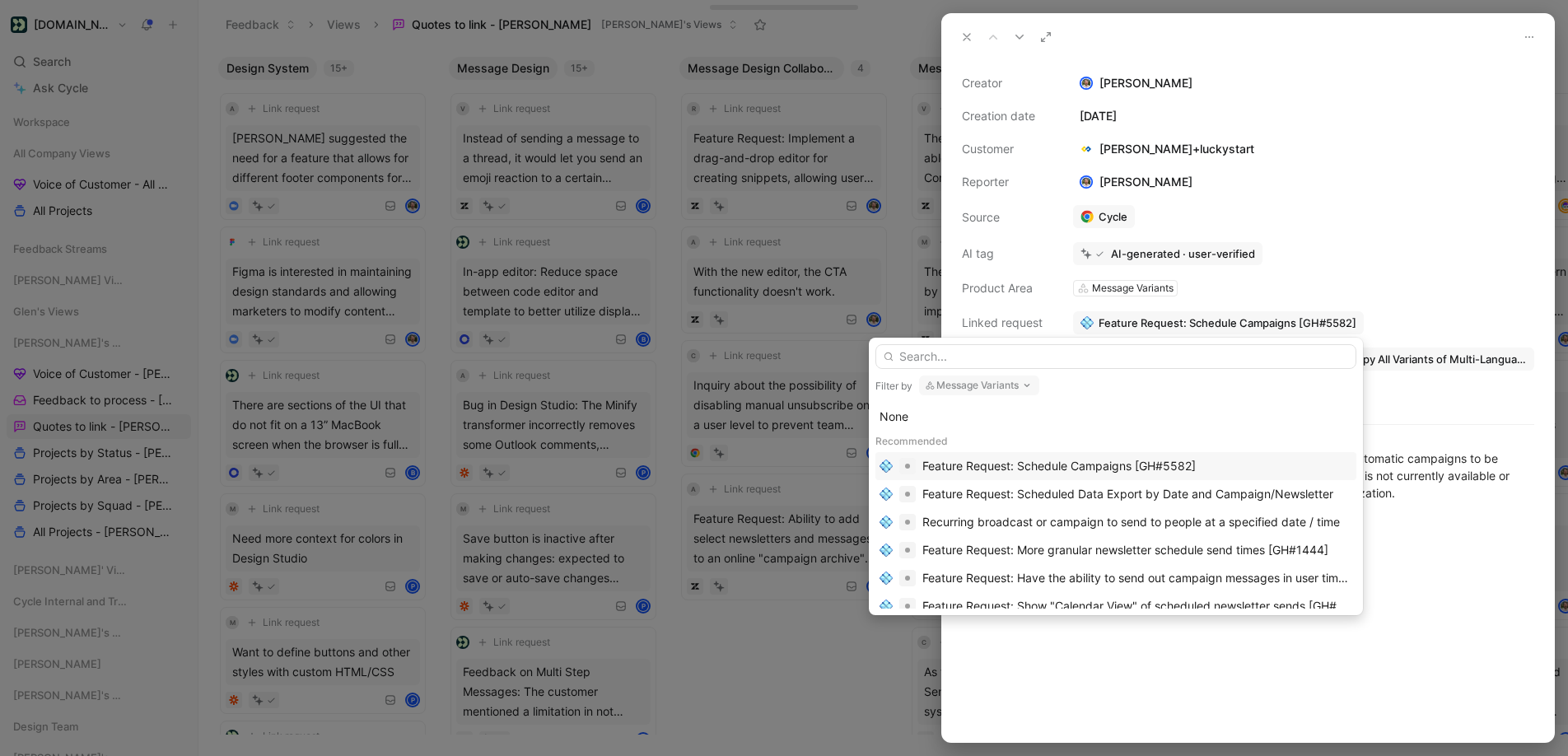
click at [997, 382] on button "Message Variants" at bounding box center [979, 385] width 120 height 20
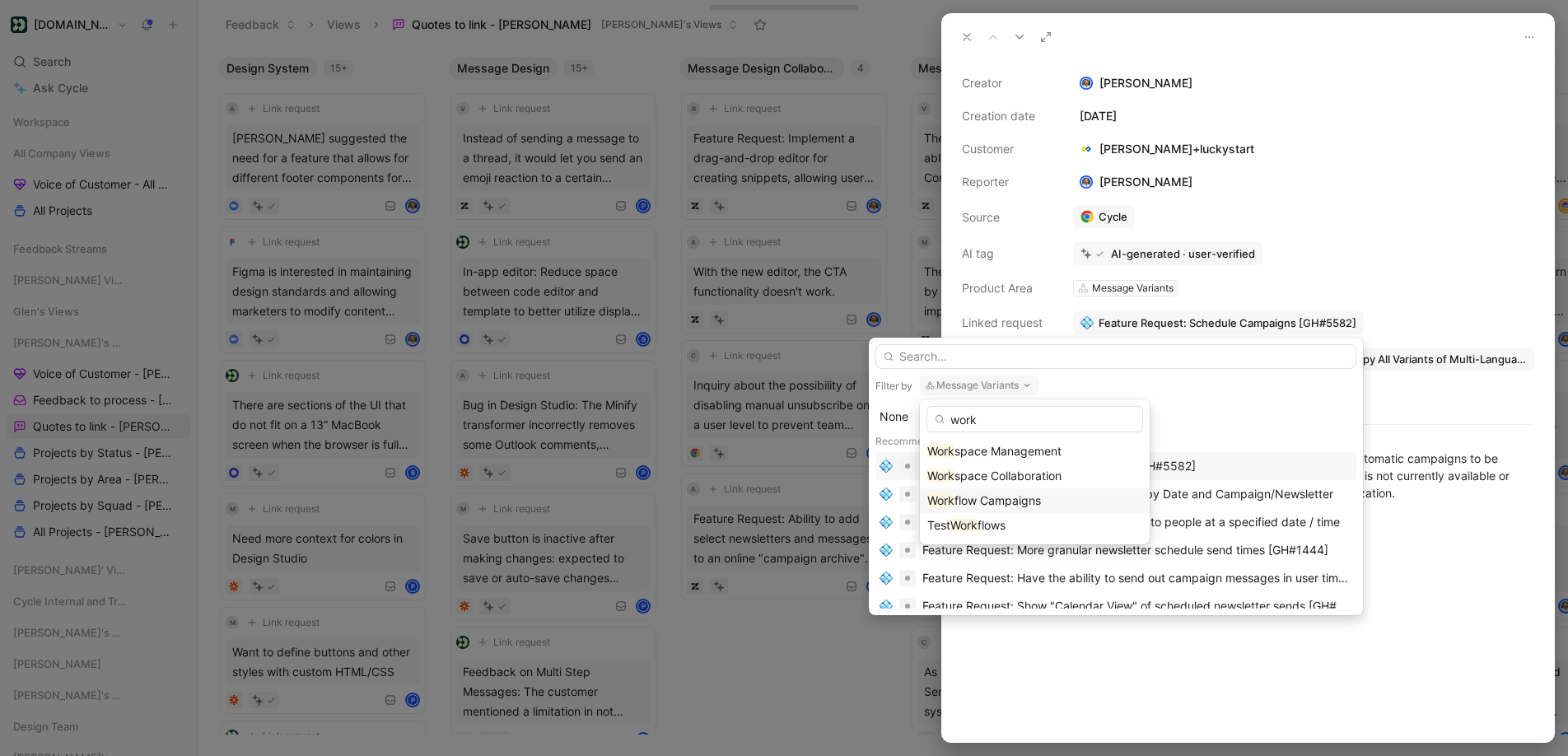
type input "work"
click at [1004, 496] on span "flow Campaigns" at bounding box center [997, 500] width 86 height 14
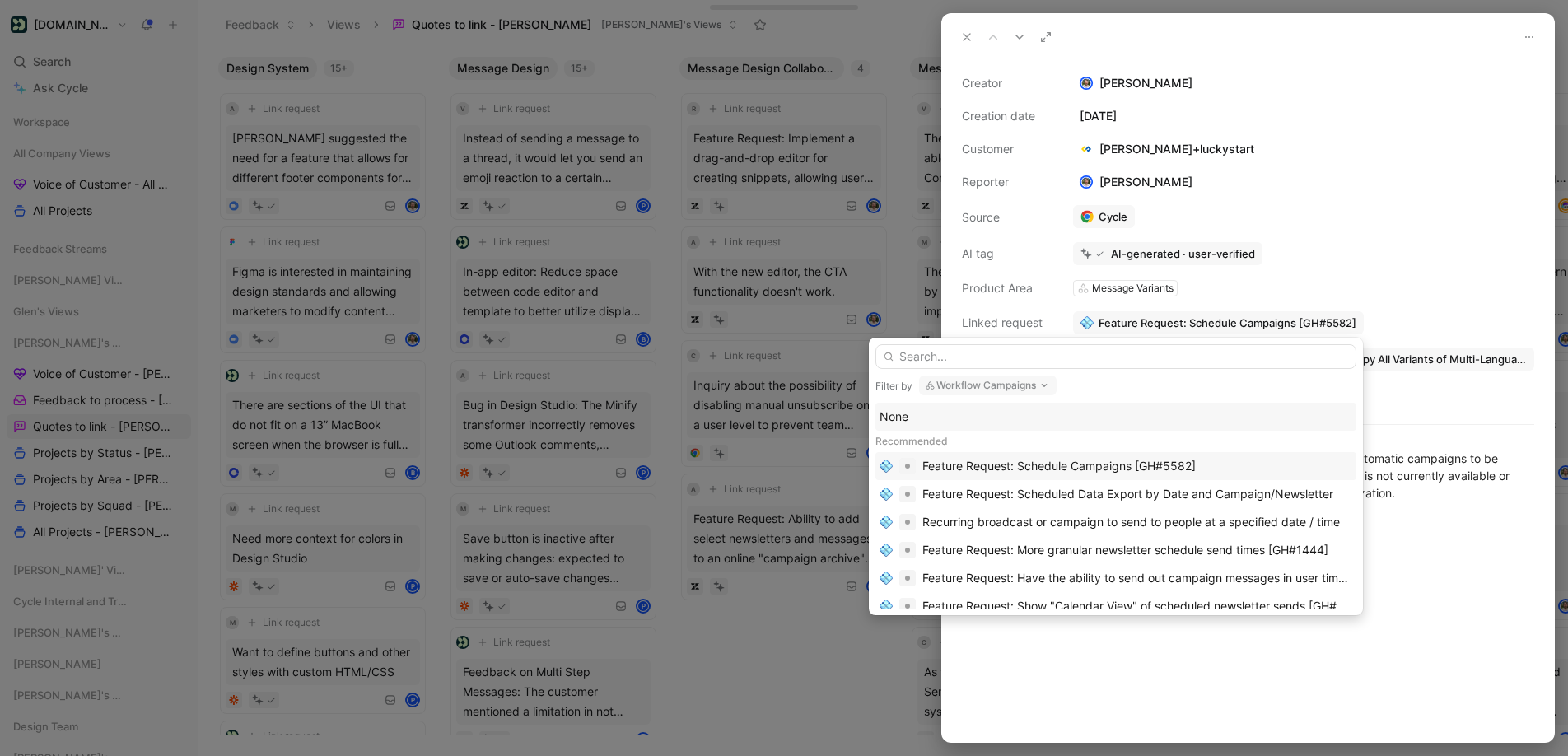
click at [1060, 462] on div "Feature Request: Schedule Campaigns [GH#5582]" at bounding box center [1059, 466] width 274 height 20
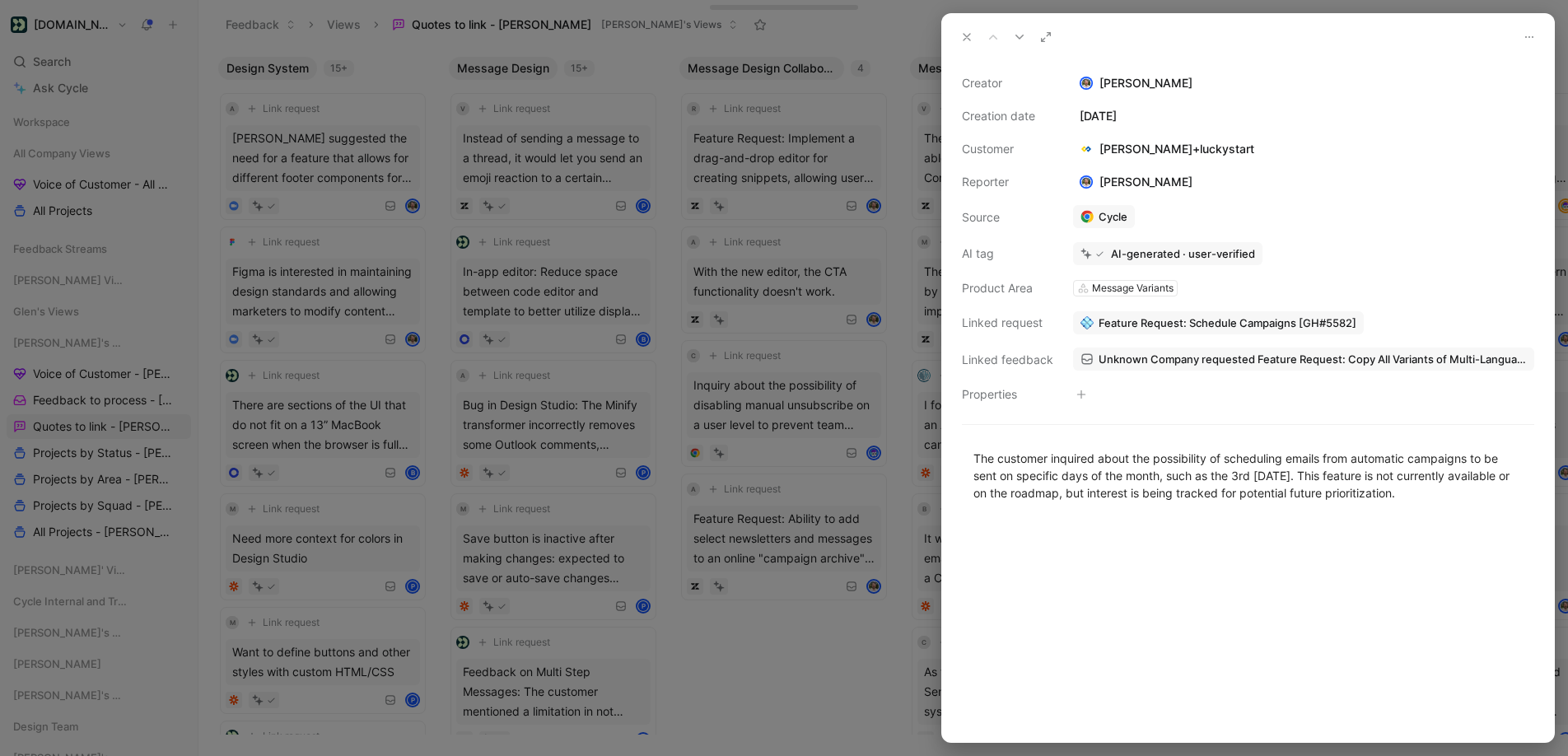
click at [1022, 40] on icon at bounding box center [1019, 36] width 13 height 13
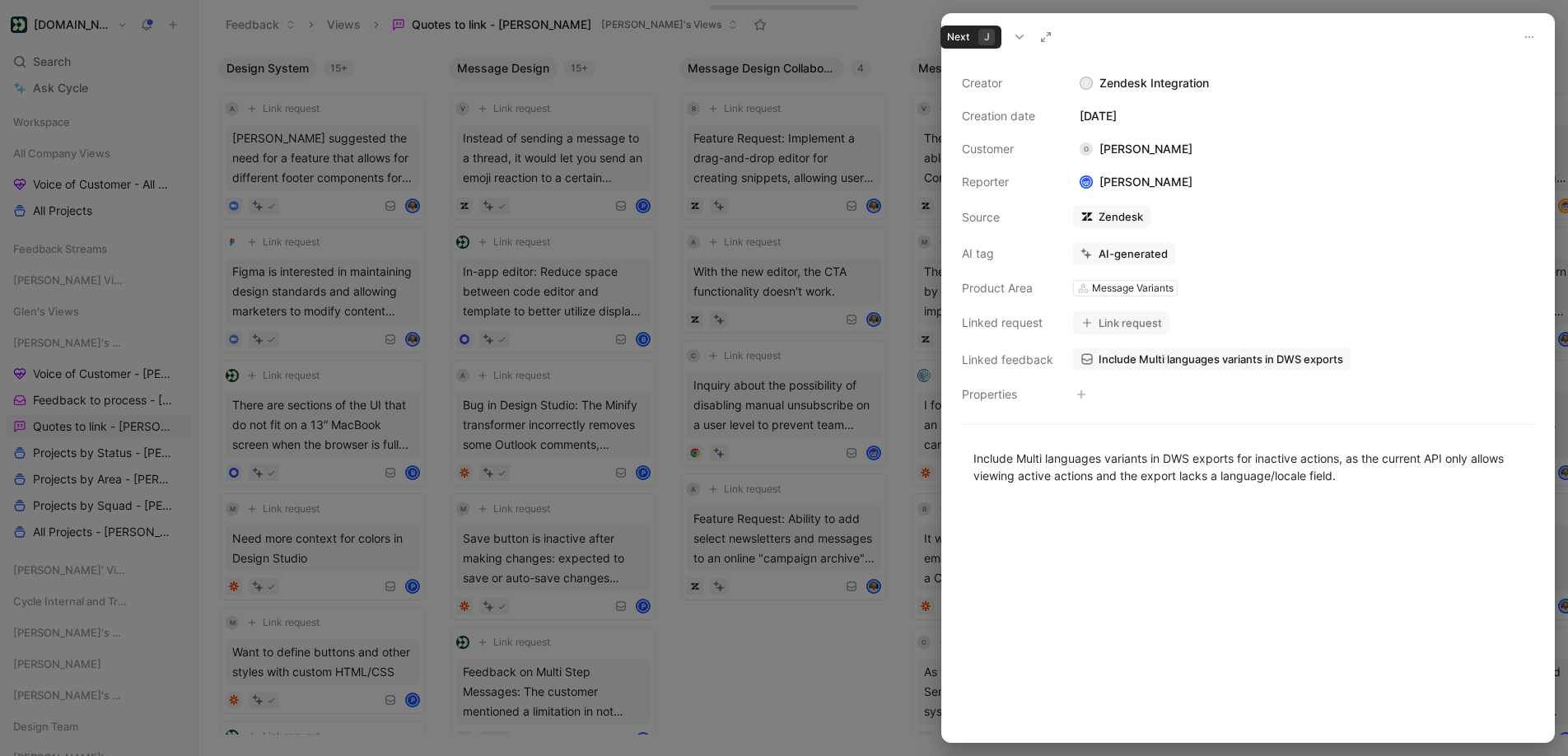
click at [1023, 28] on button at bounding box center [1019, 37] width 23 height 23
click at [1020, 37] on use at bounding box center [1020, 37] width 9 height 5
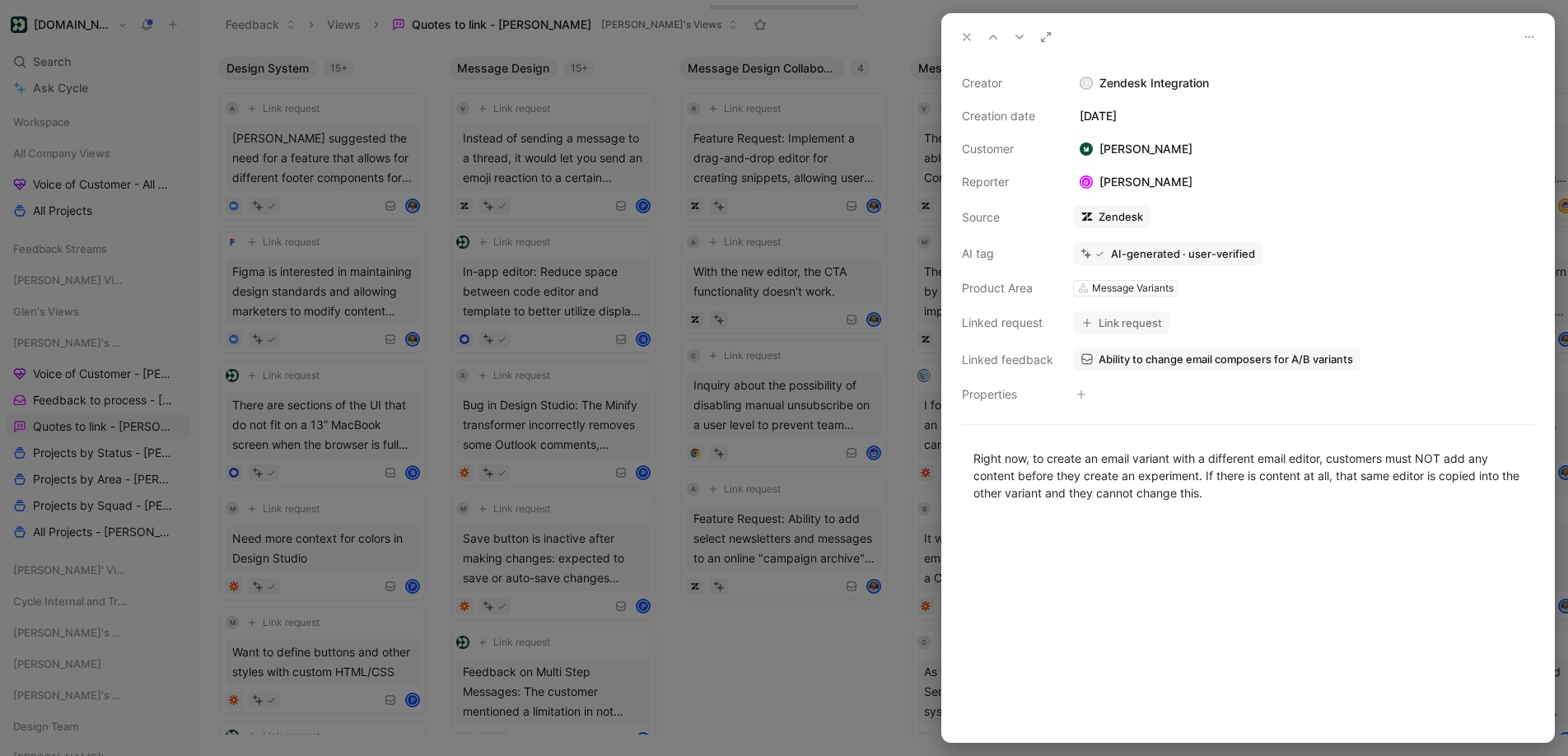
click at [1020, 37] on icon at bounding box center [1019, 36] width 13 height 13
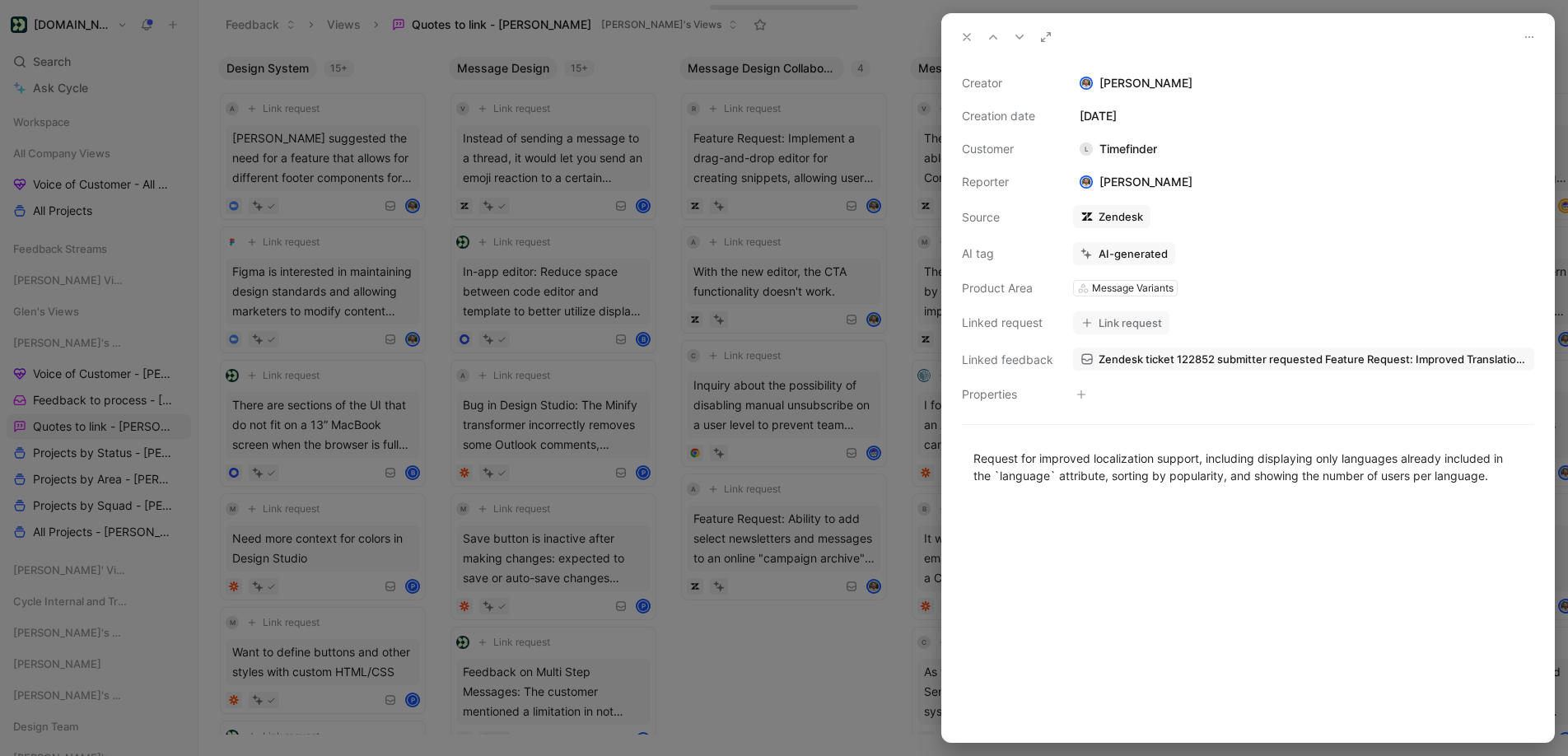
click at [1020, 37] on icon at bounding box center [1019, 36] width 13 height 13
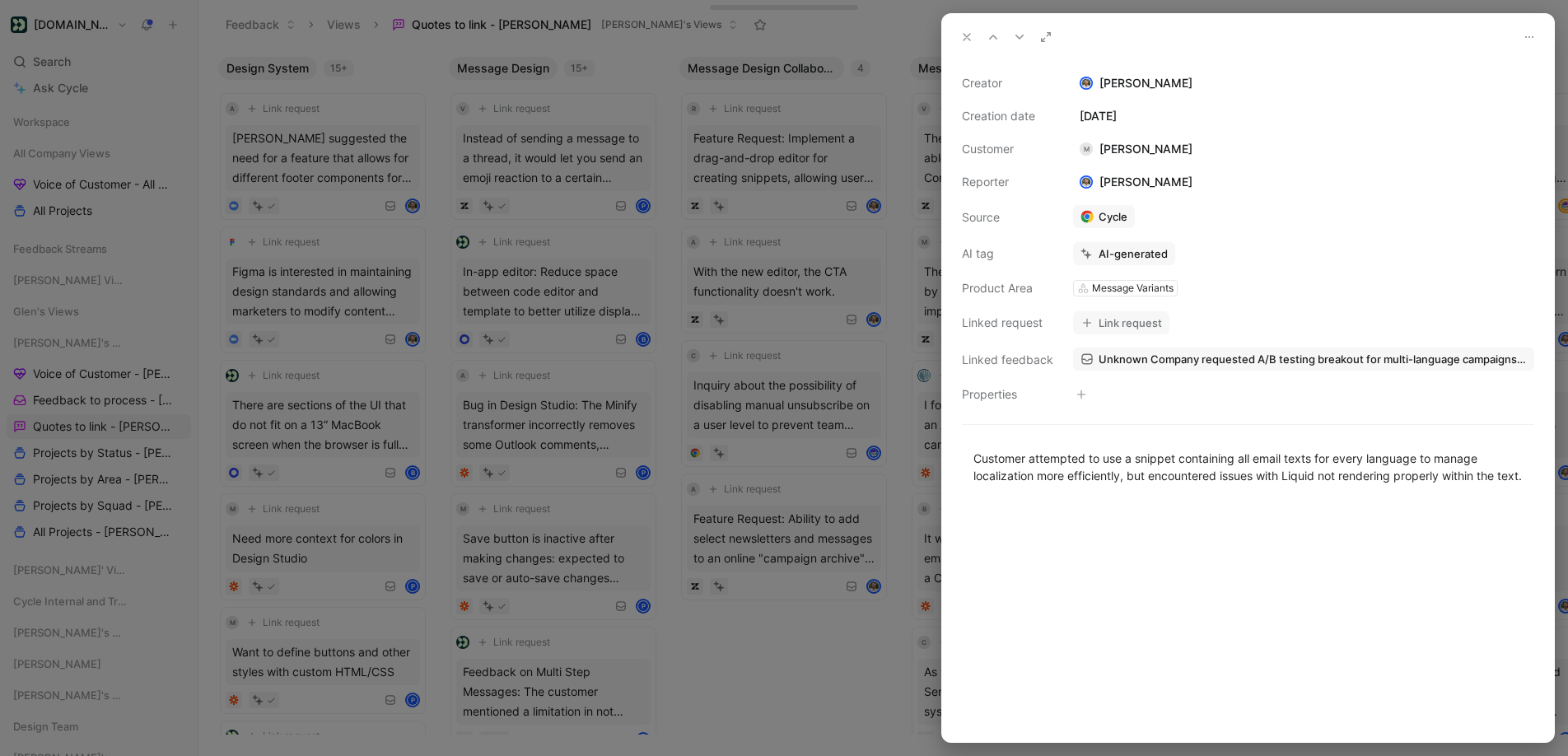
click at [1020, 37] on icon at bounding box center [1019, 36] width 13 height 13
click at [994, 39] on icon at bounding box center [992, 36] width 13 height 13
click at [1133, 324] on button "Link request" at bounding box center [1121, 323] width 96 height 23
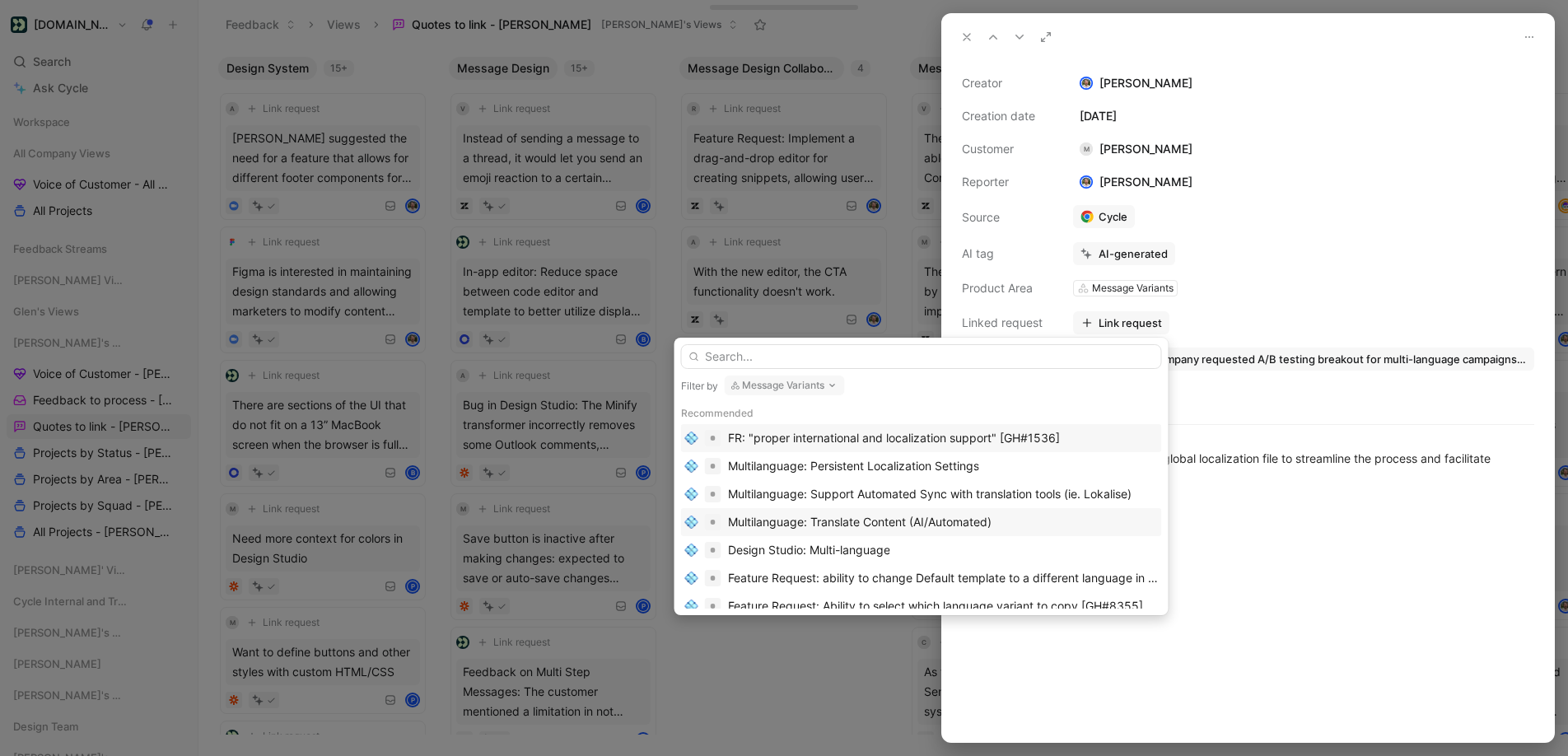
click at [931, 519] on div "Multilanguage: Translate Content (AI/Automated)" at bounding box center [860, 522] width 263 height 20
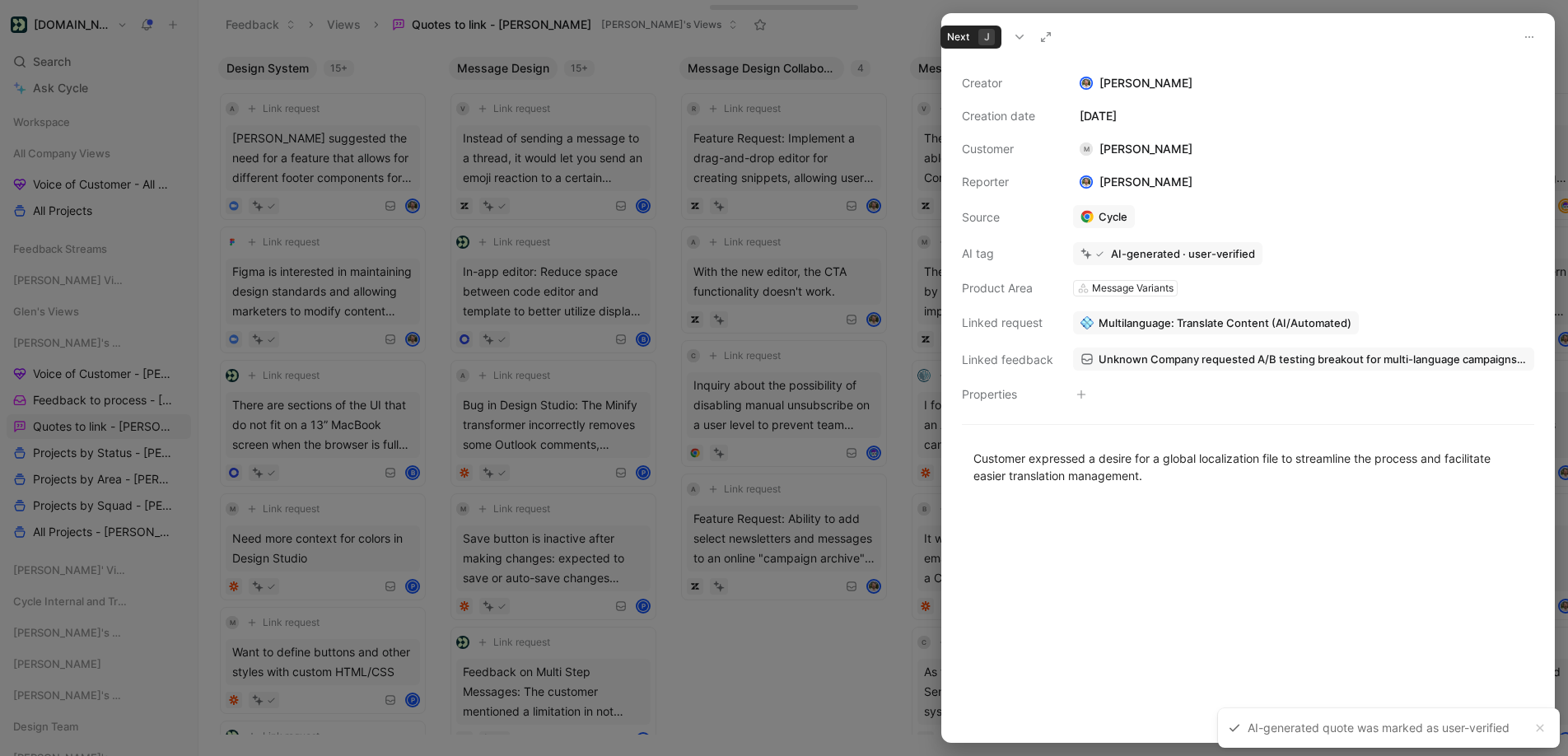
click at [1021, 36] on icon at bounding box center [1019, 36] width 13 height 13
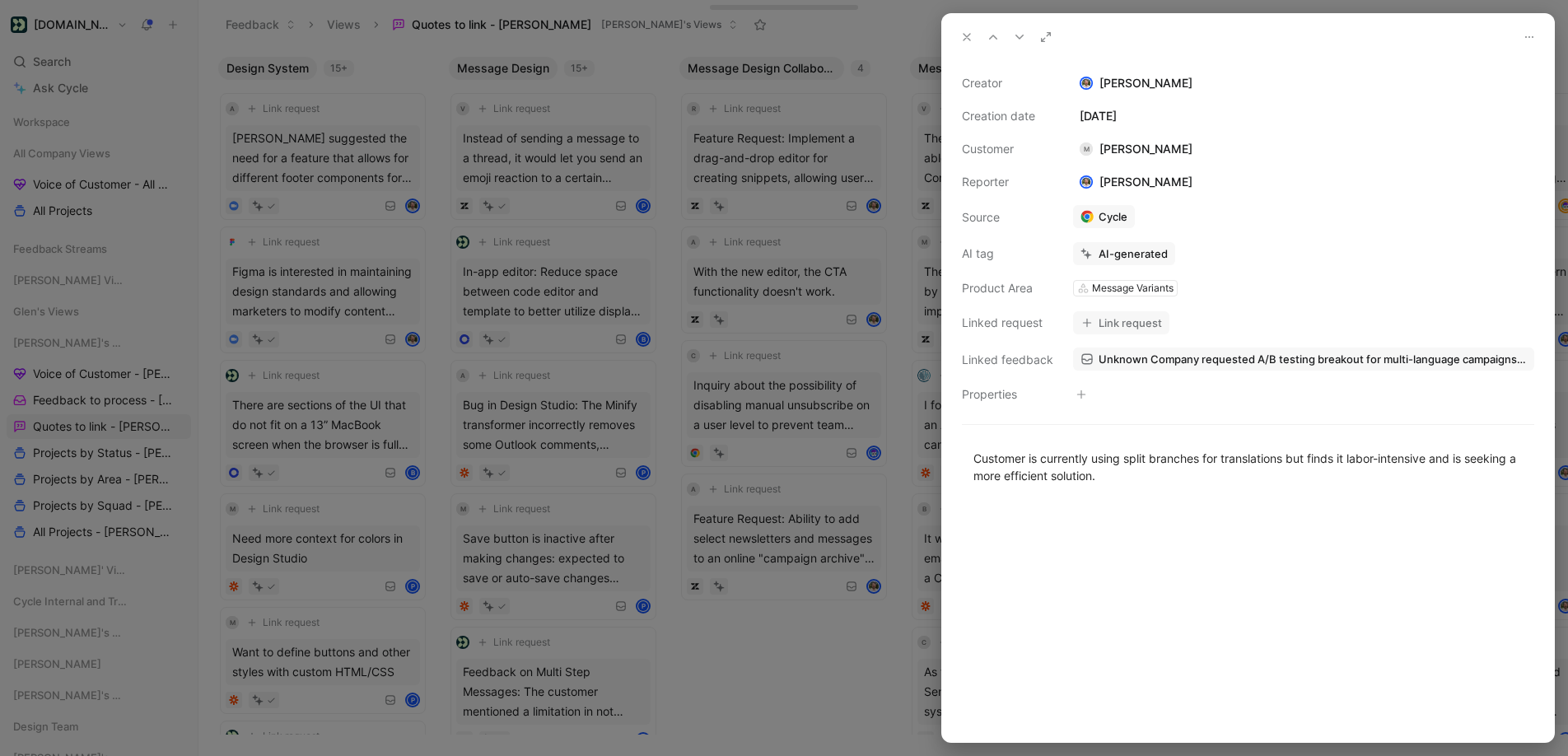
click at [1132, 323] on button "Link request" at bounding box center [1121, 323] width 96 height 23
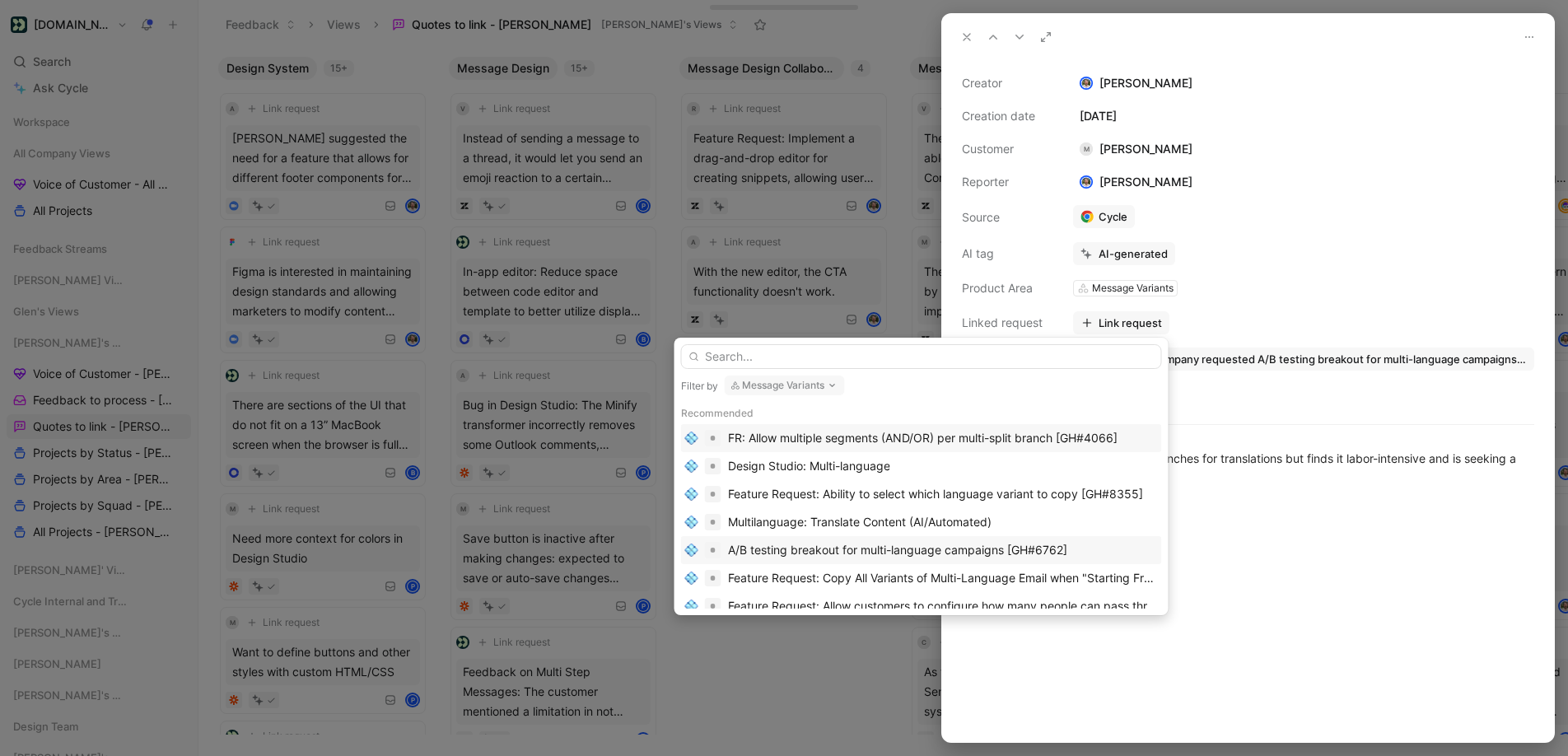
click at [976, 554] on div "A/B testing breakout for multi-language campaigns [GH#6762]" at bounding box center [898, 550] width 339 height 20
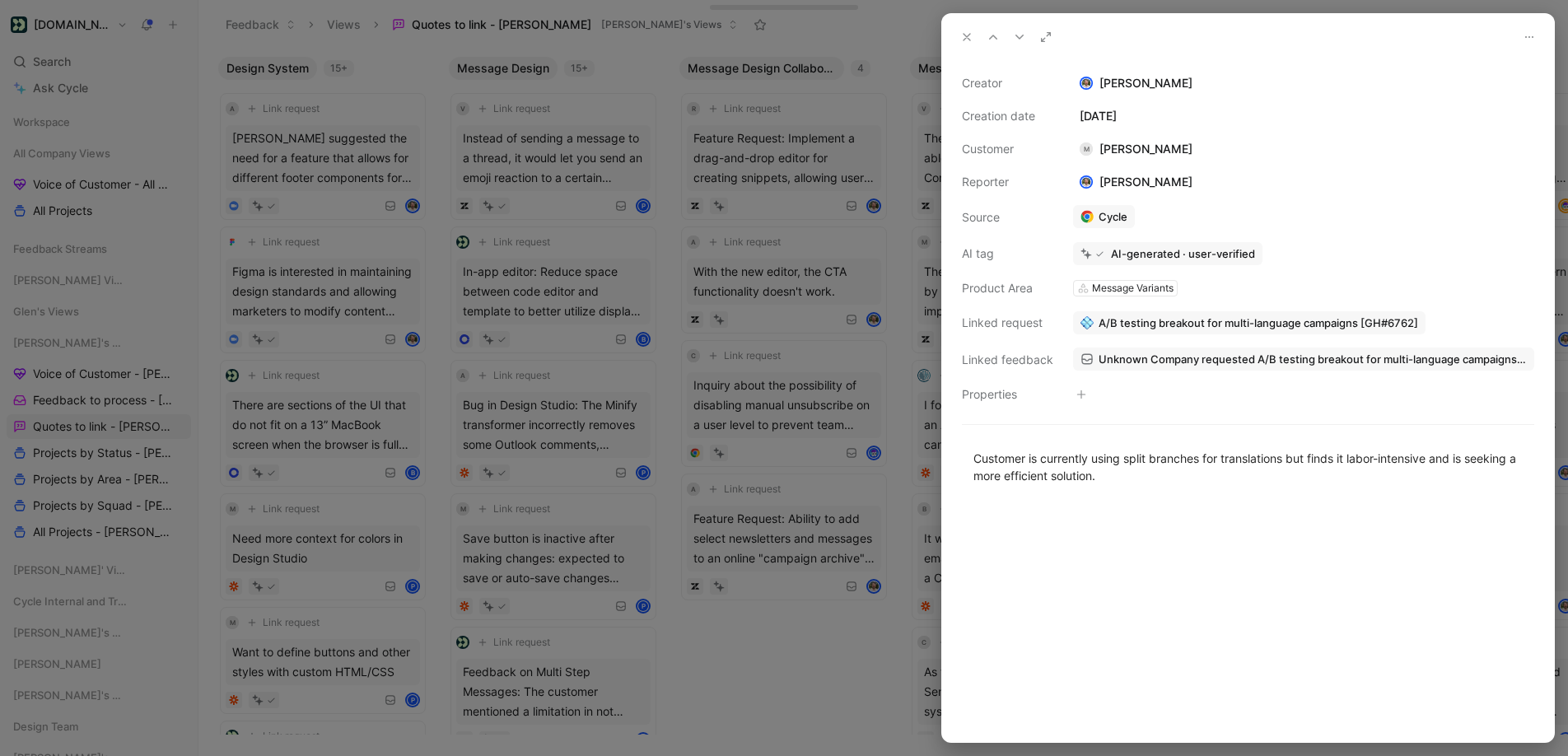
click at [1021, 36] on icon at bounding box center [1019, 36] width 13 height 13
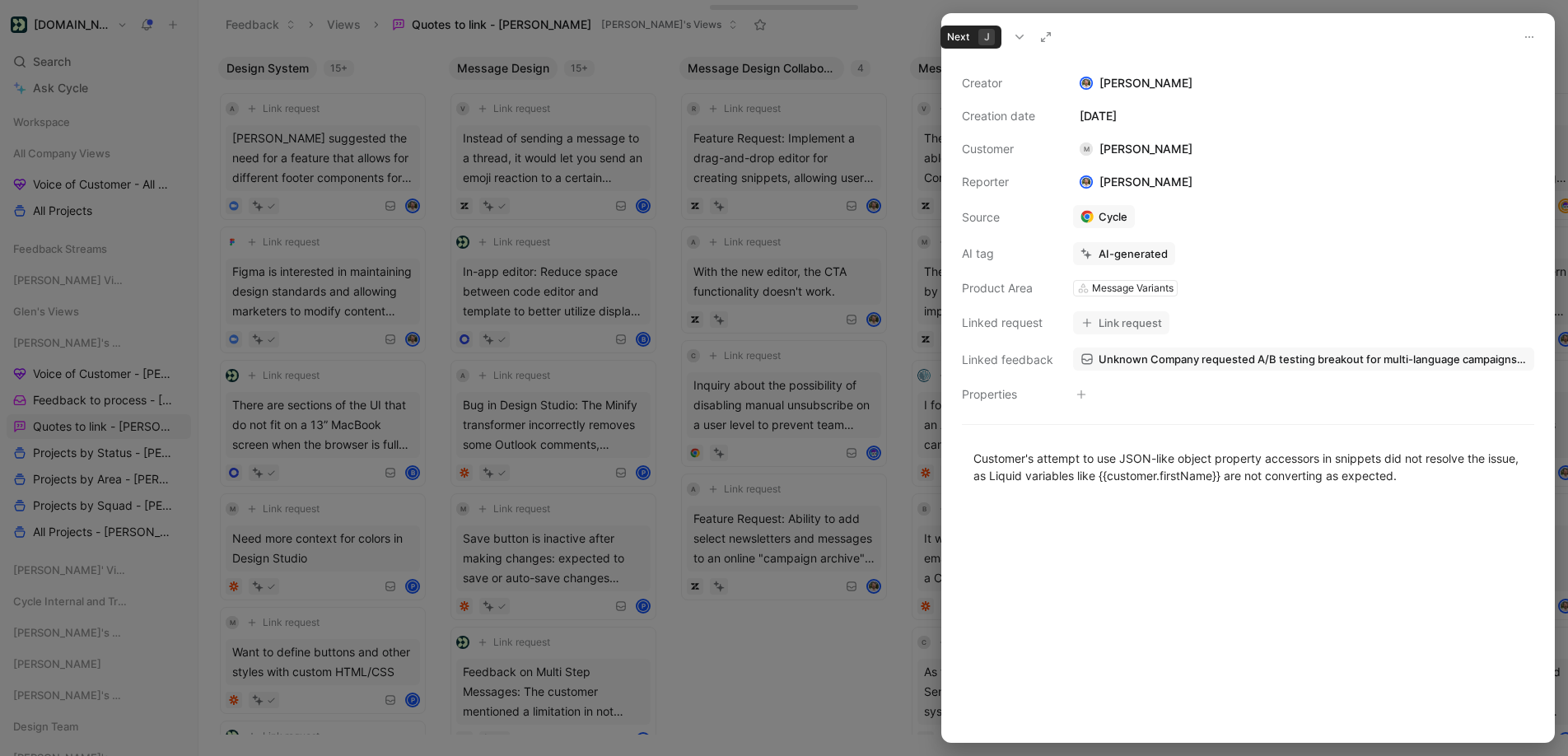
click at [1026, 36] on button at bounding box center [1019, 37] width 23 height 23
click at [1022, 38] on icon at bounding box center [1019, 36] width 13 height 13
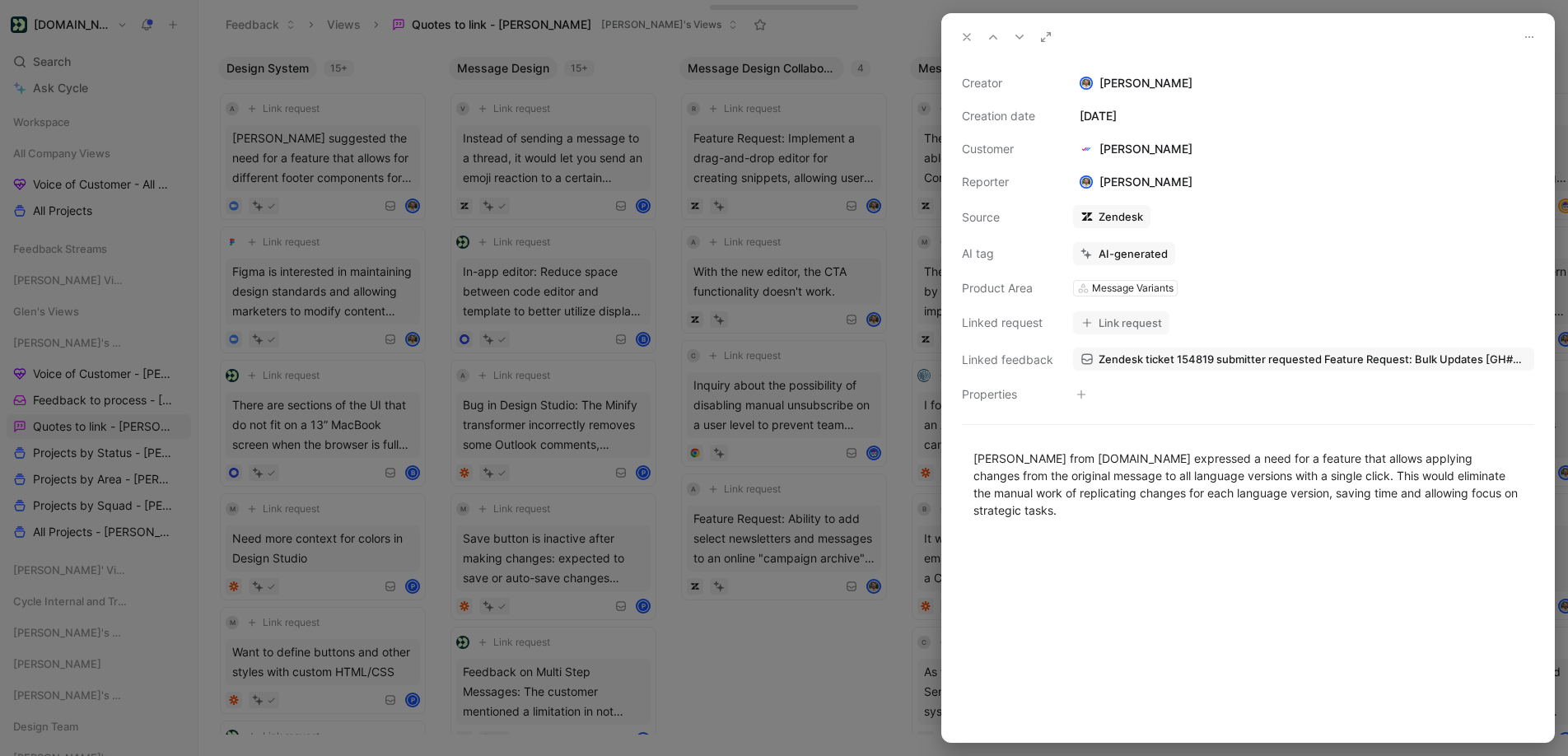
click at [1116, 321] on button "Link request" at bounding box center [1121, 323] width 96 height 23
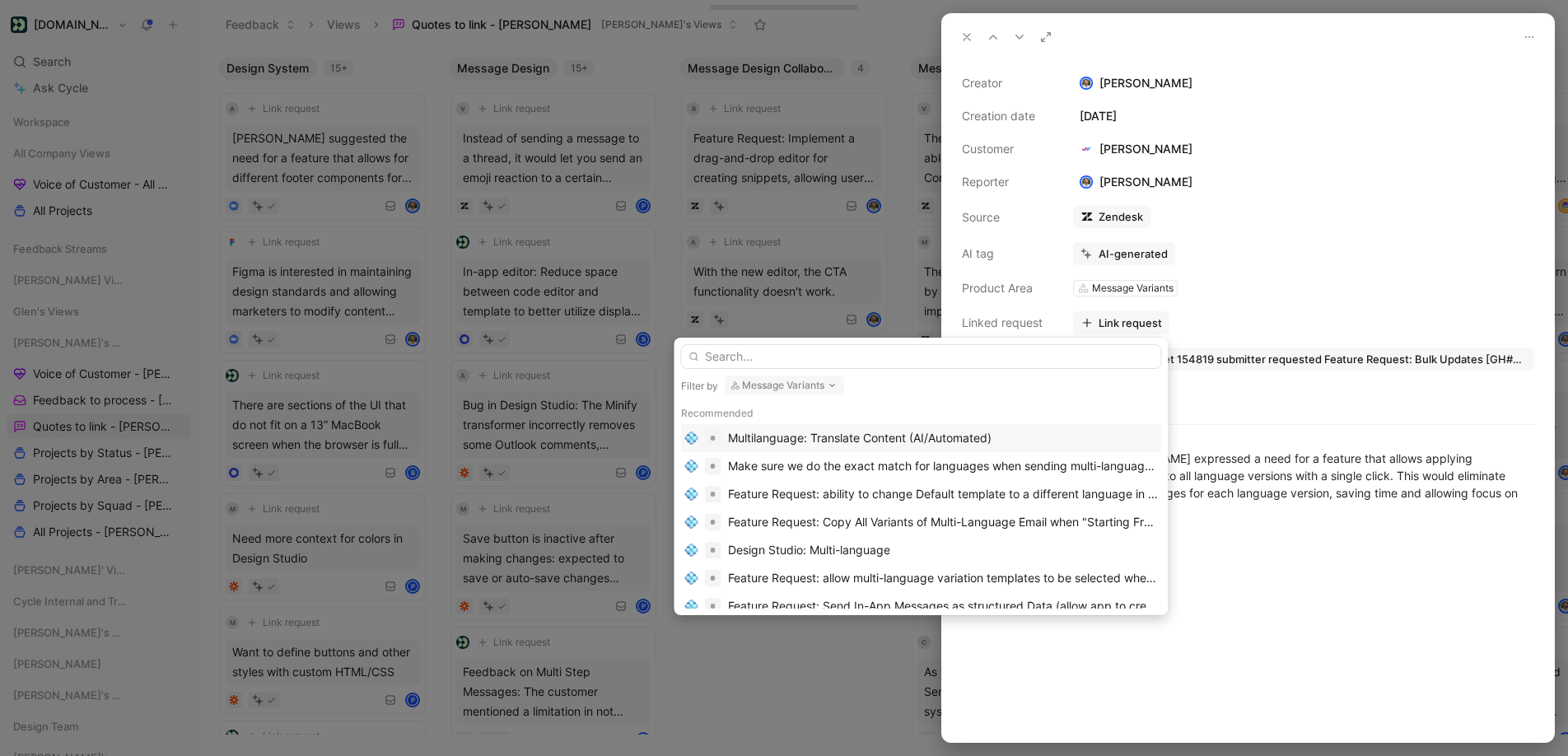
click at [931, 440] on div "Multilanguage: Translate Content (AI/Automated)" at bounding box center [860, 438] width 263 height 20
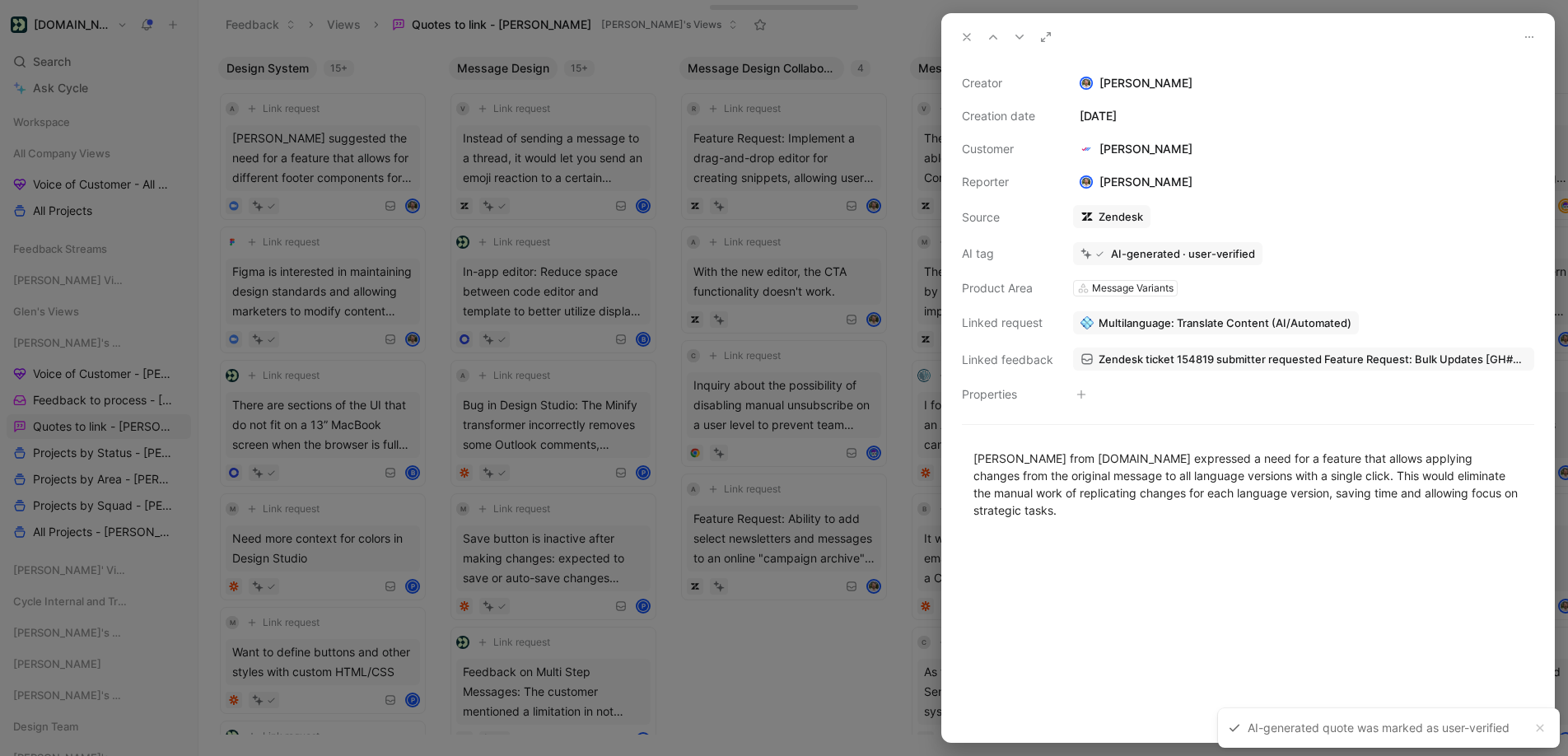
click at [1022, 34] on icon at bounding box center [1019, 36] width 13 height 13
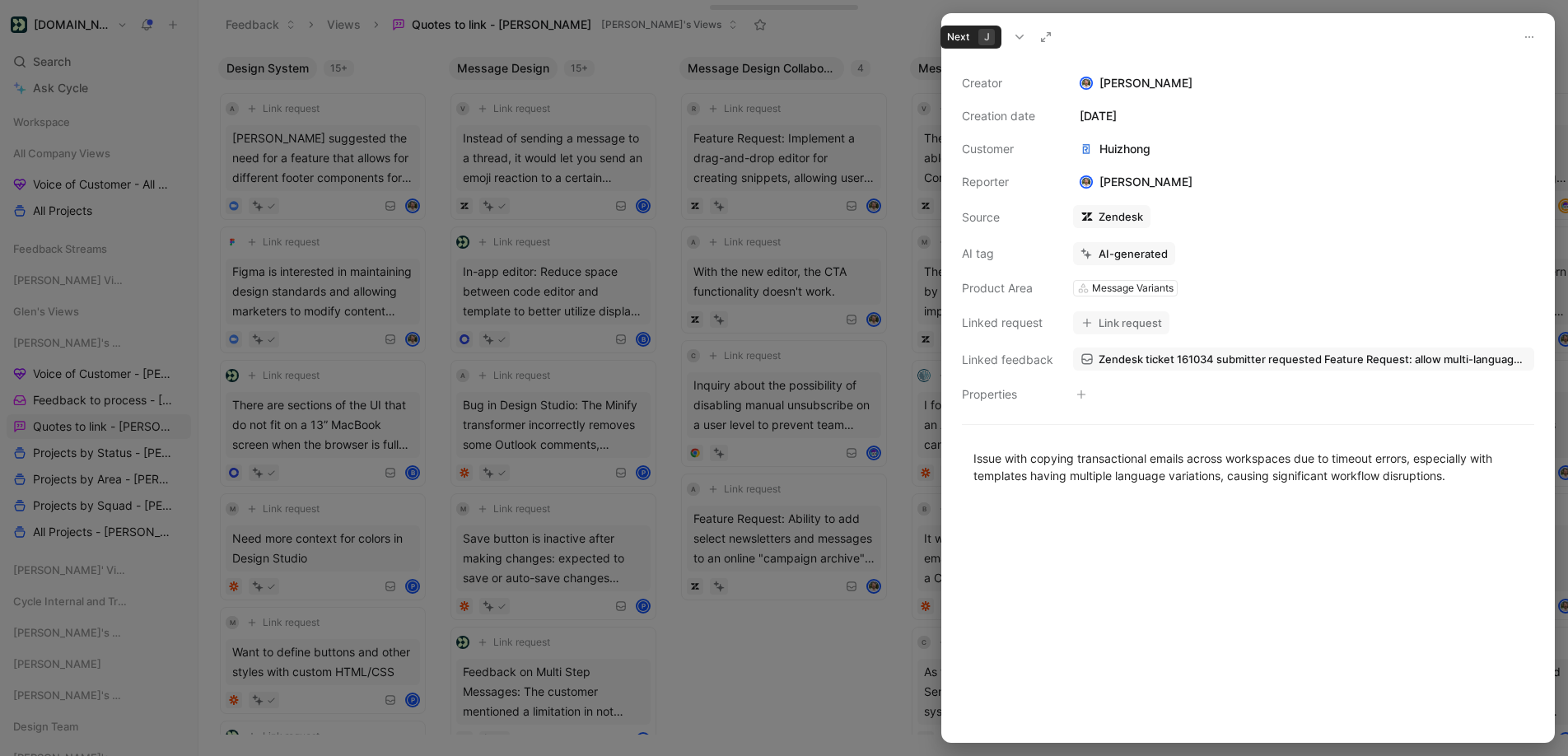
click at [1024, 34] on icon at bounding box center [1019, 36] width 13 height 13
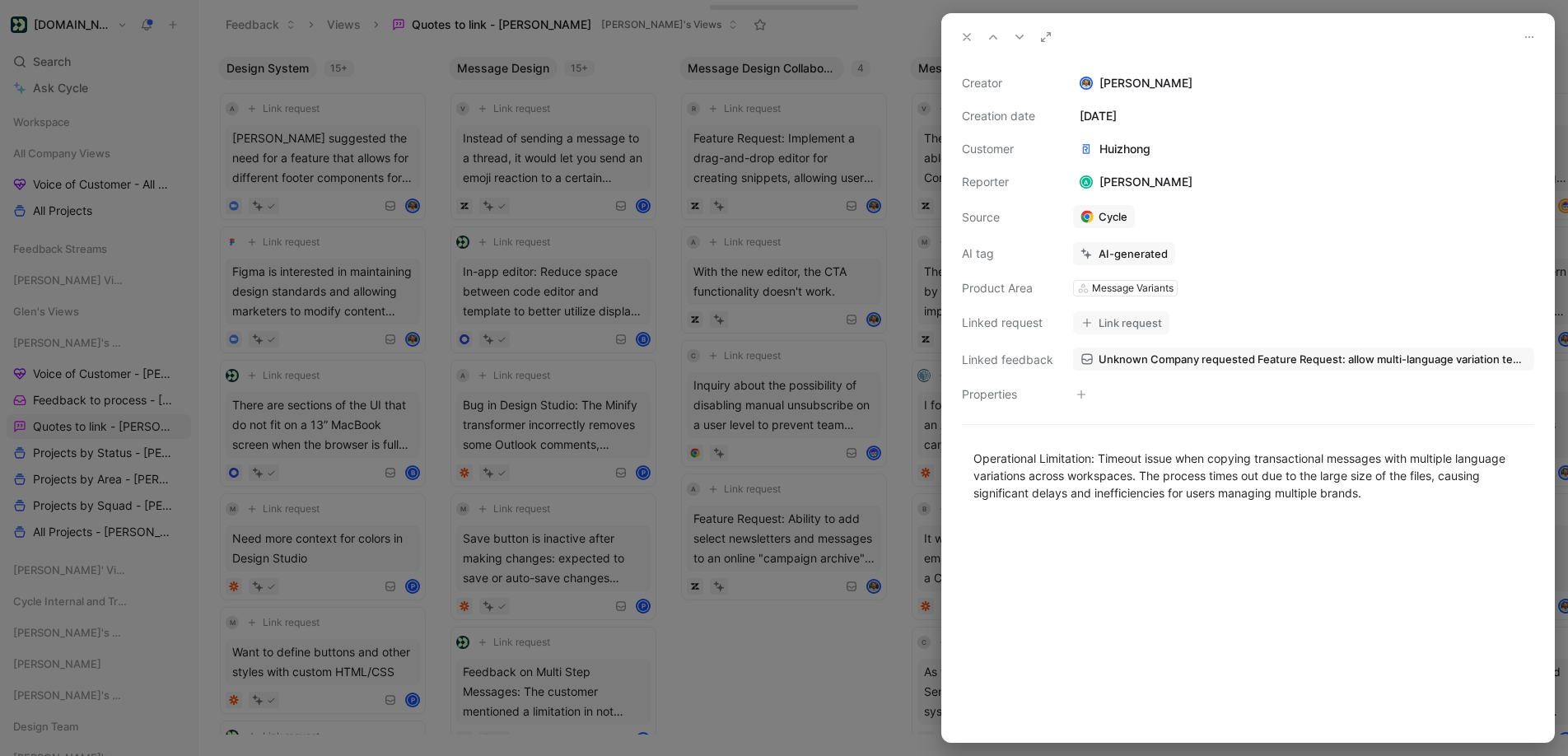
click at [1024, 34] on icon at bounding box center [1019, 36] width 13 height 13
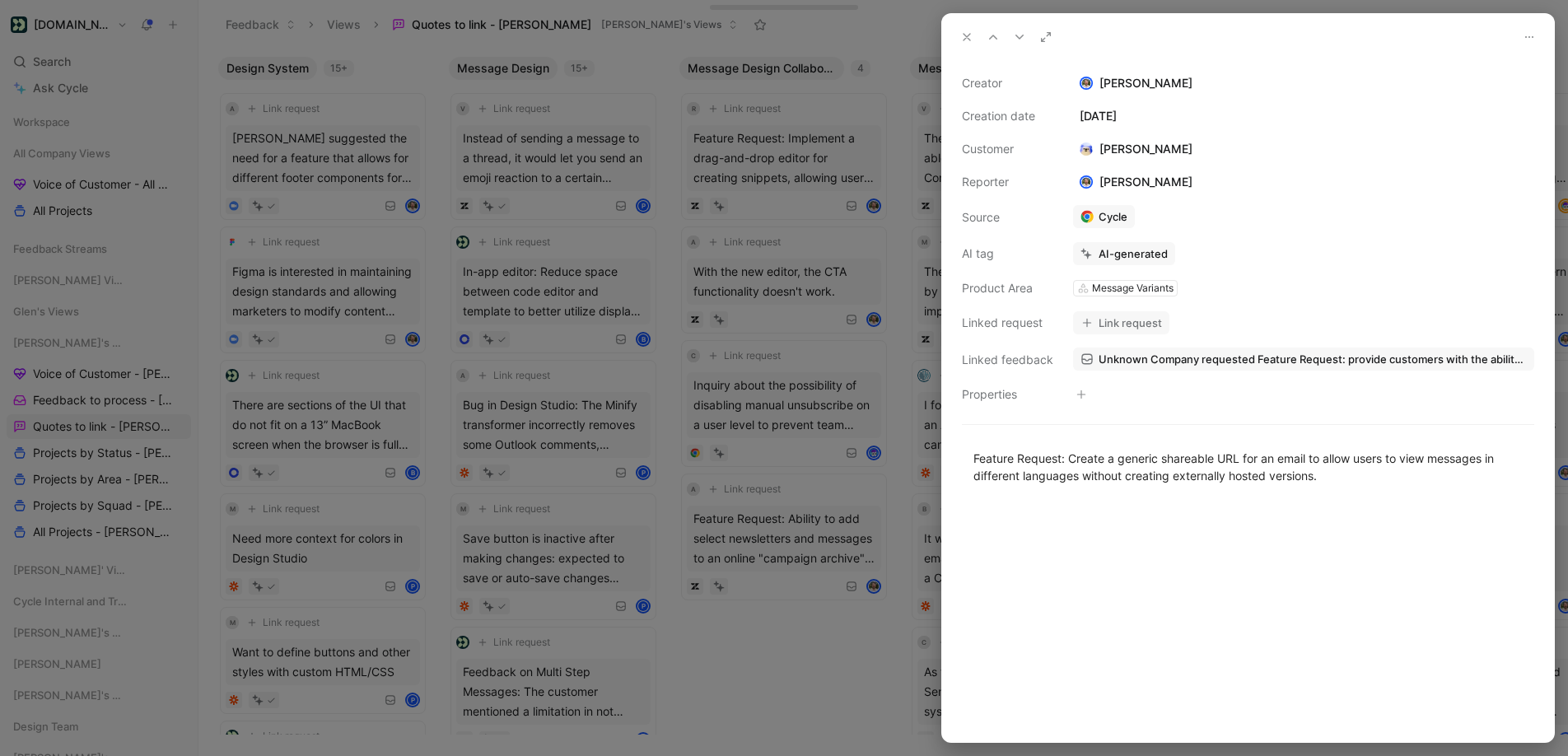
click at [1024, 34] on icon at bounding box center [1019, 36] width 13 height 13
click at [1127, 317] on button "Link request" at bounding box center [1121, 323] width 96 height 23
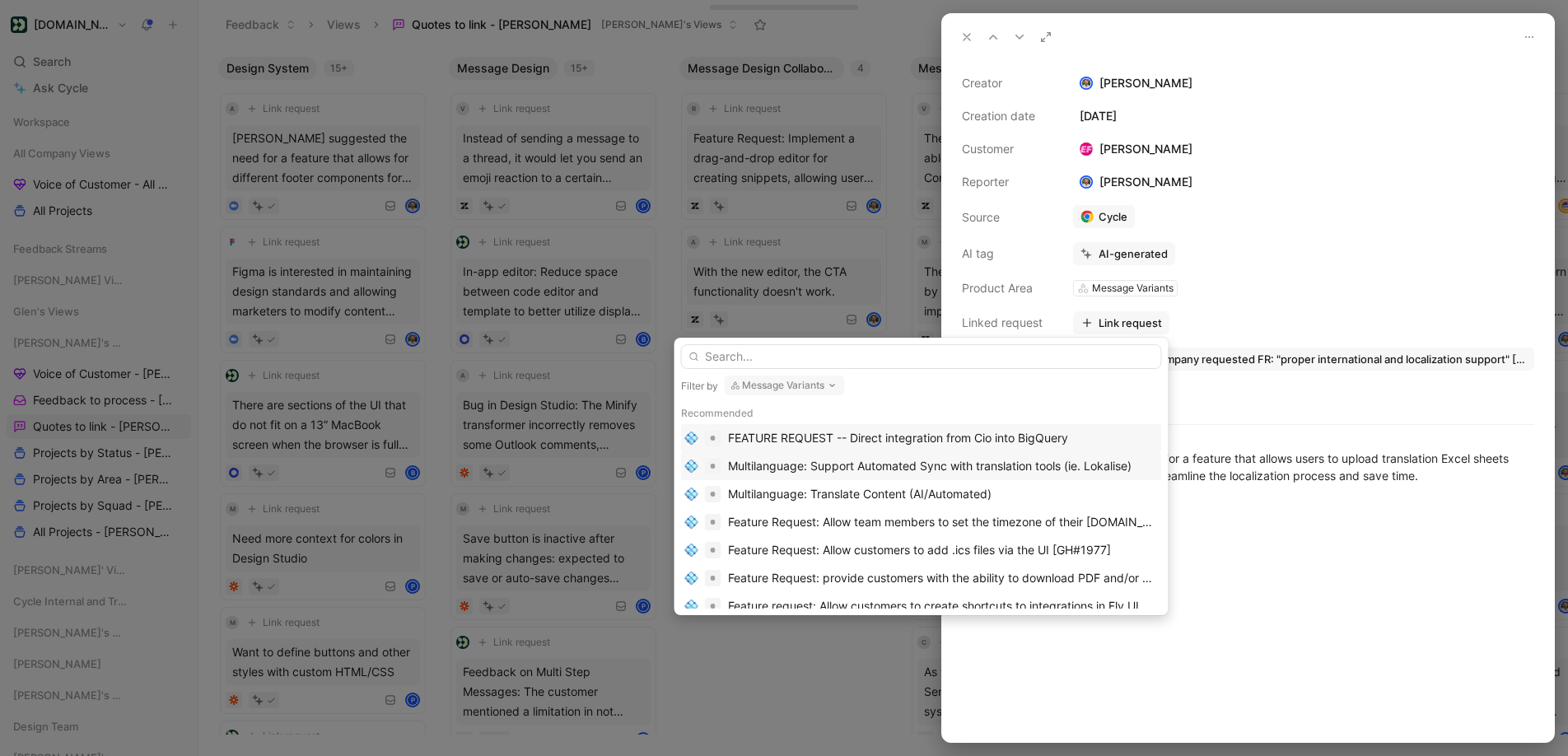
click at [952, 462] on div "Multilanguage: Support Automated Sync with translation tools (ie. Lokalise)" at bounding box center [929, 466] width 404 height 20
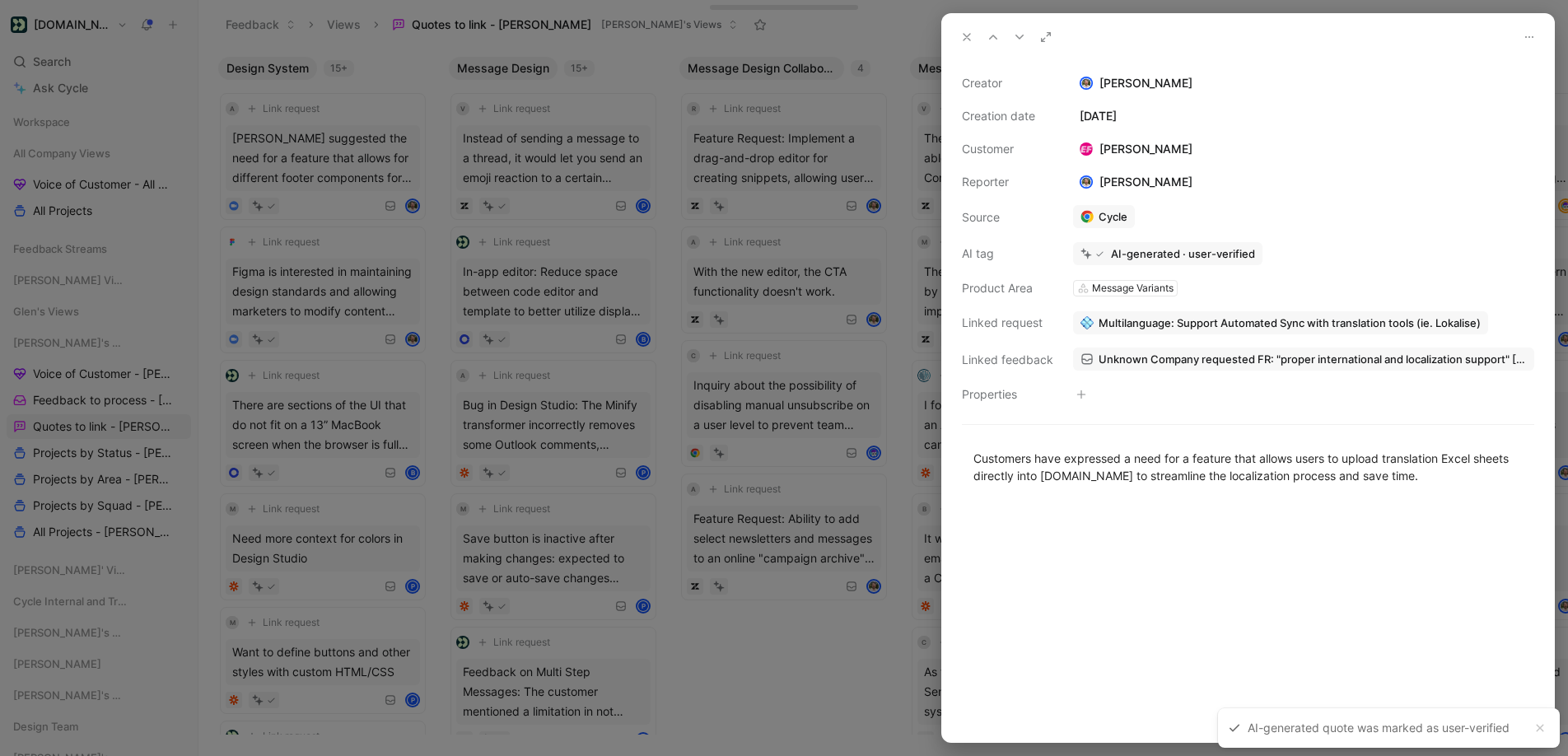
click at [1022, 39] on icon at bounding box center [1019, 36] width 13 height 13
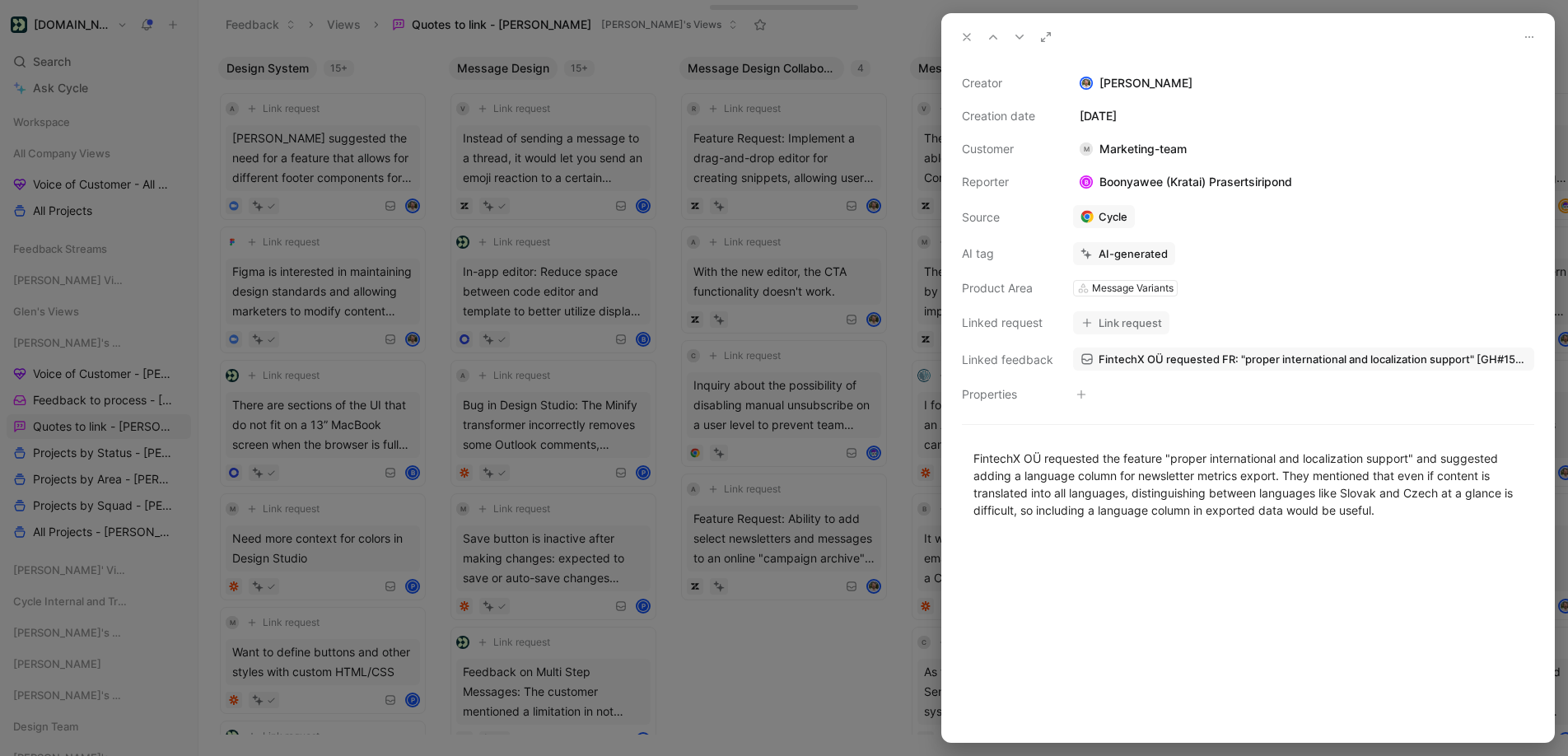
click at [1022, 39] on icon at bounding box center [1019, 36] width 13 height 13
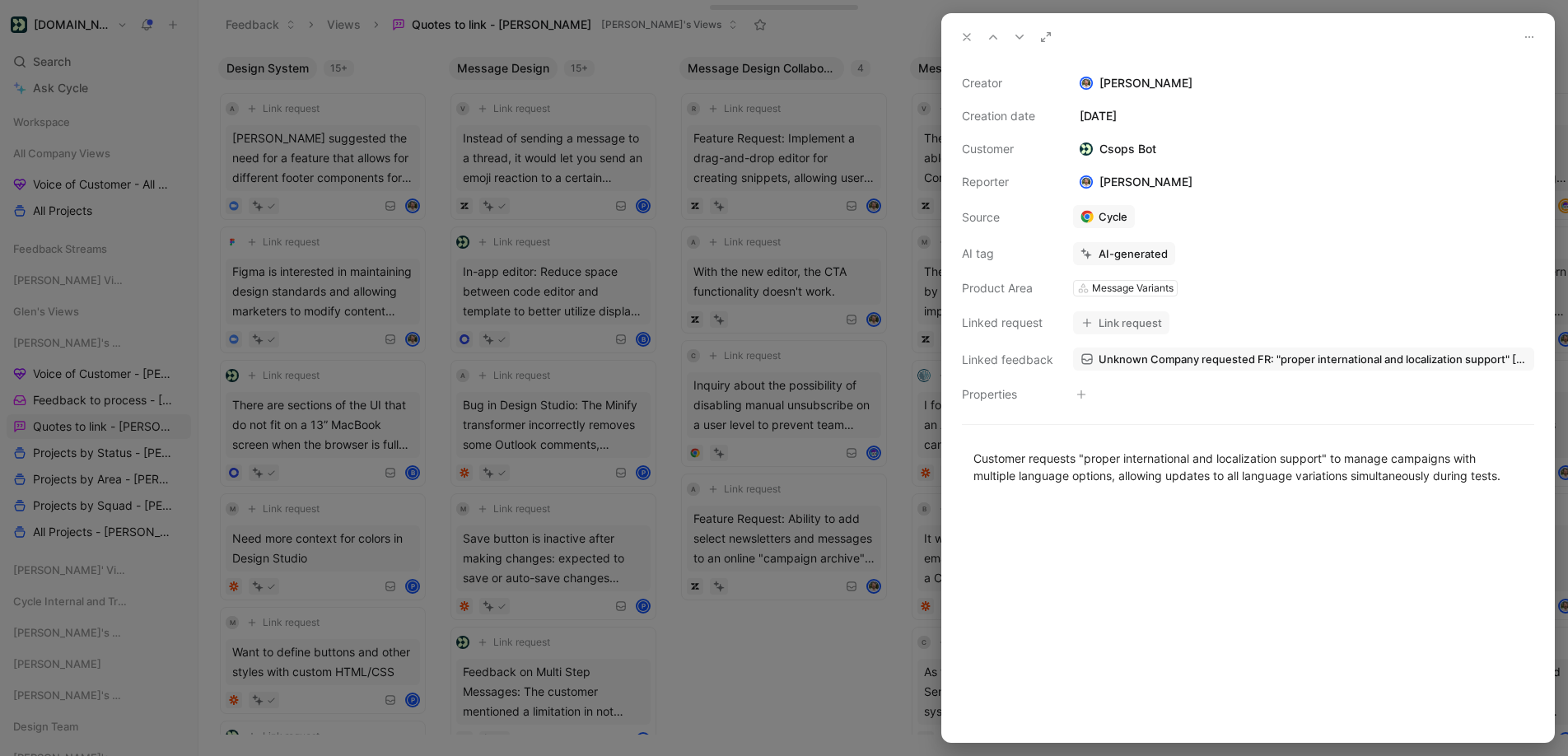
click at [1022, 39] on icon at bounding box center [1019, 36] width 13 height 13
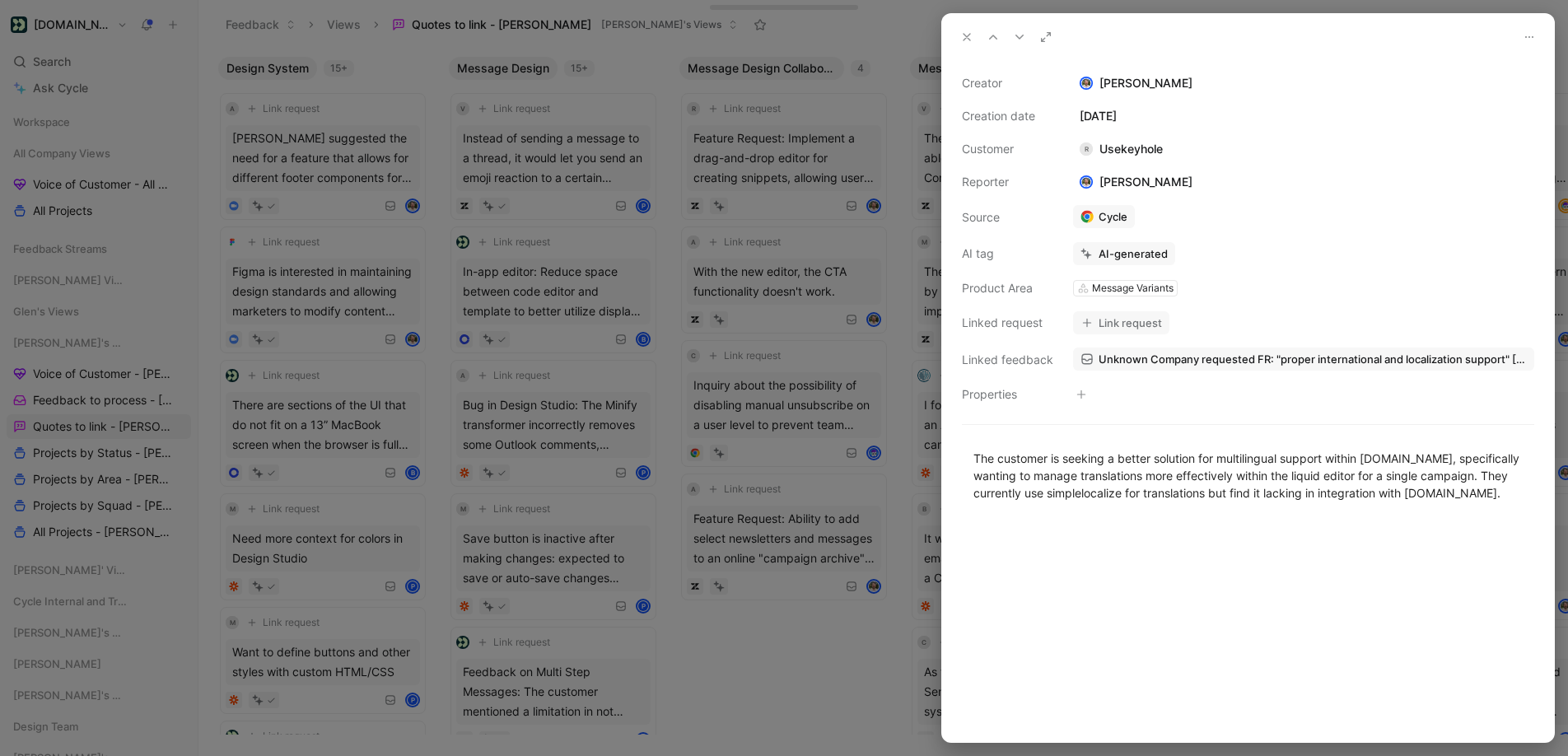
click at [1020, 39] on icon at bounding box center [1019, 36] width 13 height 13
click at [1021, 38] on icon at bounding box center [1019, 36] width 13 height 13
click at [1024, 36] on icon at bounding box center [1019, 36] width 13 height 13
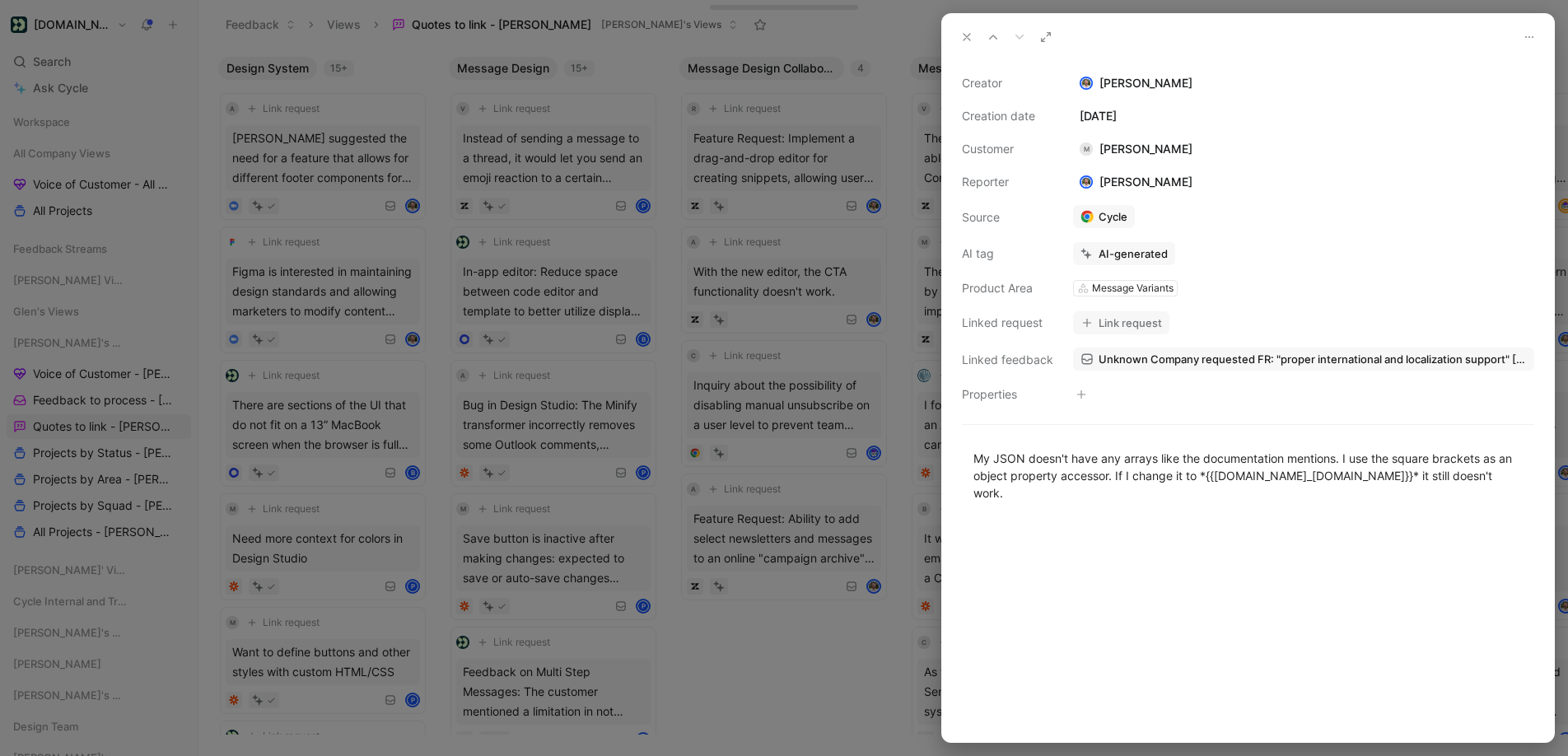
click at [966, 32] on icon at bounding box center [966, 36] width 13 height 13
click at [967, 37] on icon at bounding box center [966, 36] width 13 height 13
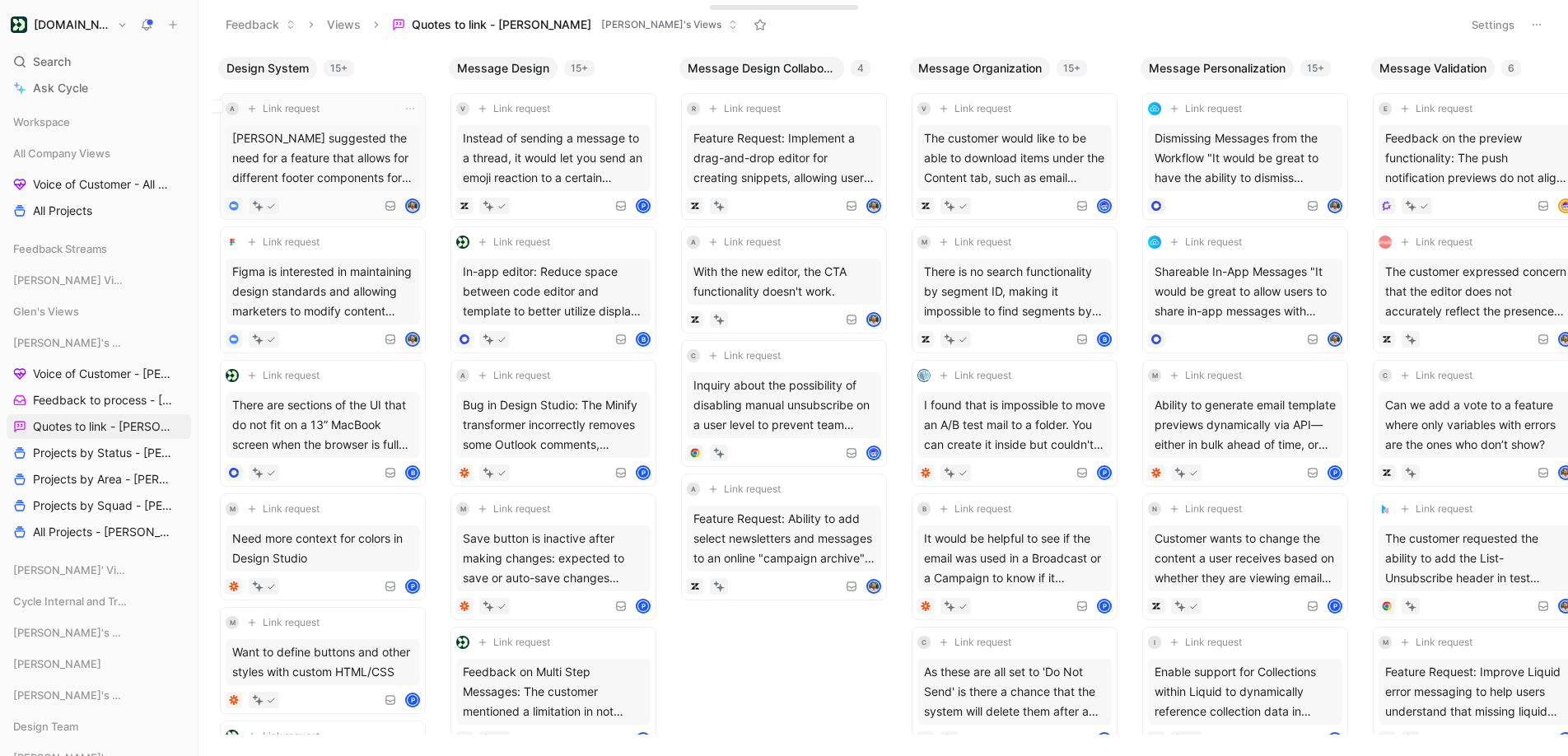
click at [373, 145] on div "Alwin Wong suggested the need for a feature that allows for different footer co…" at bounding box center [323, 158] width 194 height 66
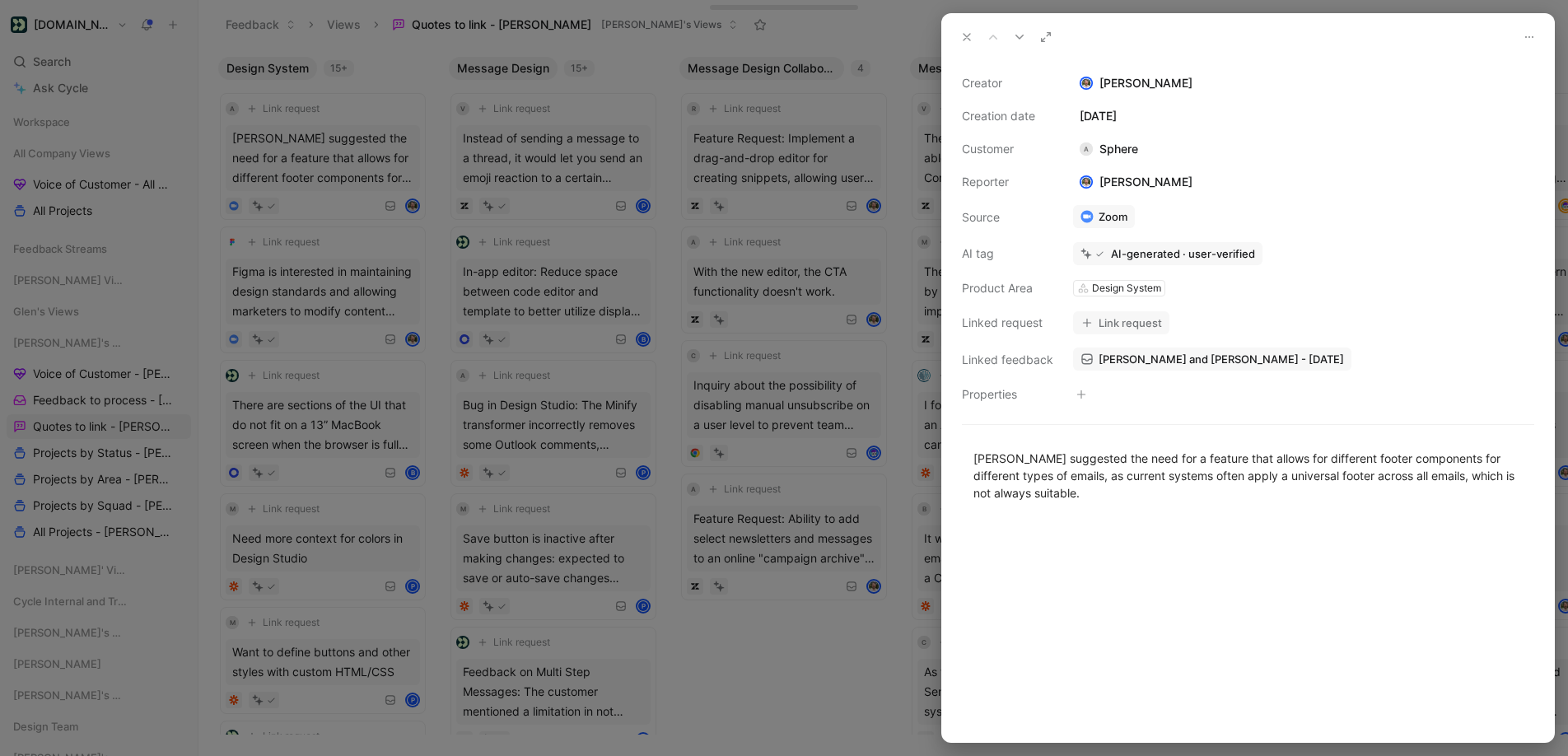
click at [1104, 320] on button "Link request" at bounding box center [1121, 323] width 96 height 23
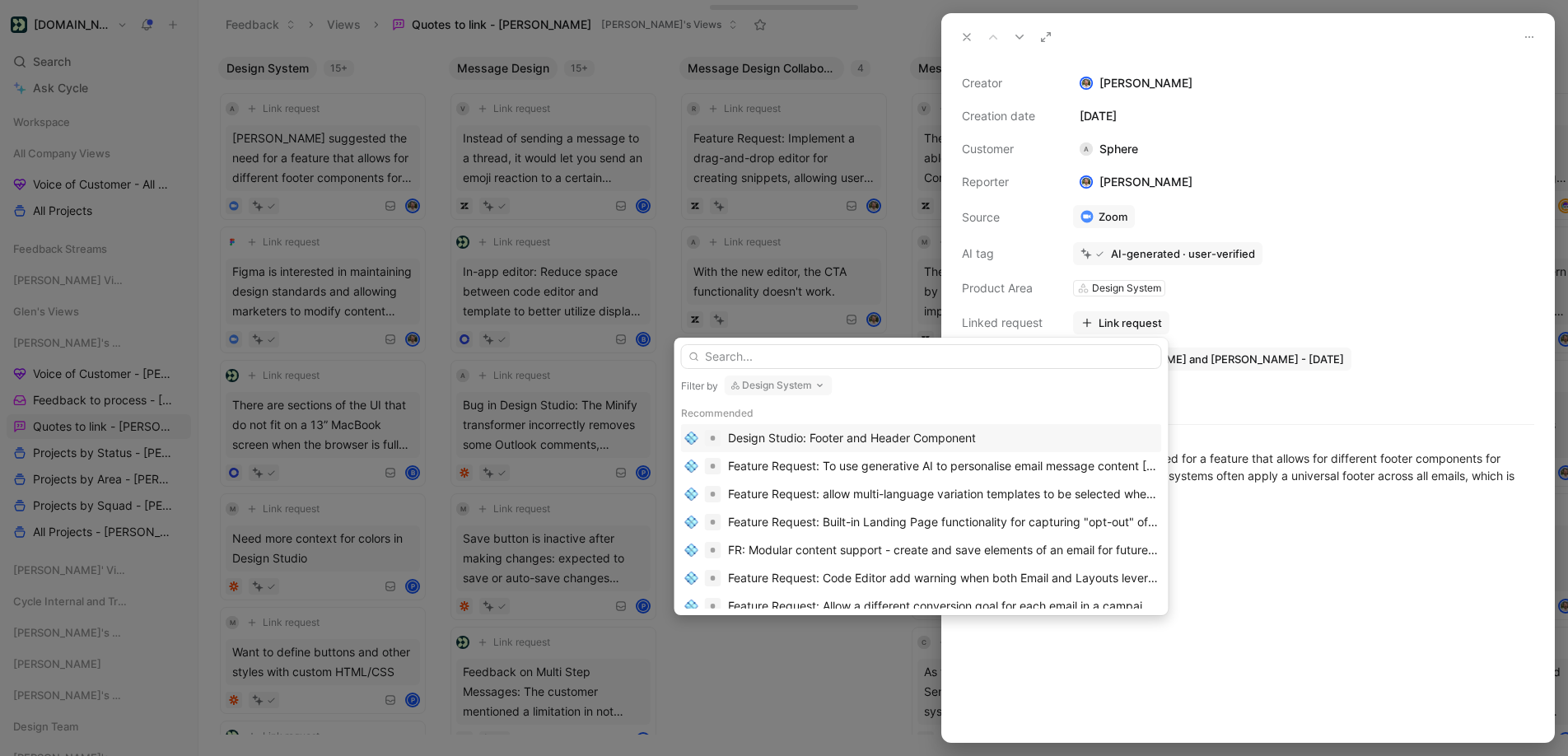
click at [907, 442] on div "Design Studio: Footer and Header Component" at bounding box center [852, 438] width 248 height 20
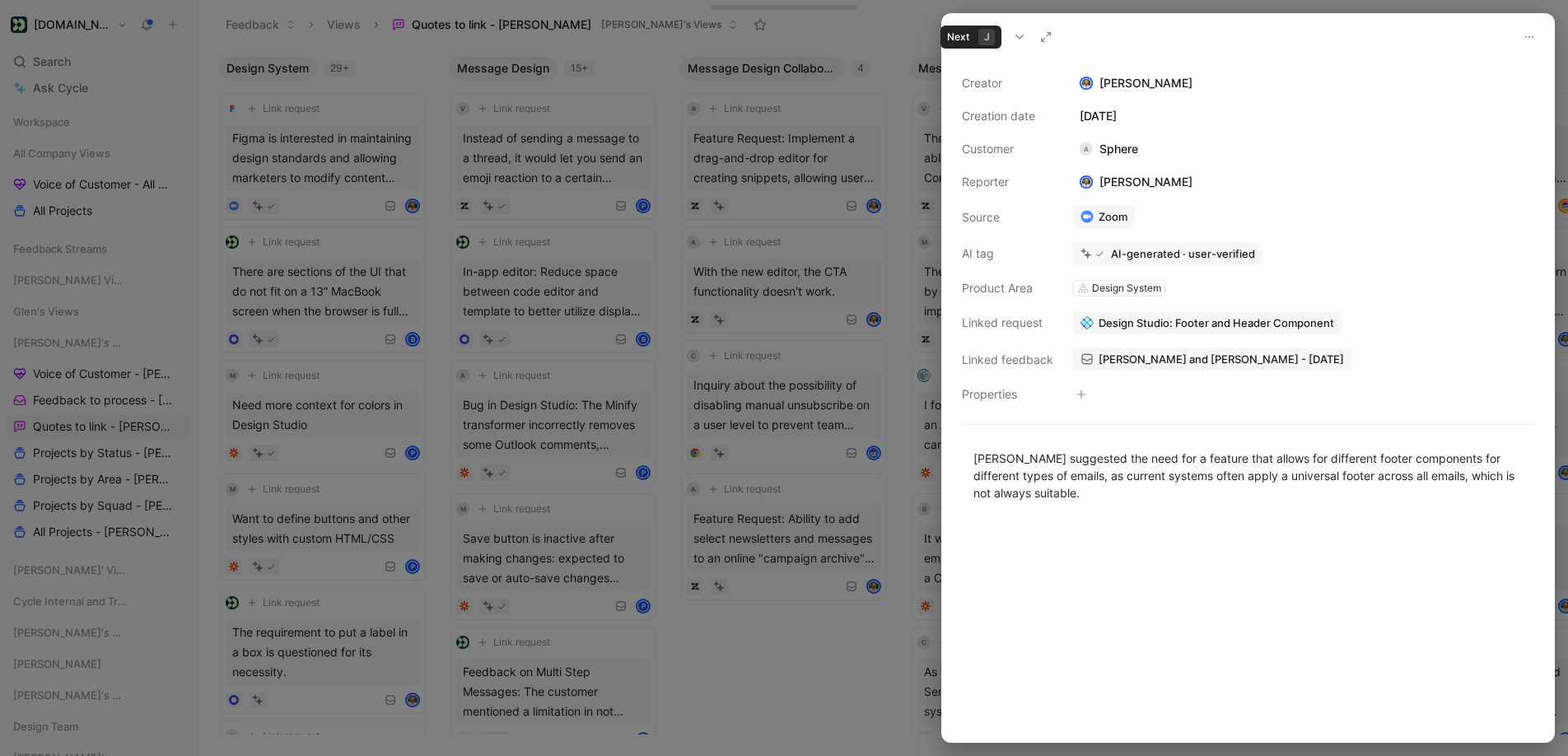
click at [1023, 36] on icon at bounding box center [1019, 36] width 13 height 13
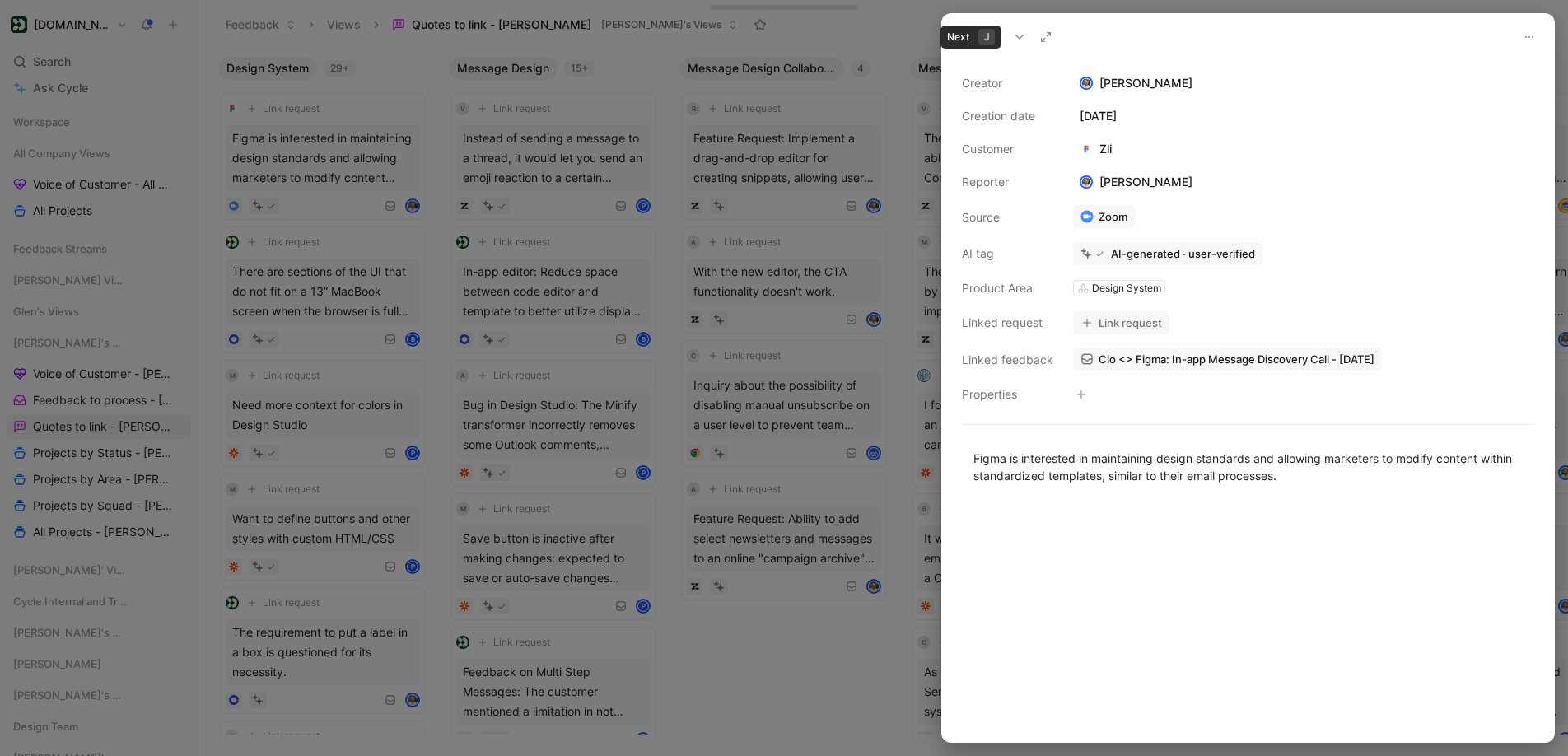
click at [1015, 31] on icon at bounding box center [1019, 36] width 13 height 13
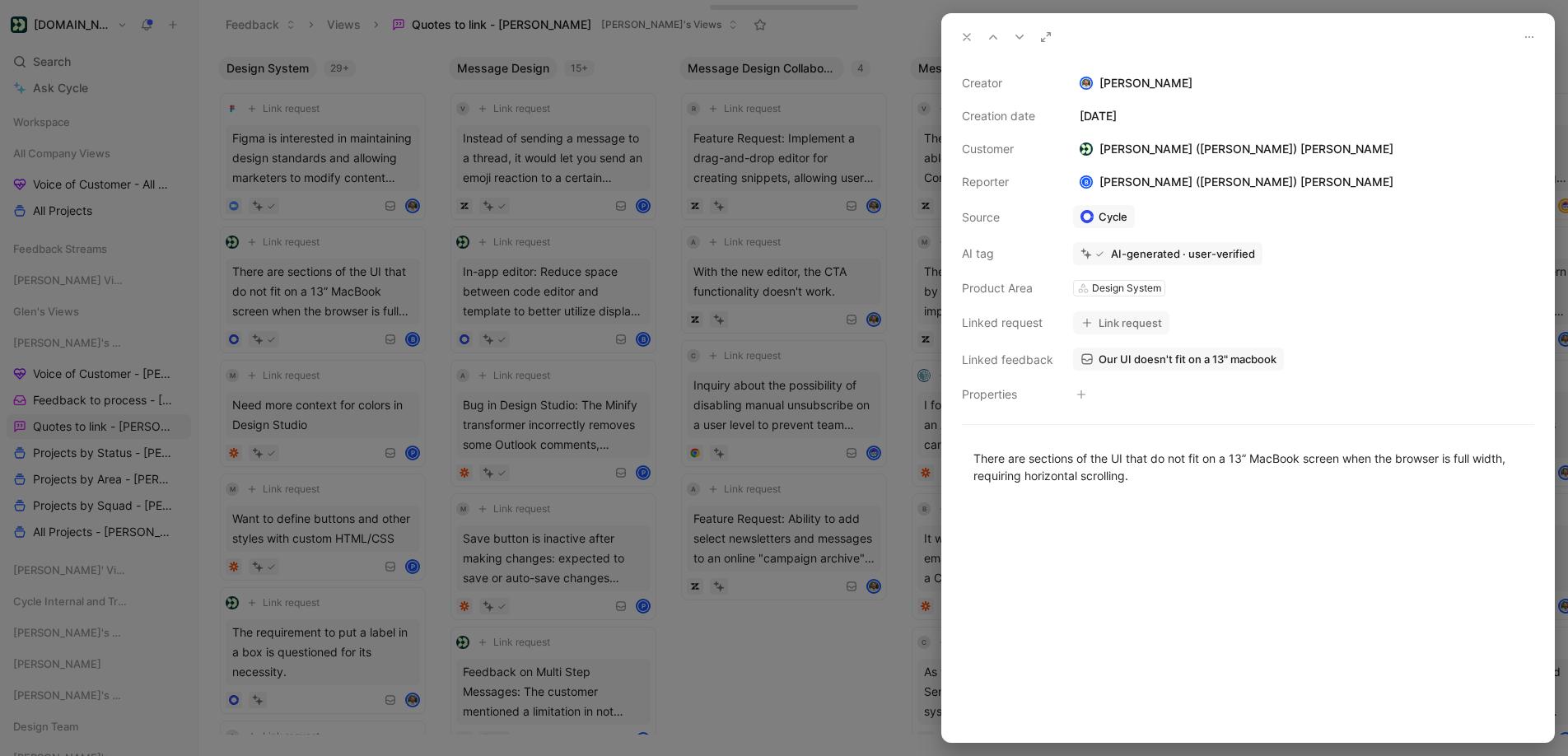
click at [1111, 320] on button "Link request" at bounding box center [1121, 323] width 96 height 23
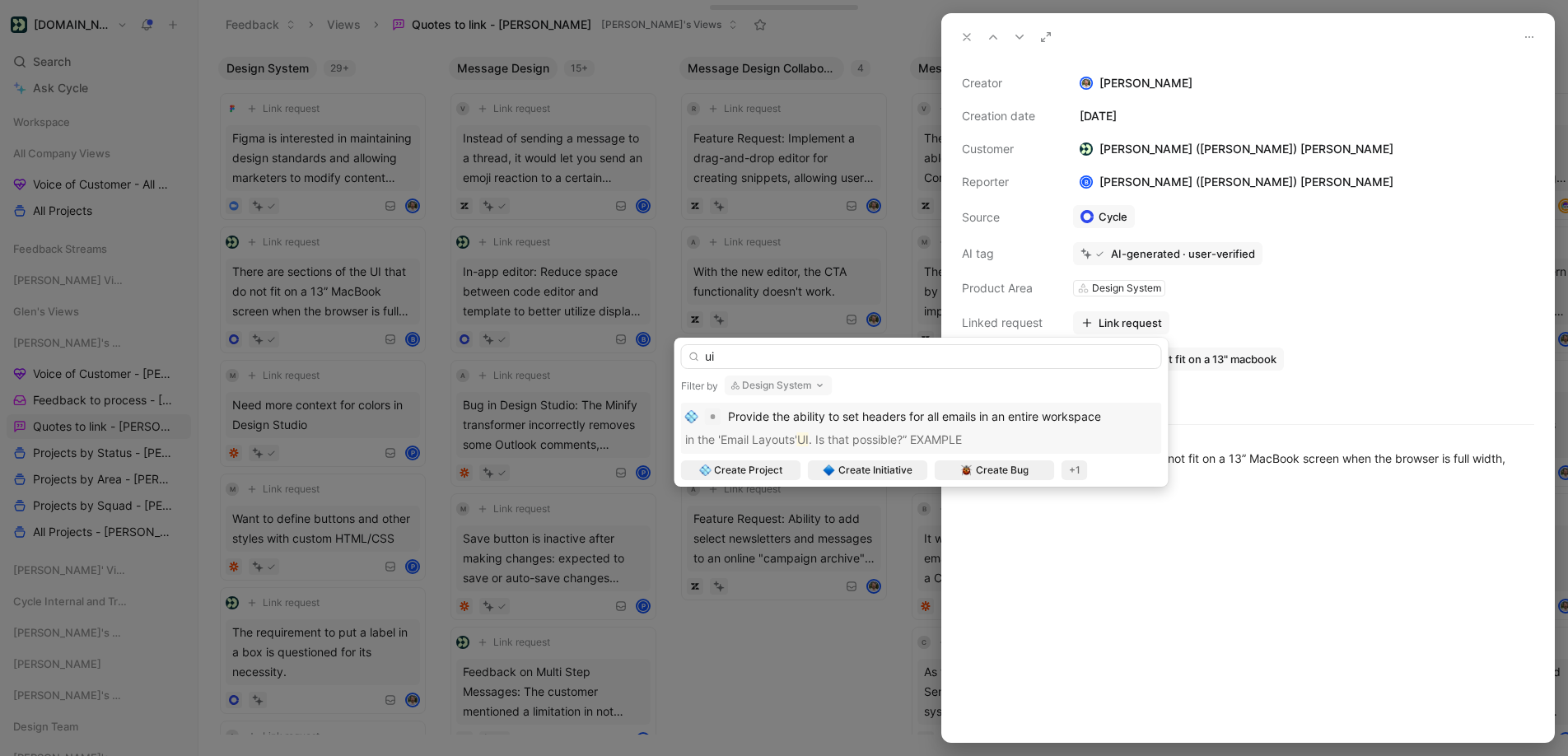
type input "ui"
click at [809, 375] on button "Design System" at bounding box center [778, 385] width 108 height 20
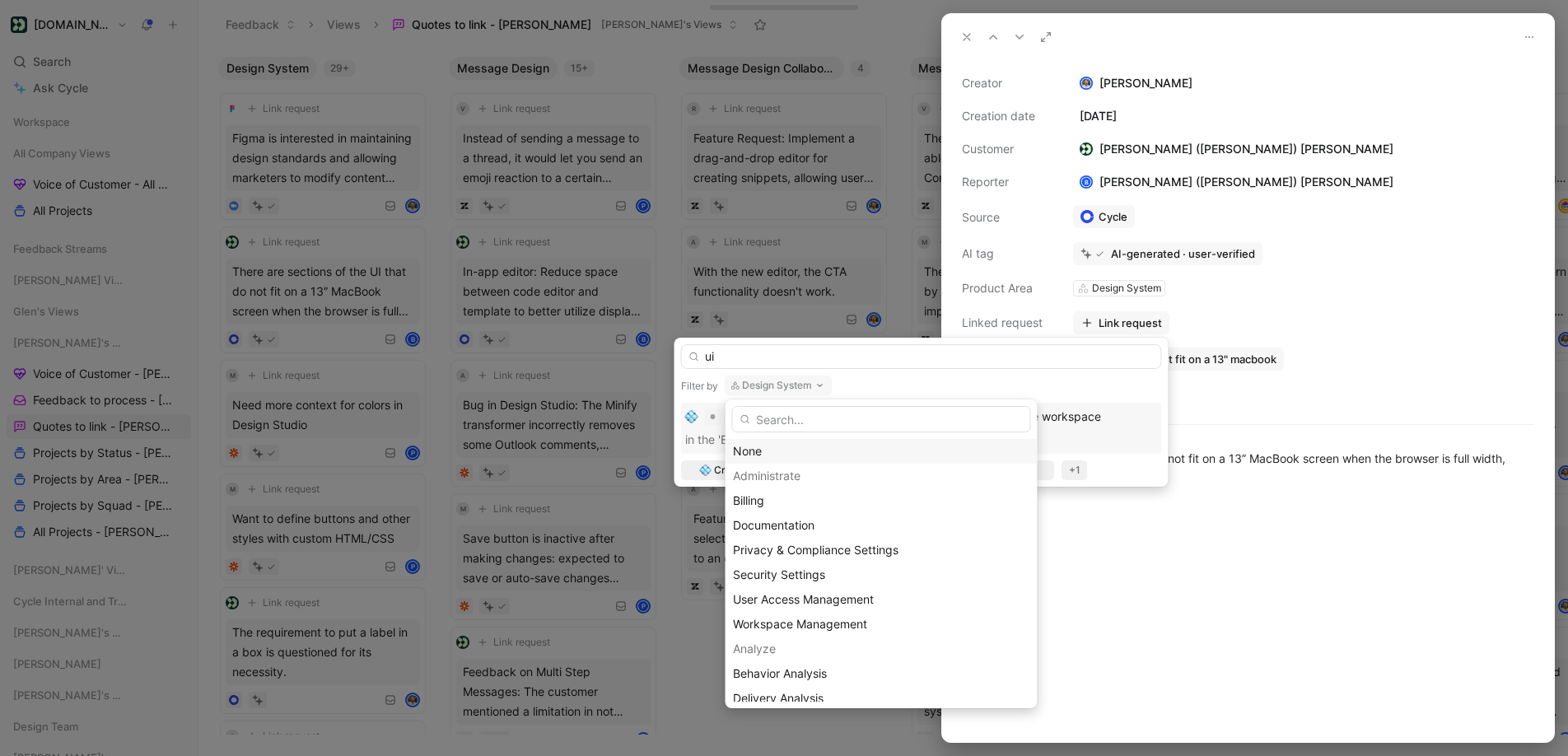
click at [775, 455] on div "None" at bounding box center [881, 451] width 297 height 20
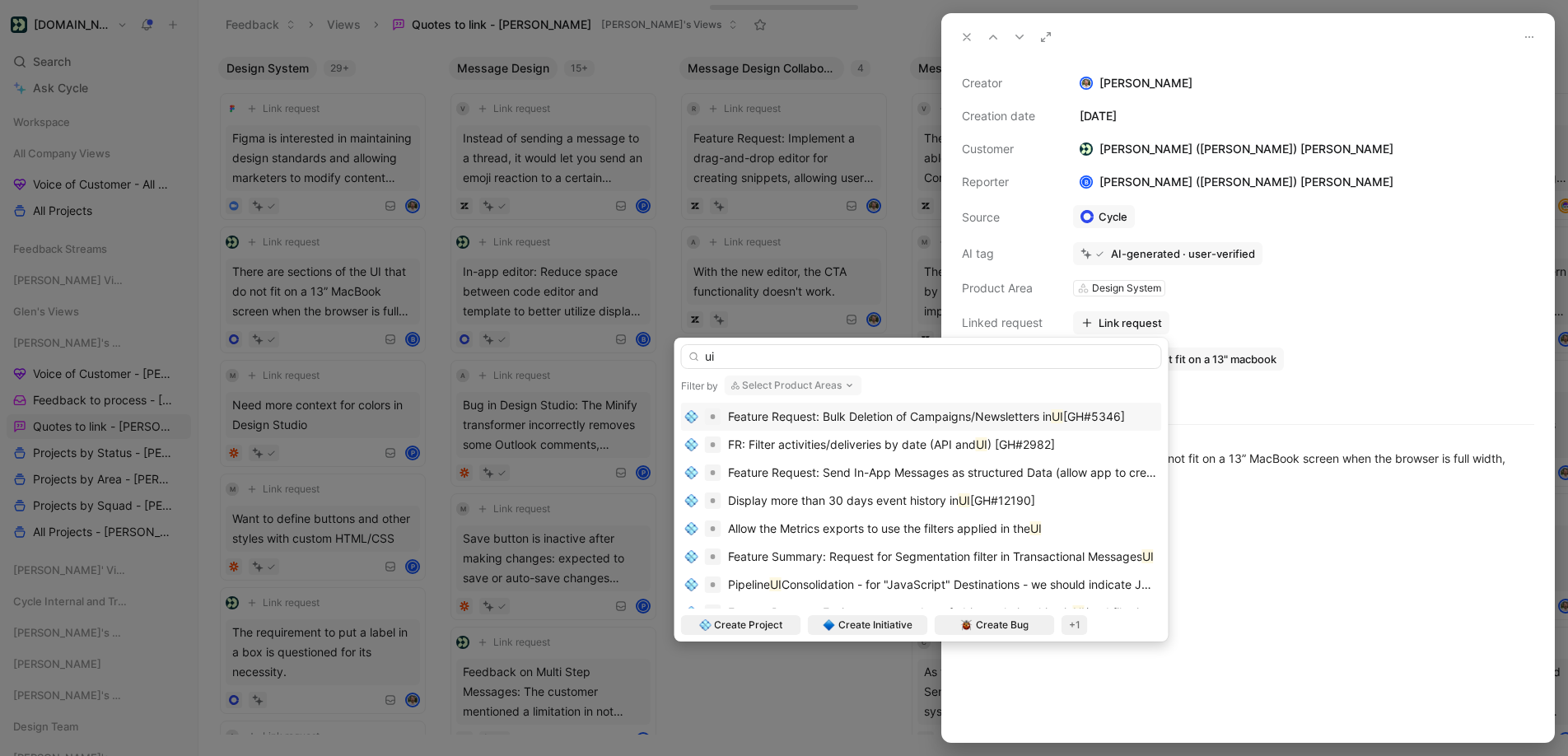
click at [801, 390] on button "Select Product Areas" at bounding box center [793, 385] width 138 height 20
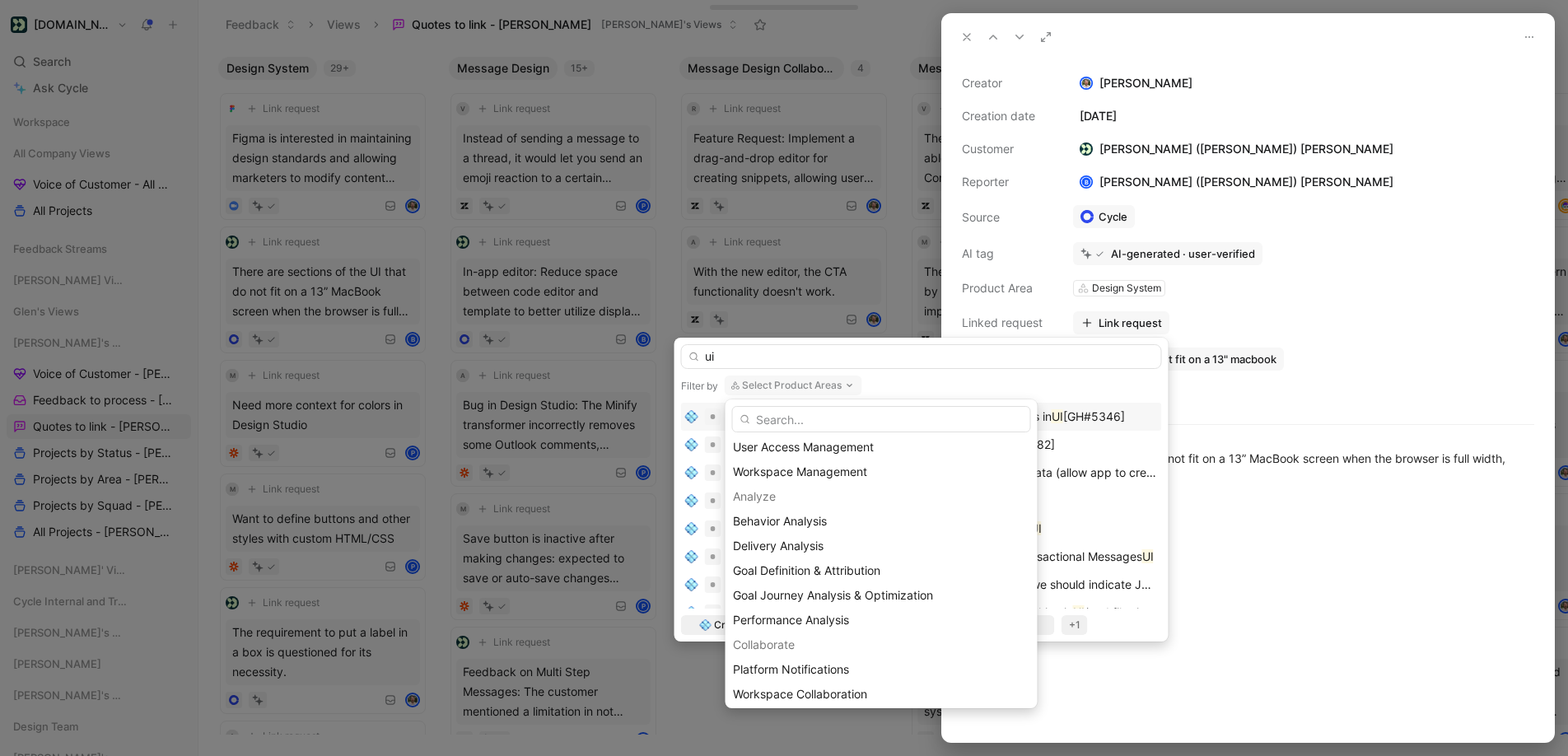
scroll to position [311, 0]
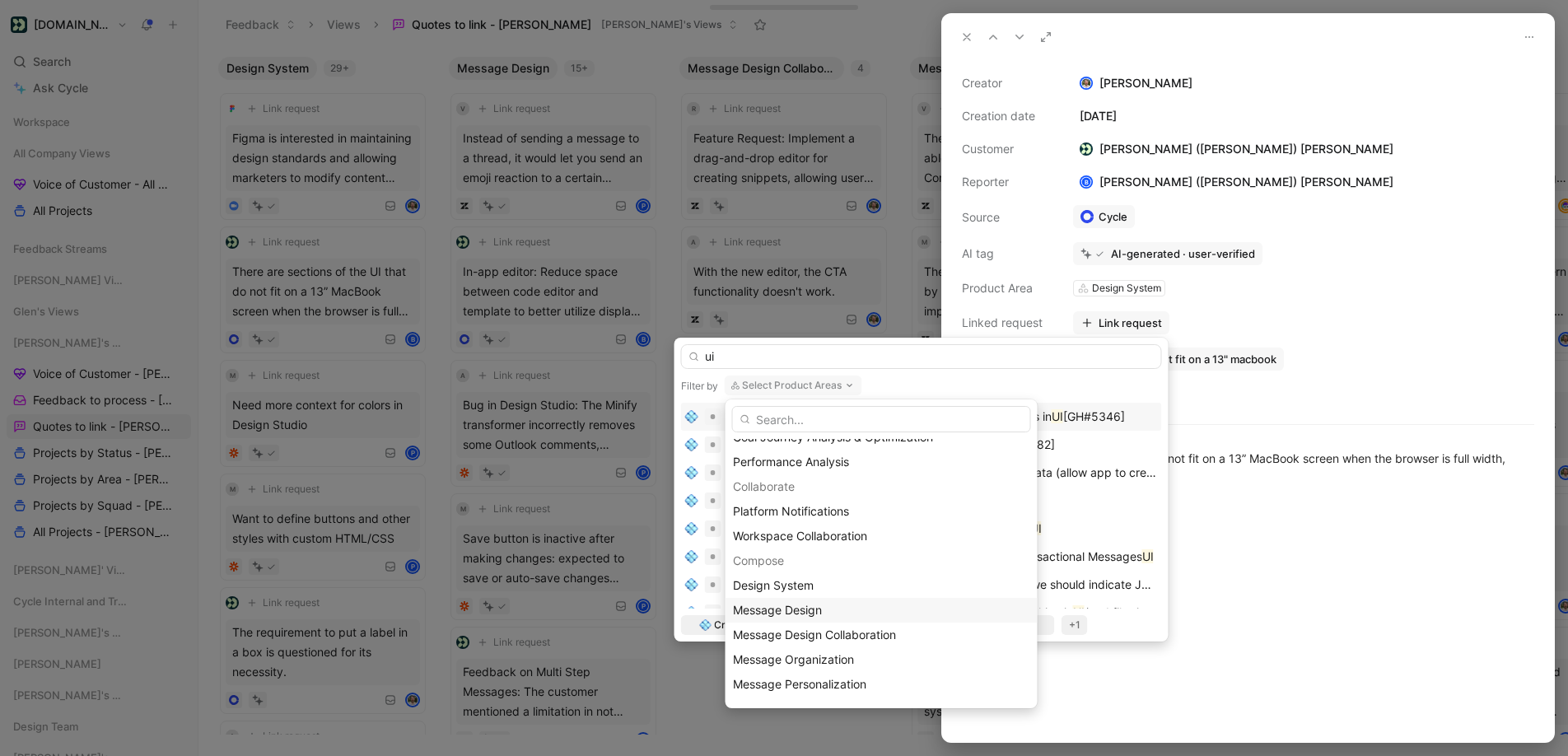
click at [773, 614] on span "Message Design" at bounding box center [777, 610] width 89 height 14
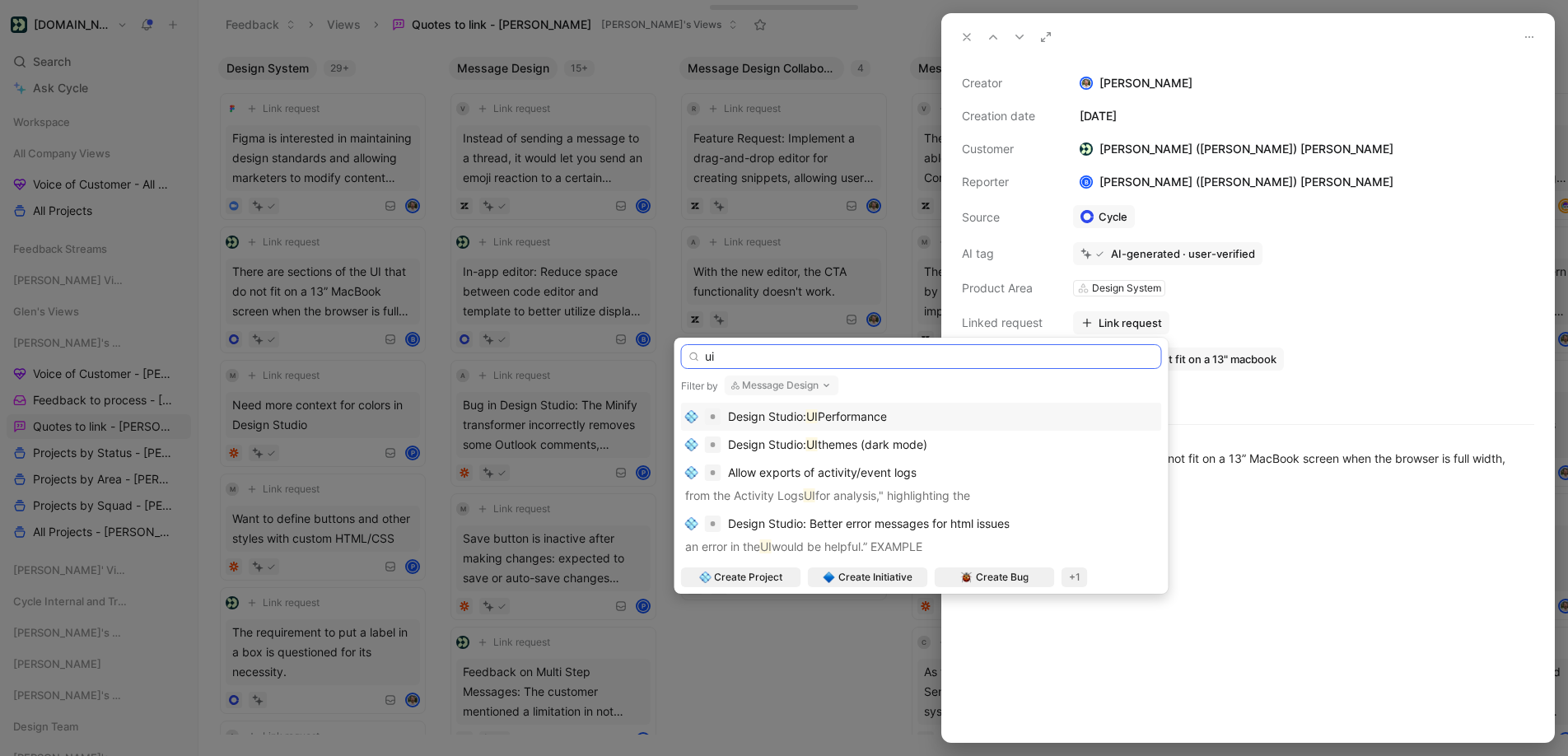
click at [725, 354] on input "ui" at bounding box center [921, 356] width 481 height 25
click at [848, 414] on span "Performance" at bounding box center [852, 417] width 69 height 14
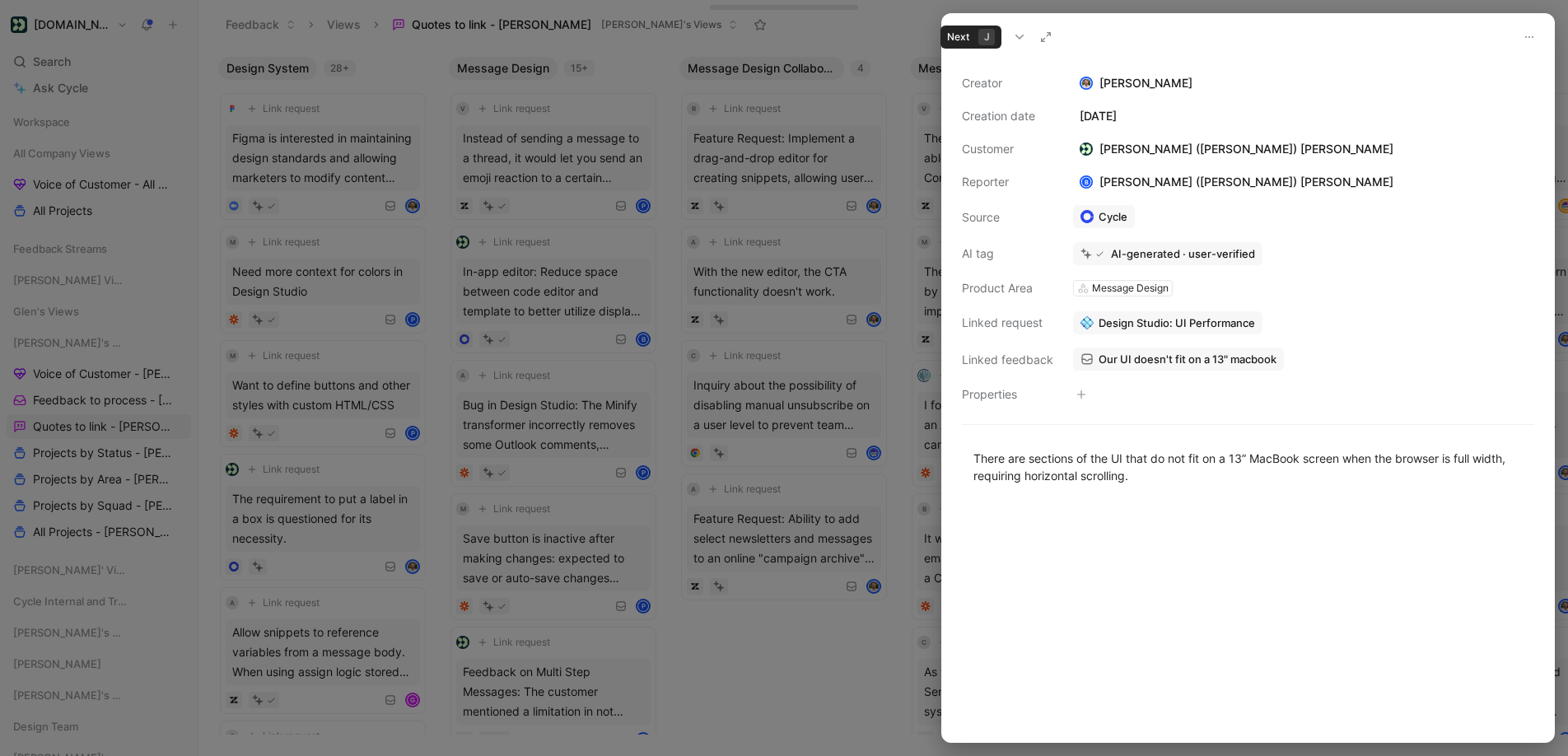
click at [1020, 39] on use at bounding box center [1020, 37] width 9 height 5
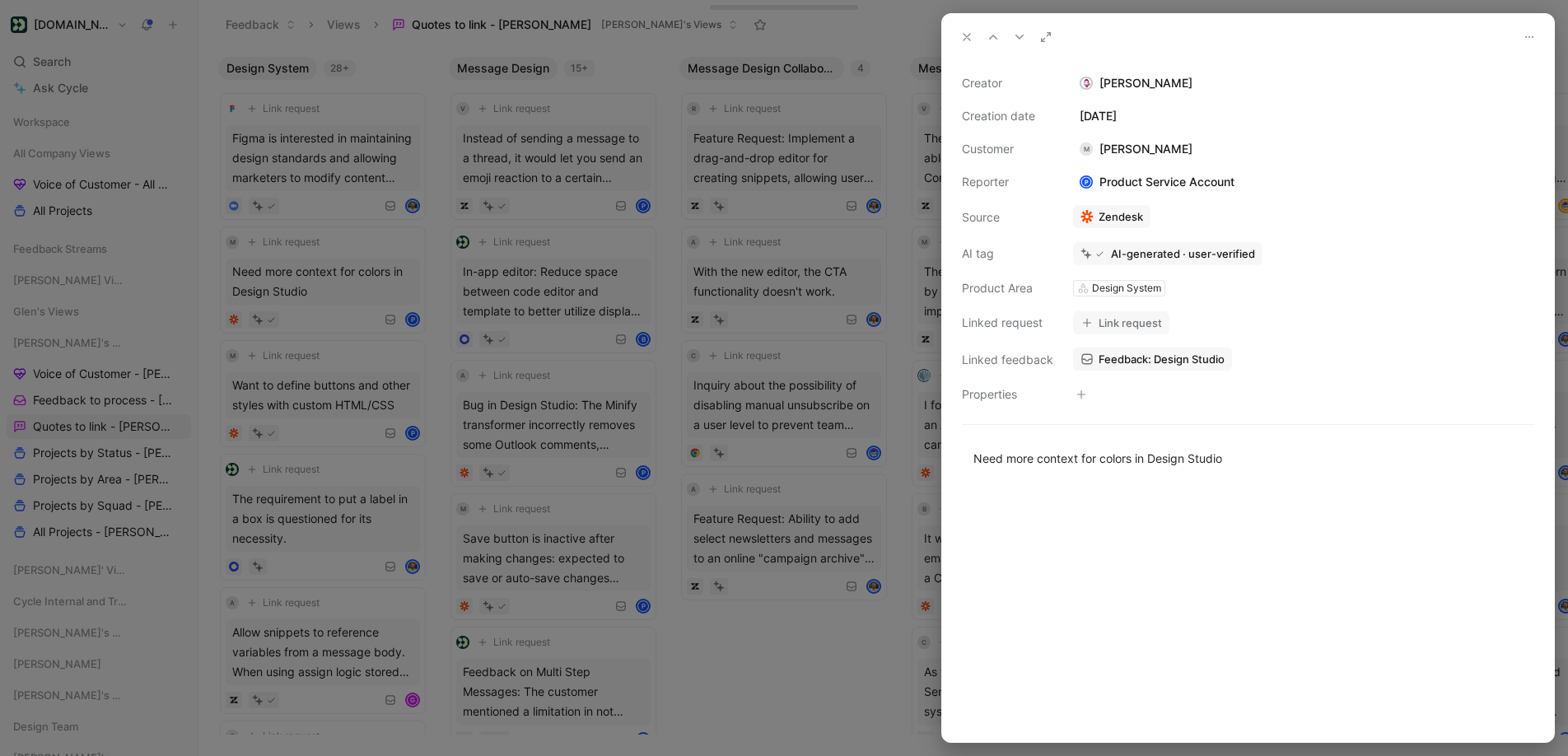
click at [1139, 320] on button "Link request" at bounding box center [1121, 323] width 96 height 23
click at [1019, 39] on use at bounding box center [1020, 37] width 9 height 5
click at [1120, 325] on button "Link request" at bounding box center [1121, 323] width 96 height 23
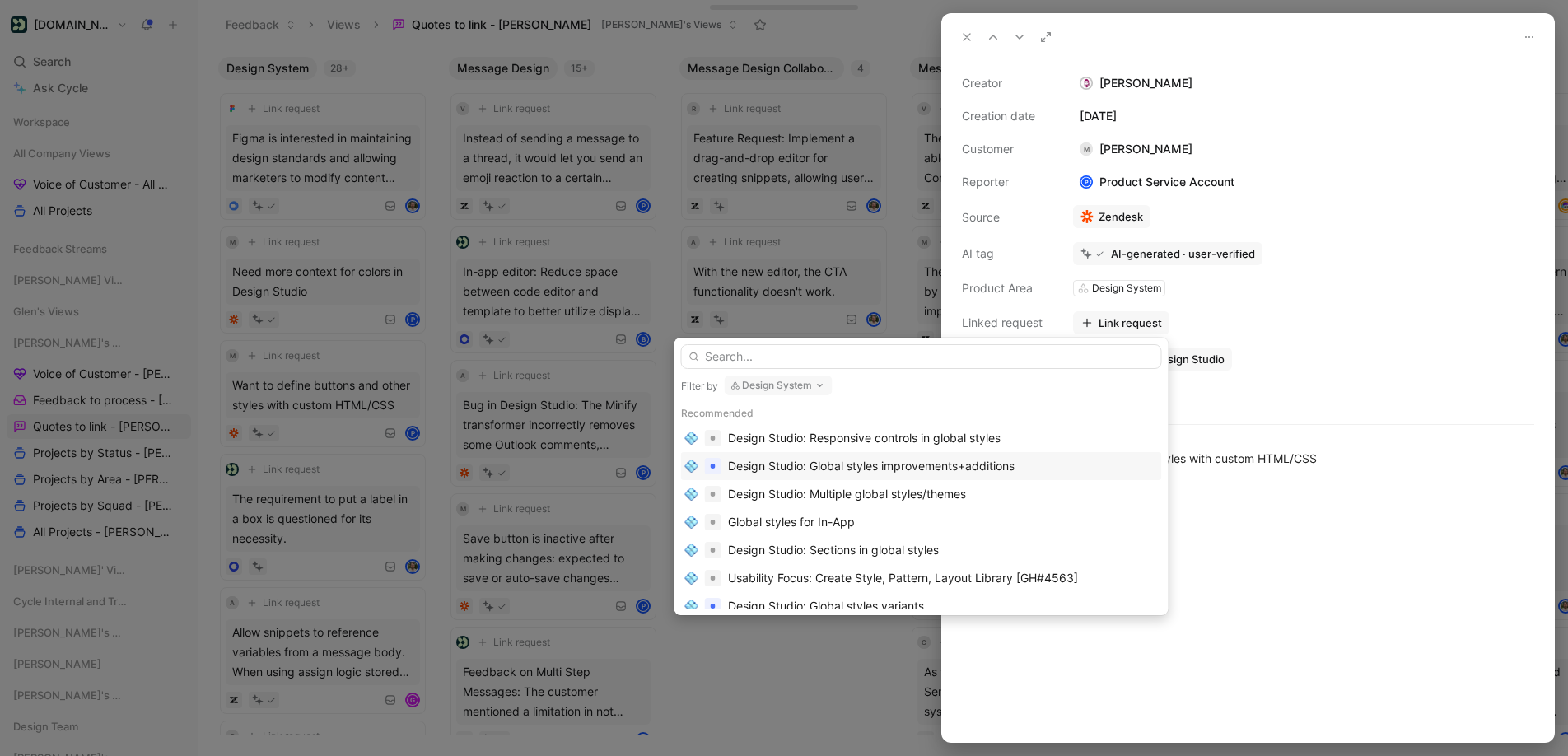
click at [966, 459] on div "Design Studio: Global styles improvements+additions" at bounding box center [871, 466] width 287 height 20
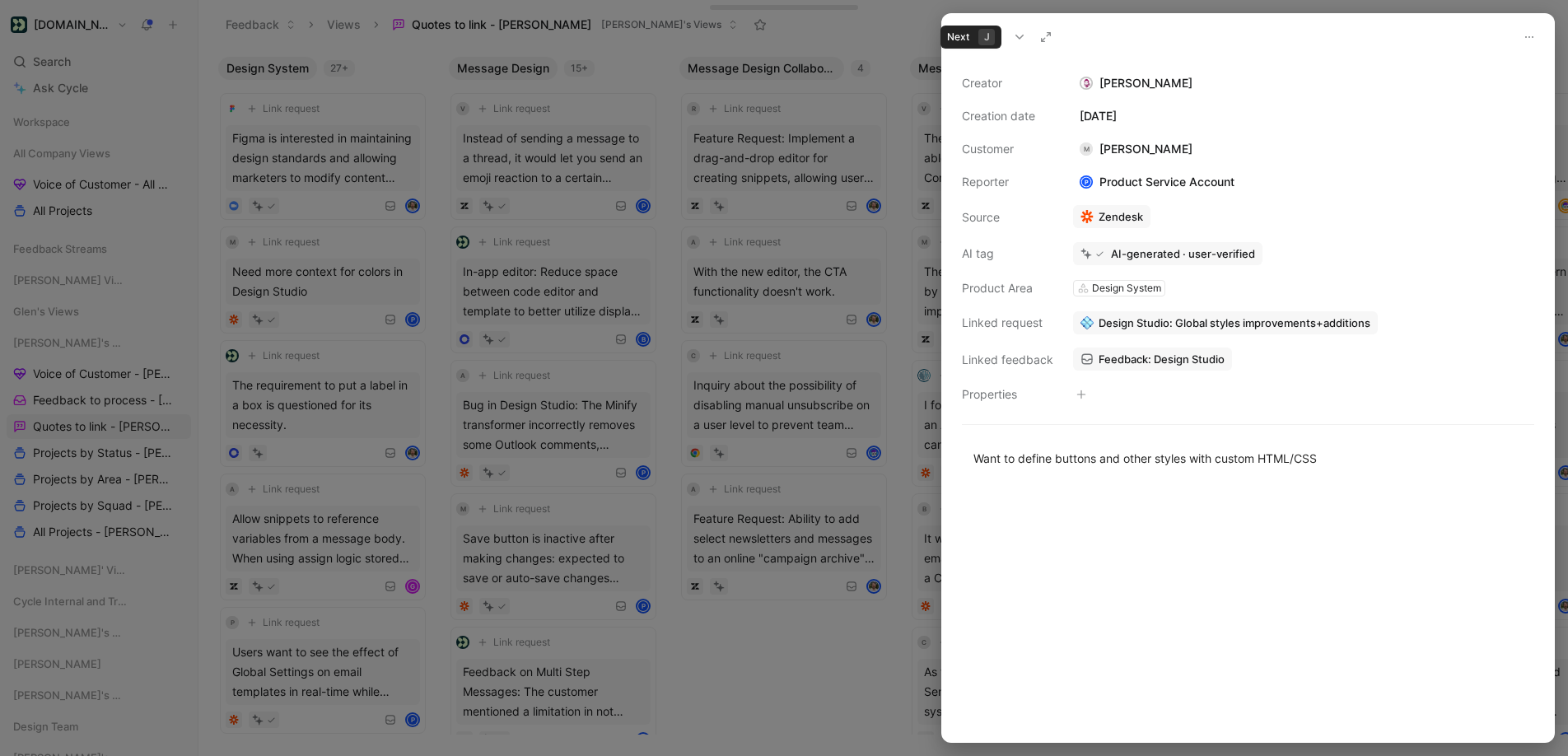
click at [1023, 35] on icon at bounding box center [1019, 36] width 13 height 13
click at [1014, 37] on icon at bounding box center [1019, 36] width 13 height 13
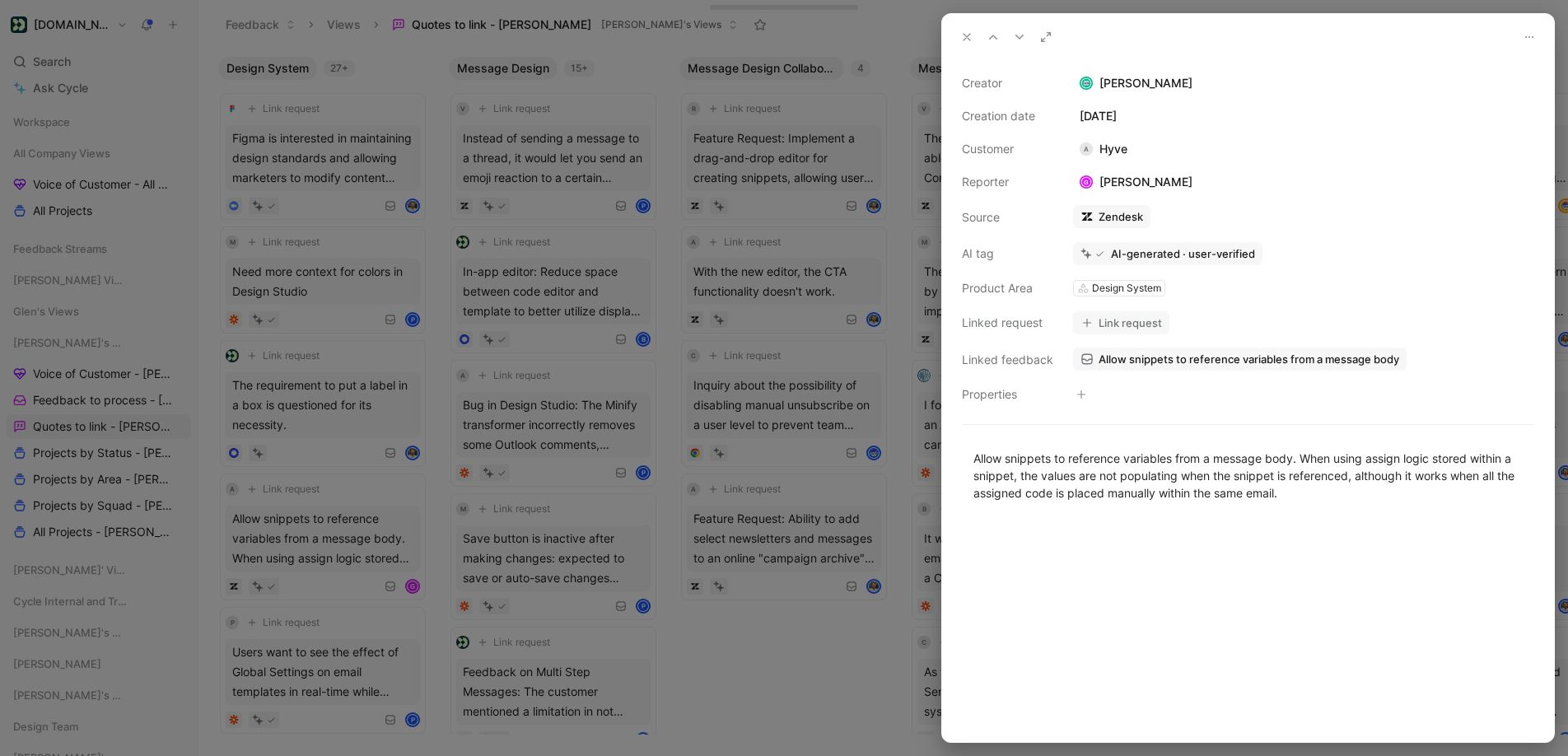
click at [995, 36] on use at bounding box center [993, 37] width 9 height 5
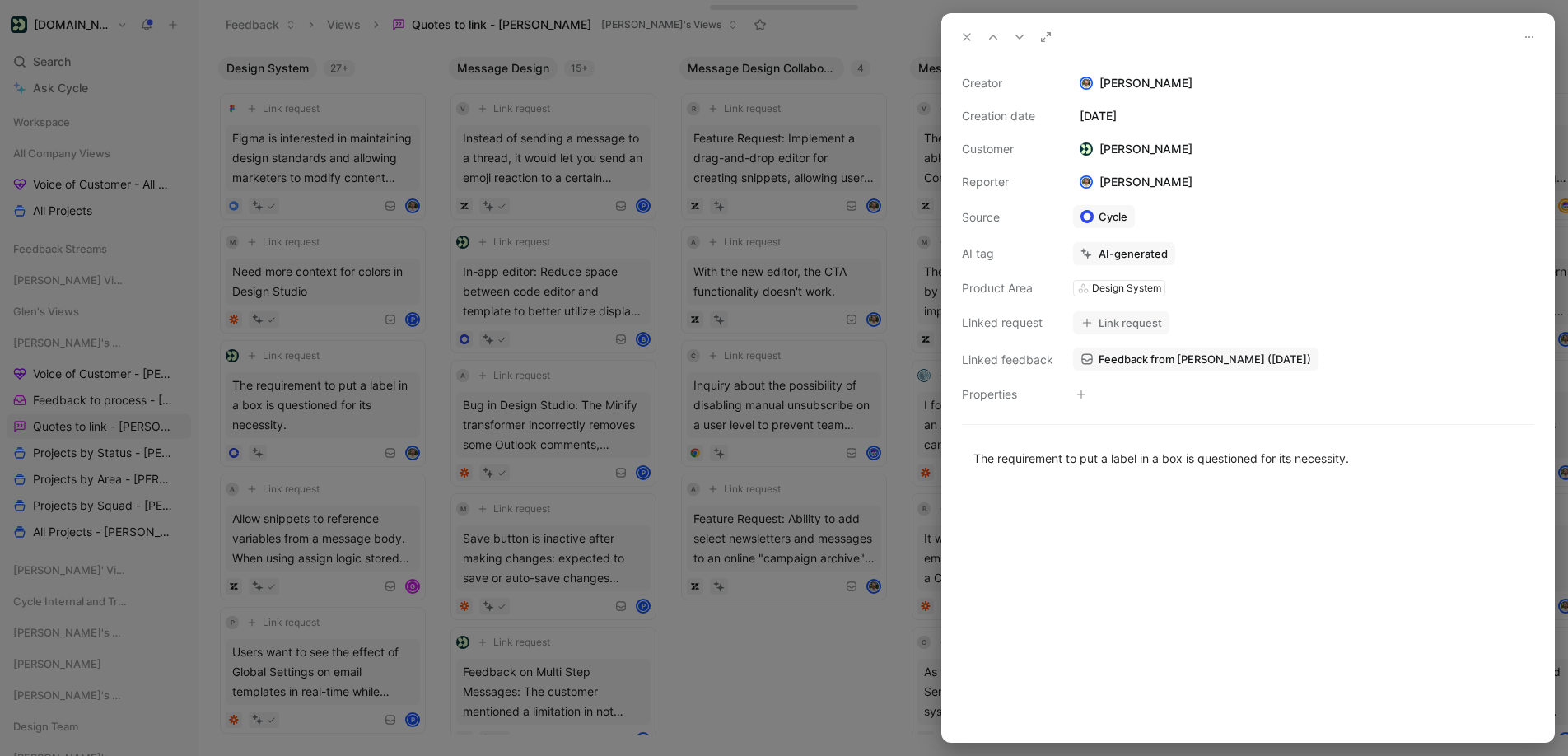
click at [970, 39] on icon at bounding box center [966, 36] width 13 height 13
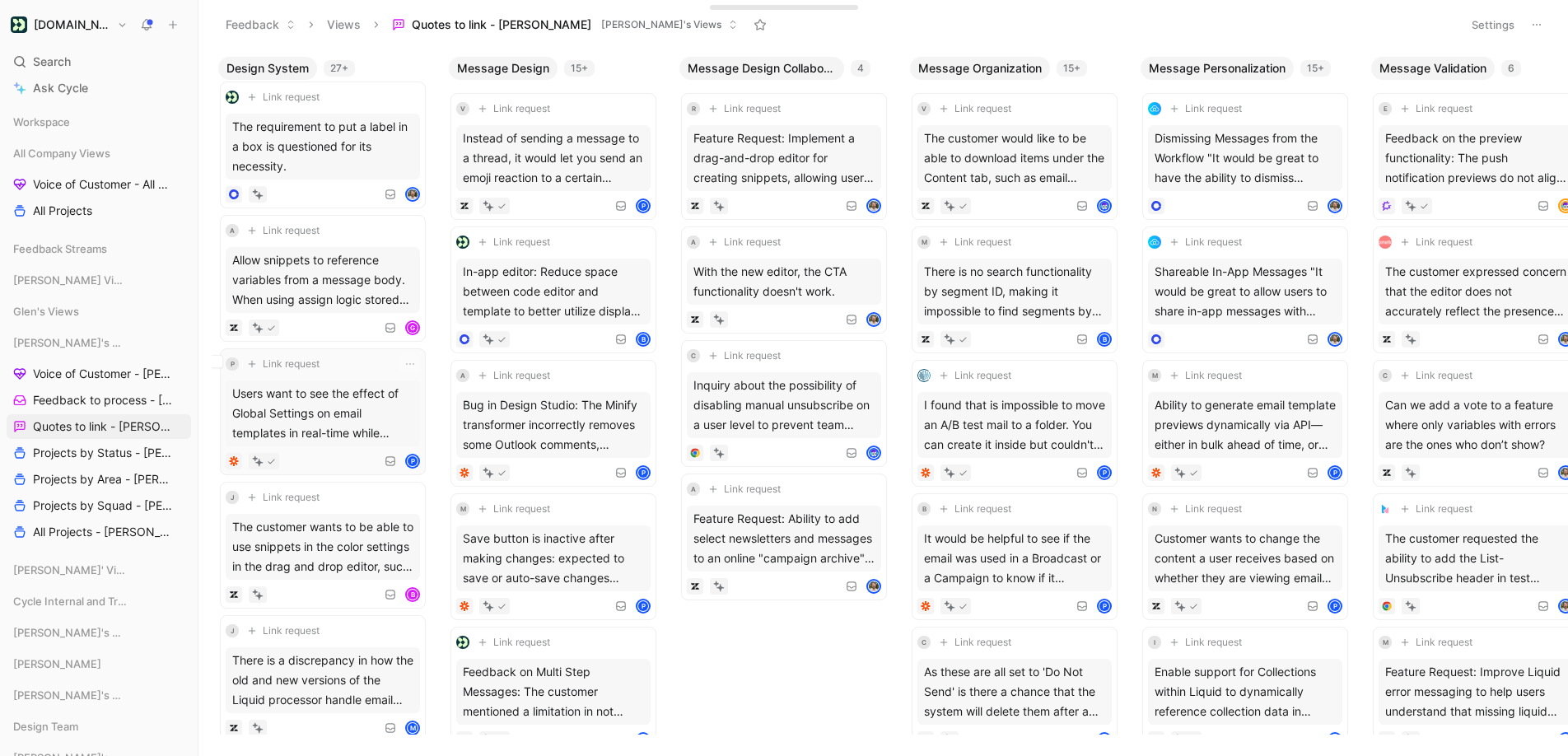
scroll to position [259, 0]
click at [334, 392] on div "Users want to see the effect of Global Settings on email templates in real-time…" at bounding box center [323, 412] width 194 height 66
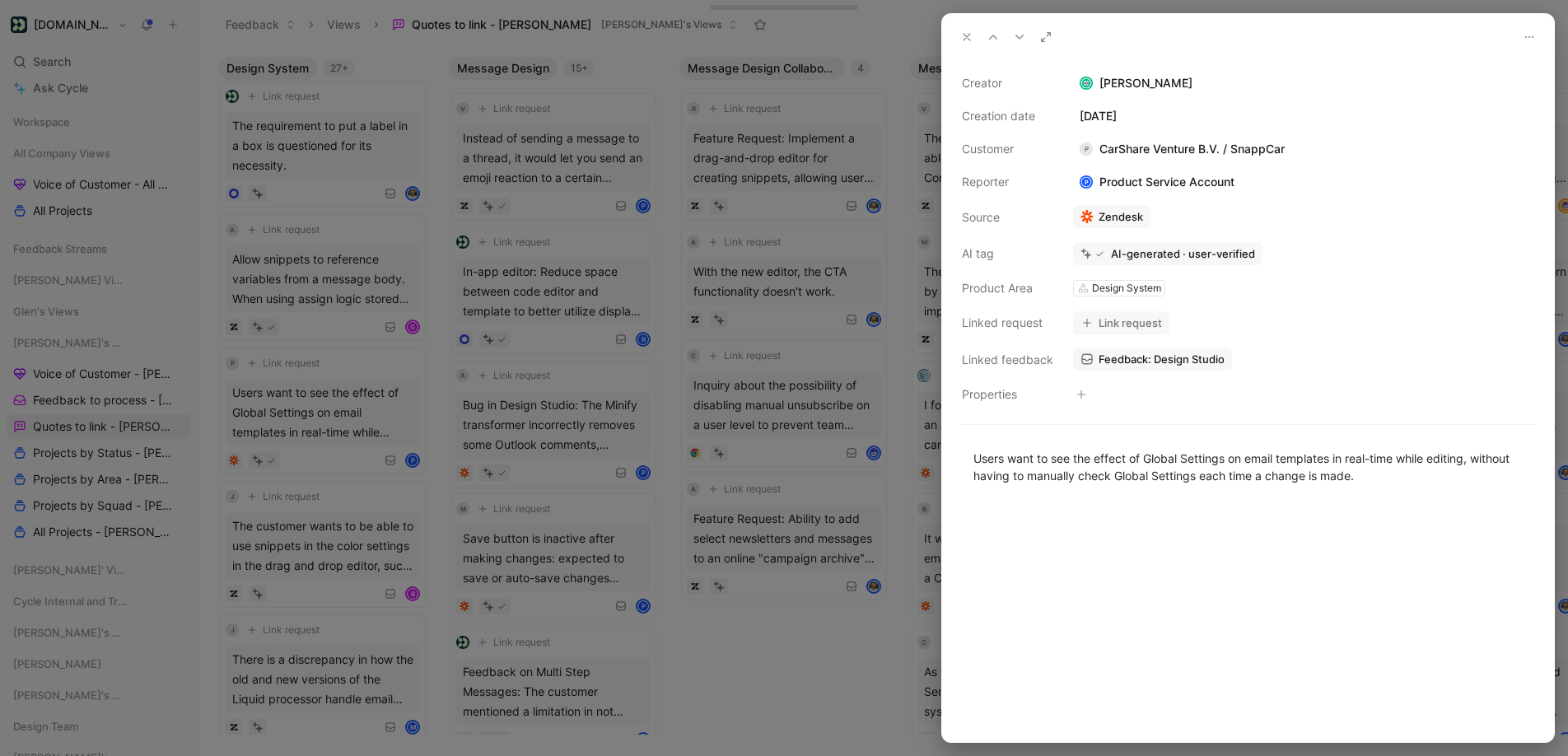
click at [1534, 30] on icon at bounding box center [1528, 36] width 13 height 13
click at [1484, 98] on span "Delete quote" at bounding box center [1491, 95] width 69 height 14
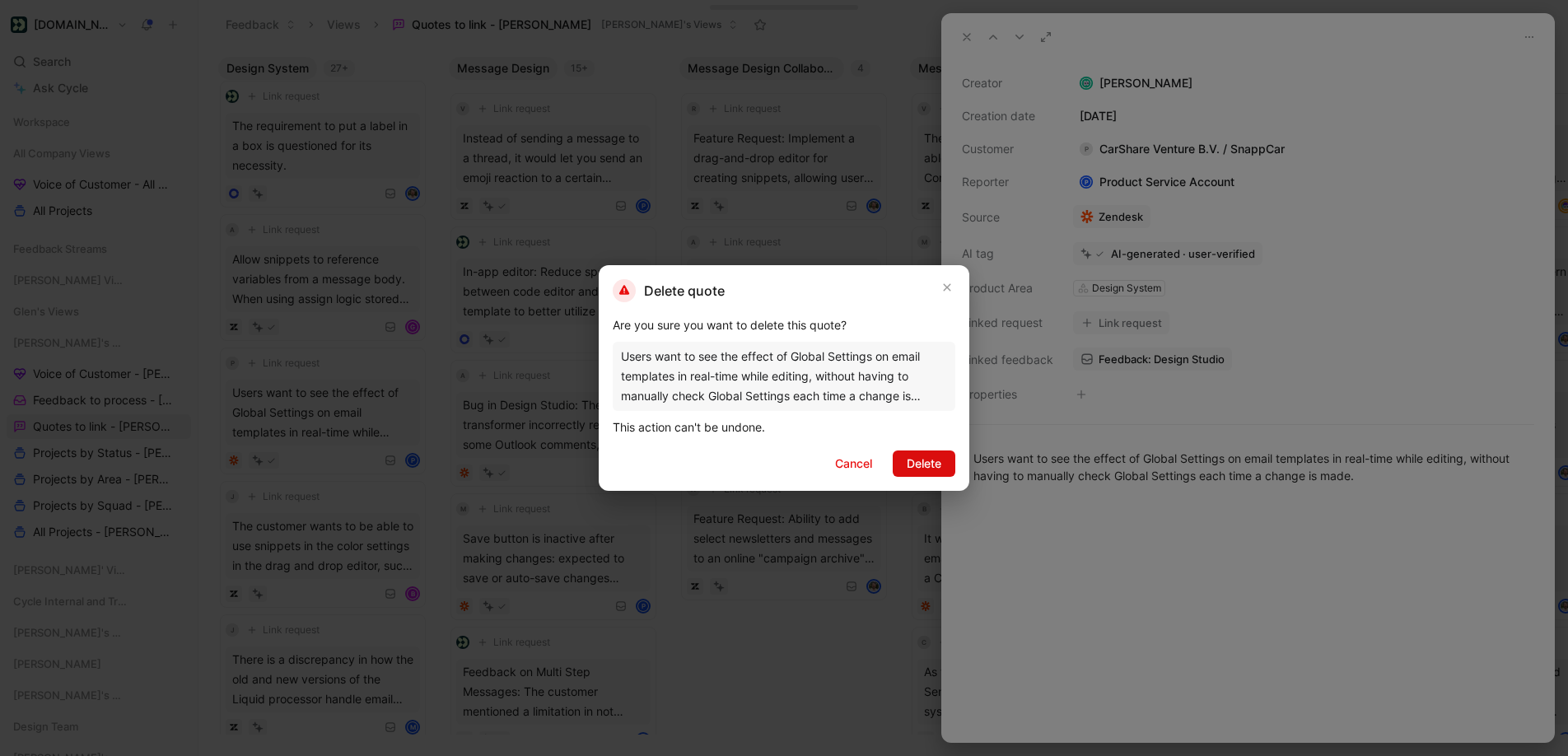
click at [911, 455] on span "Delete" at bounding box center [924, 463] width 34 height 20
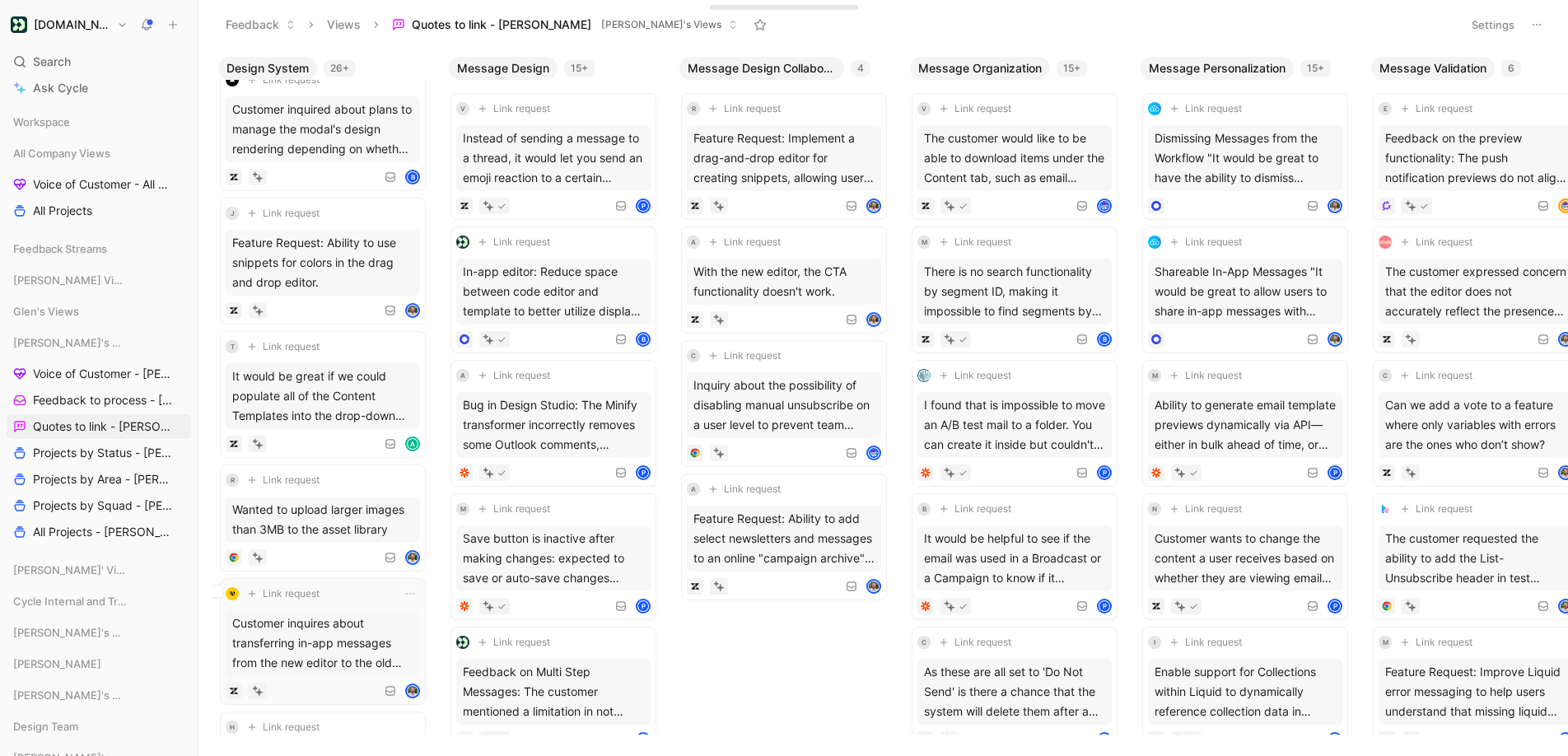
scroll to position [881, 0]
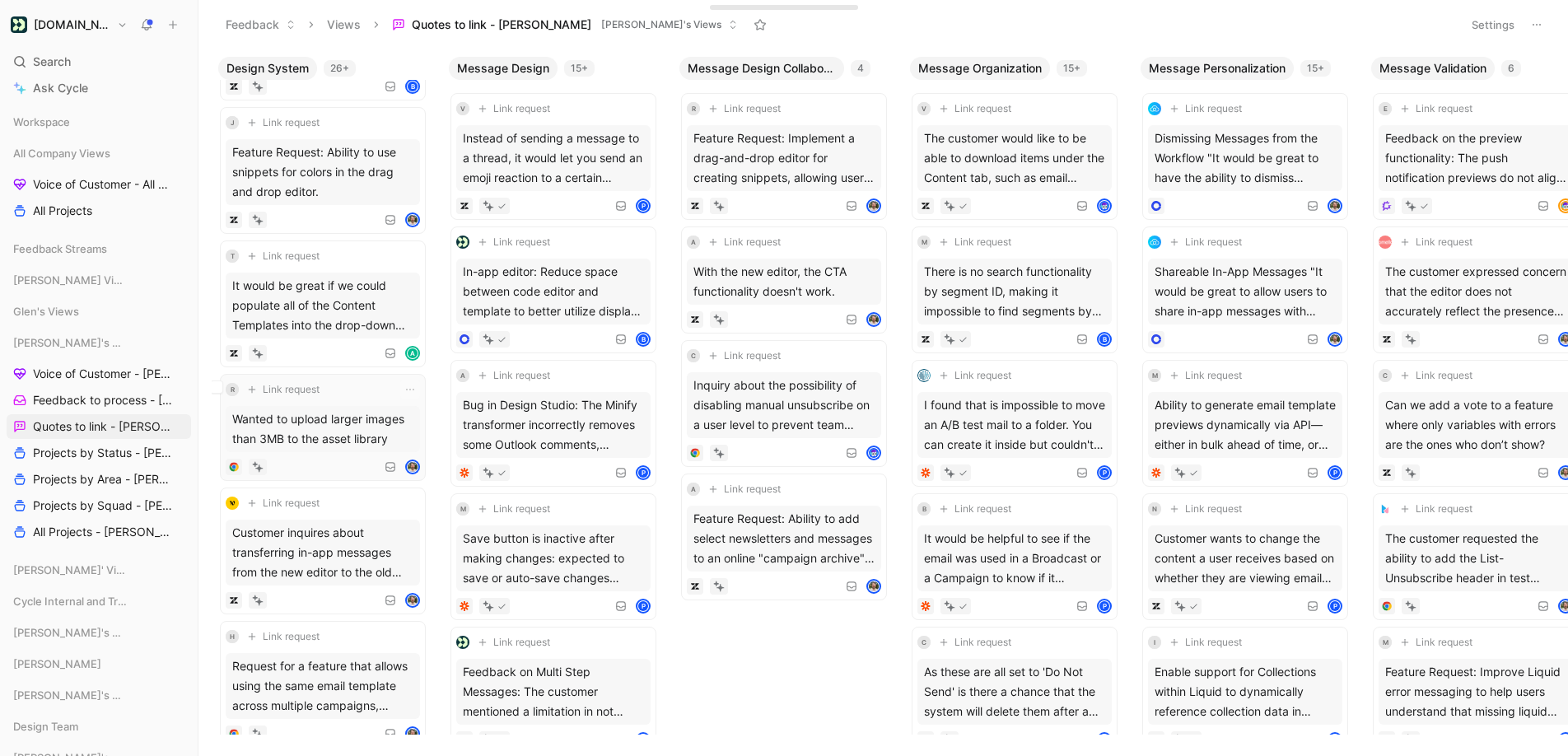
click at [342, 441] on div "Wanted to upload larger images than 3MB to the asset library" at bounding box center [323, 430] width 194 height 46
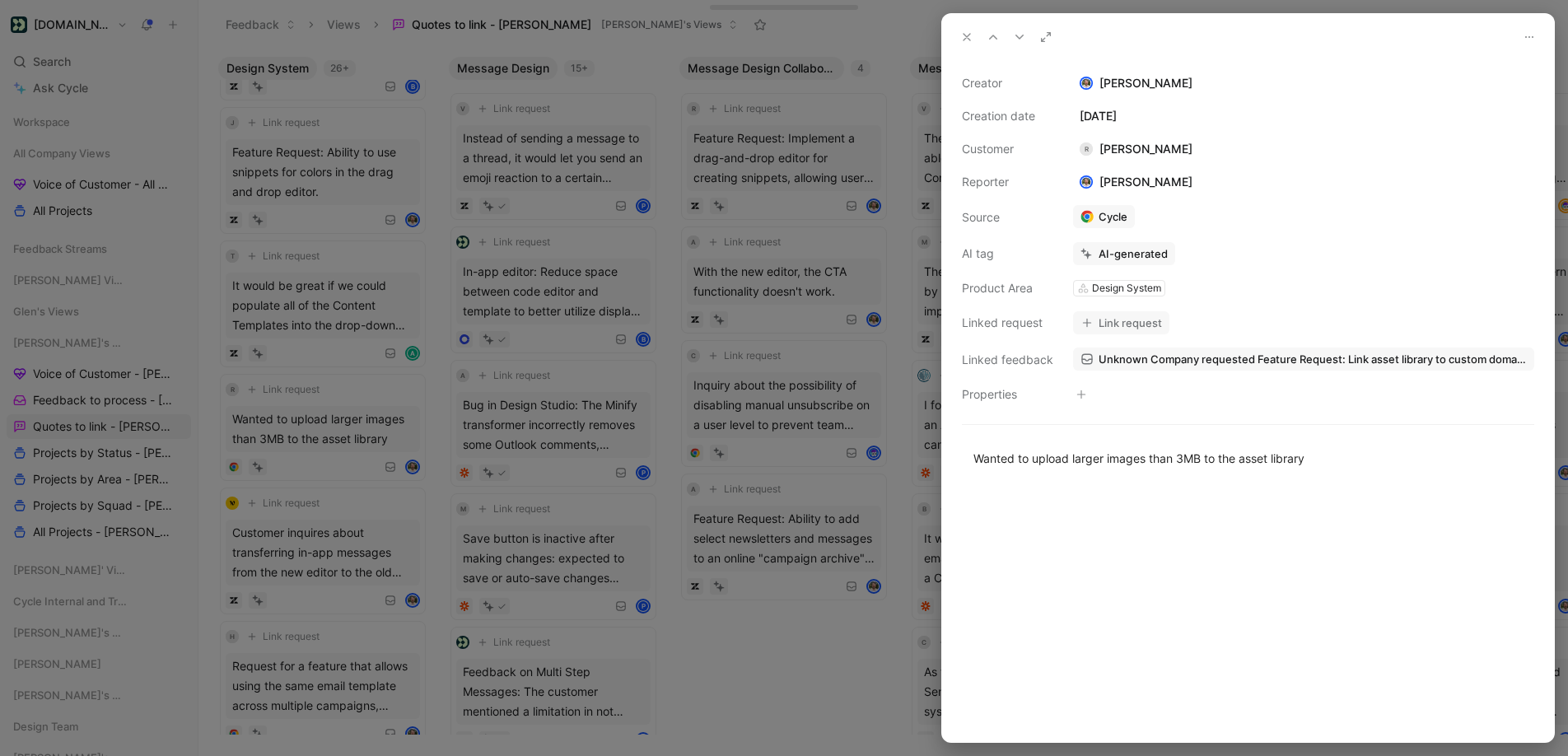
click at [1117, 326] on button "Link request" at bounding box center [1121, 323] width 96 height 23
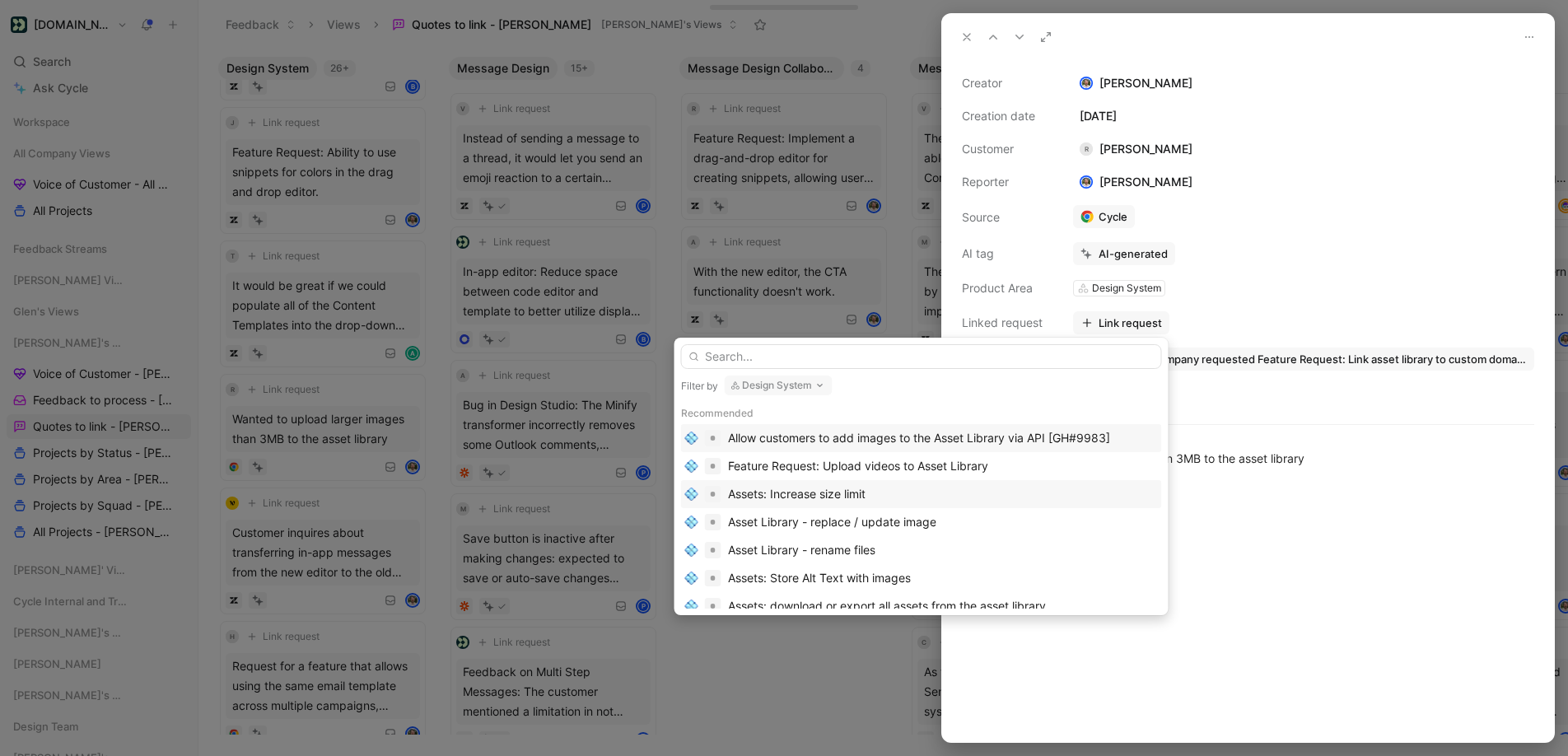
click at [850, 494] on div "Assets: Increase size limit" at bounding box center [797, 494] width 138 height 20
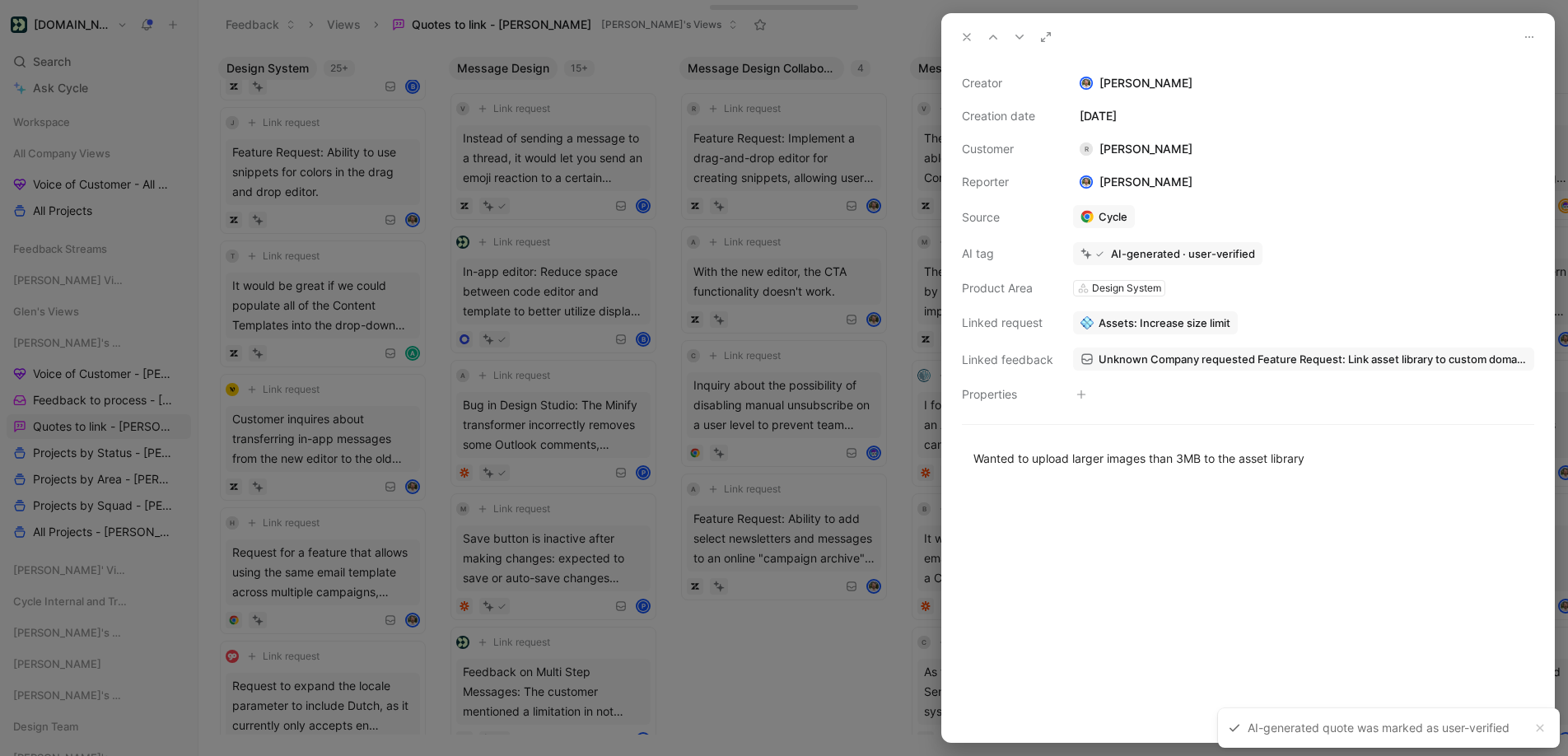
click at [969, 37] on icon at bounding box center [966, 36] width 13 height 13
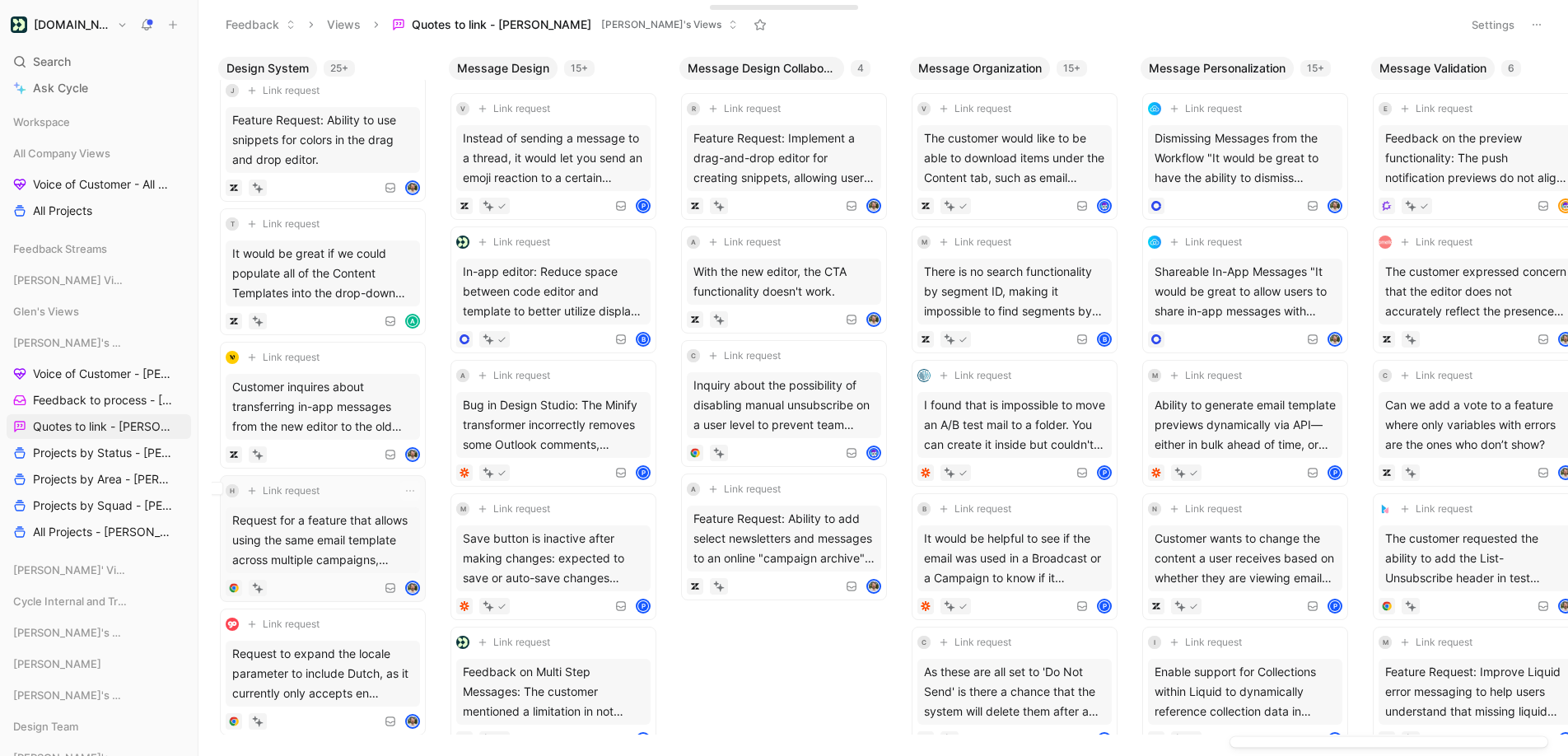
scroll to position [930, 0]
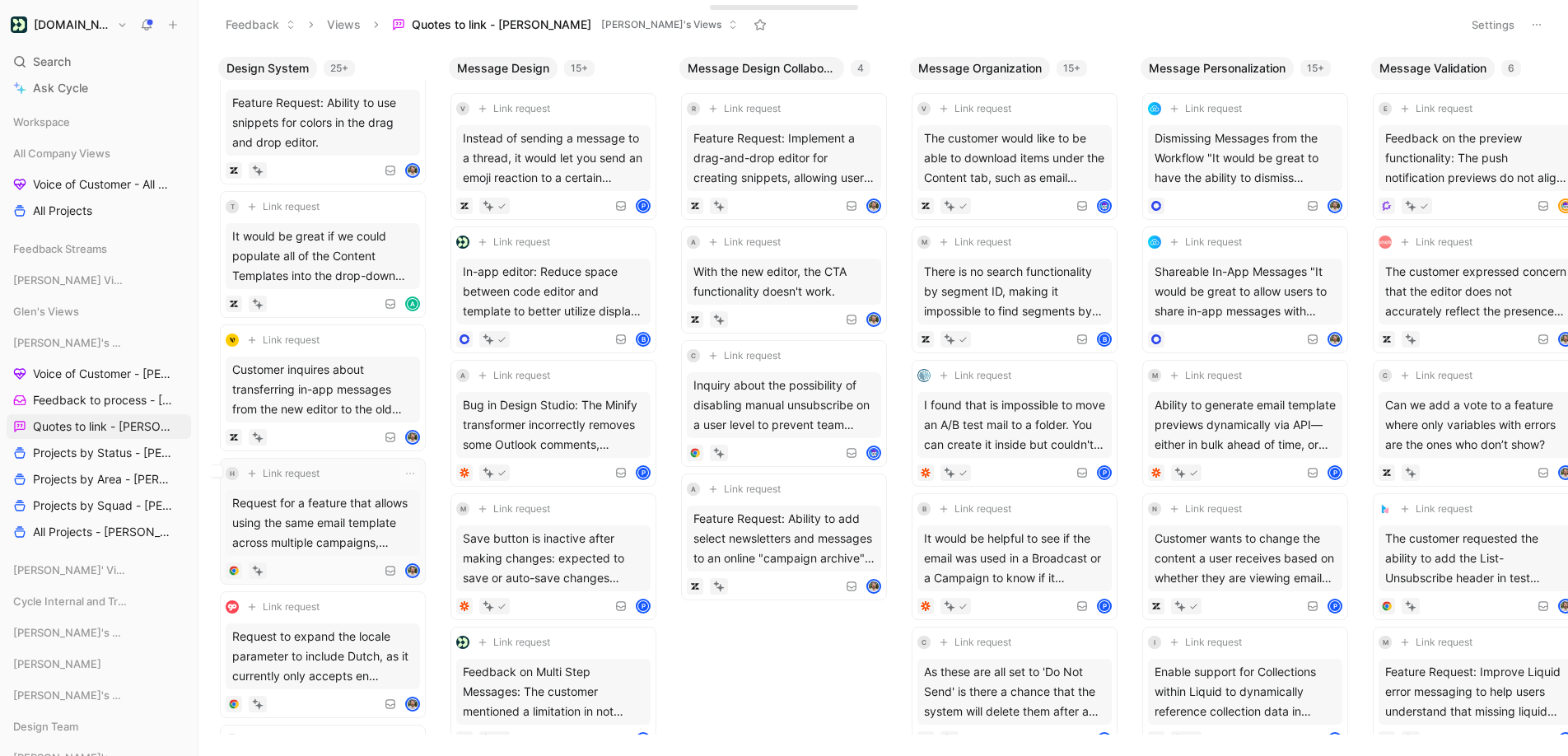
click at [360, 510] on div "Request for a feature that allows using the same email template across multiple…" at bounding box center [323, 523] width 194 height 66
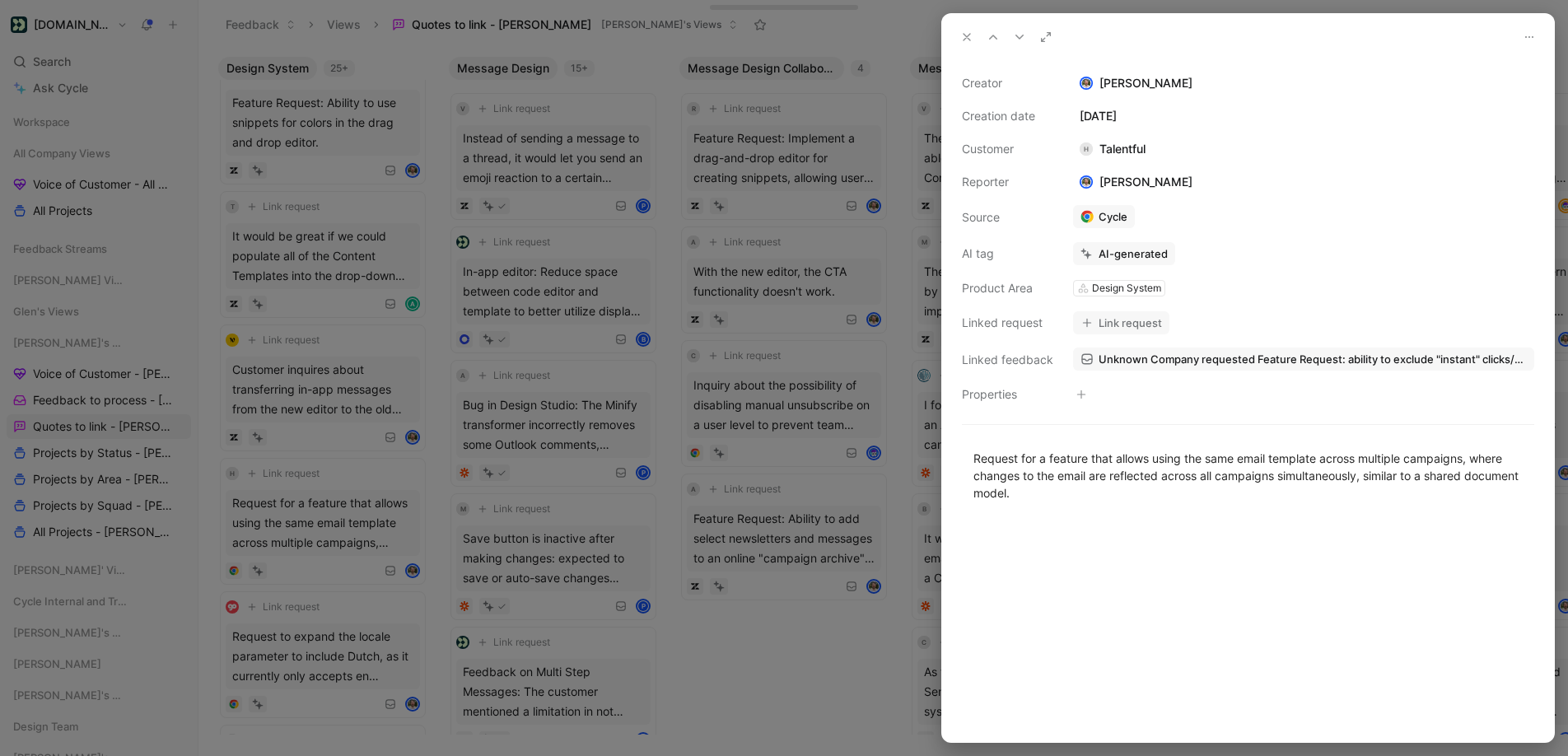
click at [1130, 318] on button "Link request" at bounding box center [1121, 323] width 96 height 23
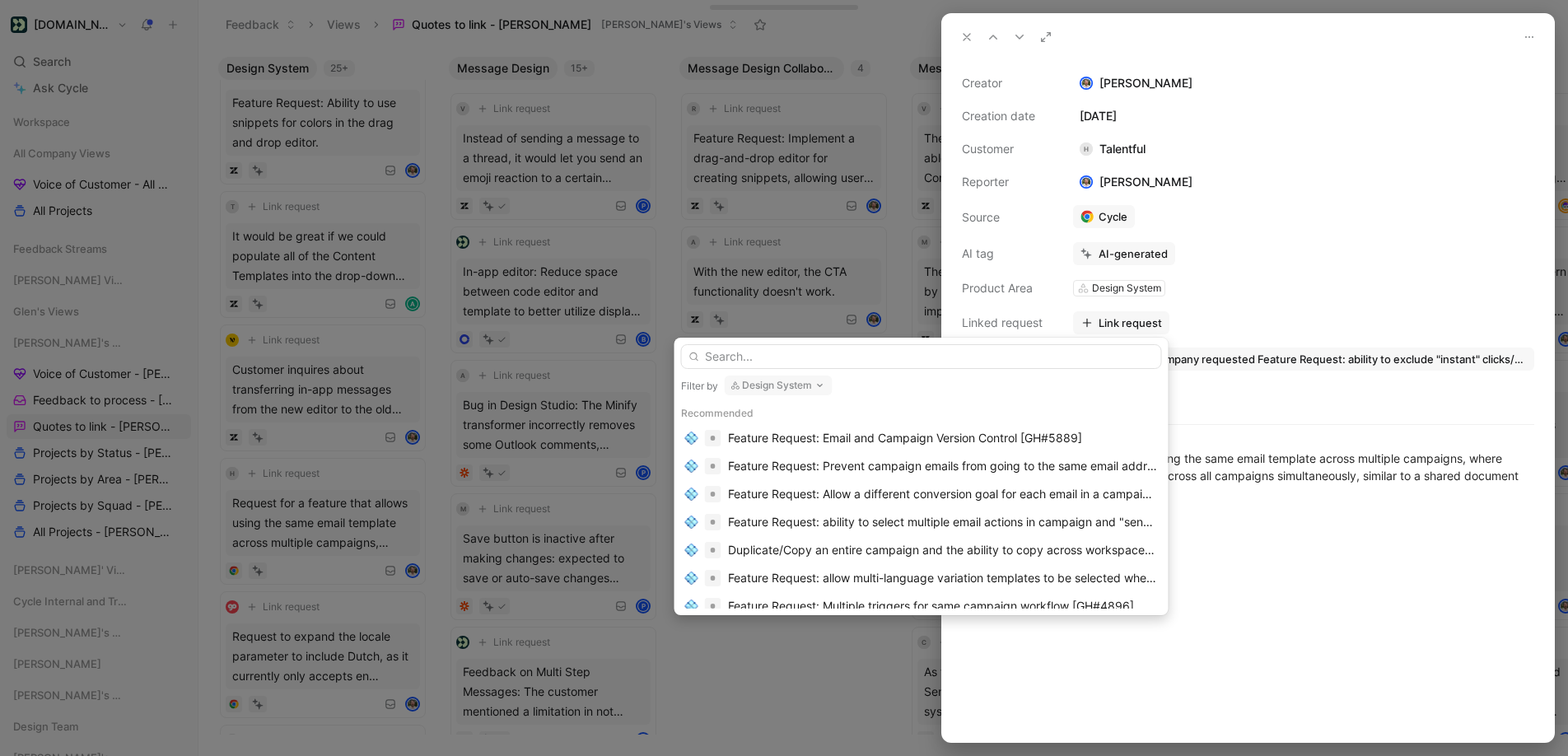
click at [797, 381] on button "Design System" at bounding box center [778, 385] width 108 height 20
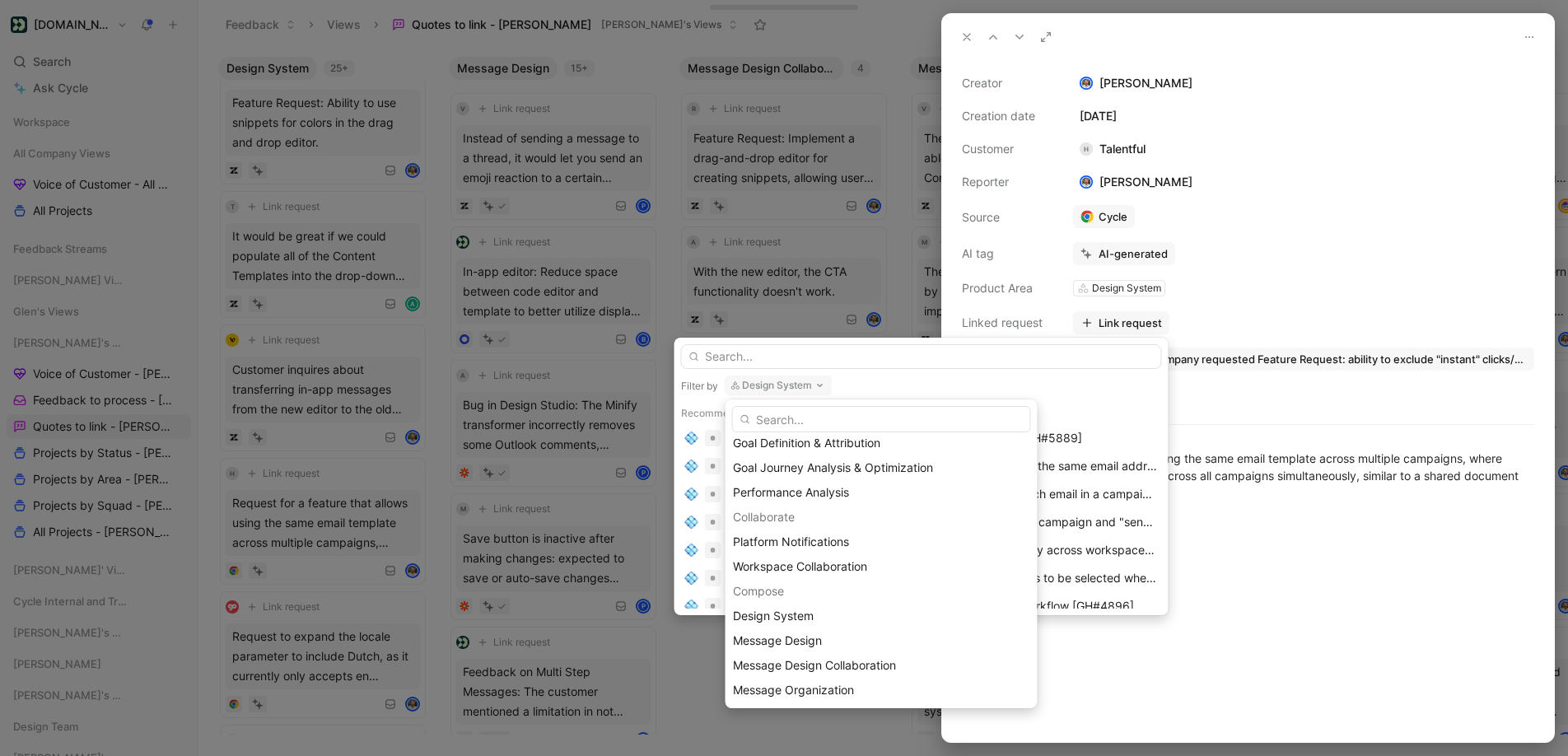
scroll to position [411, 0]
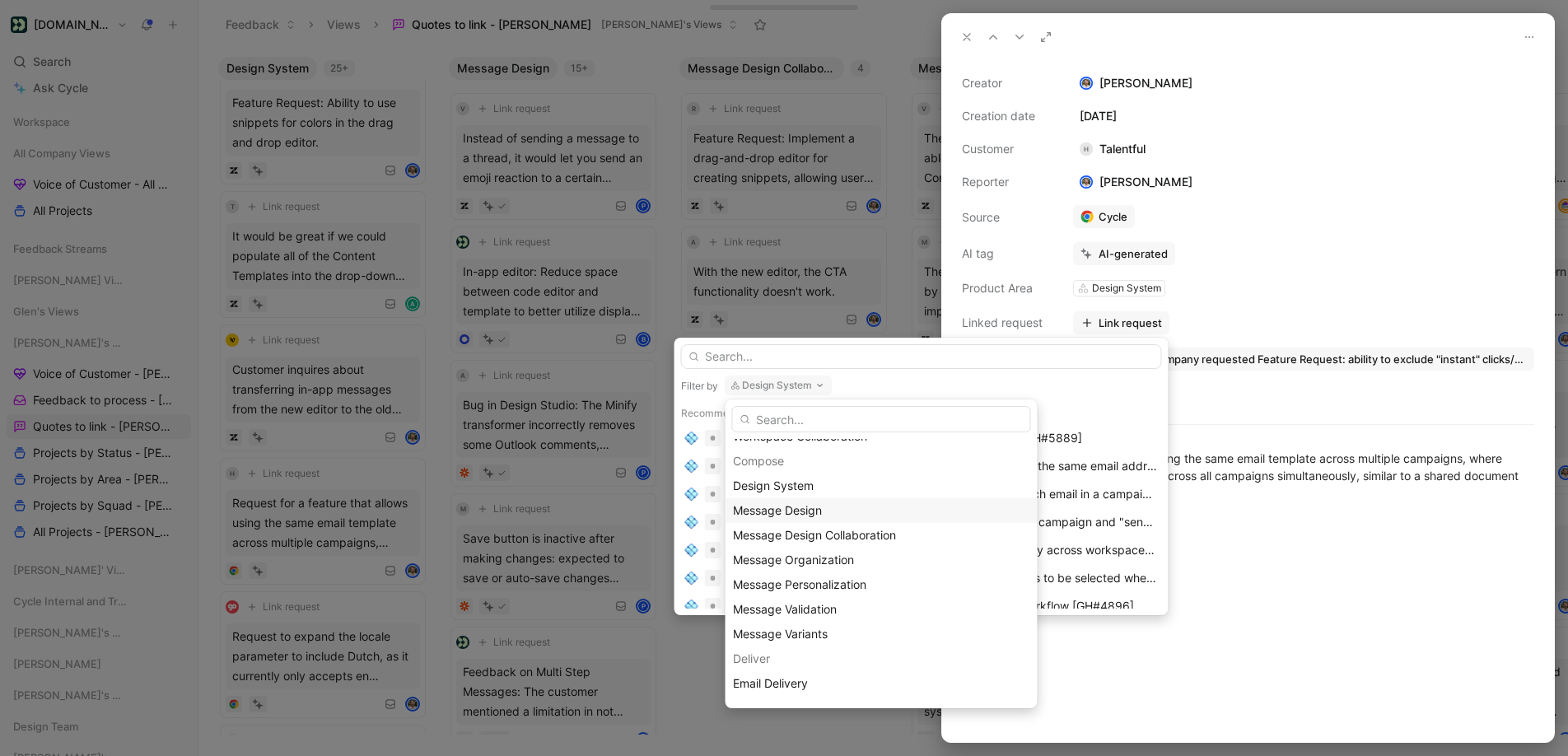
click at [778, 507] on span "Message Design" at bounding box center [777, 511] width 89 height 14
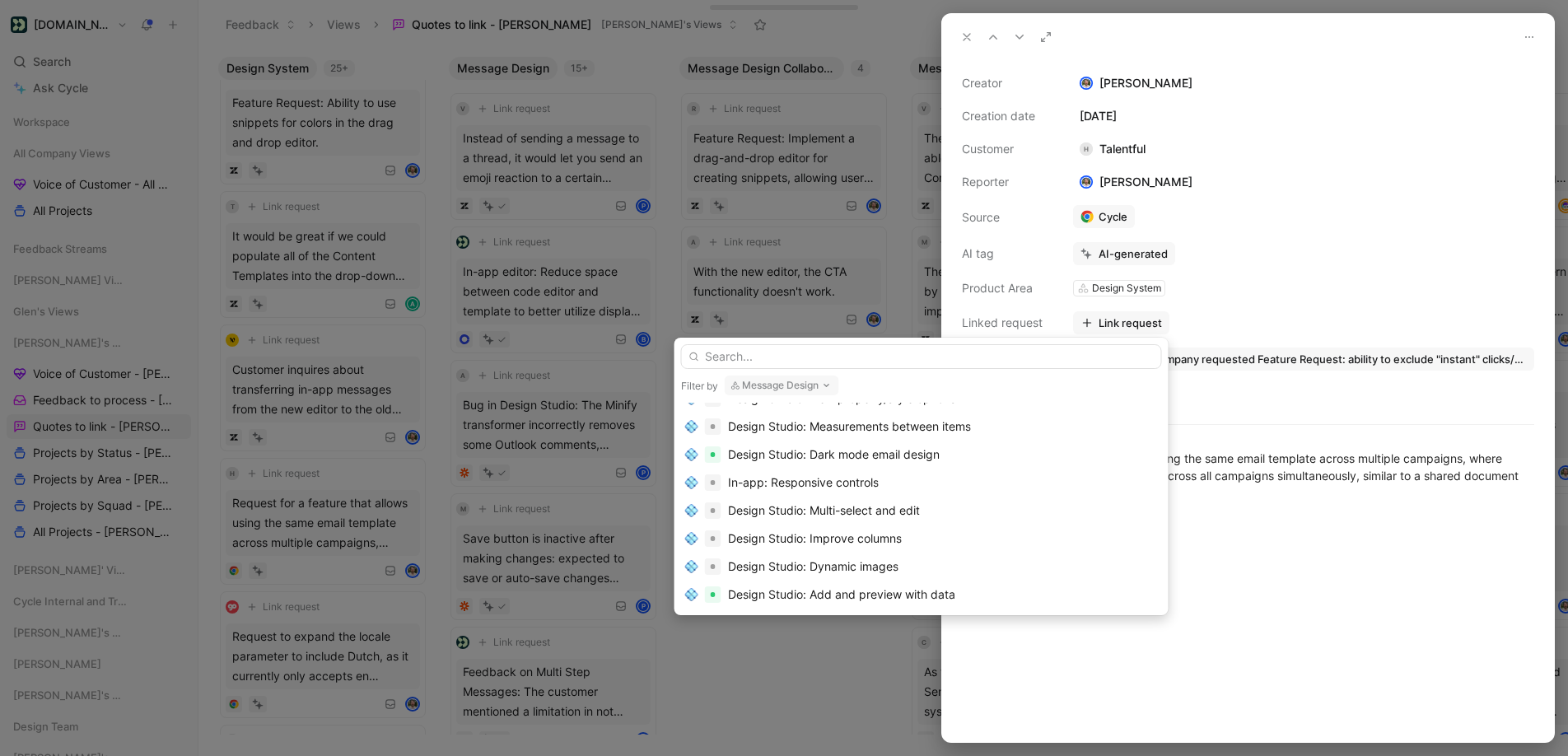
scroll to position [0, 0]
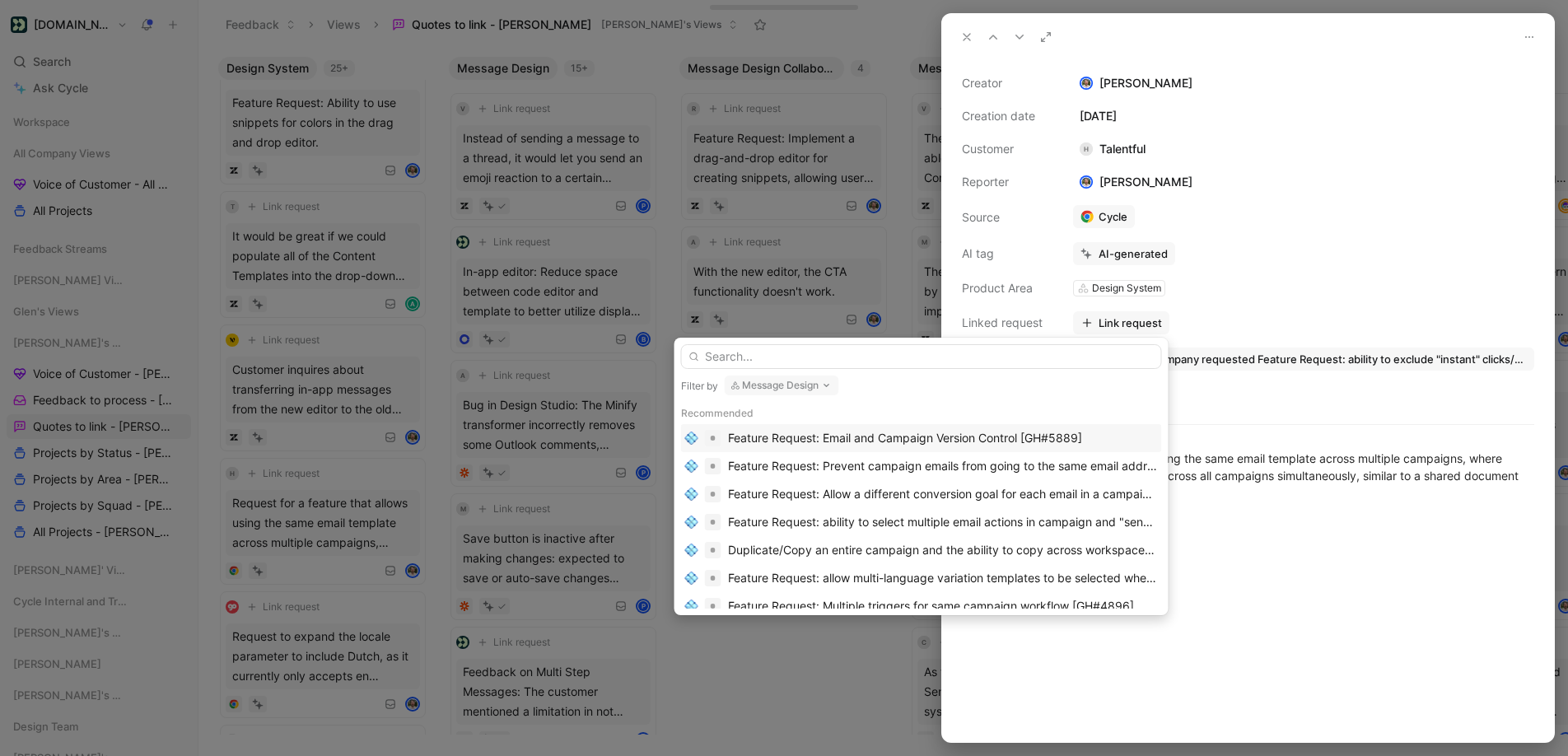
click at [799, 387] on button "Message Design" at bounding box center [781, 385] width 114 height 20
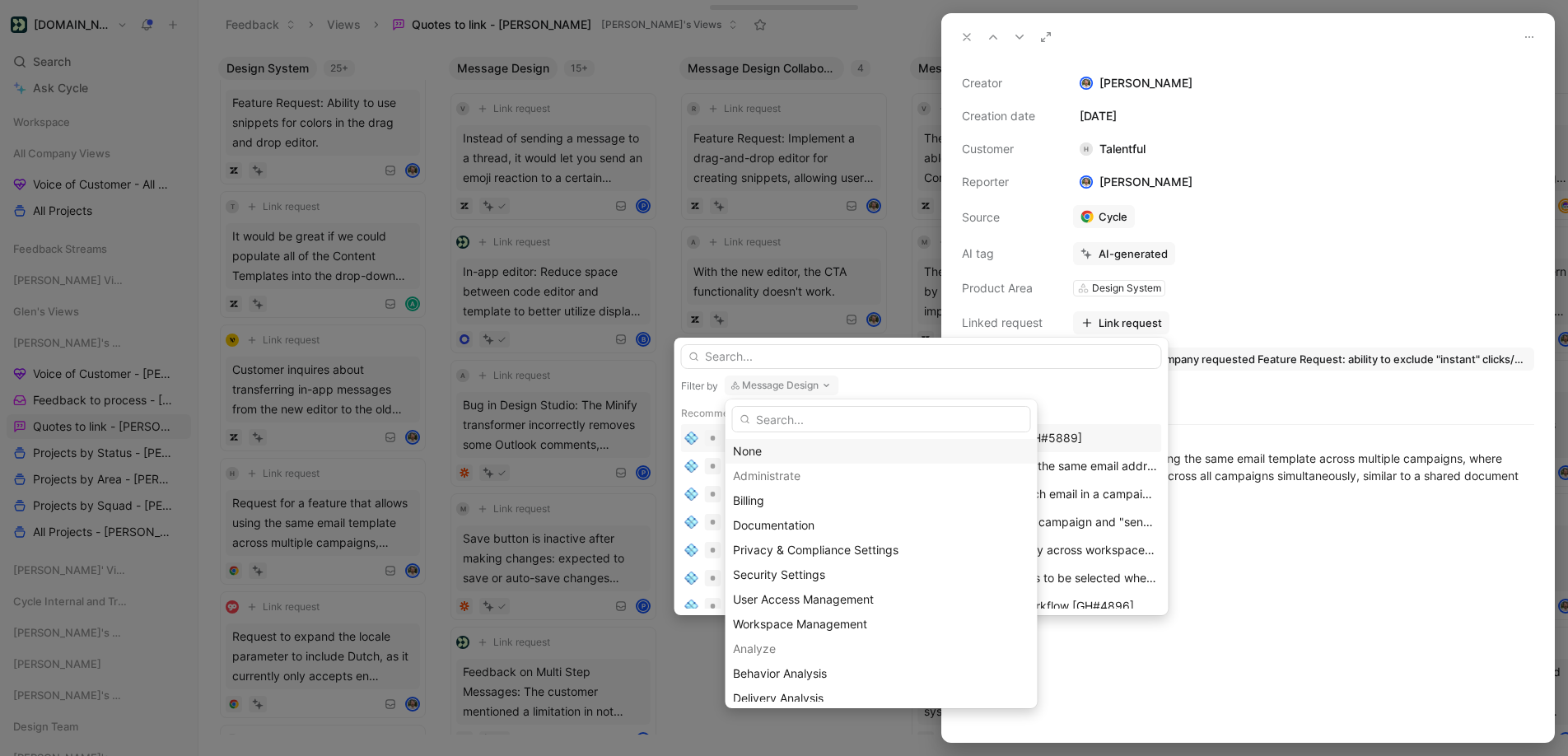
click at [757, 446] on div "None" at bounding box center [881, 451] width 297 height 20
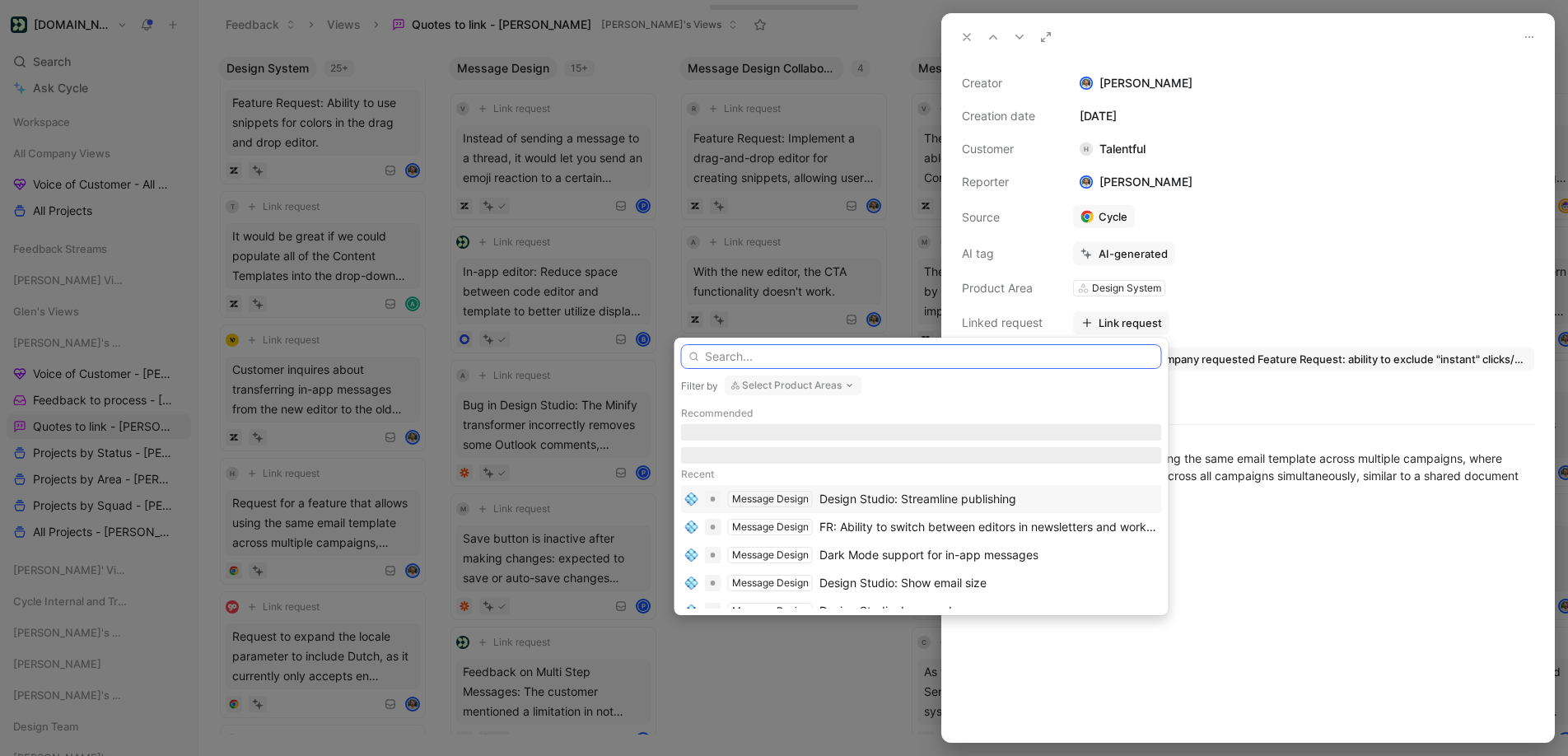
click at [761, 357] on input "text" at bounding box center [921, 356] width 481 height 25
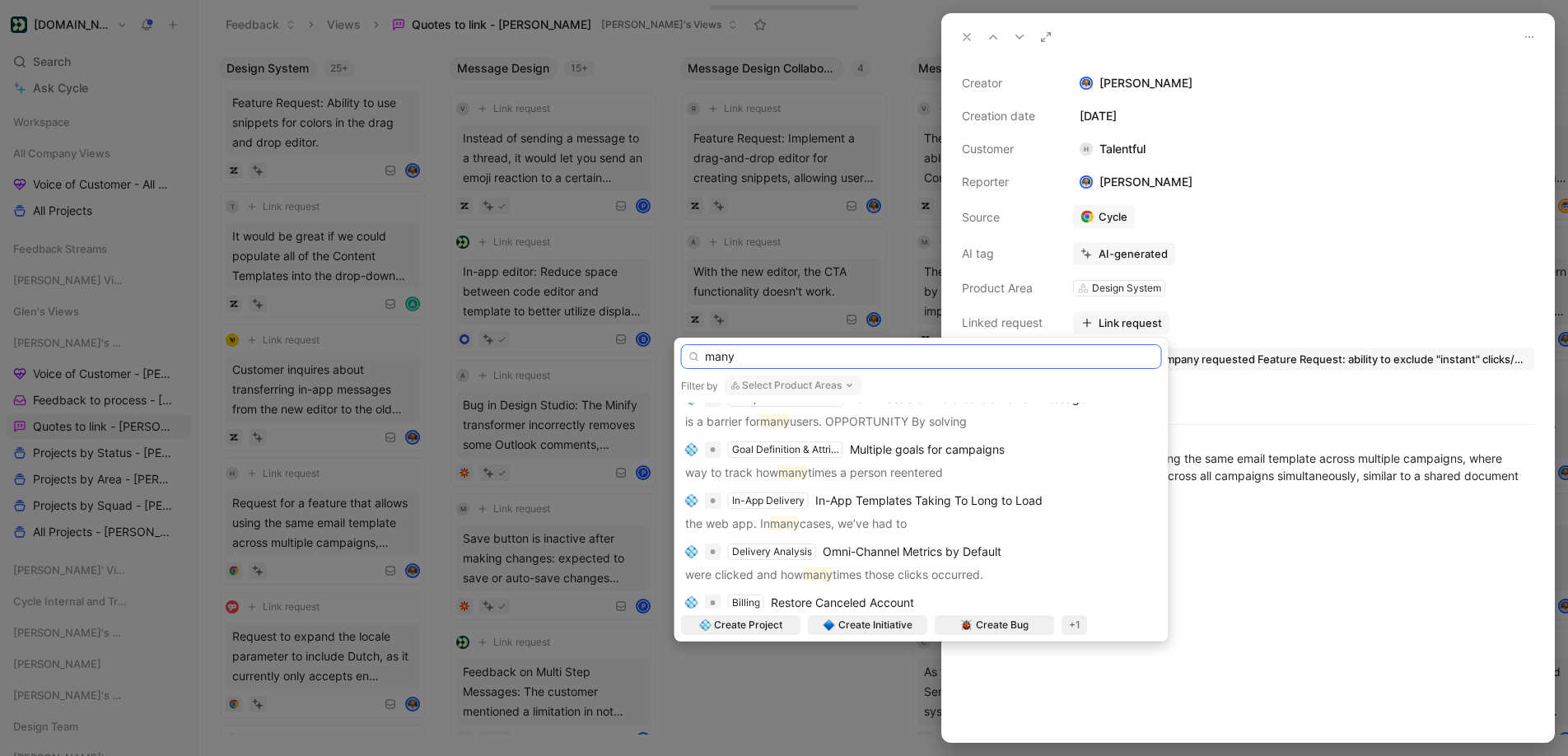
scroll to position [1945, 0]
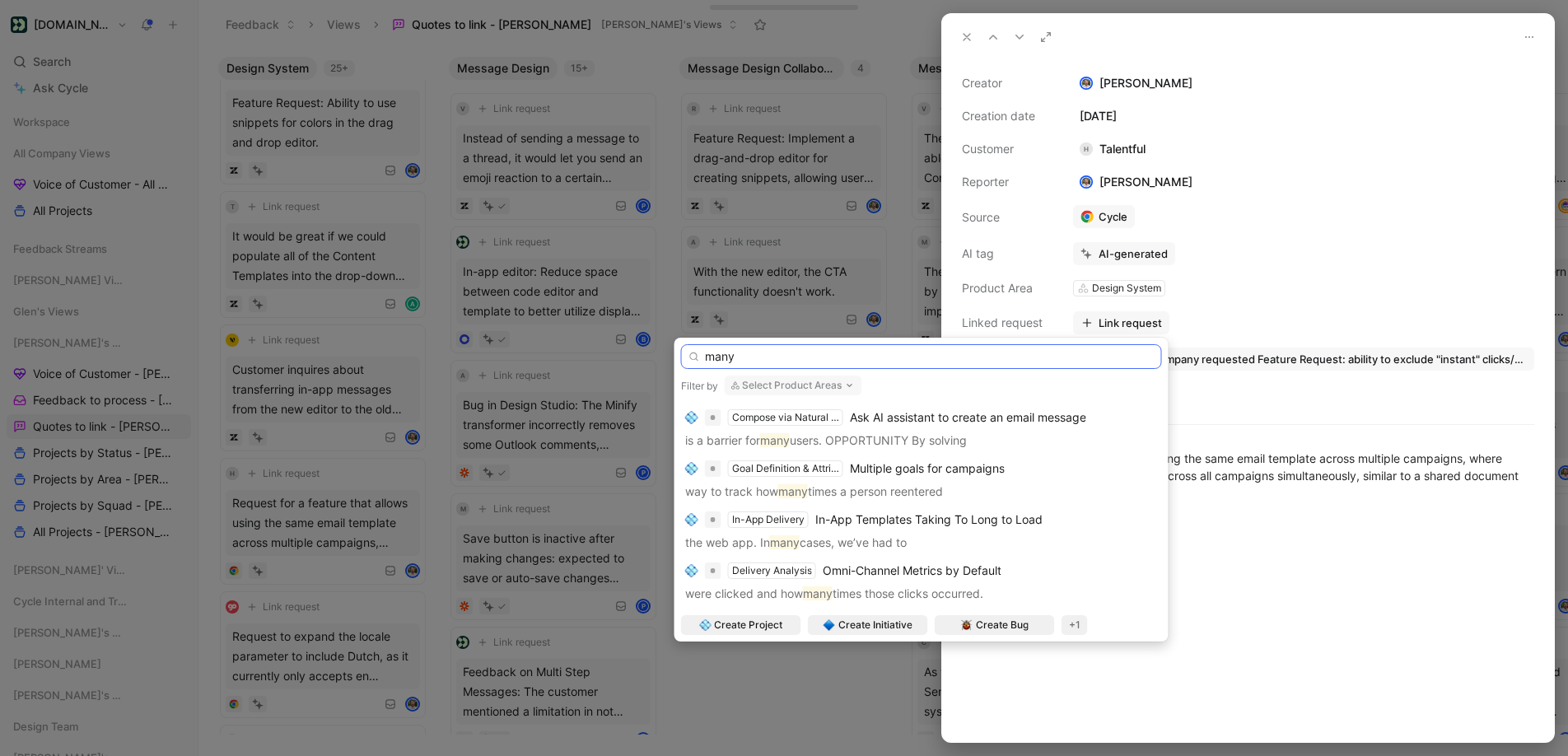
click at [719, 356] on input "many" at bounding box center [921, 356] width 481 height 25
type input "one to"
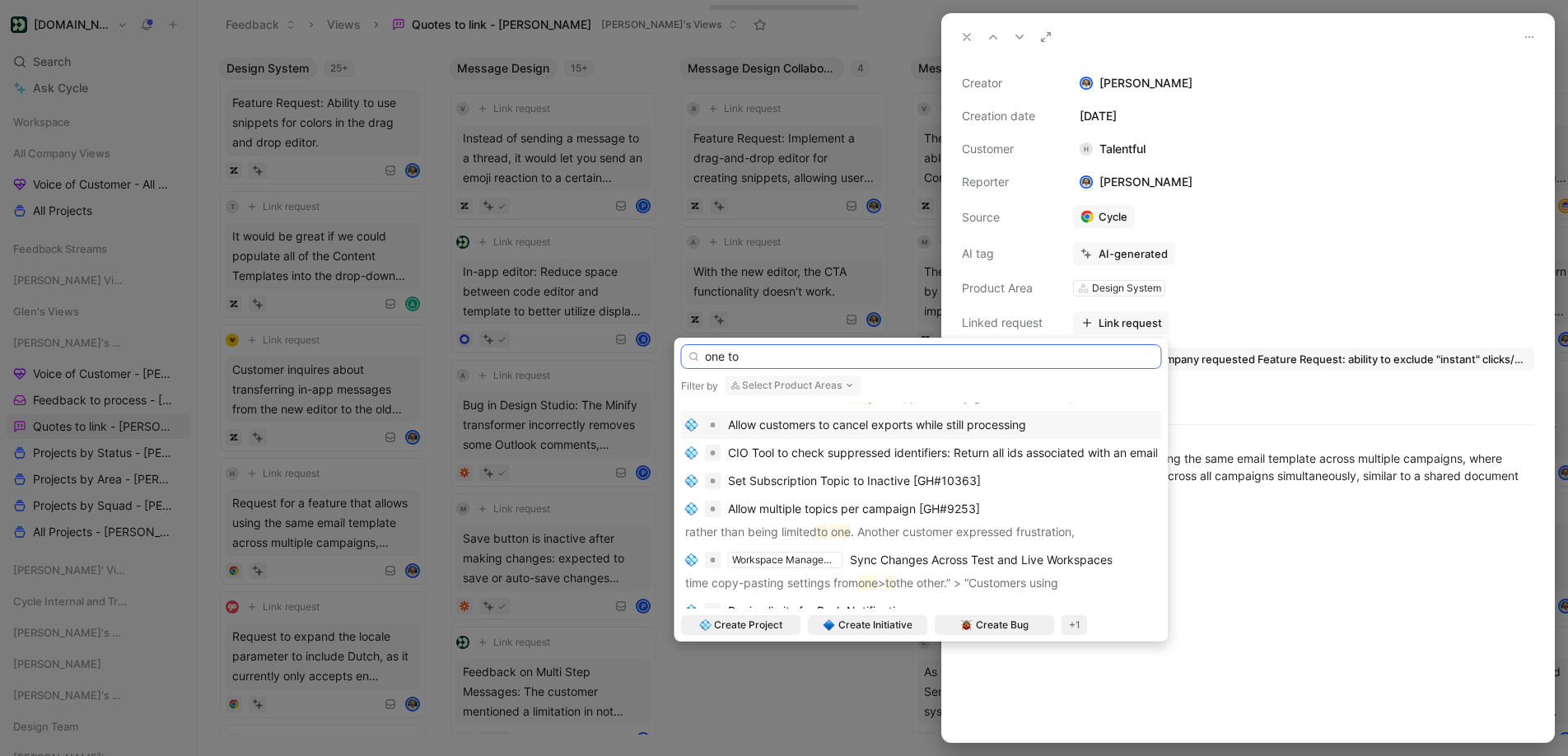
scroll to position [0, 0]
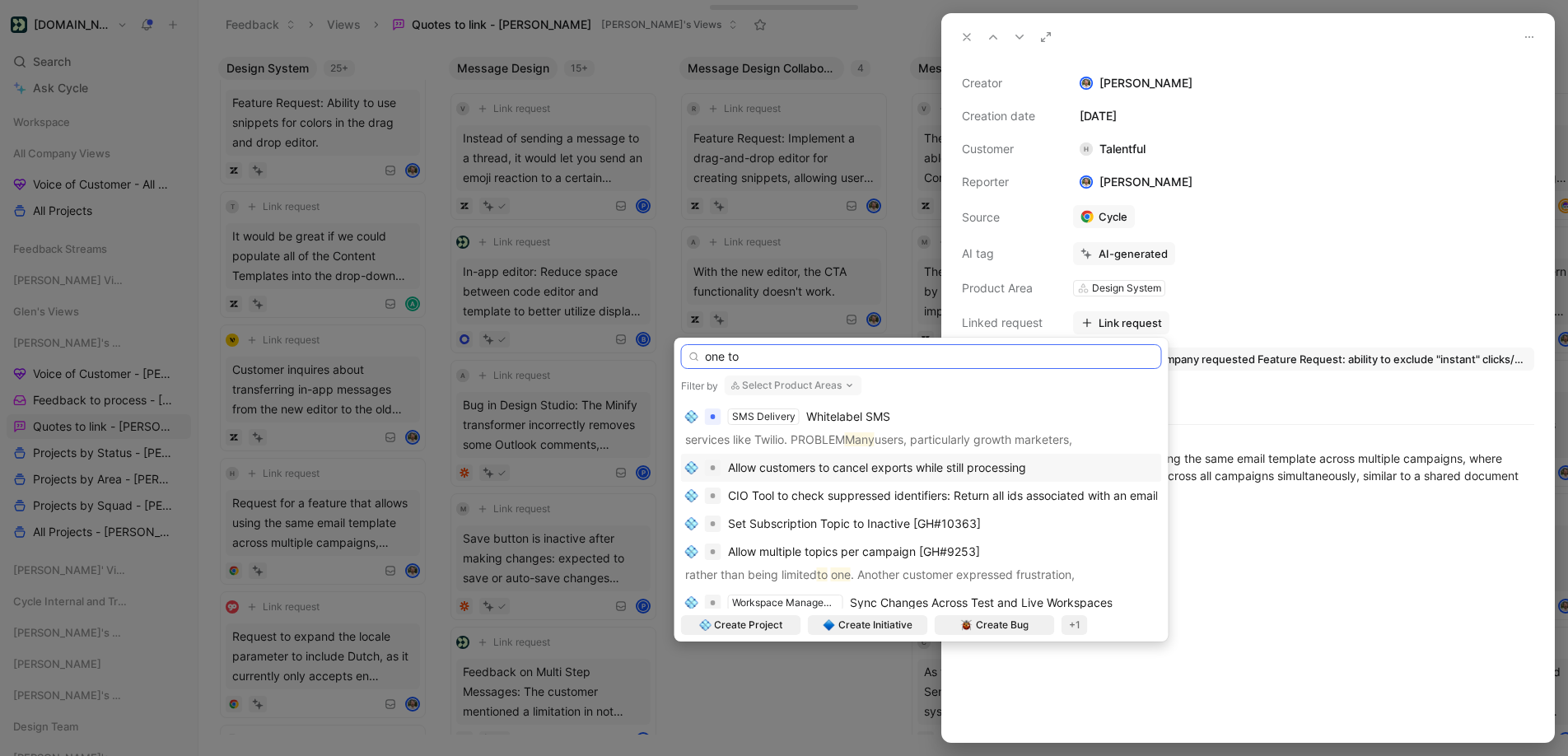
click at [734, 351] on input "one to" at bounding box center [921, 356] width 481 height 25
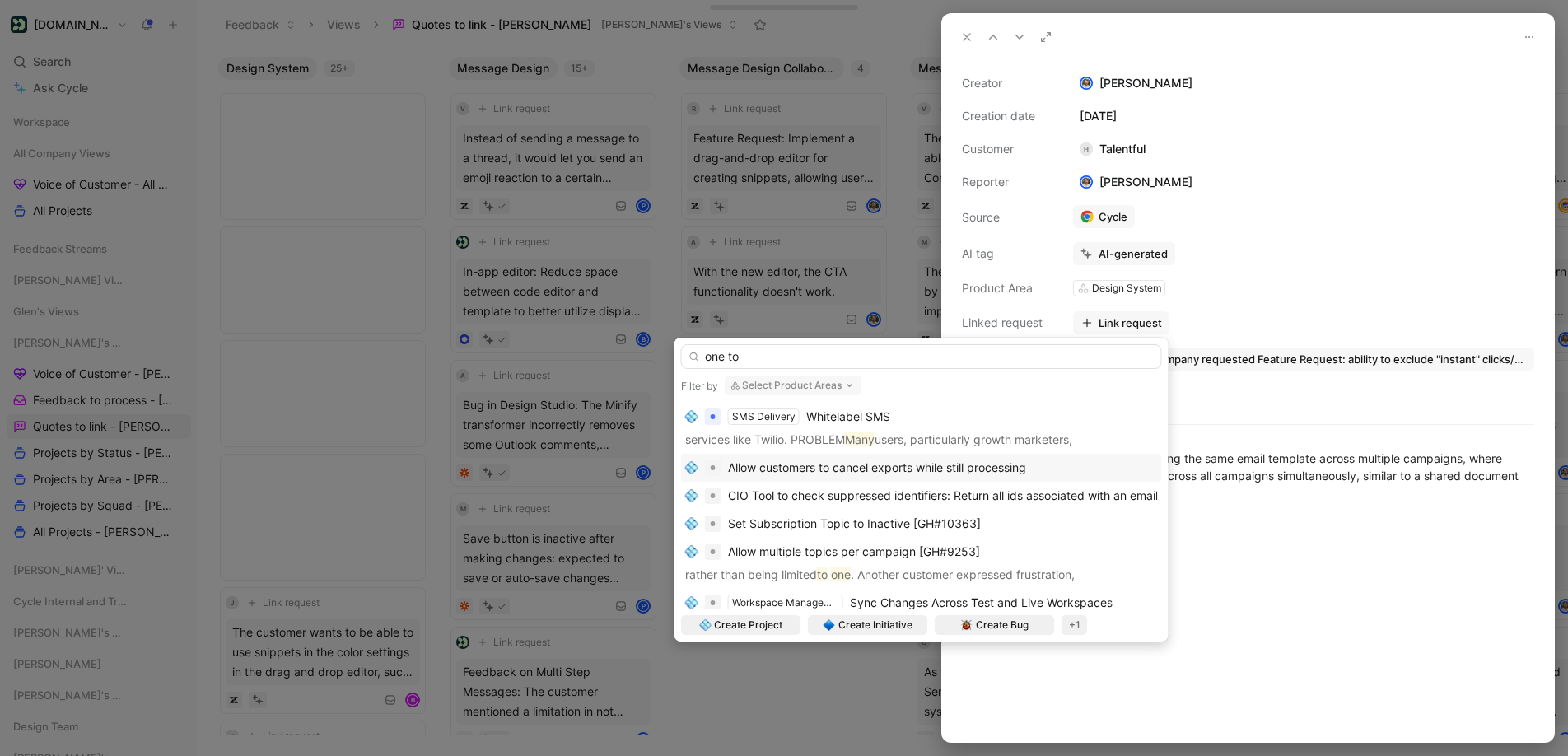
scroll to position [930, 0]
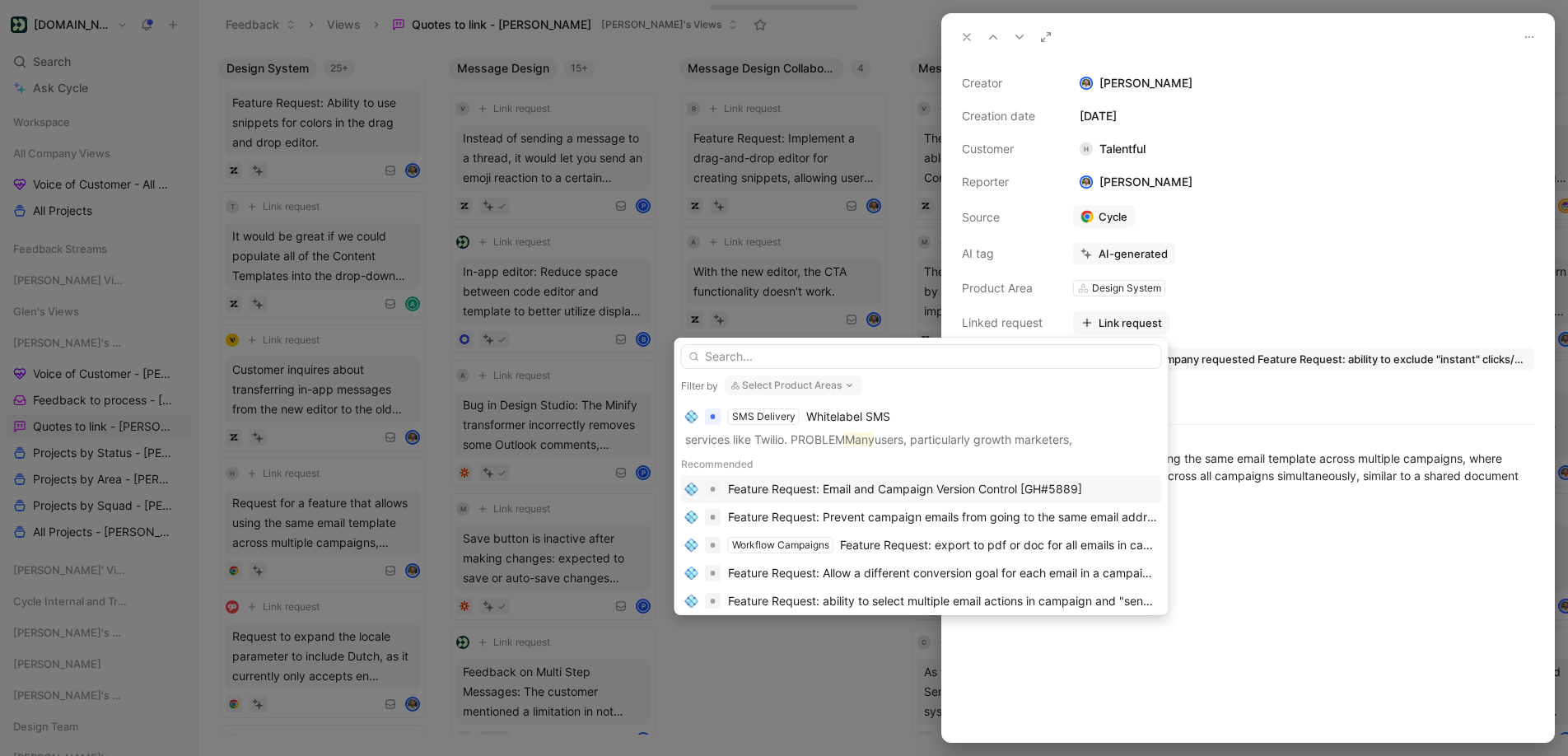
click at [806, 387] on button "Select Product Areas" at bounding box center [793, 385] width 138 height 20
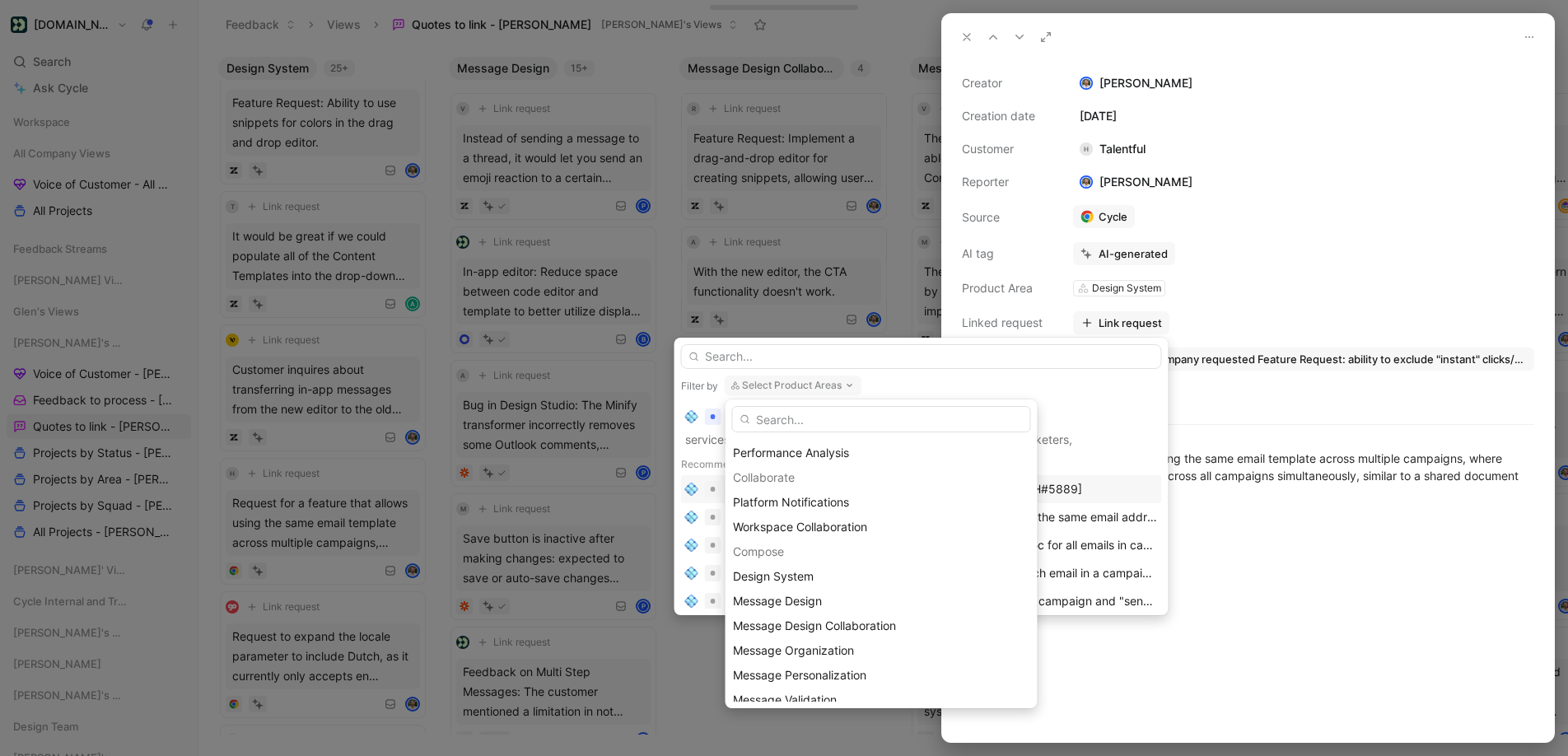
scroll to position [439, 0]
click at [818, 597] on div "Message Variants" at bounding box center [881, 605] width 297 height 20
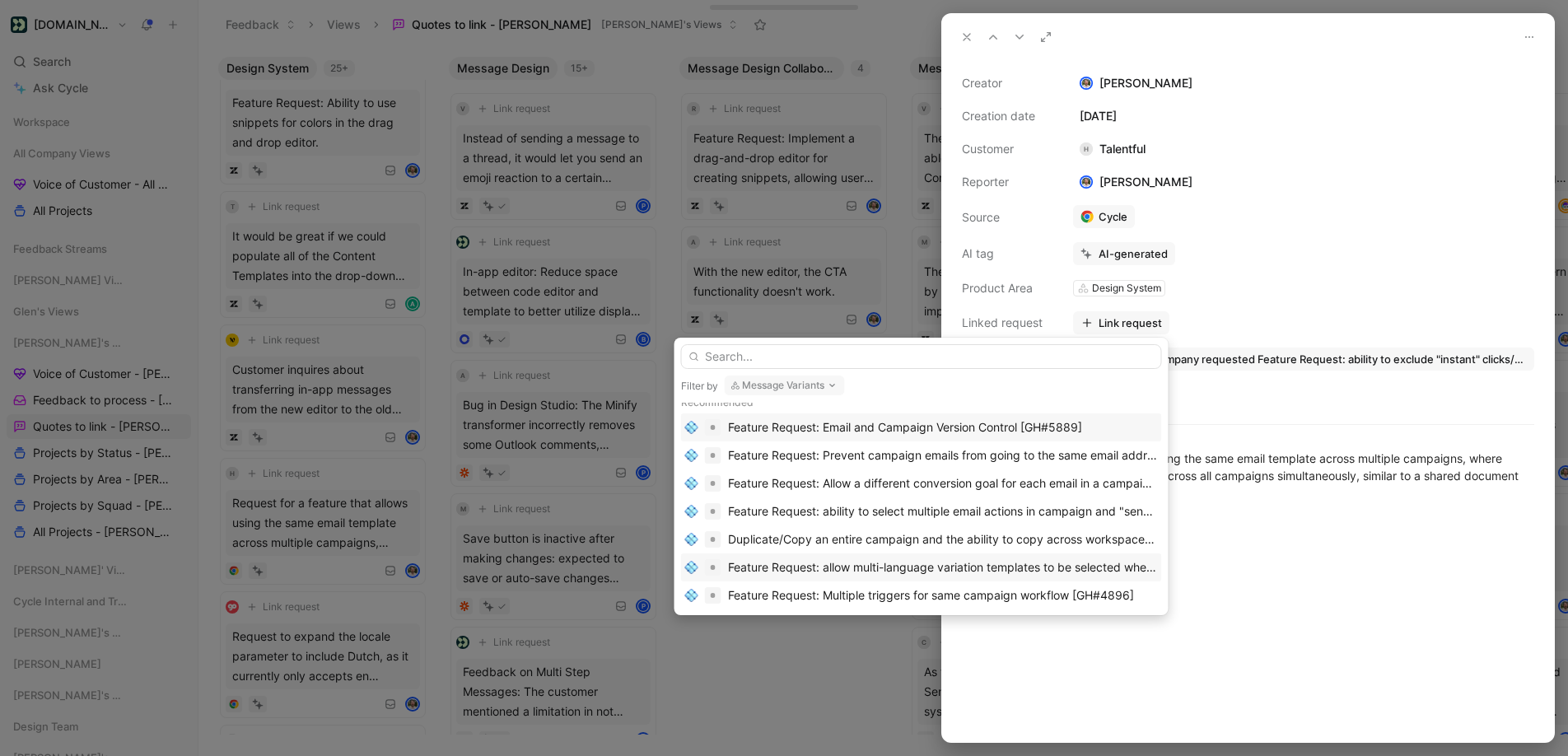
scroll to position [142, 0]
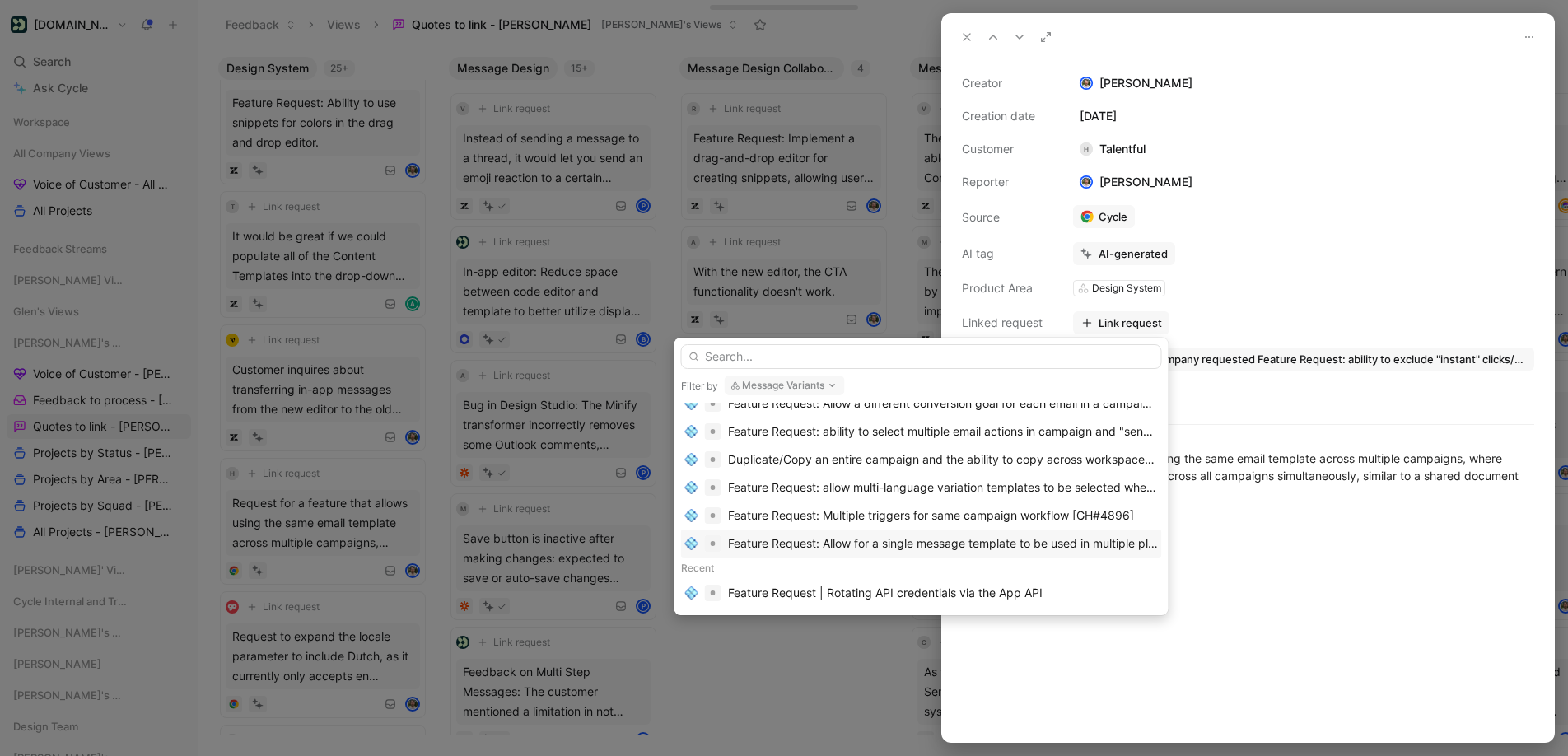
click at [880, 545] on div "Feature Request: Allow for a single message template to be used in multiple pla…" at bounding box center [943, 543] width 430 height 20
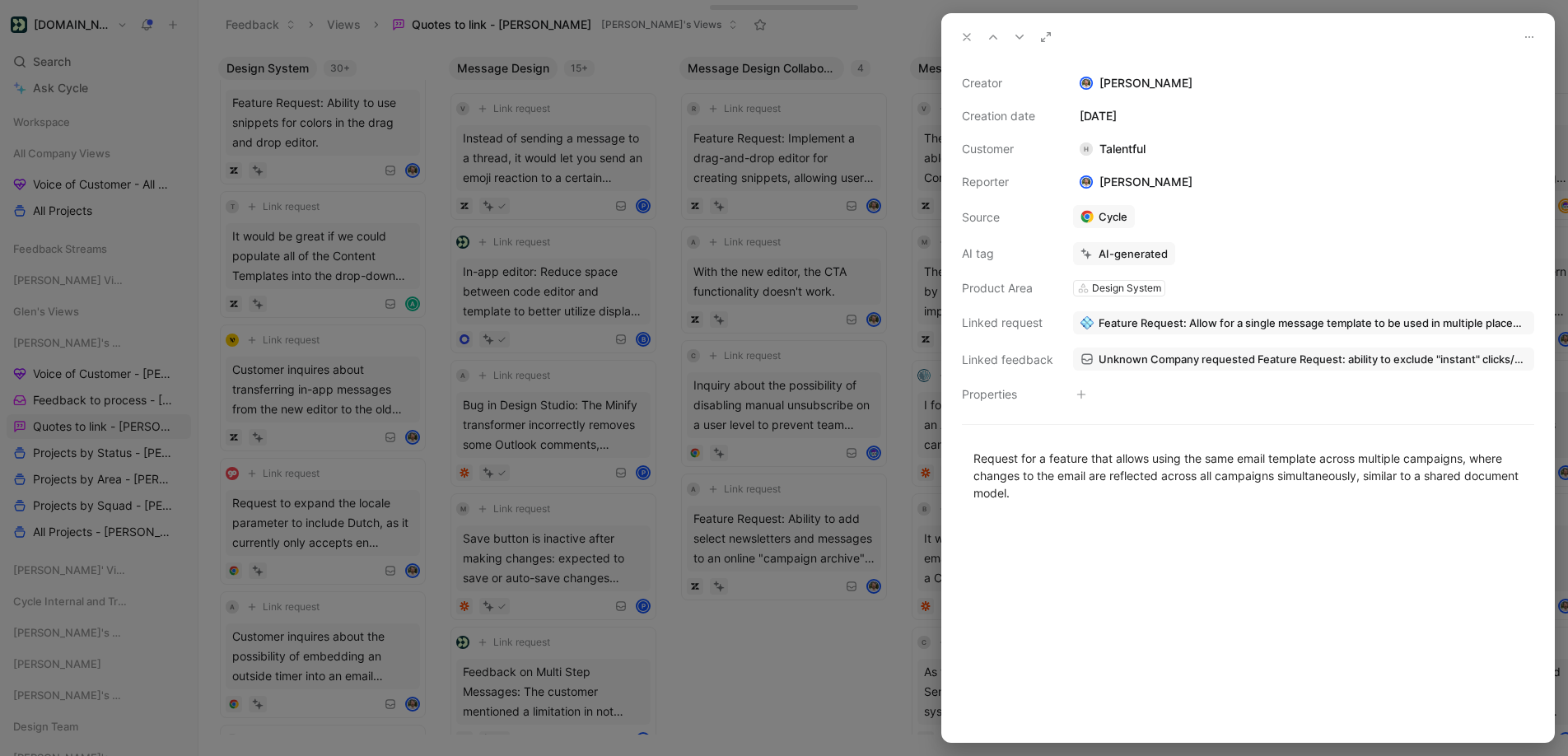
click at [1139, 323] on span "Feature Request: Allow for a single message template to be used in multiple pla…" at bounding box center [1313, 323] width 429 height 15
click at [1116, 293] on button "Open" at bounding box center [1106, 288] width 59 height 23
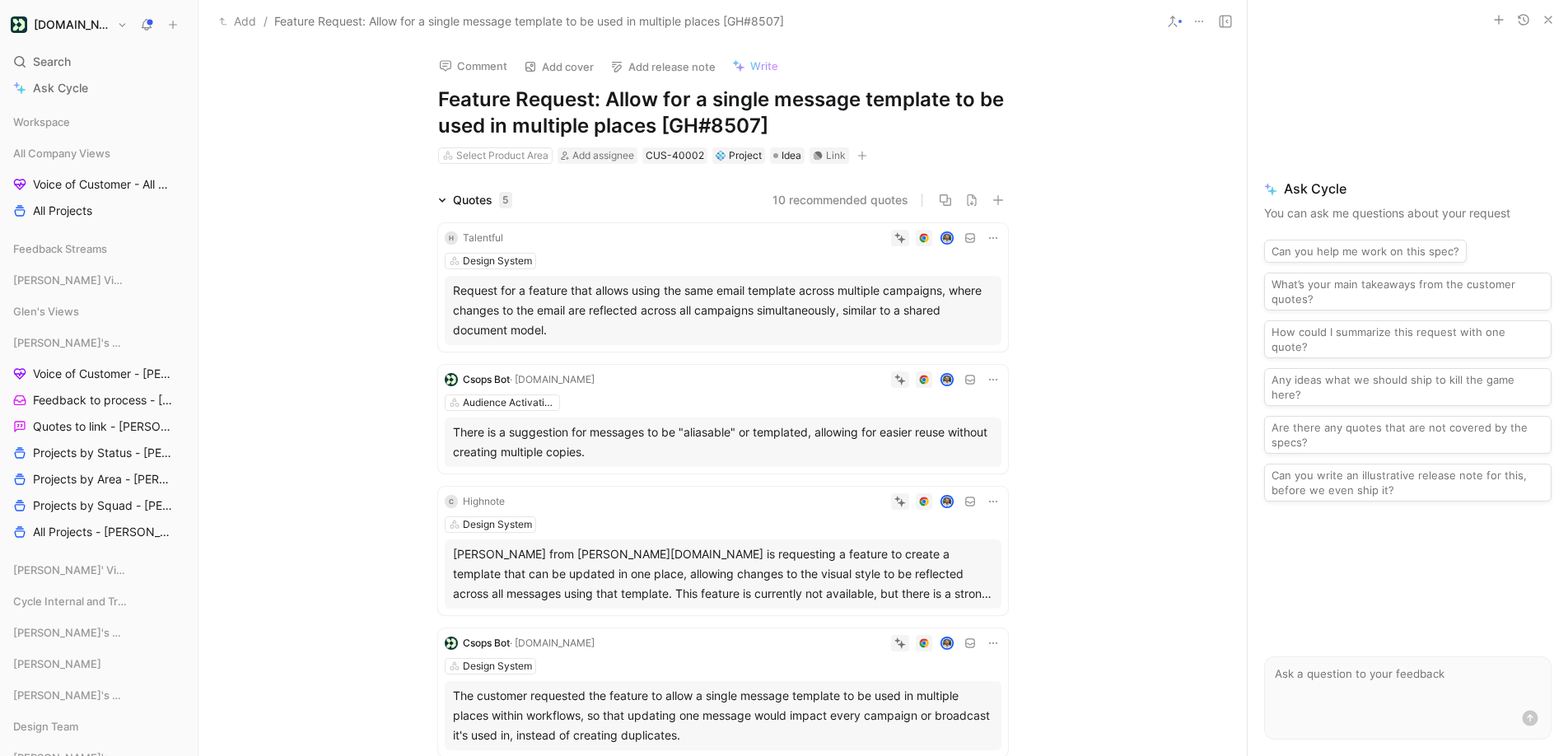
click at [1176, 18] on icon at bounding box center [1172, 21] width 13 height 13
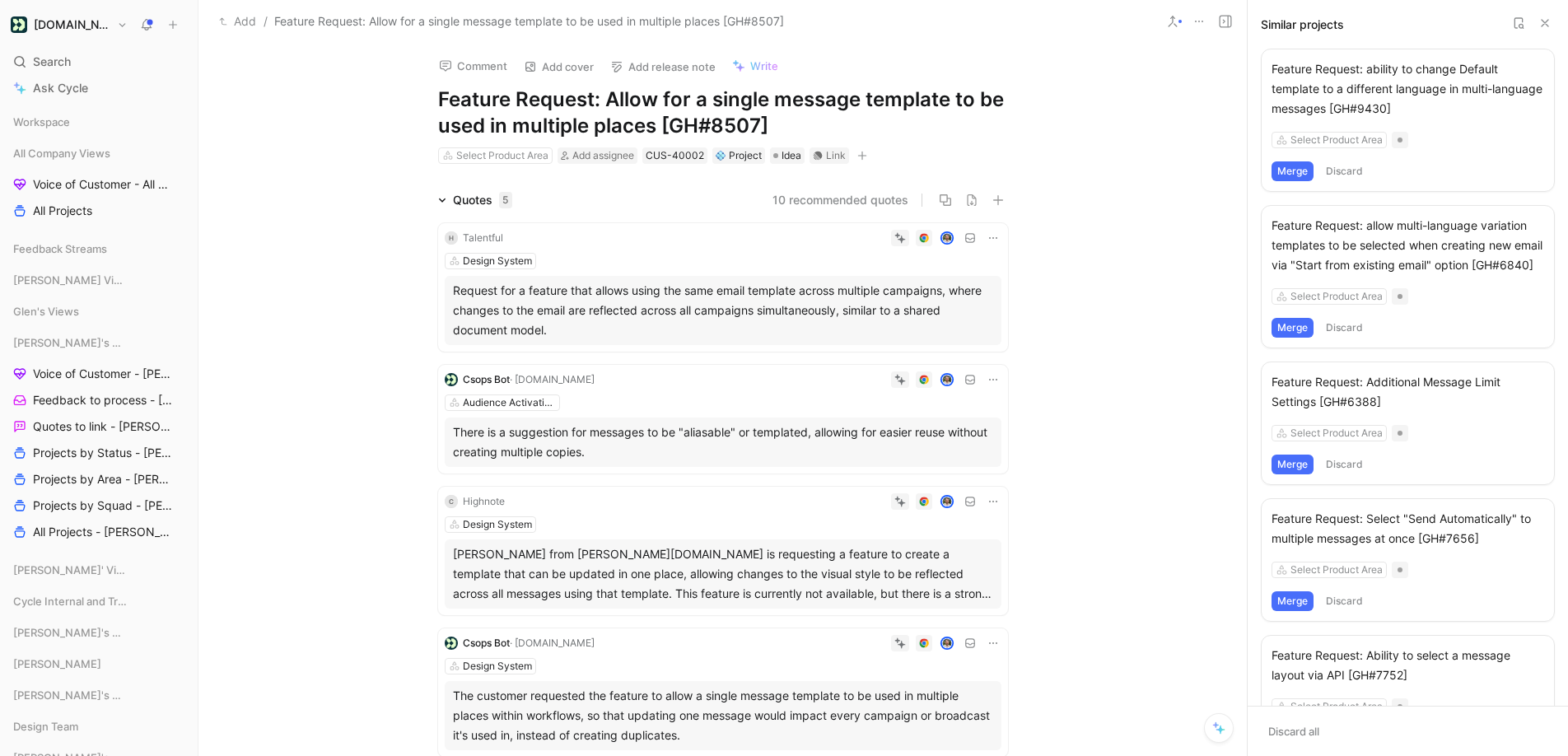
click at [1514, 25] on icon at bounding box center [1518, 22] width 13 height 13
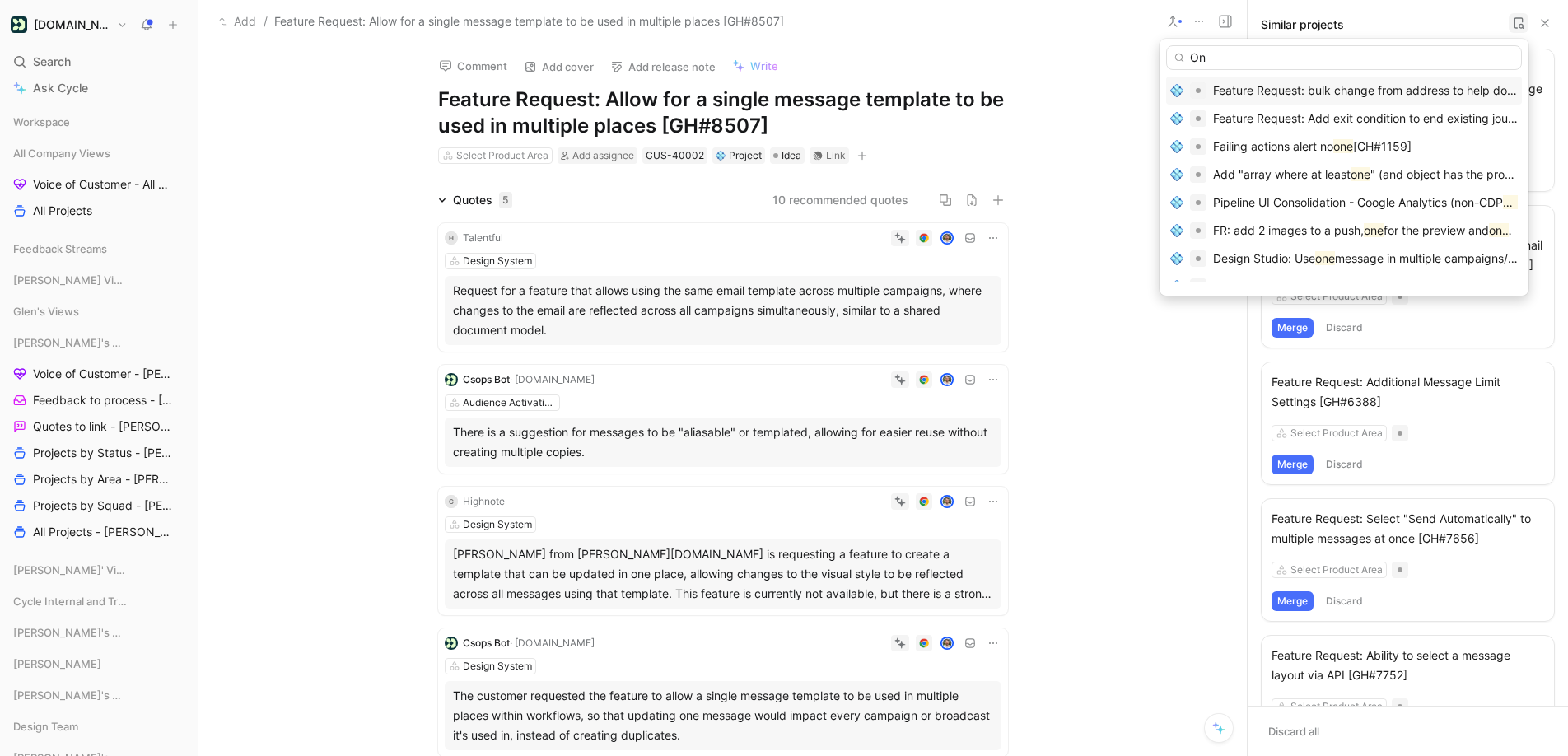
type input "O"
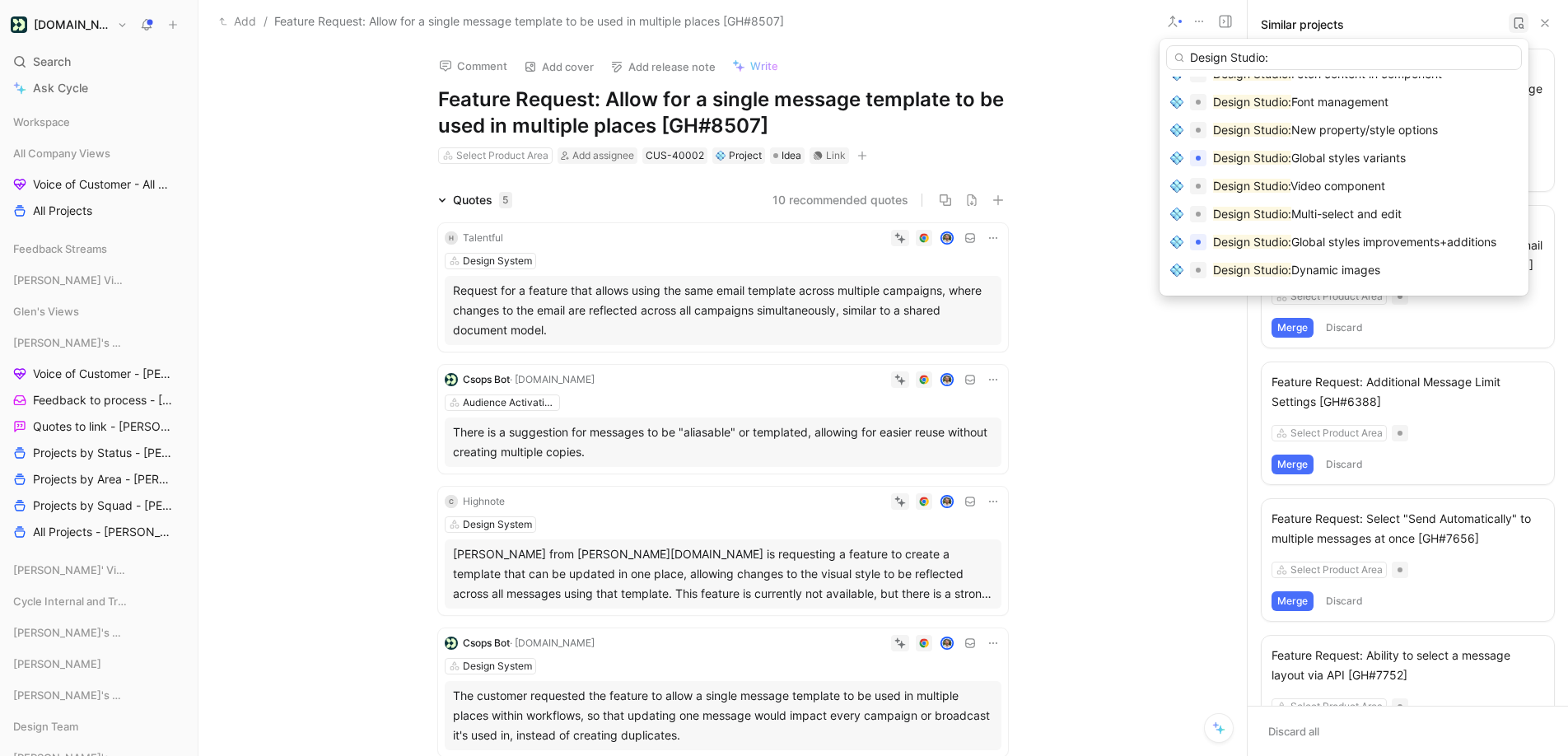
scroll to position [1246, 0]
type input "Design Studio:"
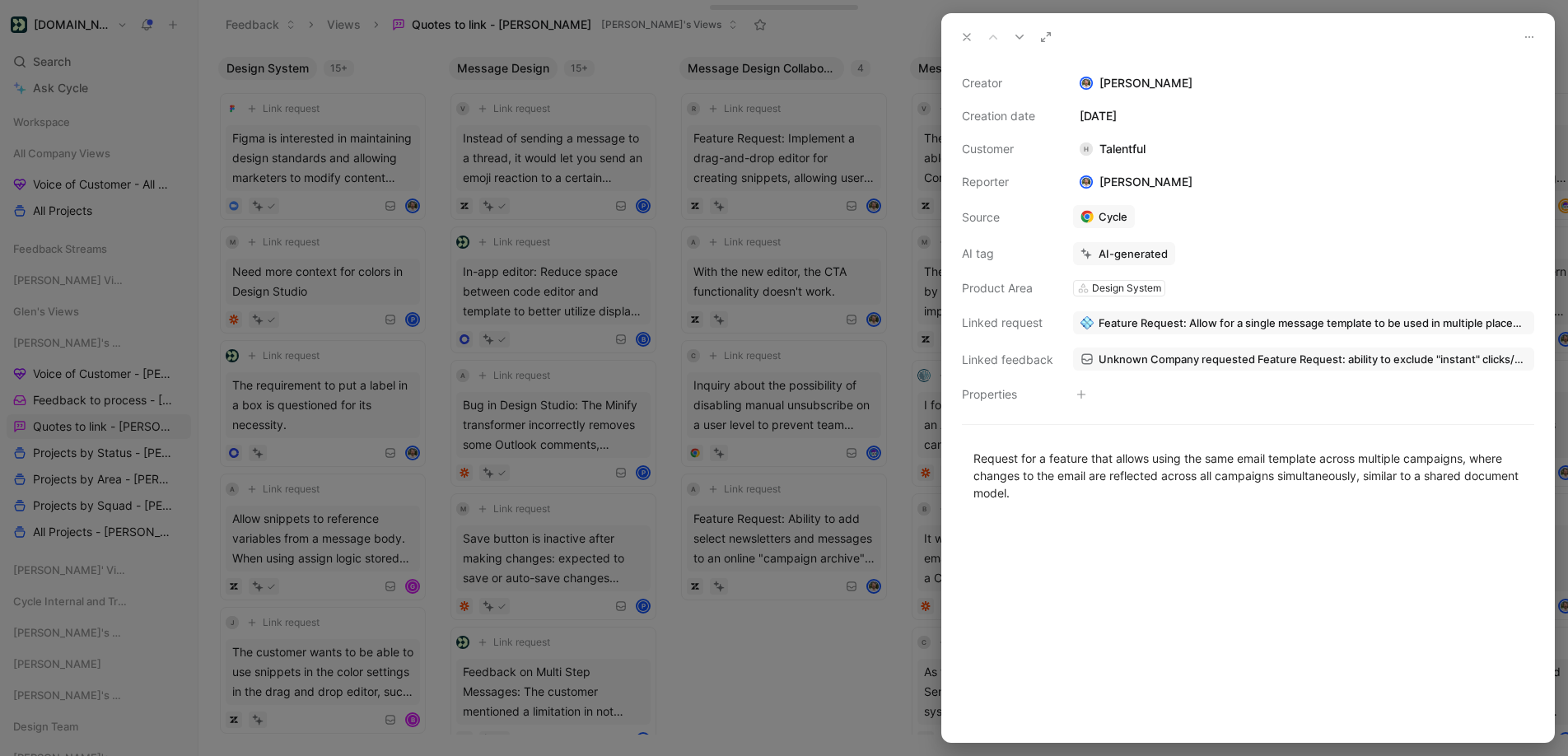
click at [972, 35] on icon at bounding box center [966, 36] width 13 height 13
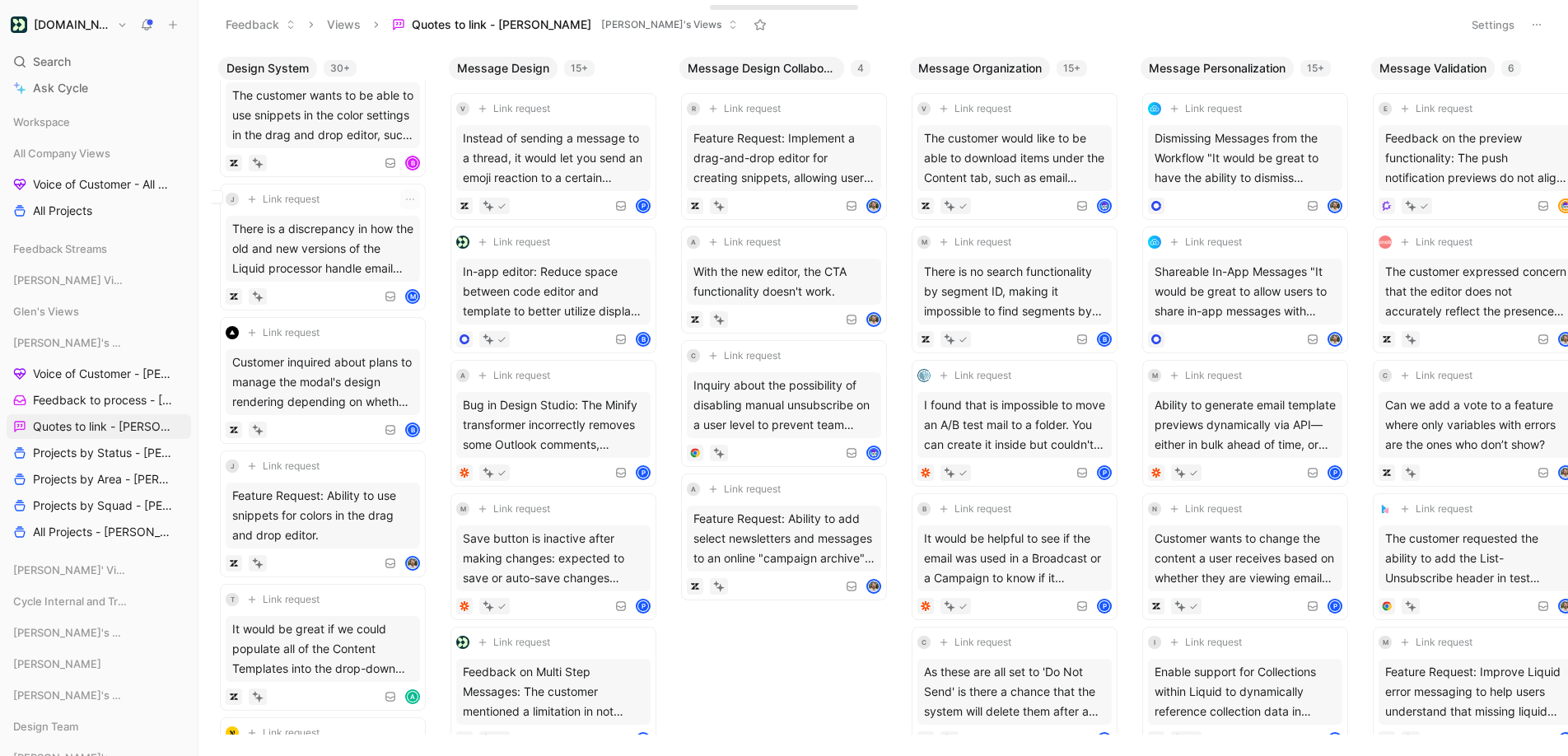
scroll to position [551, 0]
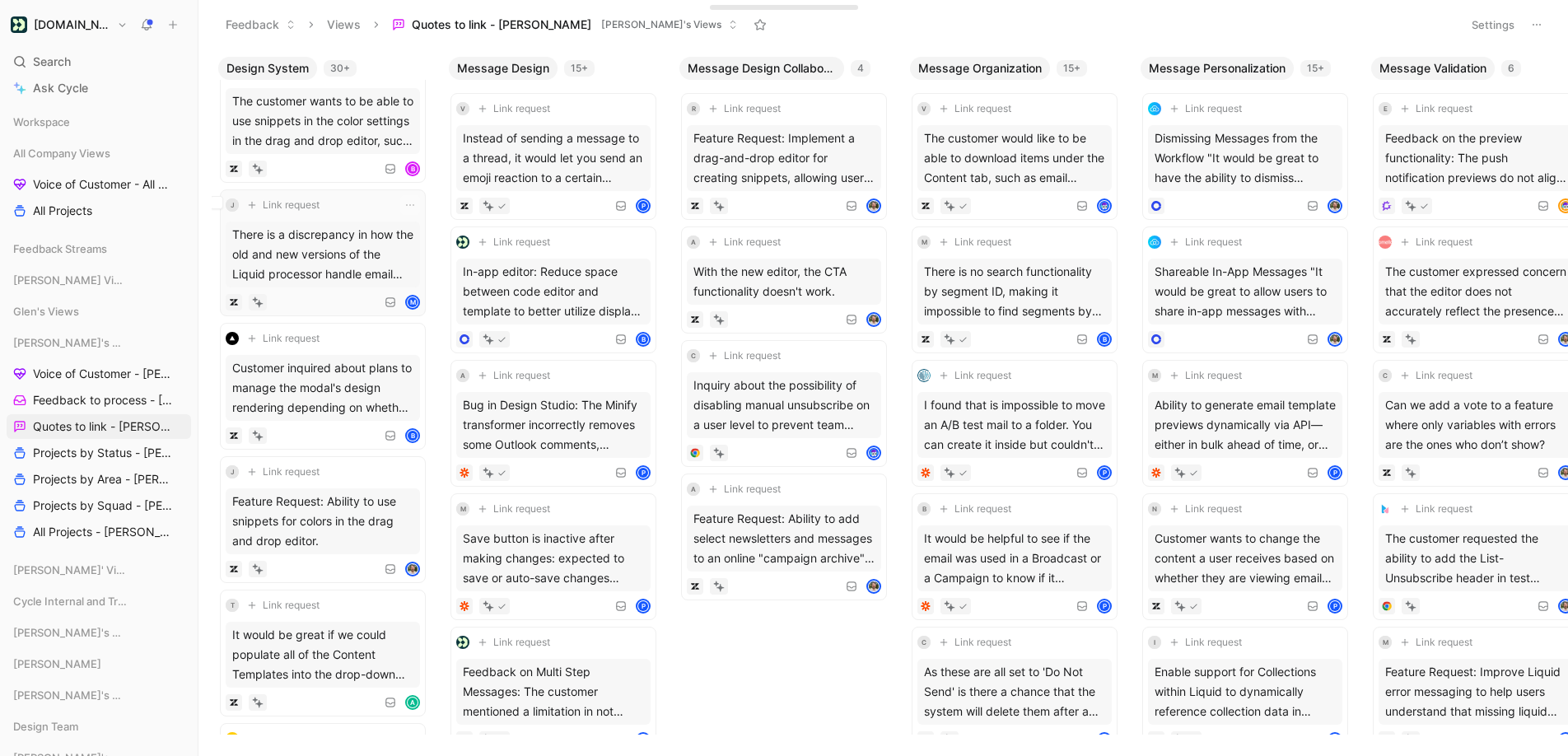
click at [324, 234] on div "There is a discrepancy in how the old and new versions of the Liquid processor …" at bounding box center [323, 254] width 194 height 66
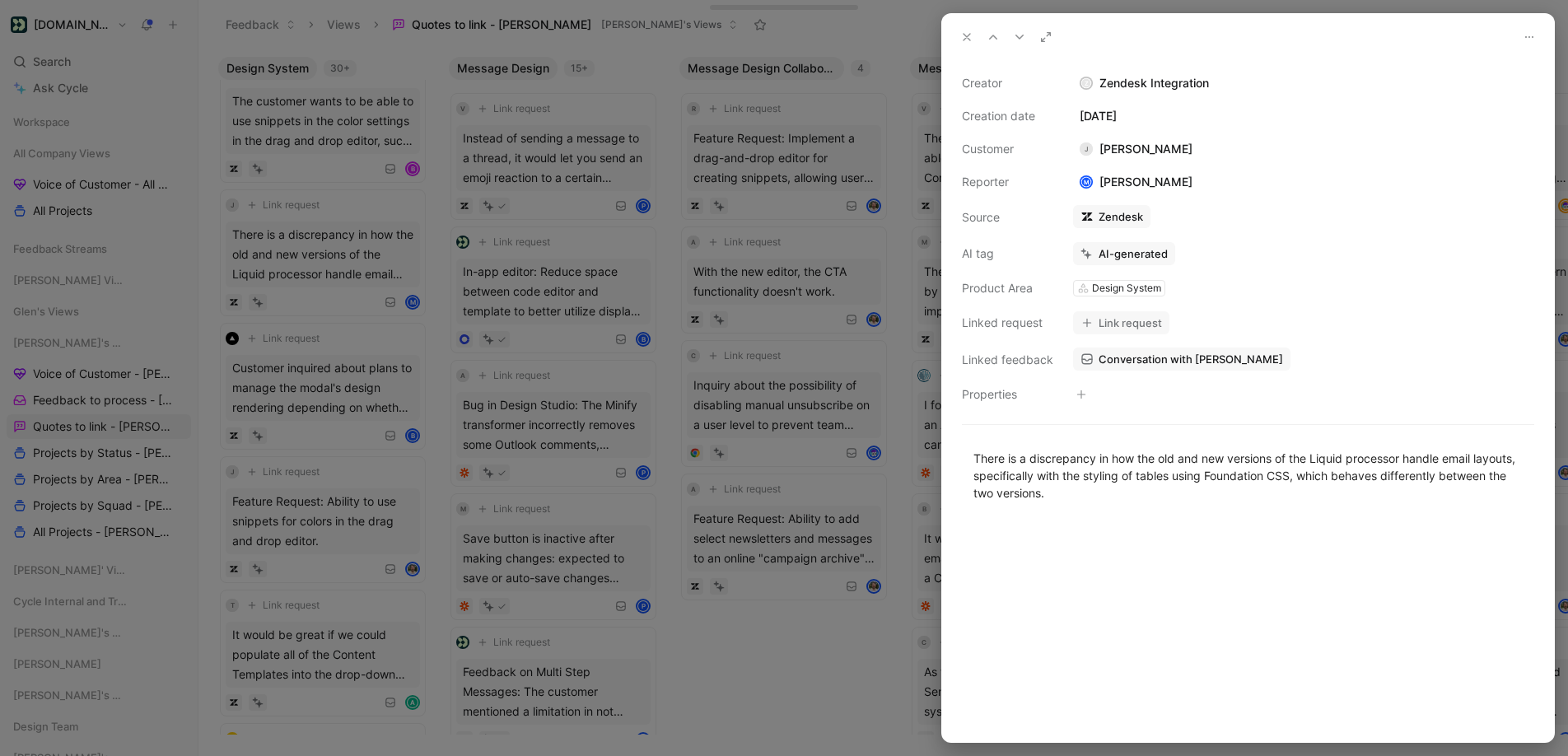
click at [957, 31] on button at bounding box center [966, 37] width 23 height 23
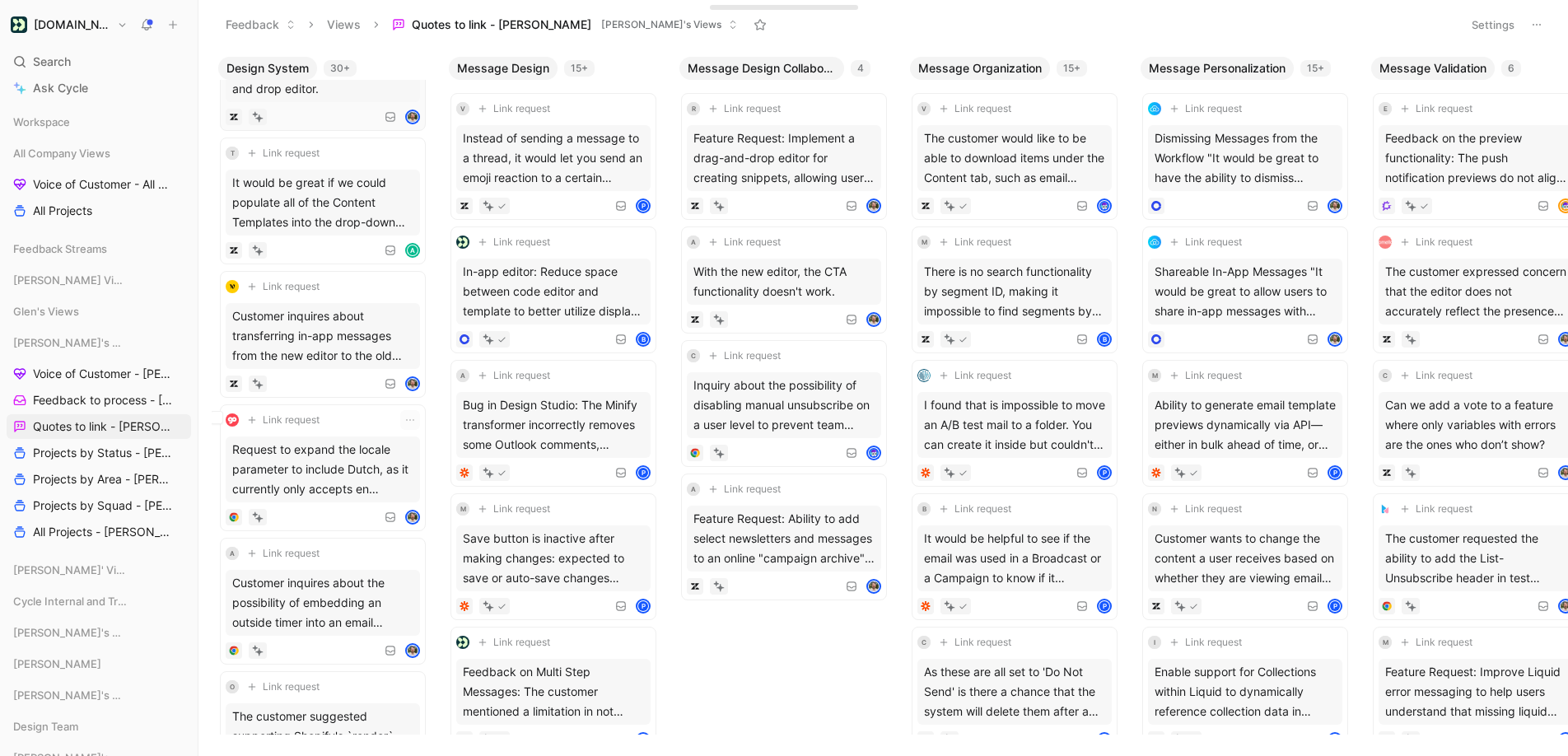
scroll to position [989, 0]
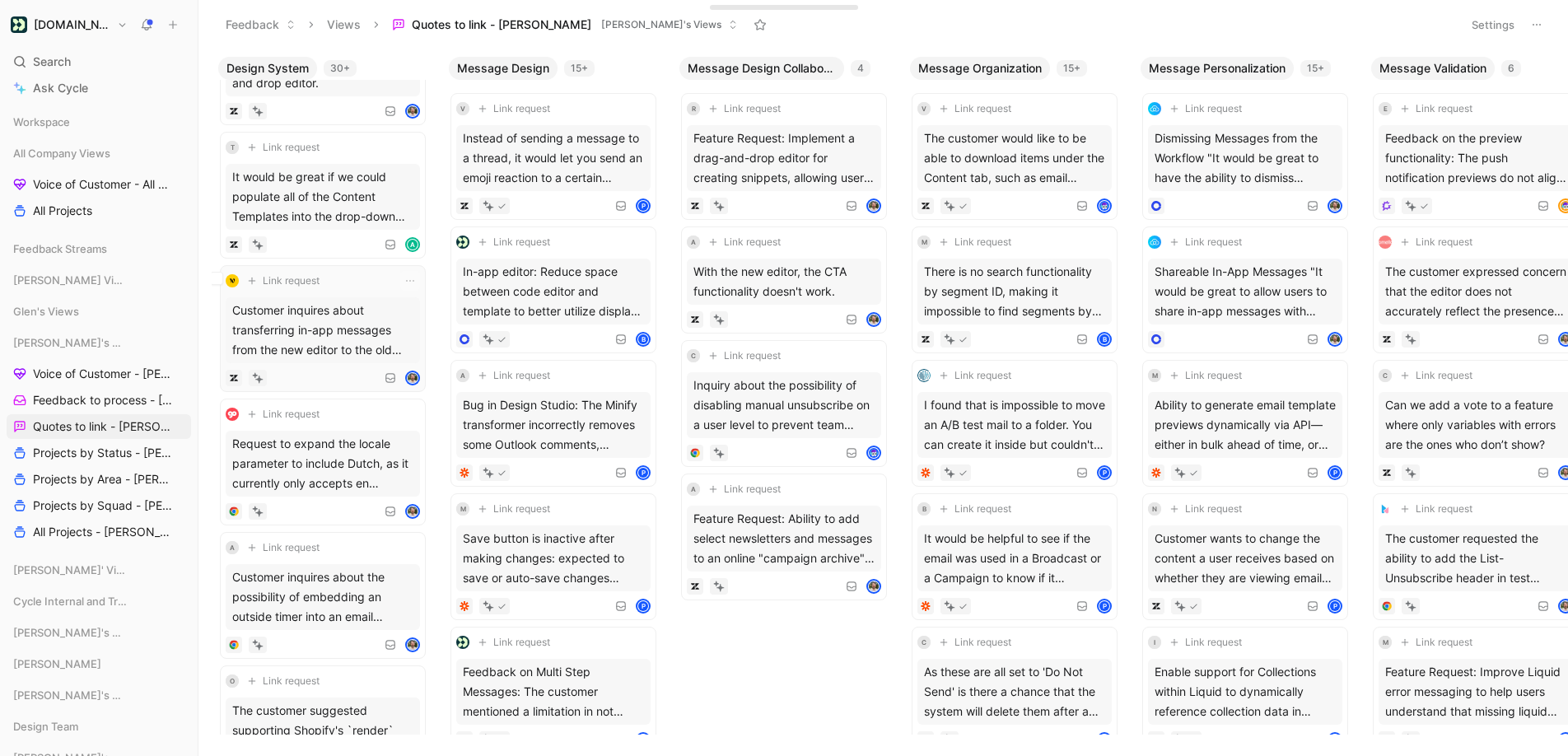
click at [325, 338] on div "Customer inquires about transferring in-app messages from the new editor to the…" at bounding box center [323, 330] width 194 height 66
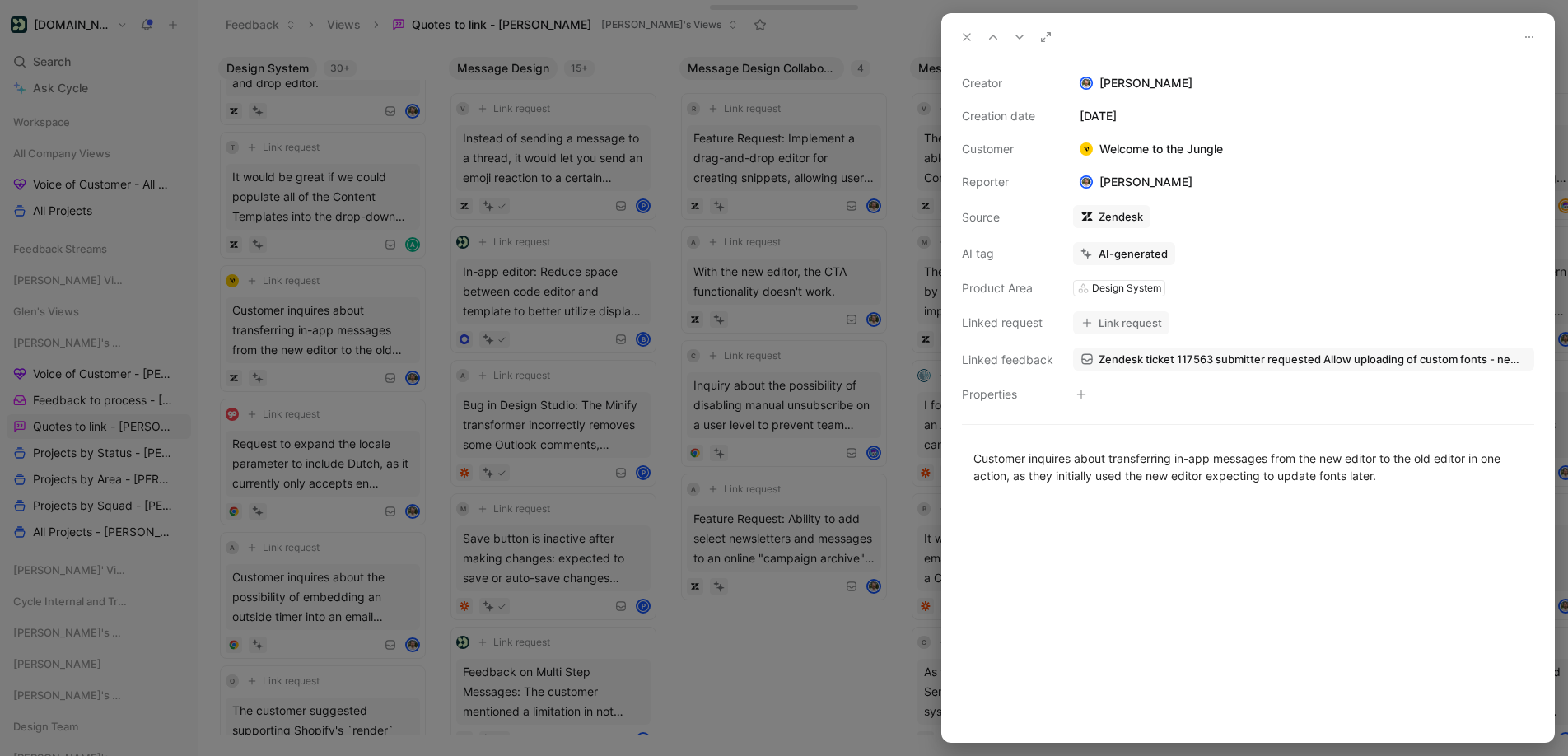
click at [972, 35] on icon at bounding box center [966, 36] width 13 height 13
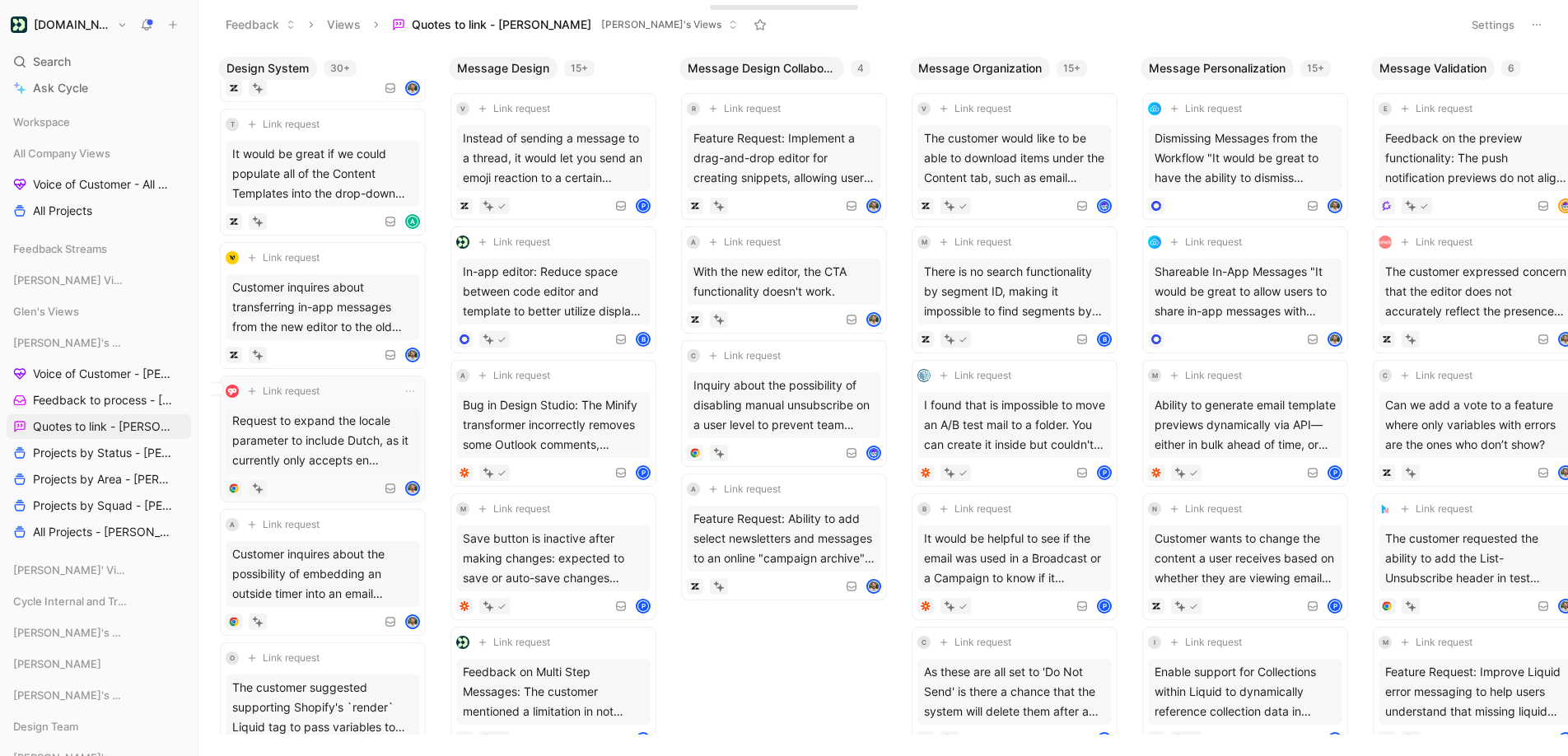
scroll to position [1014, 0]
click at [321, 438] on div "Request to expand the locale parameter to include Dutch, as it currently only a…" at bounding box center [323, 439] width 194 height 66
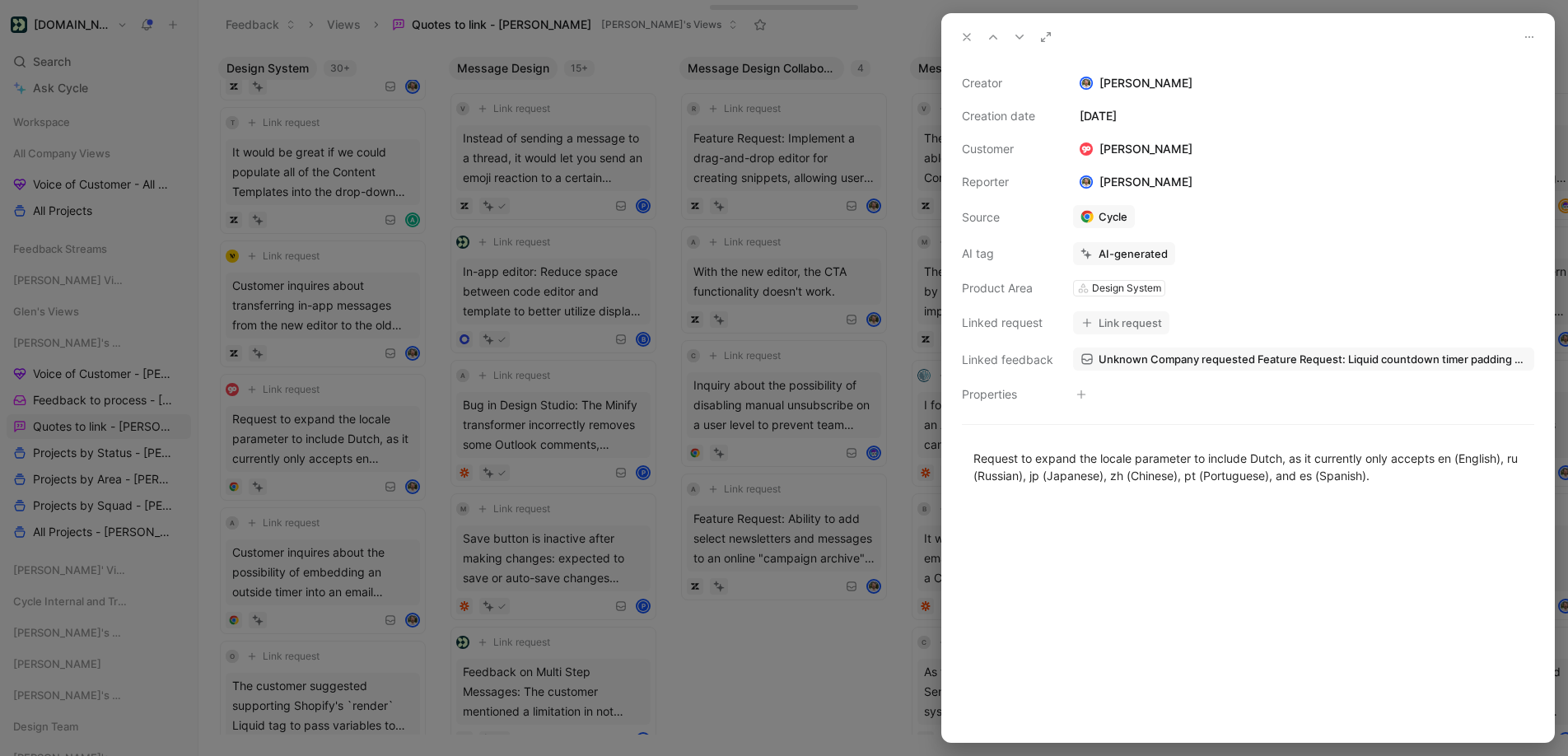
click at [960, 40] on button at bounding box center [966, 37] width 23 height 23
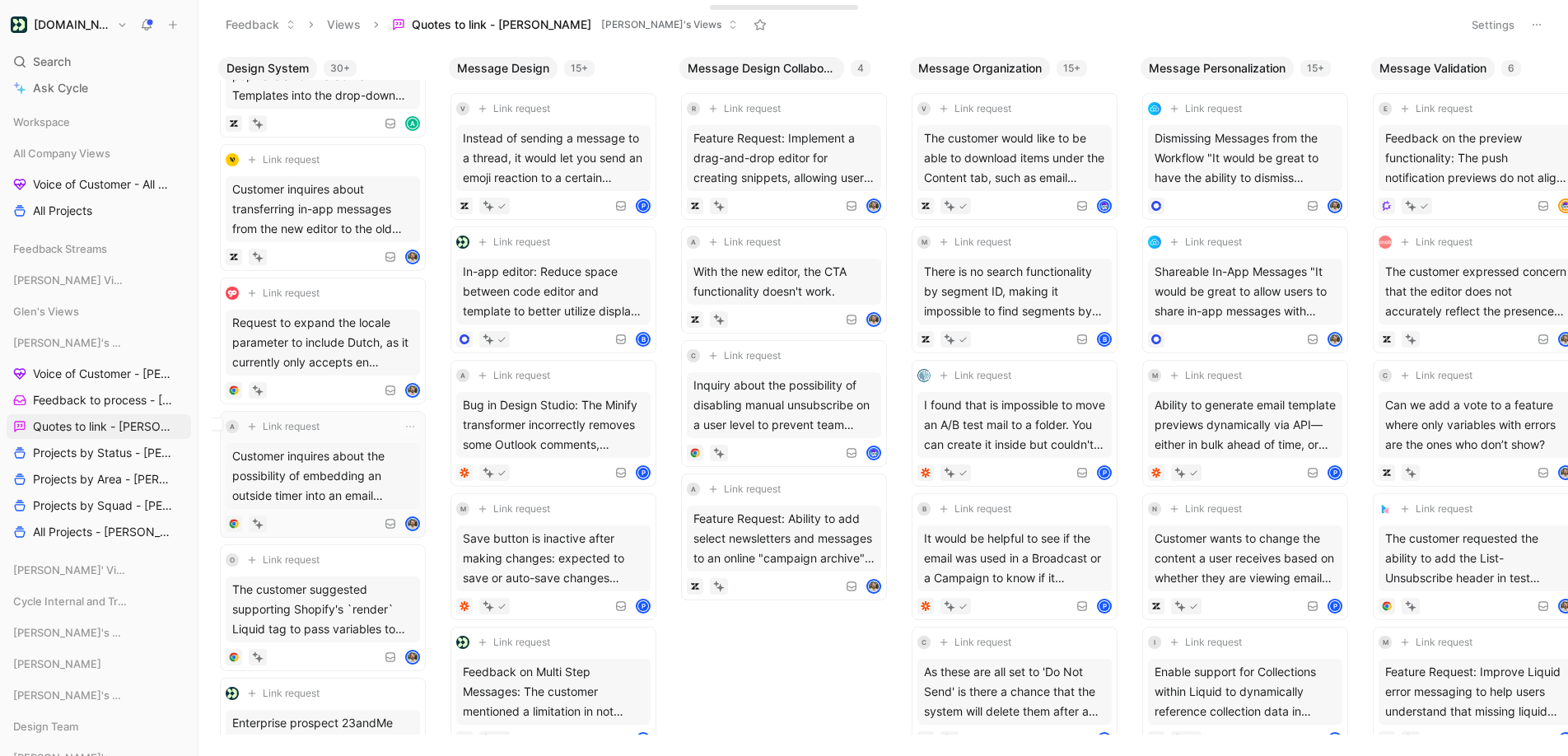
scroll to position [1127, 0]
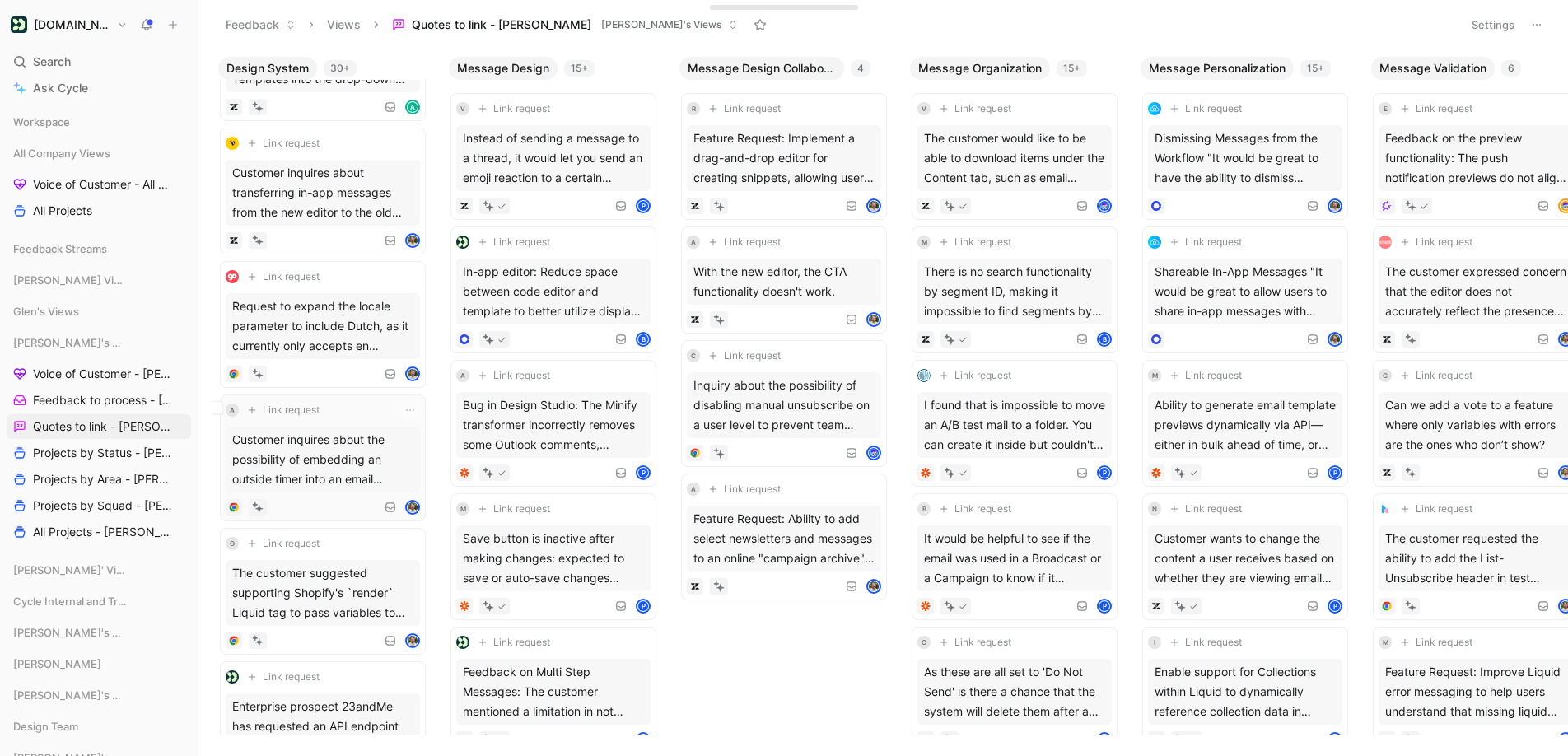
click at [341, 449] on div "Customer inquires about the possibility of embedding an outside timer into an e…" at bounding box center [323, 460] width 194 height 66
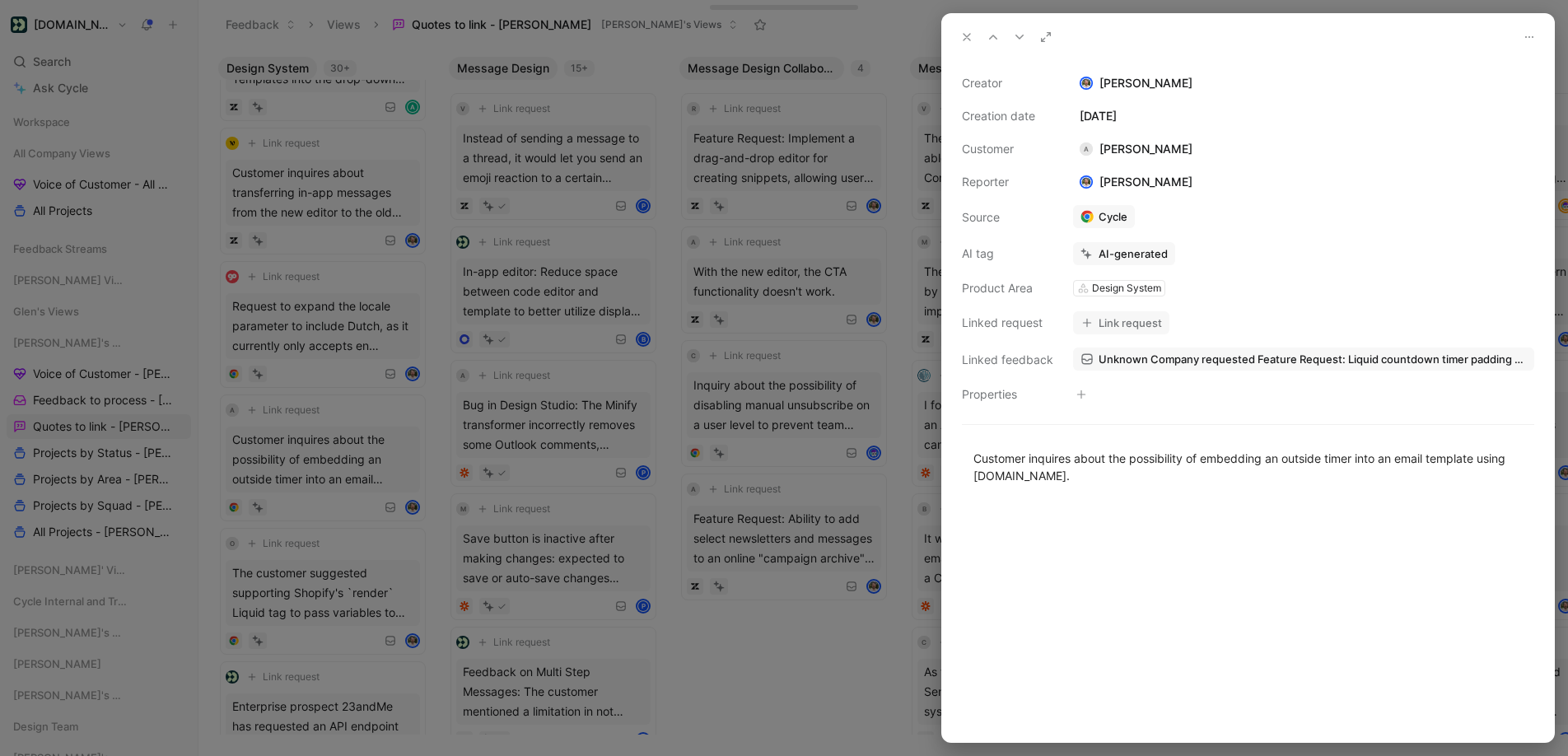
click at [966, 29] on button at bounding box center [966, 37] width 23 height 23
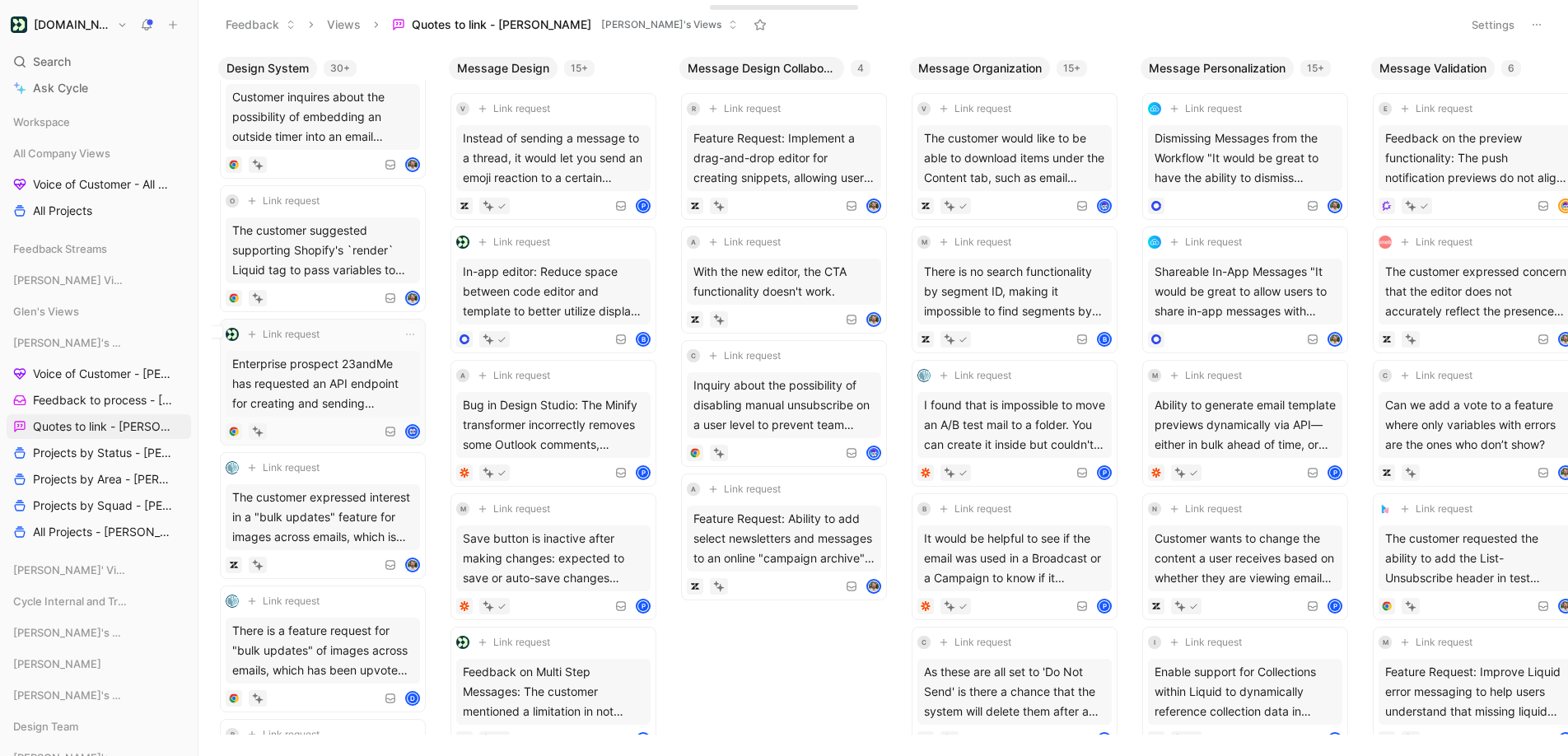
scroll to position [1472, 0]
click at [312, 492] on div "The customer expressed interest in a "bulk updates" feature for images across e…" at bounding box center [323, 516] width 194 height 66
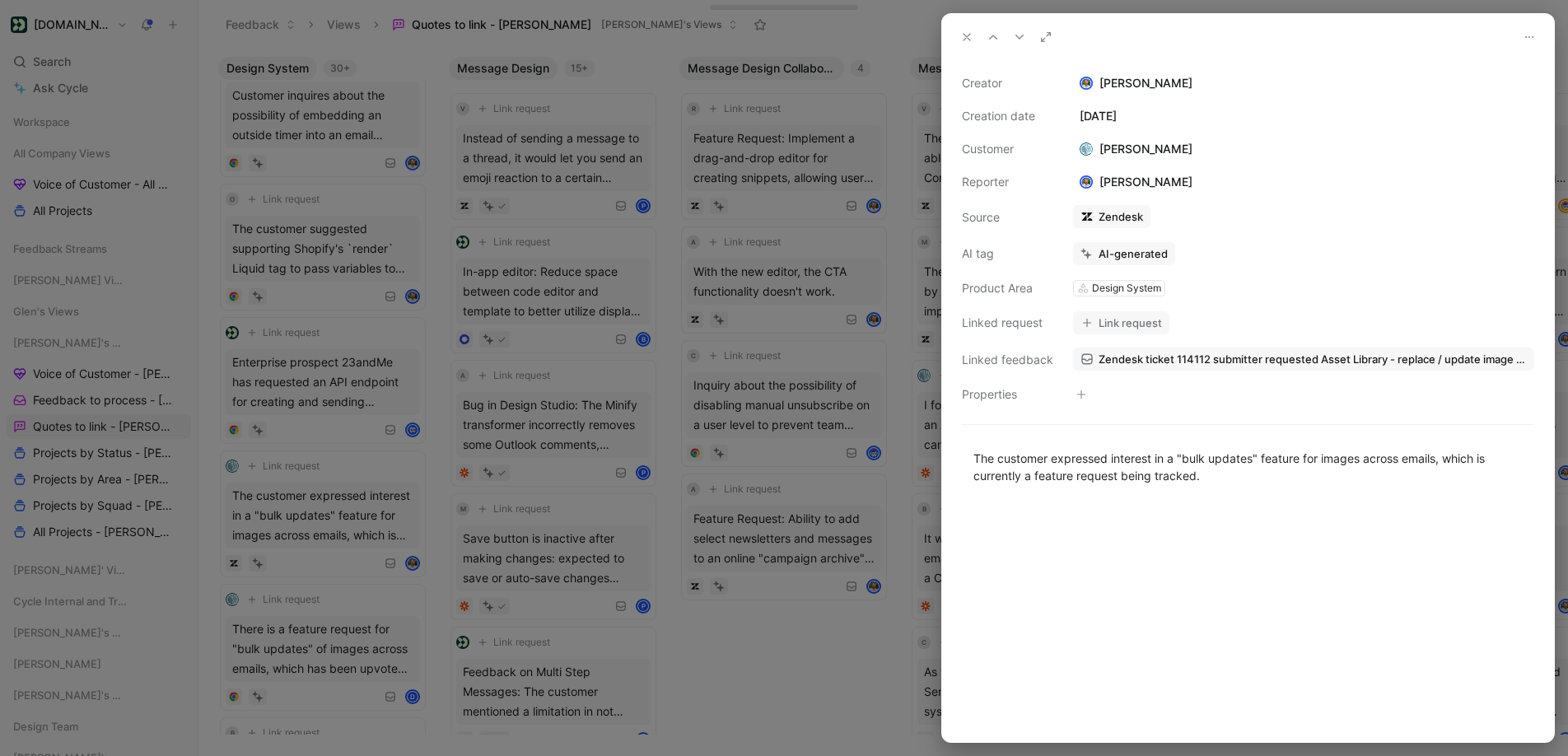
click at [961, 28] on button at bounding box center [966, 37] width 23 height 23
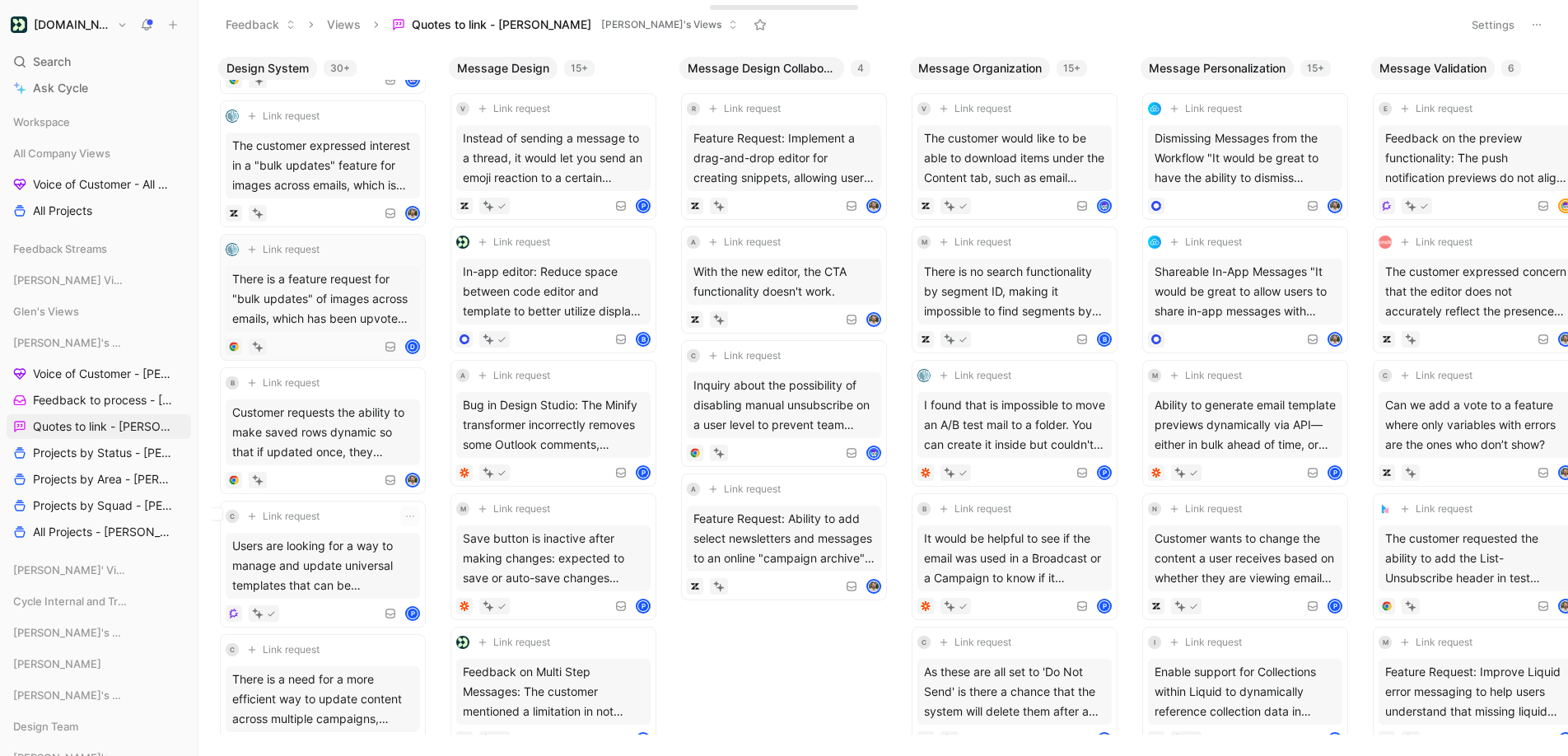
scroll to position [1655, 0]
click at [334, 421] on div "Customer requests the ability to make saved rows dynamic so that if updated onc…" at bounding box center [323, 429] width 194 height 66
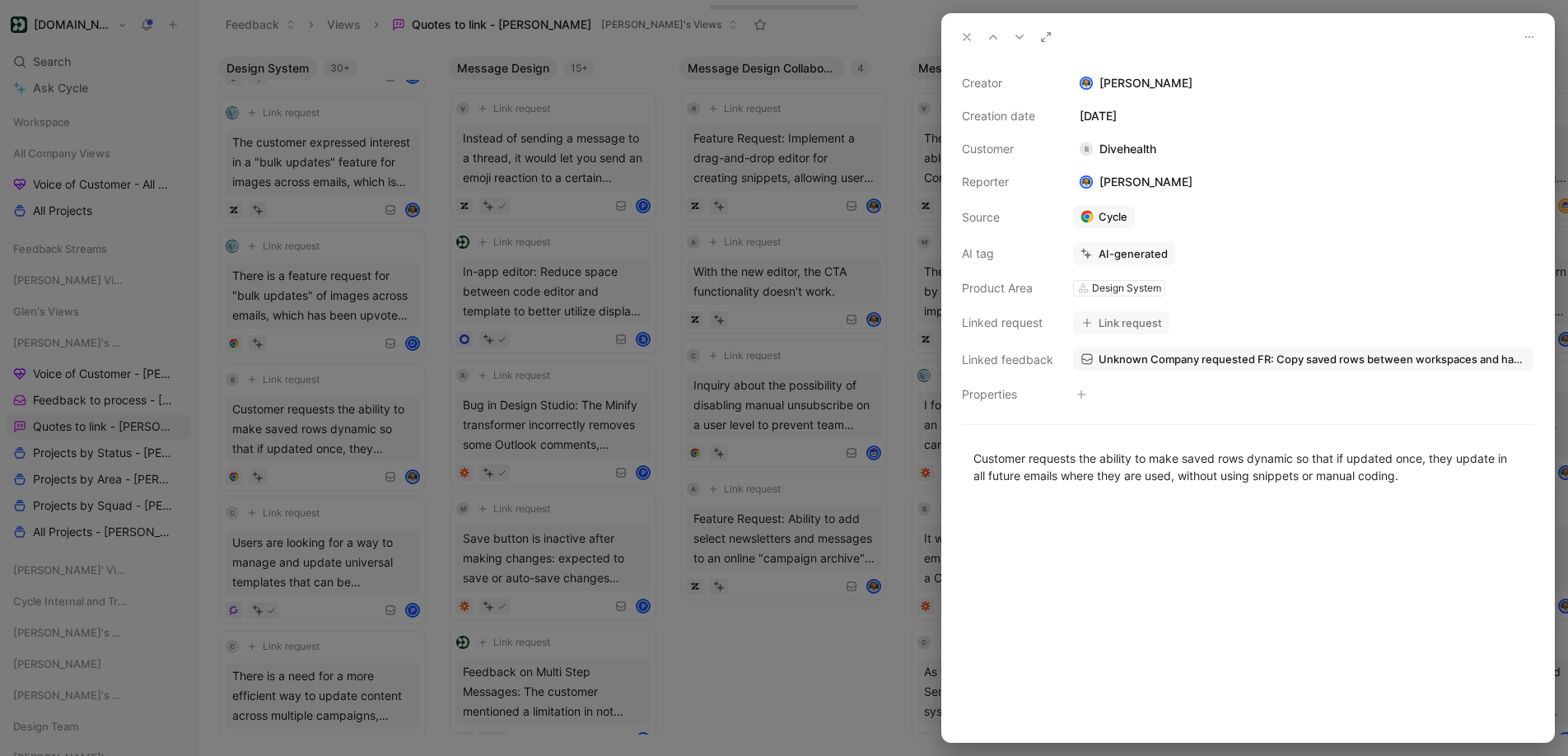
click at [1118, 322] on button "Link request" at bounding box center [1121, 323] width 96 height 23
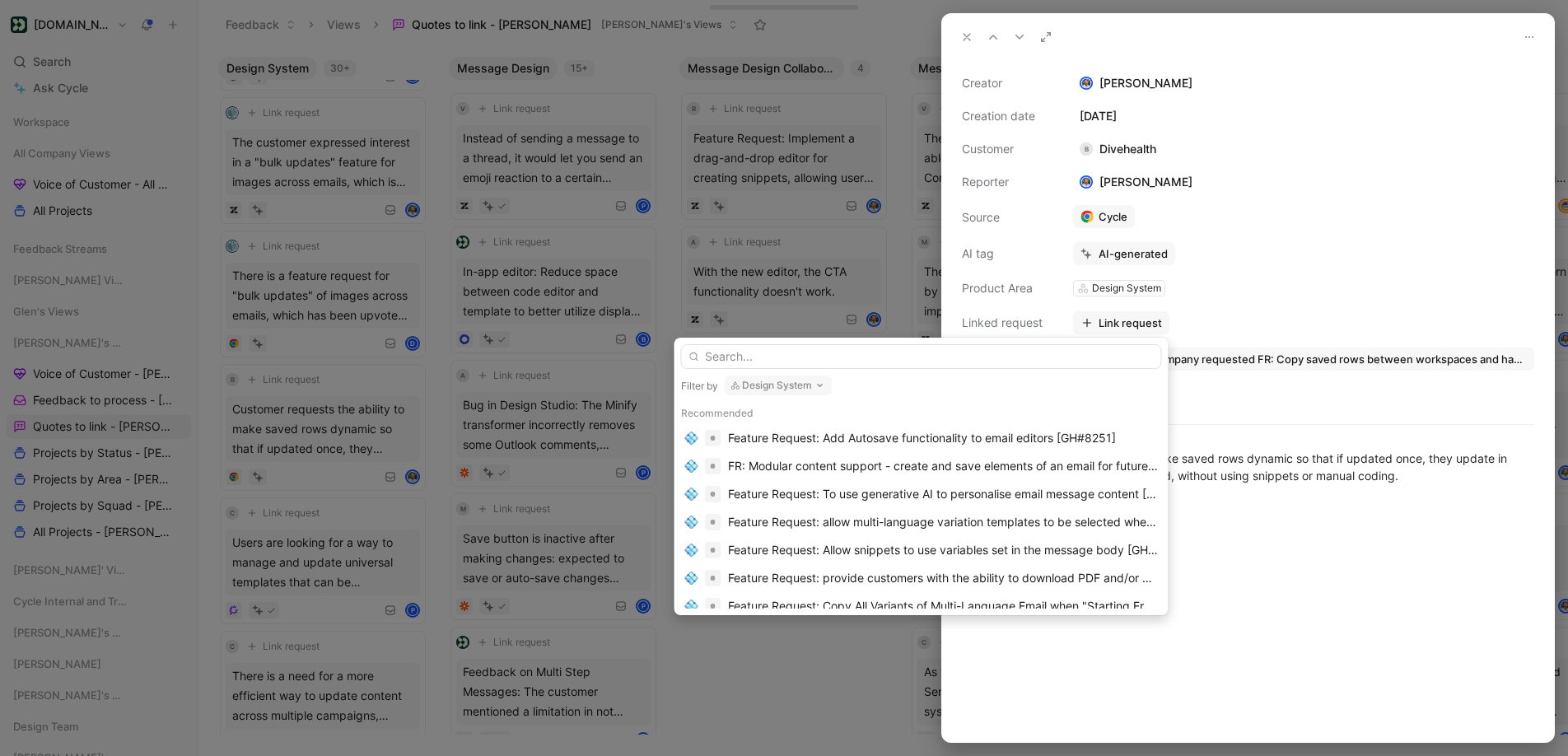
click at [947, 354] on input "text" at bounding box center [921, 356] width 481 height 25
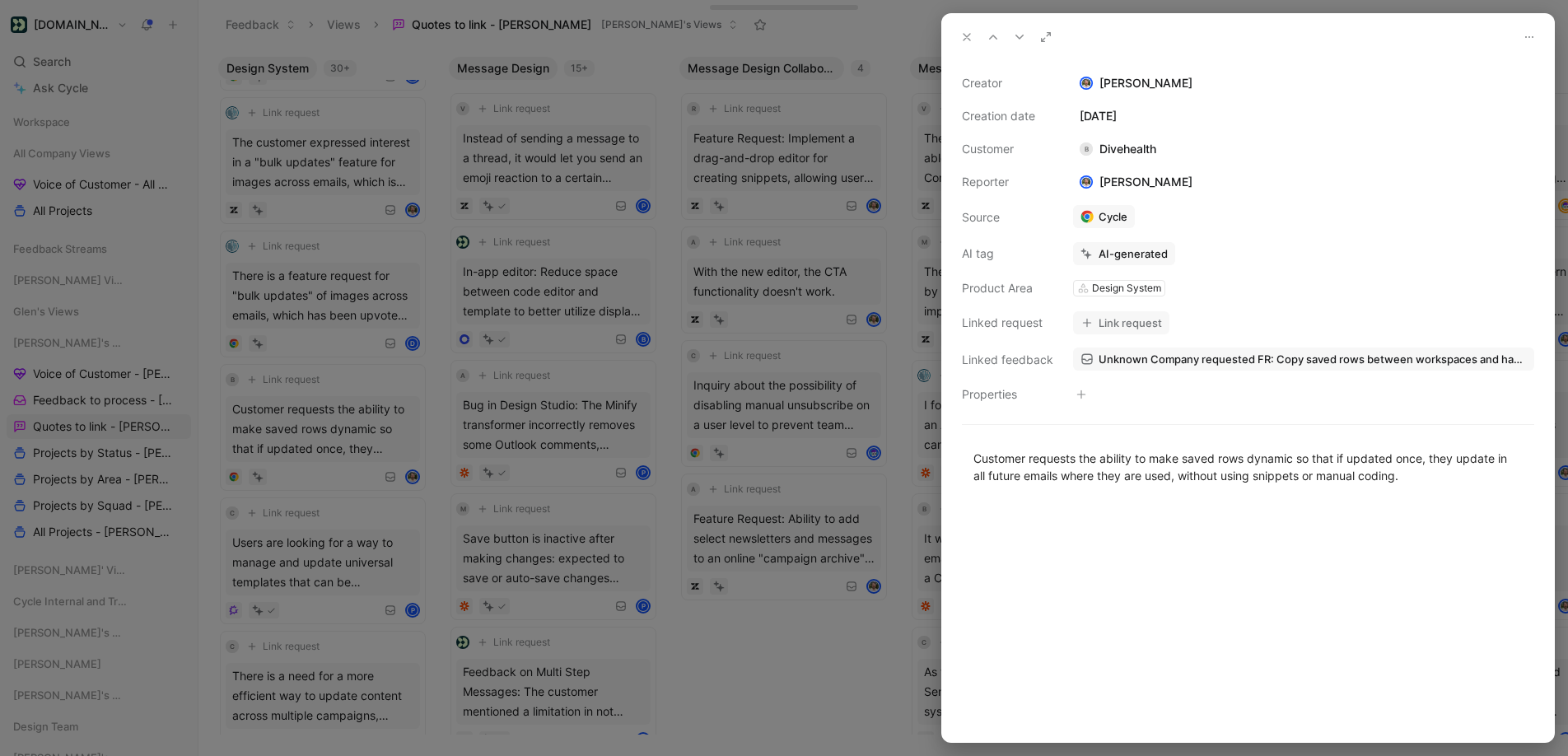
click at [358, 408] on div at bounding box center [784, 378] width 1568 height 756
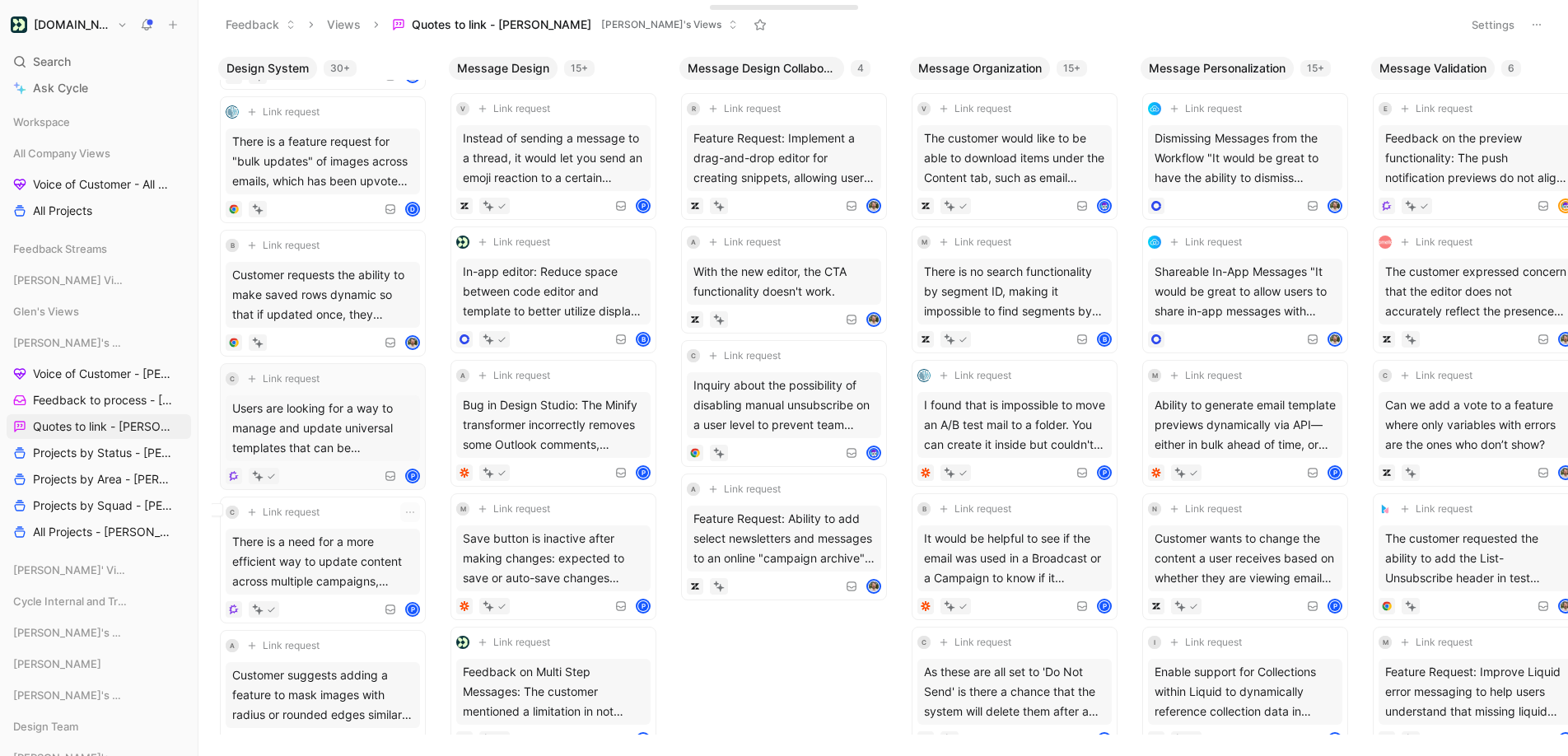
scroll to position [1733, 0]
click at [344, 413] on div "Users are looking for a way to manage and update universal templates that can b…" at bounding box center [323, 426] width 194 height 66
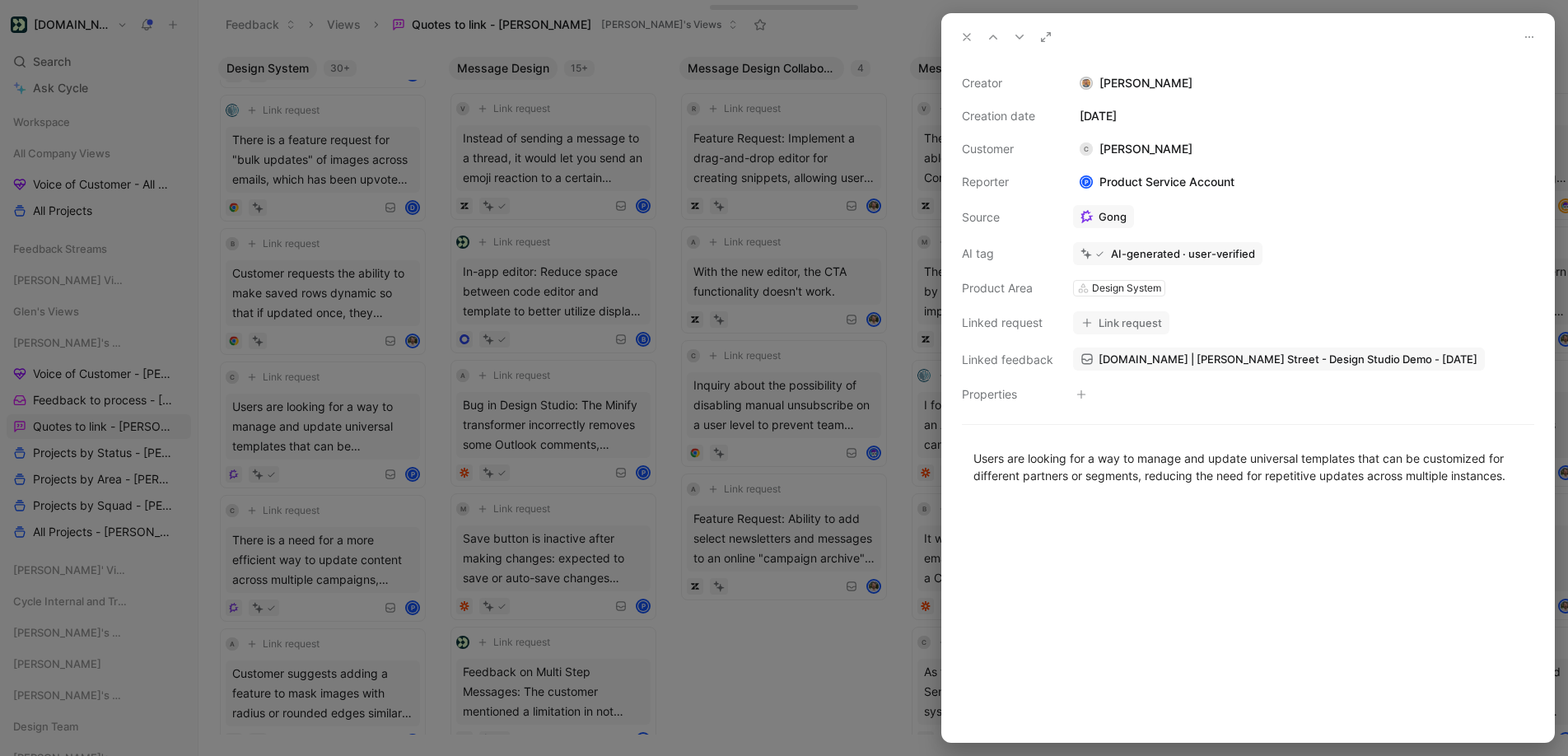
click at [961, 33] on icon at bounding box center [966, 36] width 13 height 13
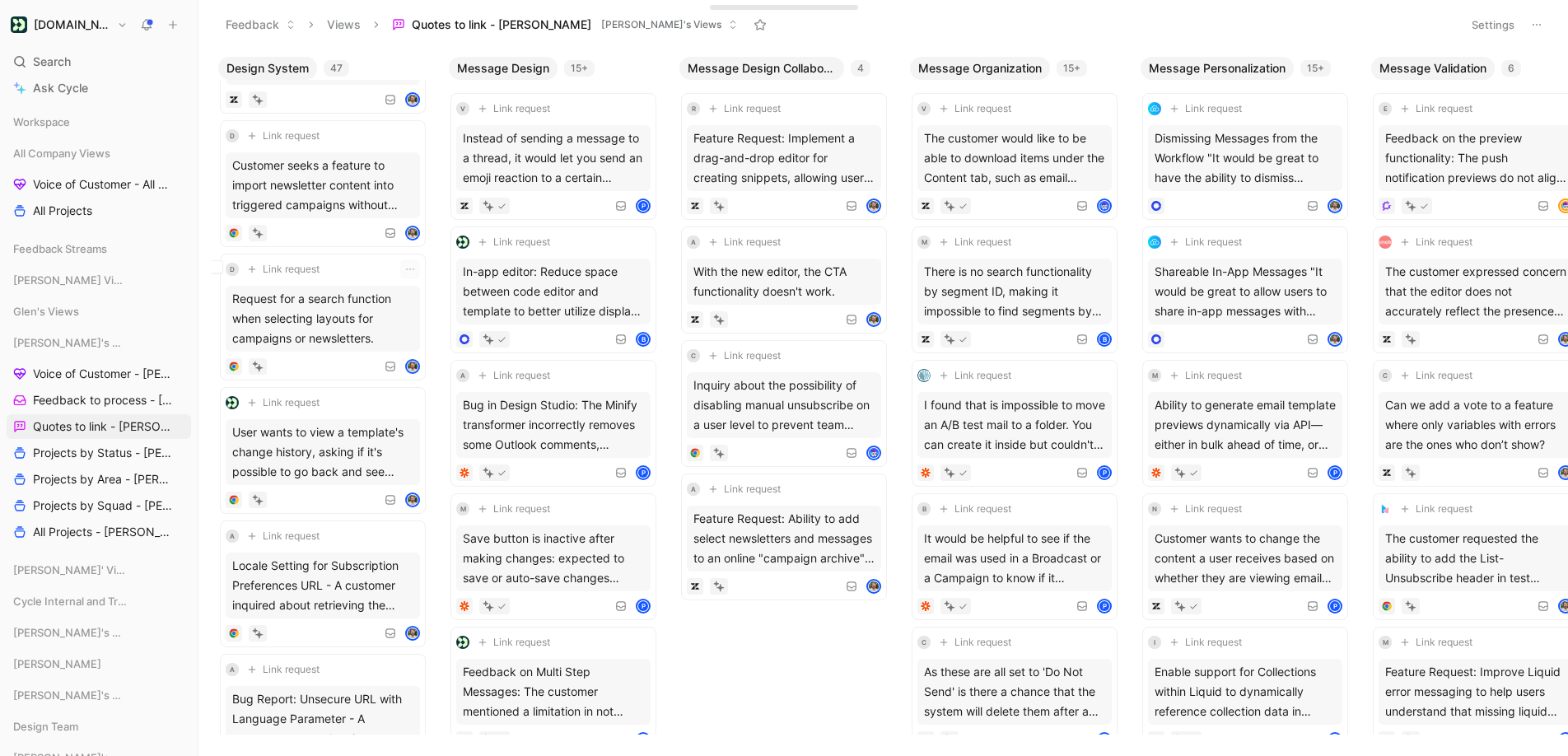
scroll to position [3696, 0]
